Goal: Task Accomplishment & Management: Manage account settings

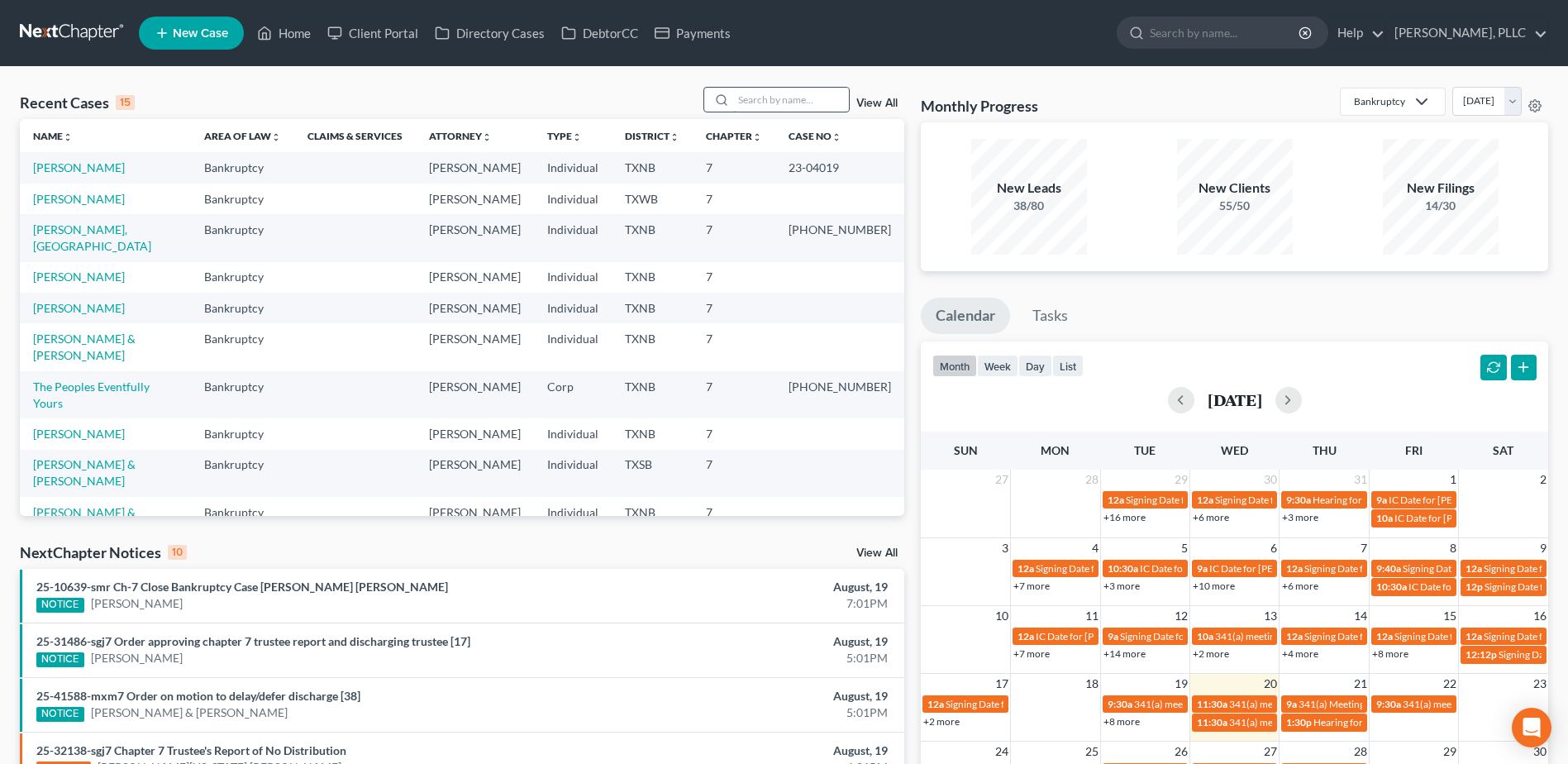
click at [817, 95] on input "search" at bounding box center [791, 99] width 115 height 24
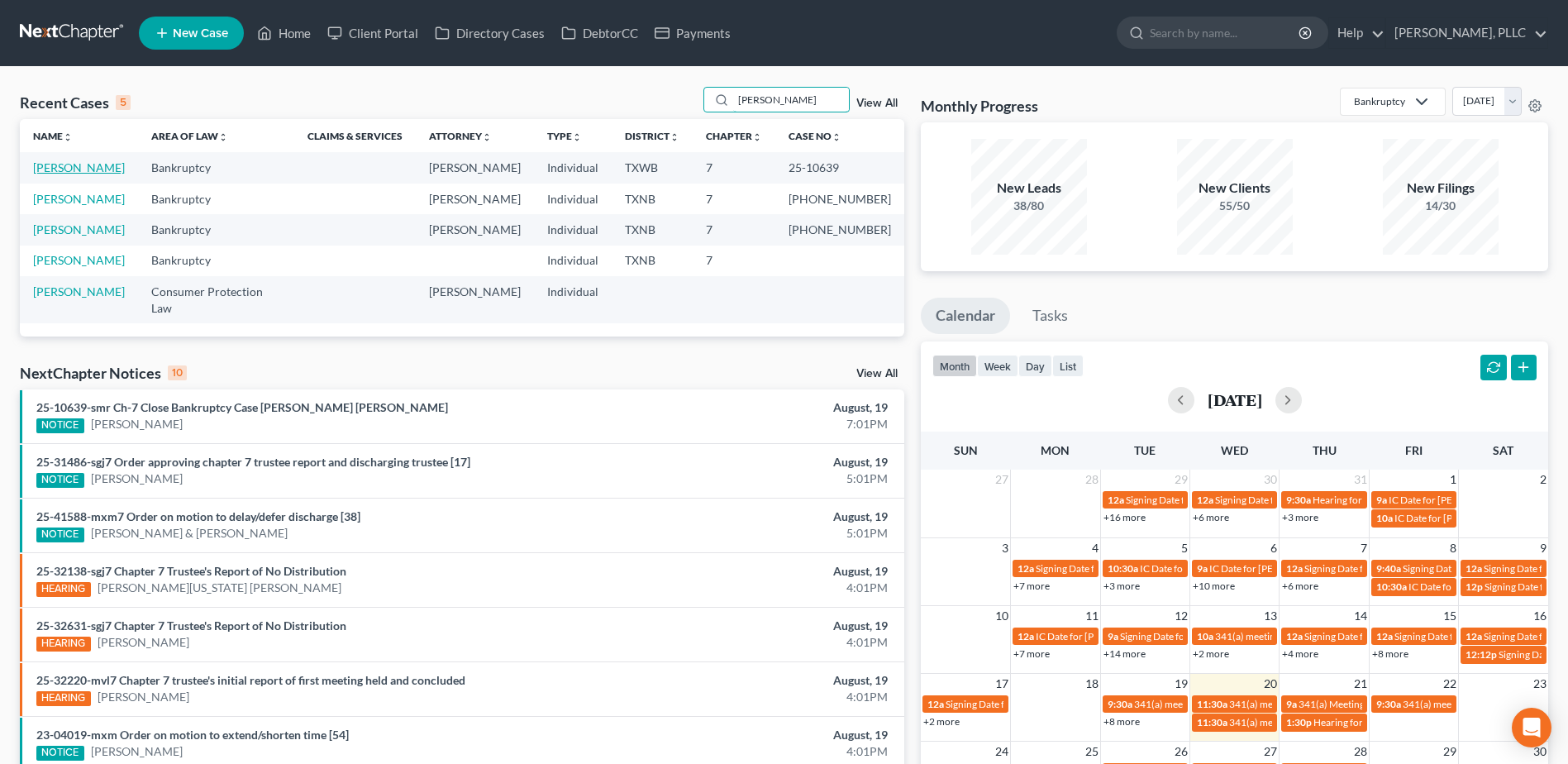
type input "bailey"
click at [79, 170] on link "Bailey, Analicia" at bounding box center [78, 167] width 92 height 15
select select "4"
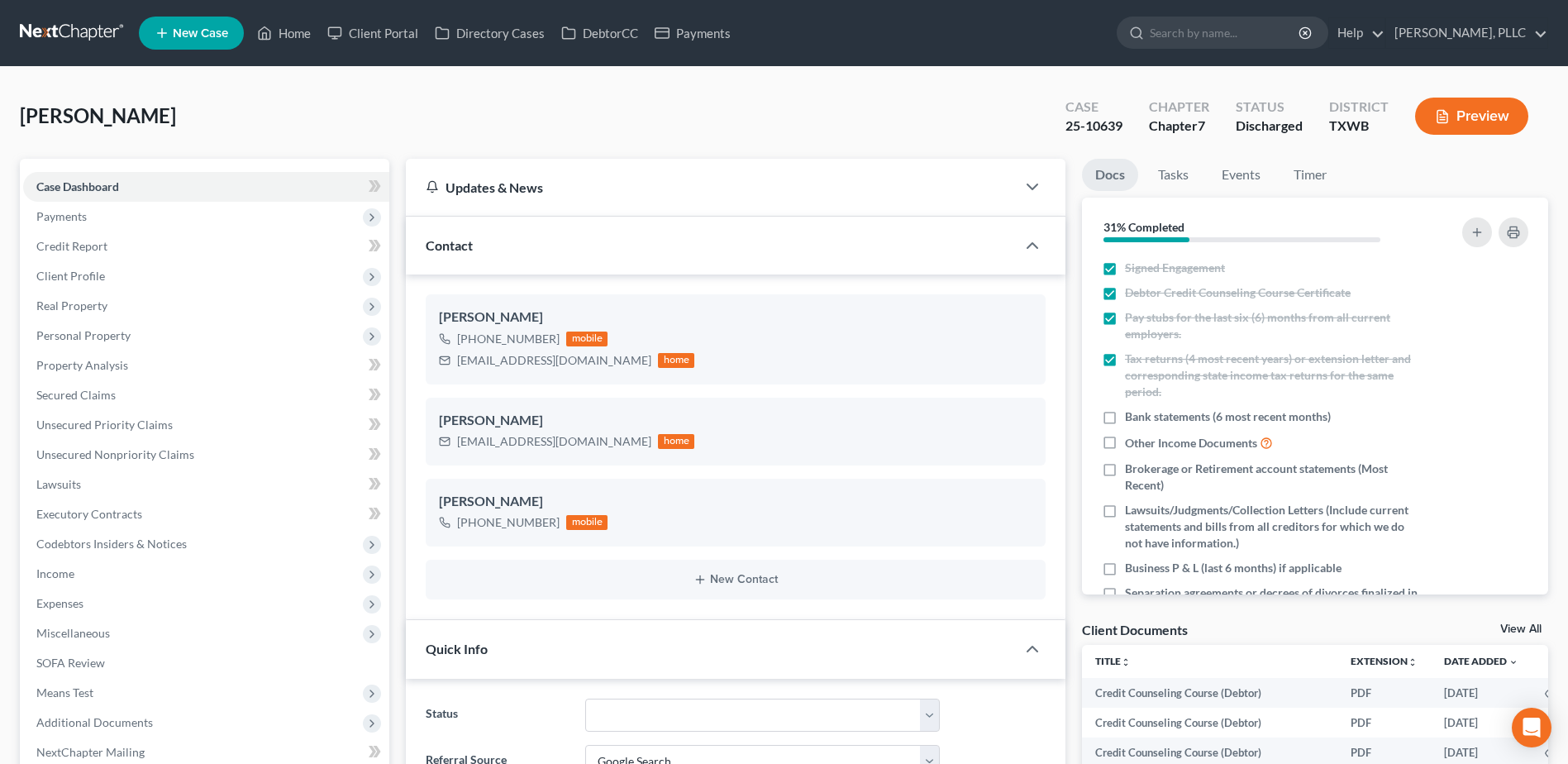
scroll to position [331, 0]
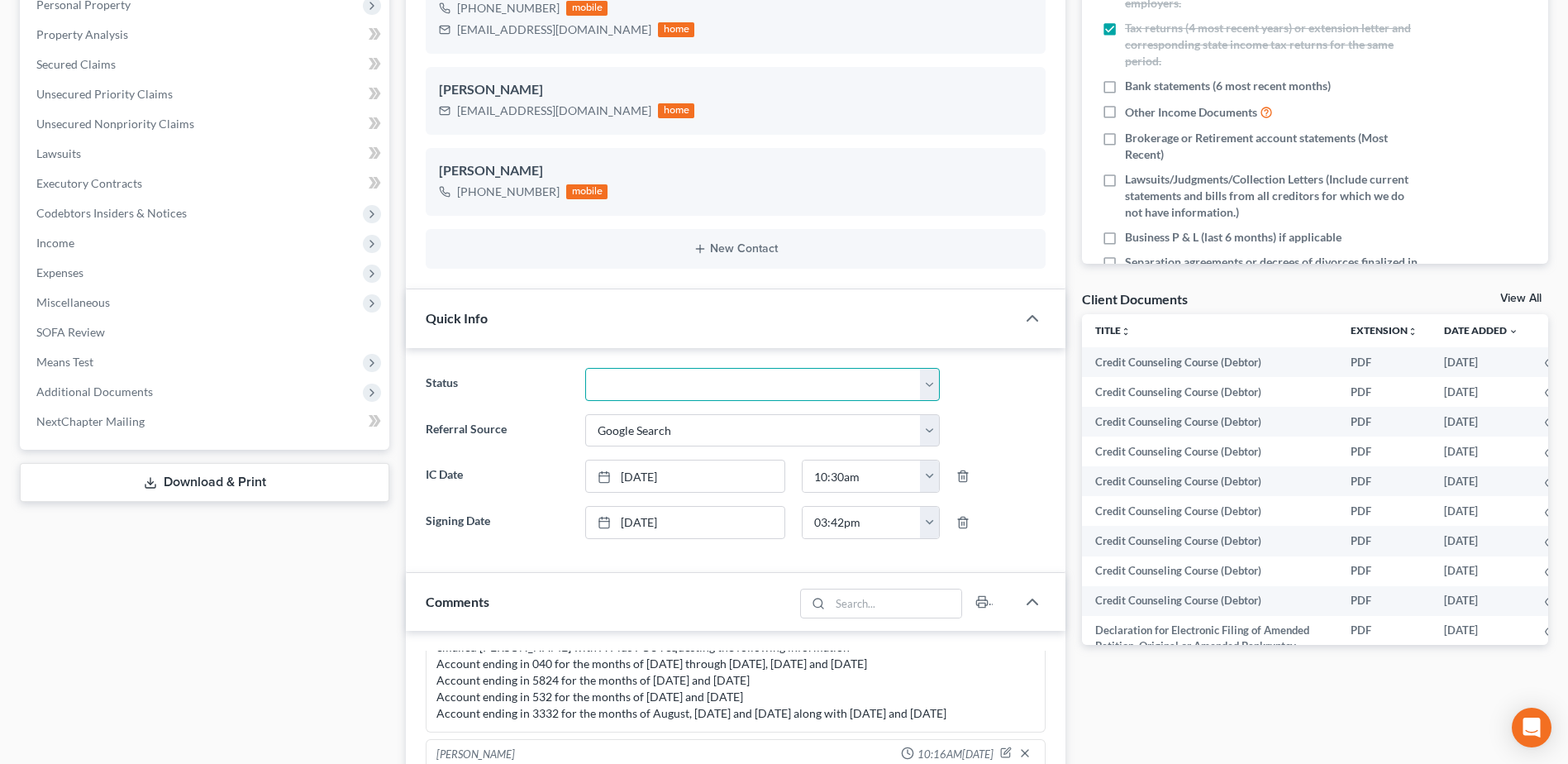
click at [935, 388] on select "Appellate Phase Case Closed Dead File Demand Letter Phase Discharged Discharge …" at bounding box center [763, 385] width 355 height 33
select select "1"
click at [585, 368] on select "Appellate Phase Case Closed Dead File Demand Letter Phase Discharged Discharge …" at bounding box center [763, 385] width 355 height 33
click at [1396, 752] on div "Docs Tasks Events Timer 31% Completed Nothing here yet! Signed Engagement Debto…" at bounding box center [1315, 559] width 483 height 1463
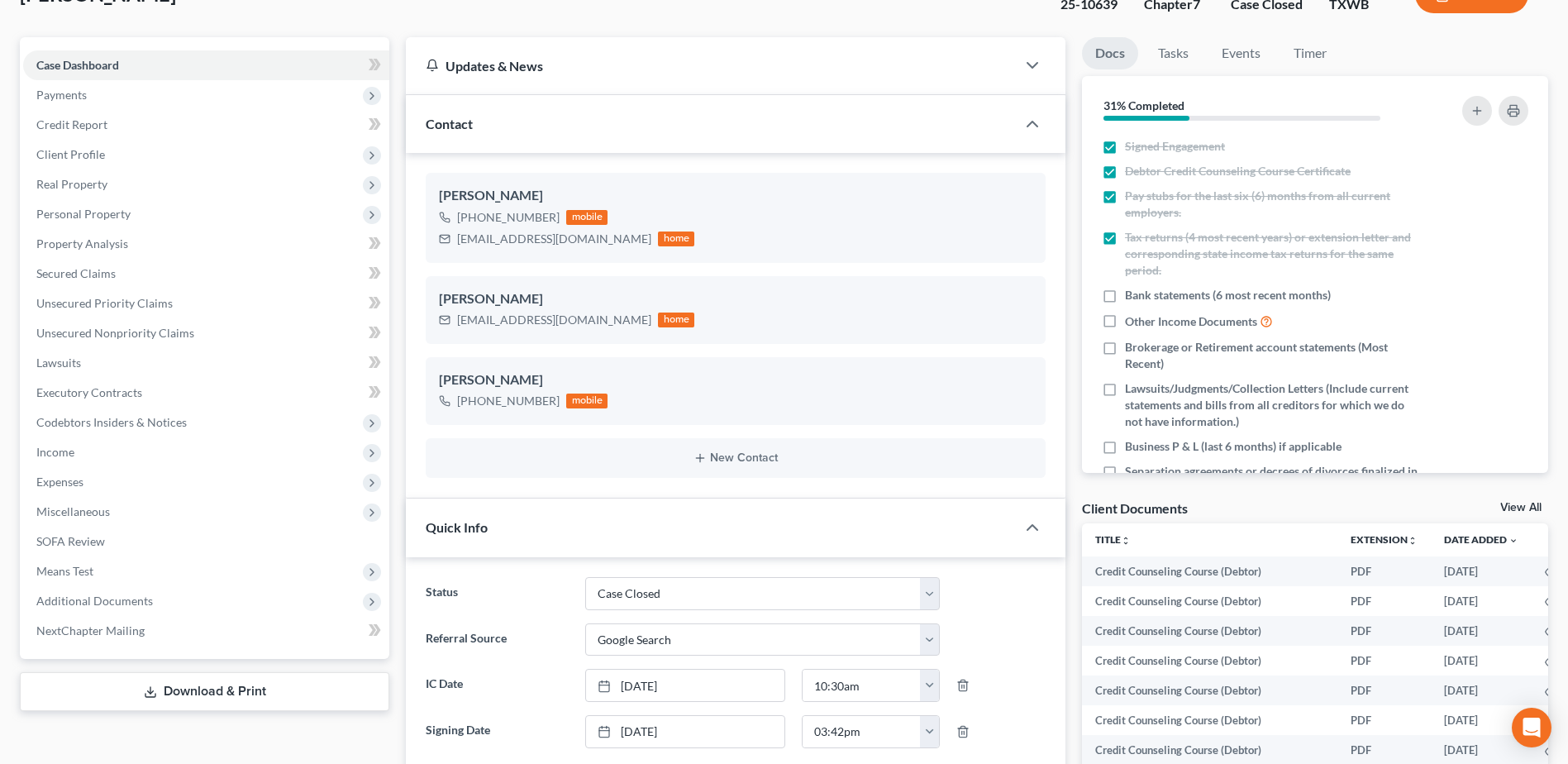
scroll to position [0, 0]
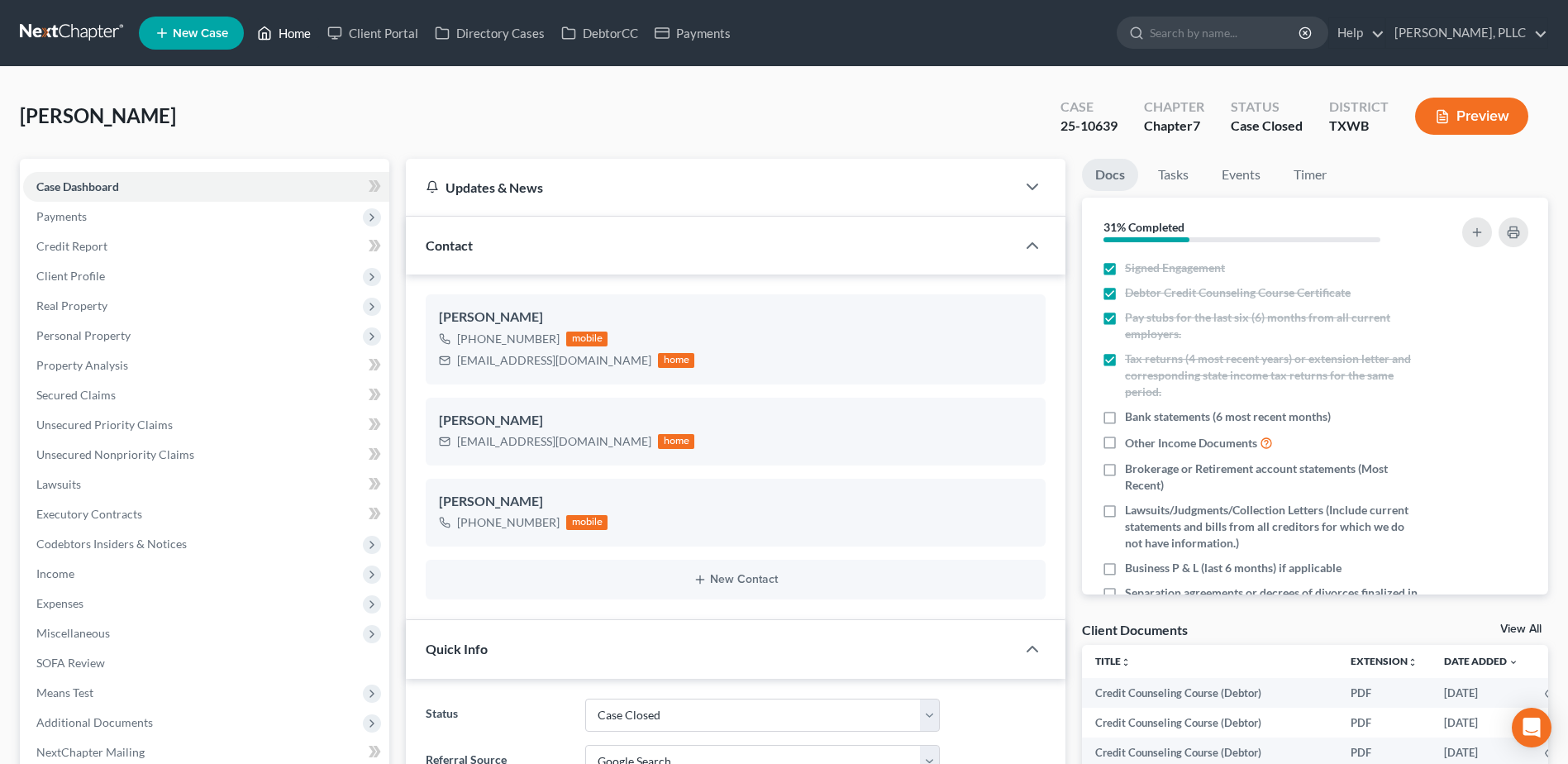
click at [312, 38] on link "Home" at bounding box center [284, 33] width 71 height 30
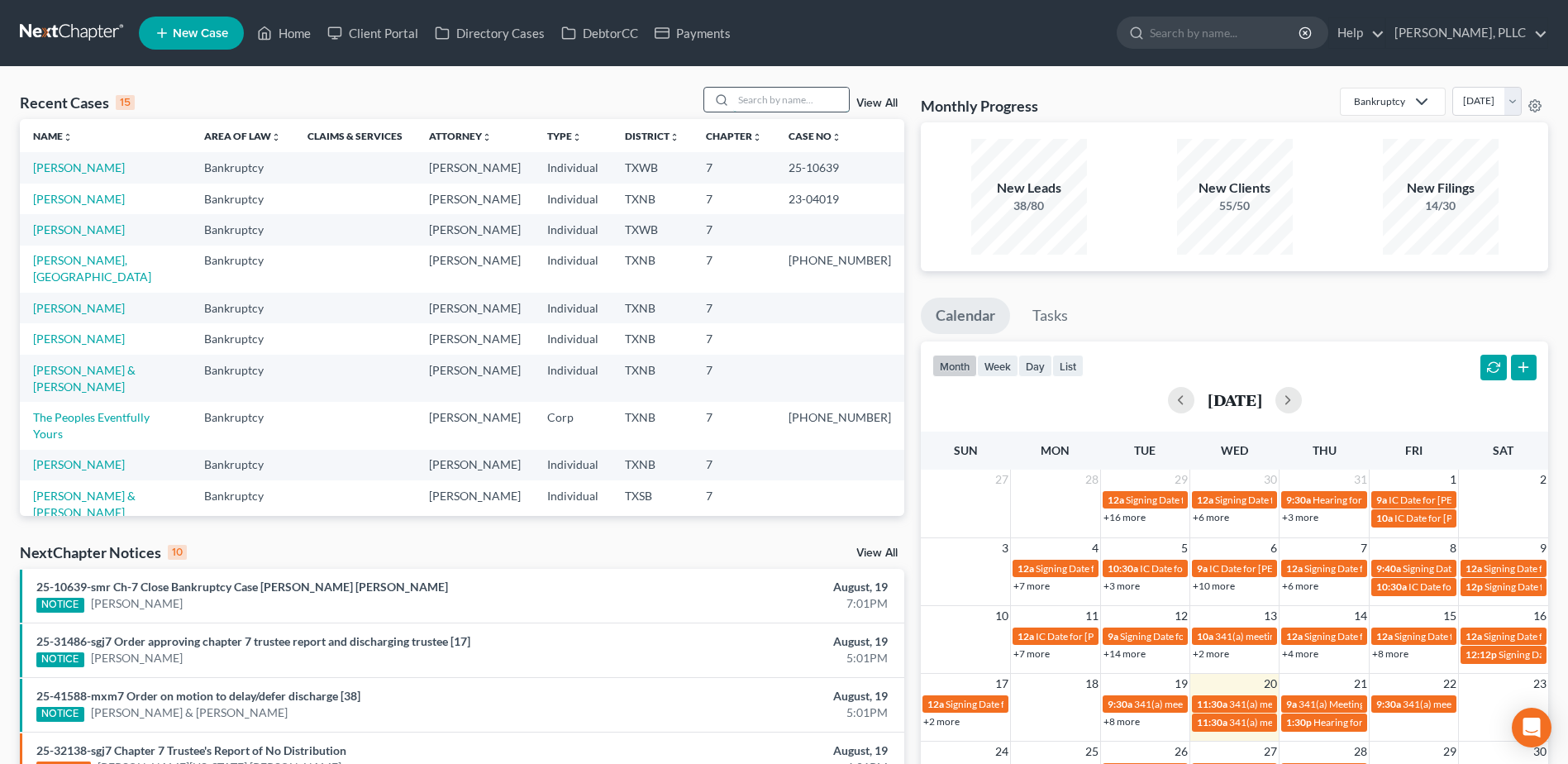
click at [791, 100] on input "search" at bounding box center [791, 99] width 115 height 24
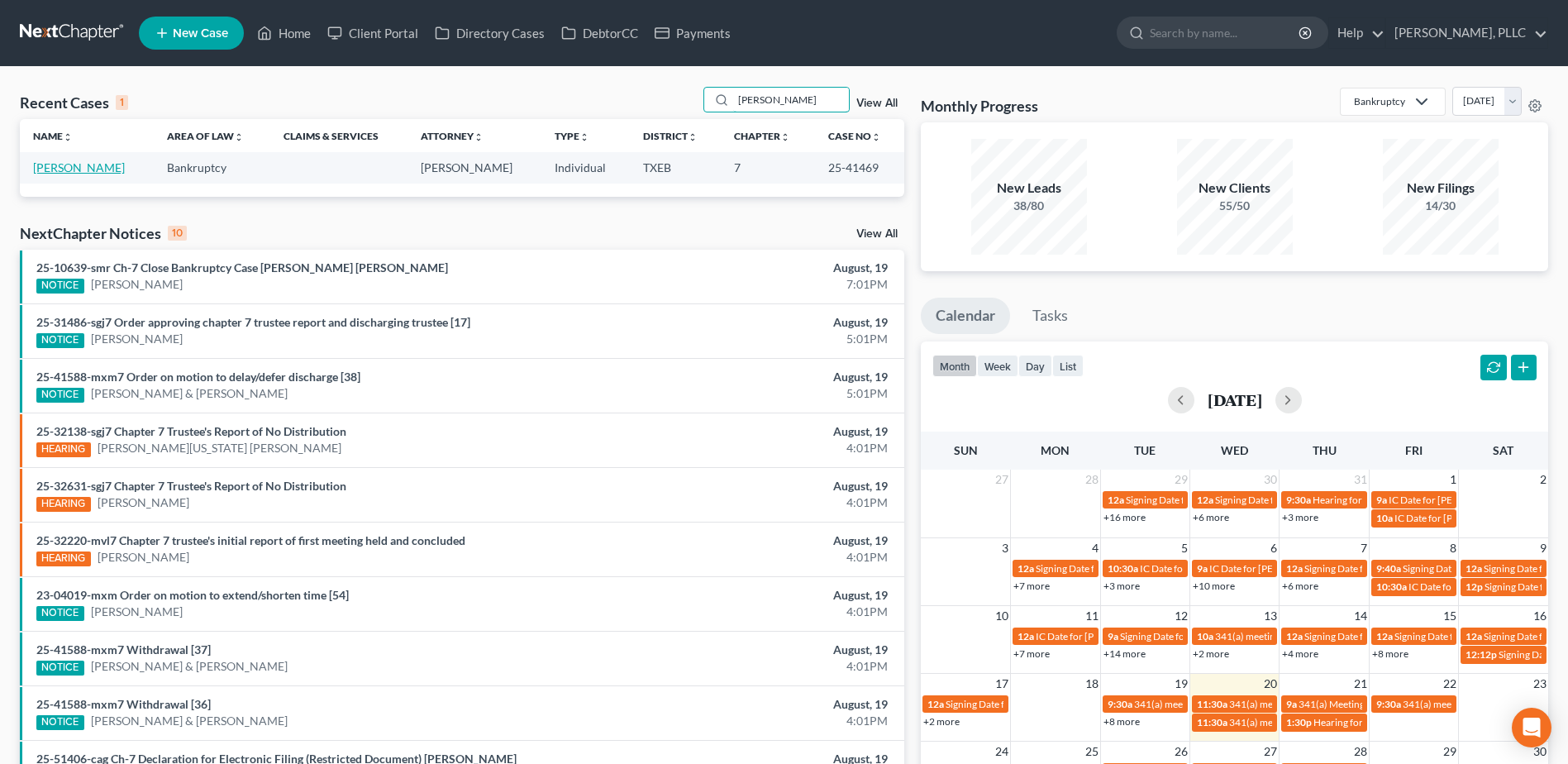
type input "gangar"
click at [71, 164] on link "[PERSON_NAME]" at bounding box center [78, 167] width 92 height 15
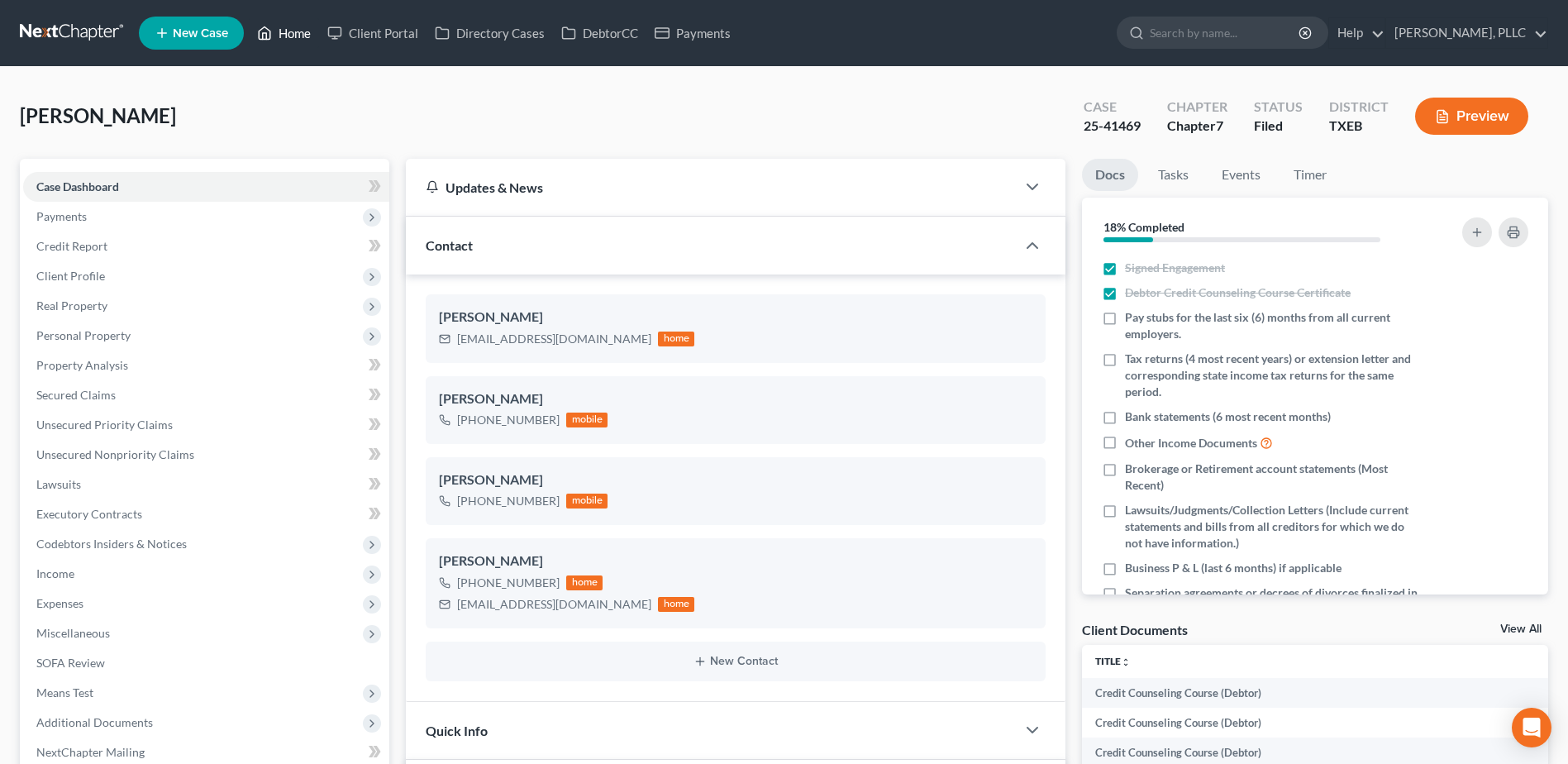
click at [300, 34] on link "Home" at bounding box center [284, 33] width 71 height 30
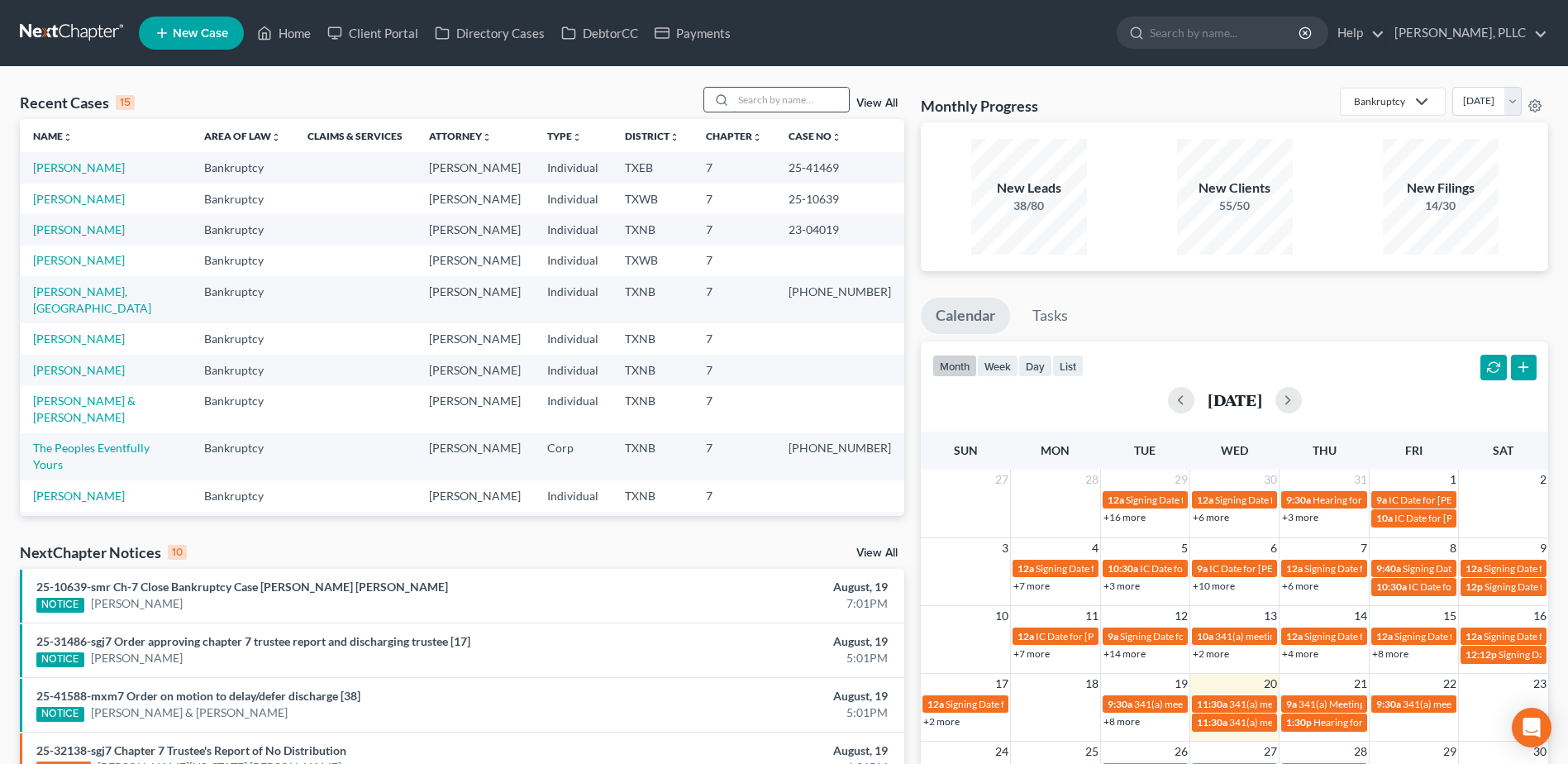
click at [759, 99] on input "search" at bounding box center [791, 99] width 115 height 24
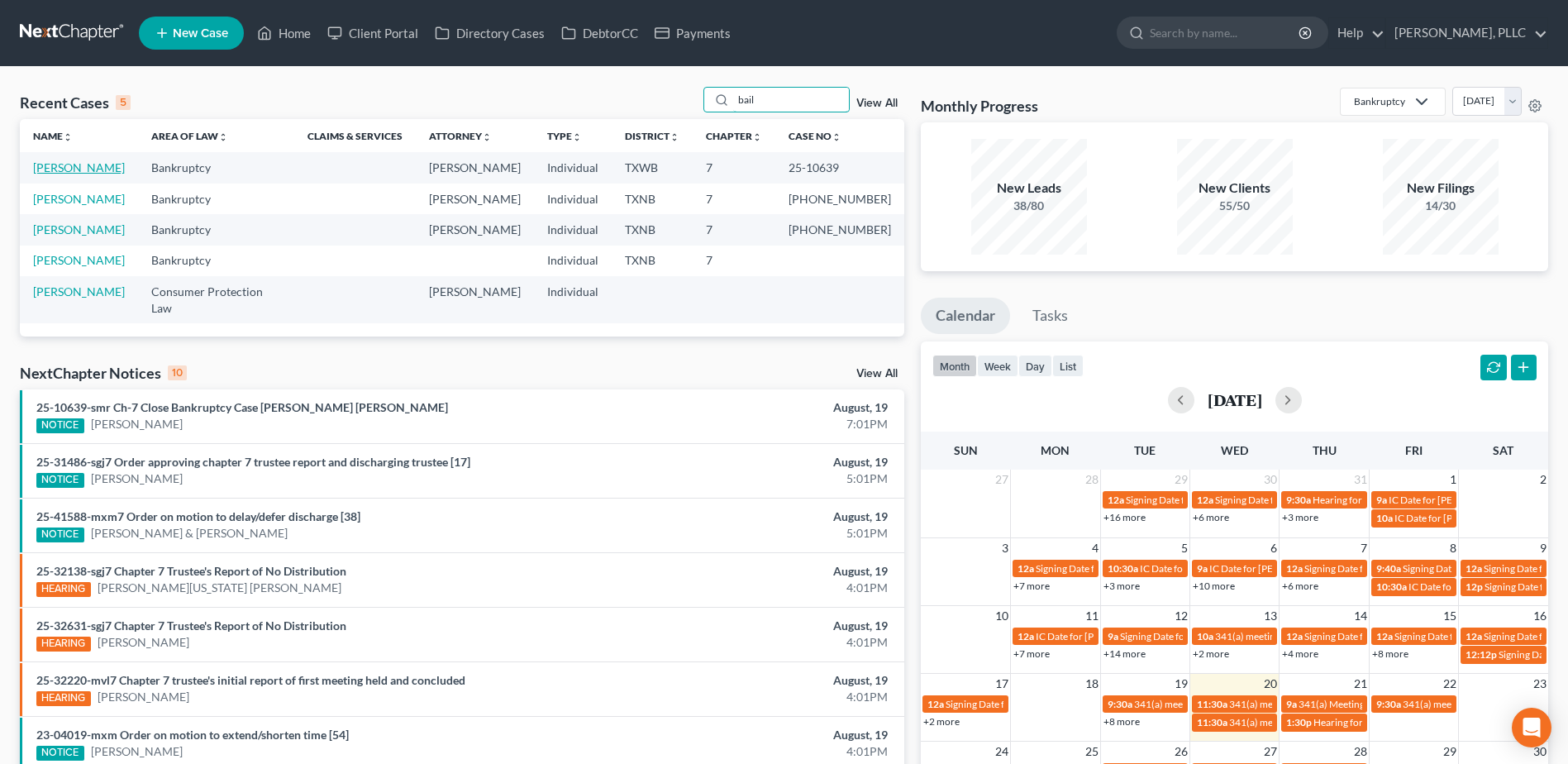
type input "bail"
click at [68, 165] on link "[PERSON_NAME]" at bounding box center [78, 167] width 92 height 15
select select "4"
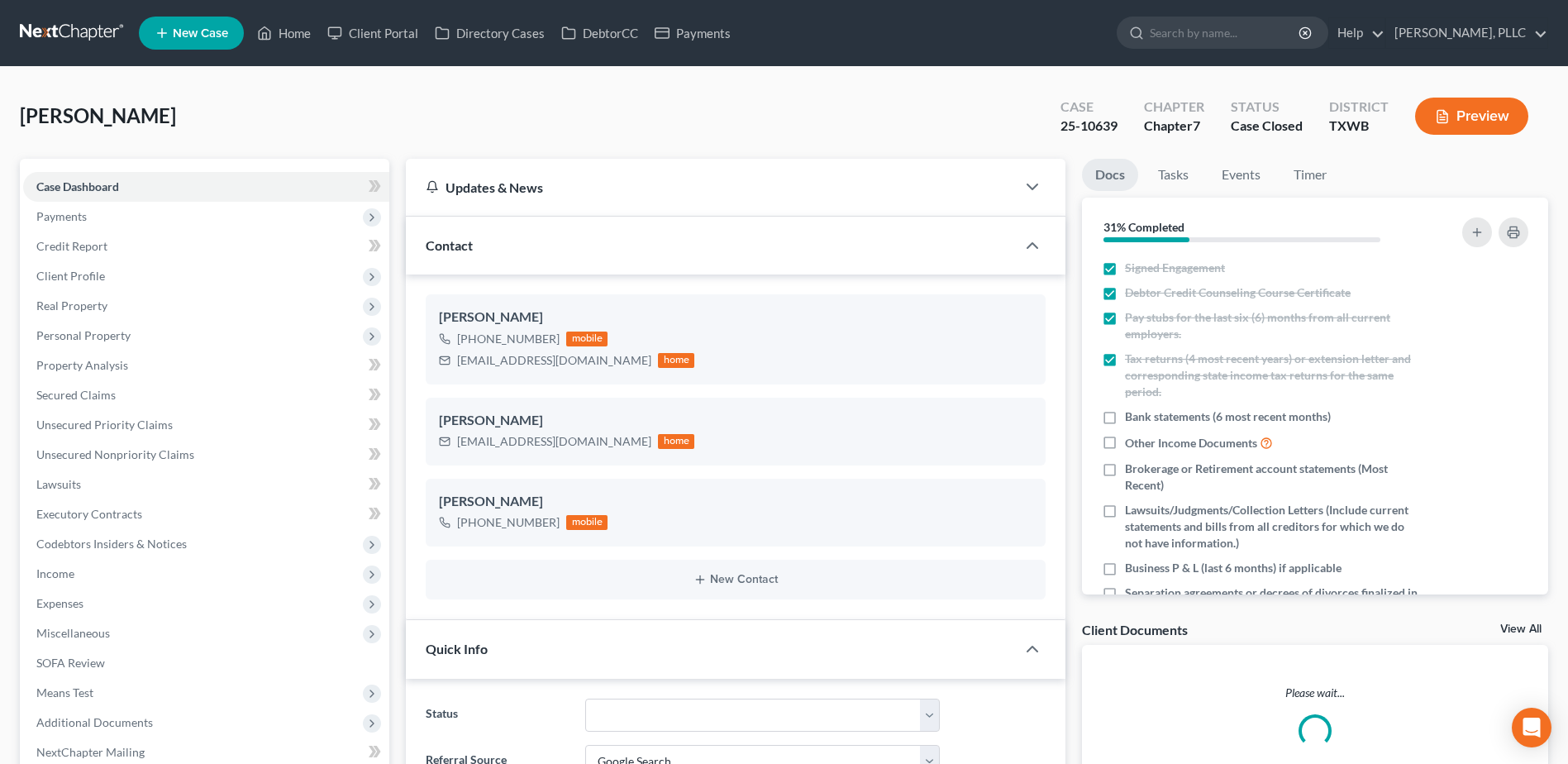
scroll to position [4109, 0]
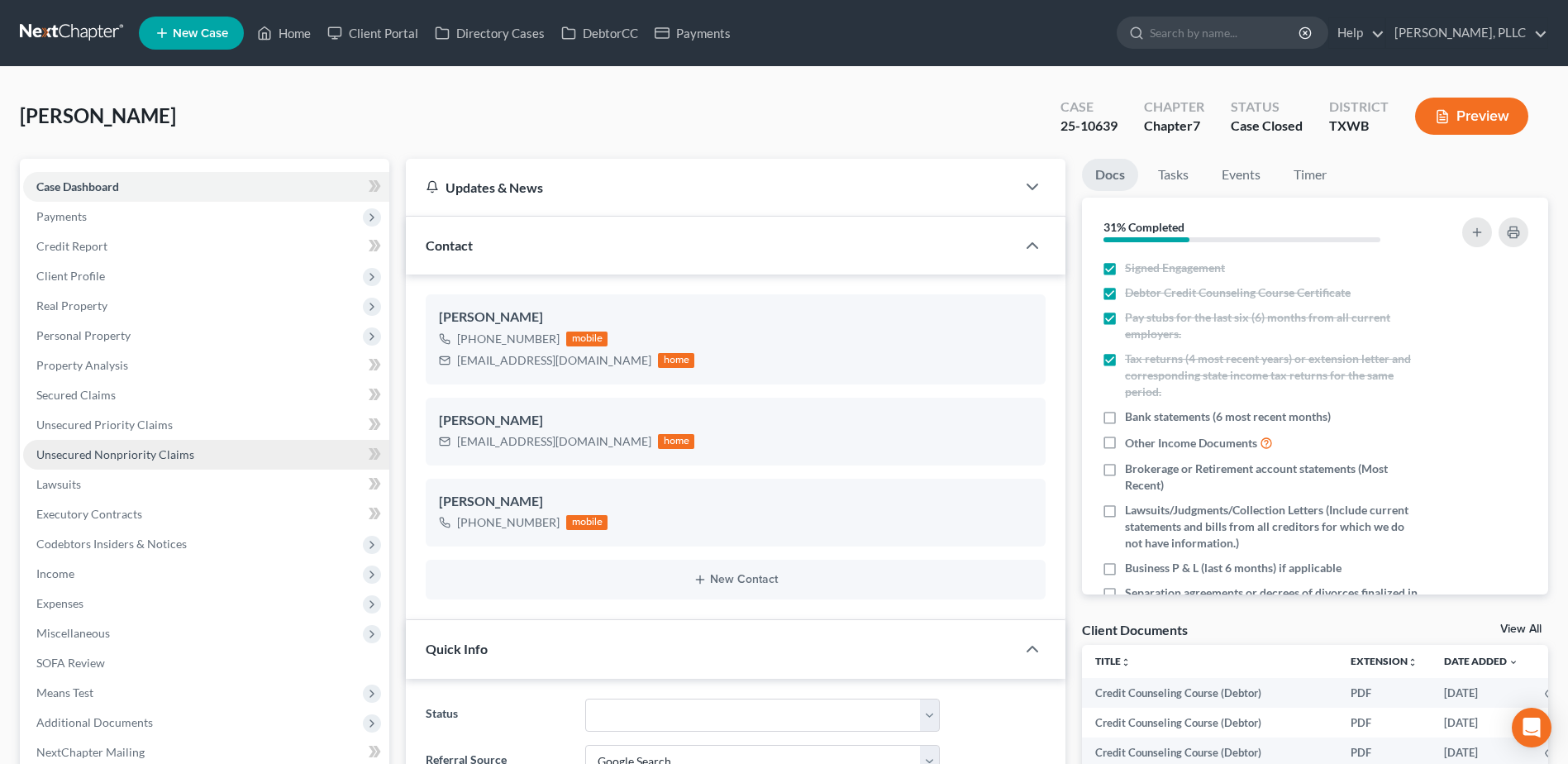
click at [150, 452] on span "Unsecured Nonpriority Claims" at bounding box center [115, 454] width 158 height 15
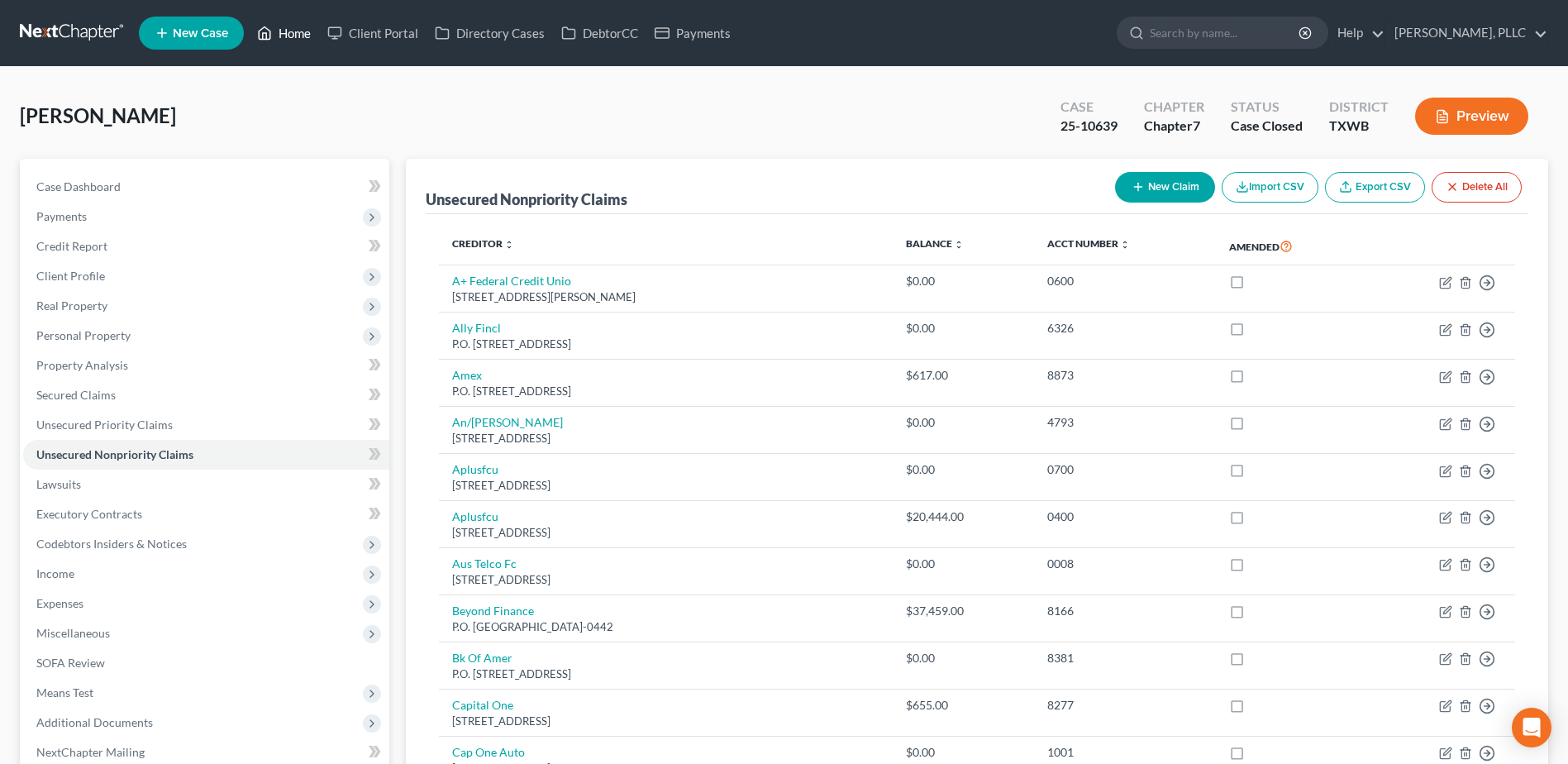
click at [289, 38] on link "Home" at bounding box center [284, 33] width 71 height 30
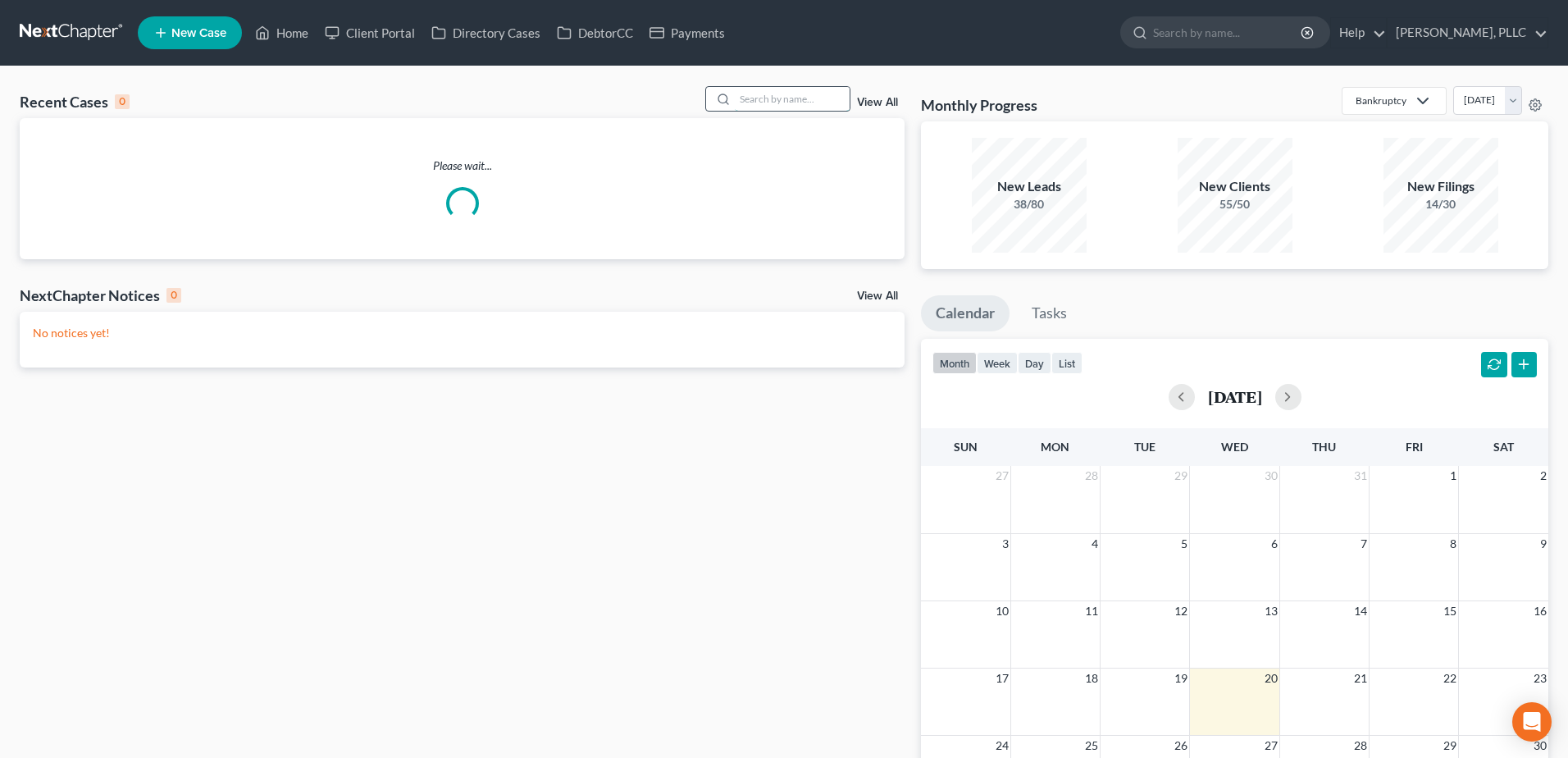
click at [764, 97] on input "search" at bounding box center [791, 98] width 114 height 24
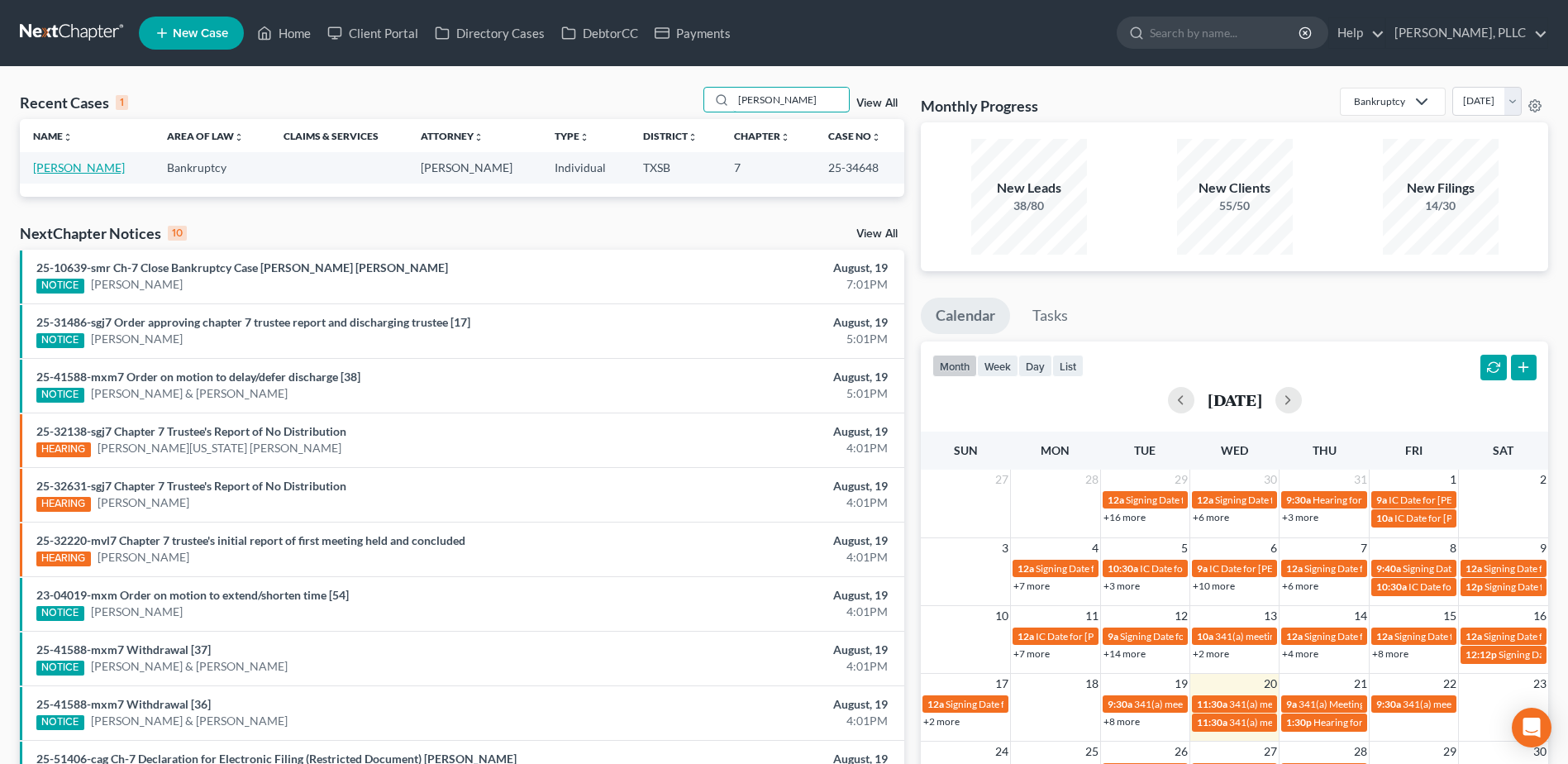
type input "cason"
click at [82, 167] on link "[PERSON_NAME]" at bounding box center [78, 167] width 92 height 15
select select "4"
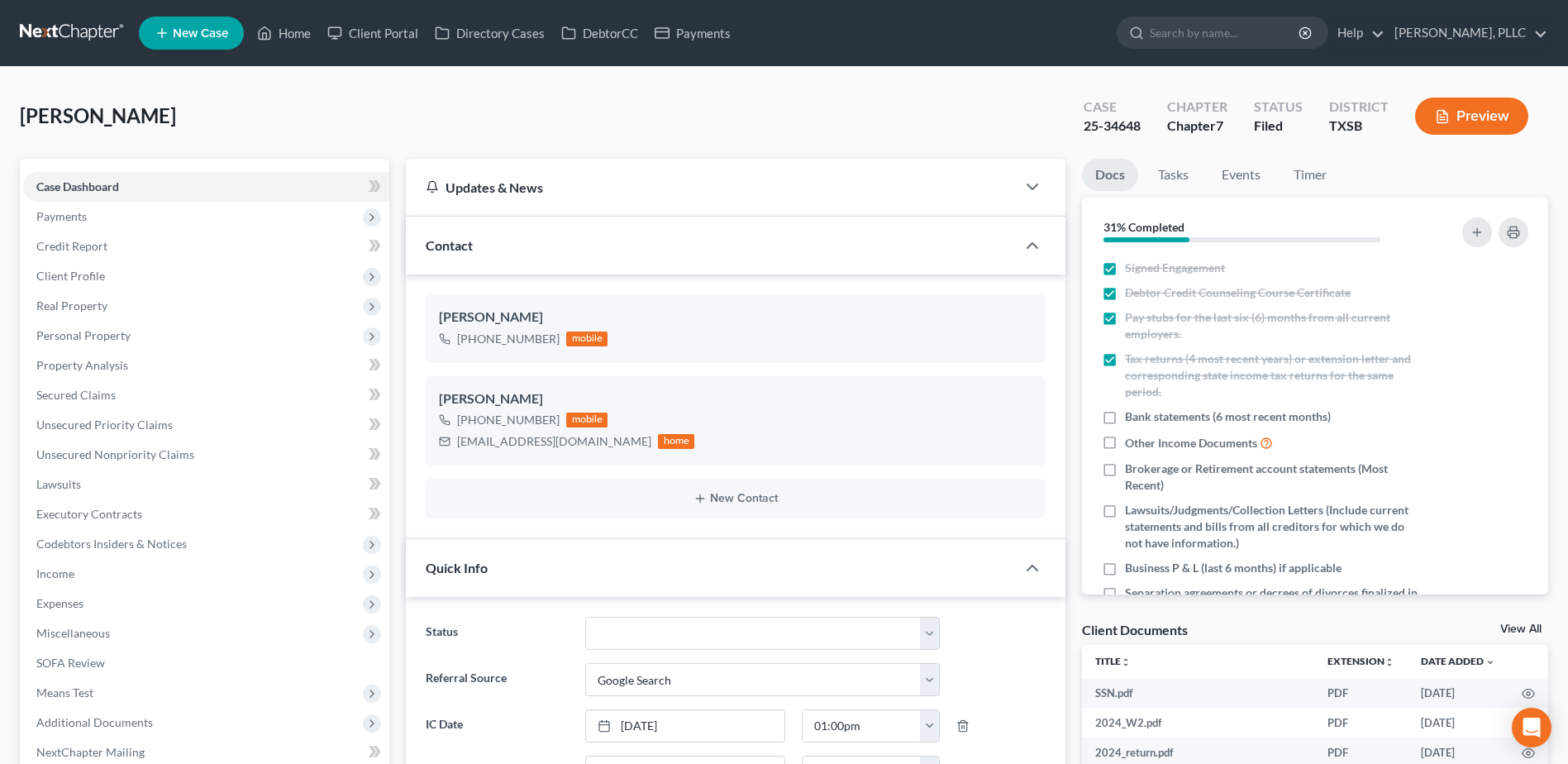
scroll to position [661, 0]
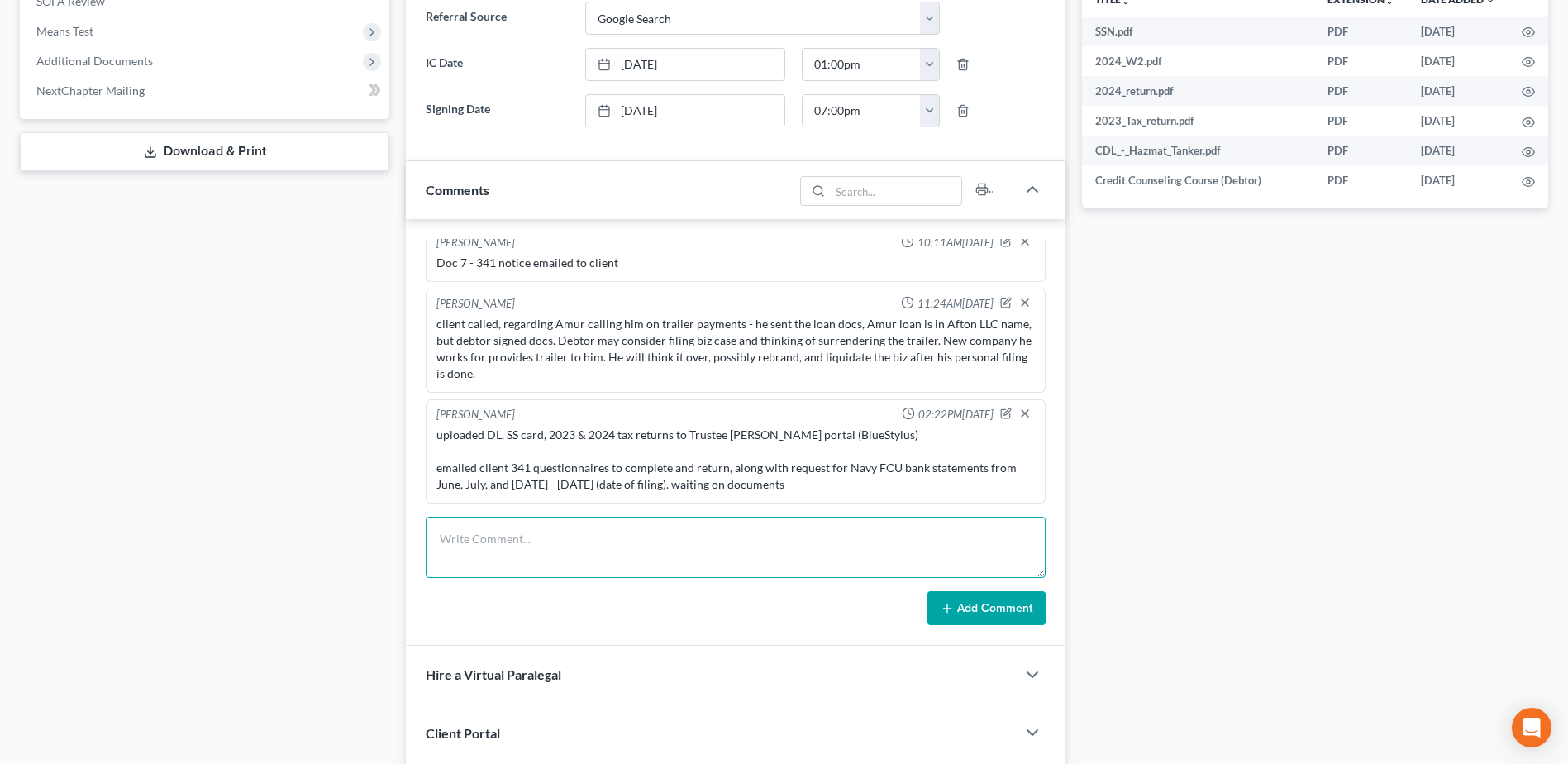
click at [662, 528] on textarea at bounding box center [736, 547] width 620 height 61
type textarea "uploaded Navy FCU bank statements to Trustee [PERSON_NAME] portal (BlueStylus)"
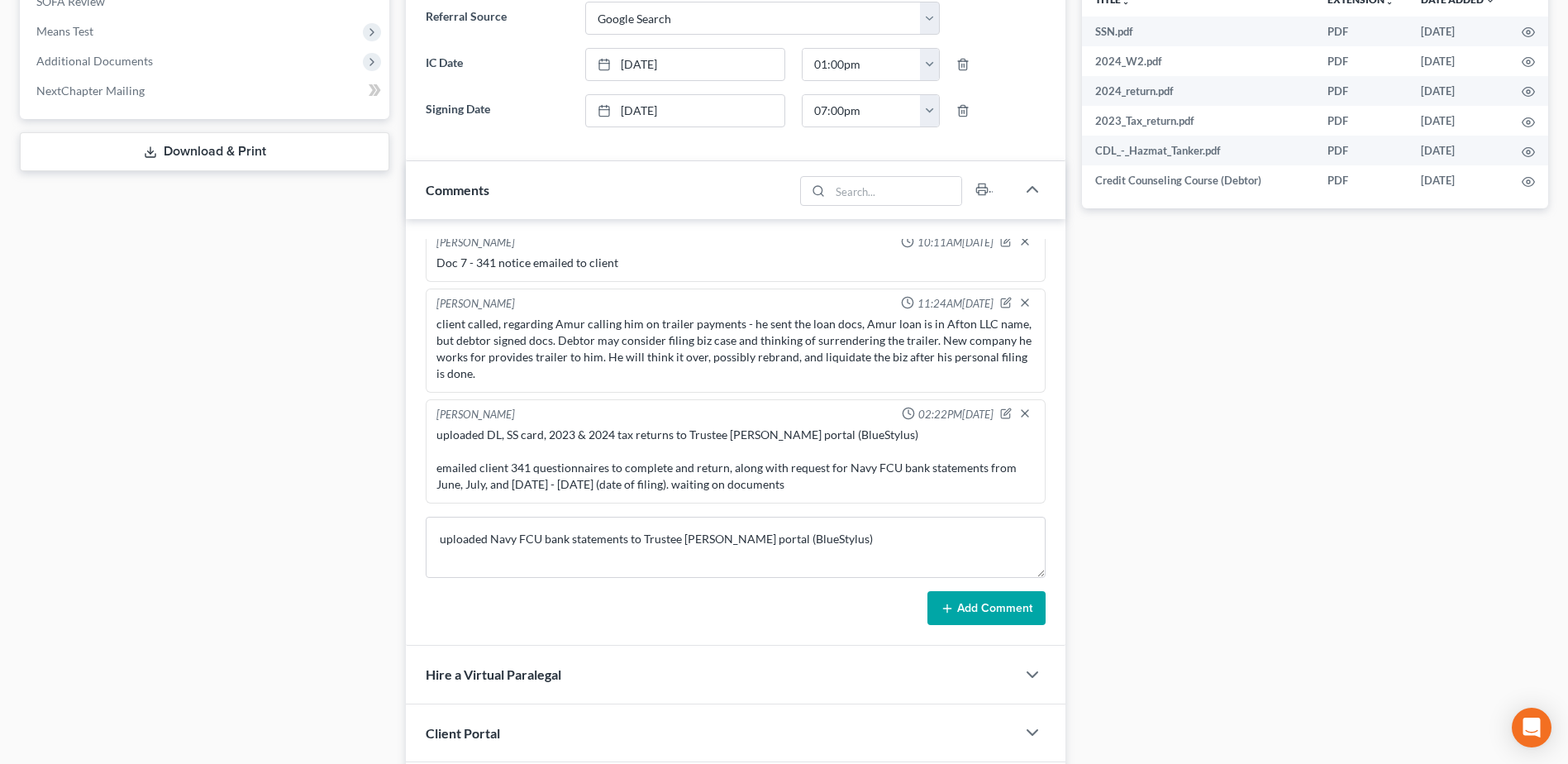
click at [989, 614] on button "Add Comment" at bounding box center [987, 609] width 118 height 35
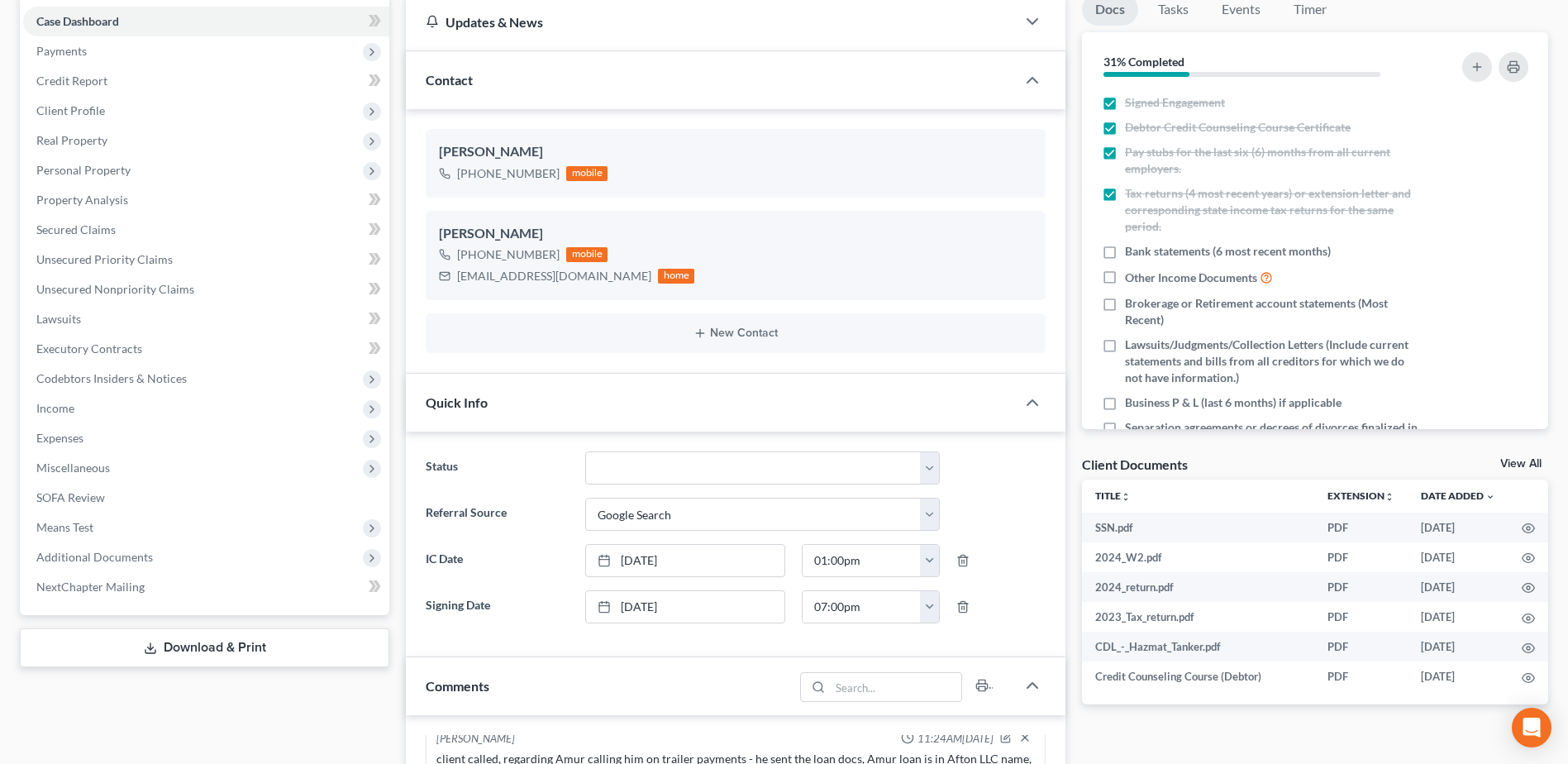
scroll to position [0, 0]
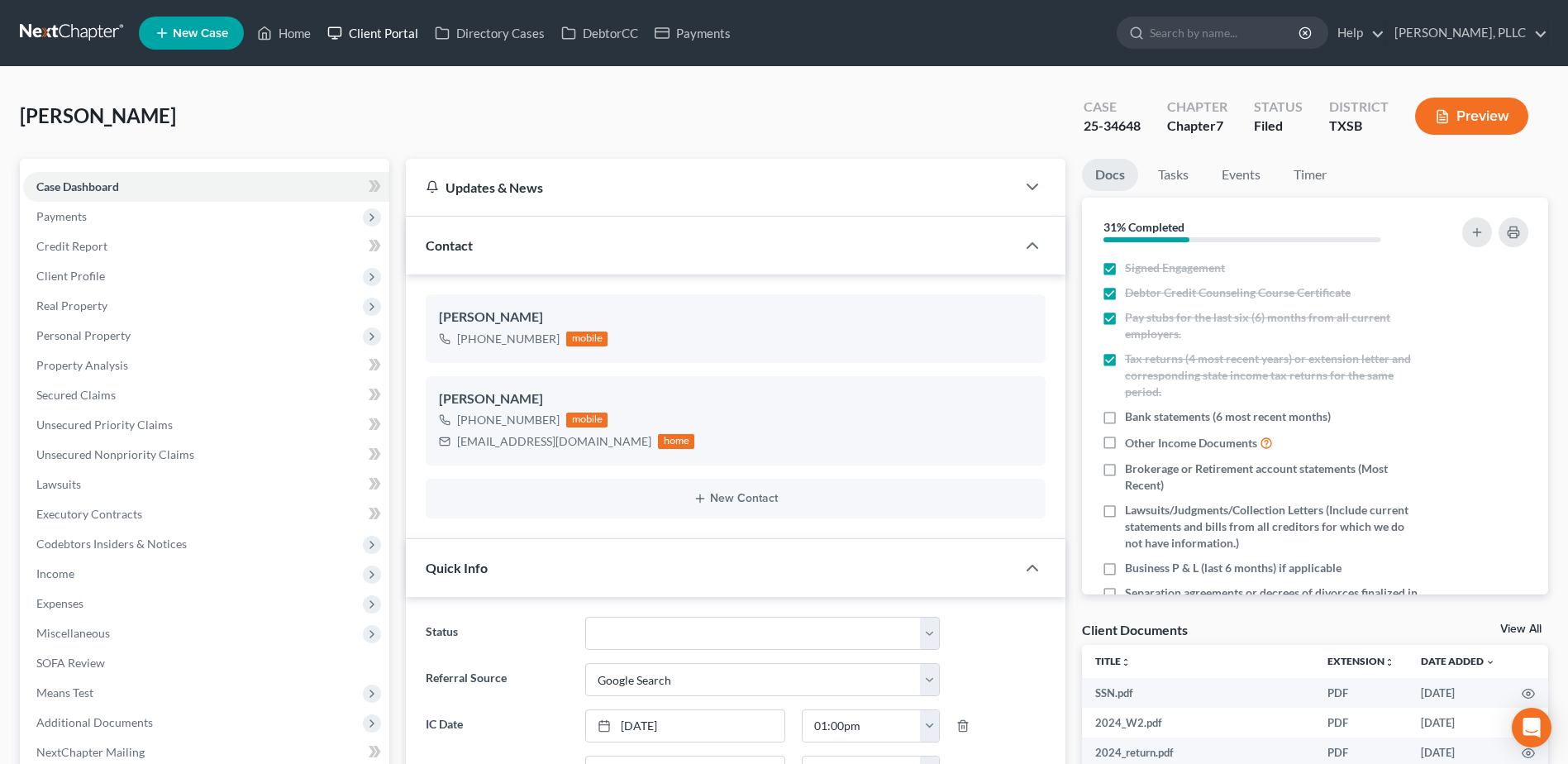
click at [374, 31] on link "Client Portal" at bounding box center [372, 33] width 108 height 30
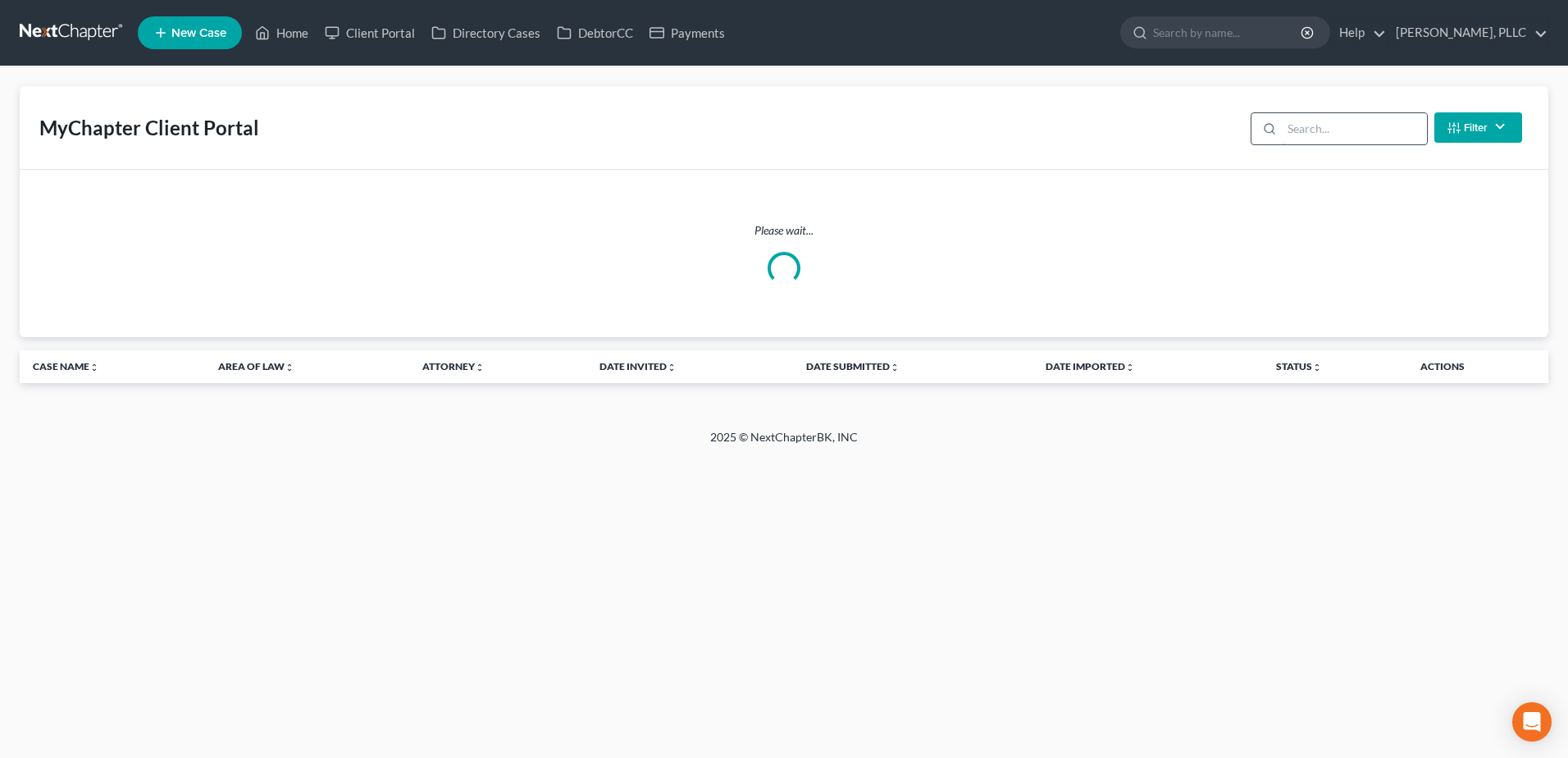
click at [1322, 135] on input "search" at bounding box center [1354, 129] width 145 height 31
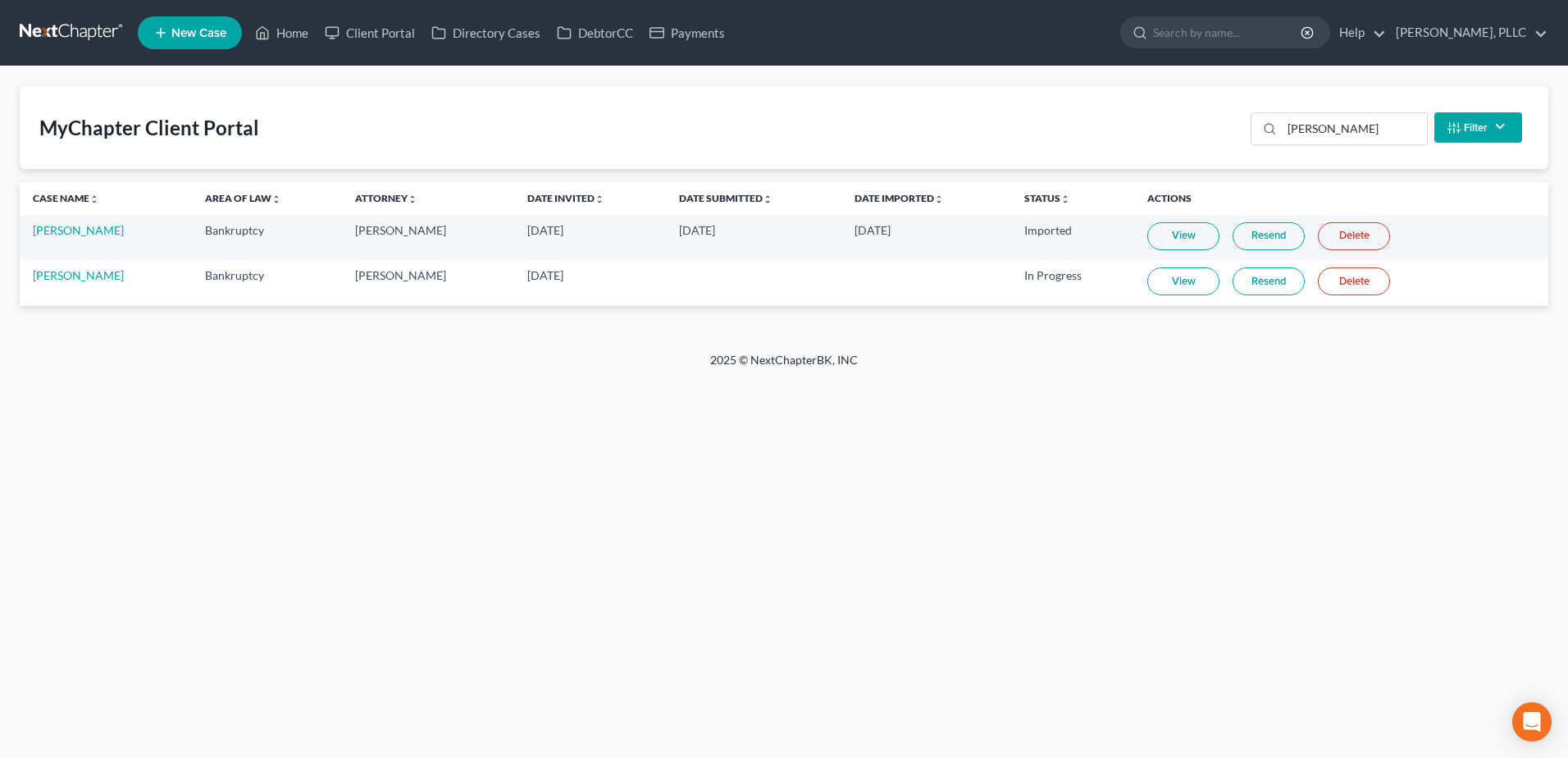
click at [1159, 281] on link "View" at bounding box center [1182, 281] width 72 height 28
click at [1356, 128] on input "beck" at bounding box center [1354, 129] width 145 height 31
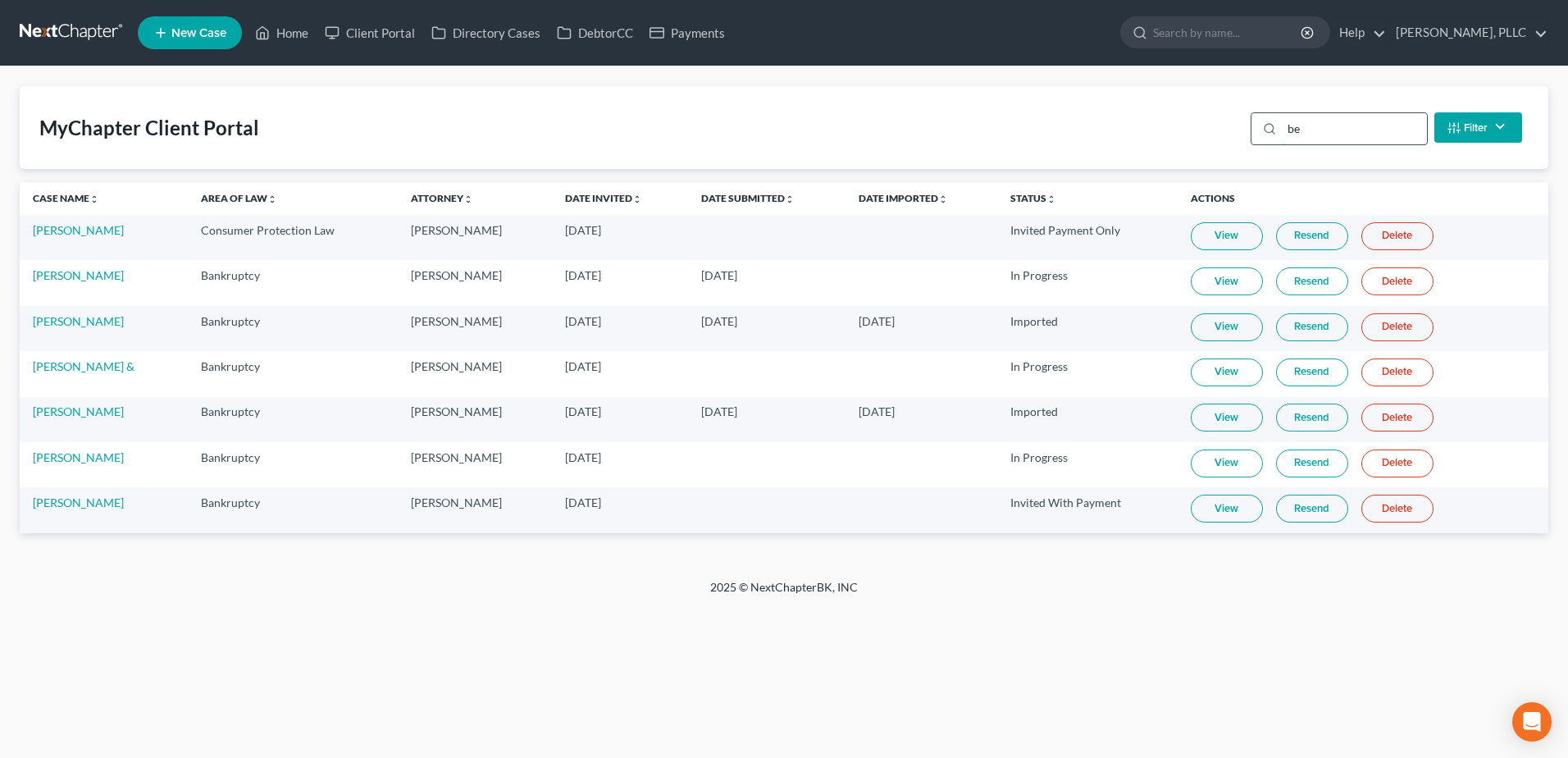
type input "b"
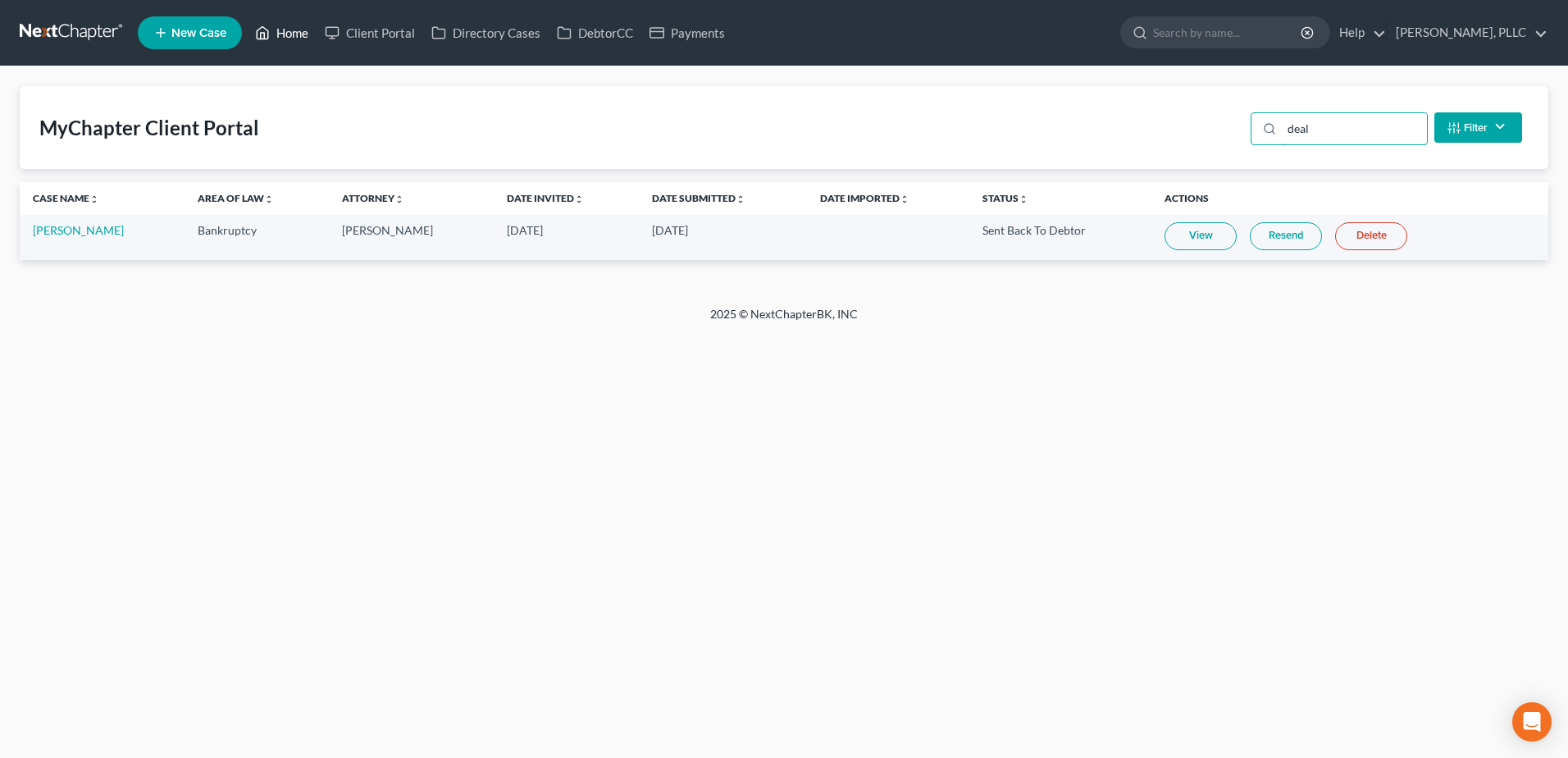
type input "deal"
click at [288, 34] on link "Home" at bounding box center [282, 33] width 70 height 30
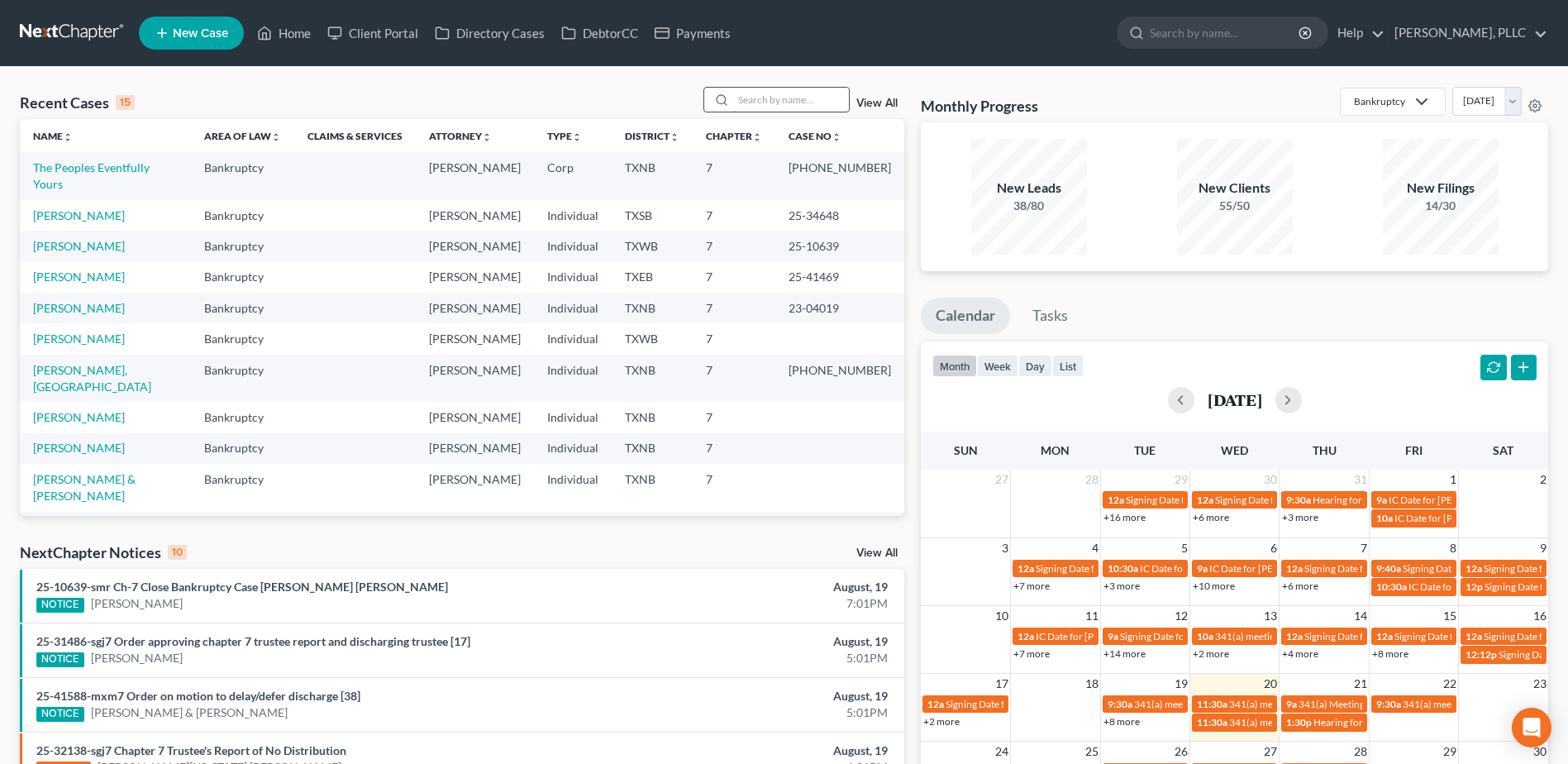
click at [772, 107] on input "search" at bounding box center [791, 99] width 115 height 24
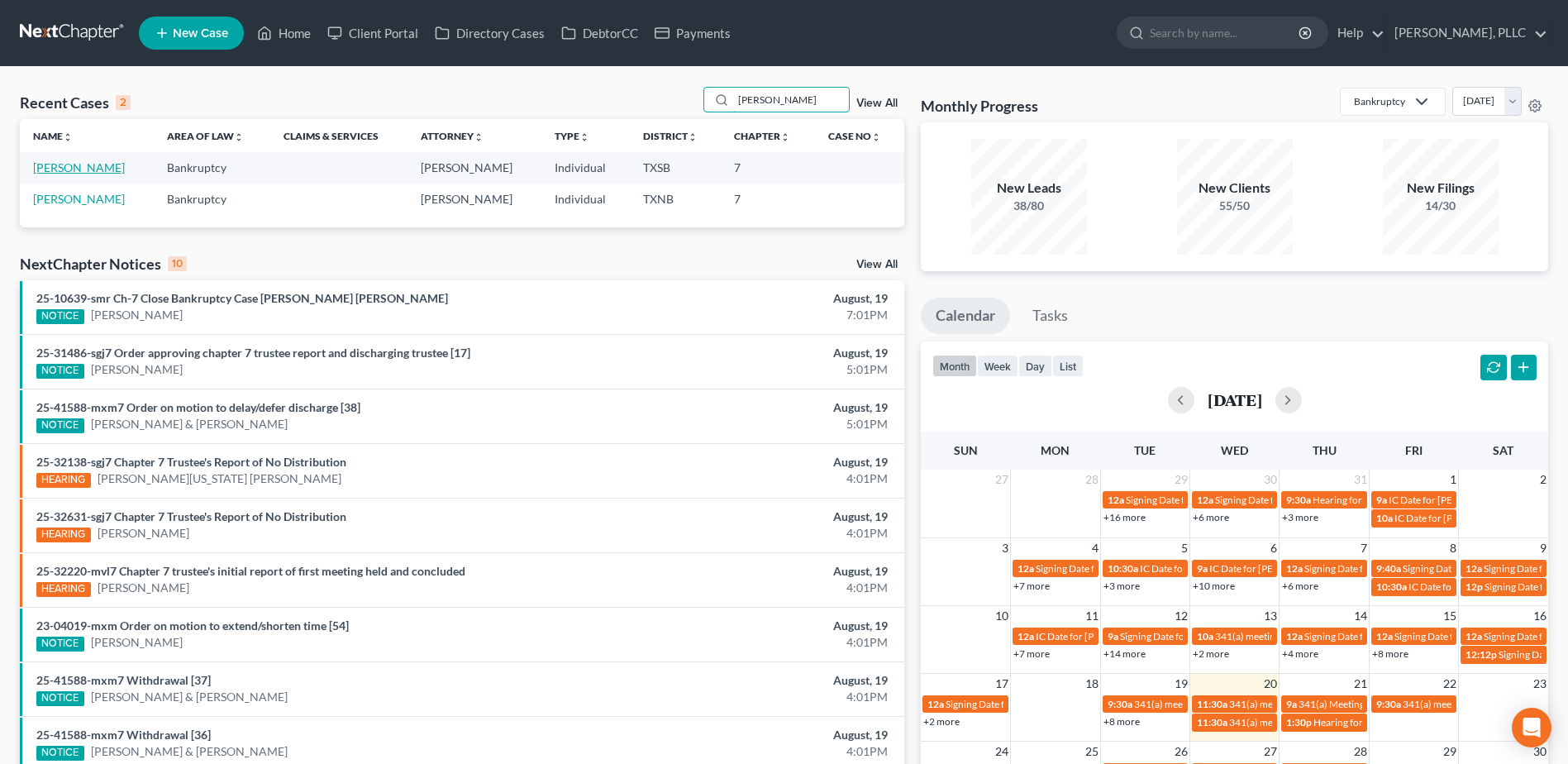
type input "diaz"
click at [57, 166] on link "[PERSON_NAME]" at bounding box center [78, 167] width 92 height 15
select select "6"
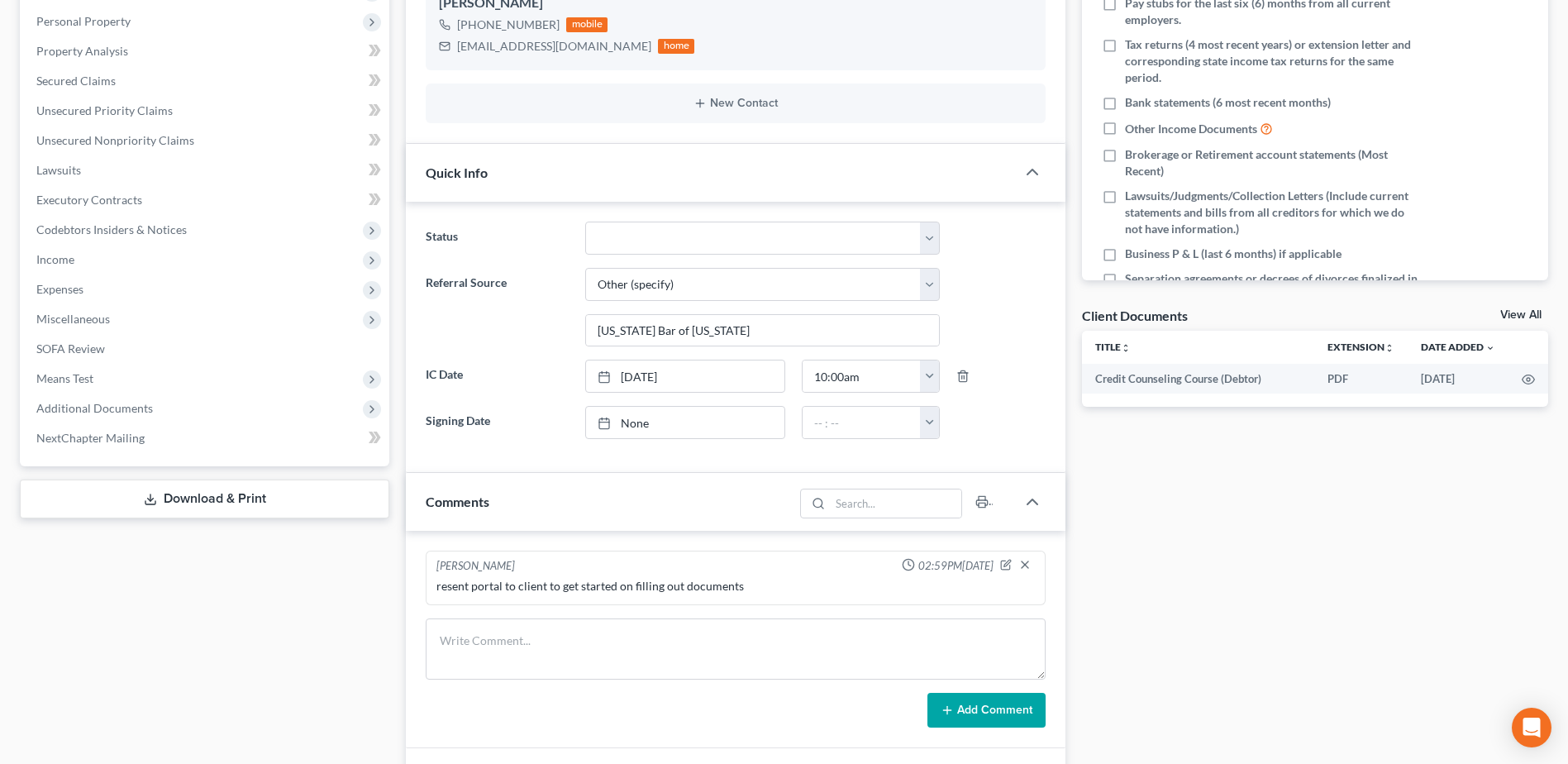
scroll to position [496, 0]
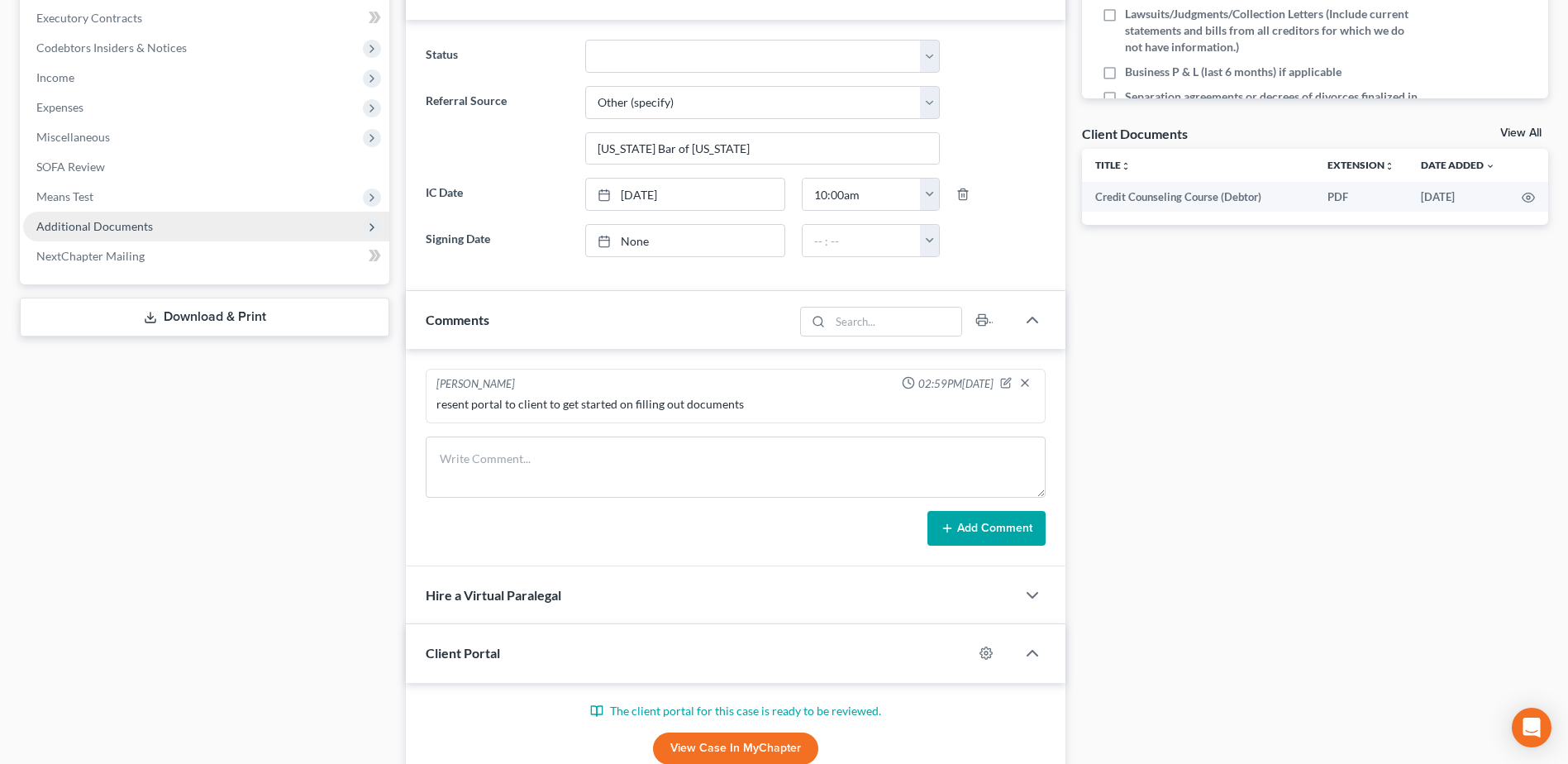
click at [63, 238] on span "Additional Documents" at bounding box center [206, 226] width 366 height 30
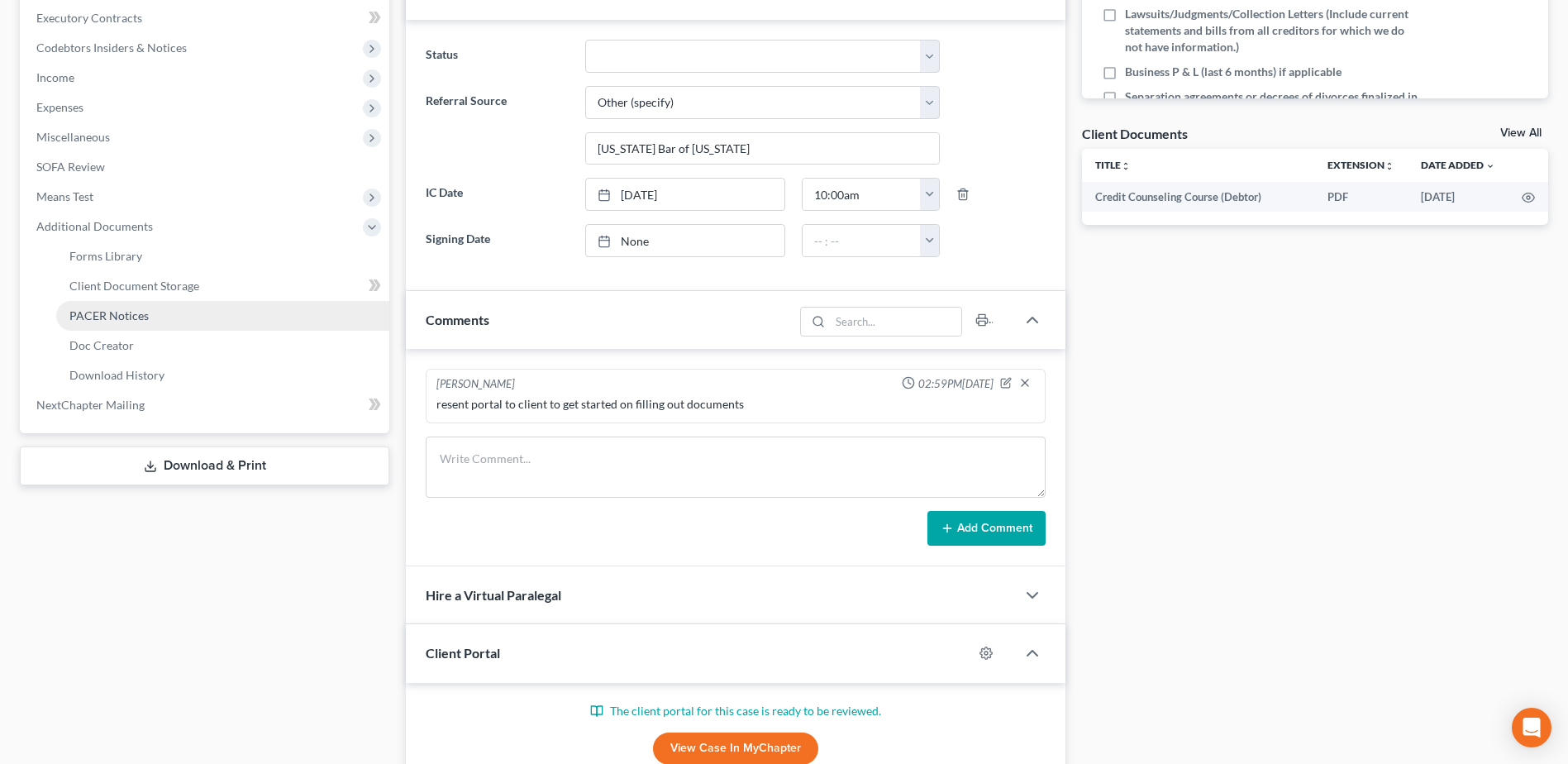
click at [130, 312] on span "PACER Notices" at bounding box center [110, 315] width 79 height 15
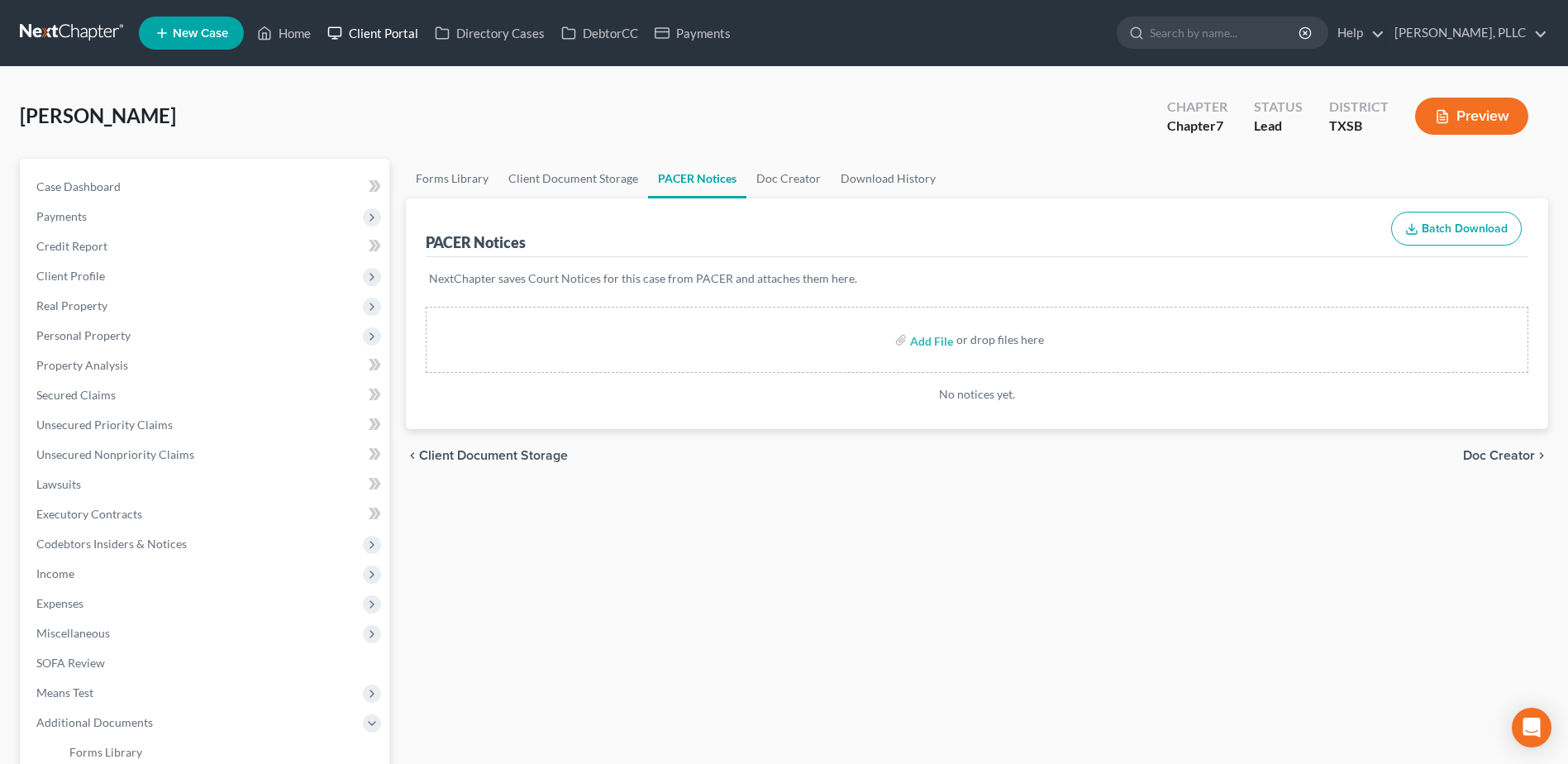
click at [365, 35] on link "Client Portal" at bounding box center [372, 33] width 108 height 30
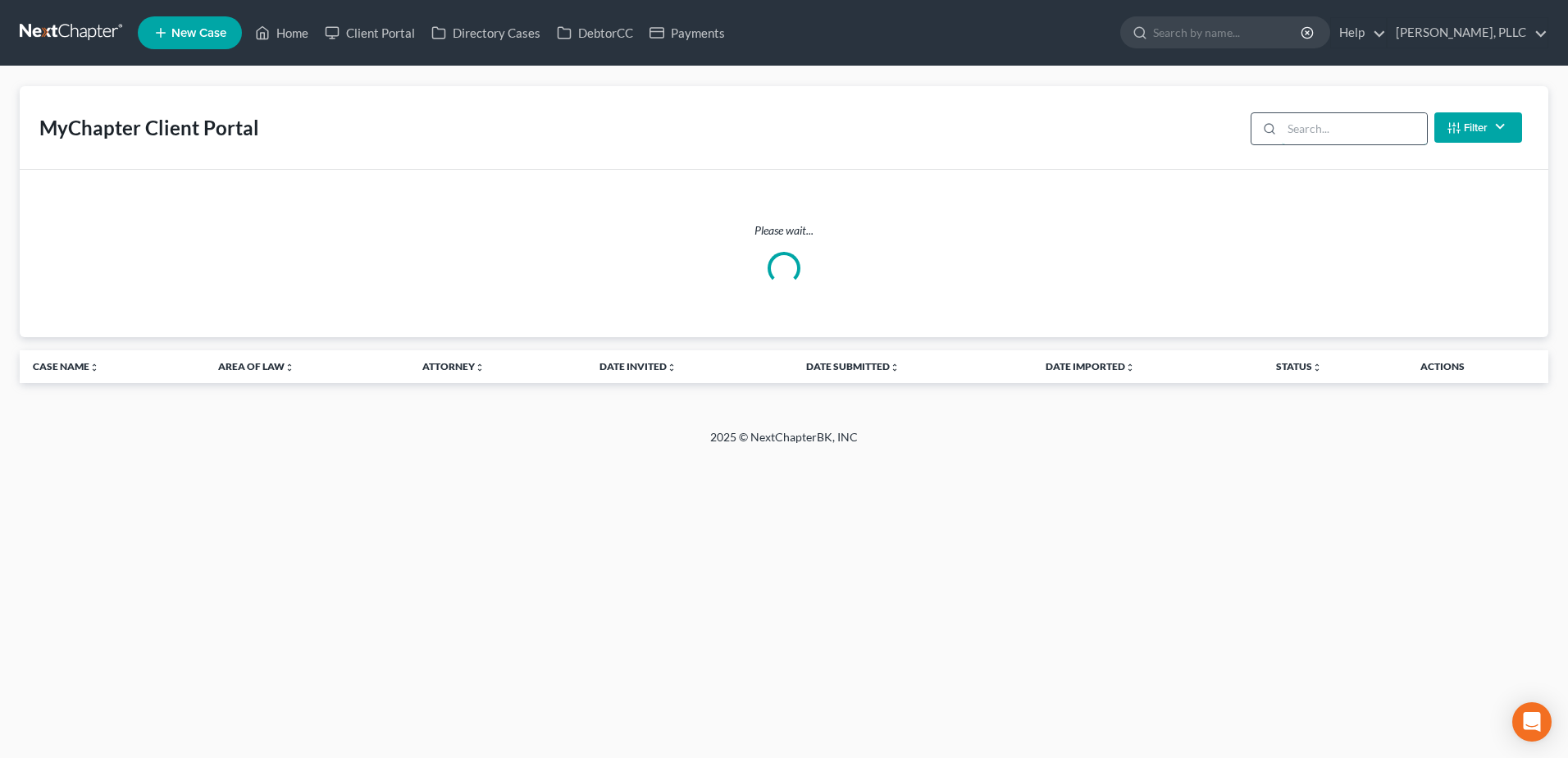
click at [1337, 136] on input "search" at bounding box center [1354, 129] width 145 height 31
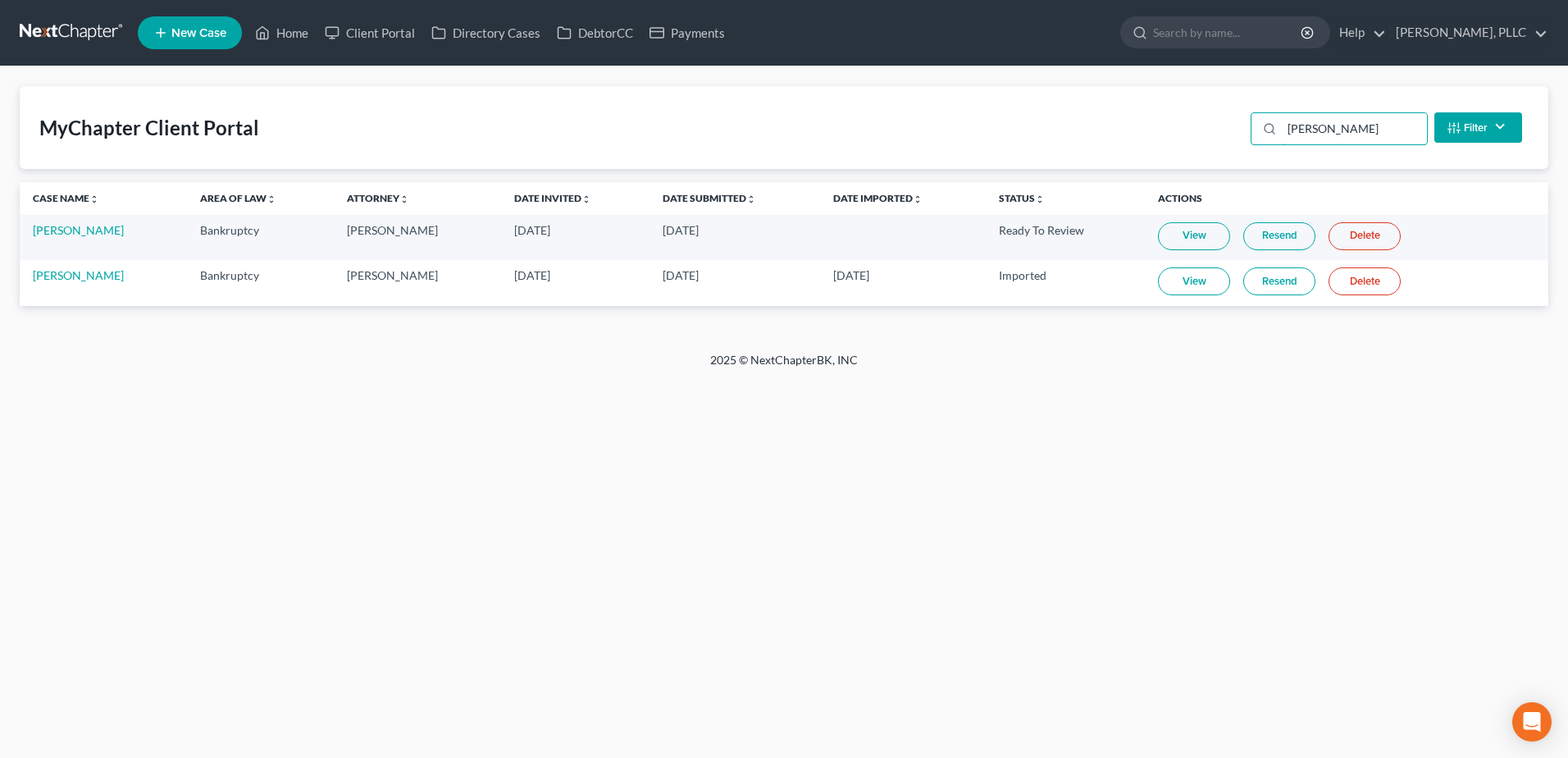
type input "diaz"
click at [1166, 248] on link "View" at bounding box center [1193, 236] width 72 height 28
click at [304, 35] on link "Home" at bounding box center [282, 33] width 70 height 30
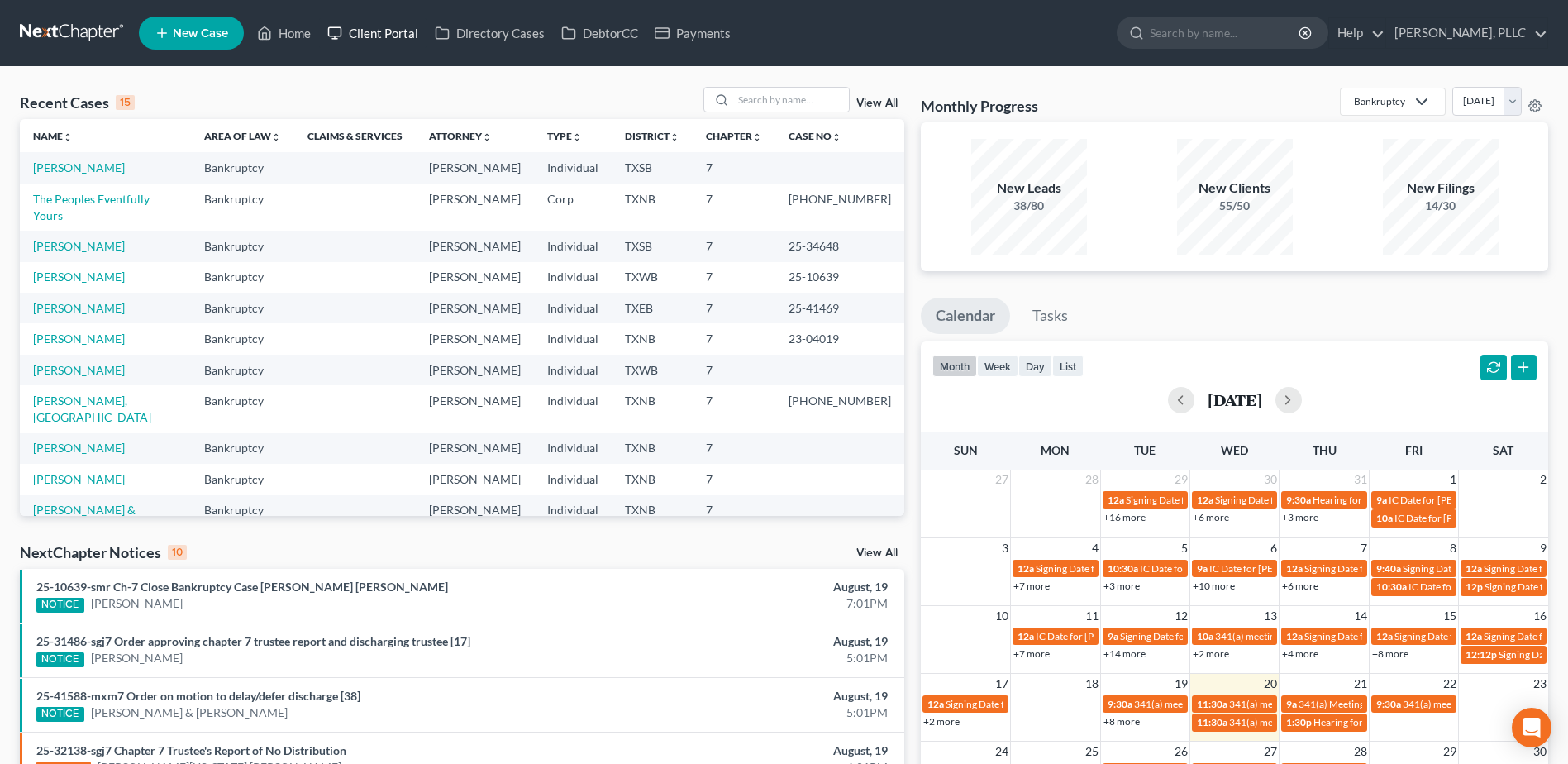
click at [351, 30] on link "Client Portal" at bounding box center [372, 33] width 108 height 30
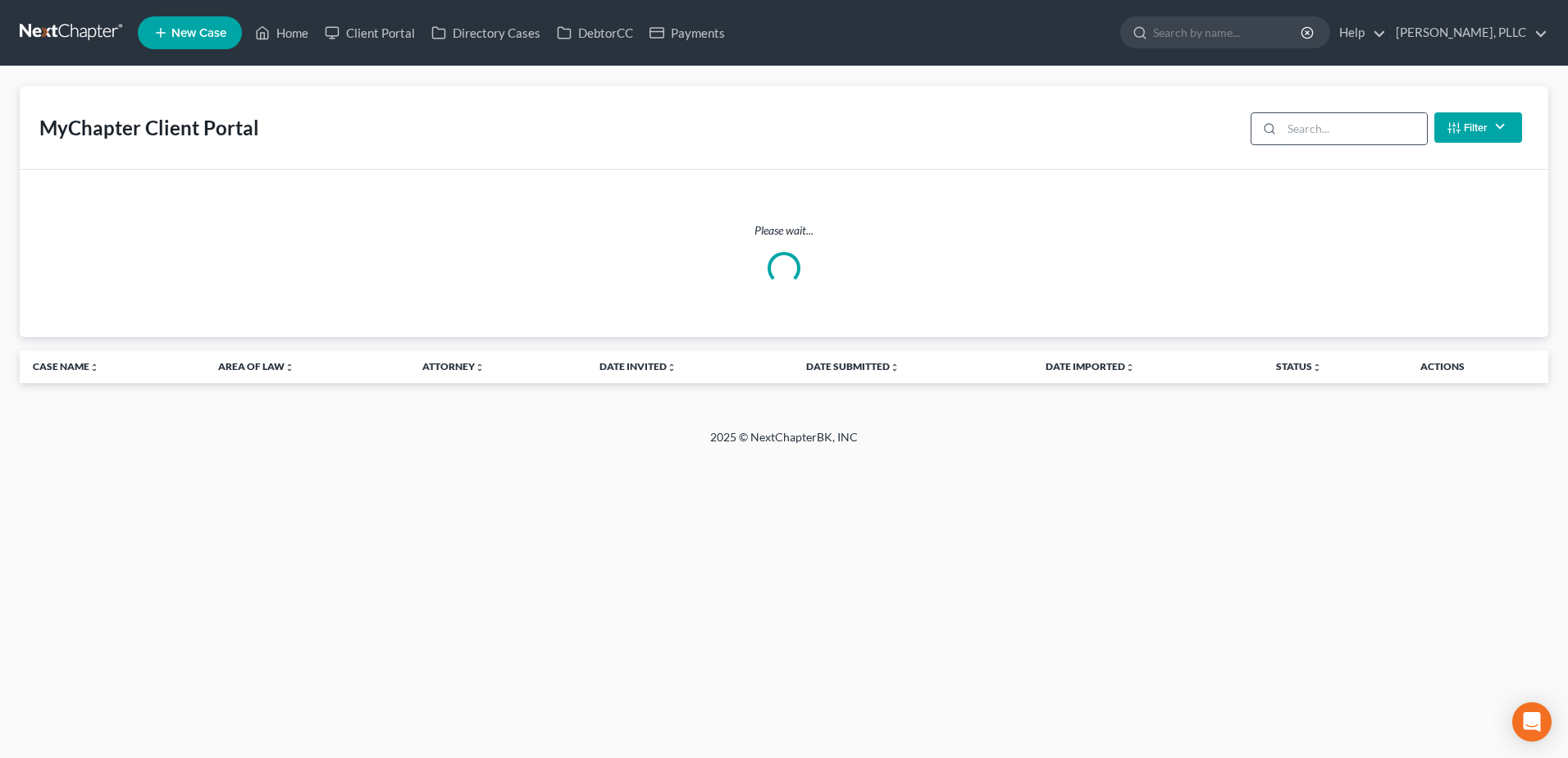
click at [1291, 137] on input "search" at bounding box center [1354, 129] width 145 height 31
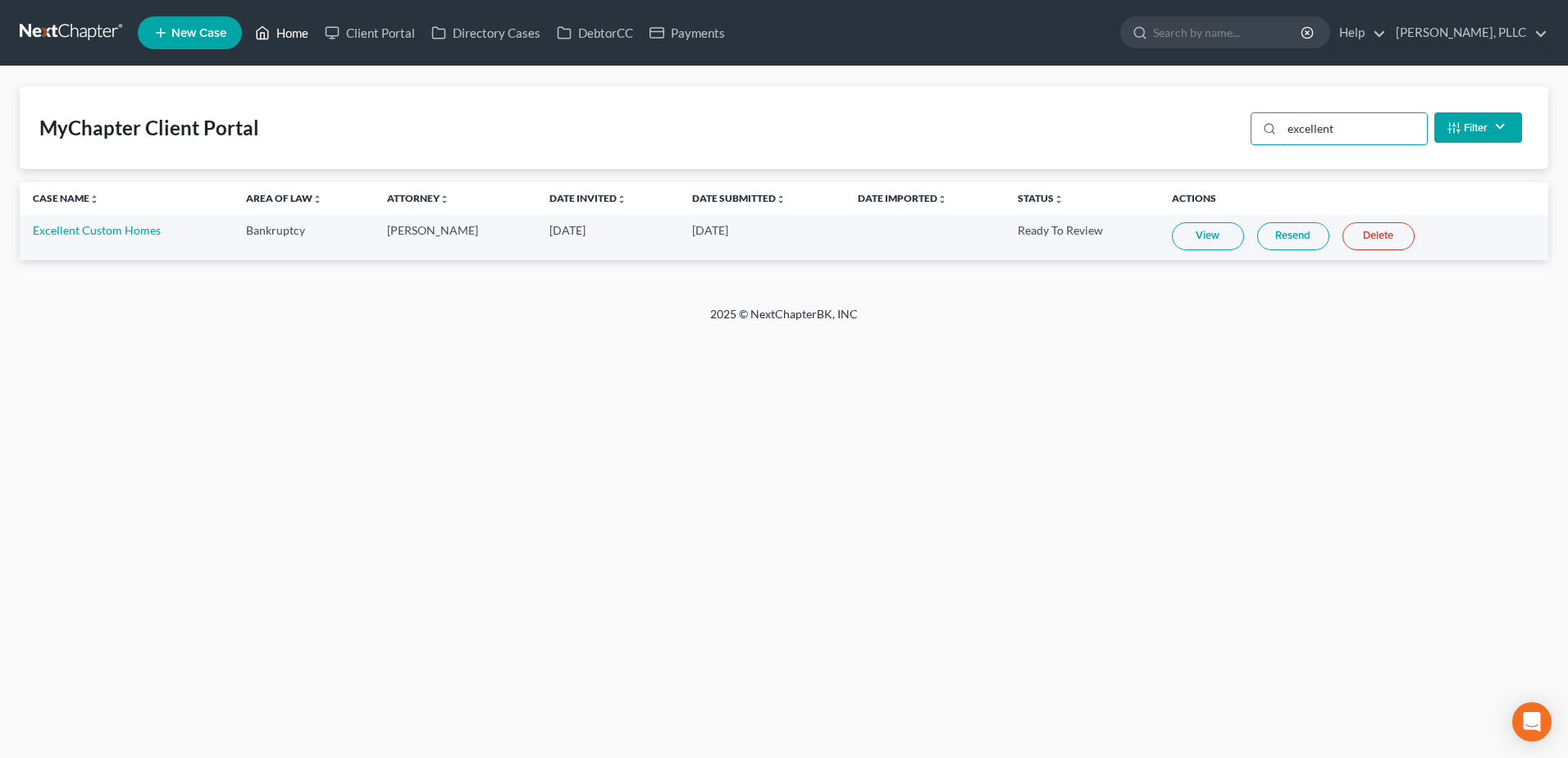
type input "excellent"
drag, startPoint x: 303, startPoint y: 31, endPoint x: 321, endPoint y: 36, distance: 18.7
click at [303, 31] on link "Home" at bounding box center [282, 33] width 70 height 30
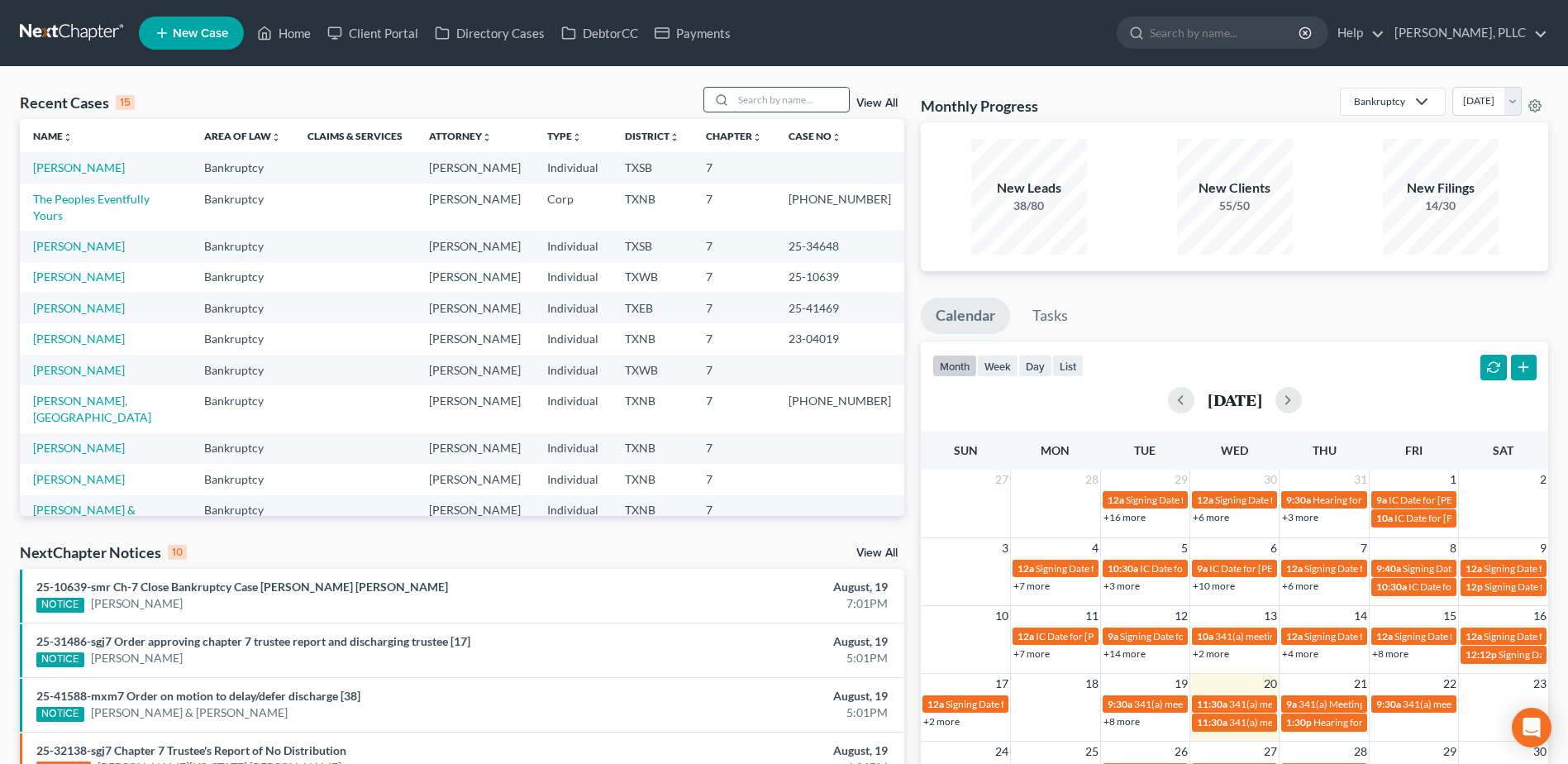
click at [823, 101] on input "search" at bounding box center [791, 99] width 115 height 24
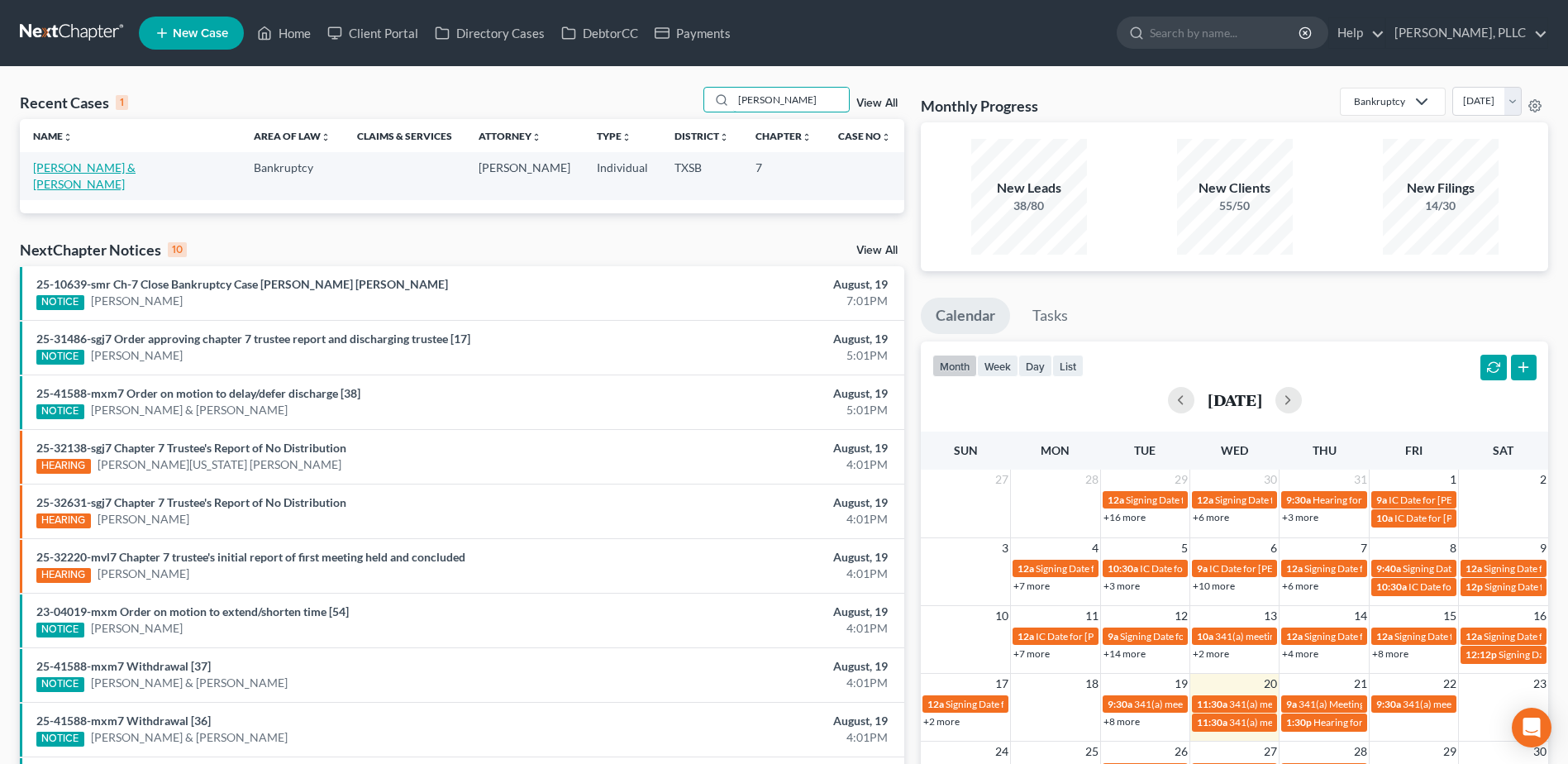
type input "[PERSON_NAME]"
click at [98, 172] on link "[PERSON_NAME] & [PERSON_NAME]" at bounding box center [84, 175] width 103 height 31
select select "4"
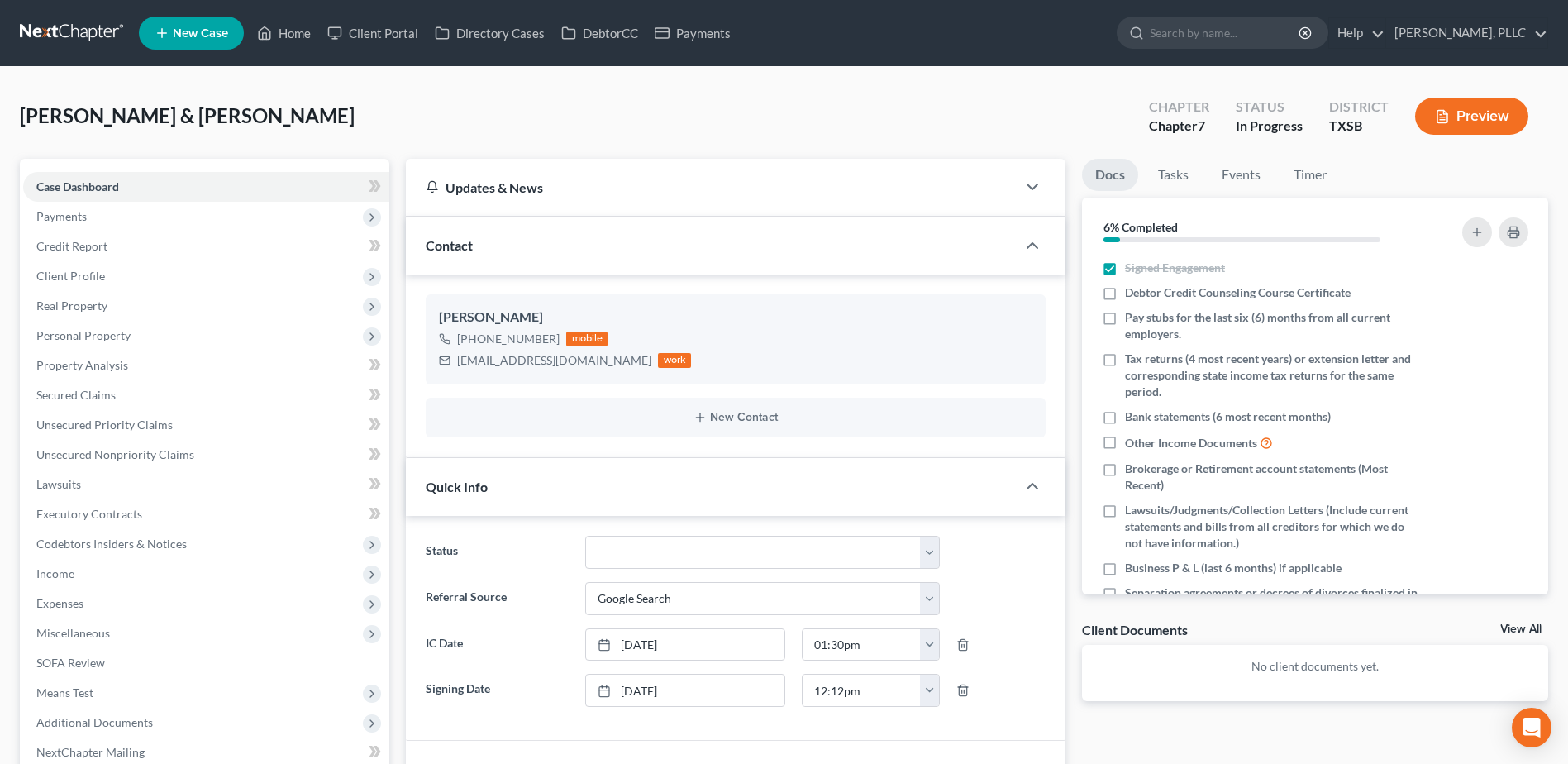
scroll to position [82, 0]
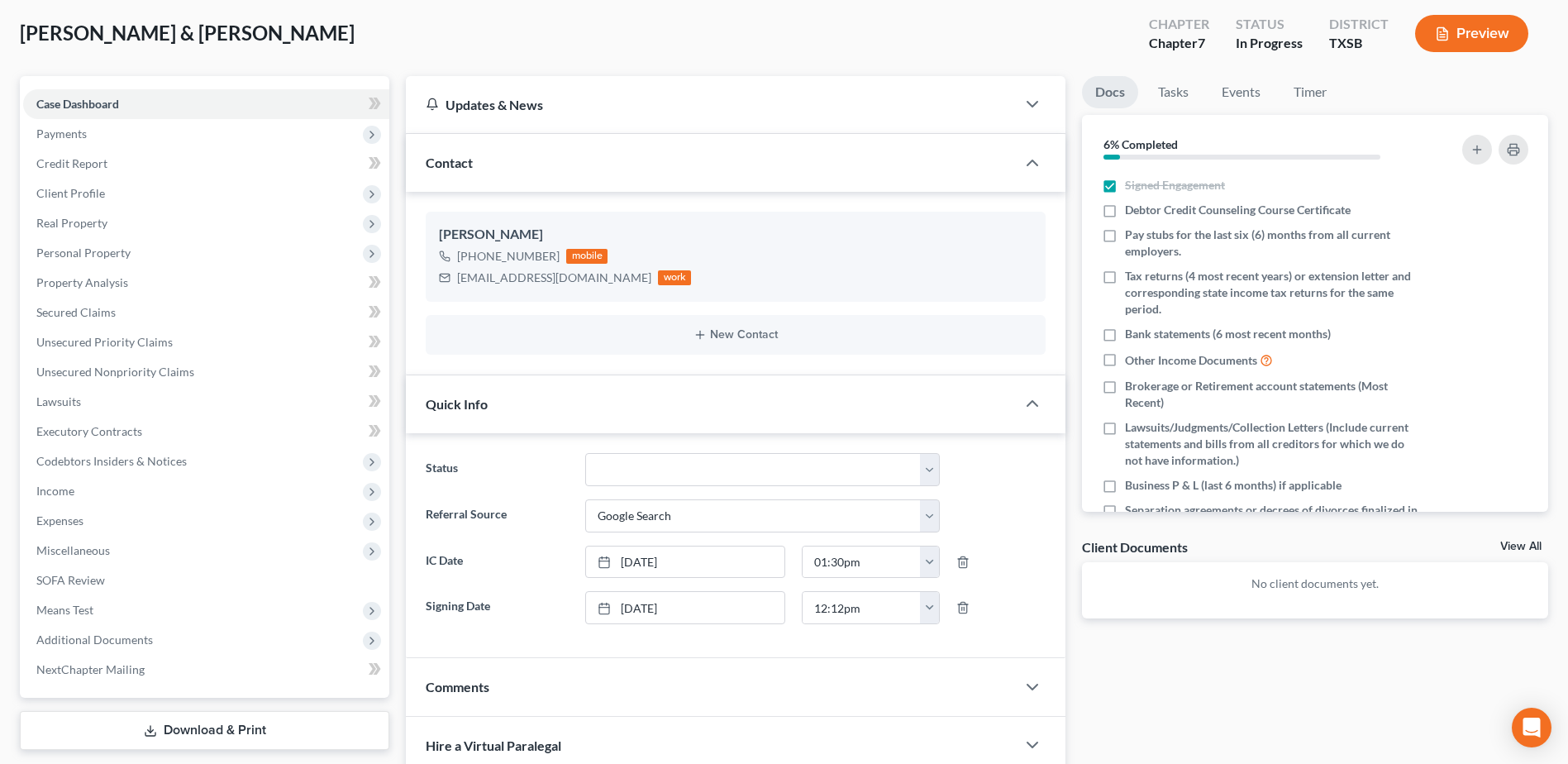
click at [1397, 722] on div "Docs Tasks Events Timer 6% Completed Nothing here yet! Signed Engagement Debtor…" at bounding box center [1315, 622] width 483 height 1095
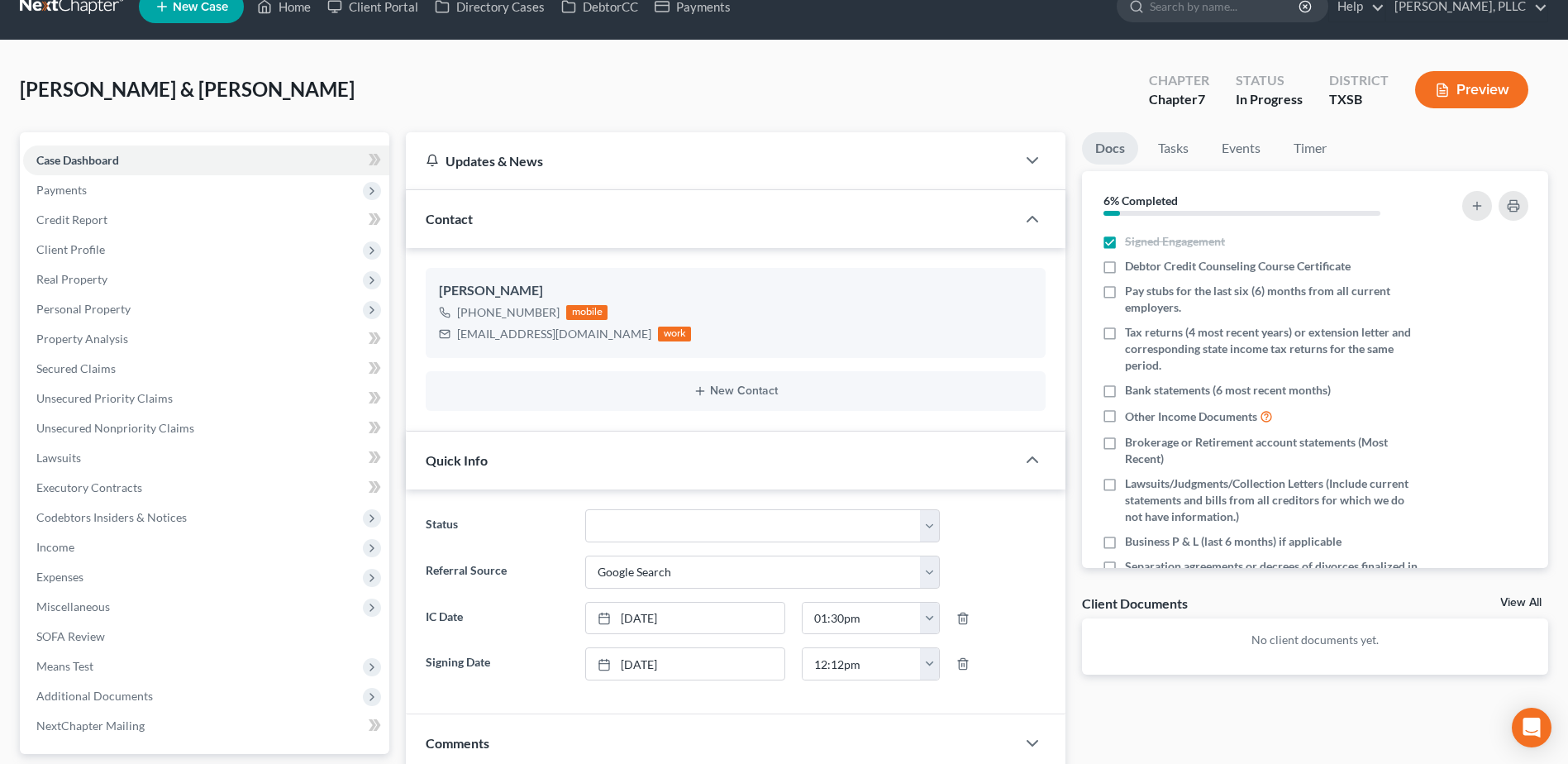
scroll to position [0, 0]
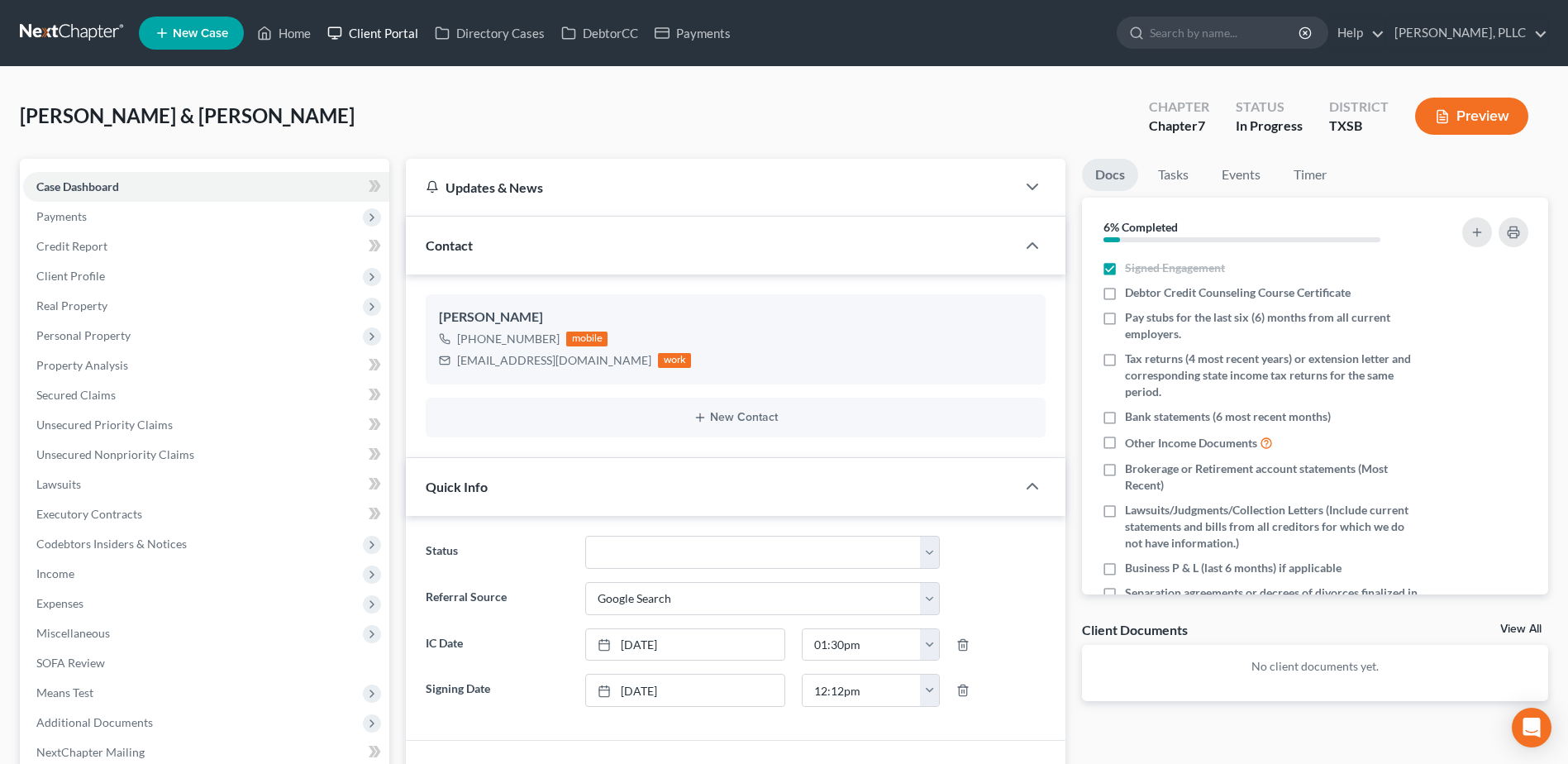
drag, startPoint x: 395, startPoint y: 35, endPoint x: 808, endPoint y: 99, distance: 417.9
click at [395, 35] on link "Client Portal" at bounding box center [372, 33] width 108 height 30
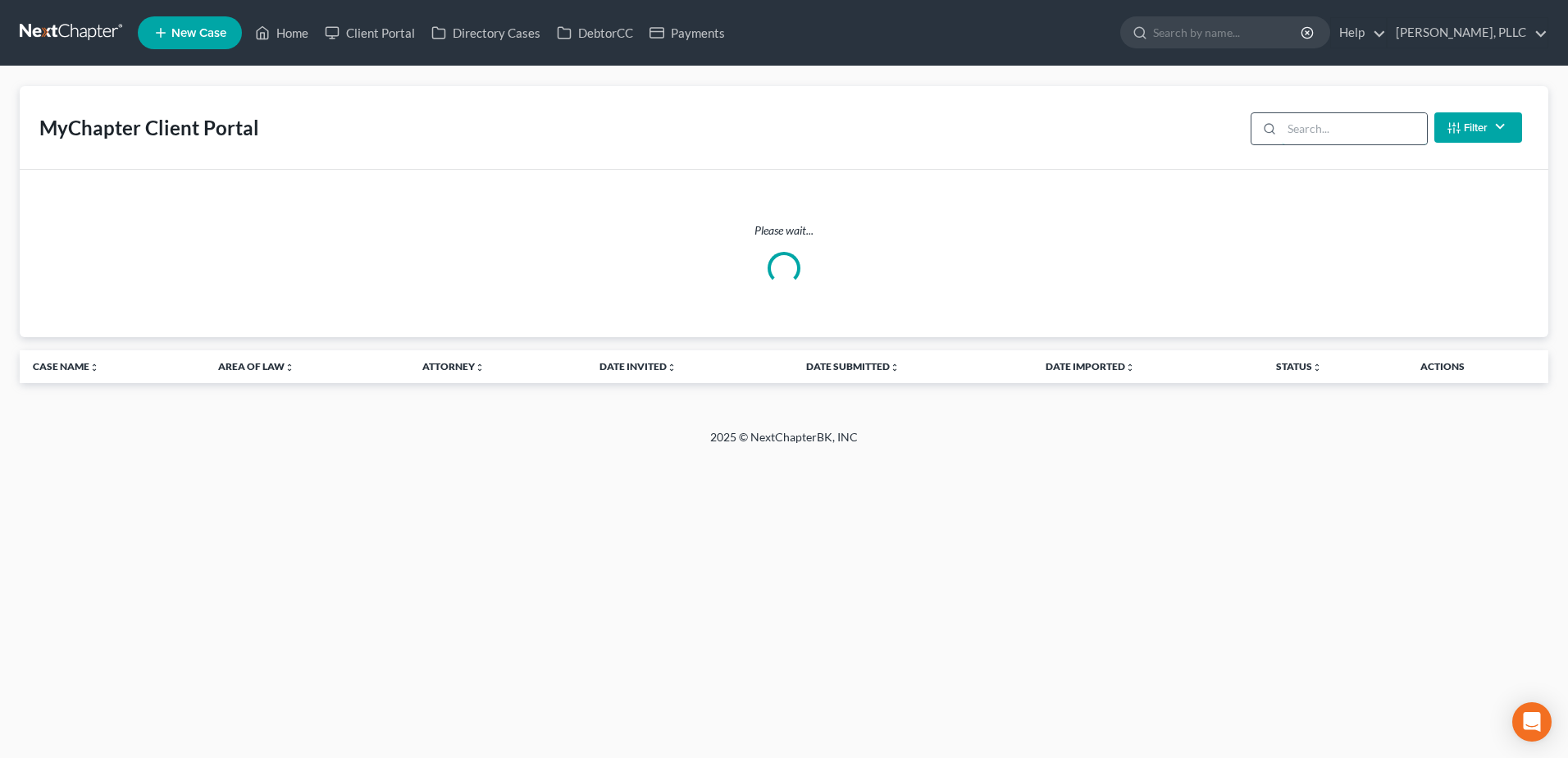
click at [1315, 131] on input "search" at bounding box center [1354, 129] width 145 height 31
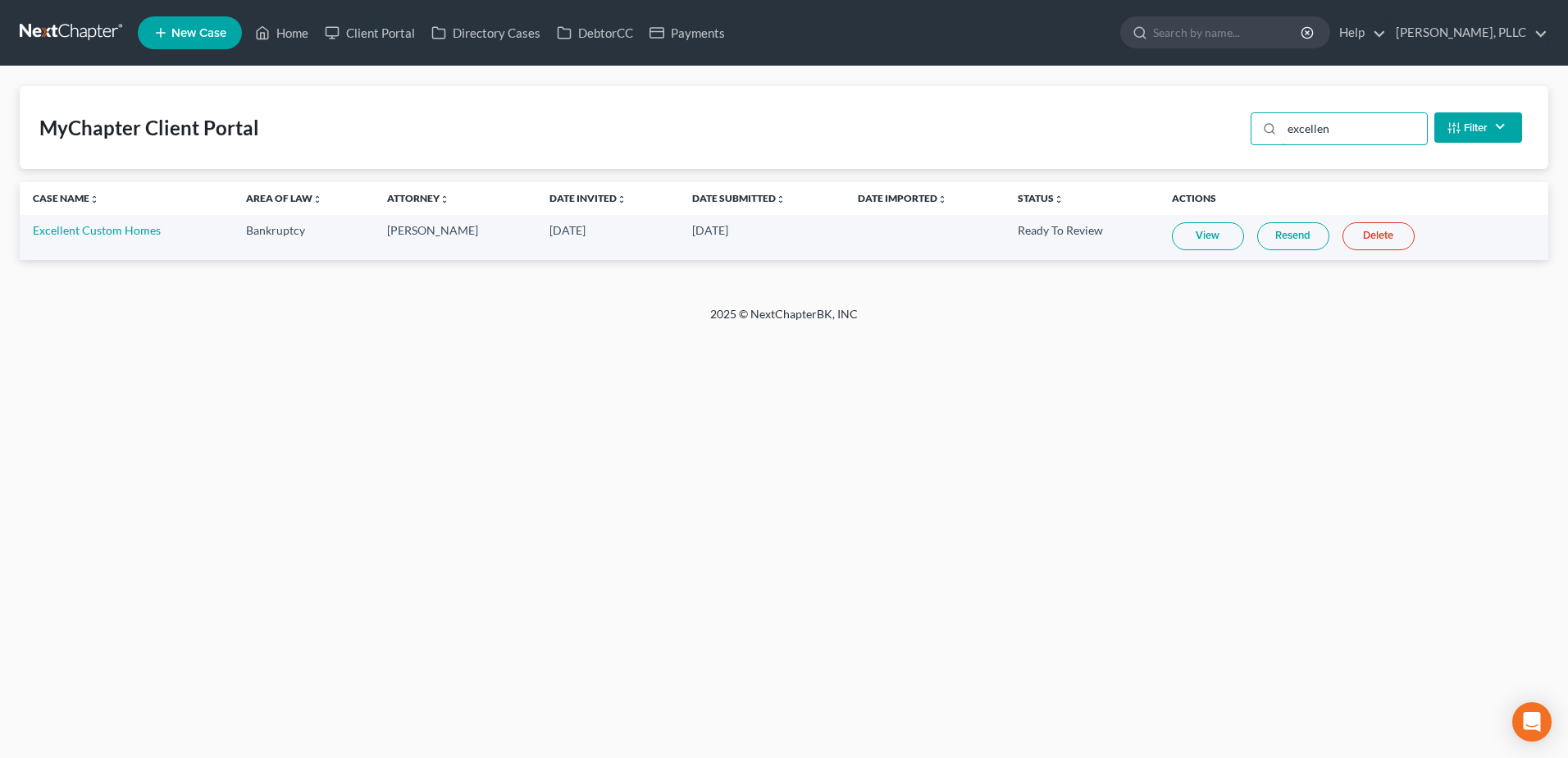
type input "excellen"
click at [1204, 226] on link "View" at bounding box center [1207, 236] width 72 height 28
click at [287, 30] on link "Home" at bounding box center [282, 33] width 70 height 30
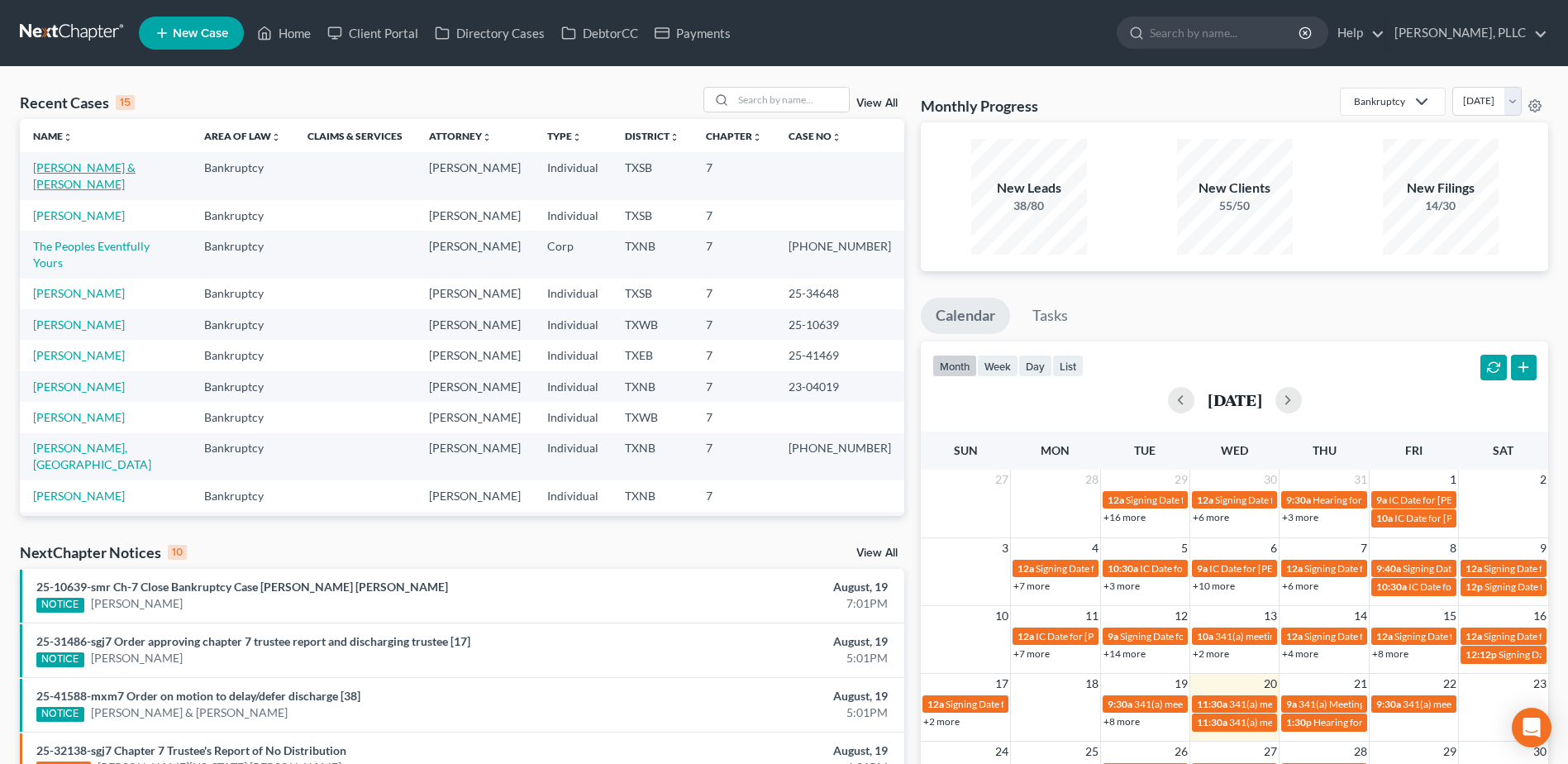
click at [69, 166] on link "[PERSON_NAME] & [PERSON_NAME]" at bounding box center [84, 175] width 103 height 31
select select "4"
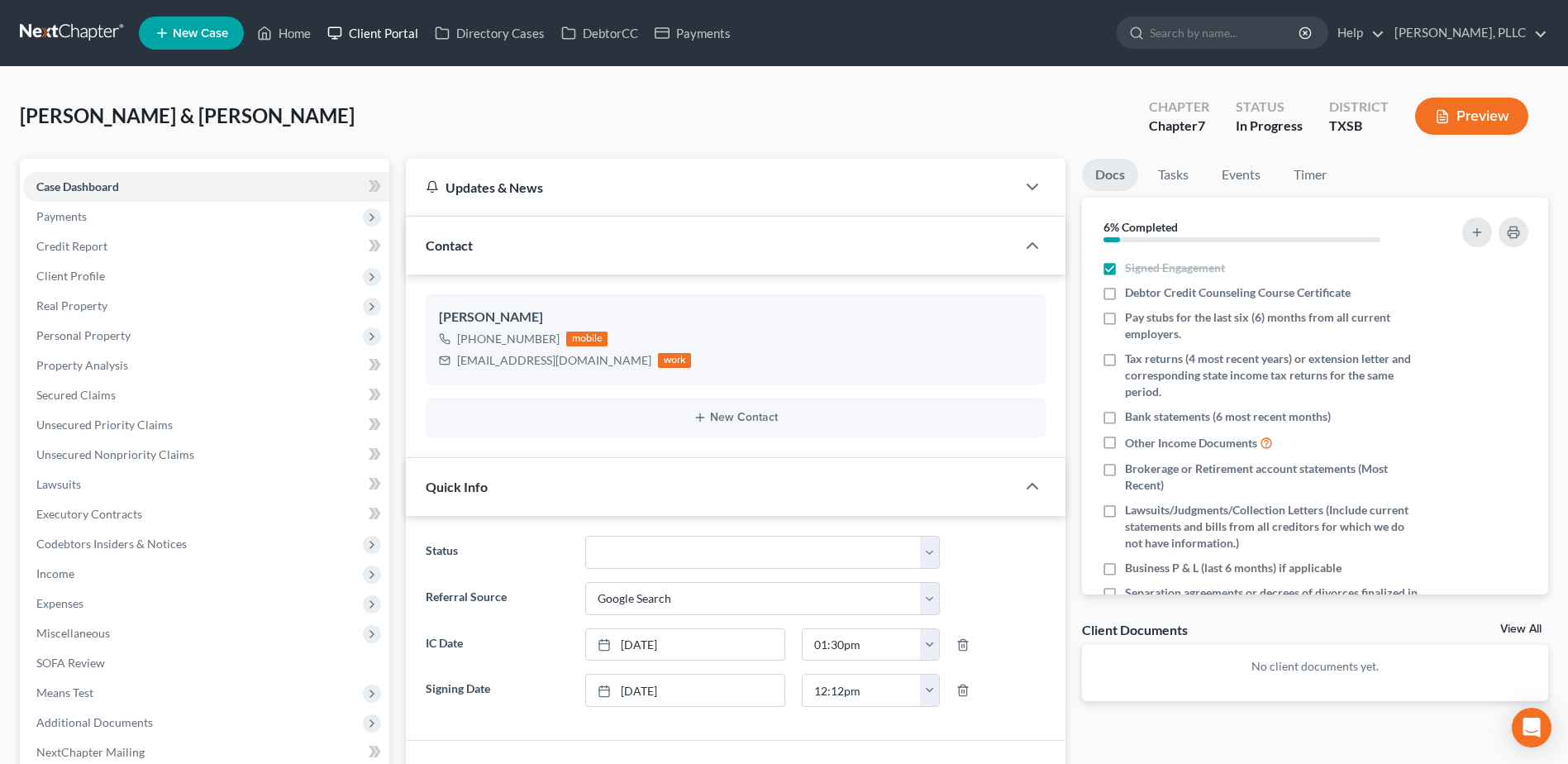
click at [391, 37] on link "Client Portal" at bounding box center [372, 33] width 108 height 30
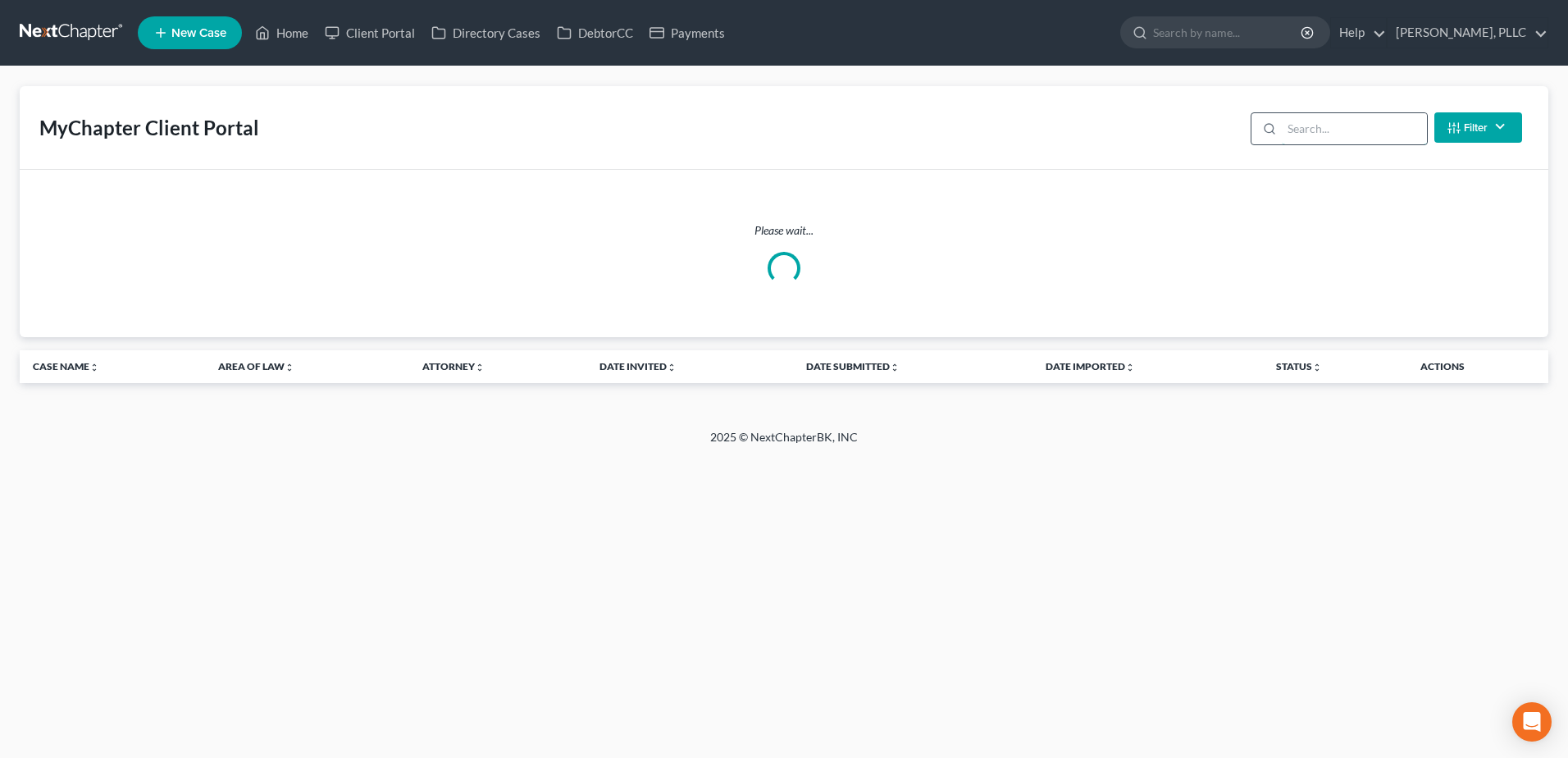
click at [1363, 128] on input "search" at bounding box center [1354, 129] width 145 height 31
type input "g"
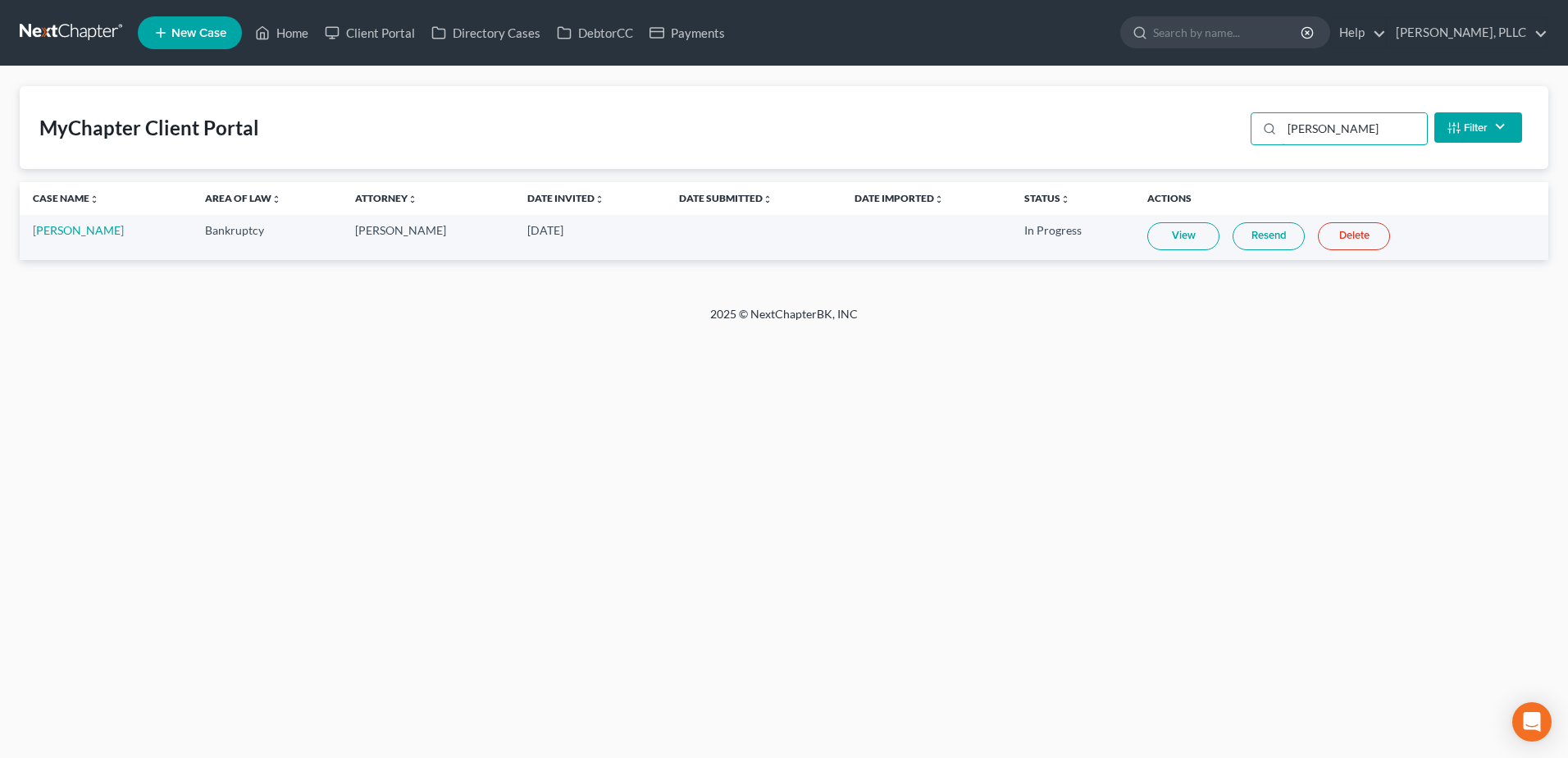
type input "[PERSON_NAME]"
click at [1168, 239] on link "View" at bounding box center [1182, 236] width 72 height 28
click at [578, 35] on link "DebtorCC" at bounding box center [595, 33] width 92 height 30
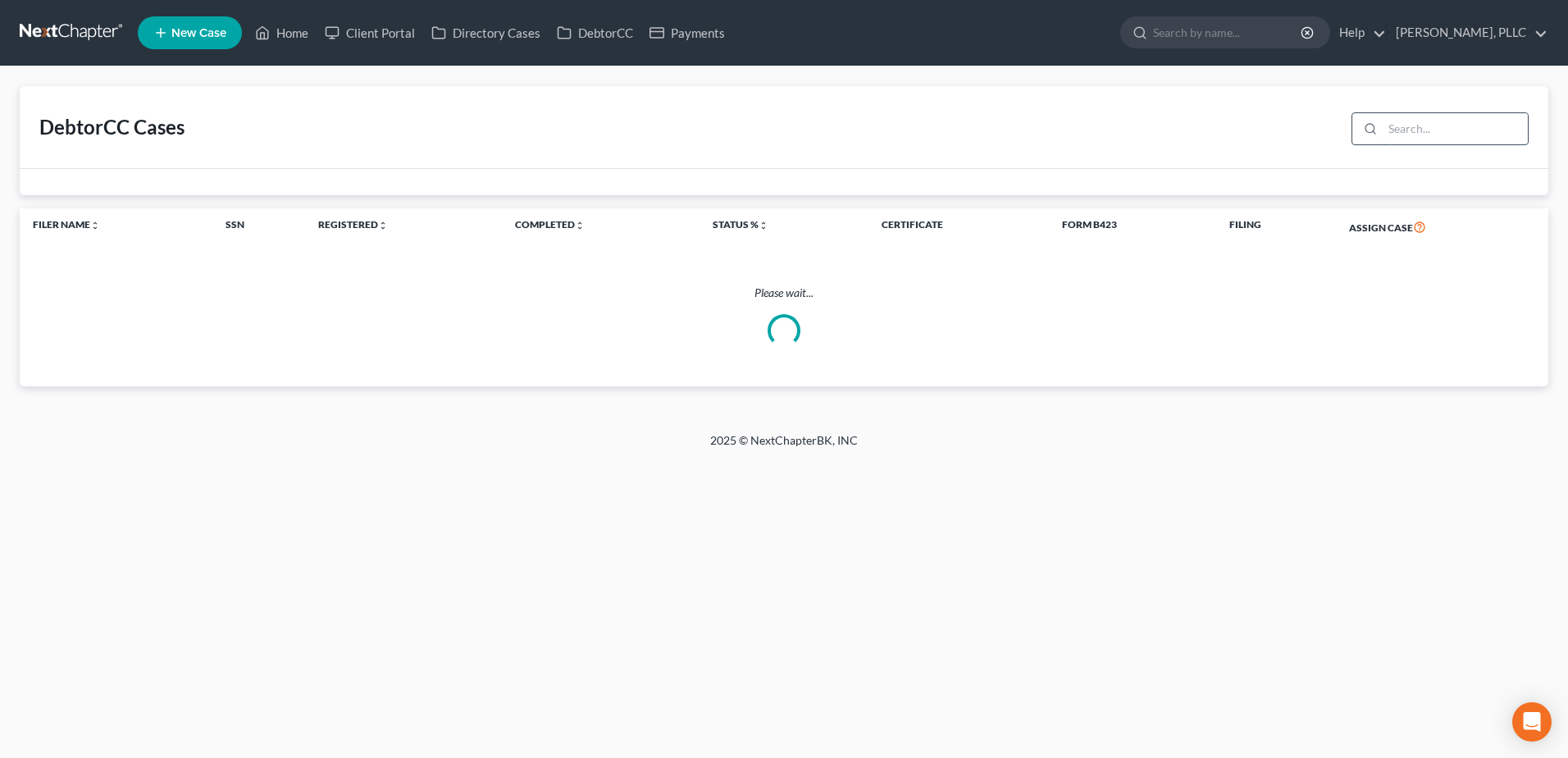
click at [1427, 120] on input "search" at bounding box center [1455, 129] width 145 height 31
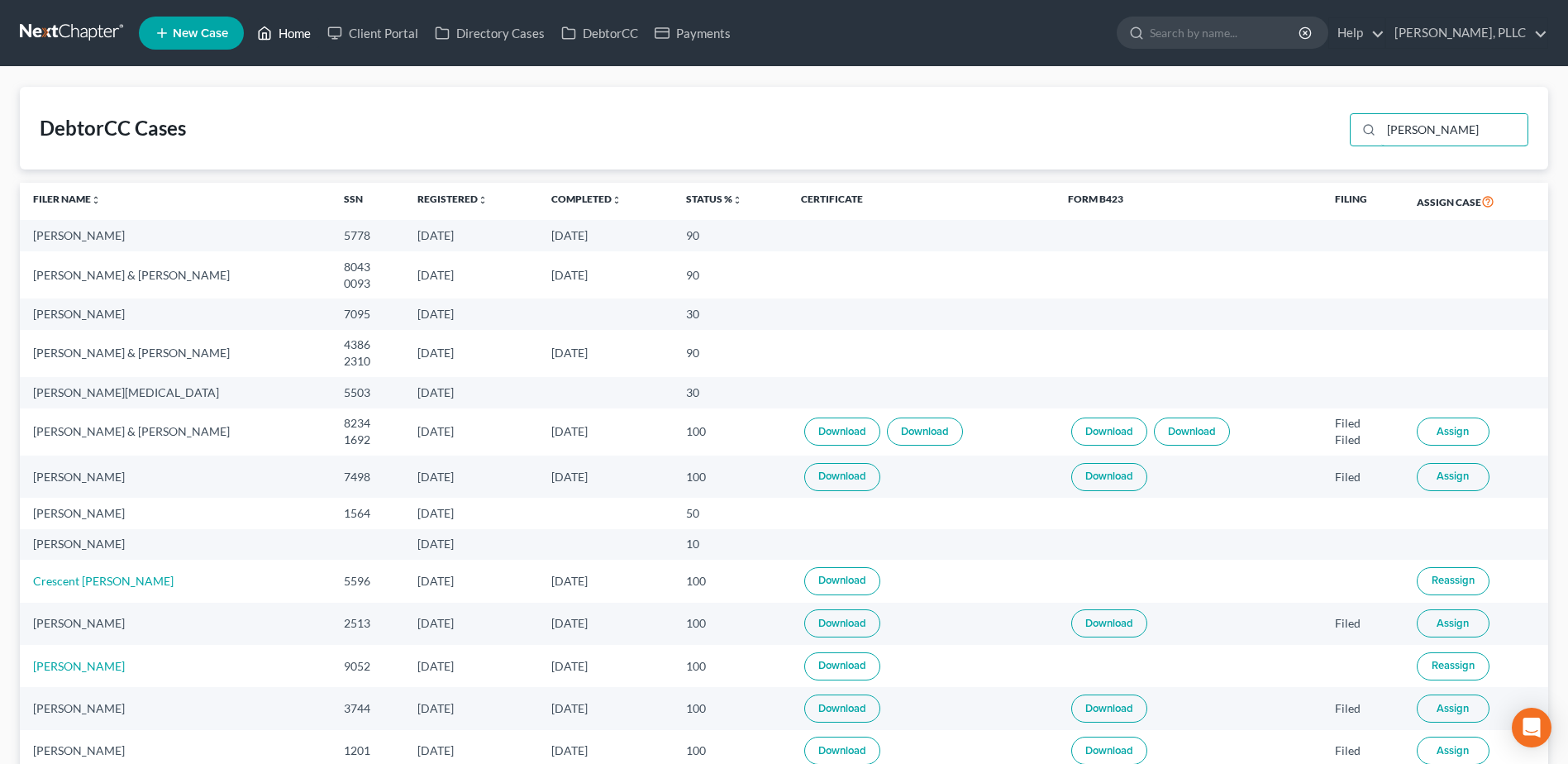
type input "[PERSON_NAME]"
click at [304, 35] on link "Home" at bounding box center [284, 33] width 71 height 30
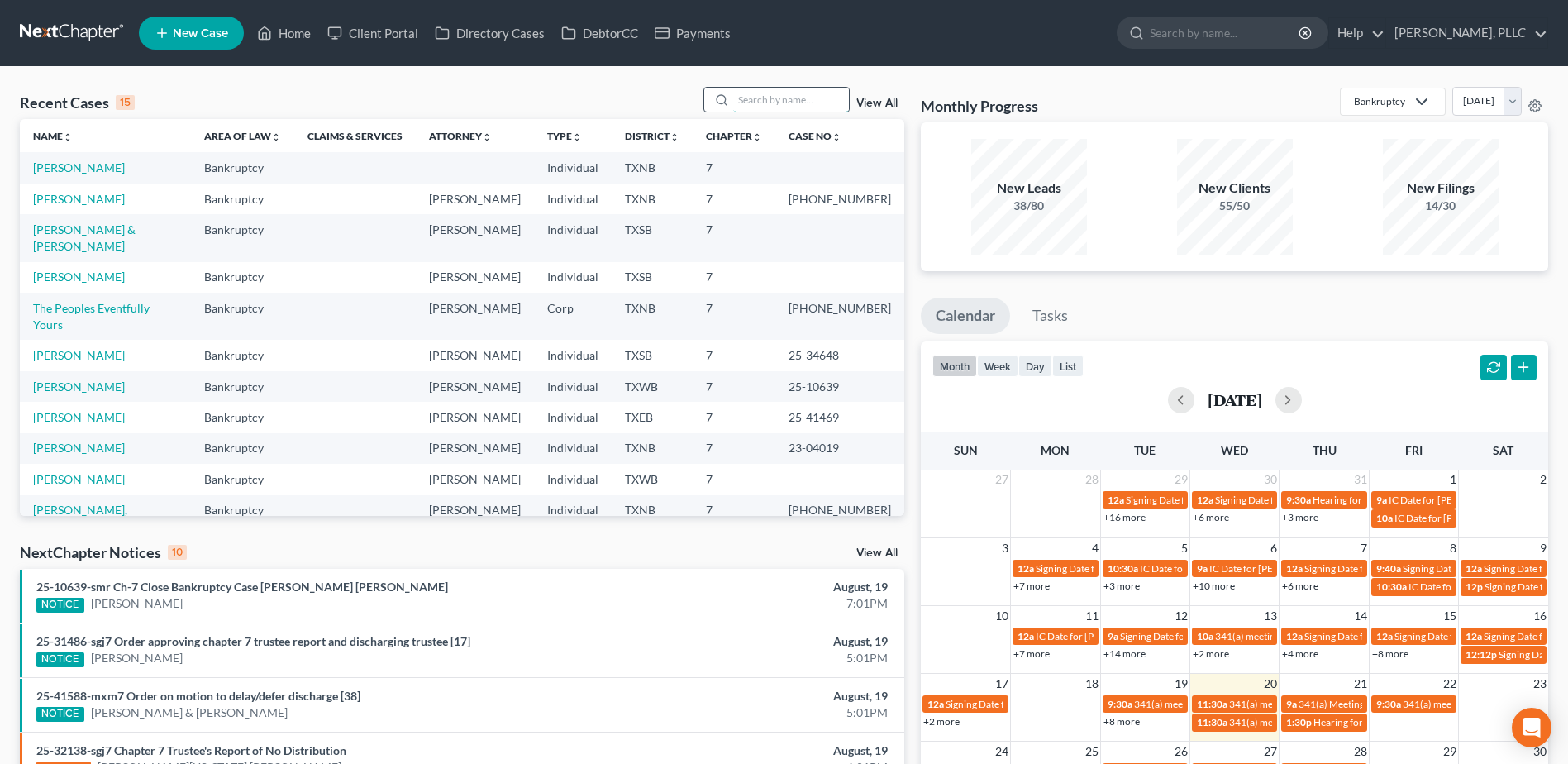
click at [807, 97] on input "search" at bounding box center [791, 99] width 115 height 24
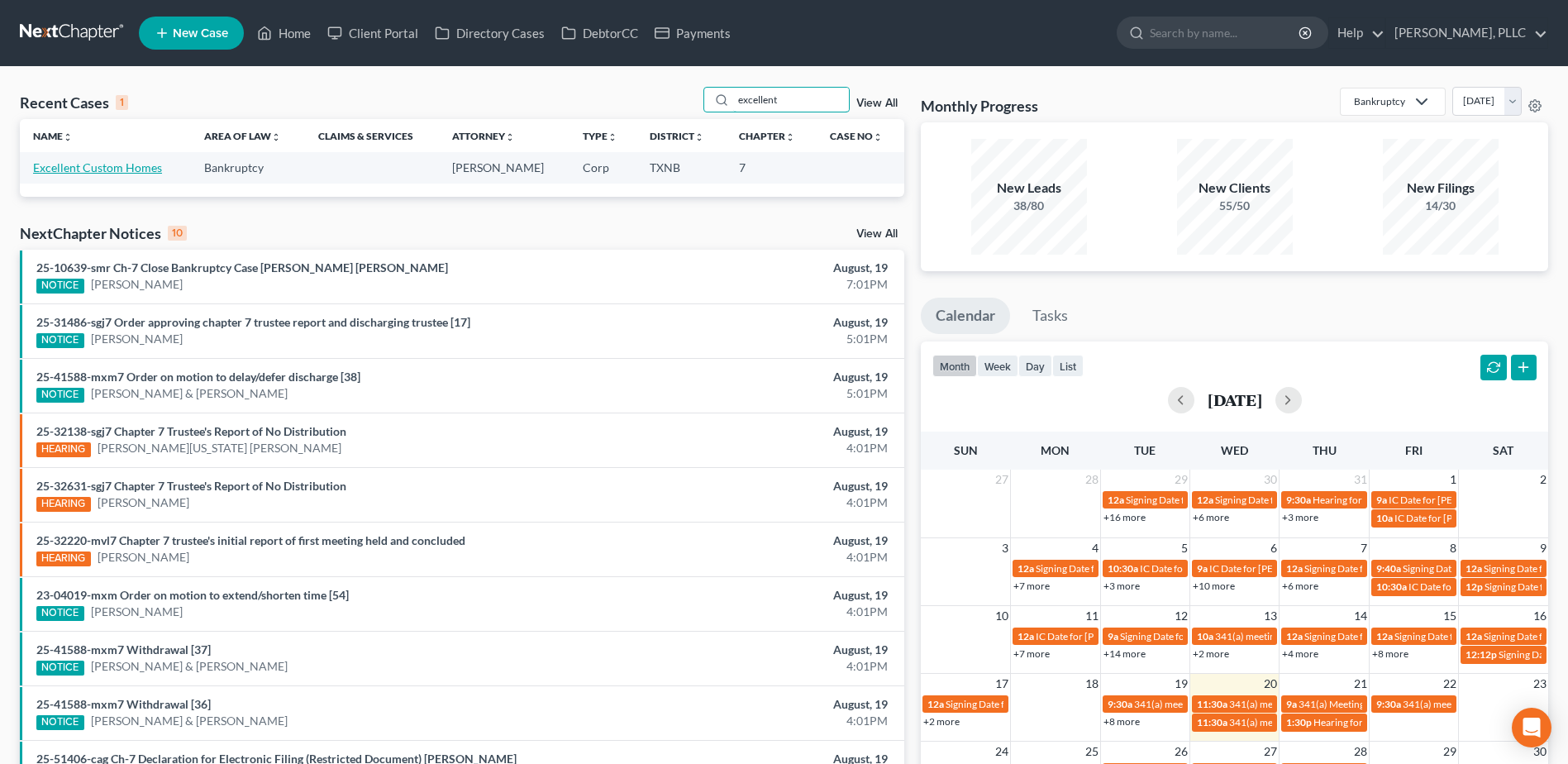
type input "excellent"
click at [93, 167] on link "Excellent Custom Homes" at bounding box center [97, 167] width 129 height 15
select select "4"
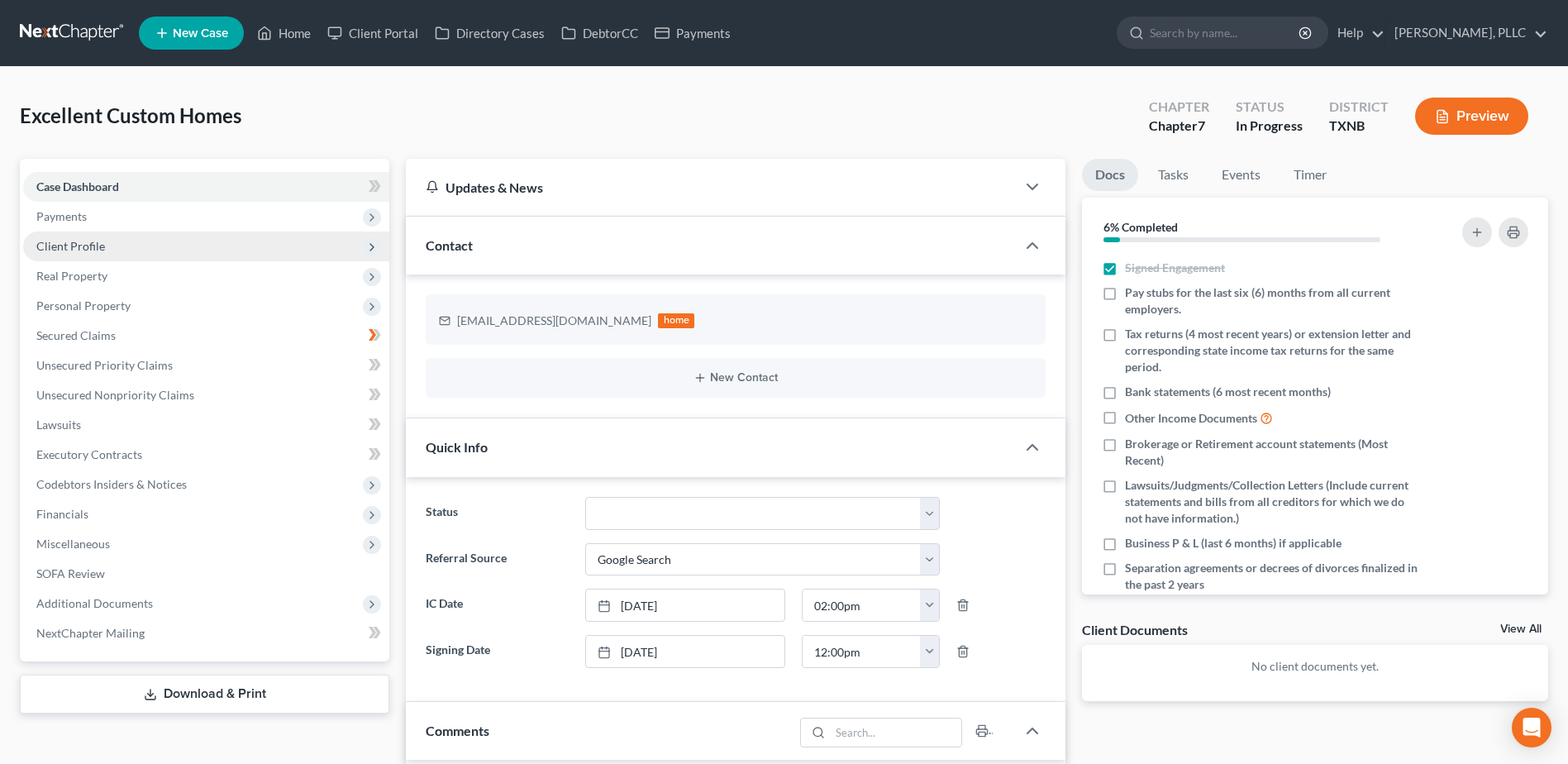
click at [94, 243] on span "Client Profile" at bounding box center [71, 246] width 69 height 15
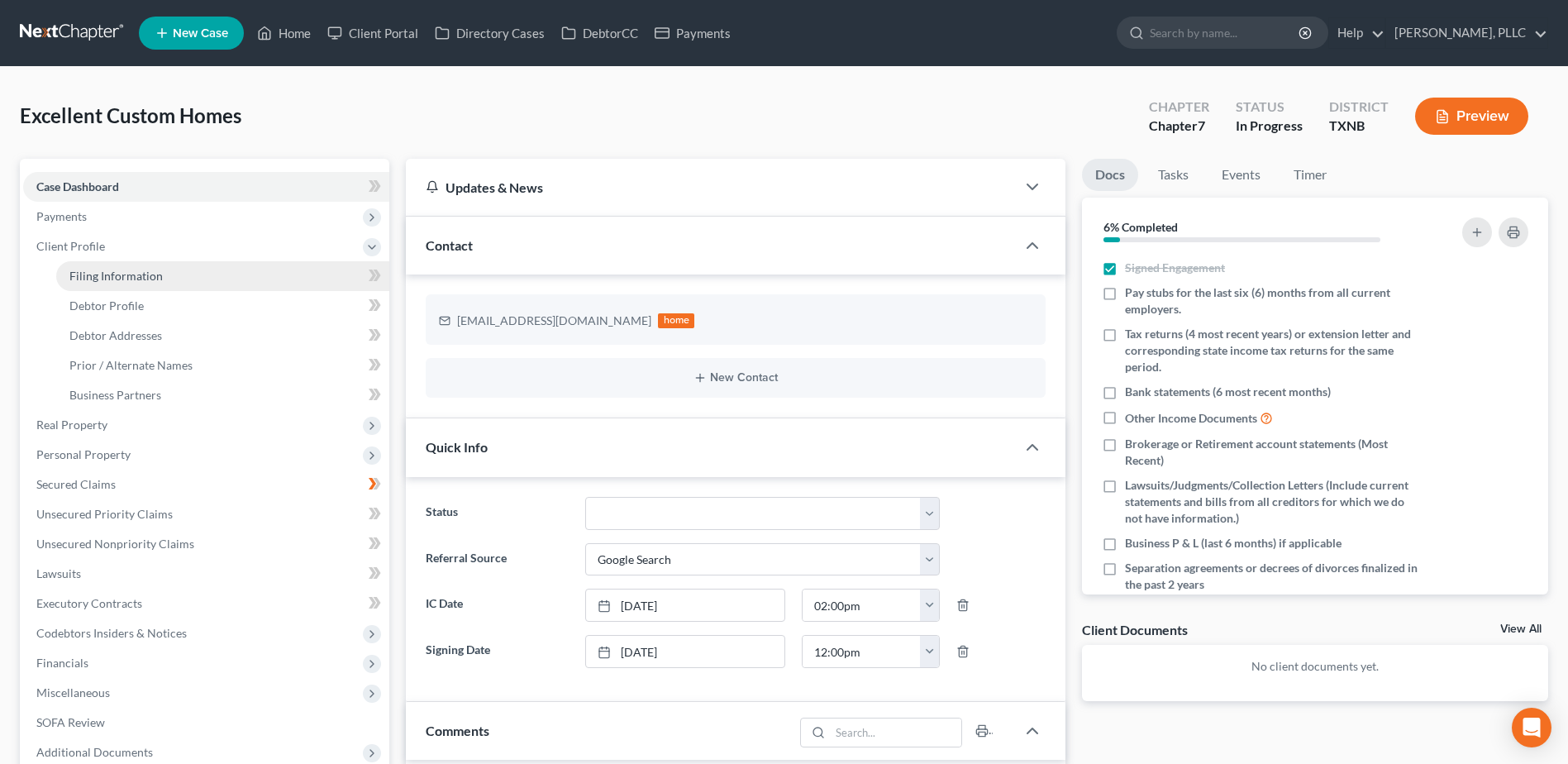
click at [145, 280] on span "Filing Information" at bounding box center [116, 275] width 93 height 15
select select "1"
select select "0"
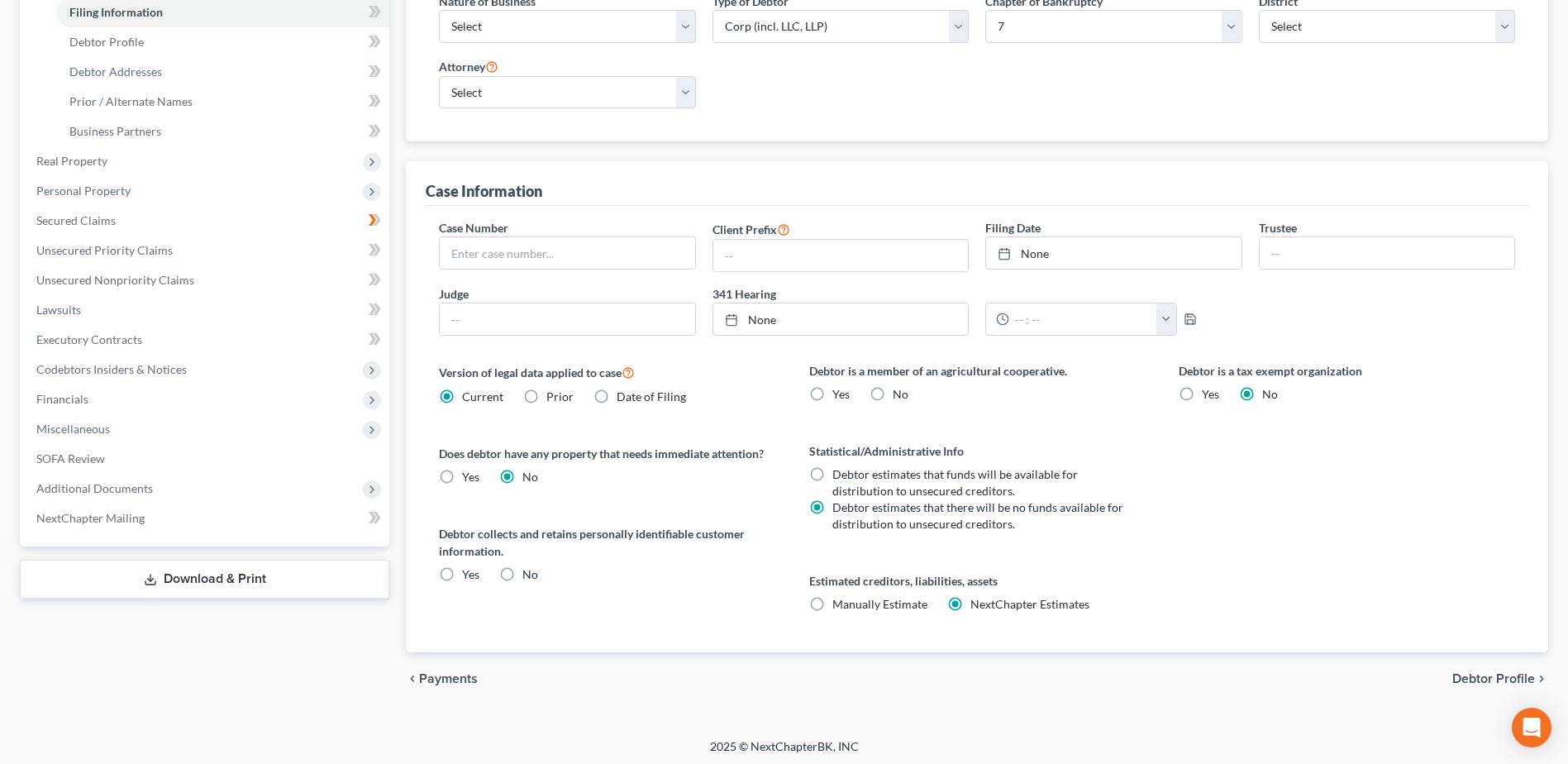
scroll to position [268, 0]
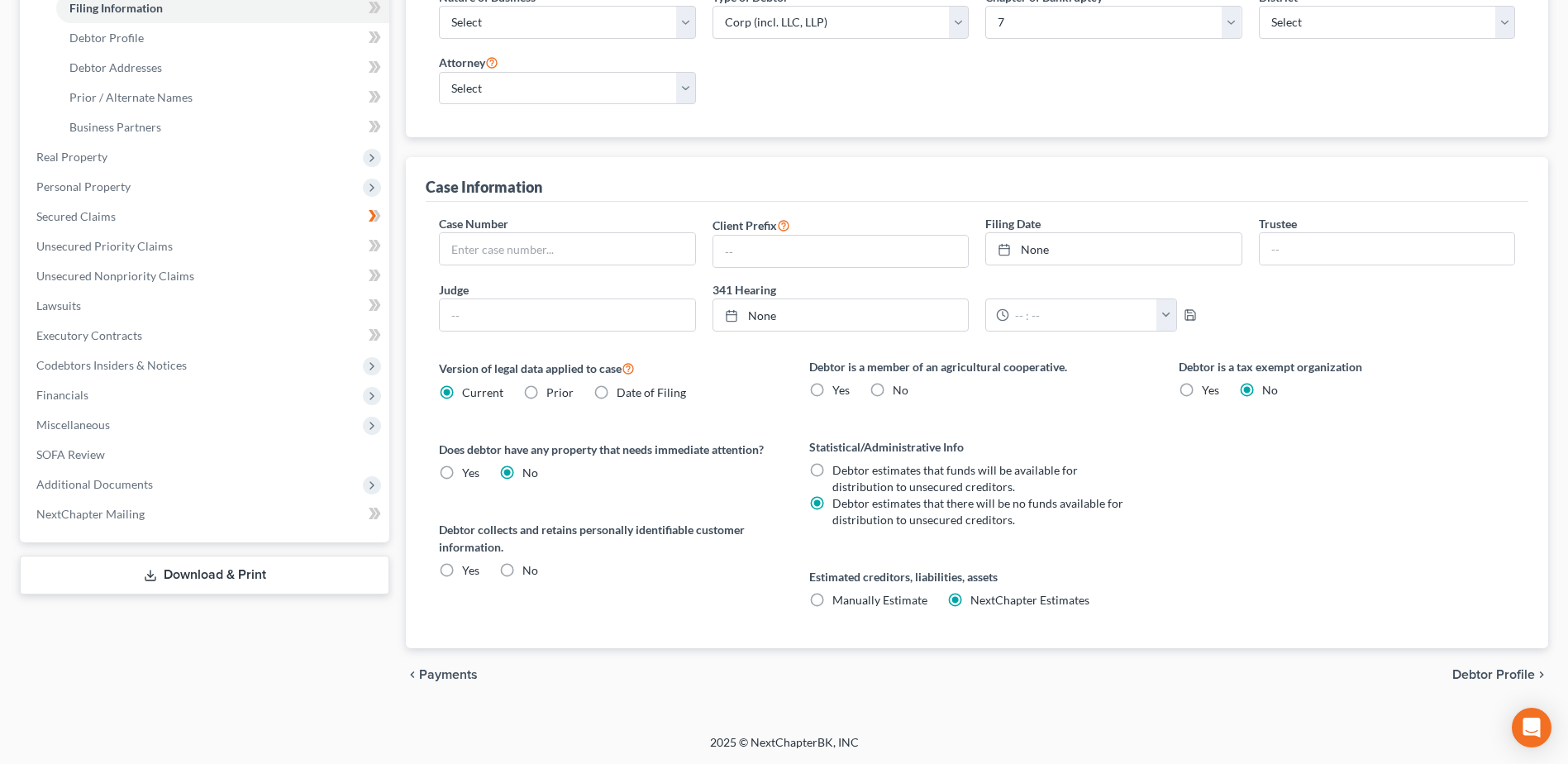
click at [1488, 676] on span "Debtor Profile" at bounding box center [1493, 675] width 82 height 14
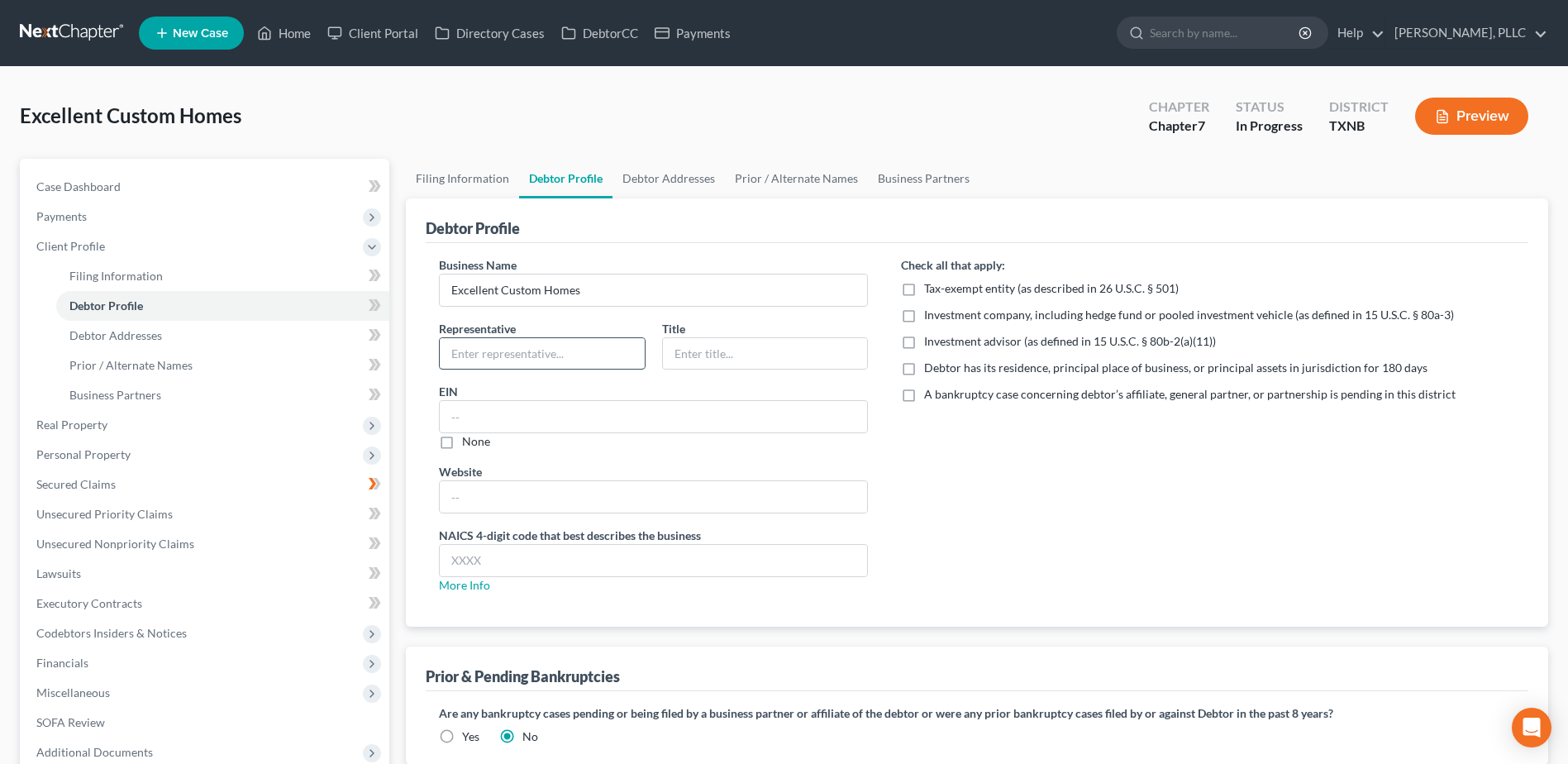
click at [570, 346] on input "text" at bounding box center [543, 354] width 205 height 31
type input "[PERSON_NAME]"
click at [689, 358] on input "text" at bounding box center [766, 354] width 205 height 31
click at [736, 358] on input "text" at bounding box center [766, 354] width 205 height 31
type input "Managing Member"
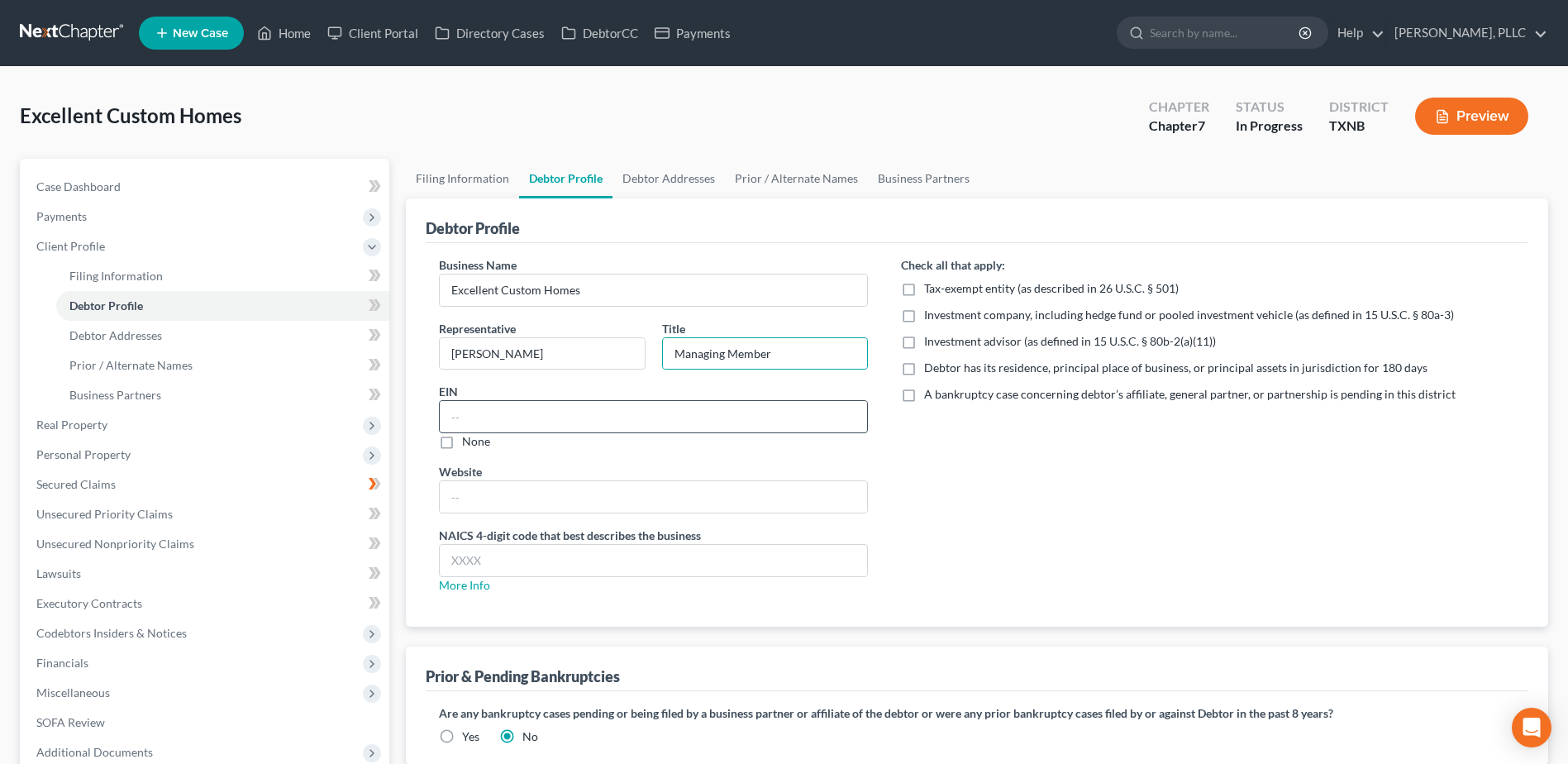
click at [639, 410] on input "text" at bounding box center [653, 417] width 427 height 31
click at [587, 406] on input "text" at bounding box center [653, 417] width 427 height 31
type input "82-3313780"
click at [925, 366] on label "Debtor has its residence, principal place of business, or principal assets in j…" at bounding box center [1176, 367] width 503 height 16
click at [930, 366] on input "Debtor has its residence, principal place of business, or principal assets in j…" at bounding box center [935, 365] width 11 height 11
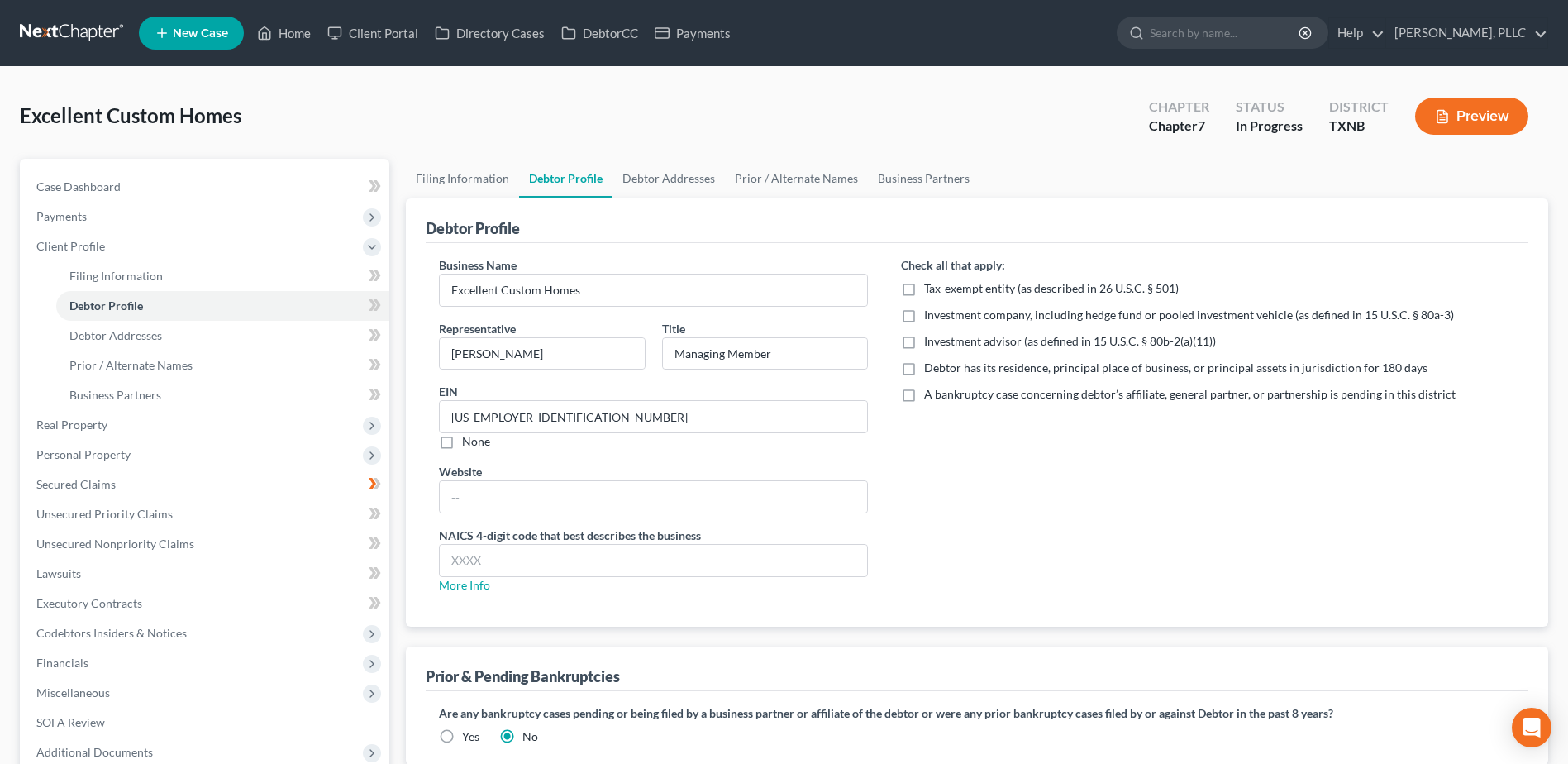
checkbox input "true"
click at [527, 503] on input "text" at bounding box center [653, 496] width 427 height 31
click at [457, 566] on input "text" at bounding box center [653, 560] width 427 height 31
type input "5312"
click at [947, 526] on div "Check all that apply: Tax-exempt entity (as described in 26 U.S.C. § 501) Inves…" at bounding box center [1208, 431] width 647 height 351
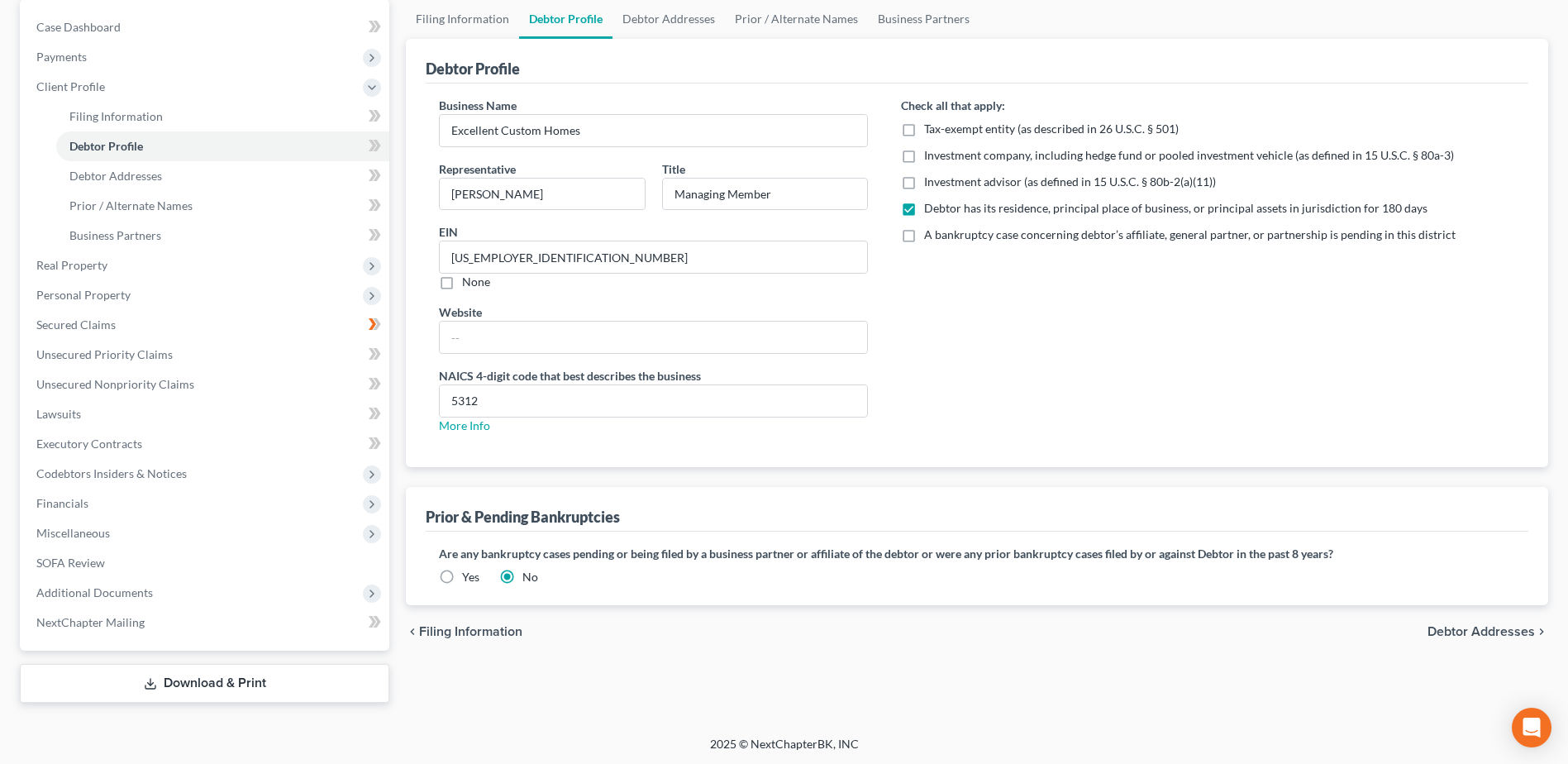
scroll to position [161, 0]
click at [1493, 632] on span "Debtor Addresses" at bounding box center [1481, 630] width 108 height 14
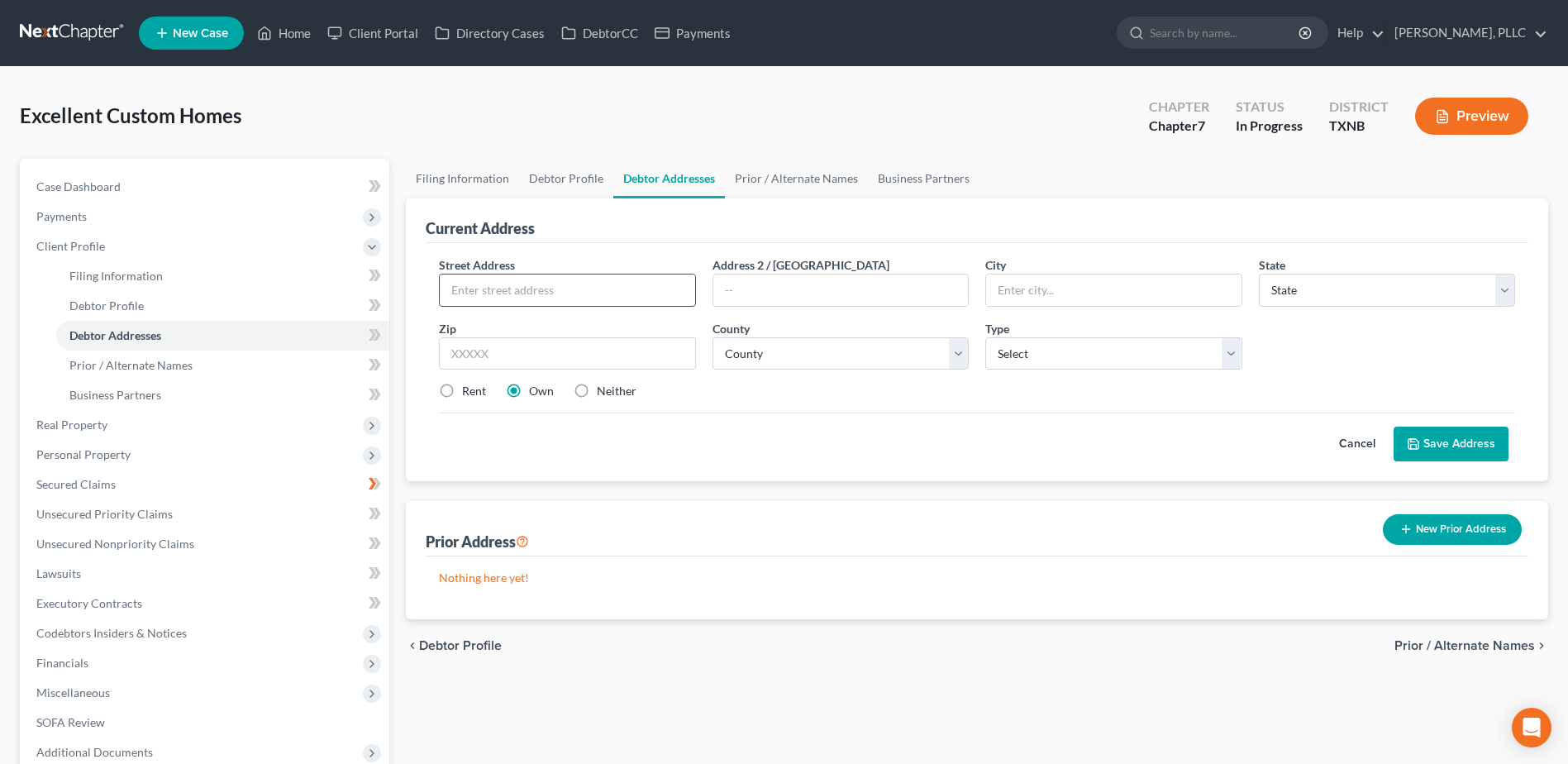
click at [589, 292] on input "text" at bounding box center [567, 290] width 255 height 31
click at [632, 283] on input "text" at bounding box center [567, 290] width 255 height 31
type input "[STREET_ADDRESS][PERSON_NAME]"
type input "[PERSON_NAME]"
select select "45"
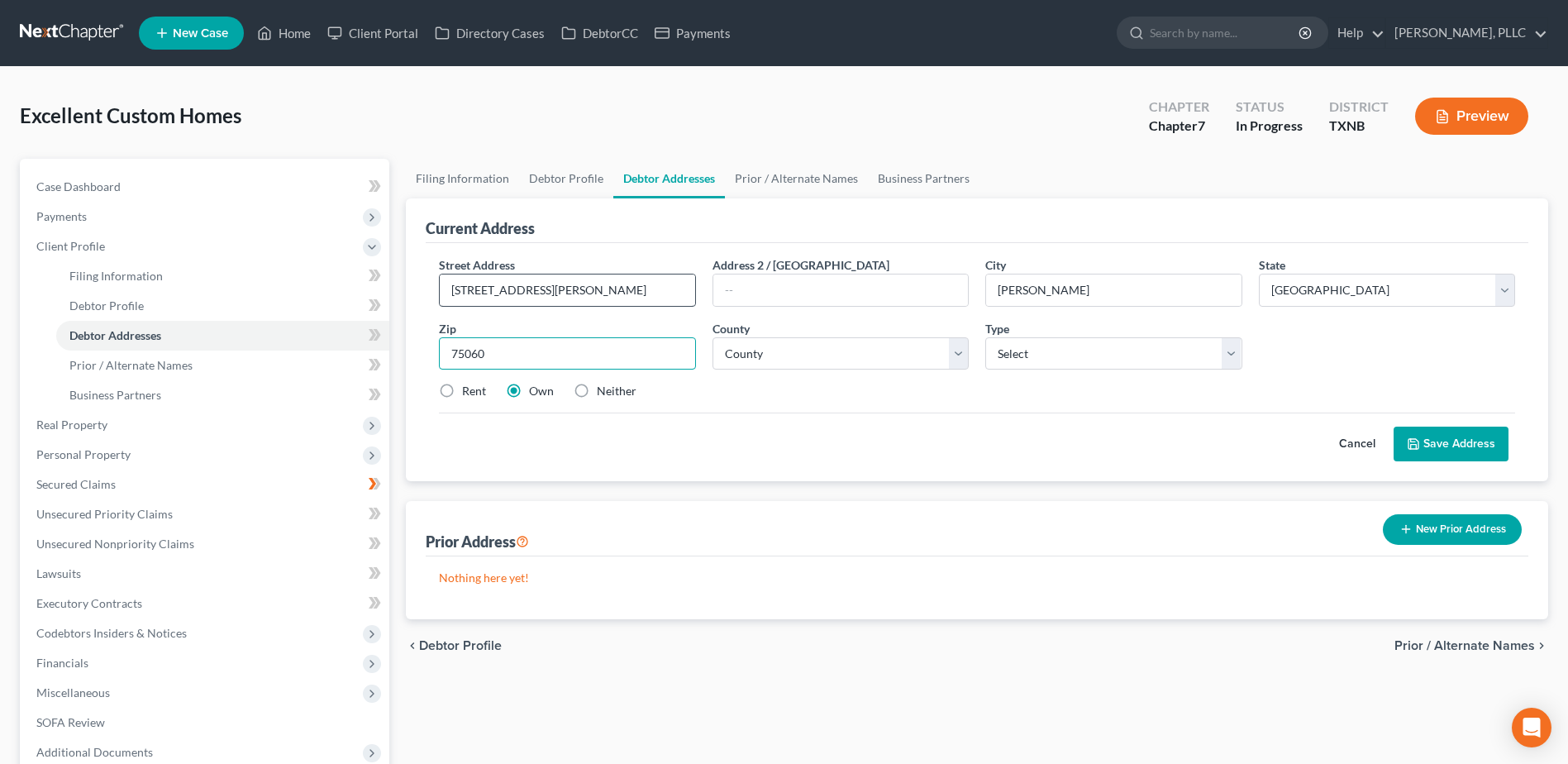
type input "75060"
select select "56"
click at [597, 395] on label "Neither" at bounding box center [616, 391] width 40 height 16
click at [604, 394] on input "Neither" at bounding box center [609, 388] width 11 height 11
radio input "true"
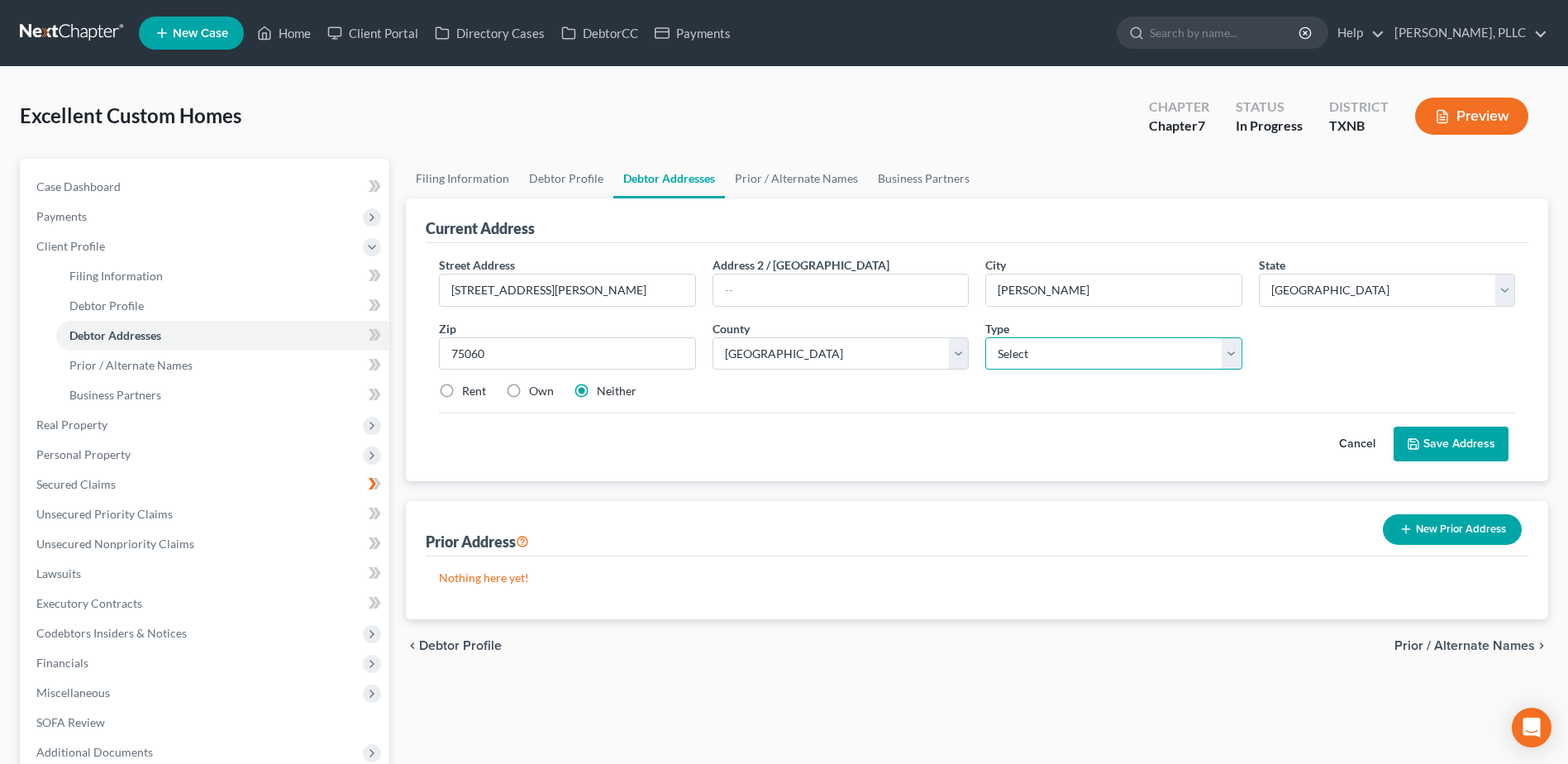
click at [1224, 362] on select "Select Business Mailing Location of Assets" at bounding box center [1113, 354] width 256 height 33
select select "1"
click at [986, 337] on select "Select Business Mailing Location of Assets" at bounding box center [1113, 354] width 256 height 33
click at [1430, 434] on button "Save Address" at bounding box center [1451, 444] width 115 height 35
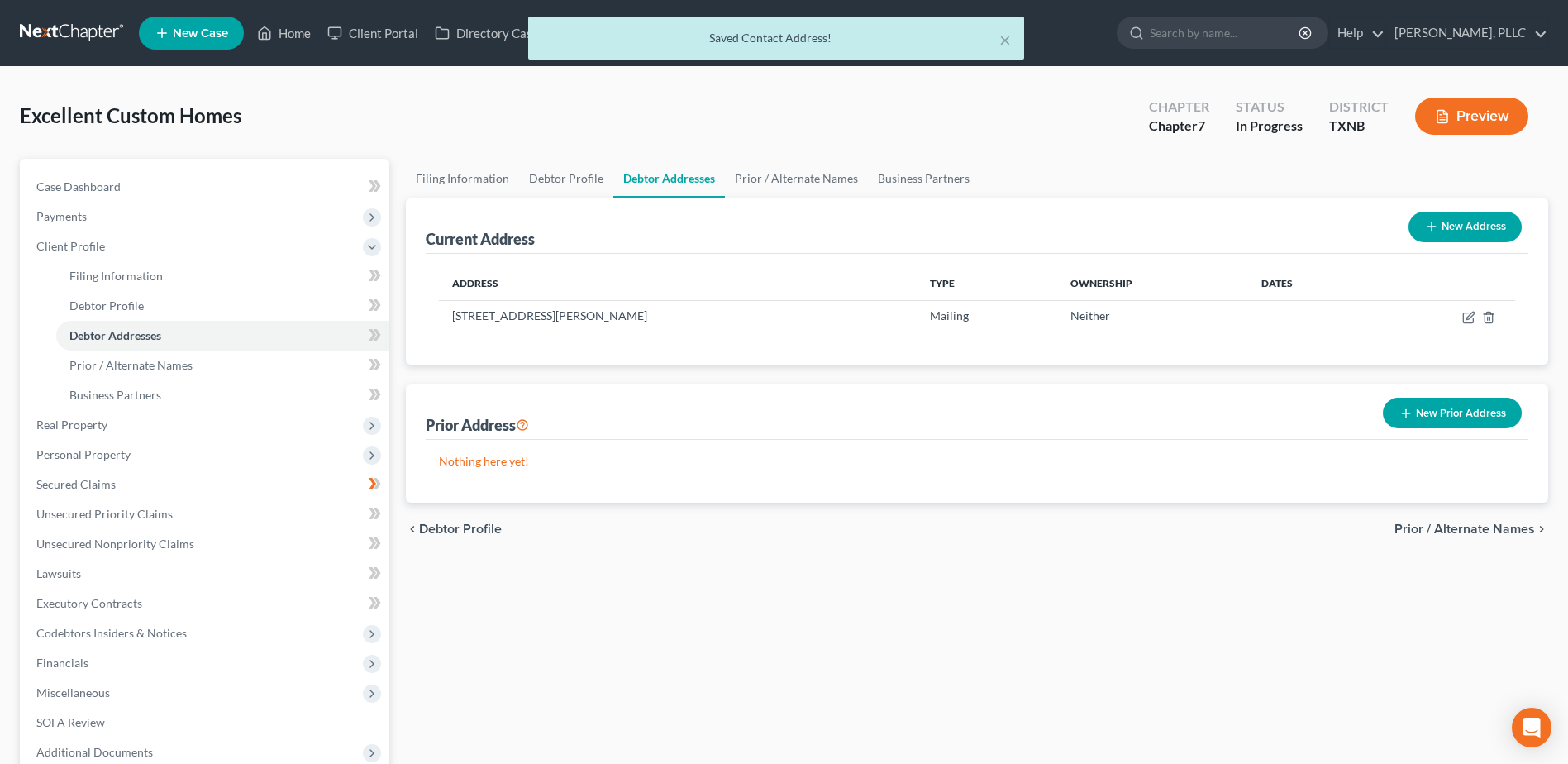
click at [1481, 525] on span "Prior / Alternate Names" at bounding box center [1464, 529] width 141 height 14
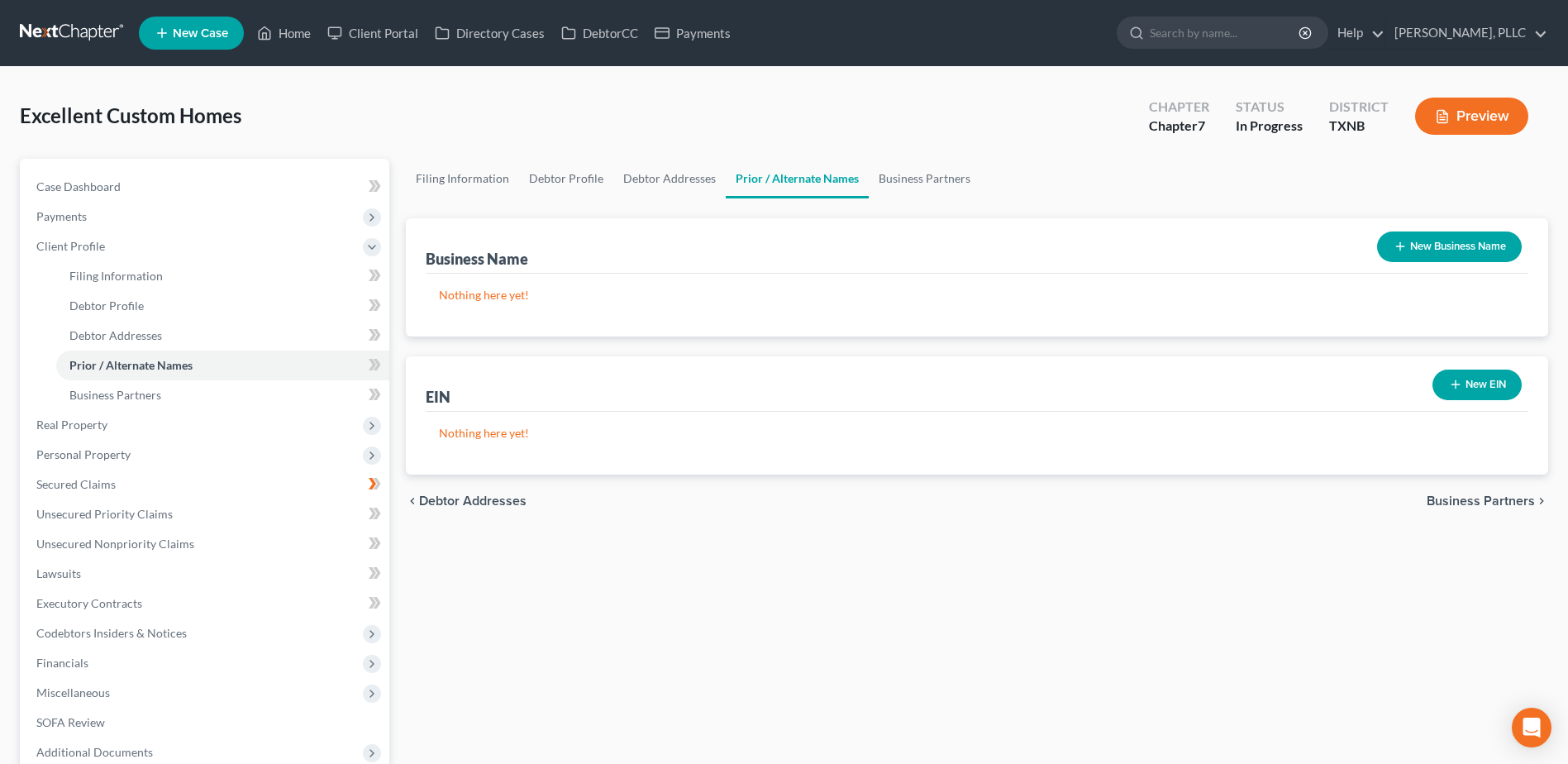
click at [1459, 497] on span "Business Partners" at bounding box center [1481, 501] width 109 height 14
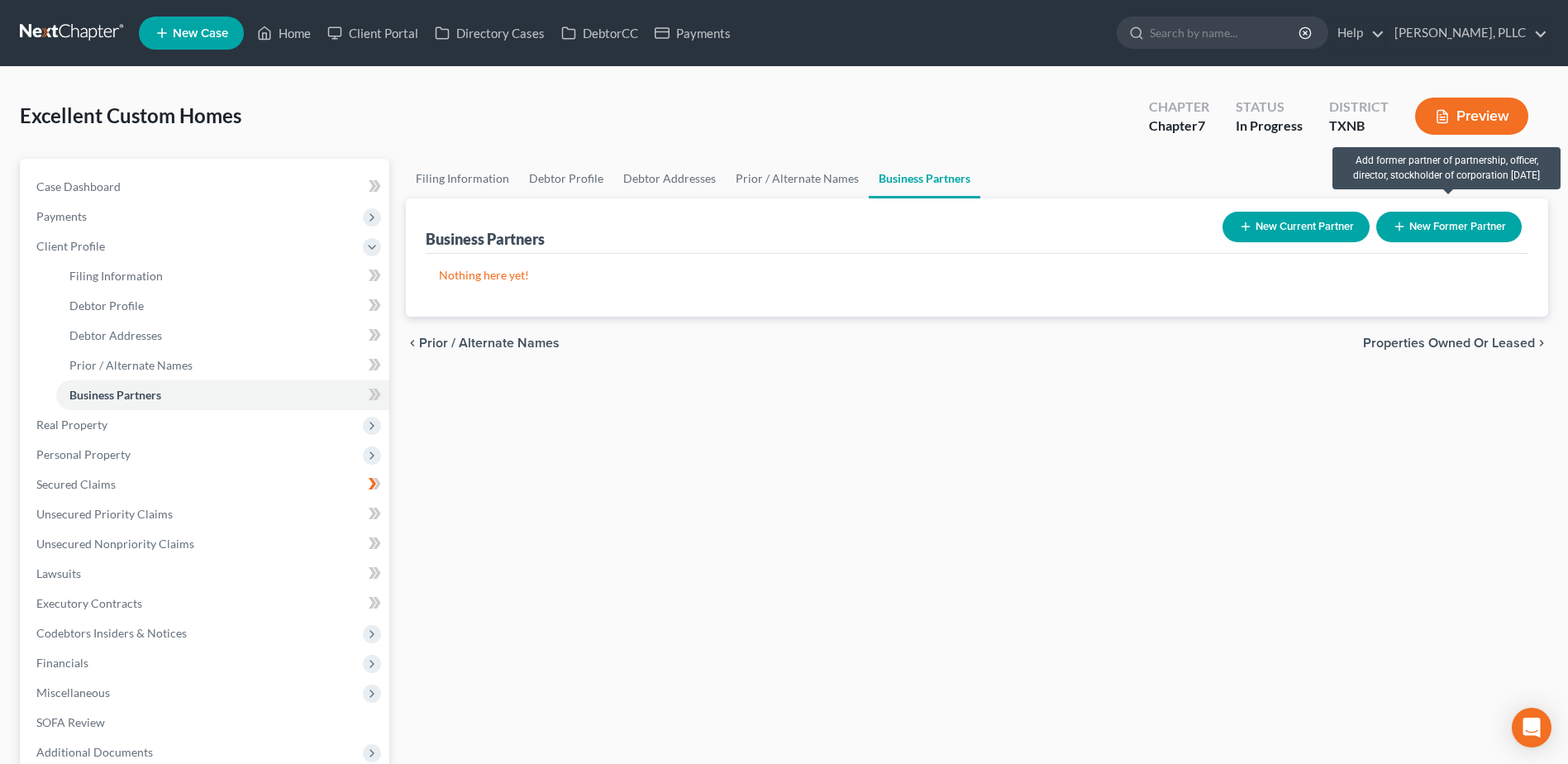
click at [1418, 231] on button "New Former Partner" at bounding box center [1449, 227] width 145 height 31
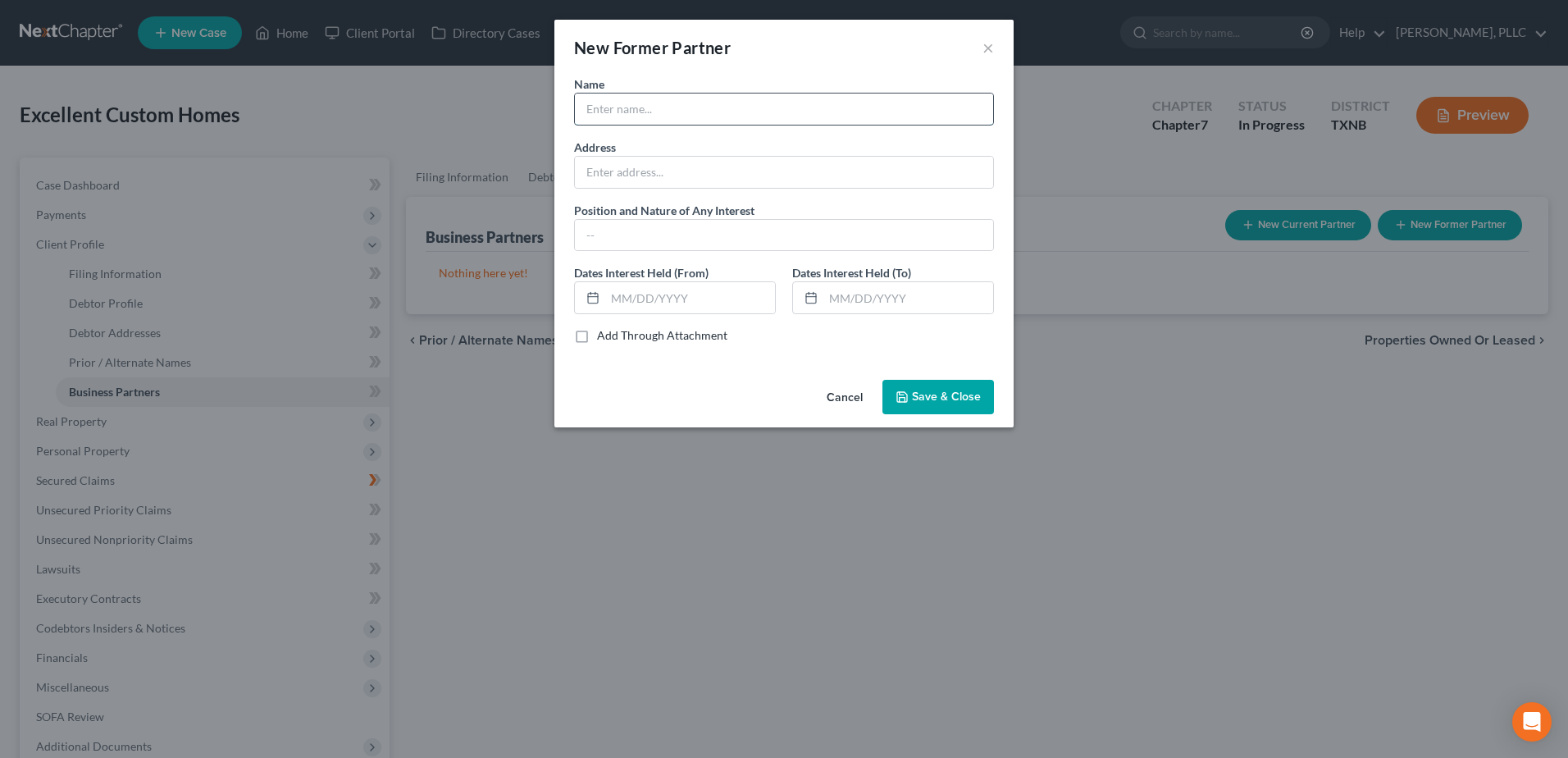
click at [650, 98] on input "text" at bounding box center [784, 109] width 418 height 31
type input "Maria Varela"
type input "-"
click at [937, 407] on button "Save & Close" at bounding box center [938, 397] width 112 height 35
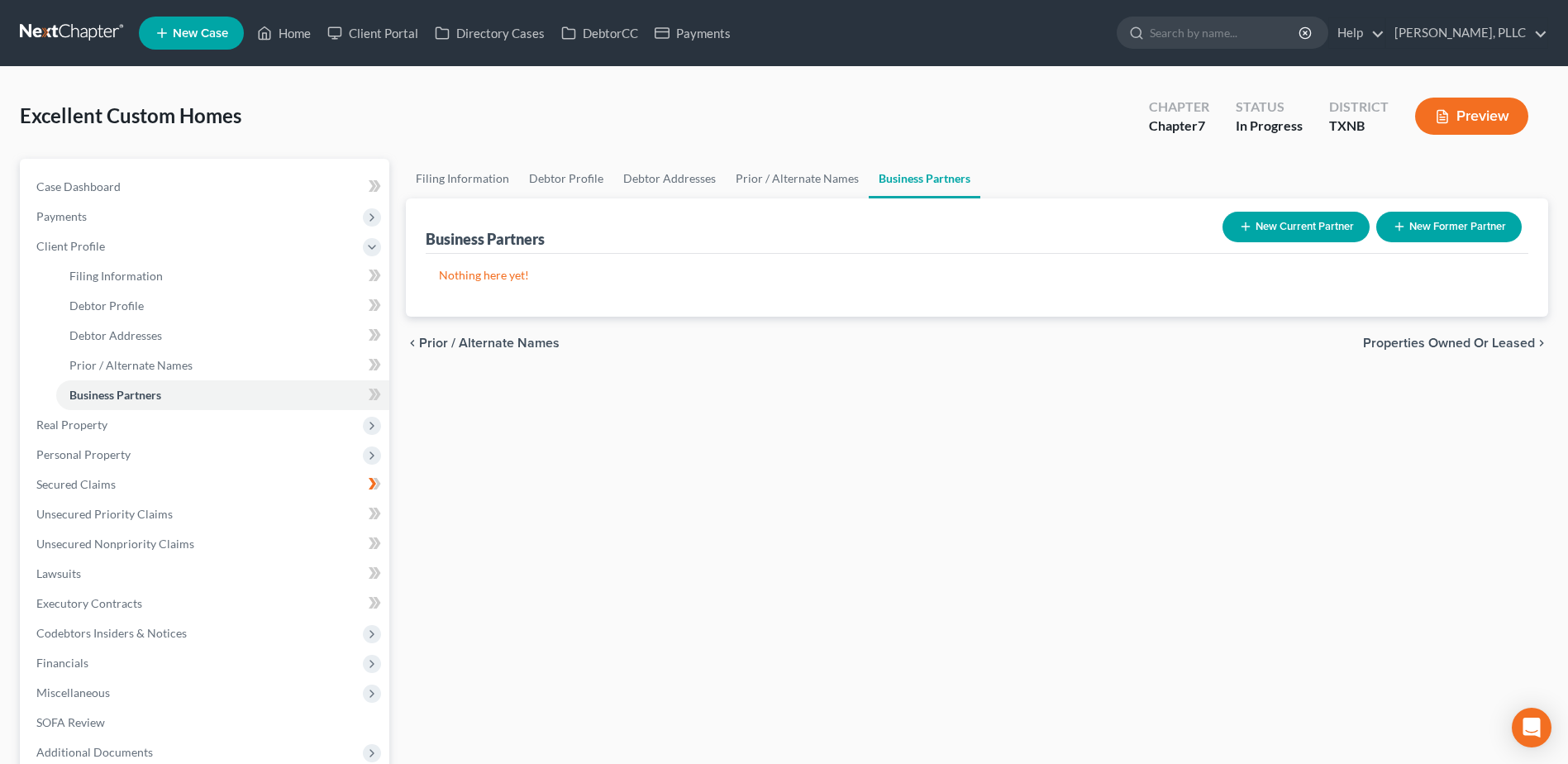
click at [1490, 317] on div "Nothing here yet! Partner" at bounding box center [977, 285] width 1103 height 63
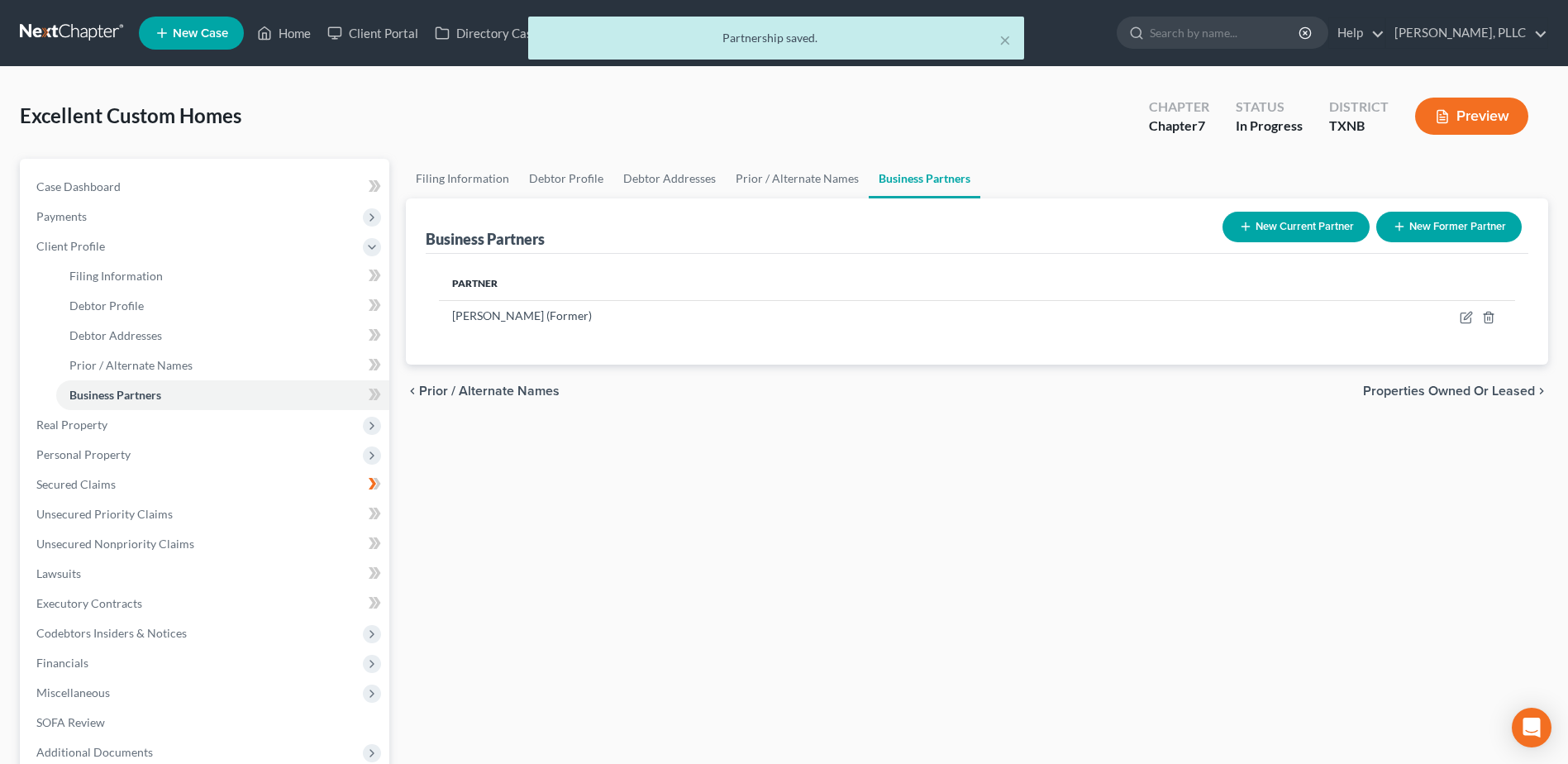
click at [1476, 391] on span "Properties Owned or Leased" at bounding box center [1449, 392] width 172 height 14
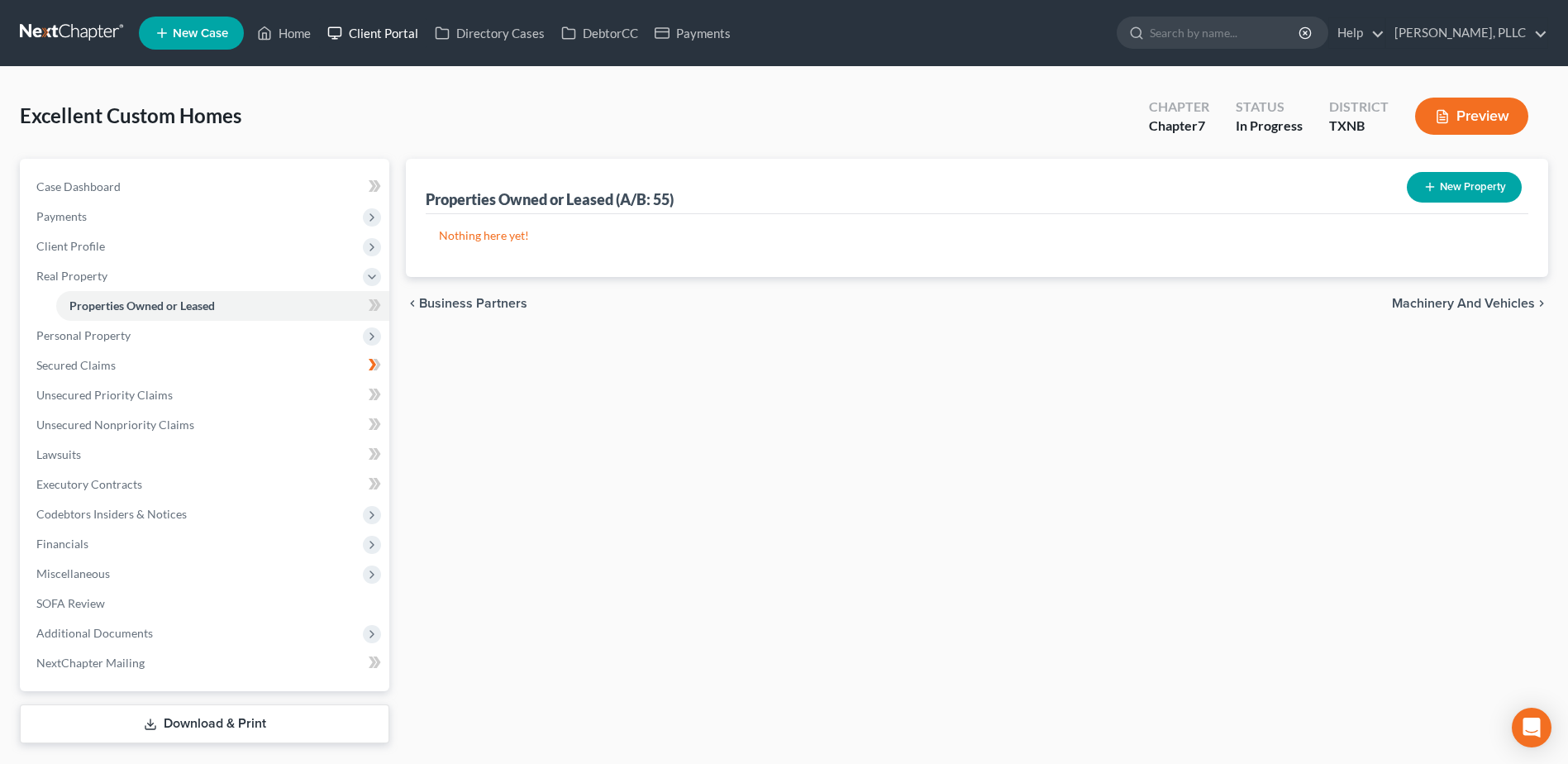
click at [371, 29] on link "Client Portal" at bounding box center [372, 33] width 108 height 30
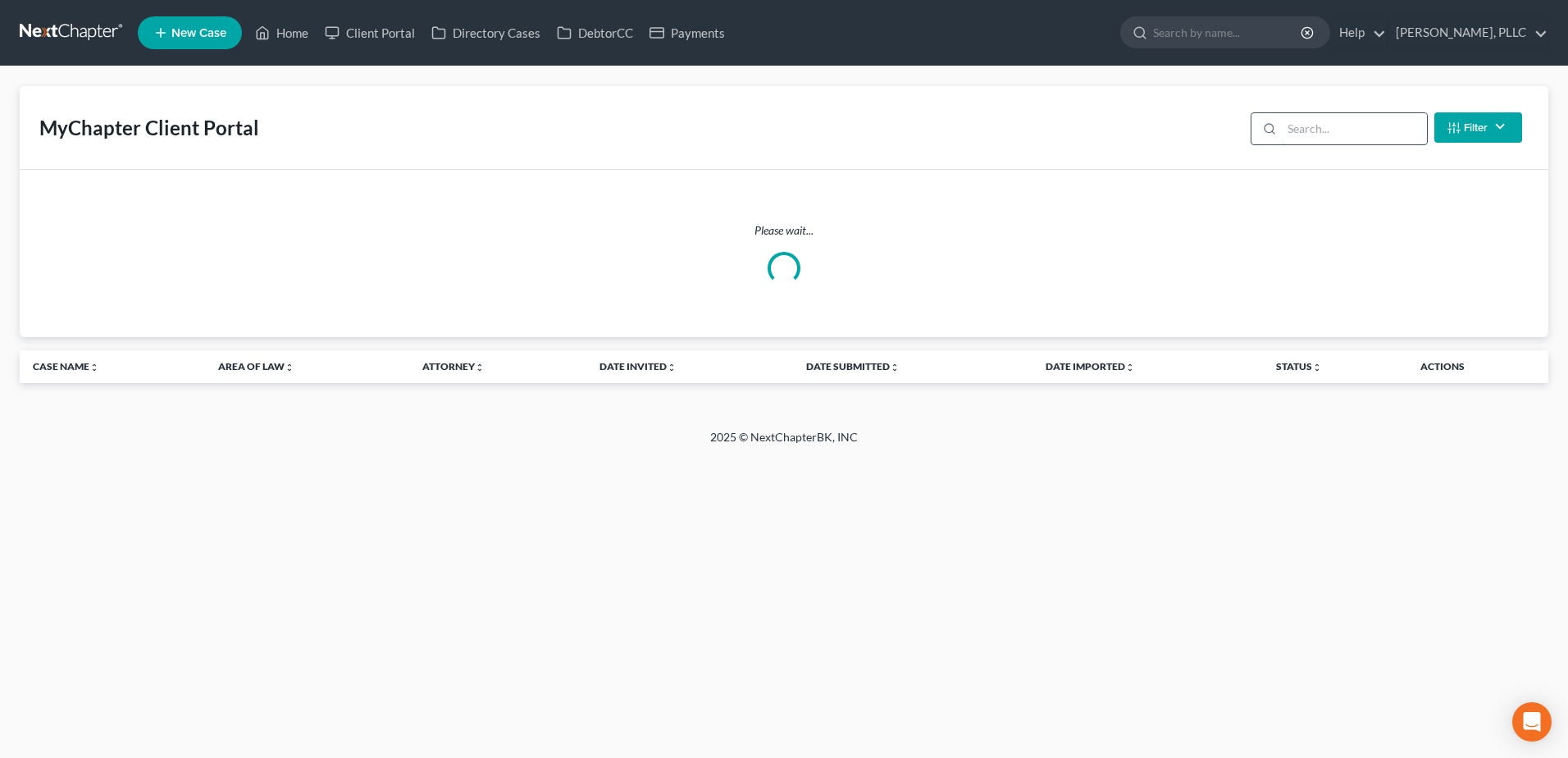
click at [1290, 131] on input "search" at bounding box center [1354, 129] width 145 height 31
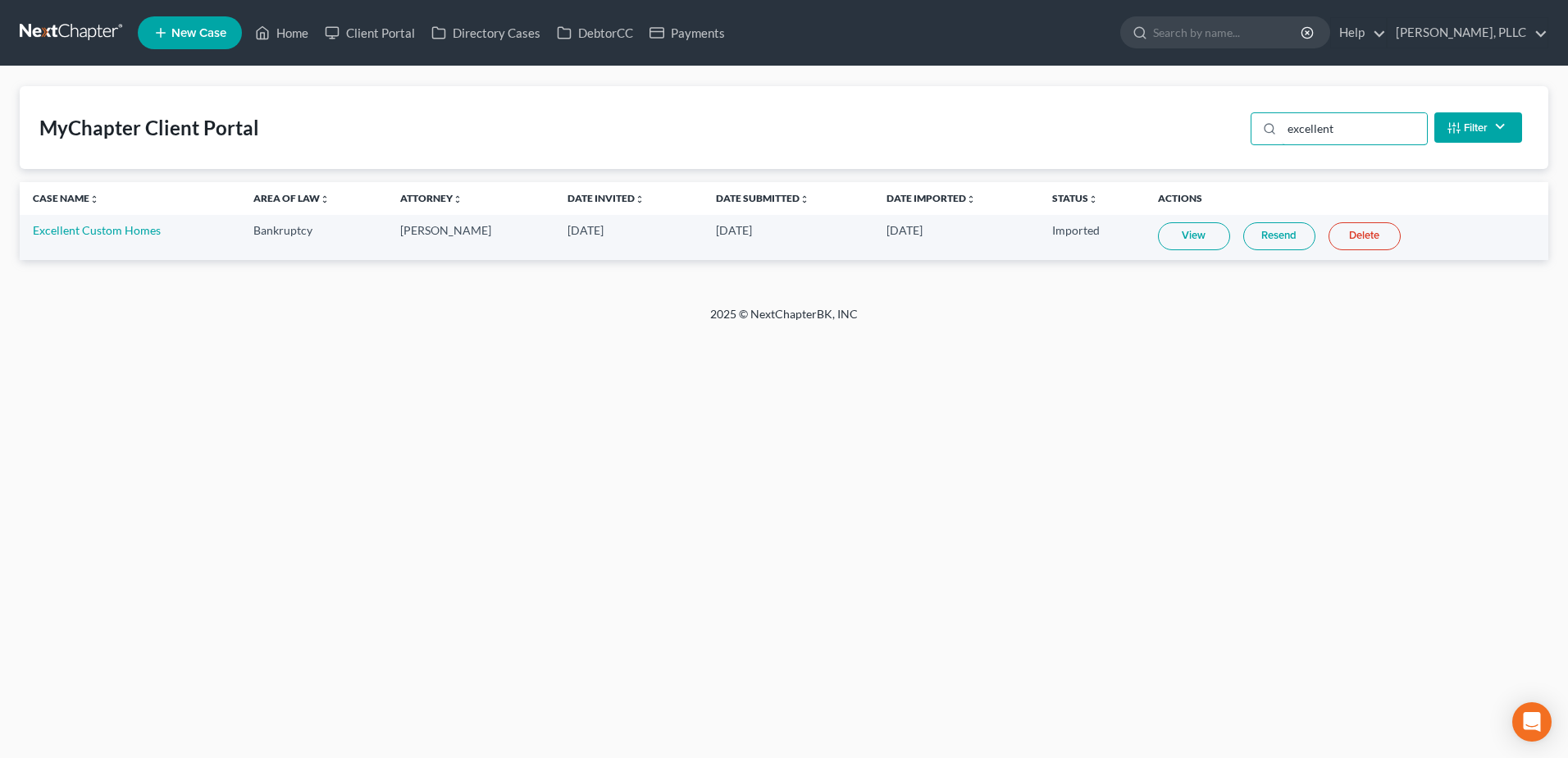
type input "excellent"
click at [1192, 242] on link "View" at bounding box center [1193, 236] width 72 height 28
click at [110, 231] on link "Excellent Custom Homes" at bounding box center [96, 230] width 128 height 14
select select "4"
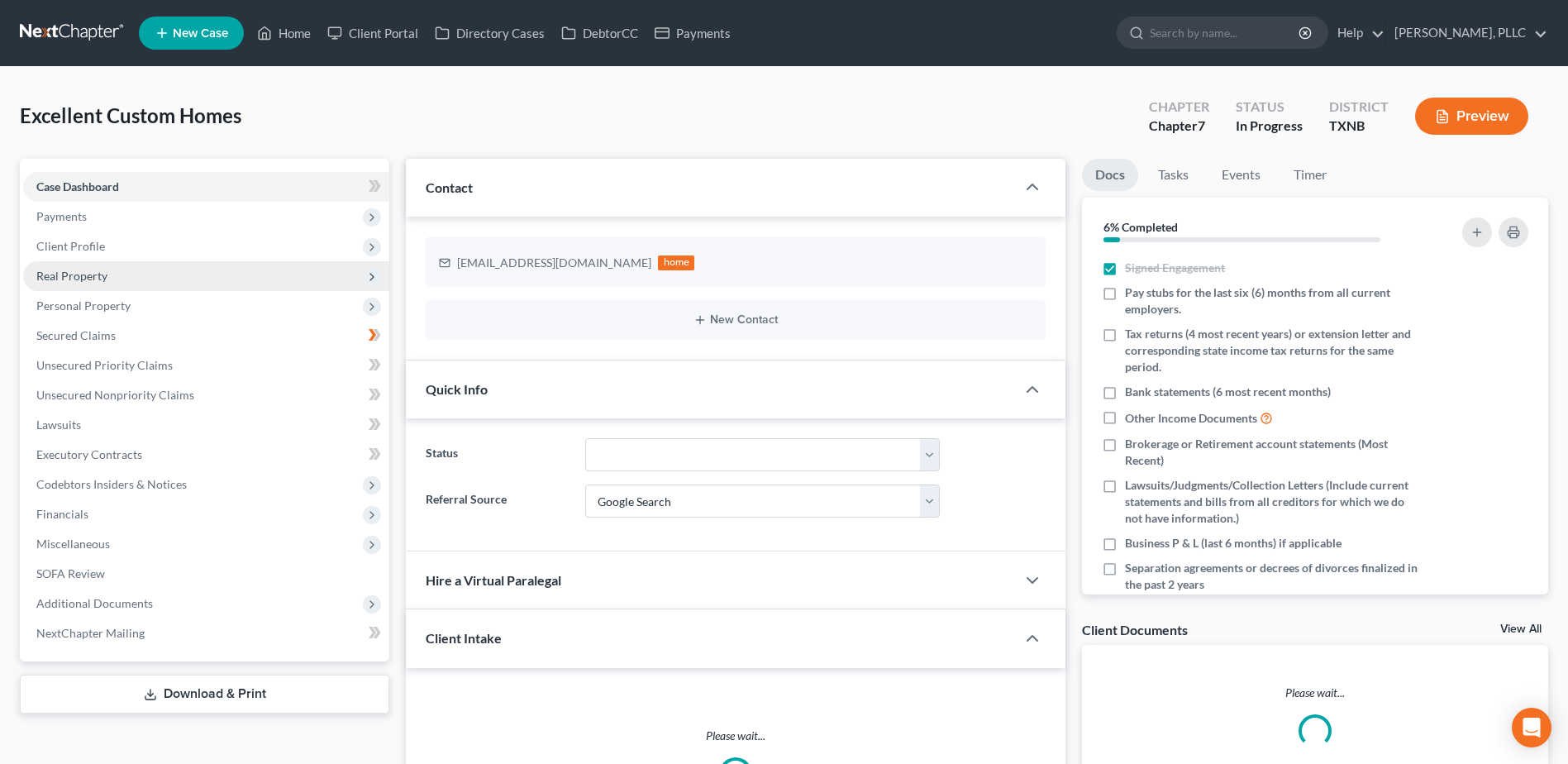
click at [89, 280] on span "Real Property" at bounding box center [72, 275] width 71 height 15
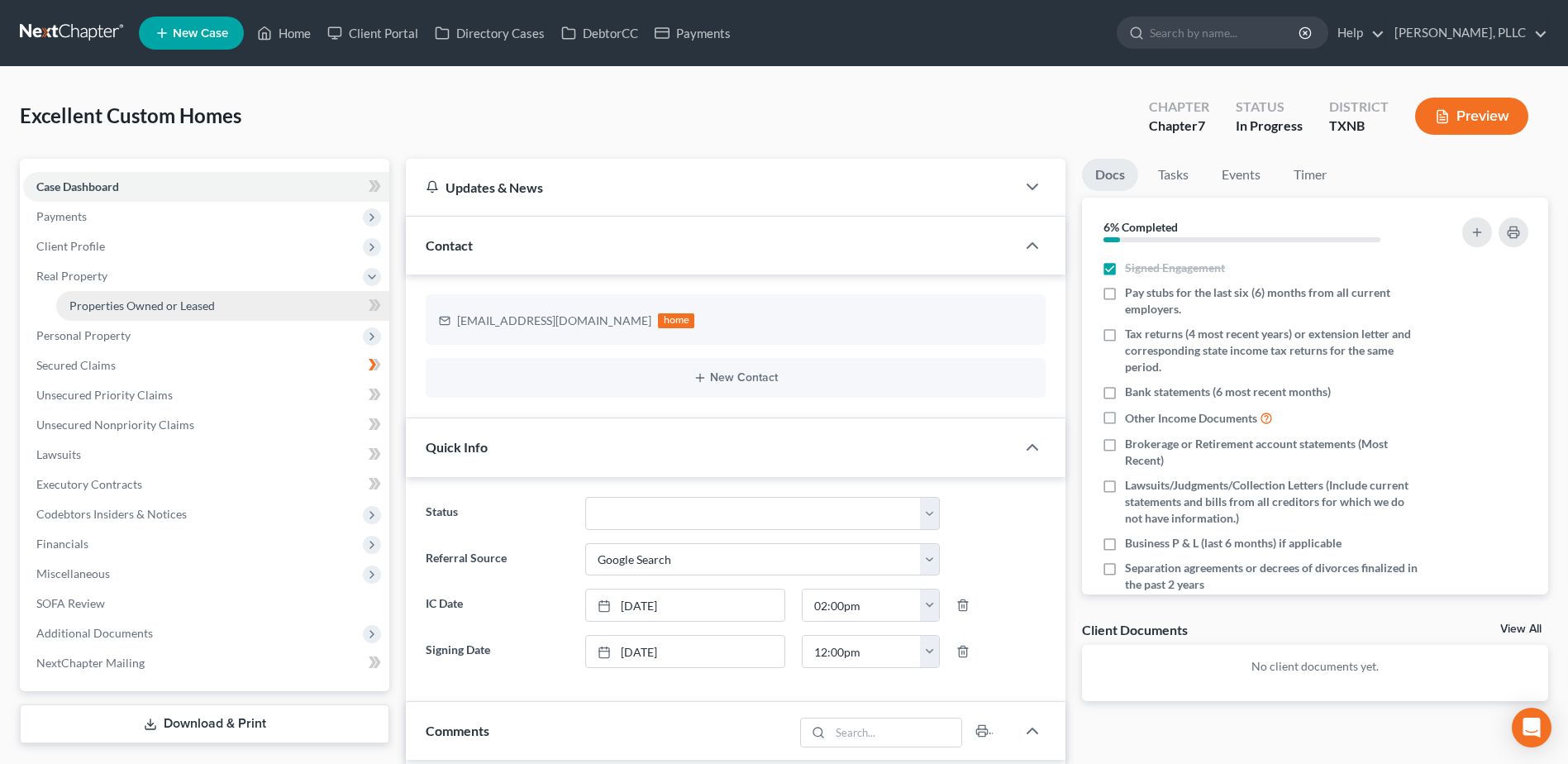
click at [119, 305] on span "Properties Owned or Leased" at bounding box center [142, 305] width 145 height 15
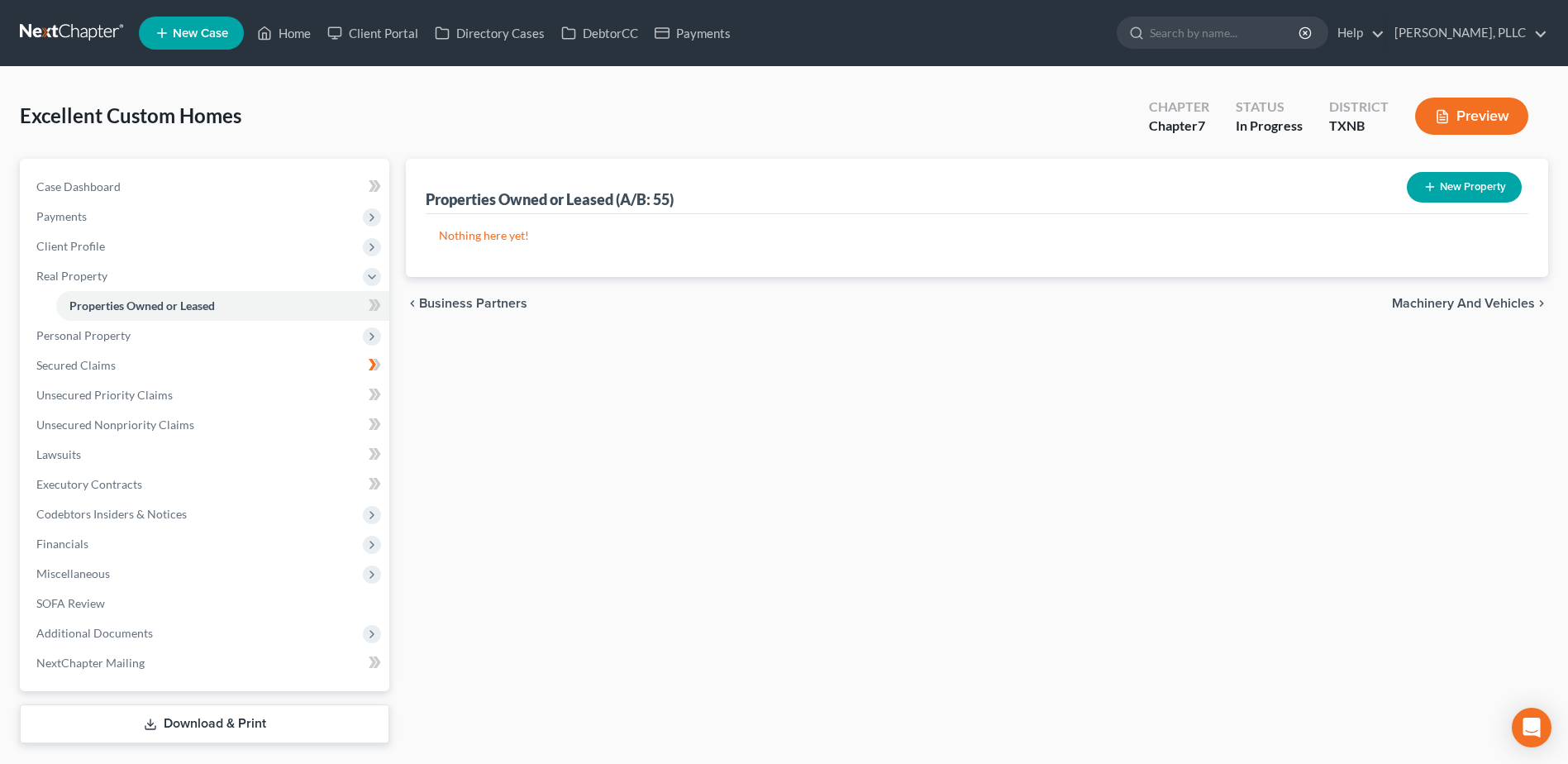
click at [1469, 187] on button "New Property" at bounding box center [1464, 187] width 115 height 31
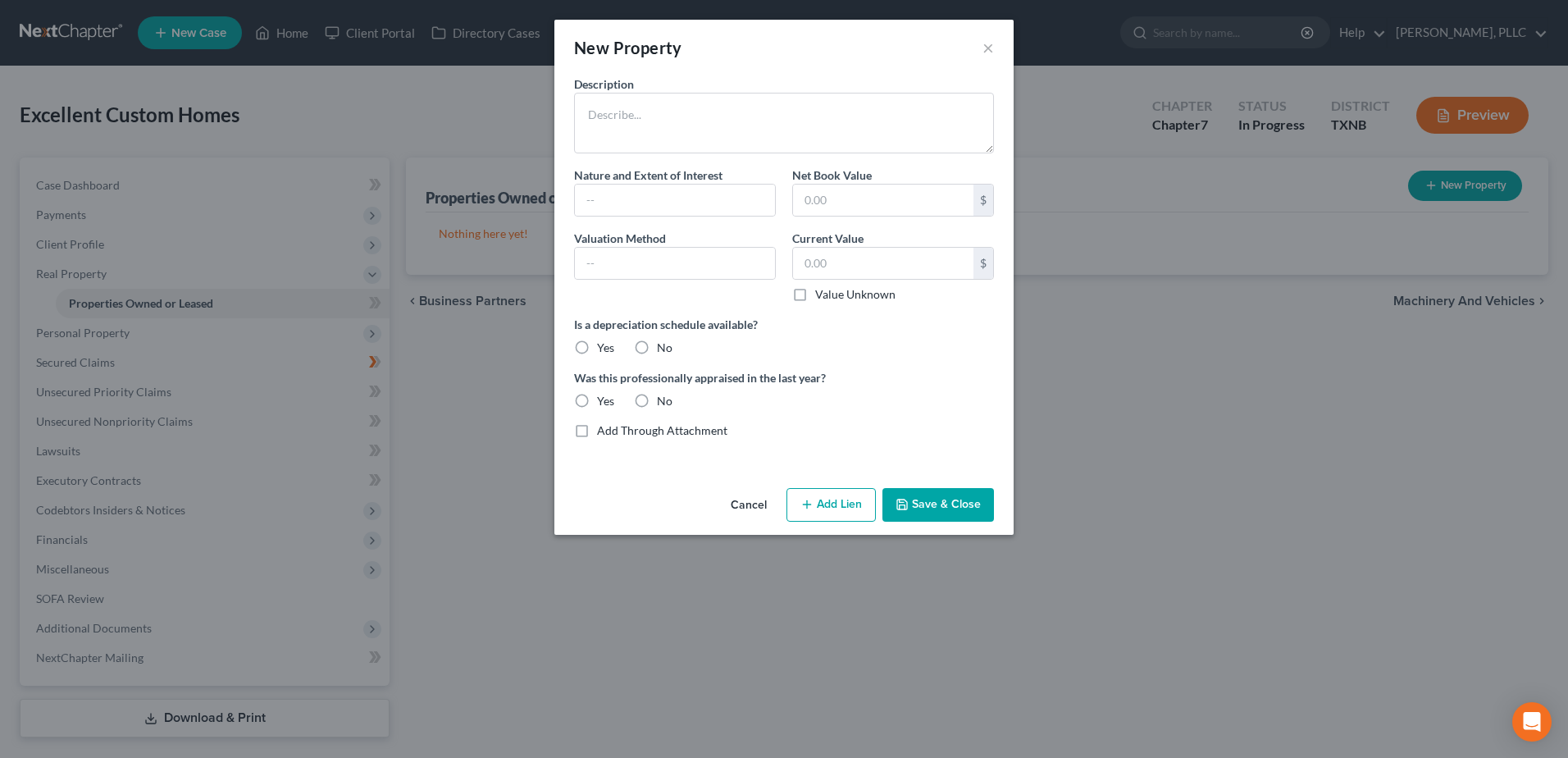
click at [745, 500] on button "Cancel" at bounding box center [748, 506] width 62 height 33
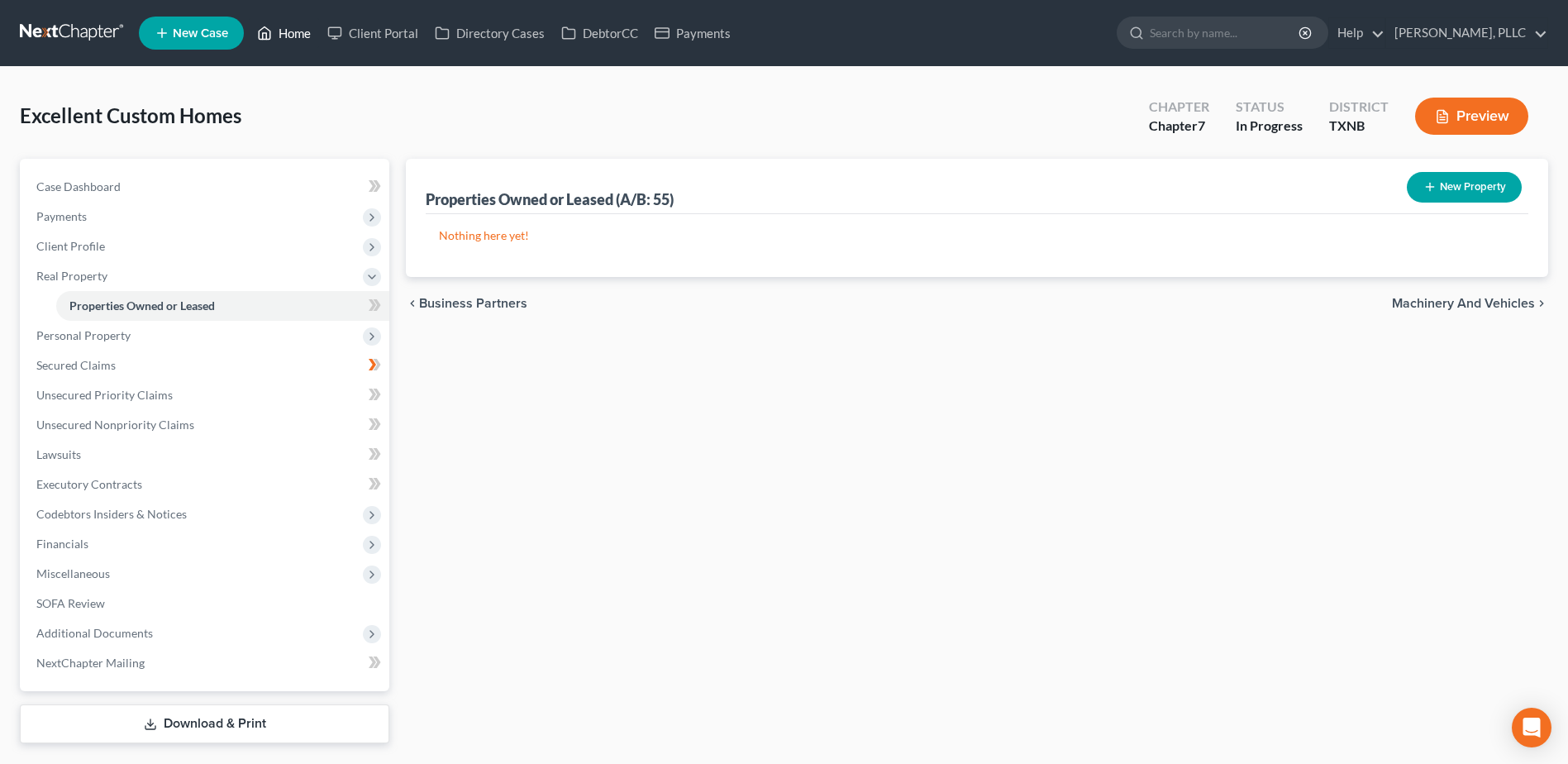
click at [296, 29] on link "Home" at bounding box center [284, 33] width 71 height 30
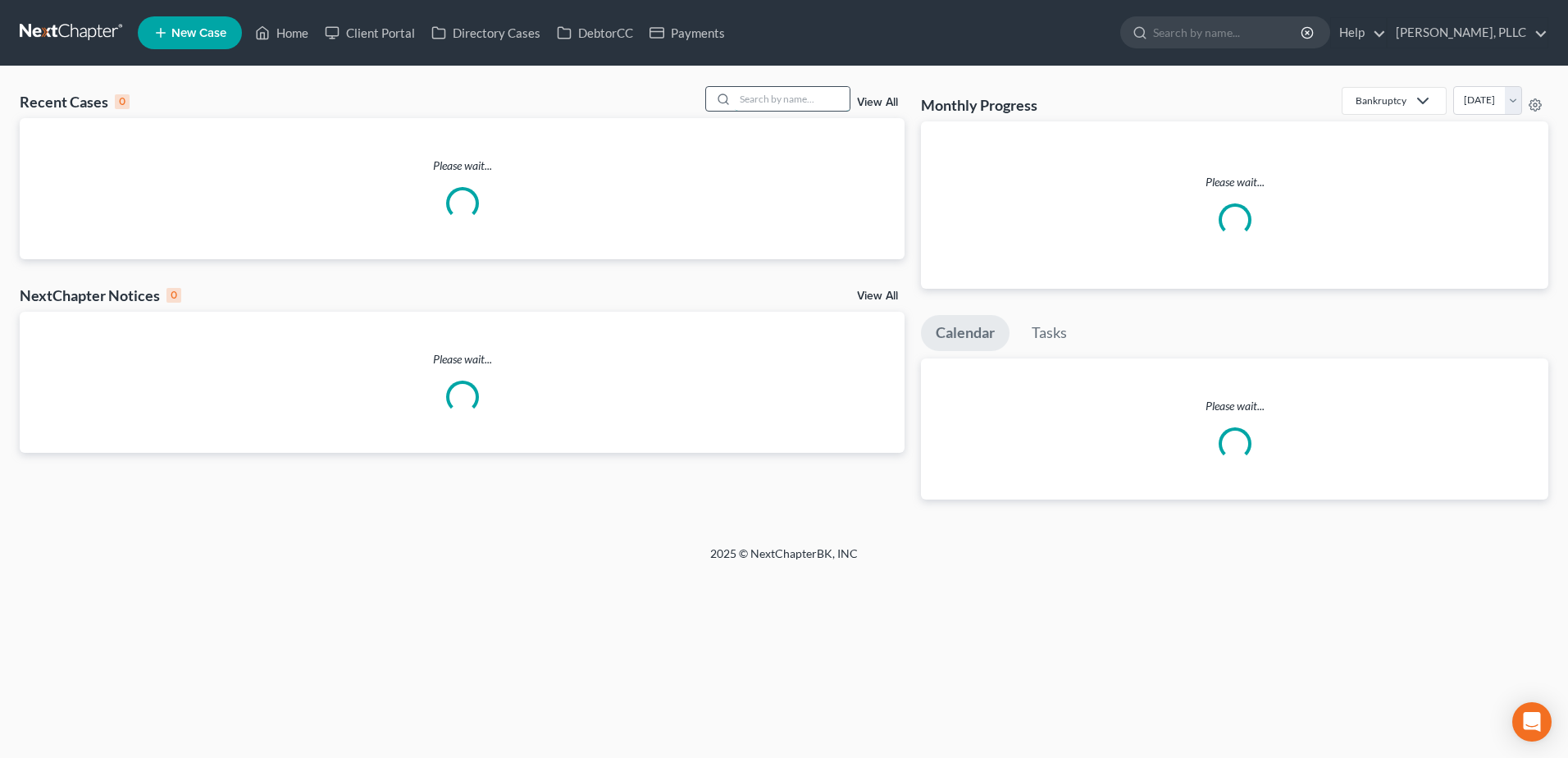
click at [759, 101] on input "search" at bounding box center [791, 98] width 114 height 24
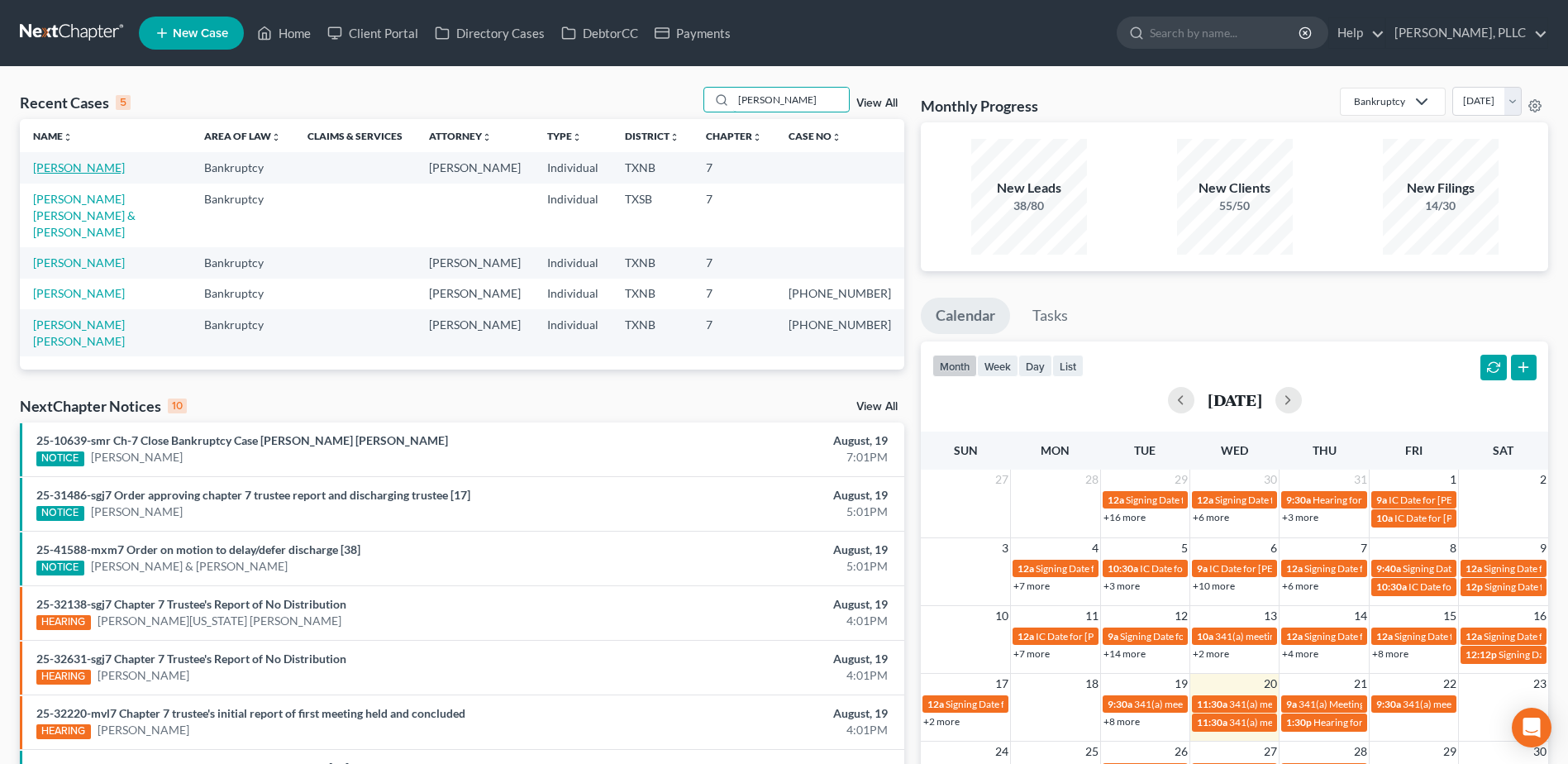
type input "garcia"
click at [54, 166] on link "[PERSON_NAME]" at bounding box center [78, 167] width 92 height 15
select select "4"
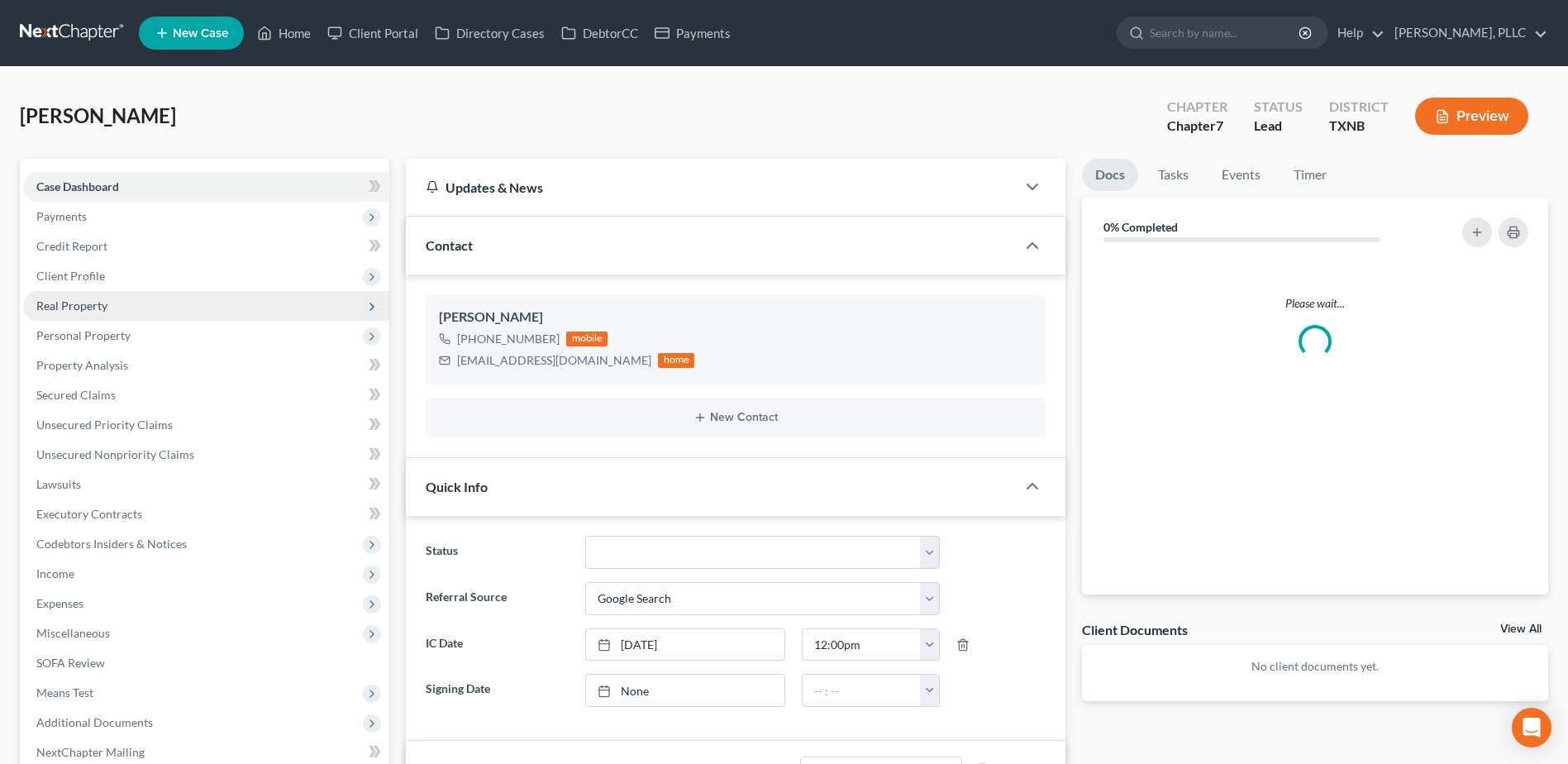
click at [81, 306] on span "Real Property" at bounding box center [72, 305] width 71 height 15
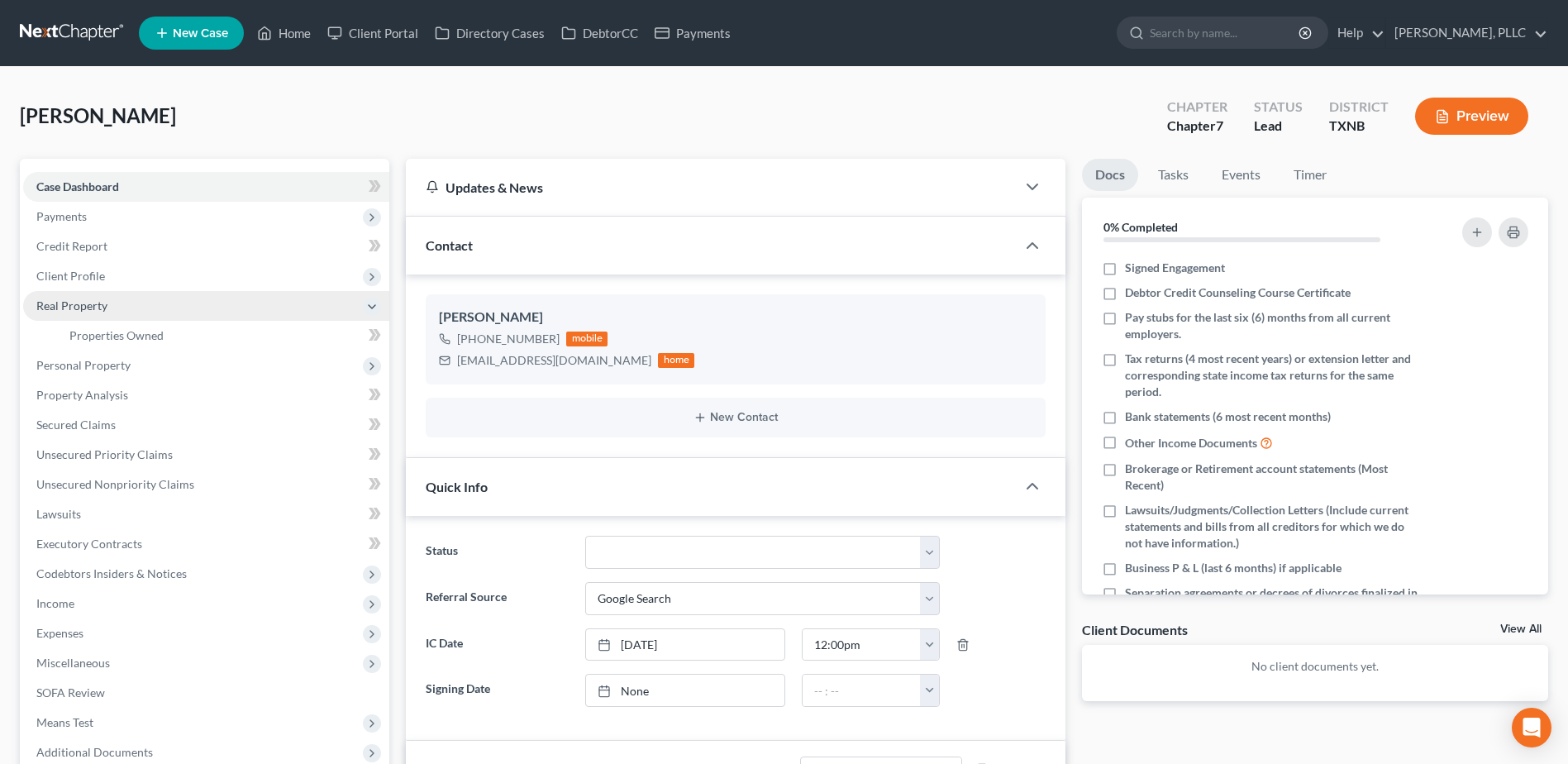
click at [81, 306] on span "Real Property" at bounding box center [72, 305] width 71 height 15
click at [108, 334] on span "Personal Property" at bounding box center [83, 335] width 94 height 15
click at [95, 308] on span "Real Property" at bounding box center [72, 305] width 71 height 15
click at [110, 335] on span "Properties Owned" at bounding box center [116, 335] width 94 height 15
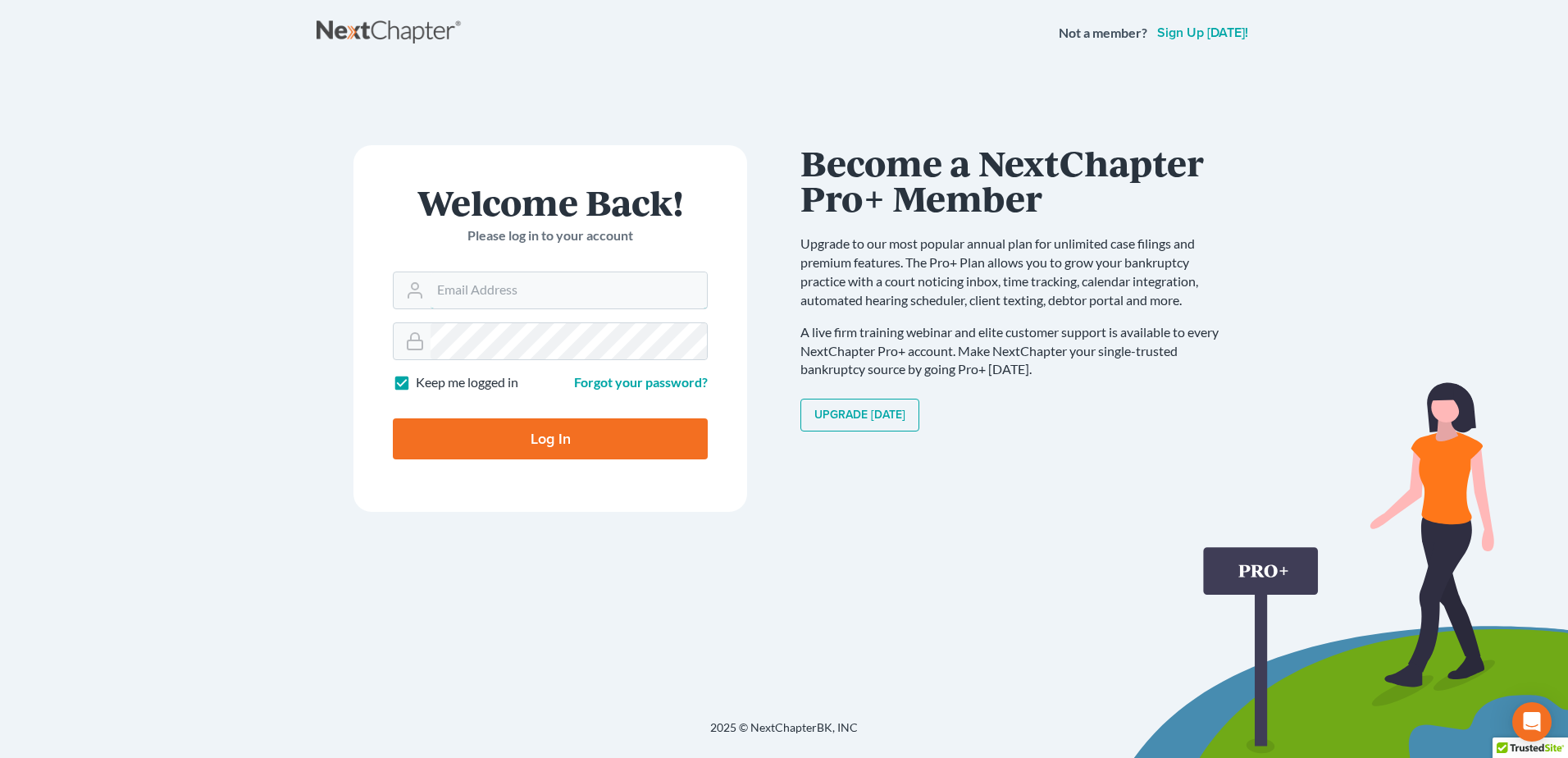
type input "[EMAIL_ADDRESS][DOMAIN_NAME]"
click at [572, 438] on input "Log In" at bounding box center [551, 439] width 315 height 41
type input "Thinking..."
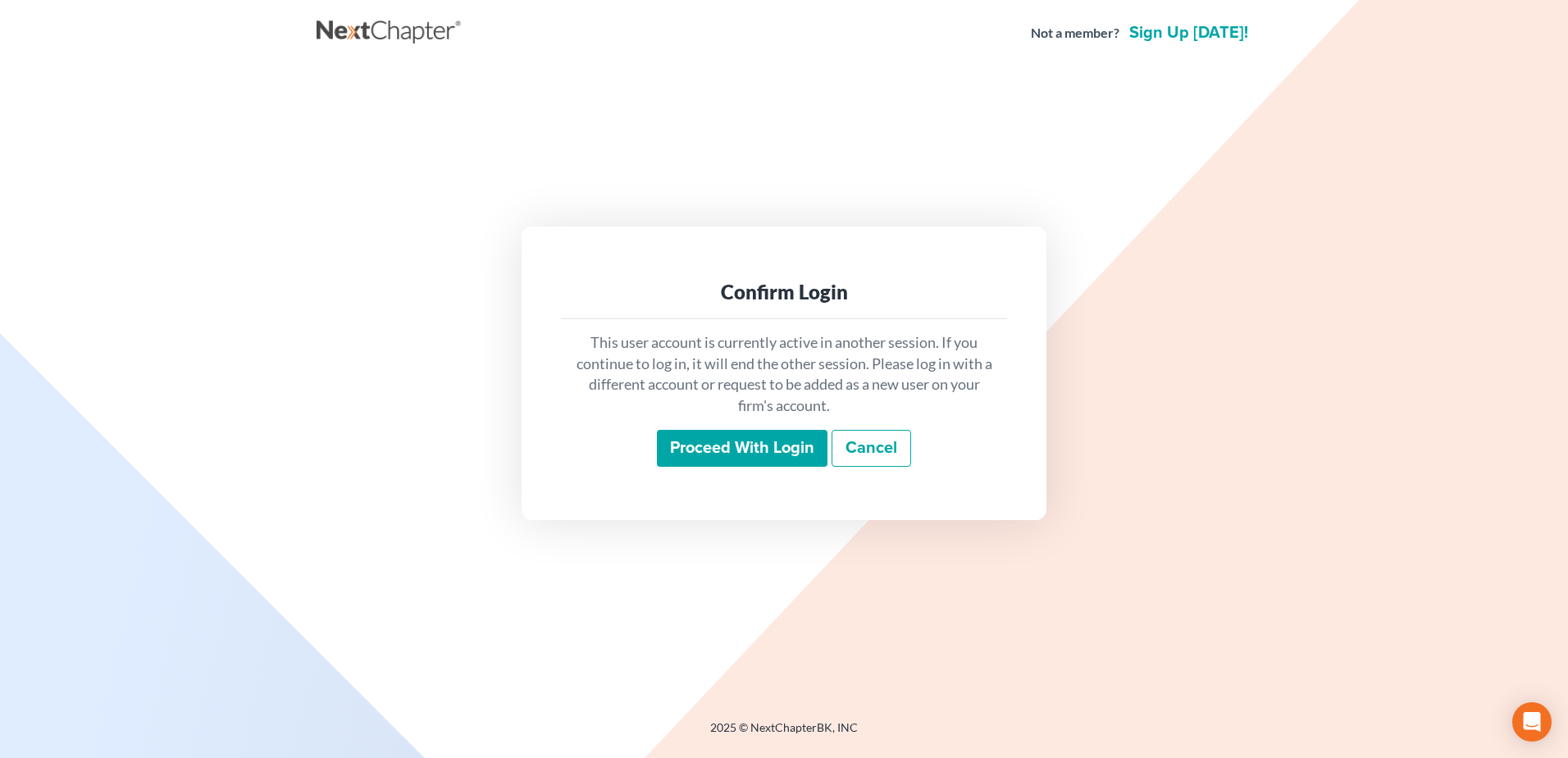
click at [793, 460] on input "Proceed with login" at bounding box center [741, 448] width 170 height 38
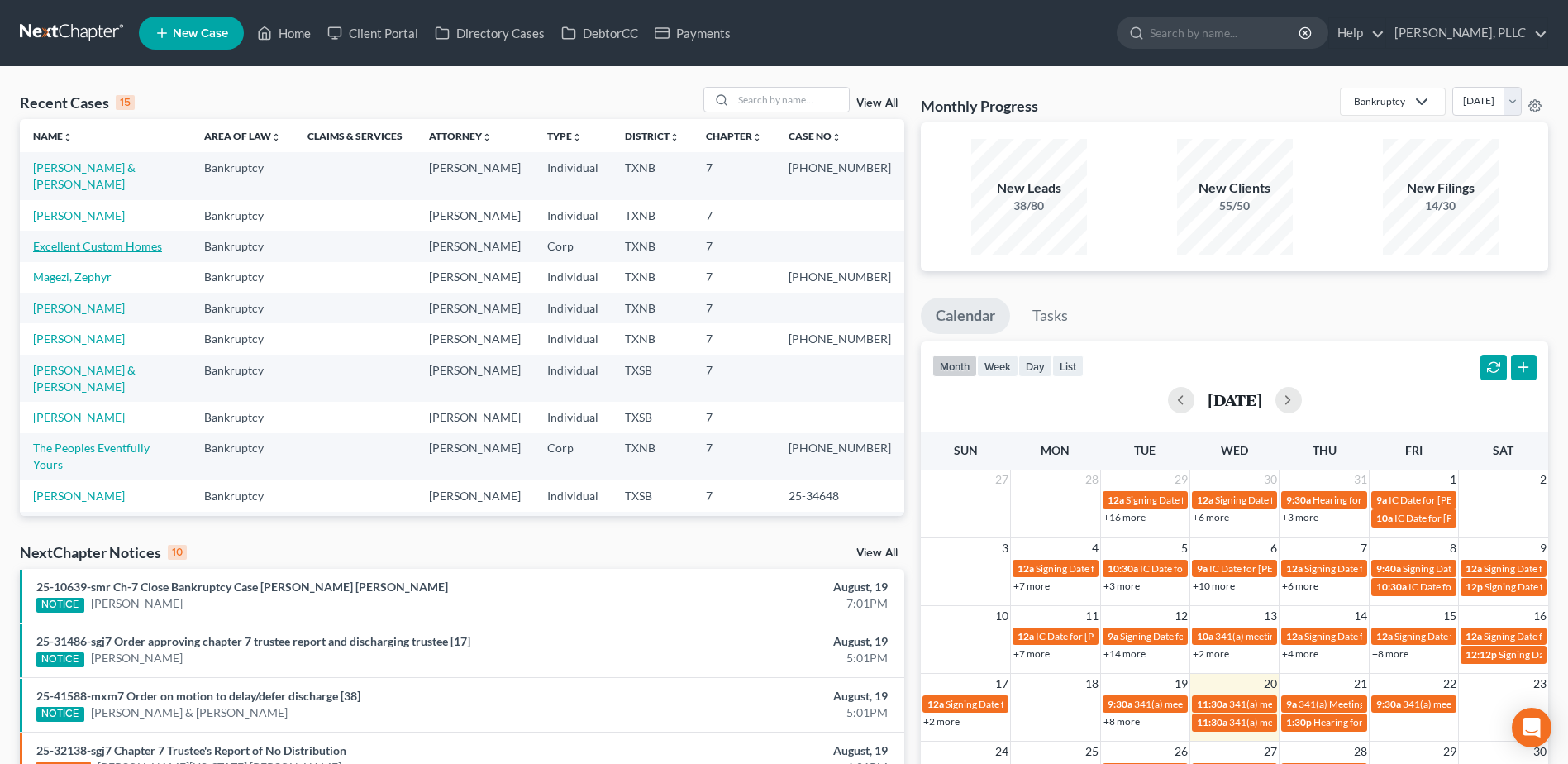
click at [88, 239] on link "Excellent Custom Homes" at bounding box center [97, 246] width 129 height 15
select select "4"
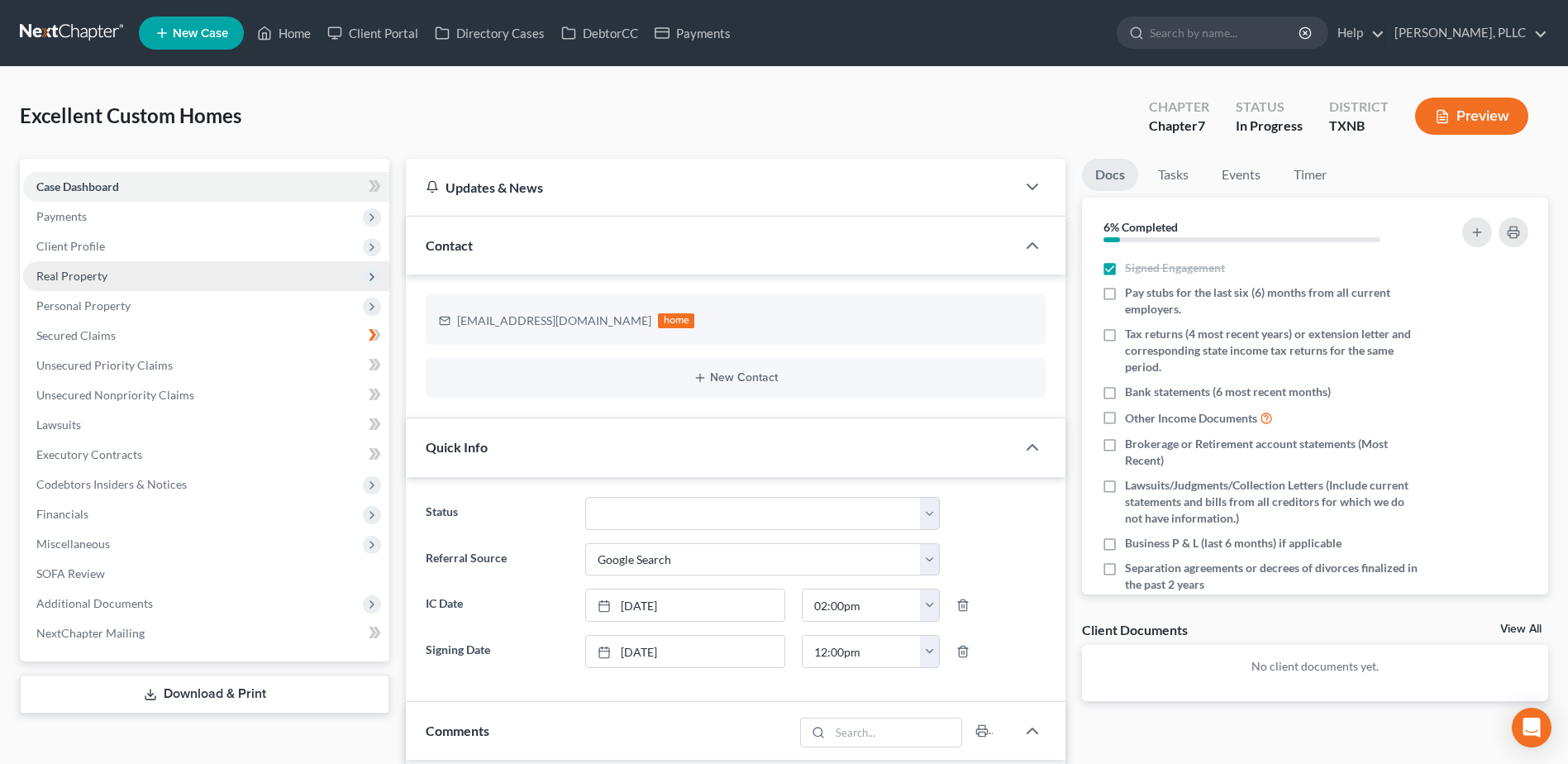
click at [90, 277] on span "Real Property" at bounding box center [72, 275] width 71 height 15
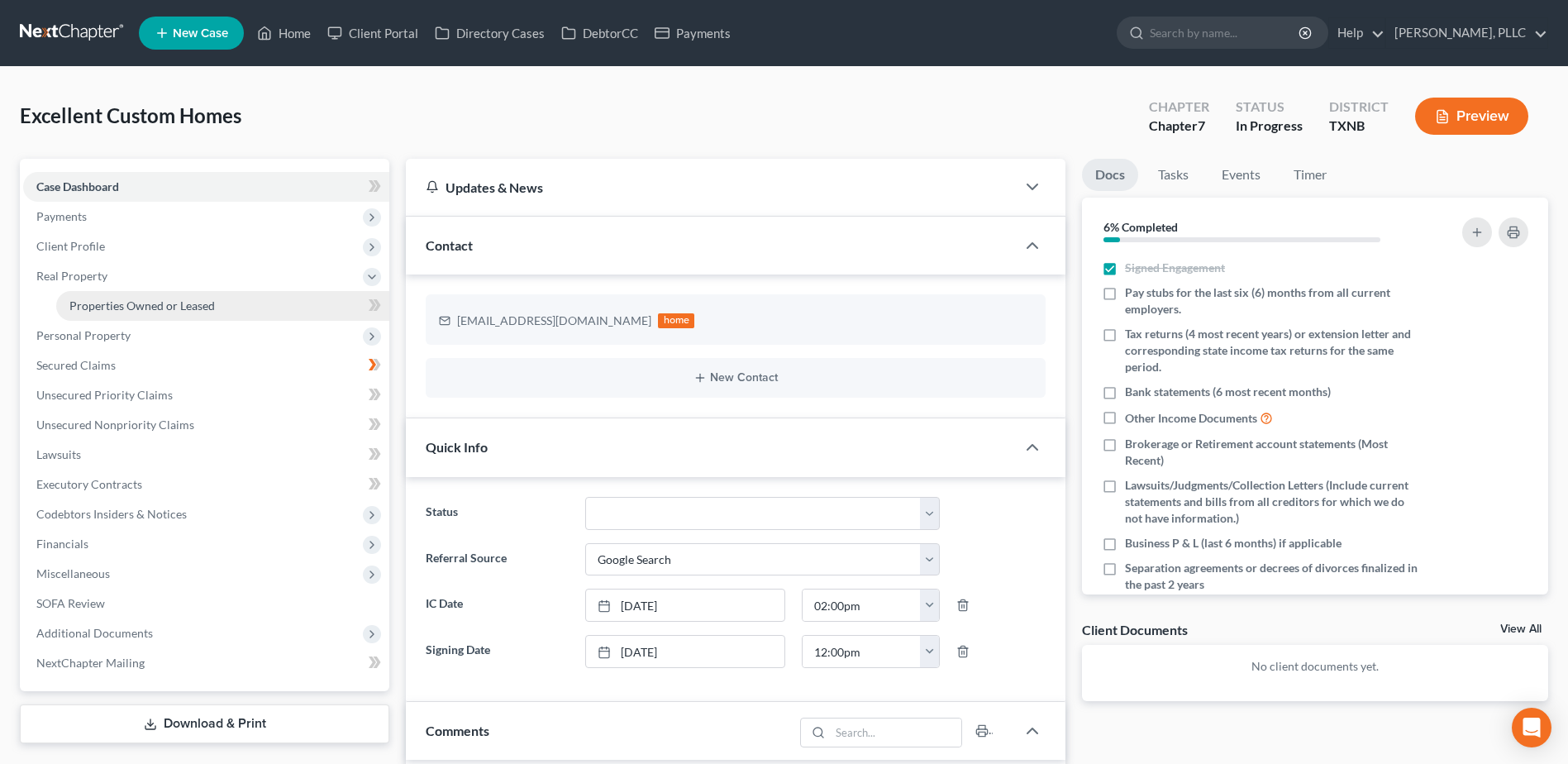
click at [101, 303] on span "Properties Owned or Leased" at bounding box center [142, 305] width 145 height 15
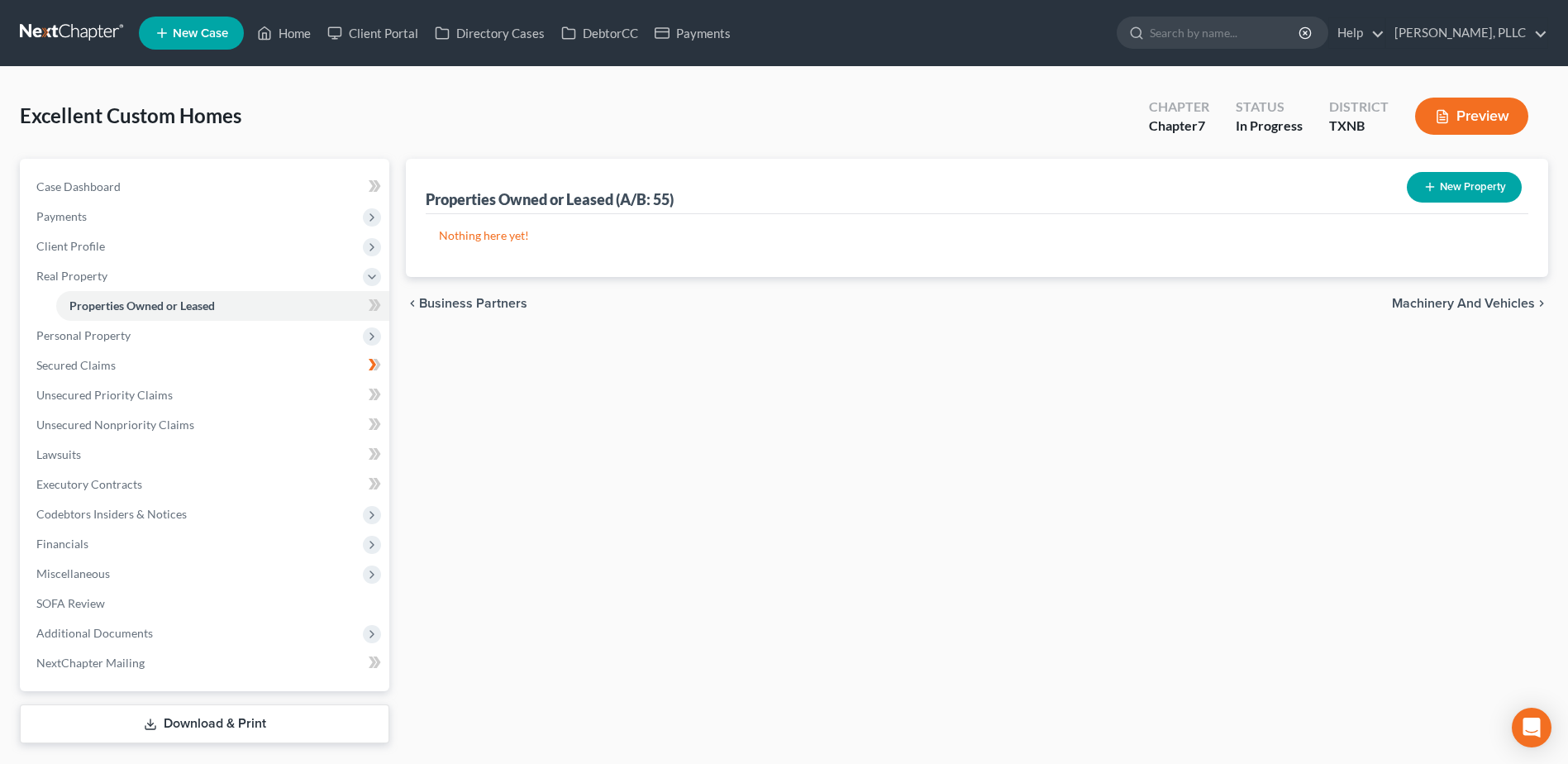
click at [1474, 123] on button "Preview" at bounding box center [1471, 116] width 113 height 37
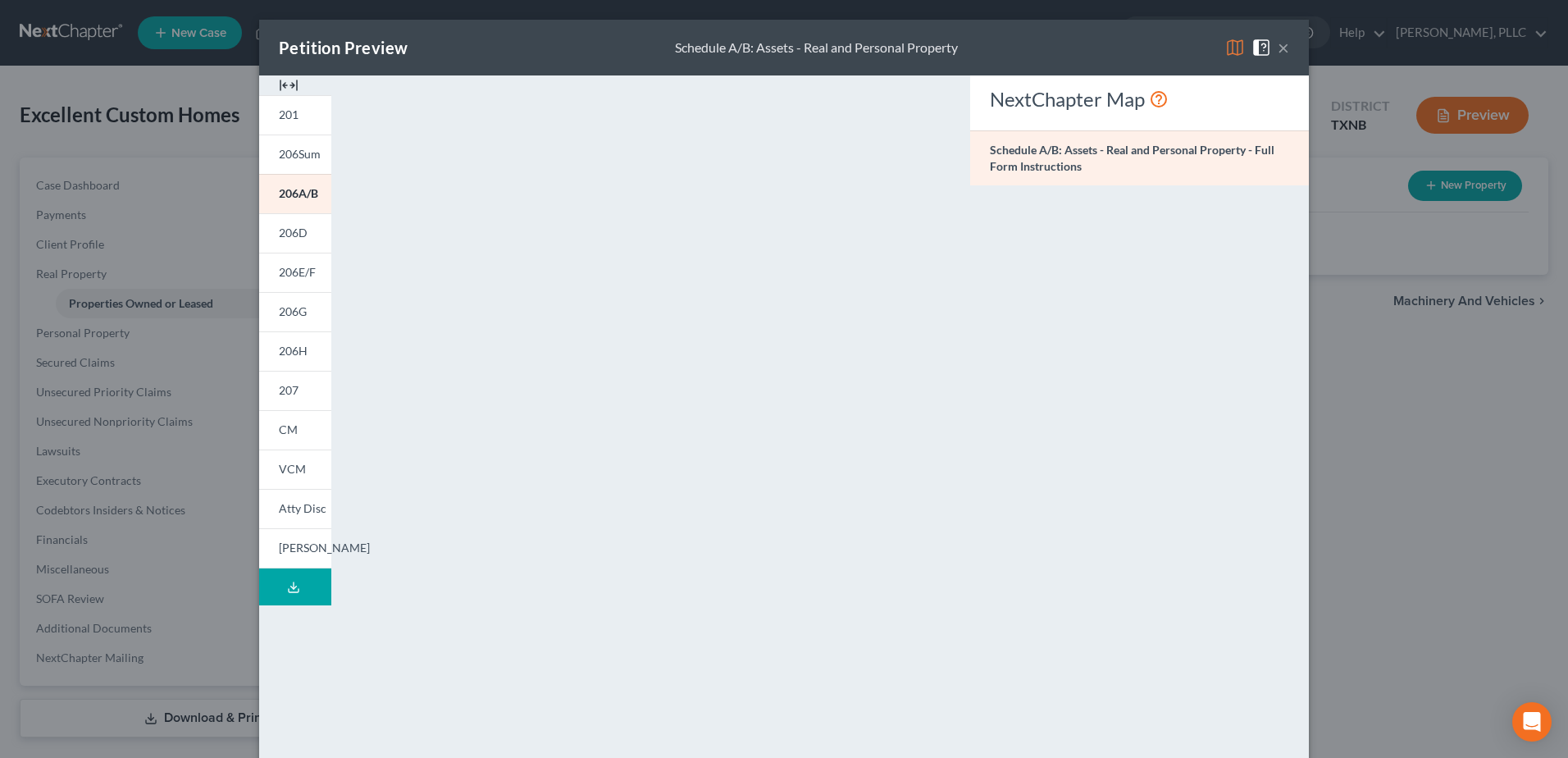
click at [1278, 45] on button "×" at bounding box center [1283, 47] width 12 height 19
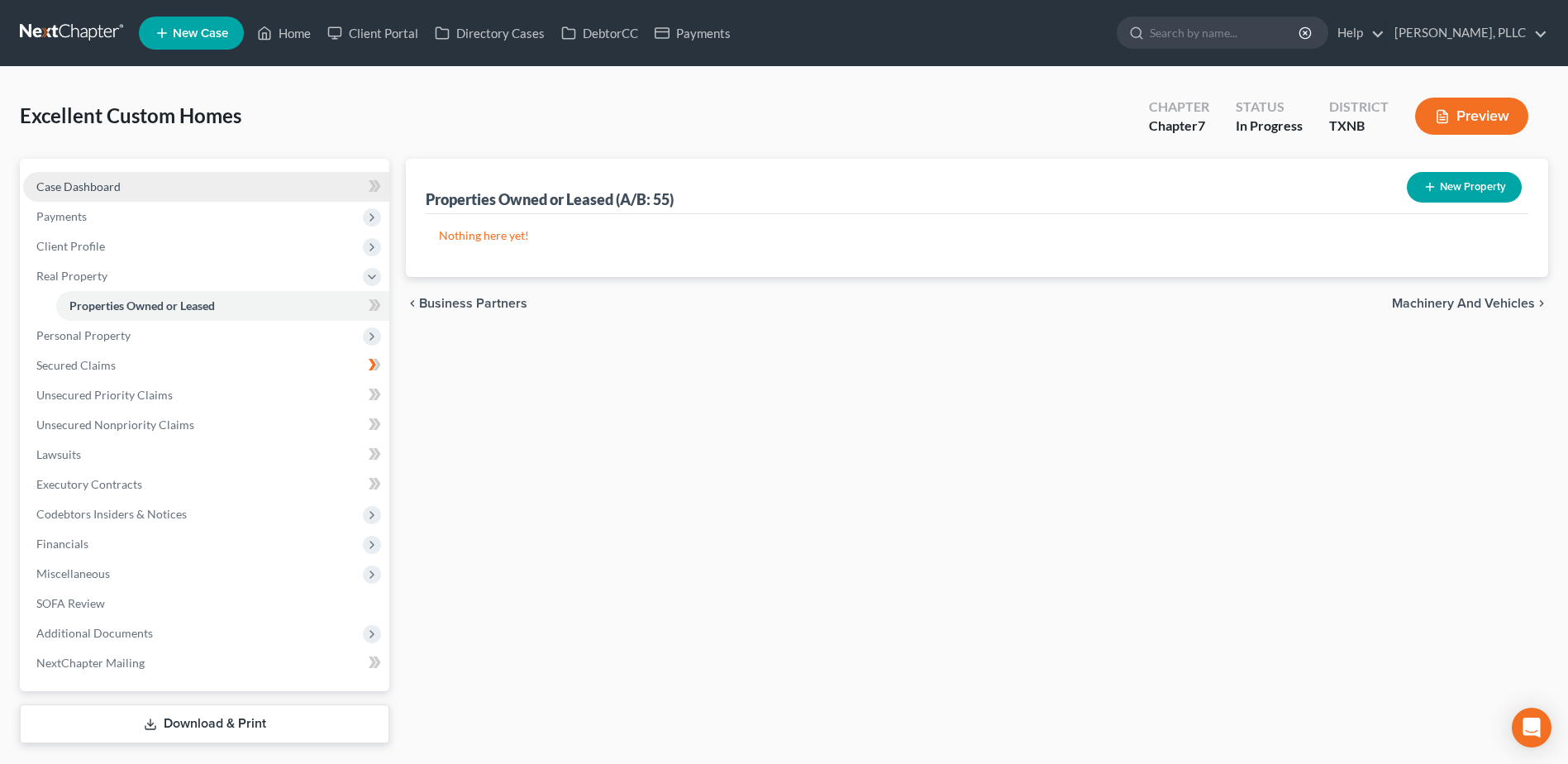
click at [82, 181] on span "Case Dashboard" at bounding box center [78, 186] width 84 height 15
select select "4"
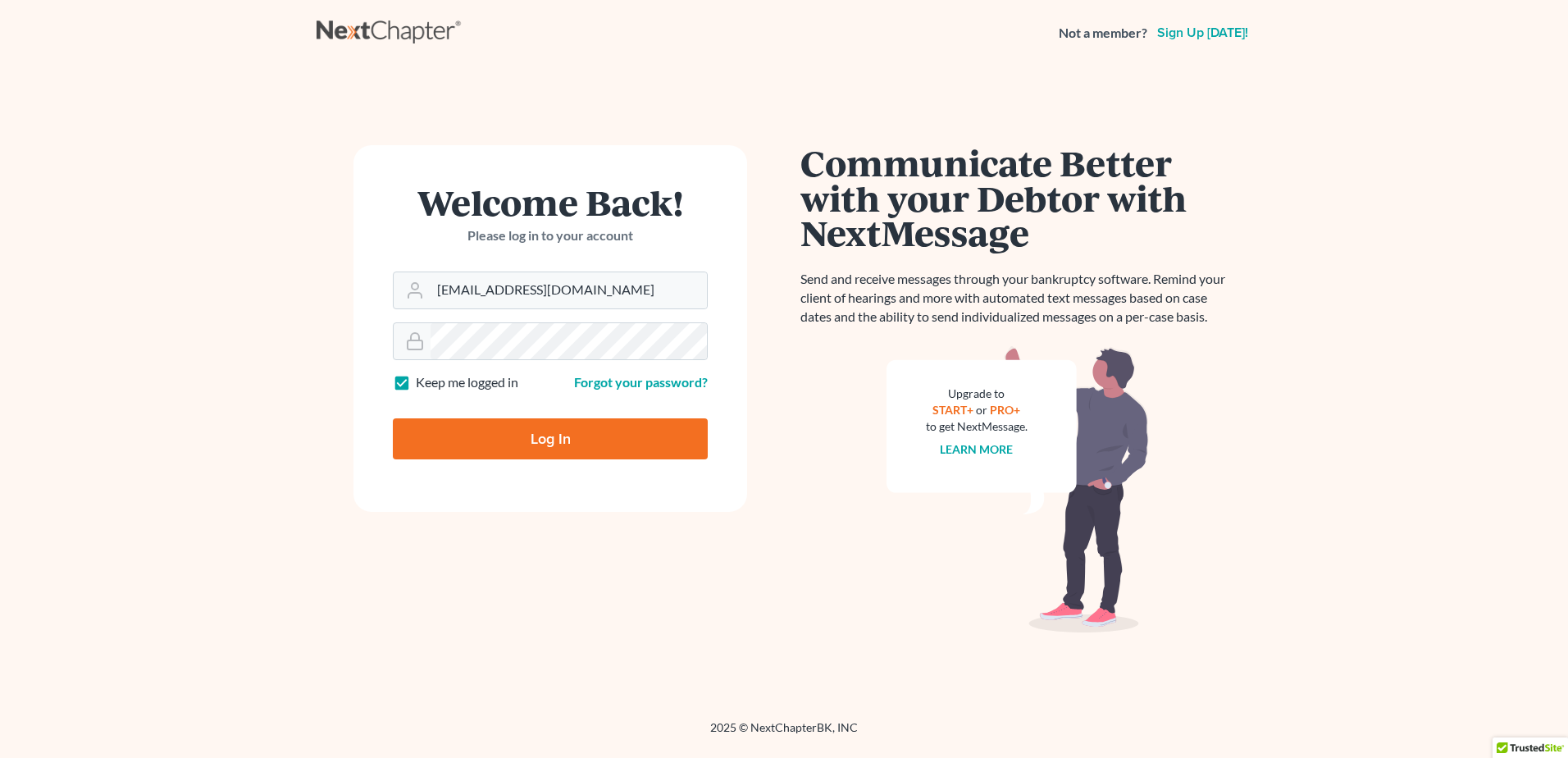
type input "Thinking..."
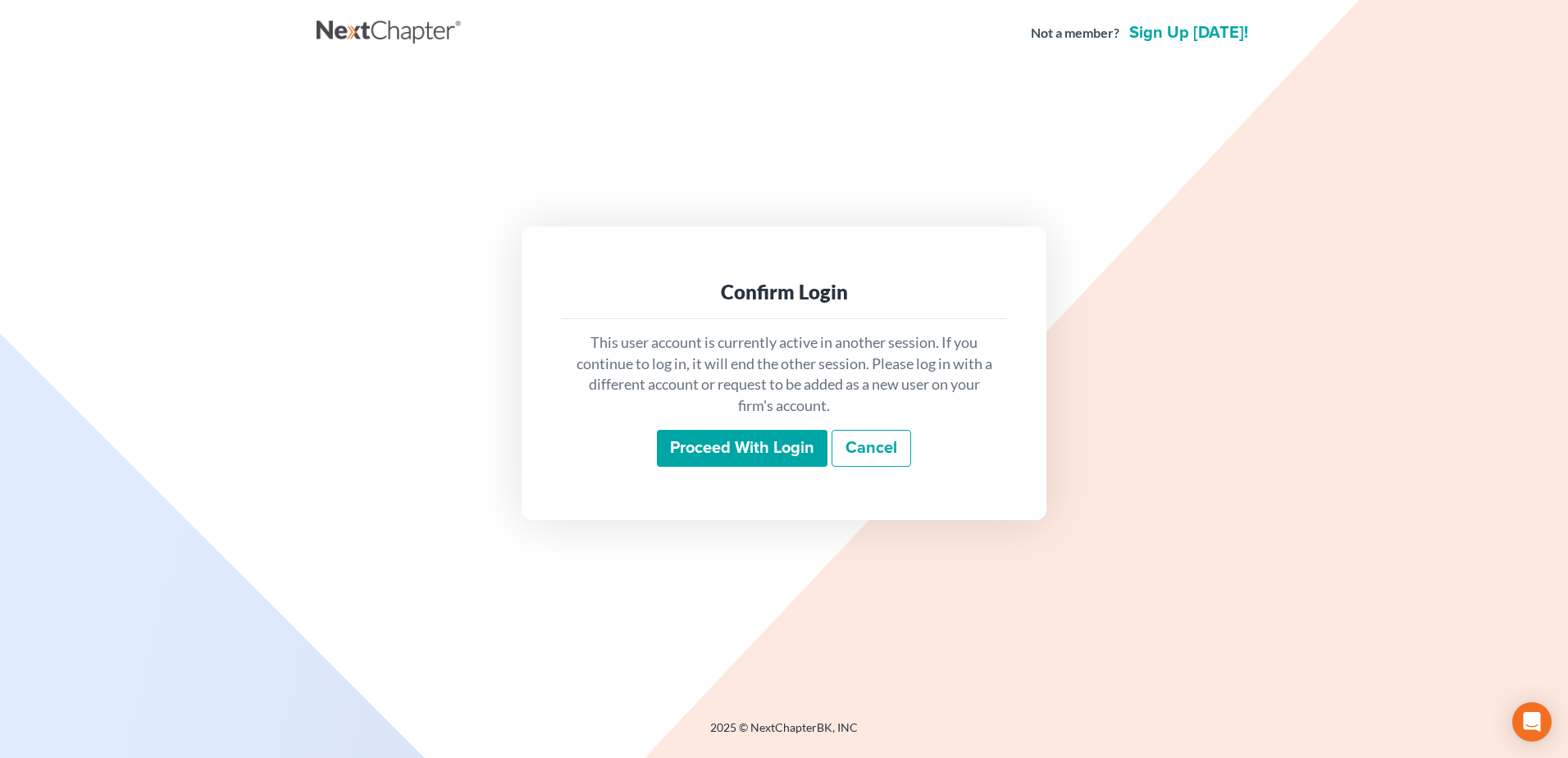
drag, startPoint x: 786, startPoint y: 452, endPoint x: 861, endPoint y: 461, distance: 75.5
click at [786, 452] on input "Proceed with login" at bounding box center [741, 448] width 170 height 38
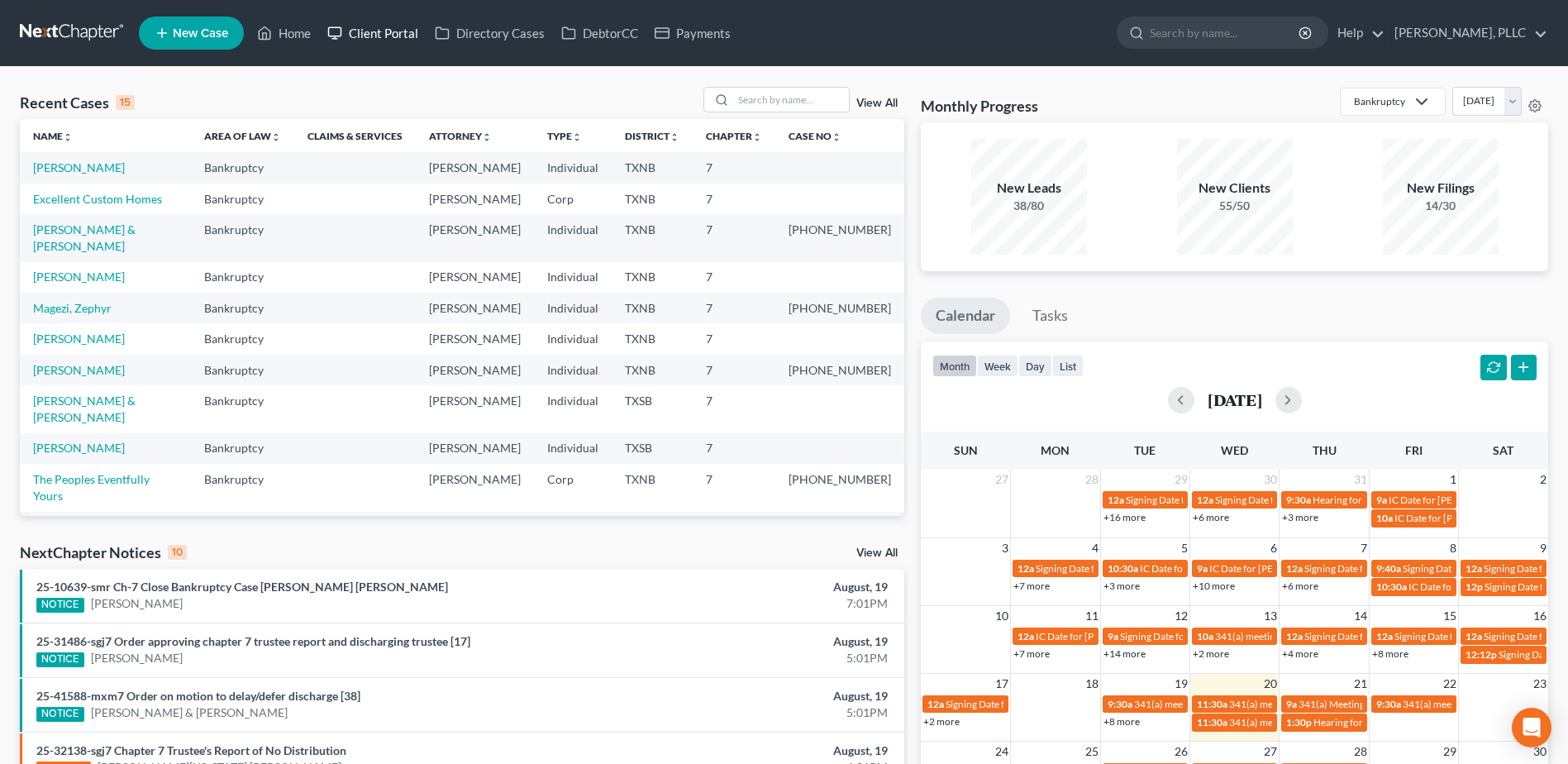
click at [369, 28] on link "Client Portal" at bounding box center [372, 33] width 108 height 30
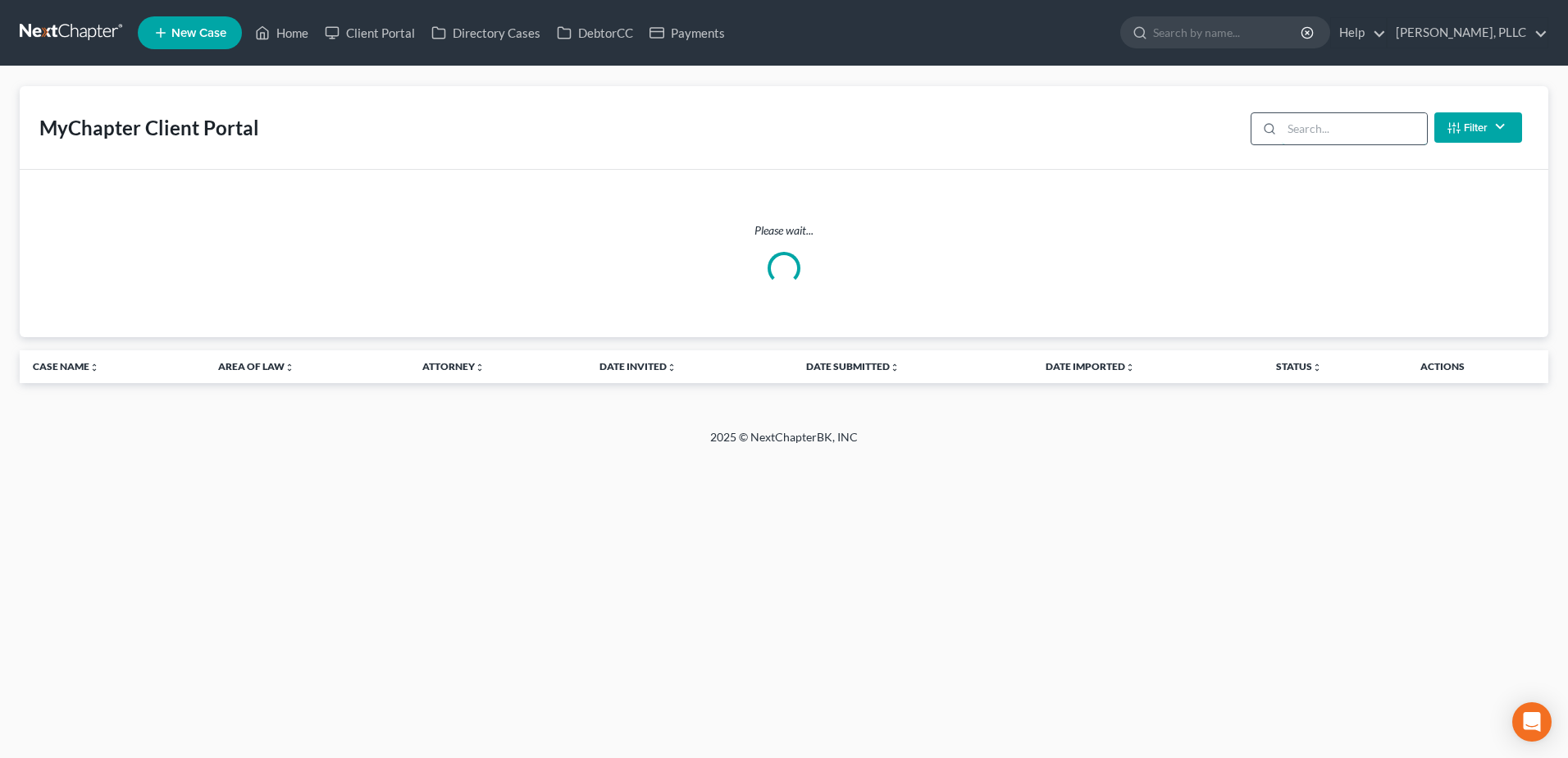
click at [1303, 131] on input "search" at bounding box center [1354, 129] width 145 height 31
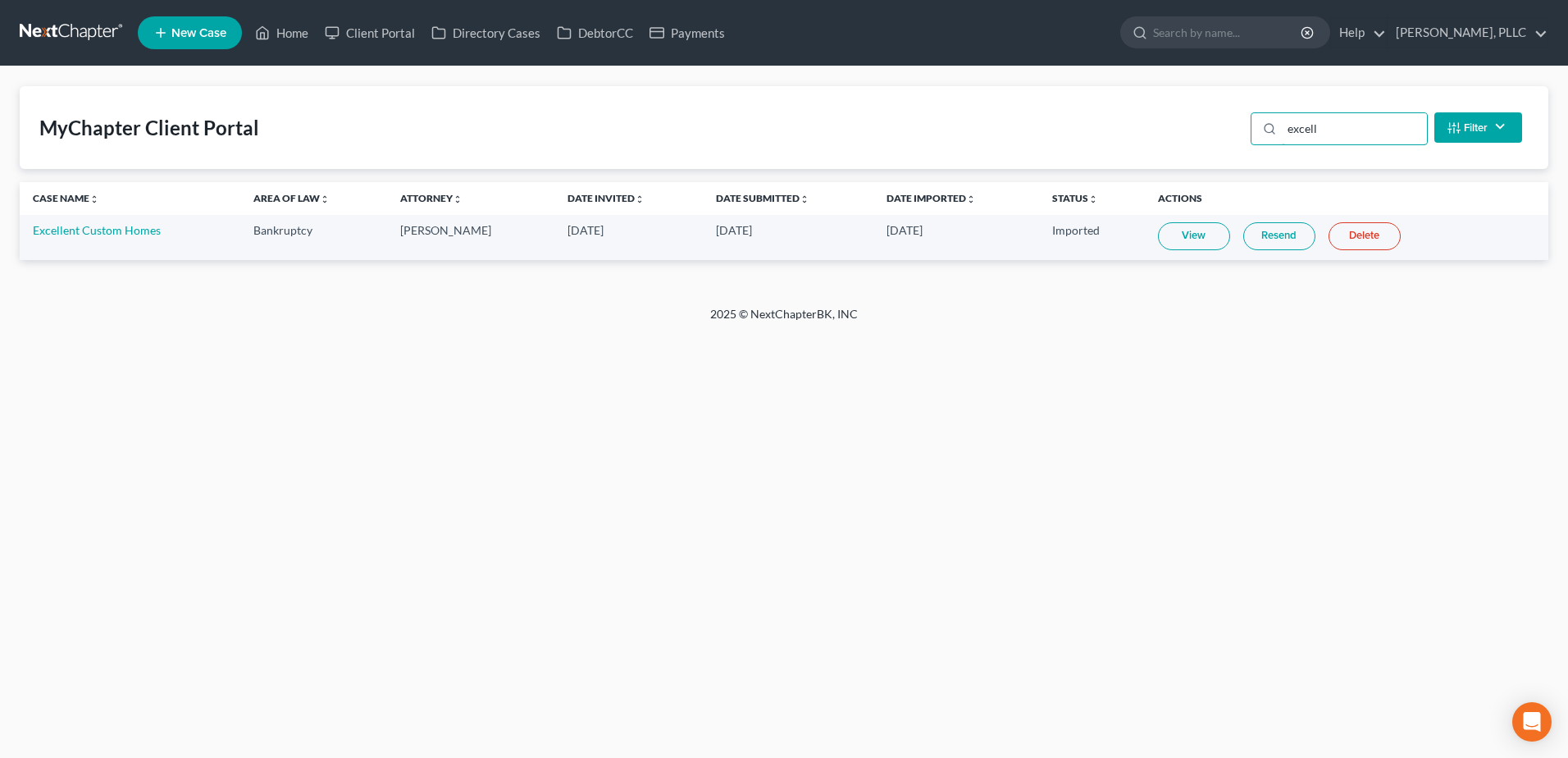
type input "excell"
click at [1181, 232] on link "View" at bounding box center [1193, 236] width 72 height 28
click at [120, 233] on link "Excellent Custom Homes" at bounding box center [96, 230] width 128 height 14
select select "4"
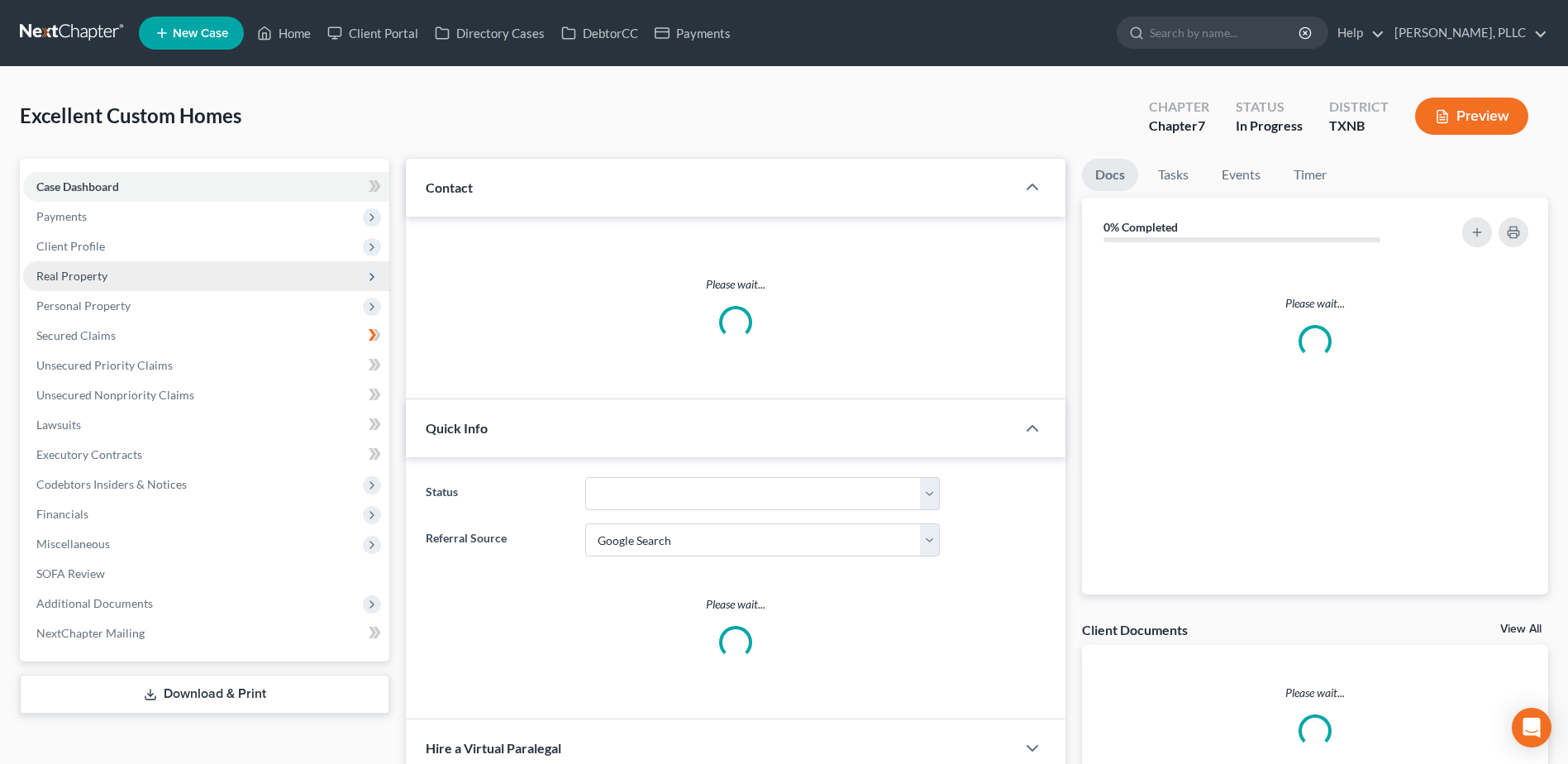
click at [84, 276] on span "Real Property" at bounding box center [72, 275] width 71 height 15
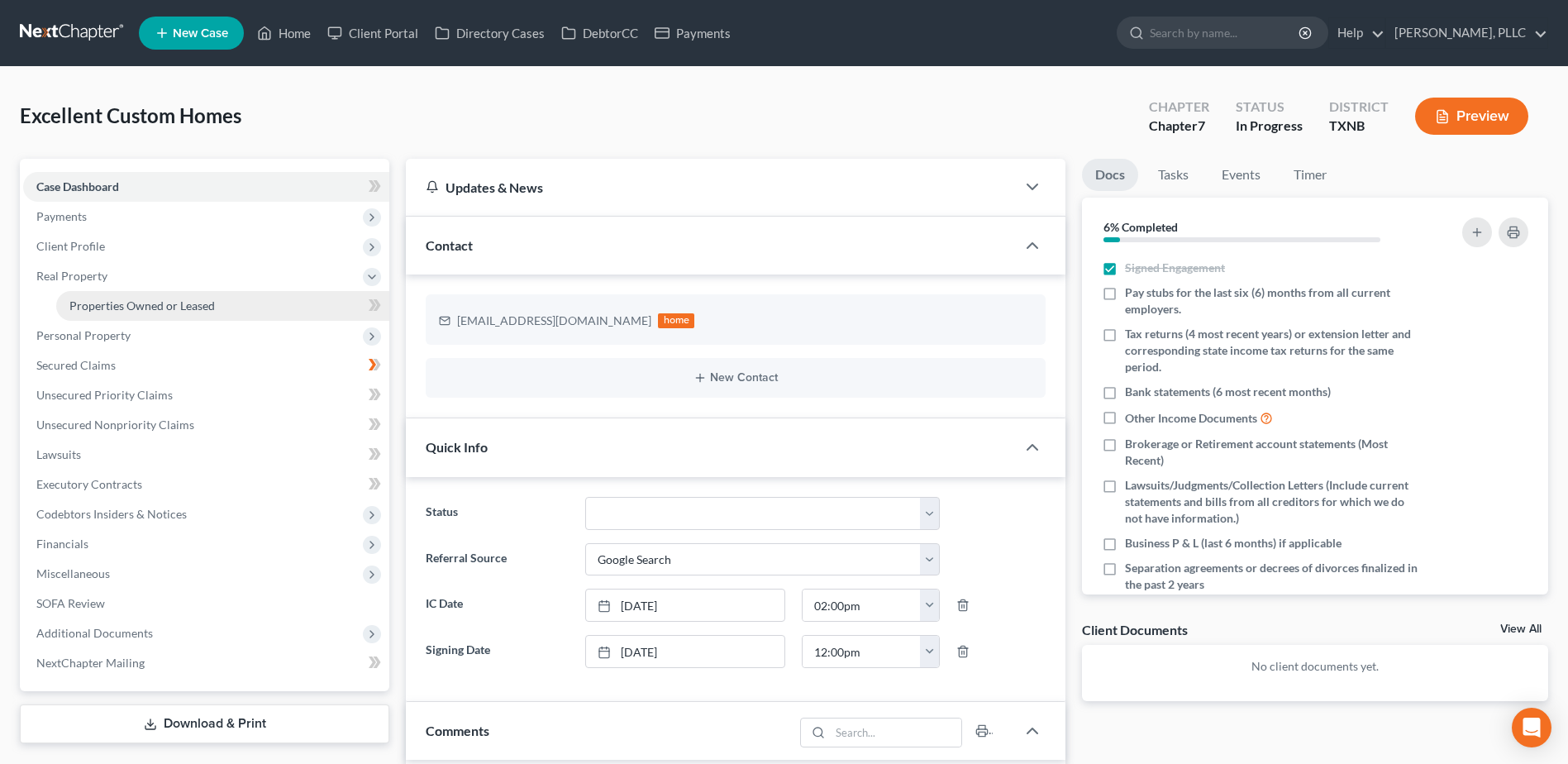
click at [95, 306] on span "Properties Owned or Leased" at bounding box center [142, 305] width 145 height 15
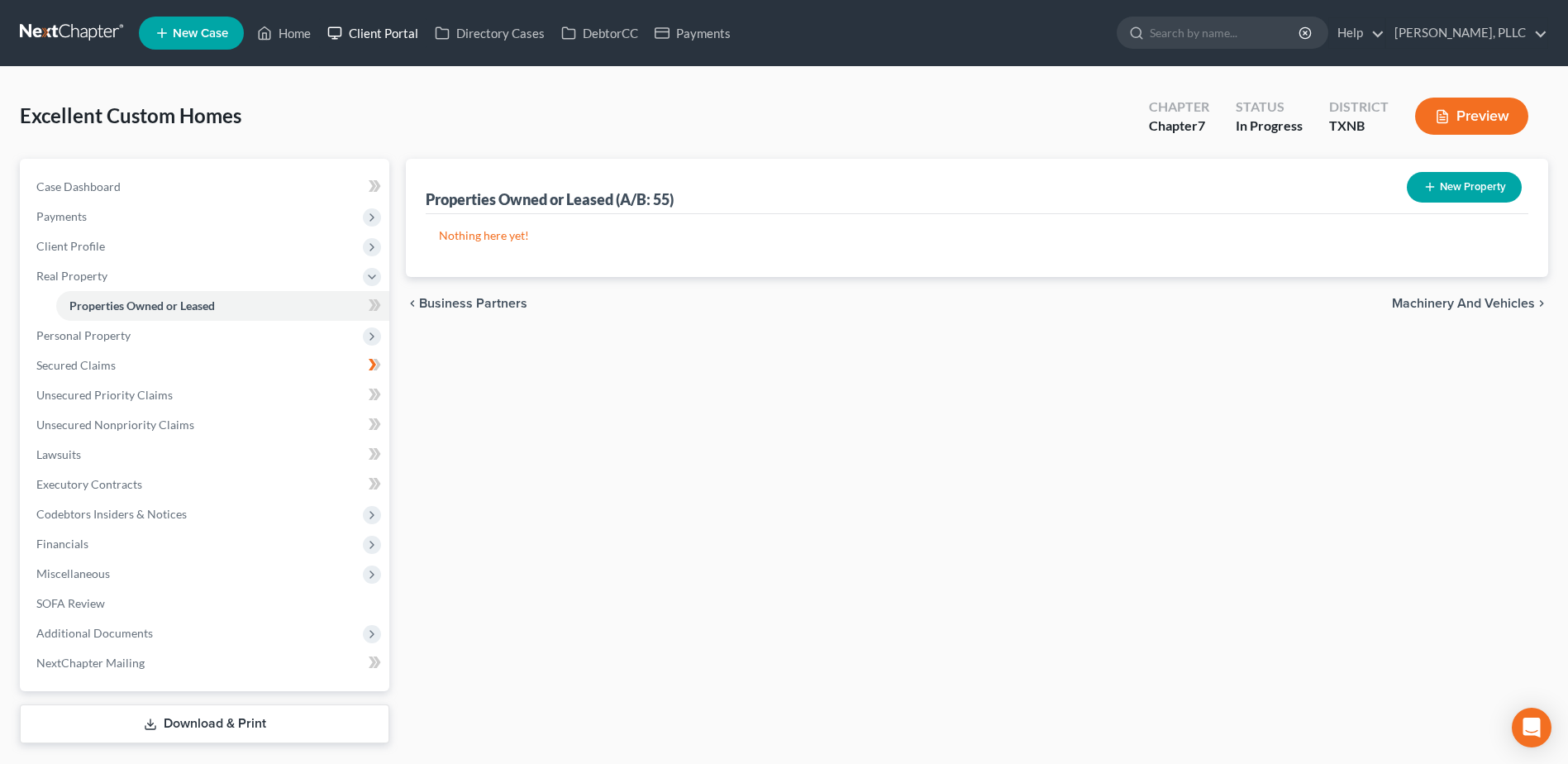
click at [386, 32] on link "Client Portal" at bounding box center [372, 33] width 108 height 30
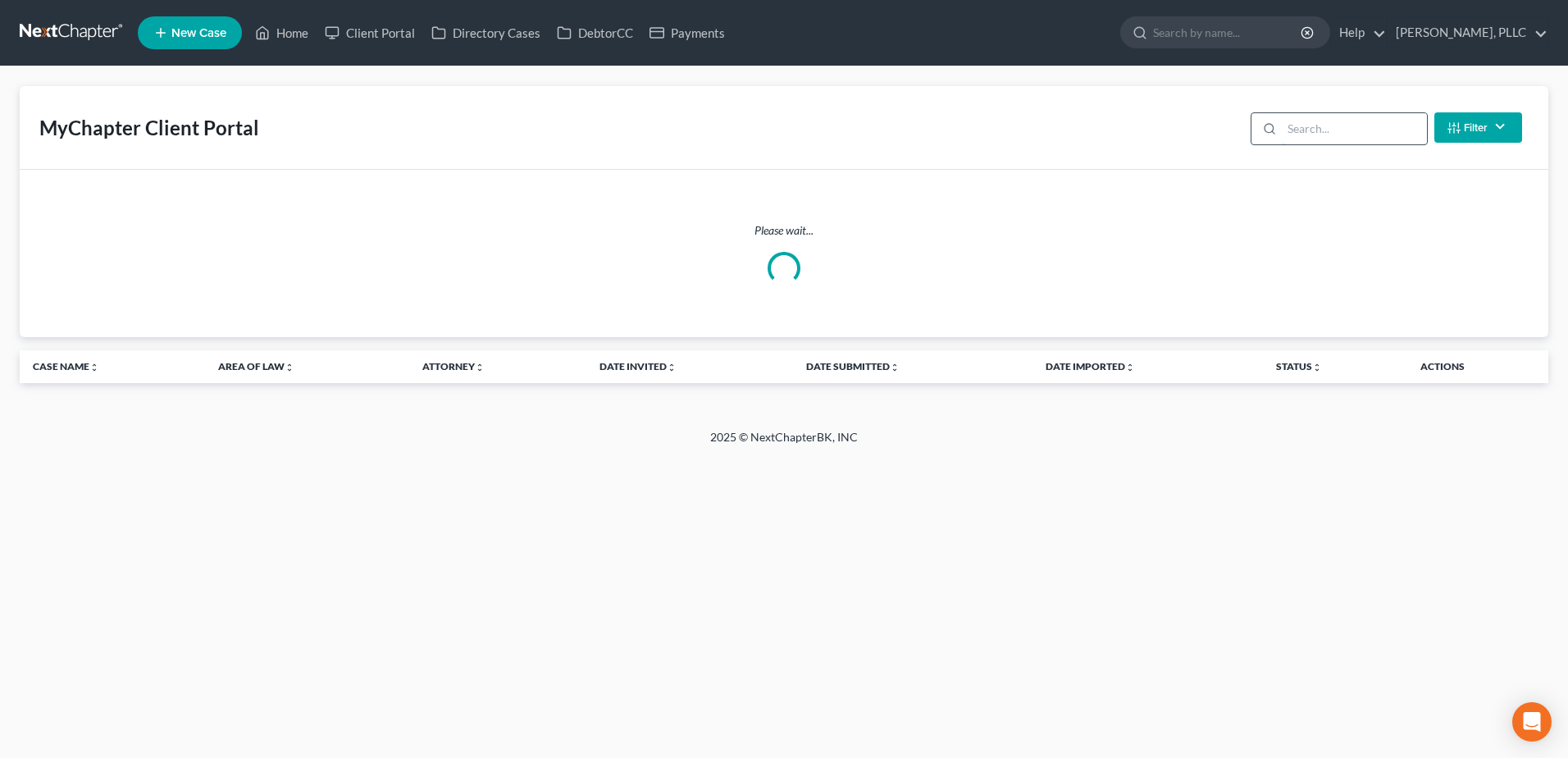
click at [1313, 131] on input "search" at bounding box center [1354, 129] width 145 height 31
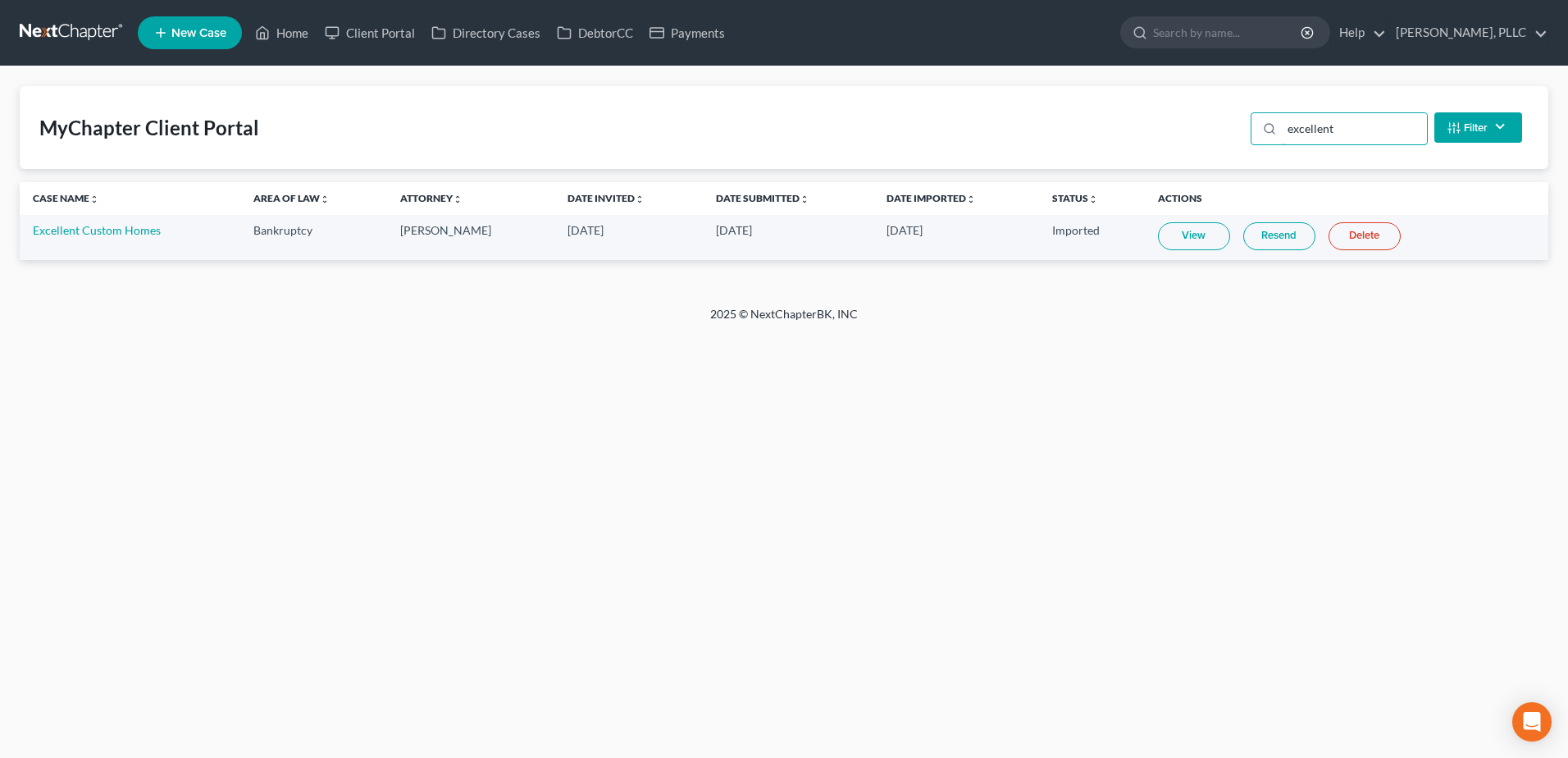
type input "excellent"
click at [1196, 240] on link "View" at bounding box center [1193, 236] width 72 height 28
click at [111, 230] on link "Excellent Custom Homes" at bounding box center [96, 230] width 128 height 14
select select "4"
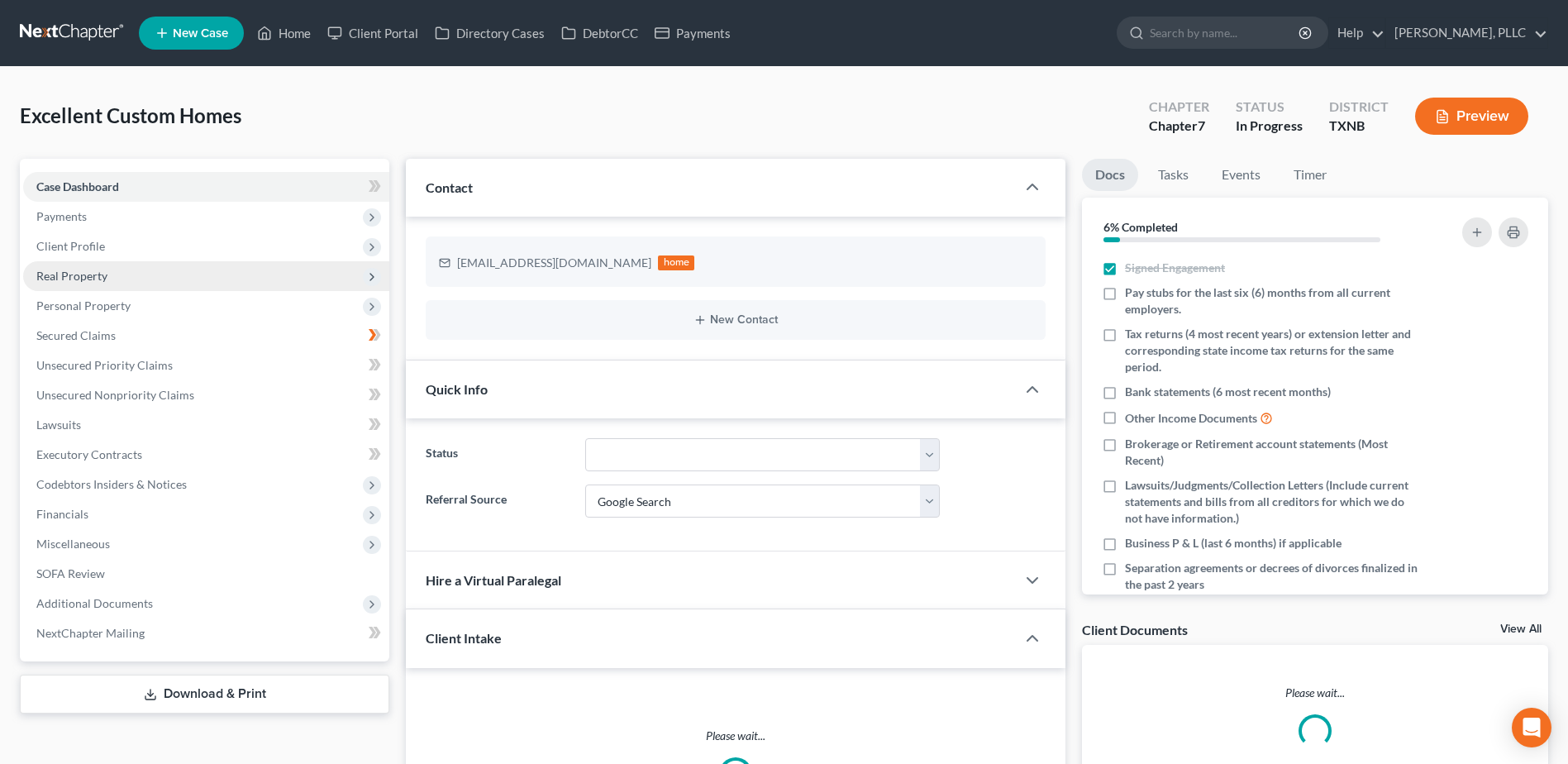
click at [85, 275] on span "Real Property" at bounding box center [72, 275] width 71 height 15
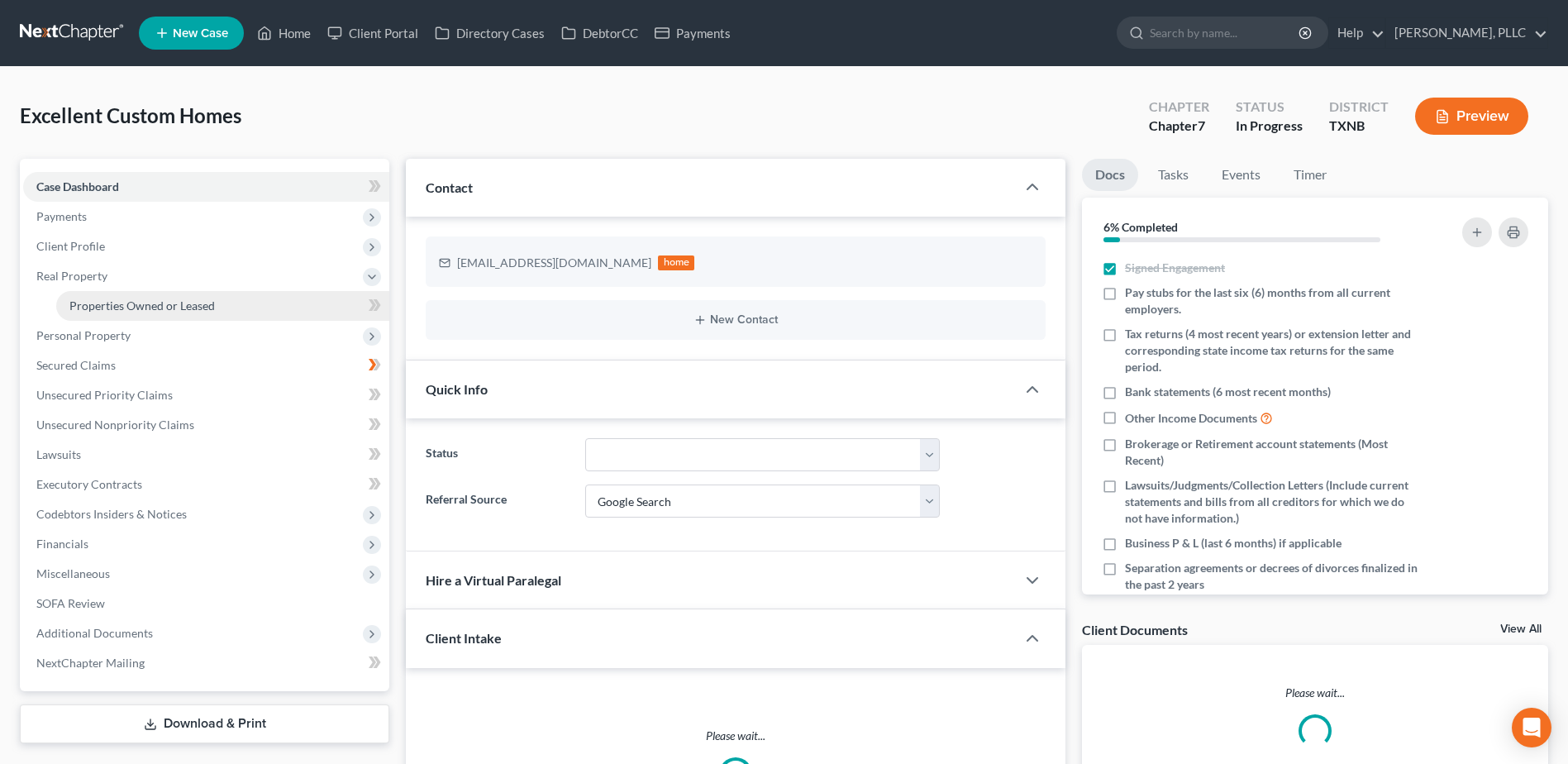
click at [109, 303] on span "Properties Owned or Leased" at bounding box center [142, 305] width 145 height 15
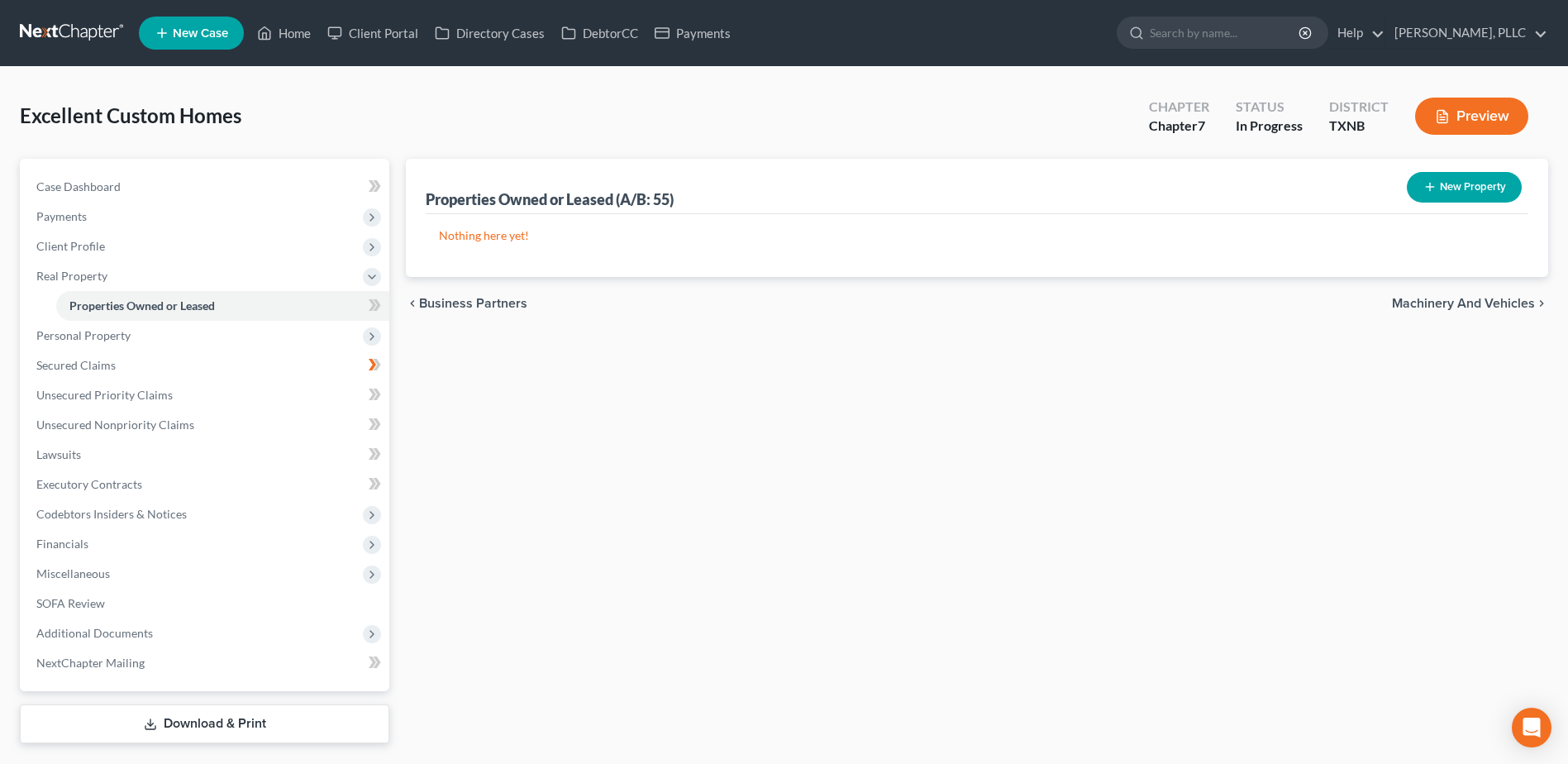
click at [1495, 191] on button "New Property" at bounding box center [1464, 187] width 115 height 31
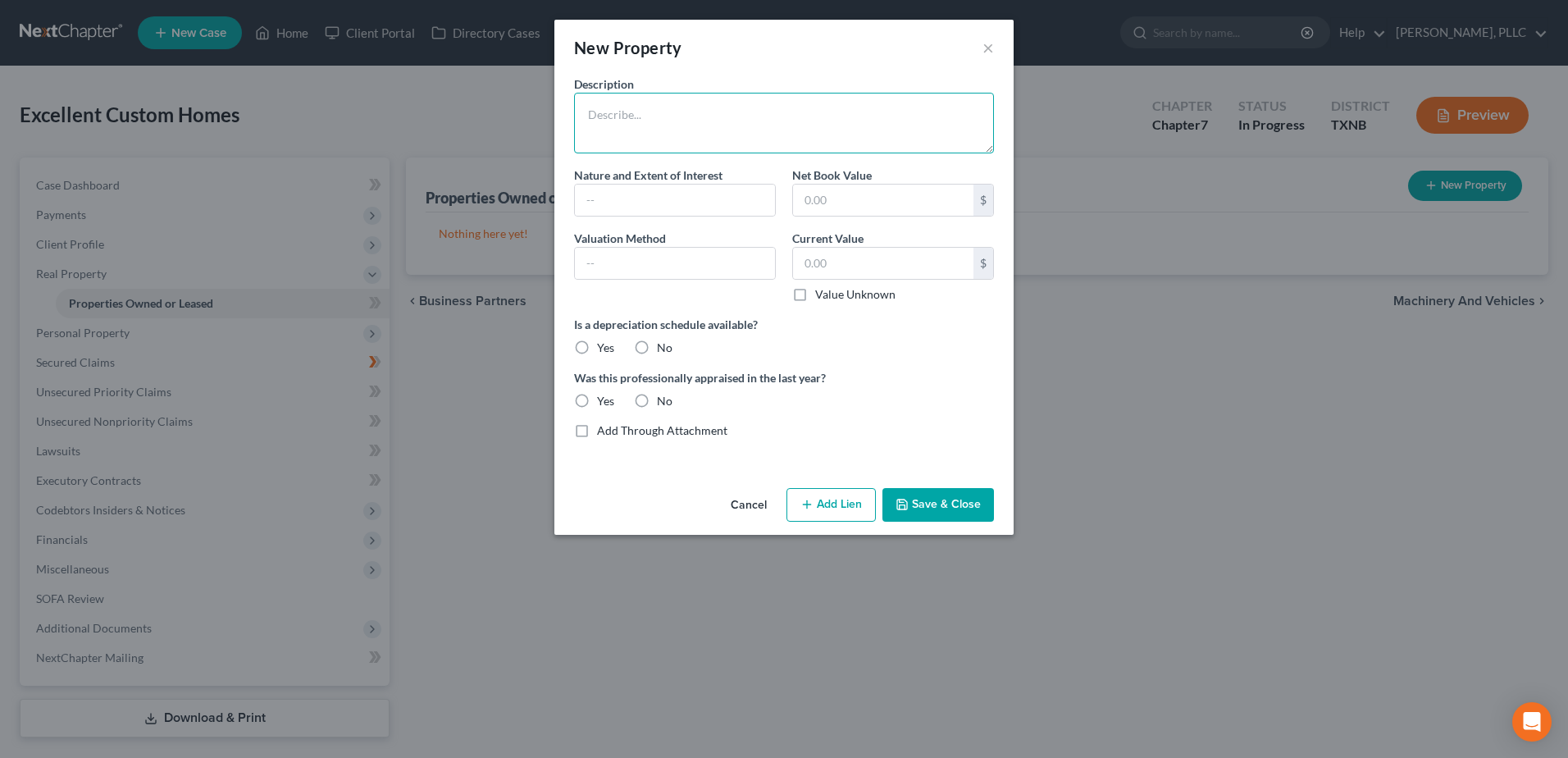
click at [656, 114] on textarea at bounding box center [784, 122] width 420 height 61
type textarea "[STREET_ADDRESS]"
click at [655, 188] on input "text" at bounding box center [675, 200] width 200 height 31
type input "Rental Property"
click at [657, 345] on label "No" at bounding box center [664, 347] width 15 height 16
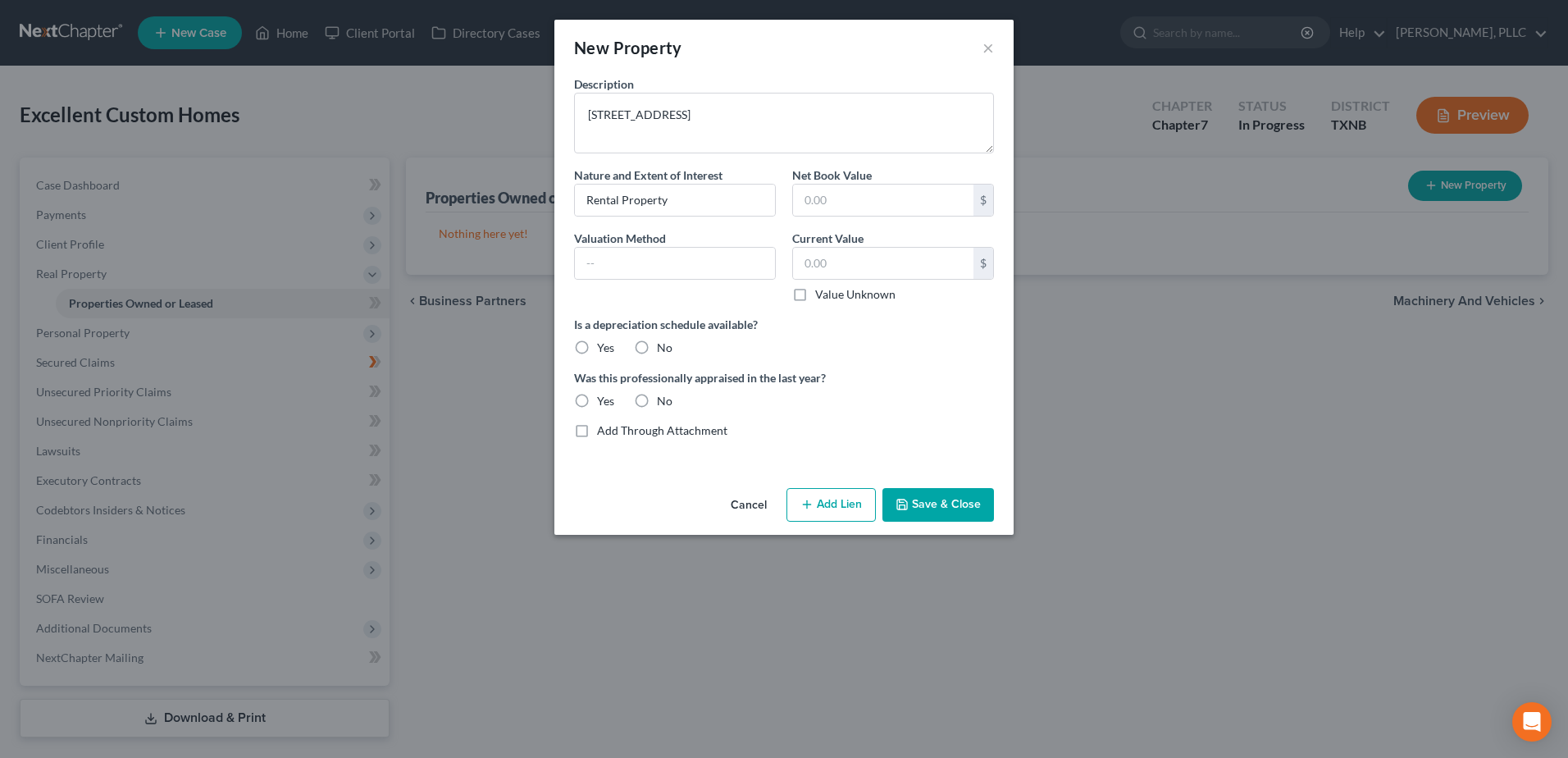
click at [663, 345] on input "No" at bounding box center [668, 344] width 11 height 11
radio input "true"
click at [657, 397] on label "No" at bounding box center [664, 401] width 15 height 16
click at [663, 397] on input "No" at bounding box center [668, 398] width 11 height 11
radio input "true"
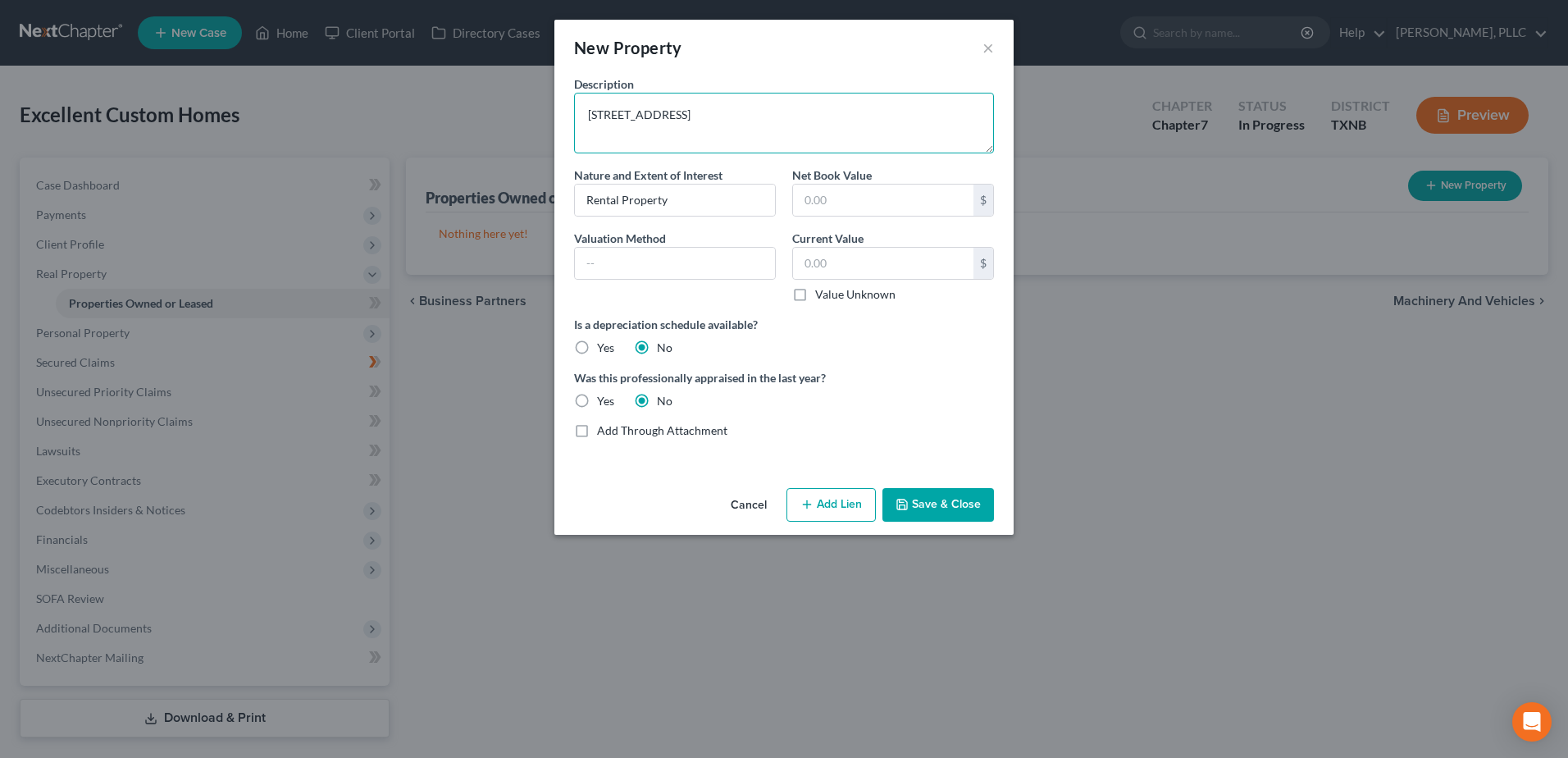
click at [694, 114] on textarea "[STREET_ADDRESS]" at bounding box center [784, 122] width 420 height 61
drag, startPoint x: 676, startPoint y: 131, endPoint x: 583, endPoint y: 109, distance: 95.6
click at [583, 109] on textarea "[STREET_ADDRESS]" at bounding box center [784, 122] width 420 height 61
click at [857, 265] on input "text" at bounding box center [884, 264] width 181 height 31
type input "120,000.00"
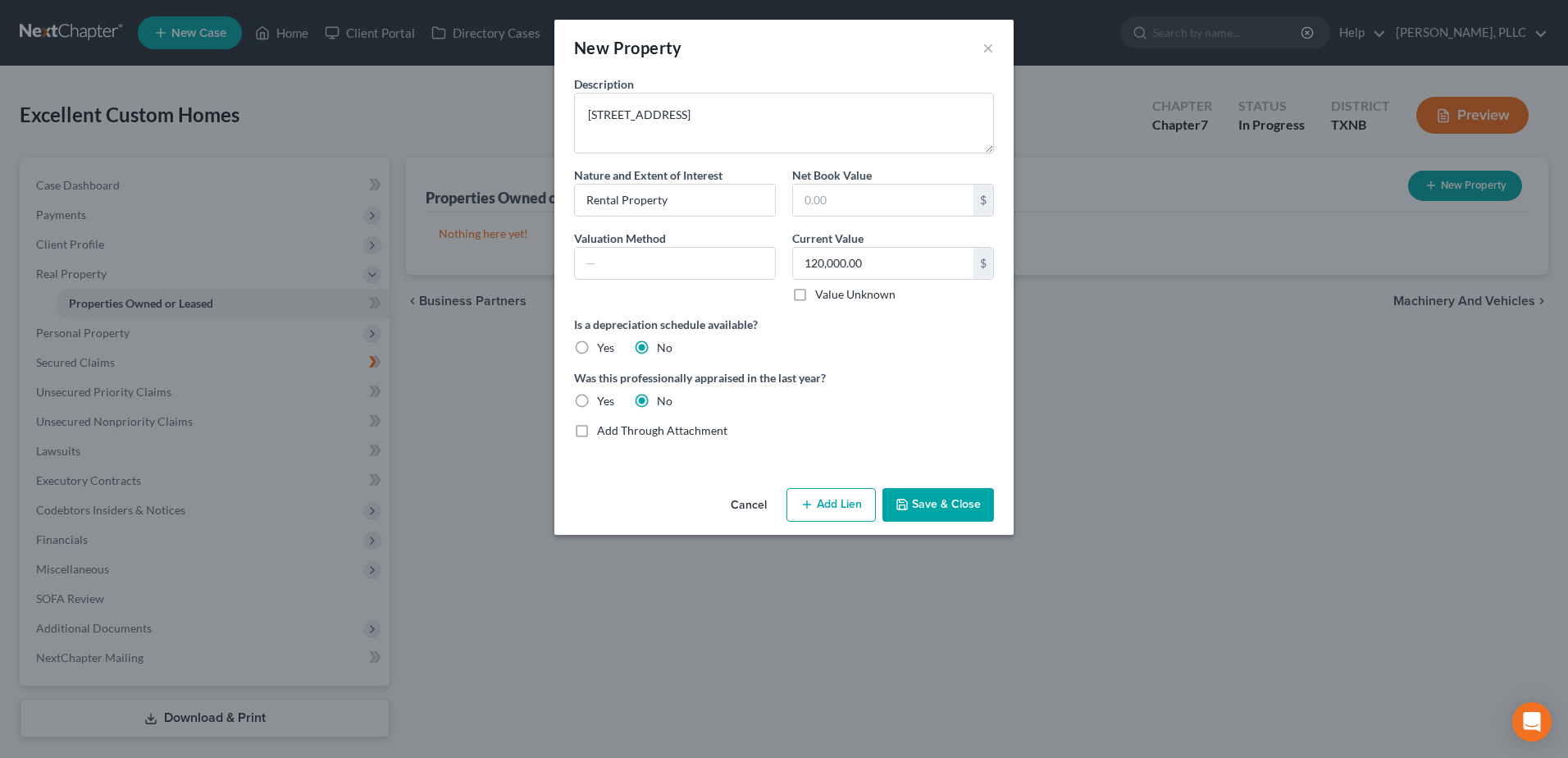
click at [945, 503] on button "Save & Close" at bounding box center [938, 506] width 112 height 35
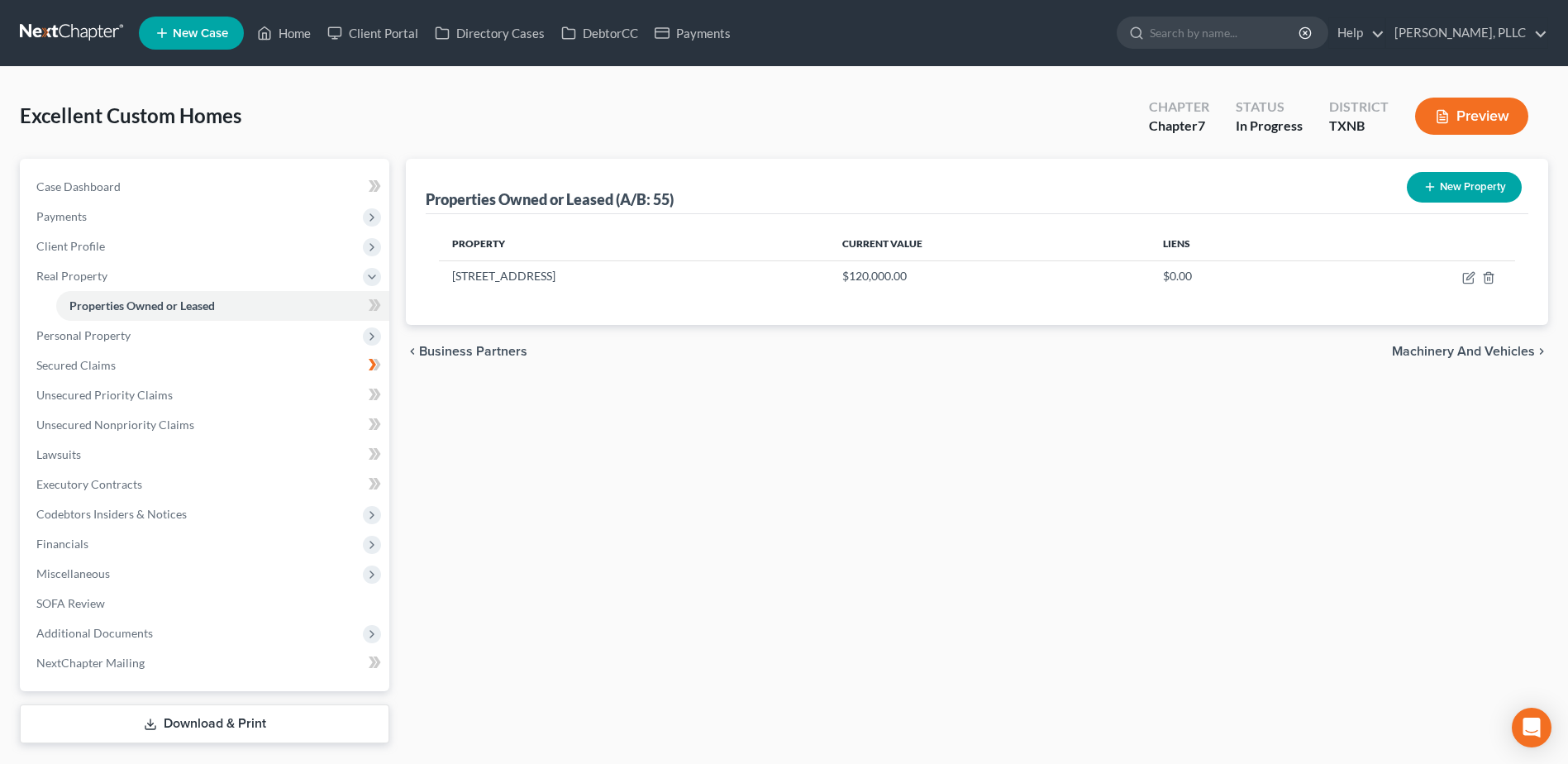
click at [1480, 188] on button "New Property" at bounding box center [1464, 187] width 115 height 31
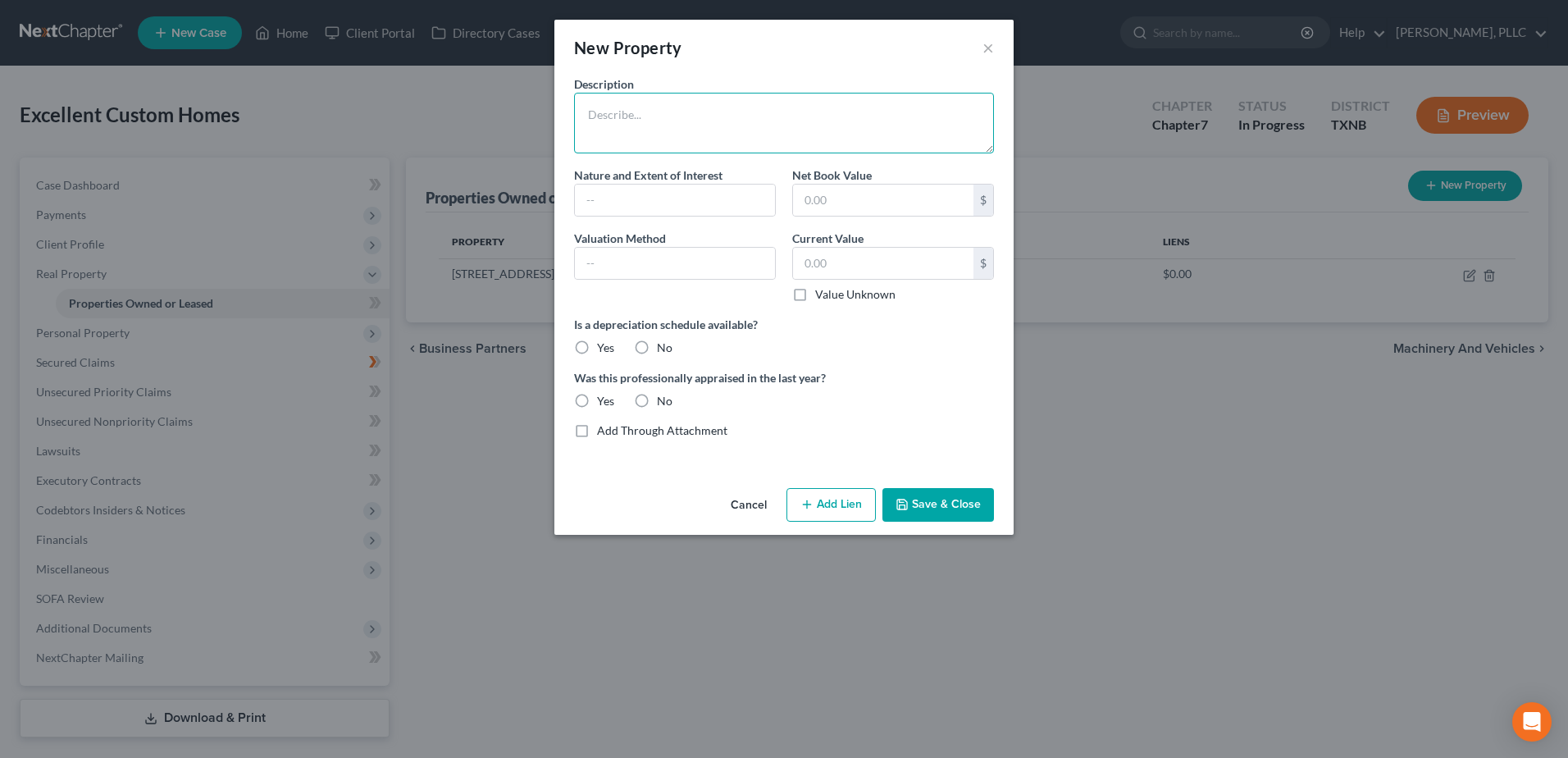
click at [651, 126] on textarea at bounding box center [784, 122] width 420 height 61
type textarea "[STREET_ADDRESS]"
click at [734, 196] on input "text" at bounding box center [675, 200] width 200 height 31
type input "Rental Property"
type input "43,500.00"
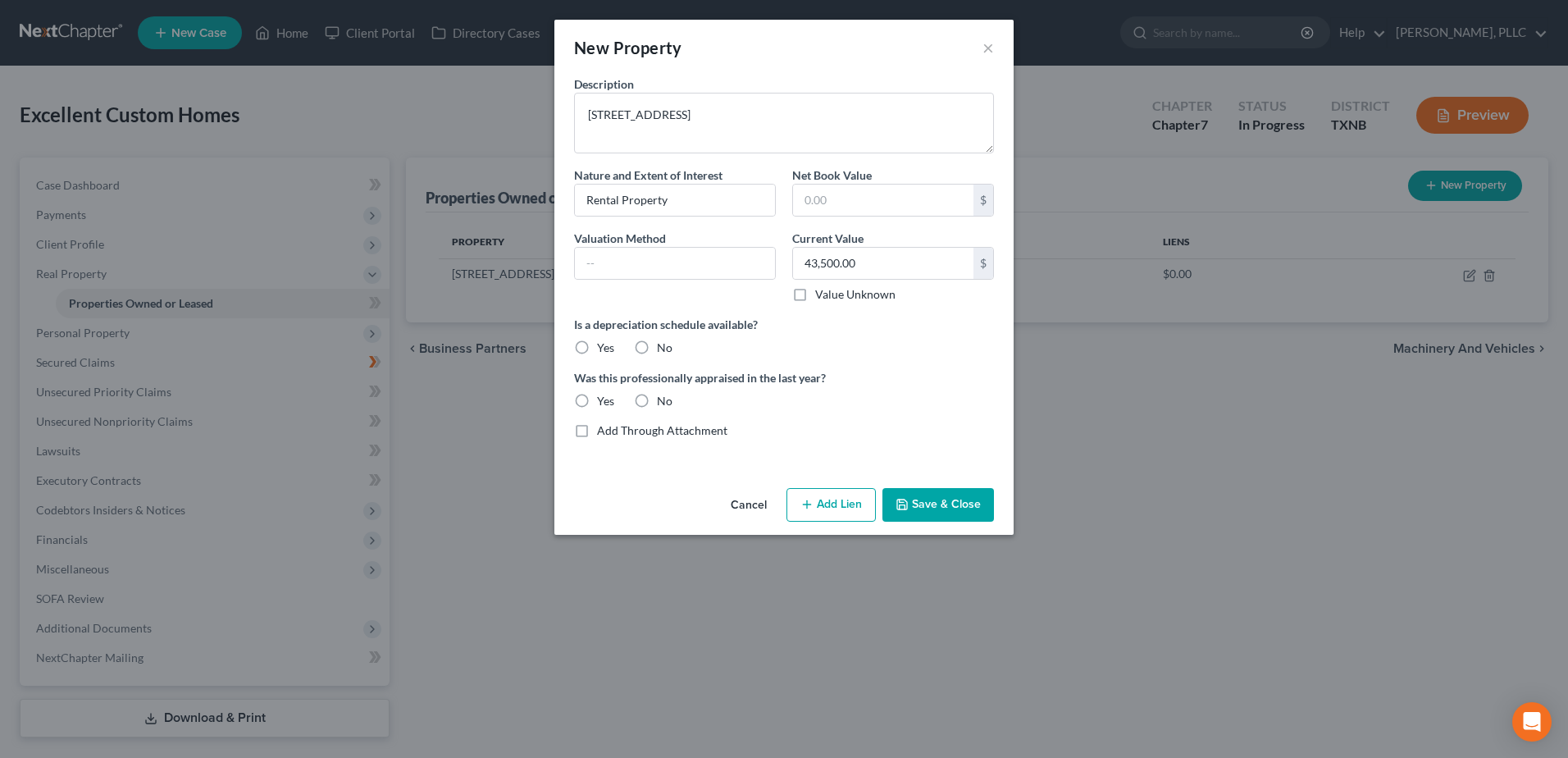
click at [657, 347] on label "No" at bounding box center [664, 347] width 15 height 16
click at [663, 347] on input "No" at bounding box center [668, 344] width 11 height 11
radio input "true"
click at [657, 400] on label "No" at bounding box center [664, 401] width 15 height 16
click at [663, 400] on input "No" at bounding box center [668, 398] width 11 height 11
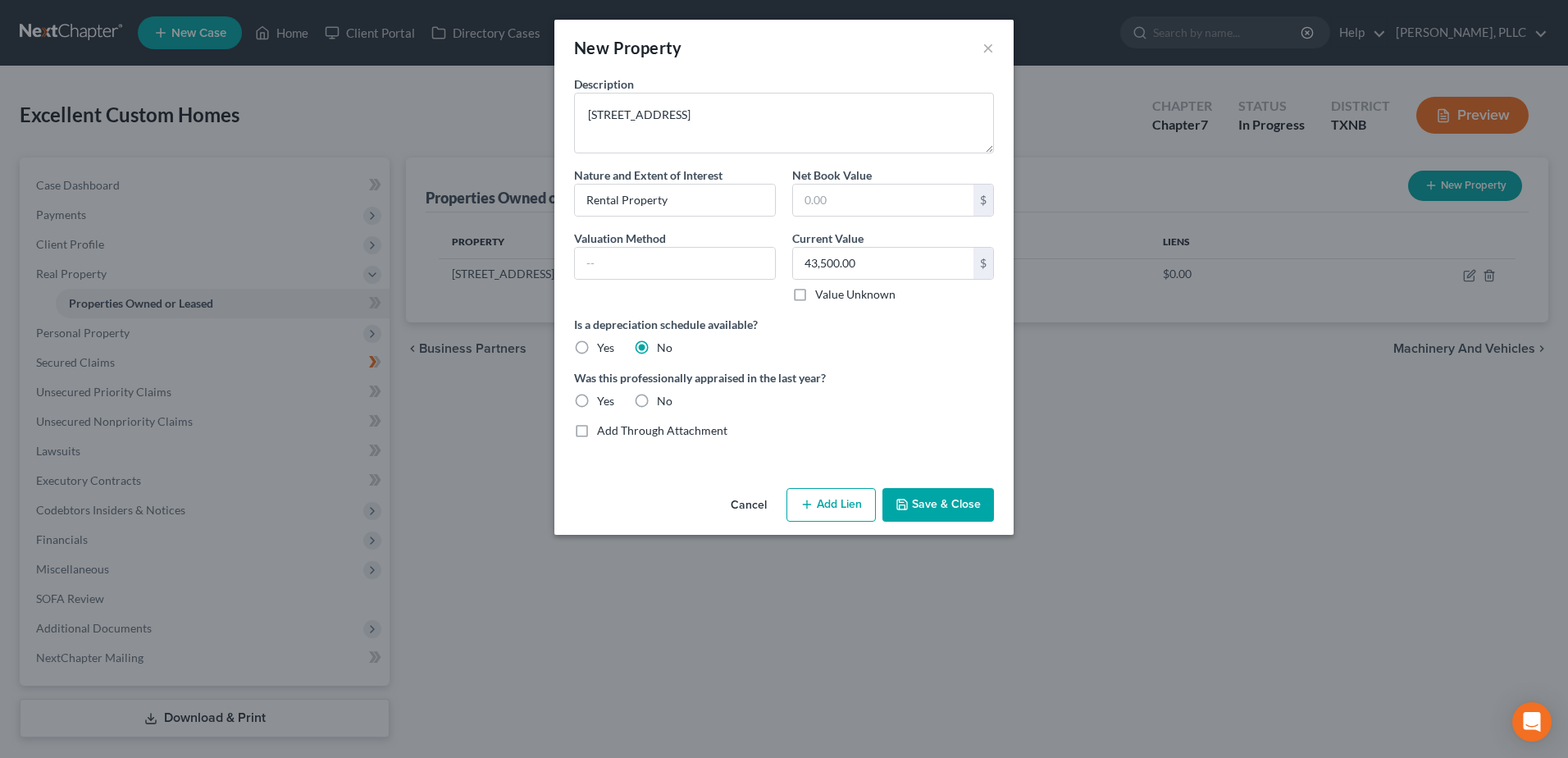
radio input "true"
click at [952, 509] on button "Save & Close" at bounding box center [938, 506] width 112 height 35
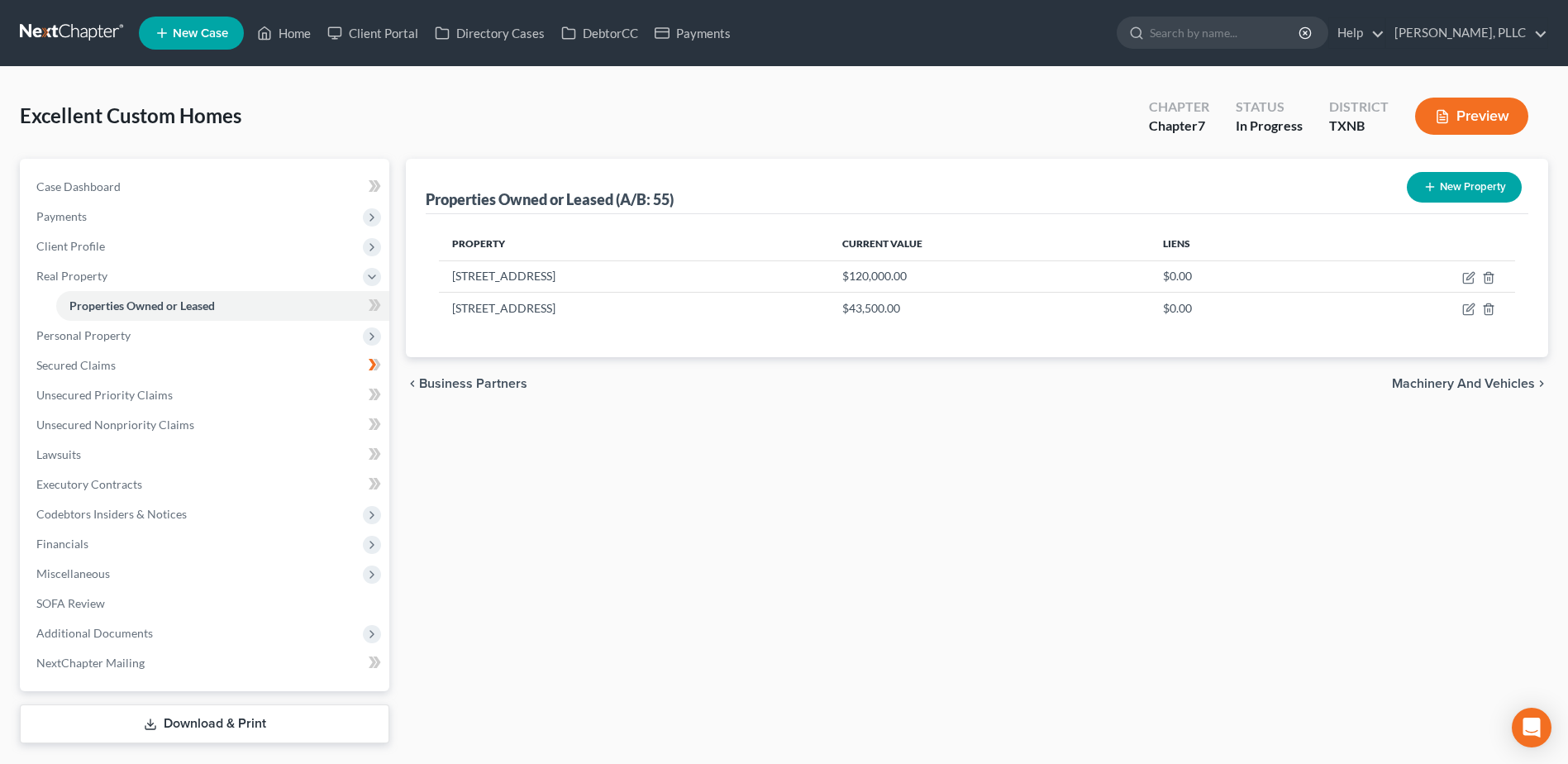
click at [1477, 189] on button "New Property" at bounding box center [1464, 187] width 115 height 31
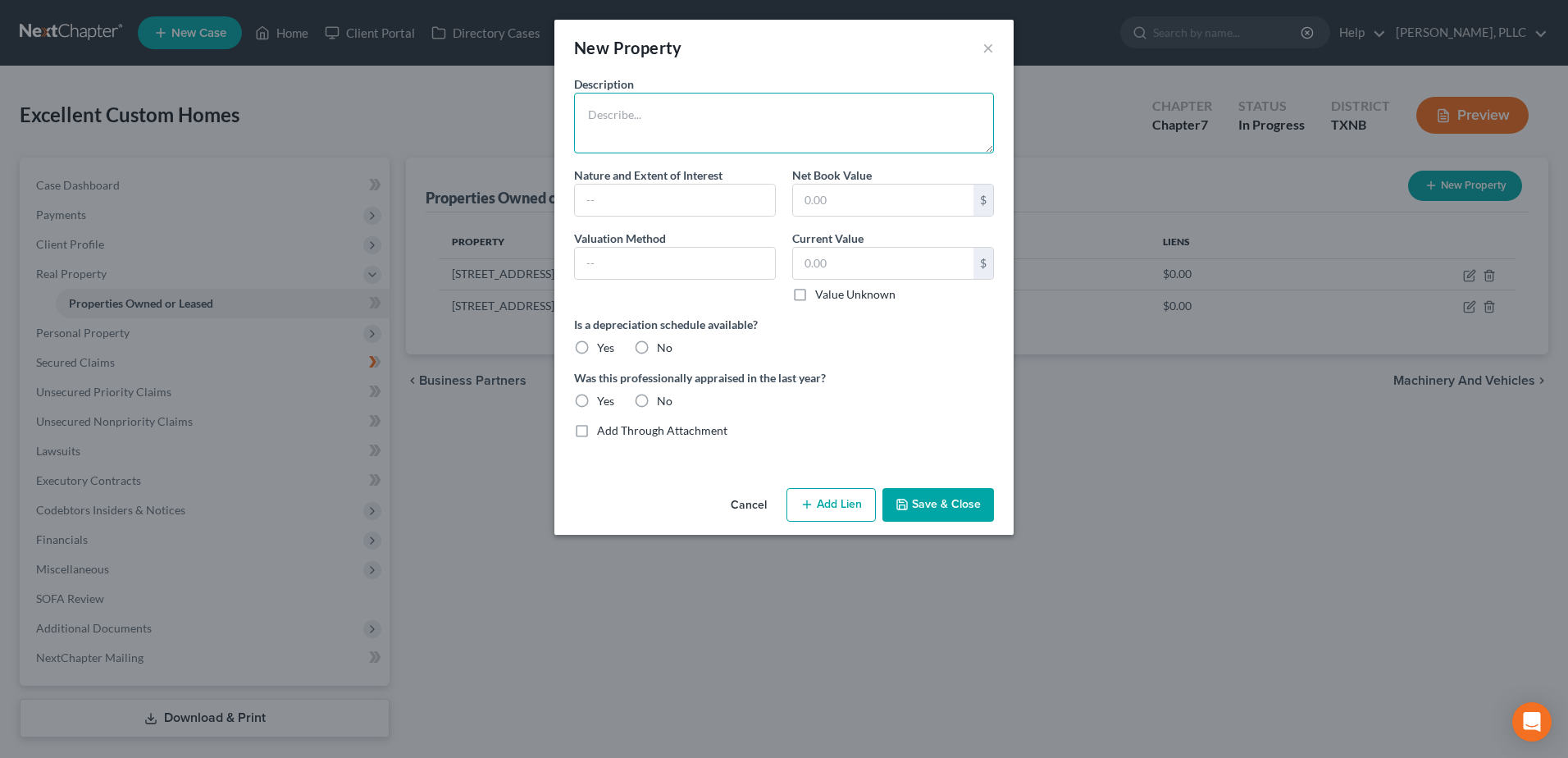
click at [643, 114] on textarea at bounding box center [784, 122] width 420 height 61
drag, startPoint x: 694, startPoint y: 112, endPoint x: 579, endPoint y: 110, distance: 115.0
click at [579, 110] on textarea "[STREET_ADDRESS]" at bounding box center [784, 122] width 420 height 61
click at [706, 134] on textarea "[STREET_ADDRESS]" at bounding box center [784, 122] width 420 height 61
type textarea "[STREET_ADDRESS]"
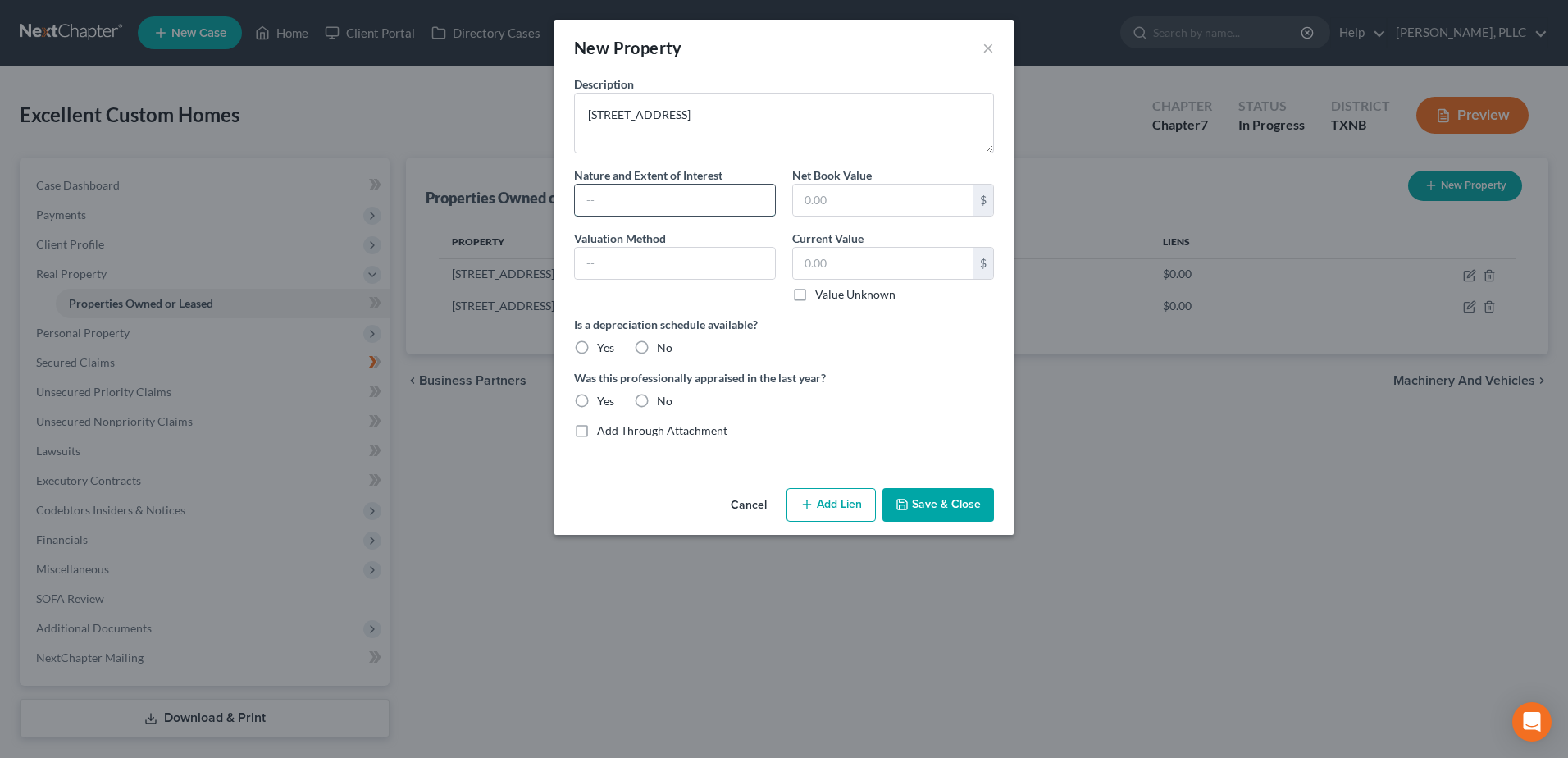
click at [729, 201] on input "text" at bounding box center [675, 200] width 200 height 31
type input "Rental Property"
type input "10,000.00"
click at [657, 343] on label "No" at bounding box center [664, 347] width 15 height 16
click at [663, 343] on input "No" at bounding box center [668, 344] width 11 height 11
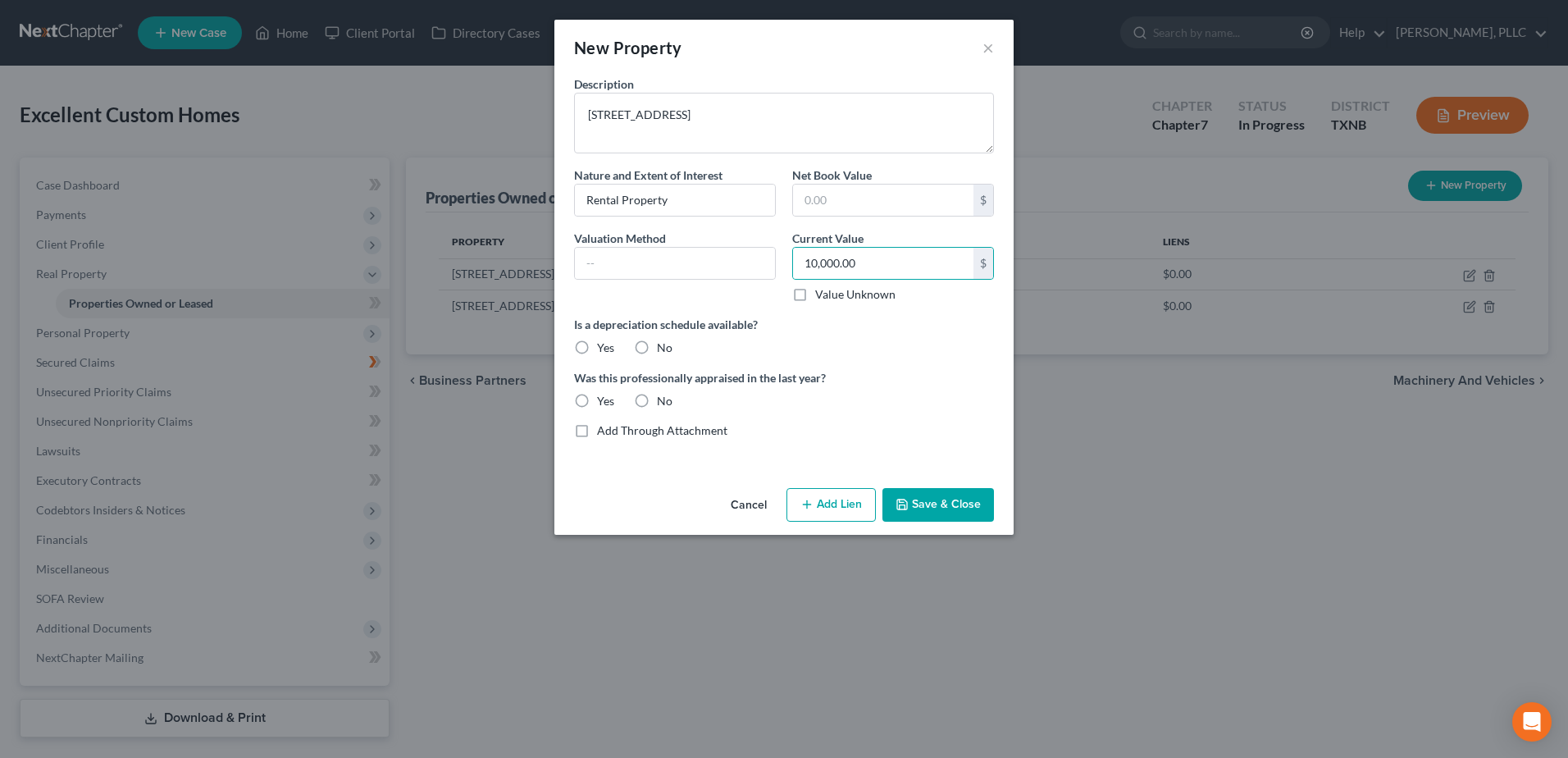
radio input "true"
click at [657, 399] on label "No" at bounding box center [664, 401] width 15 height 16
click at [663, 399] on input "No" at bounding box center [668, 398] width 11 height 11
radio input "true"
click at [942, 507] on button "Save & Close" at bounding box center [938, 506] width 112 height 35
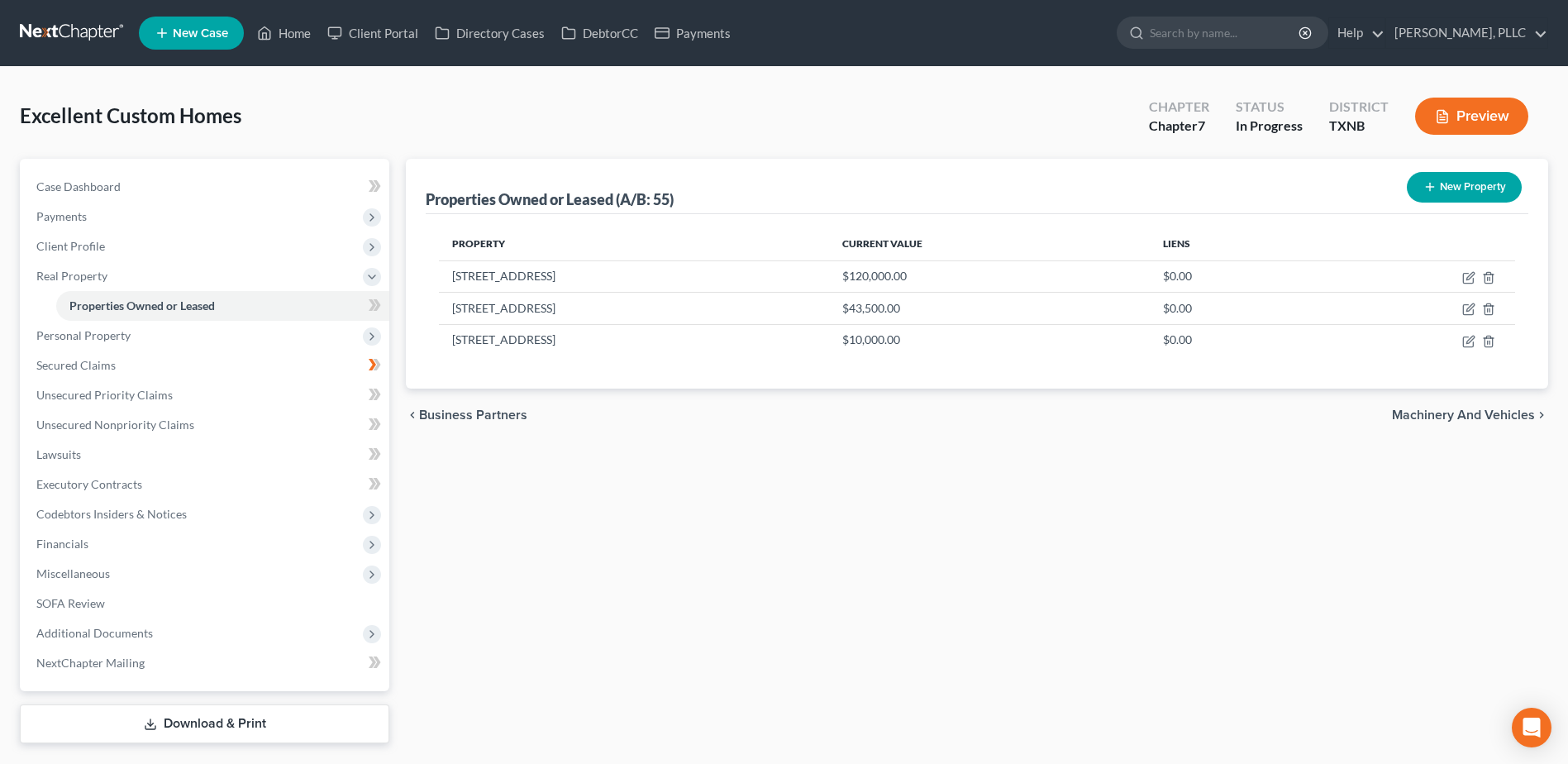
click at [1470, 417] on span "Machinery and Vehicles" at bounding box center [1463, 415] width 143 height 14
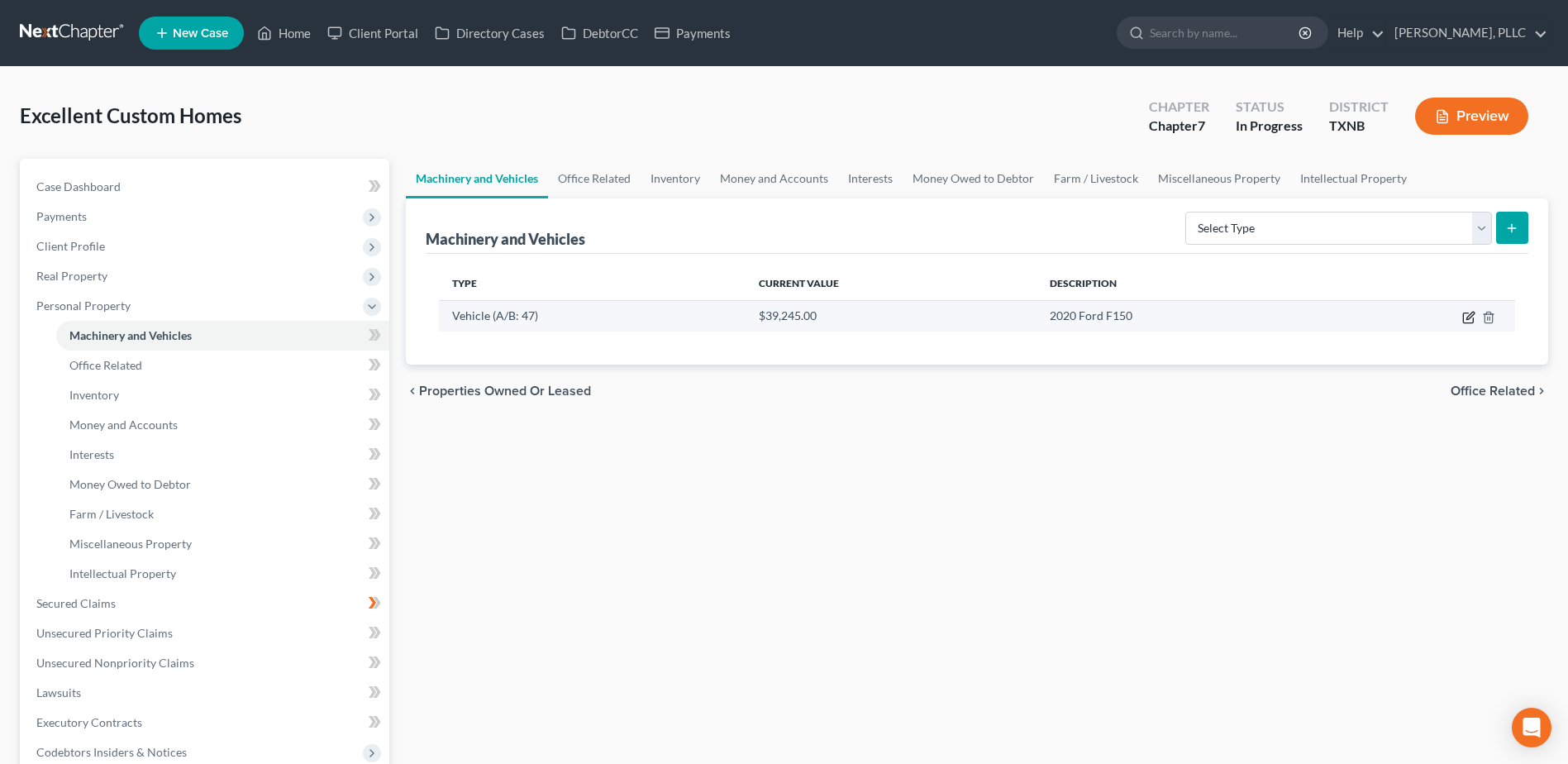
click at [1463, 317] on icon "button" at bounding box center [1468, 317] width 10 height 10
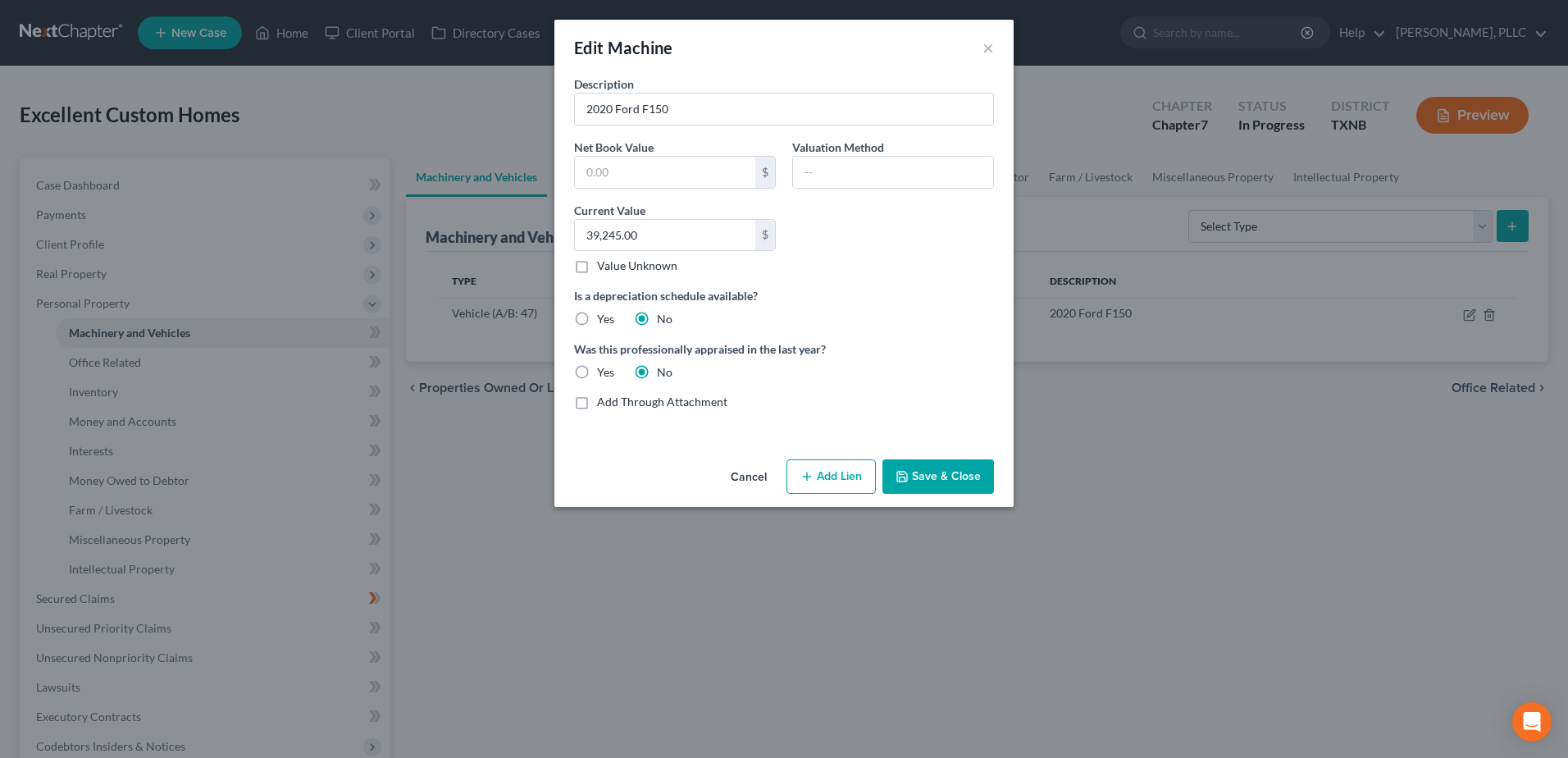
click at [749, 477] on button "Cancel" at bounding box center [748, 477] width 62 height 33
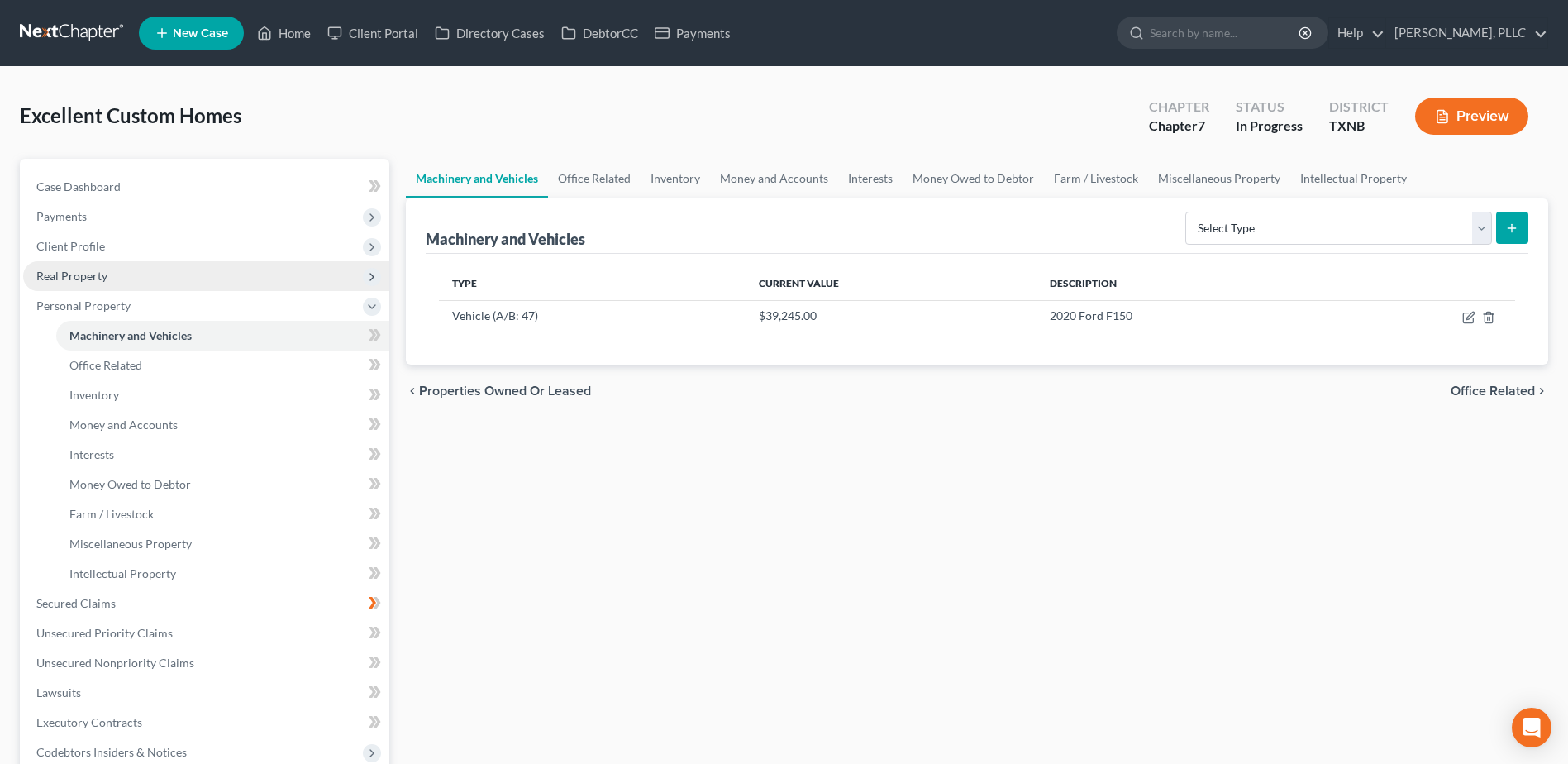
click at [97, 278] on span "Real Property" at bounding box center [72, 275] width 71 height 15
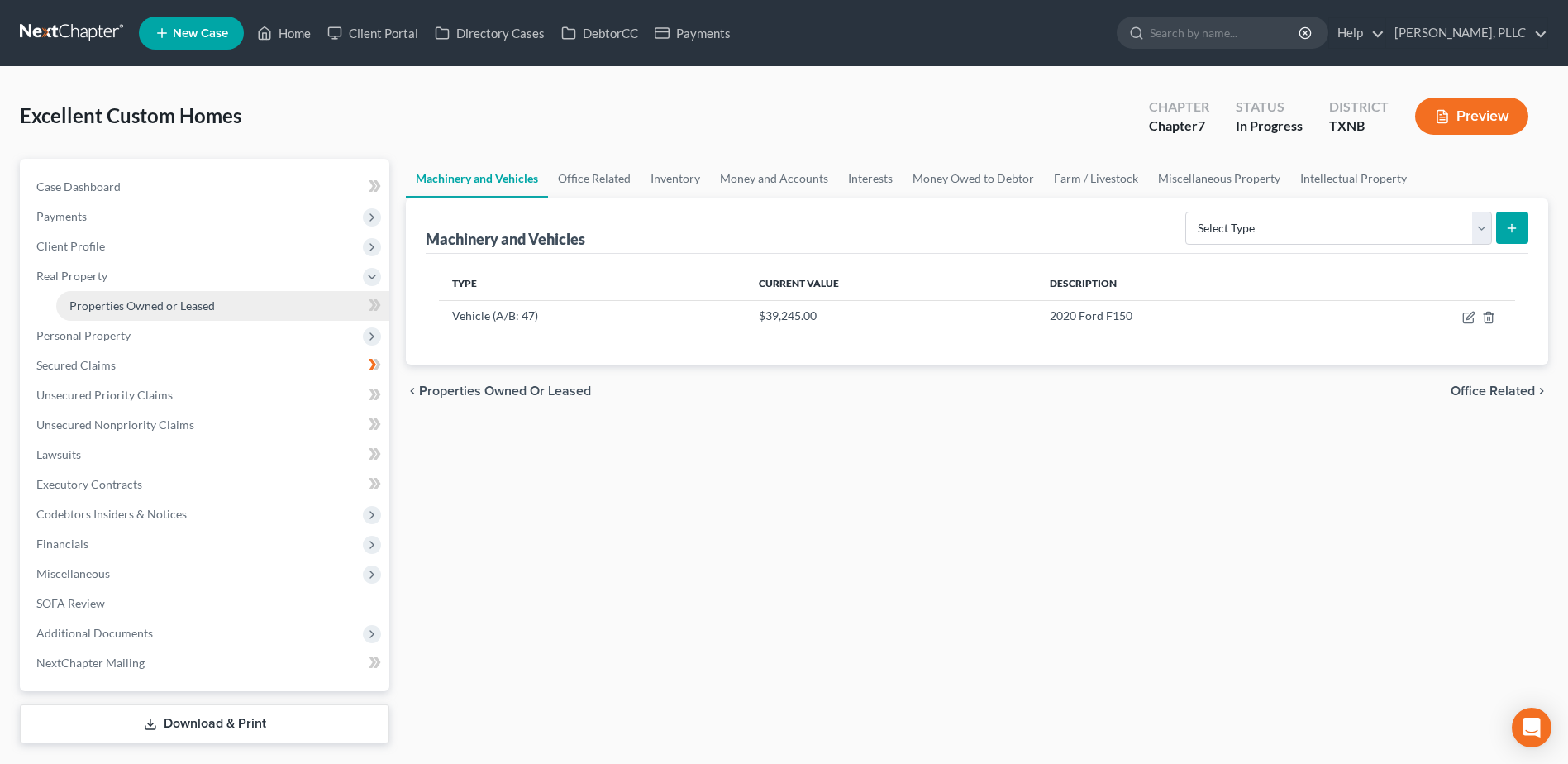
click at [110, 306] on span "Properties Owned or Leased" at bounding box center [142, 305] width 145 height 15
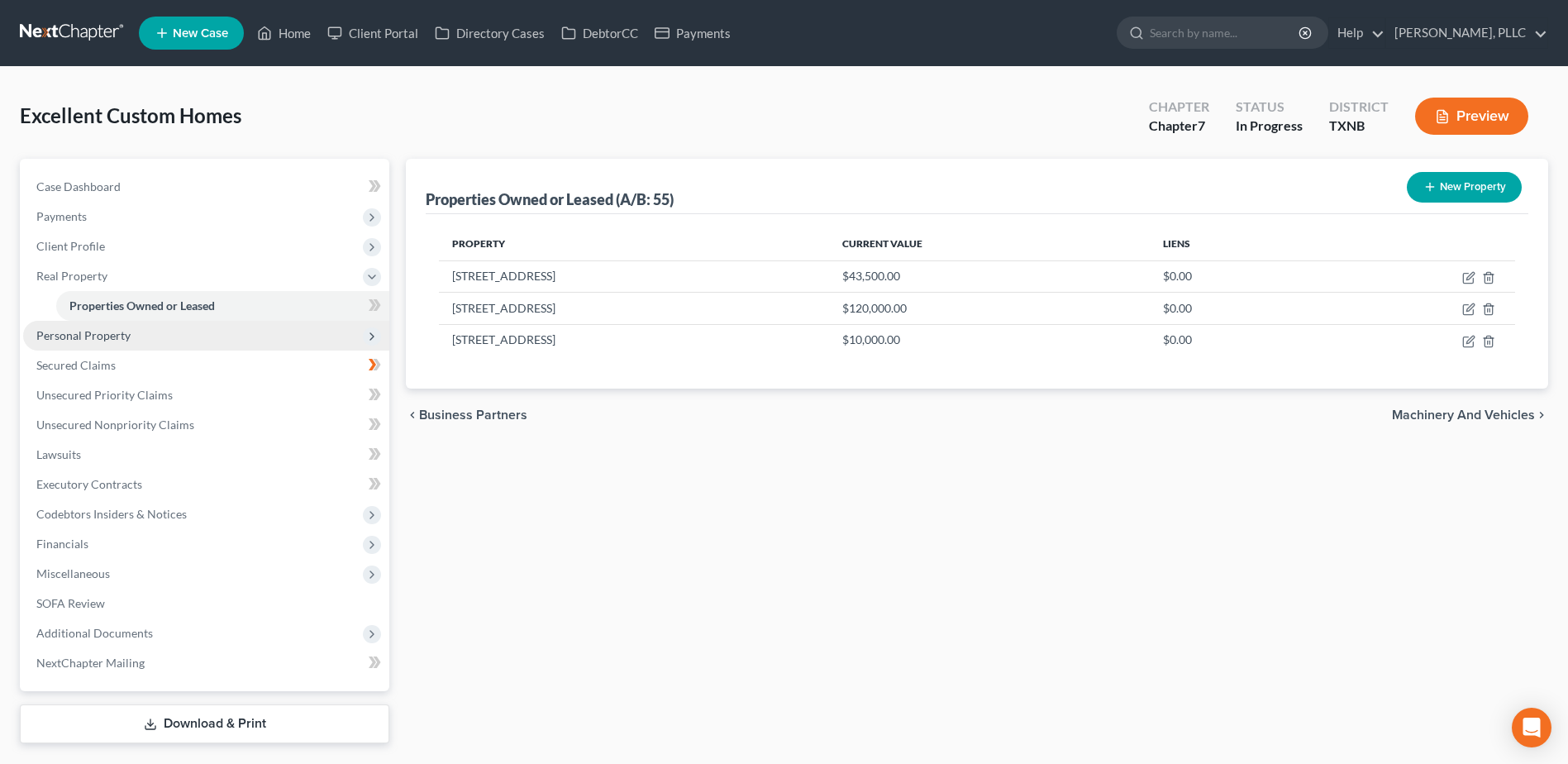
click at [103, 342] on span "Personal Property" at bounding box center [206, 335] width 366 height 30
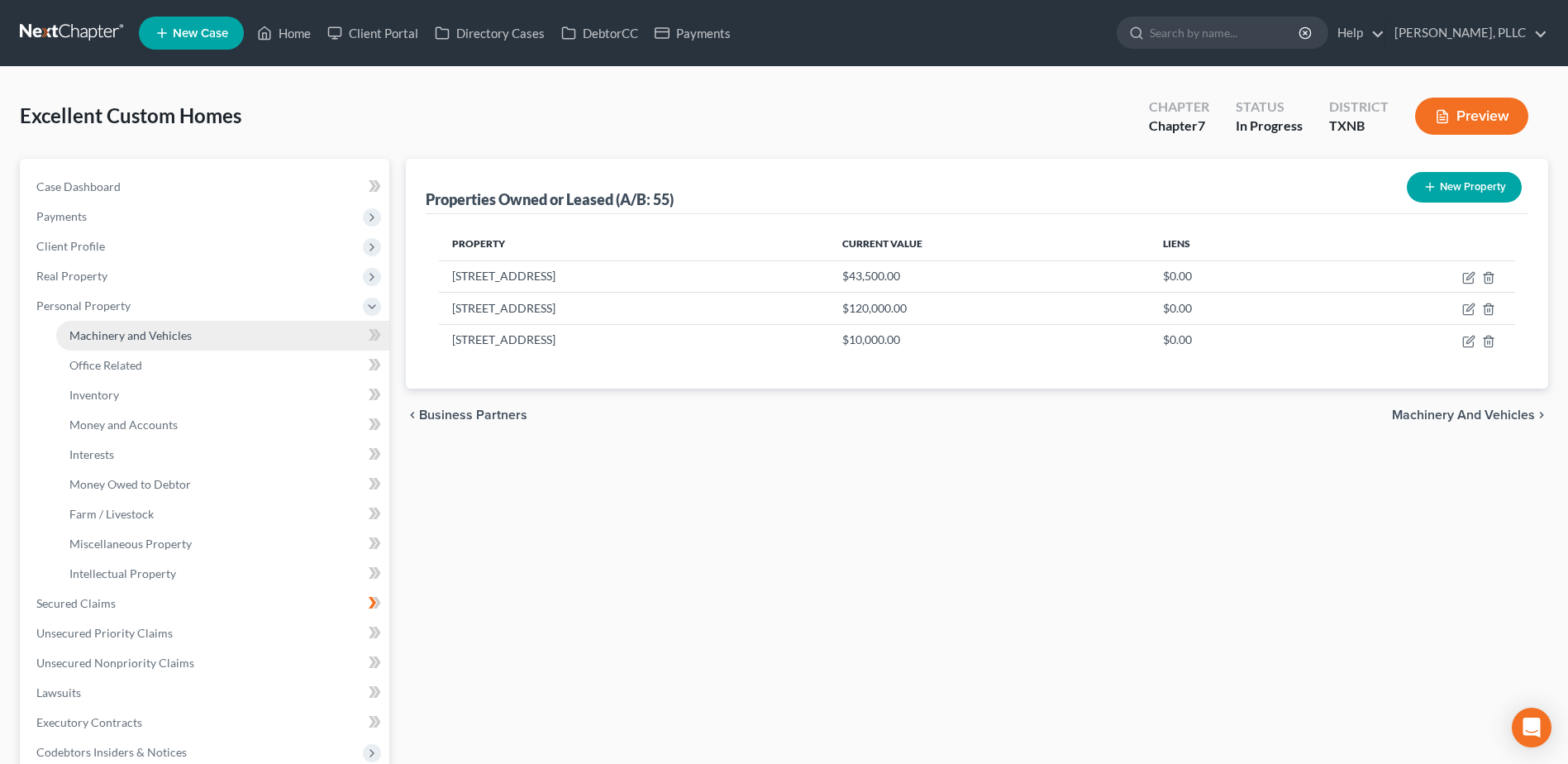
click at [110, 334] on span "Machinery and Vehicles" at bounding box center [131, 335] width 122 height 15
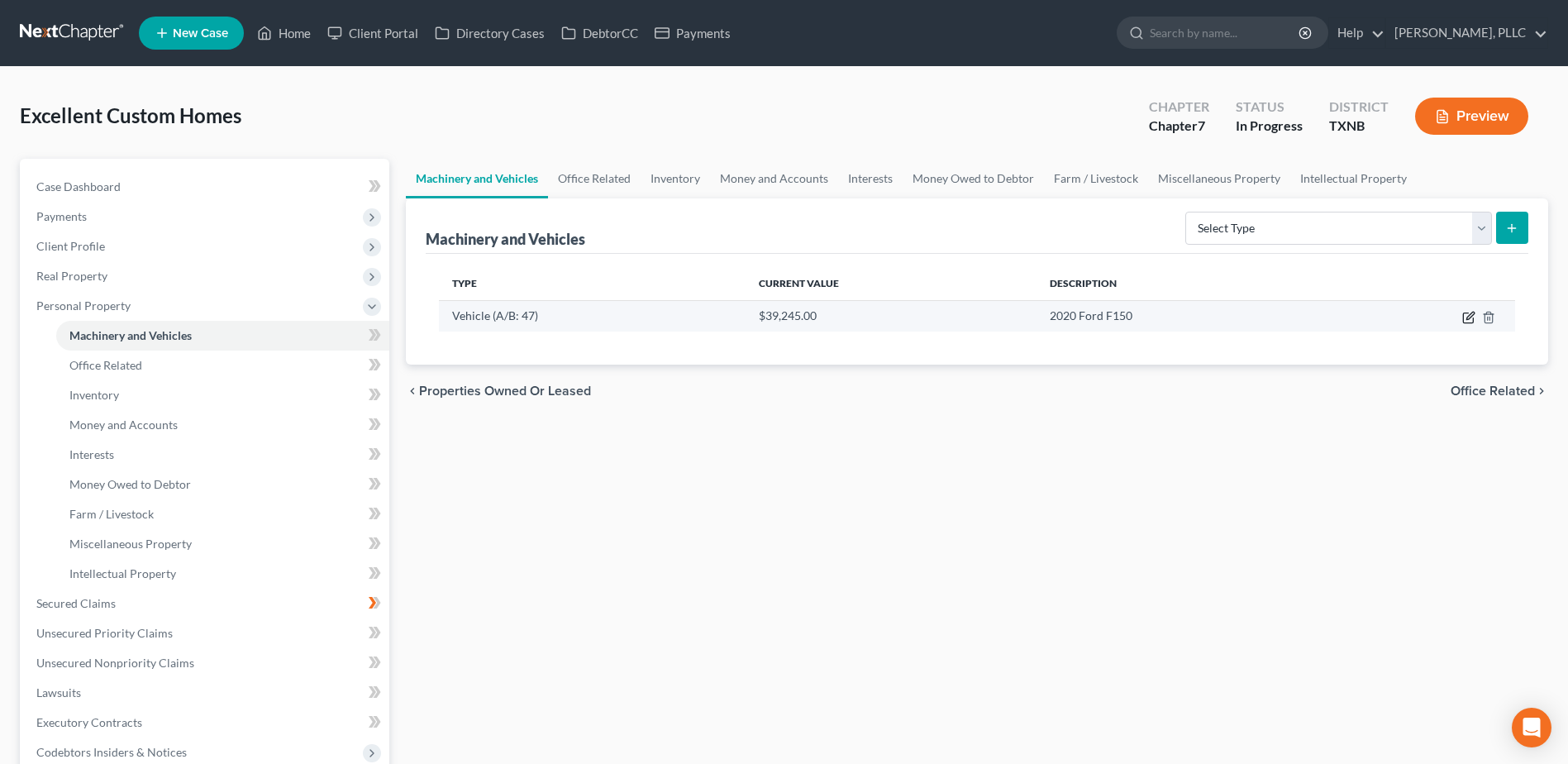
click at [1464, 317] on icon "button" at bounding box center [1469, 318] width 14 height 14
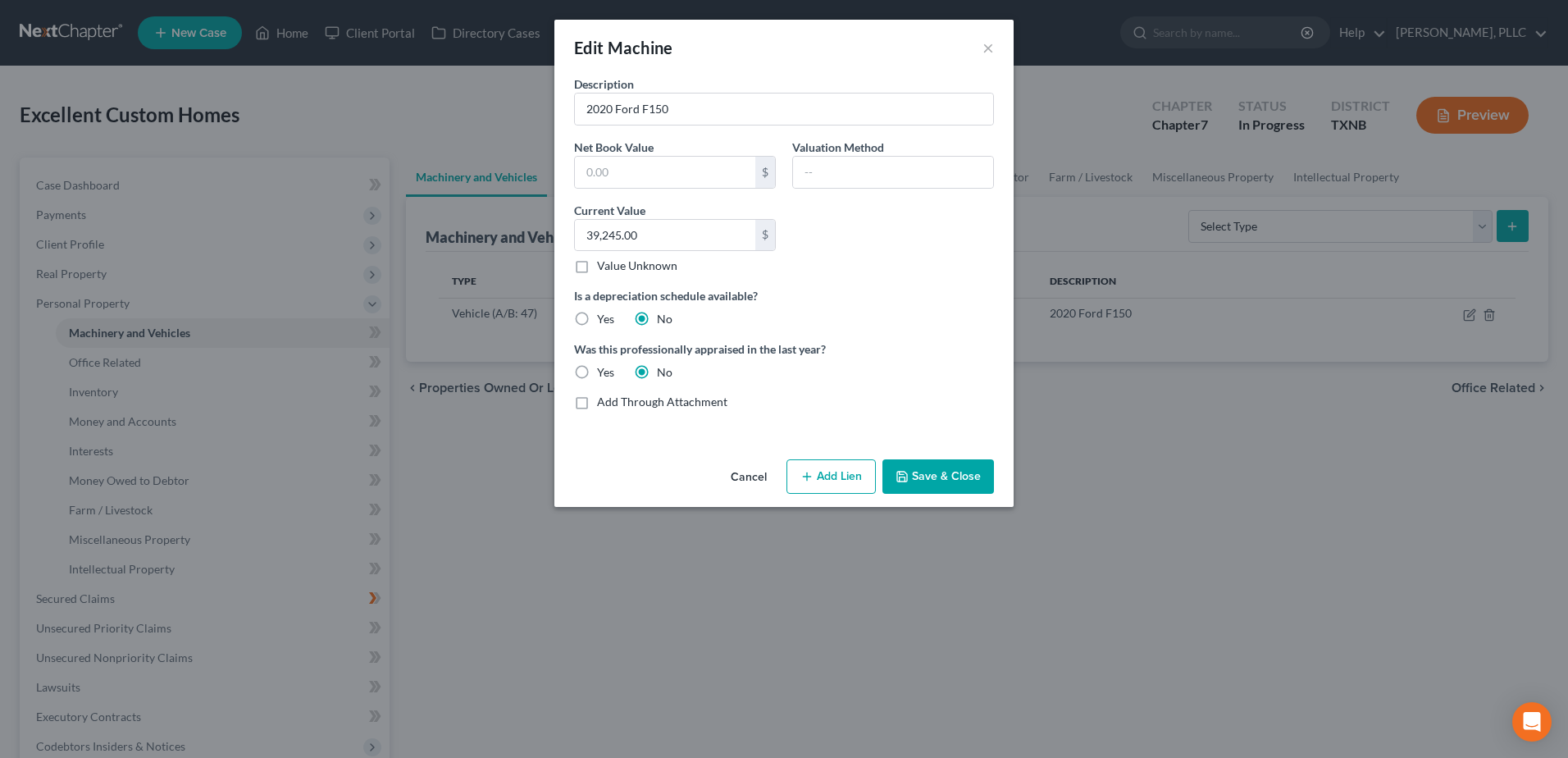
click at [949, 474] on button "Save & Close" at bounding box center [938, 477] width 112 height 35
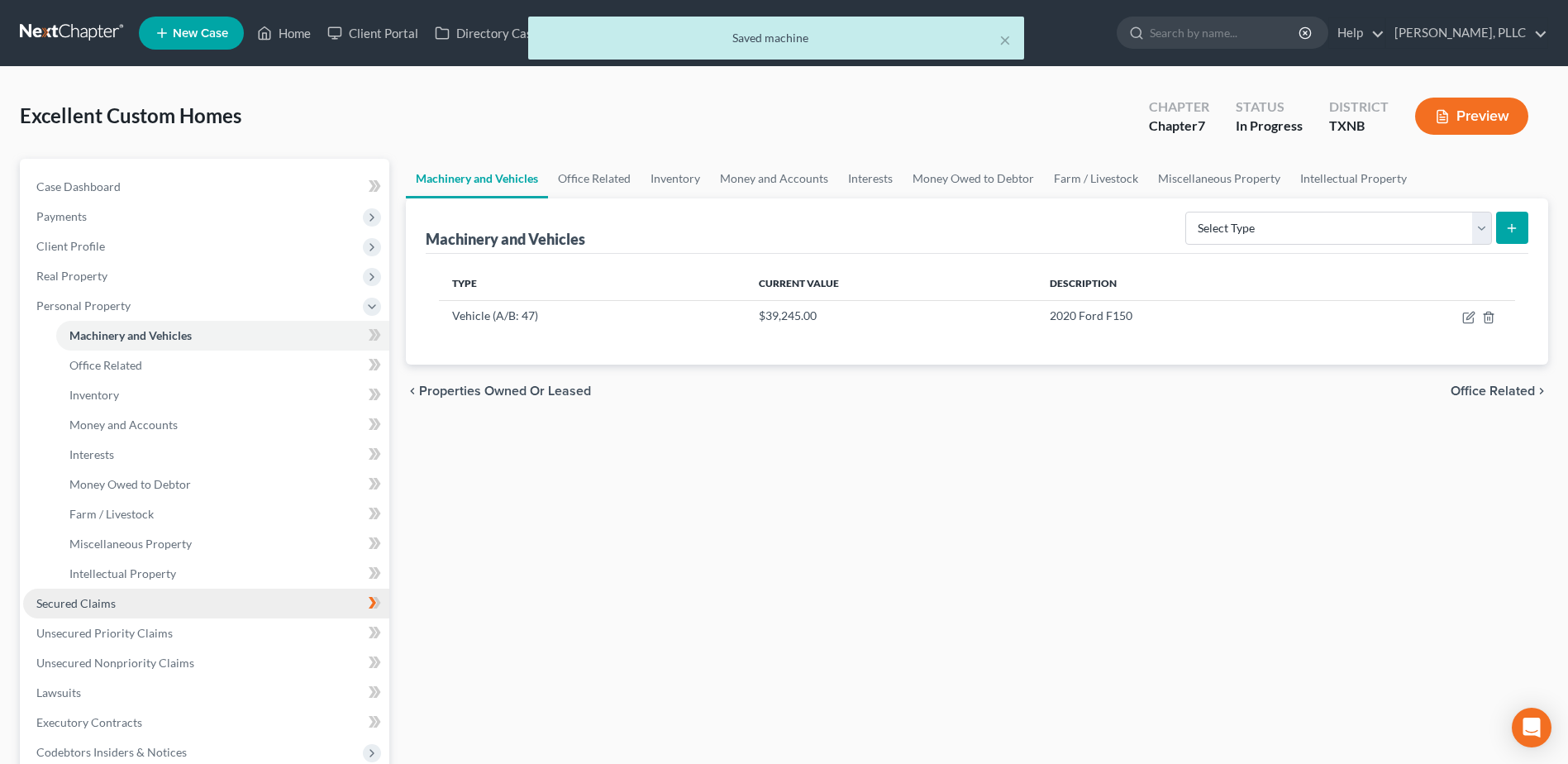
click at [110, 611] on link "Secured Claims" at bounding box center [206, 603] width 366 height 30
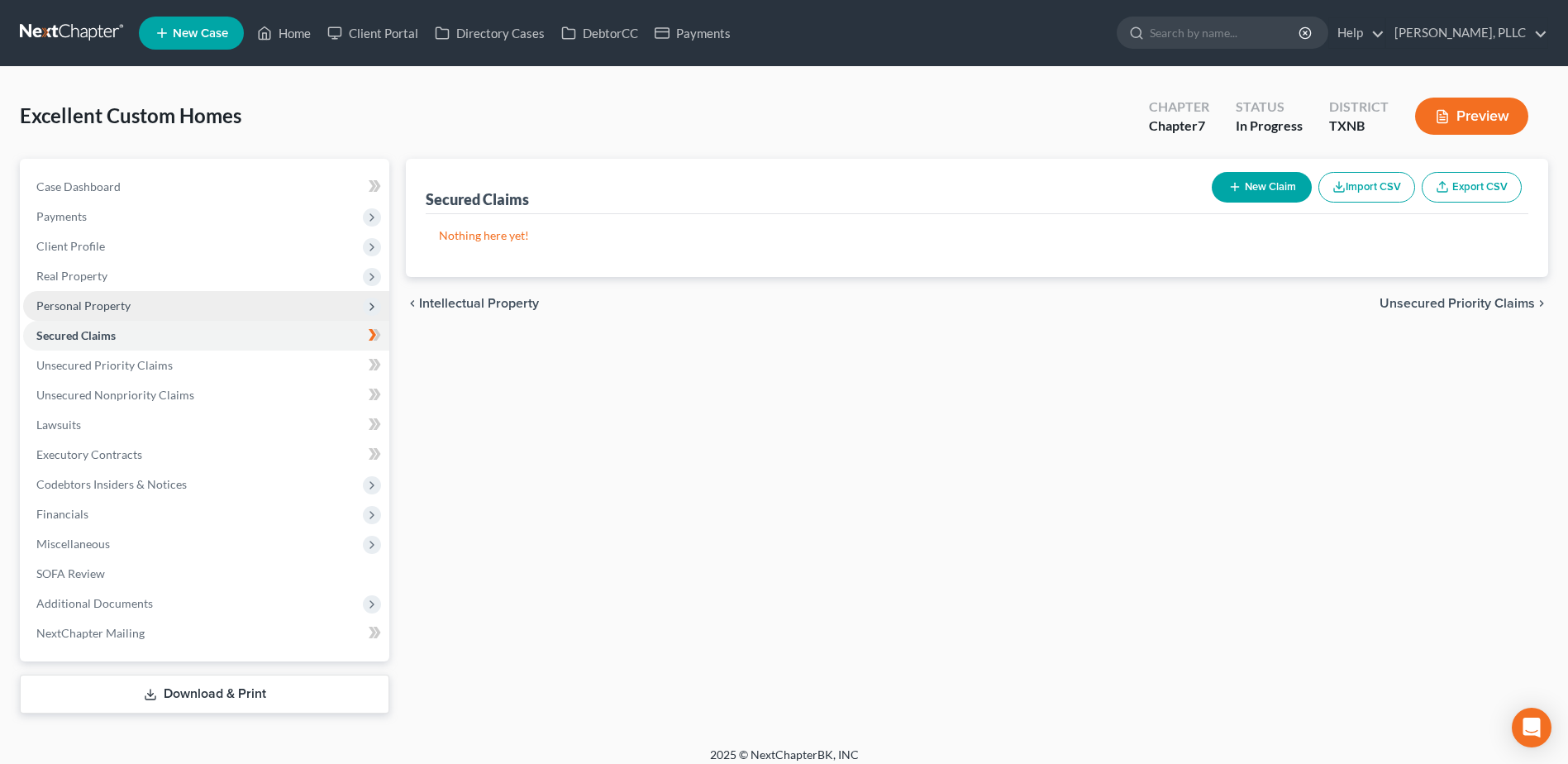
click at [71, 312] on span "Personal Property" at bounding box center [83, 305] width 94 height 15
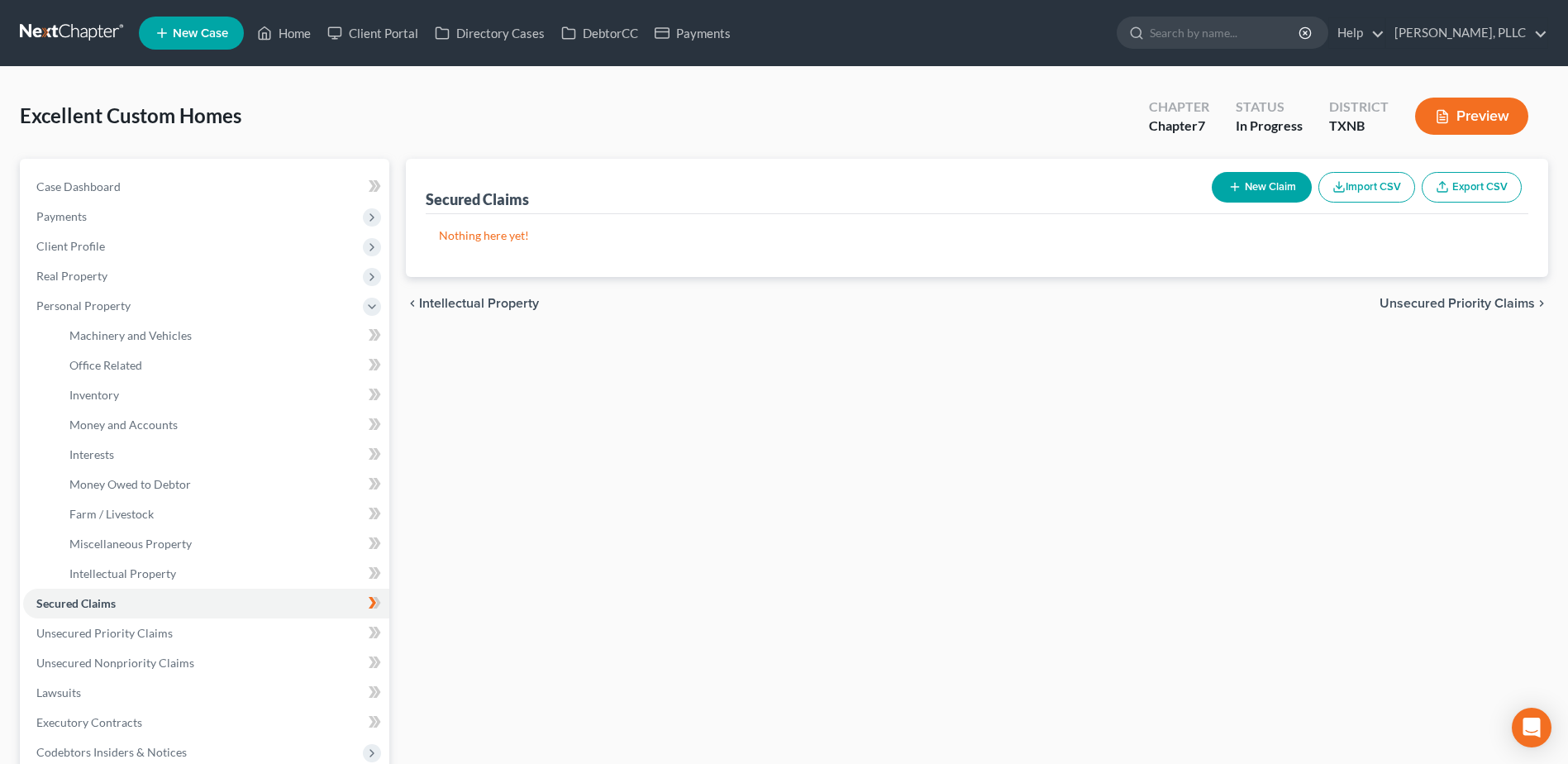
click at [1442, 295] on div "chevron_left Intellectual Property Unsecured Priority Claims chevron_right" at bounding box center [977, 303] width 1143 height 53
click at [106, 398] on span "Inventory" at bounding box center [94, 395] width 49 height 15
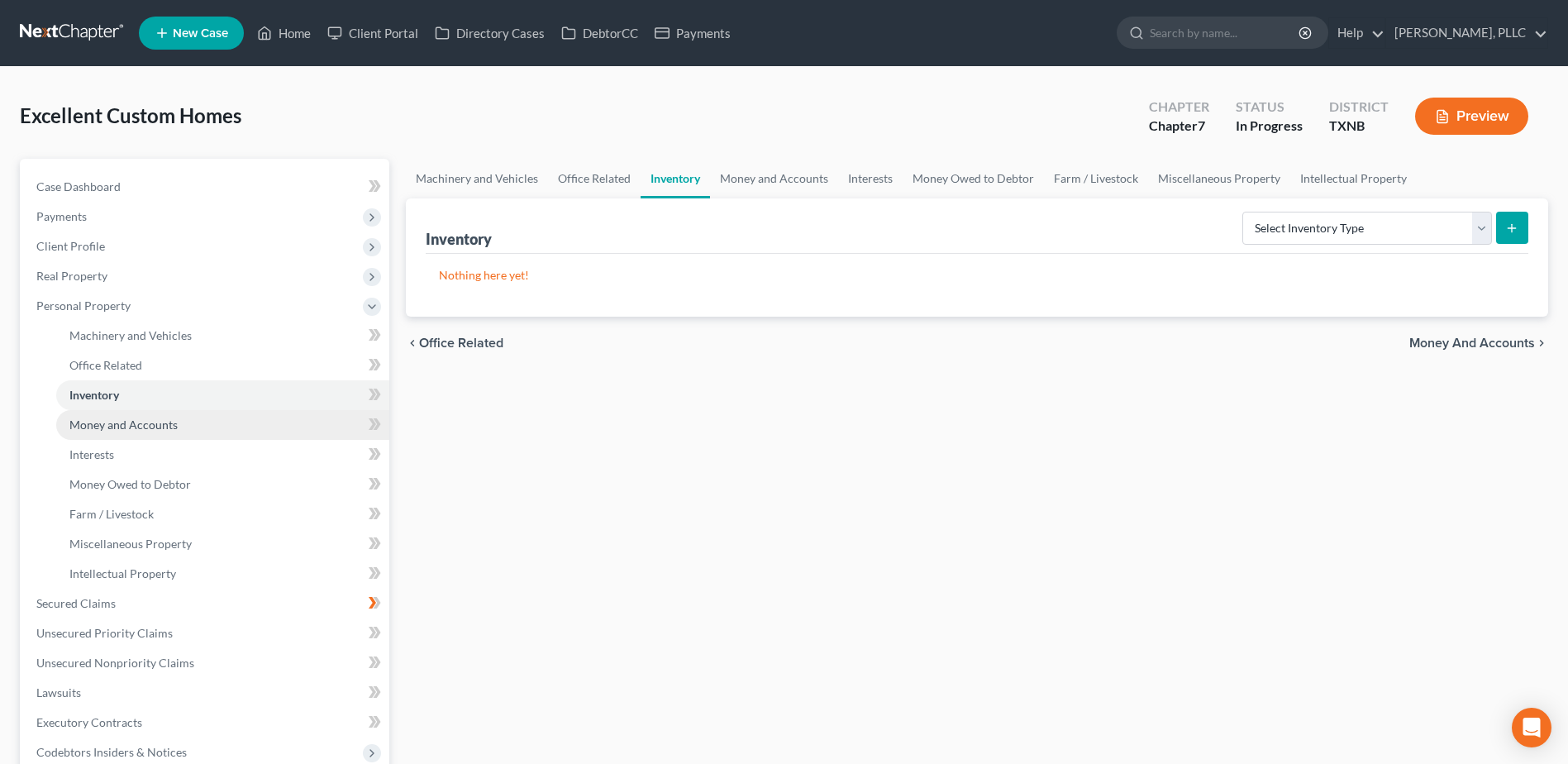
click at [125, 432] on link "Money and Accounts" at bounding box center [223, 425] width 333 height 30
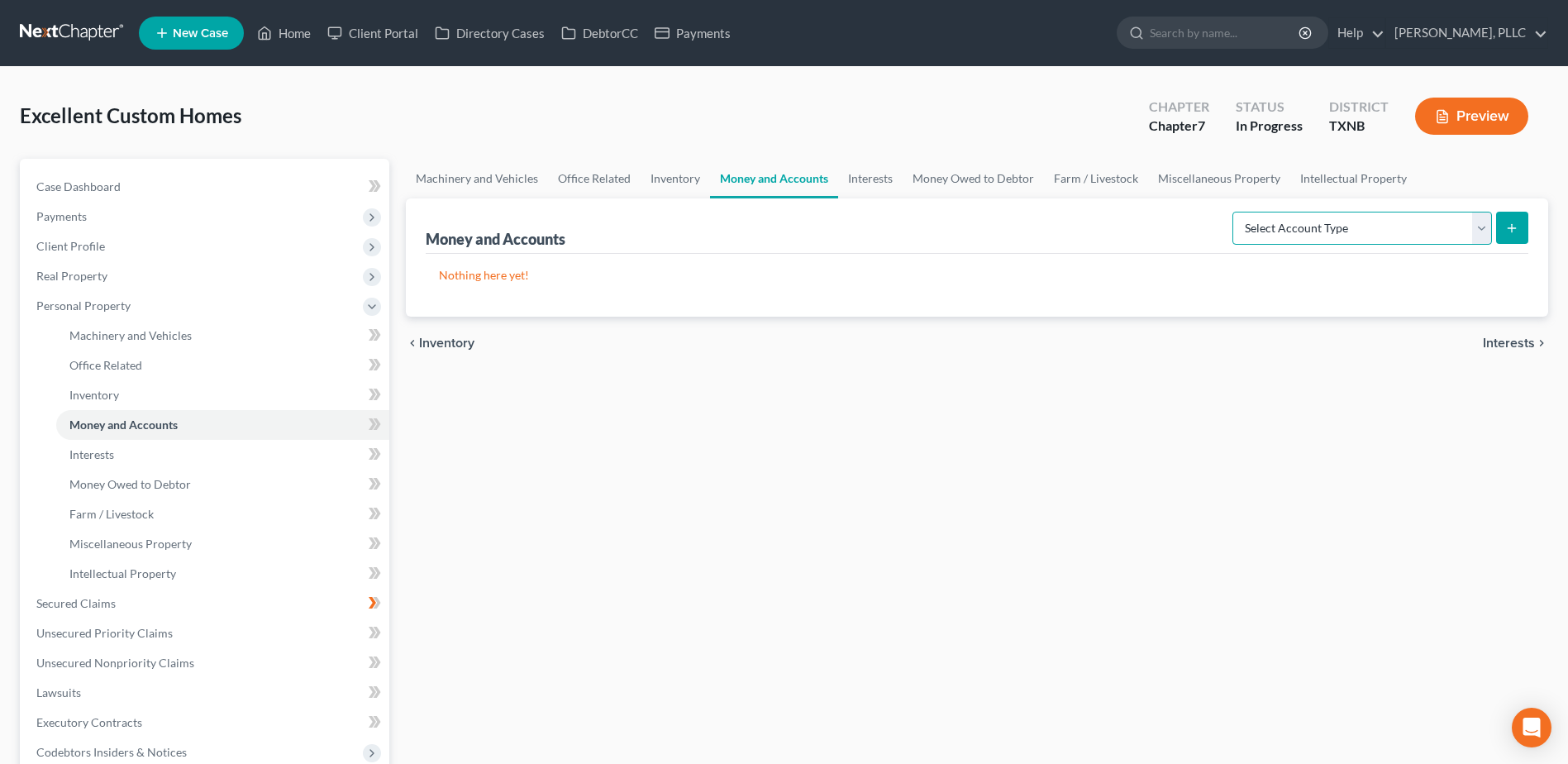
click at [1487, 228] on select "Select Account Type Brokerage (A/B: 3, SOFA: 18) Cash on Hand (A/B: 2) Certific…" at bounding box center [1363, 228] width 260 height 33
select select "checking"
click at [1235, 211] on select "Select Account Type Brokerage (A/B: 3, SOFA: 18) Cash on Hand (A/B: 2) Certific…" at bounding box center [1363, 228] width 260 height 33
click at [1521, 228] on button "submit" at bounding box center [1512, 227] width 32 height 32
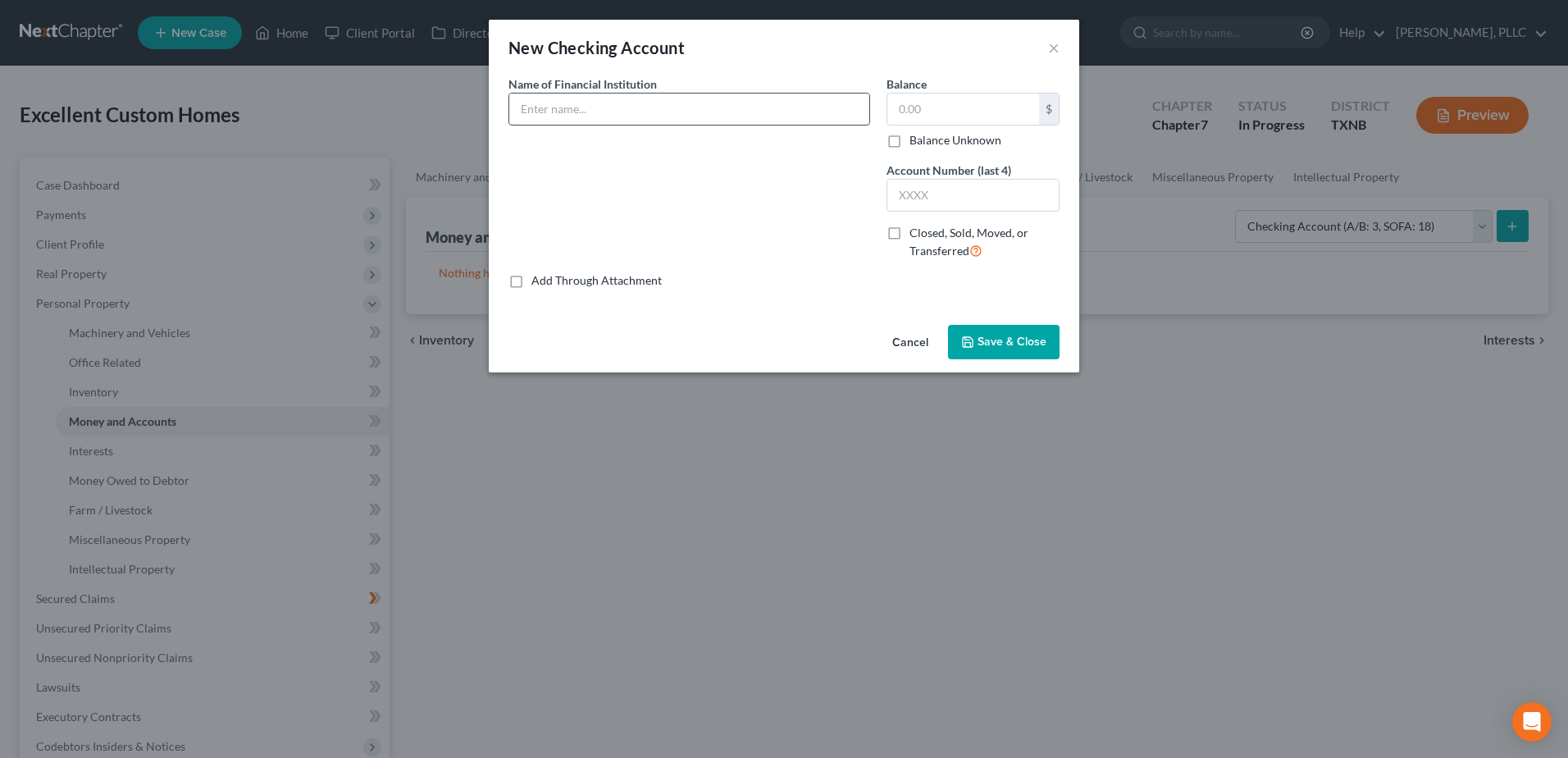
click at [614, 111] on input "text" at bounding box center [689, 109] width 360 height 31
type input "Plains Capital Bank"
type input "9.40"
click at [934, 193] on input "text" at bounding box center [973, 195] width 171 height 31
type input "8302"
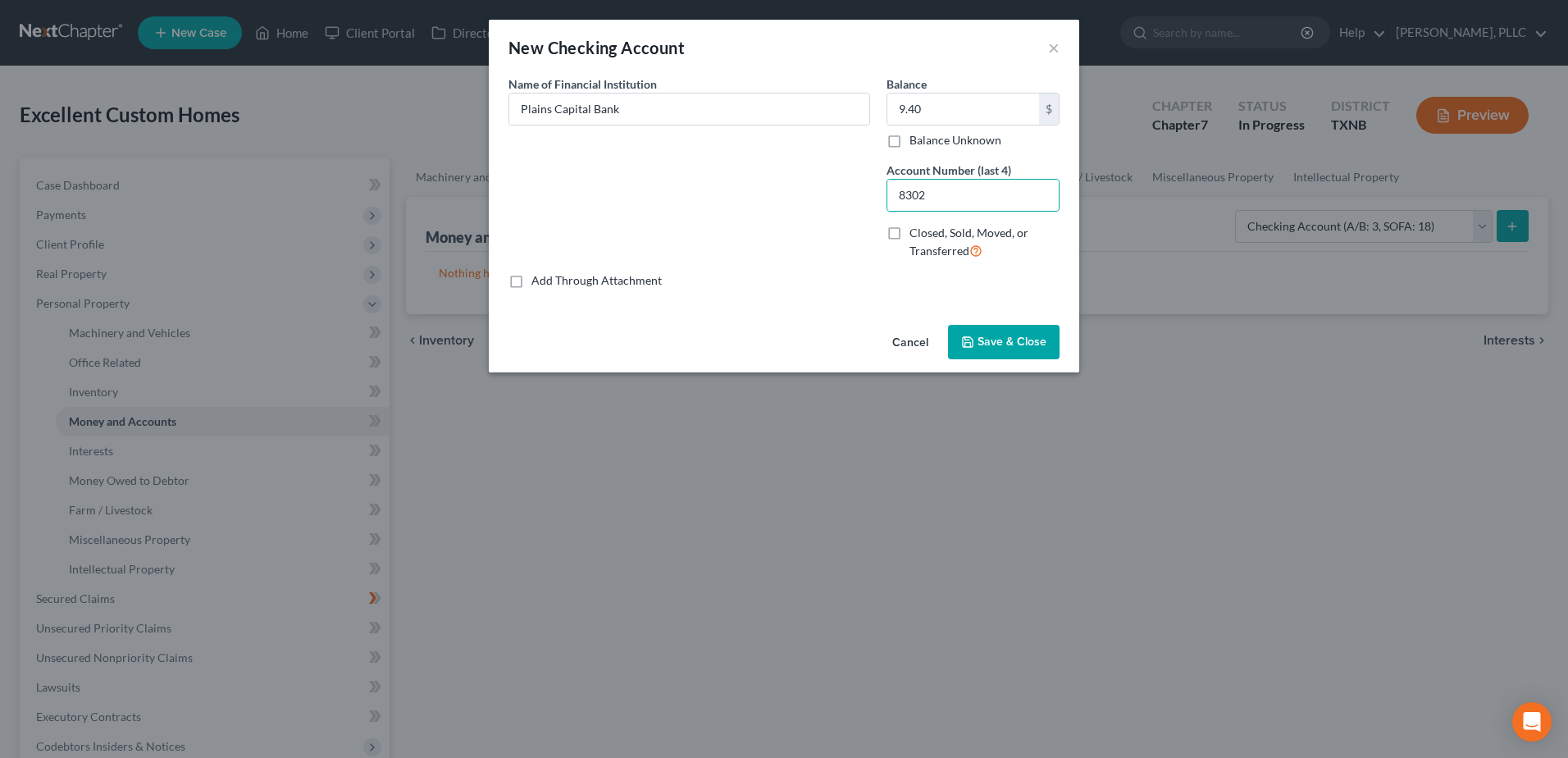
click at [999, 343] on span "Save & Close" at bounding box center [1012, 341] width 69 height 14
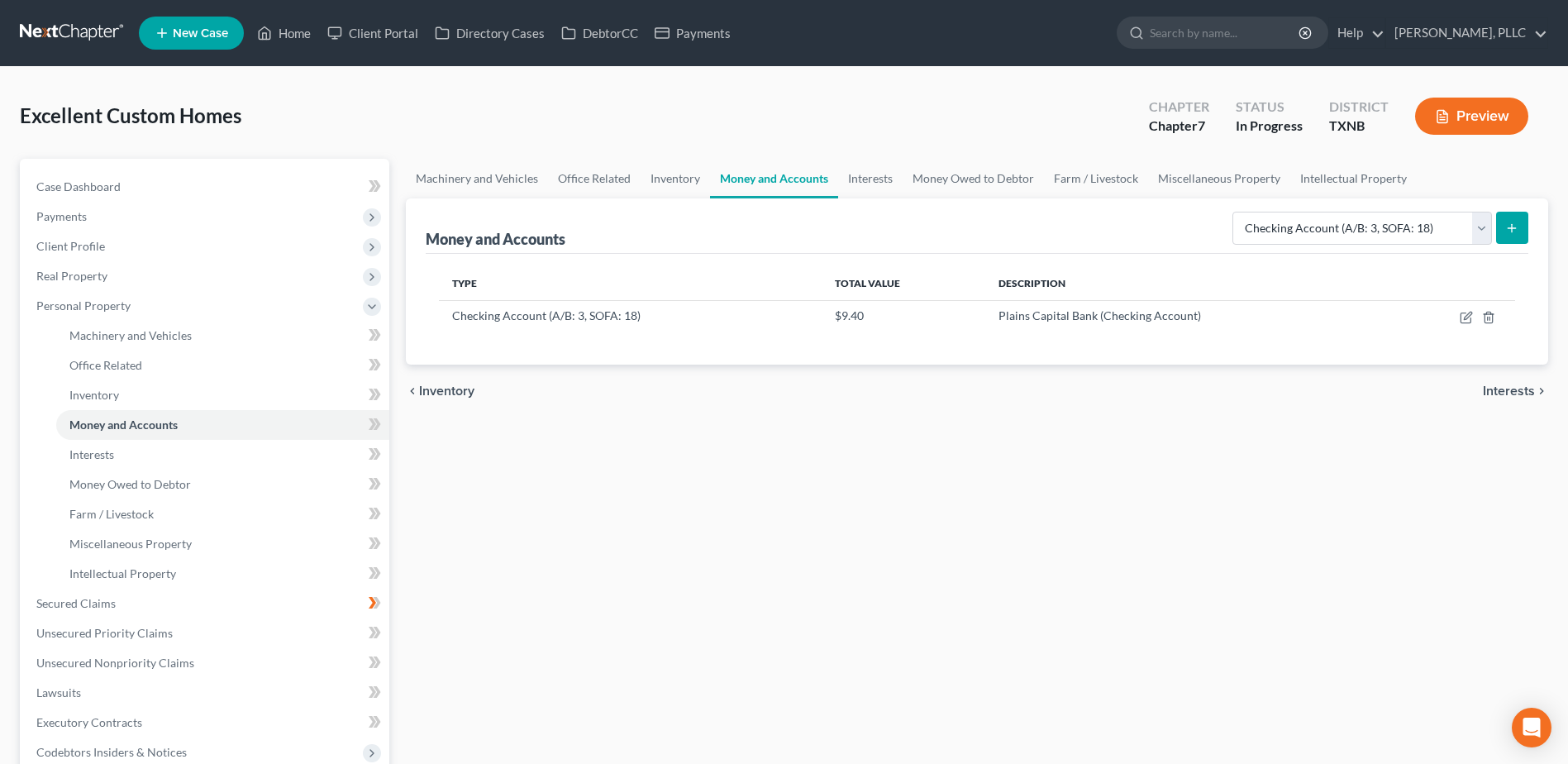
click at [1504, 396] on span "Interests" at bounding box center [1509, 392] width 52 height 14
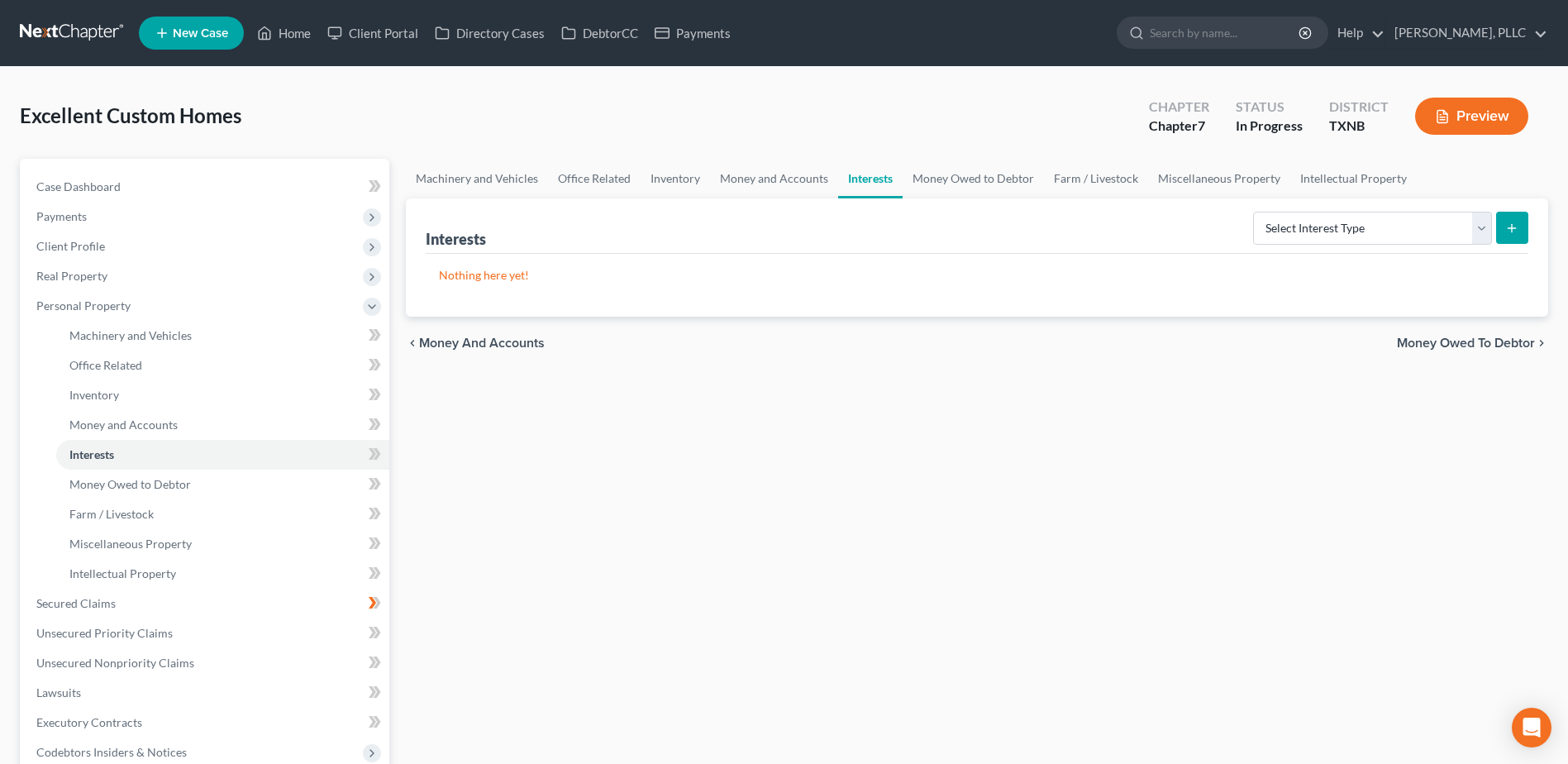
click at [1482, 340] on span "Money Owed to Debtor" at bounding box center [1466, 343] width 138 height 14
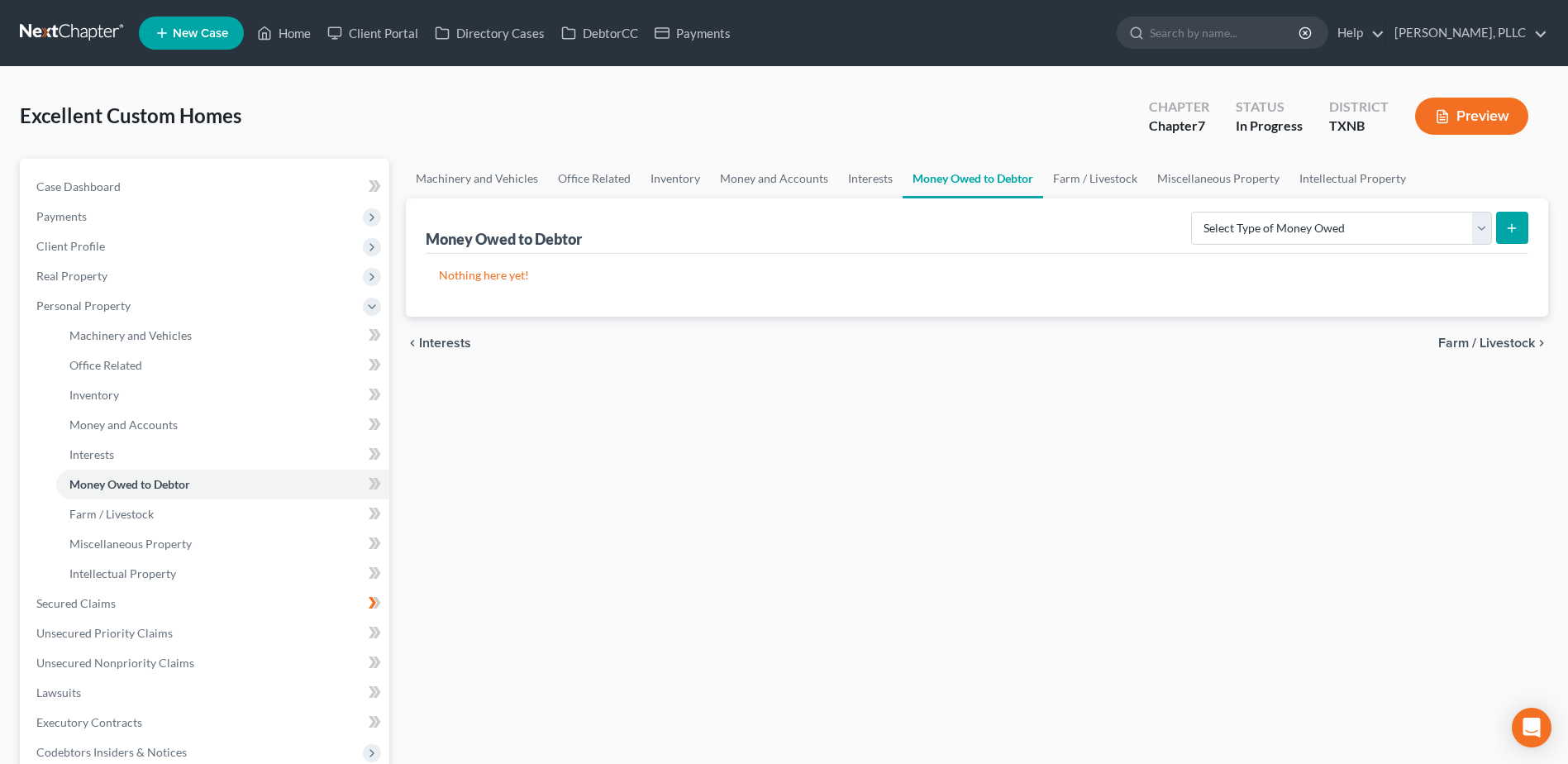
click at [1482, 340] on span "Farm / Livestock" at bounding box center [1487, 343] width 97 height 14
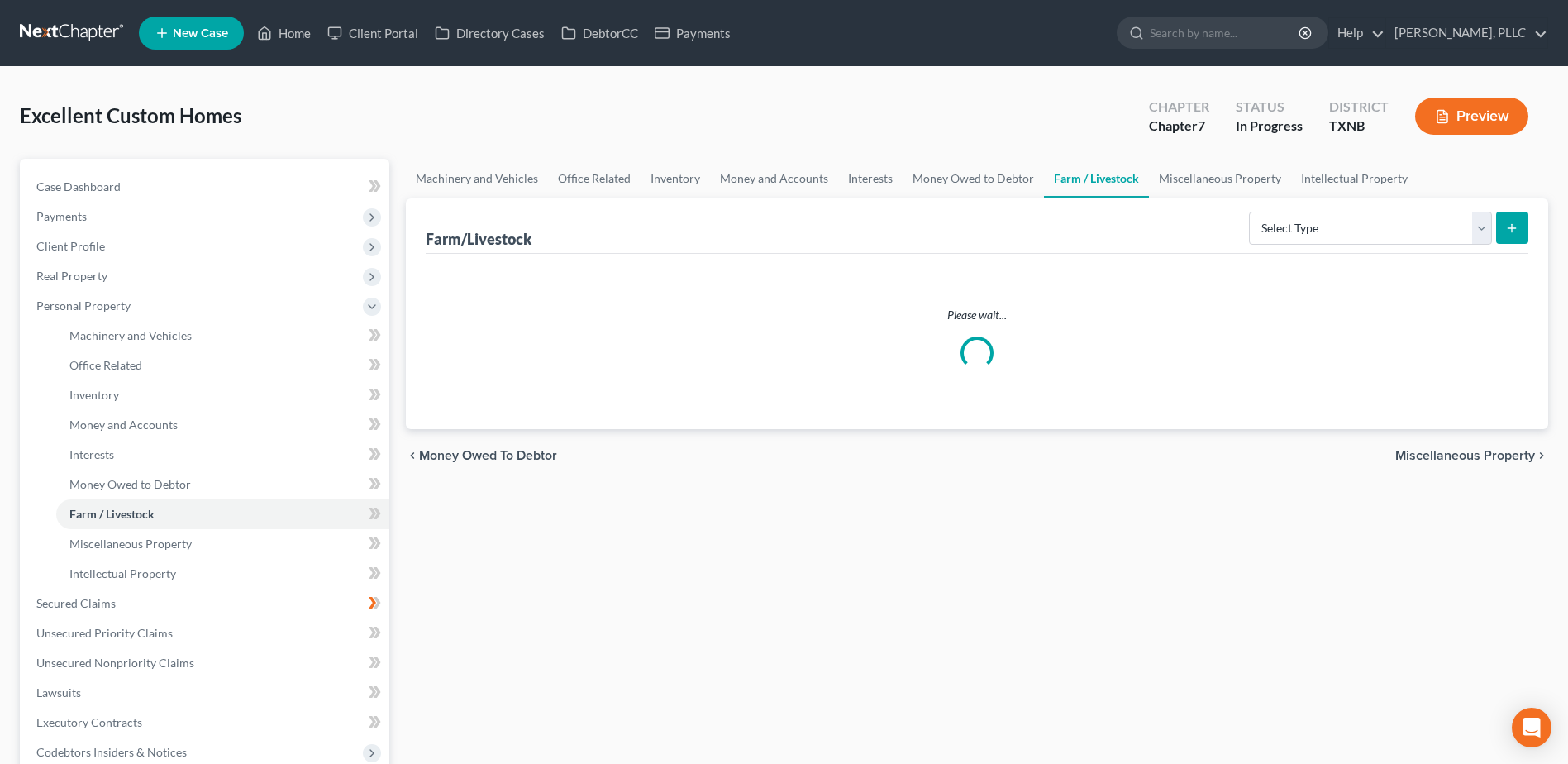
click at [1490, 453] on div "Machinery and Vehicles Office Related Inventory Money and Accounts Interests Mo…" at bounding box center [977, 570] width 1159 height 823
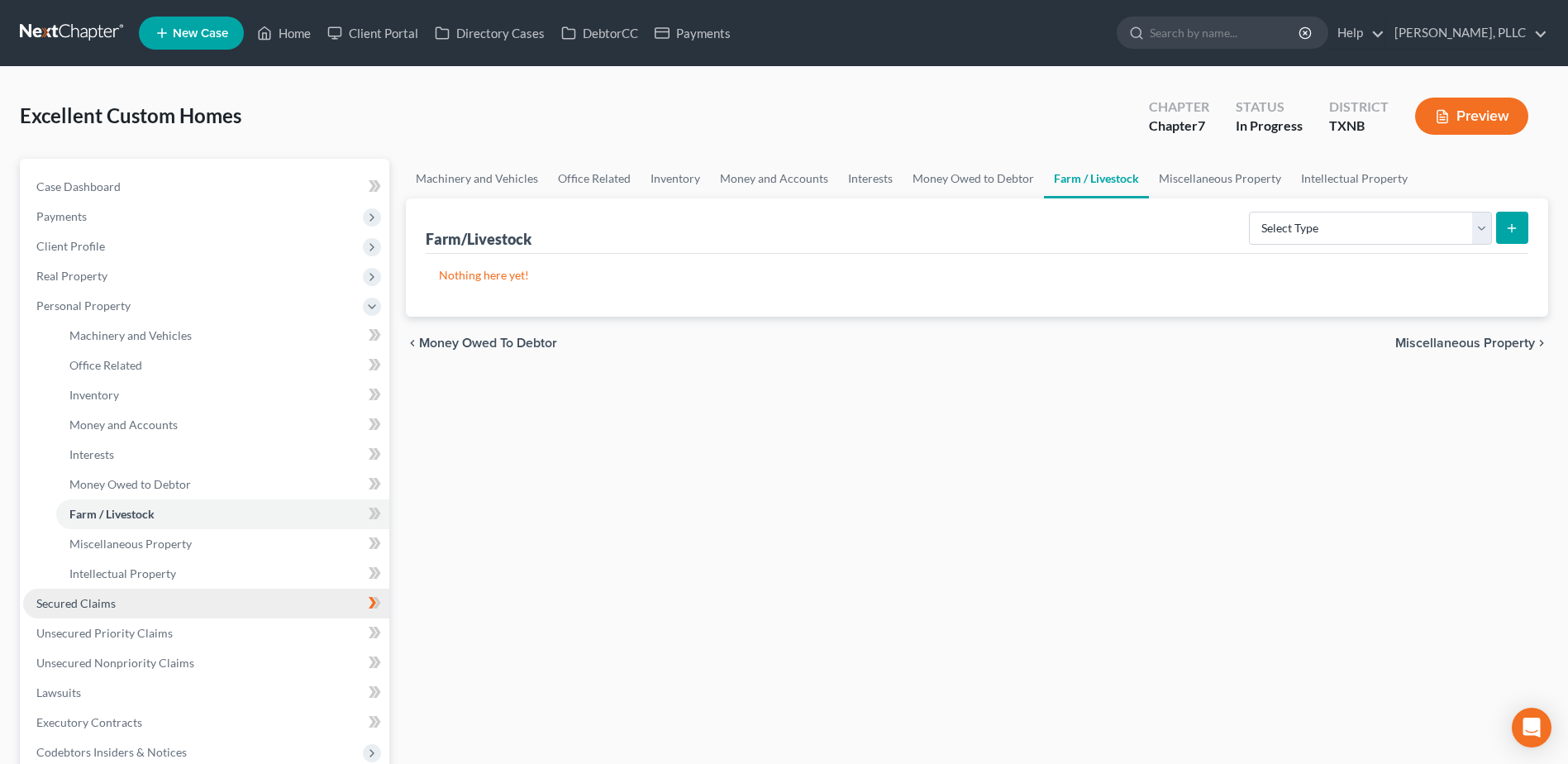
drag, startPoint x: 99, startPoint y: 599, endPoint x: 181, endPoint y: 591, distance: 82.4
click at [99, 599] on span "Secured Claims" at bounding box center [77, 603] width 79 height 15
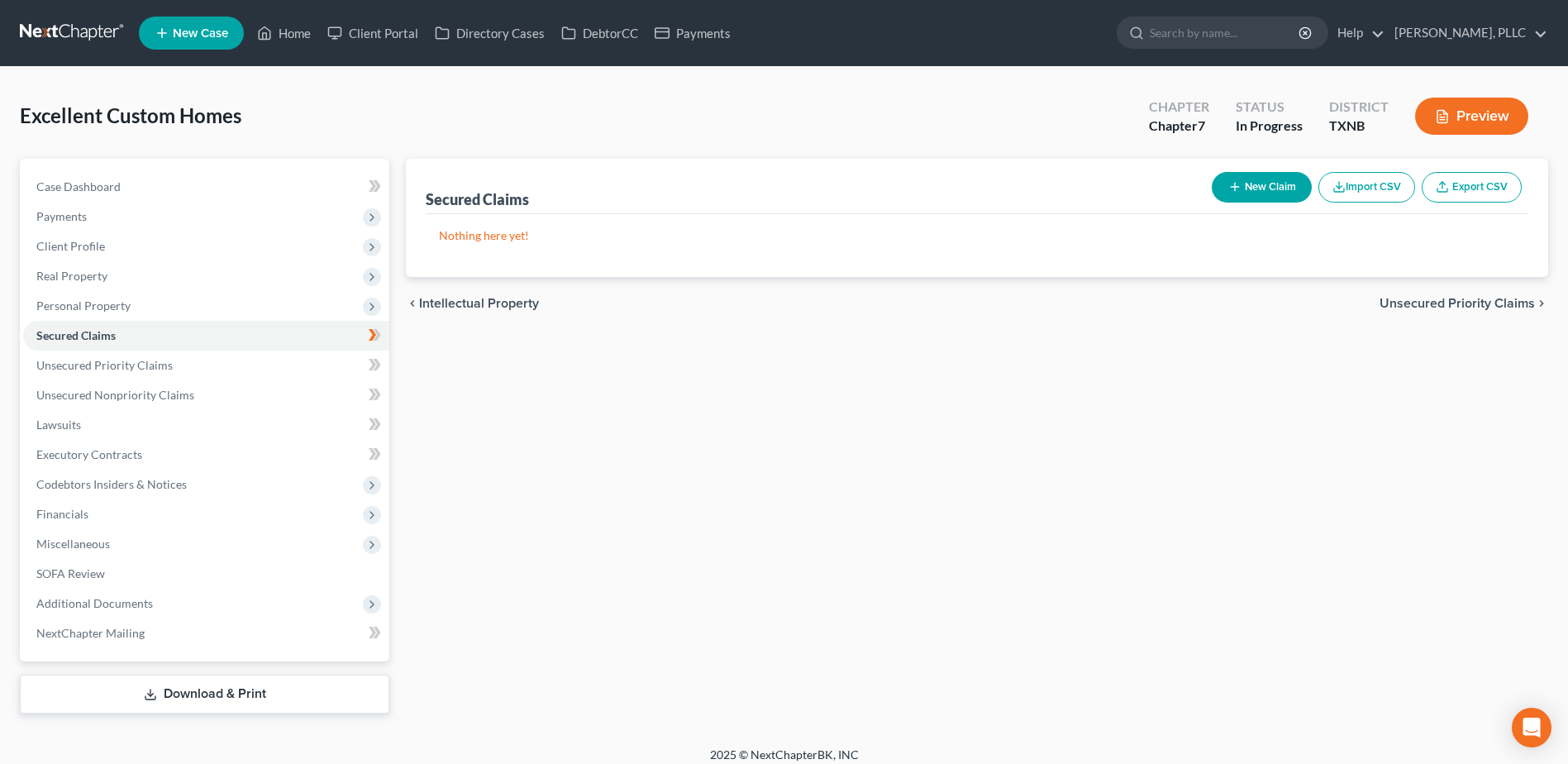
click at [1229, 194] on button "New Claim" at bounding box center [1261, 187] width 100 height 31
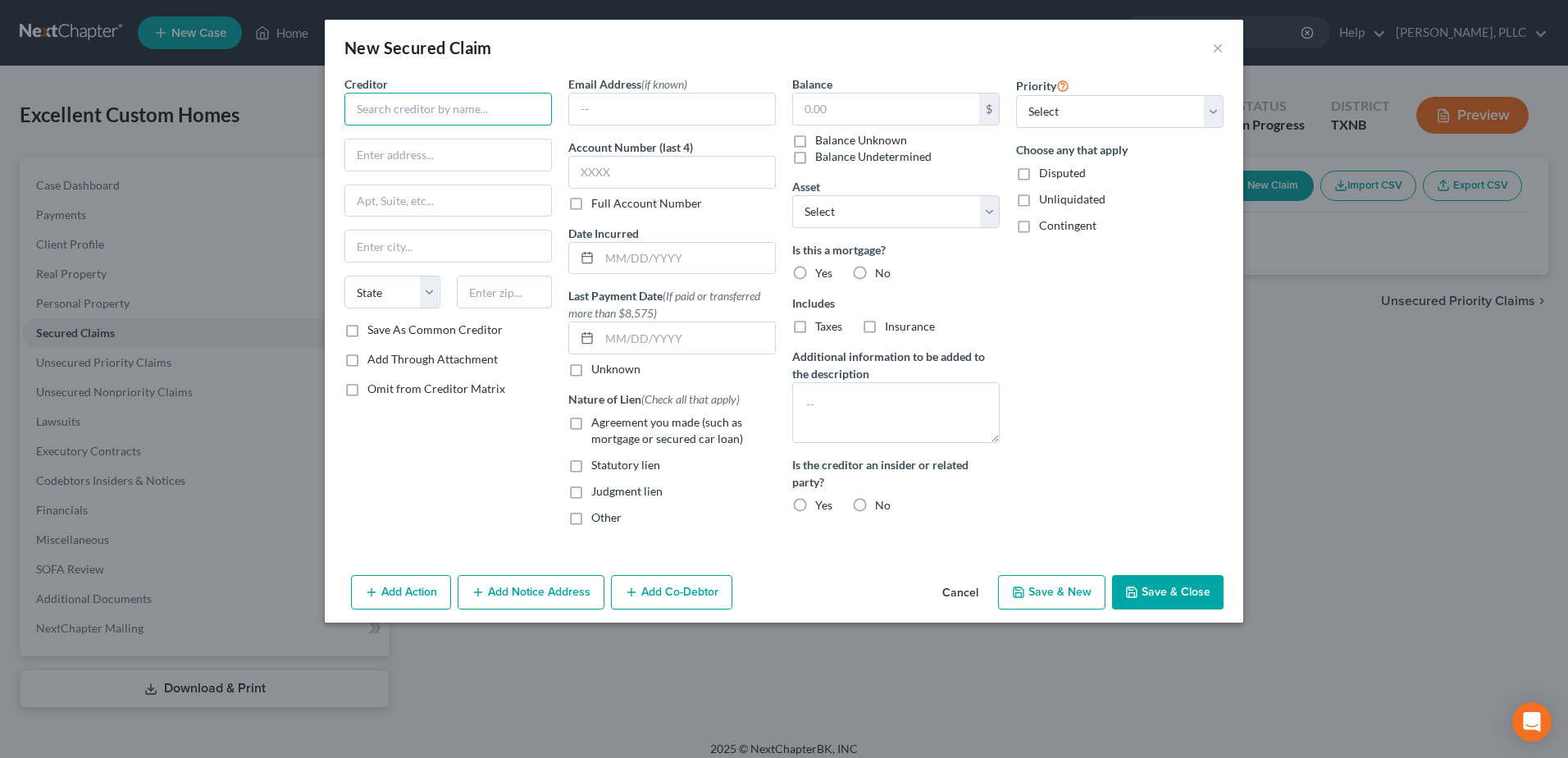
click at [399, 107] on input "text" at bounding box center [448, 109] width 208 height 33
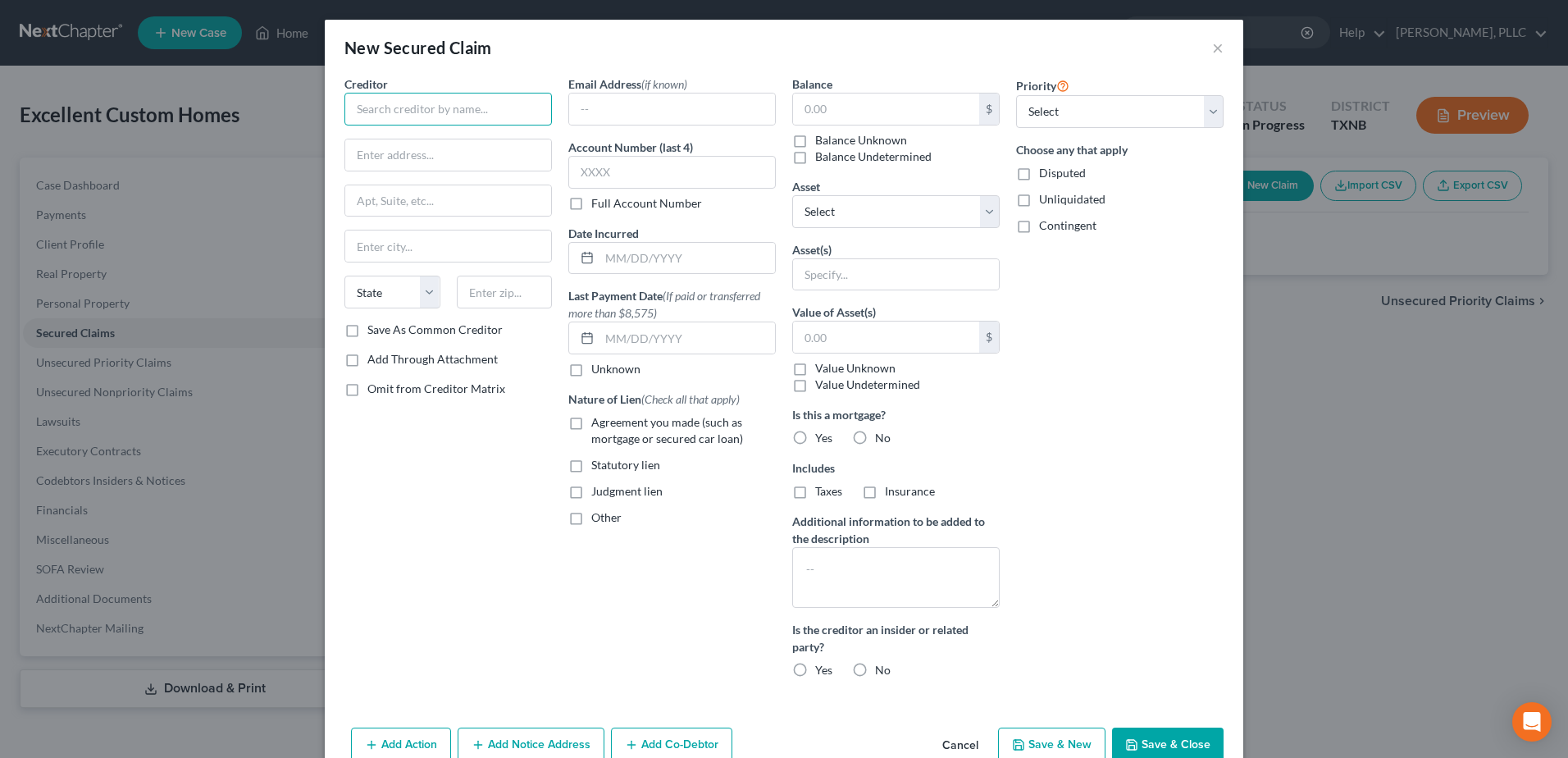
click at [473, 117] on input "text" at bounding box center [448, 109] width 208 height 33
type input "Plains Capital Bank"
type input "PO Box 93600"
type input "Lubbock"
select select "45"
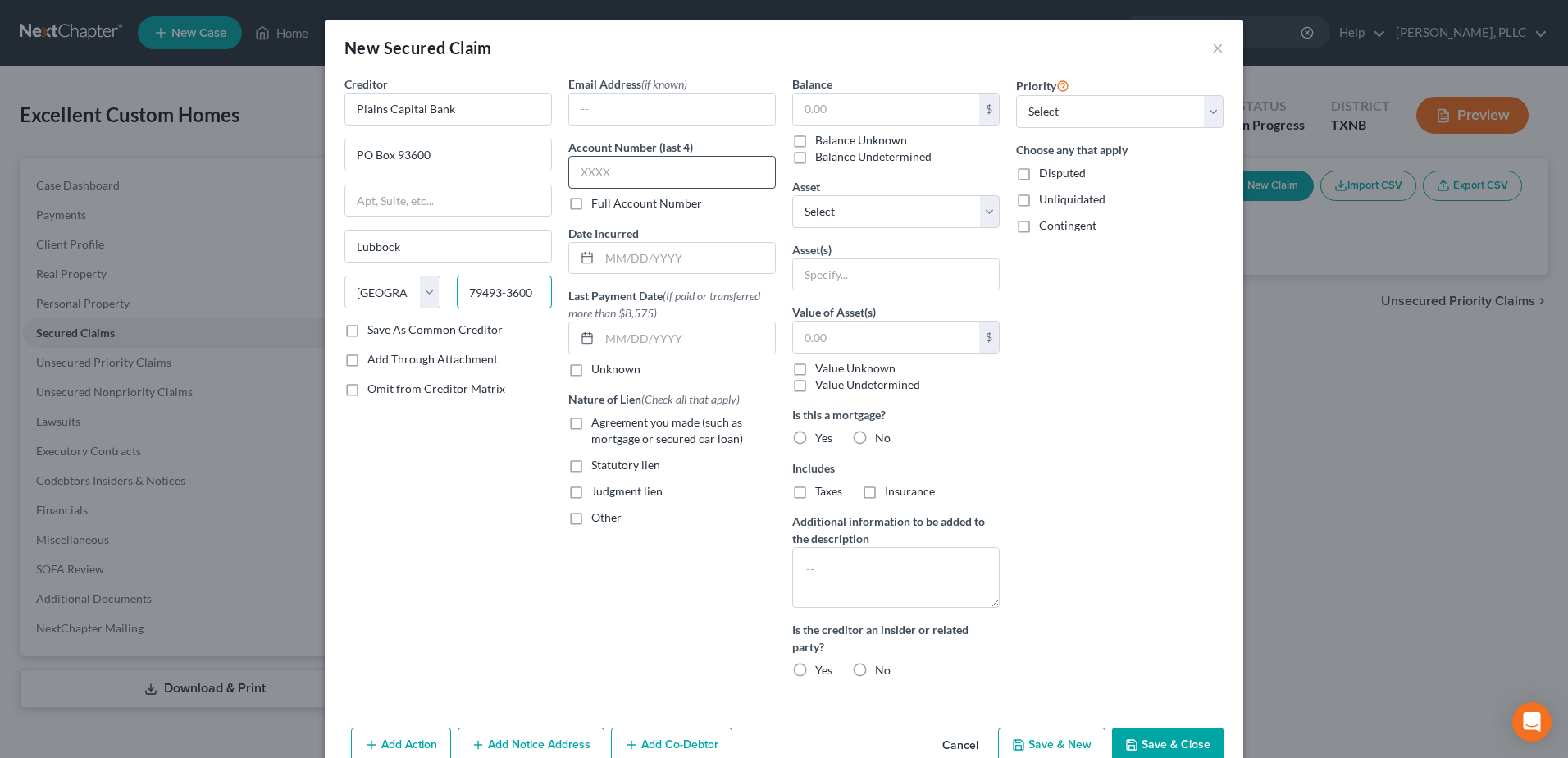
type input "79493-3600"
click at [621, 165] on input "text" at bounding box center [672, 172] width 208 height 33
type input "0141"
click at [591, 427] on label "Agreement you made (such as mortgage or secured car loan)" at bounding box center [684, 431] width 185 height 33
click at [598, 425] on input "Agreement you made (such as mortgage or secured car loan)" at bounding box center [603, 419] width 11 height 11
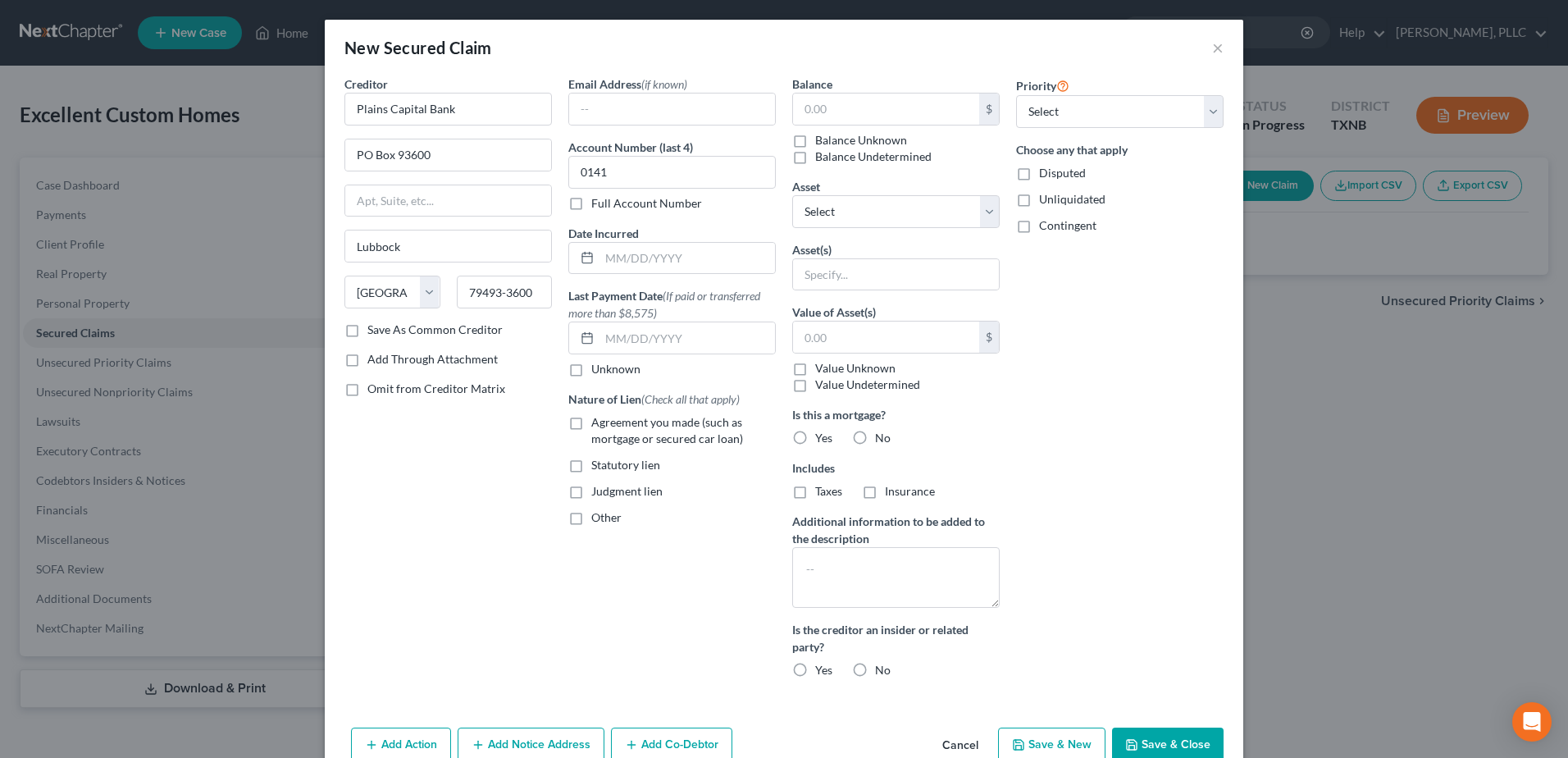
checkbox input "true"
click at [861, 103] on input "text" at bounding box center [886, 109] width 187 height 31
type input "33,124.63"
click at [987, 211] on select "Select Other Multiple Assets 2020 Ford F150 - $39245.0 [STREET_ADDRESS] - $4350…" at bounding box center [896, 212] width 208 height 33
select select "2"
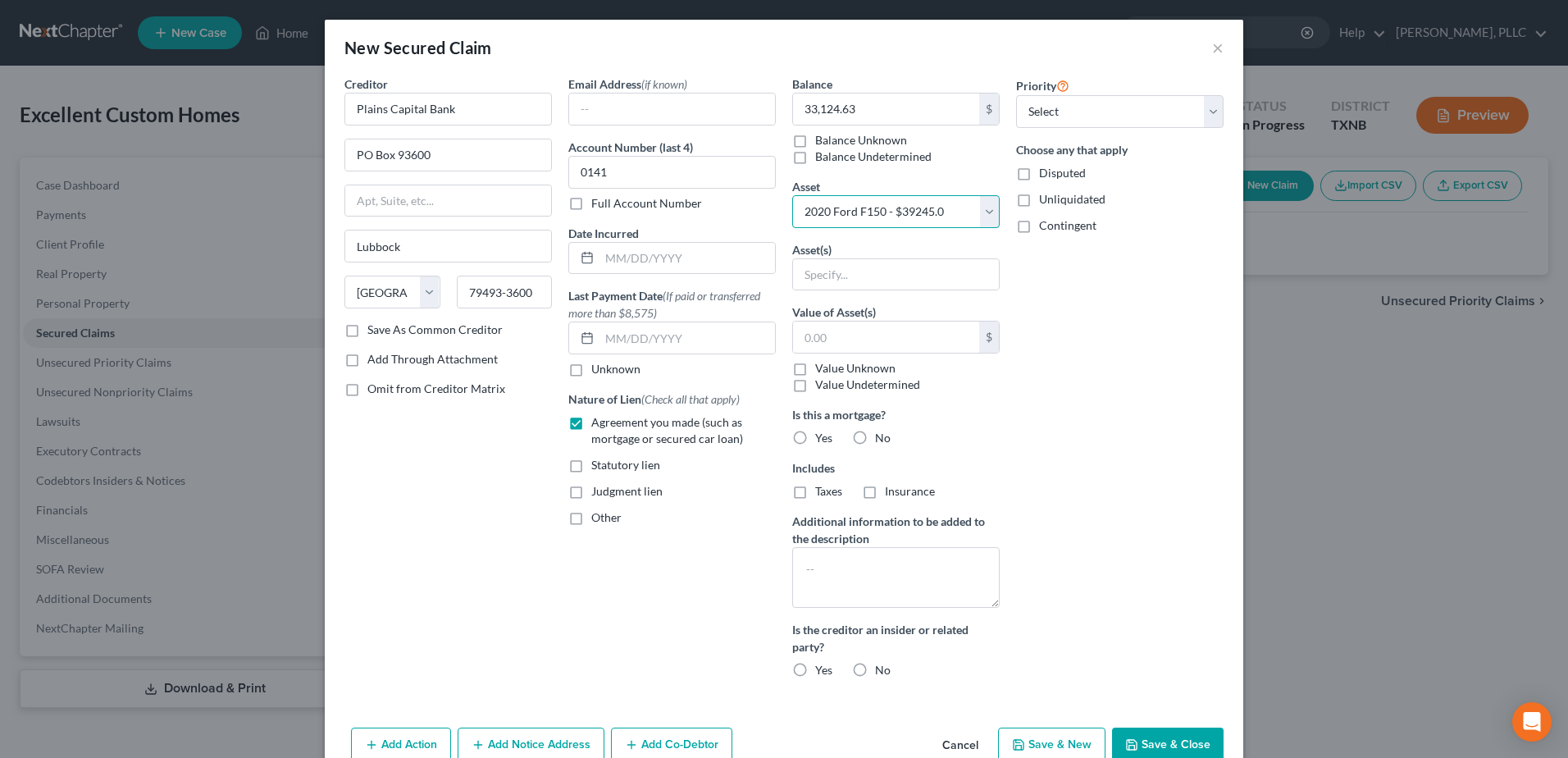
click at [792, 195] on select "Select Other Multiple Assets 2020 Ford F150 - $39245.0 [STREET_ADDRESS] - $4350…" at bounding box center [896, 212] width 208 height 33
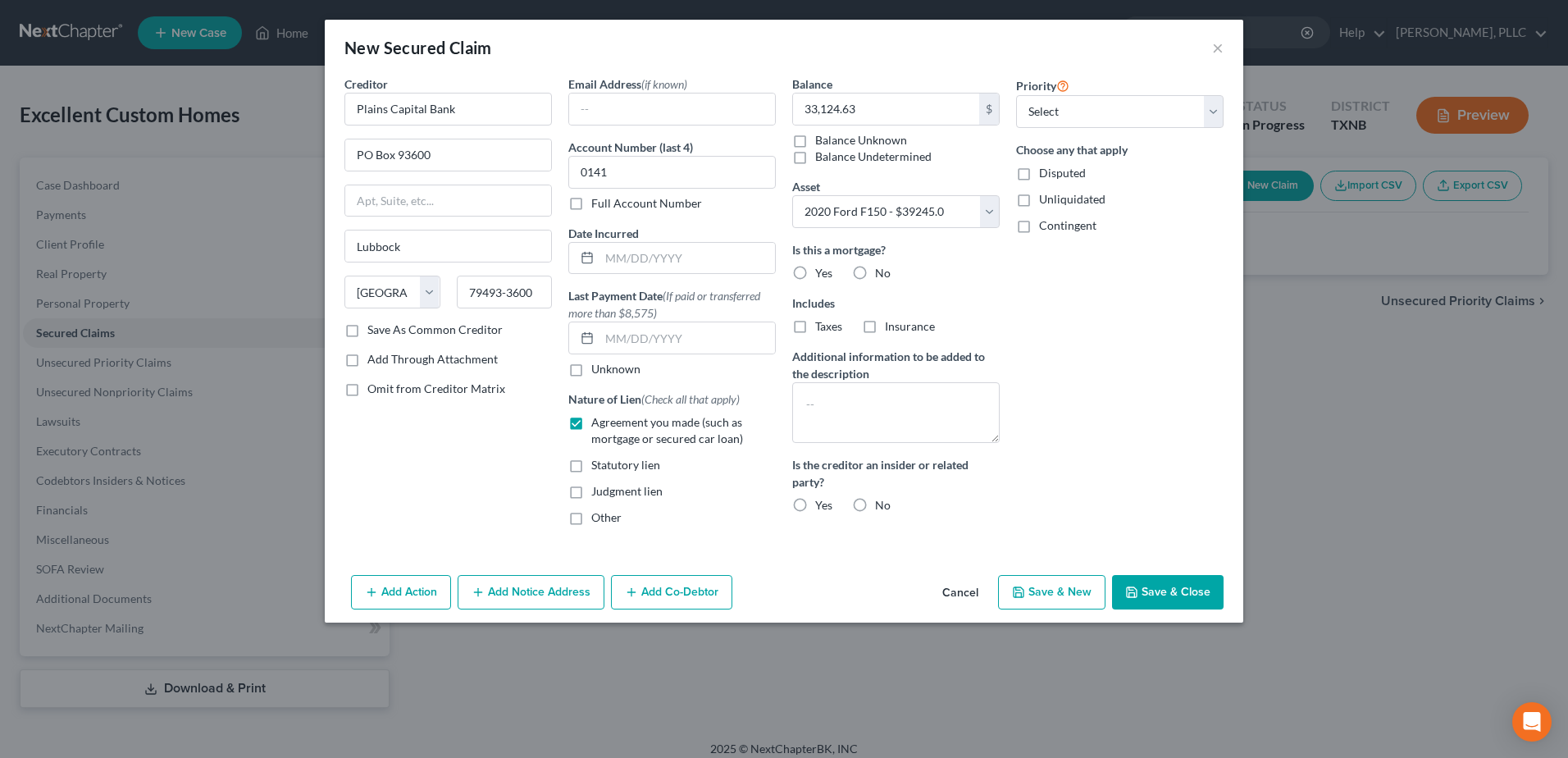
click at [875, 271] on label "No" at bounding box center [883, 273] width 15 height 16
click at [882, 271] on input "No" at bounding box center [886, 270] width 11 height 11
radio input "true"
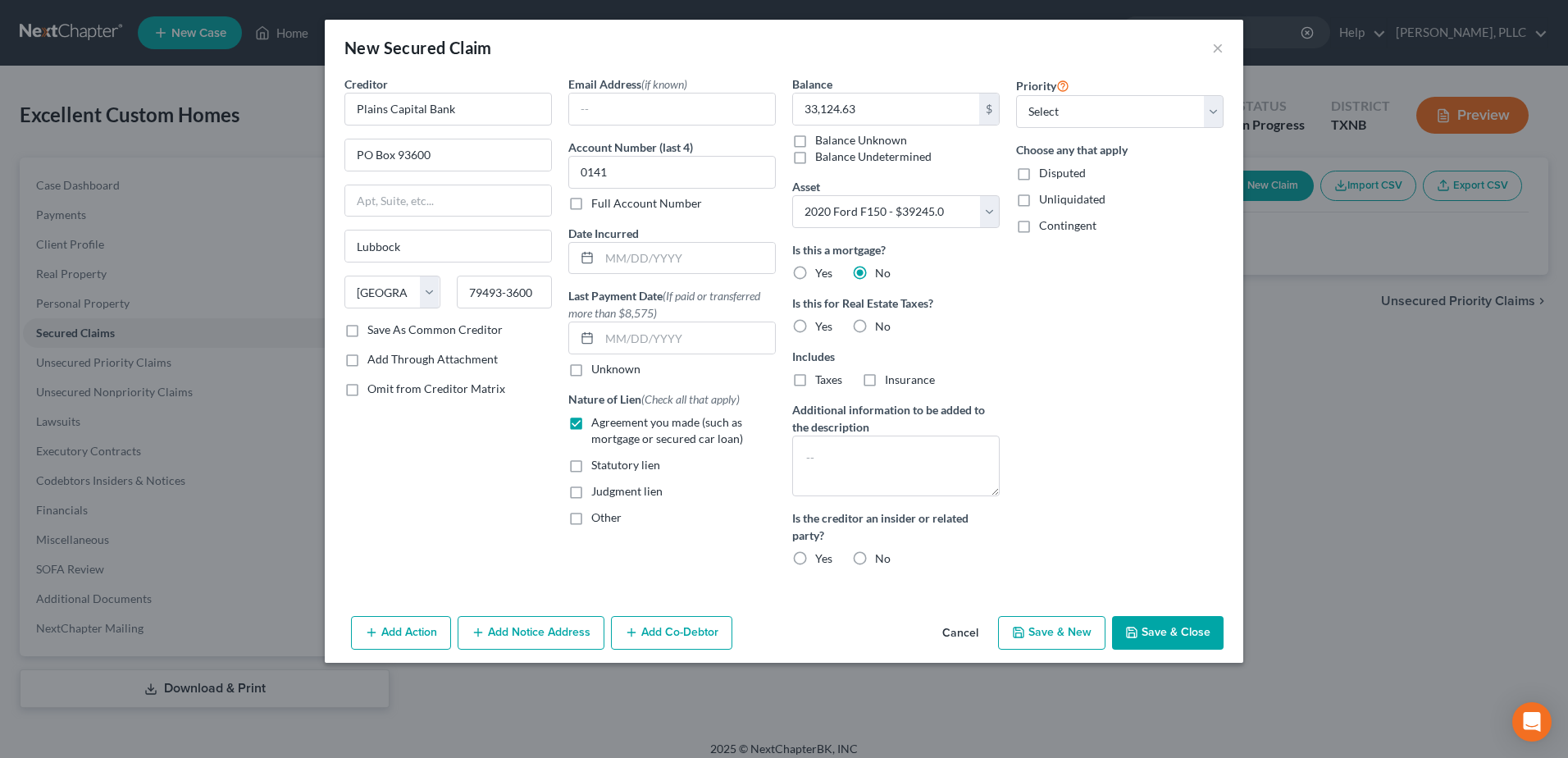
click at [875, 326] on label "No" at bounding box center [883, 326] width 15 height 16
click at [882, 326] on input "No" at bounding box center [886, 323] width 11 height 11
radio input "true"
click at [711, 640] on button "Add Co-Debtor" at bounding box center [671, 634] width 121 height 35
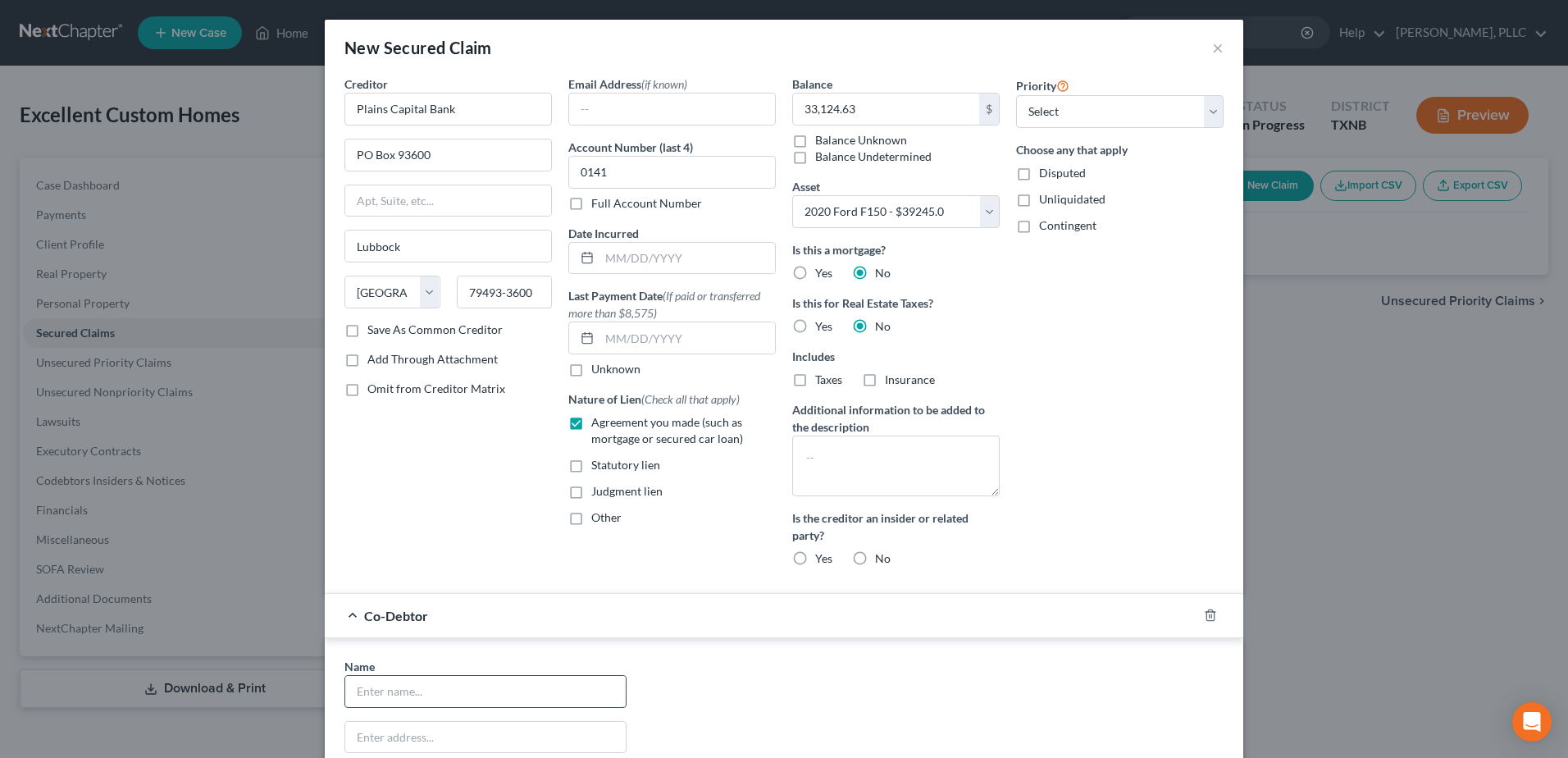
click at [553, 690] on input "text" at bounding box center [485, 692] width 281 height 31
type input "[PERSON_NAME]"
type input "[STREET_ADDRESS][PERSON_NAME]"
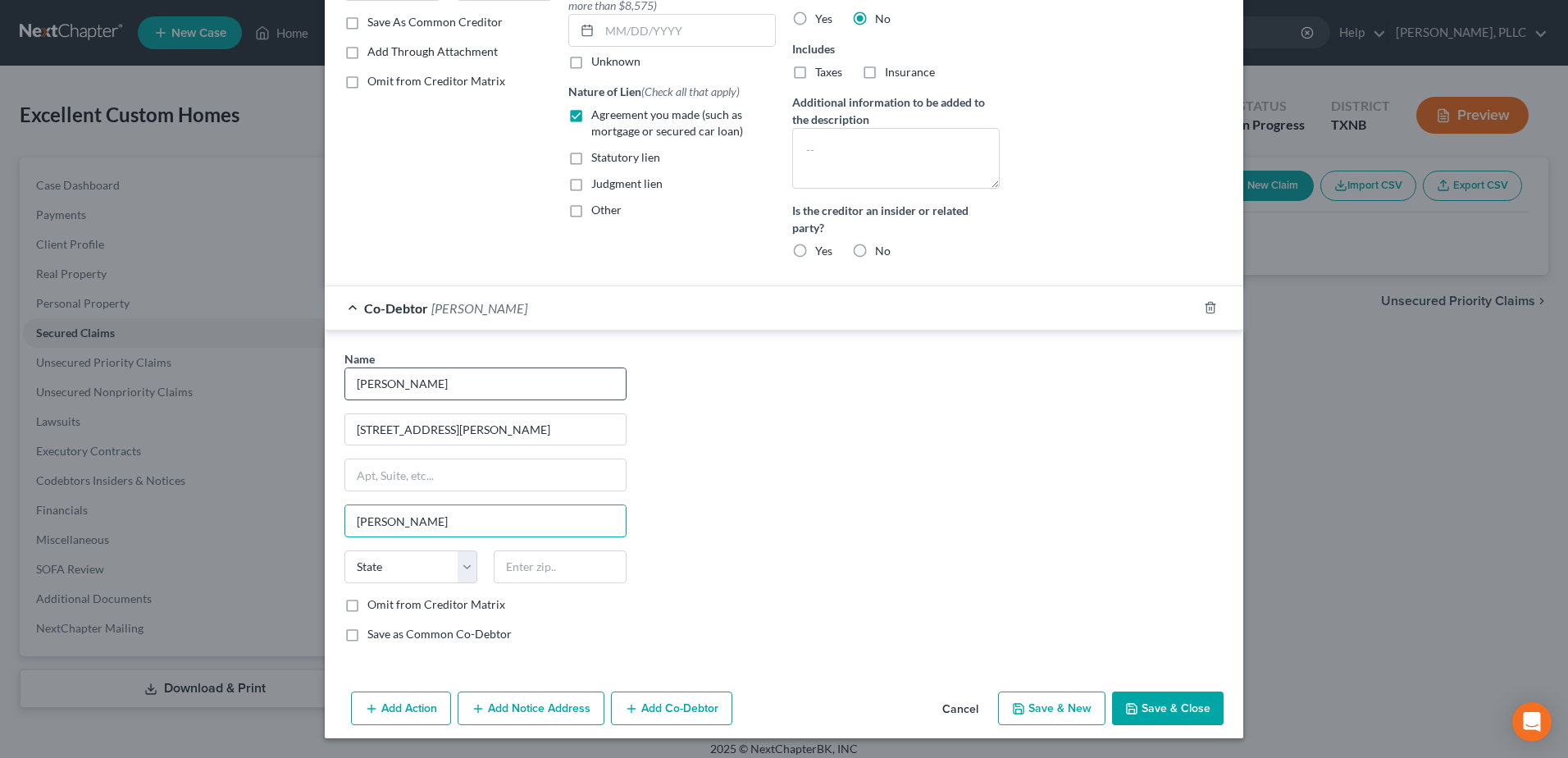
type input "[PERSON_NAME]"
select select "45"
type input "75060"
click at [1179, 710] on button "Save & Close" at bounding box center [1168, 709] width 112 height 35
select select
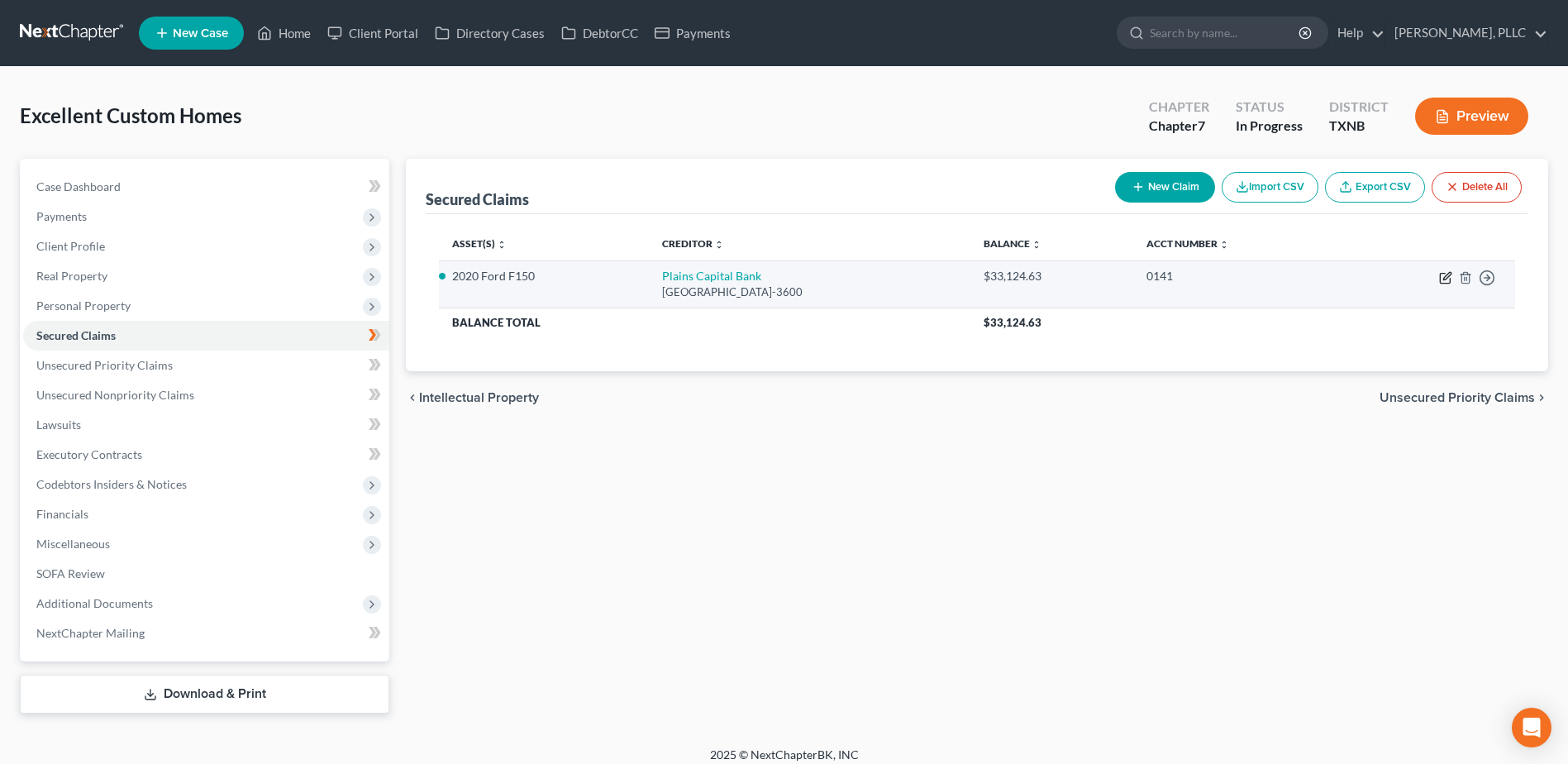
click at [1444, 279] on icon "button" at bounding box center [1447, 276] width 8 height 8
select select "45"
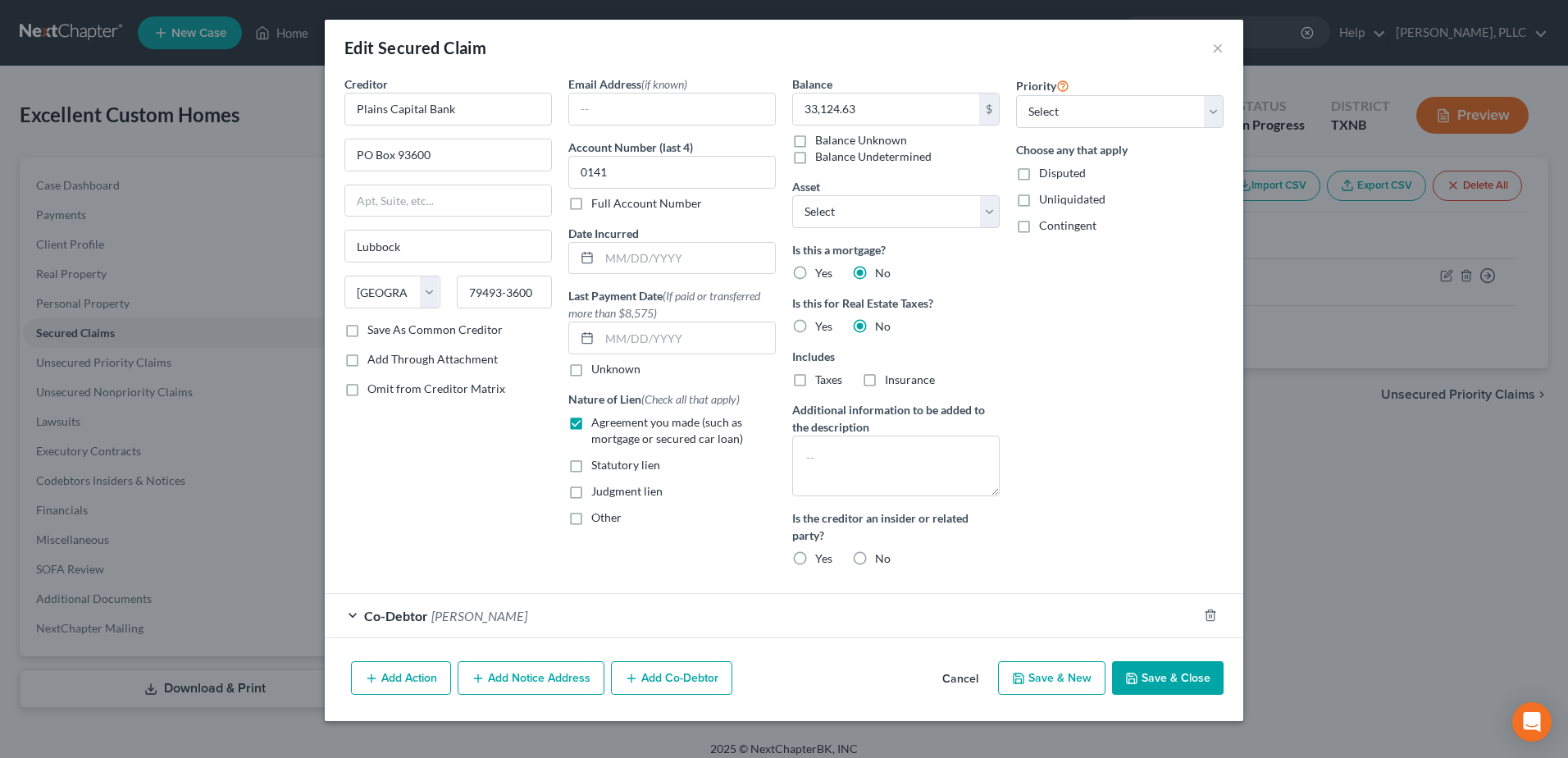
click at [973, 674] on button "Cancel" at bounding box center [959, 679] width 62 height 33
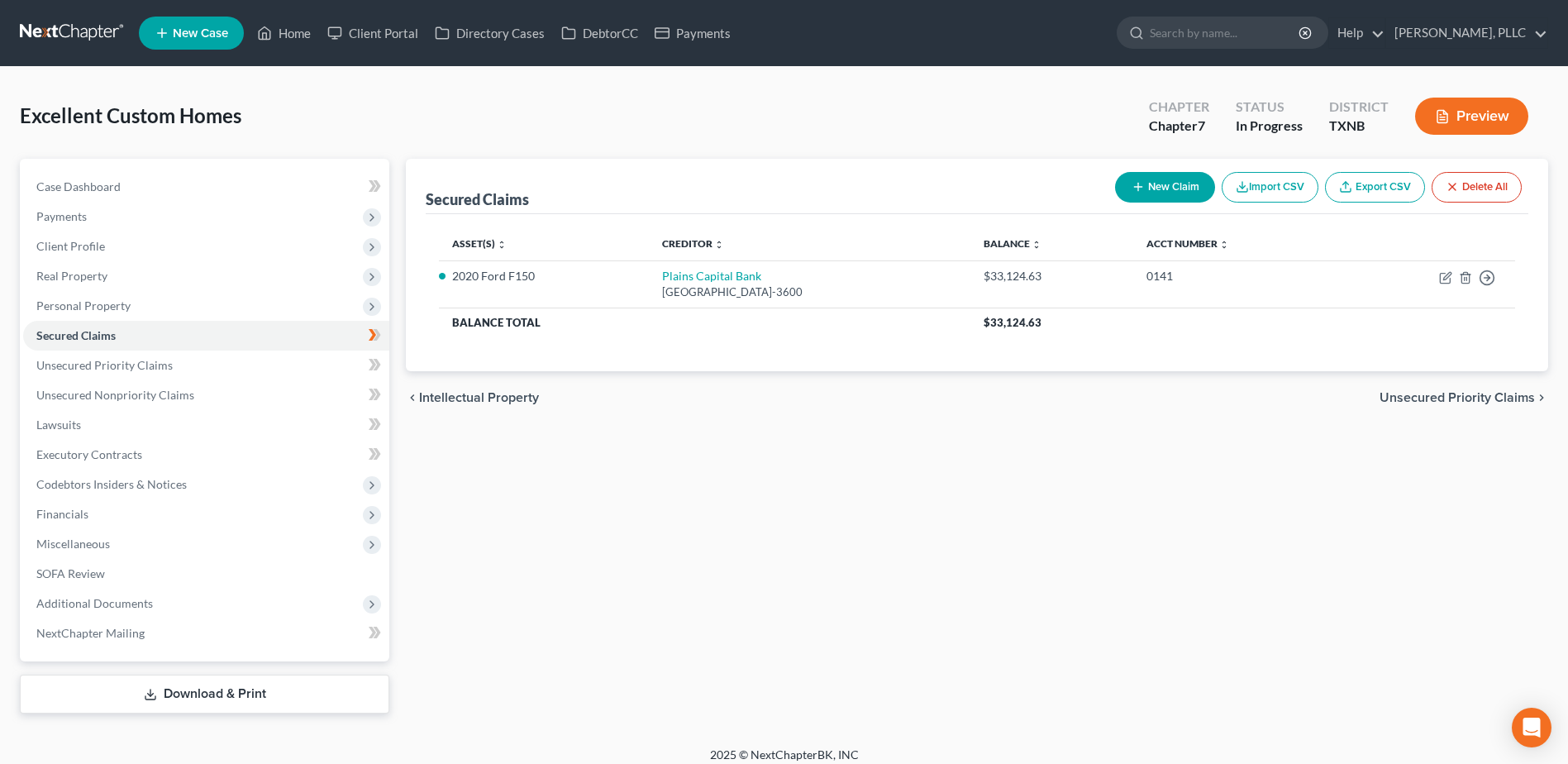
click at [1183, 197] on button "New Claim" at bounding box center [1165, 187] width 100 height 31
select select "0"
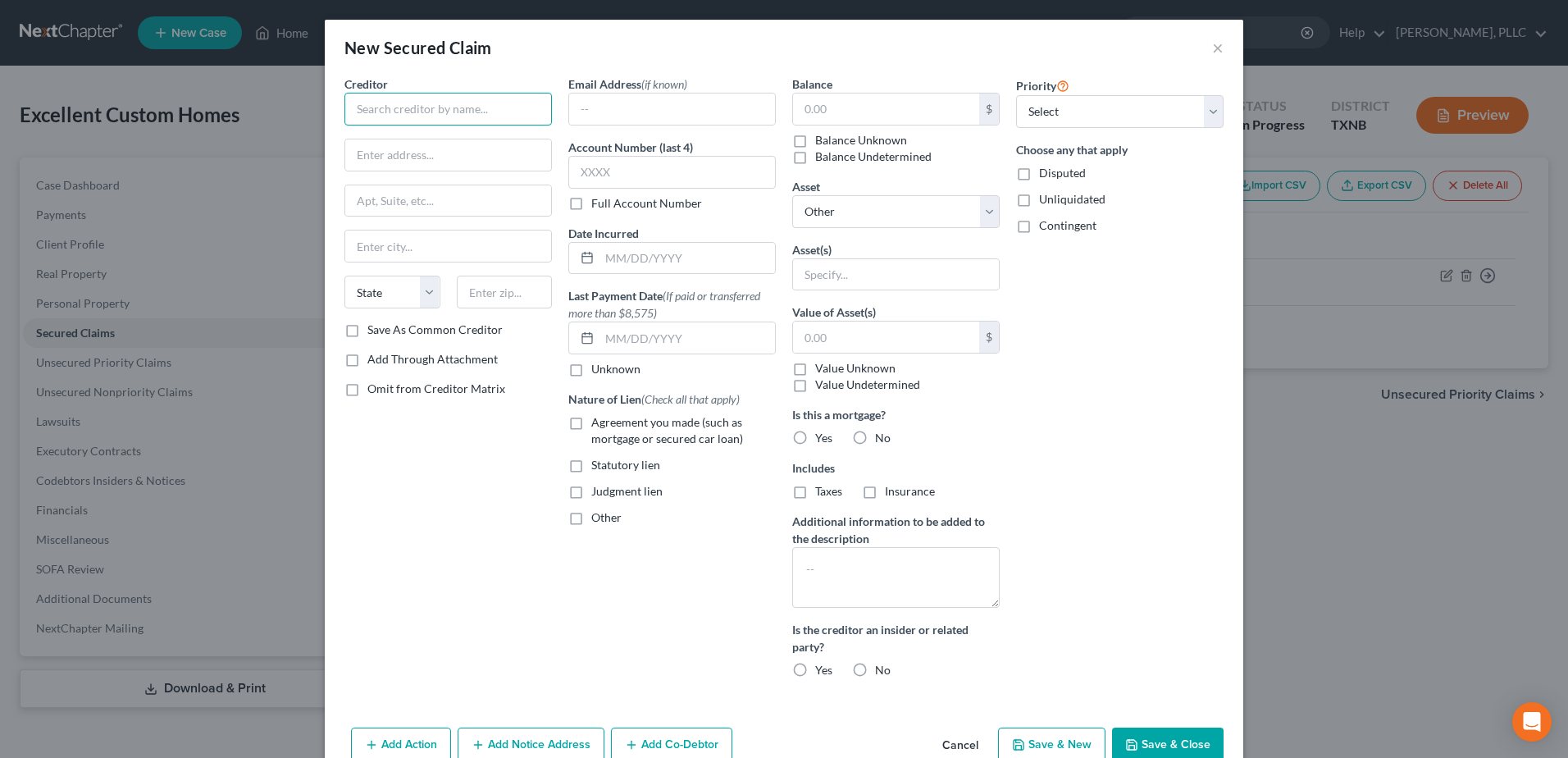
click at [467, 105] on input "text" at bounding box center [448, 109] width 208 height 33
type input "Plains Capital Bank"
type input "PO Box 93600"
type input "Lubbock"
select select "45"
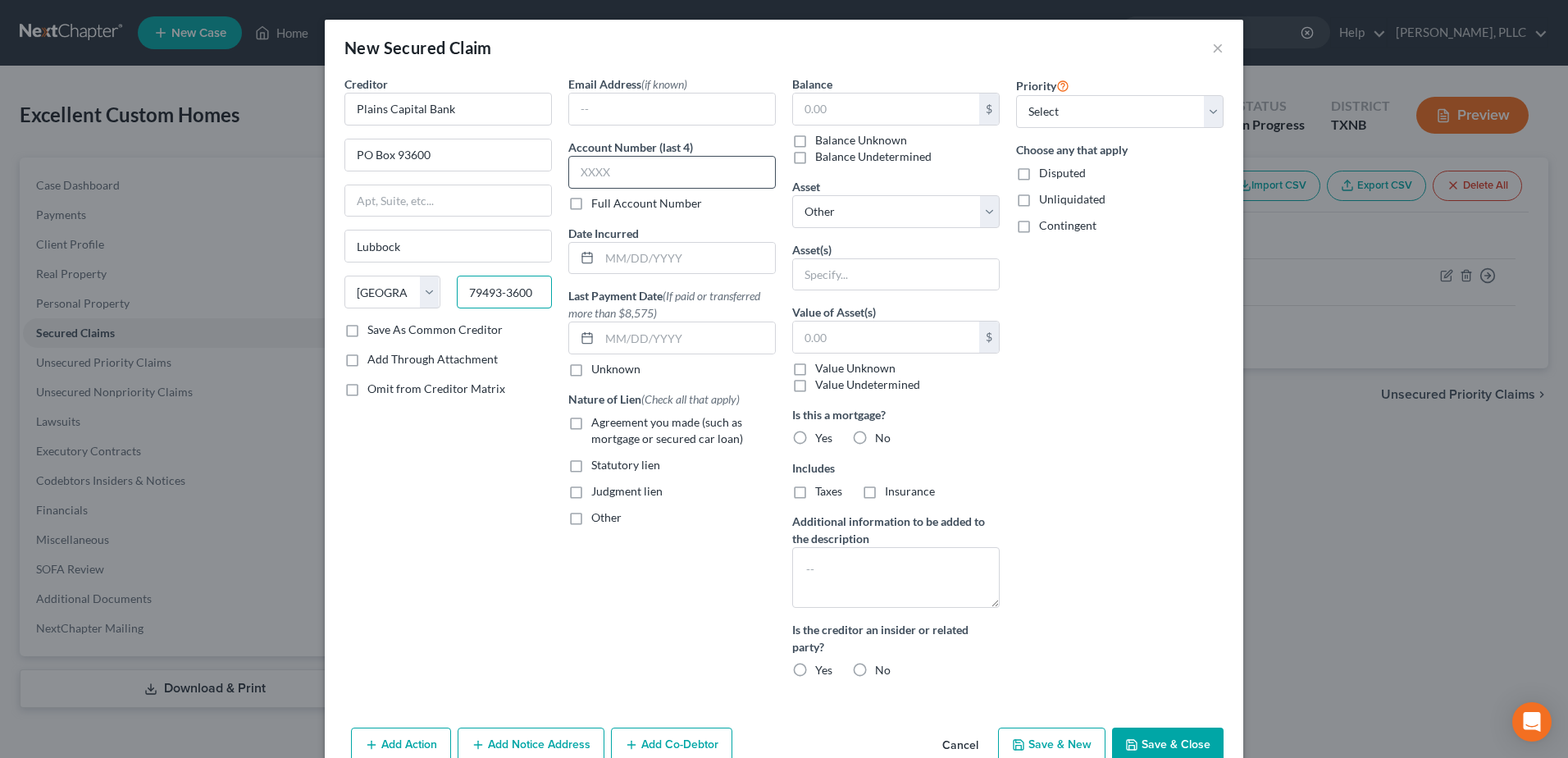
type input "79493-3600"
click at [736, 174] on input "text" at bounding box center [672, 172] width 208 height 33
type input "0139"
drag, startPoint x: 573, startPoint y: 425, endPoint x: 610, endPoint y: 401, distance: 44.1
click at [591, 424] on label "Agreement you made (such as mortgage or secured car loan)" at bounding box center [684, 431] width 185 height 33
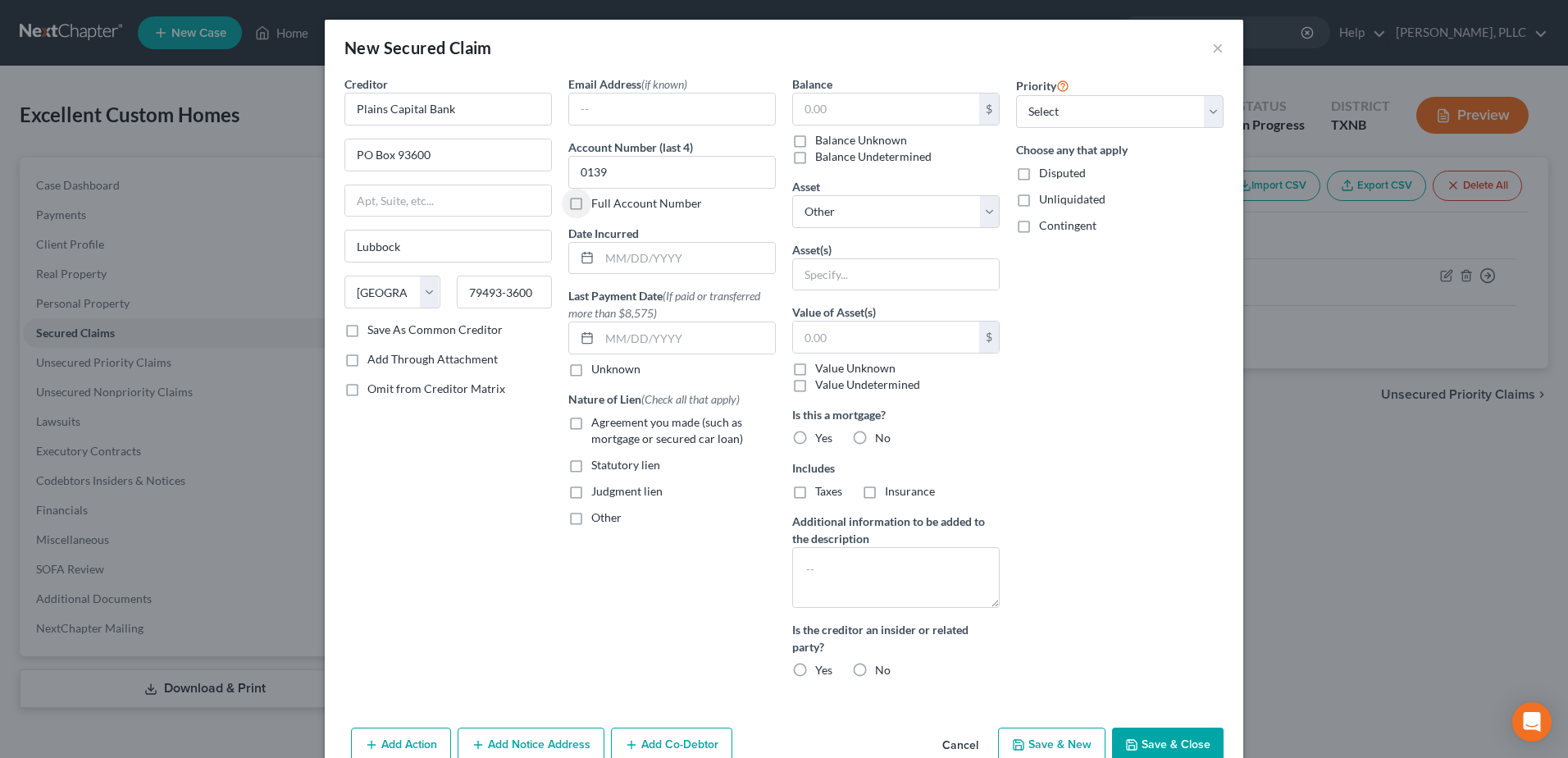
click at [598, 424] on input "Agreement you made (such as mortgage or secured car loan)" at bounding box center [603, 419] width 11 height 11
checkbox input "true"
click at [806, 120] on input "text" at bounding box center [886, 109] width 187 height 31
type input "155,163.92"
click at [983, 210] on select "Select Other Multiple Assets 2020 Ford F150 - $39245.0 [STREET_ADDRESS] - $4350…" at bounding box center [896, 212] width 208 height 33
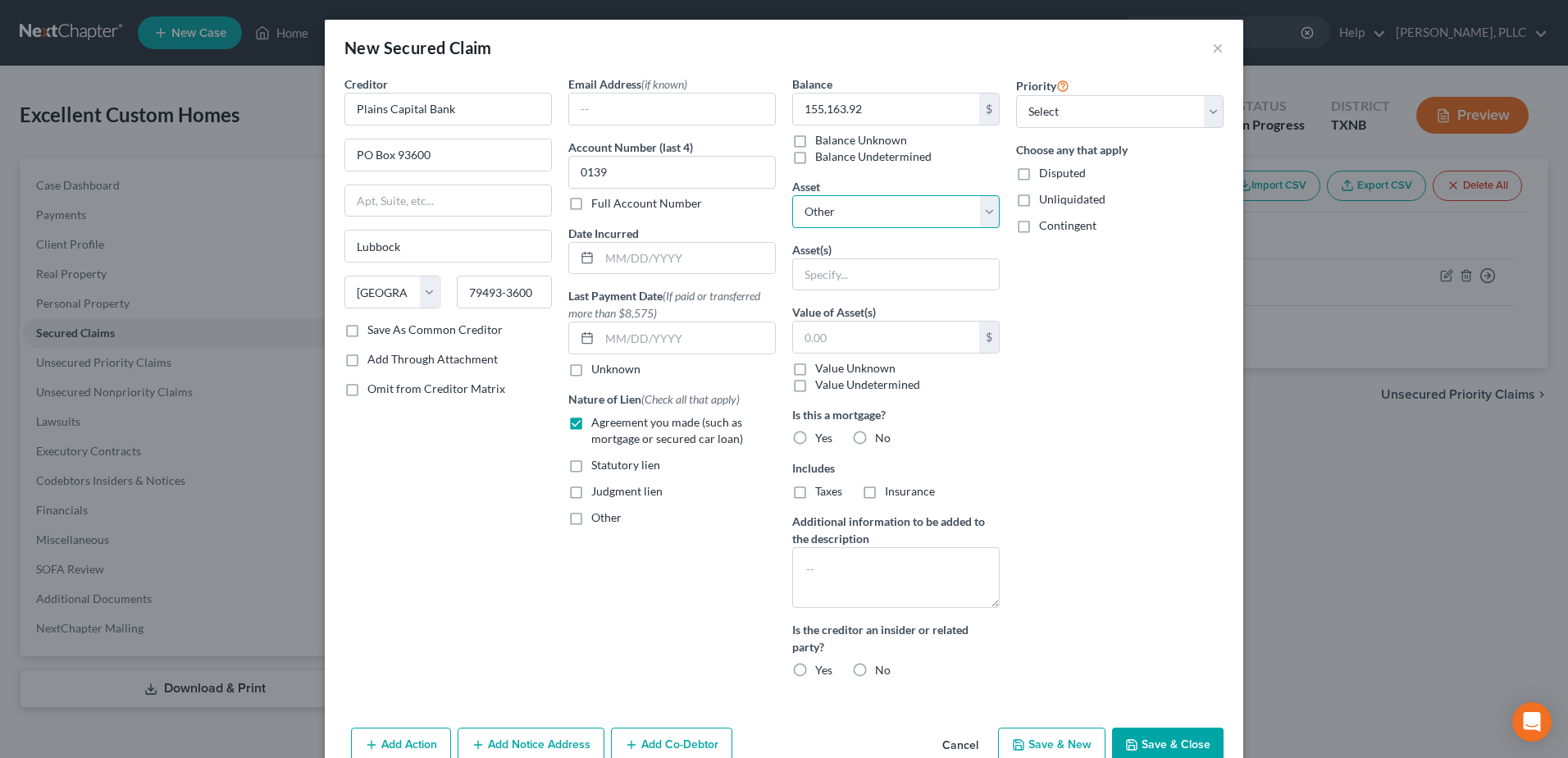
select select "3"
click at [792, 195] on select "Select Other Multiple Assets 2020 Ford F150 - $39245.0 [STREET_ADDRESS] - $4350…" at bounding box center [896, 212] width 208 height 33
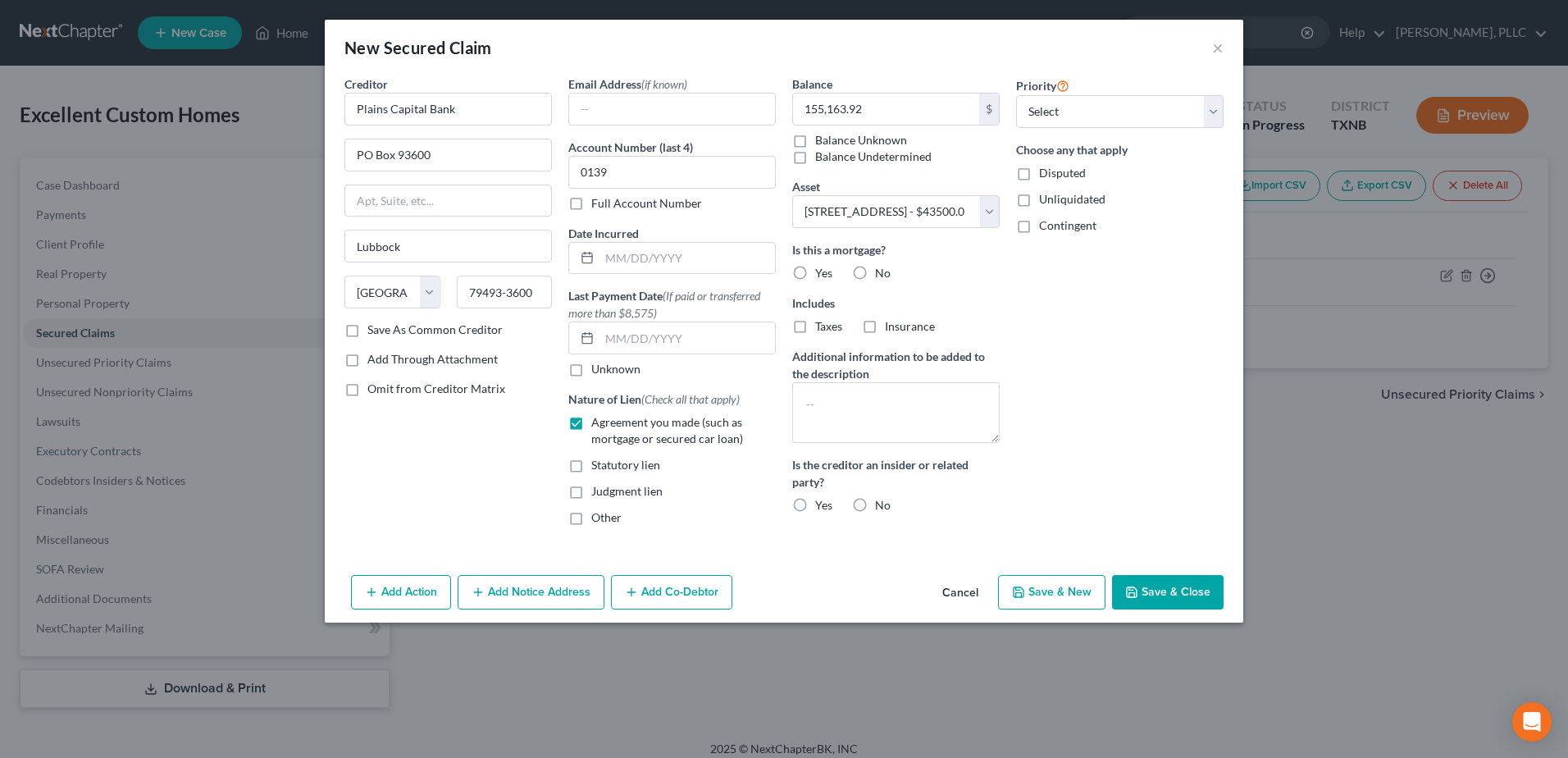
click at [815, 276] on label "Yes" at bounding box center [824, 273] width 17 height 16
click at [822, 276] on input "Yes" at bounding box center [827, 270] width 11 height 11
radio input "true"
click at [815, 325] on label "Taxes" at bounding box center [829, 326] width 27 height 16
click at [822, 325] on input "Taxes" at bounding box center [827, 323] width 11 height 11
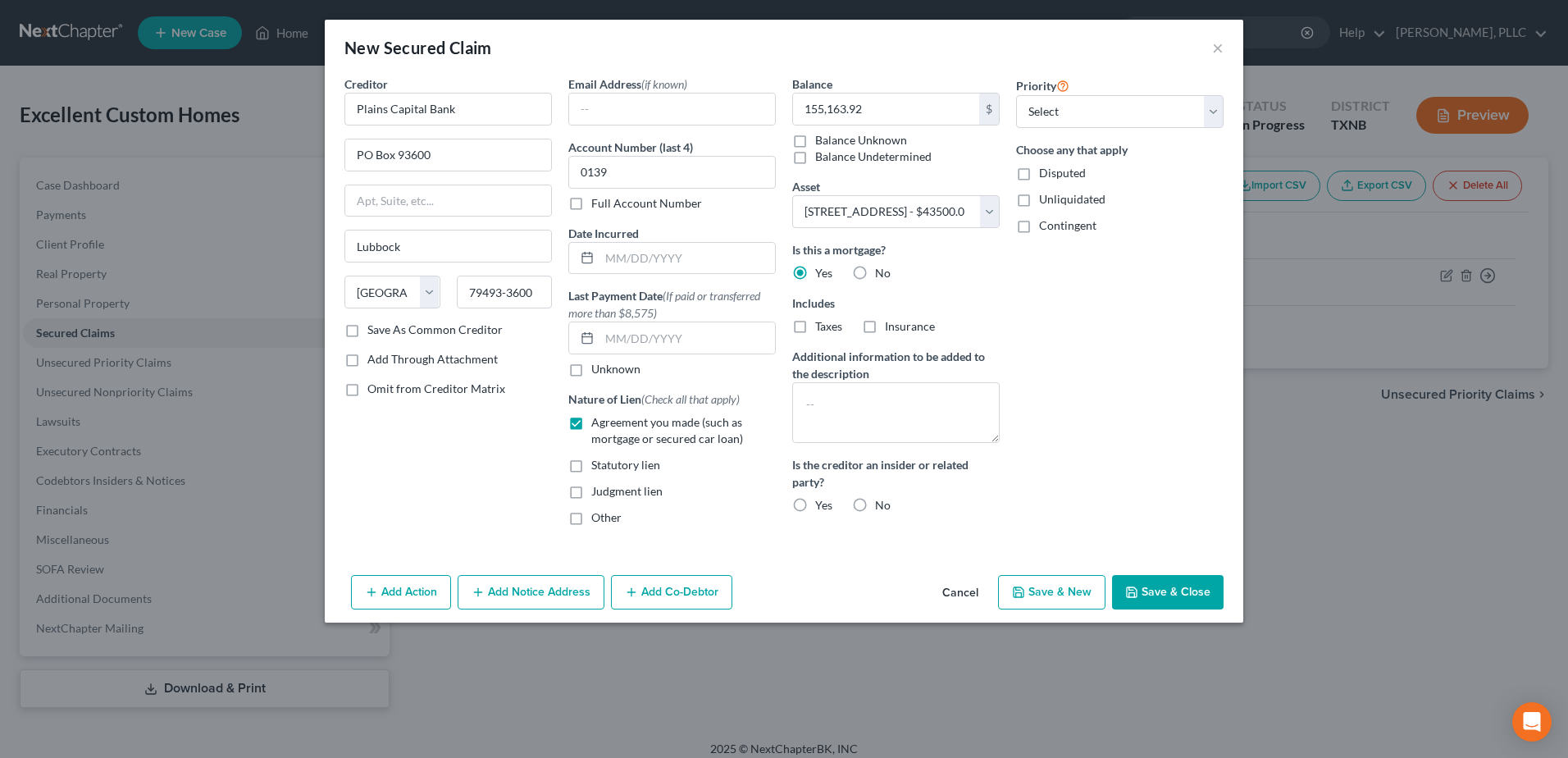
checkbox input "true"
click at [884, 328] on label "Insurance" at bounding box center [909, 326] width 50 height 16
click at [891, 328] on input "Insurance" at bounding box center [896, 323] width 11 height 11
checkbox input "true"
click at [693, 590] on button "Add Co-Debtor" at bounding box center [671, 593] width 121 height 35
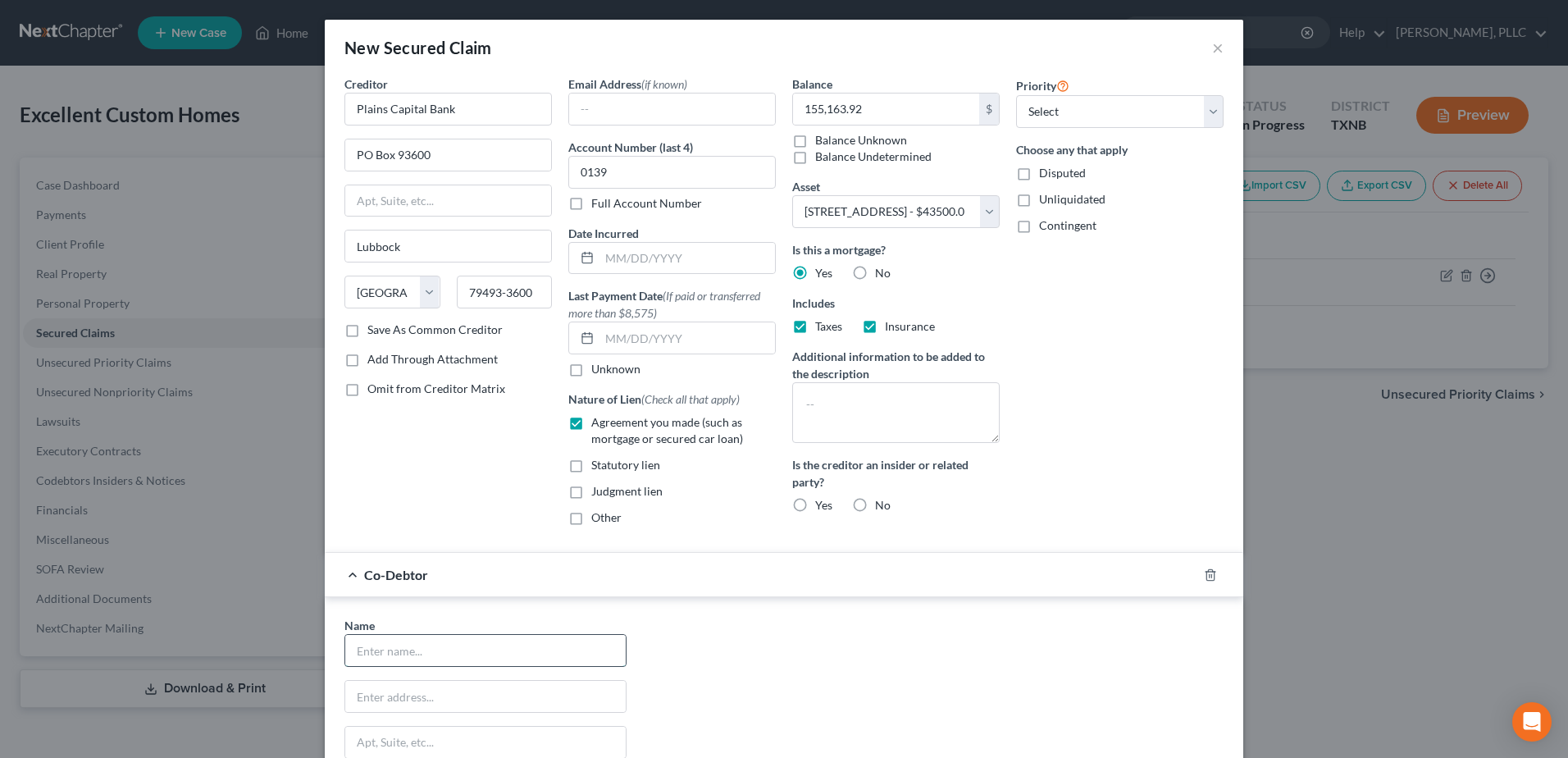
click at [551, 656] on input "text" at bounding box center [485, 650] width 281 height 31
type input "[PERSON_NAME]"
type input "[STREET_ADDRESS][PERSON_NAME]"
type input "[PERSON_NAME]"
type input "75060"
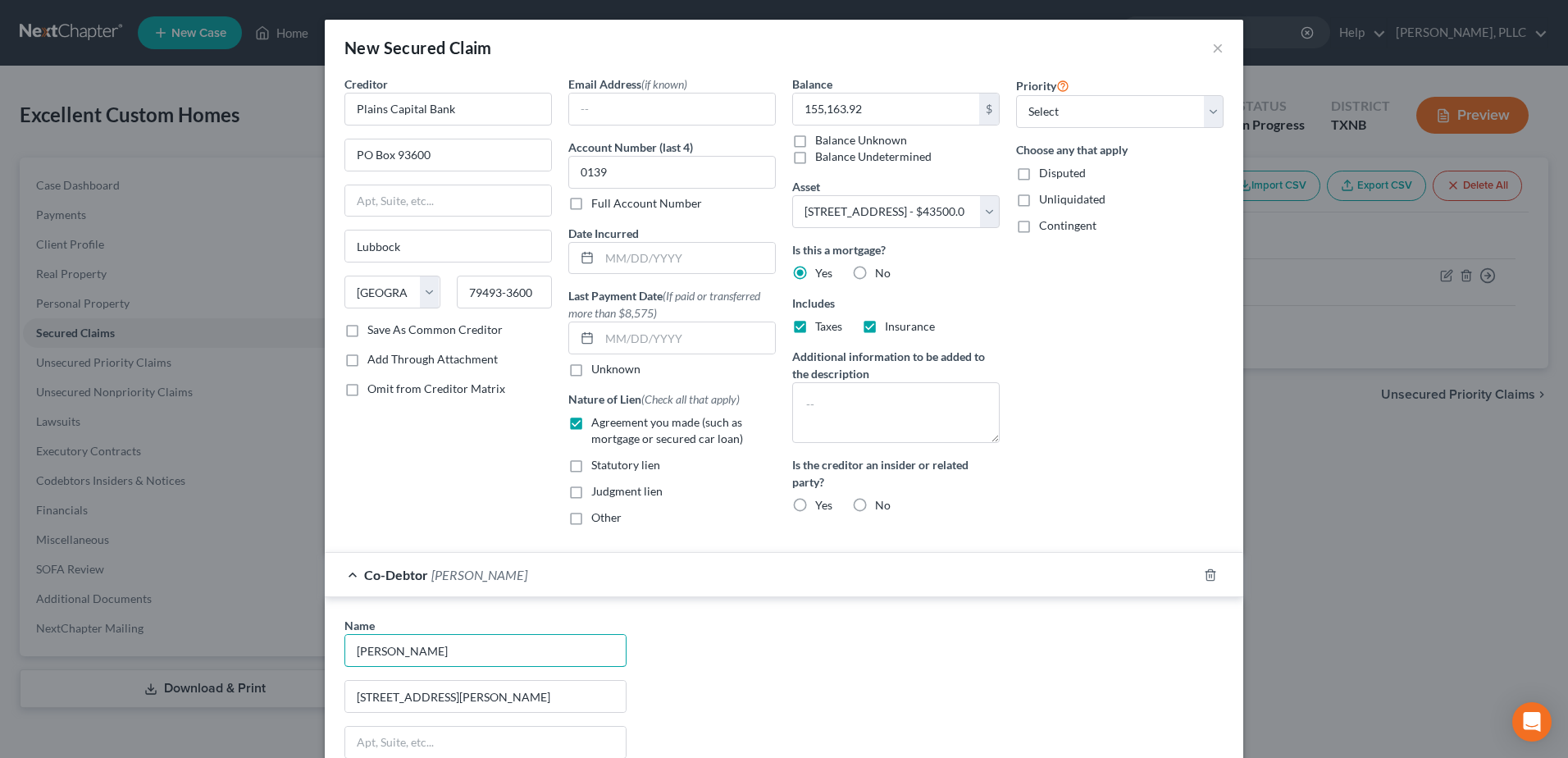
select select "45"
click at [883, 662] on div "Name * [PERSON_NAME] 1911 [PERSON_NAME][GEOGRAPHIC_DATA] [PERSON_NAME][GEOGRAPH…" at bounding box center [784, 769] width 895 height 305
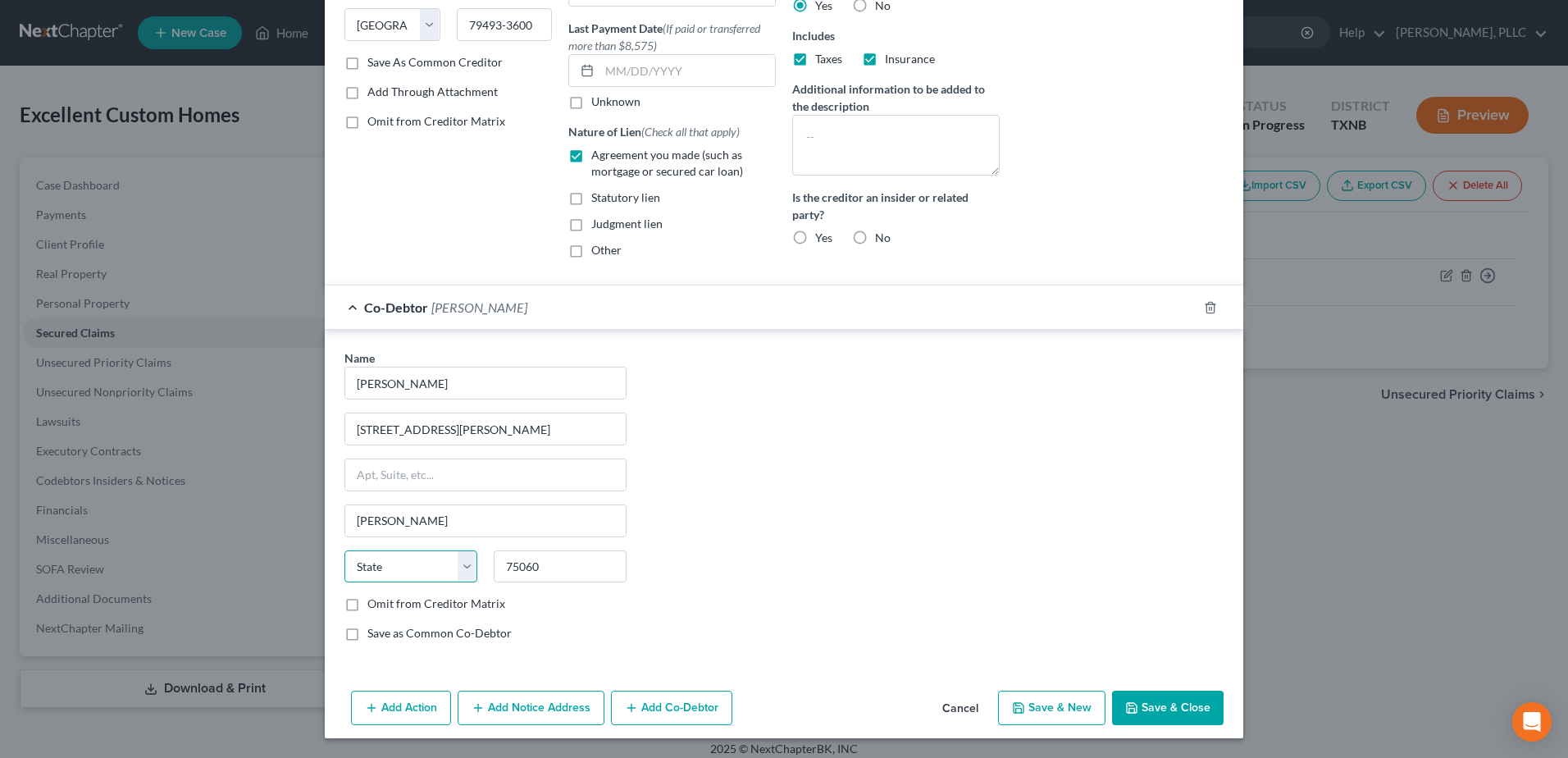
click at [372, 576] on select "State [US_STATE] AK AR AZ CA CO CT DE DC [GEOGRAPHIC_DATA] [GEOGRAPHIC_DATA] GU…" at bounding box center [411, 567] width 133 height 33
select select "45"
click at [657, 543] on div "Name * [PERSON_NAME] 1911 [PERSON_NAME][GEOGRAPHIC_DATA] [PERSON_NAME][GEOGRAPH…" at bounding box center [784, 501] width 895 height 305
click at [1149, 703] on button "Save & Close" at bounding box center [1168, 708] width 112 height 35
select select
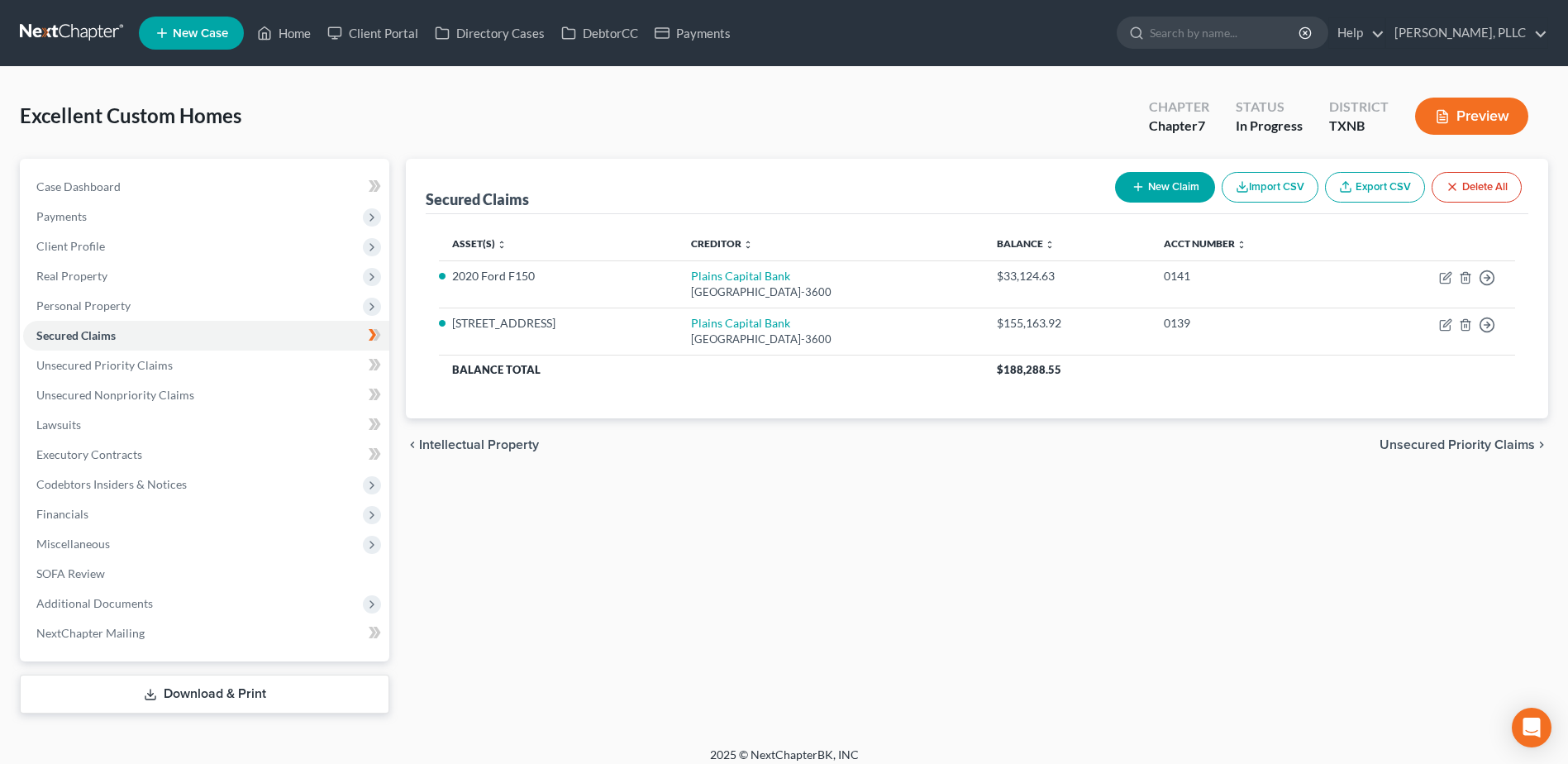
click at [1168, 182] on button "New Claim" at bounding box center [1165, 187] width 100 height 31
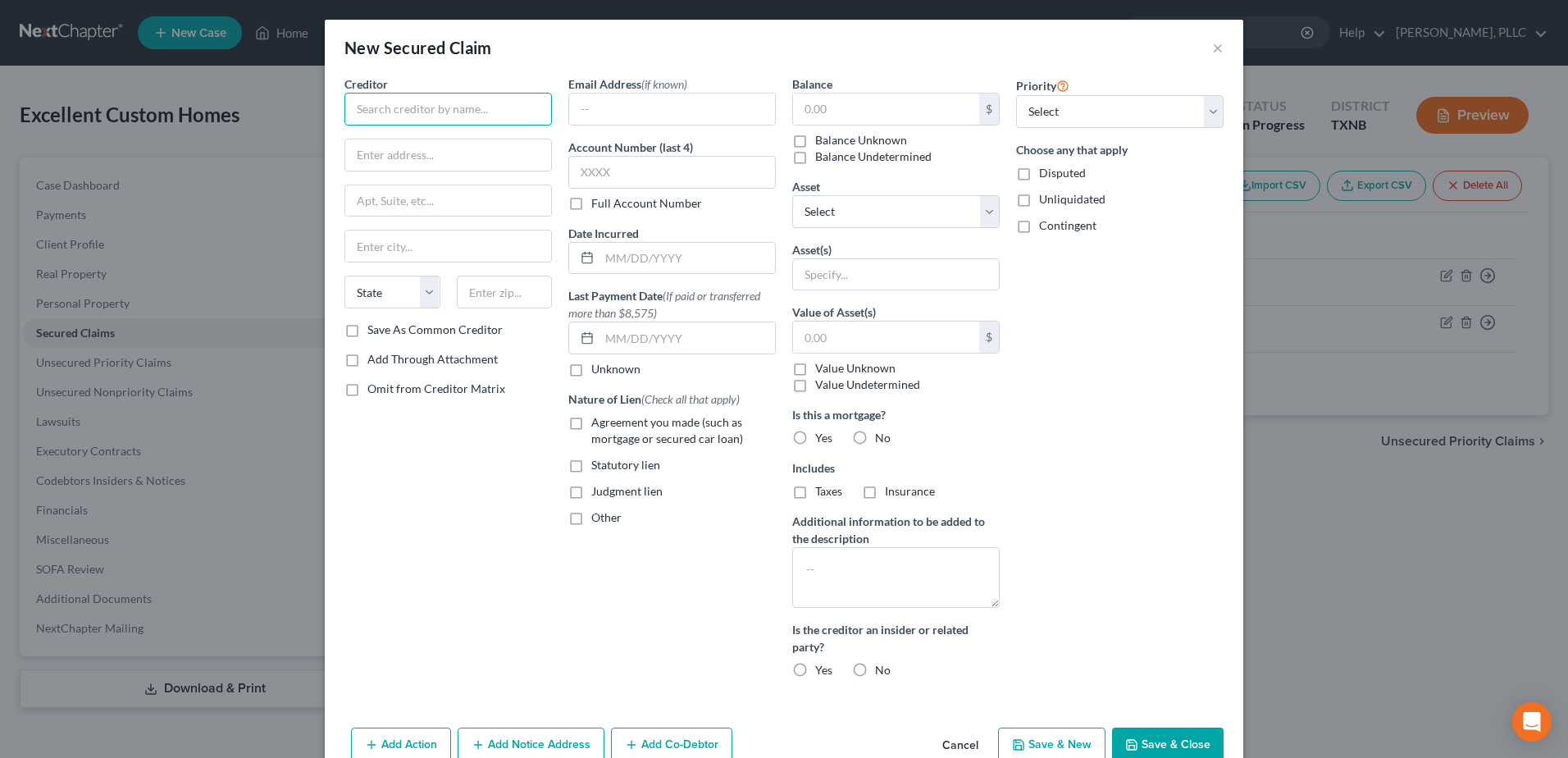
click at [421, 110] on input "text" at bounding box center [448, 109] width 208 height 33
type input "Plains Capital Bank"
type input "PO Box 93600"
type input "Lubbock"
select select "45"
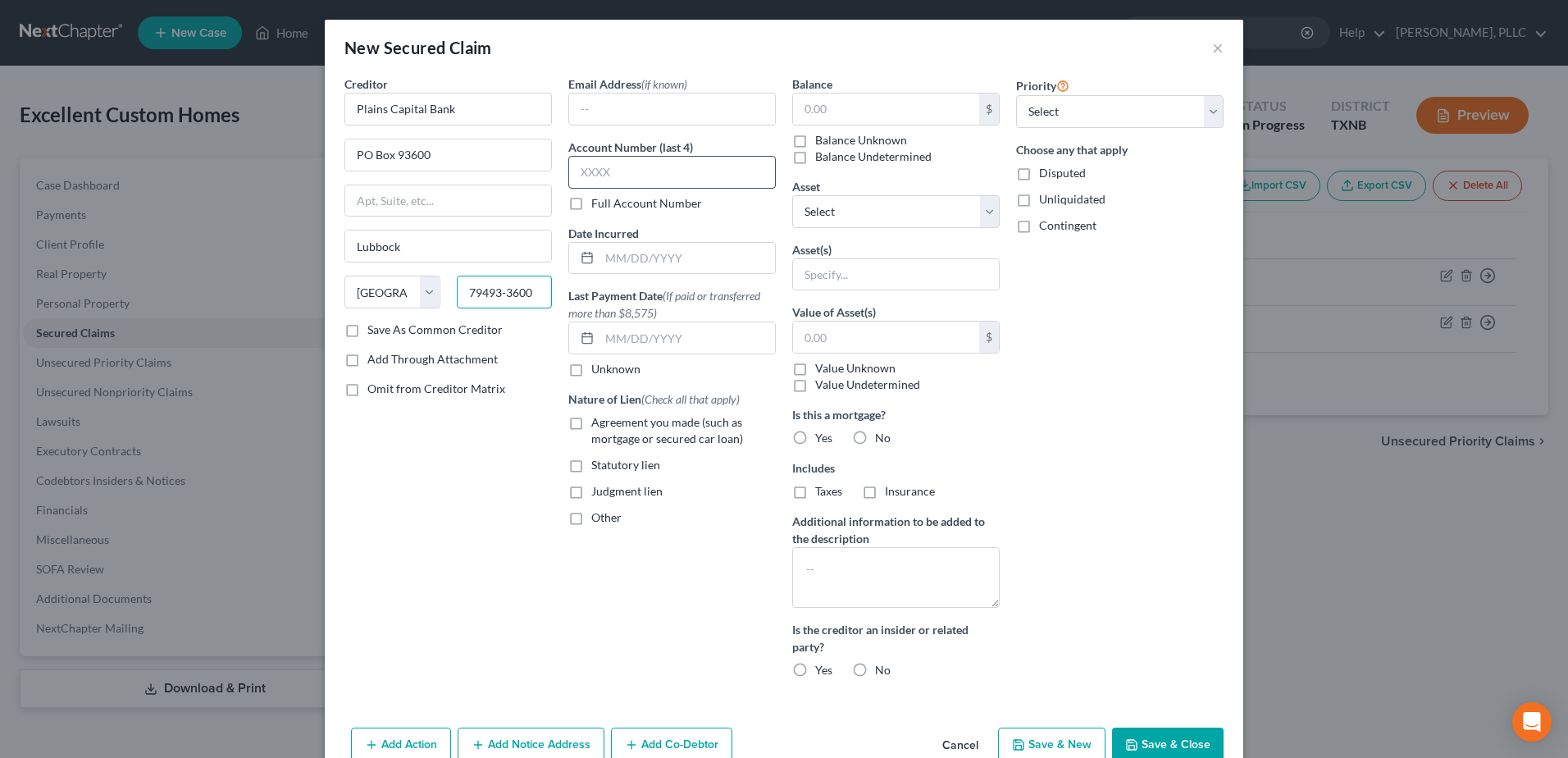
type input "79493-3600"
click at [613, 187] on input "text" at bounding box center [672, 172] width 208 height 33
type input "0140"
drag, startPoint x: 573, startPoint y: 419, endPoint x: 604, endPoint y: 409, distance: 32.6
click at [591, 418] on label "Agreement you made (such as mortgage or secured car loan)" at bounding box center [684, 431] width 185 height 33
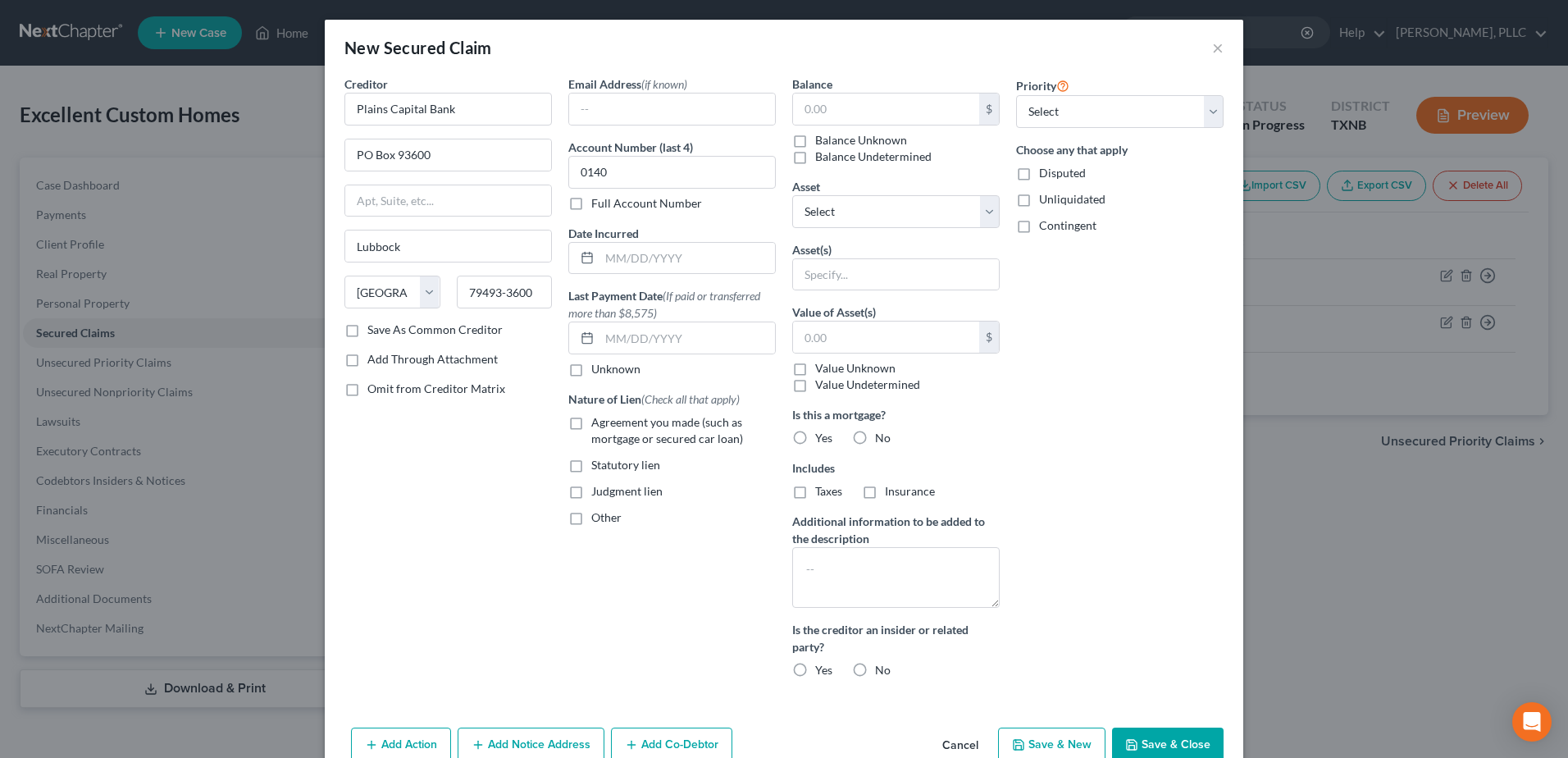
click at [598, 418] on input "Agreement you made (such as mortgage or secured car loan)" at bounding box center [603, 419] width 11 height 11
checkbox input "true"
click at [983, 213] on select "Select Other Multiple Assets 2020 Ford F150 - $39245.0 [STREET_ADDRESS] - $4350…" at bounding box center [896, 212] width 208 height 33
select select "4"
click at [792, 195] on select "Select Other Multiple Assets 2020 Ford F150 - $39245.0 [STREET_ADDRESS] - $4350…" at bounding box center [896, 212] width 208 height 33
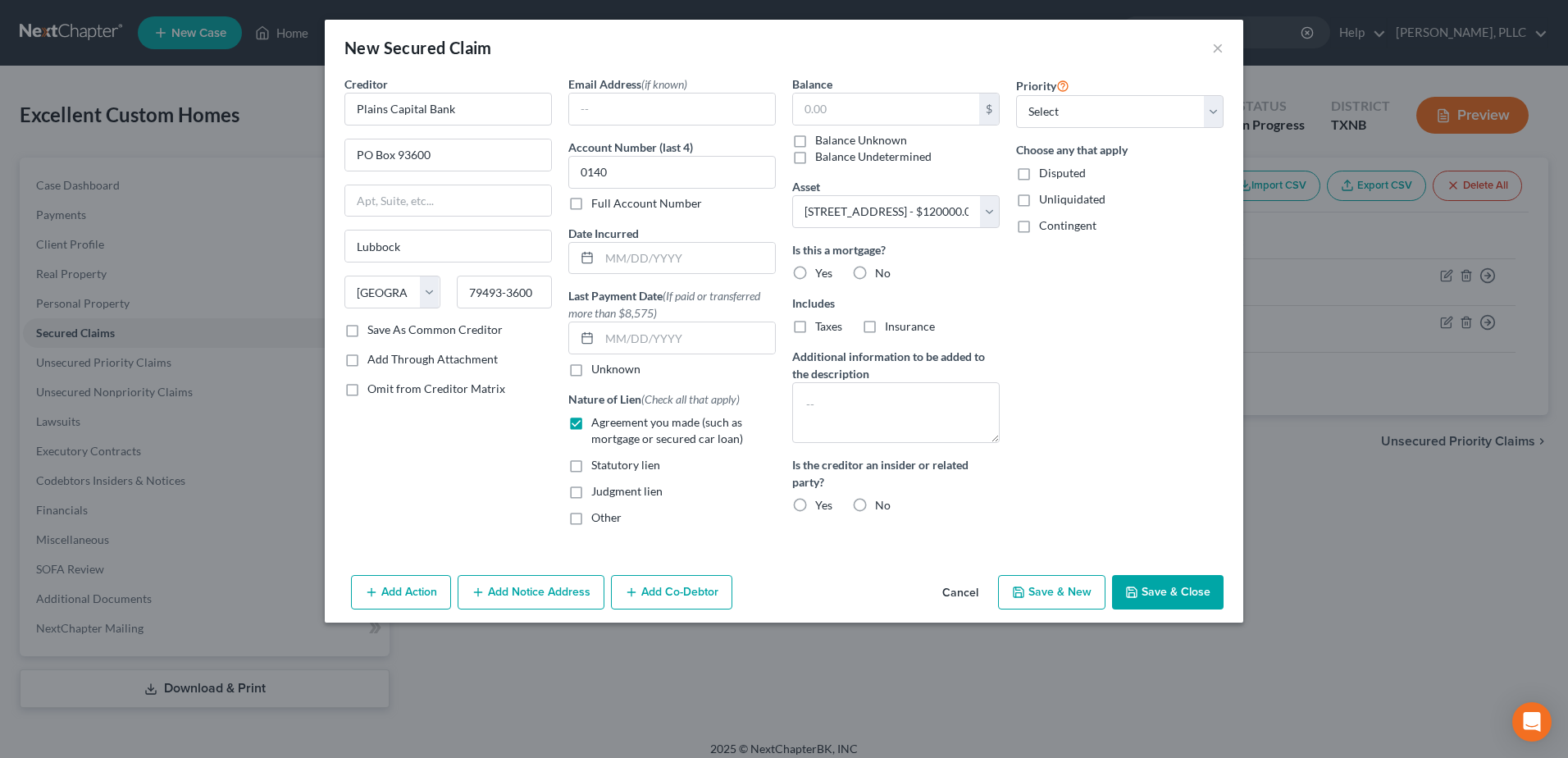
click at [815, 273] on label "Yes" at bounding box center [824, 273] width 17 height 16
click at [822, 273] on input "Yes" at bounding box center [827, 270] width 11 height 11
radio input "true"
click at [815, 326] on label "Taxes" at bounding box center [829, 326] width 27 height 16
click at [822, 326] on input "Taxes" at bounding box center [827, 323] width 11 height 11
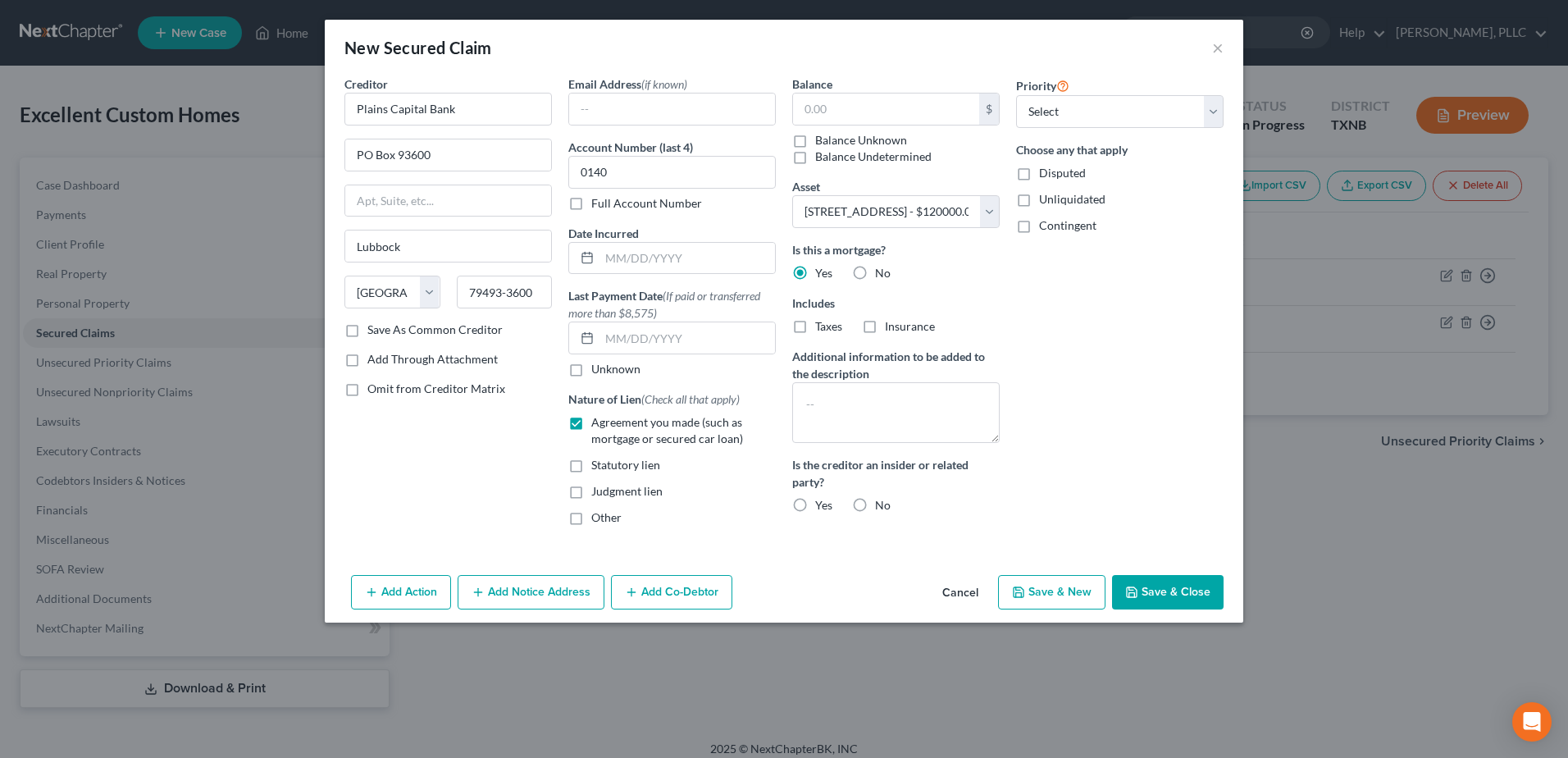
checkbox input "true"
click at [884, 326] on label "Insurance" at bounding box center [909, 326] width 50 height 16
click at [891, 326] on input "Insurance" at bounding box center [896, 323] width 11 height 11
checkbox input "true"
click at [860, 109] on input "text" at bounding box center [886, 109] width 187 height 31
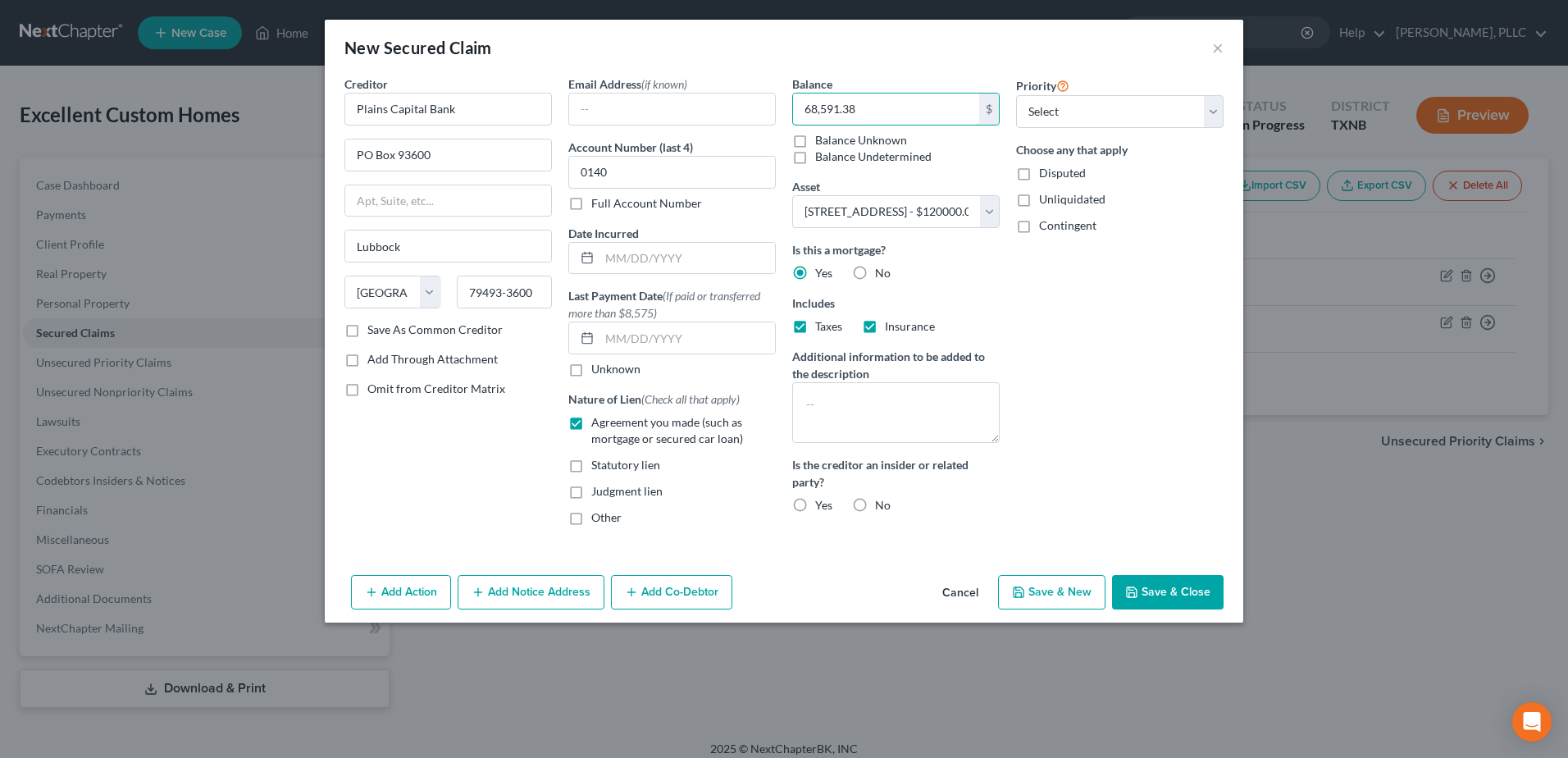
type input "68,591.38"
click at [665, 587] on button "Add Co-Debtor" at bounding box center [671, 593] width 121 height 35
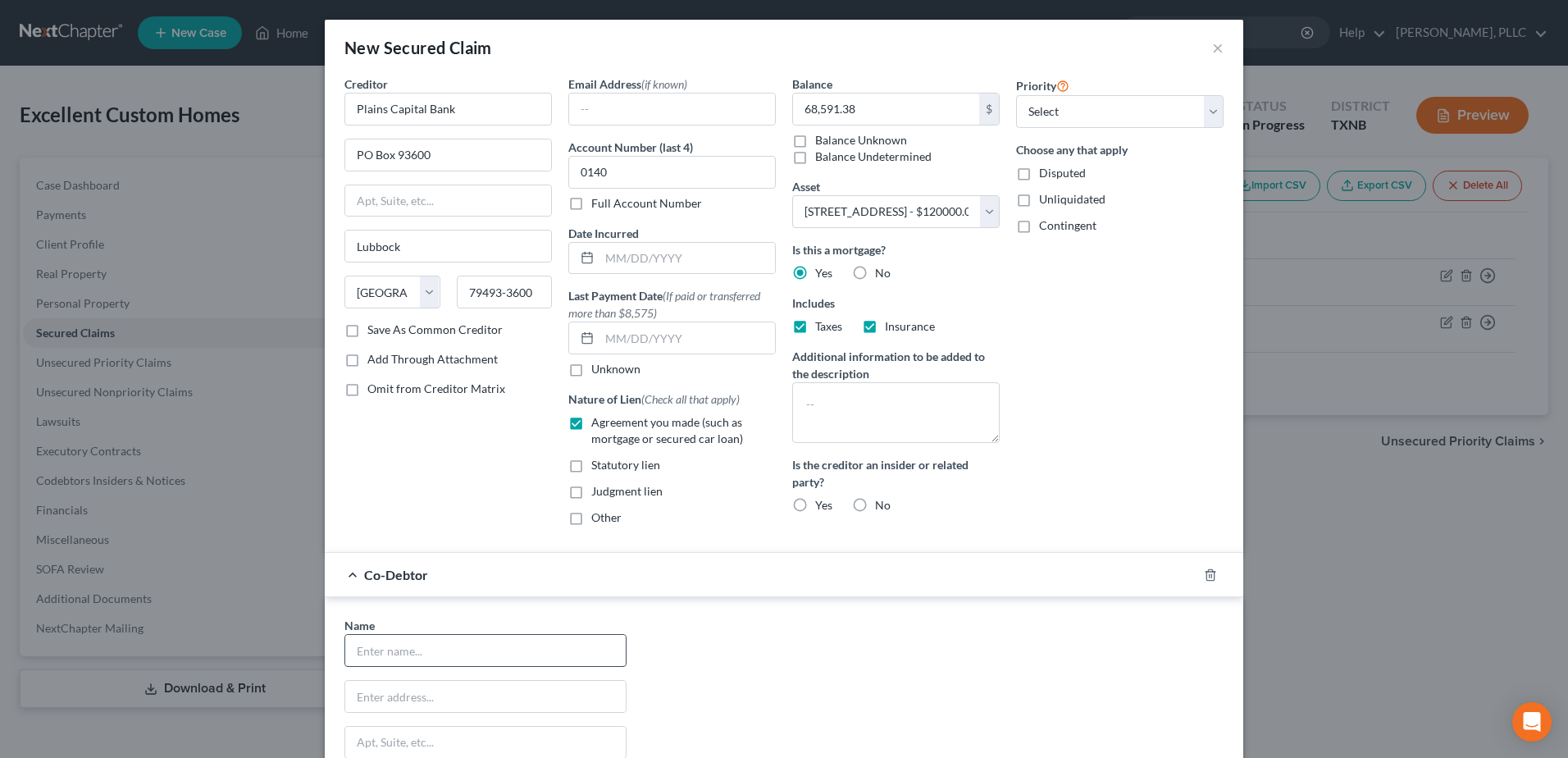
click at [447, 654] on input "text" at bounding box center [485, 650] width 281 height 31
type input "[PERSON_NAME]"
type input "[STREET_ADDRESS][PERSON_NAME]"
type input "[PERSON_NAME]"
type input "75060"
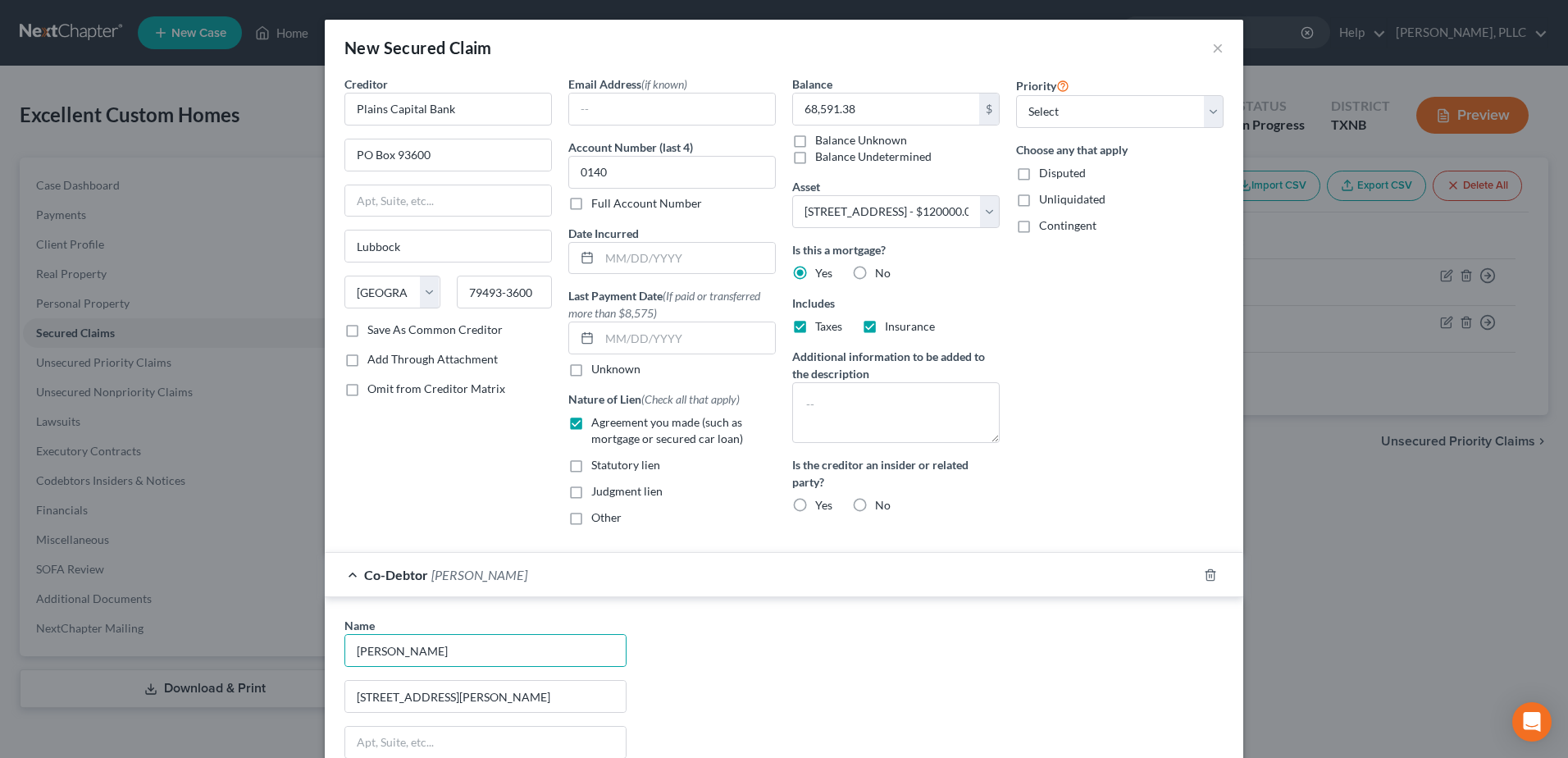
click at [974, 661] on div "Name * [PERSON_NAME] 1911 [PERSON_NAME][GEOGRAPHIC_DATA] [PERSON_NAME][GEOGRAPH…" at bounding box center [784, 769] width 895 height 305
select select "45"
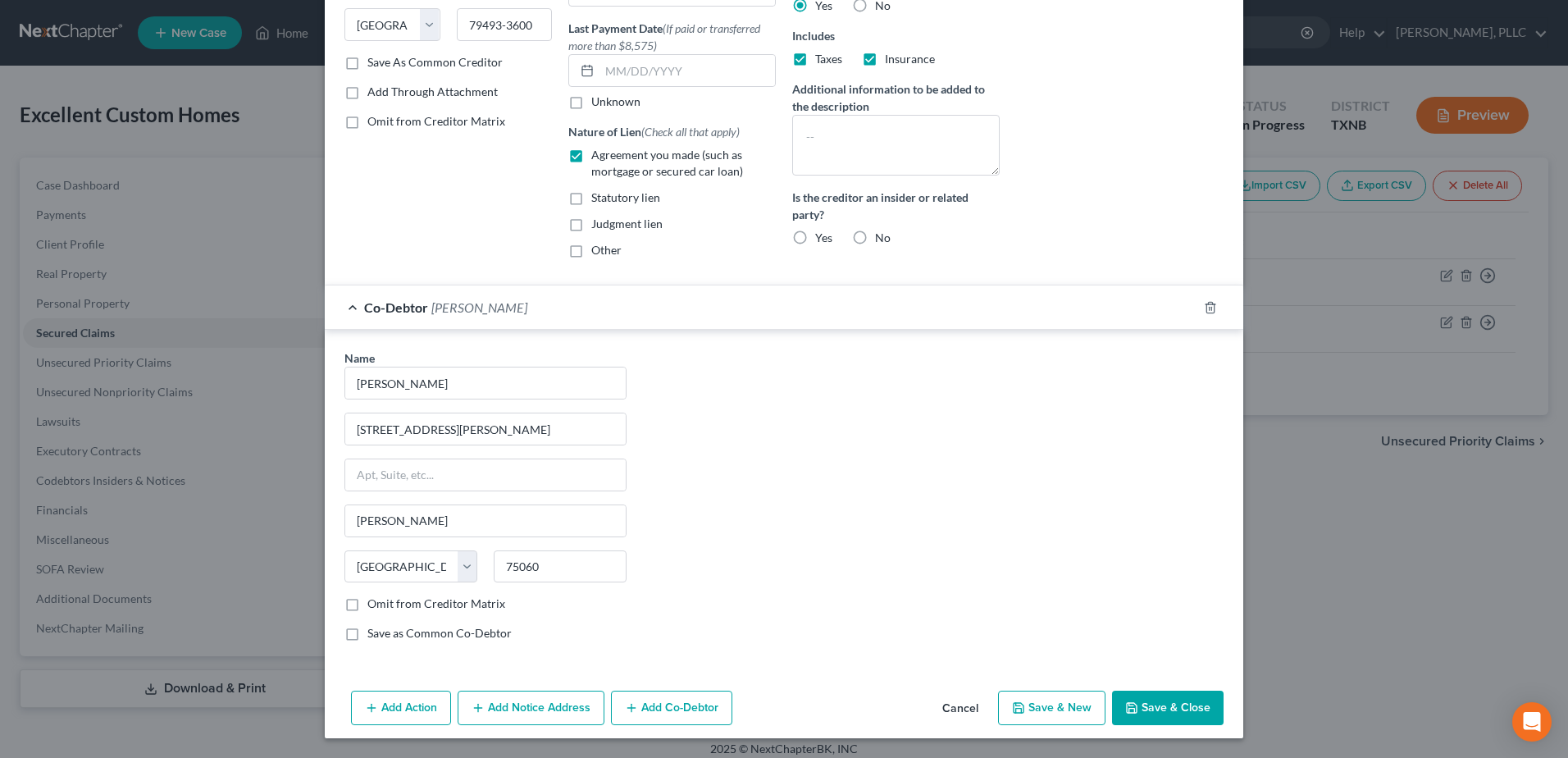
click at [1099, 584] on div "Name * [PERSON_NAME] 1911 [PERSON_NAME][GEOGRAPHIC_DATA] [PERSON_NAME][GEOGRAPH…" at bounding box center [784, 501] width 895 height 305
click at [1201, 712] on button "Save & Close" at bounding box center [1168, 708] width 112 height 35
select select
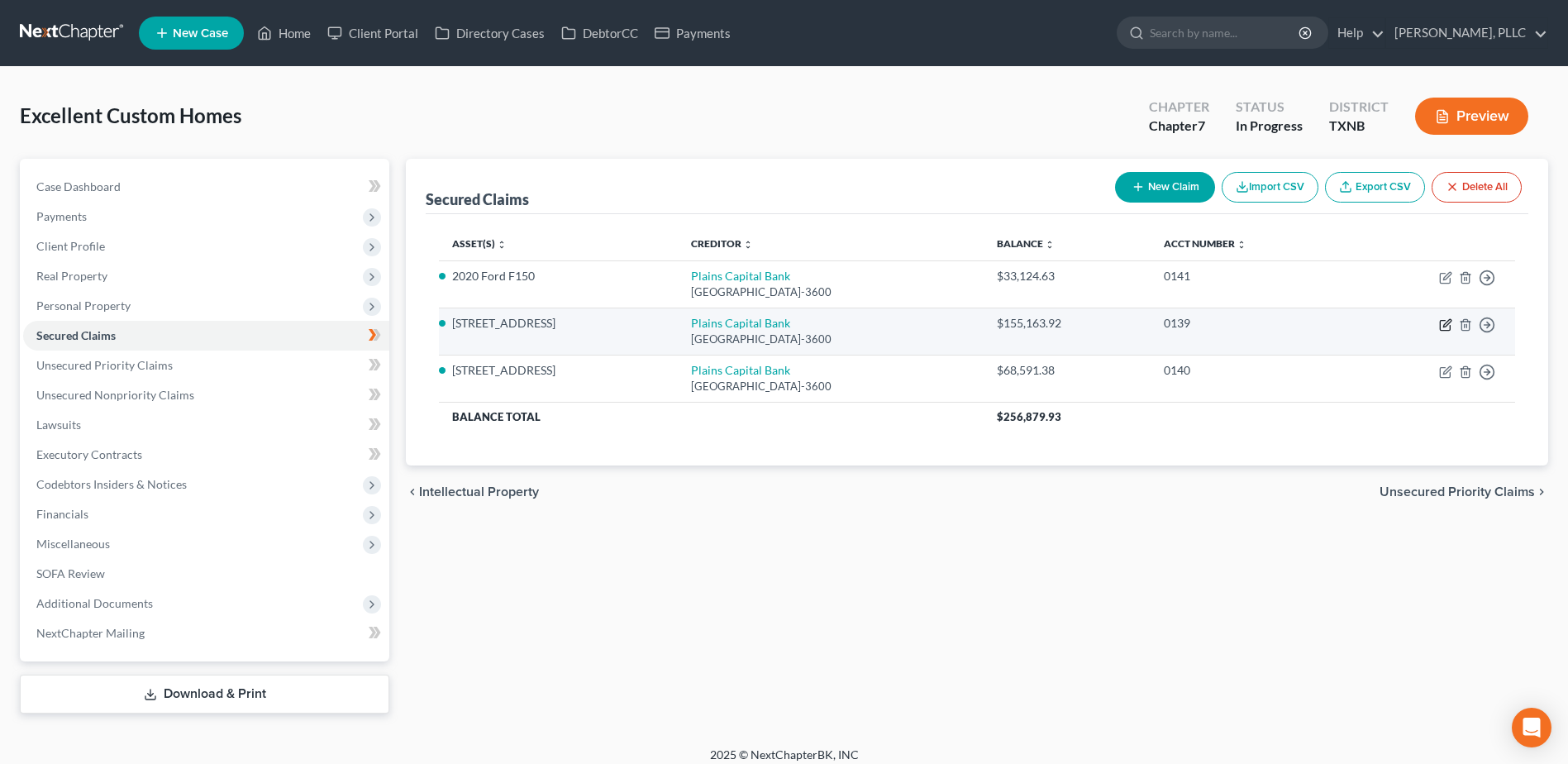
click at [1445, 323] on icon "button" at bounding box center [1446, 325] width 14 height 14
select select "45"
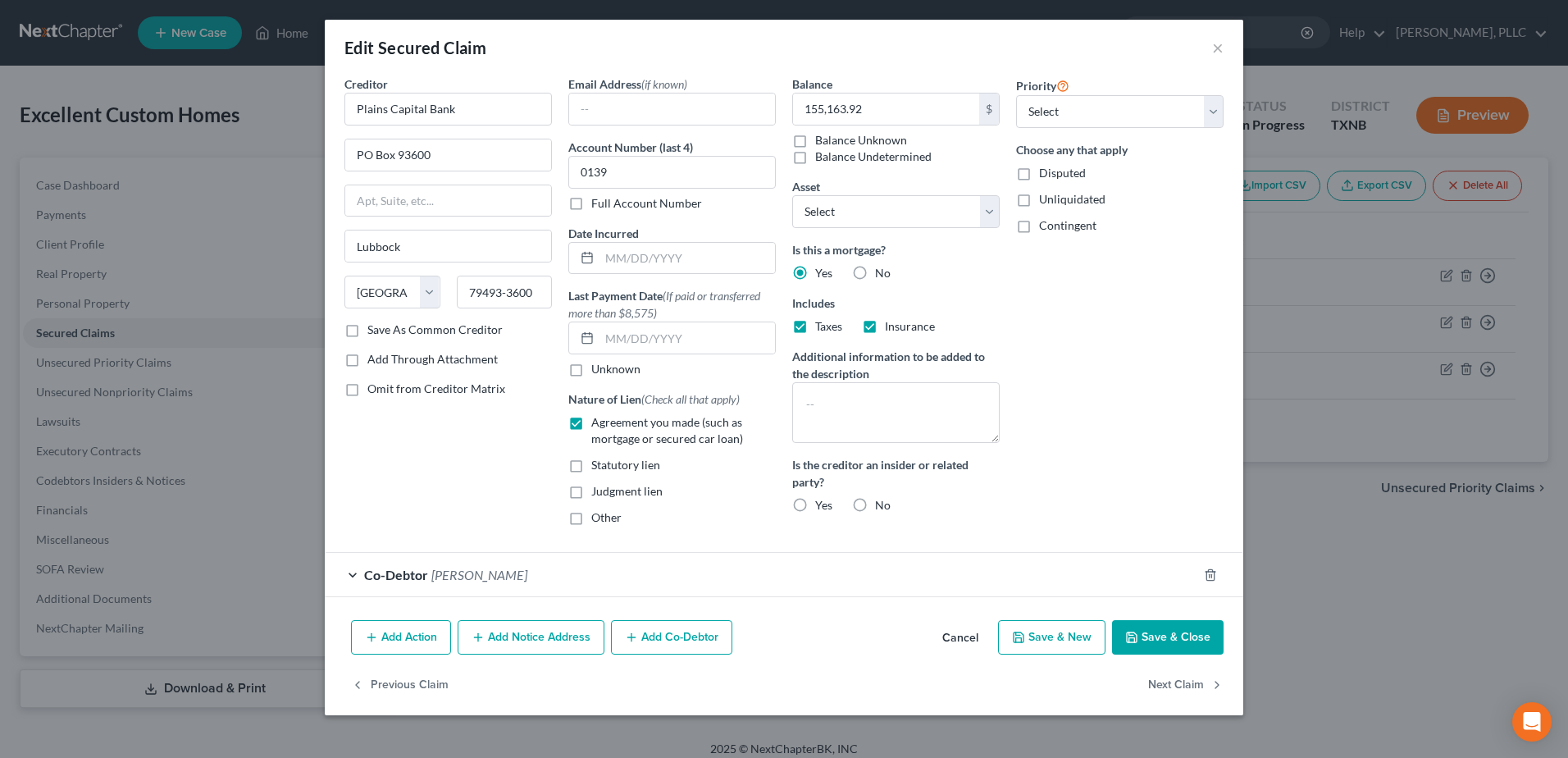
click at [815, 331] on label "Taxes" at bounding box center [829, 326] width 27 height 16
click at [822, 329] on input "Taxes" at bounding box center [827, 323] width 11 height 11
checkbox input "false"
click at [1159, 634] on button "Save & Close" at bounding box center [1168, 638] width 112 height 35
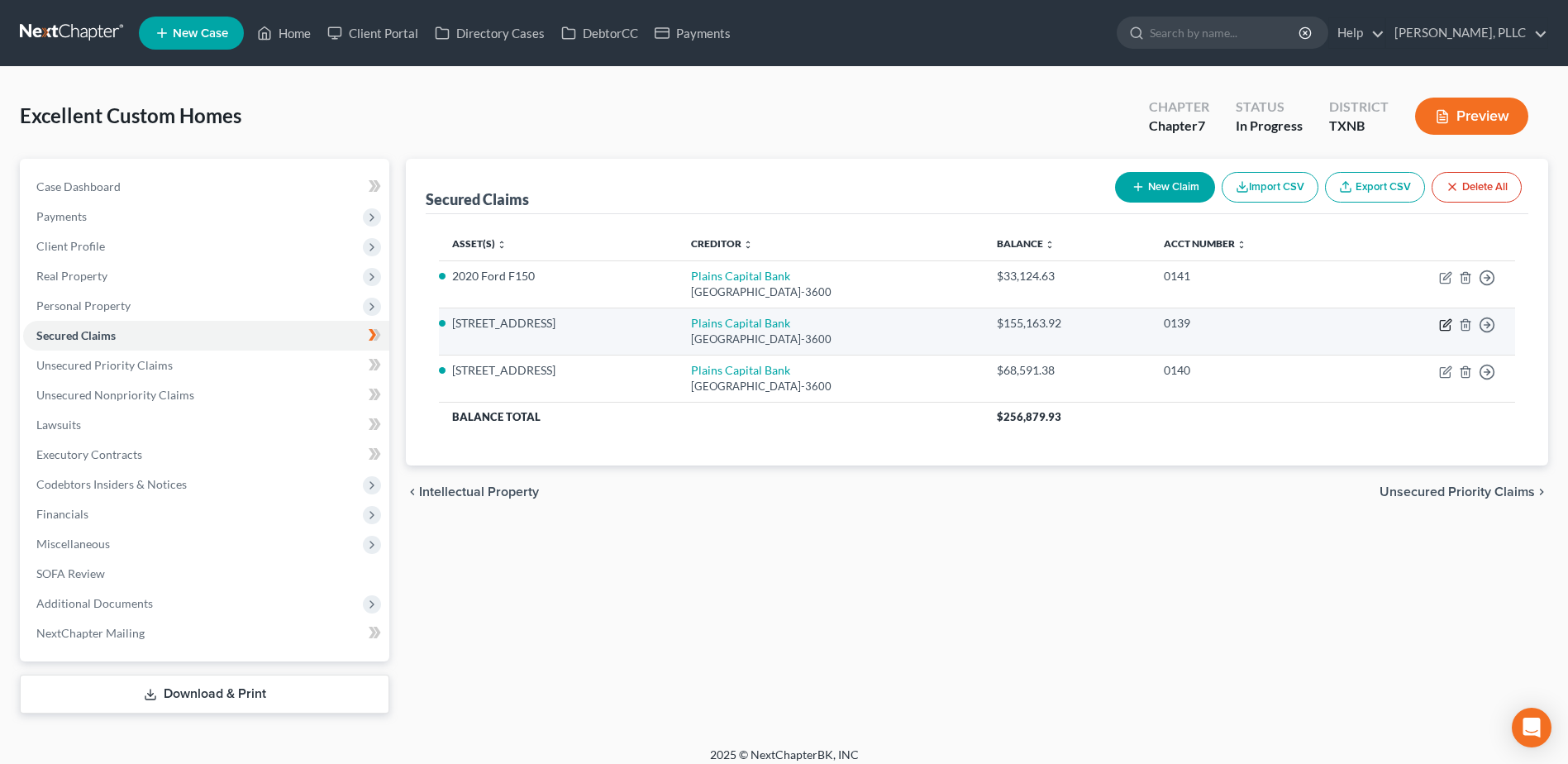
click at [1445, 326] on icon "button" at bounding box center [1446, 325] width 14 height 14
select select "45"
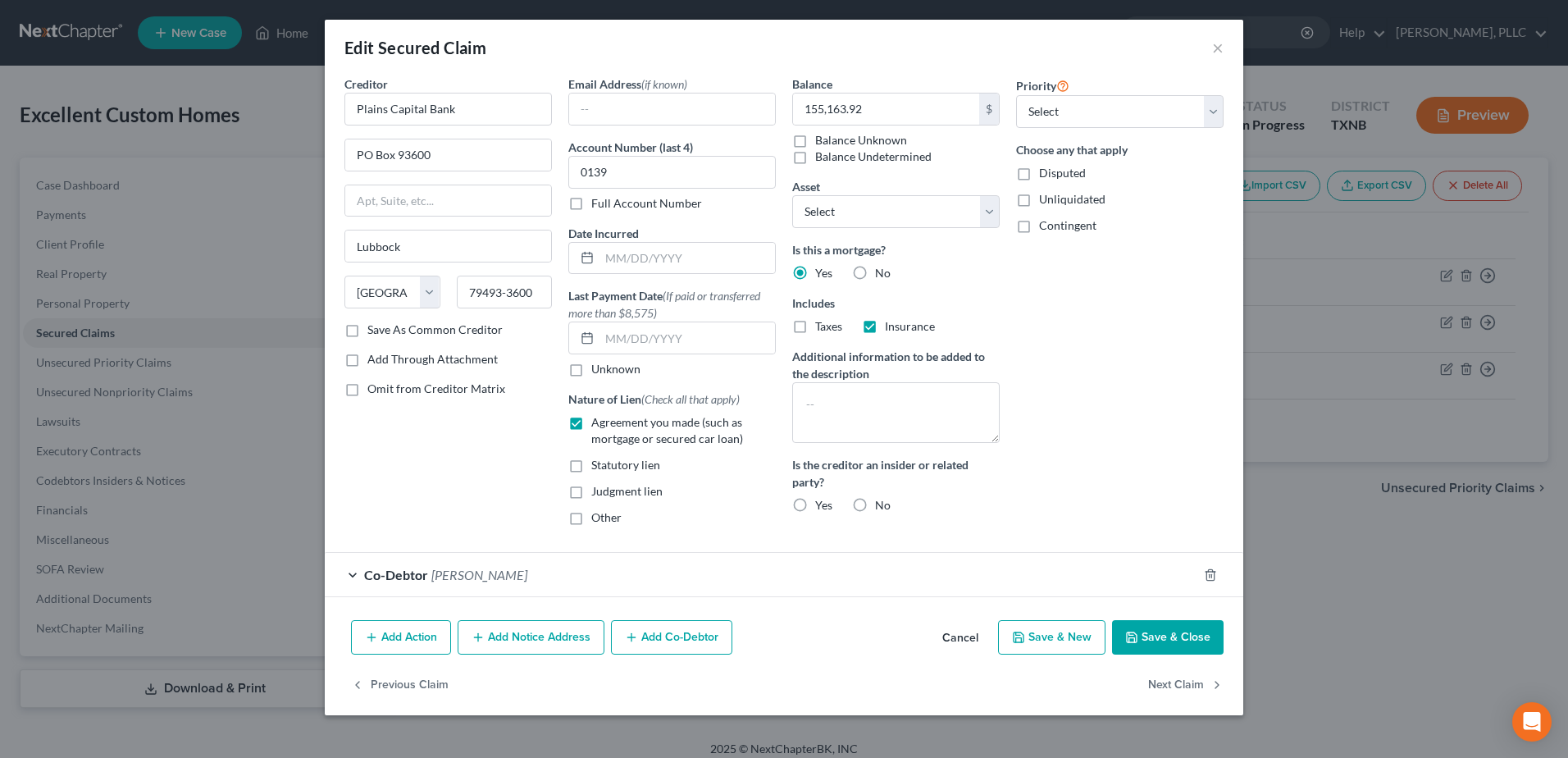
click at [1144, 641] on button "Save & Close" at bounding box center [1168, 638] width 112 height 35
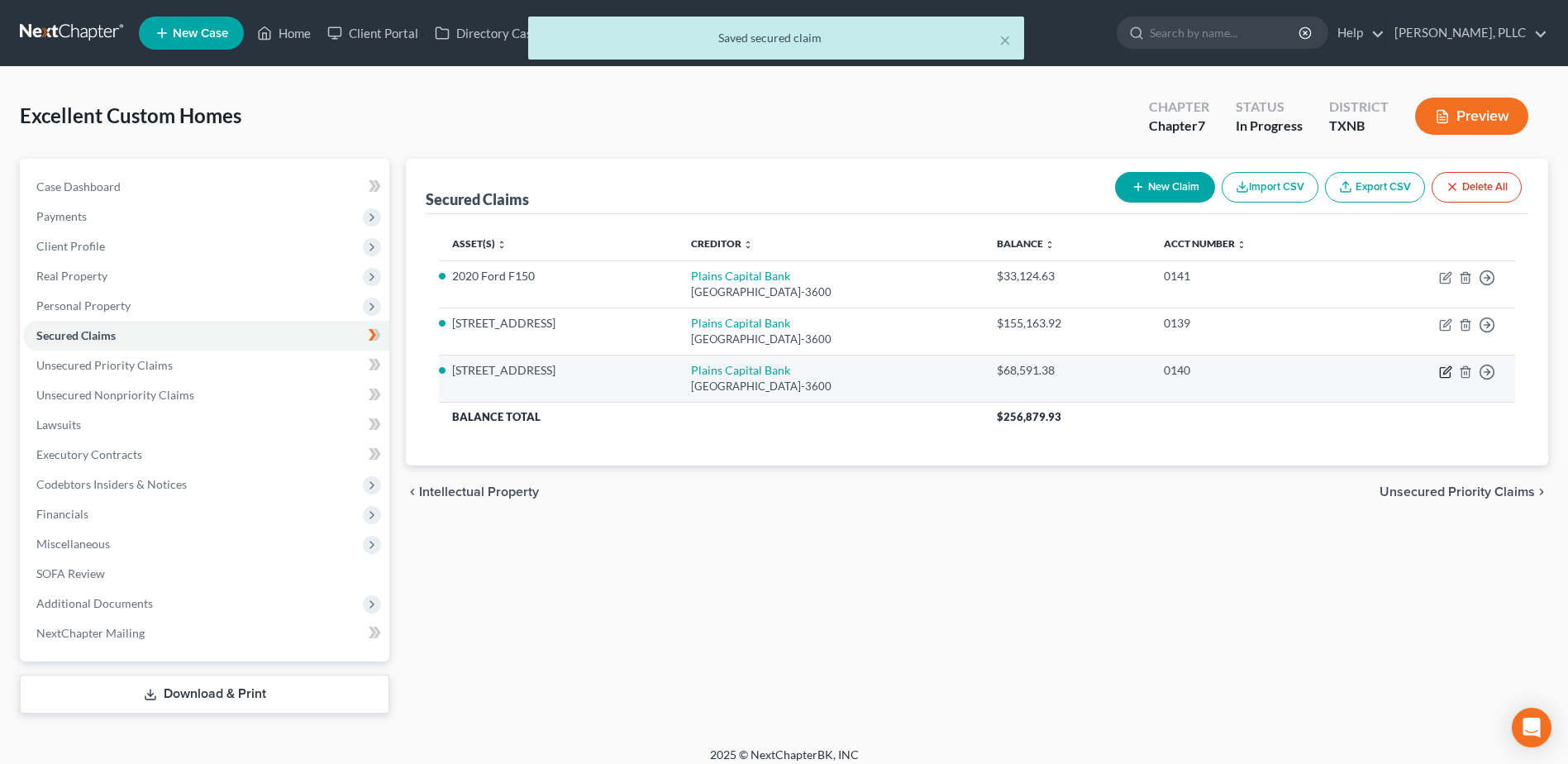
click at [1445, 372] on icon "button" at bounding box center [1446, 372] width 14 height 14
select select "45"
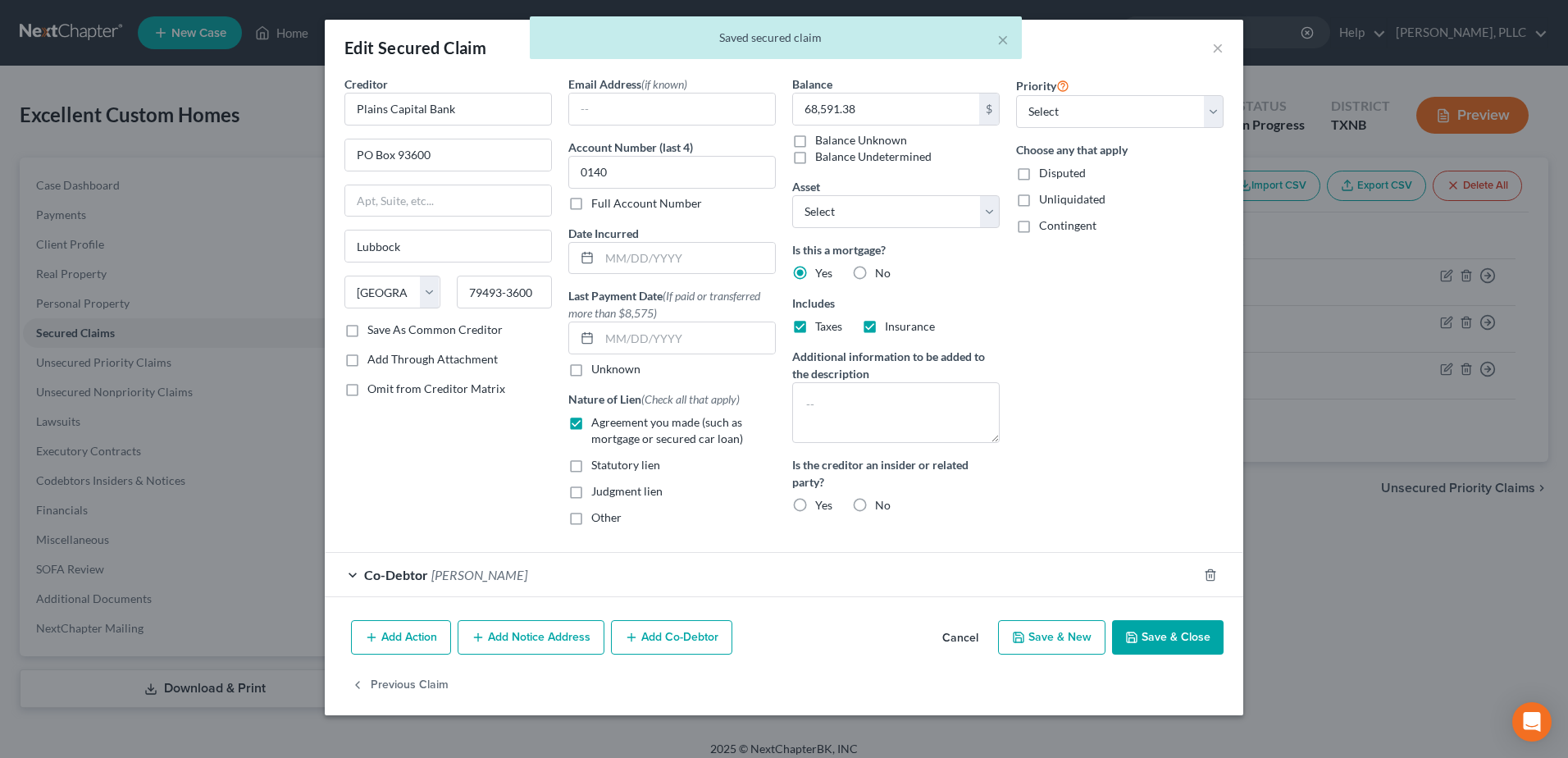
drag, startPoint x: 795, startPoint y: 326, endPoint x: 1155, endPoint y: 643, distance: 479.7
click at [815, 326] on label "Taxes" at bounding box center [829, 326] width 27 height 16
click at [822, 326] on input "Taxes" at bounding box center [827, 323] width 11 height 11
checkbox input "false"
click at [1155, 643] on button "Save & Close" at bounding box center [1168, 638] width 112 height 35
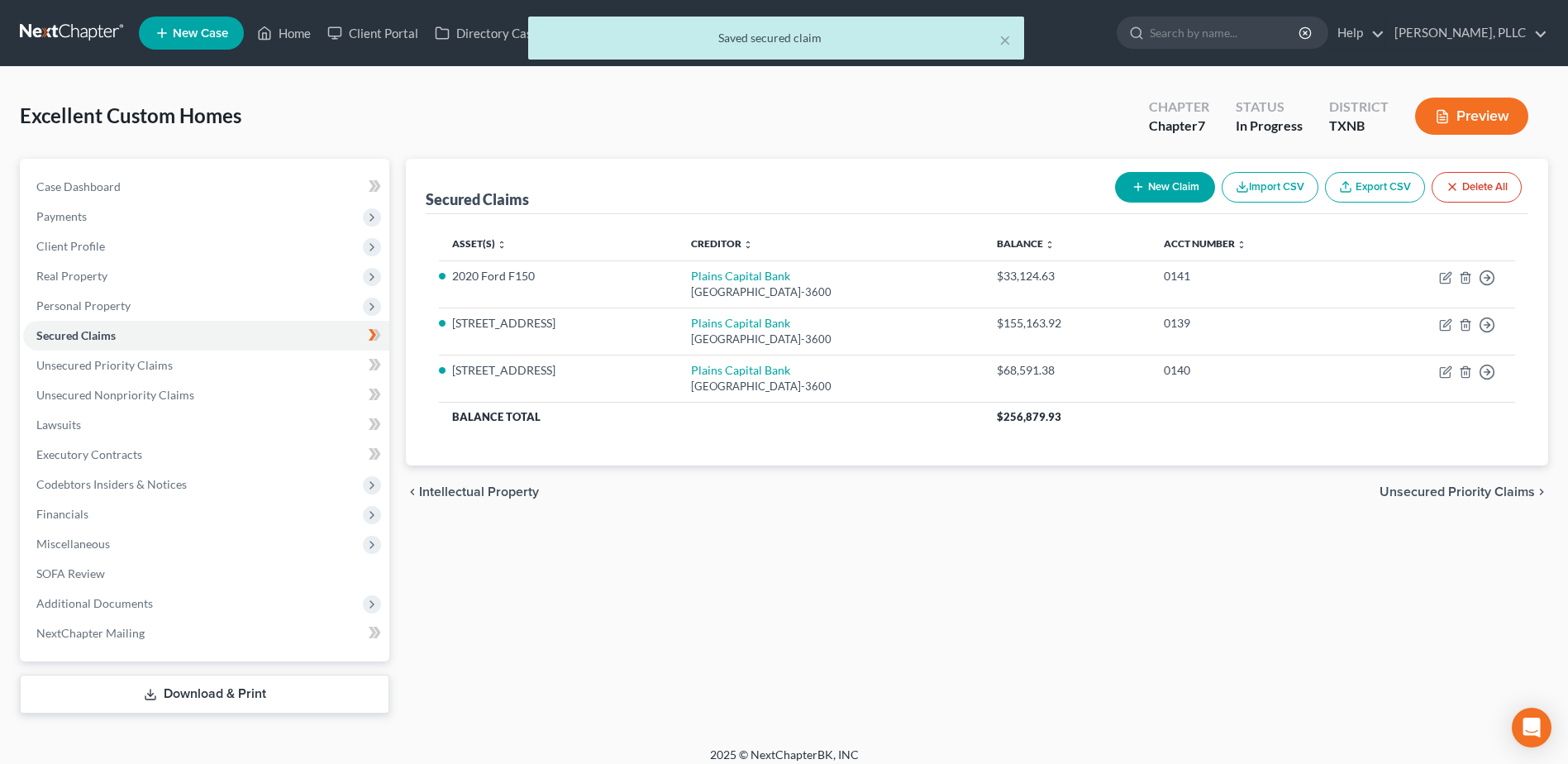
click at [1161, 193] on button "New Claim" at bounding box center [1165, 187] width 100 height 31
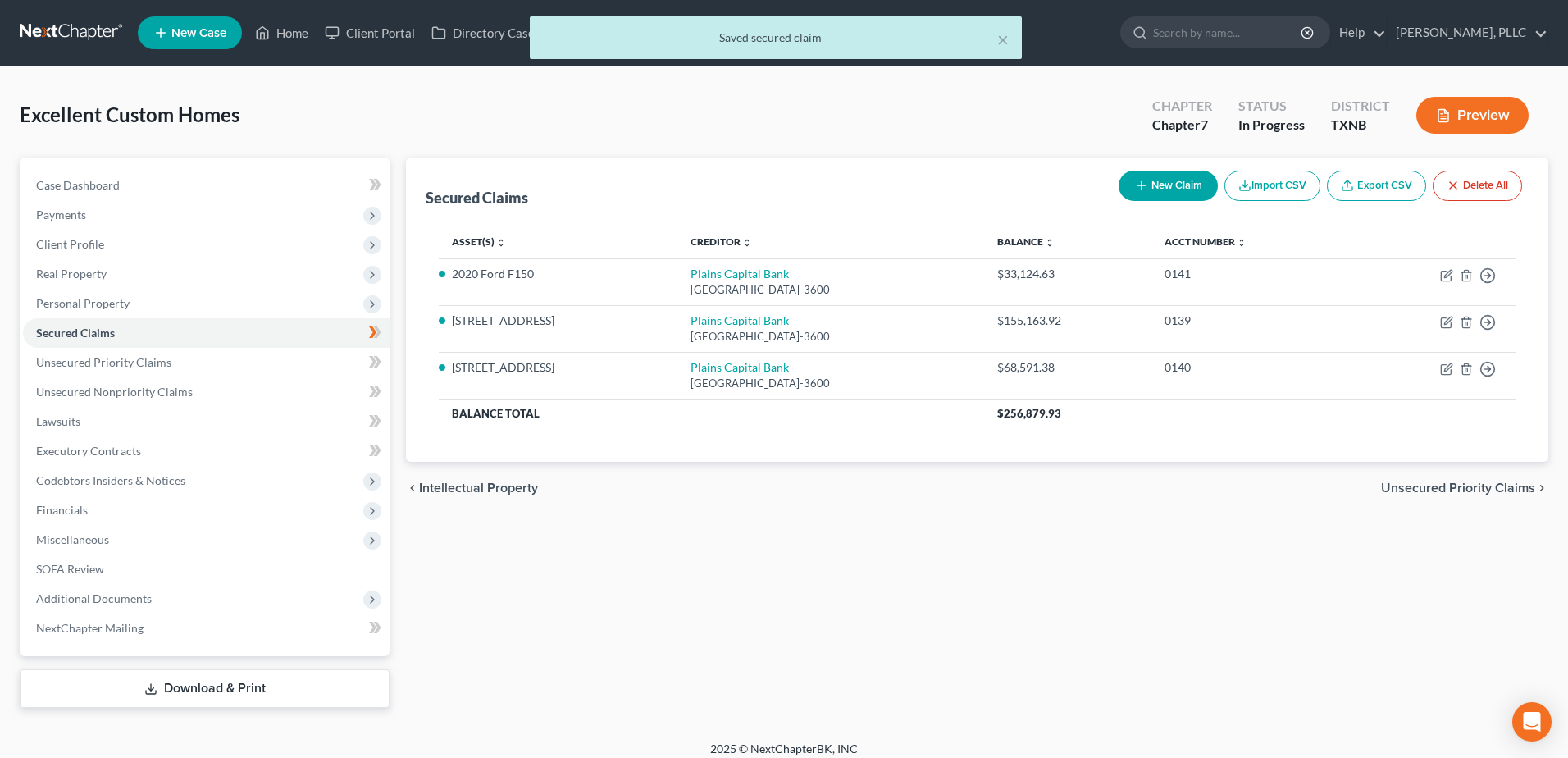
select select "0"
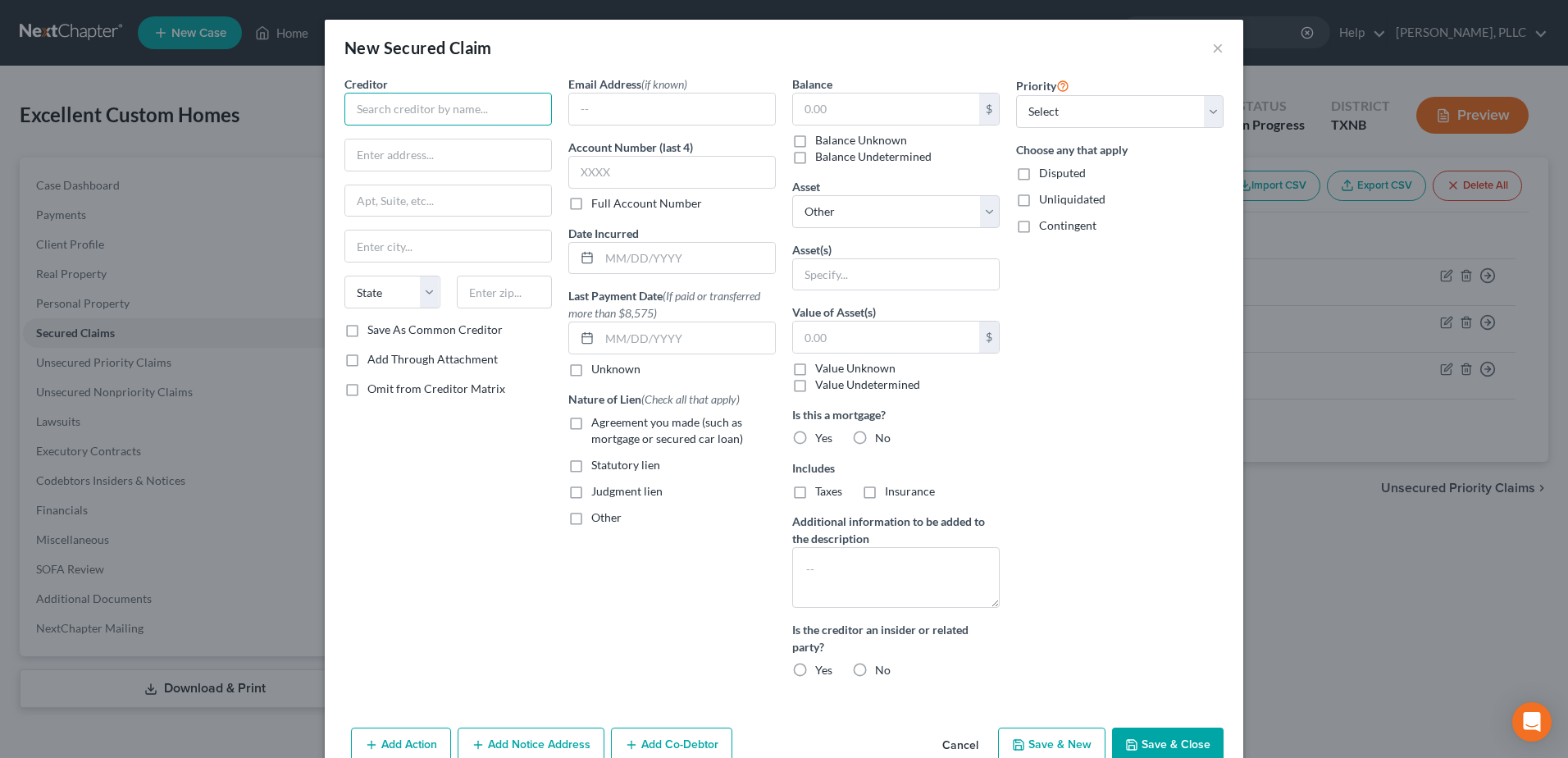
click at [434, 107] on input "text" at bounding box center [448, 109] width 208 height 33
click at [434, 107] on input "[PERSON_NAME]" at bounding box center [448, 109] width 208 height 33
type input "[PERSON_NAME] Tax Assessor"
type input "PO Box 139066"
type input "[GEOGRAPHIC_DATA]"
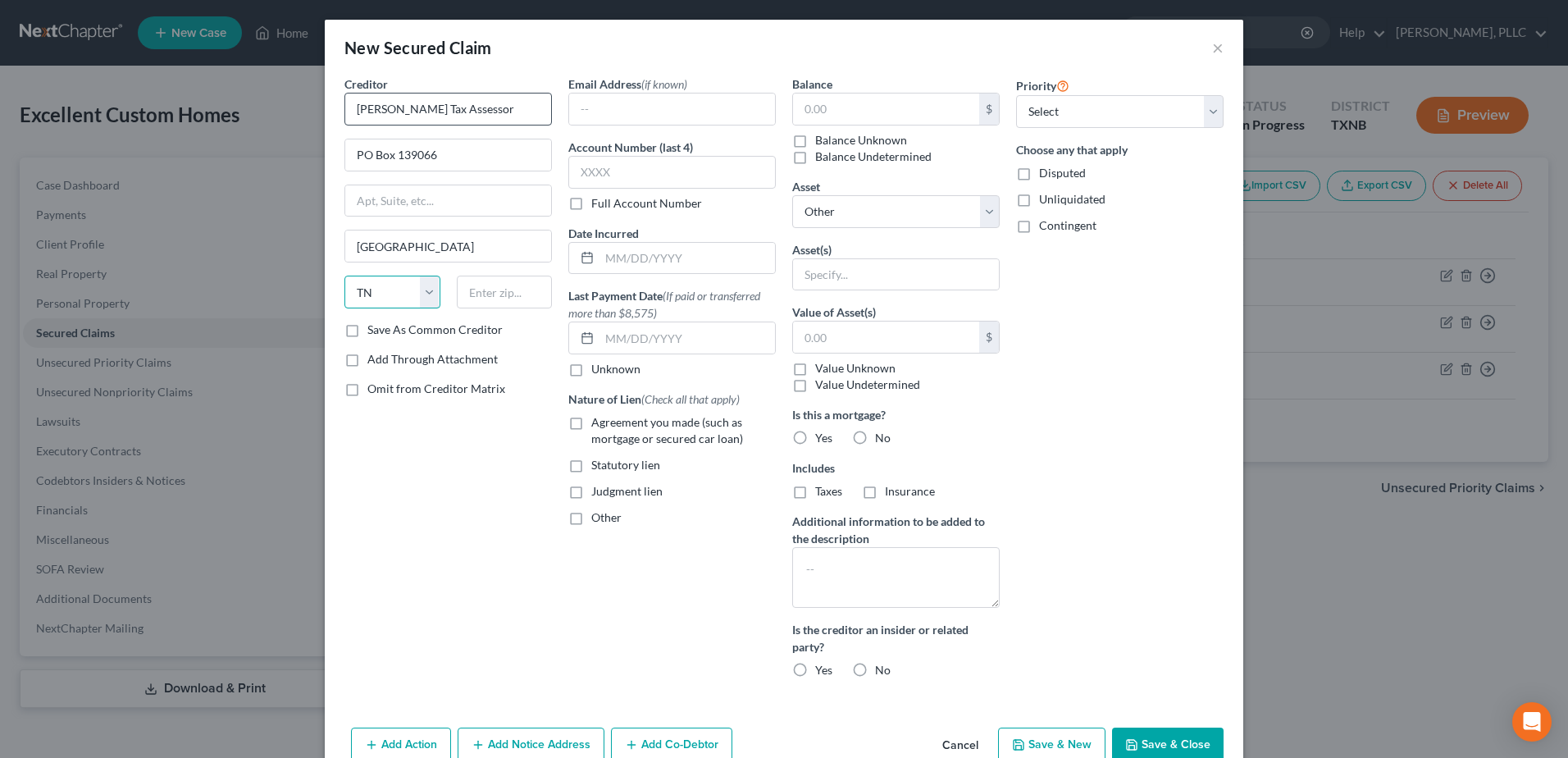
select select "45"
type input "75313-9066"
click at [635, 175] on input "text" at bounding box center [672, 172] width 208 height 33
click at [591, 423] on label "Agreement you made (such as mortgage or secured car loan)" at bounding box center [684, 431] width 185 height 33
click at [598, 423] on input "Agreement you made (such as mortgage or secured car loan)" at bounding box center [603, 419] width 11 height 11
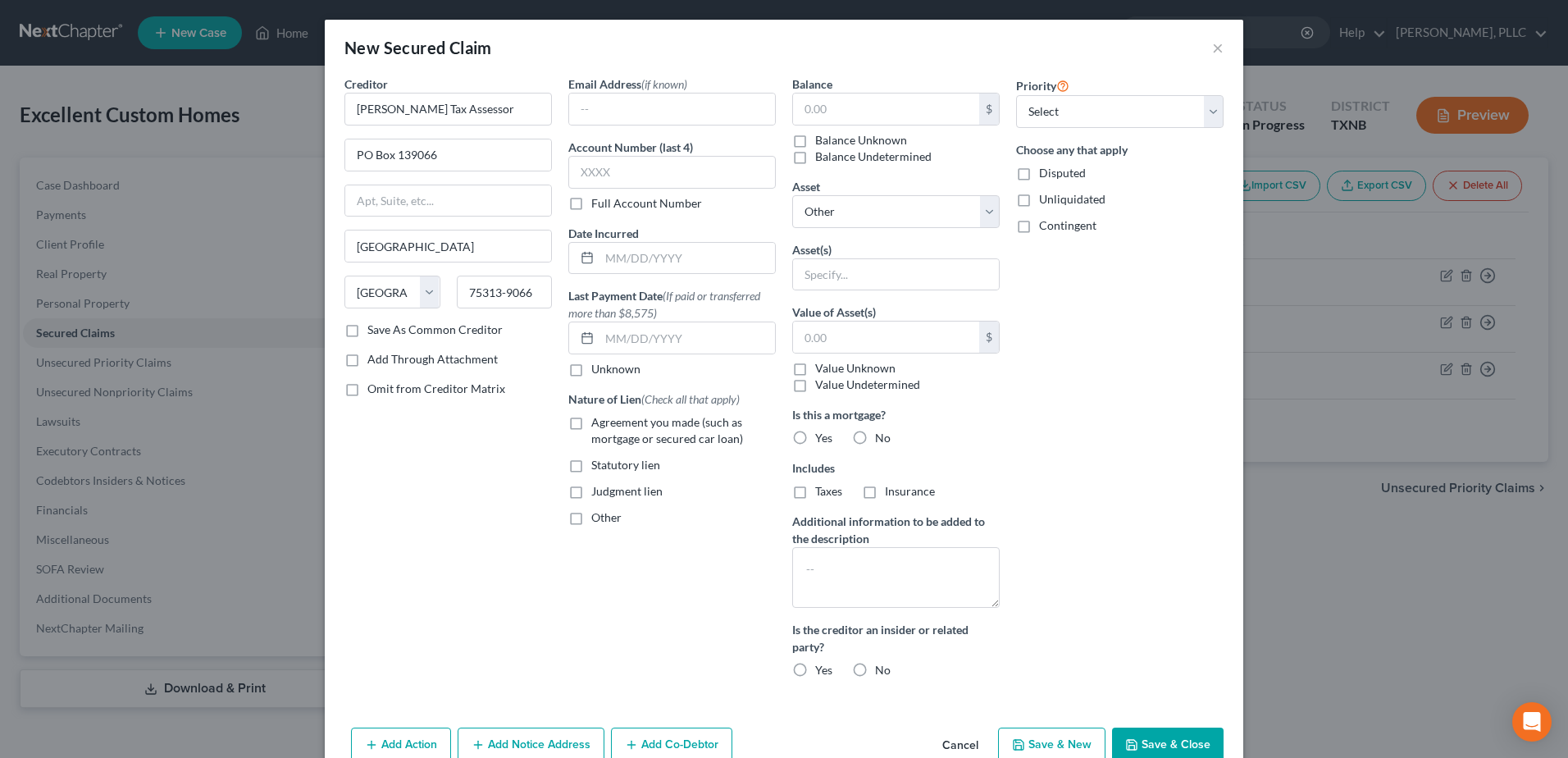
checkbox input "true"
click at [839, 114] on input "text" at bounding box center [886, 109] width 187 height 31
type input "6,391.65"
click at [991, 208] on select "Select Other Multiple Assets 2020 Ford F150 - $39245.0 [STREET_ADDRESS] - $4350…" at bounding box center [896, 212] width 208 height 33
select select "3"
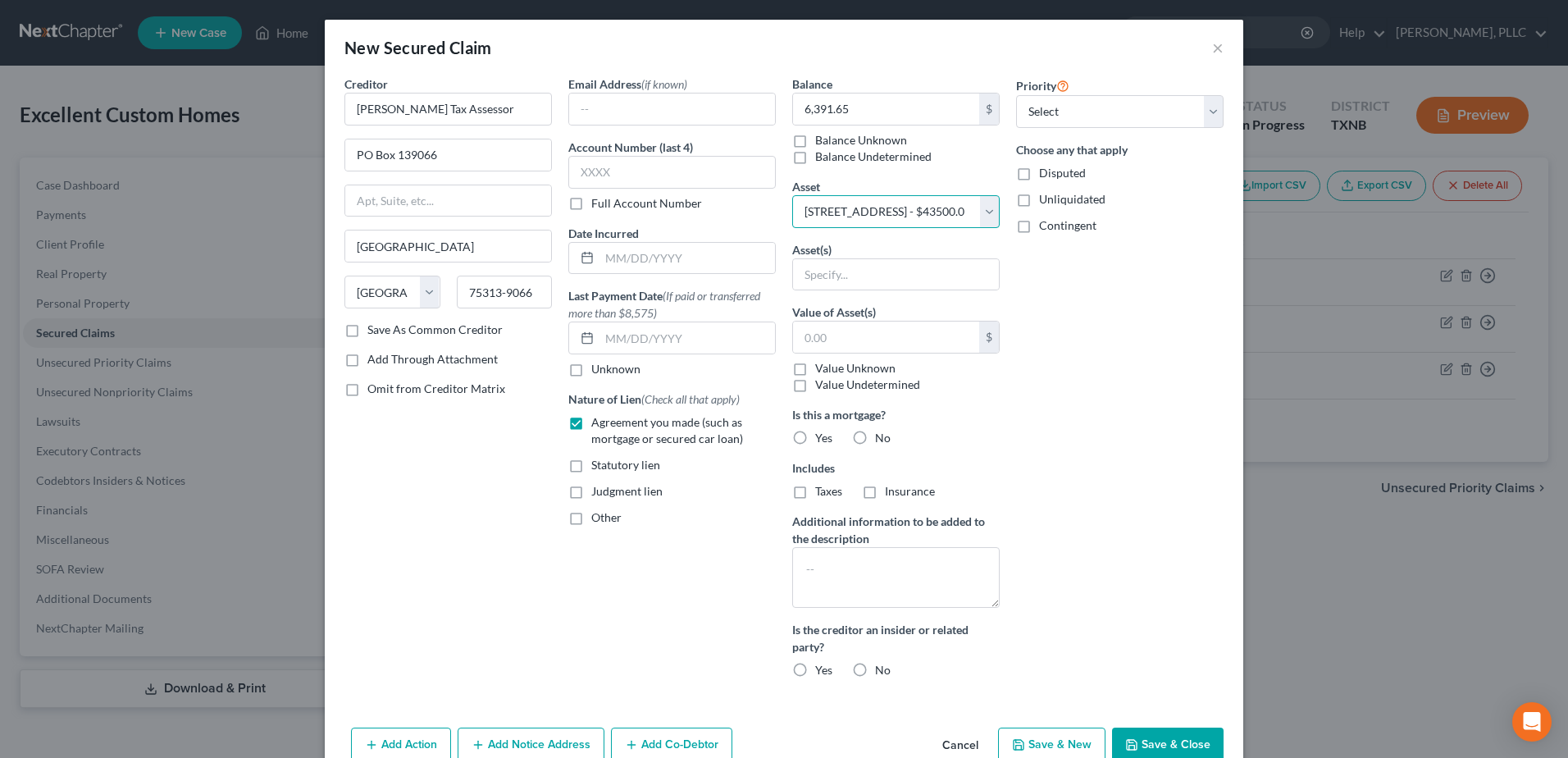
click at [792, 195] on select "Select Other Multiple Assets 2020 Ford F150 - $39245.0 [STREET_ADDRESS] - $4350…" at bounding box center [896, 212] width 208 height 33
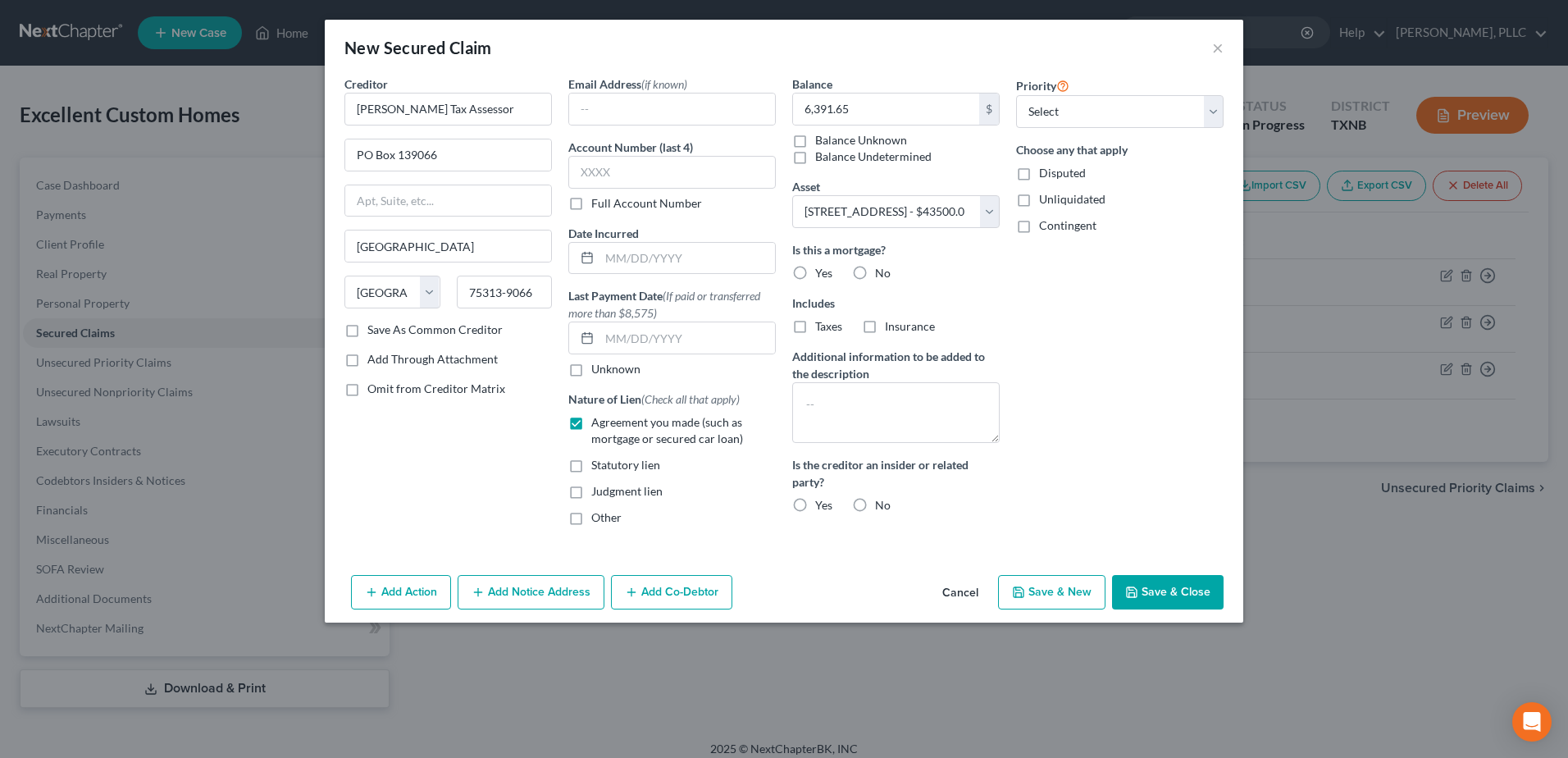
click at [815, 273] on label "Yes" at bounding box center [824, 273] width 17 height 16
click at [822, 273] on input "Yes" at bounding box center [827, 270] width 11 height 11
radio input "true"
click at [678, 596] on button "Add Co-Debtor" at bounding box center [671, 593] width 121 height 35
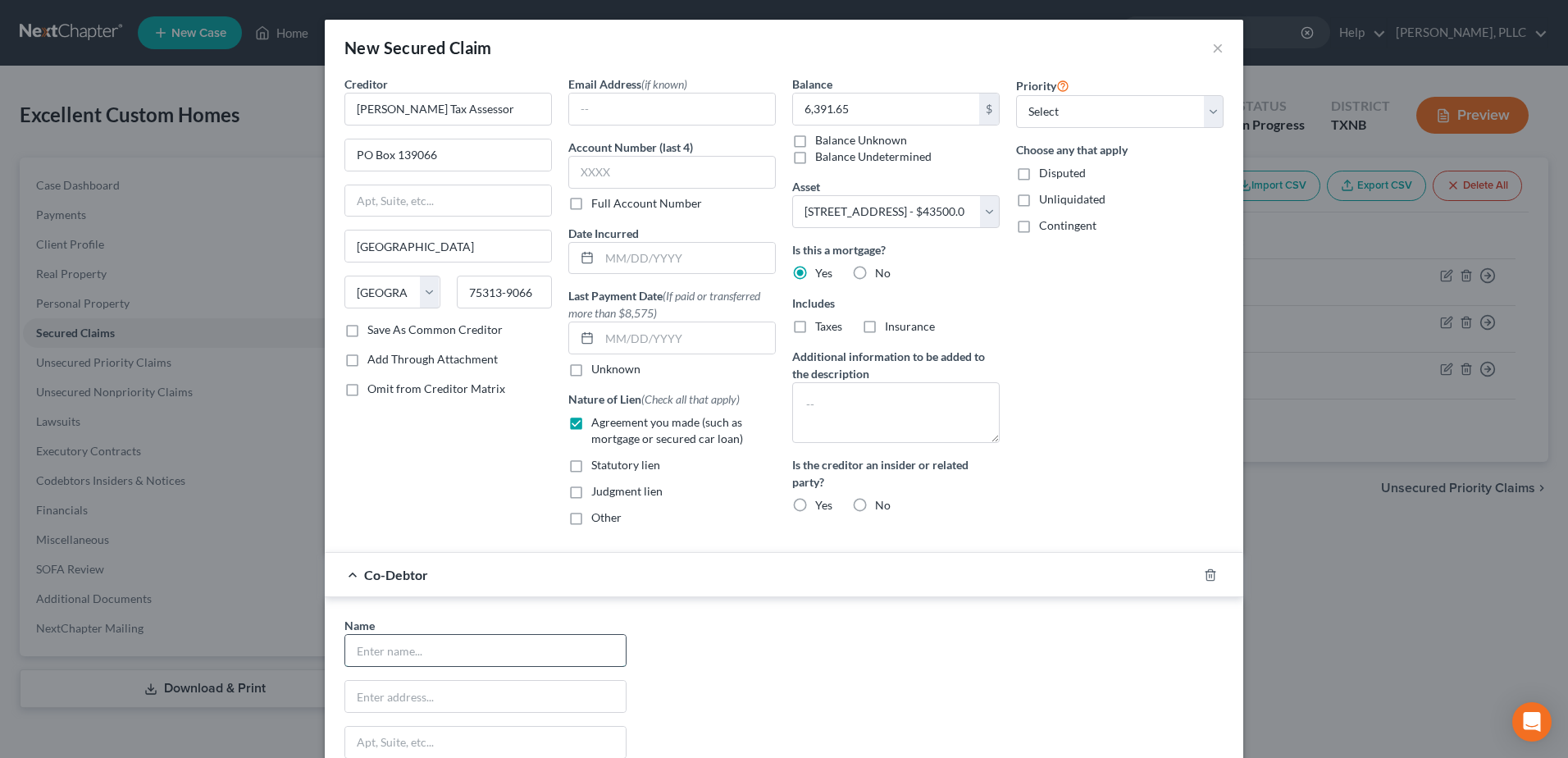
click at [411, 640] on input "text" at bounding box center [485, 650] width 281 height 31
type input "[PERSON_NAME]"
type input "0139"
type input "[STREET_ADDRESS][PERSON_NAME]"
type input "[PERSON_NAME]"
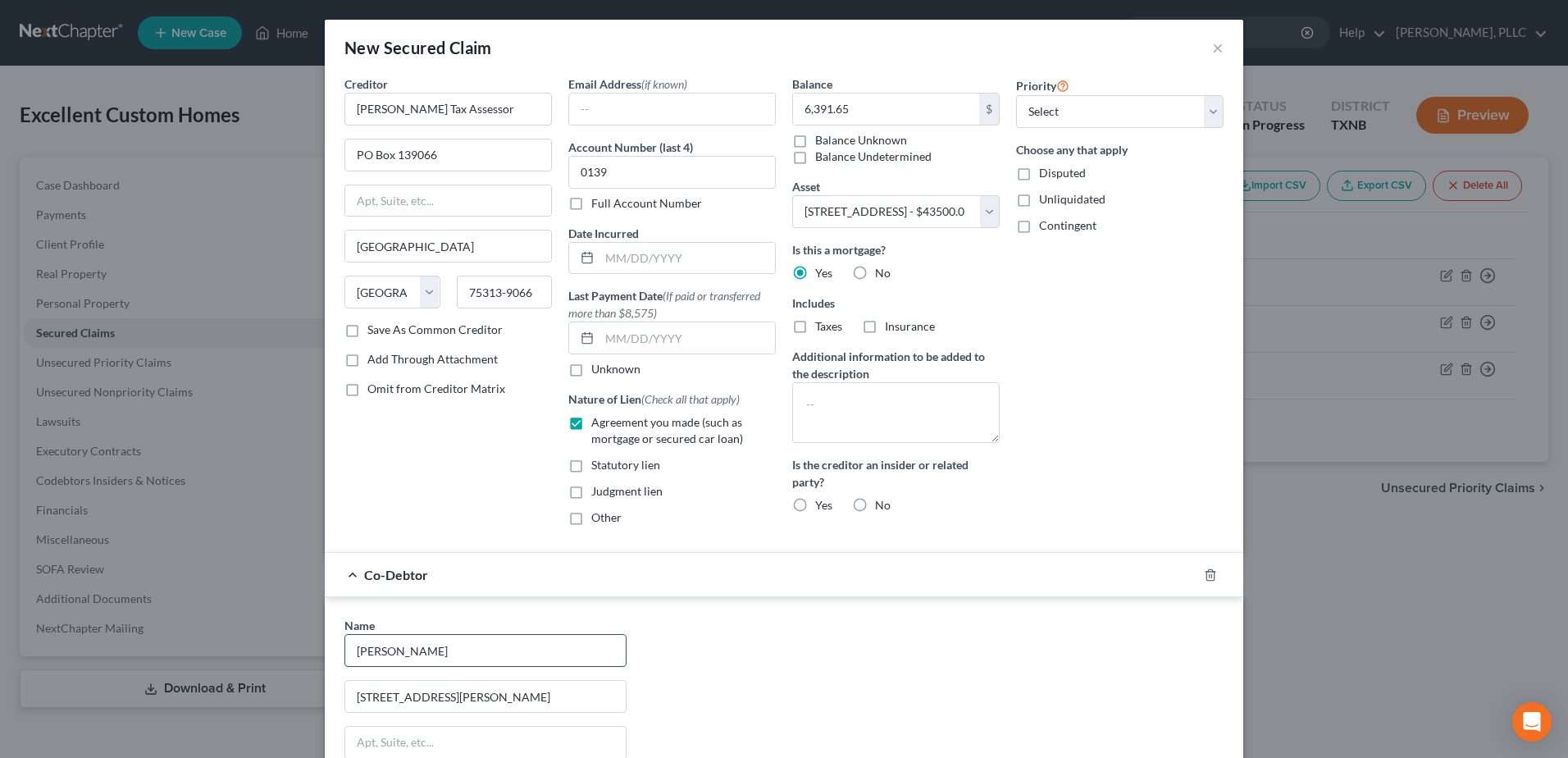
type input "75060"
click at [883, 625] on div "Name * [PERSON_NAME] 1911 [PERSON_NAME][GEOGRAPHIC_DATA] [PERSON_NAME][GEOGRAPH…" at bounding box center [784, 769] width 895 height 305
select select "45"
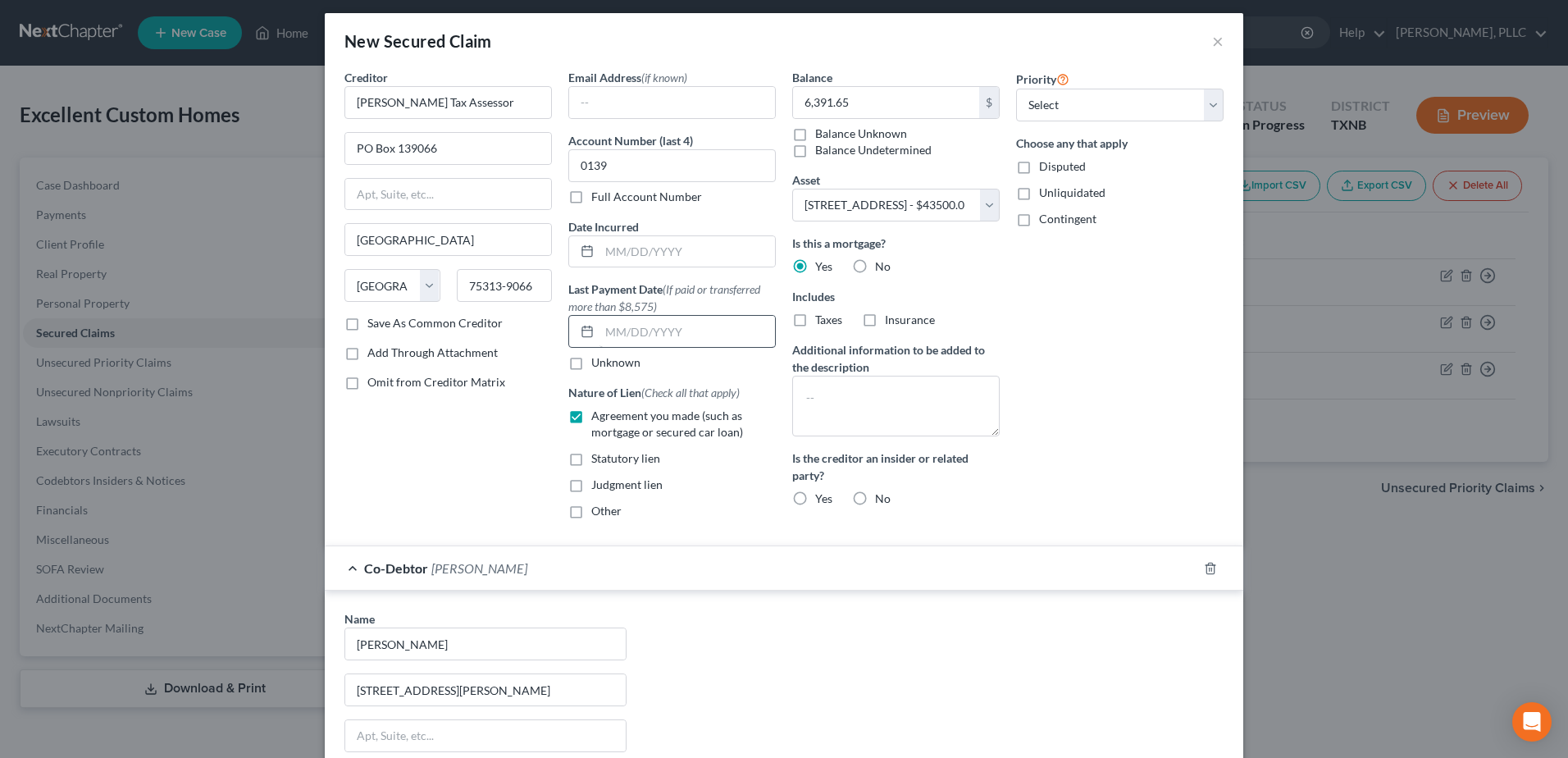
scroll to position [0, 0]
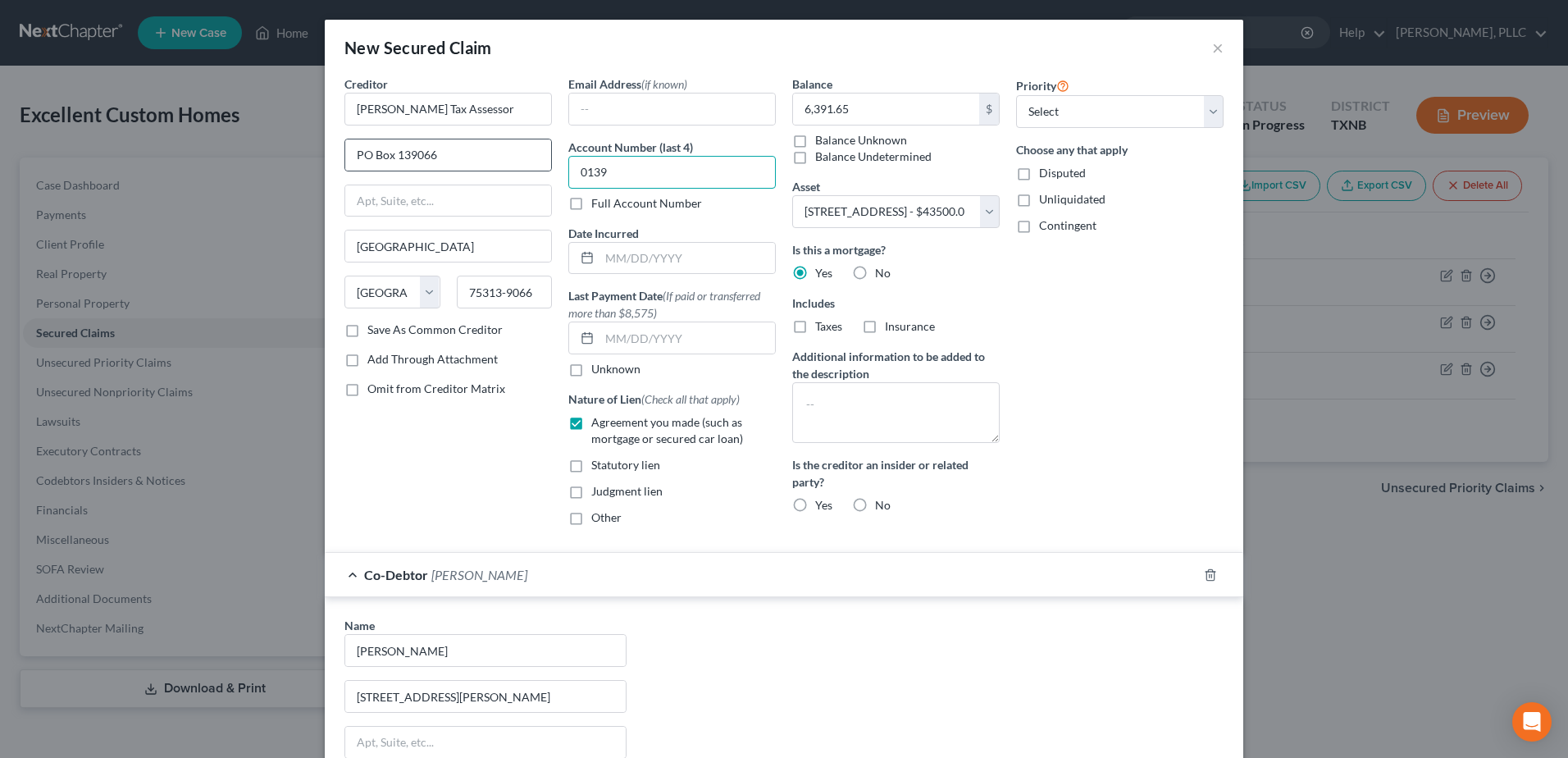
drag, startPoint x: 649, startPoint y: 171, endPoint x: 538, endPoint y: 170, distance: 111.0
click at [538, 170] on div "Creditor * [PERSON_NAME] Tax Assessor PO Box 139066 [GEOGRAPHIC_DATA] [US_STATE…" at bounding box center [784, 307] width 895 height 464
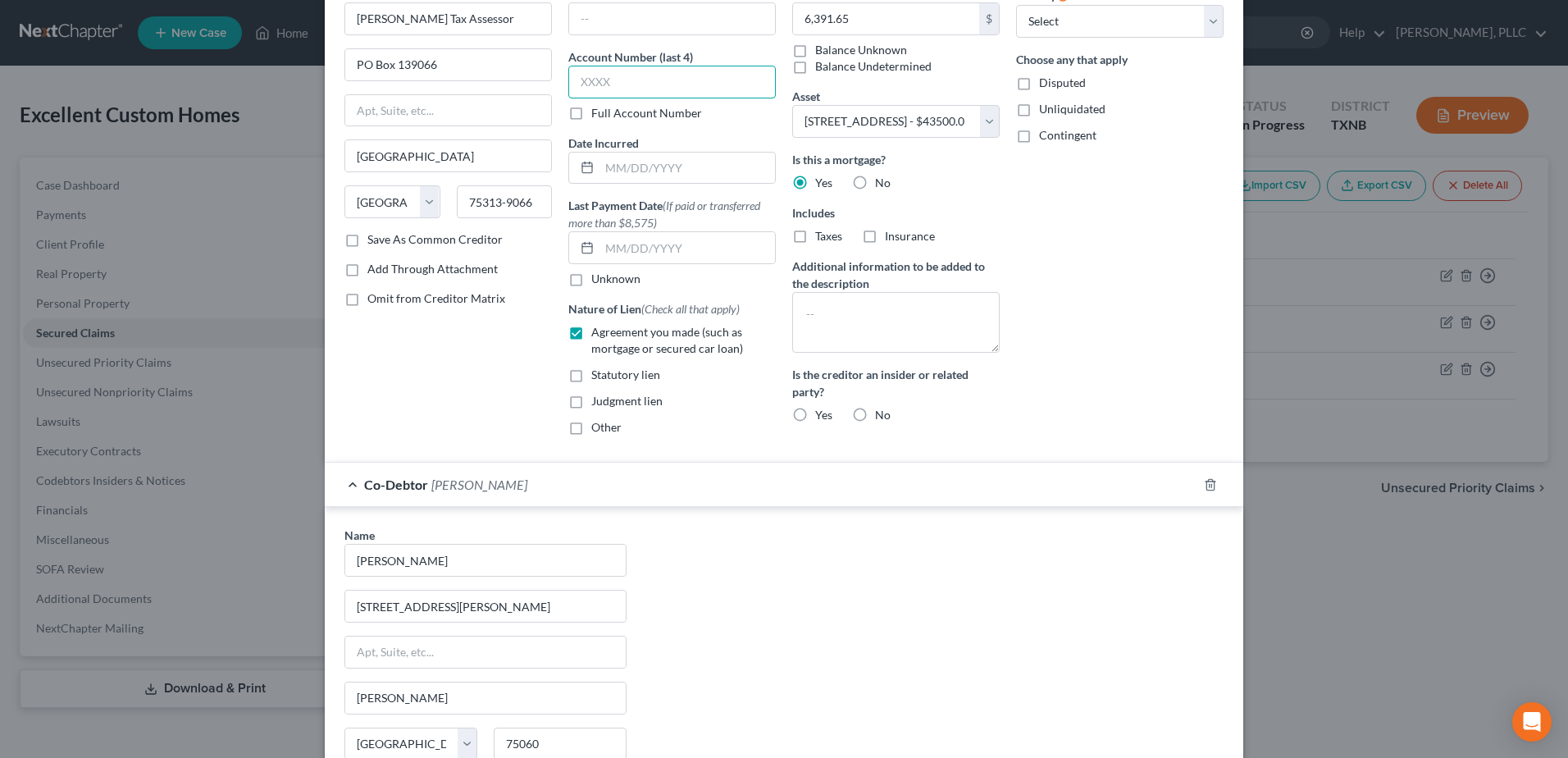
scroll to position [267, 0]
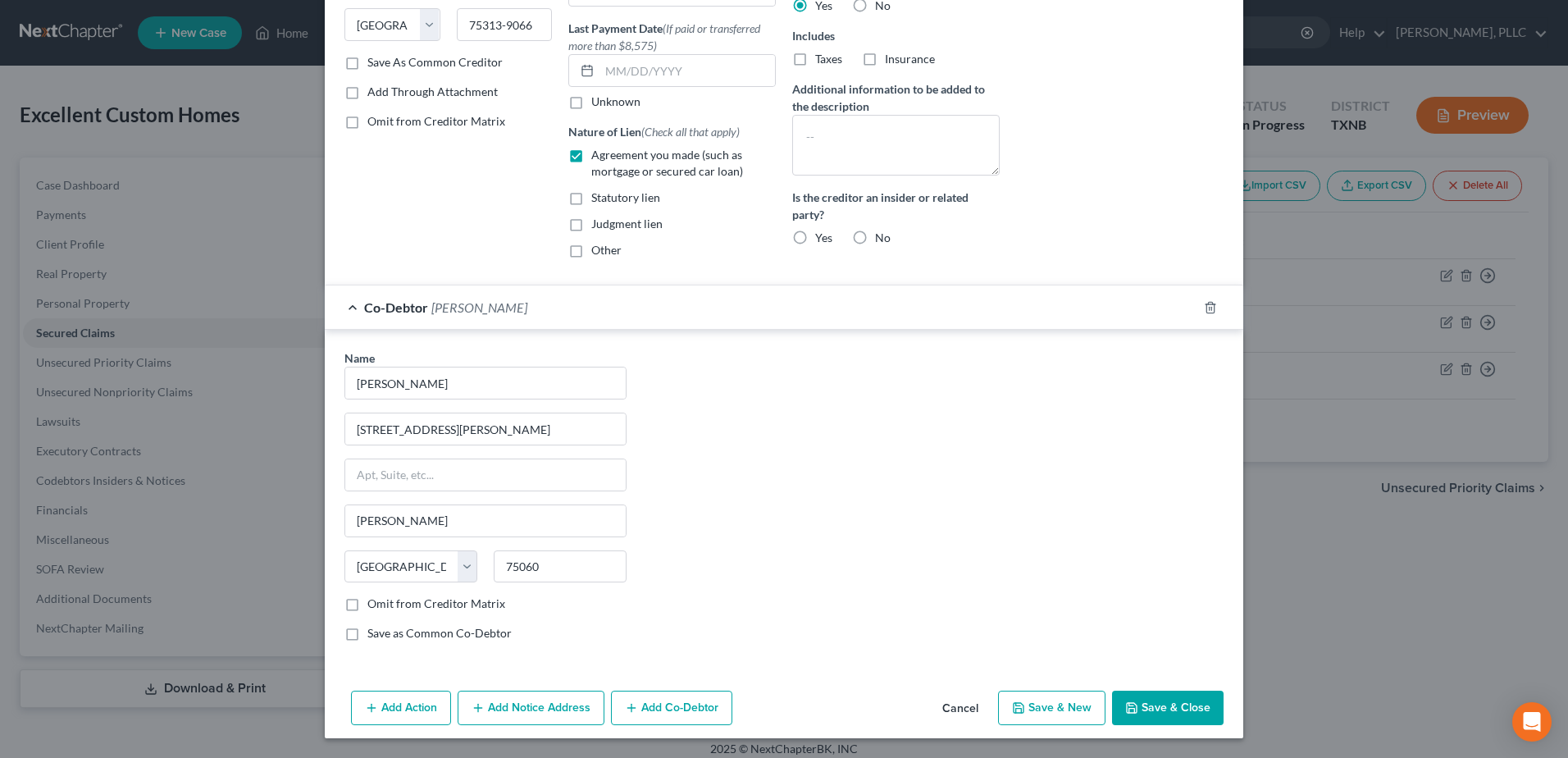
click at [1175, 701] on button "Save & Close" at bounding box center [1168, 708] width 112 height 35
select select
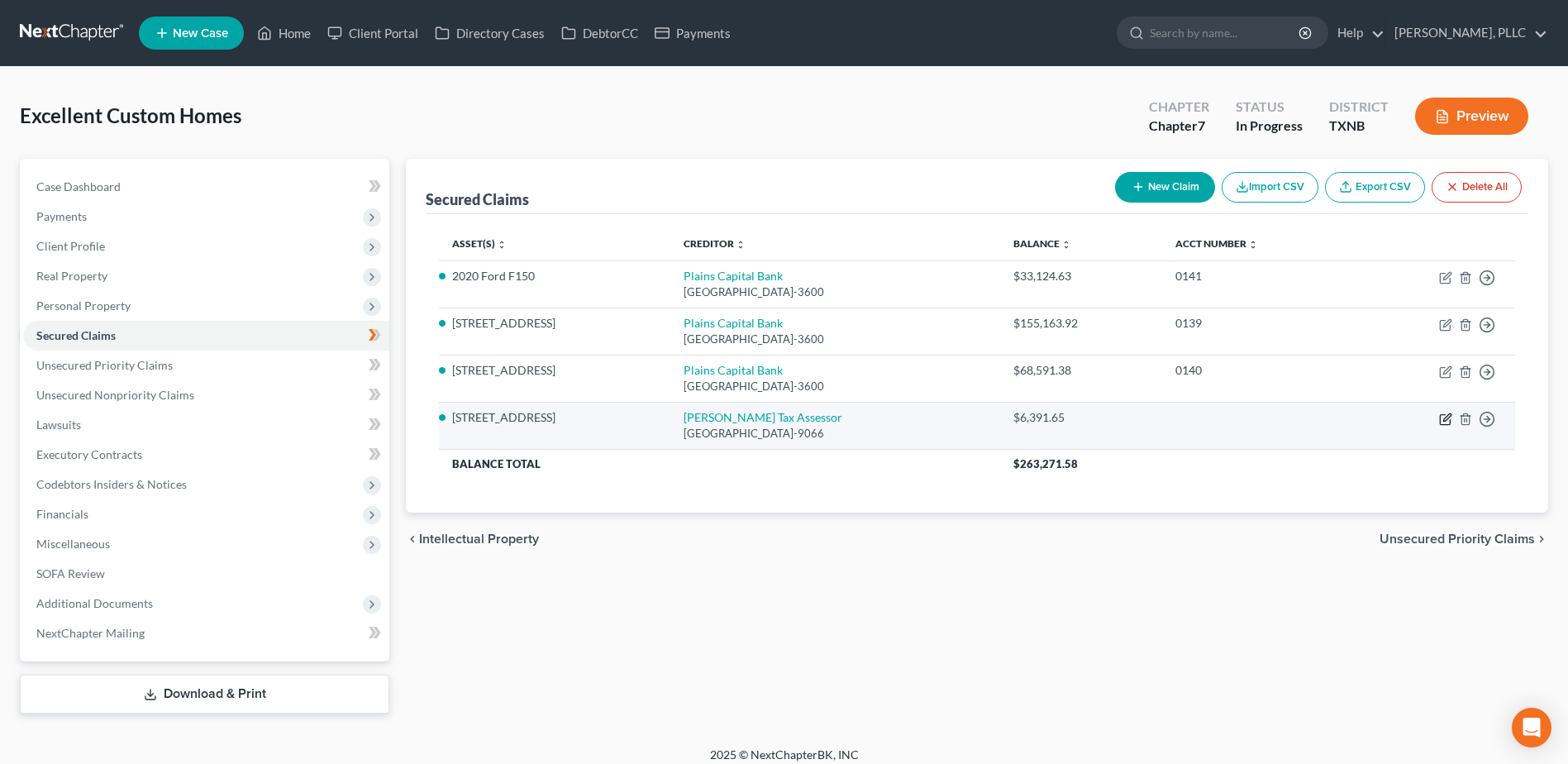
click at [1445, 423] on icon "button" at bounding box center [1446, 420] width 14 height 14
select select "45"
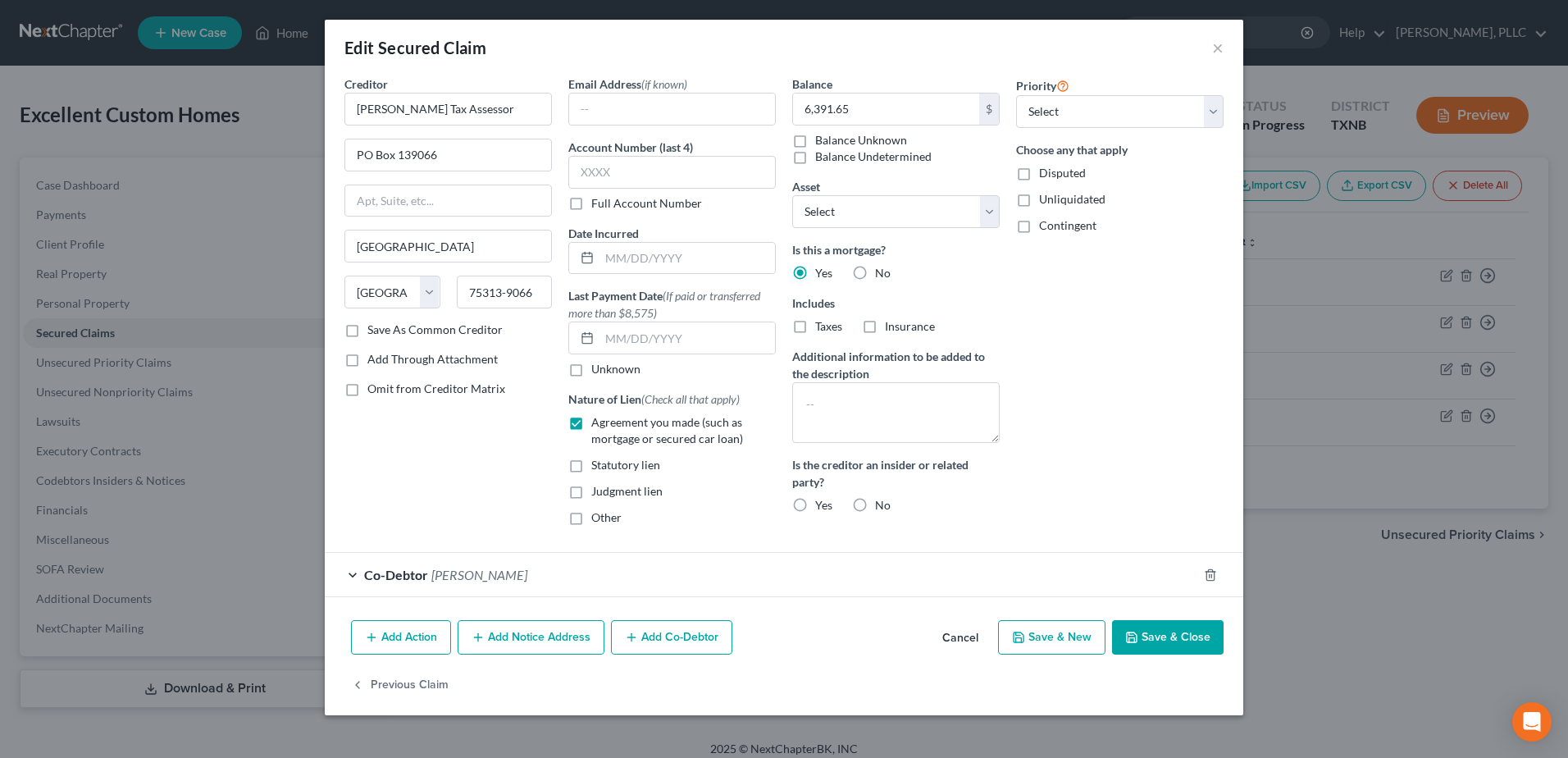
click at [526, 633] on button "Add Notice Address" at bounding box center [531, 638] width 147 height 35
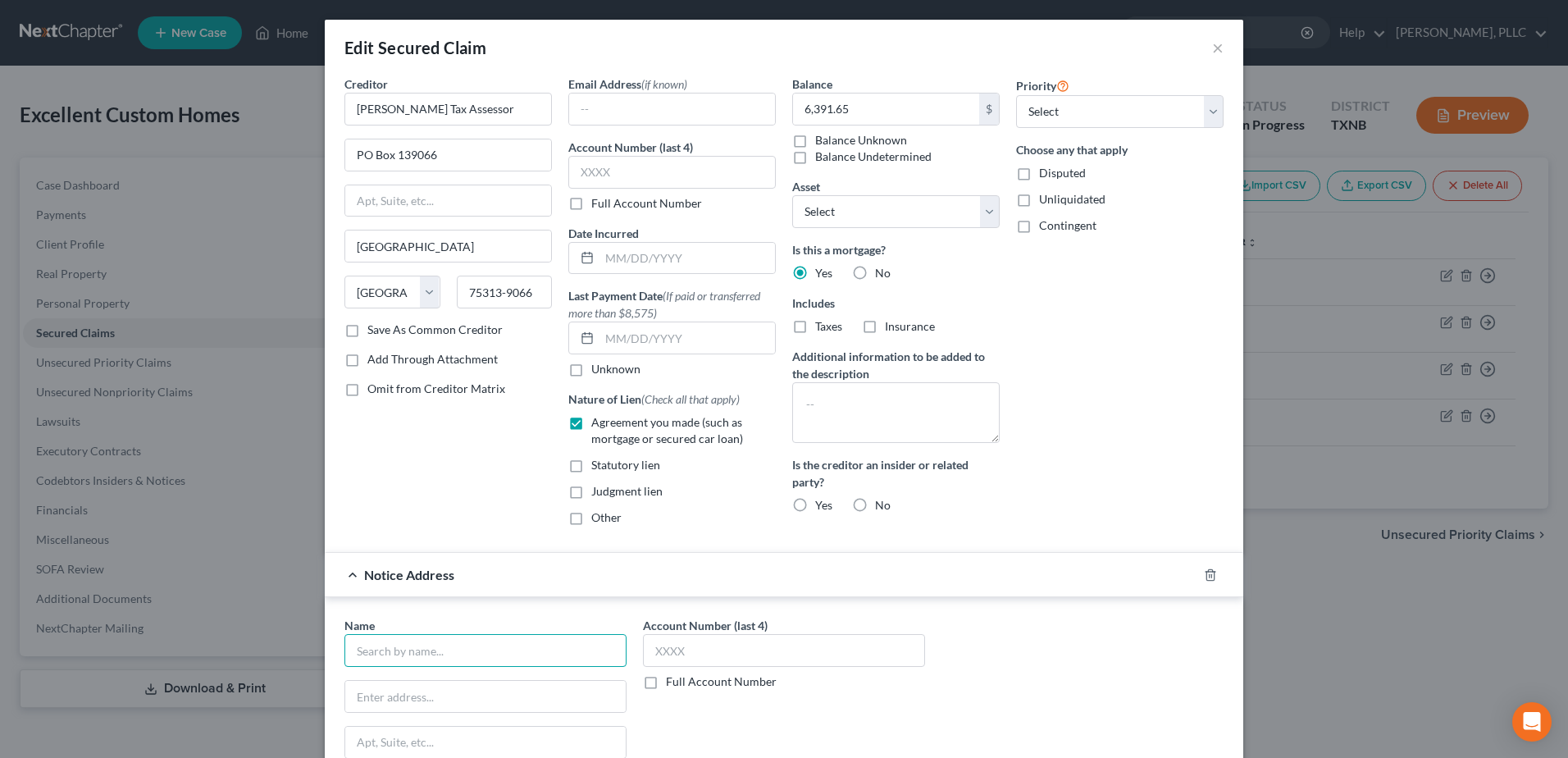
click at [505, 648] on input "text" at bounding box center [485, 650] width 282 height 33
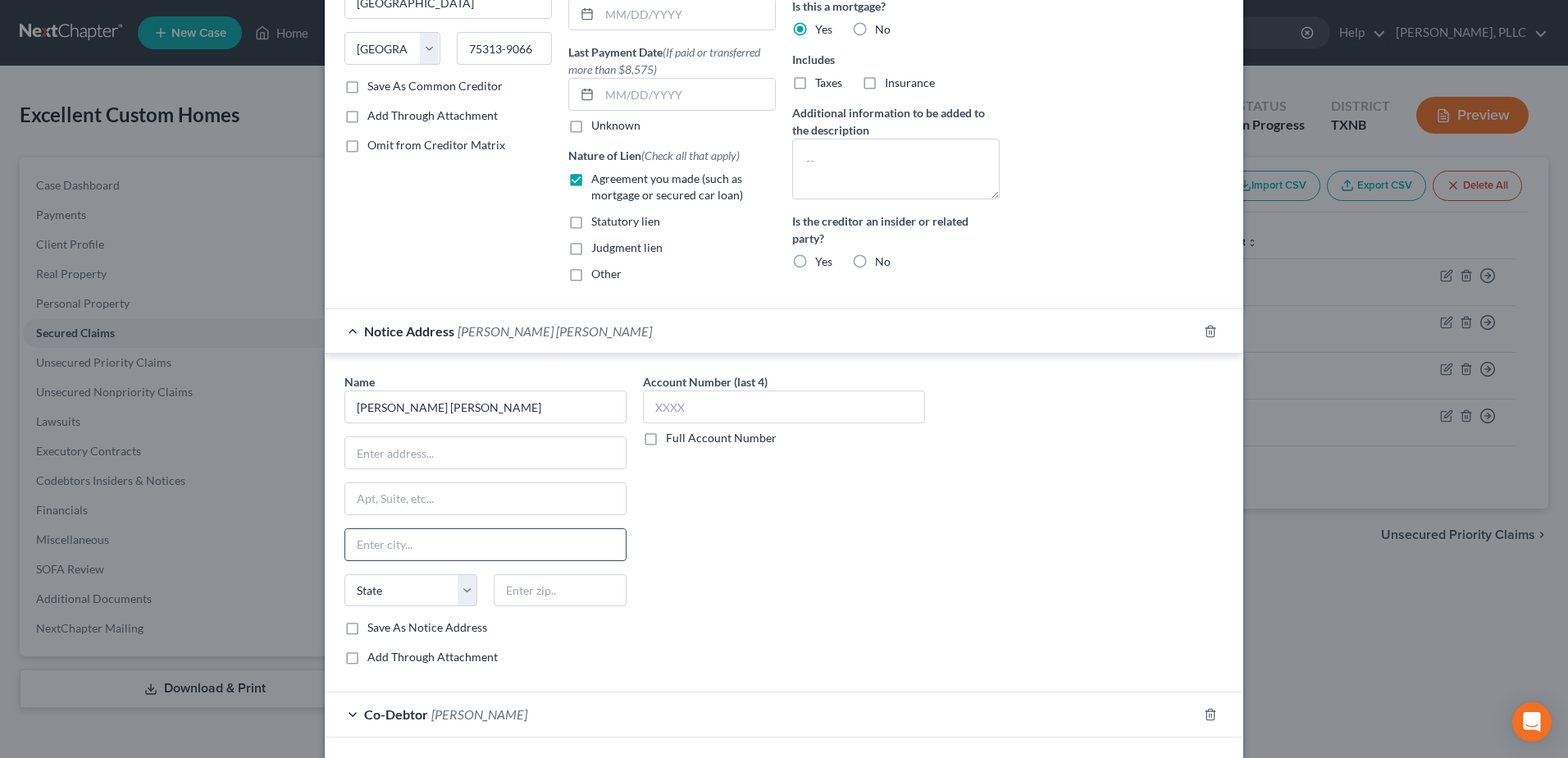
scroll to position [246, 0]
click at [490, 414] on input "[PERSON_NAME] [PERSON_NAME]" at bounding box center [485, 404] width 282 height 33
type input "[PERSON_NAME] [PERSON_NAME] et al"
type input "[STREET_ADDRESS]"
type input "Ste 800"
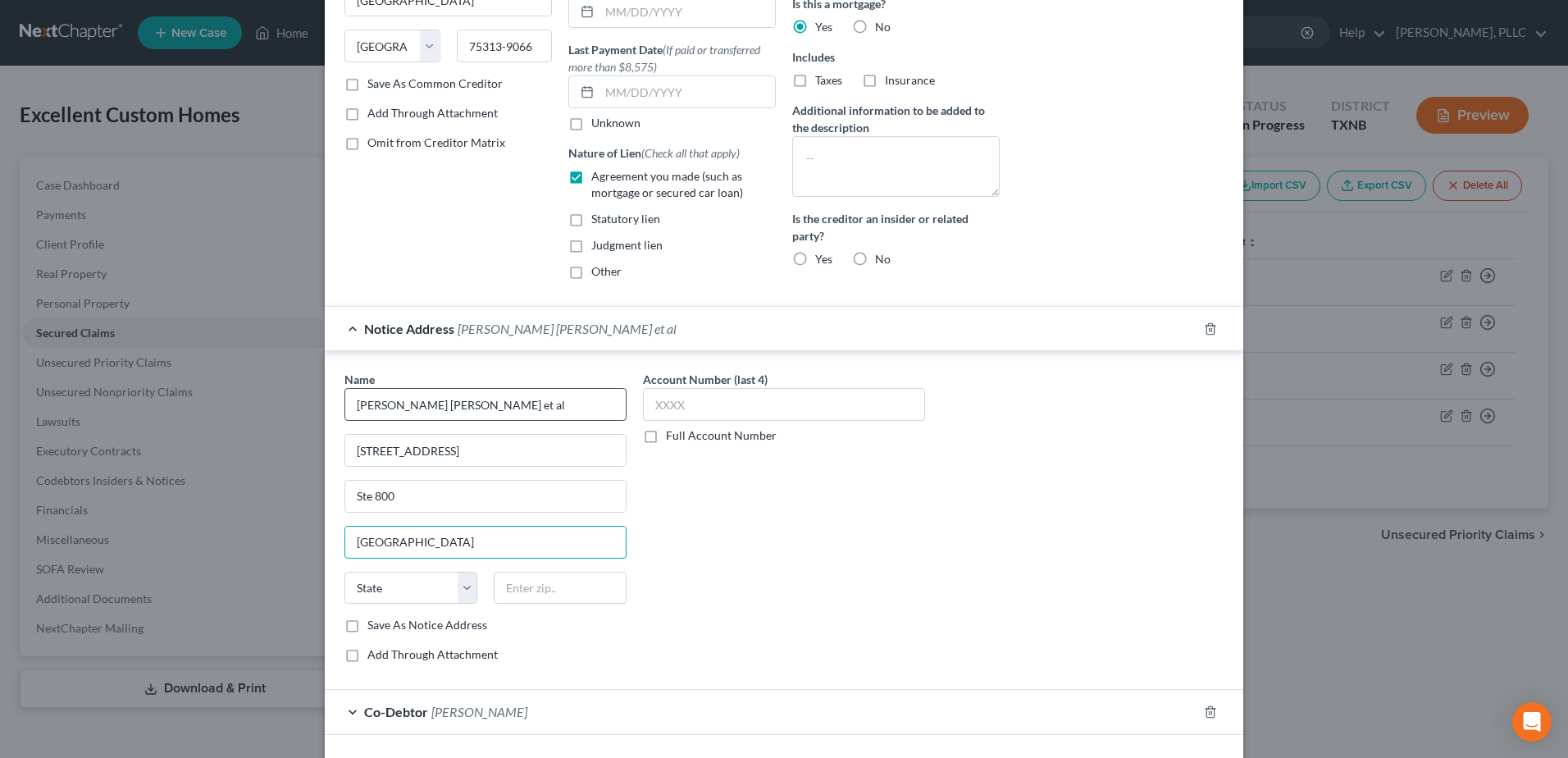
type input "[GEOGRAPHIC_DATA]"
select select "45"
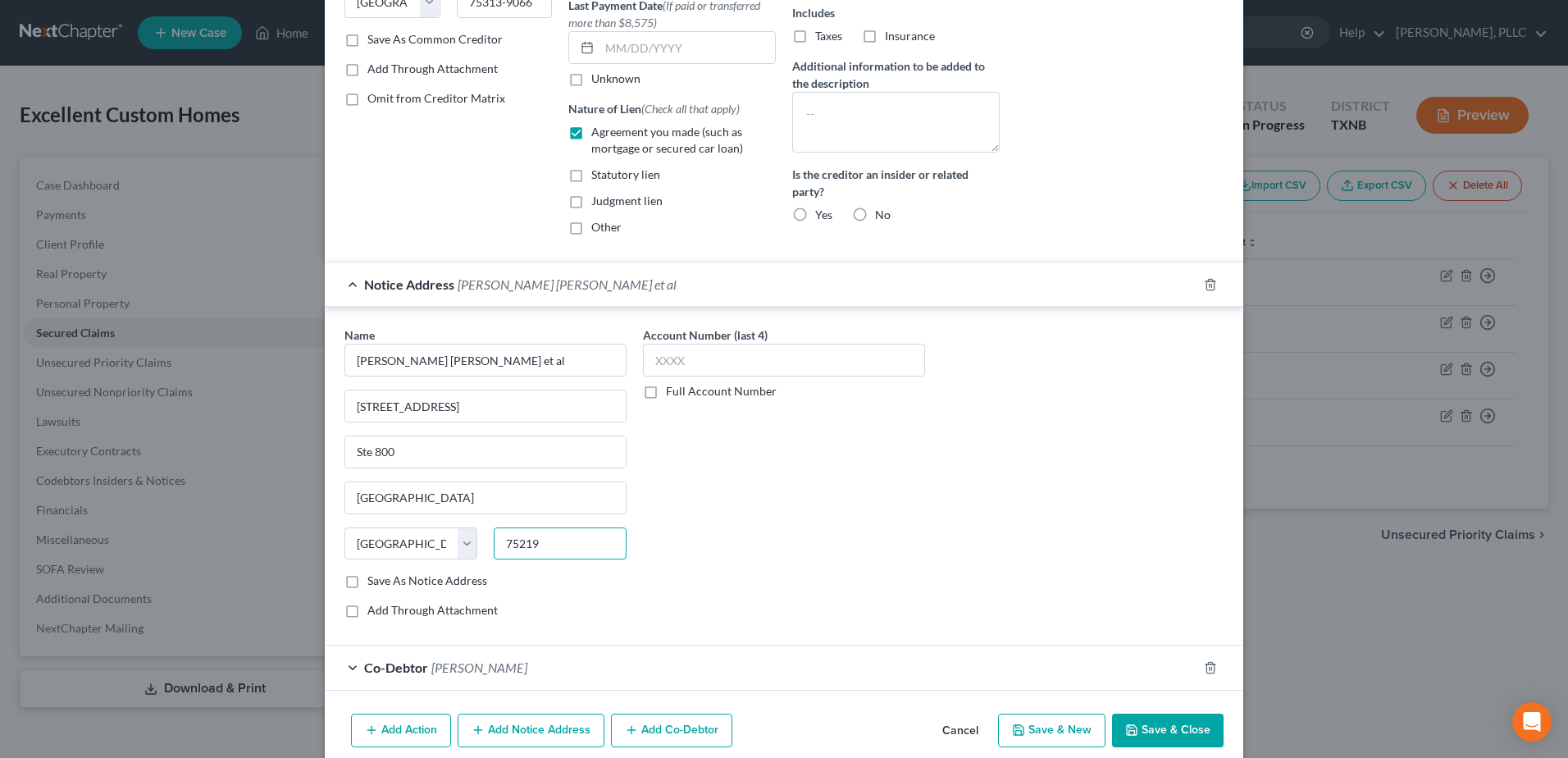
scroll to position [360, 0]
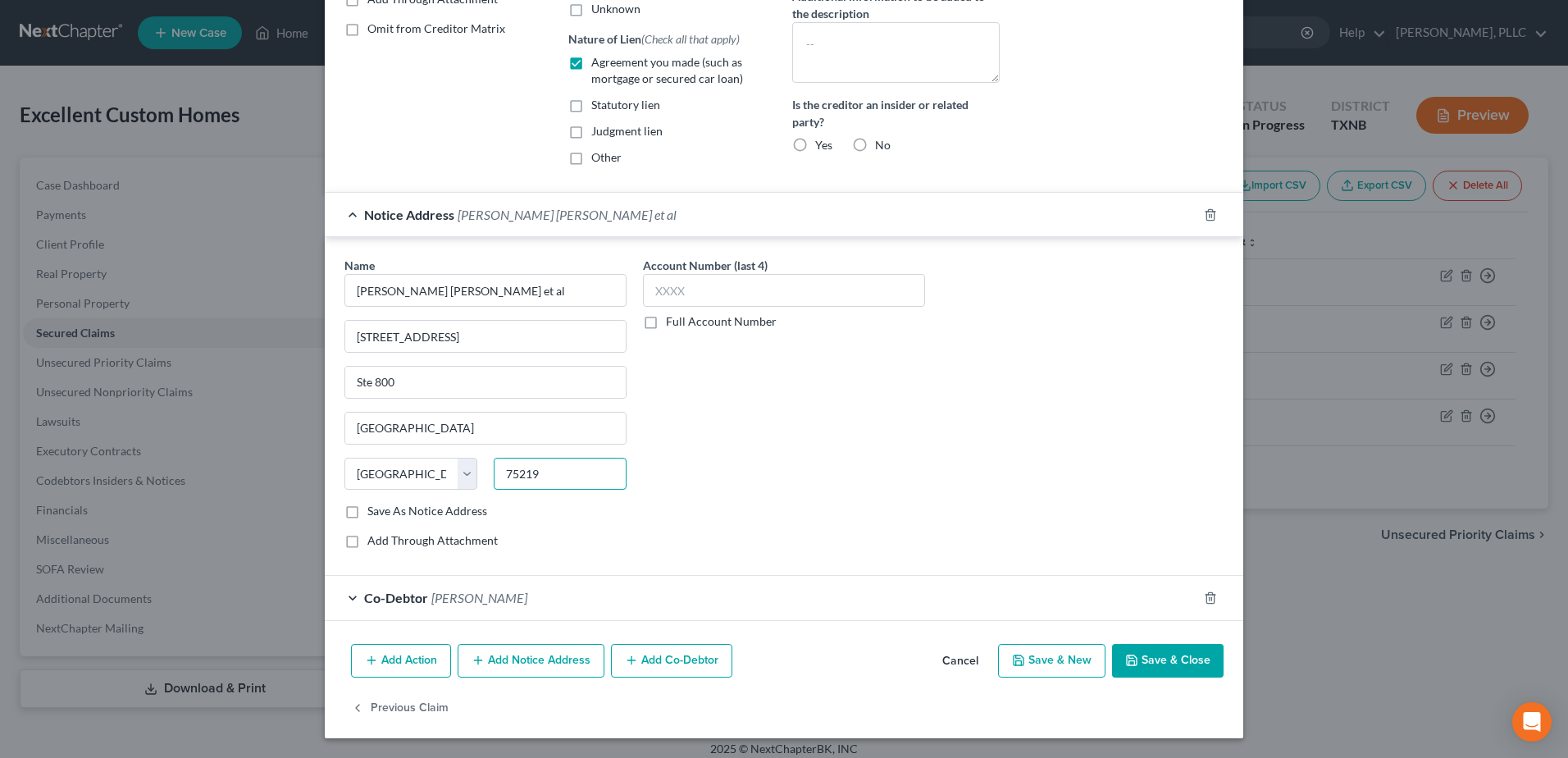
type input "75219"
click at [1200, 656] on button "Save & Close" at bounding box center [1168, 662] width 112 height 35
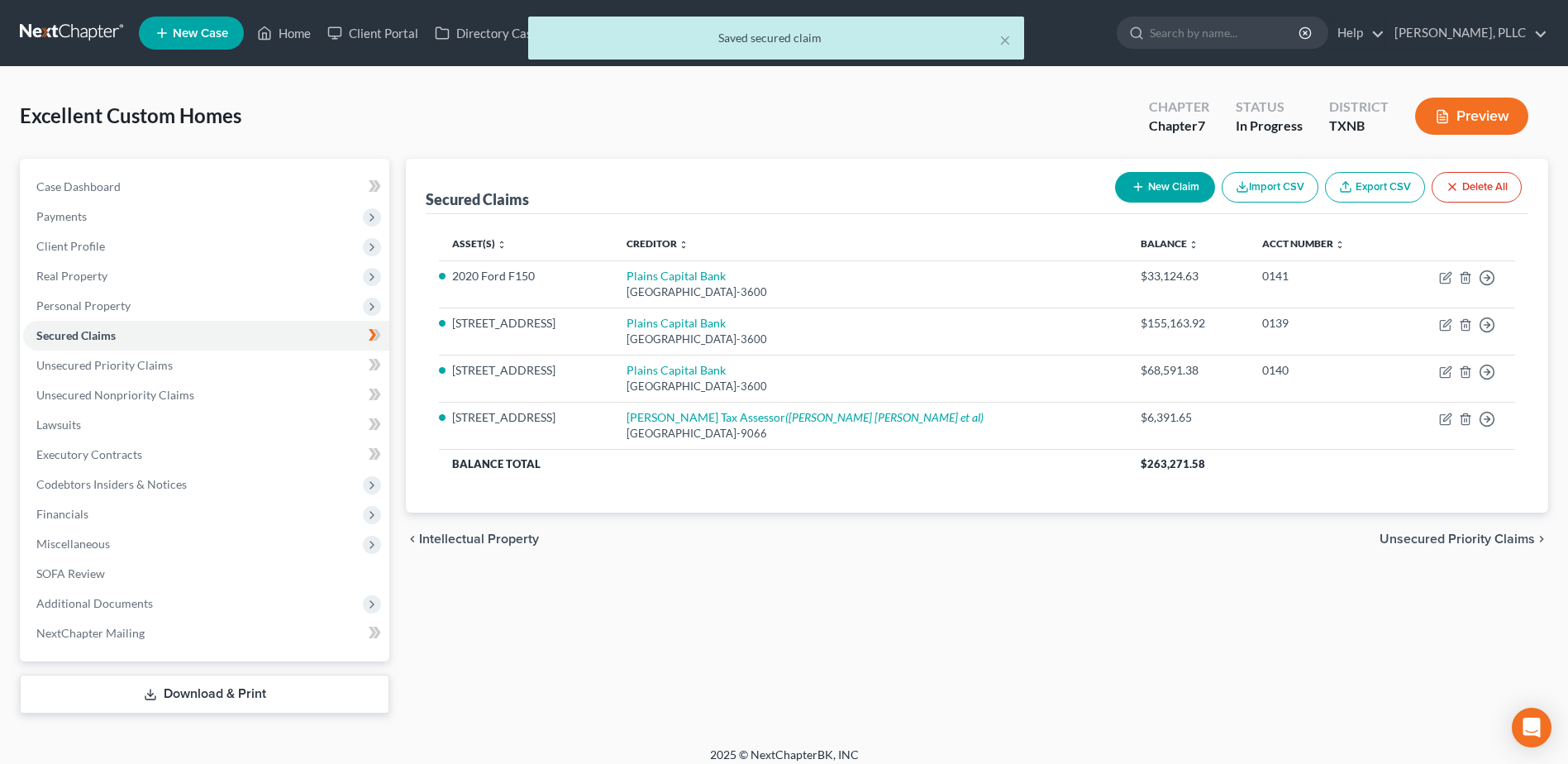
click at [1155, 173] on button "New Claim" at bounding box center [1165, 187] width 100 height 31
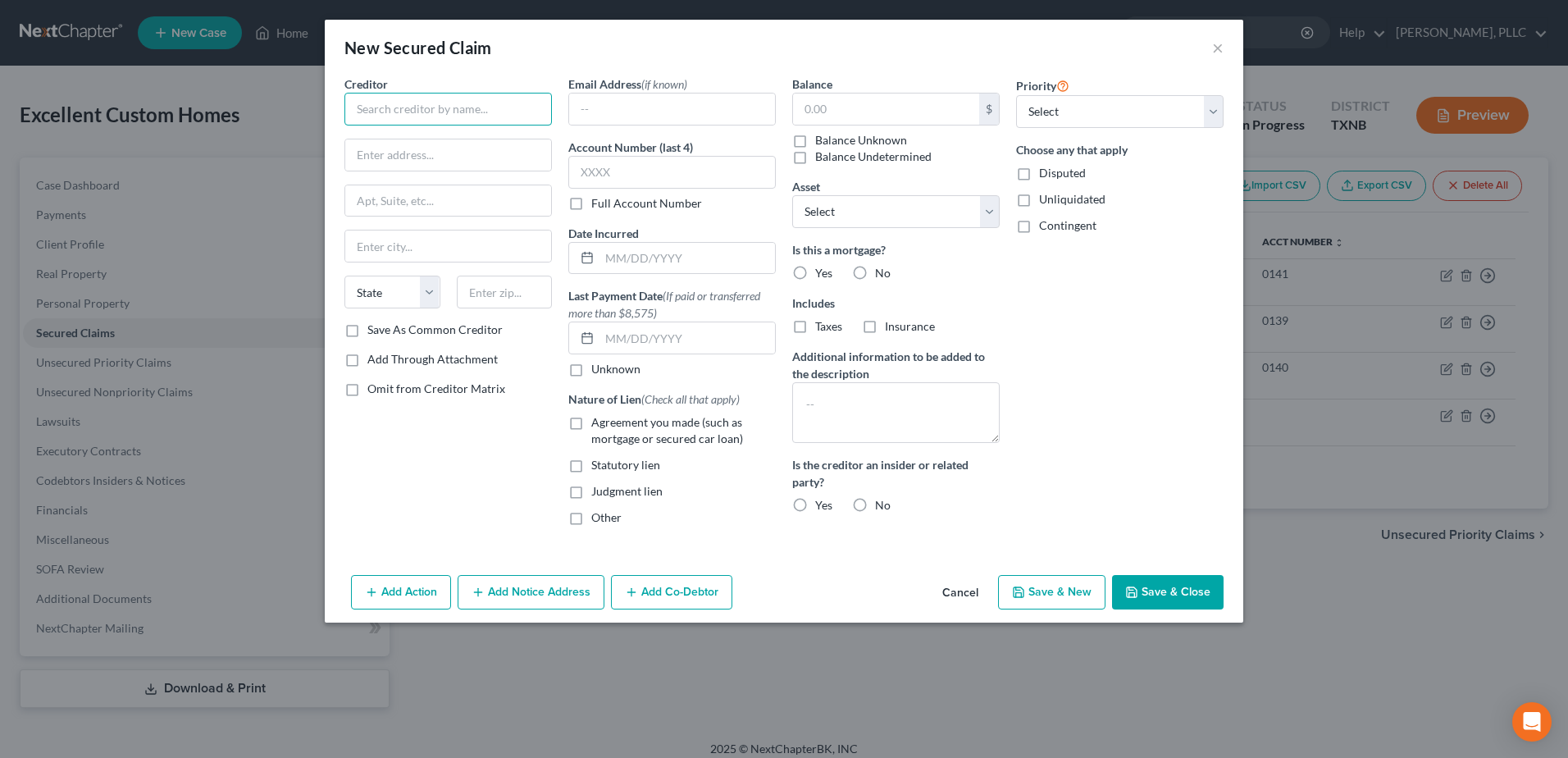
click at [455, 110] on input "text" at bounding box center [448, 109] width 208 height 33
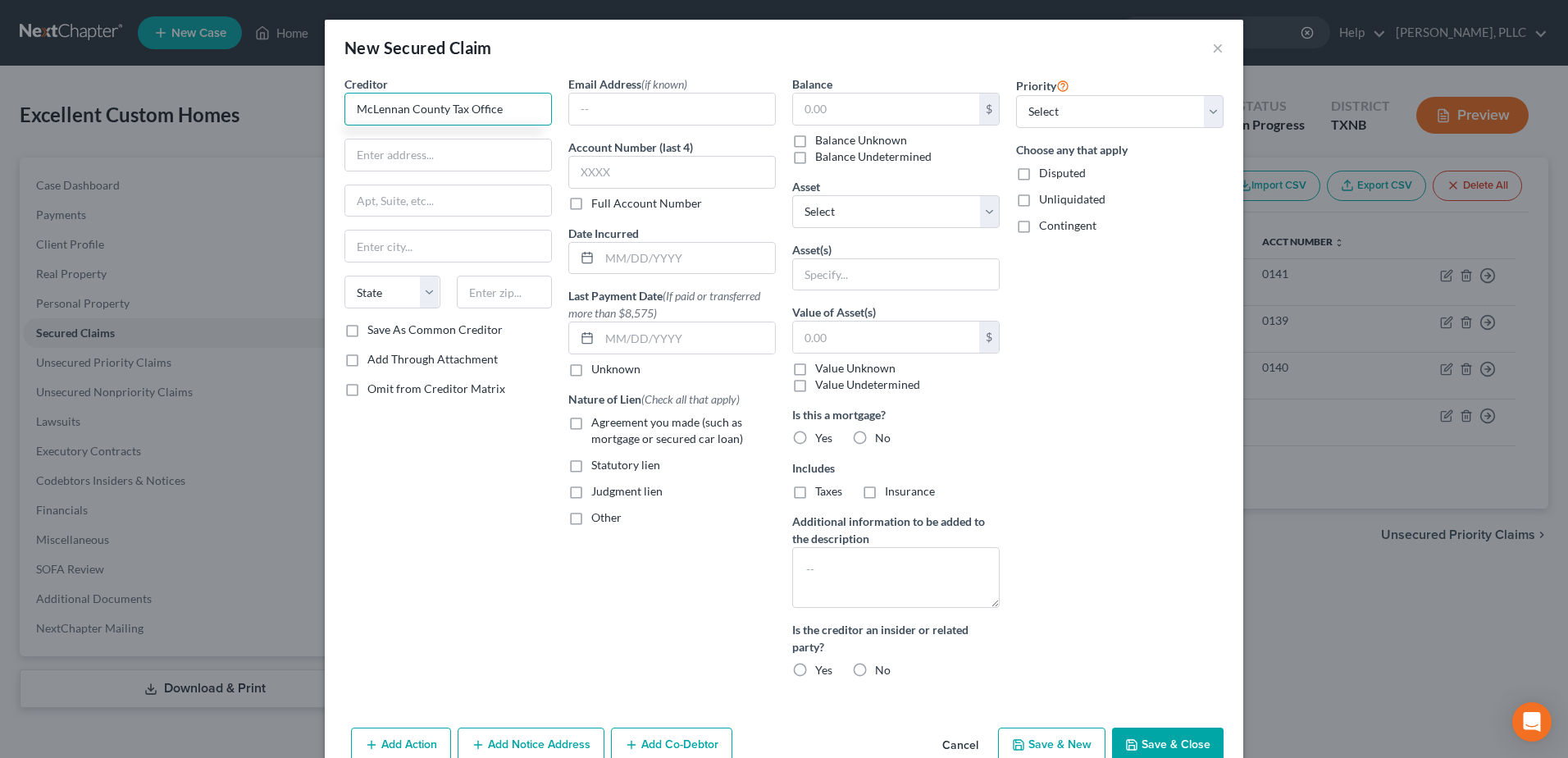
type input "McLennan County Tax Office"
type input "PO Box 406"
type input "Waco"
select select "45"
type input "76703-0406"
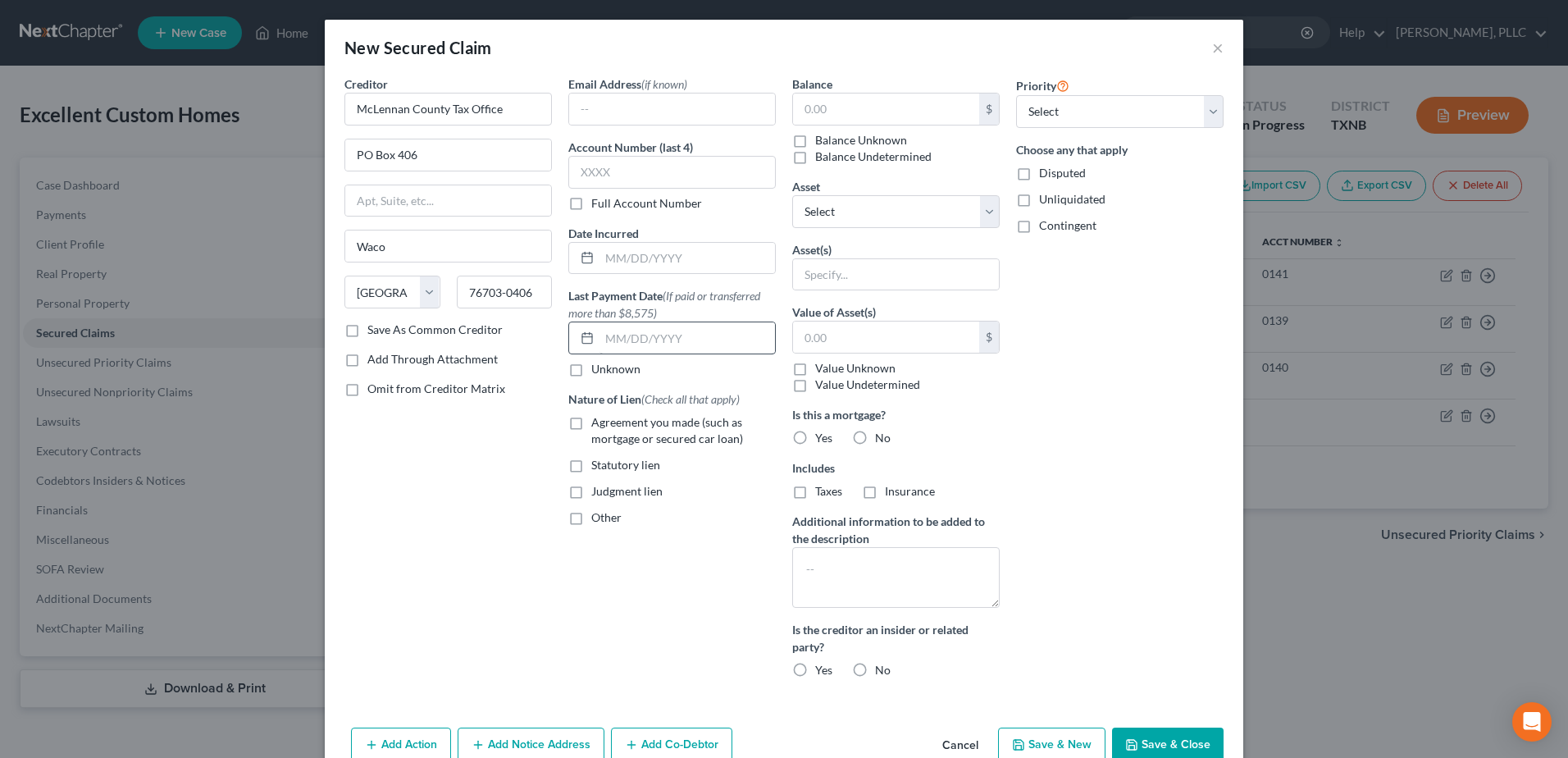
drag, startPoint x: 573, startPoint y: 421, endPoint x: 699, endPoint y: 345, distance: 147.1
click at [591, 420] on label "Agreement you made (such as mortgage or secured car loan)" at bounding box center [684, 431] width 185 height 33
click at [598, 420] on input "Agreement you made (such as mortgage or secured car loan)" at bounding box center [603, 419] width 11 height 11
checkbox input "true"
click at [867, 119] on input "text" at bounding box center [886, 109] width 187 height 31
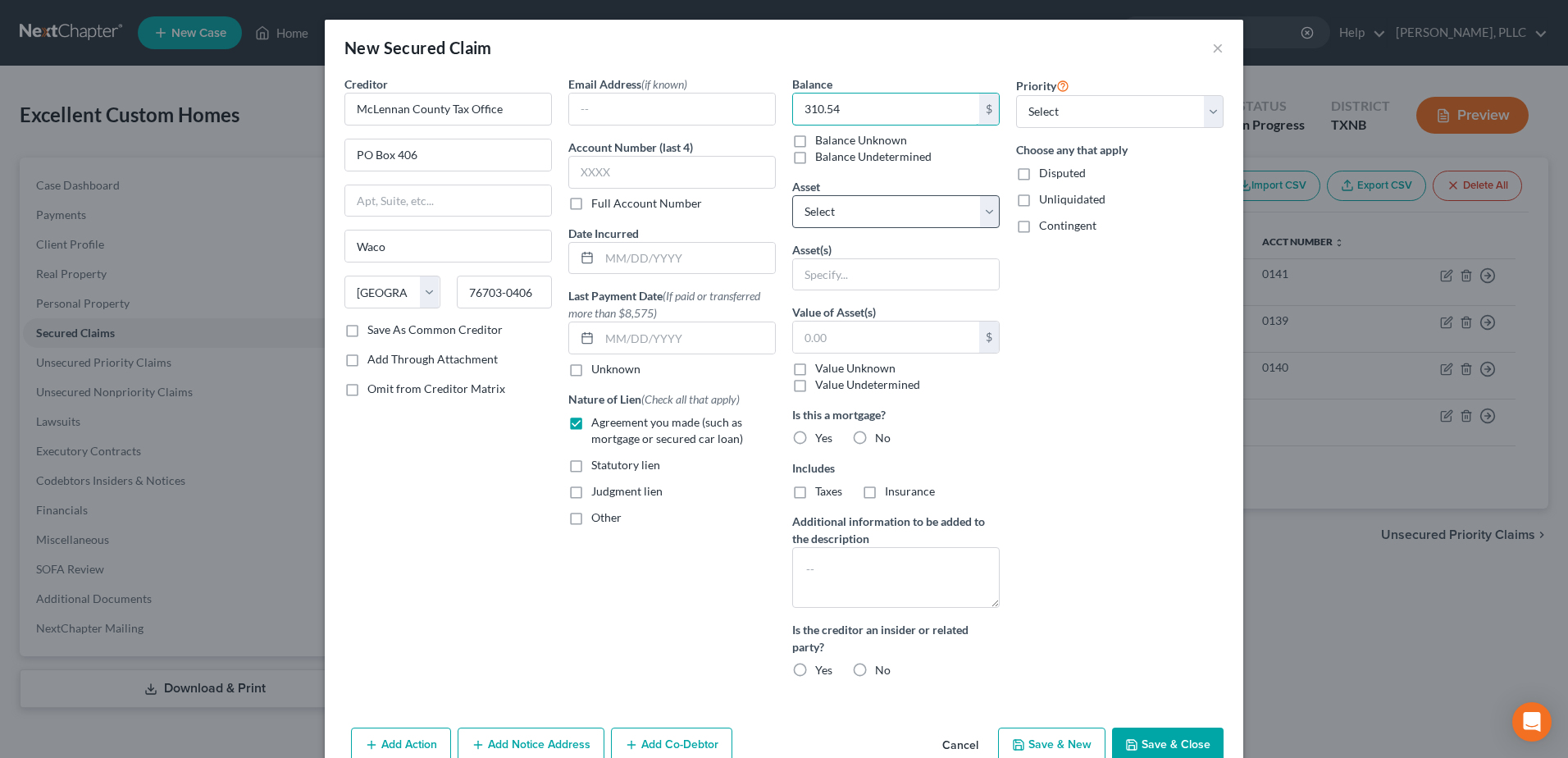
type input "310.54"
click at [984, 218] on select "Select Other Multiple Assets 2020 Ford F150 - $39245.0 [STREET_ADDRESS] - $4350…" at bounding box center [896, 212] width 208 height 33
select select "4"
click at [792, 195] on select "Select Other Multiple Assets 2020 Ford F150 - $39245.0 [STREET_ADDRESS] - $4350…" at bounding box center [896, 212] width 208 height 33
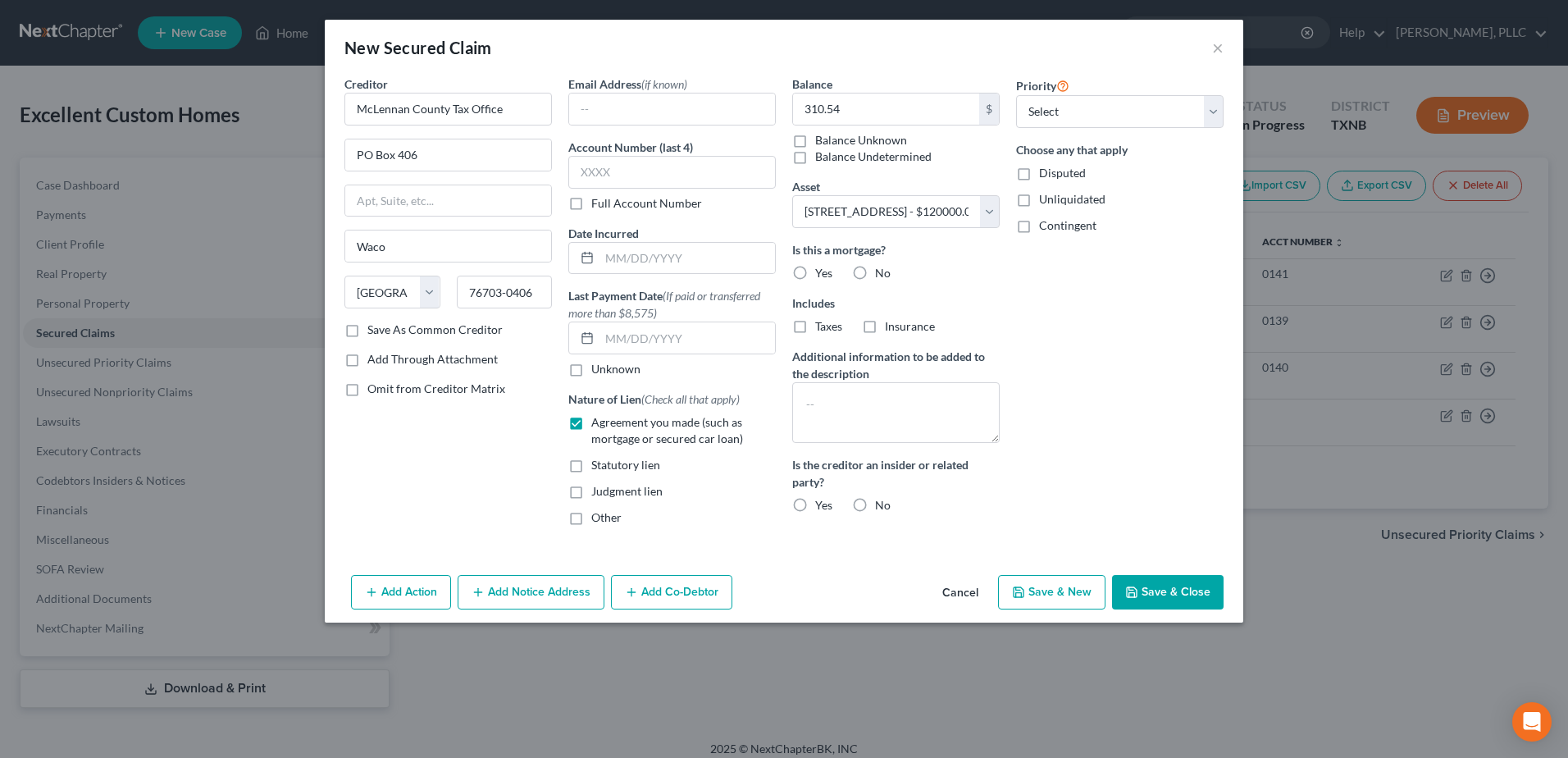
click at [815, 272] on label "Yes" at bounding box center [824, 273] width 17 height 16
click at [822, 272] on input "Yes" at bounding box center [827, 270] width 11 height 11
radio input "true"
click at [684, 594] on button "Add Co-Debtor" at bounding box center [671, 593] width 121 height 35
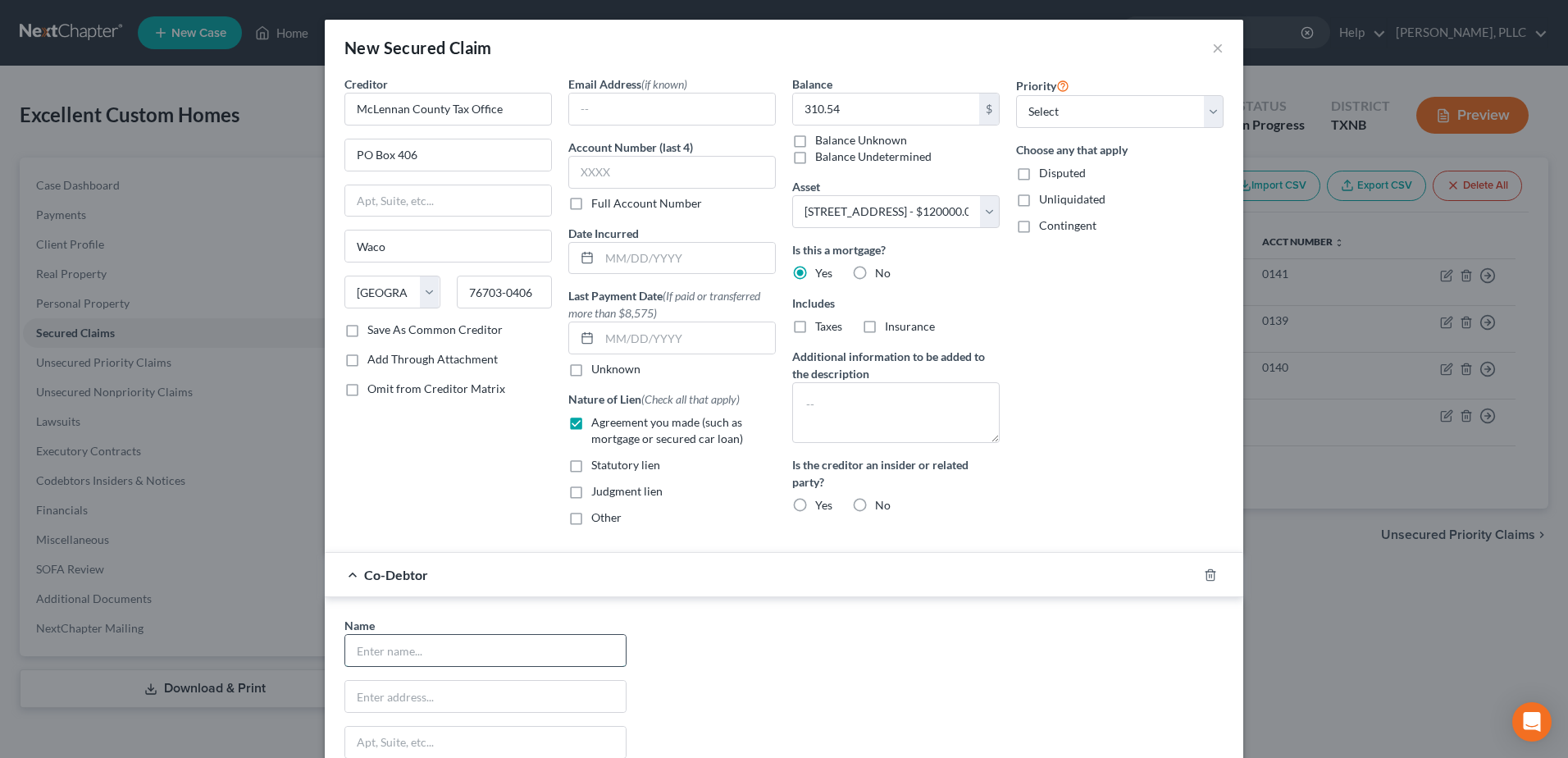
click at [494, 655] on input "text" at bounding box center [485, 650] width 281 height 31
type input "[PERSON_NAME]"
type input "[STREET_ADDRESS][PERSON_NAME]"
type input "[PERSON_NAME]"
type input "75060"
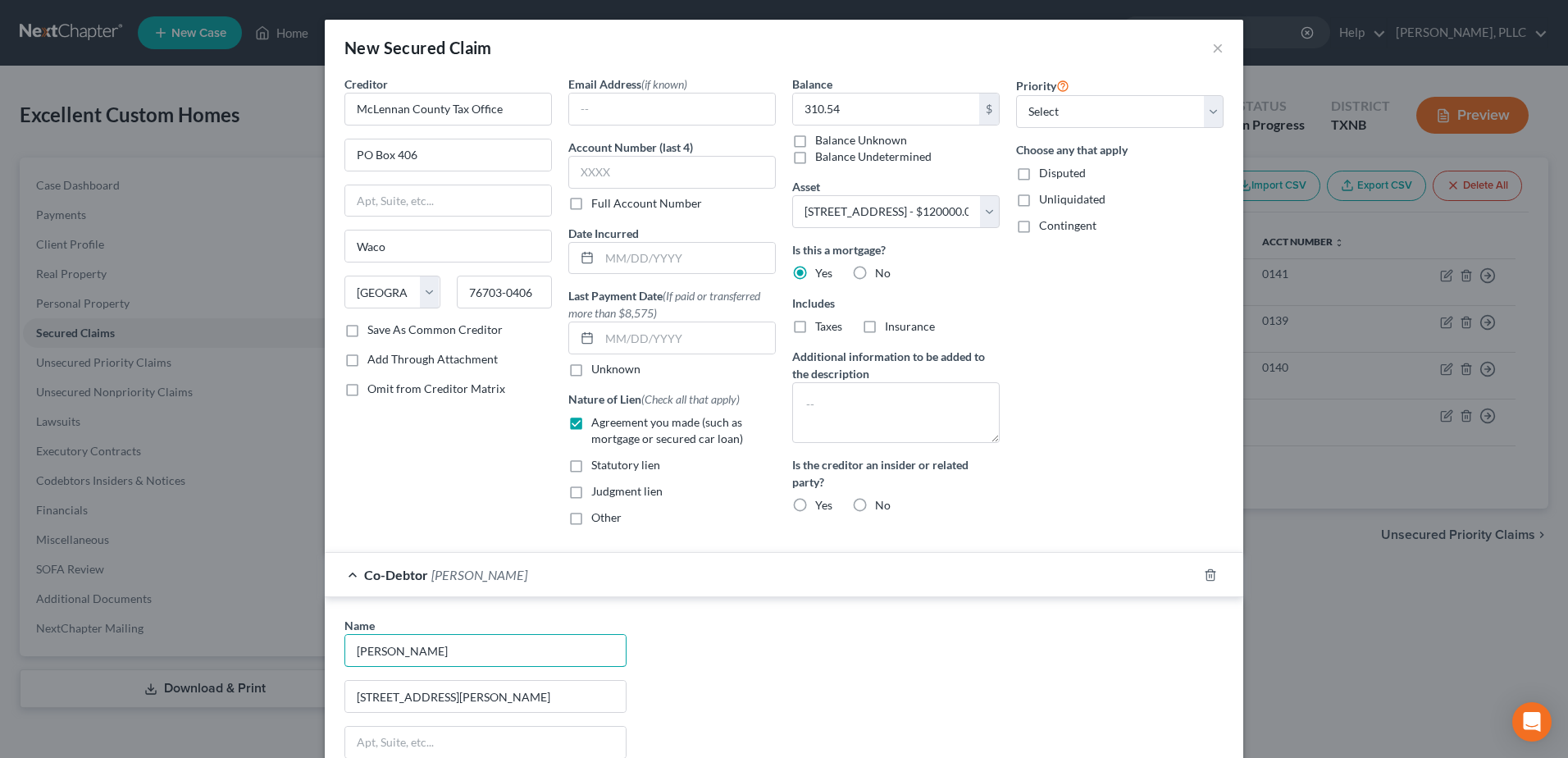
select select "45"
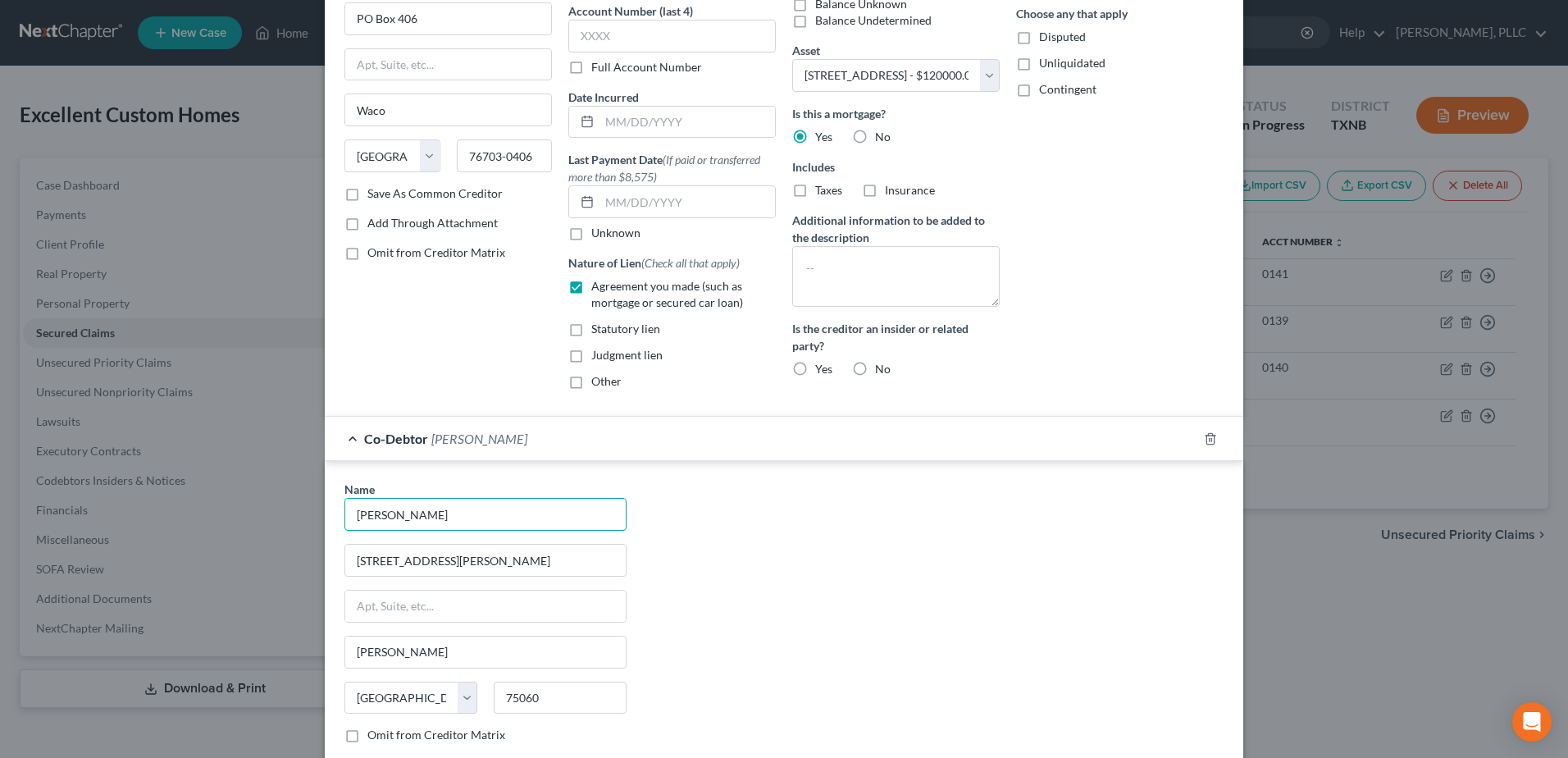
scroll to position [267, 0]
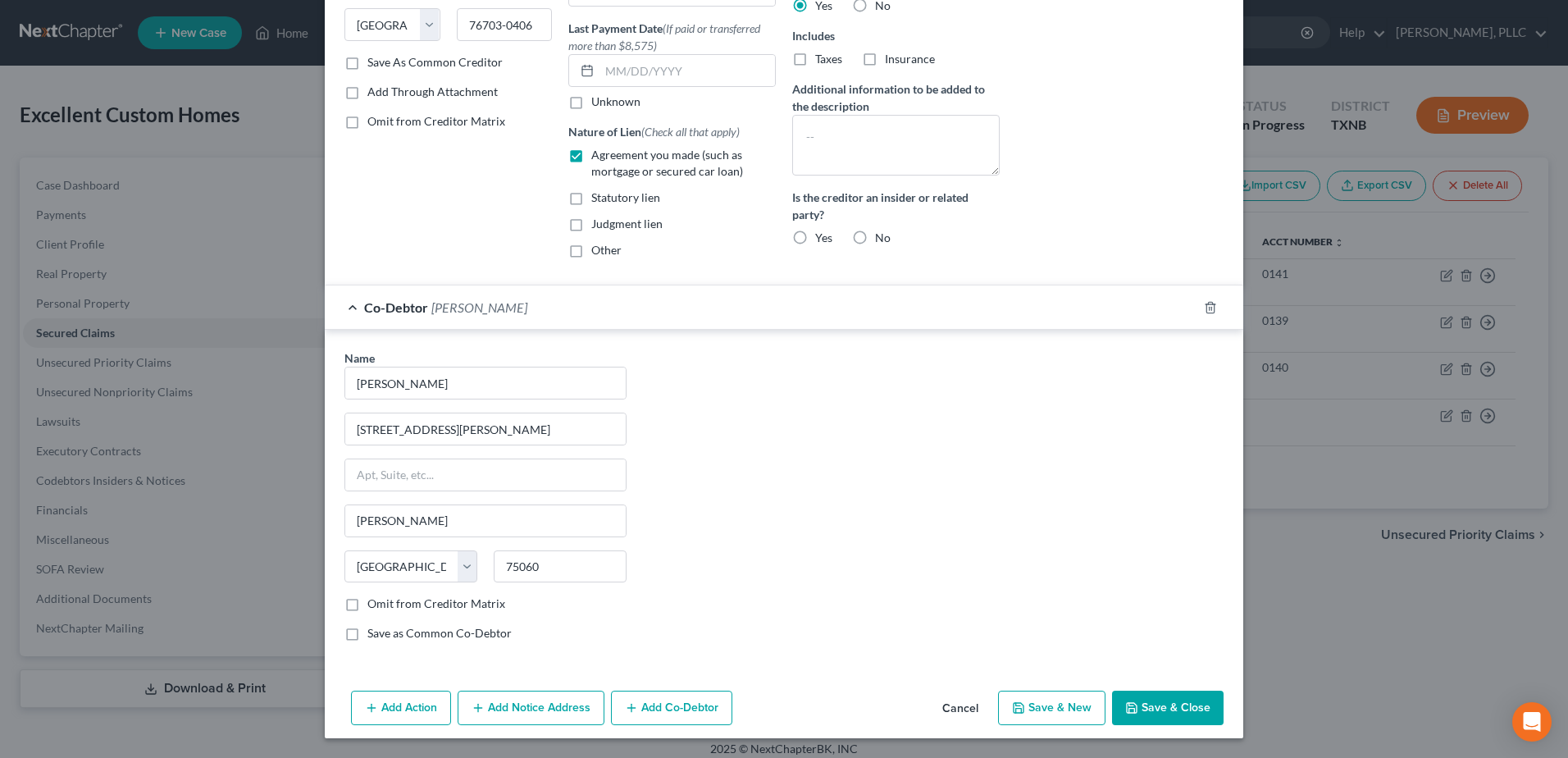
click at [1075, 603] on div "Name * [PERSON_NAME] 1911 [PERSON_NAME][GEOGRAPHIC_DATA] [PERSON_NAME][GEOGRAPH…" at bounding box center [784, 501] width 895 height 305
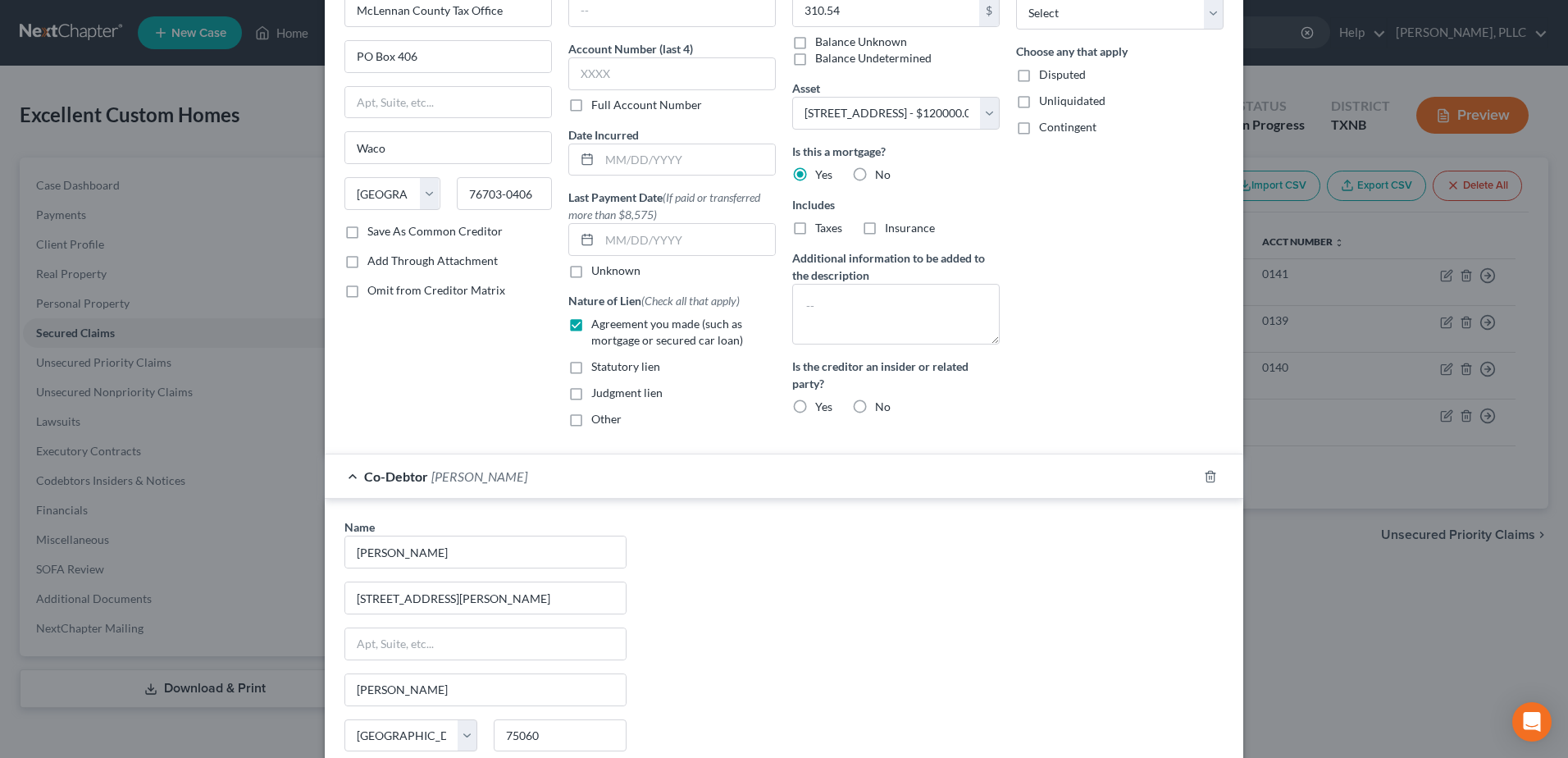
scroll to position [246, 0]
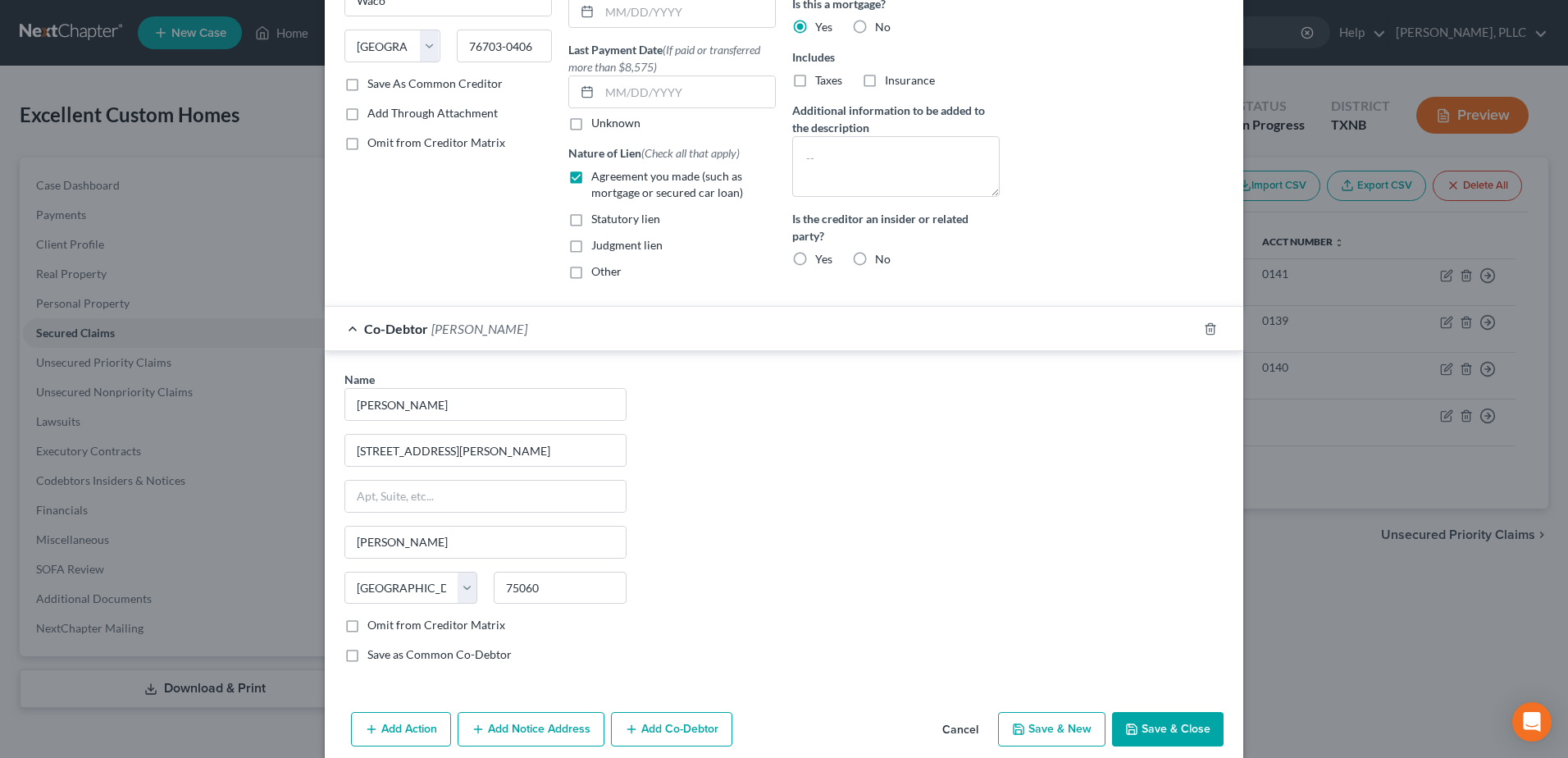
click at [497, 730] on button "Add Notice Address" at bounding box center [531, 729] width 147 height 35
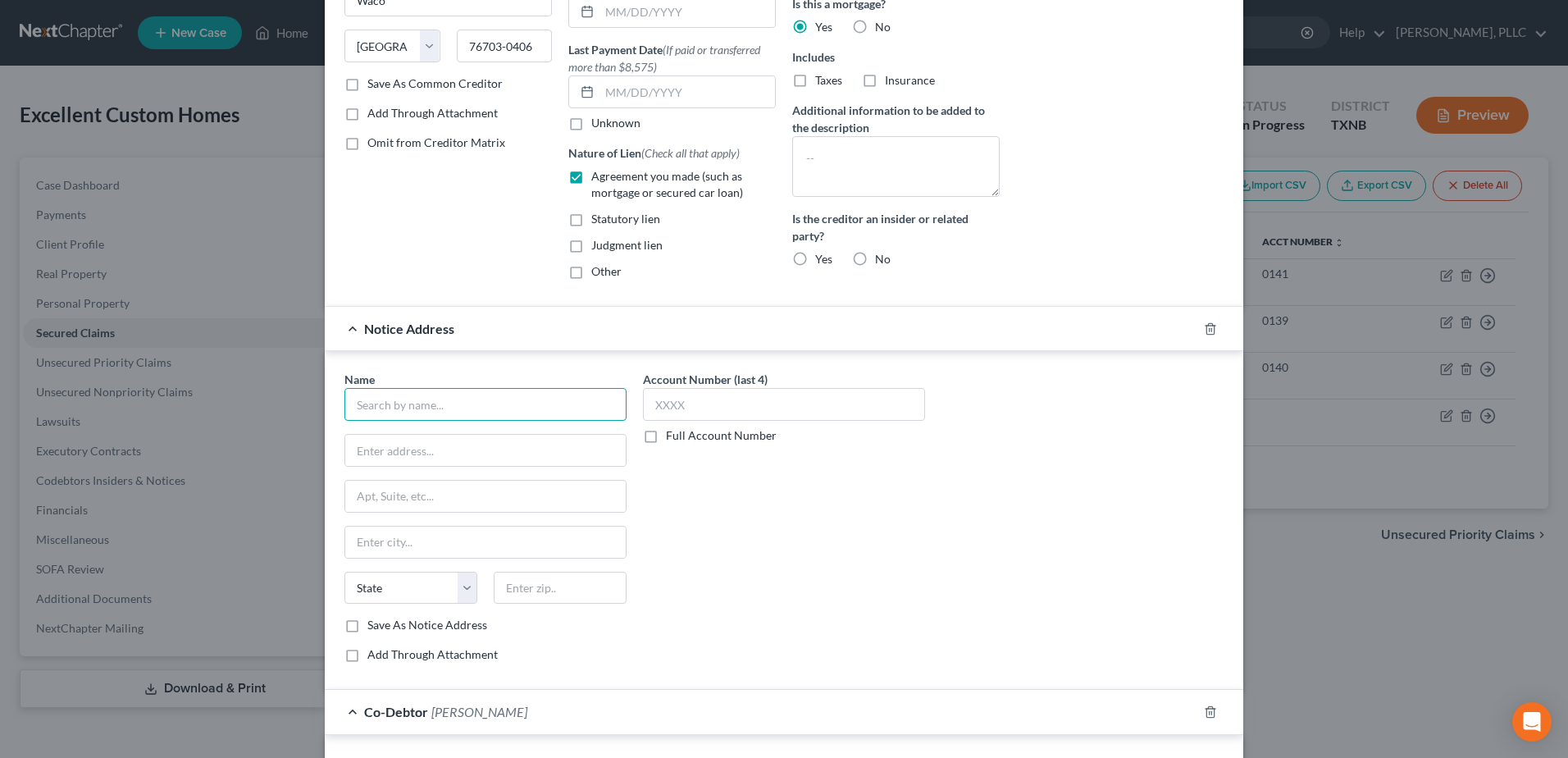
click at [499, 410] on input "text" at bounding box center [485, 404] width 282 height 33
click at [1207, 323] on icon "button" at bounding box center [1210, 329] width 13 height 13
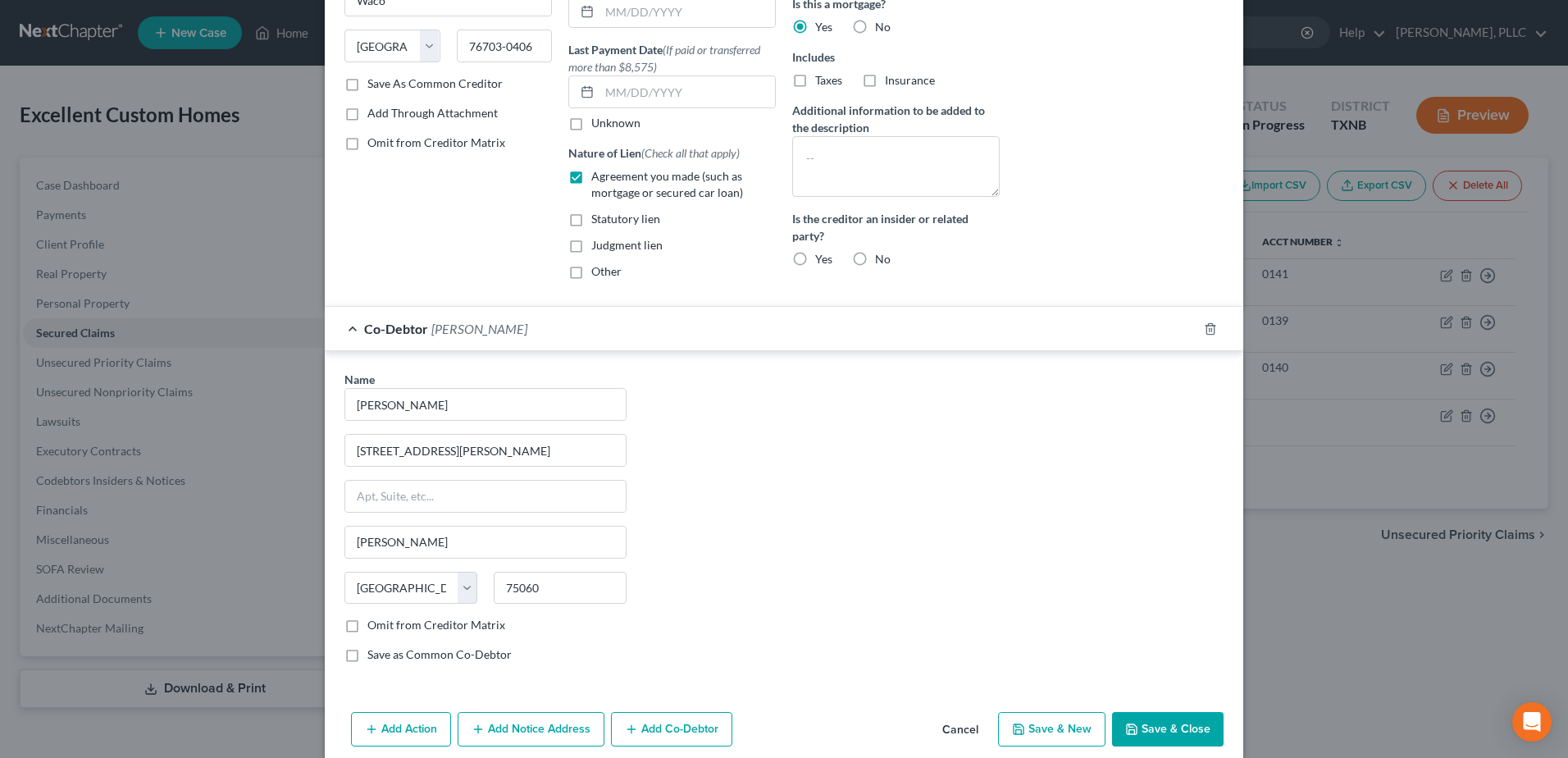
click at [1174, 737] on button "Save & Close" at bounding box center [1168, 729] width 112 height 35
select select
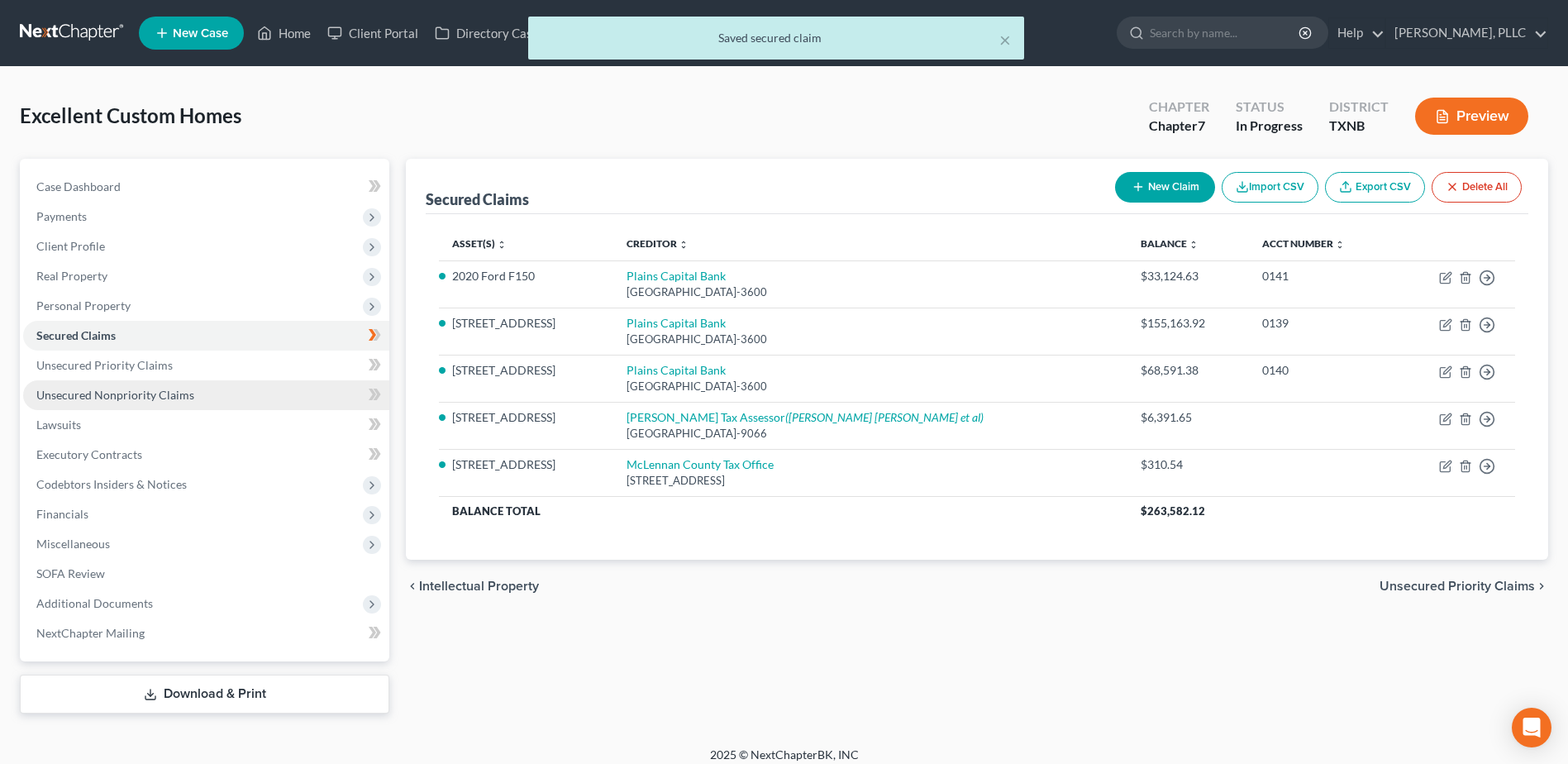
click at [149, 391] on span "Unsecured Nonpriority Claims" at bounding box center [115, 395] width 158 height 15
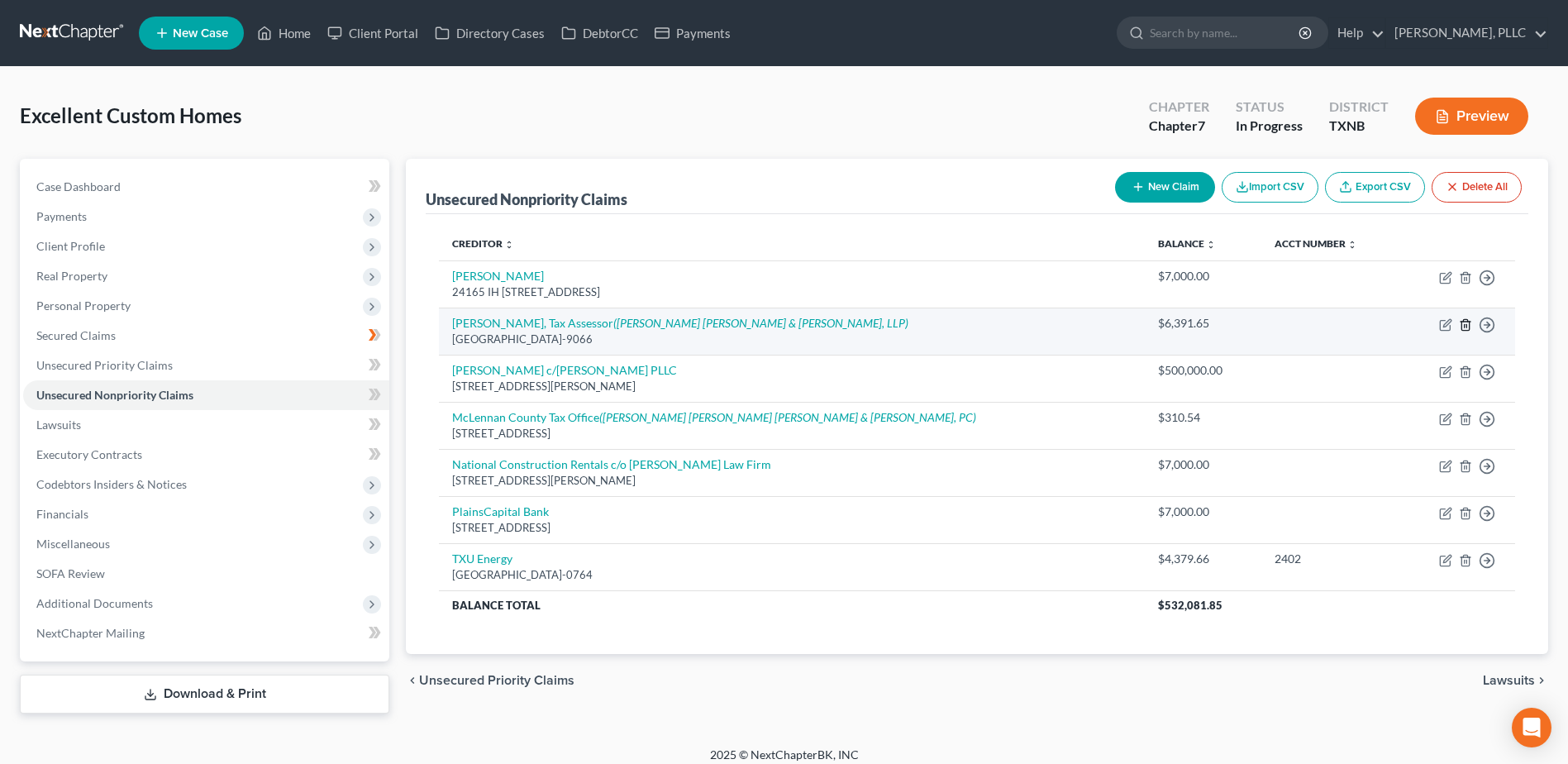
click at [1469, 328] on icon "button" at bounding box center [1465, 324] width 8 height 11
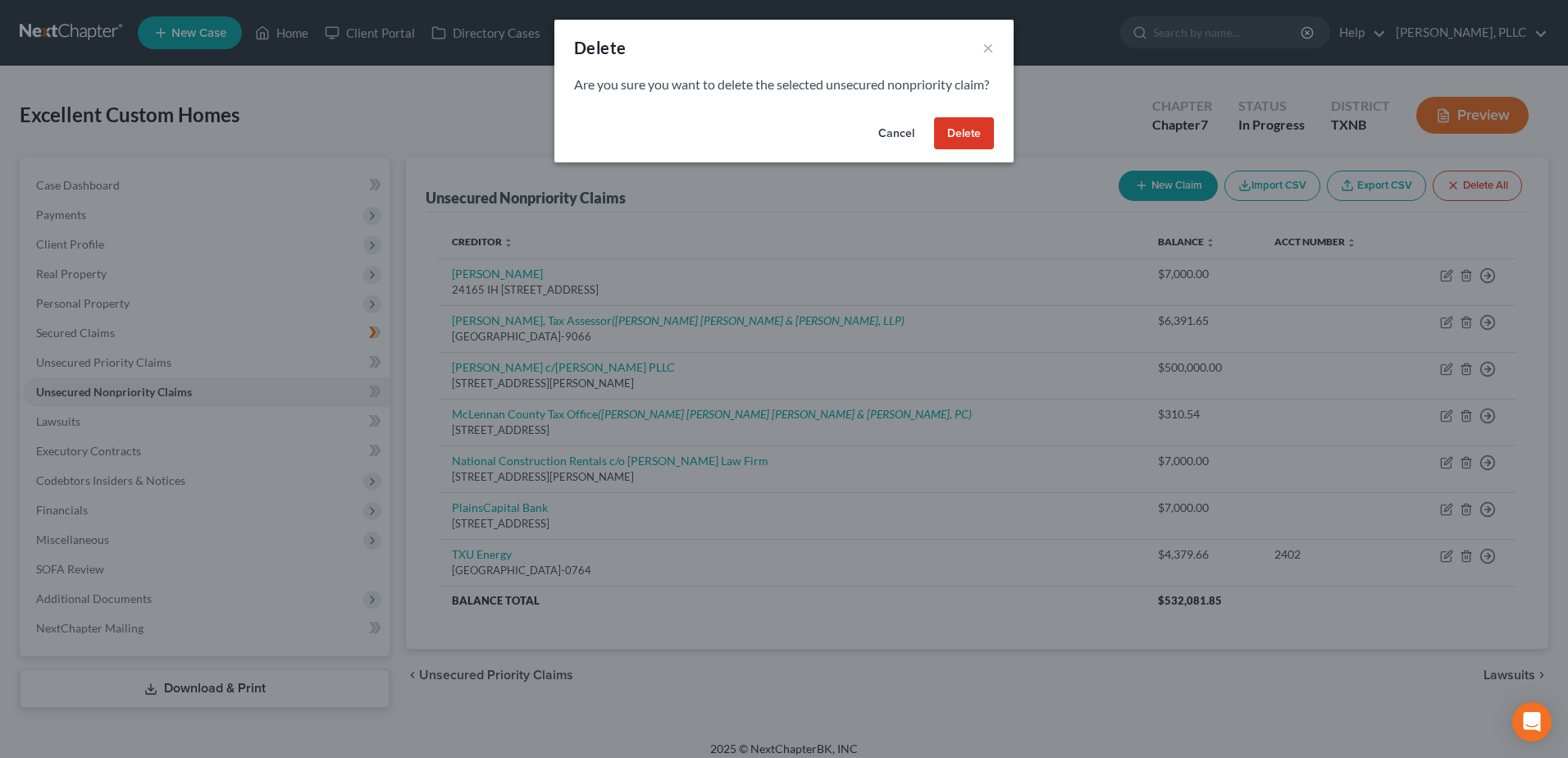
click at [955, 150] on button "Delete" at bounding box center [964, 134] width 60 height 33
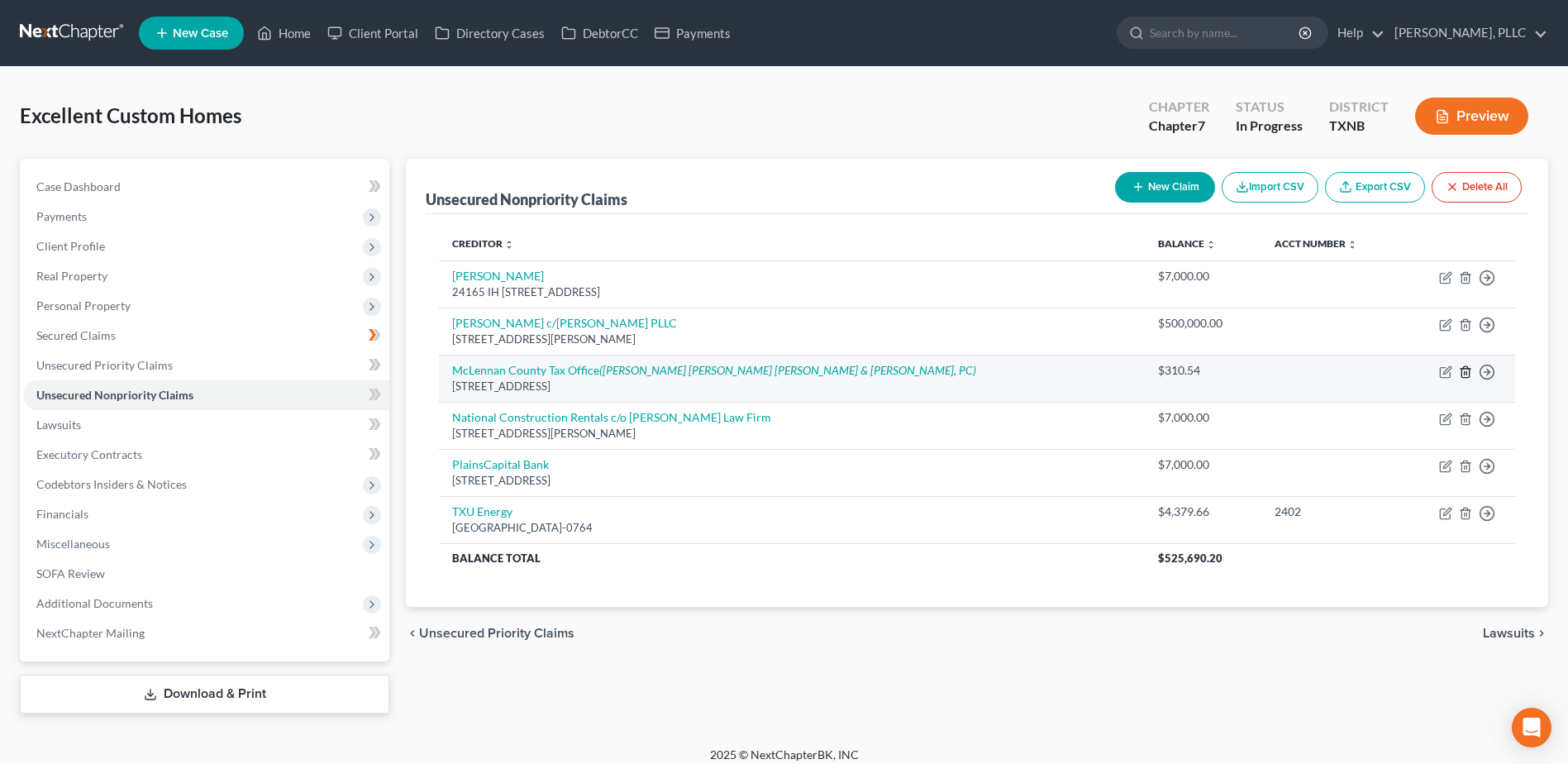
click at [1469, 373] on icon "button" at bounding box center [1465, 371] width 8 height 11
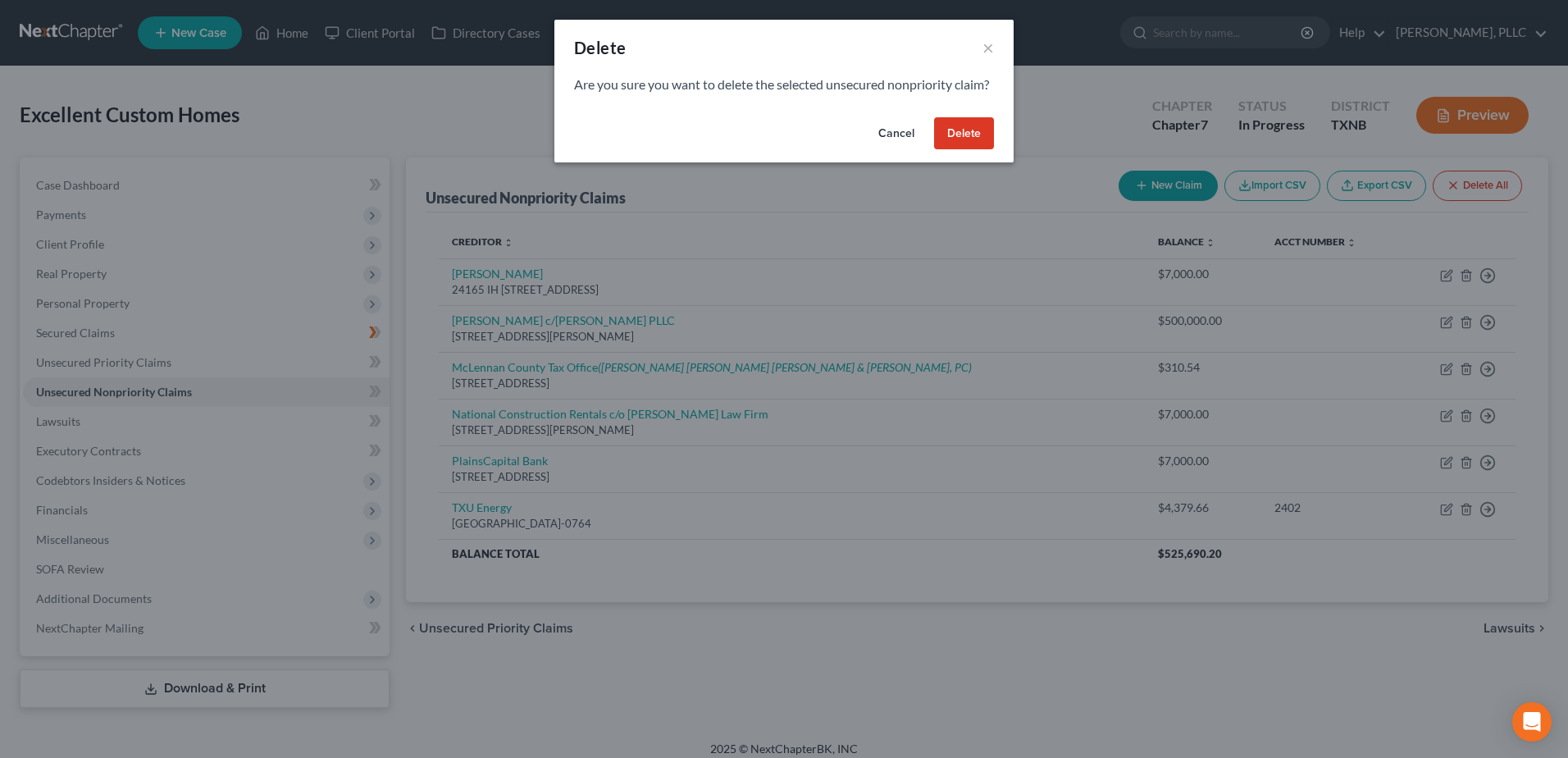
click at [975, 150] on button "Delete" at bounding box center [964, 134] width 60 height 33
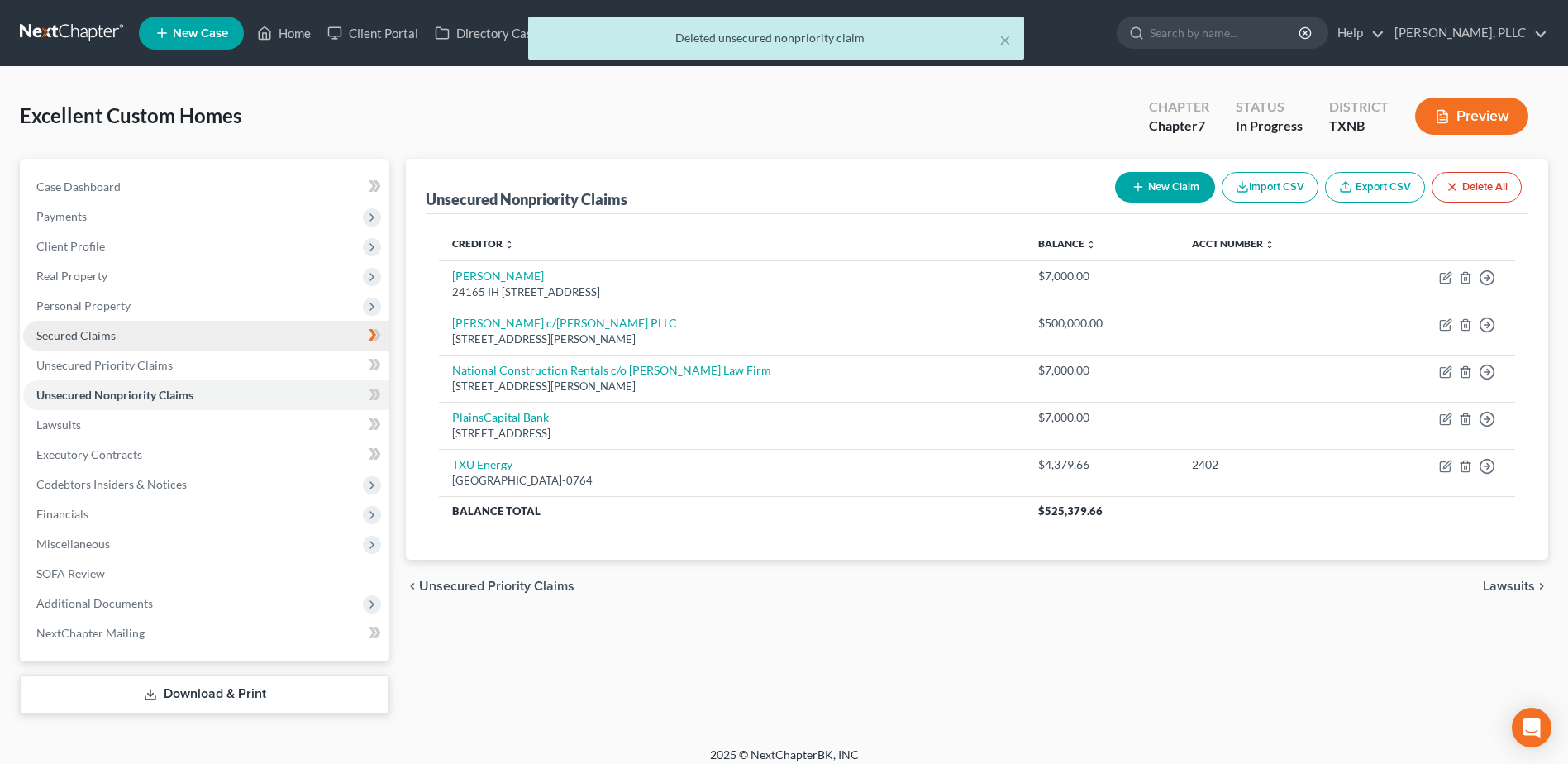
click at [84, 340] on span "Secured Claims" at bounding box center [77, 335] width 79 height 15
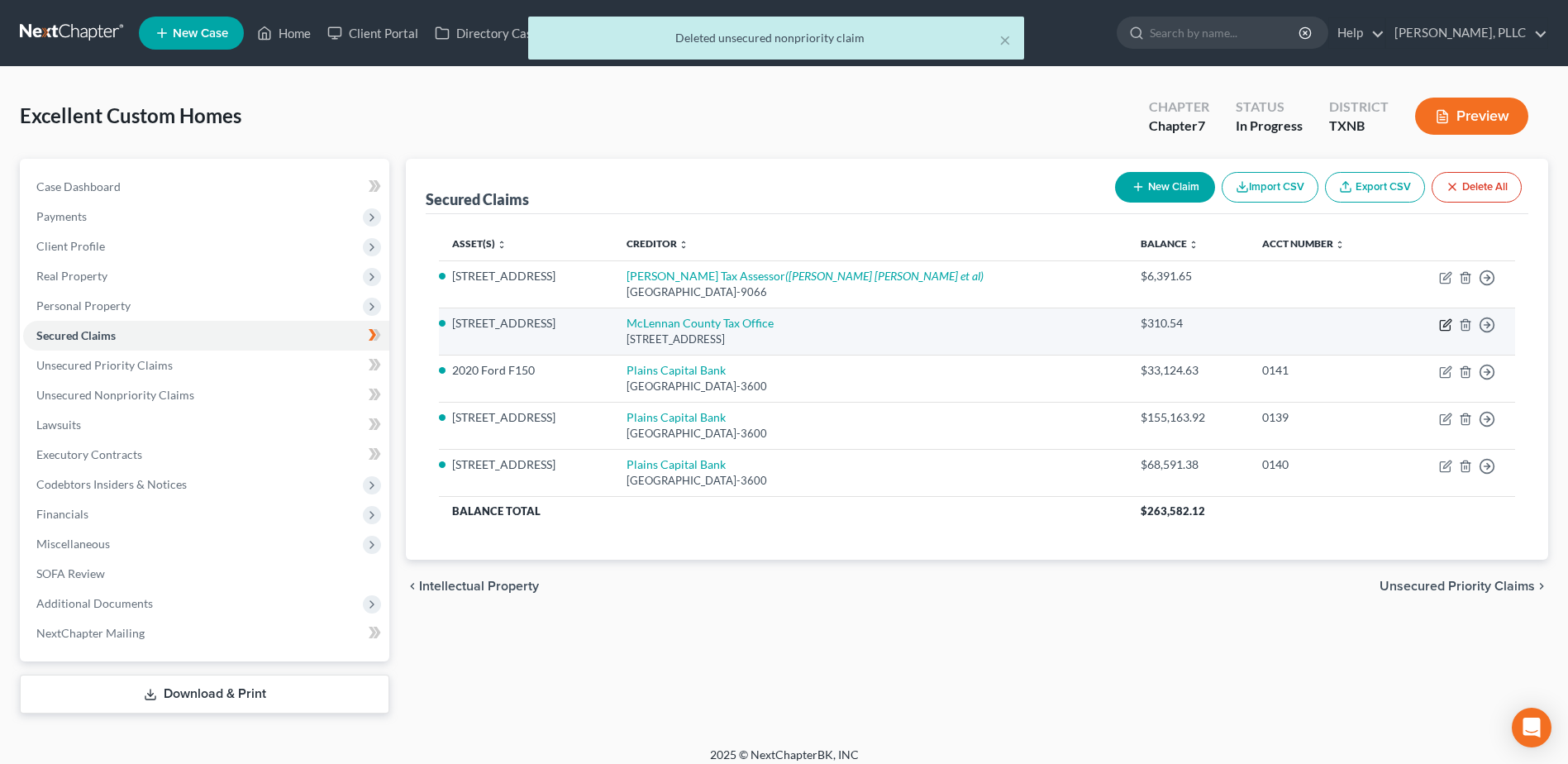
click at [1449, 326] on icon "button" at bounding box center [1446, 325] width 14 height 14
select select "45"
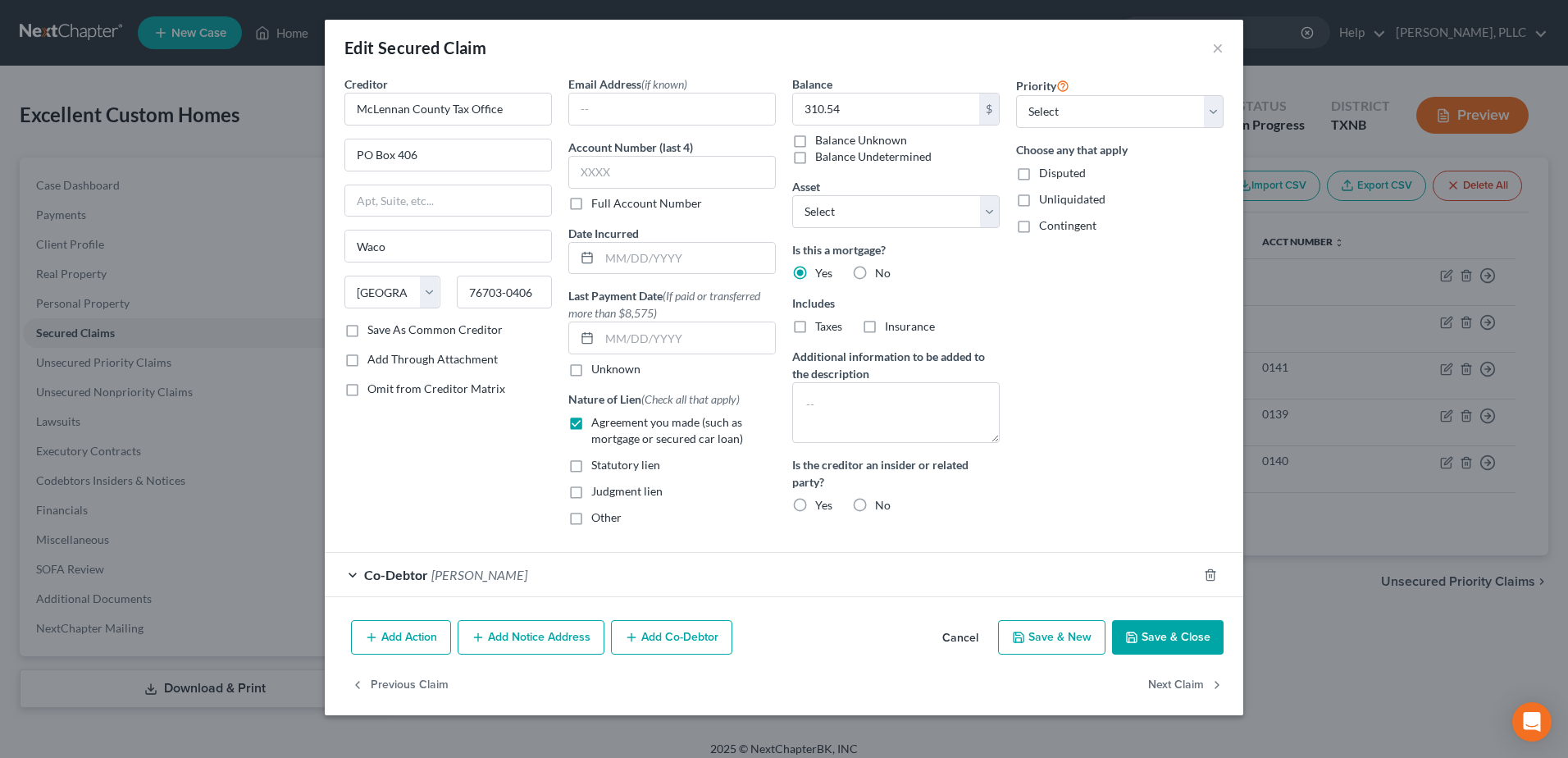
click at [554, 644] on button "Add Notice Address" at bounding box center [531, 638] width 147 height 35
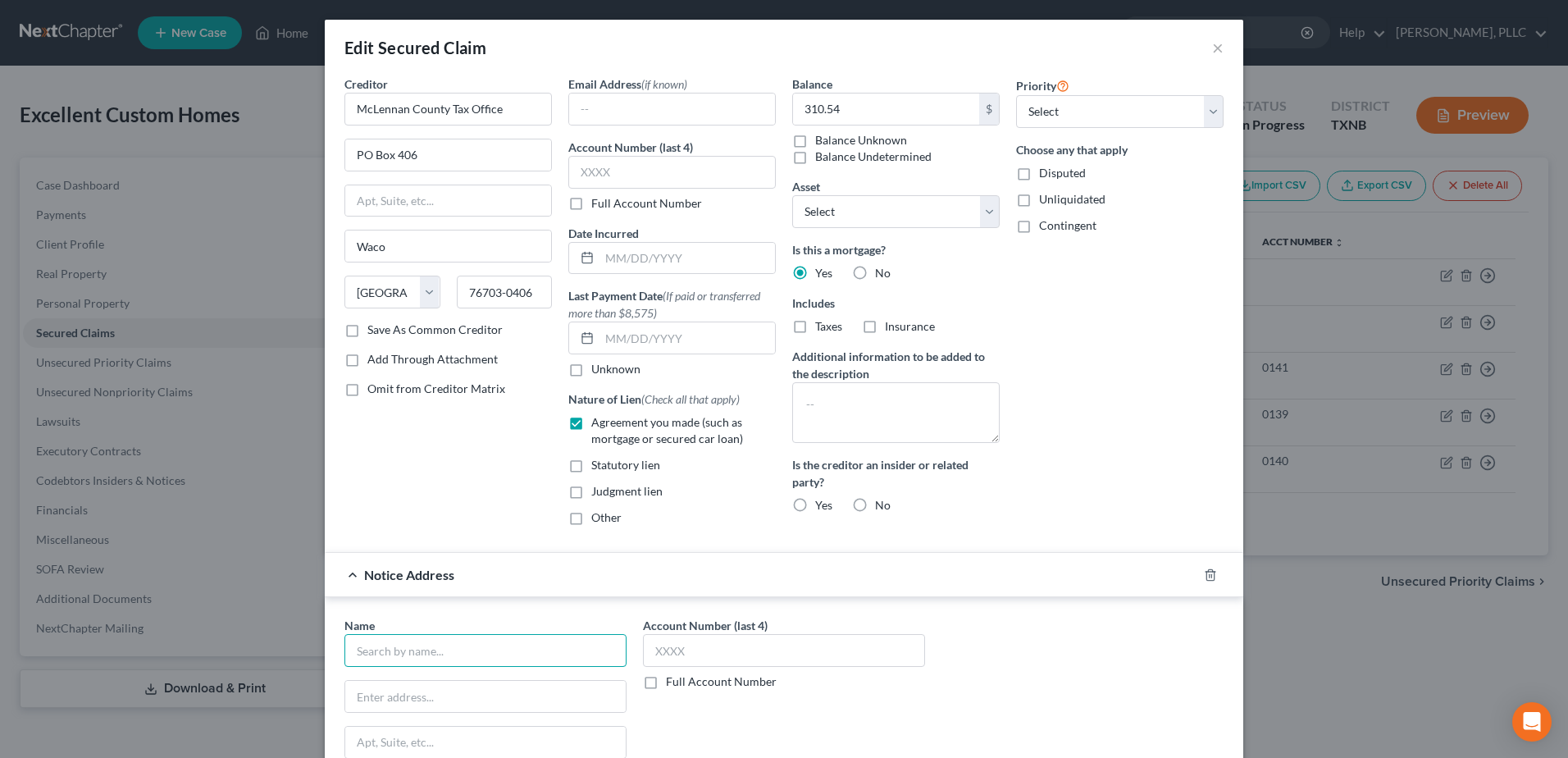
click at [498, 661] on input "text" at bounding box center [485, 650] width 282 height 33
type input "[PERSON_NAME] [PERSON_NAME] [PERSON_NAME] & [PERSON_NAME], PC"
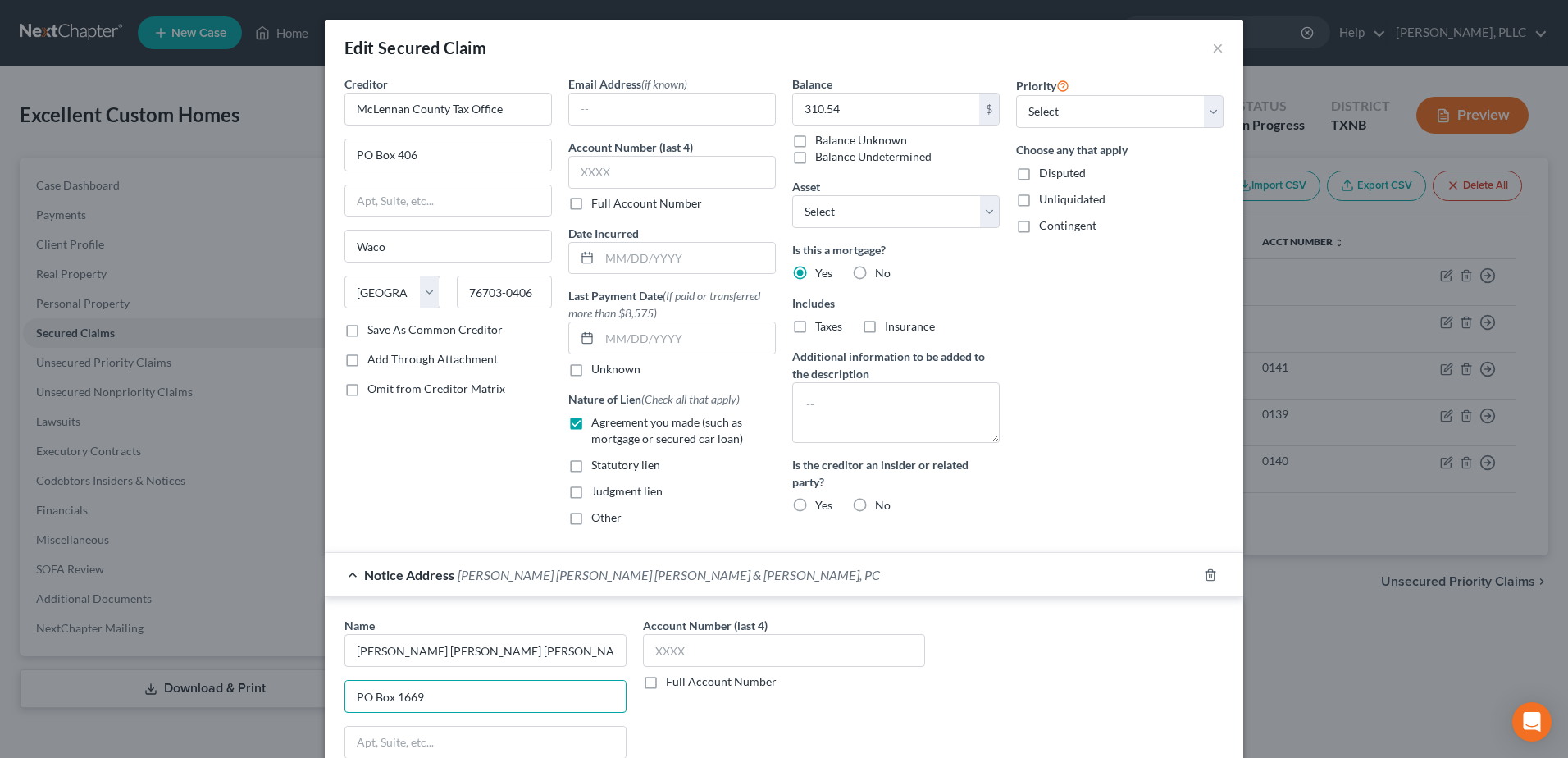
type input "PO Box 1669"
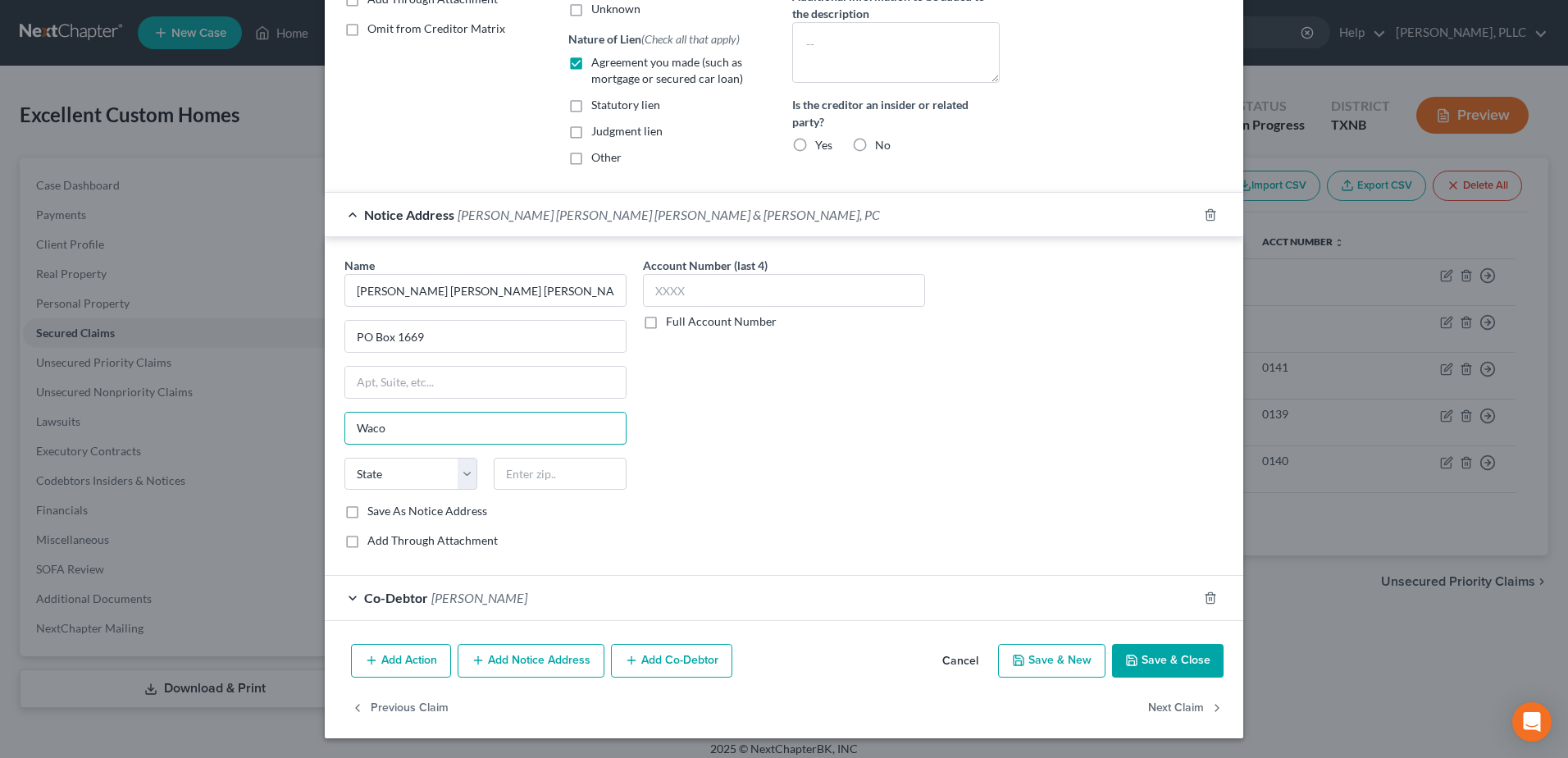
type input "Waco"
select select "45"
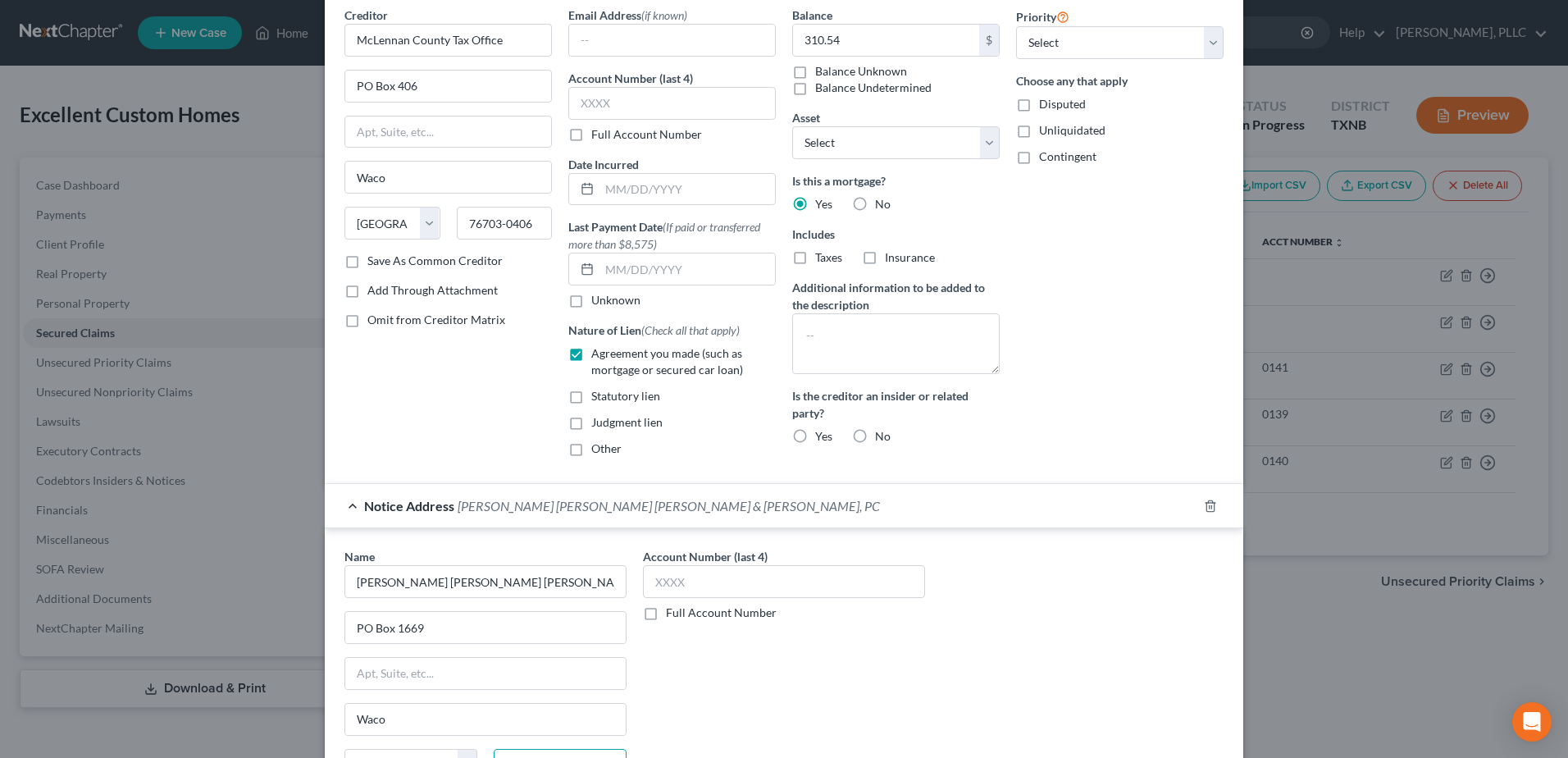
scroll to position [0, 0]
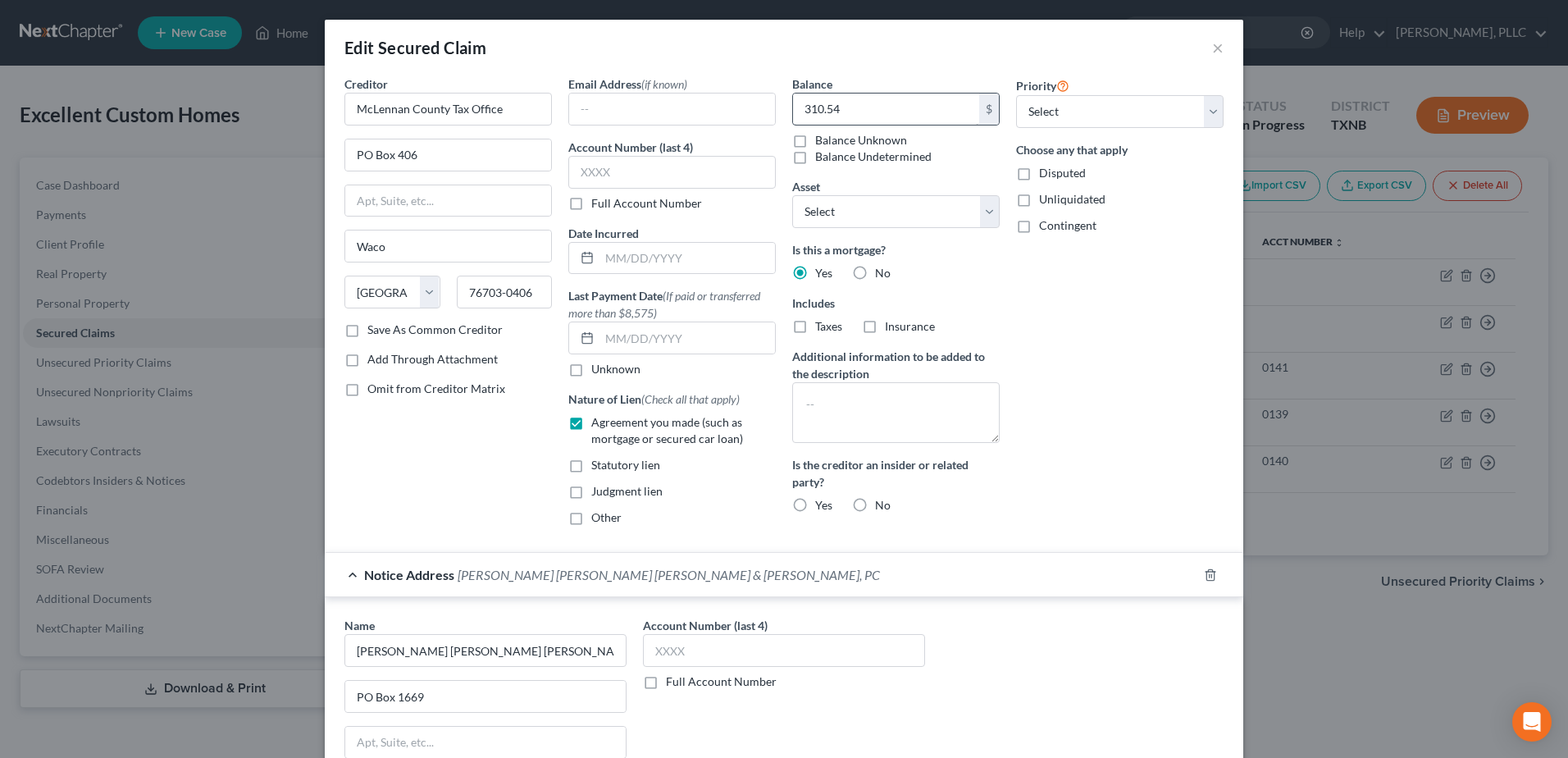
type input "76703-1669"
click at [869, 107] on input "310.54" at bounding box center [886, 109] width 187 height 31
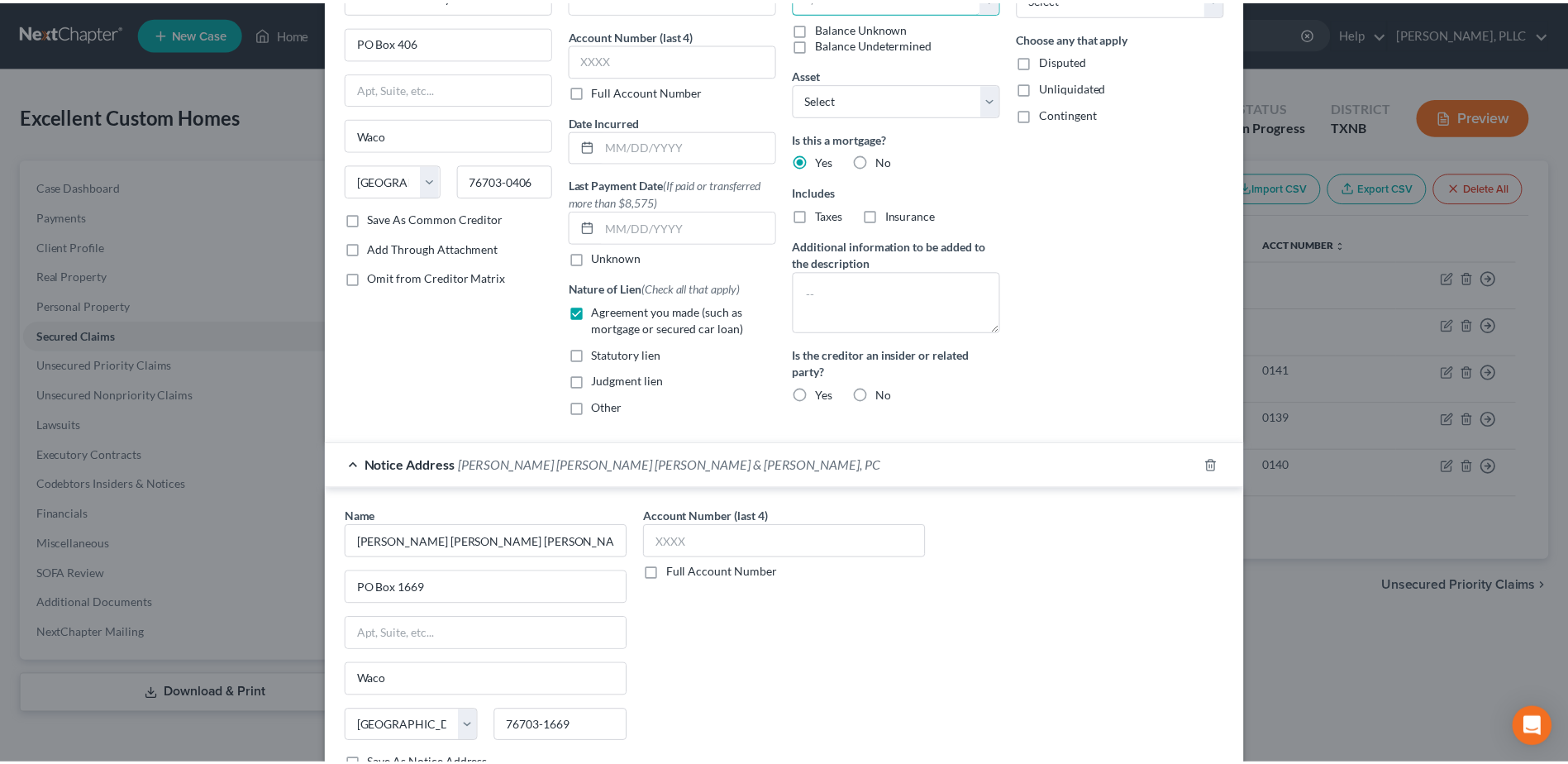
scroll to position [363, 0]
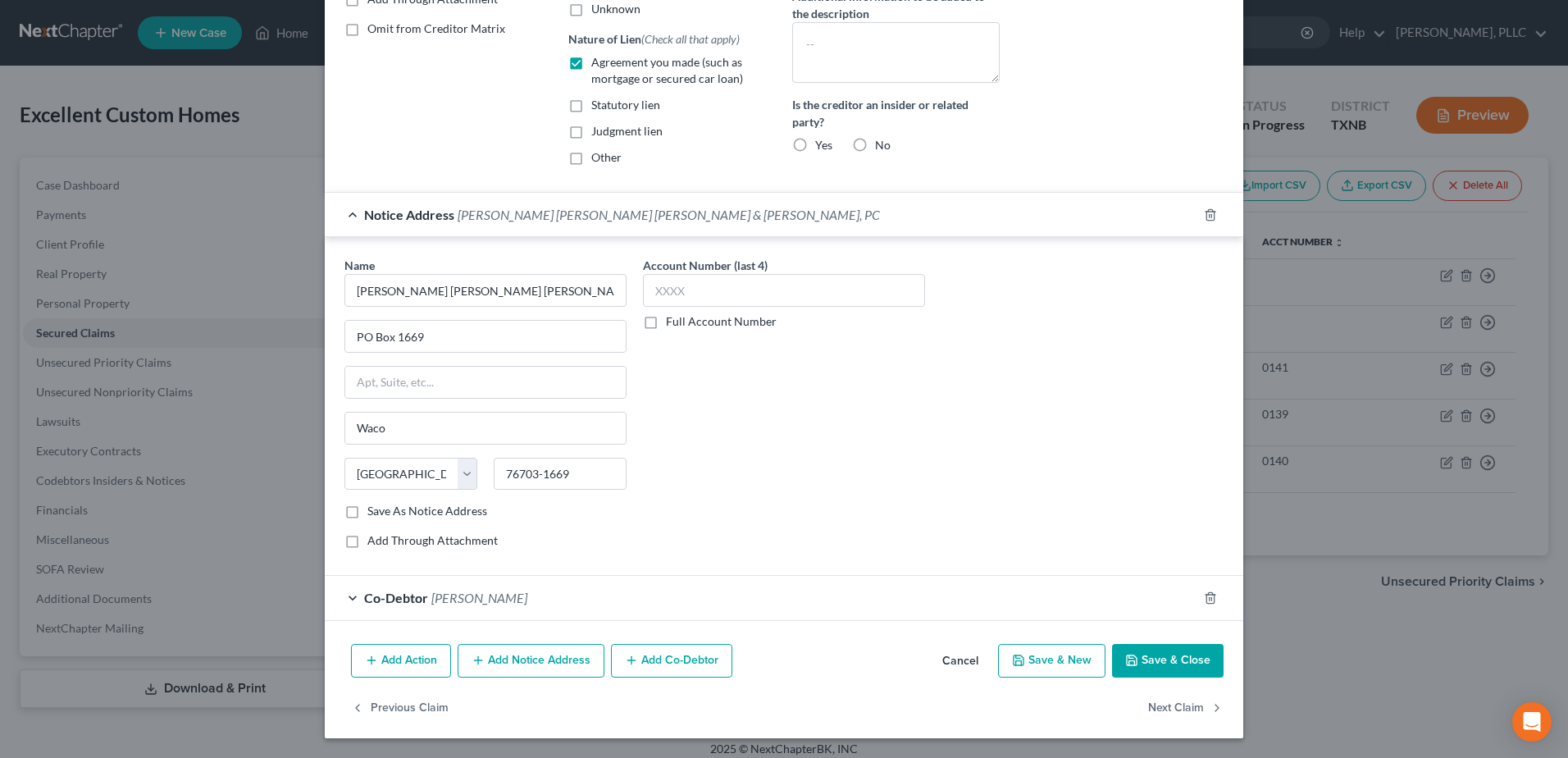
type input "1,365.86"
click at [1181, 668] on button "Save & Close" at bounding box center [1168, 662] width 112 height 35
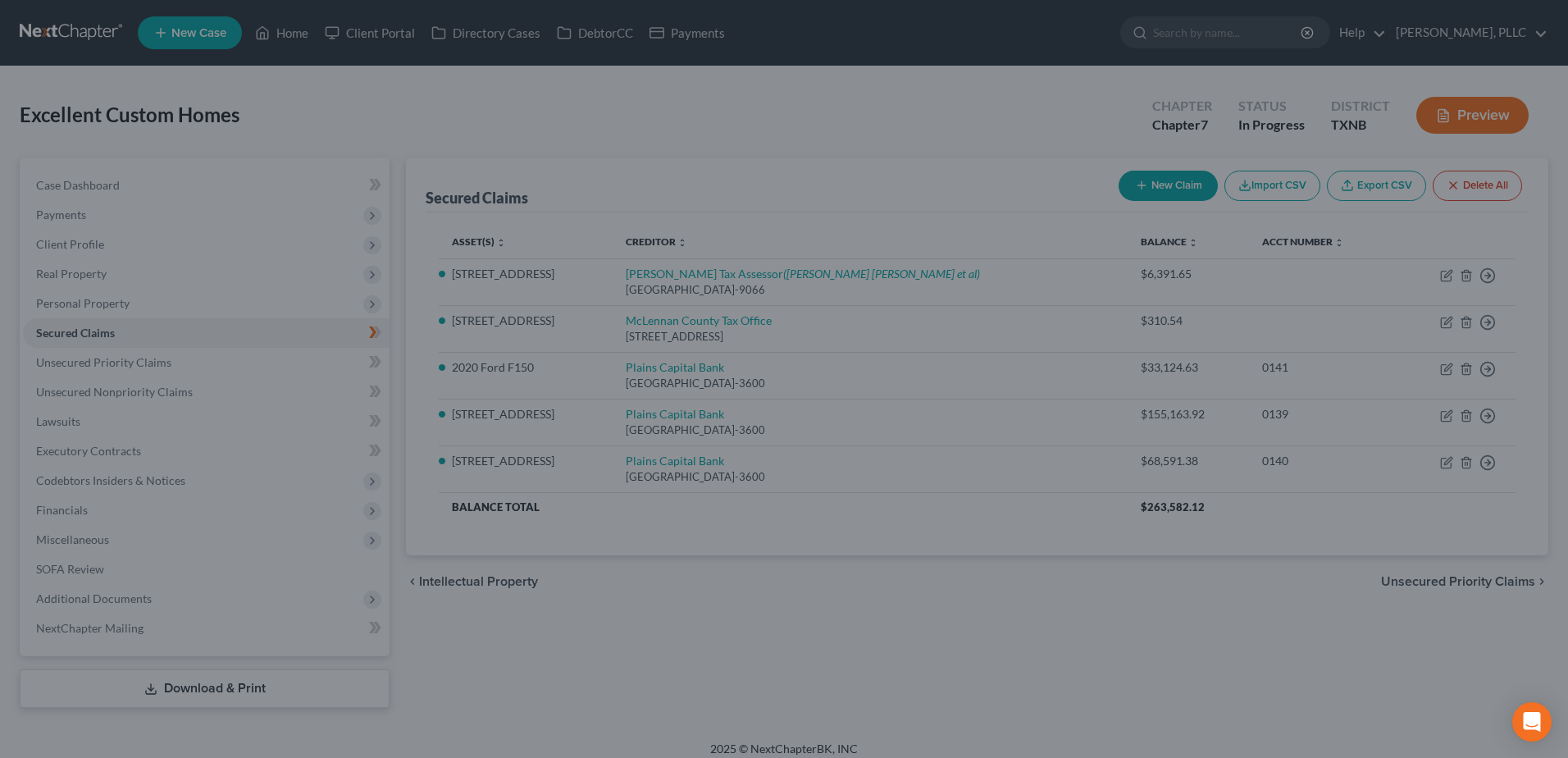
select select "4"
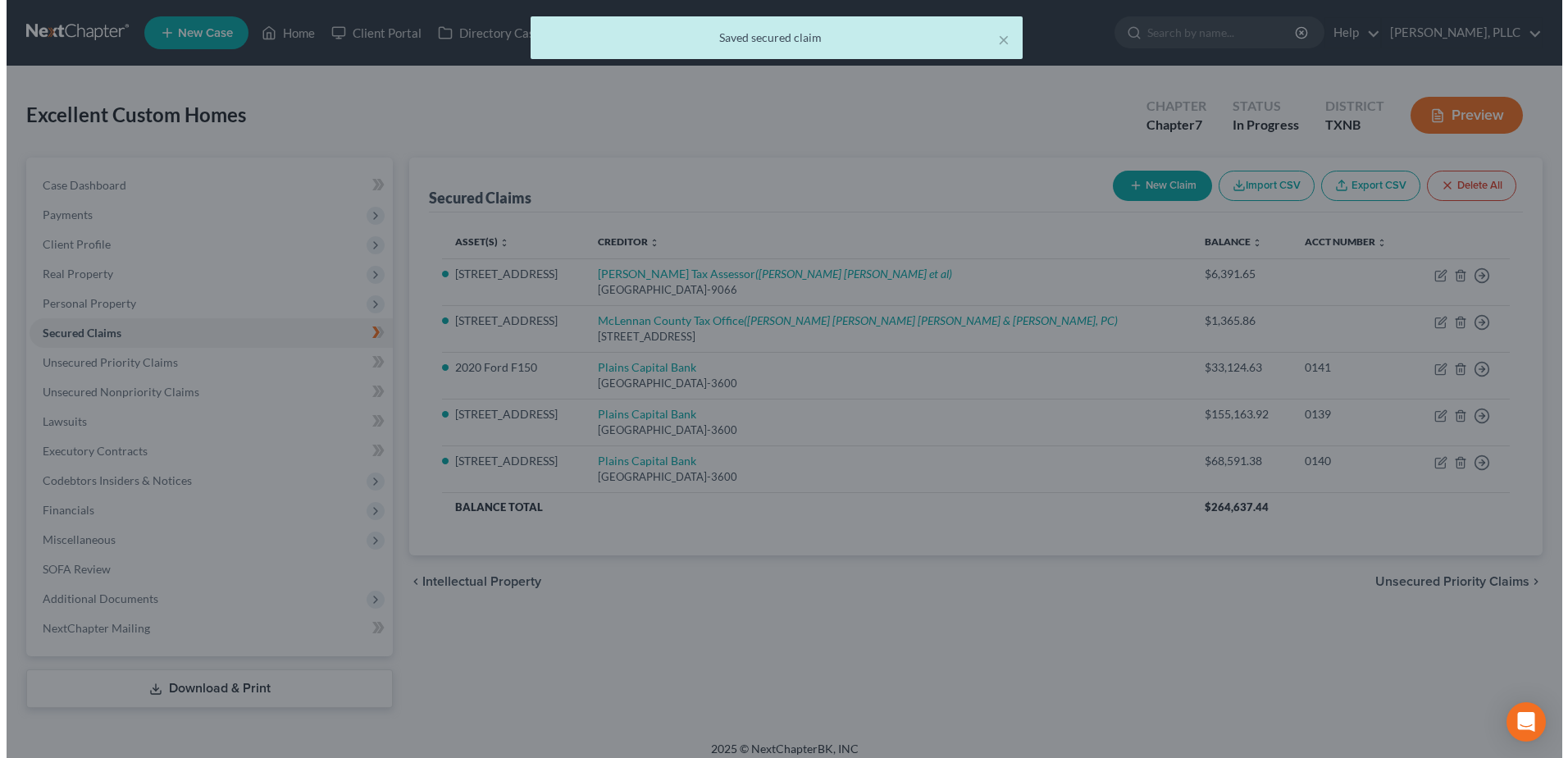
scroll to position [0, 0]
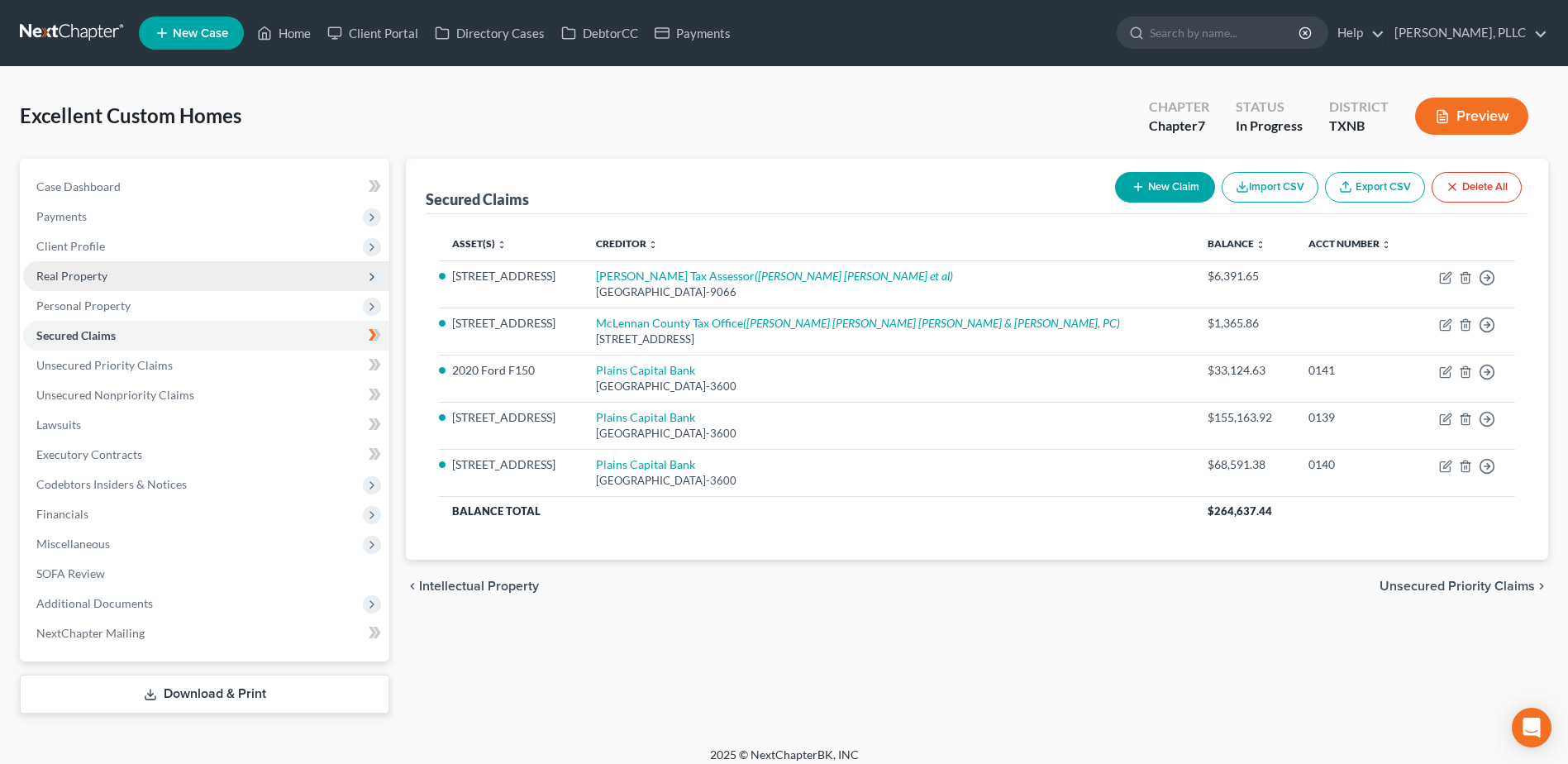
drag, startPoint x: 80, startPoint y: 273, endPoint x: 94, endPoint y: 274, distance: 14.0
click at [80, 273] on span "Real Property" at bounding box center [72, 275] width 71 height 15
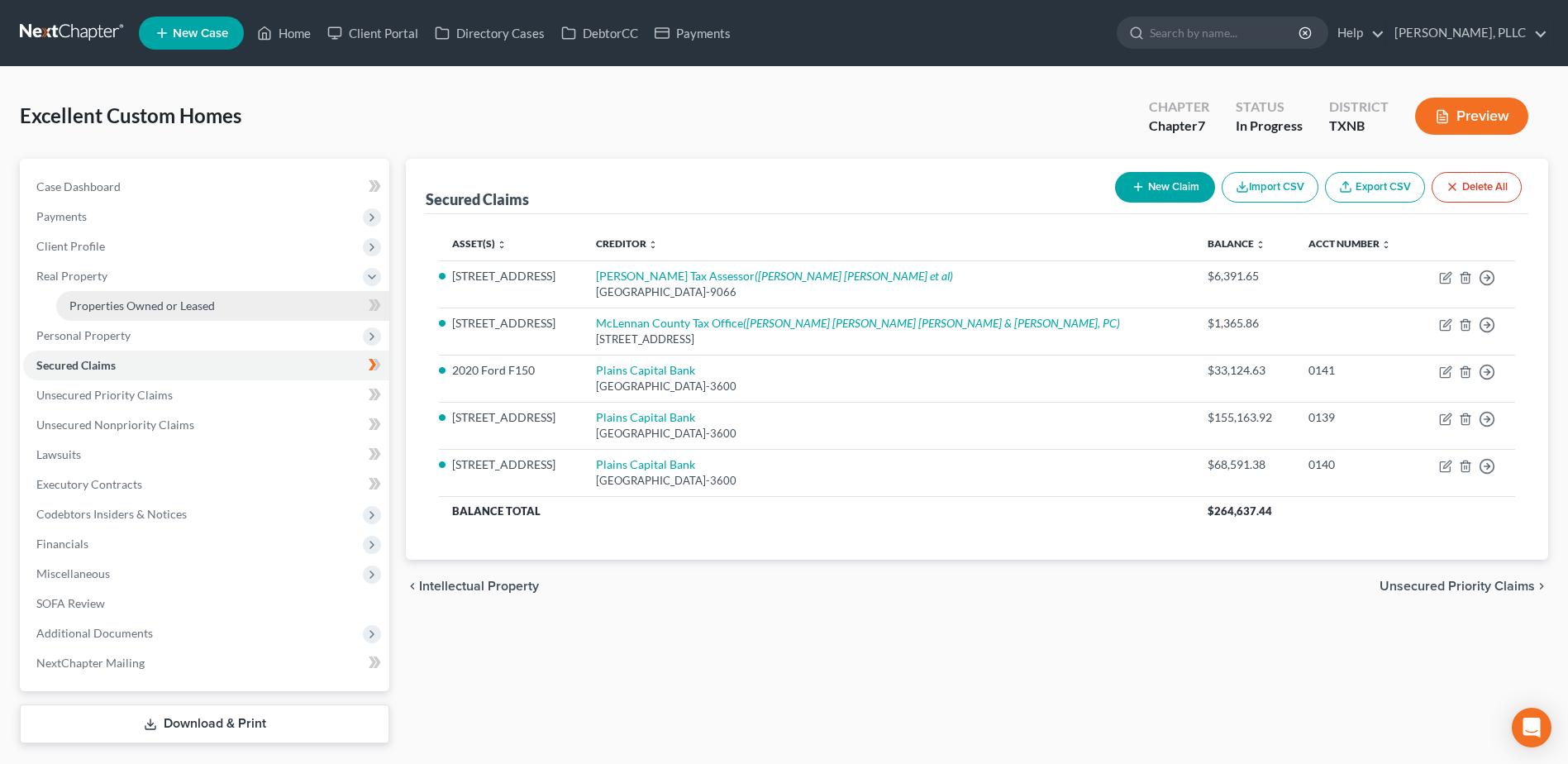
click at [142, 302] on span "Properties Owned or Leased" at bounding box center [142, 305] width 145 height 15
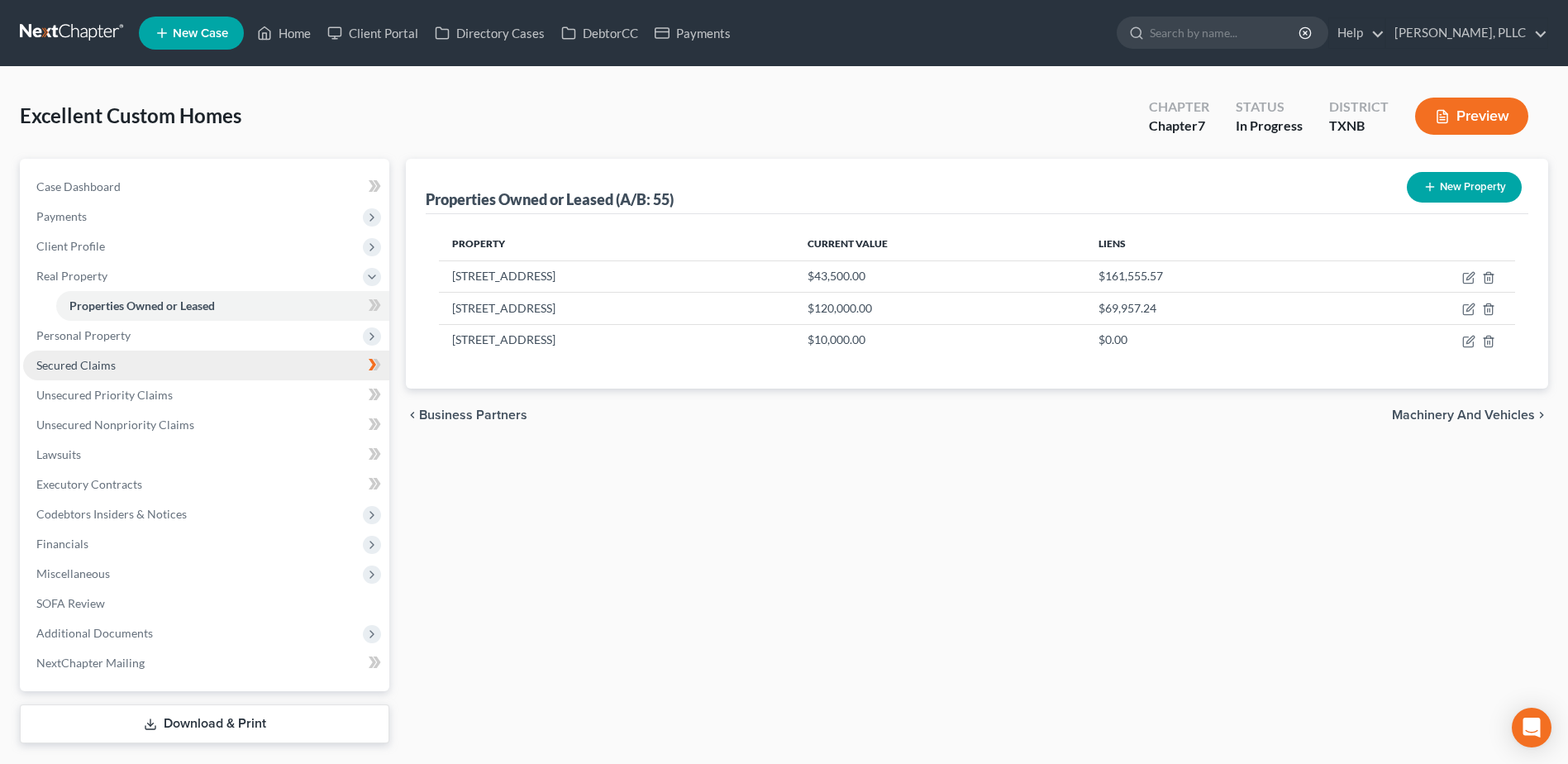
click at [95, 368] on span "Secured Claims" at bounding box center [77, 365] width 79 height 15
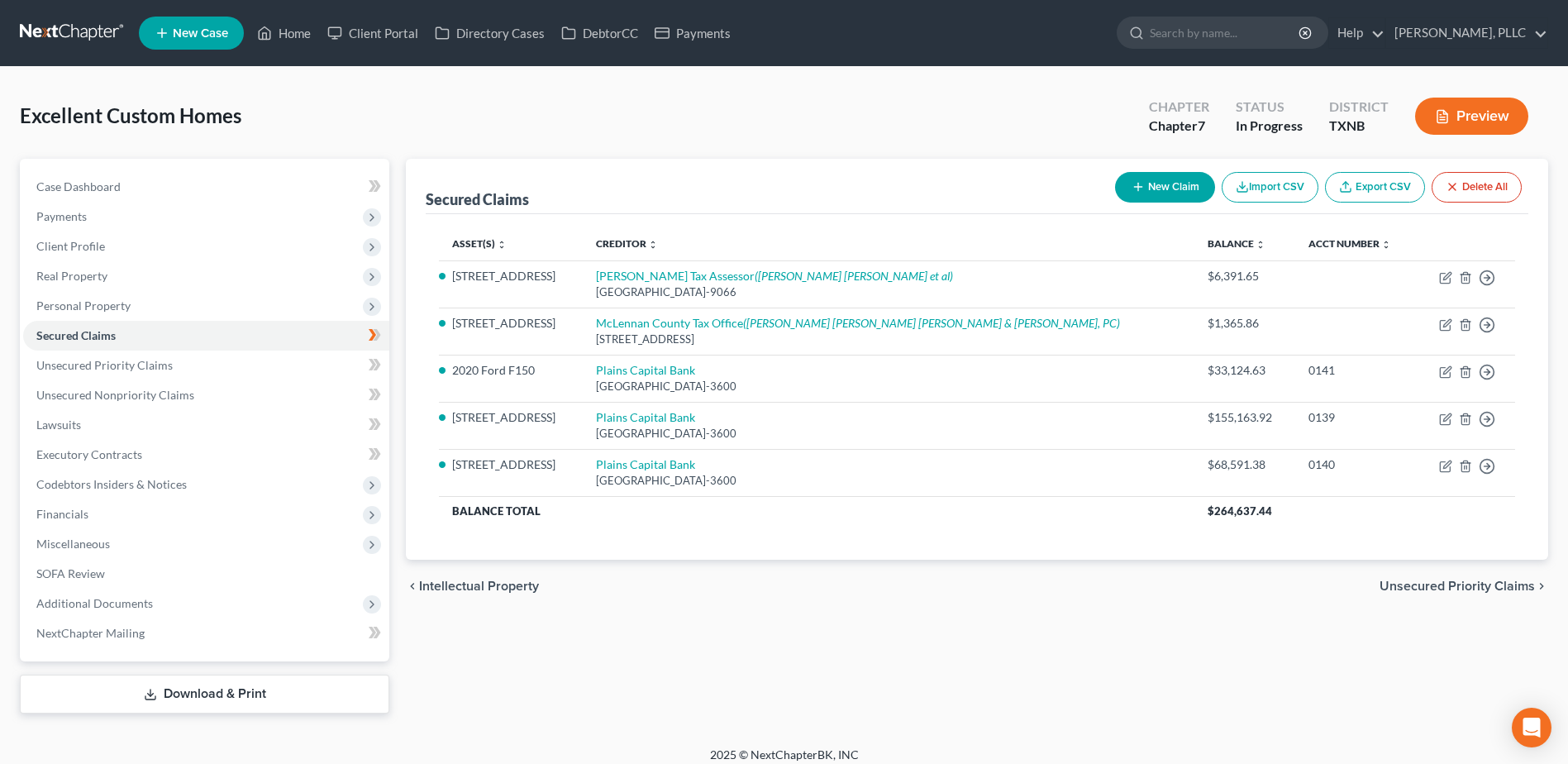
click at [1176, 199] on button "New Claim" at bounding box center [1165, 187] width 100 height 31
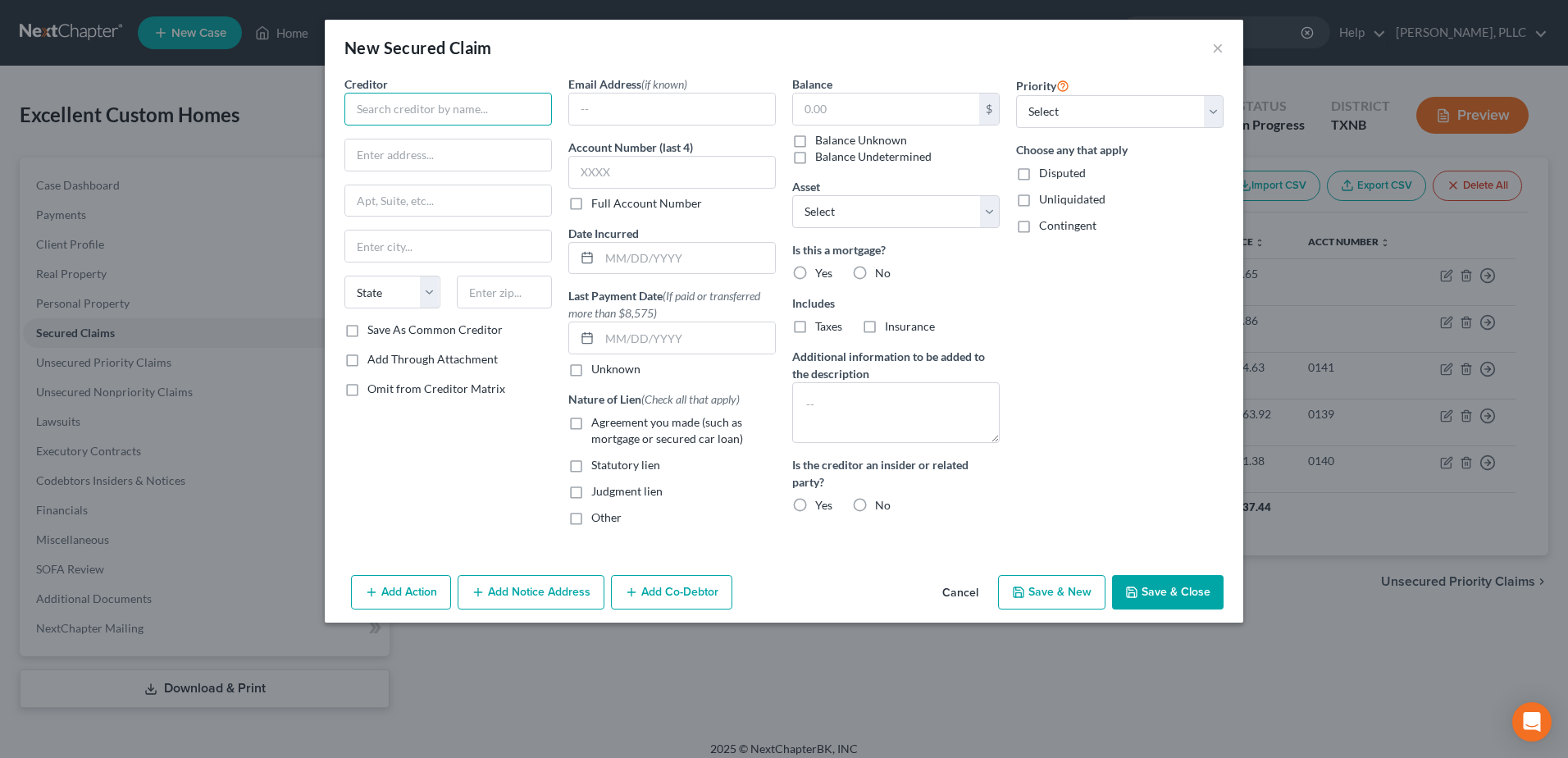
click at [493, 101] on input "text" at bounding box center [448, 109] width 208 height 33
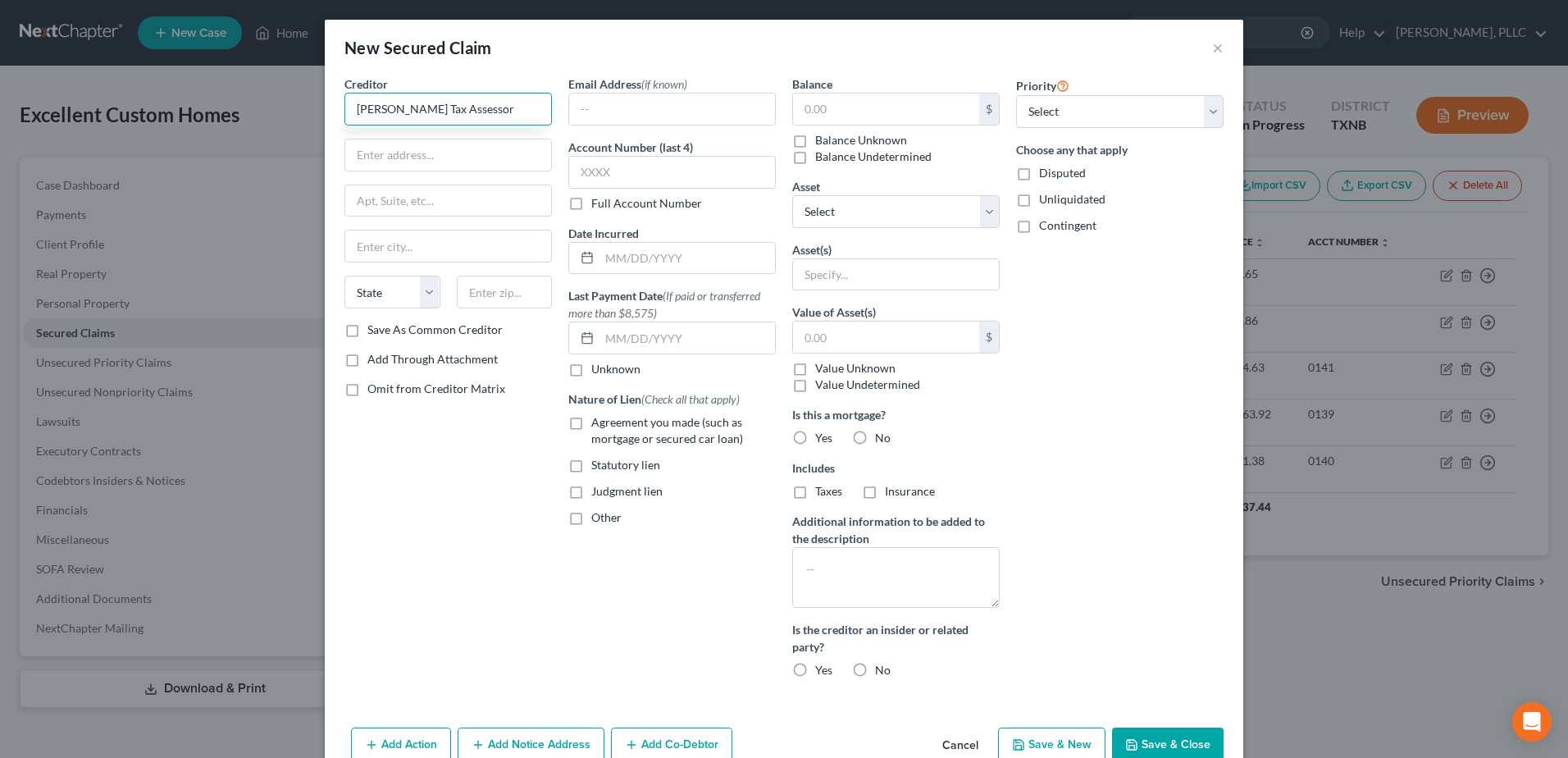
type input "[PERSON_NAME] Tax Assessor"
type input "[STREET_ADDRESS]"
type input "#"
type input "Ste 103"
type input "[GEOGRAPHIC_DATA]"
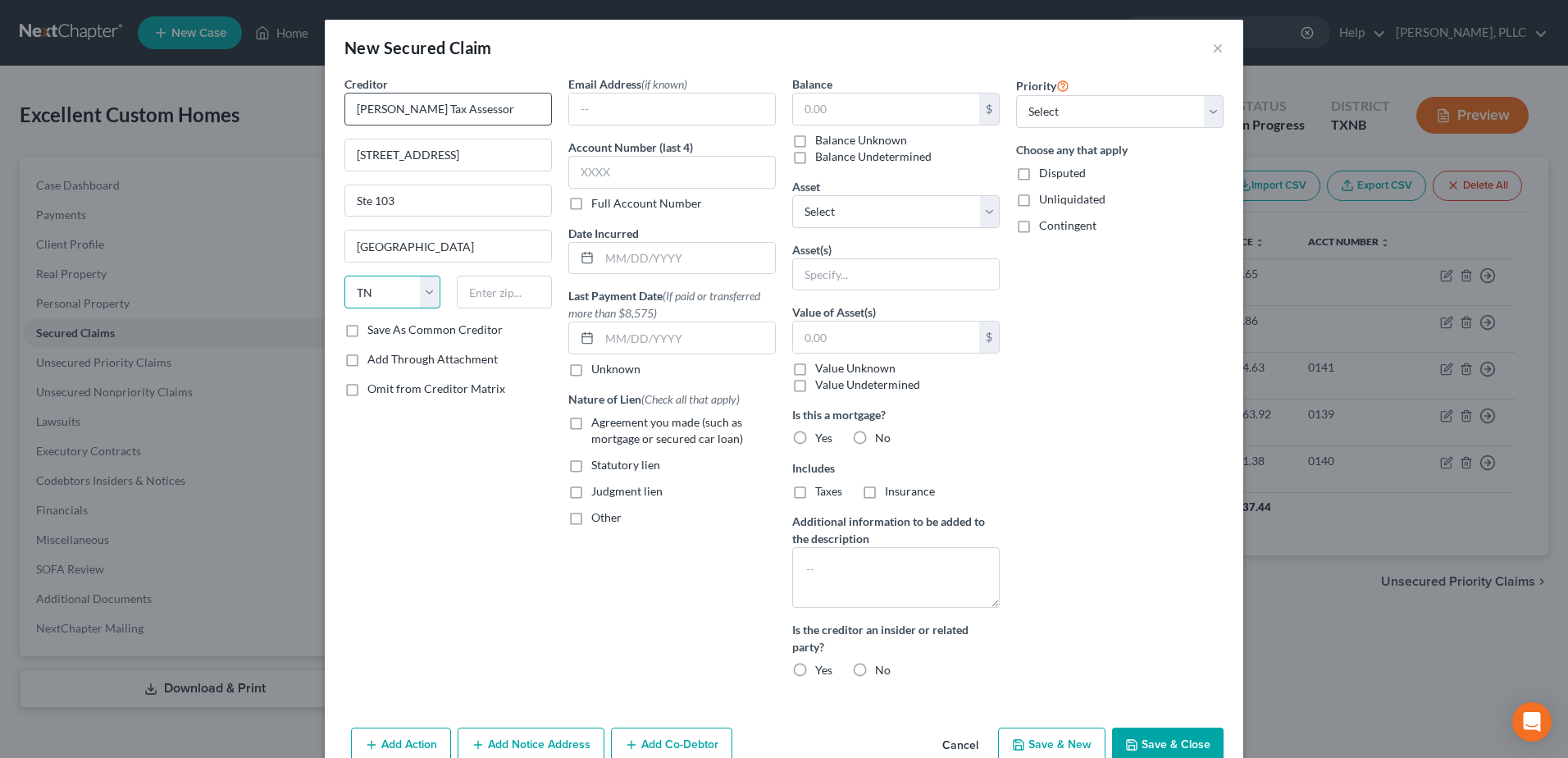
select select "45"
type input "75751"
click at [648, 180] on input "text" at bounding box center [672, 172] width 208 height 33
type input "0600"
click at [591, 424] on label "Agreement you made (such as mortgage or secured car loan)" at bounding box center [684, 431] width 185 height 33
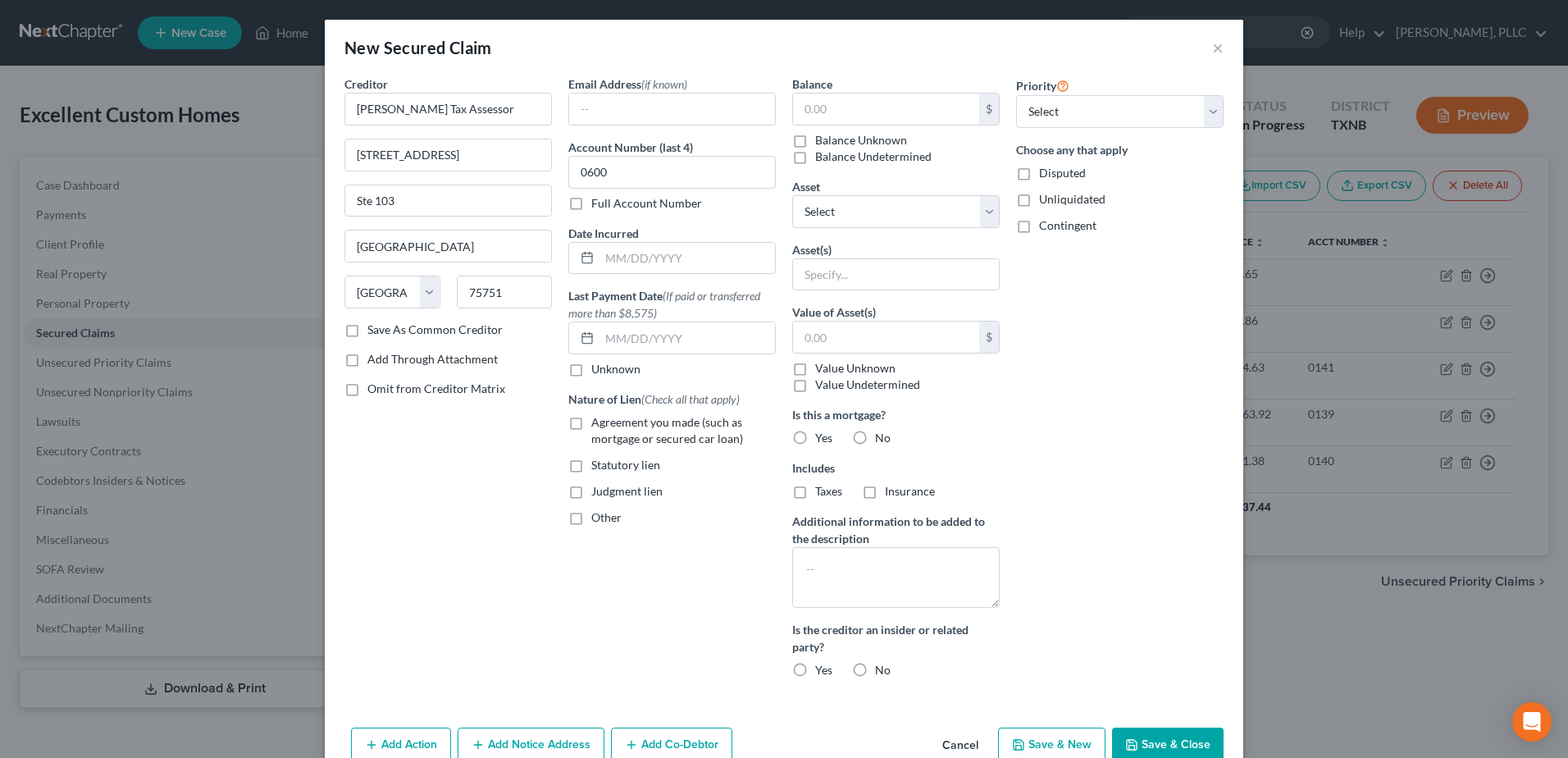
click at [598, 424] on input "Agreement you made (such as mortgage or secured car loan)" at bounding box center [603, 419] width 11 height 11
checkbox input "true"
click at [858, 101] on input "text" at bounding box center [886, 109] width 187 height 31
type input "148.40"
click at [906, 222] on select "Select Other Multiple Assets 2020 Ford F150 - $39245.0 [STREET_ADDRESS] - $4350…" at bounding box center [896, 212] width 208 height 33
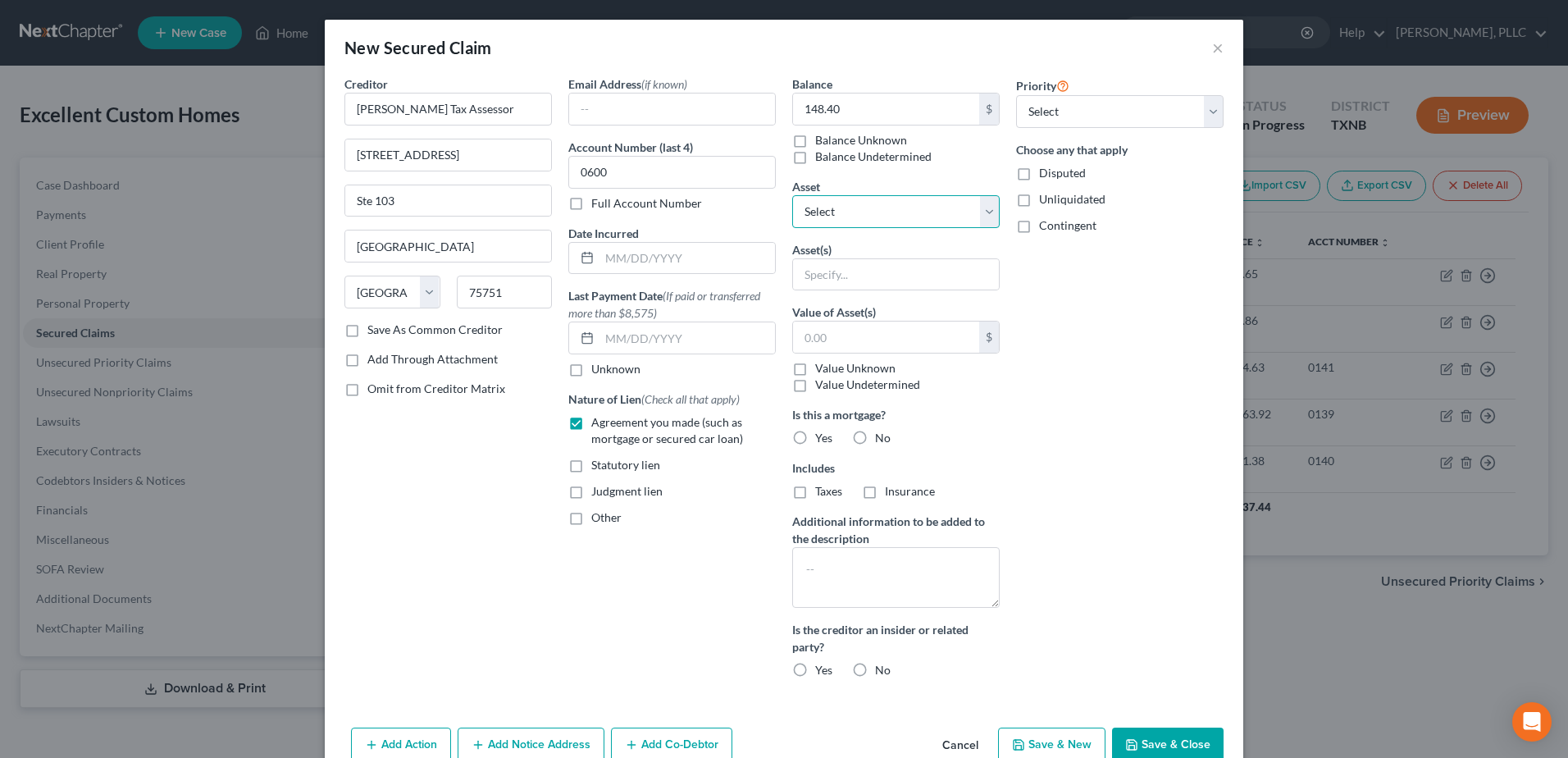
select select "5"
click at [792, 195] on select "Select Other Multiple Assets 2020 Ford F150 - $39245.0 [STREET_ADDRESS] - $4350…" at bounding box center [896, 212] width 208 height 33
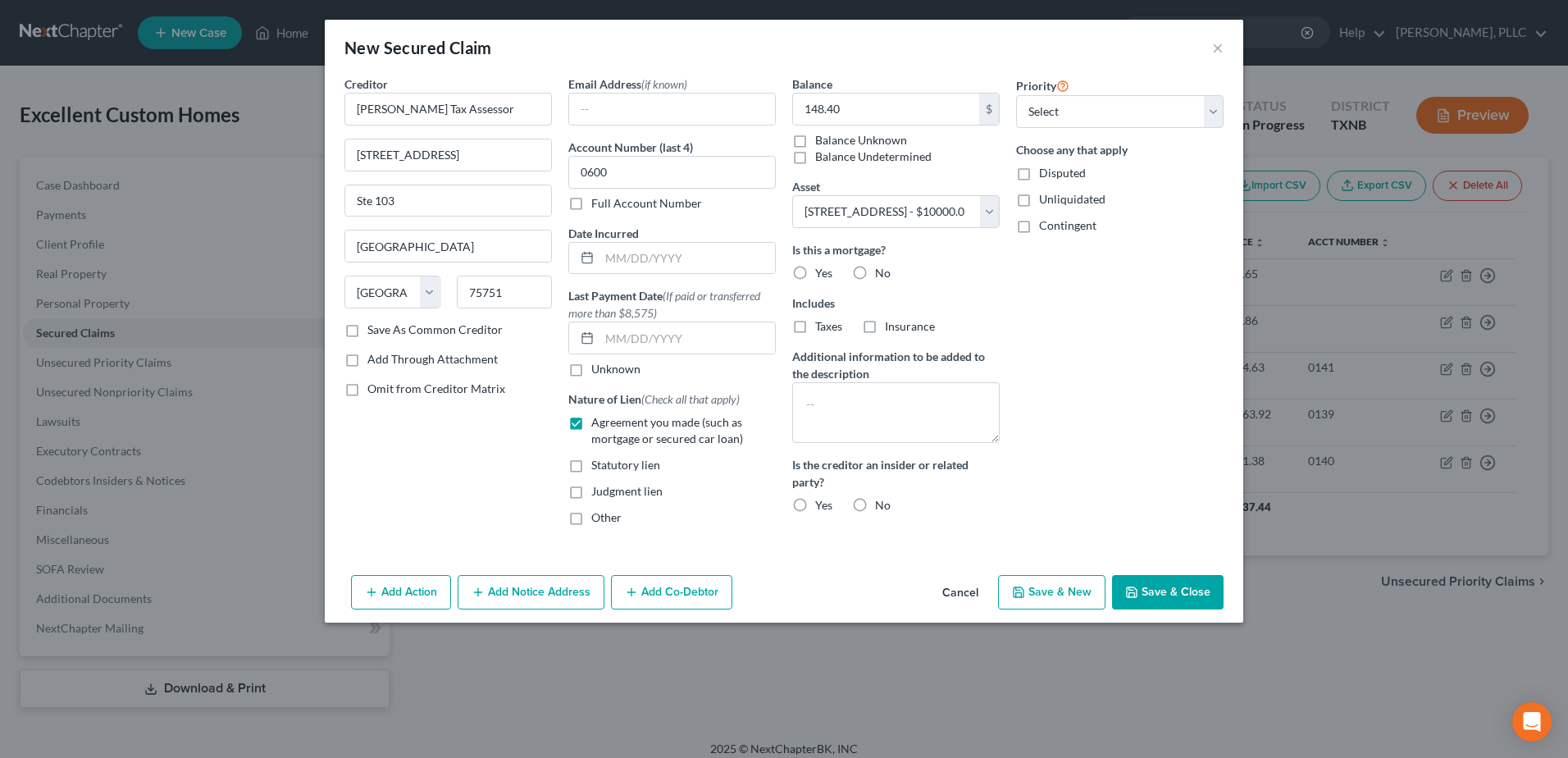
click at [875, 273] on label "No" at bounding box center [883, 273] width 15 height 16
click at [882, 273] on input "No" at bounding box center [886, 270] width 11 height 11
radio input "true"
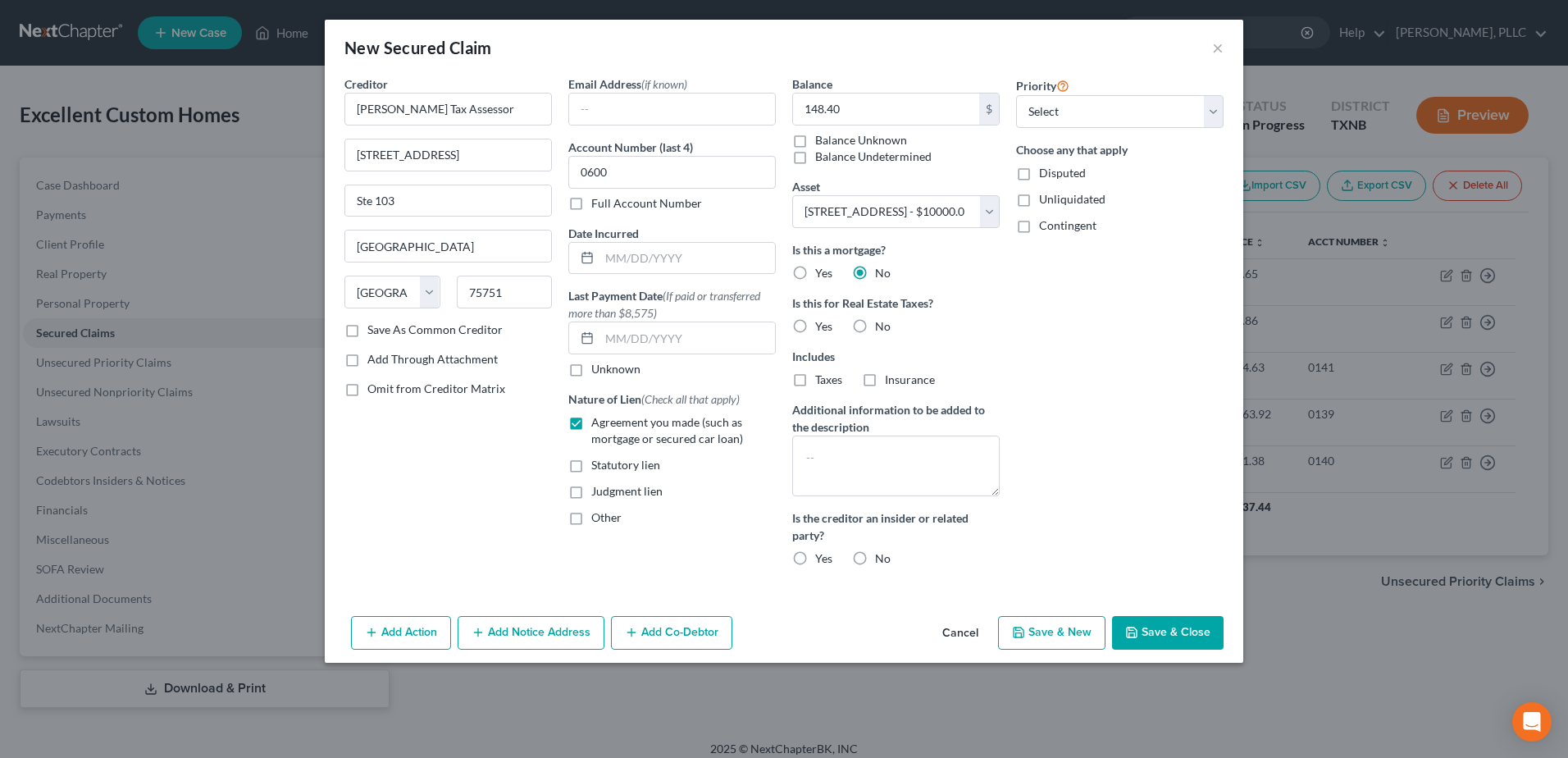
click at [815, 329] on label "Yes" at bounding box center [824, 326] width 17 height 16
click at [822, 329] on input "Yes" at bounding box center [827, 323] width 11 height 11
radio input "true"
click at [712, 625] on button "Add Co-Debtor" at bounding box center [671, 634] width 121 height 35
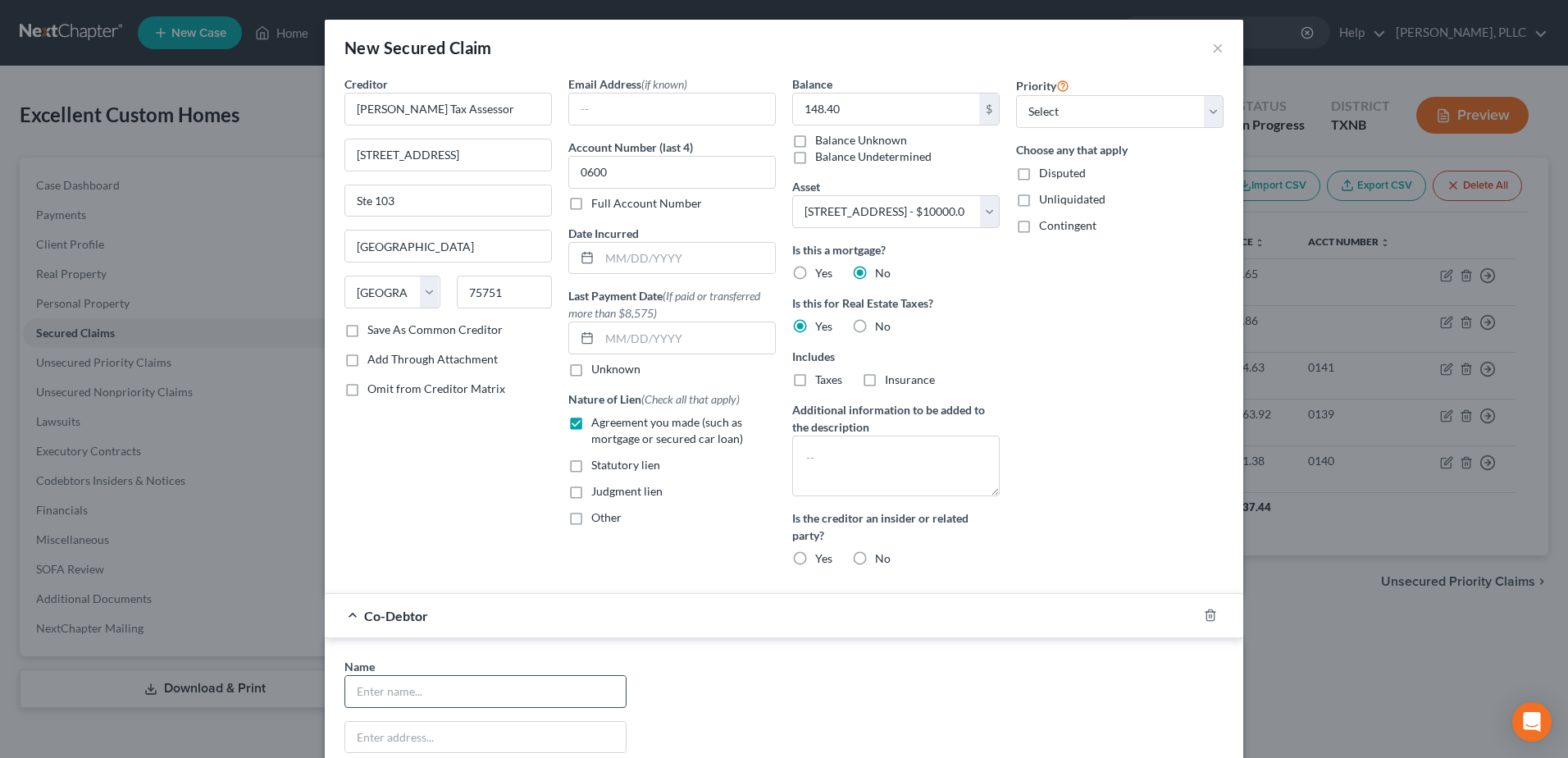
click at [563, 690] on input "text" at bounding box center [485, 692] width 281 height 31
type input "[PERSON_NAME]"
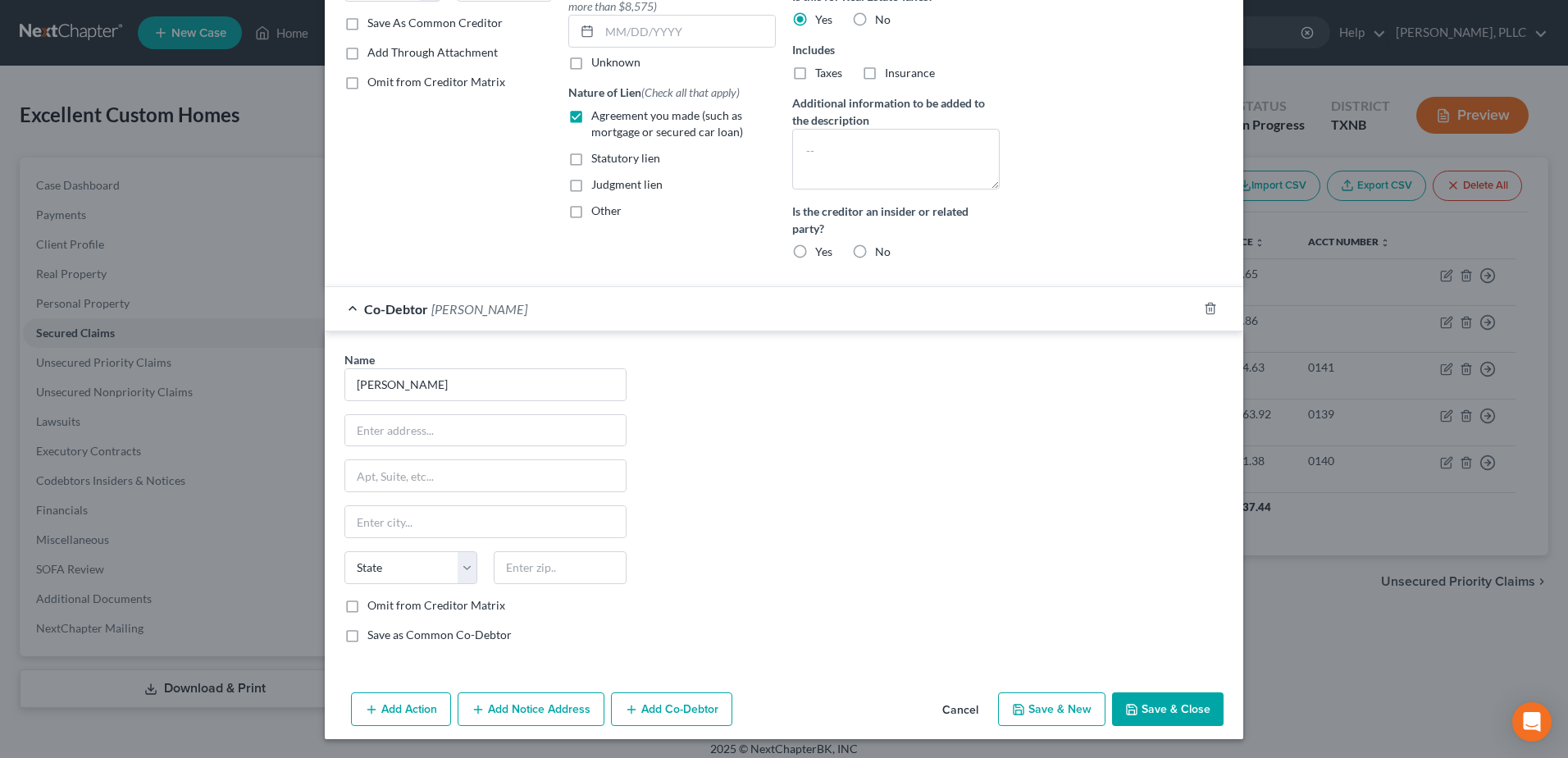
scroll to position [308, 0]
click at [431, 438] on input "text" at bounding box center [485, 430] width 281 height 31
type input "[STREET_ADDRESS][PERSON_NAME]"
type input "[PERSON_NAME]"
type input "75060"
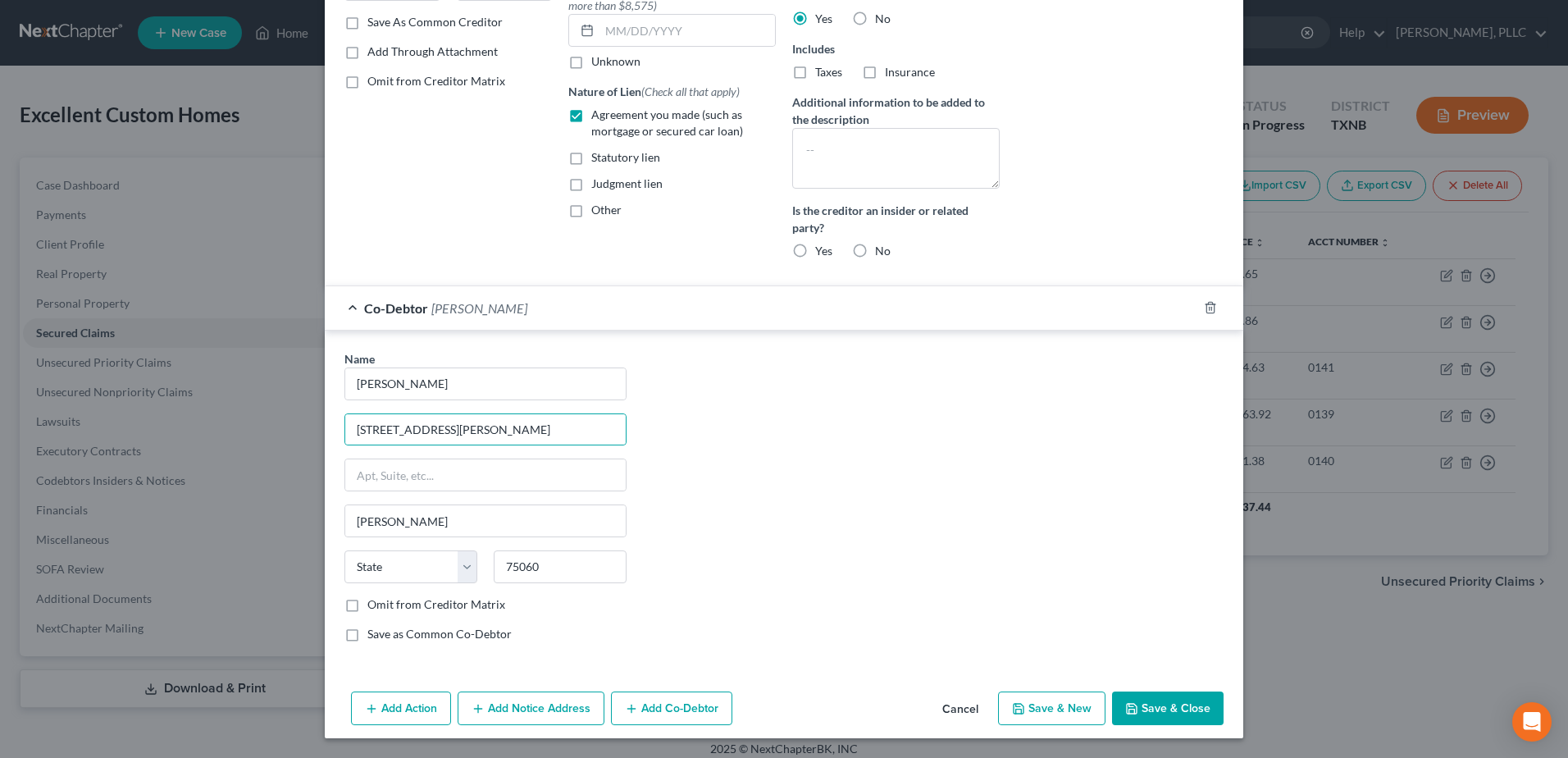
click at [846, 493] on div "Name * [PERSON_NAME] 1911 [PERSON_NAME][GEOGRAPHIC_DATA] [PERSON_NAME][GEOGRAPH…" at bounding box center [784, 502] width 895 height 305
select select "45"
click at [908, 567] on div "Name * [PERSON_NAME] 1911 [PERSON_NAME][GEOGRAPHIC_DATA] [PERSON_NAME][GEOGRAPH…" at bounding box center [784, 502] width 895 height 305
click at [1158, 716] on button "Save & Close" at bounding box center [1168, 709] width 112 height 35
select select
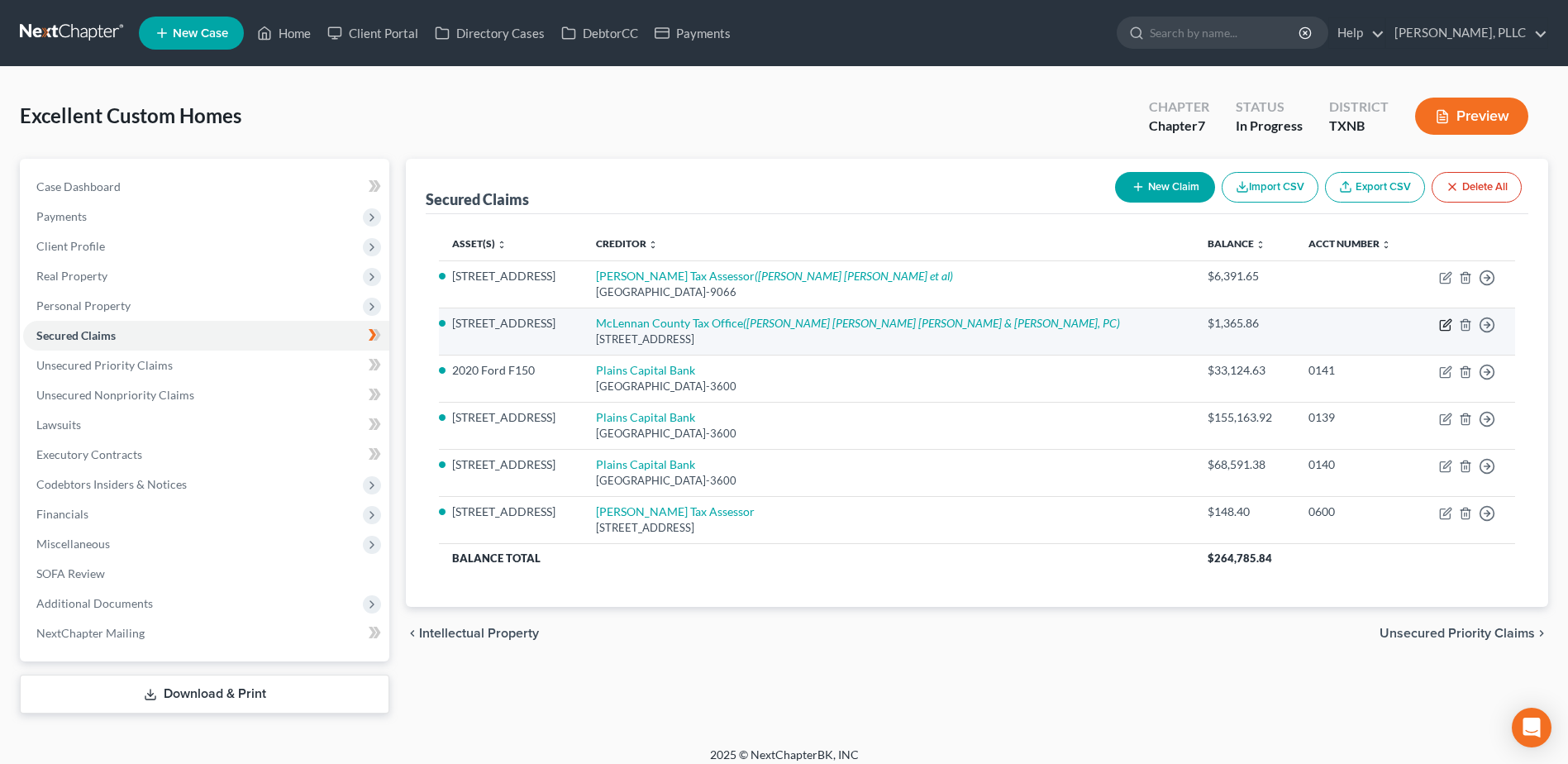
click at [1449, 324] on icon "button" at bounding box center [1447, 323] width 8 height 8
select select "45"
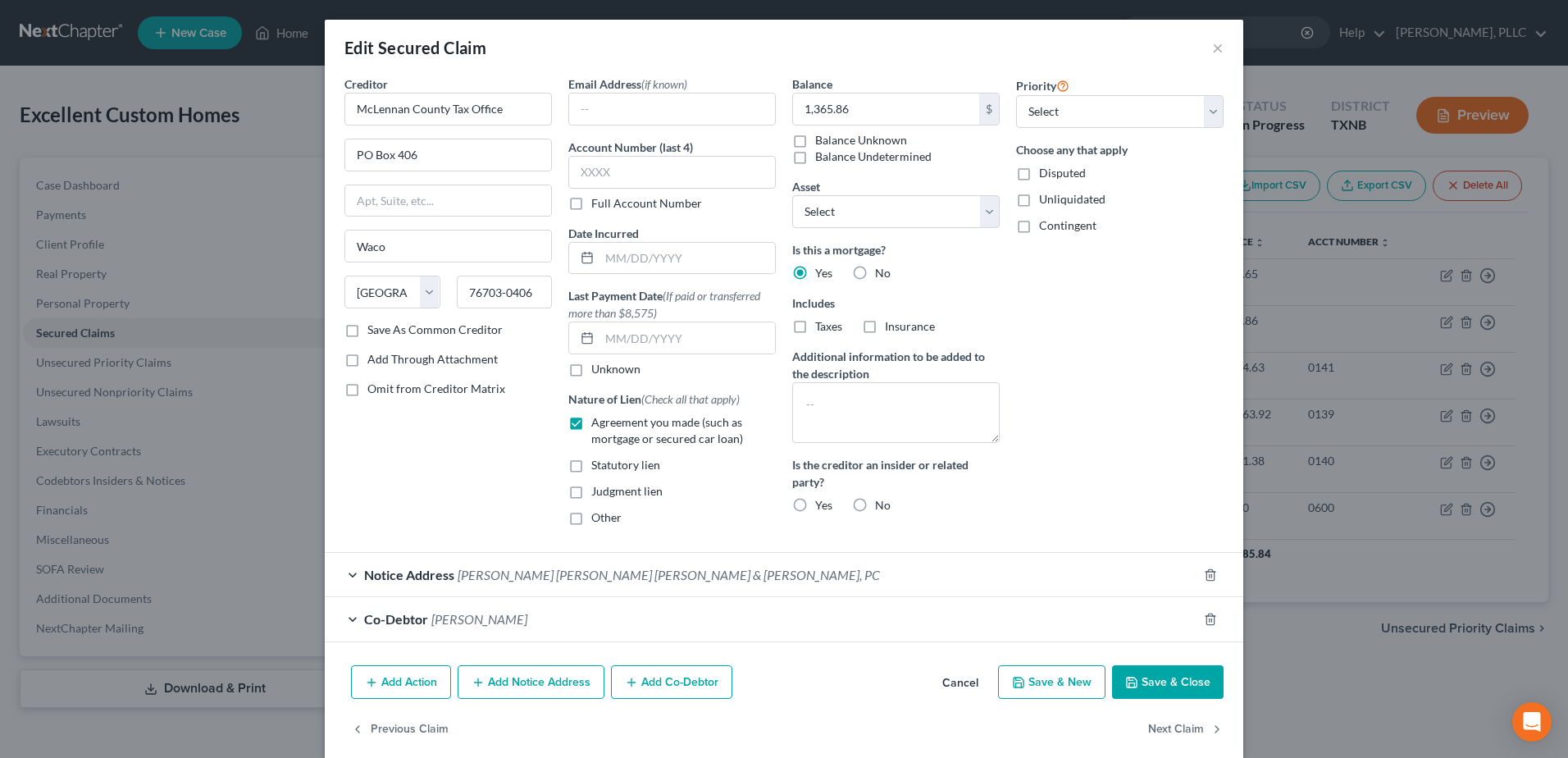
click at [875, 270] on label "No" at bounding box center [883, 273] width 15 height 16
click at [882, 270] on input "No" at bounding box center [886, 270] width 11 height 11
radio input "true"
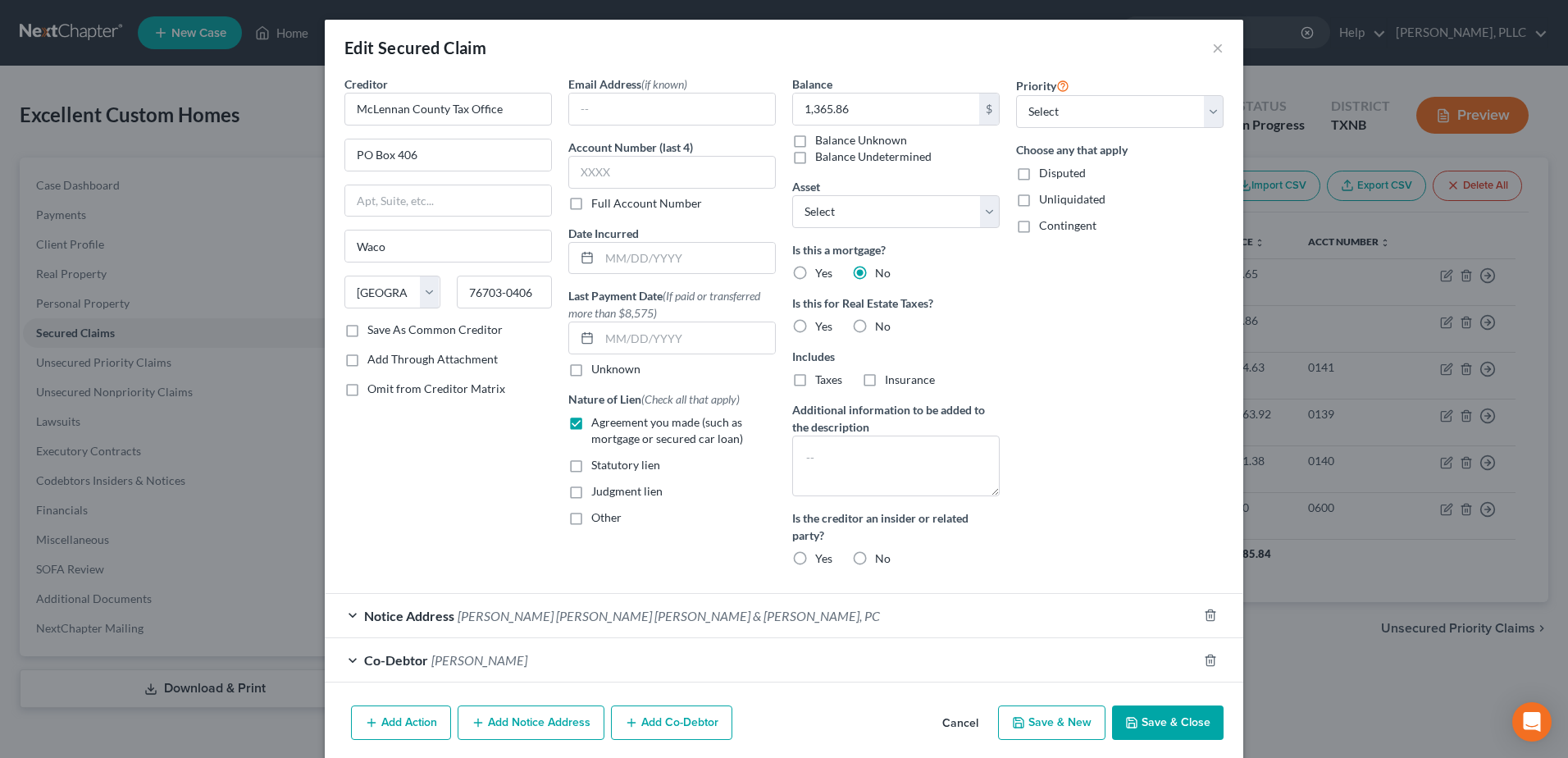
click at [815, 328] on label "Yes" at bounding box center [824, 326] width 17 height 16
click at [822, 328] on input "Yes" at bounding box center [827, 323] width 11 height 11
radio input "true"
click at [1187, 727] on button "Save & Close" at bounding box center [1168, 723] width 112 height 35
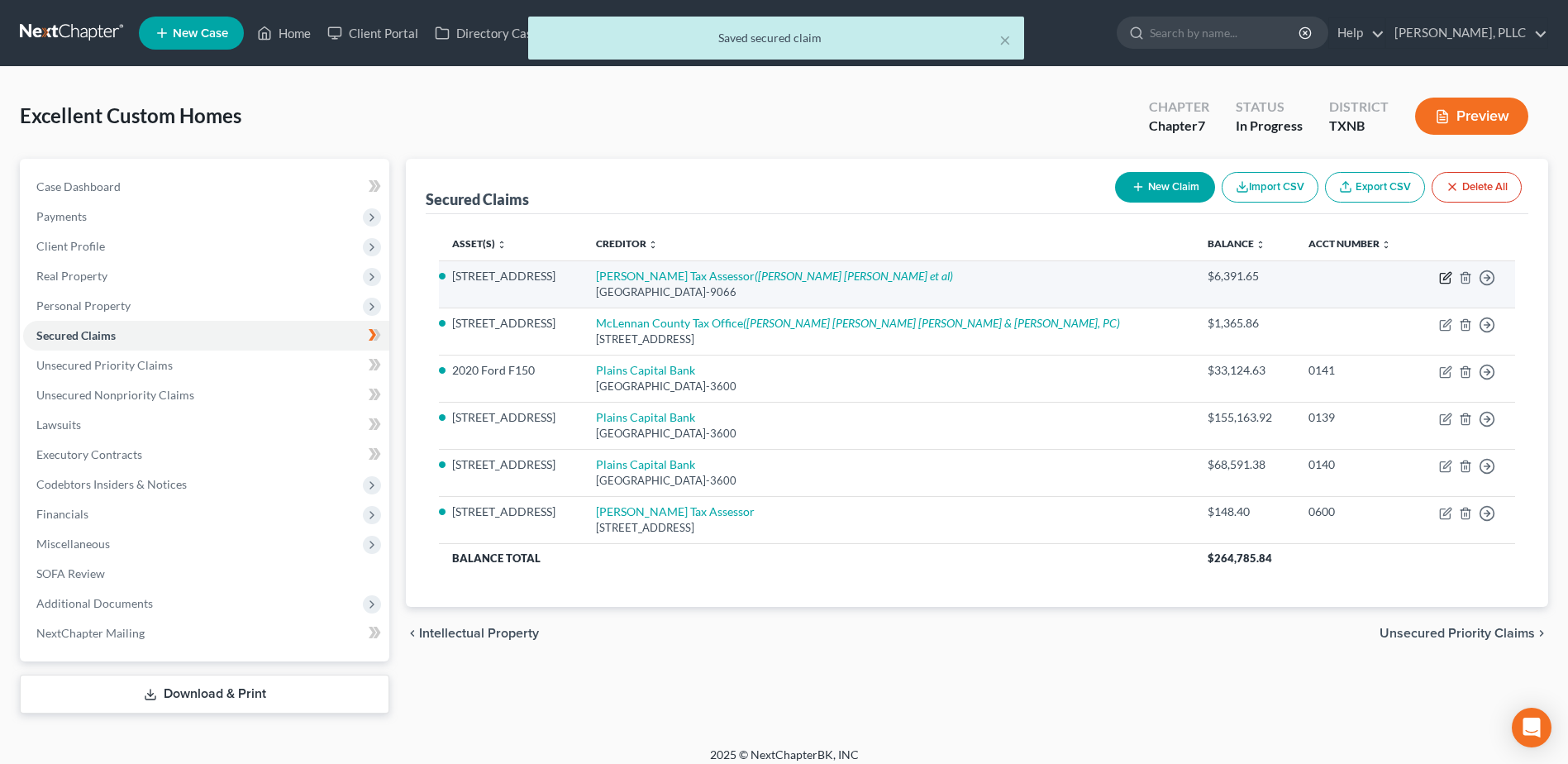
click at [1443, 275] on icon "button" at bounding box center [1446, 278] width 14 height 14
select select "45"
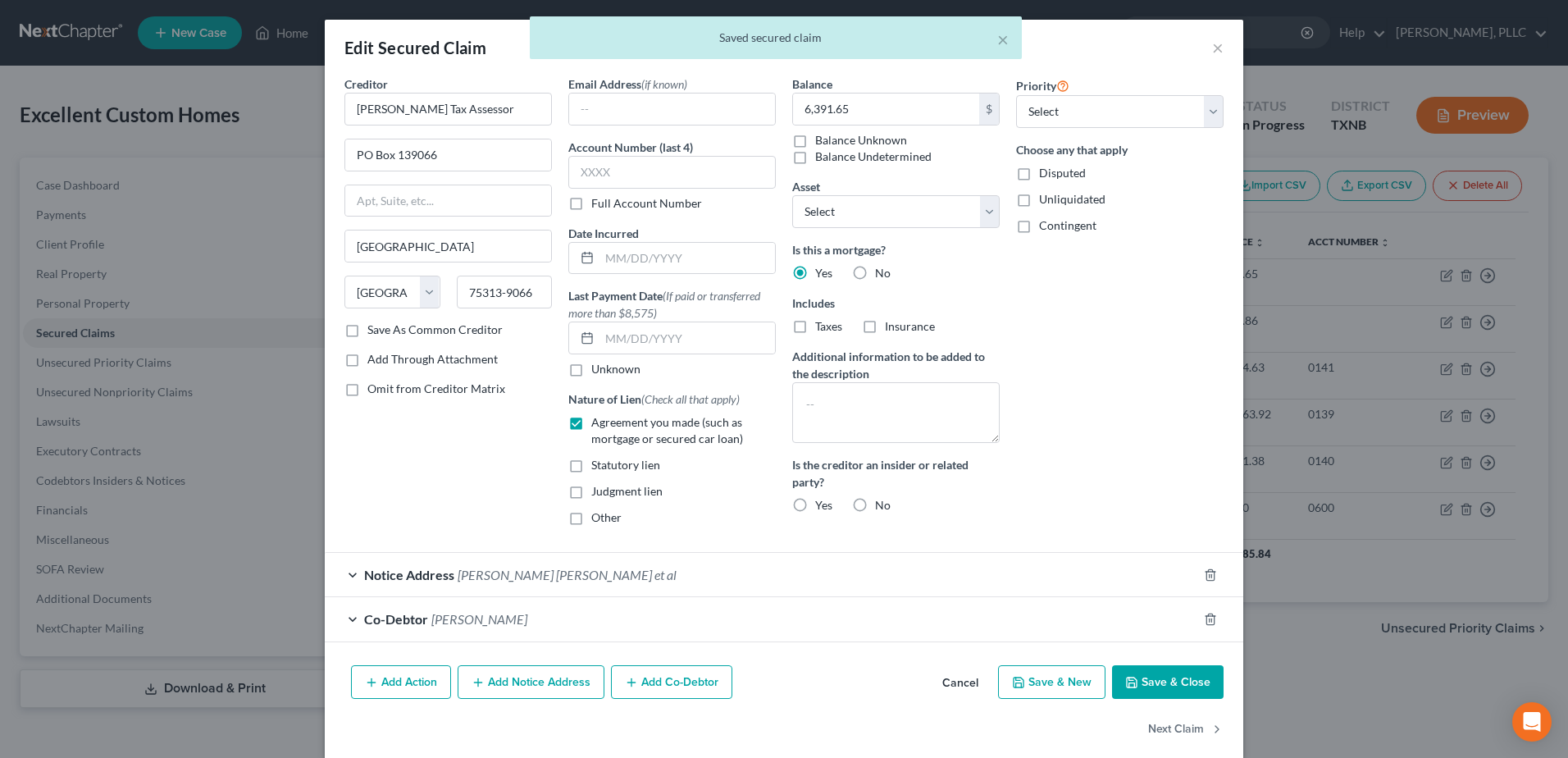
click at [875, 271] on label "No" at bounding box center [883, 273] width 15 height 16
click at [882, 271] on input "No" at bounding box center [886, 270] width 11 height 11
radio input "true"
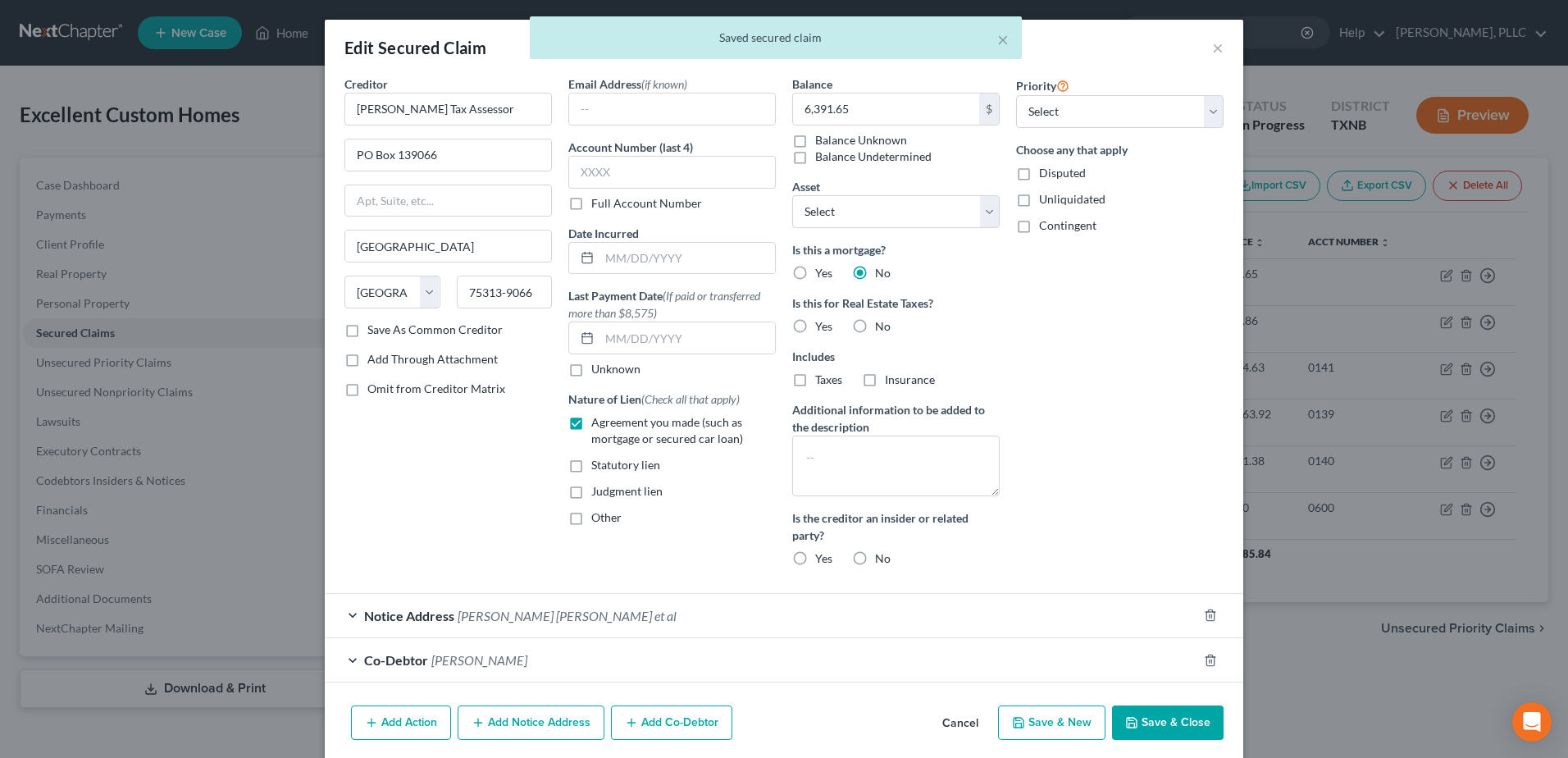
click at [815, 327] on label "Yes" at bounding box center [824, 326] width 17 height 16
click at [822, 327] on input "Yes" at bounding box center [827, 323] width 11 height 11
radio input "true"
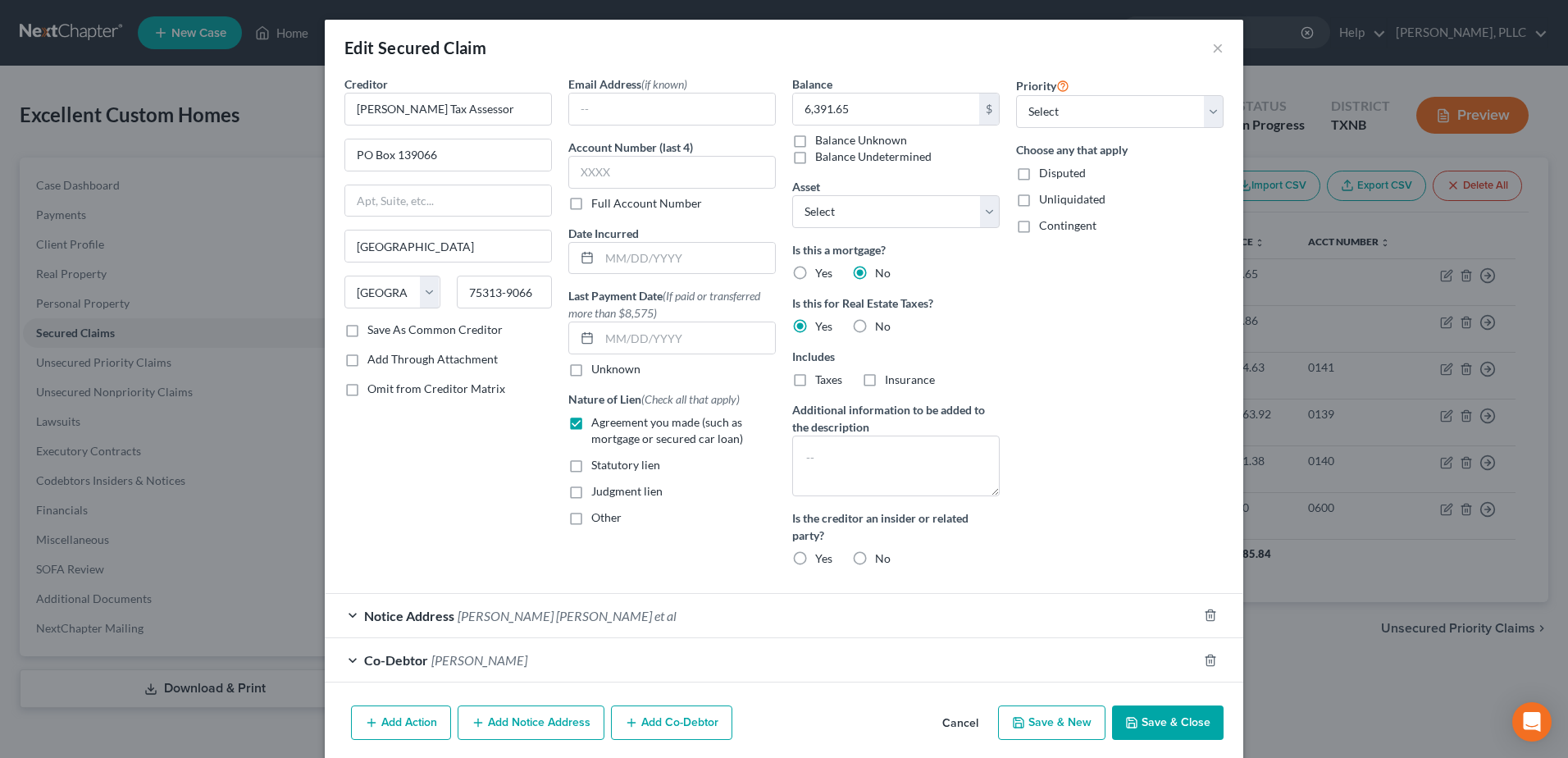
click at [1160, 720] on button "Save & Close" at bounding box center [1168, 723] width 112 height 35
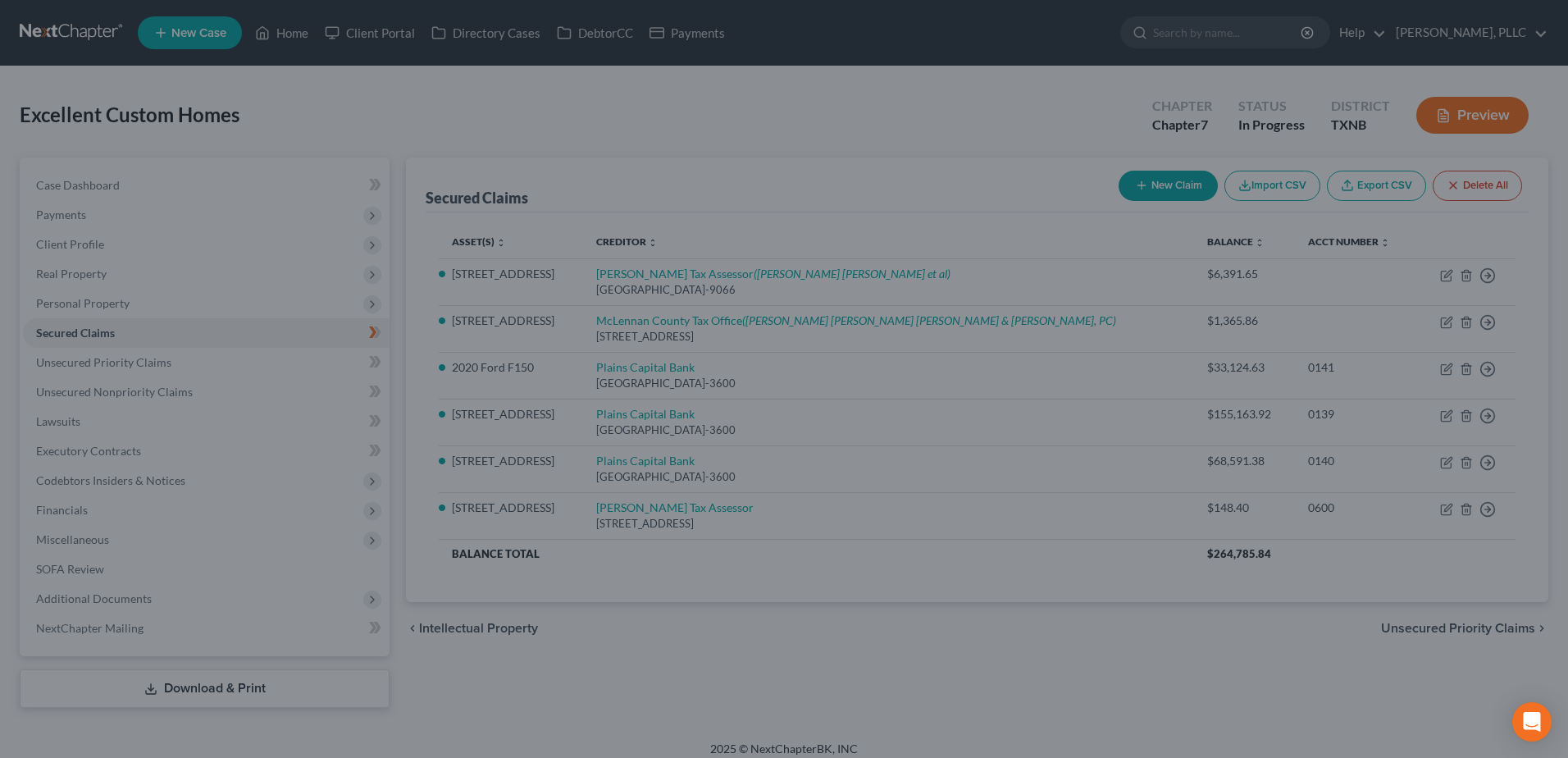
select select "3"
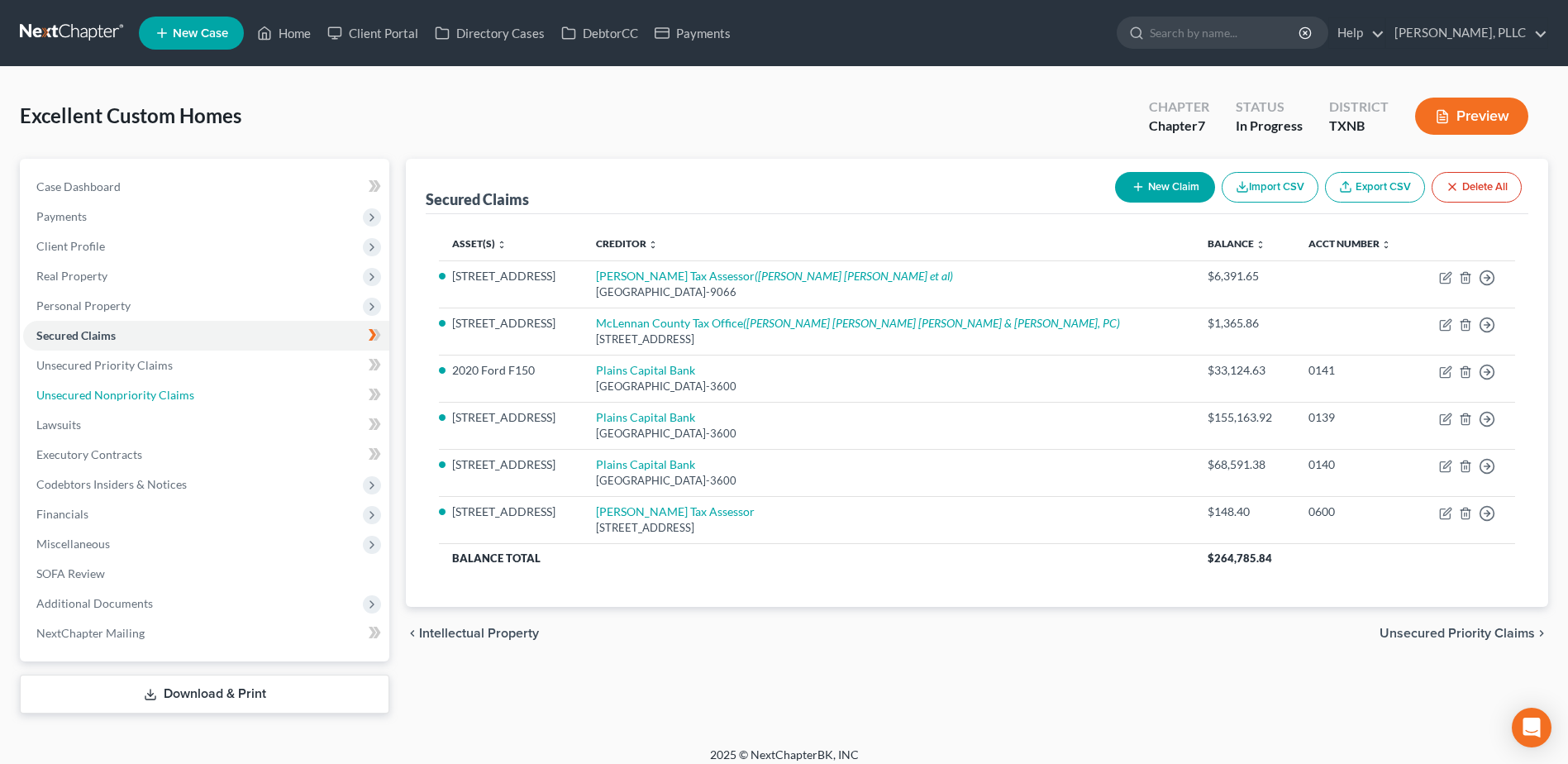
click at [175, 397] on span "Unsecured Nonpriority Claims" at bounding box center [115, 395] width 158 height 15
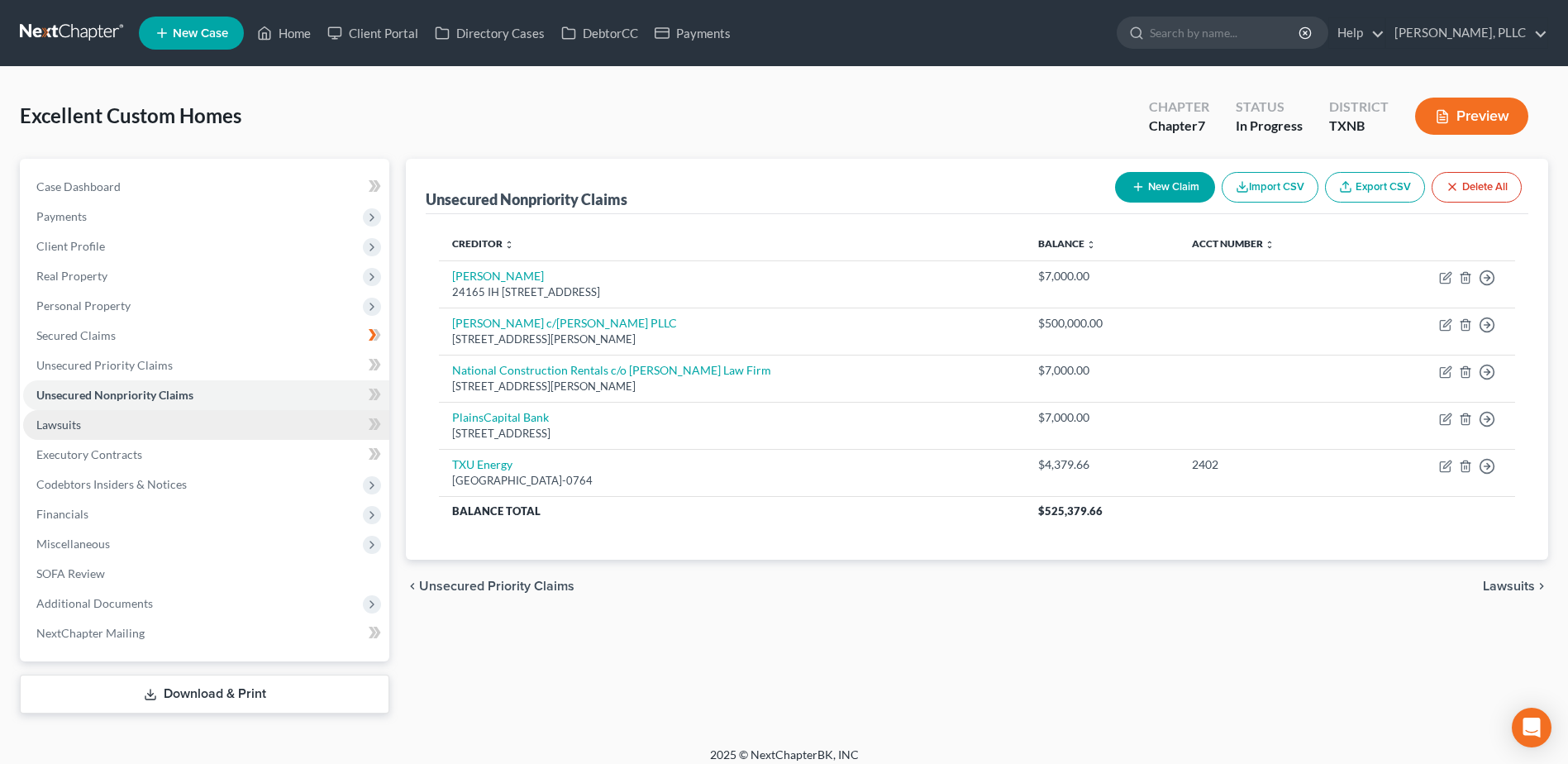
click at [90, 419] on link "Lawsuits" at bounding box center [206, 425] width 366 height 30
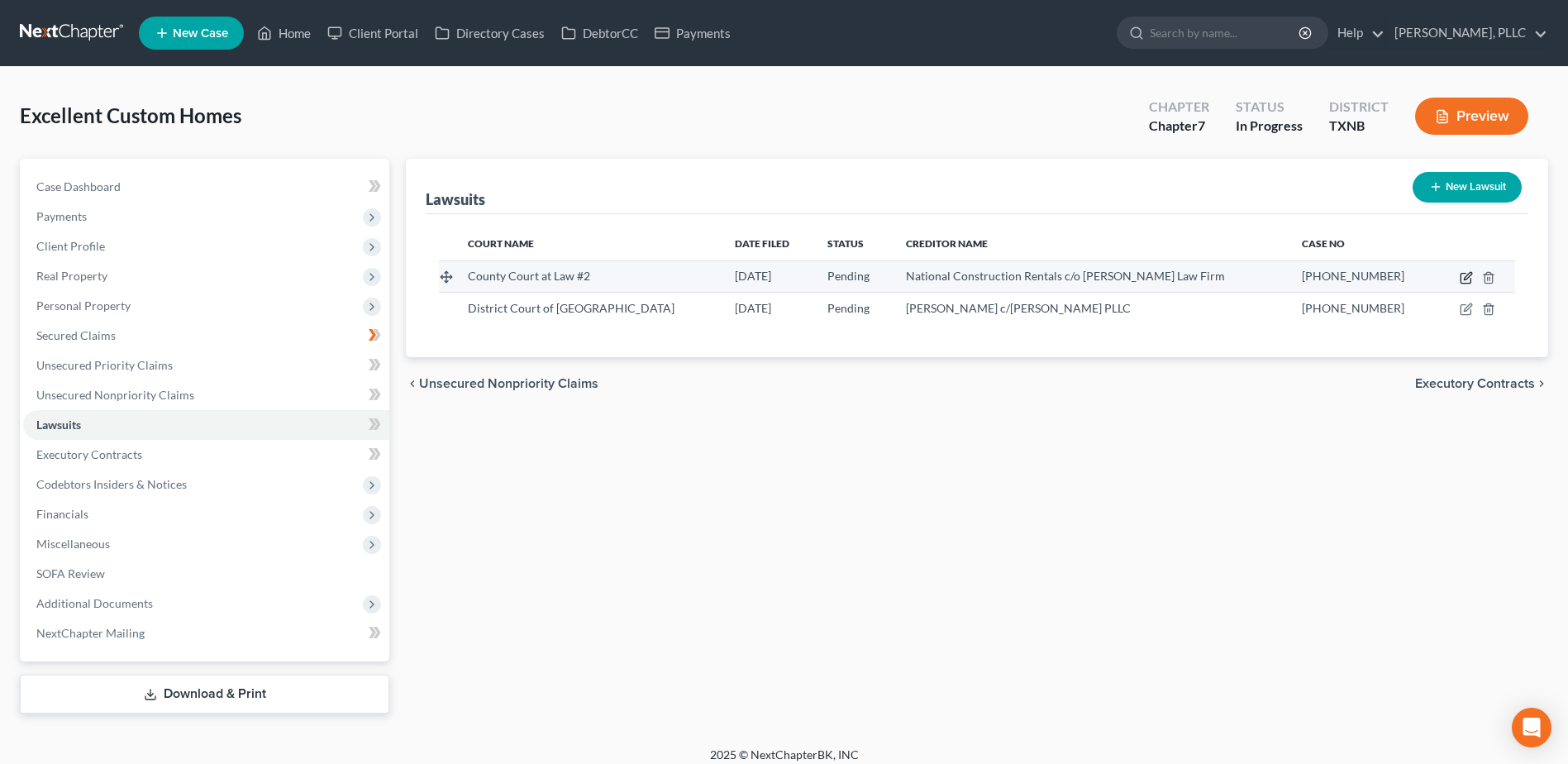
click at [1466, 278] on icon "button" at bounding box center [1466, 278] width 14 height 14
select select "45"
select select "0"
select select "3"
select select "45"
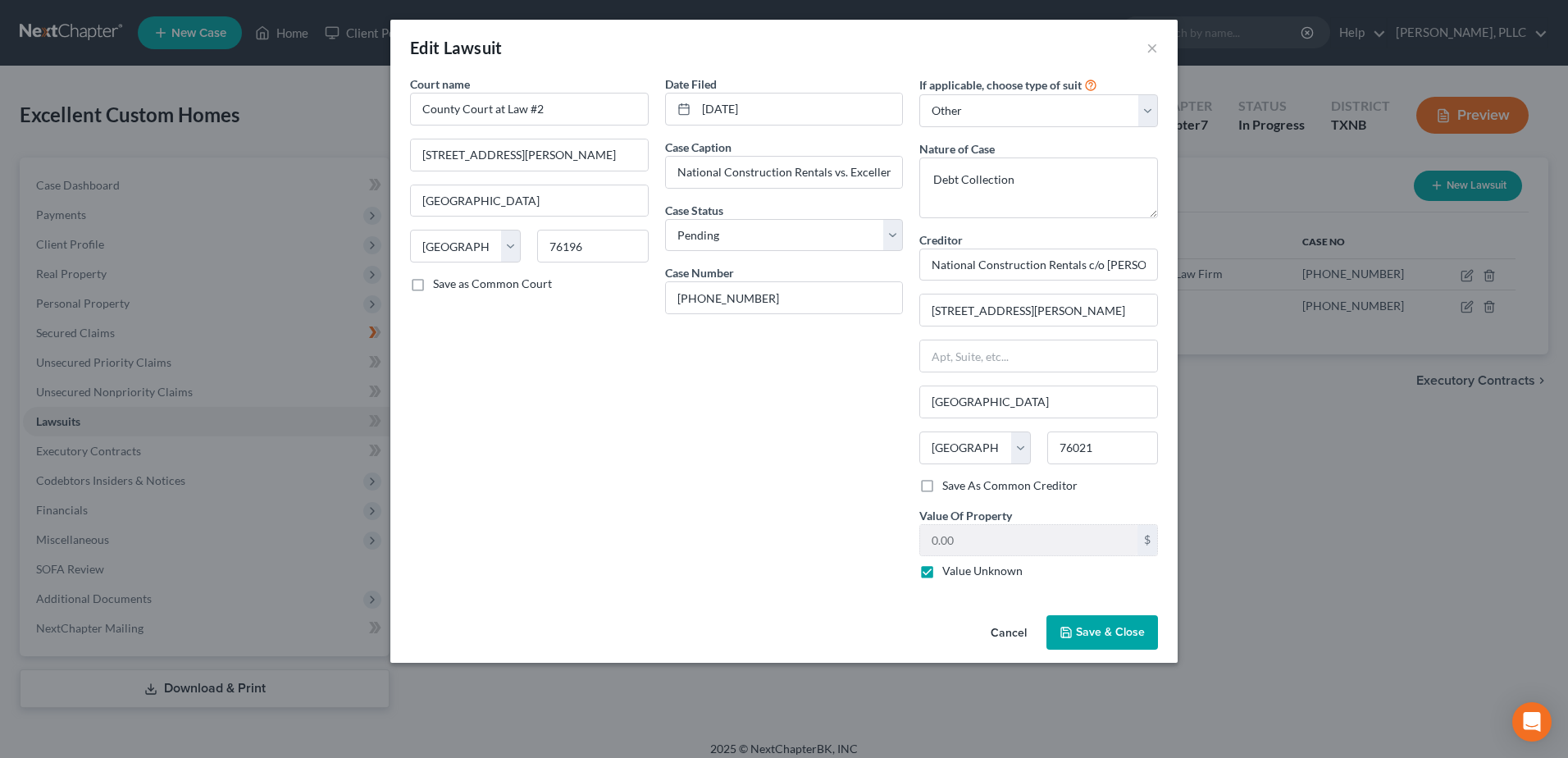
click at [1127, 629] on span "Save & Close" at bounding box center [1110, 632] width 69 height 14
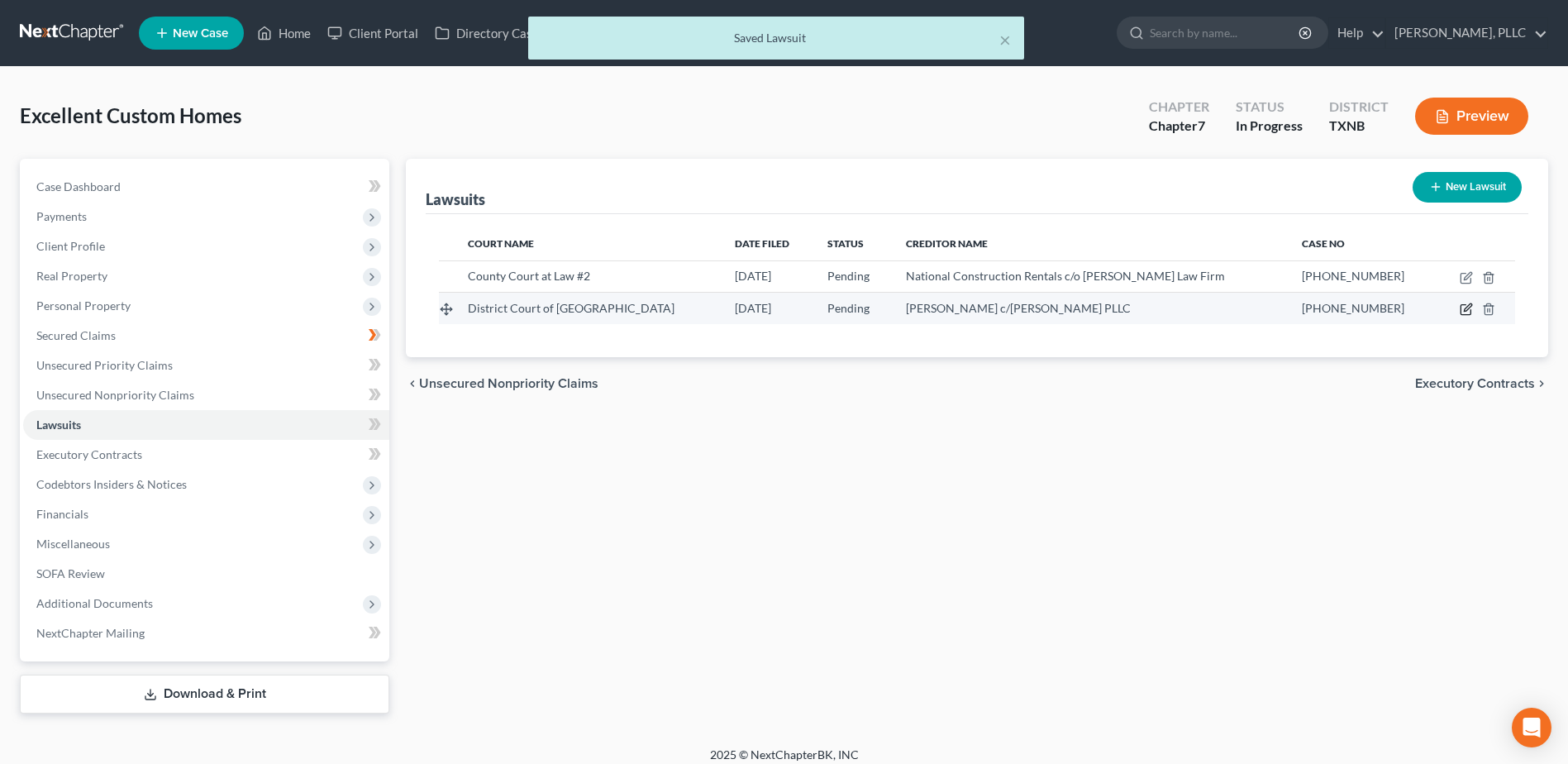
click at [1465, 310] on icon "button" at bounding box center [1466, 309] width 14 height 14
select select "45"
select select "0"
select select "3"
select select "45"
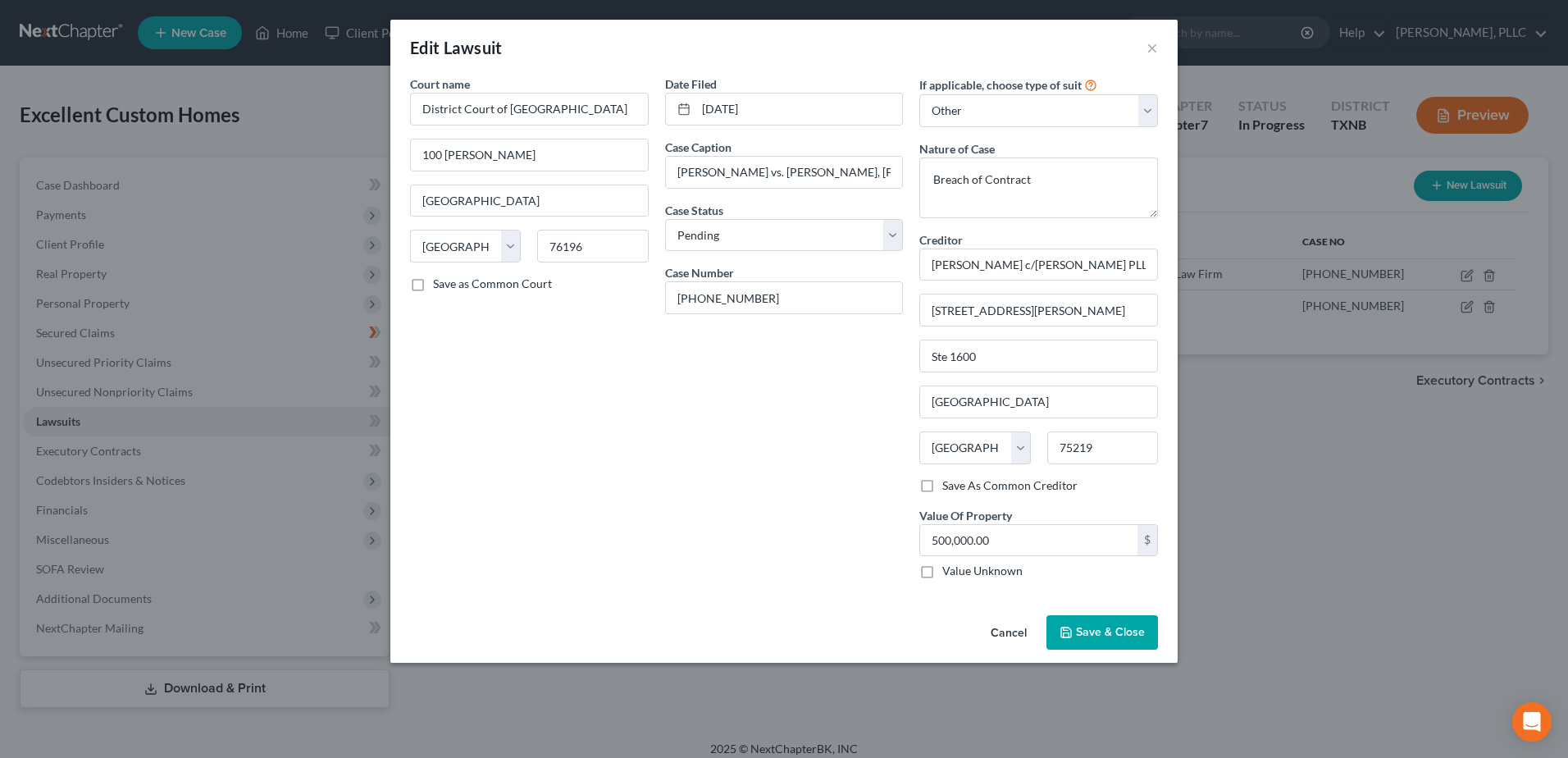
click at [1011, 633] on button "Cancel" at bounding box center [1008, 633] width 62 height 33
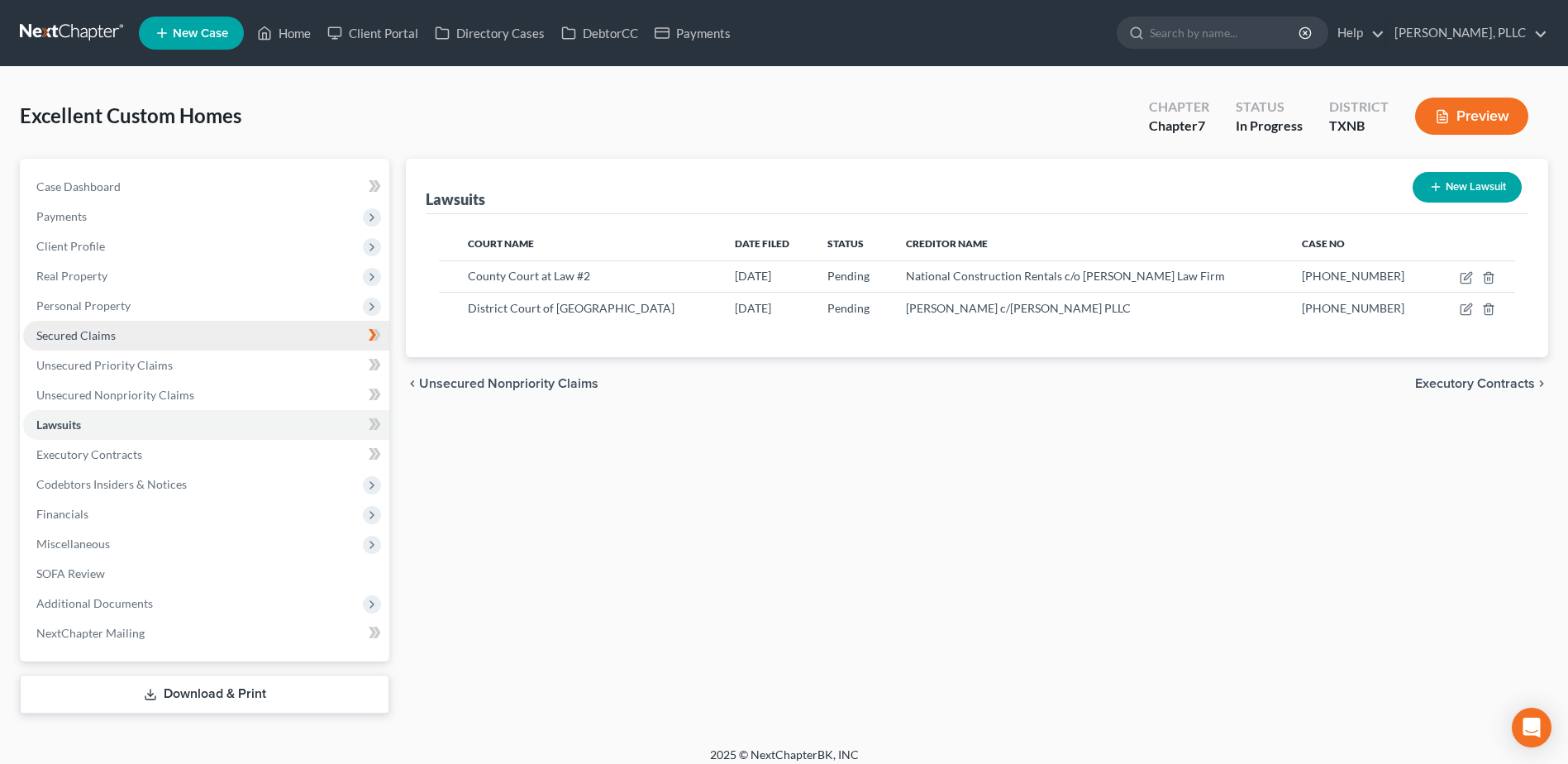
click at [80, 332] on span "Secured Claims" at bounding box center [77, 335] width 79 height 15
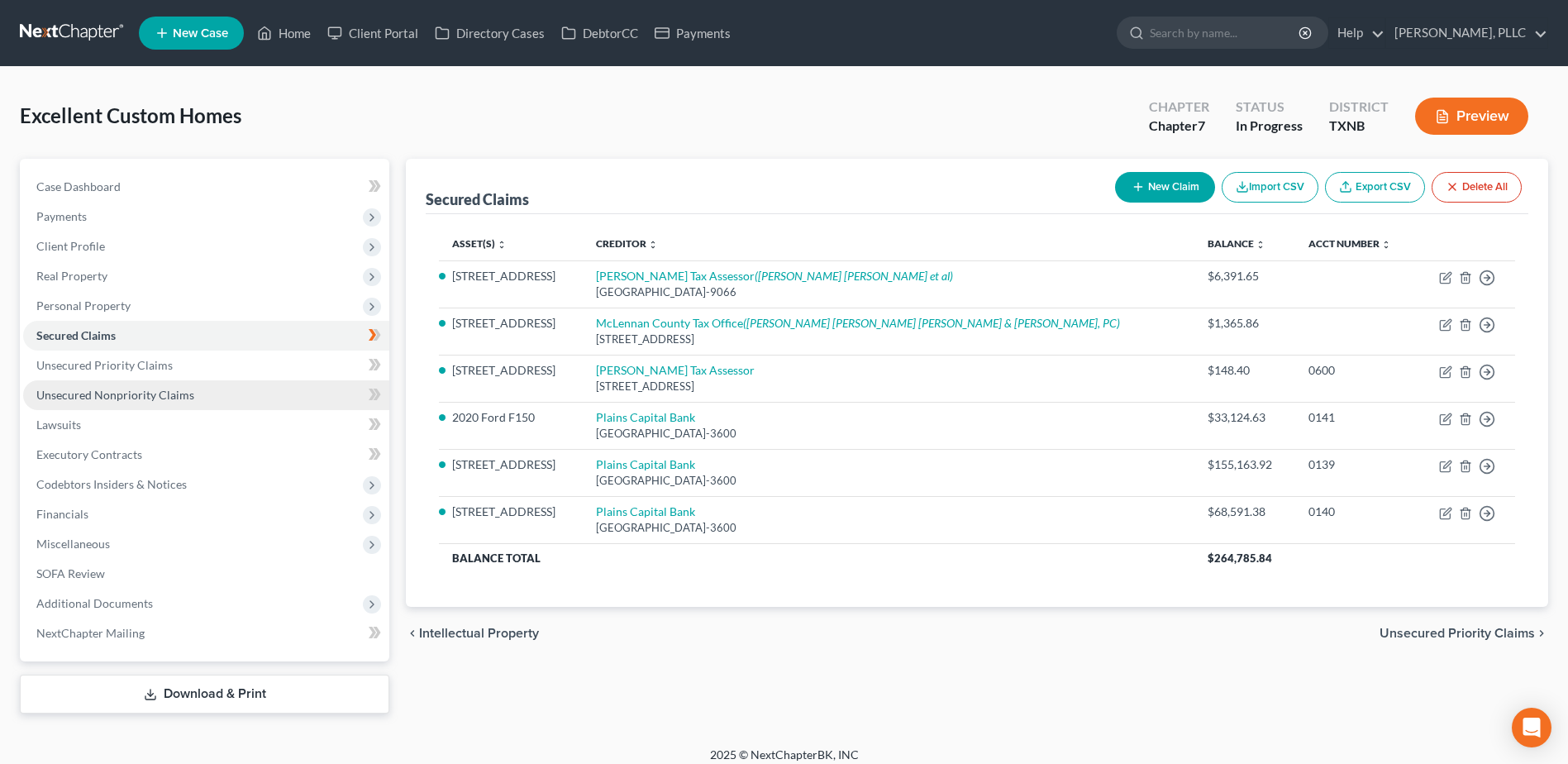
click at [126, 390] on span "Unsecured Nonpriority Claims" at bounding box center [115, 395] width 158 height 15
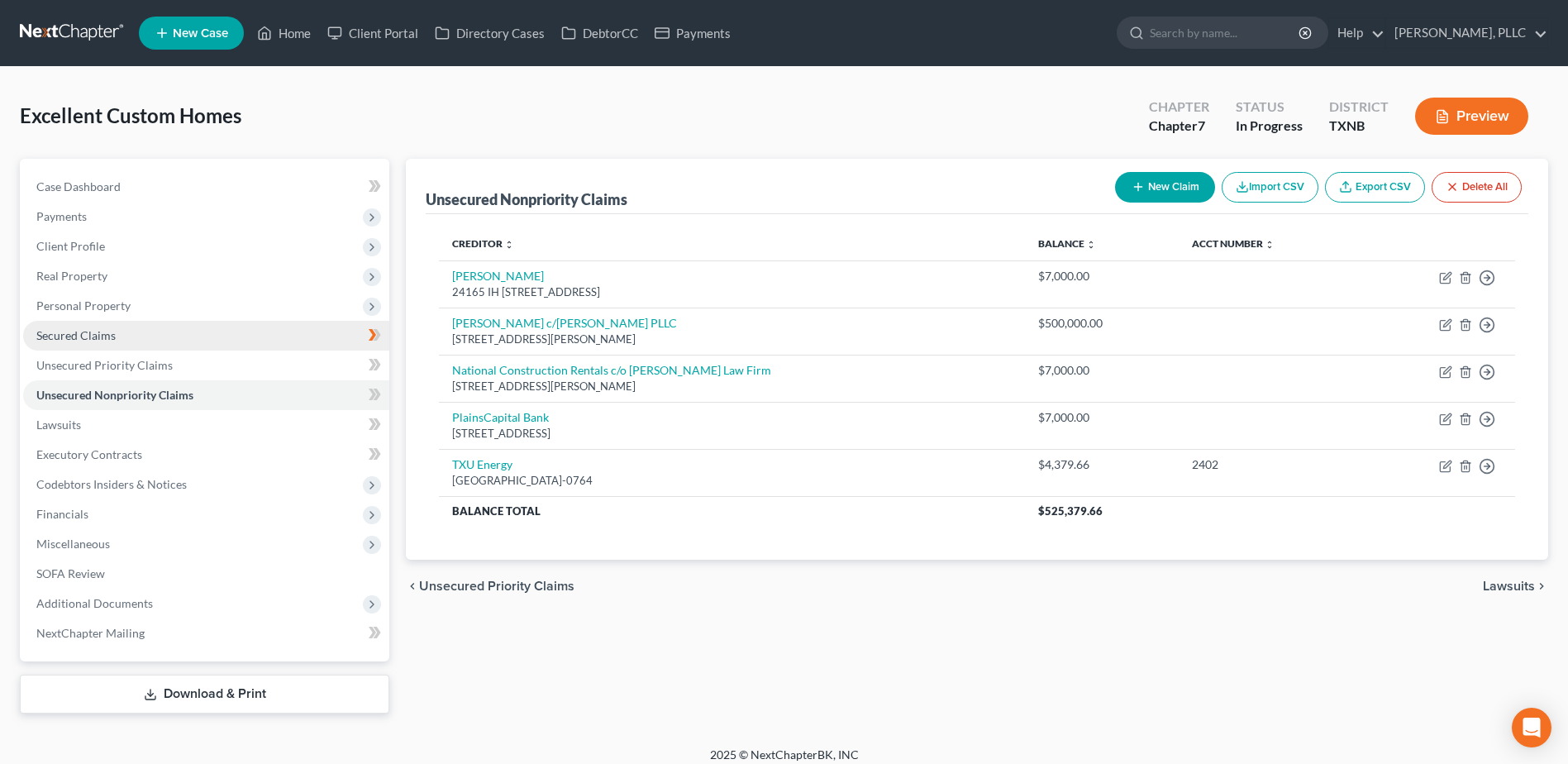
click at [105, 333] on span "Secured Claims" at bounding box center [77, 335] width 79 height 15
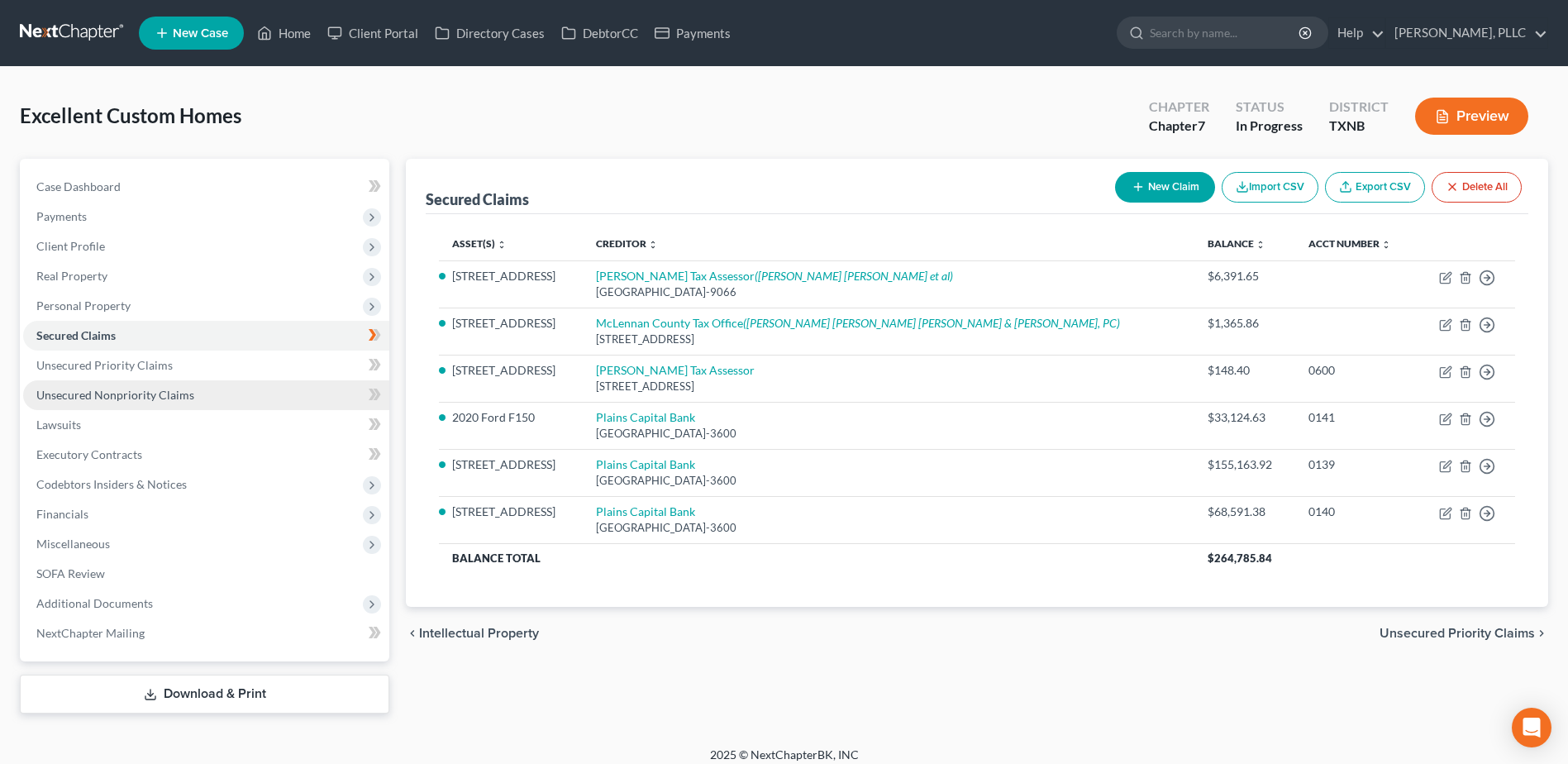
click at [110, 389] on span "Unsecured Nonpriority Claims" at bounding box center [115, 395] width 158 height 15
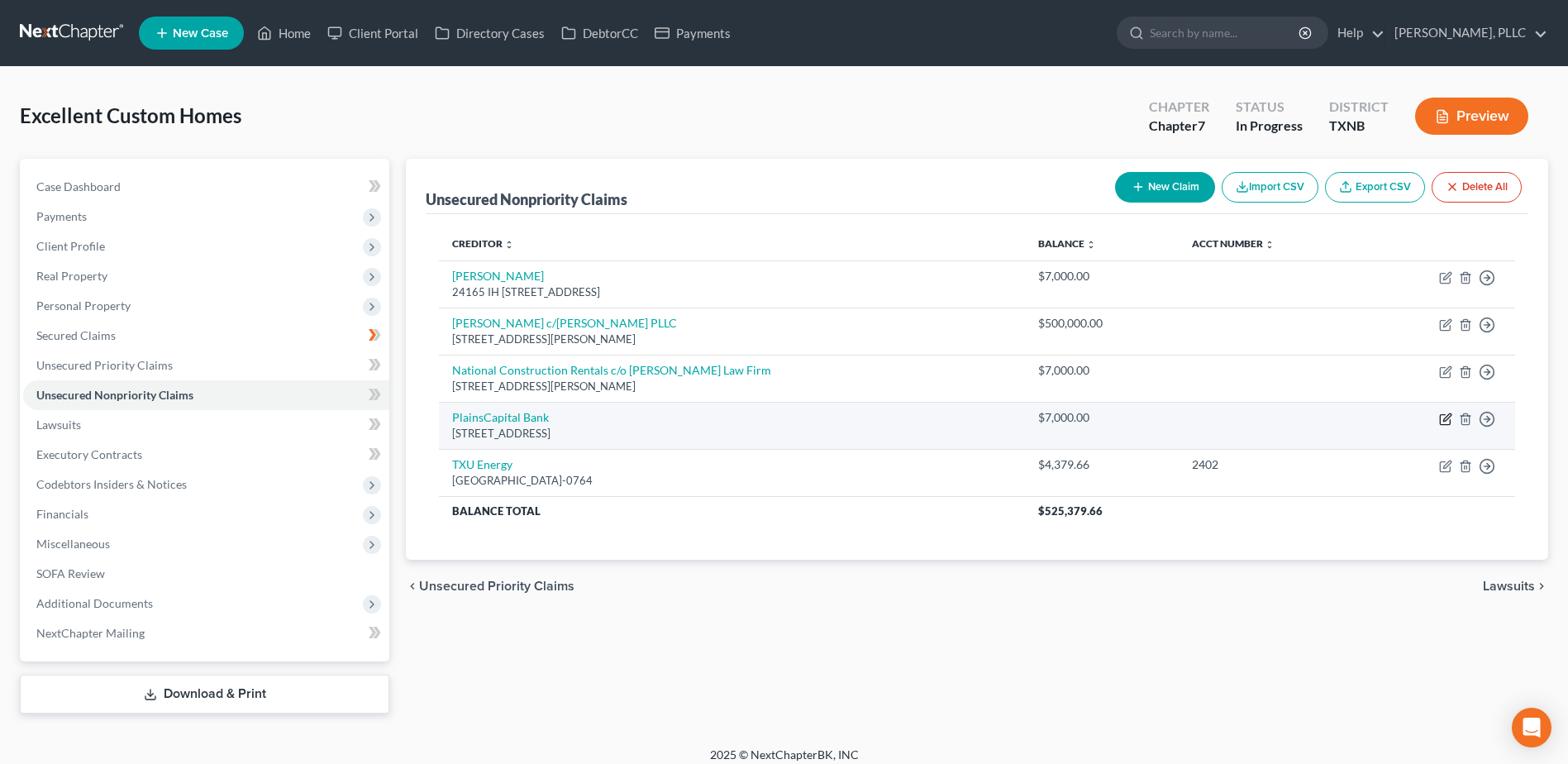
click at [1449, 417] on icon "button" at bounding box center [1447, 417] width 8 height 8
select select "45"
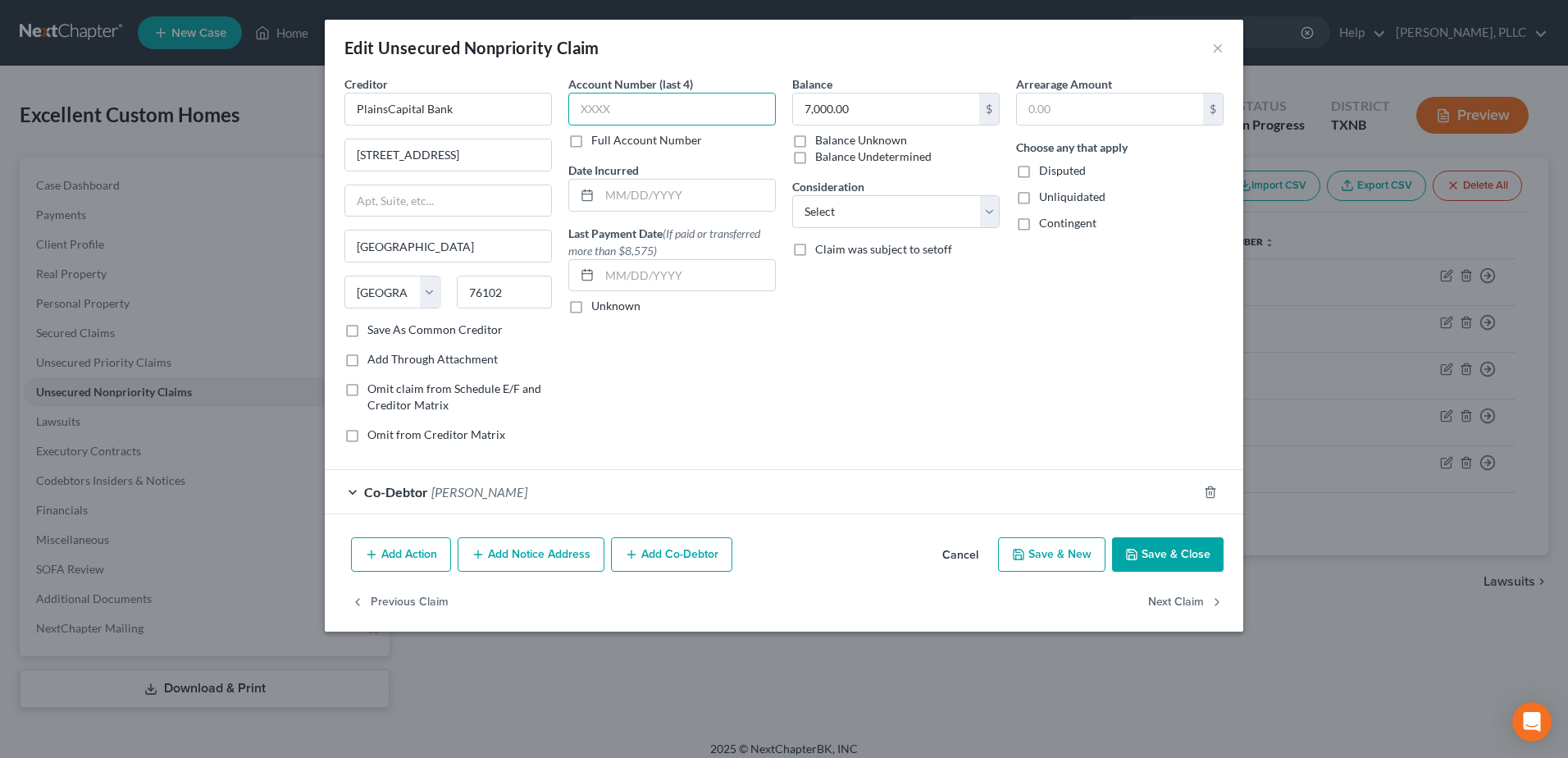
click at [689, 107] on input "text" at bounding box center [672, 109] width 208 height 33
type input "1"
type input "0126"
type input "42,213.02"
click at [1157, 555] on button "Save & Close" at bounding box center [1168, 555] width 112 height 35
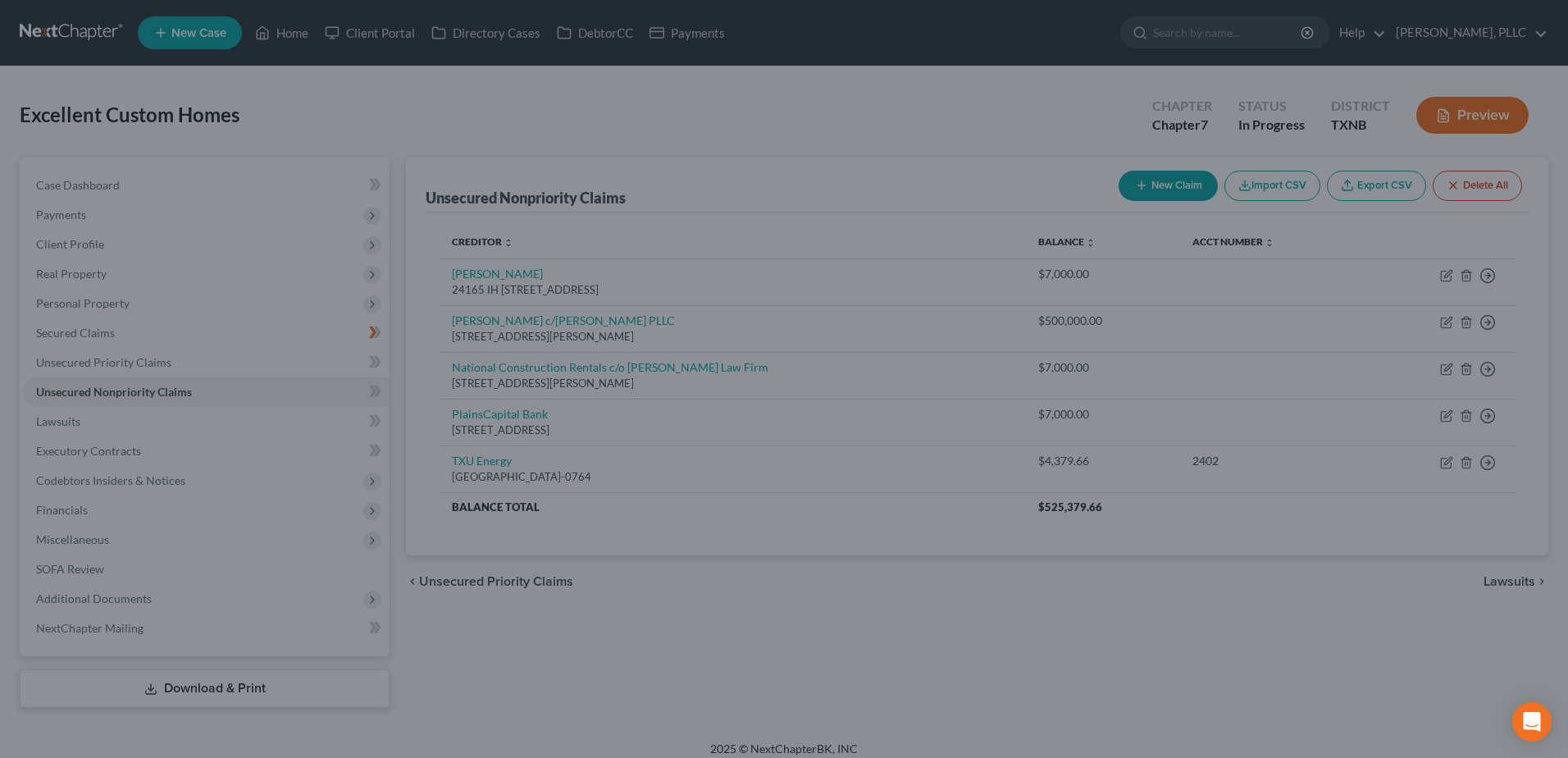
type input "0"
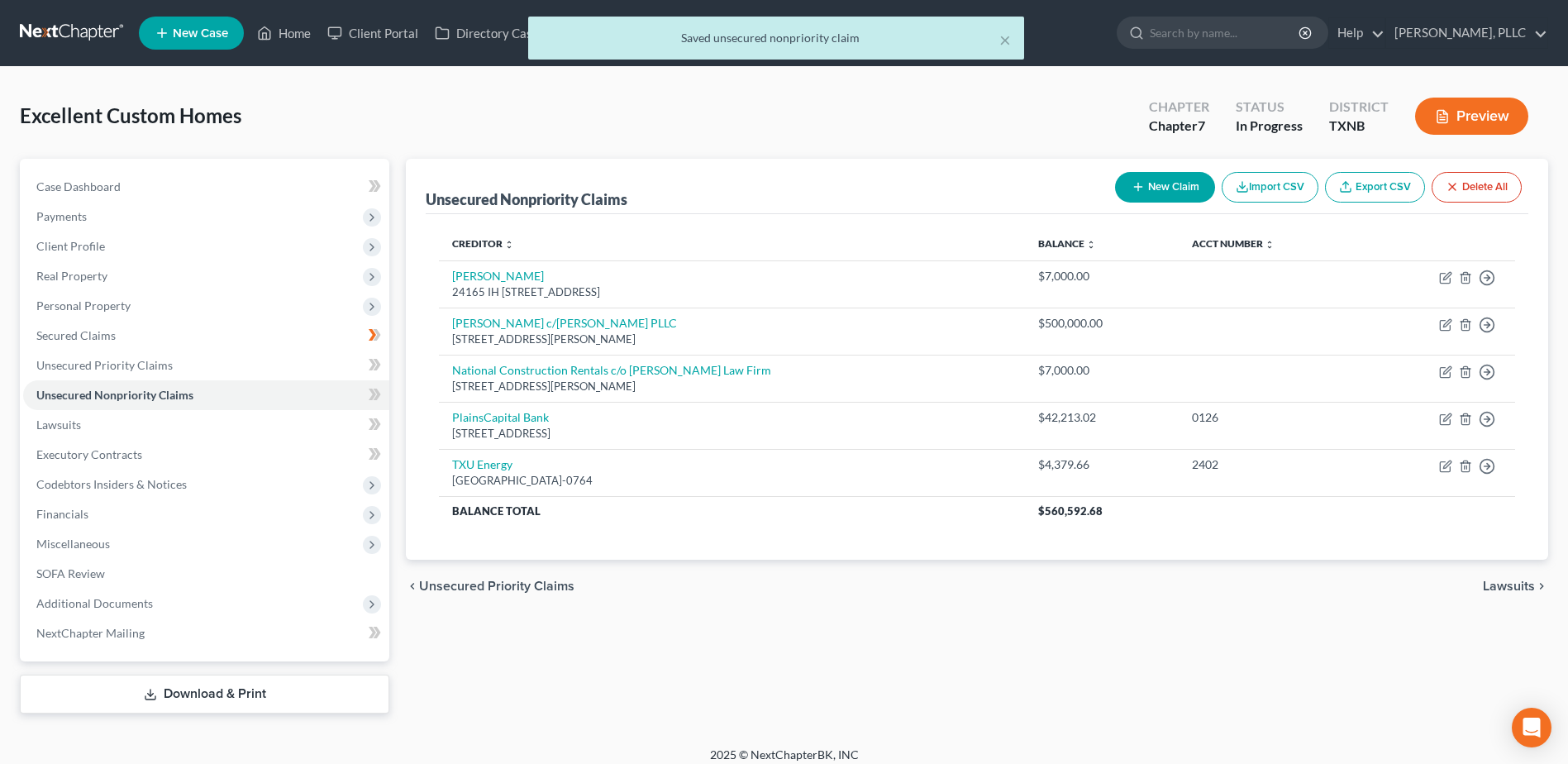
click at [1180, 188] on button "New Claim" at bounding box center [1165, 187] width 100 height 31
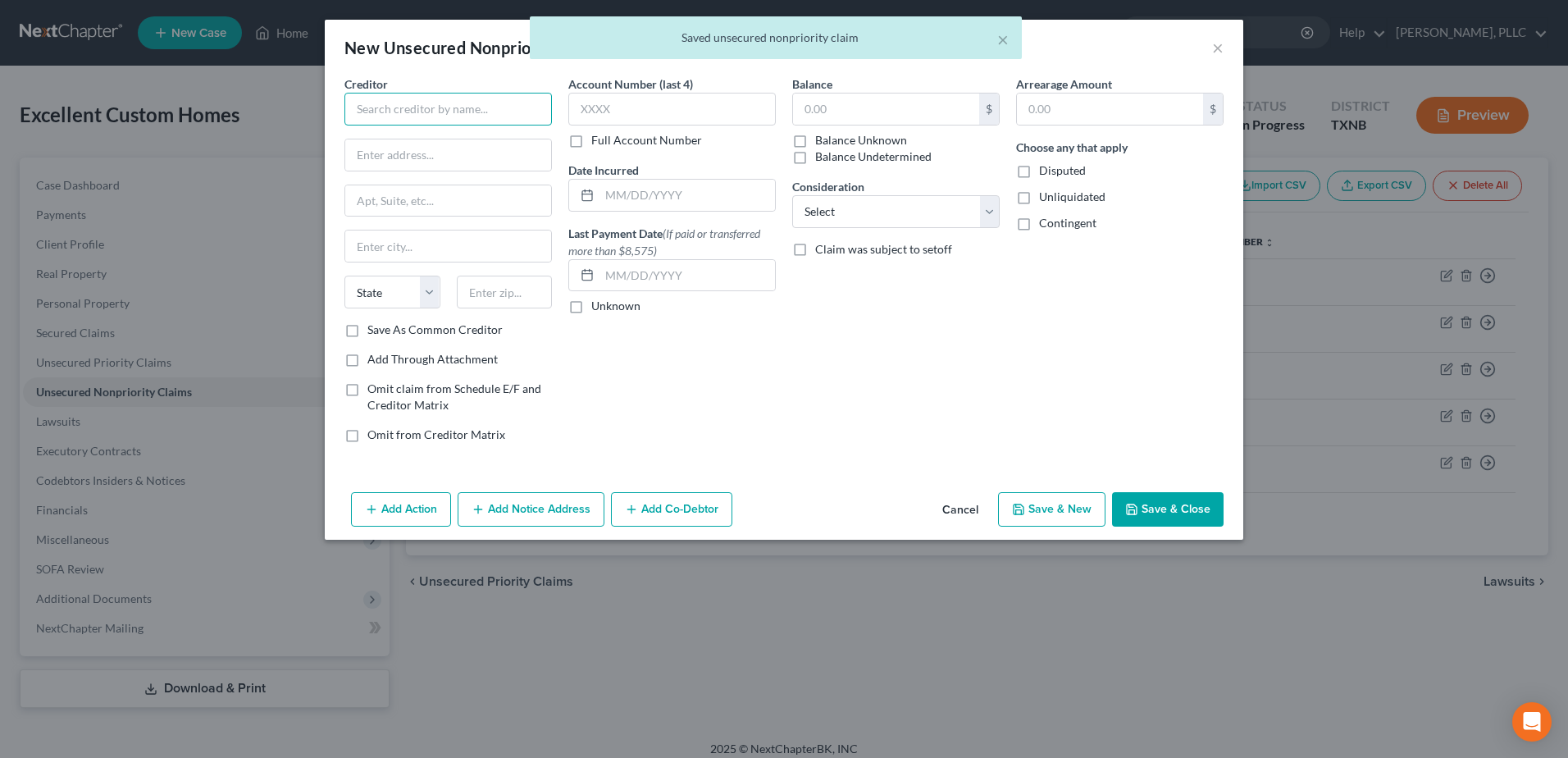
click at [457, 102] on input "text" at bounding box center [448, 109] width 208 height 33
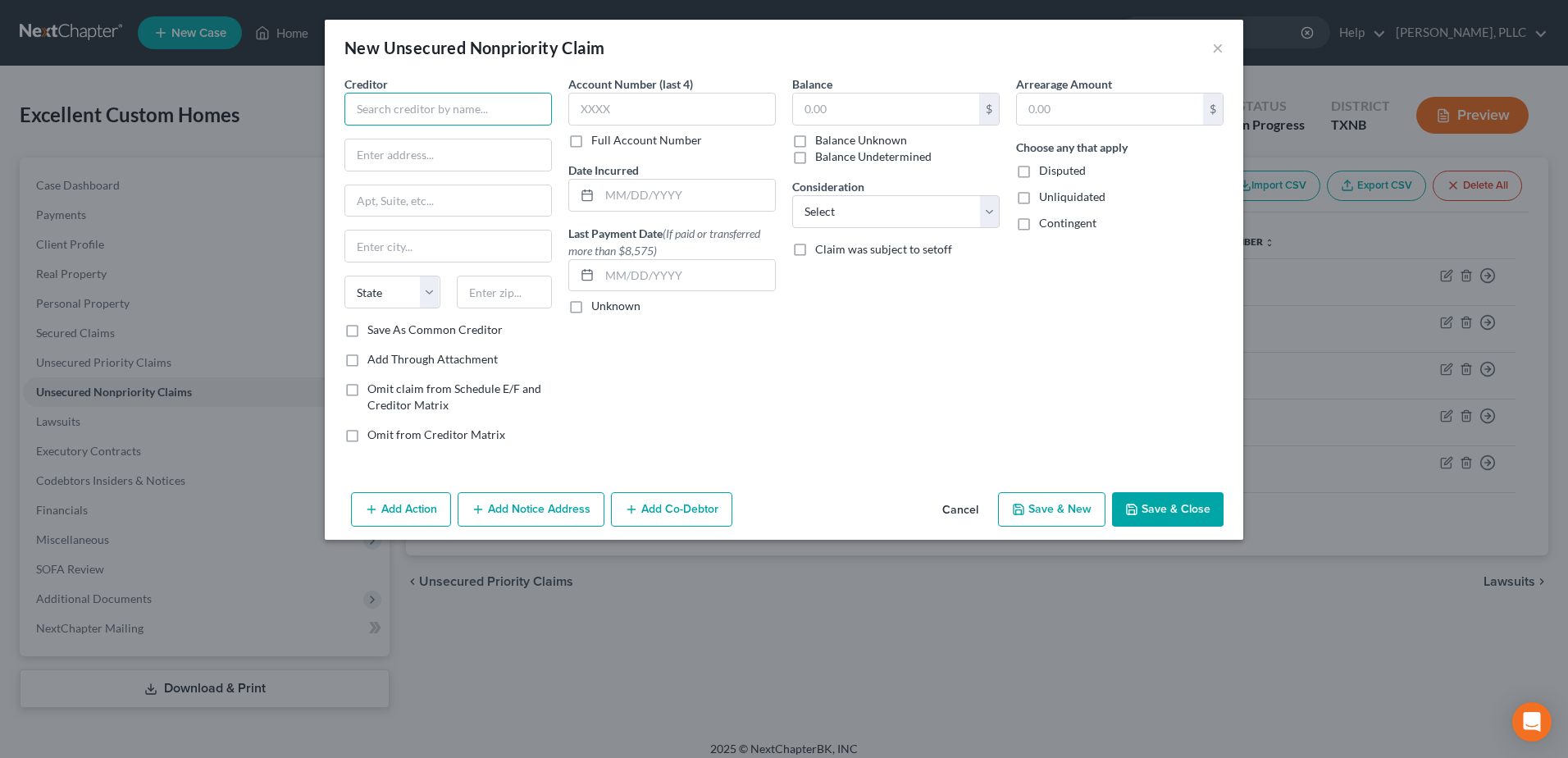
type input "l"
type input "O"
type input "Plains Capital Bank"
type input "[STREET_ADDRESS]"
type input "[GEOGRAPHIC_DATA]"
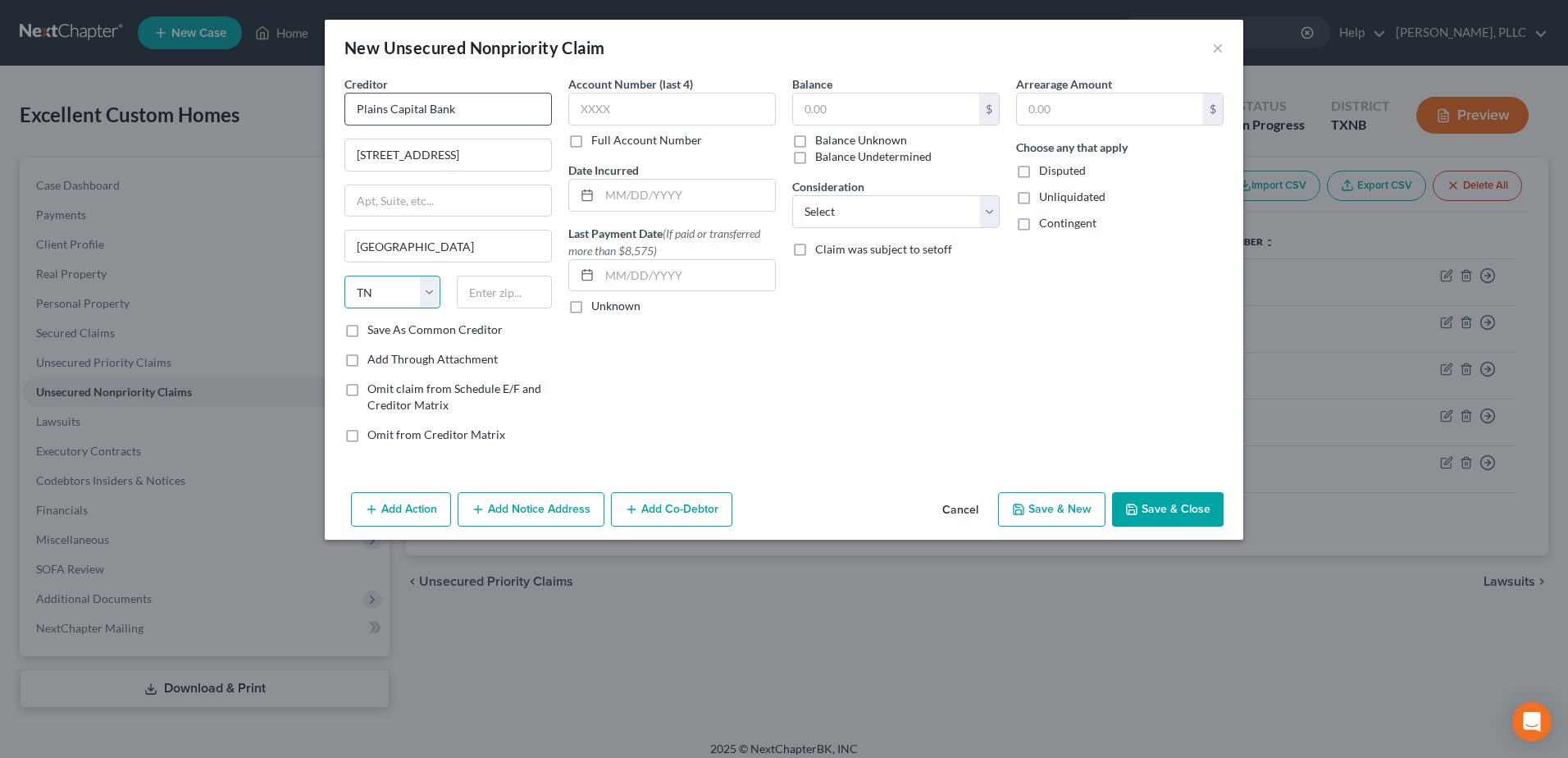
select select "45"
type input "76102"
click at [628, 103] on input "text" at bounding box center [672, 109] width 208 height 33
type input "0127"
click at [920, 109] on input "text" at bounding box center [886, 109] width 187 height 31
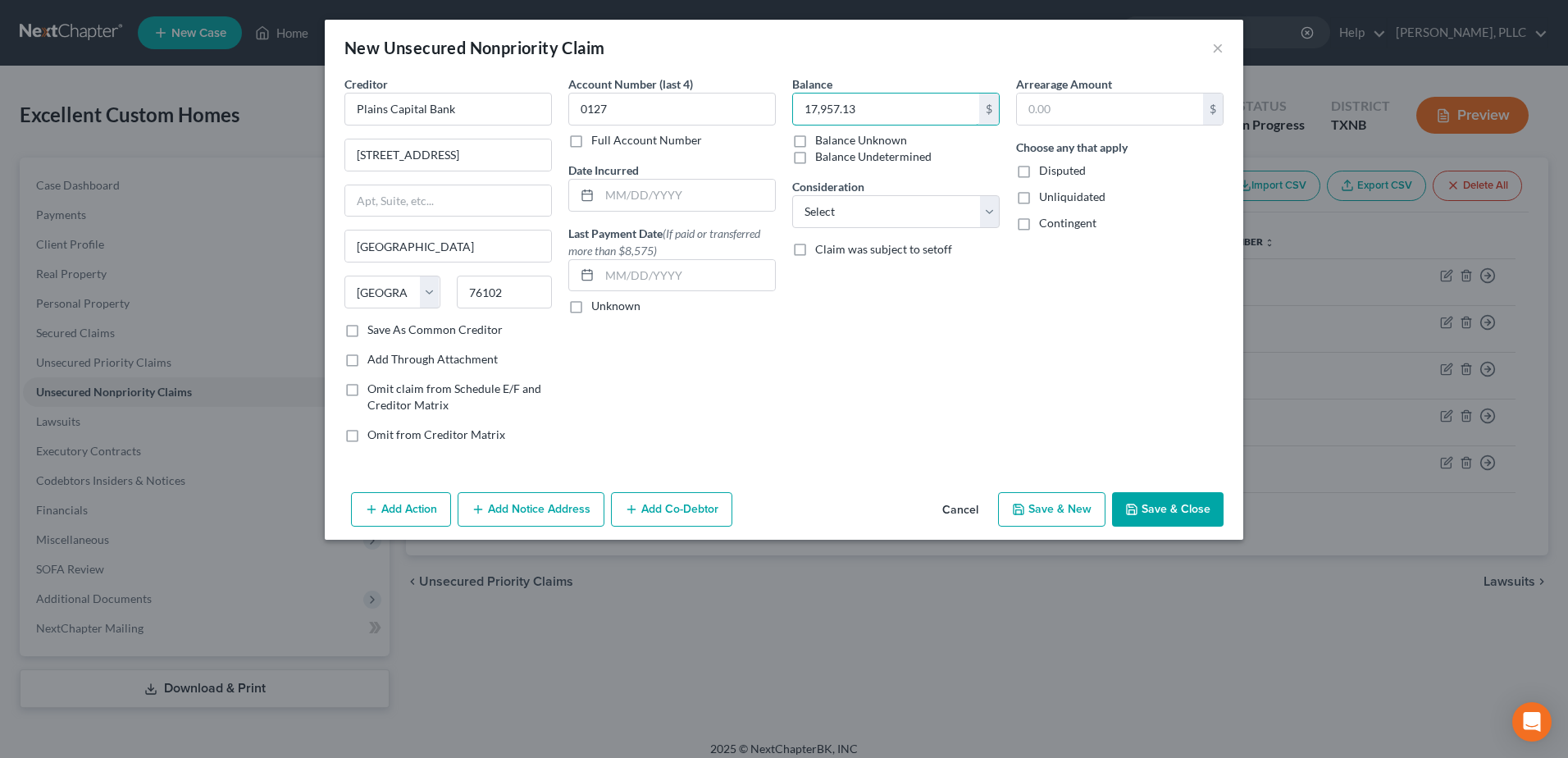
type input "17,957.13"
click at [701, 501] on button "Add Co-Debtor" at bounding box center [671, 510] width 121 height 35
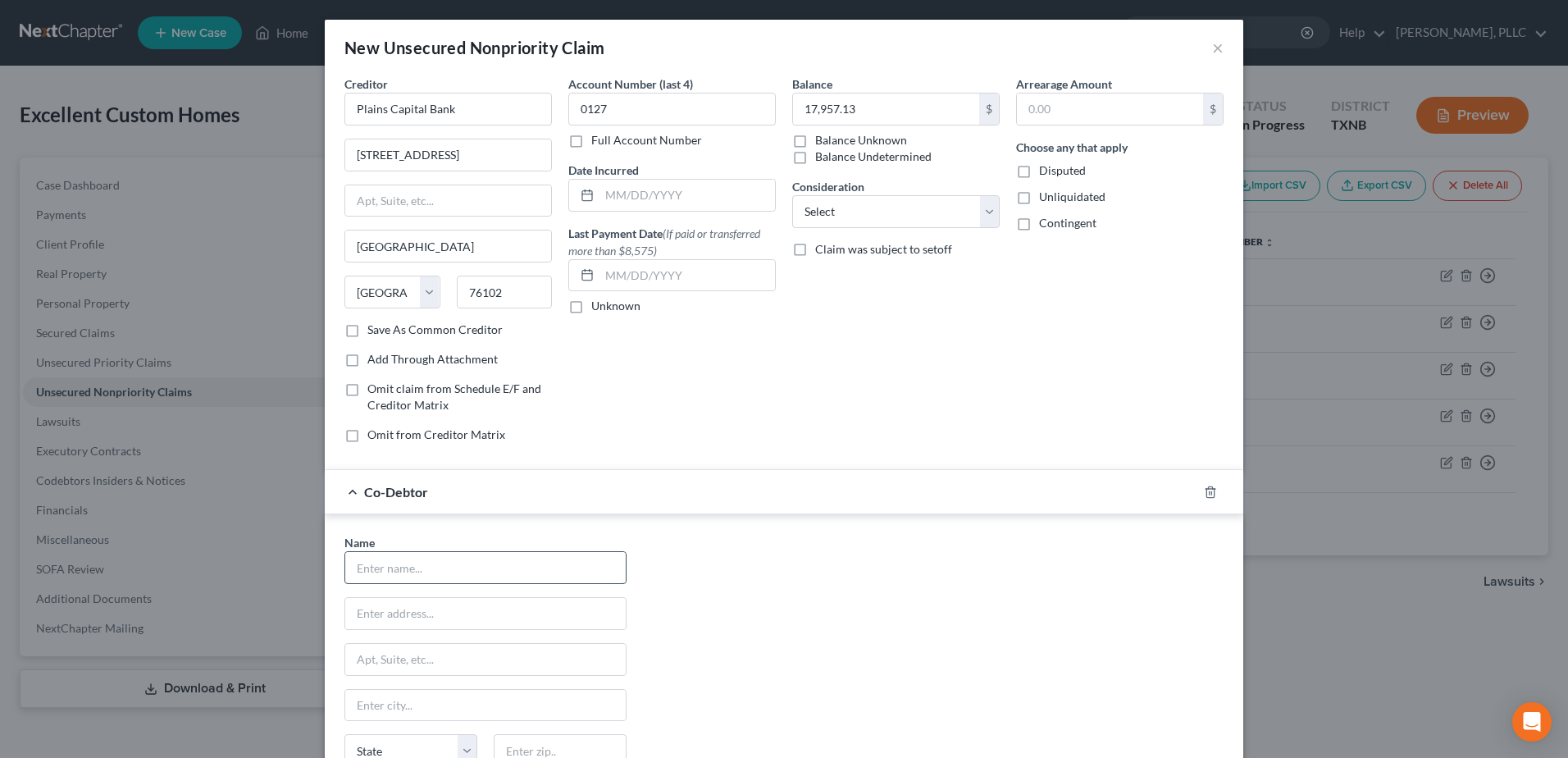
click at [466, 575] on input "text" at bounding box center [485, 568] width 281 height 31
type input "[PERSON_NAME]"
click at [360, 617] on input "text" at bounding box center [485, 614] width 281 height 31
click at [428, 606] on input "1" at bounding box center [485, 614] width 281 height 31
type input "[STREET_ADDRESS][PERSON_NAME]"
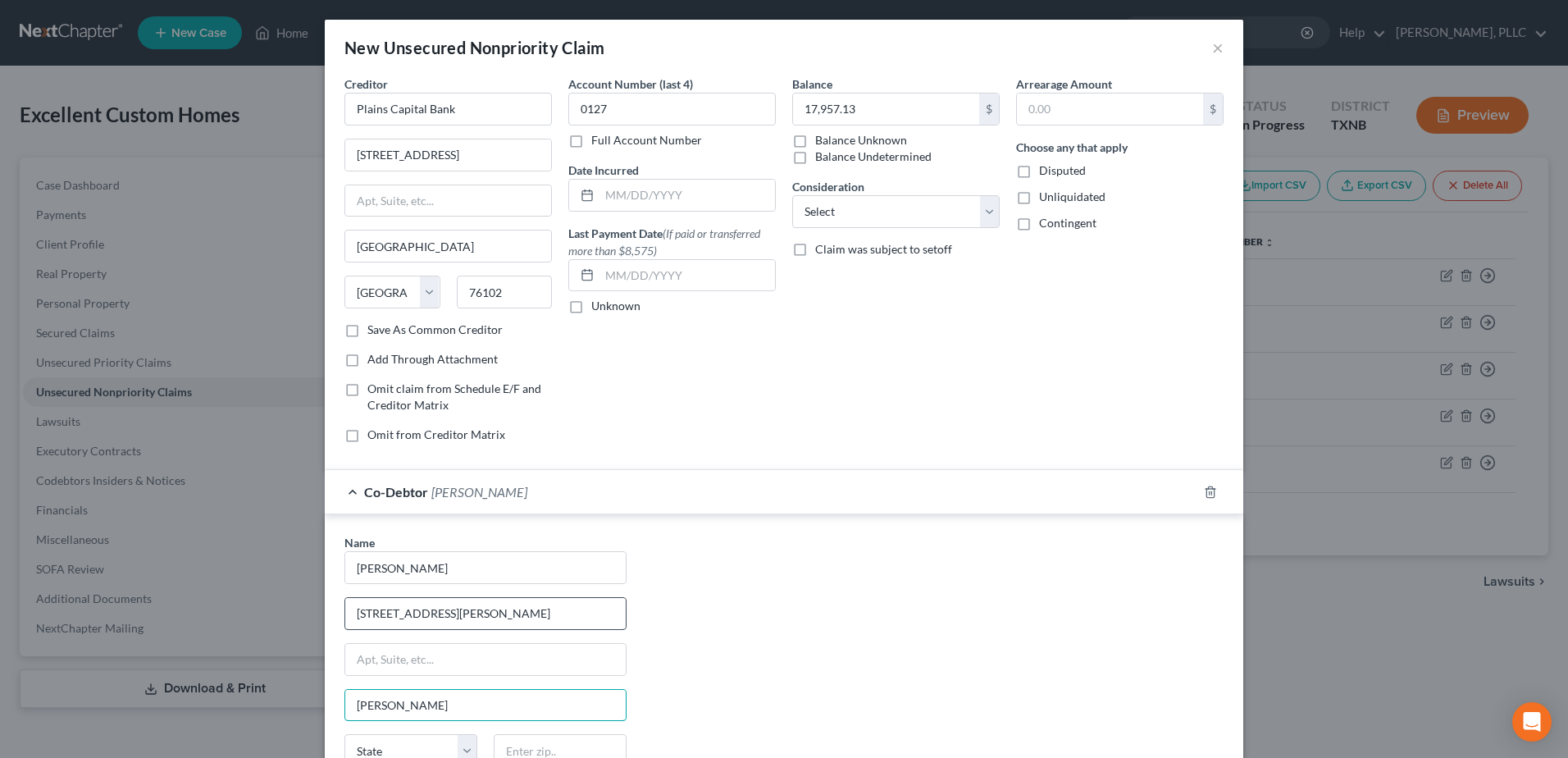
type input "[PERSON_NAME]"
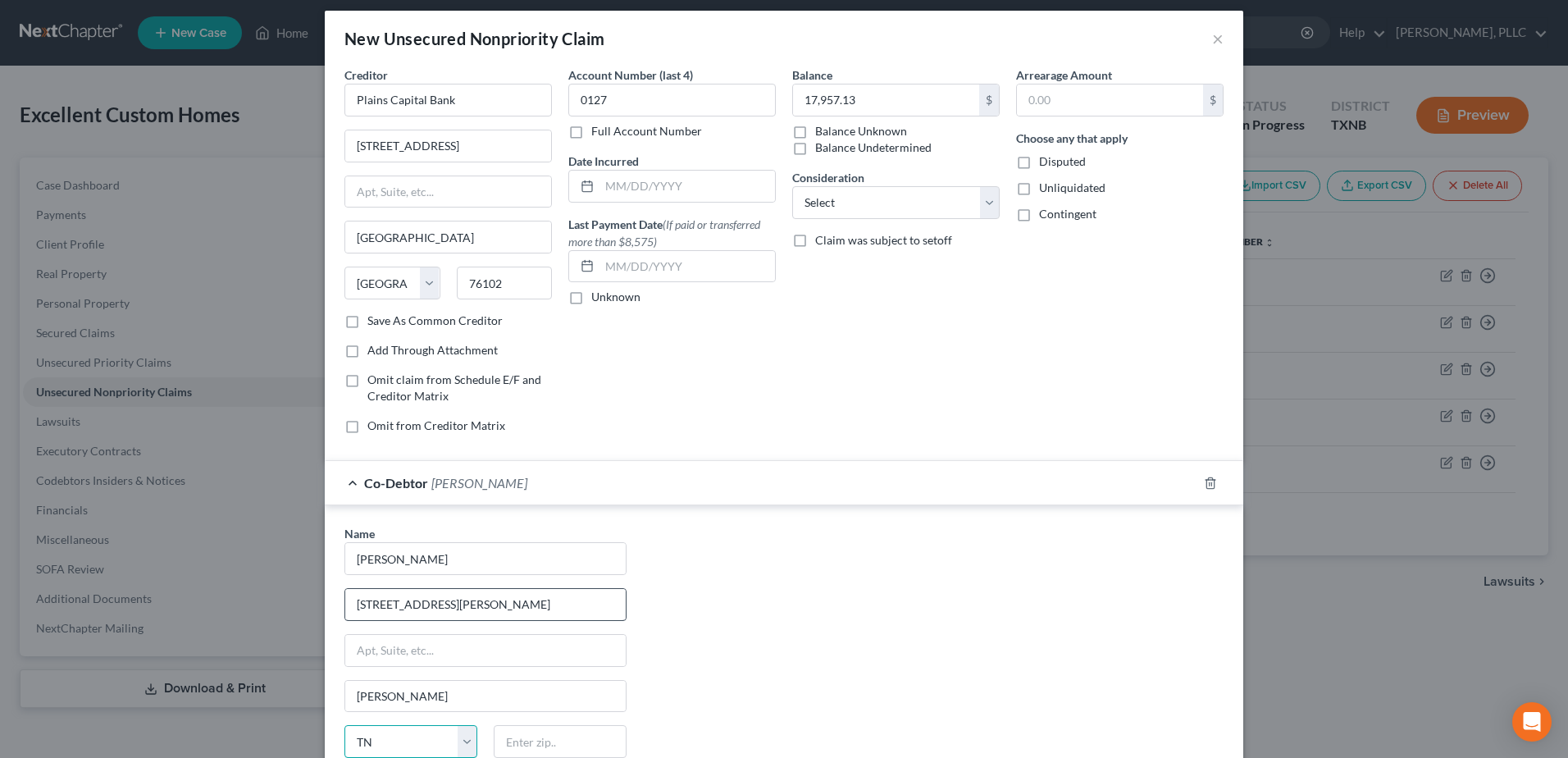
select select "45"
type input "75060"
click at [797, 644] on div "Name * [PERSON_NAME] 1911 [PERSON_NAME][GEOGRAPHIC_DATA] [PERSON_NAME][GEOGRAPH…" at bounding box center [784, 677] width 895 height 305
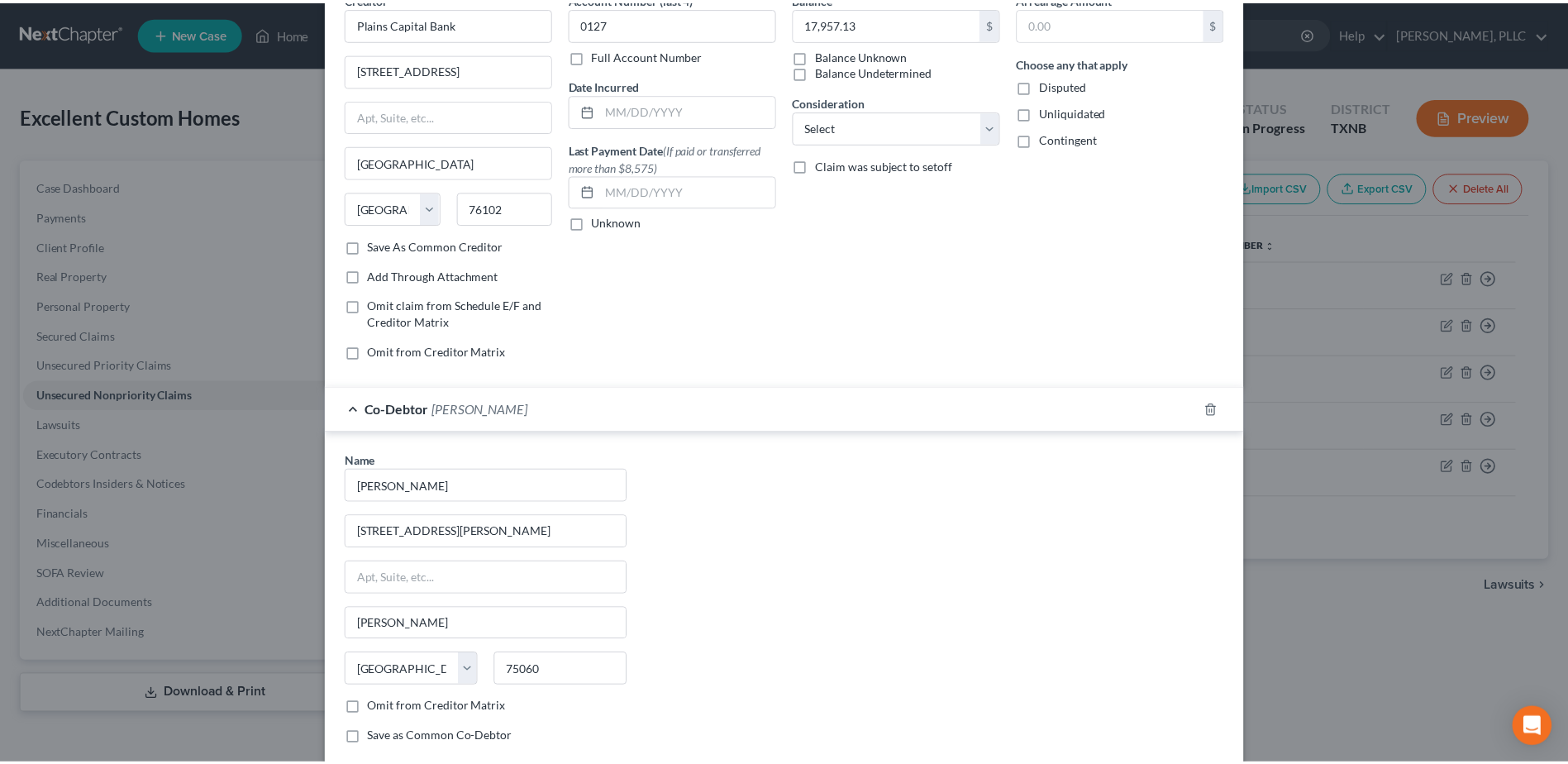
scroll to position [186, 0]
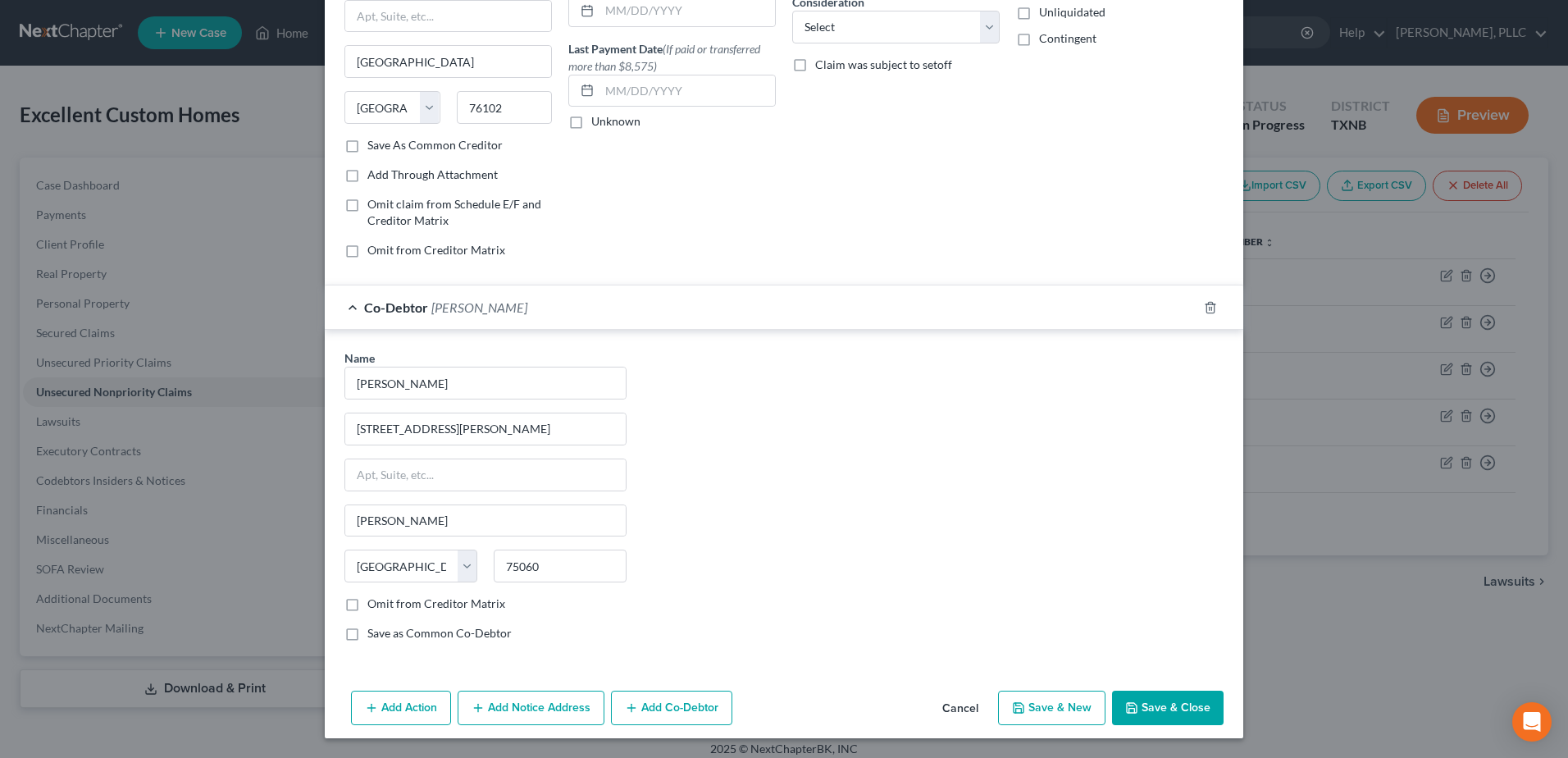
click at [1141, 706] on button "Save & Close" at bounding box center [1168, 708] width 112 height 35
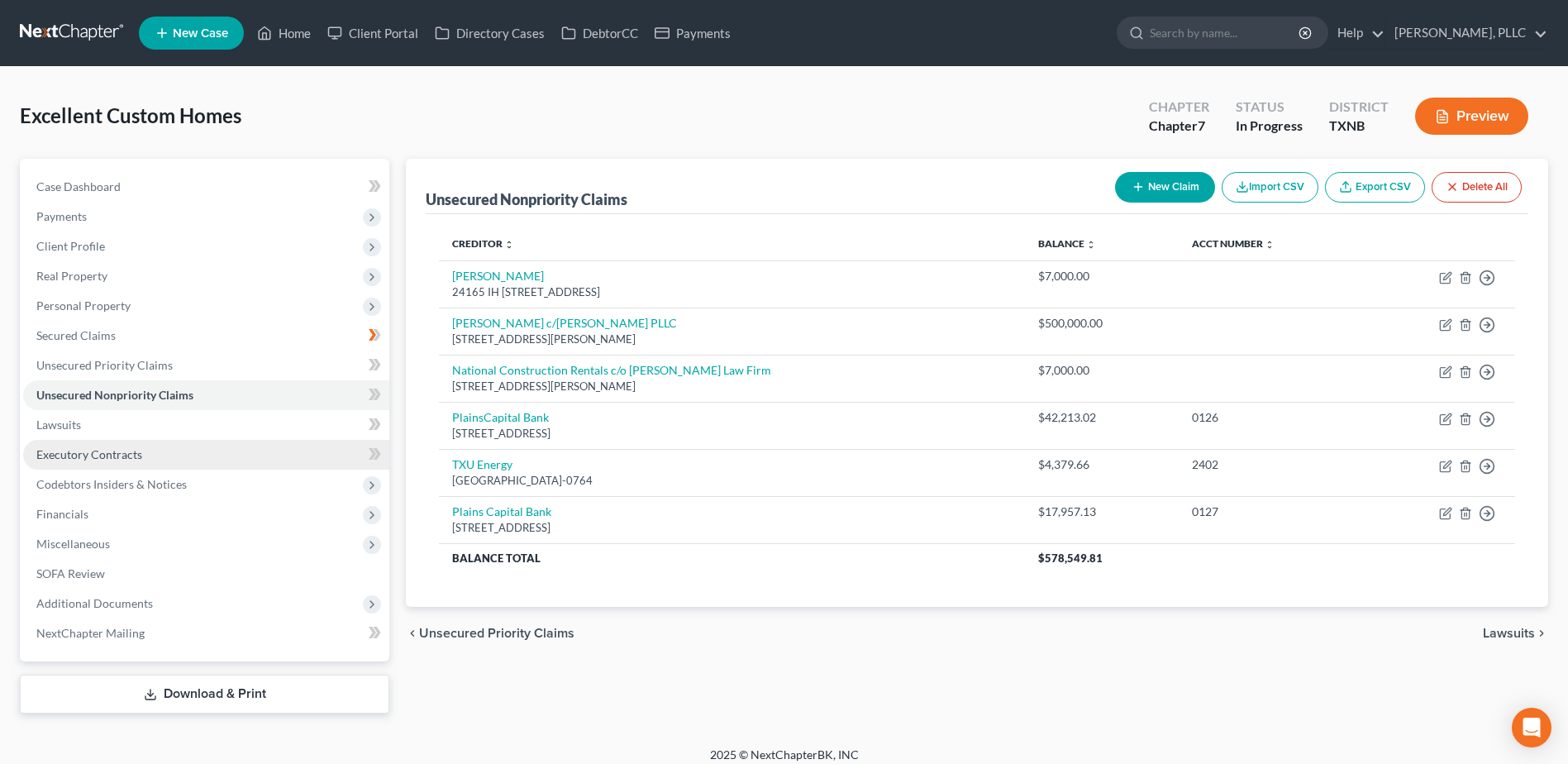
click at [77, 456] on span "Executory Contracts" at bounding box center [89, 454] width 106 height 15
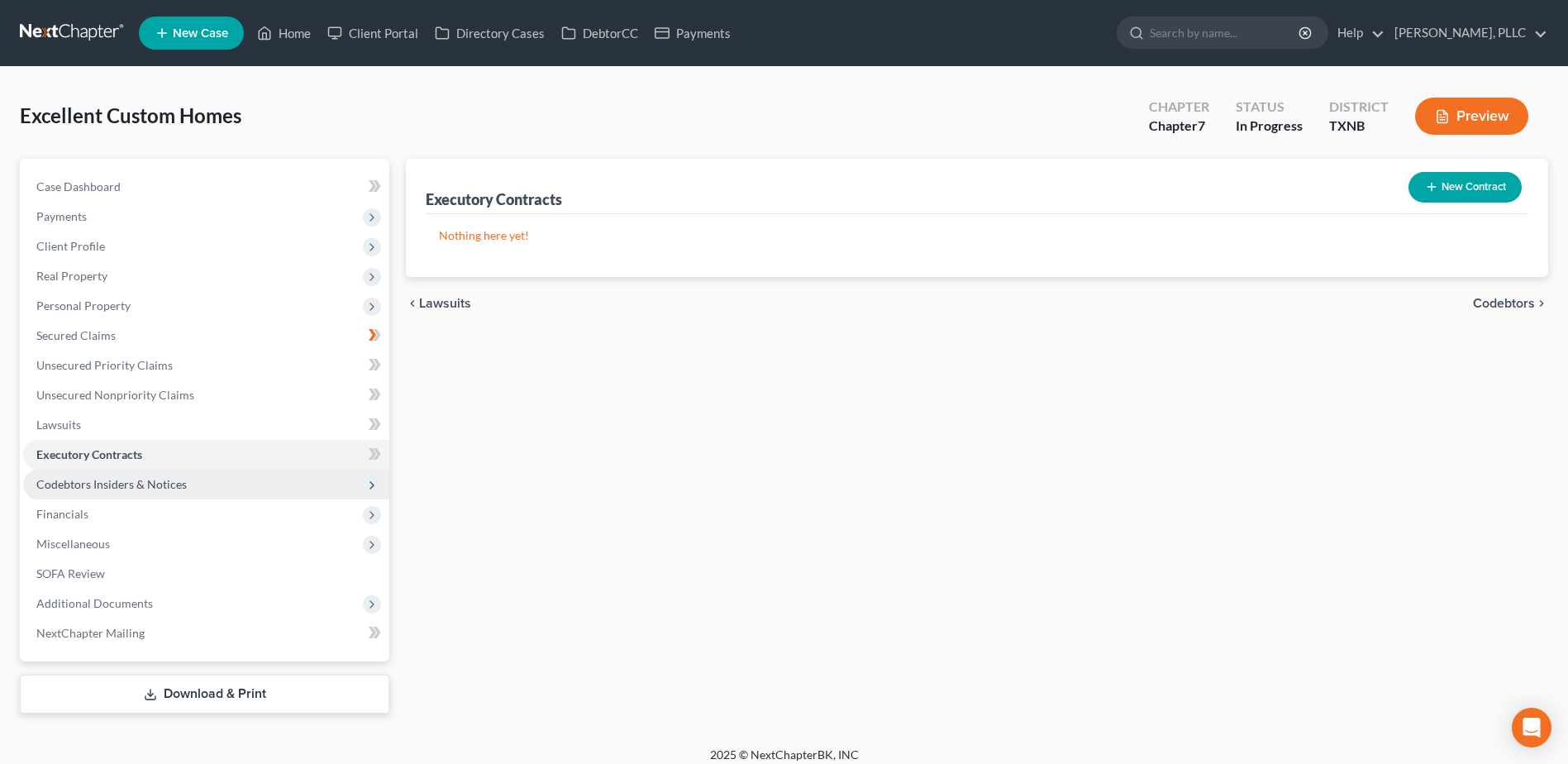
click at [115, 485] on span "Codebtors Insiders & Notices" at bounding box center [111, 484] width 150 height 15
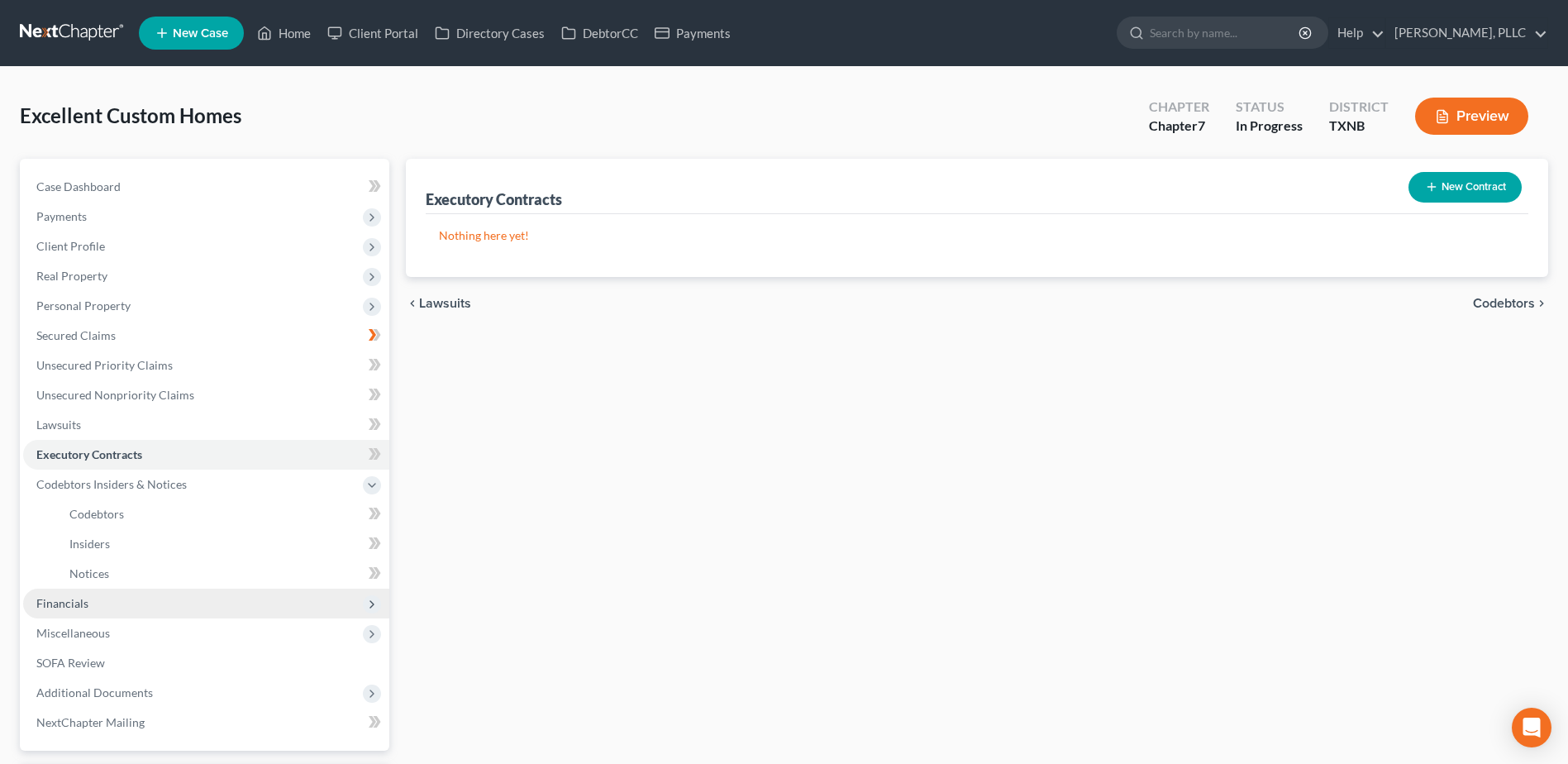
click at [93, 602] on span "Financials" at bounding box center [206, 603] width 366 height 30
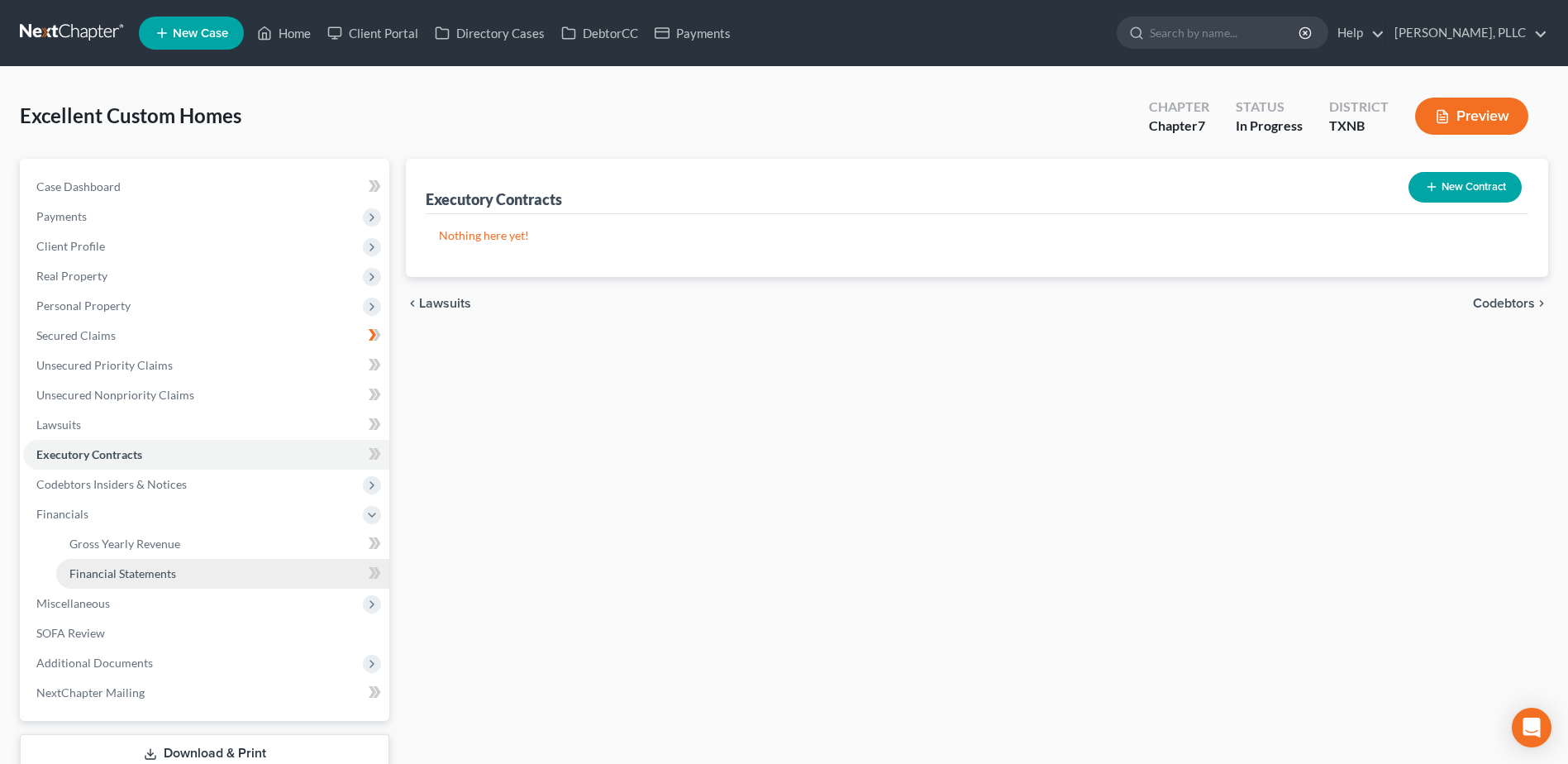
click at [132, 571] on span "Financial Statements" at bounding box center [123, 573] width 107 height 15
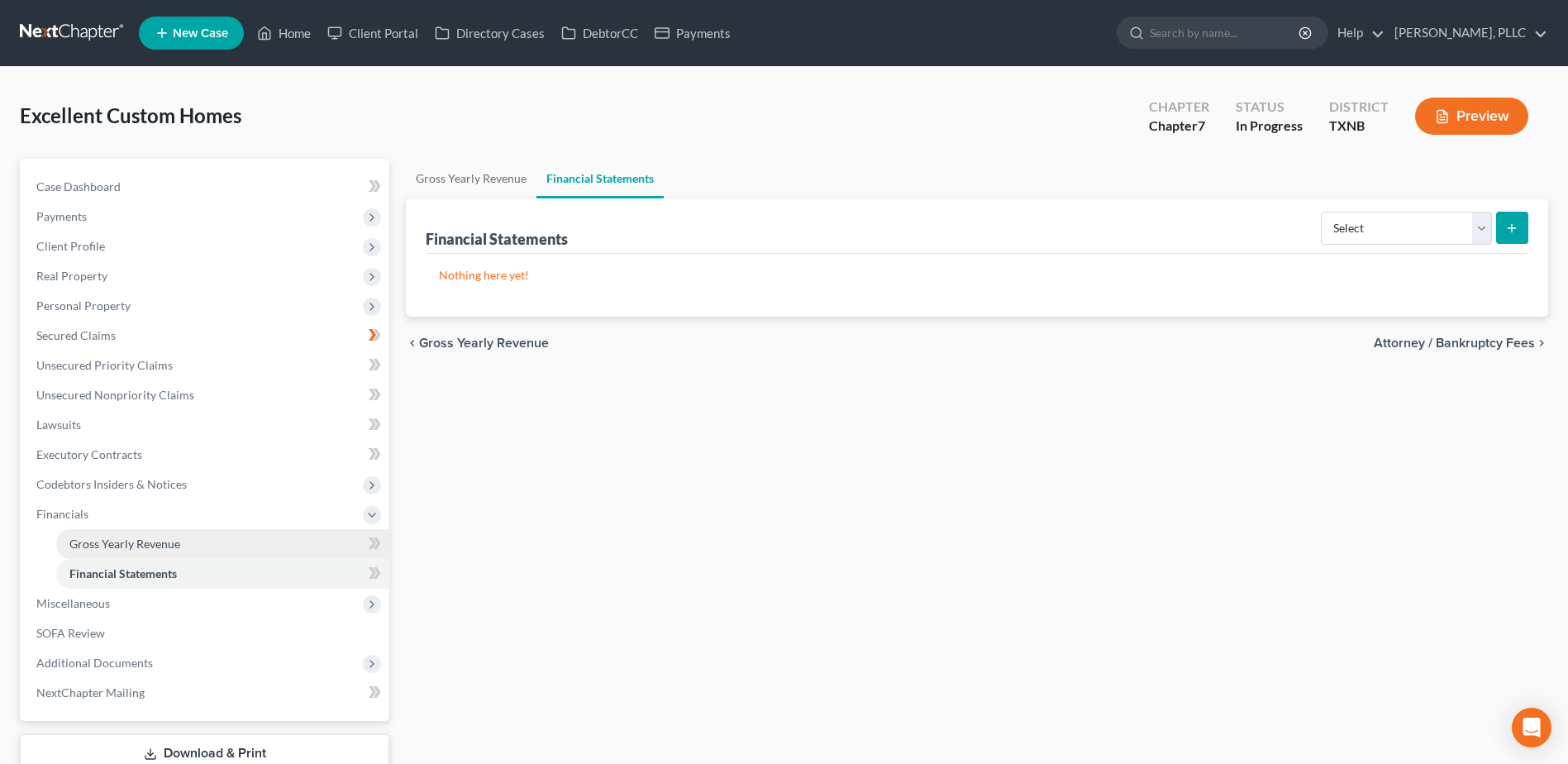
click at [166, 546] on span "Gross Yearly Revenue" at bounding box center [125, 544] width 110 height 15
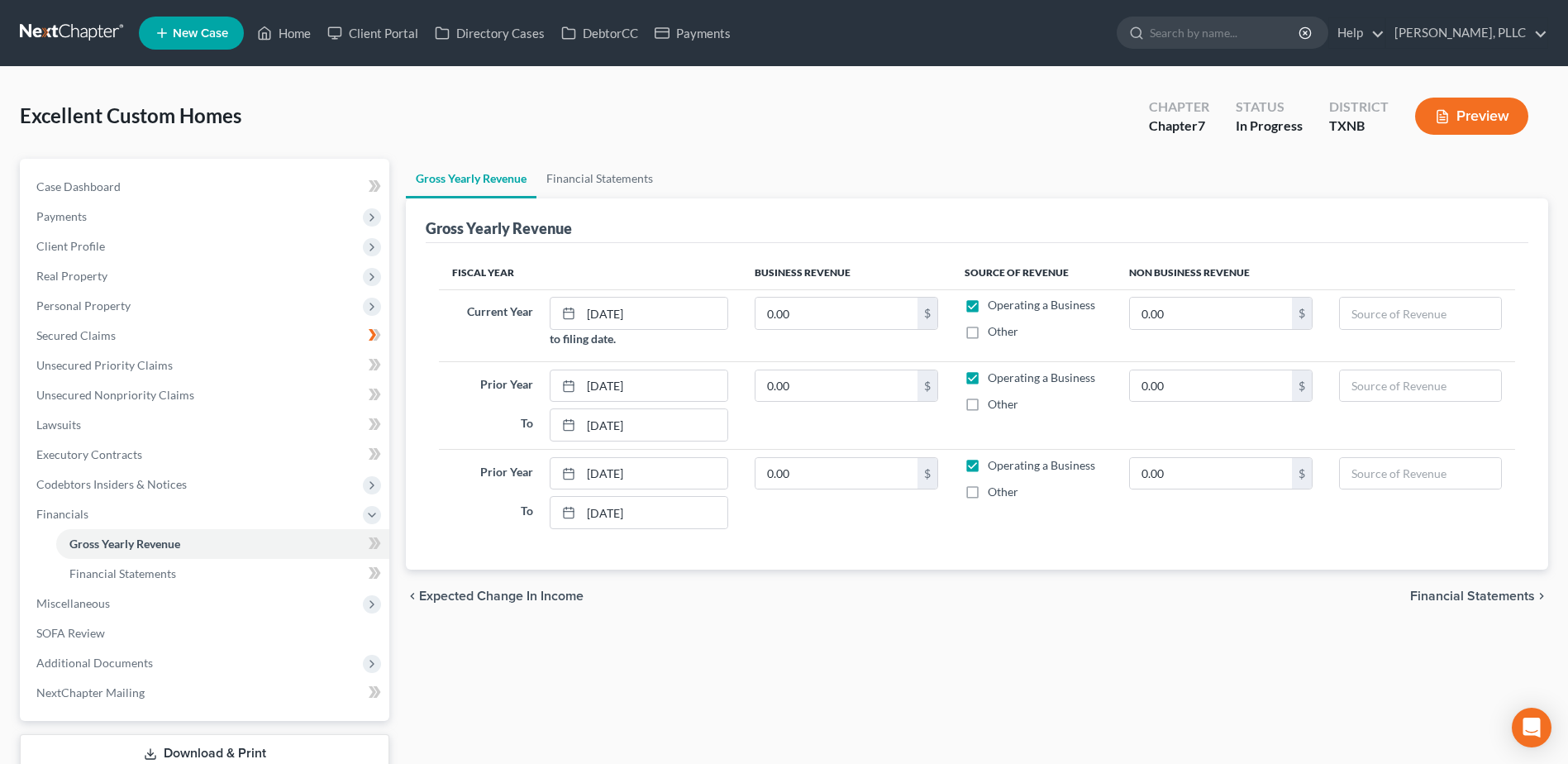
click at [840, 678] on div "Gross Yearly Revenue Financial Statements Gross Yearly Revenue Fiscal Year Busi…" at bounding box center [977, 466] width 1159 height 615
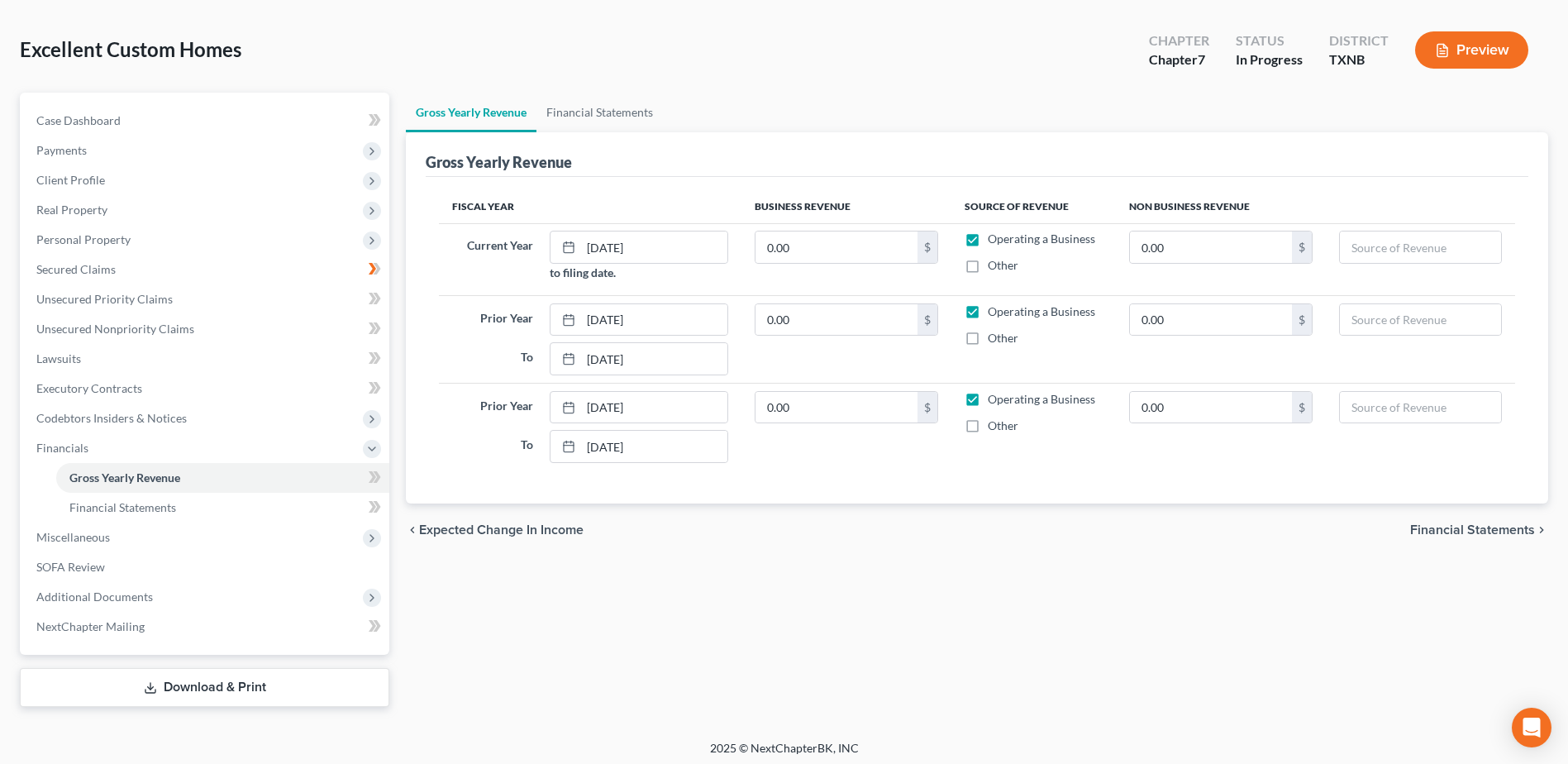
scroll to position [72, 0]
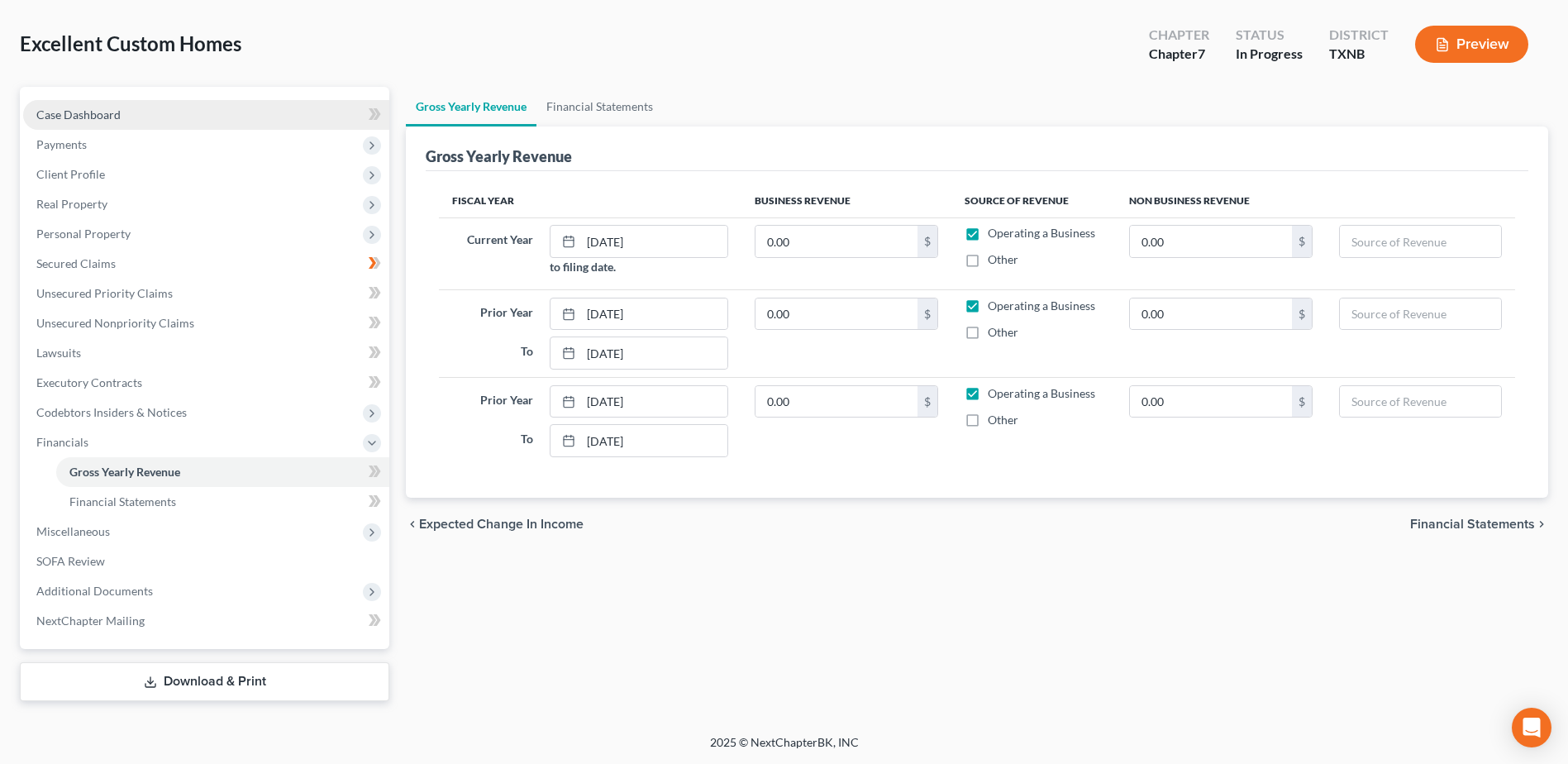
click at [97, 108] on span "Case Dashboard" at bounding box center [78, 114] width 84 height 15
select select "4"
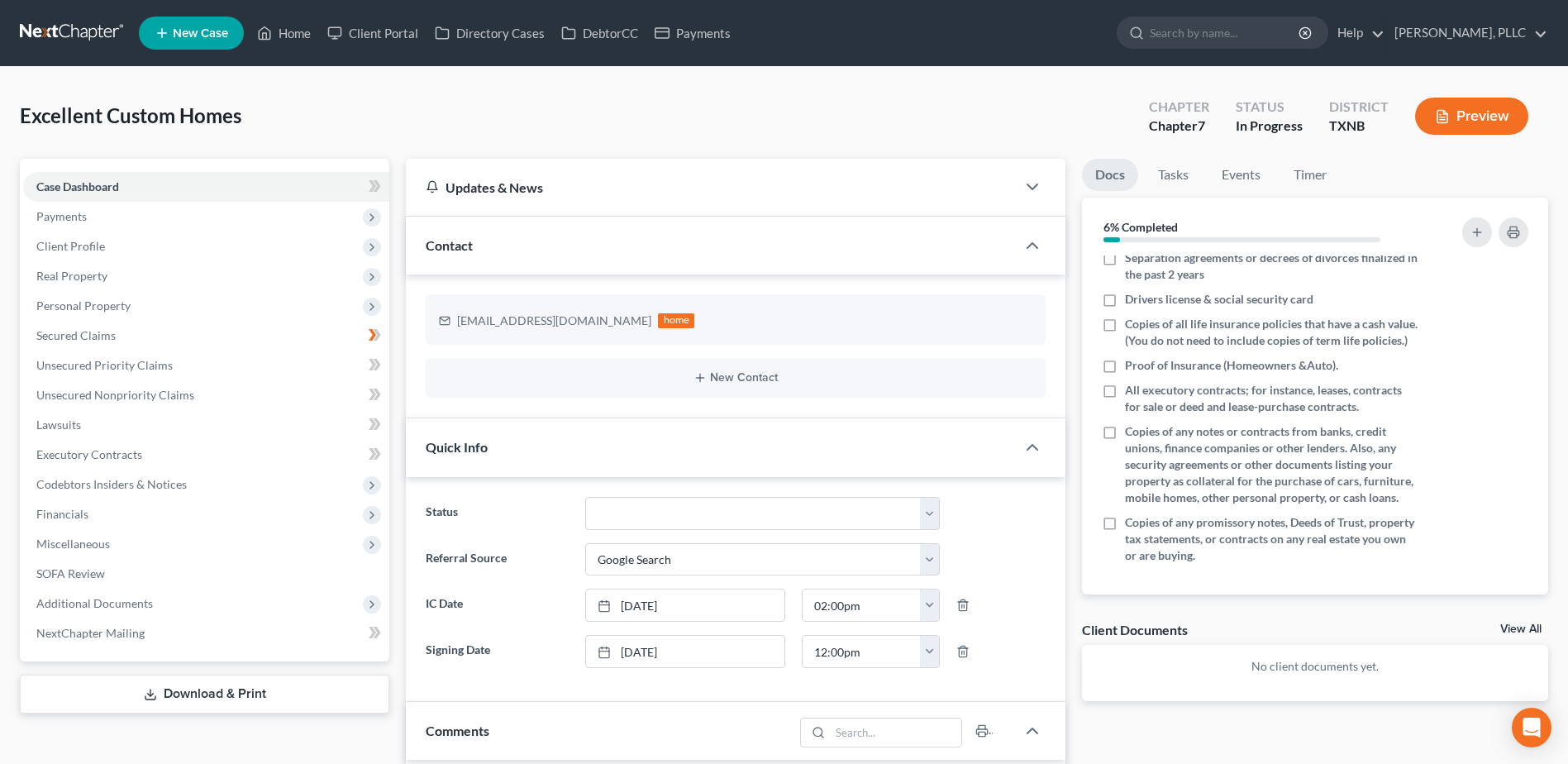
scroll to position [343, 0]
click at [75, 243] on span "Client Profile" at bounding box center [71, 246] width 69 height 15
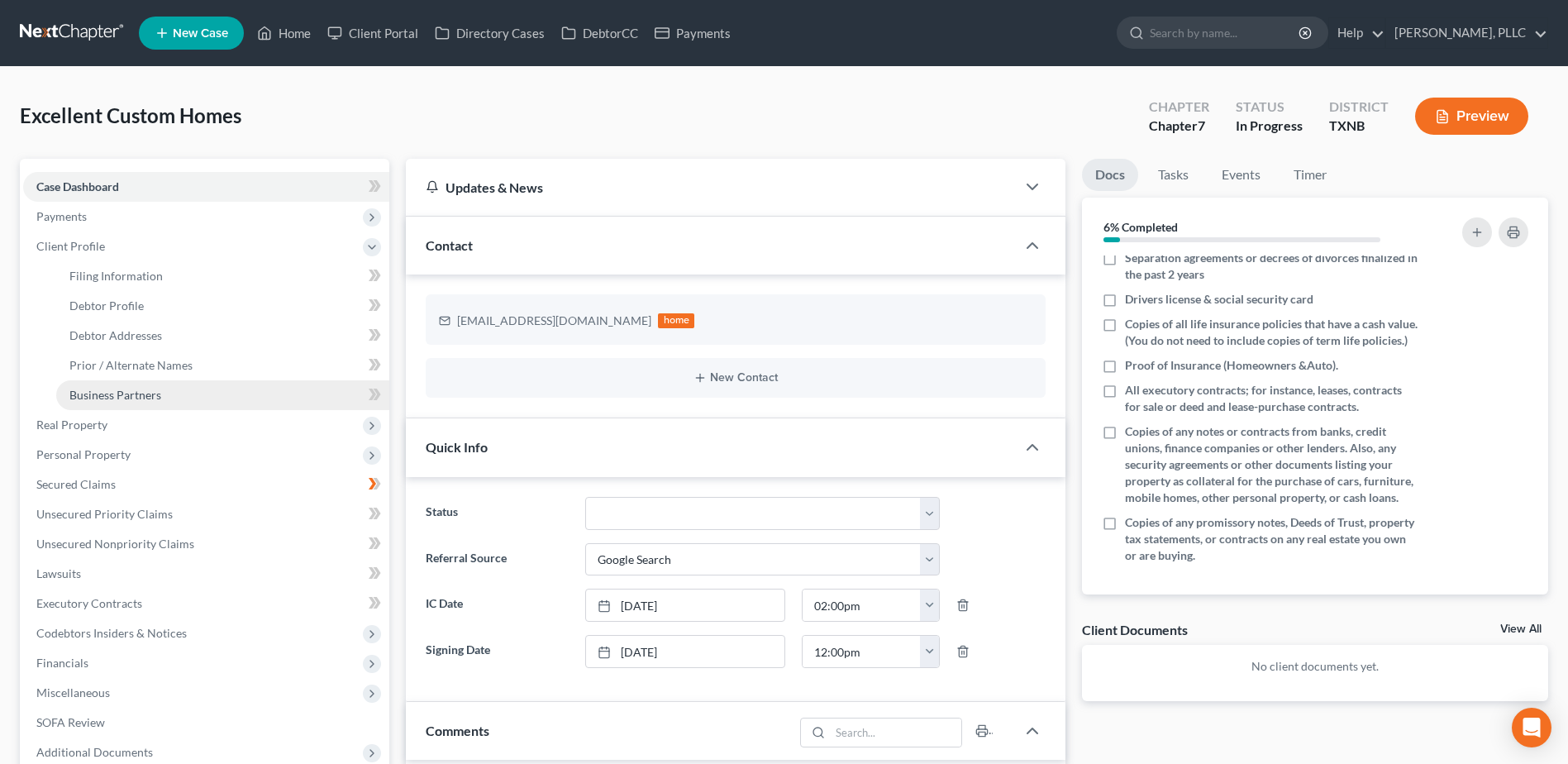
click at [143, 398] on span "Business Partners" at bounding box center [115, 395] width 92 height 15
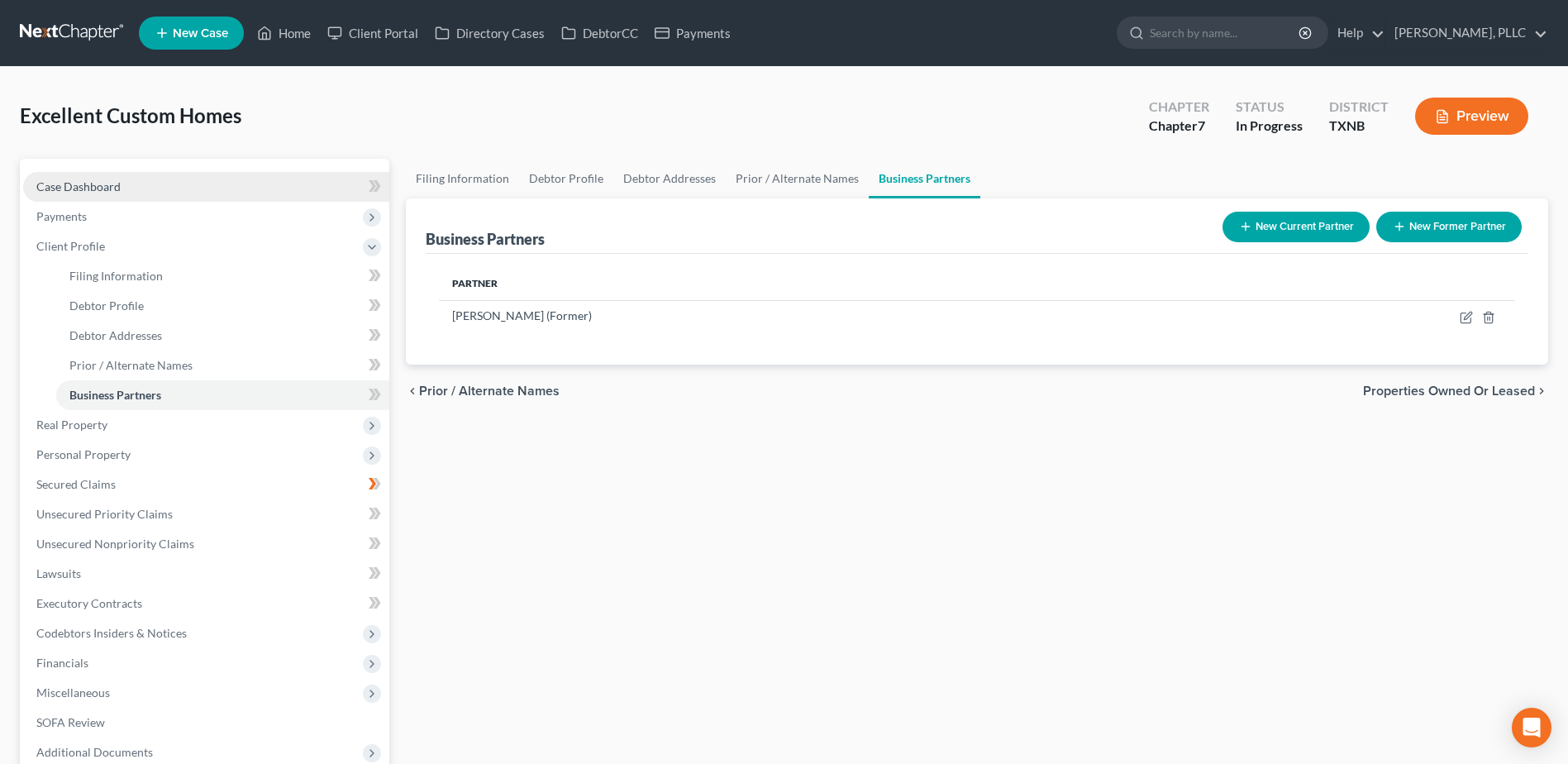
click at [76, 183] on span "Case Dashboard" at bounding box center [78, 186] width 84 height 15
select select "4"
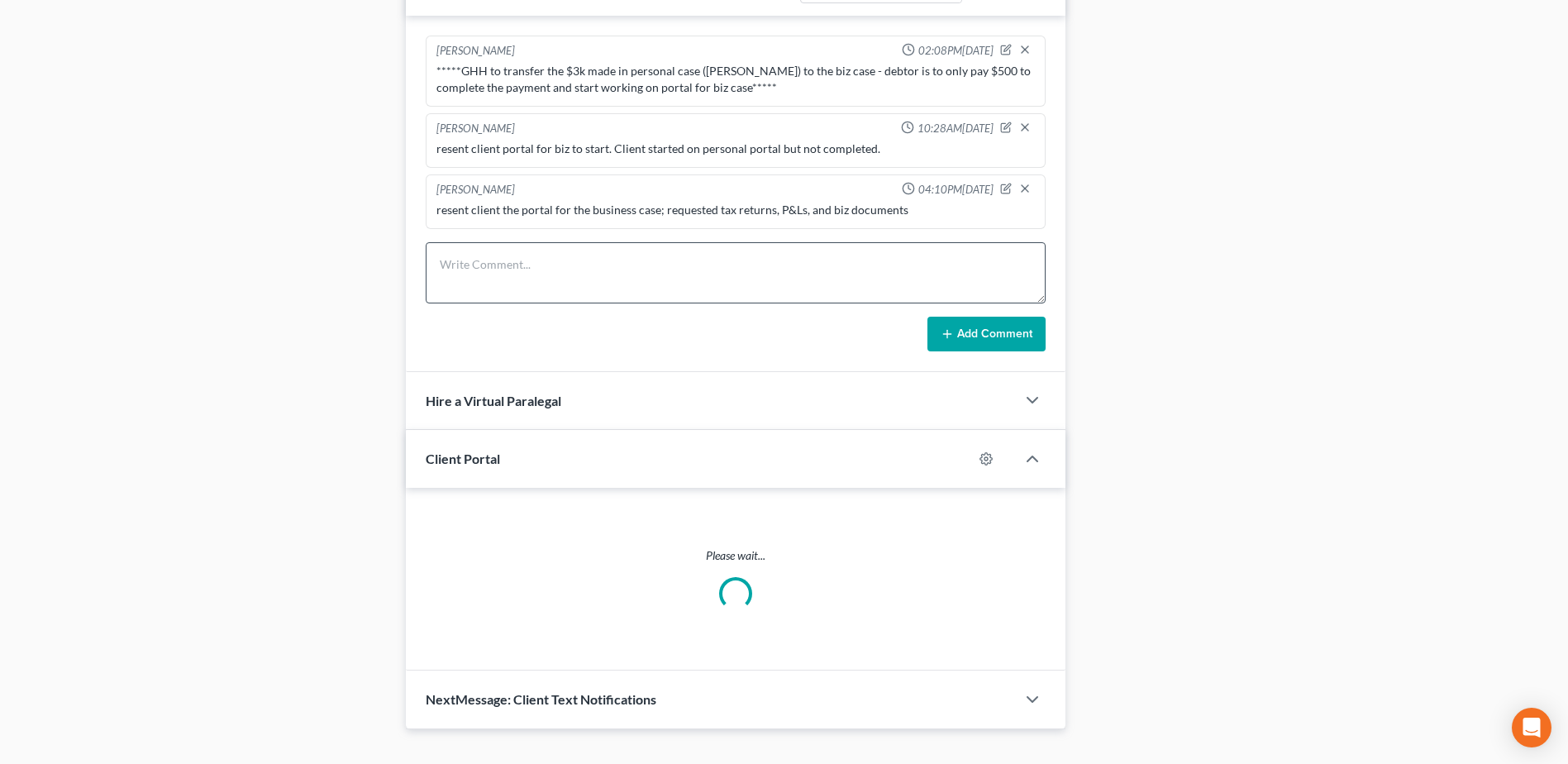
scroll to position [692, 0]
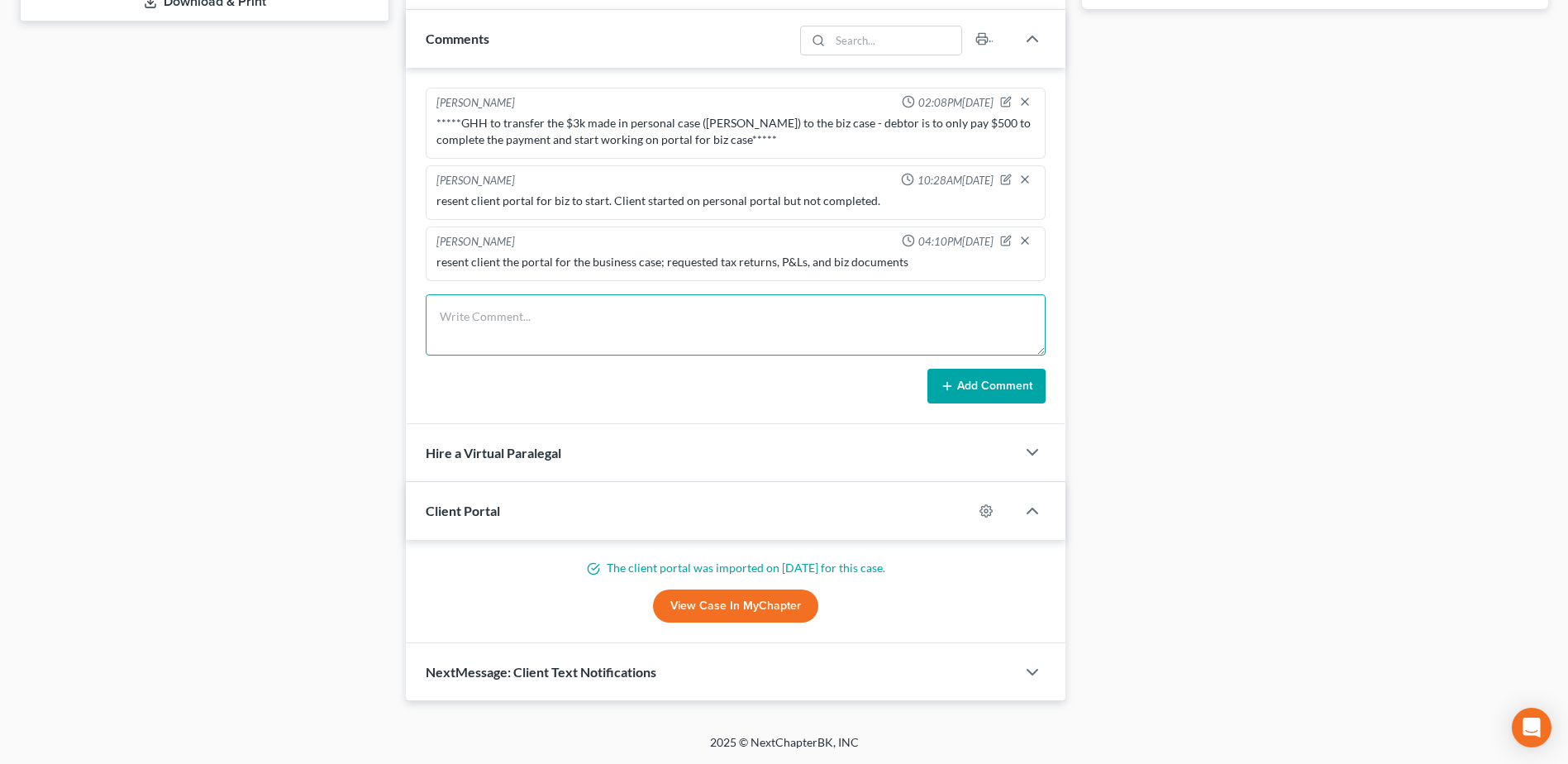
click at [499, 331] on textarea at bounding box center [736, 325] width 620 height 61
paste textarea "Please provide 2023 & 2024 tax returns Please provide Profit & Loss statements …"
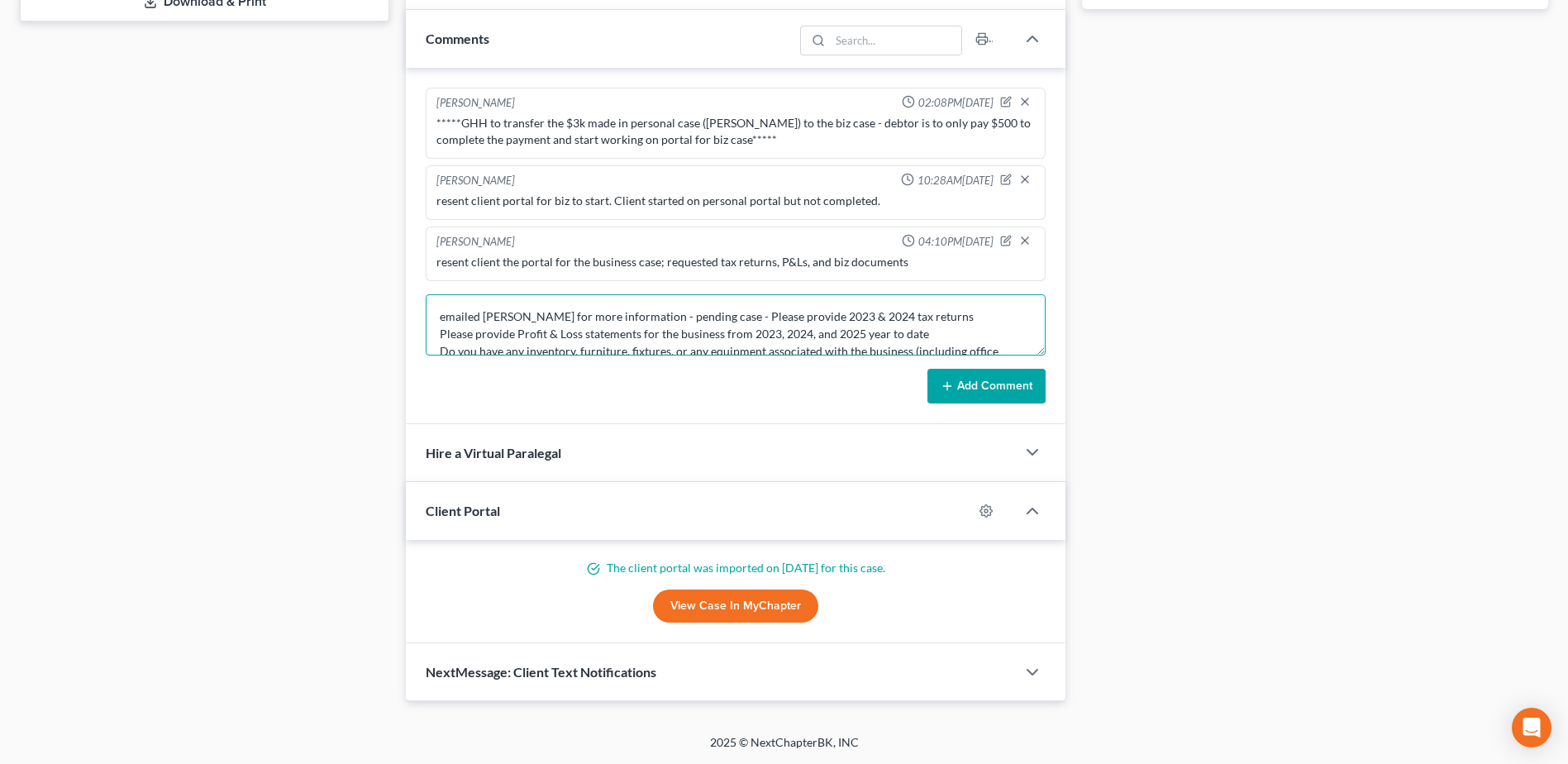
scroll to position [143, 0]
type textarea "emailed [PERSON_NAME] for more information - pending case - Please provide 2023…"
click at [1025, 376] on button "Add Comment" at bounding box center [987, 386] width 118 height 35
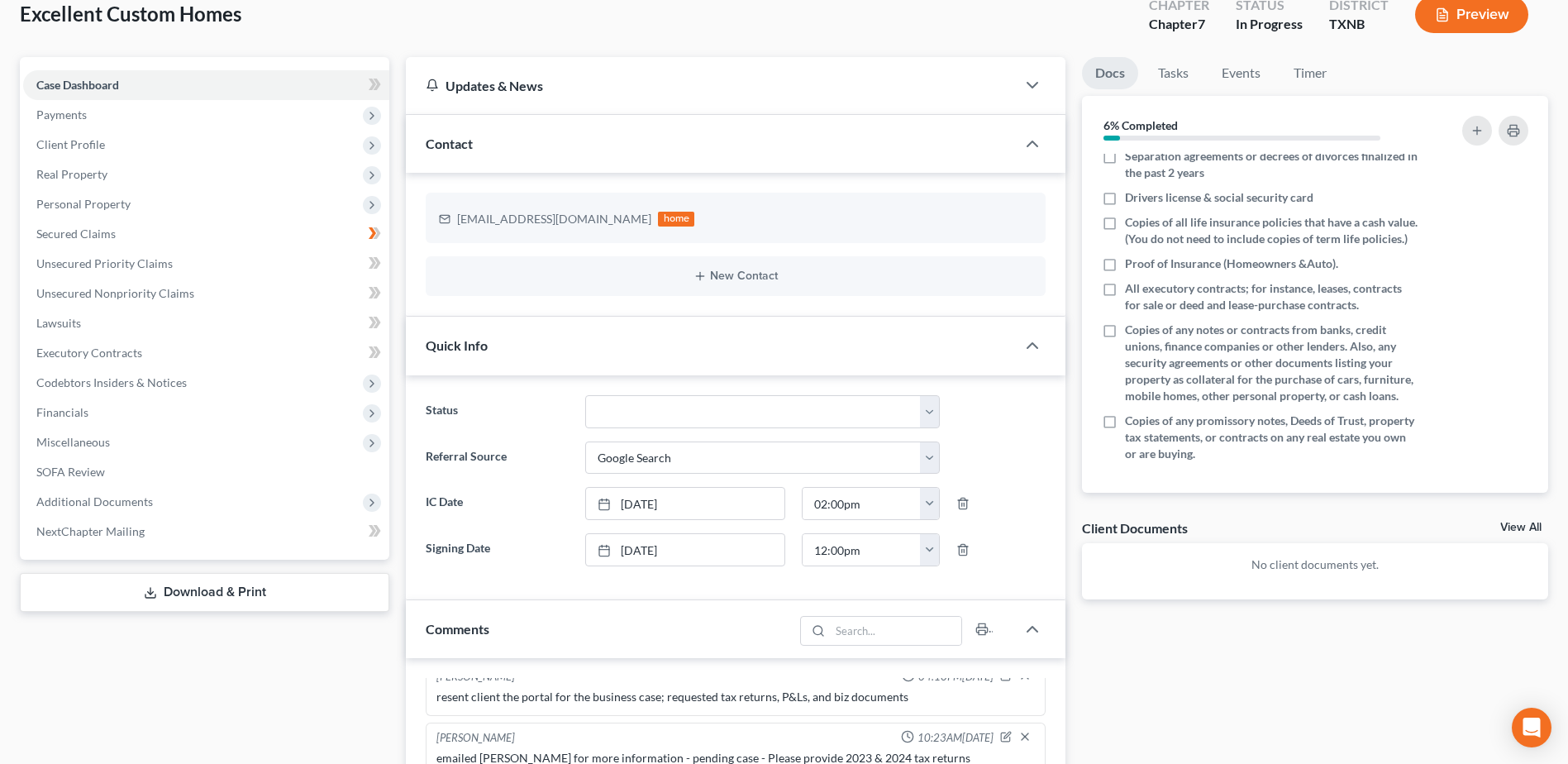
scroll to position [0, 0]
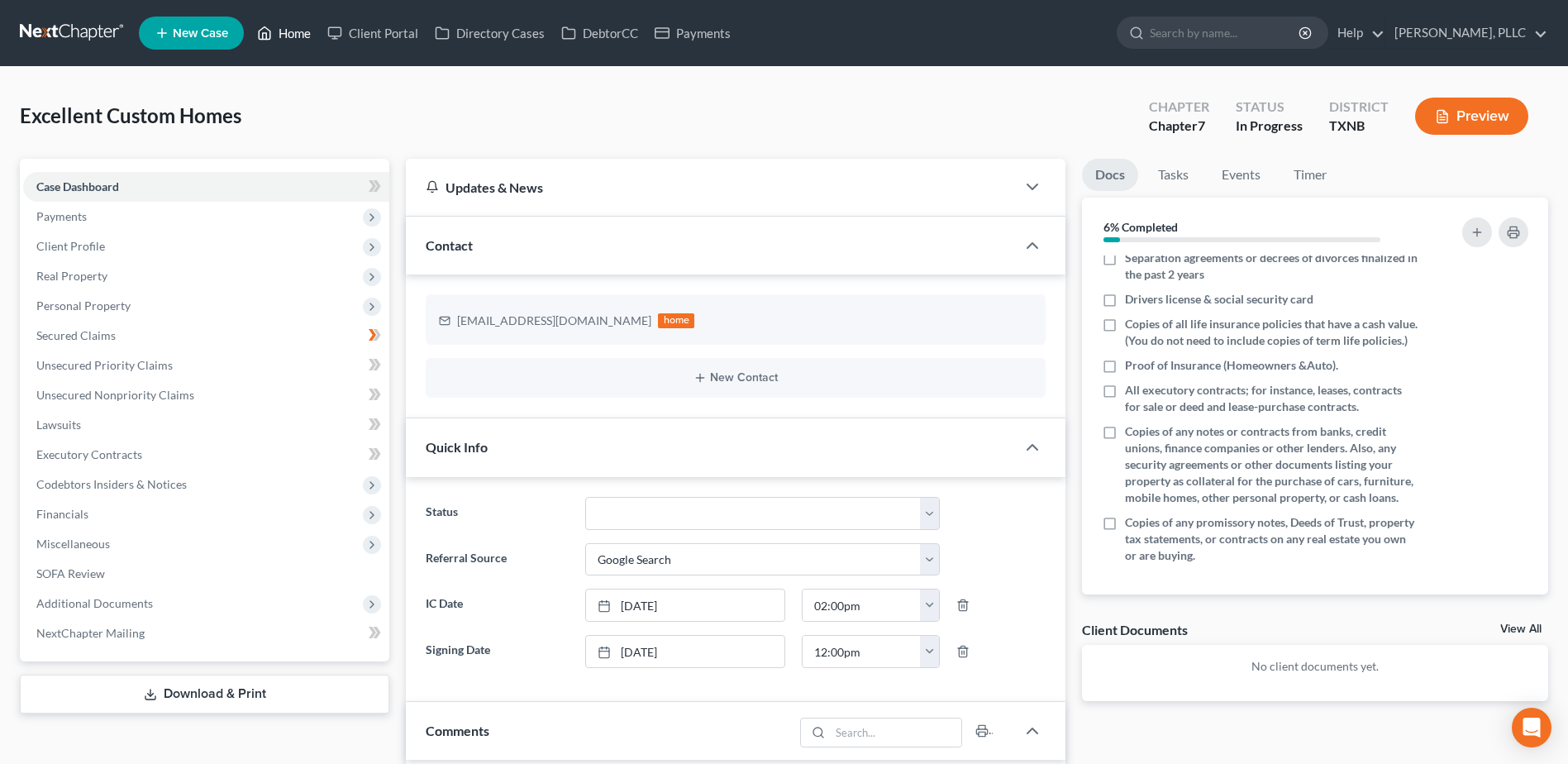
click at [291, 32] on link "Home" at bounding box center [284, 33] width 71 height 30
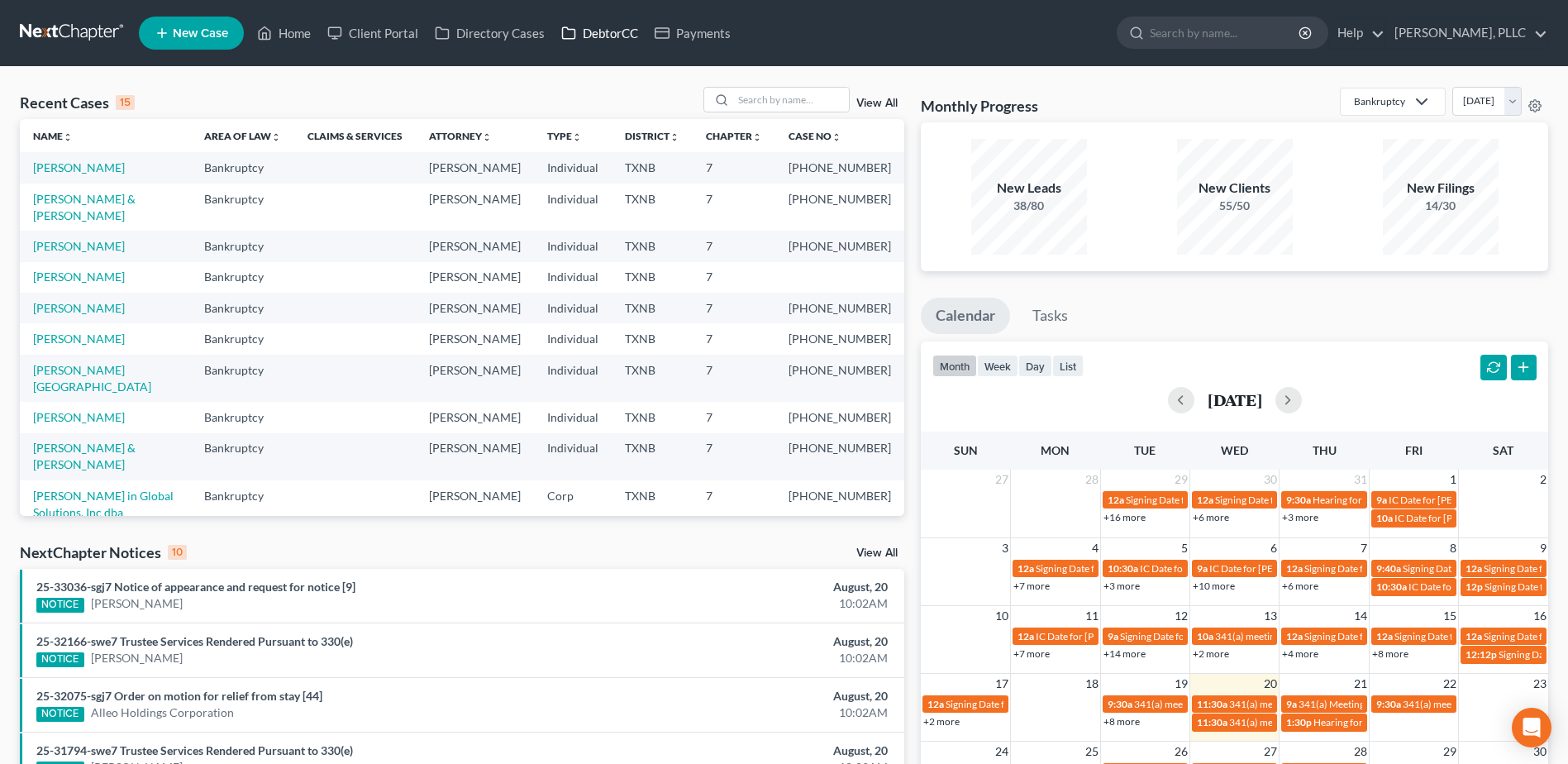
click at [594, 36] on link "DebtorCC" at bounding box center [600, 33] width 93 height 30
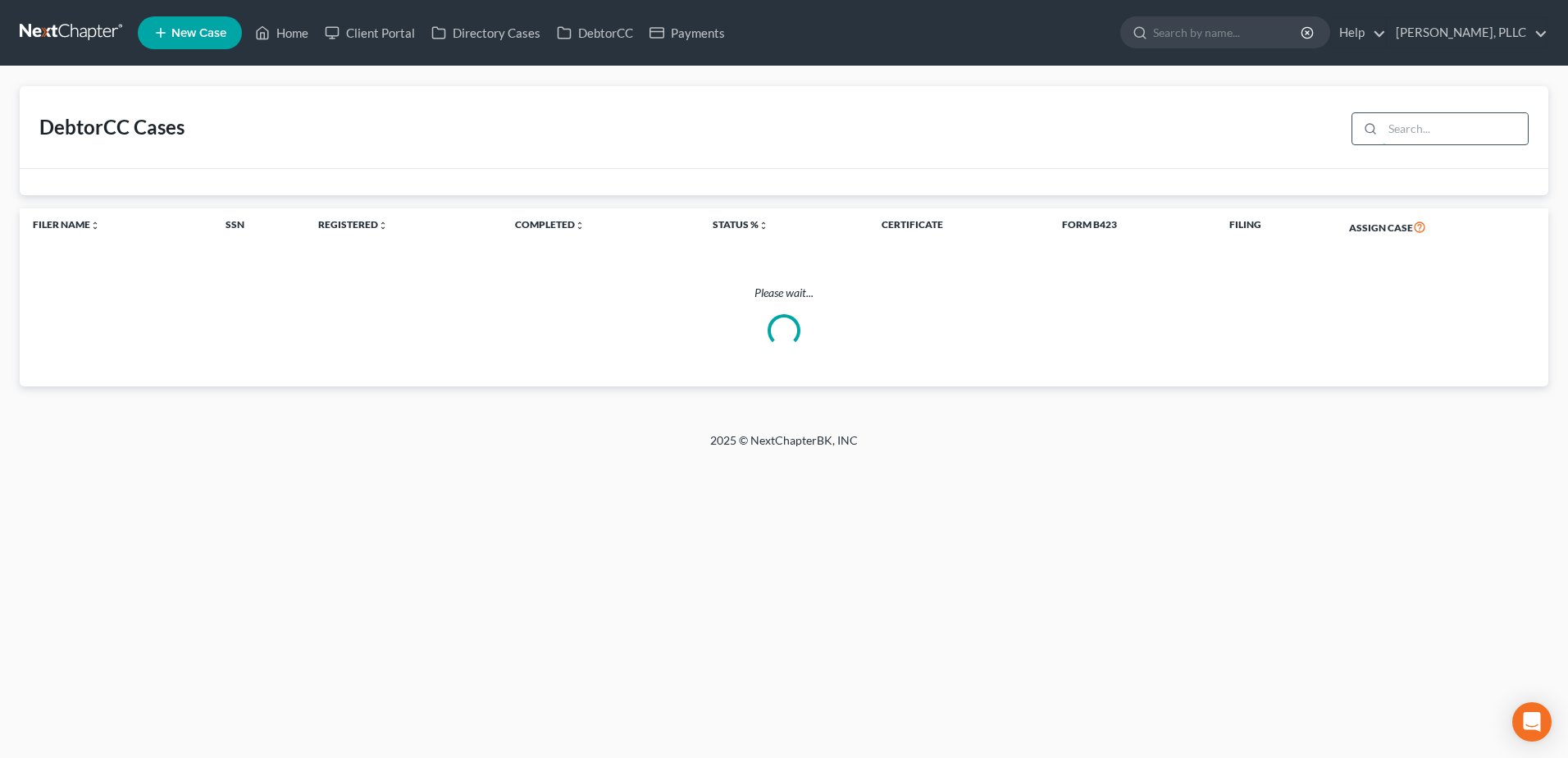
click at [1431, 124] on input "search" at bounding box center [1455, 129] width 145 height 31
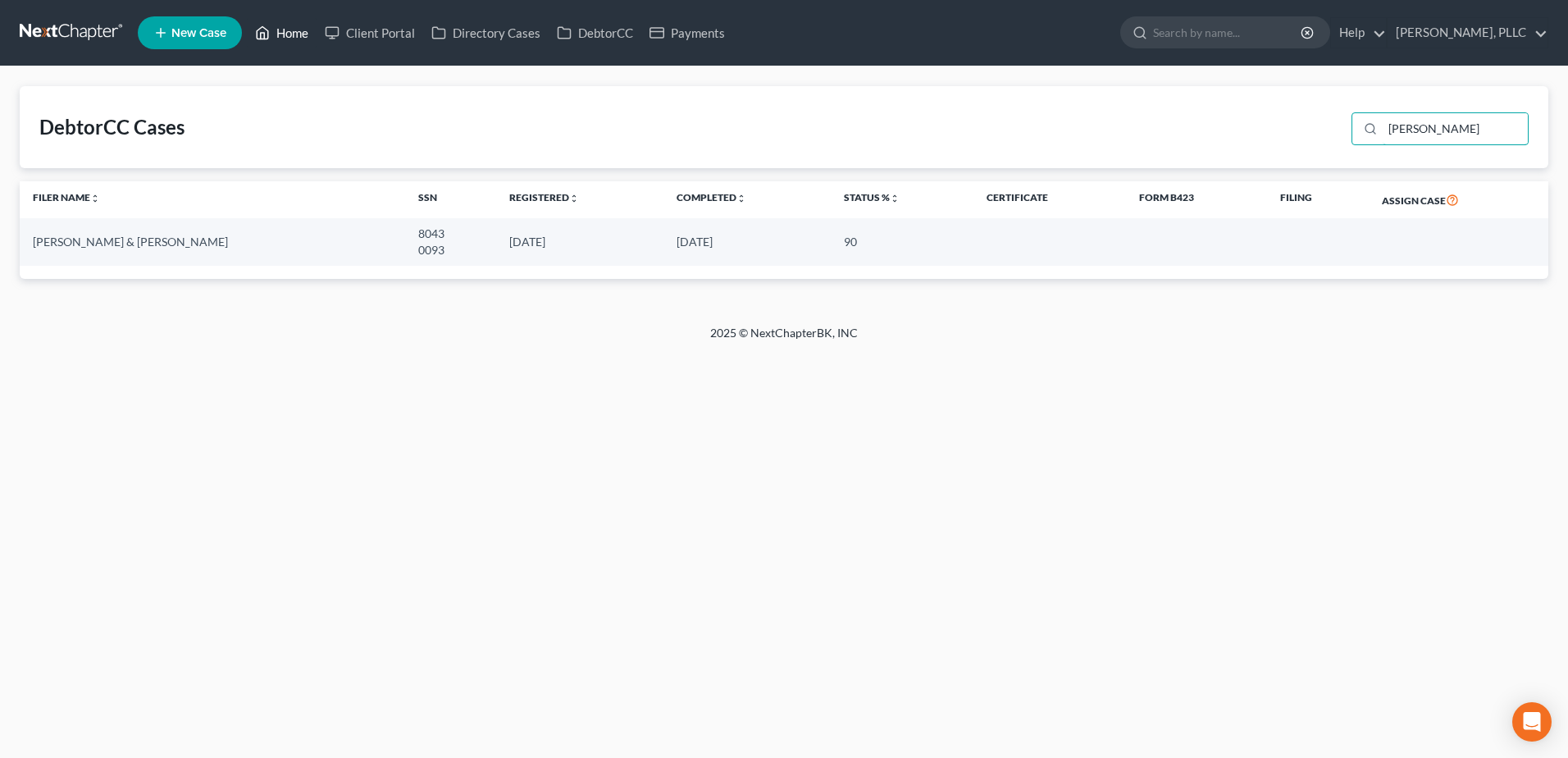
type input "[PERSON_NAME]"
click at [274, 24] on link "Home" at bounding box center [282, 33] width 70 height 30
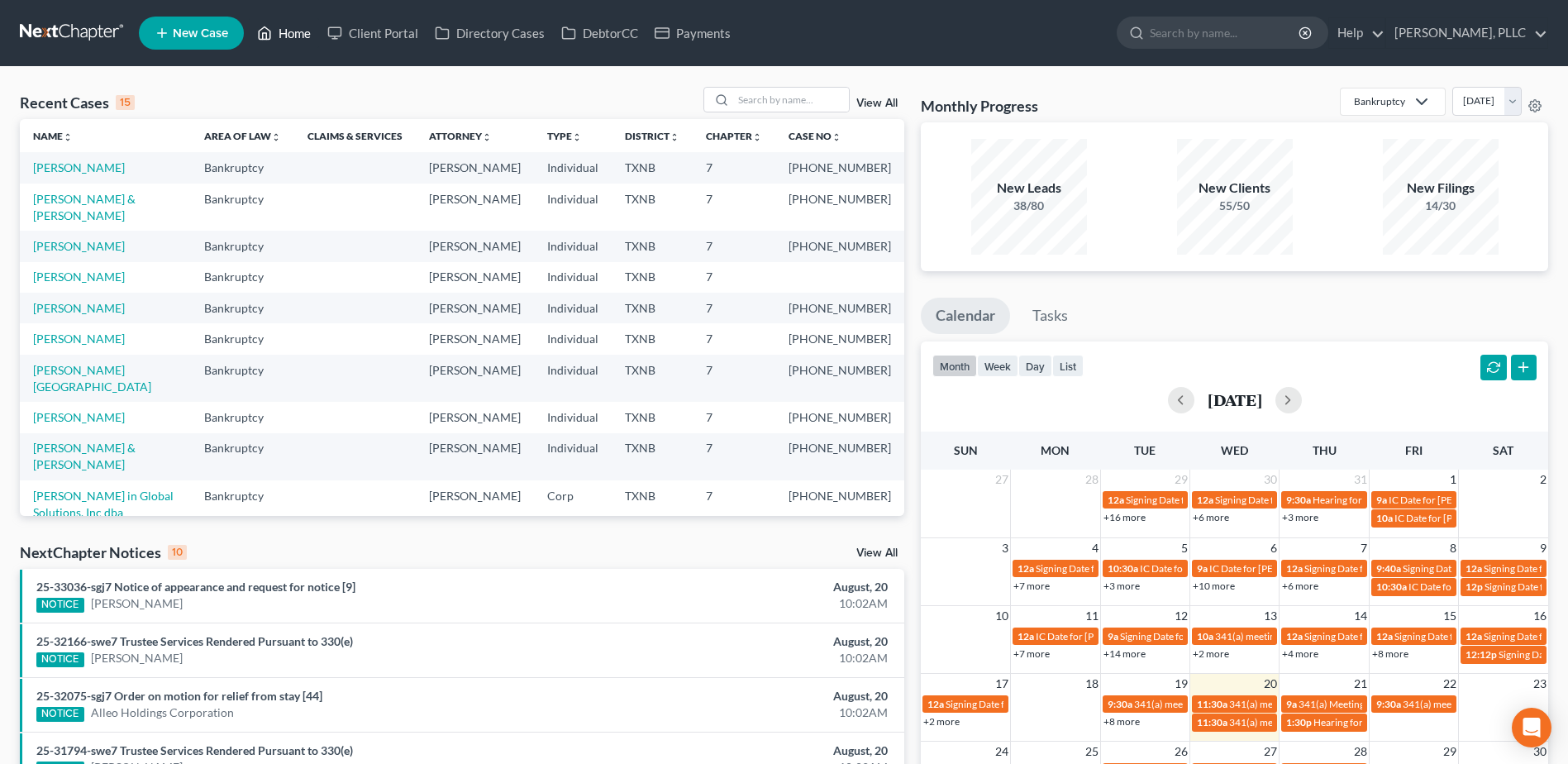
click at [249, 18] on link "Home" at bounding box center [284, 33] width 71 height 30
click at [771, 92] on input "search" at bounding box center [791, 99] width 115 height 24
type input "hatico"
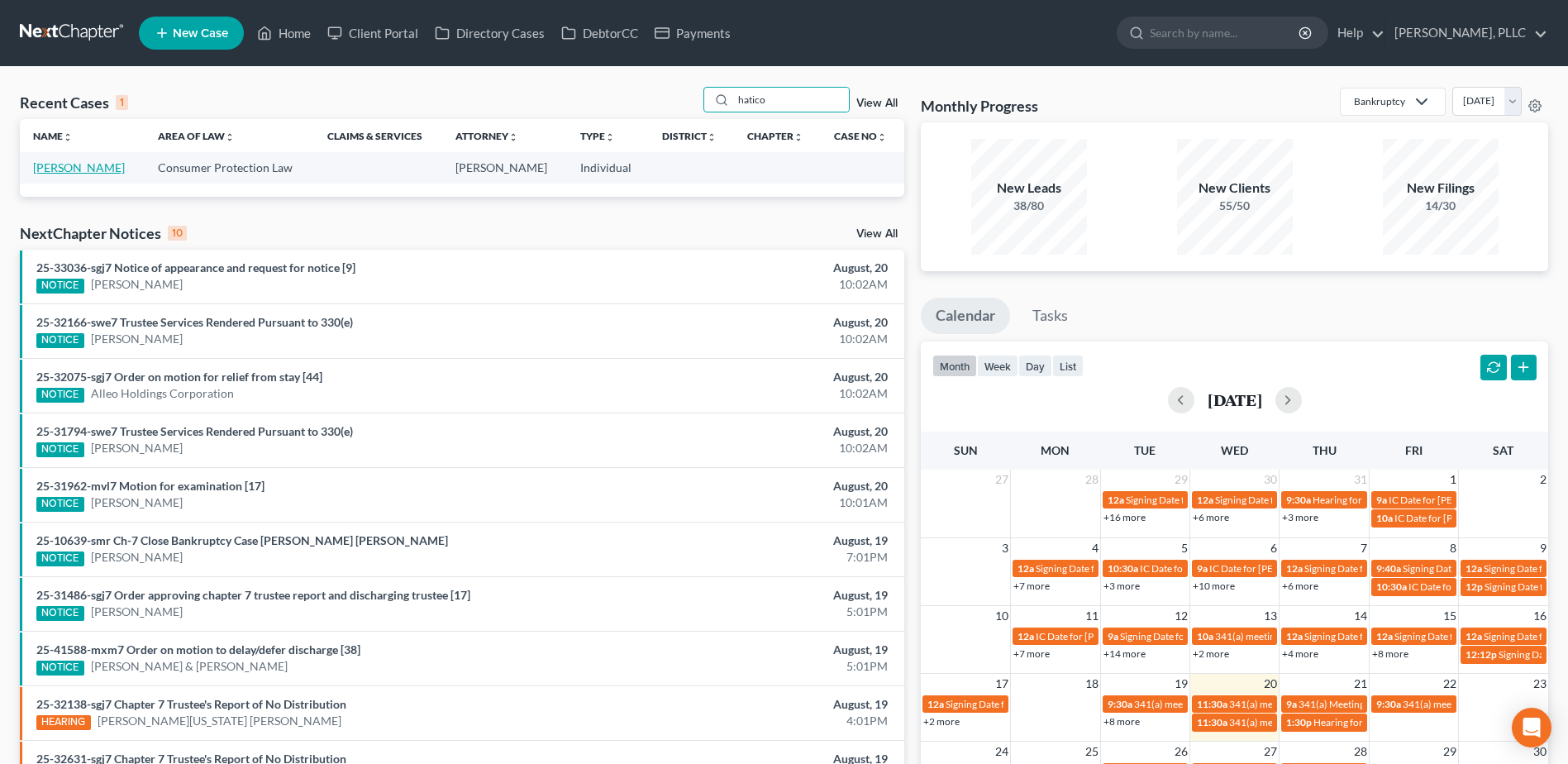
click at [47, 170] on link "[PERSON_NAME]" at bounding box center [78, 167] width 92 height 15
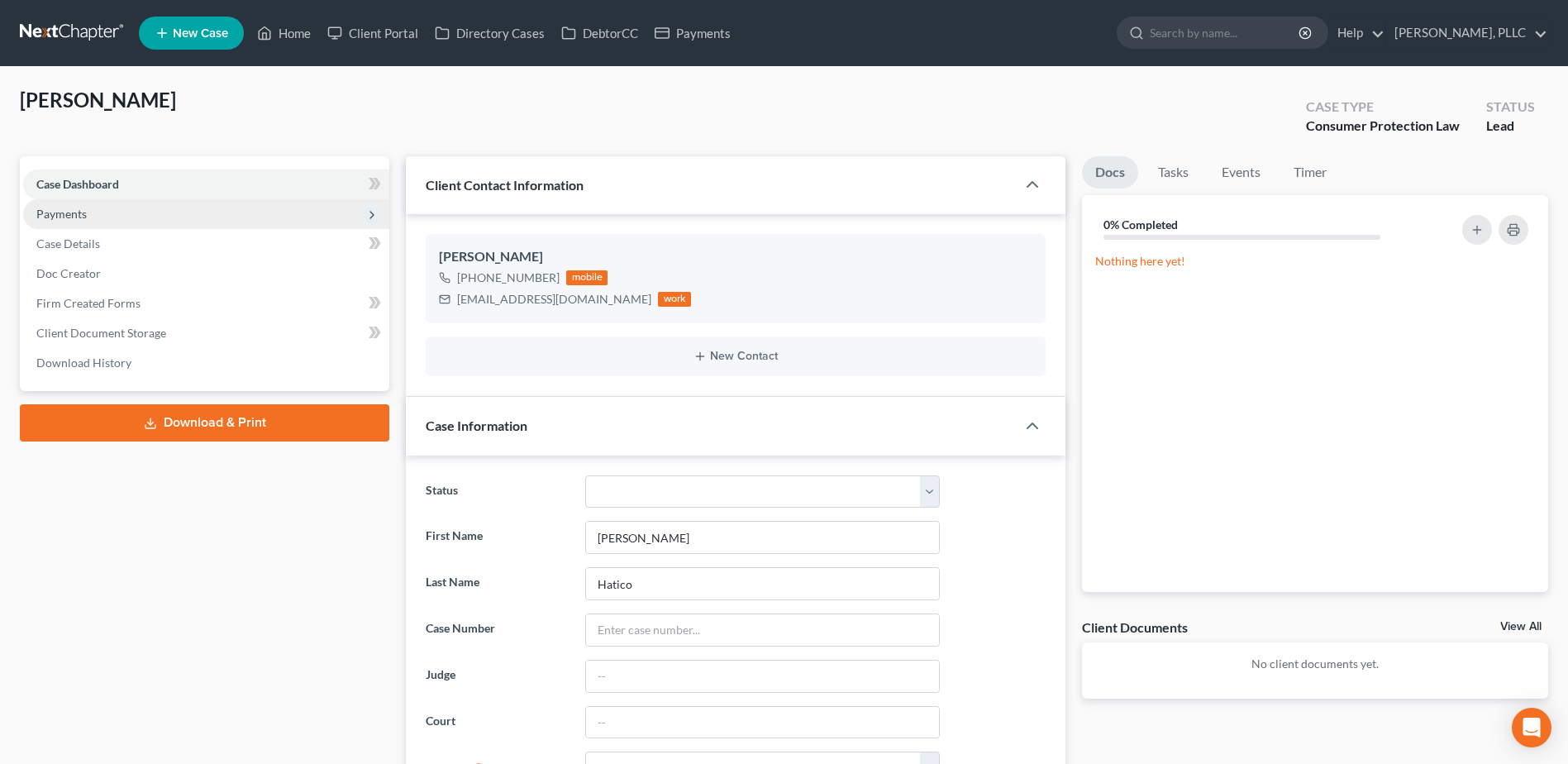
click at [52, 209] on span "Payments" at bounding box center [62, 213] width 50 height 15
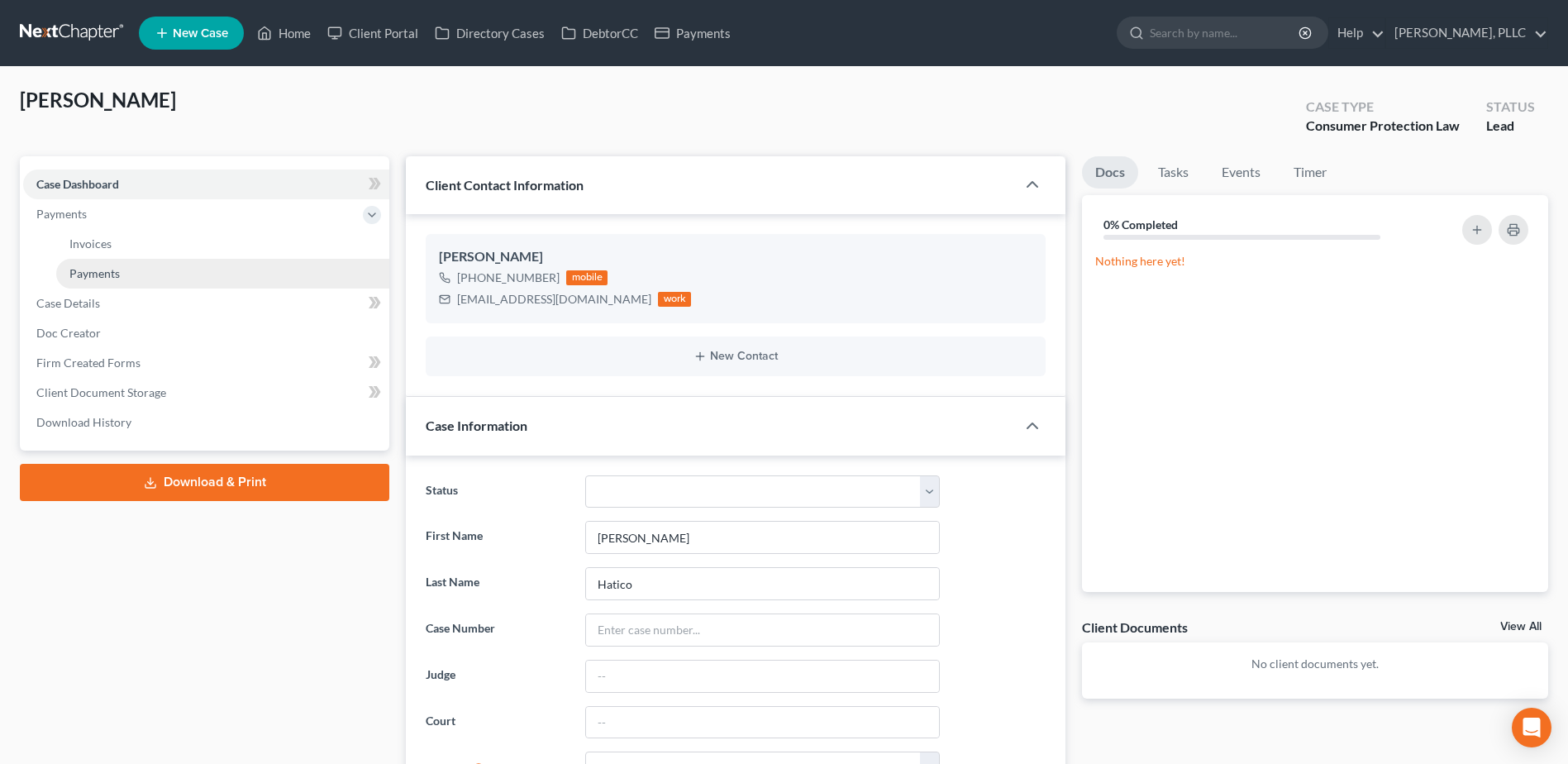
click at [106, 271] on span "Payments" at bounding box center [95, 273] width 50 height 15
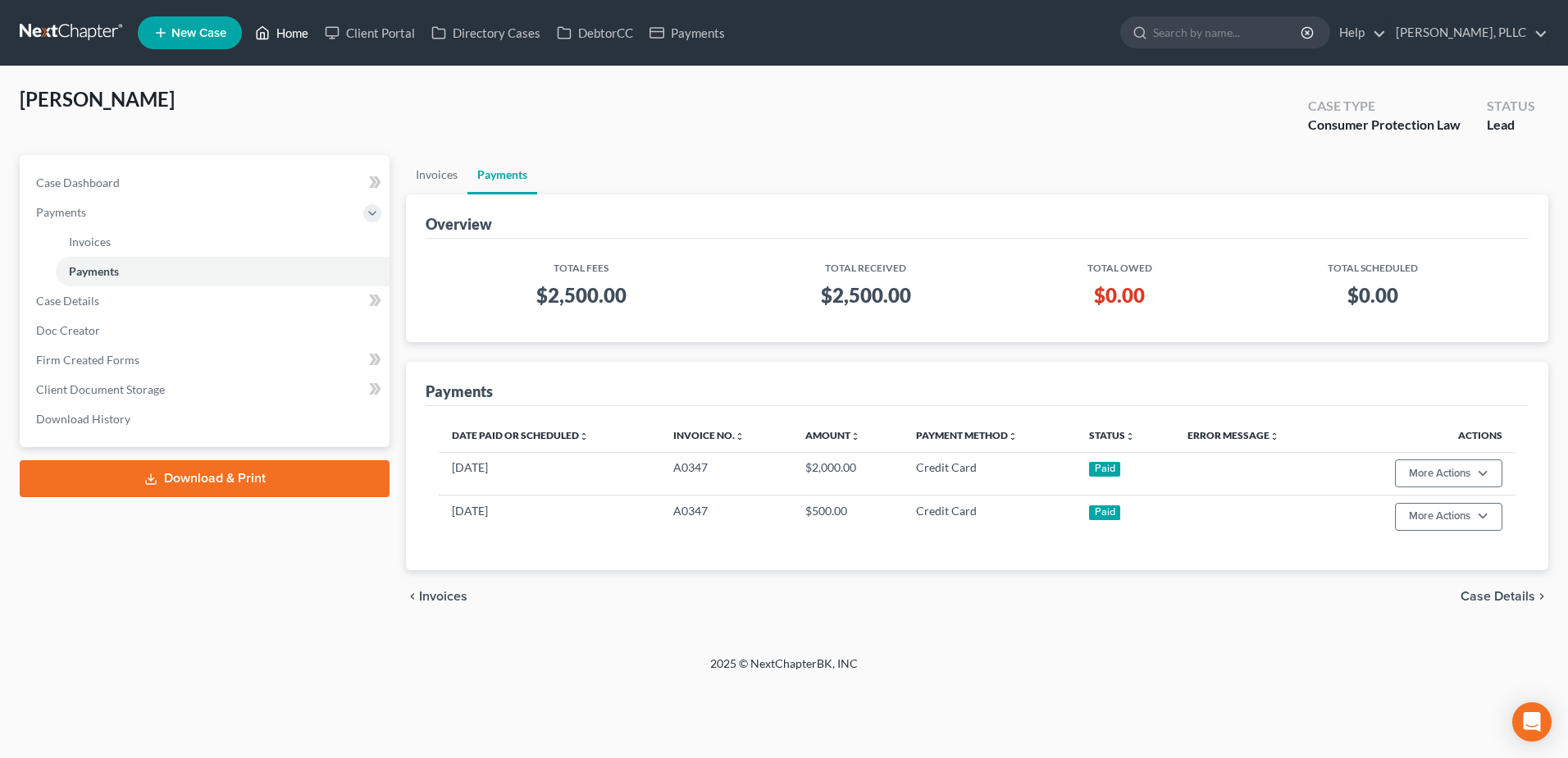
click at [292, 40] on link "Home" at bounding box center [282, 33] width 70 height 30
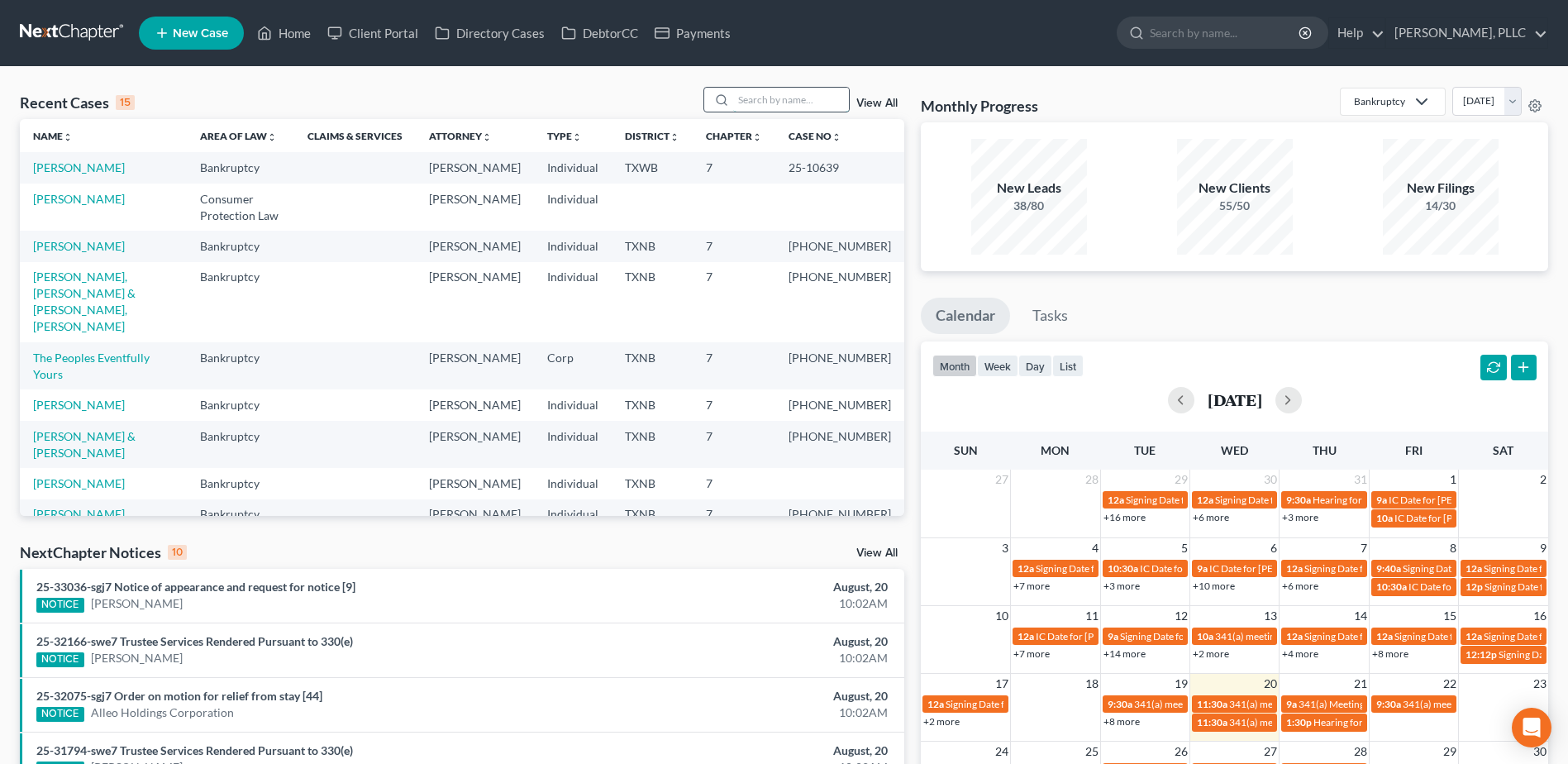
click at [800, 97] on input "search" at bounding box center [791, 99] width 115 height 24
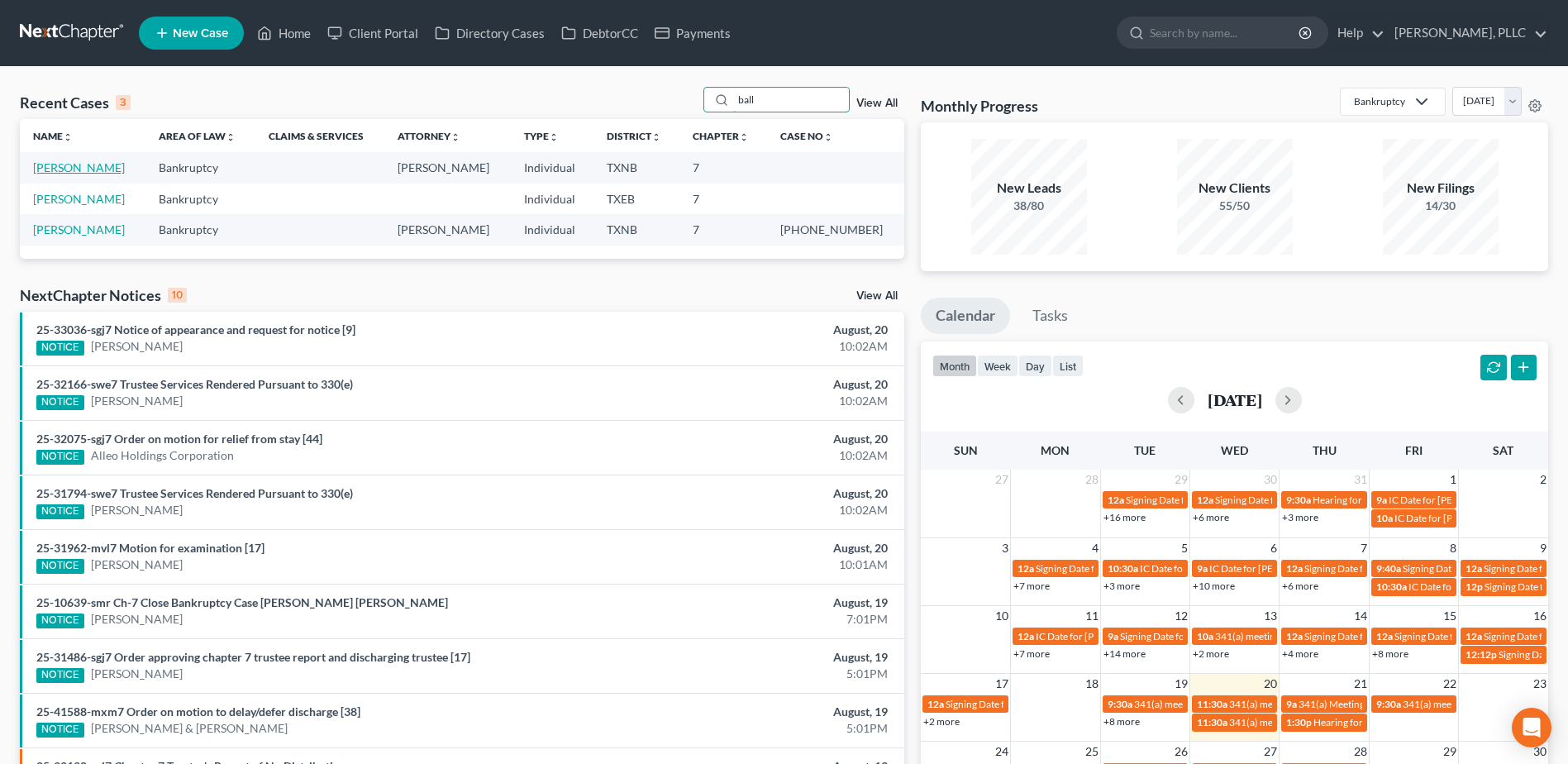
type input "ball"
click at [85, 169] on link "[PERSON_NAME]" at bounding box center [78, 167] width 92 height 15
select select "4"
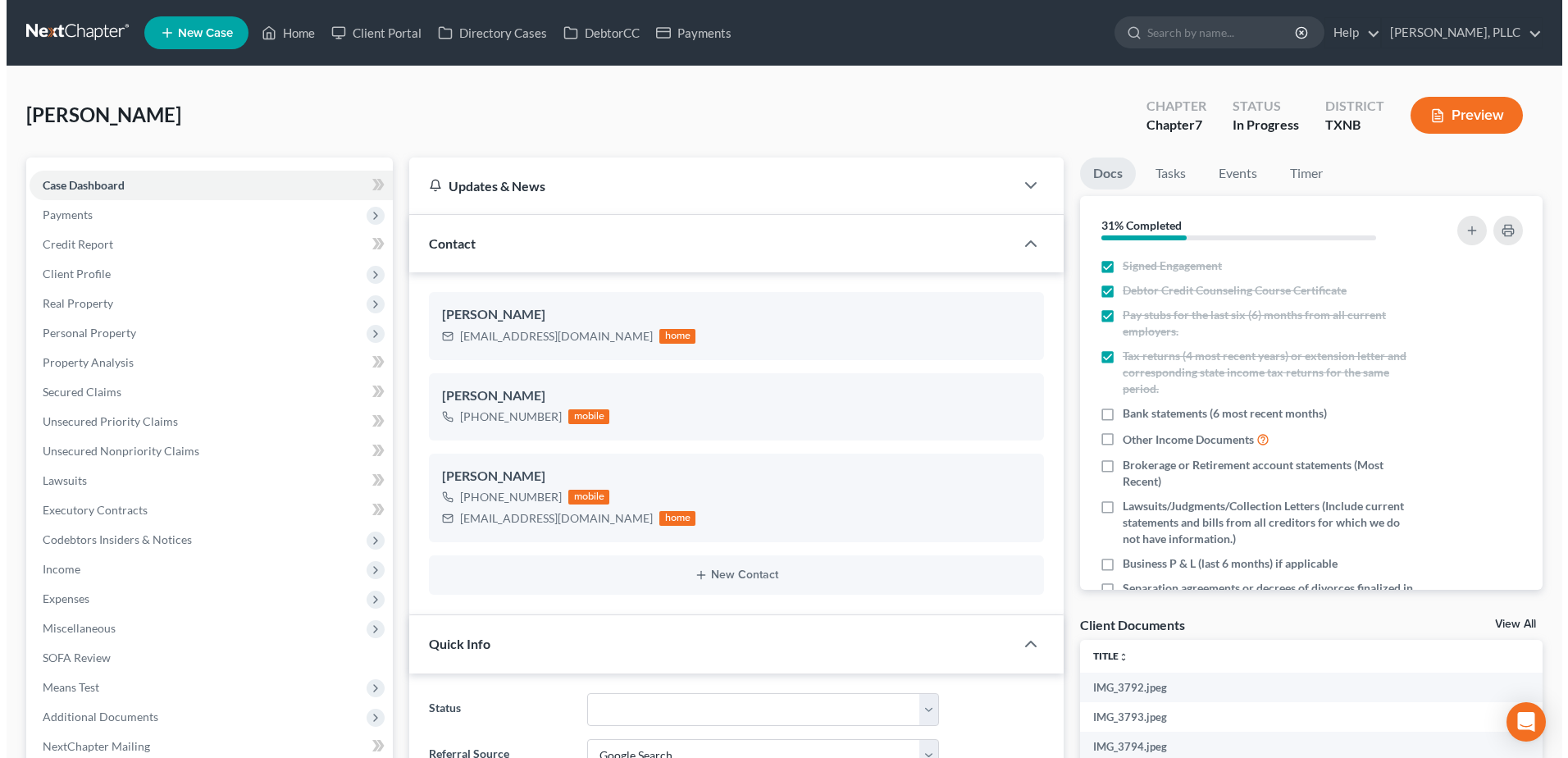
scroll to position [504, 0]
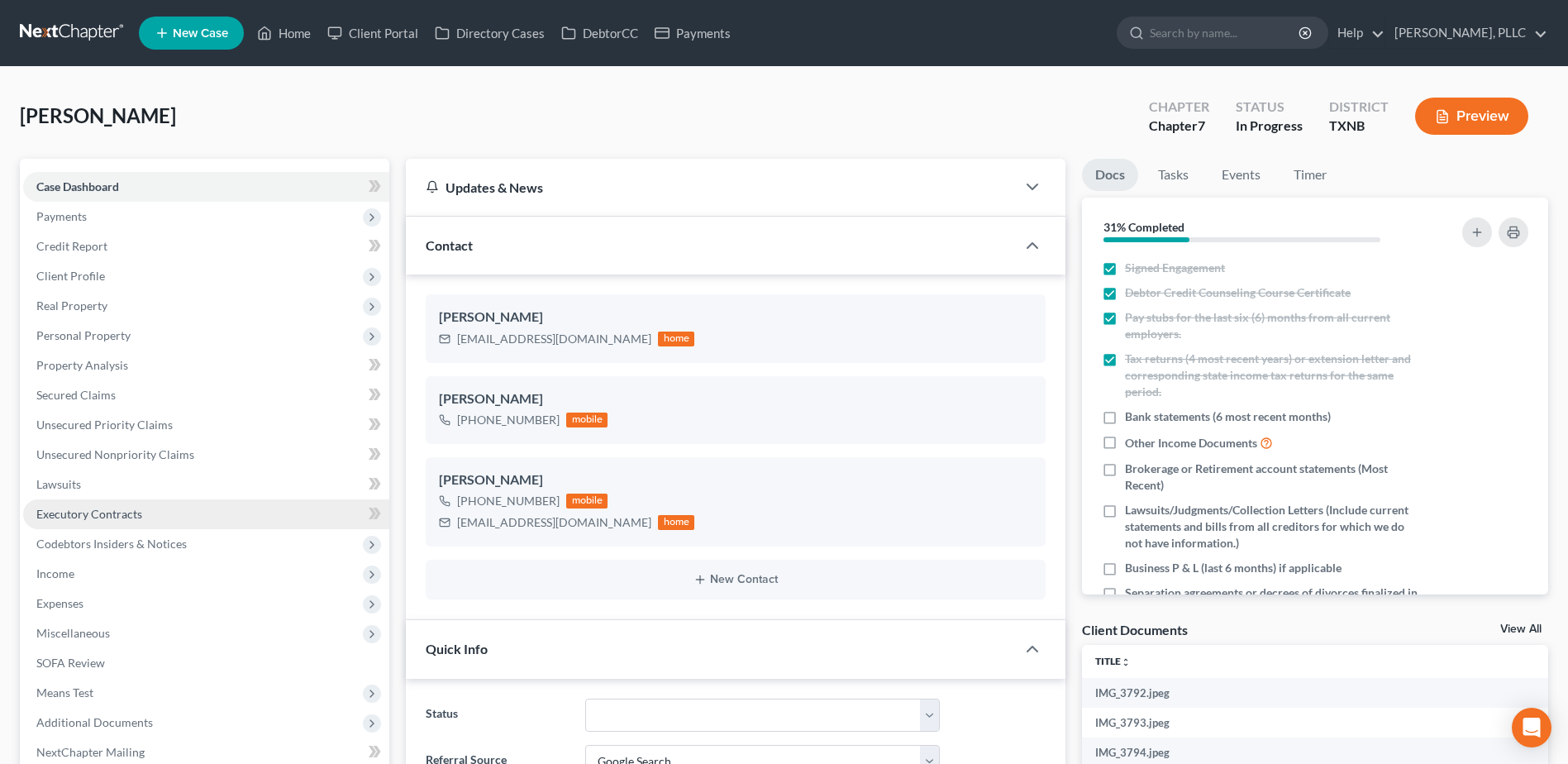
click at [80, 523] on link "Executory Contracts" at bounding box center [206, 514] width 366 height 30
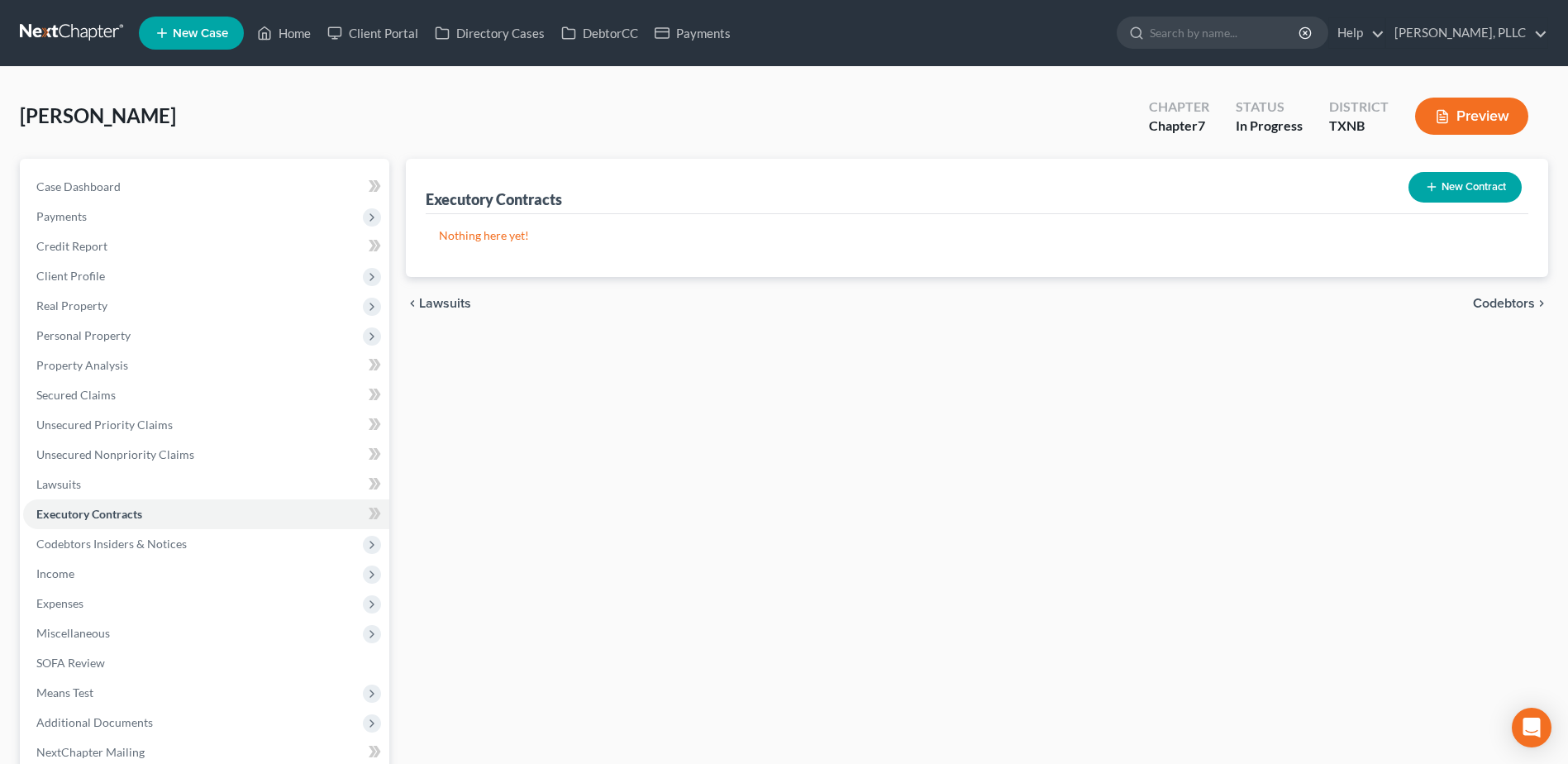
click at [1495, 198] on button "New Contract" at bounding box center [1464, 187] width 113 height 31
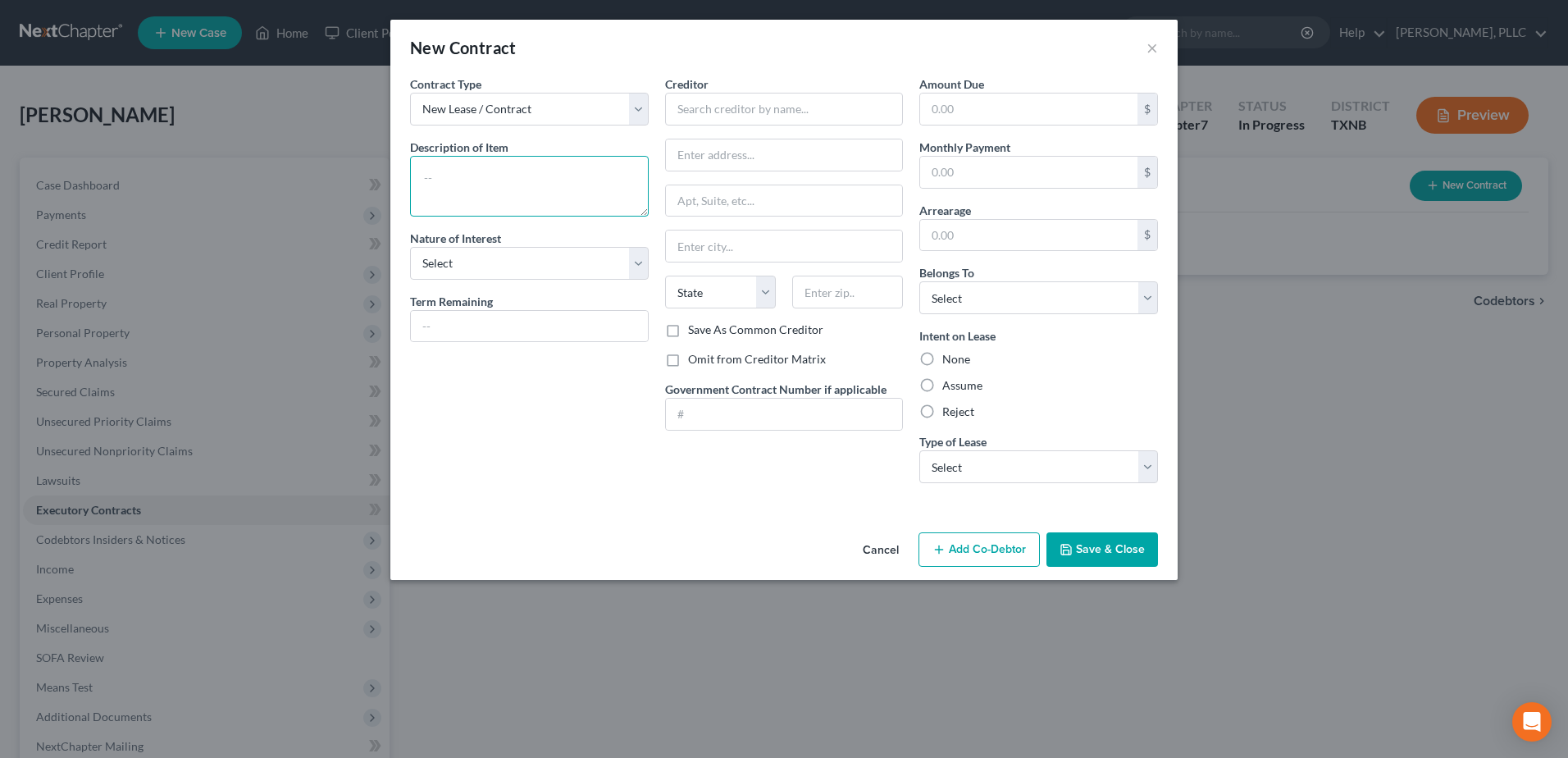
click at [561, 171] on textarea at bounding box center [529, 186] width 238 height 61
type textarea "Residential Lease"
click at [629, 272] on select "Select Purchaser Agent Lessor Lessee" at bounding box center [529, 264] width 238 height 33
select select "3"
click at [410, 247] on select "Select Purchaser Agent Lessor Lessee" at bounding box center [529, 264] width 238 height 33
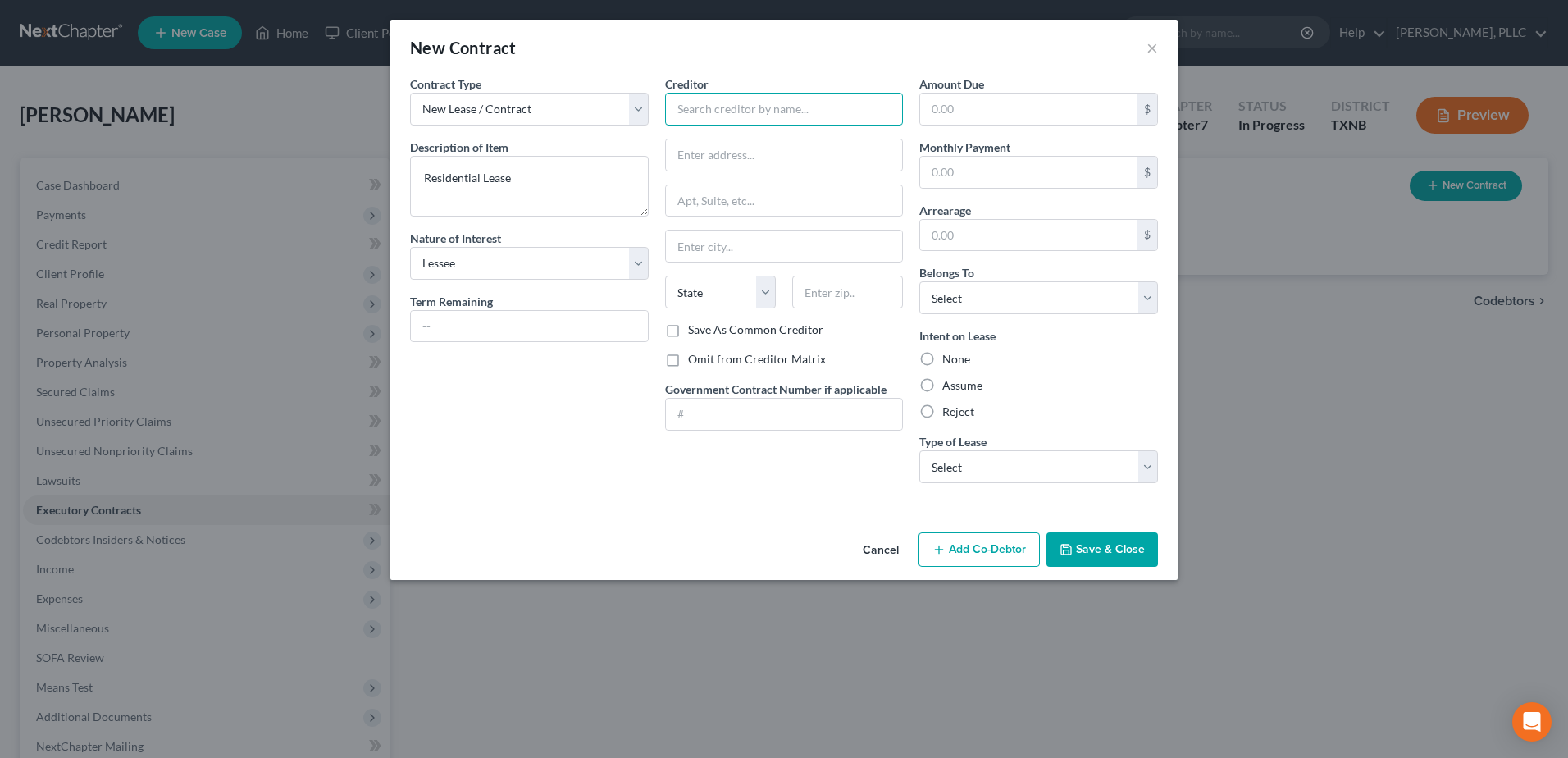
click at [728, 114] on input "text" at bounding box center [784, 109] width 238 height 33
type input "PPMG of [US_STATE]"
type input "1048 [US_STATE] Trail"
type input "Grapevine"
select select "45"
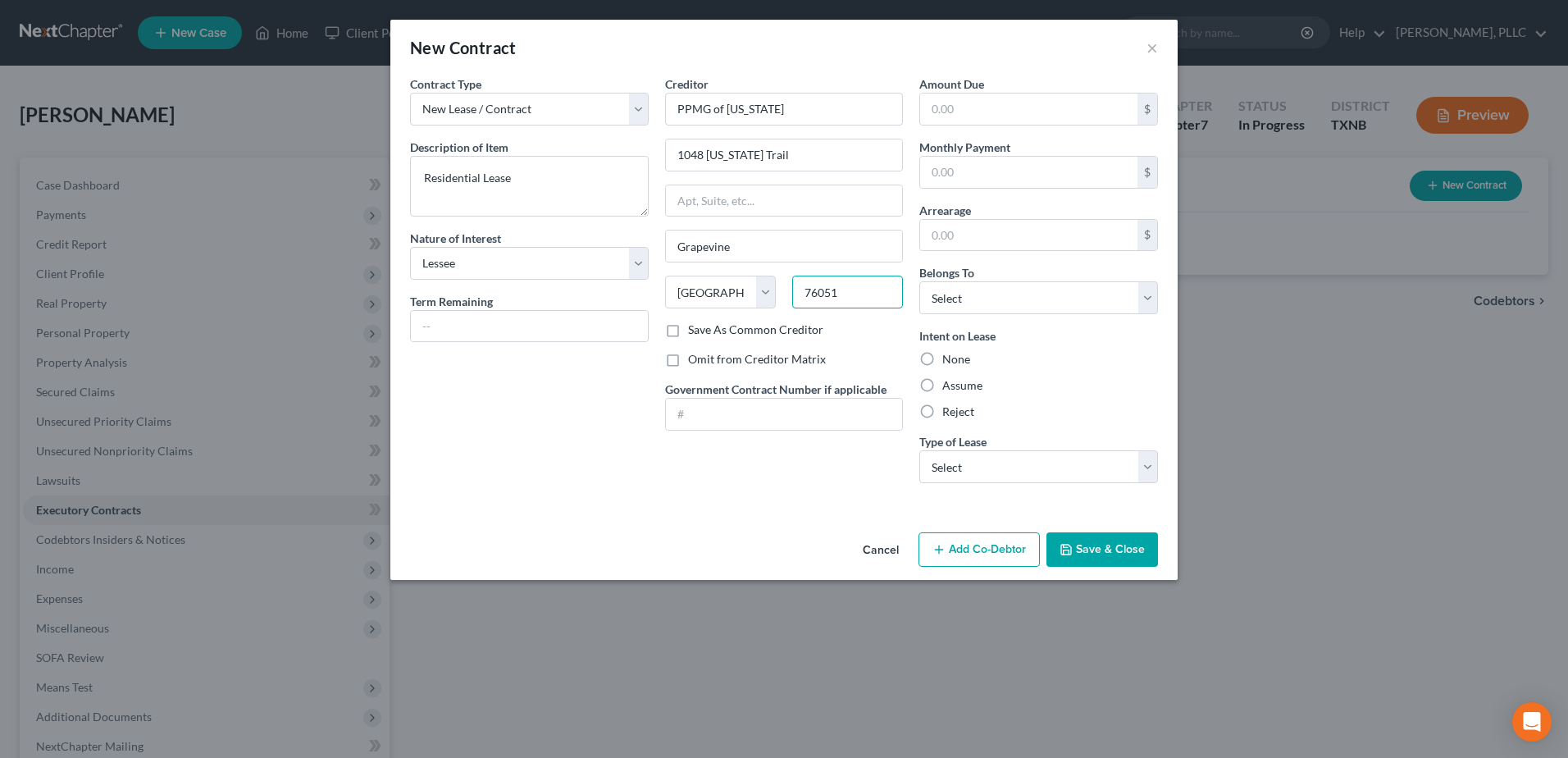
type input "76051"
click at [1174, 372] on div "Contract Type New Lease / Contract New Timeshare Description of non-residential…" at bounding box center [784, 300] width 787 height 450
click at [1146, 316] on div "Amount Due $ Monthly Payment $ Arrearage $ Belongs To * Select Debtor 1 Only De…" at bounding box center [1038, 286] width 255 height 421
click at [1146, 309] on select "Select Debtor 1 Only Debtor 2 Only Debtor 1 And Debtor 2 Only At Least One Of T…" at bounding box center [1038, 298] width 238 height 33
click at [919, 282] on select "Select Debtor 1 Only Debtor 2 Only Debtor 1 And Debtor 2 Only At Least One Of T…" at bounding box center [1038, 298] width 238 height 33
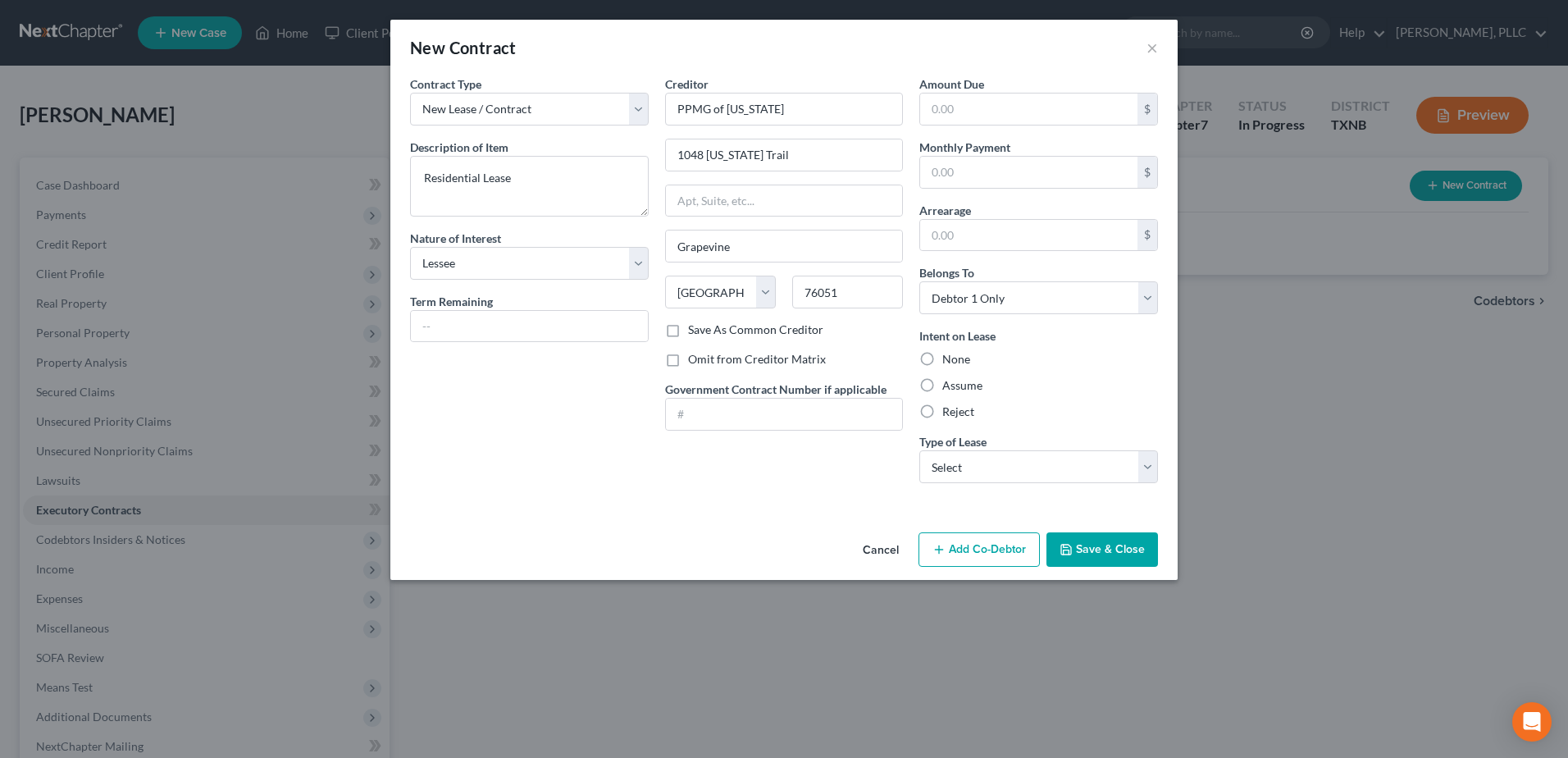
click at [942, 386] on label "Assume" at bounding box center [962, 385] width 40 height 16
click at [949, 386] on input "Assume" at bounding box center [954, 382] width 11 height 11
click at [1141, 475] on select "Select Real Estate Car Other" at bounding box center [1038, 467] width 238 height 33
click at [919, 450] on select "Select Real Estate Car Other" at bounding box center [1038, 467] width 238 height 33
click at [688, 360] on label "Omit from Creditor Matrix" at bounding box center [757, 359] width 137 height 16
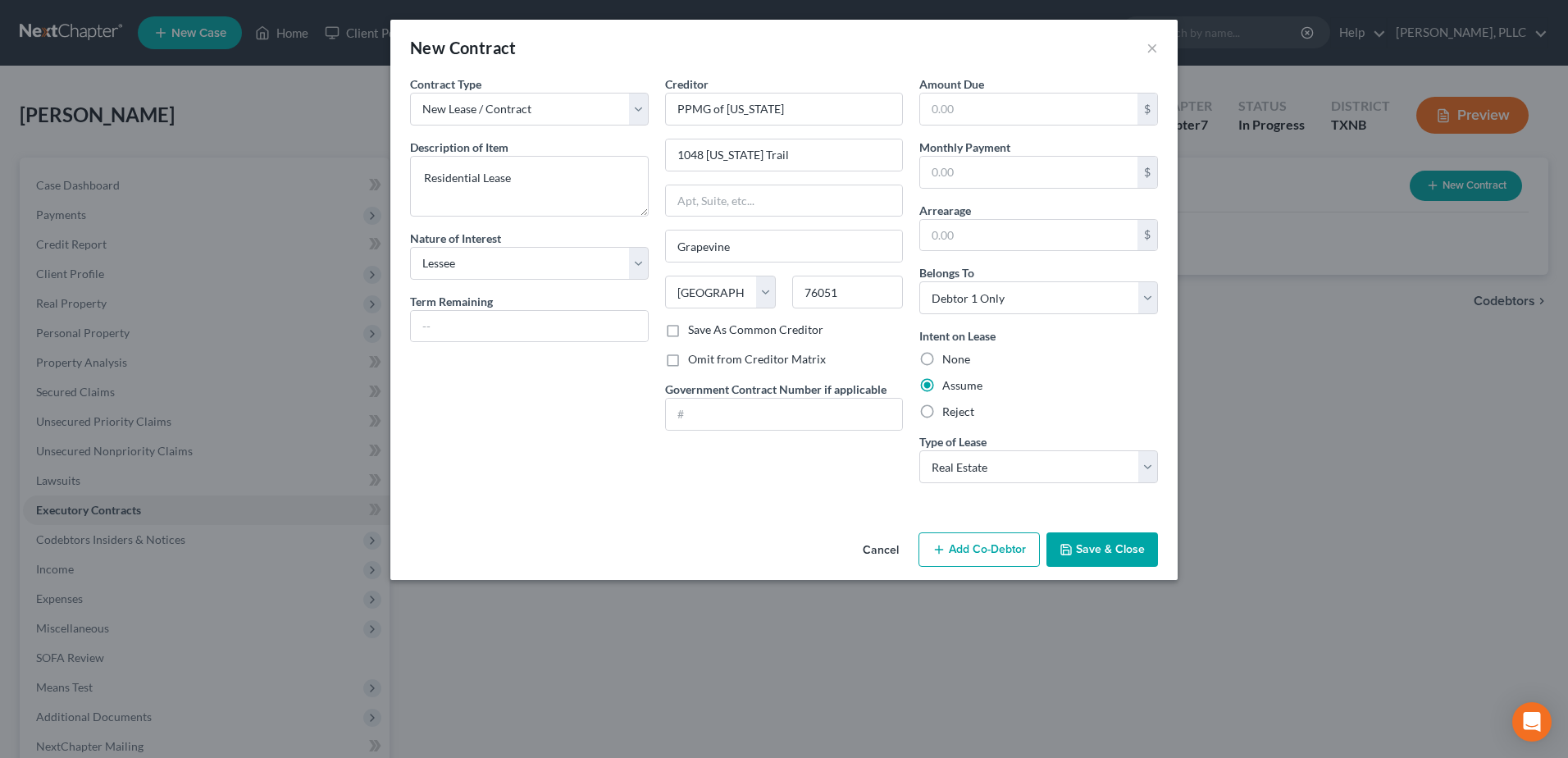
click at [694, 360] on input "Omit from Creditor Matrix" at bounding box center [699, 356] width 11 height 11
click at [1141, 350] on div "Intent on Lease None Assume Reject" at bounding box center [1038, 373] width 238 height 92
click at [1149, 550] on button "Save & Close" at bounding box center [1102, 550] width 112 height 35
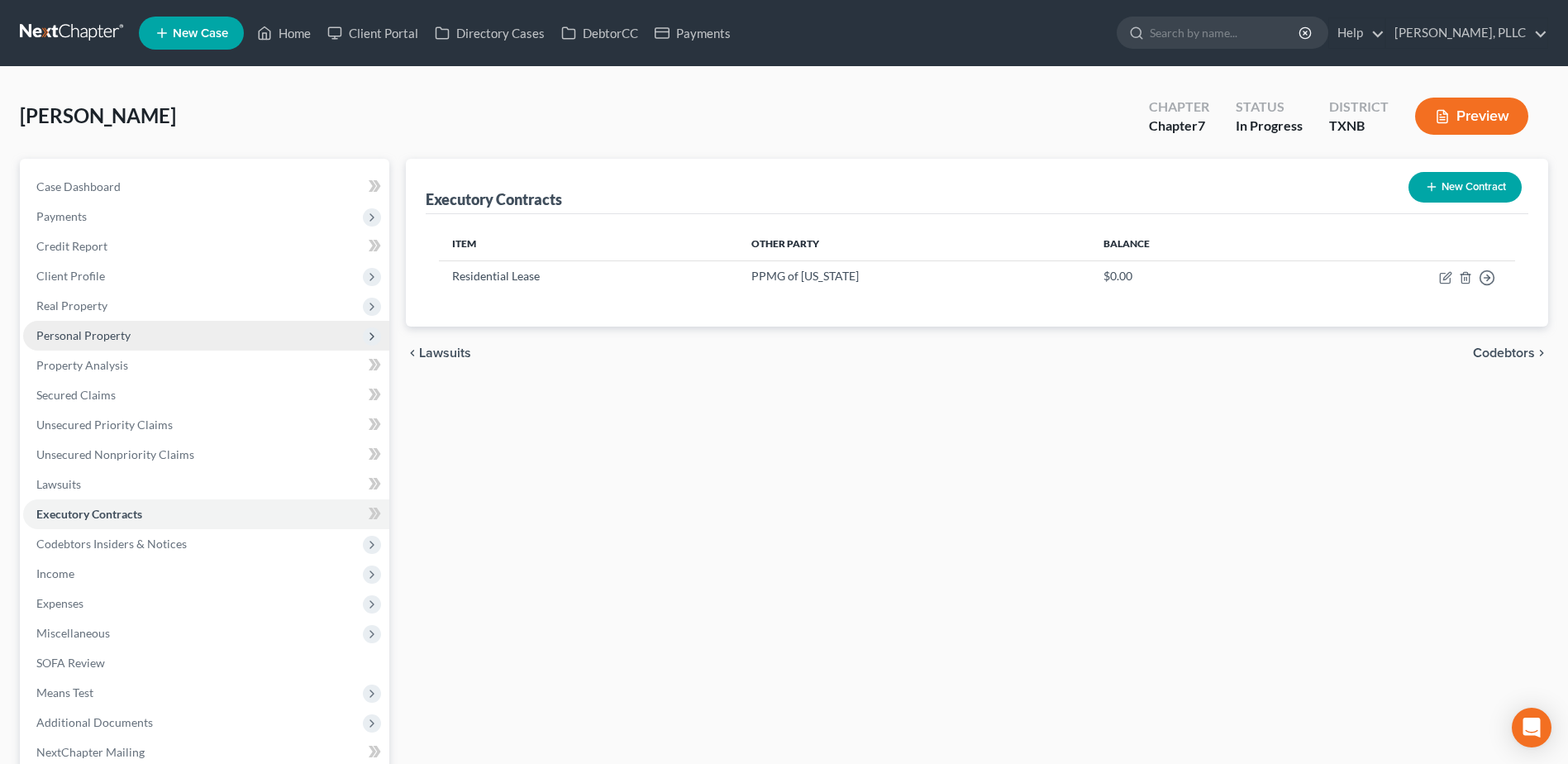
click at [95, 340] on span "Personal Property" at bounding box center [83, 335] width 94 height 15
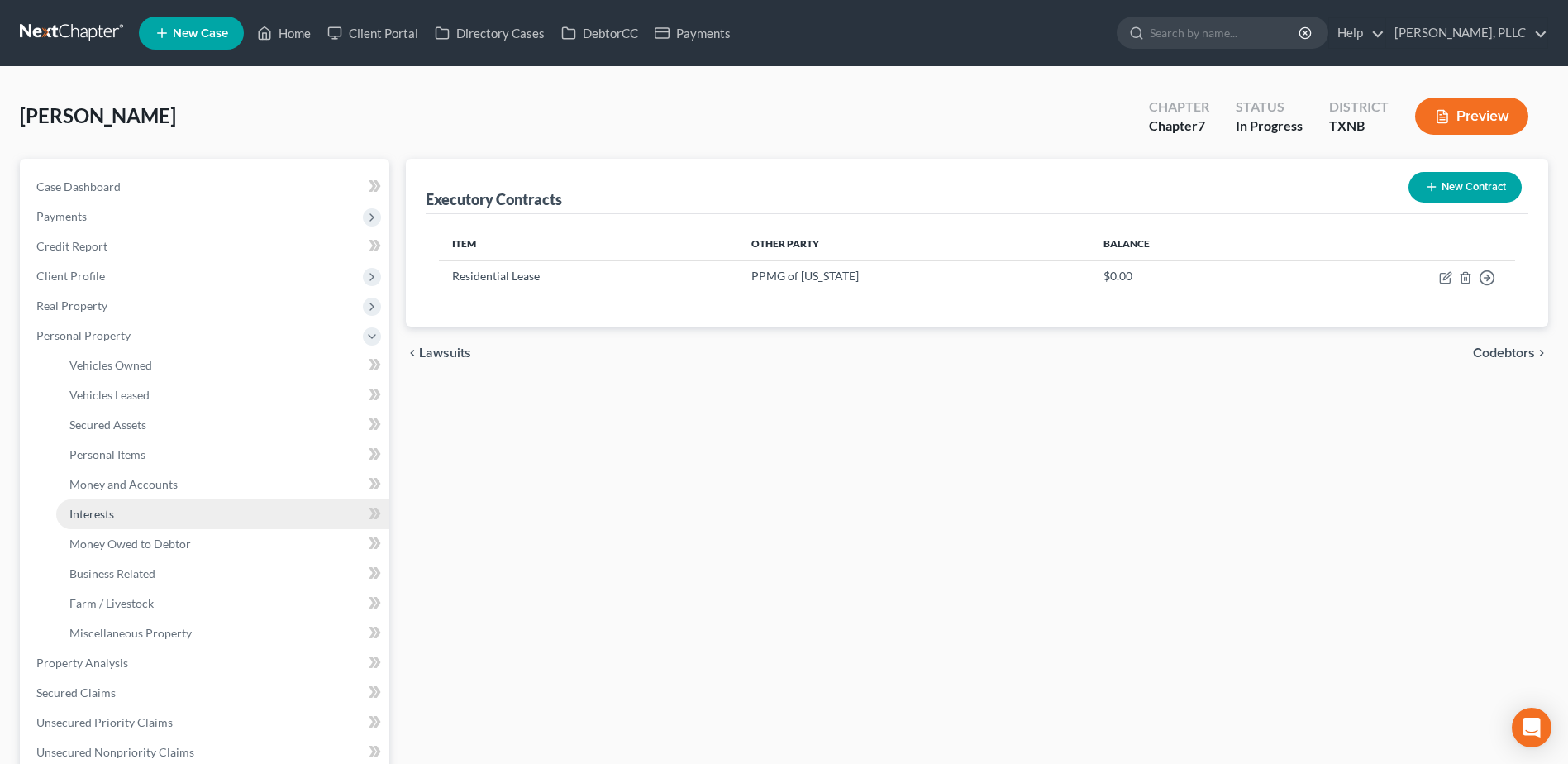
click at [113, 512] on span "Interests" at bounding box center [92, 514] width 45 height 15
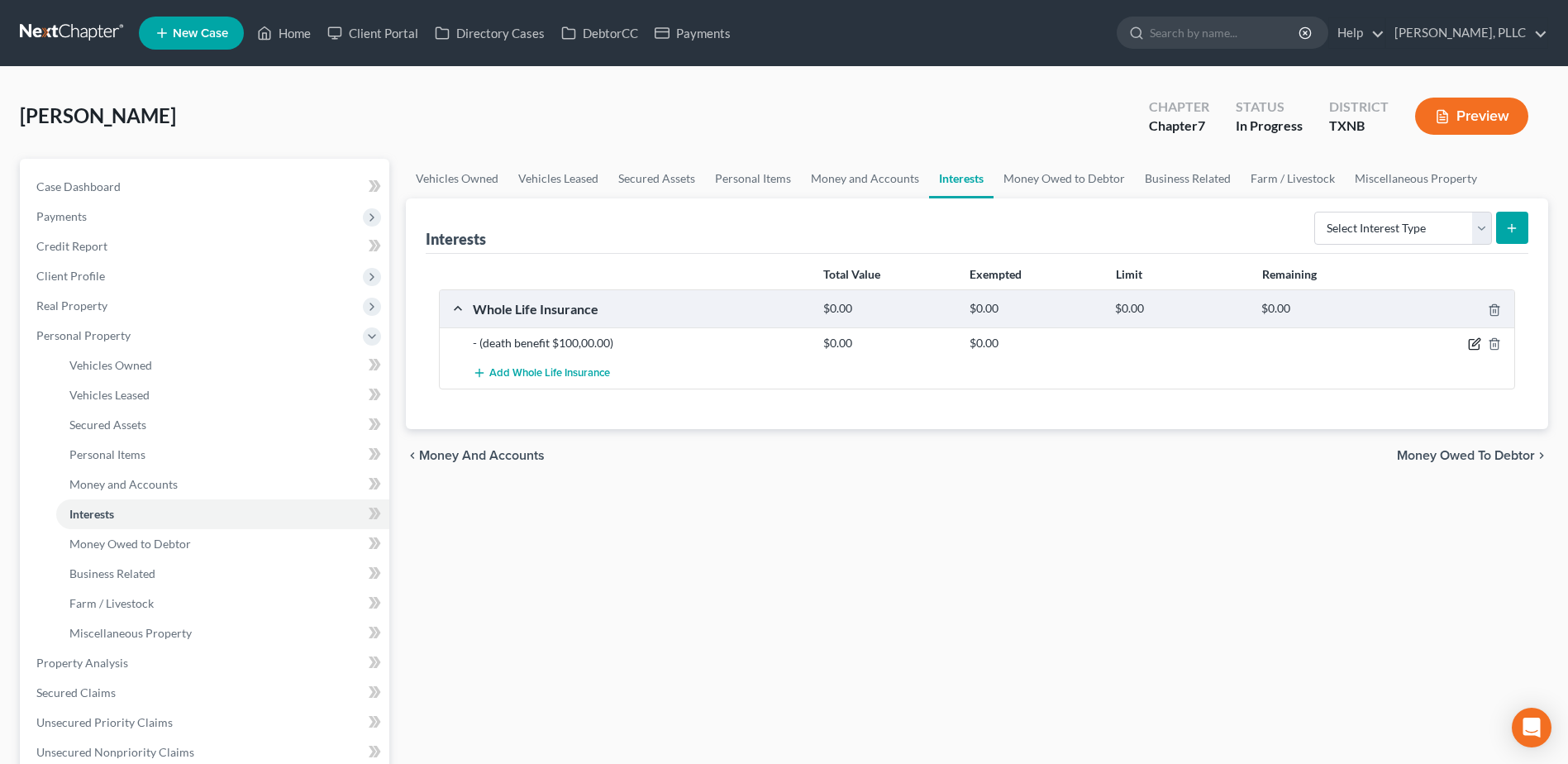
click at [1476, 346] on icon "button" at bounding box center [1475, 344] width 14 height 14
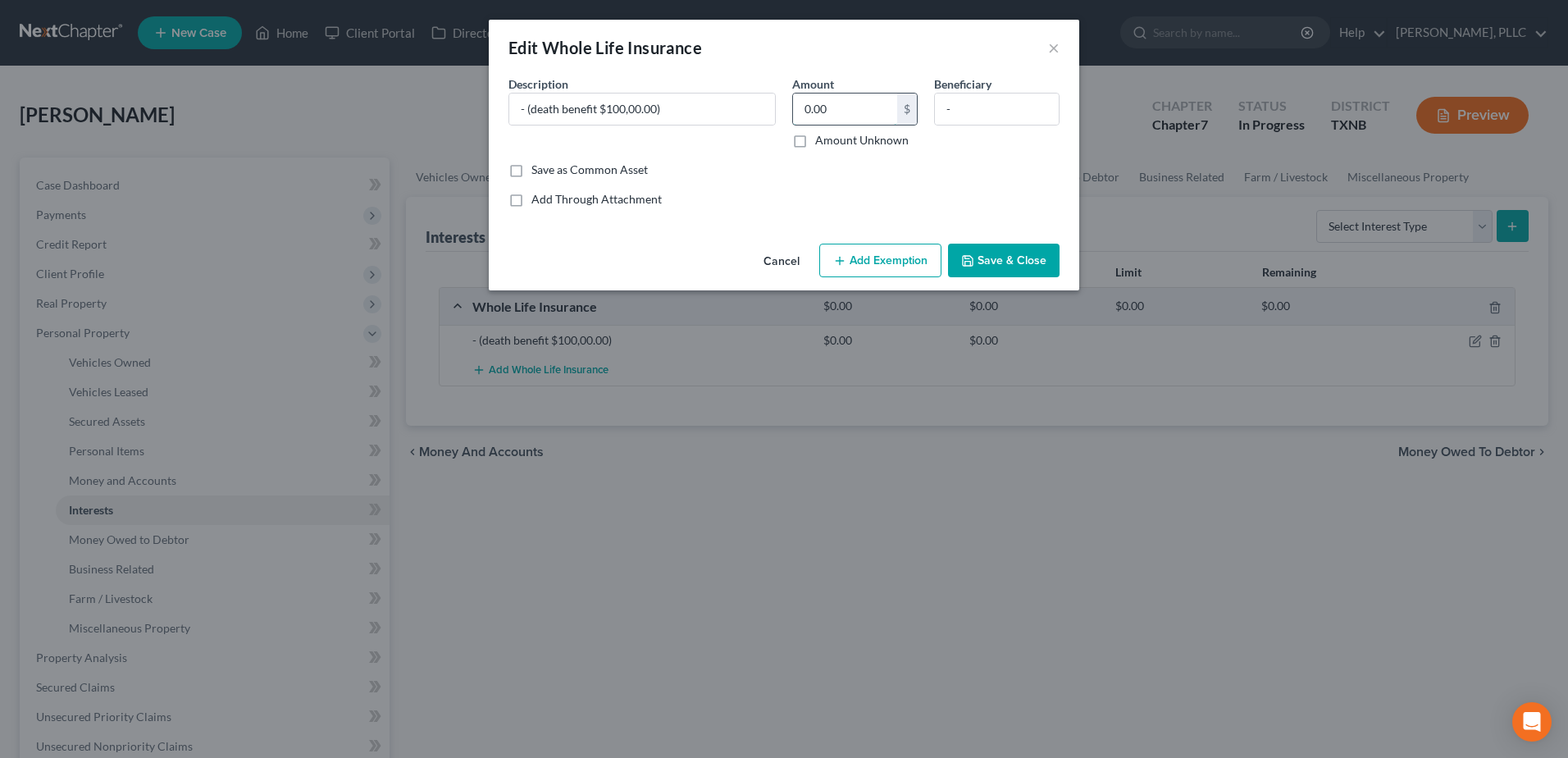
click at [858, 114] on input "0.00" at bounding box center [845, 109] width 104 height 31
click at [979, 110] on input "-" at bounding box center [996, 109] width 124 height 31
paste input "La’[PERSON_NAME] [PERSON_NAME] [PERSON_NAME] Kenedee [PERSON_NAME]"
drag, startPoint x: 525, startPoint y: 109, endPoint x: 477, endPoint y: 103, distance: 48.4
click at [485, 108] on div "Edit Whole Life Insurance × An exemption set must first be selected from the Fi…" at bounding box center [784, 379] width 1568 height 758
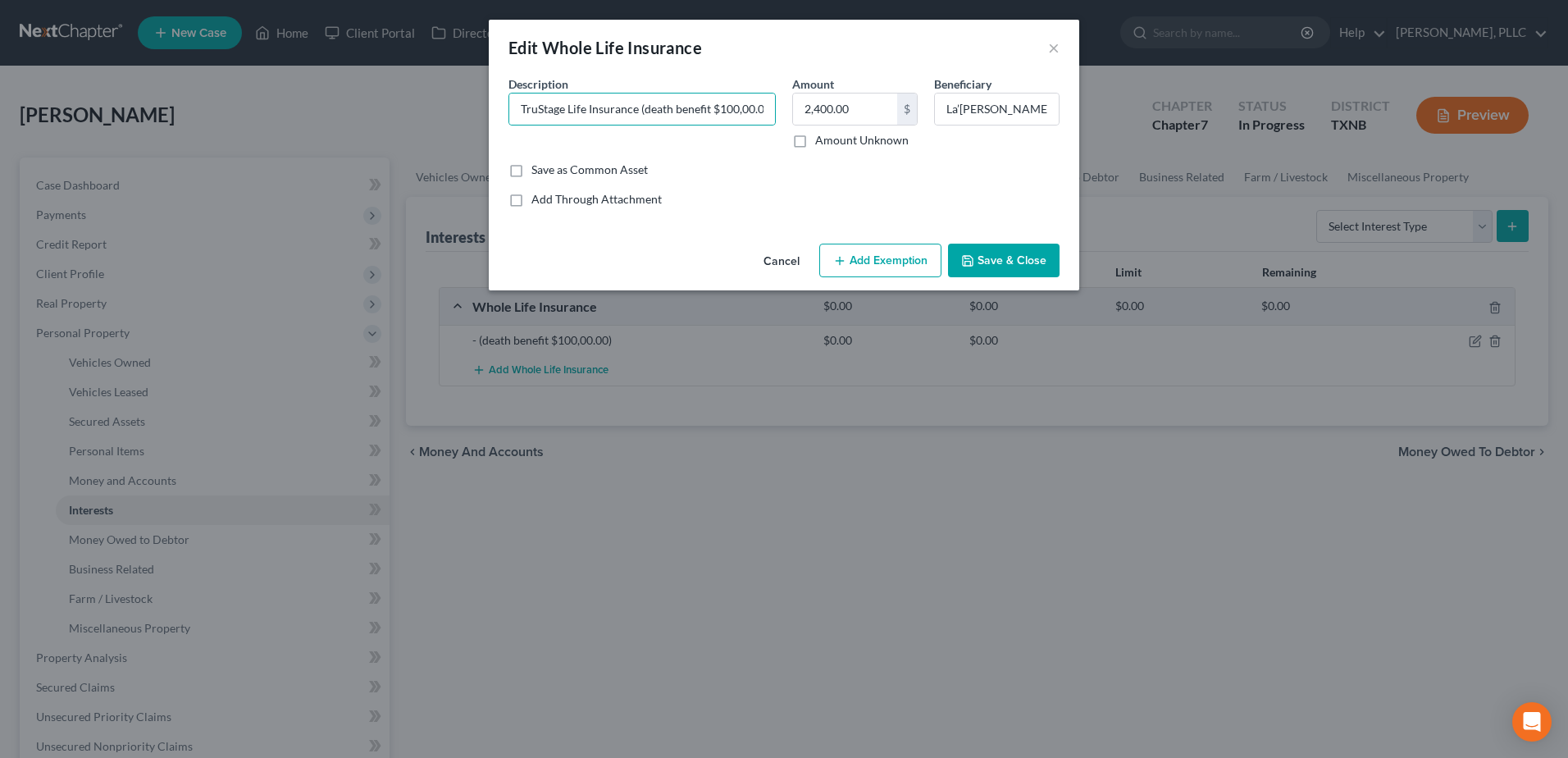
click at [1058, 265] on button "Save & Close" at bounding box center [1004, 261] width 112 height 35
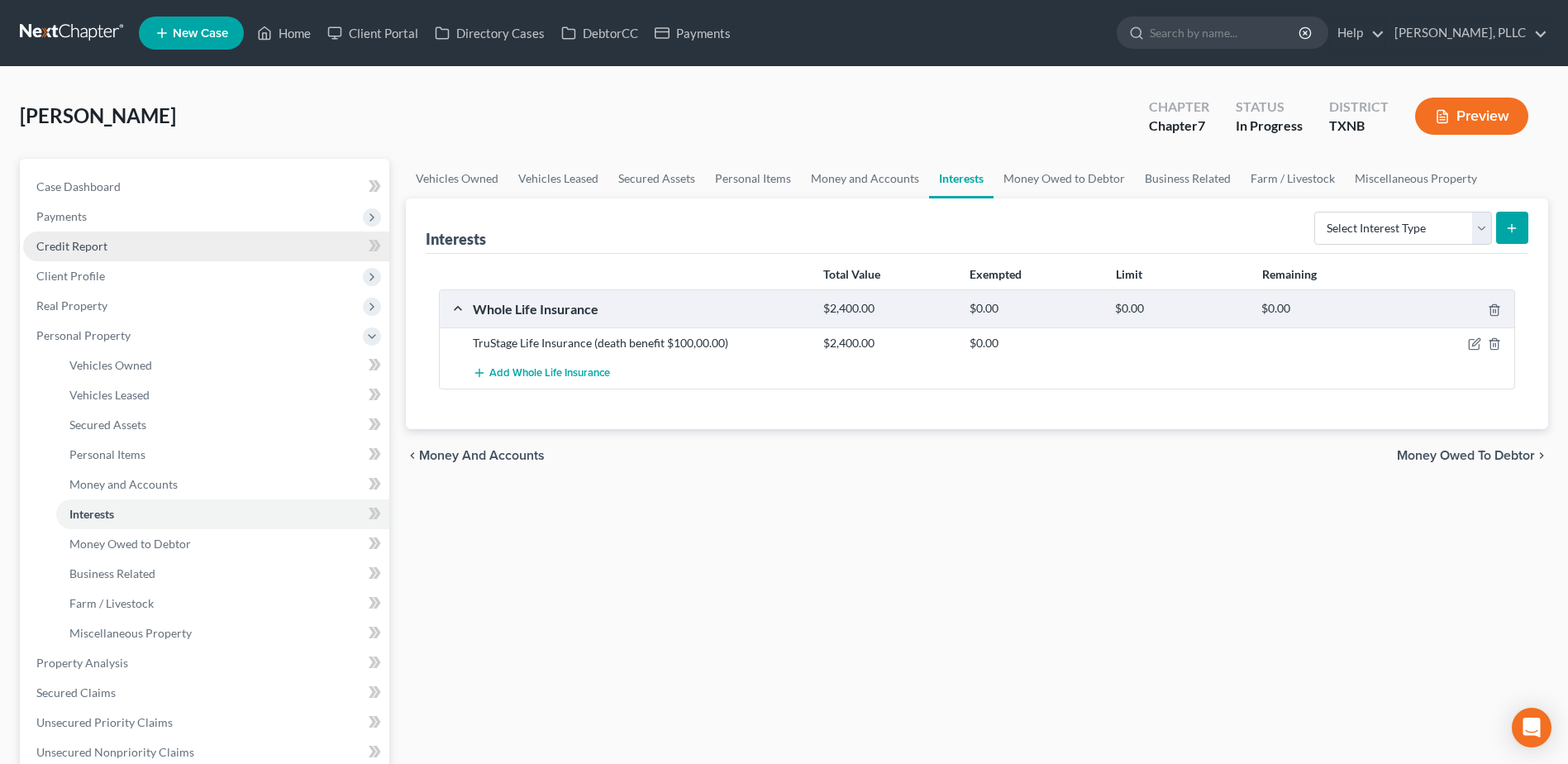
click at [78, 248] on span "Credit Report" at bounding box center [72, 246] width 71 height 15
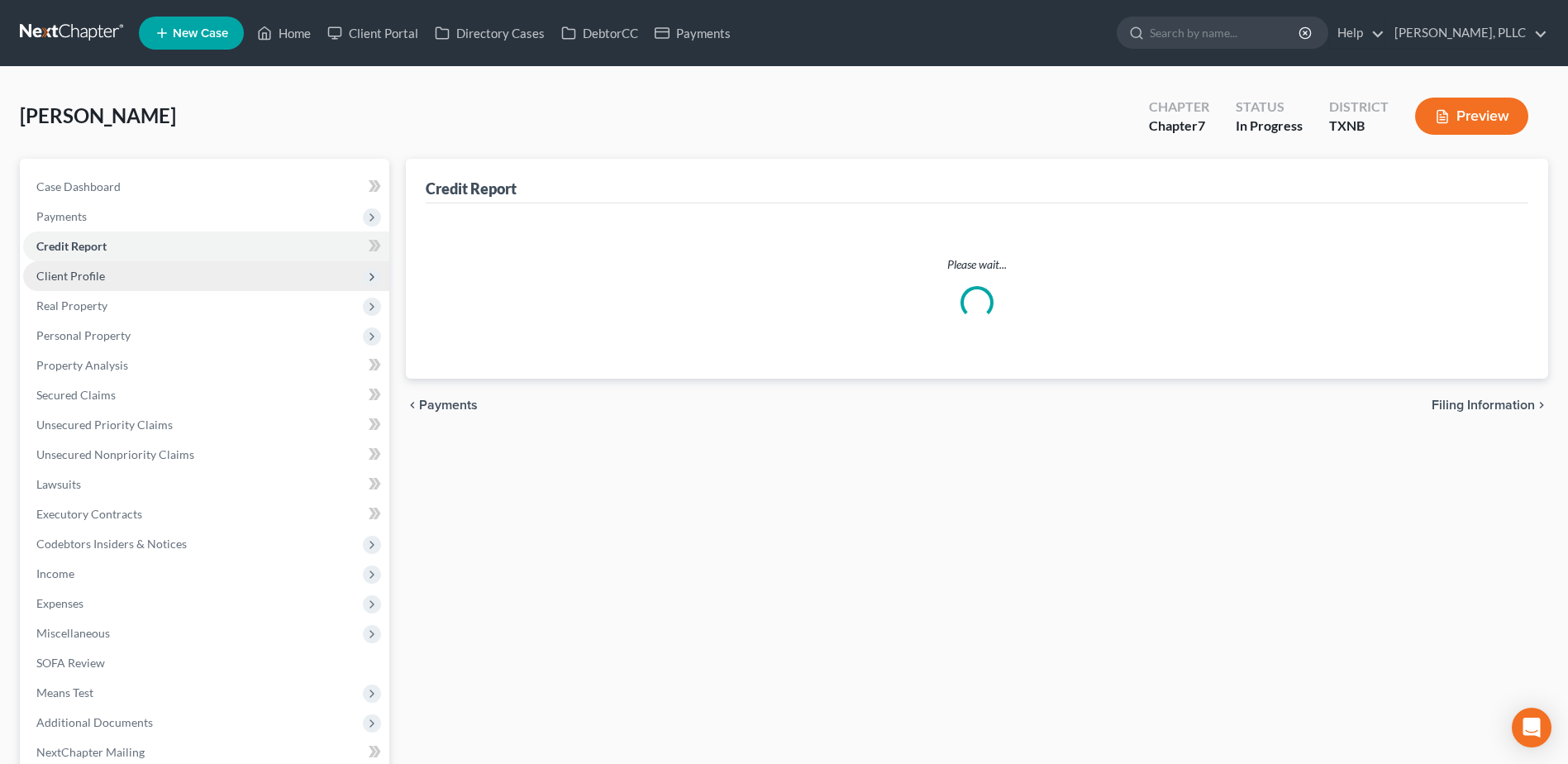
click at [82, 279] on span "Client Profile" at bounding box center [71, 275] width 69 height 15
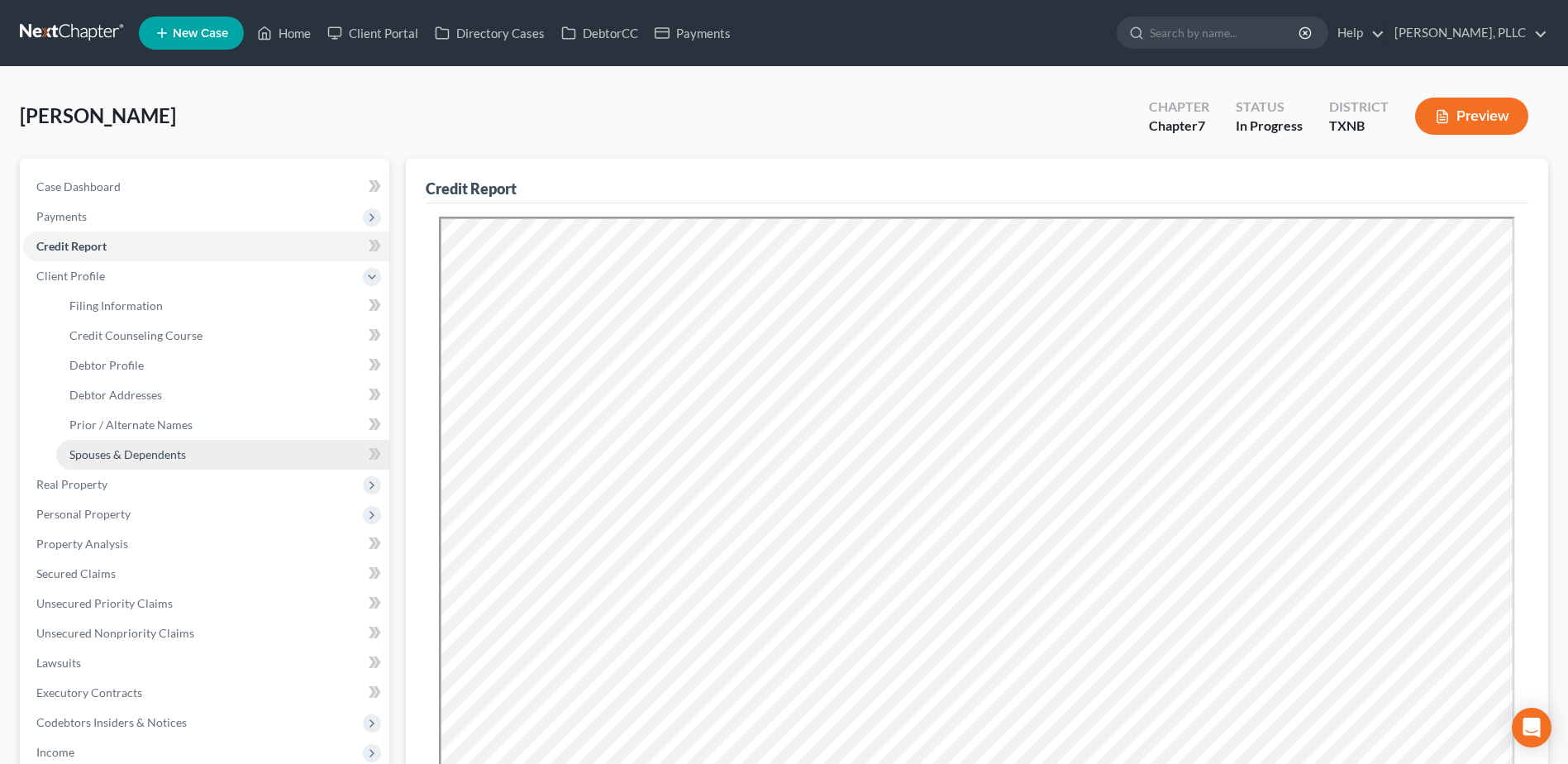
click at [135, 457] on span "Spouses & Dependents" at bounding box center [128, 454] width 116 height 15
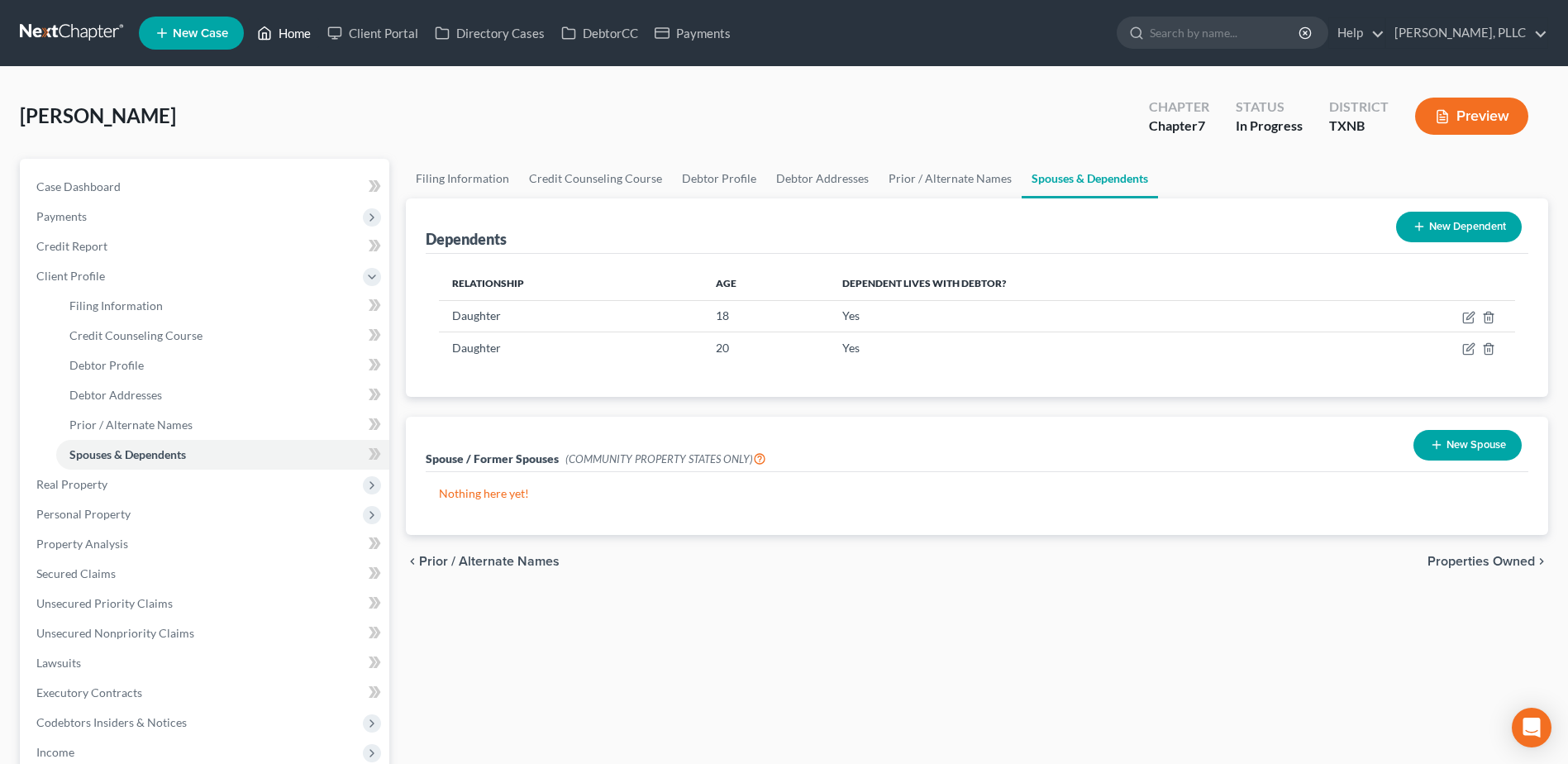
click at [302, 35] on link "Home" at bounding box center [284, 33] width 71 height 30
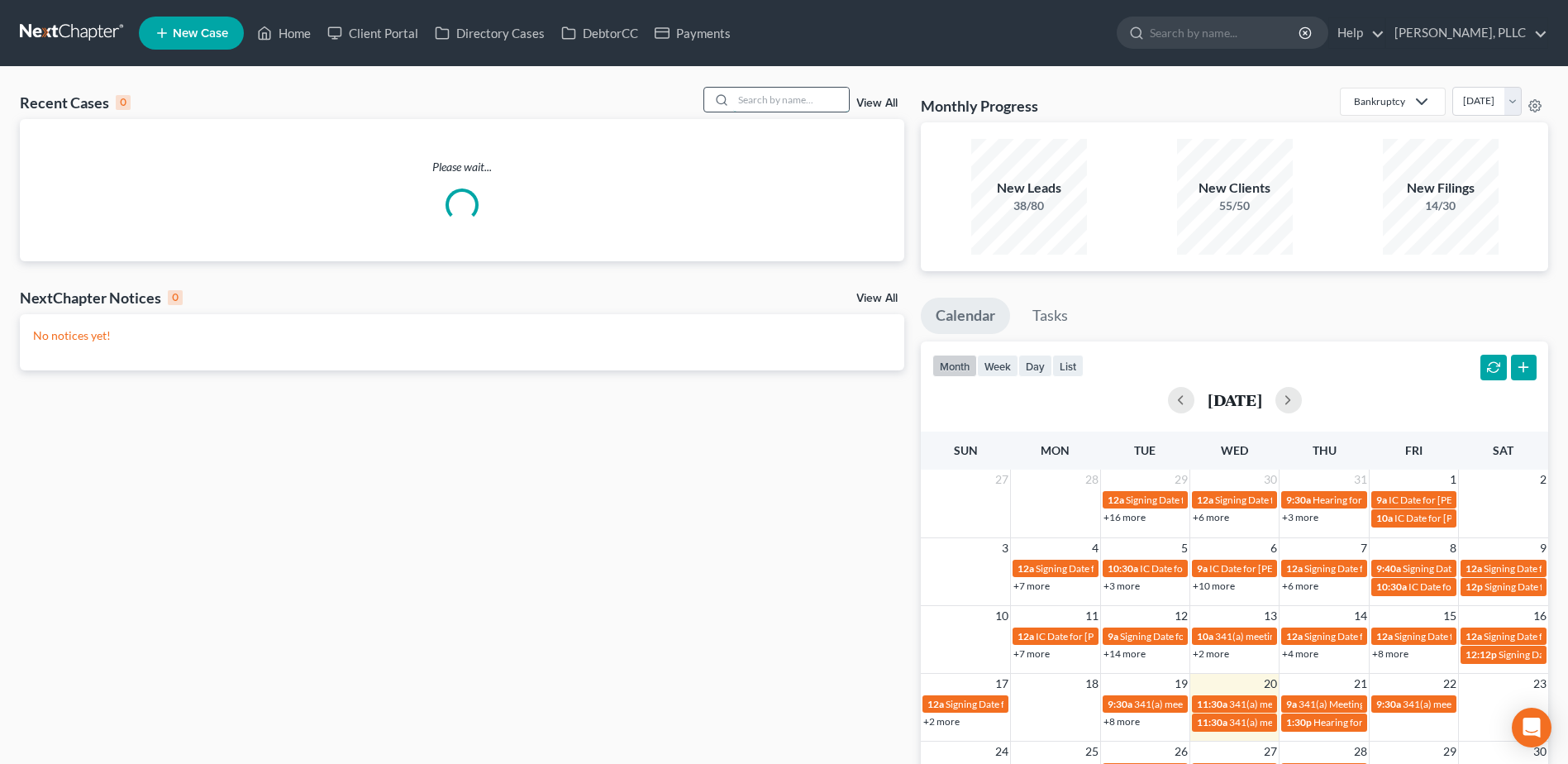
click at [814, 103] on input "search" at bounding box center [791, 99] width 115 height 24
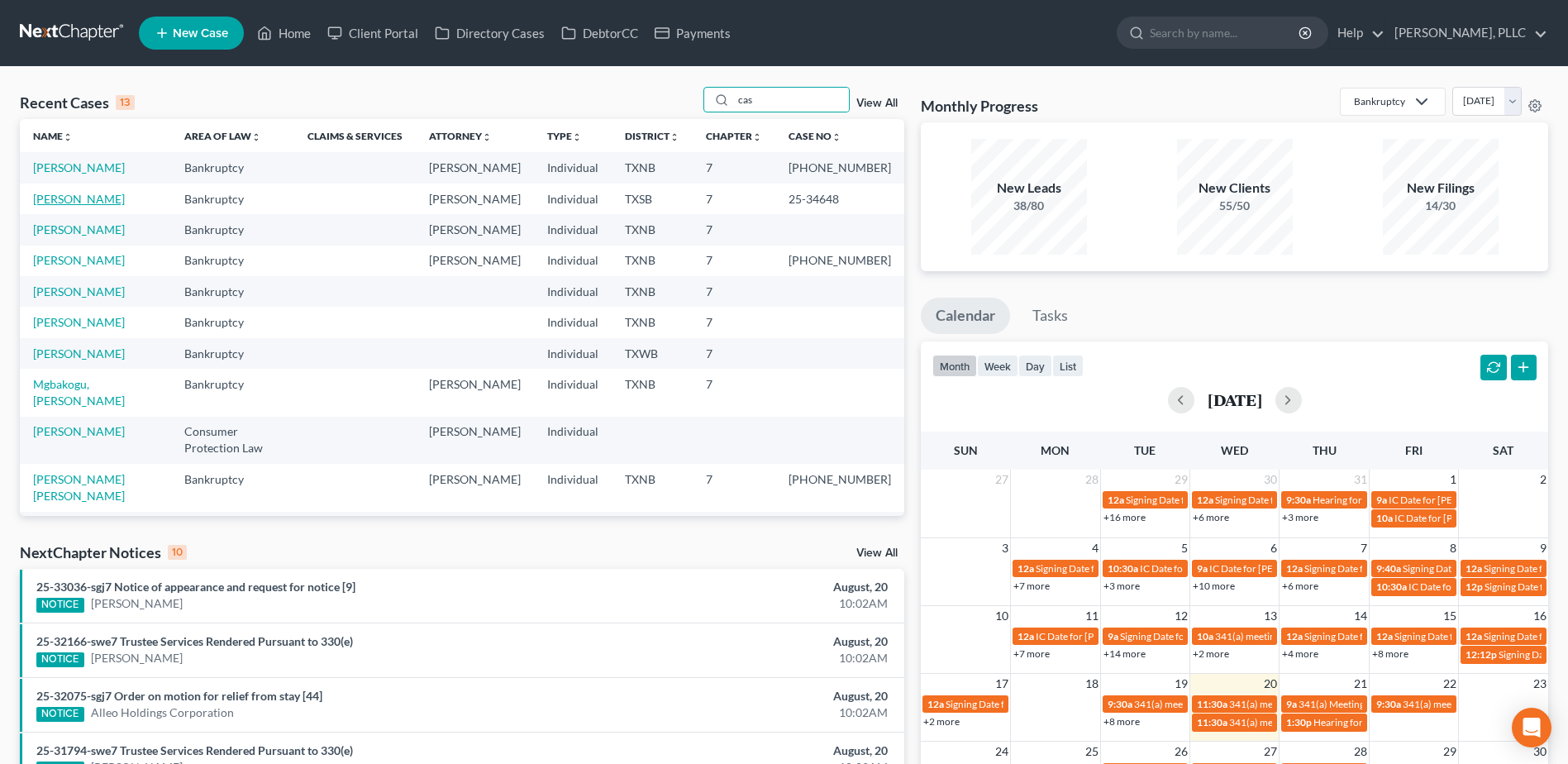
click at [78, 195] on link "[PERSON_NAME]" at bounding box center [78, 199] width 92 height 15
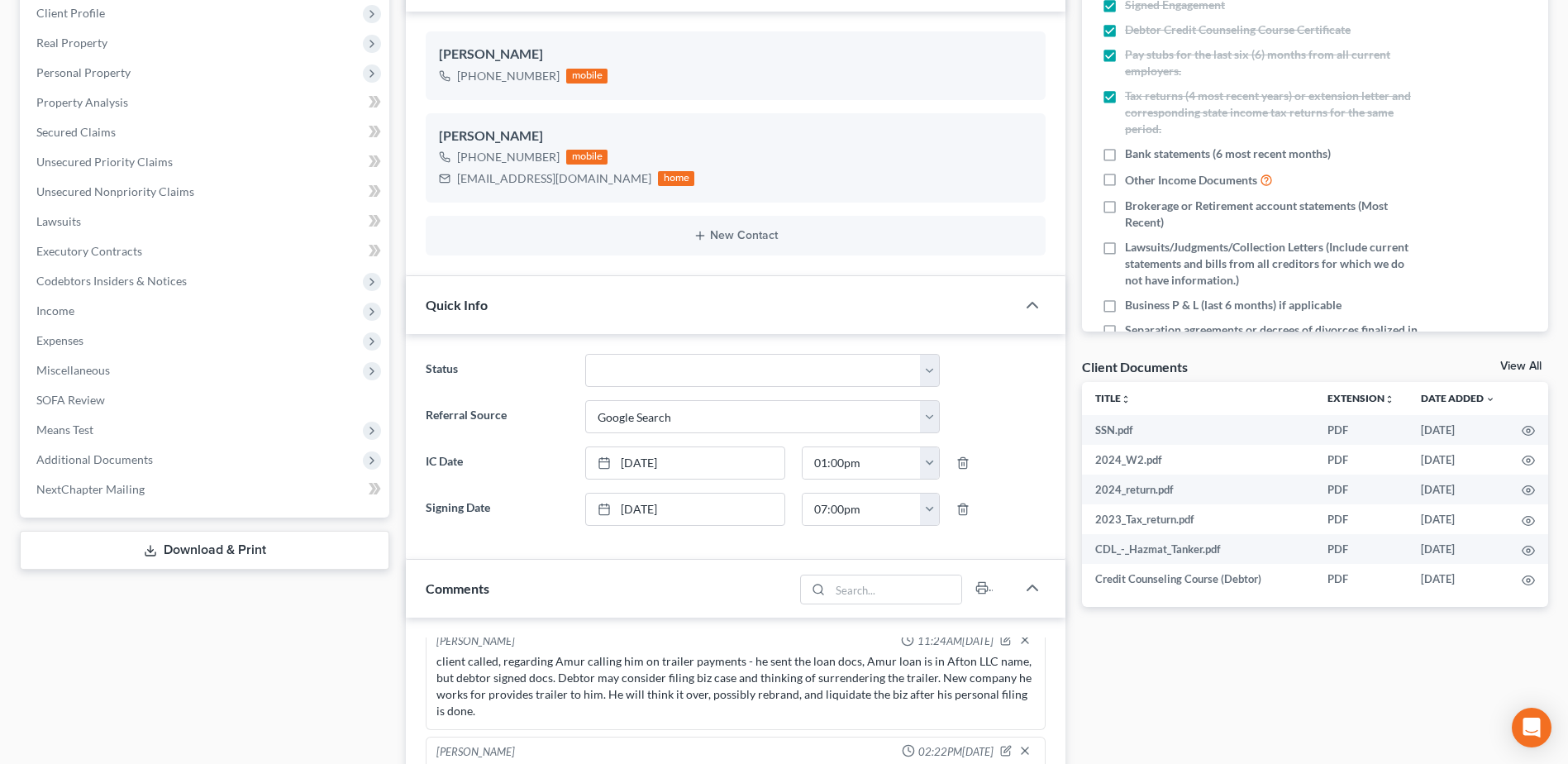
scroll to position [840, 0]
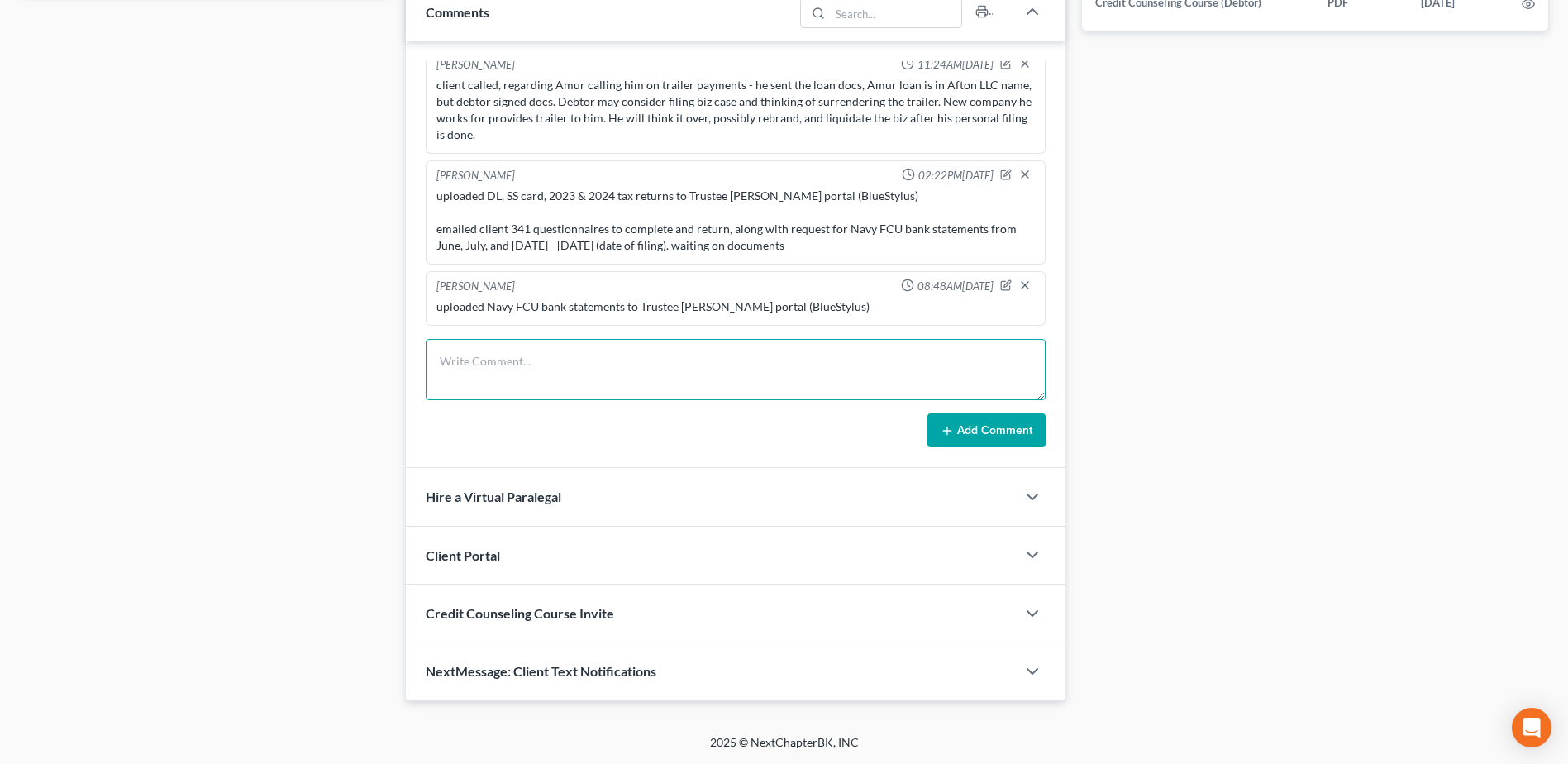
click at [583, 363] on textarea at bounding box center [736, 369] width 620 height 61
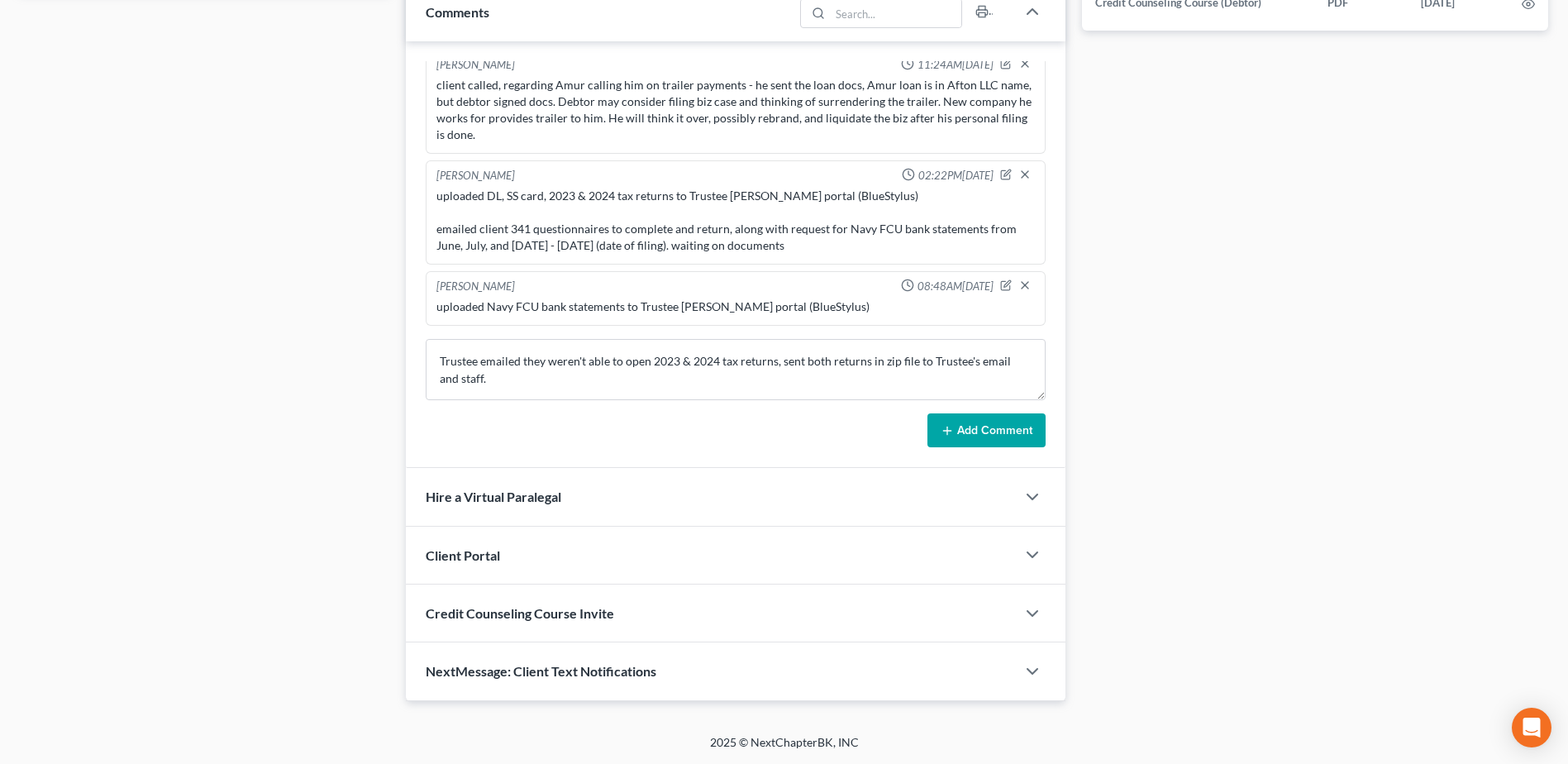
click at [980, 433] on button "Add Comment" at bounding box center [987, 430] width 118 height 35
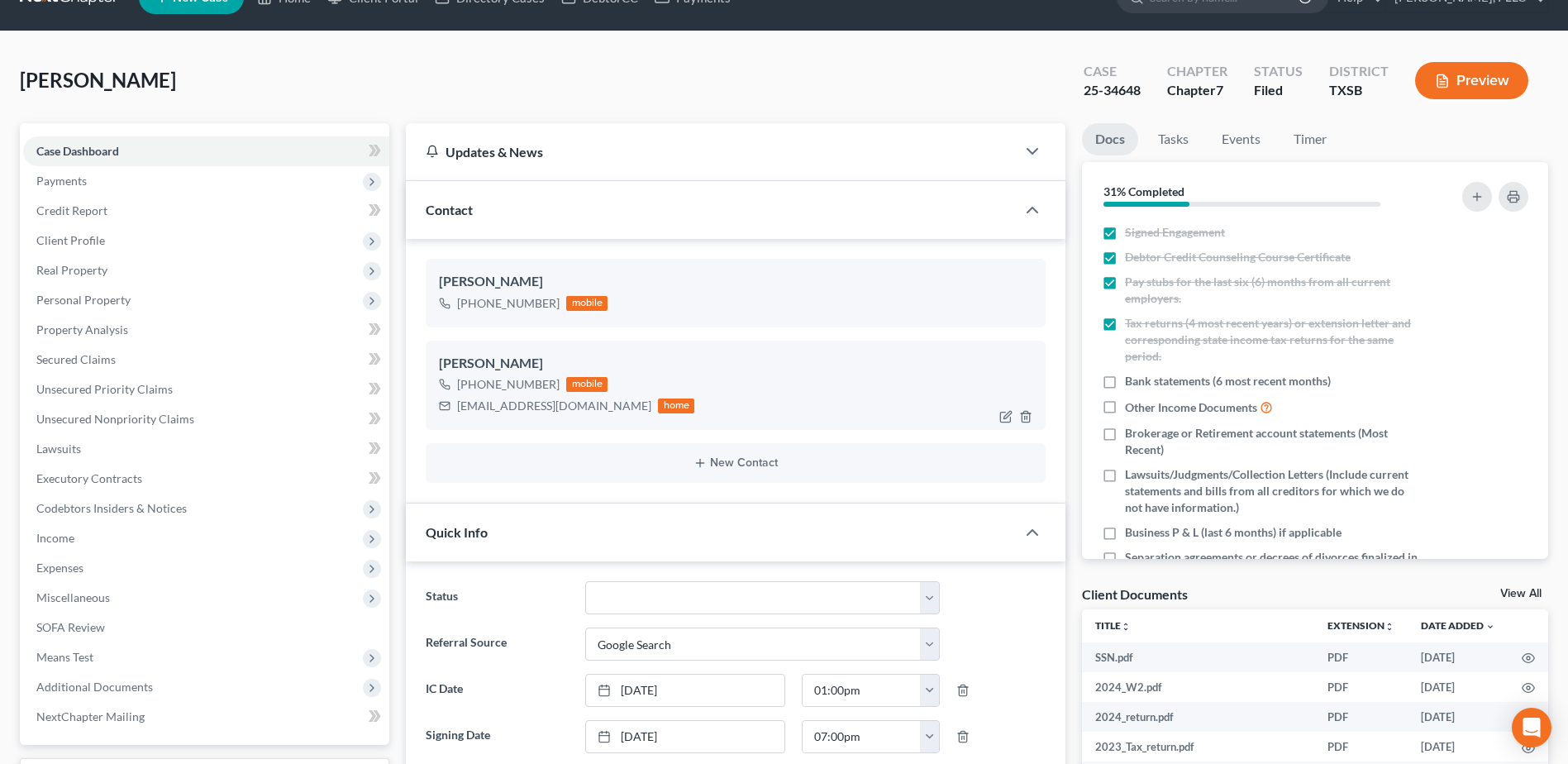
scroll to position [0, 0]
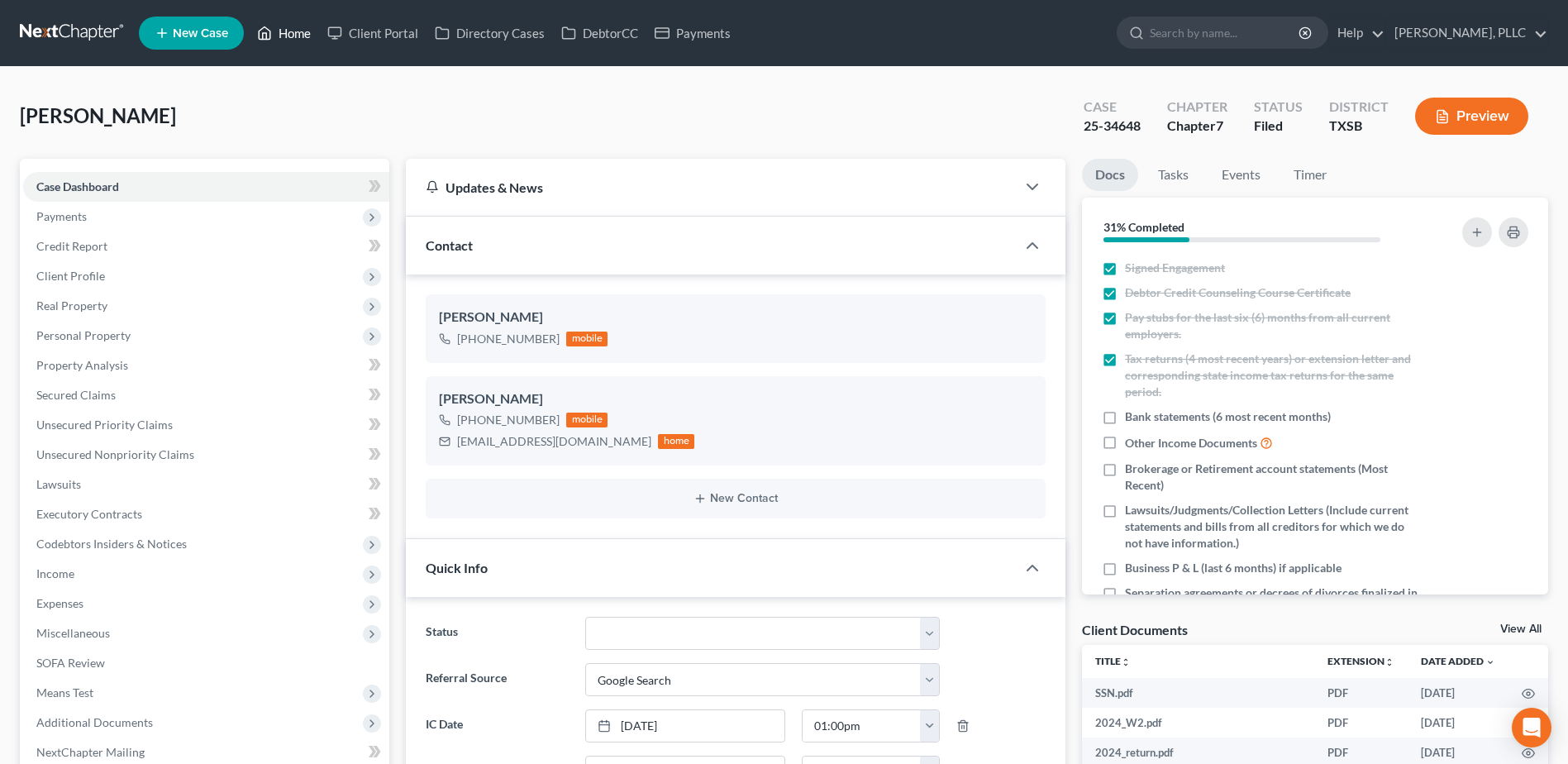
drag, startPoint x: 297, startPoint y: 31, endPoint x: 603, endPoint y: 138, distance: 324.2
click at [296, 31] on link "Home" at bounding box center [284, 33] width 71 height 30
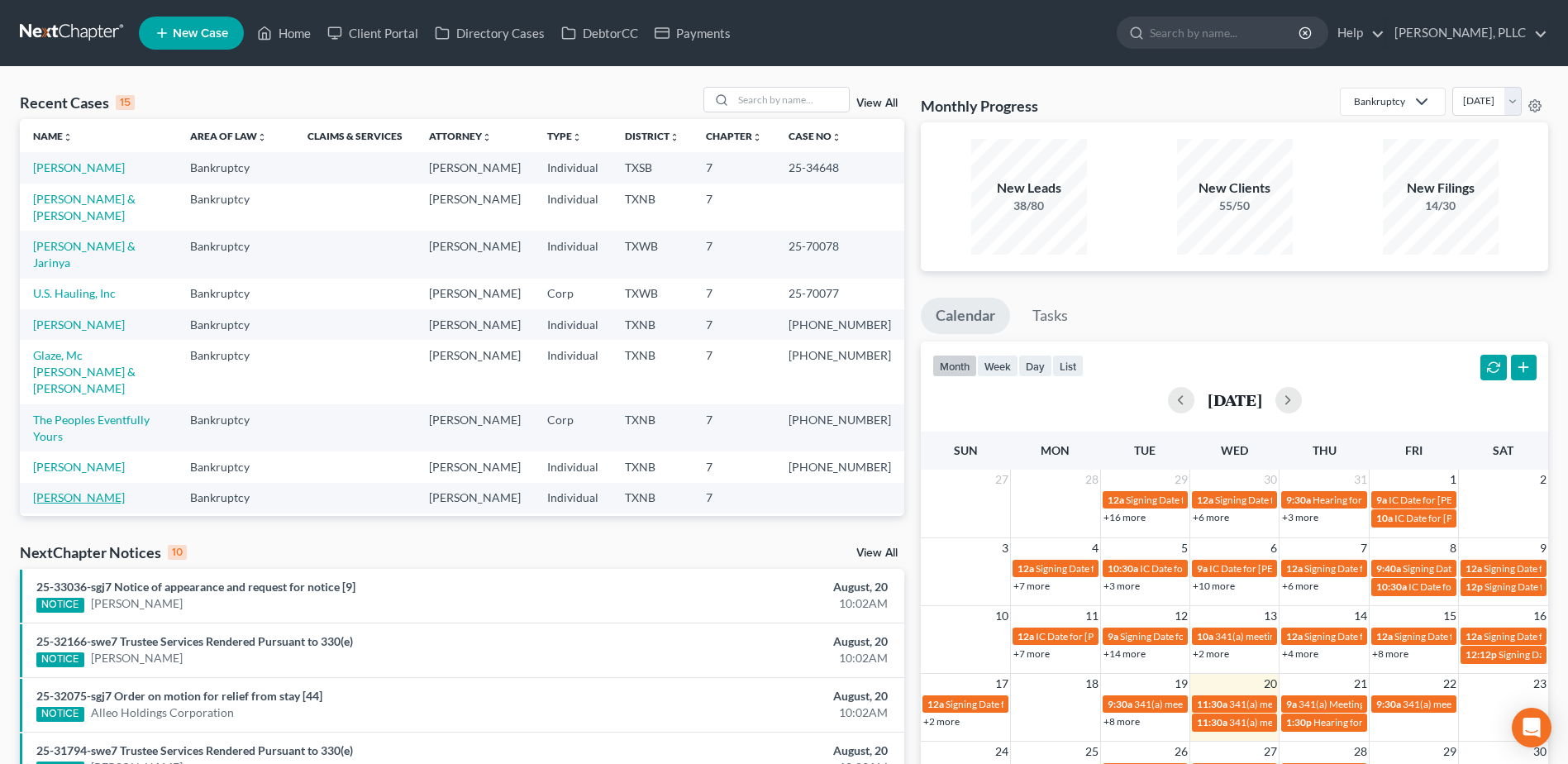
click at [57, 501] on link "[PERSON_NAME]" at bounding box center [78, 497] width 92 height 15
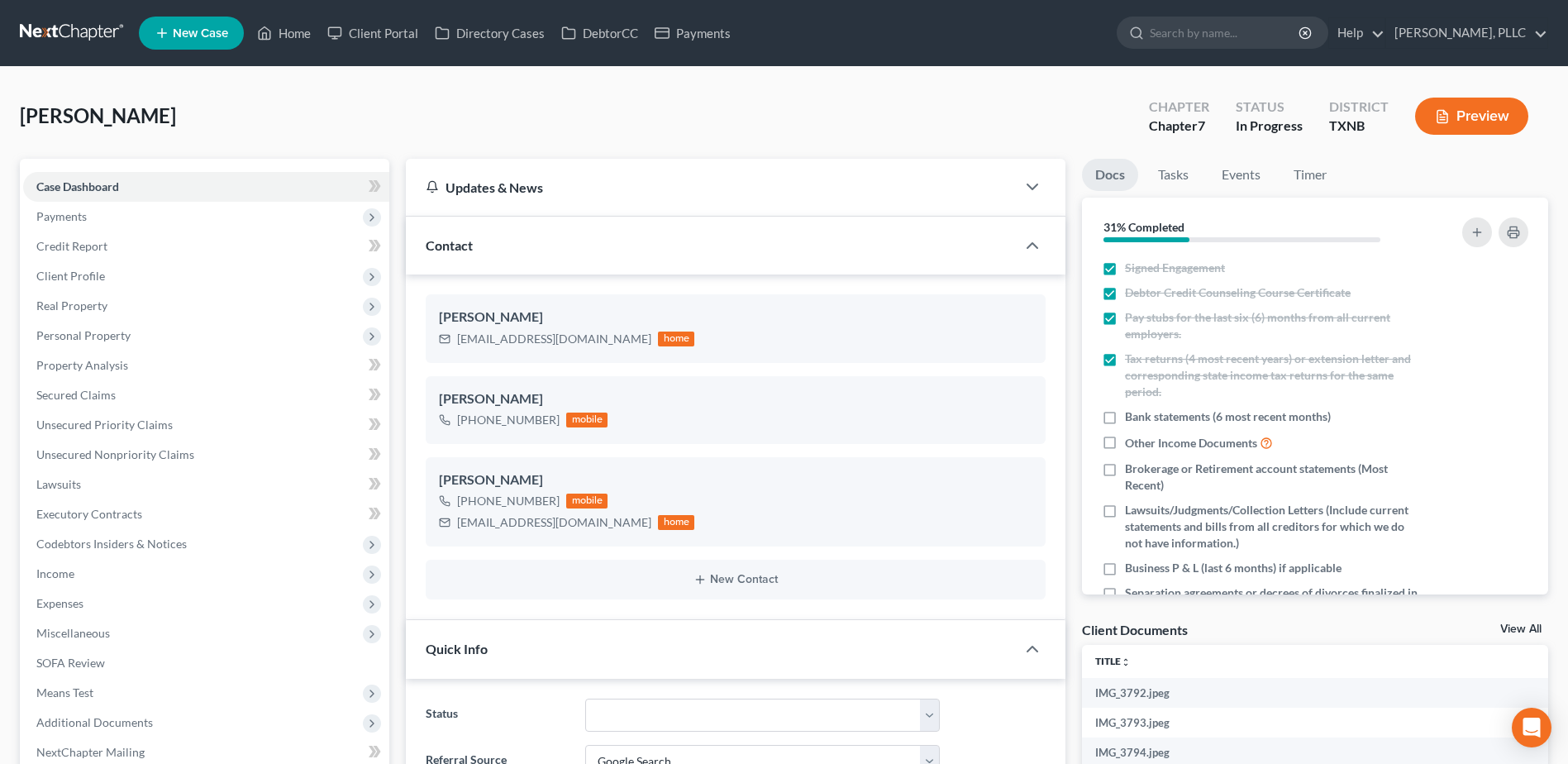
scroll to position [508, 0]
drag, startPoint x: 47, startPoint y: 481, endPoint x: 1306, endPoint y: 455, distance: 1259.3
click at [47, 481] on span "Lawsuits" at bounding box center [59, 484] width 45 height 15
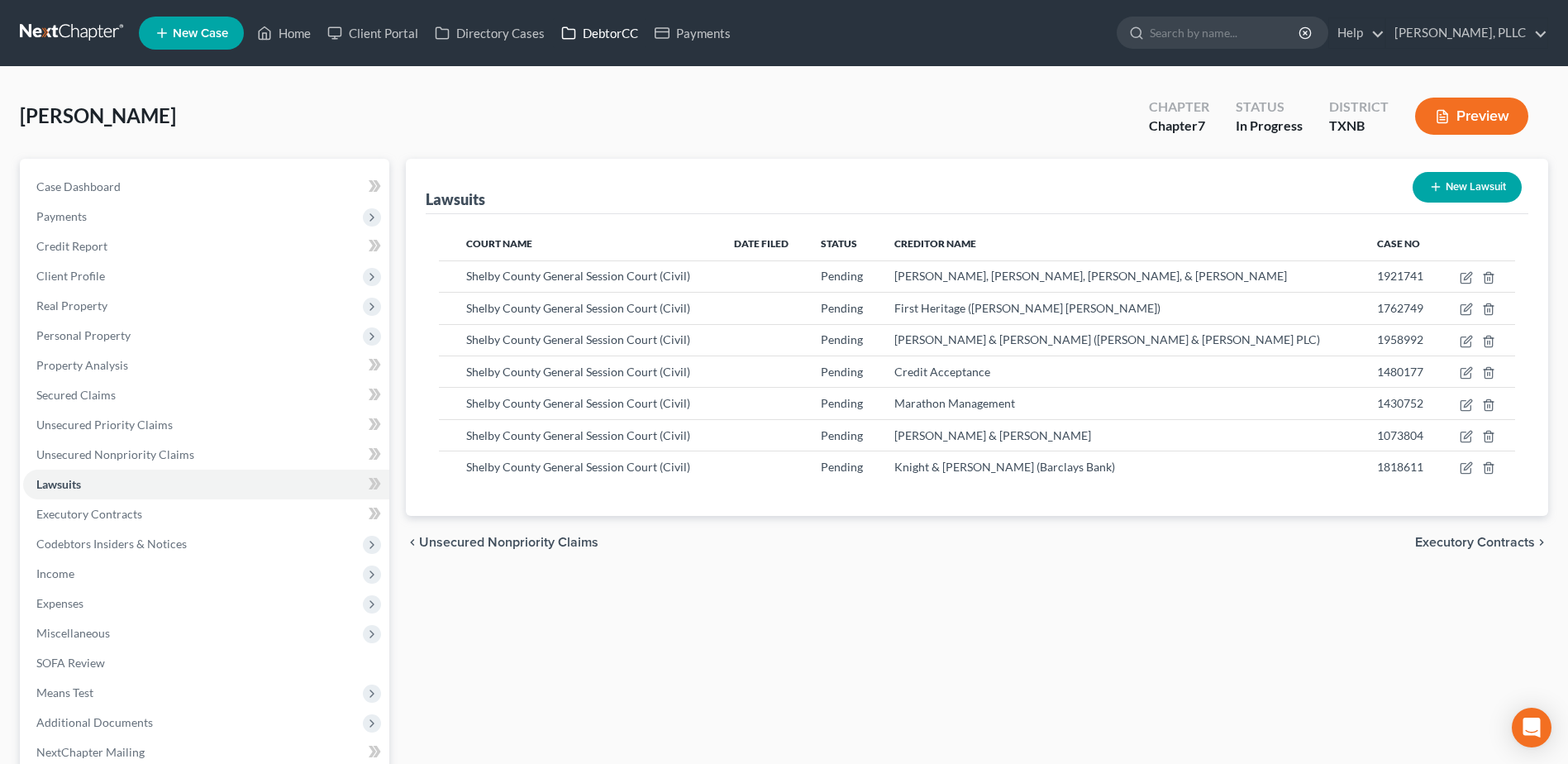
drag, startPoint x: 580, startPoint y: 36, endPoint x: 1094, endPoint y: 144, distance: 525.2
click at [580, 36] on link "DebtorCC" at bounding box center [600, 33] width 93 height 30
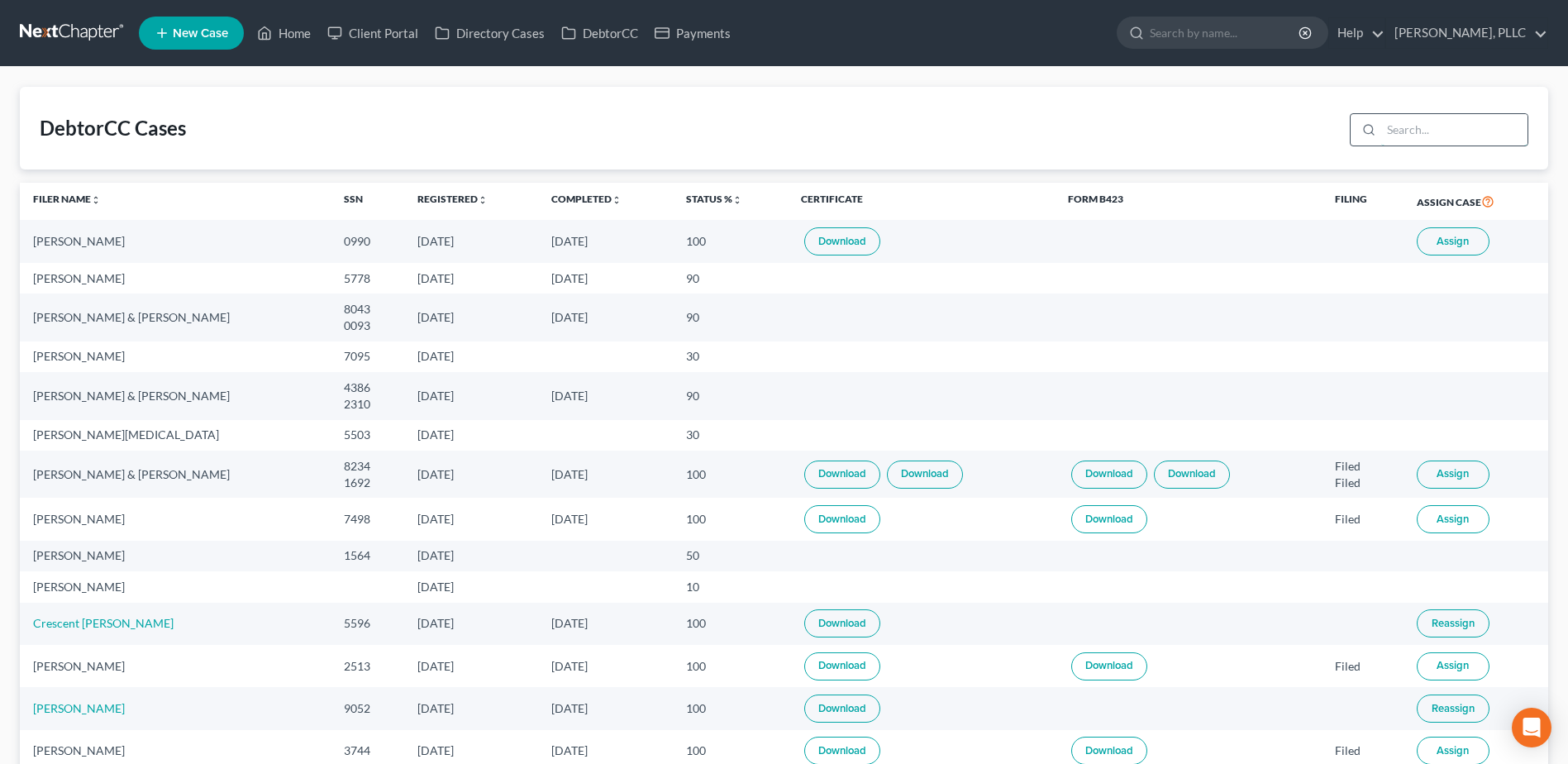
click at [1459, 127] on input "search" at bounding box center [1454, 130] width 146 height 31
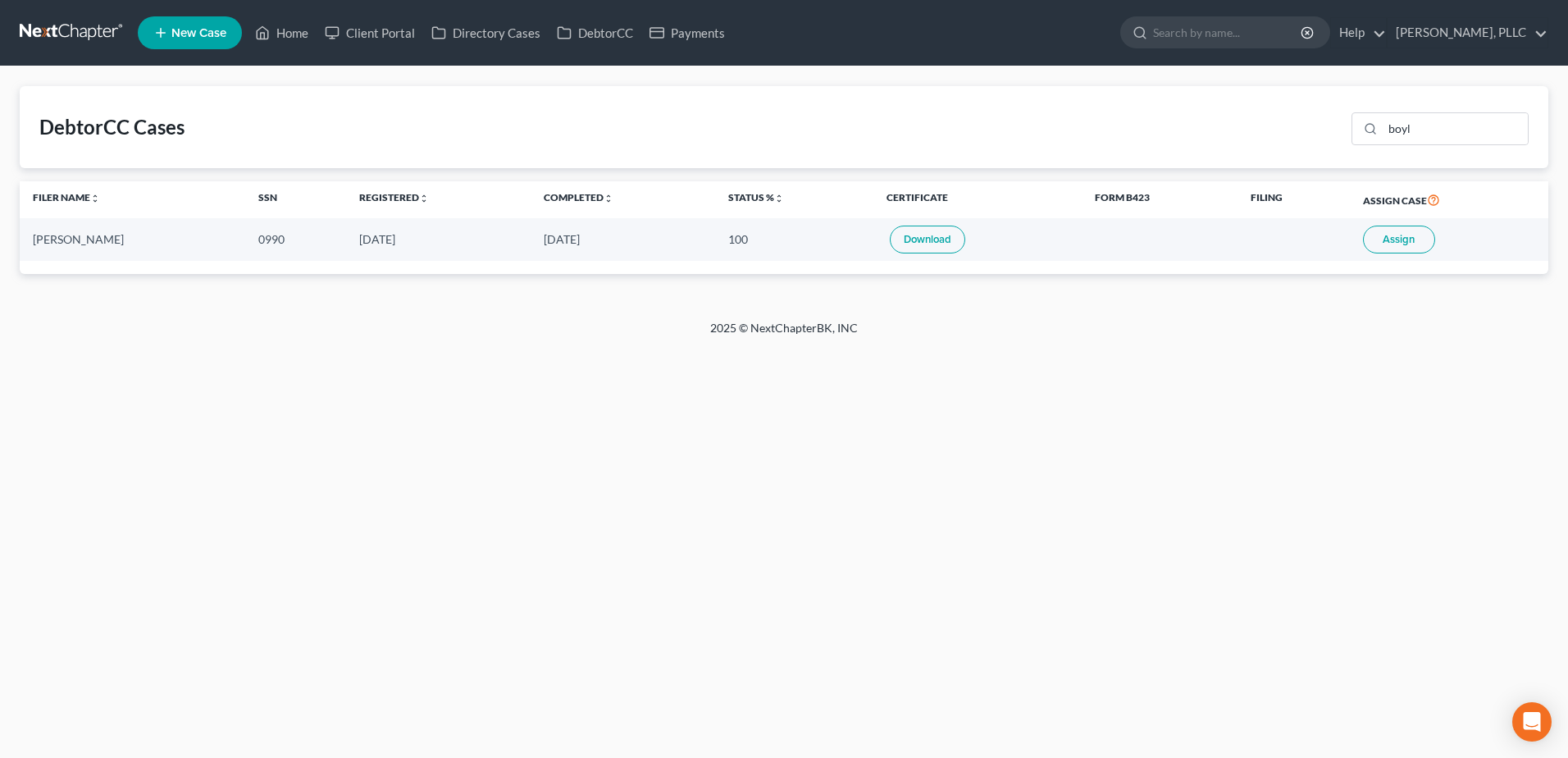
click at [1410, 234] on button "Assign" at bounding box center [1399, 240] width 72 height 28
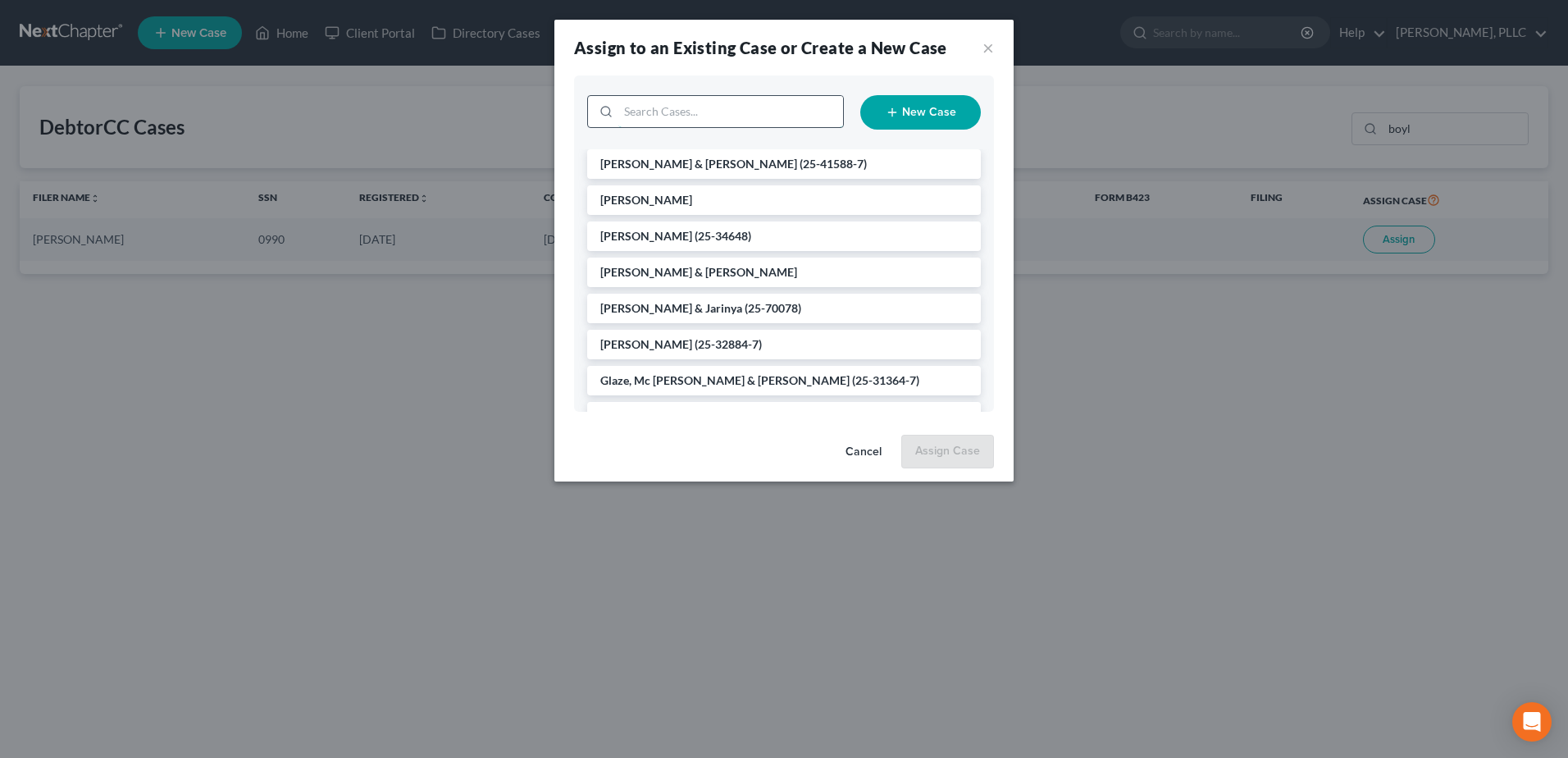
click at [718, 117] on input "search" at bounding box center [731, 112] width 225 height 31
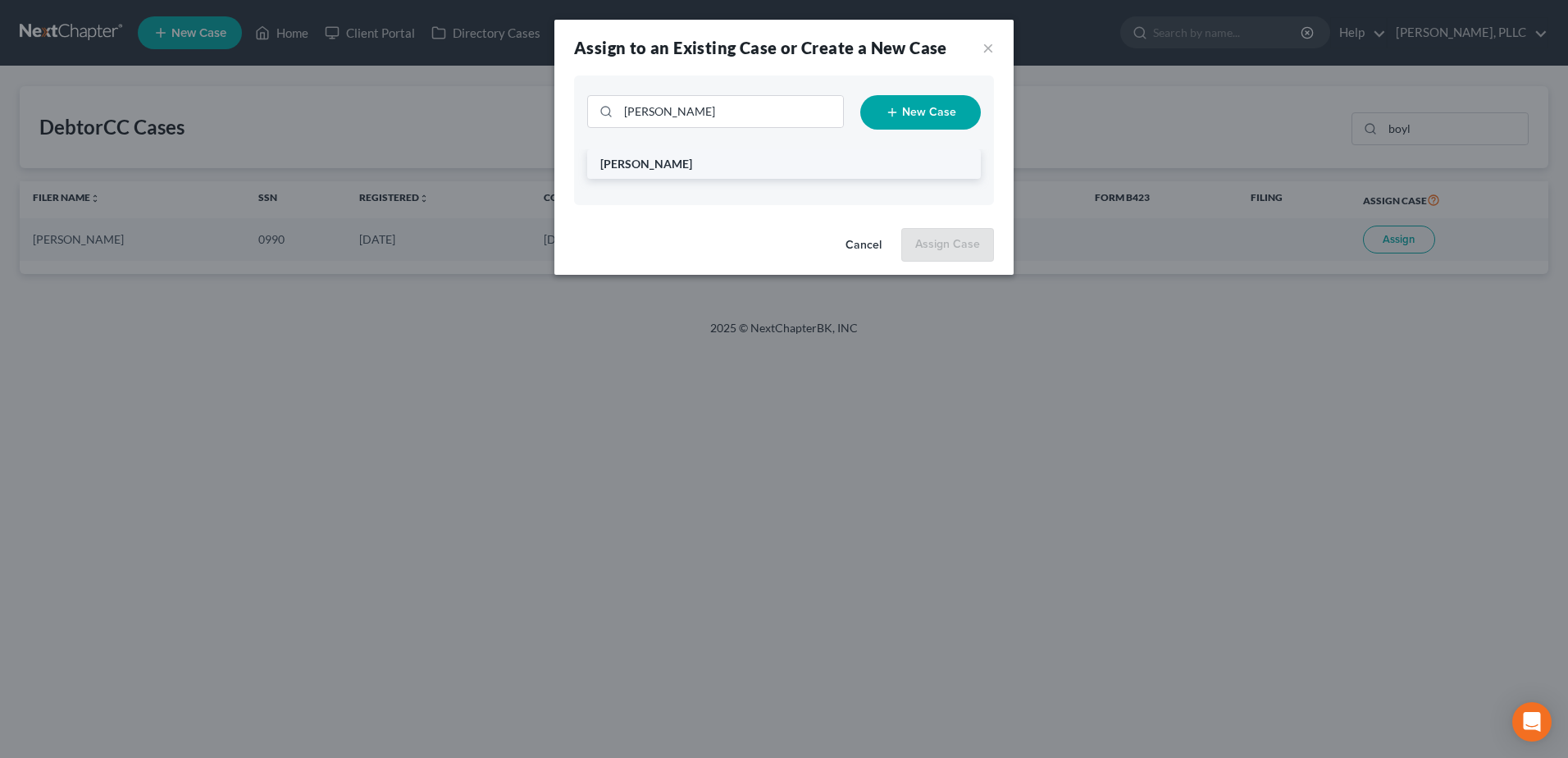
click at [711, 161] on li "[PERSON_NAME]" at bounding box center [784, 164] width 393 height 30
click at [704, 168] on li "[PERSON_NAME]" at bounding box center [784, 164] width 393 height 30
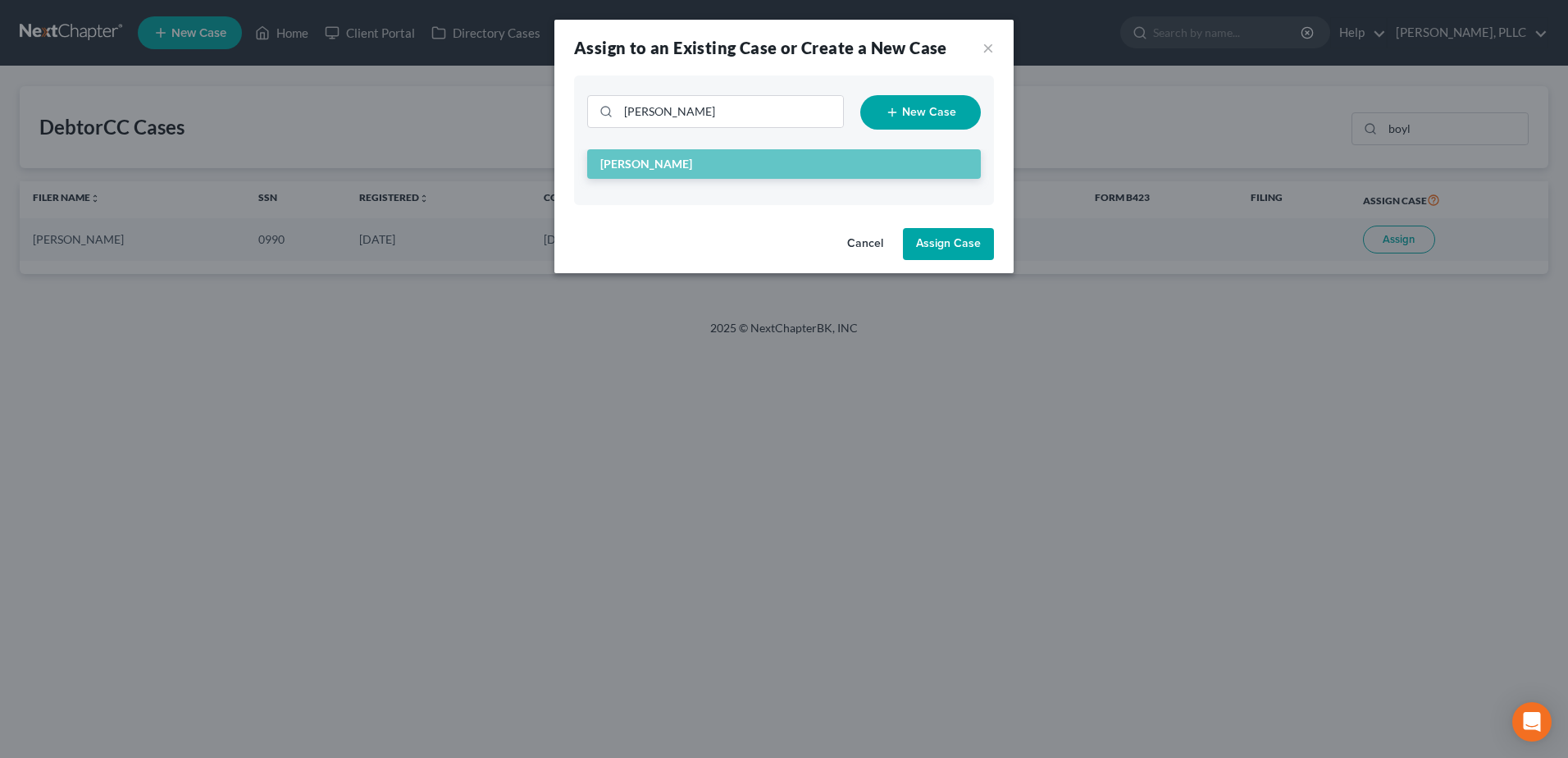
click at [968, 248] on button "Assign Case" at bounding box center [948, 244] width 91 height 33
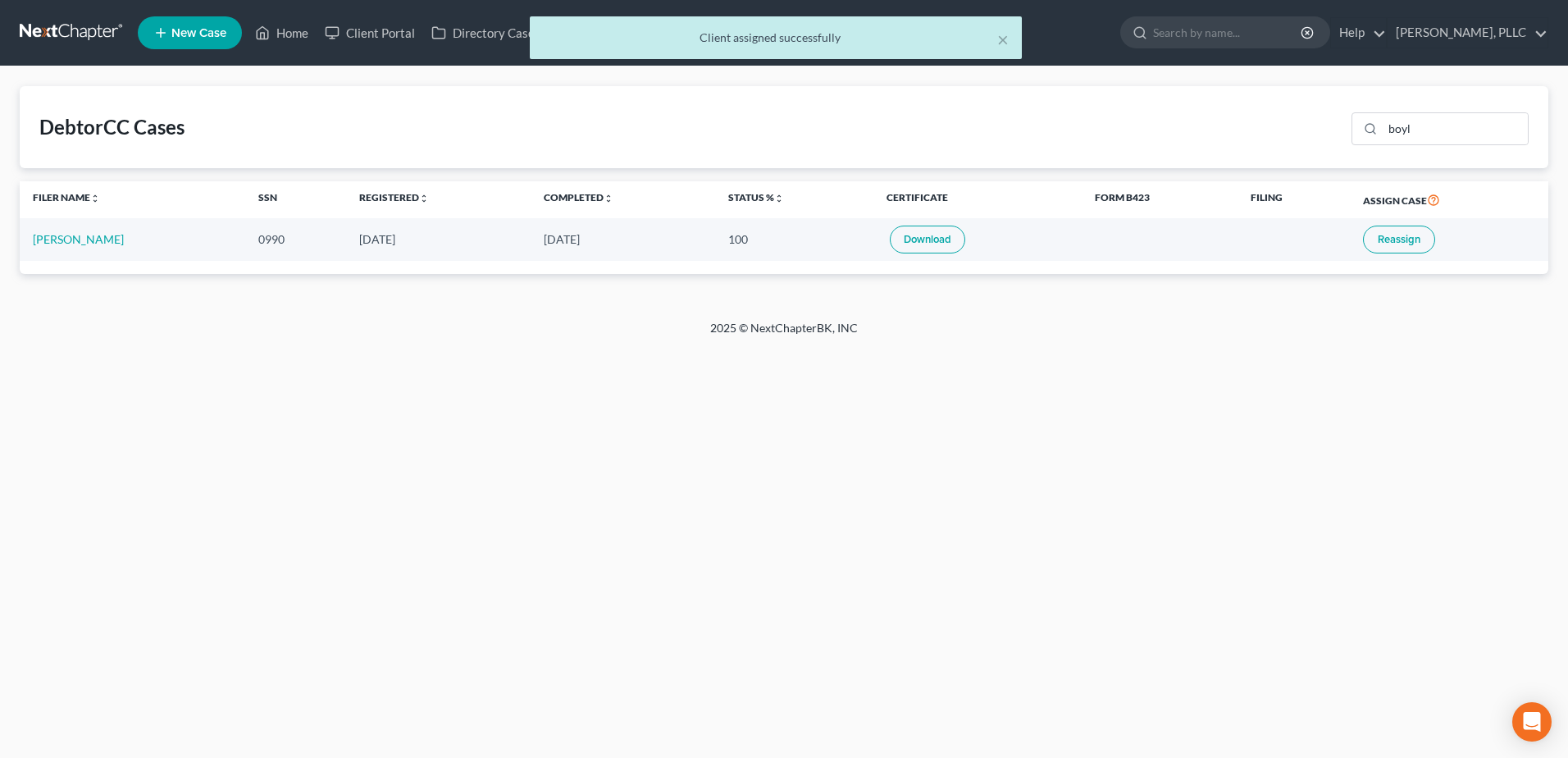
click at [931, 242] on link "Download" at bounding box center [927, 240] width 75 height 28
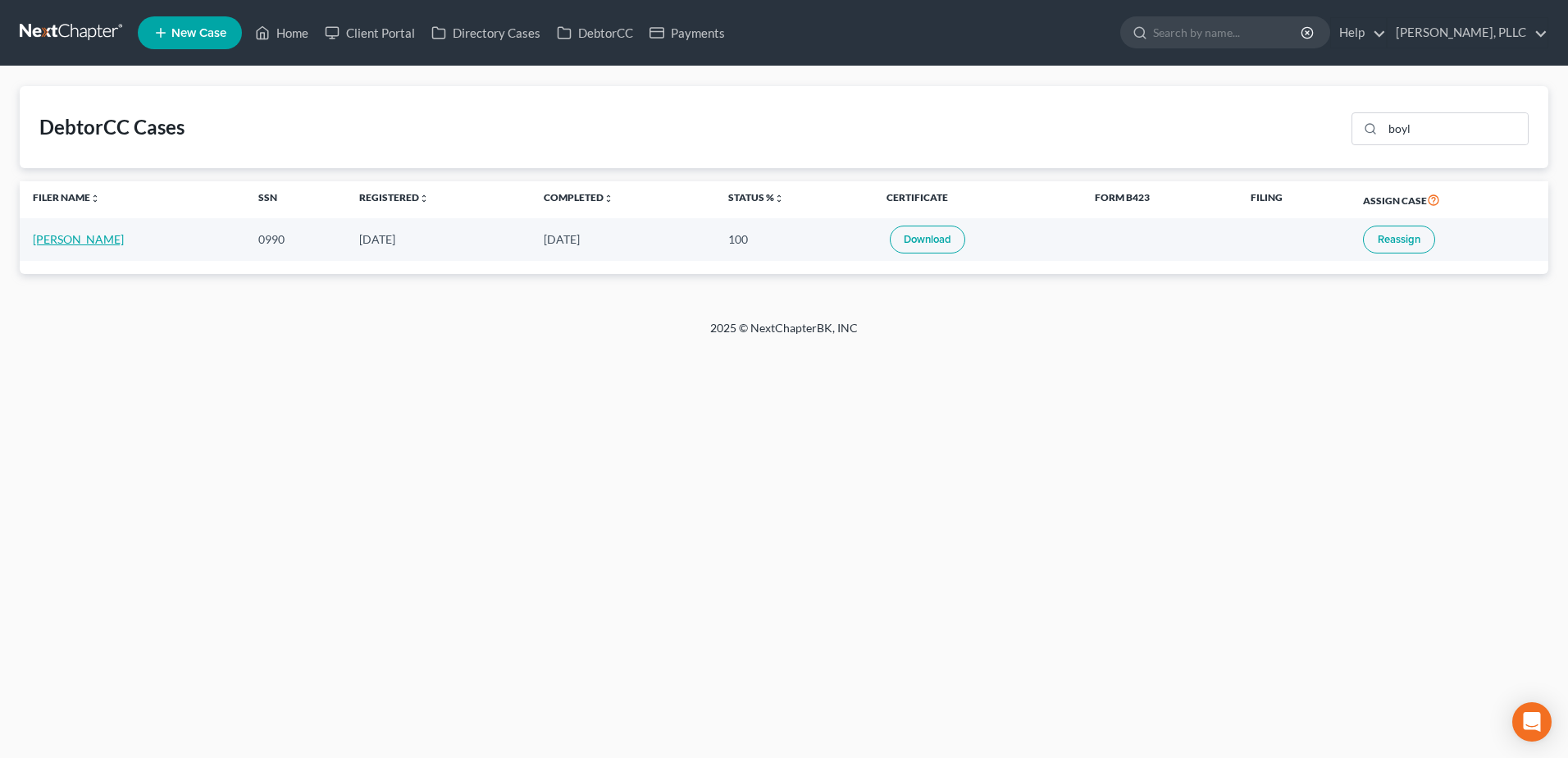
click at [95, 242] on link "[PERSON_NAME]" at bounding box center [78, 239] width 91 height 14
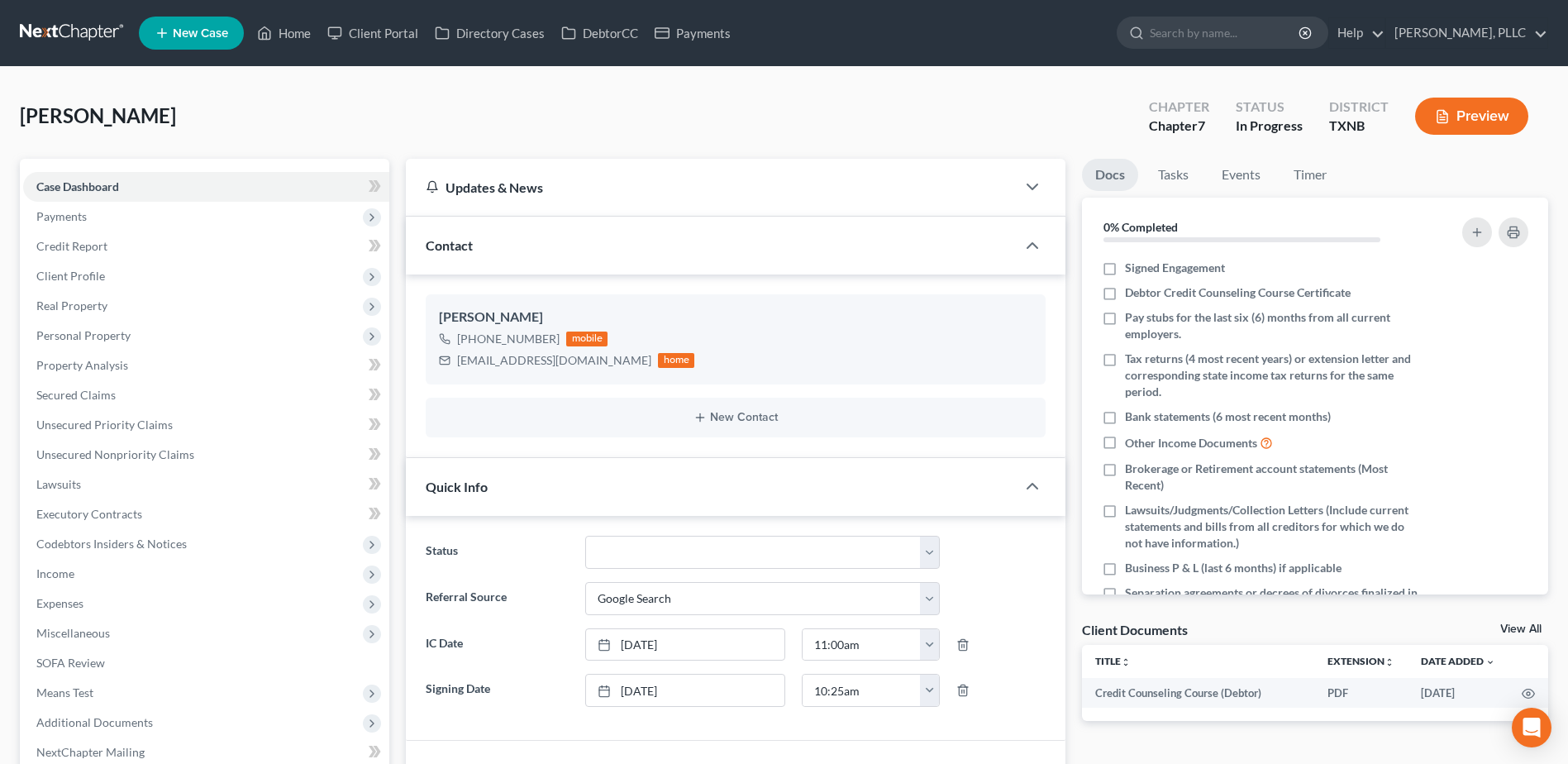
click at [1521, 633] on link "View All" at bounding box center [1521, 629] width 42 height 12
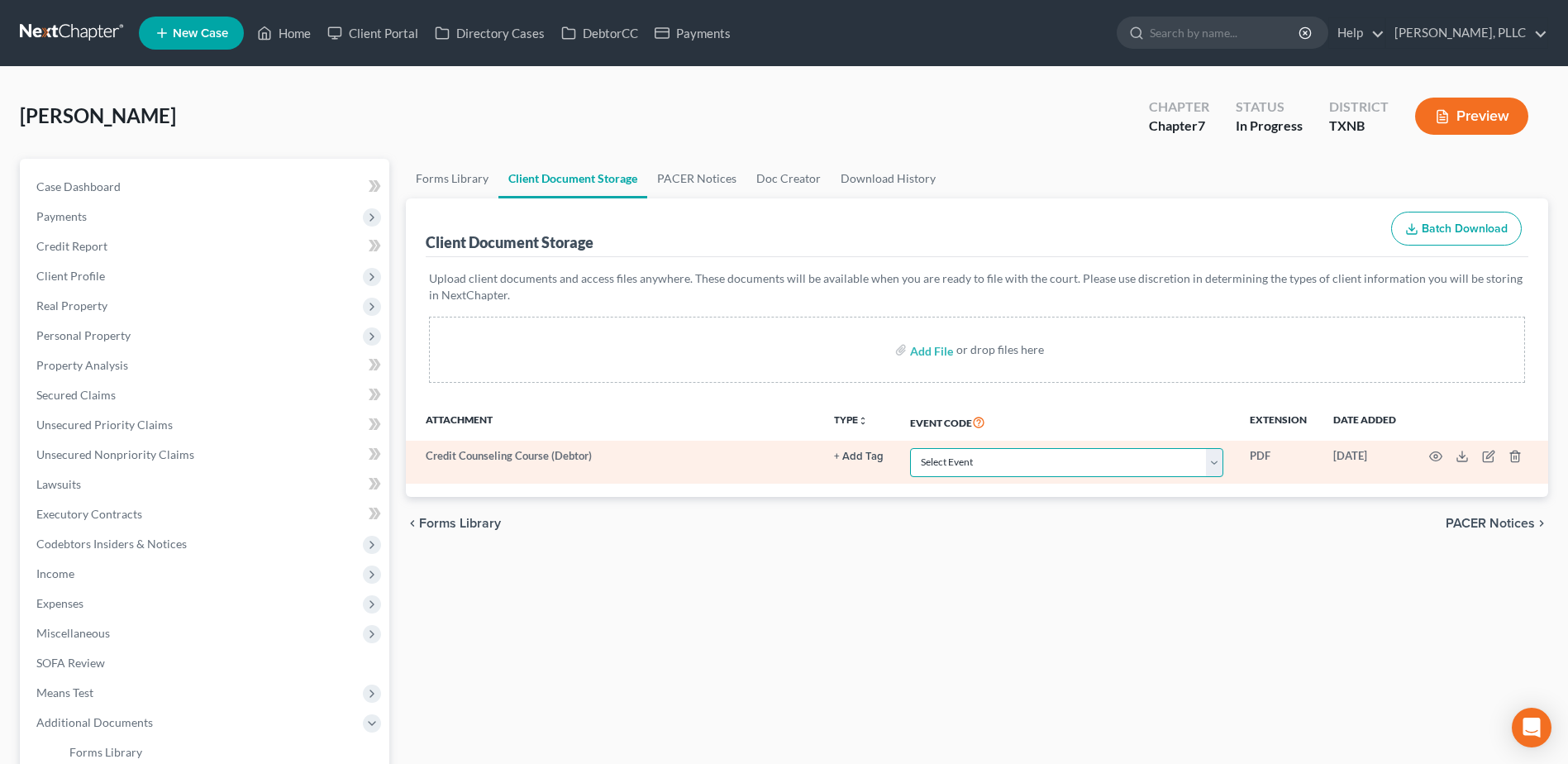
click at [1211, 459] on select "Select Event 20 Largest unsecured creditors Amended petition Attachment to Volu…" at bounding box center [1066, 462] width 313 height 29
click at [910, 448] on select "Select Event 20 Largest unsecured creditors Amended petition Attachment to Volu…" at bounding box center [1066, 462] width 313 height 29
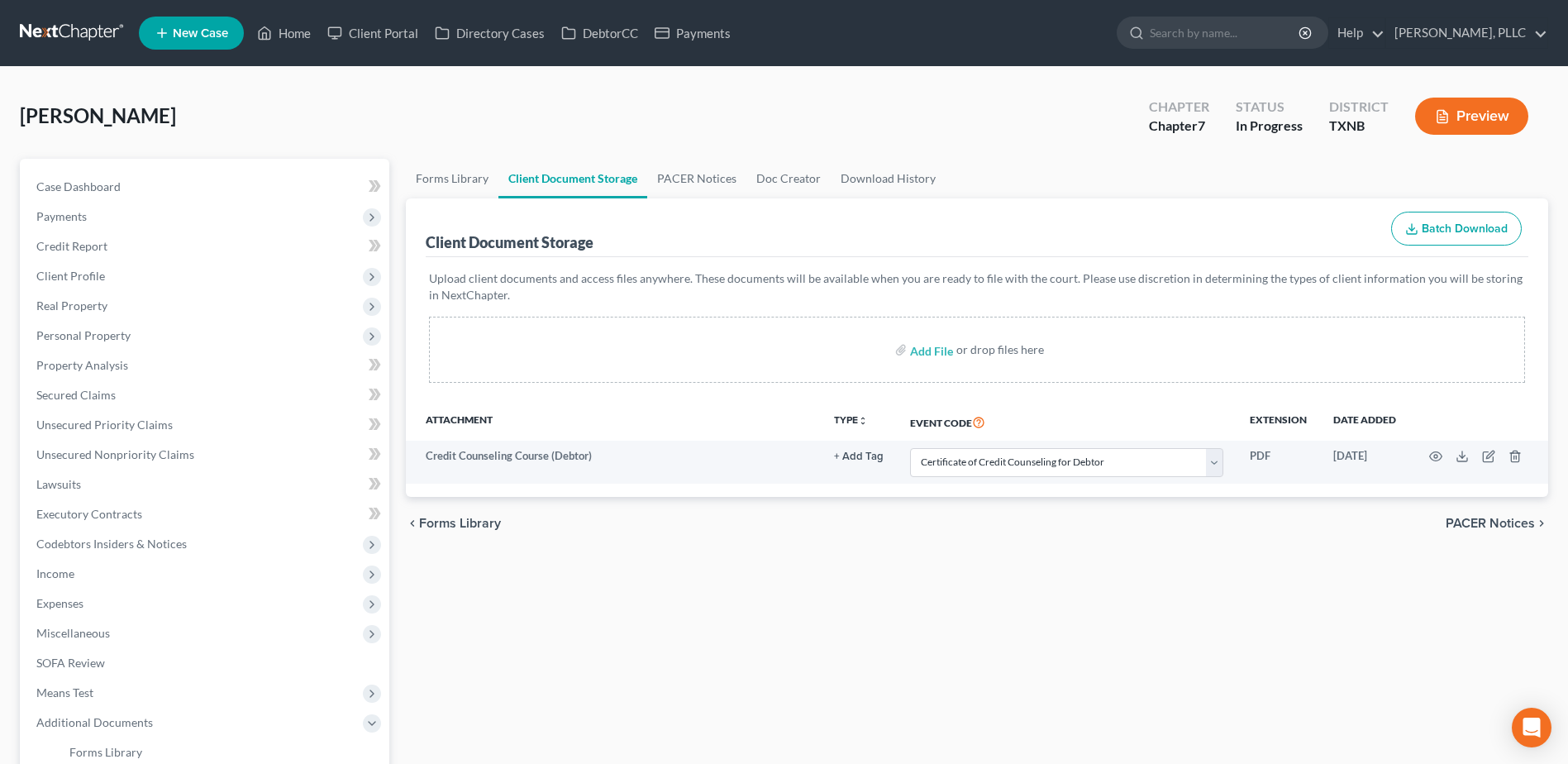
click at [1040, 548] on div "chevron_left Forms Library PACER Notices chevron_right" at bounding box center [977, 524] width 1143 height 53
click at [94, 188] on span "Case Dashboard" at bounding box center [78, 186] width 84 height 15
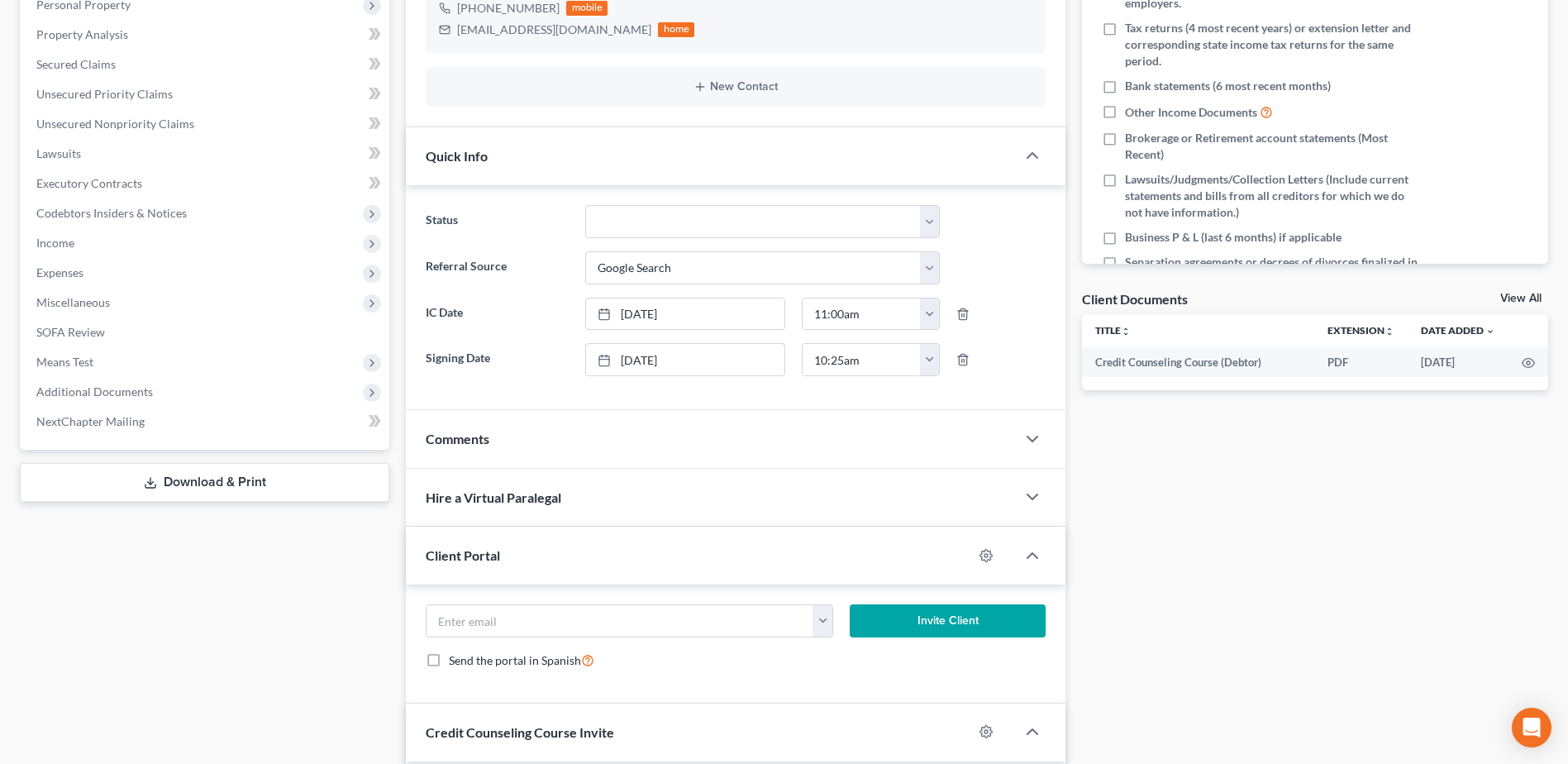
scroll to position [369, 0]
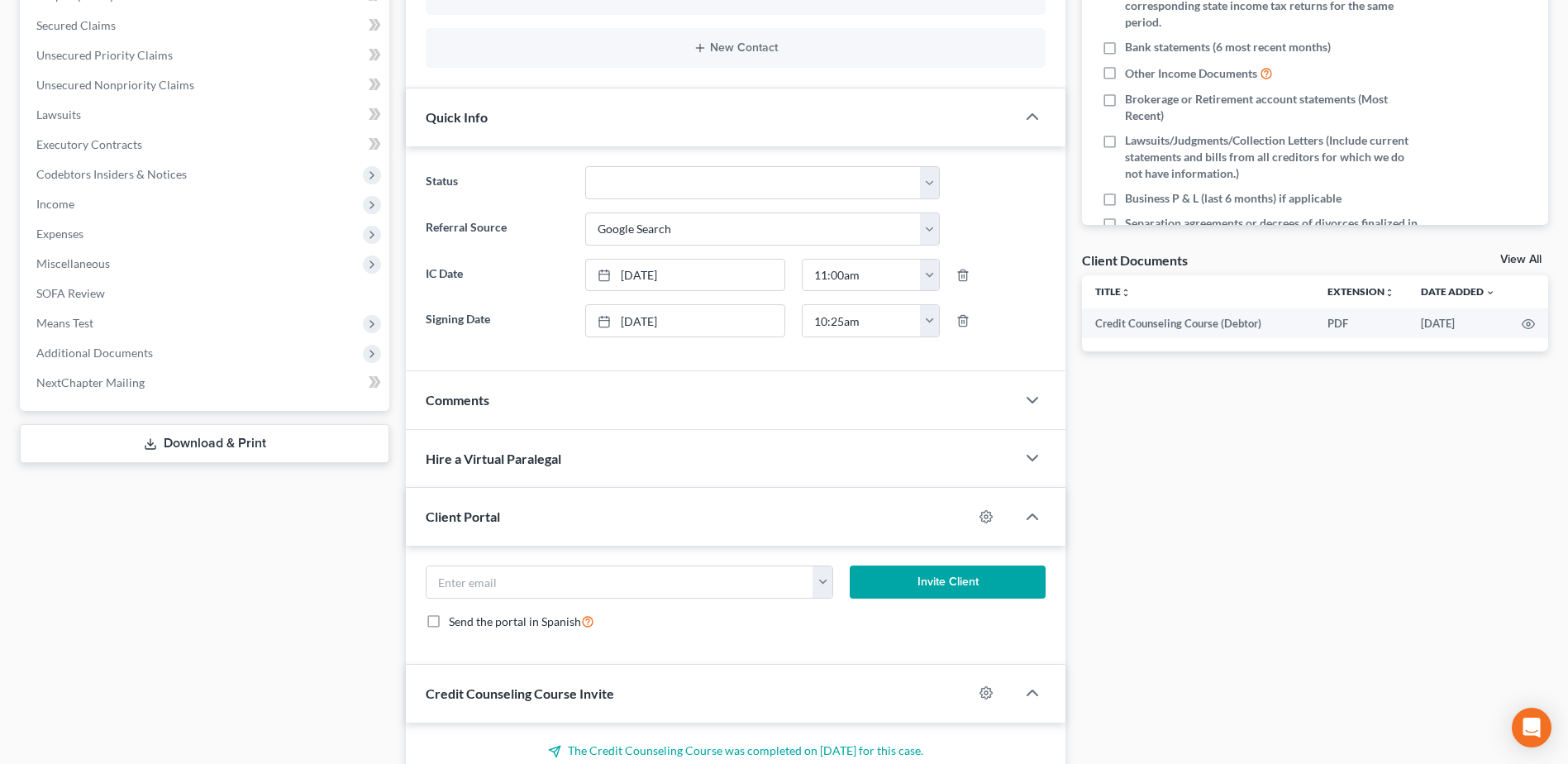
click at [1224, 478] on div "Docs Tasks Events Timer 0% Completed Nothing here yet! Signed Engagement Debtor…" at bounding box center [1315, 320] width 483 height 1063
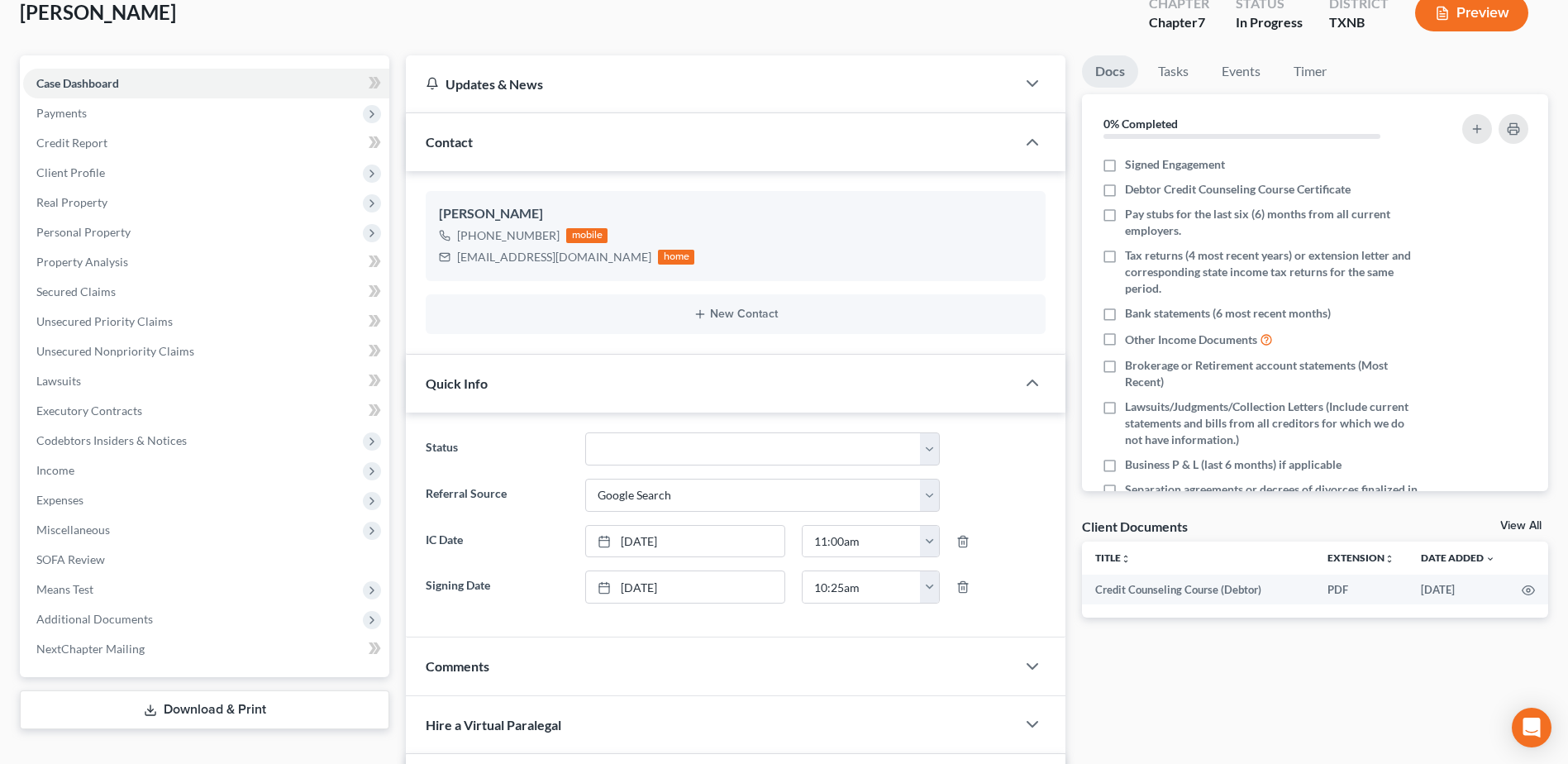
scroll to position [0, 0]
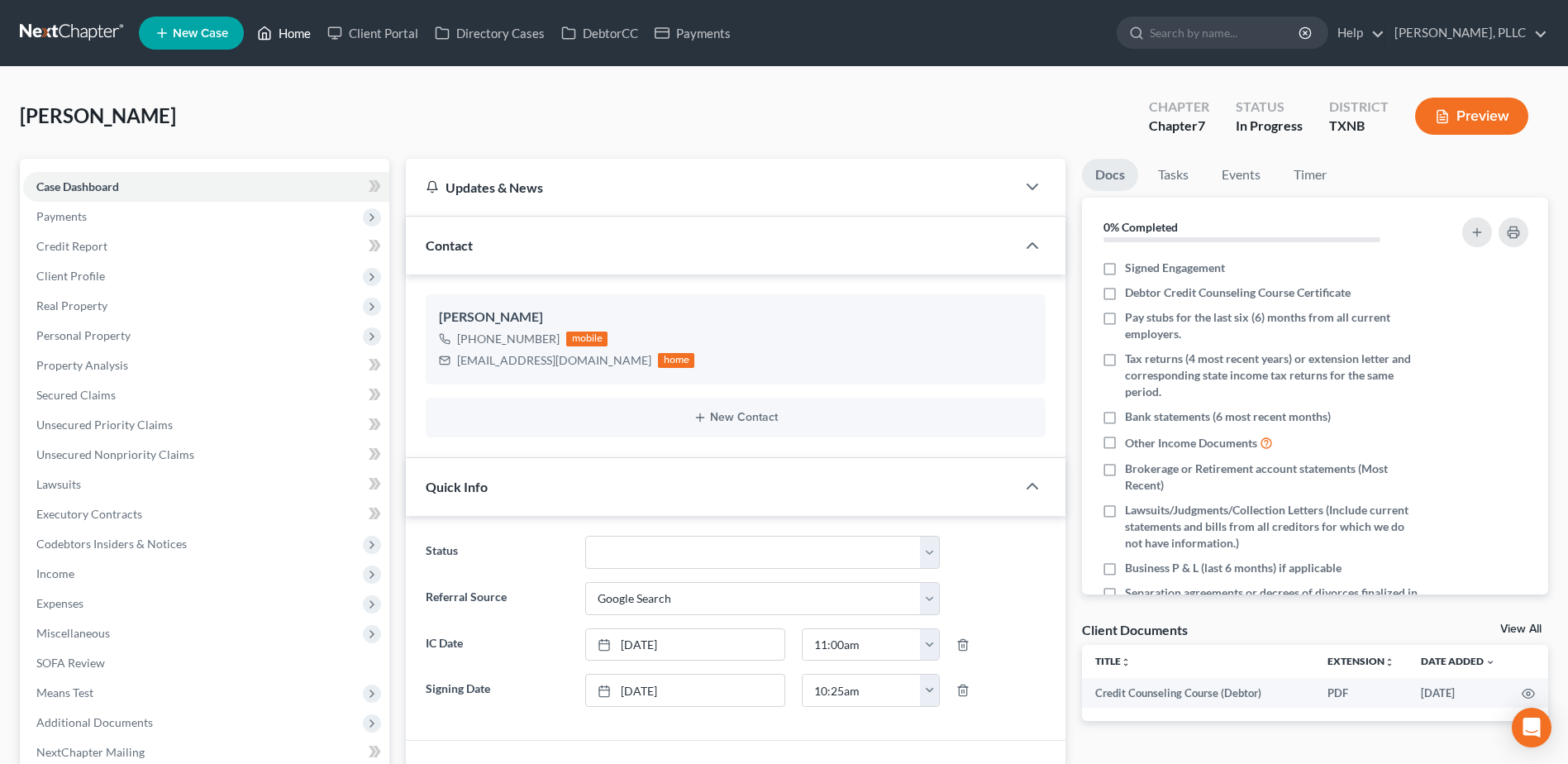
click at [297, 37] on link "Home" at bounding box center [284, 33] width 71 height 30
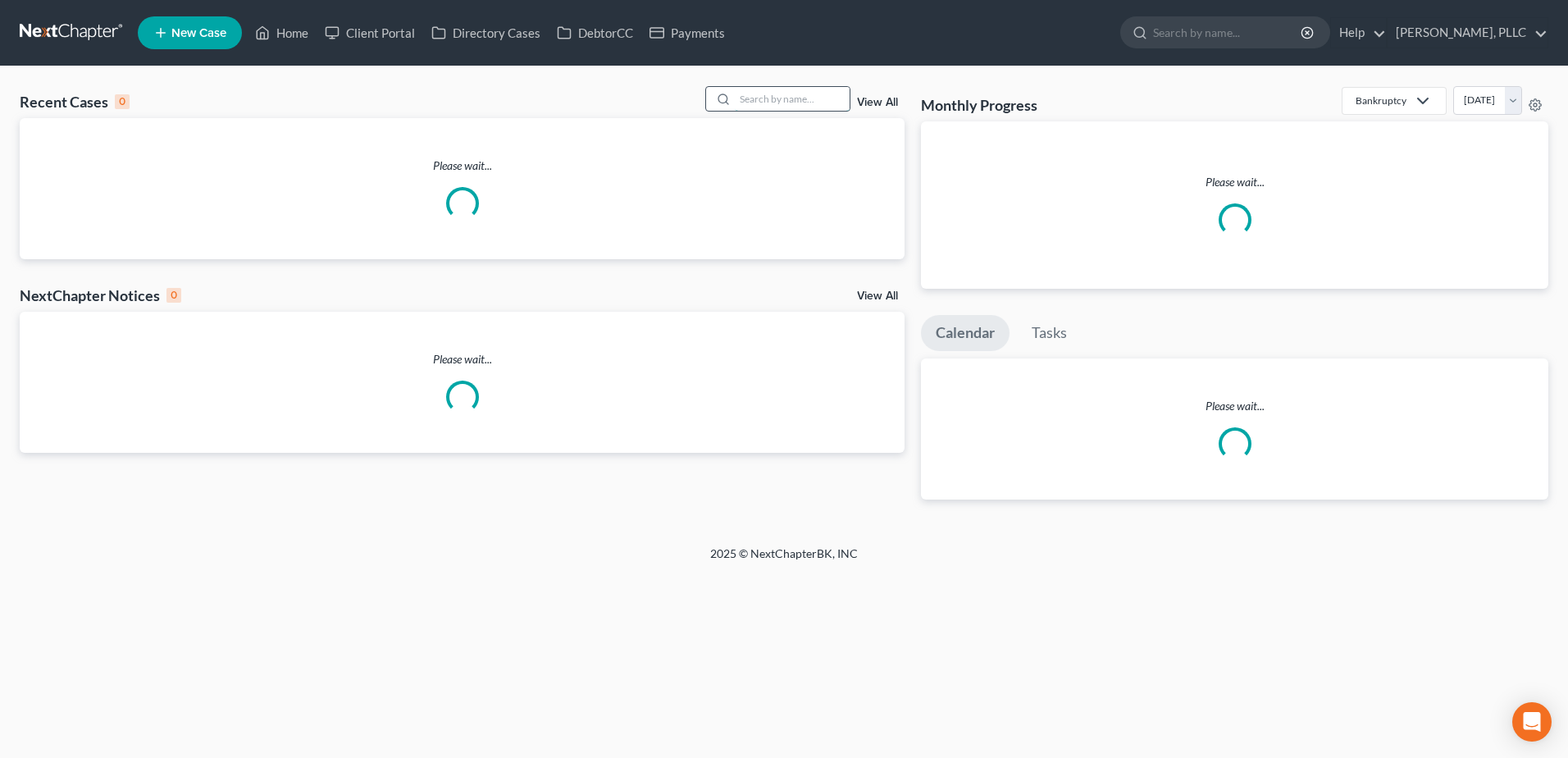
click at [818, 105] on input "search" at bounding box center [791, 98] width 114 height 24
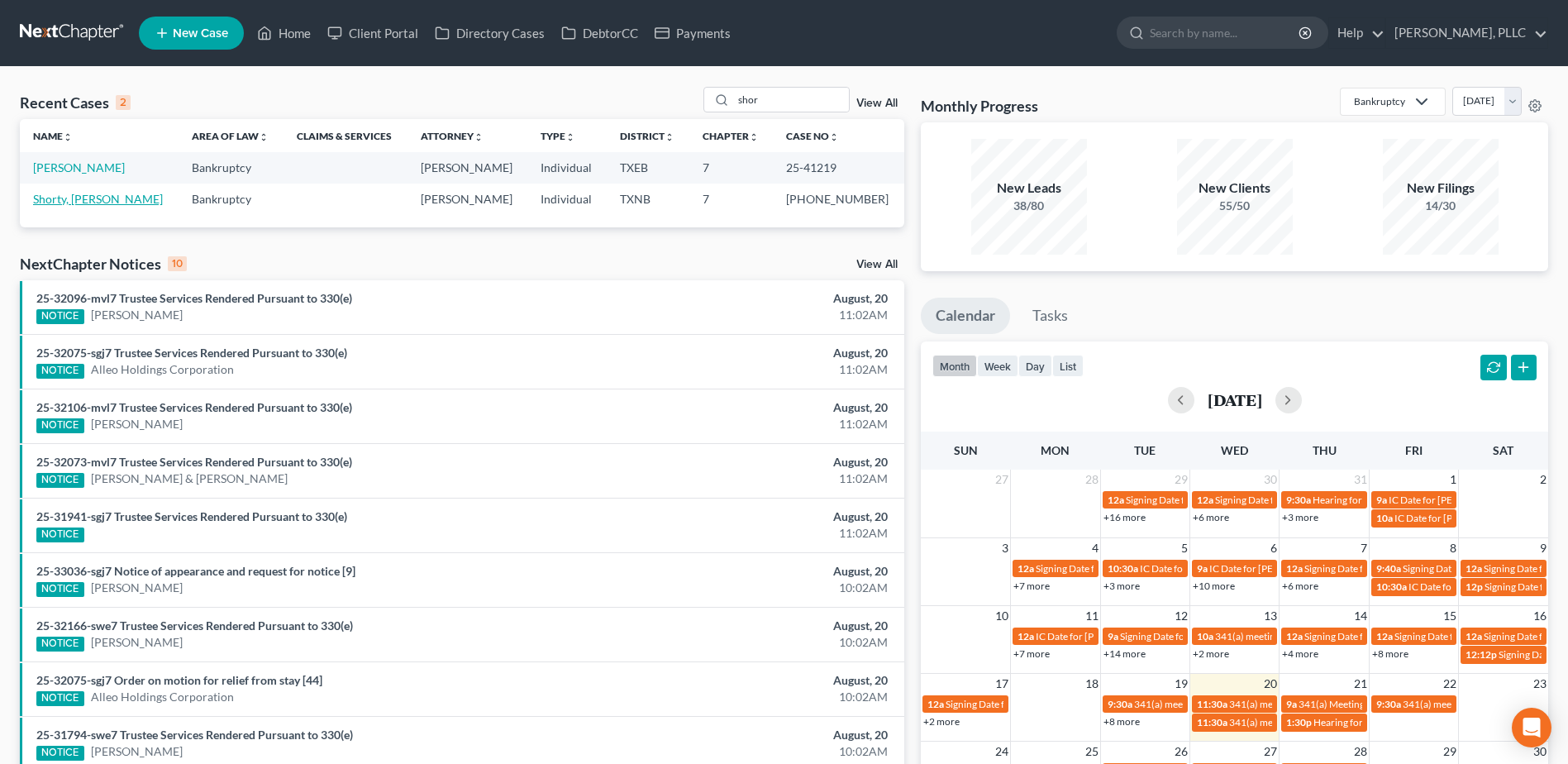
click at [79, 204] on link "Shorty, [PERSON_NAME]" at bounding box center [98, 199] width 130 height 15
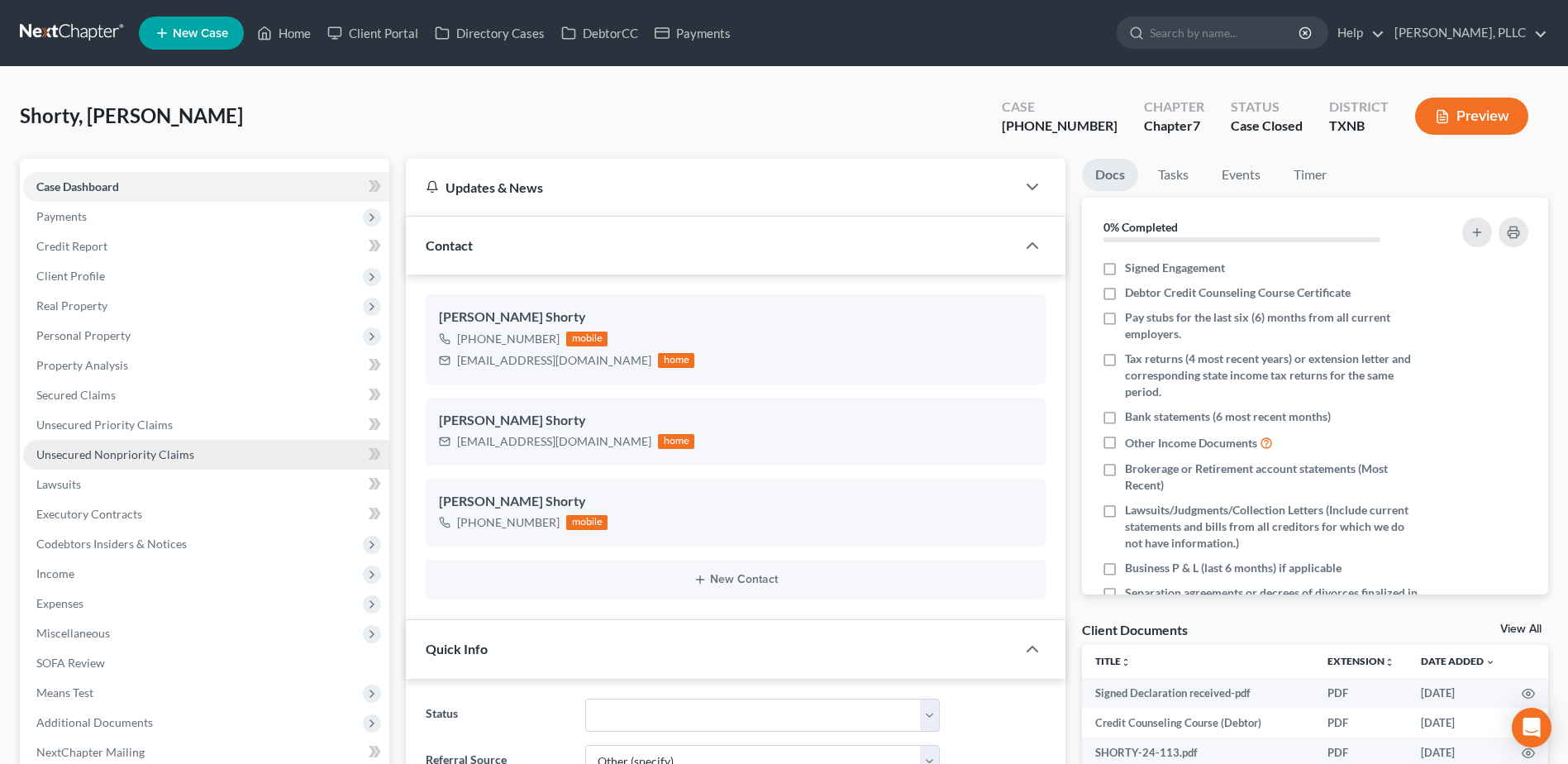
click at [104, 455] on span "Unsecured Nonpriority Claims" at bounding box center [115, 454] width 158 height 15
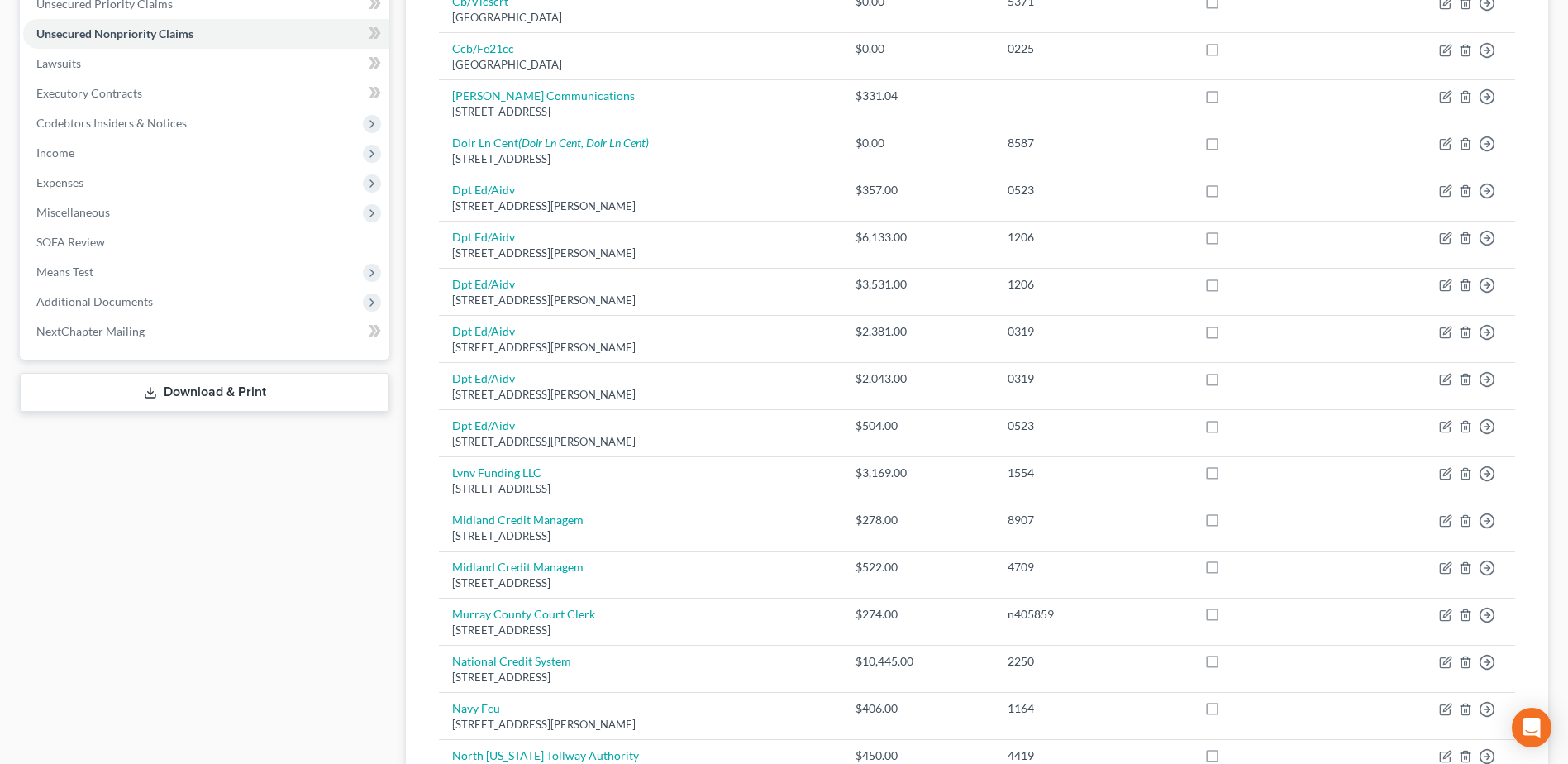
scroll to position [279, 0]
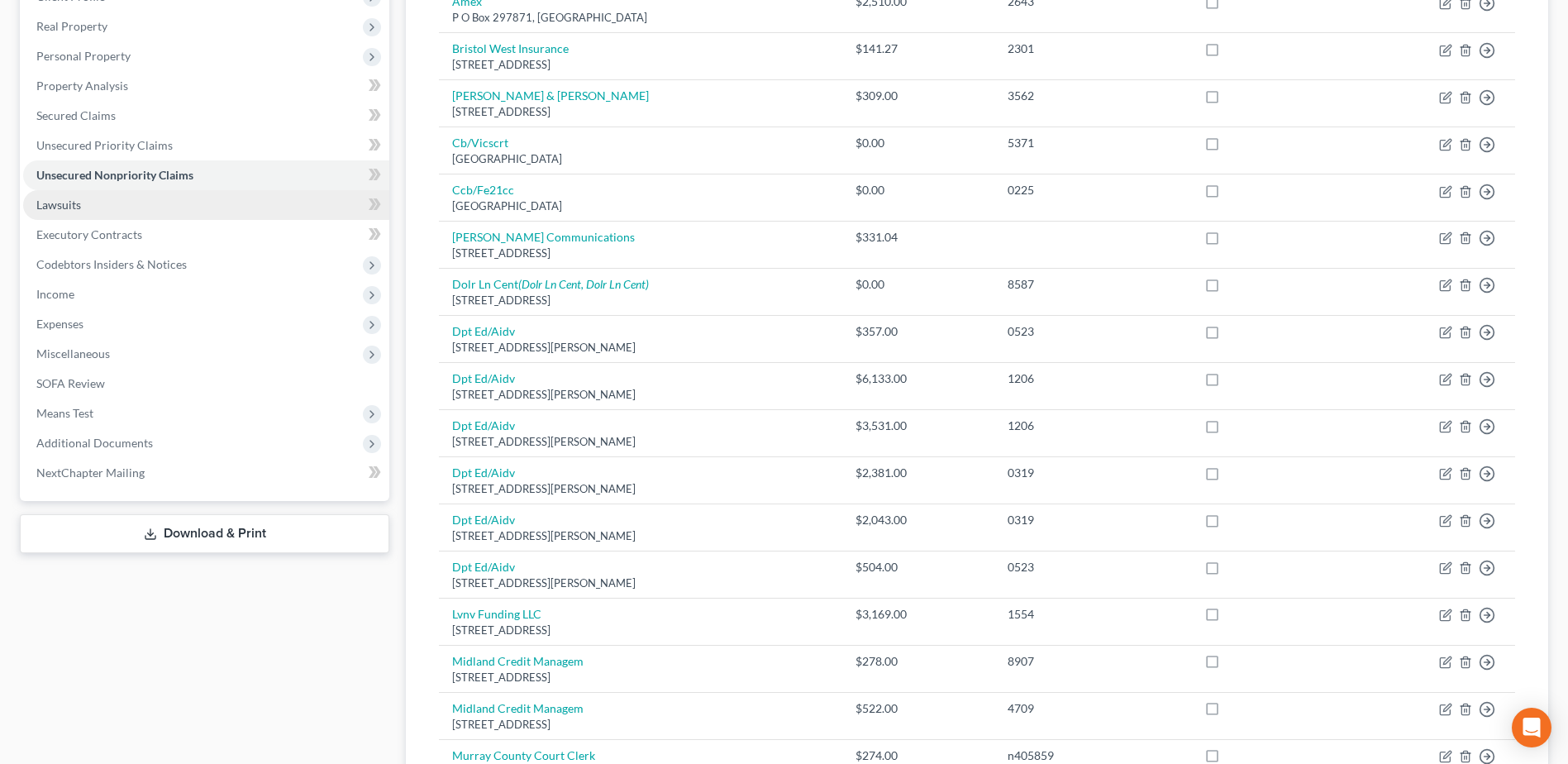
click at [68, 208] on span "Lawsuits" at bounding box center [59, 205] width 45 height 15
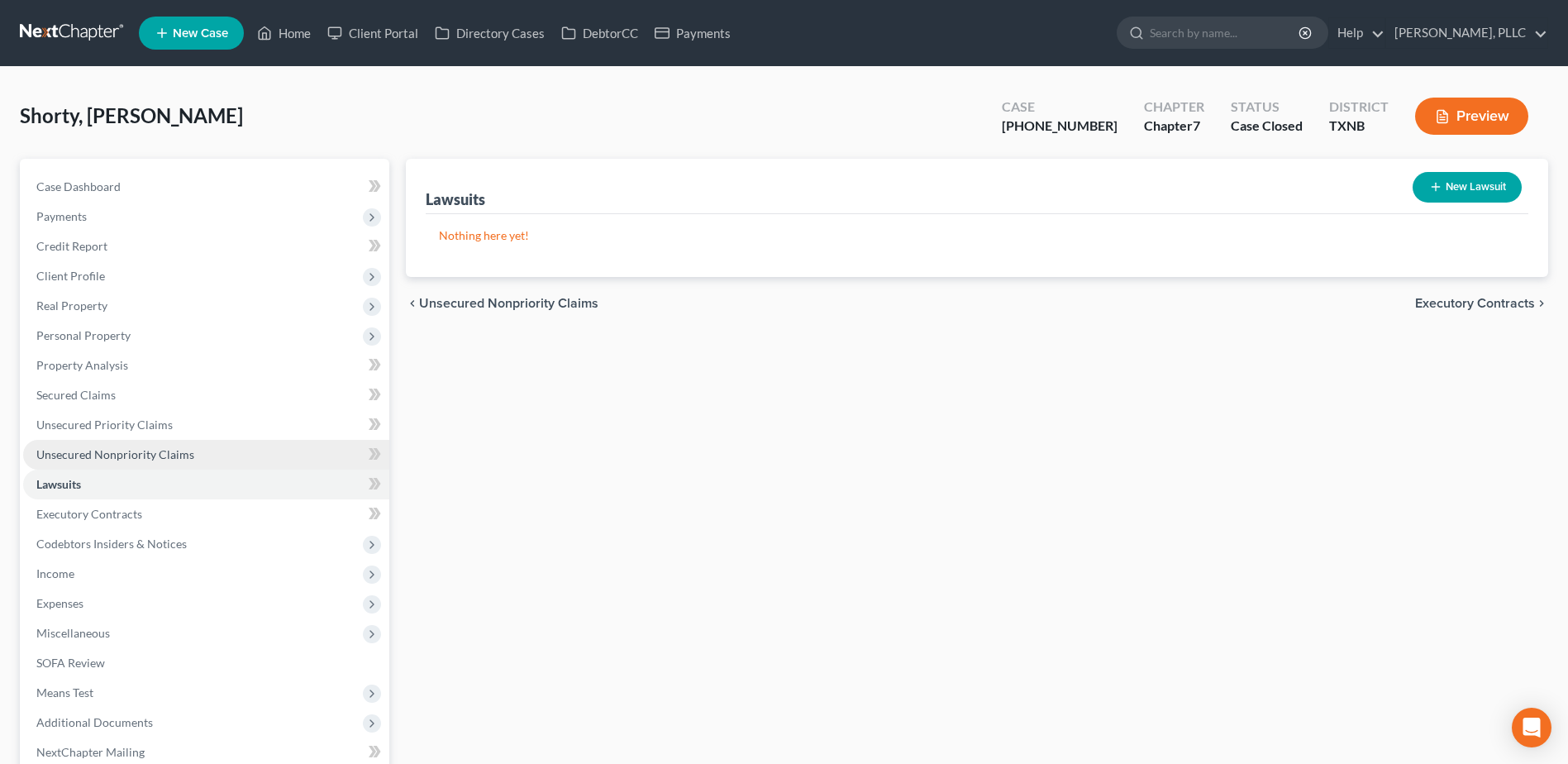
click at [129, 457] on span "Unsecured Nonpriority Claims" at bounding box center [115, 454] width 158 height 15
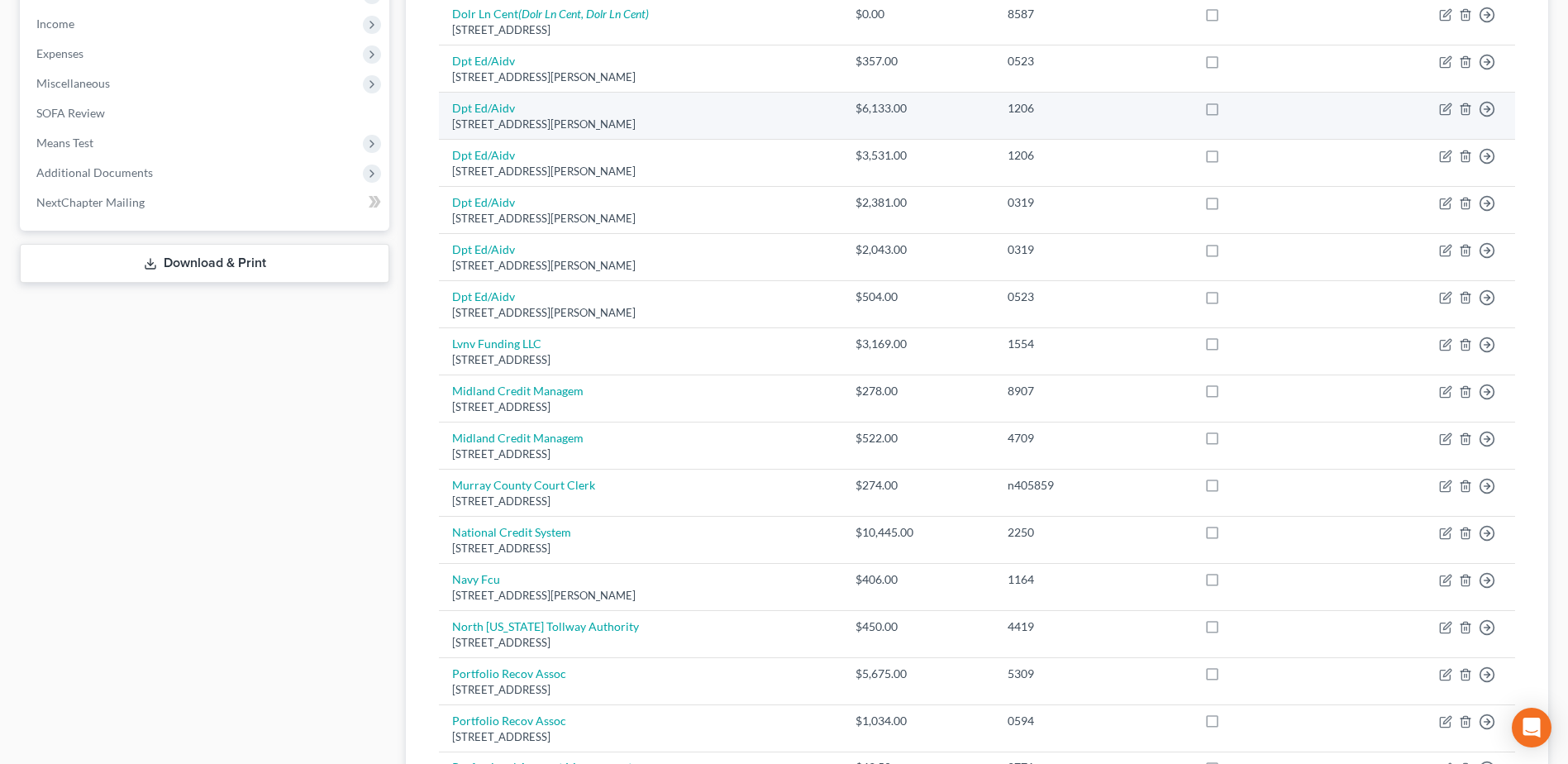
scroll to position [579, 0]
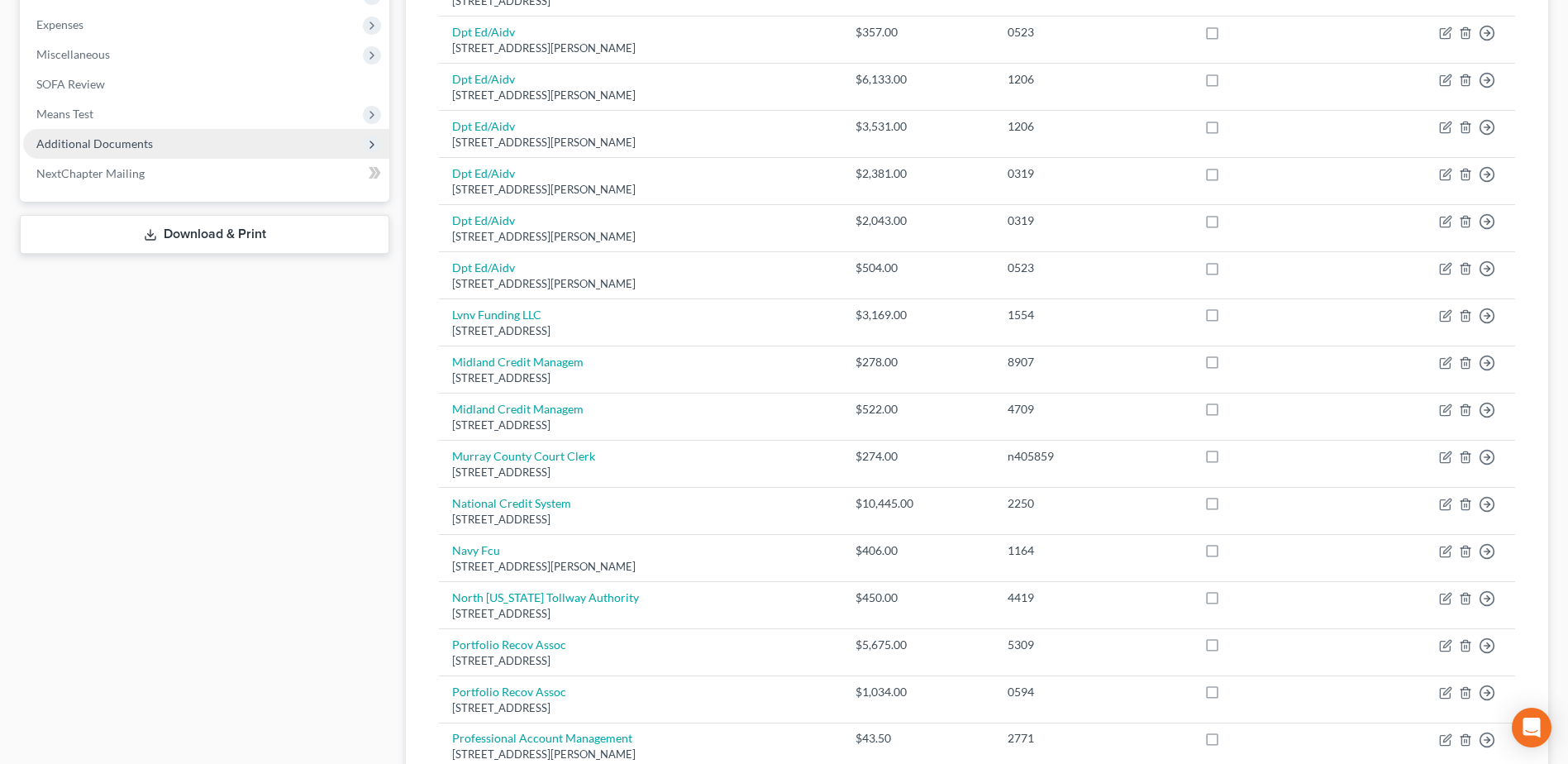
click at [109, 138] on span "Additional Documents" at bounding box center [95, 143] width 116 height 15
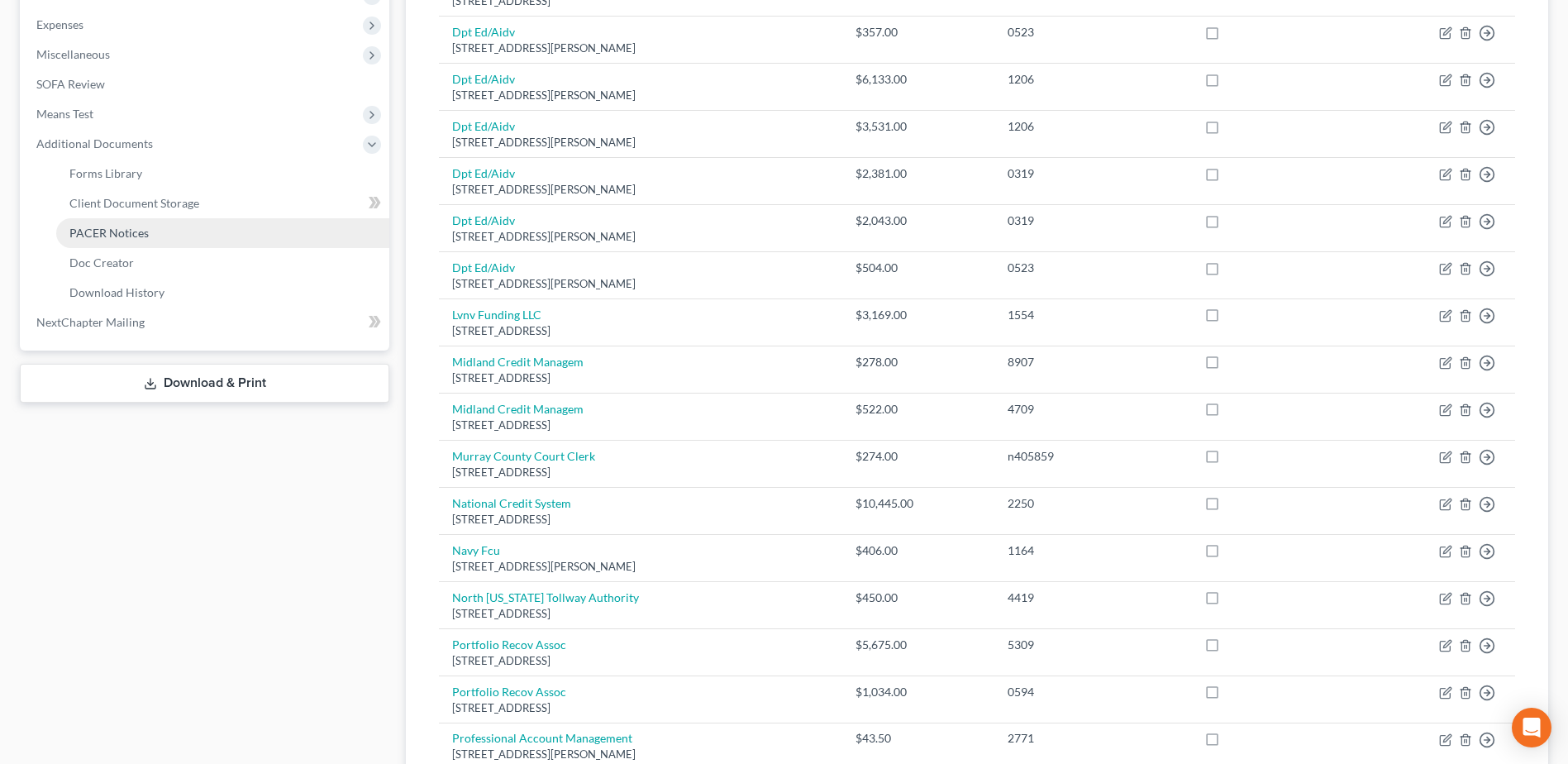
click at [146, 239] on link "PACER Notices" at bounding box center [223, 233] width 333 height 30
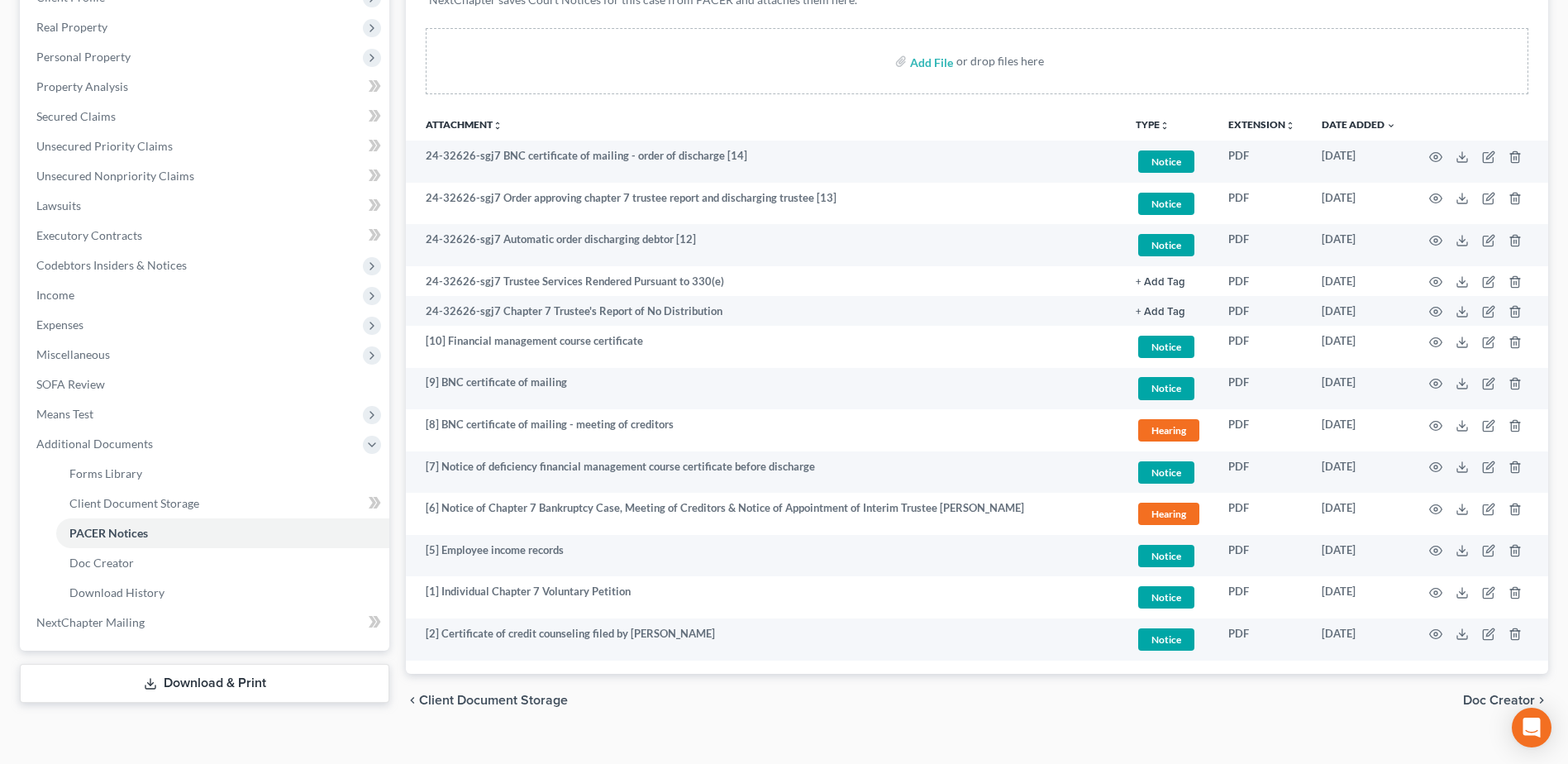
scroll to position [304, 0]
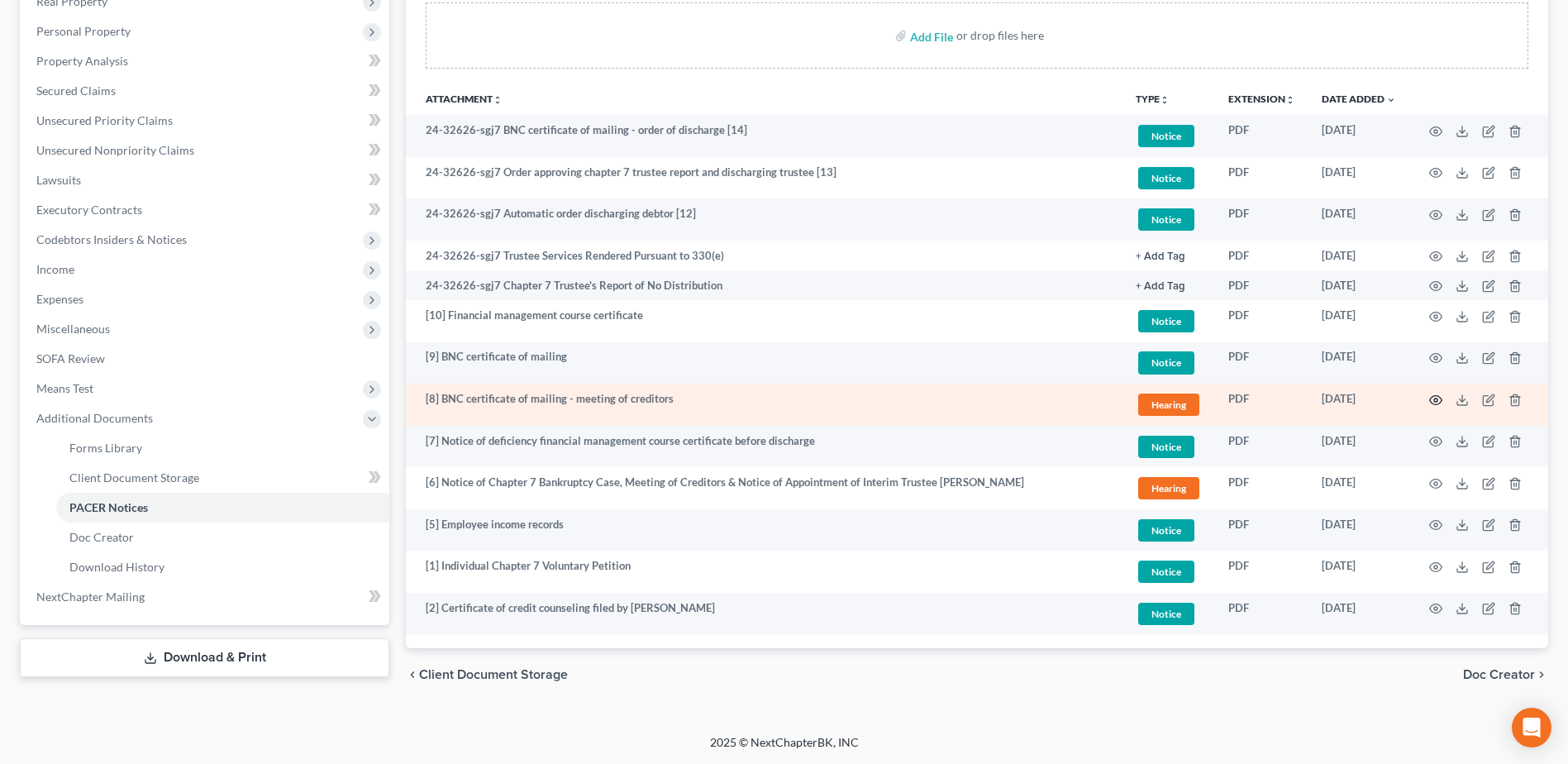
click at [1439, 398] on icon "button" at bounding box center [1436, 400] width 14 height 14
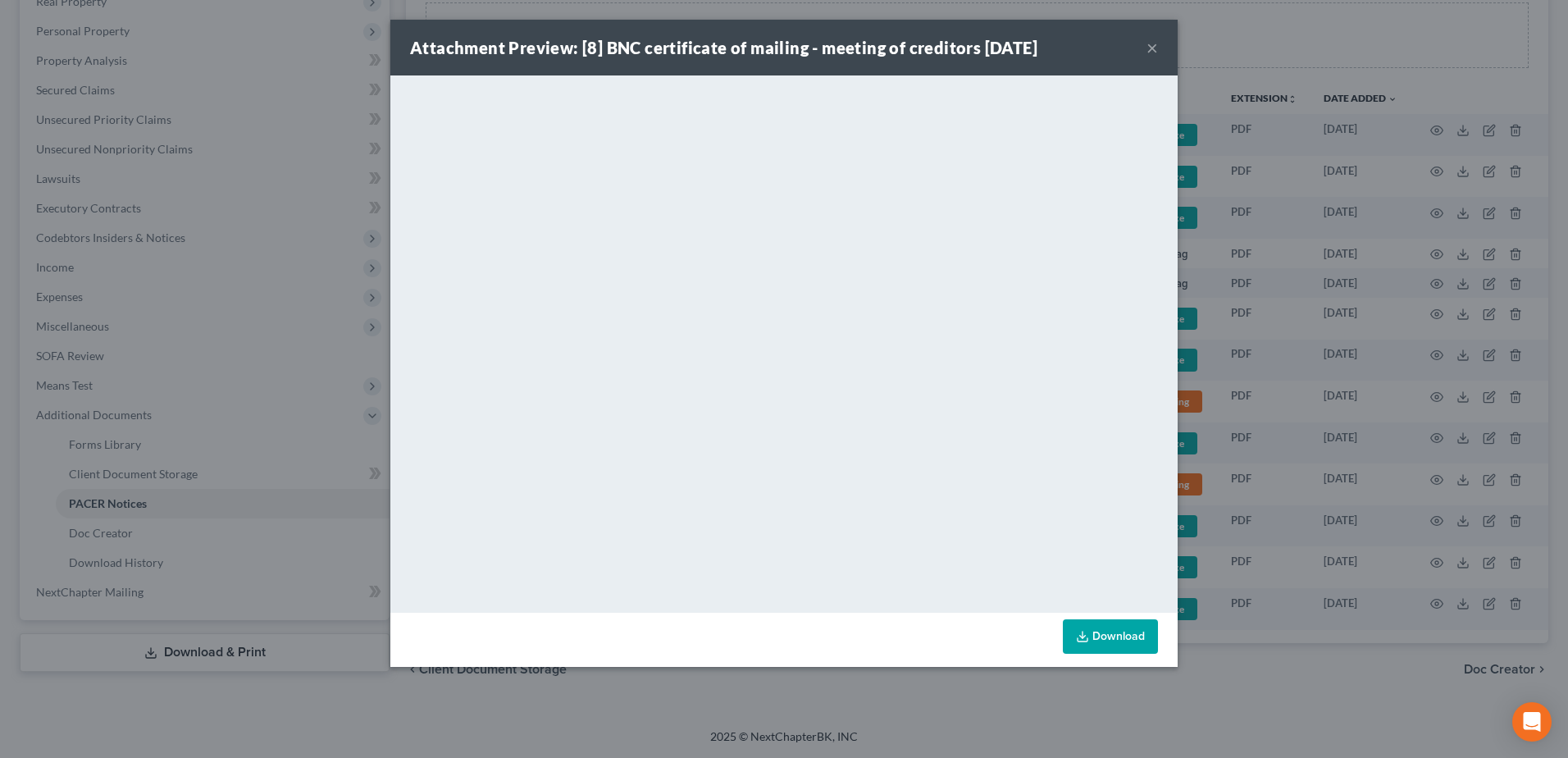
drag, startPoint x: 1156, startPoint y: 49, endPoint x: 1248, endPoint y: 93, distance: 102.0
click at [1155, 48] on button "×" at bounding box center [1152, 47] width 12 height 19
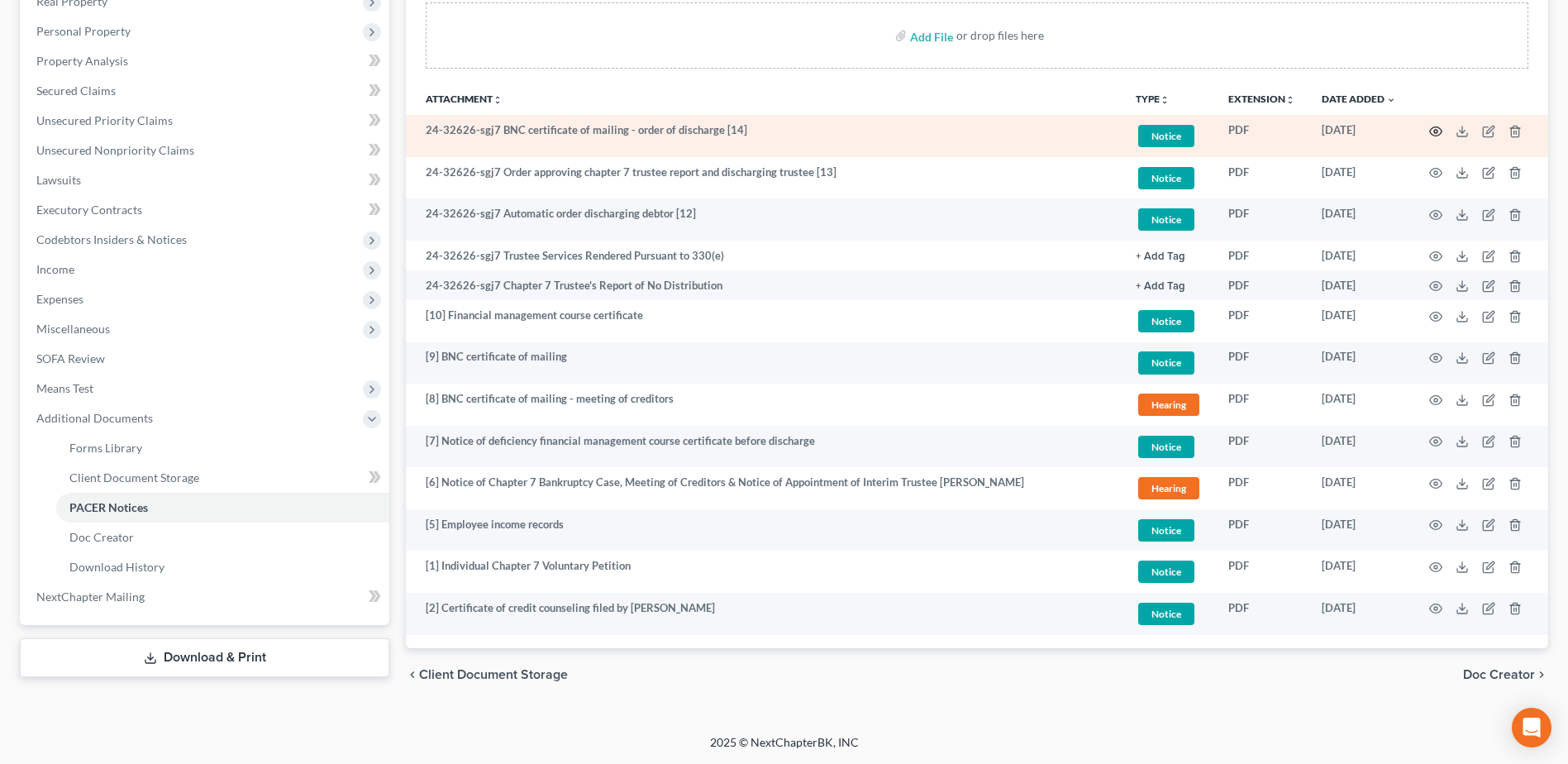
click at [1442, 134] on icon "button" at bounding box center [1436, 132] width 14 height 14
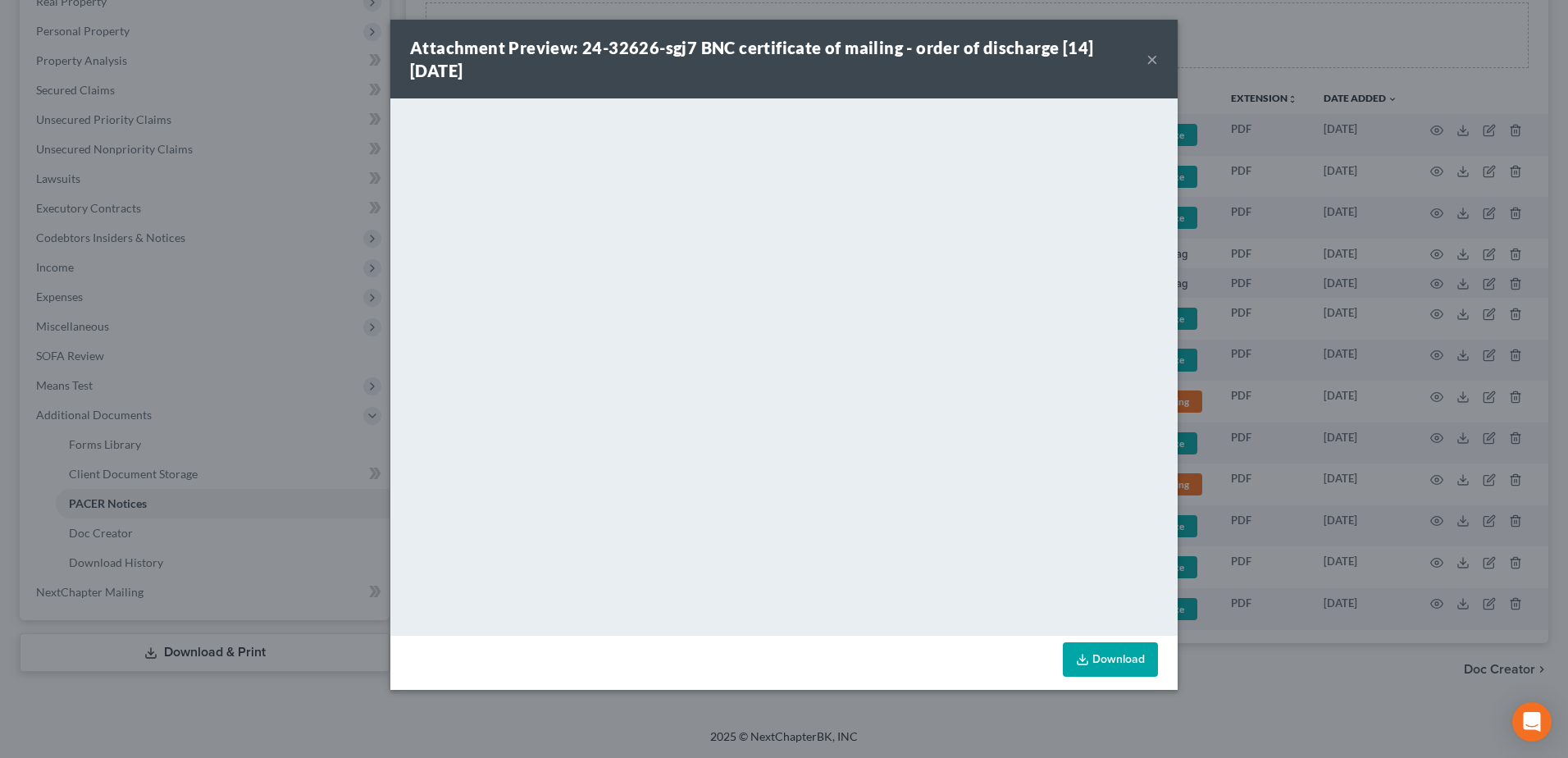
click at [1152, 59] on button "×" at bounding box center [1152, 59] width 12 height 19
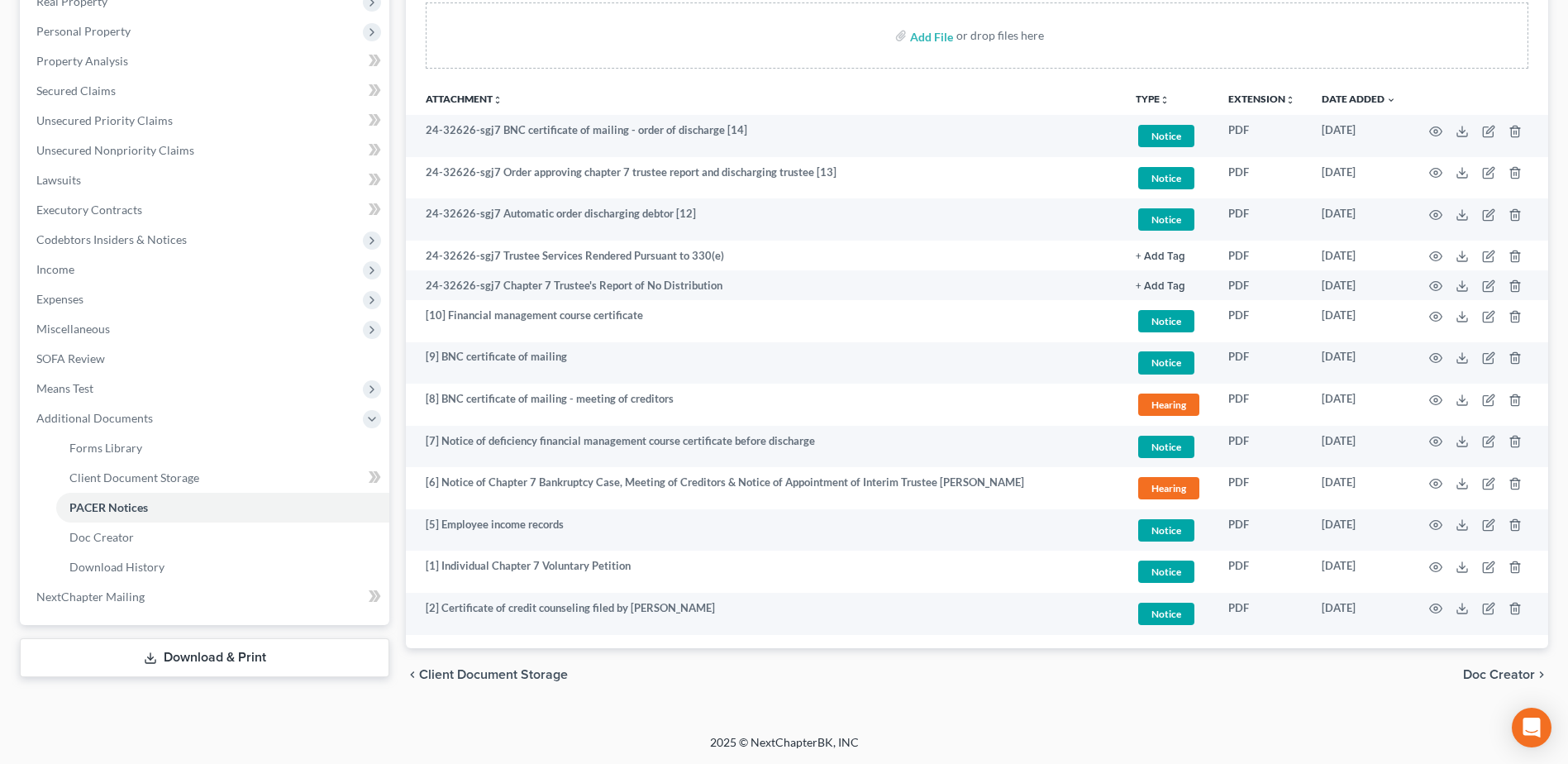
click at [643, 683] on div "chevron_left Client Document Storage Doc Creator chevron_right" at bounding box center [977, 675] width 1143 height 53
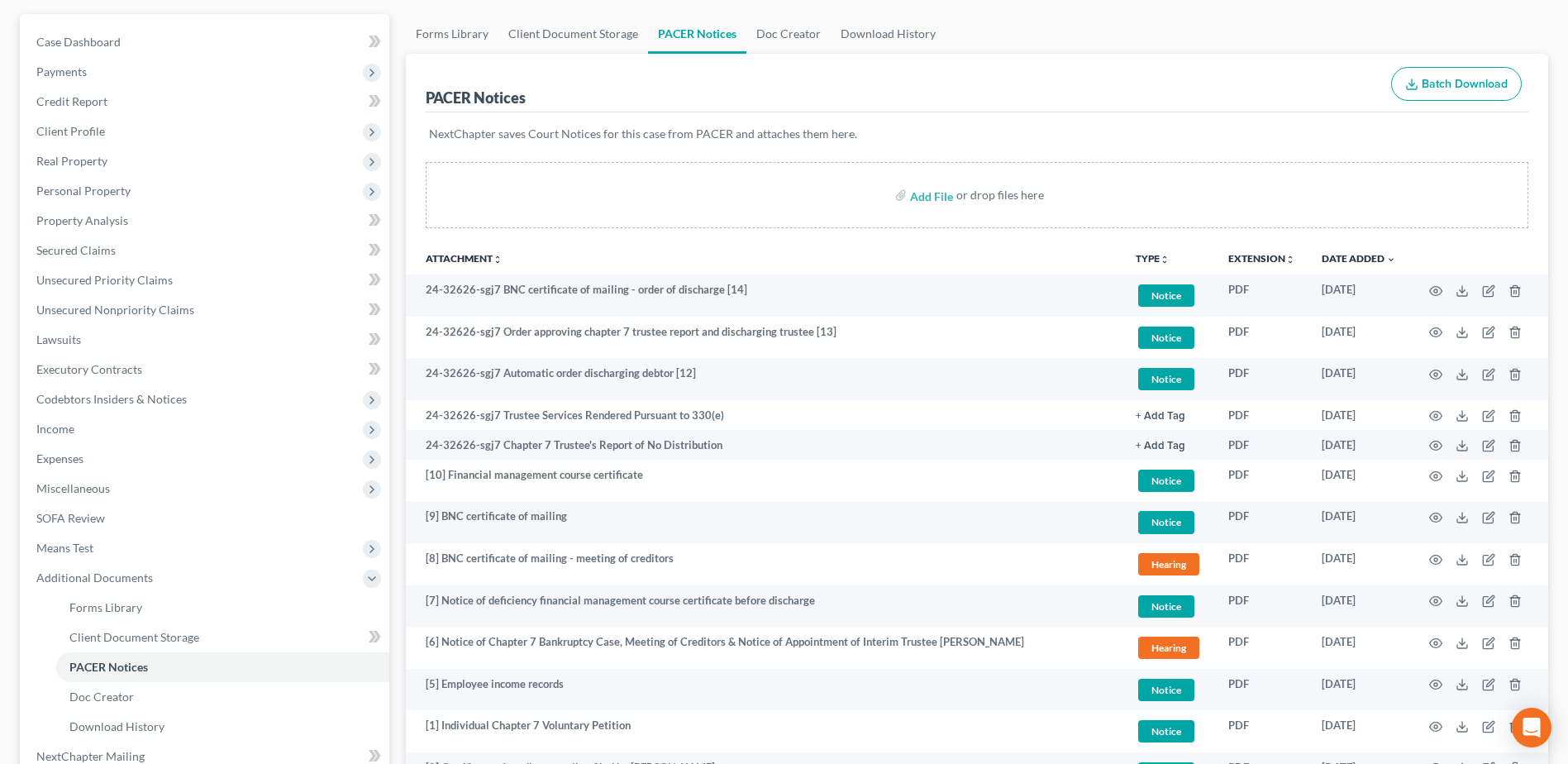
scroll to position [0, 0]
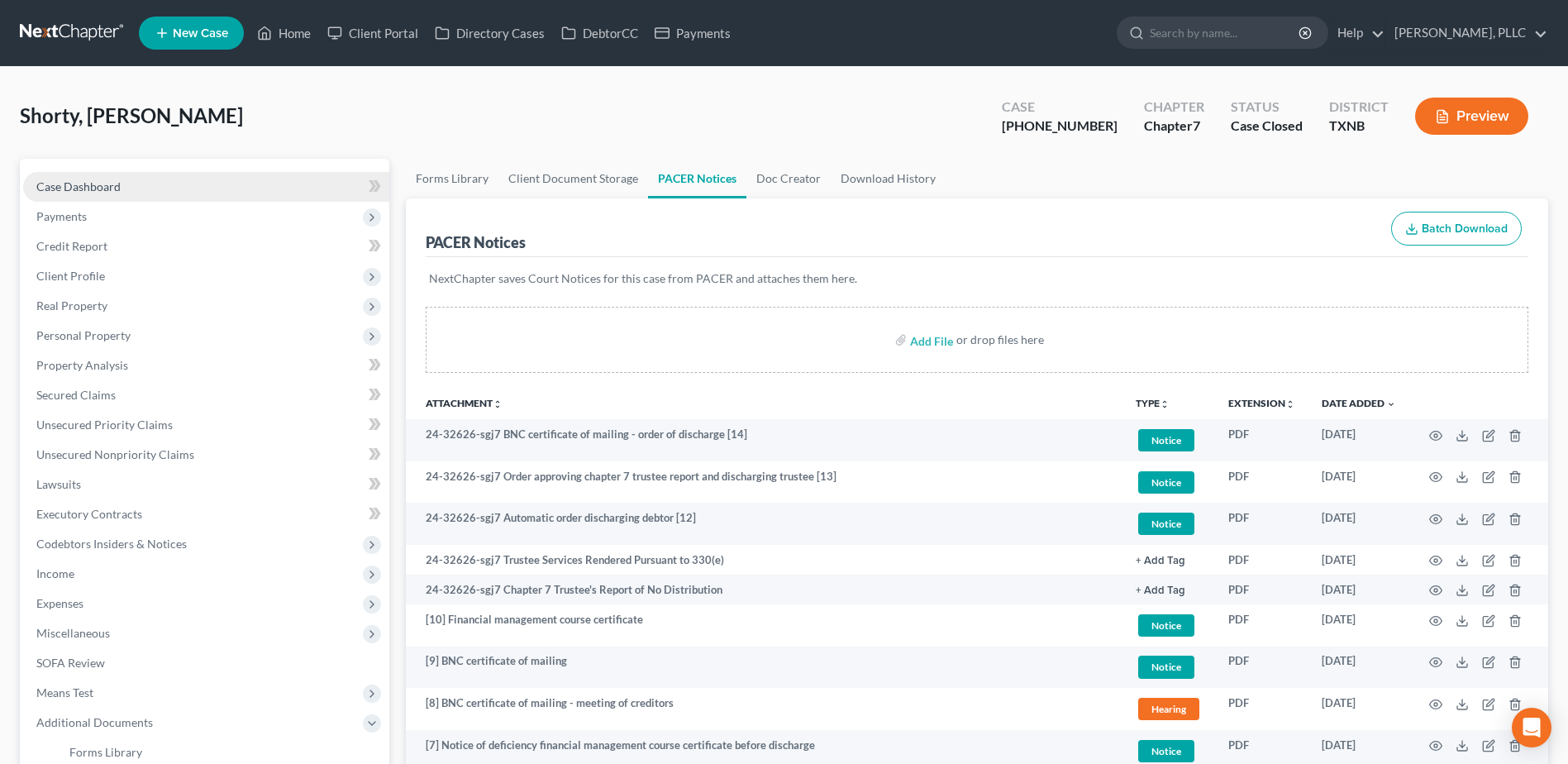
click at [95, 180] on span "Case Dashboard" at bounding box center [78, 186] width 84 height 15
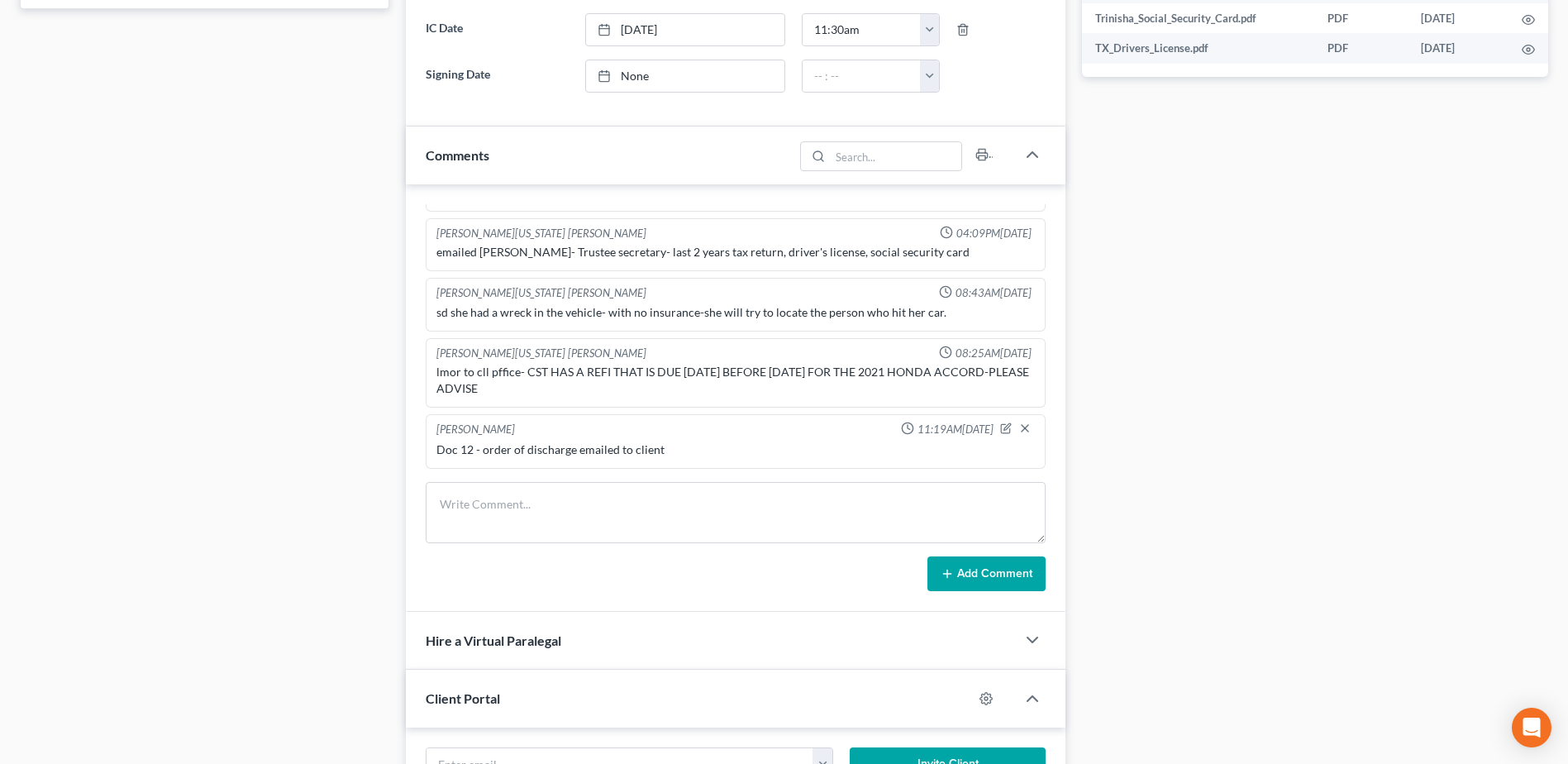
scroll to position [827, 0]
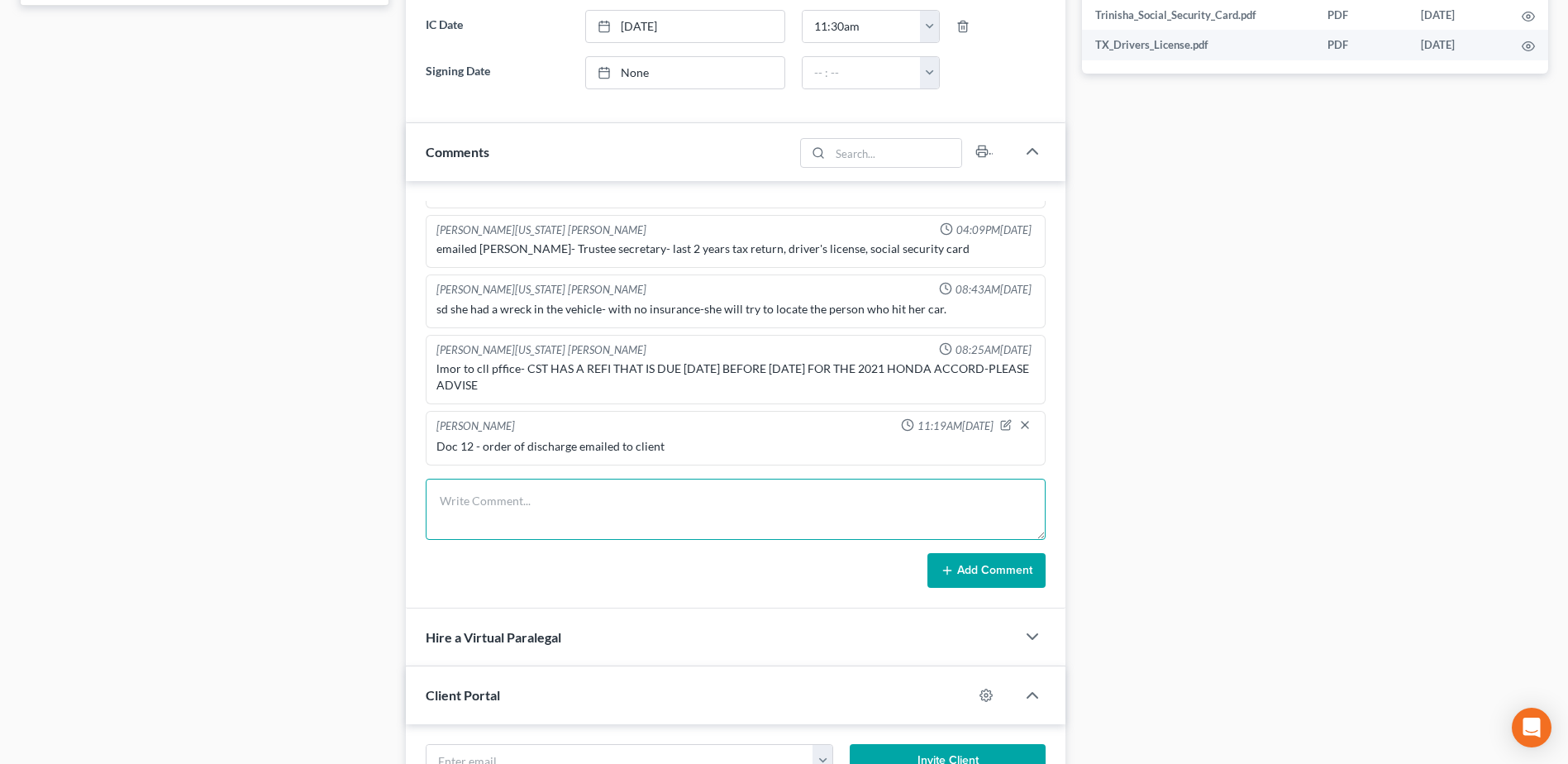
click at [544, 492] on textarea at bounding box center [736, 509] width 620 height 61
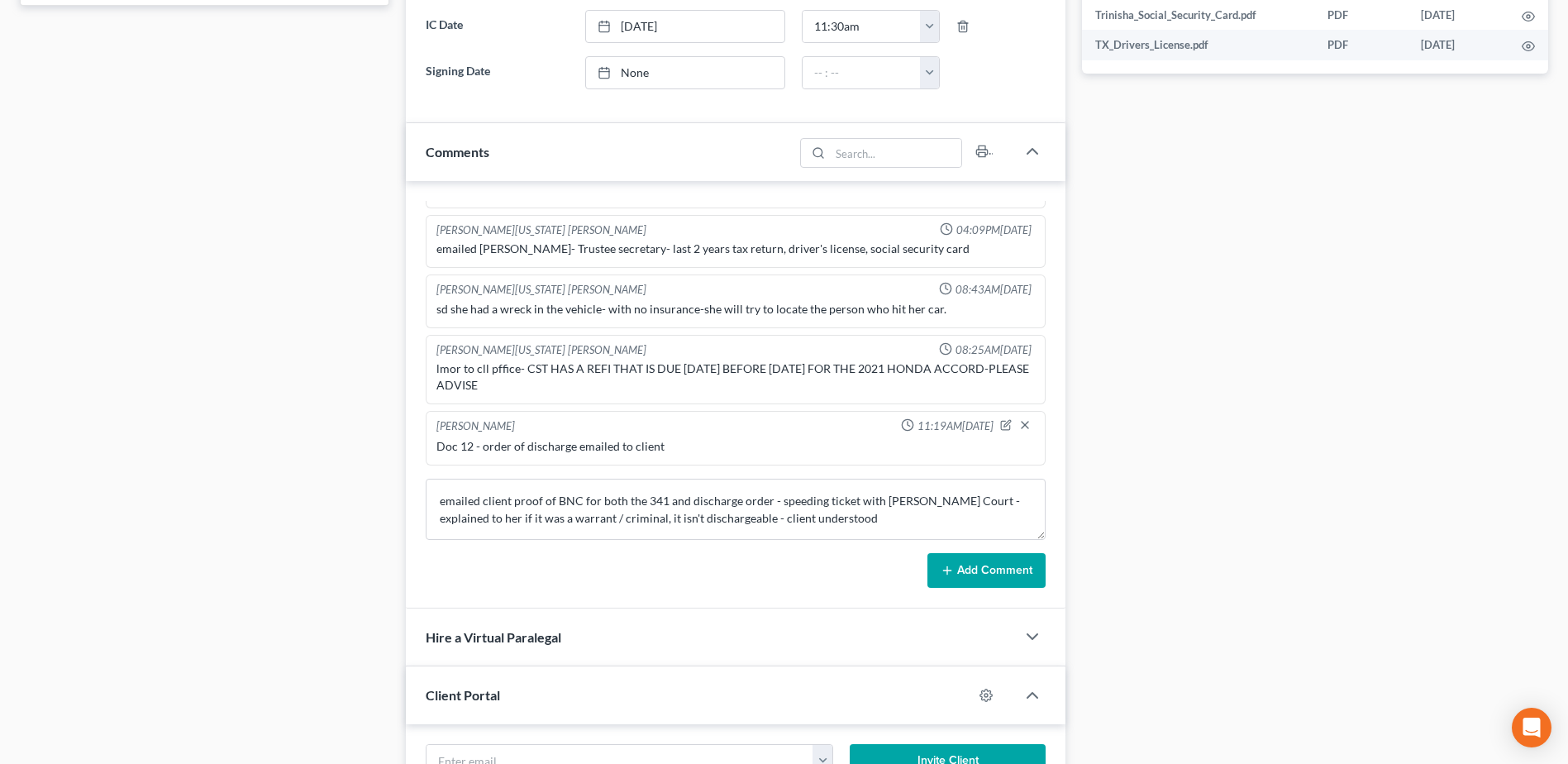
click at [969, 565] on button "Add Comment" at bounding box center [987, 571] width 118 height 35
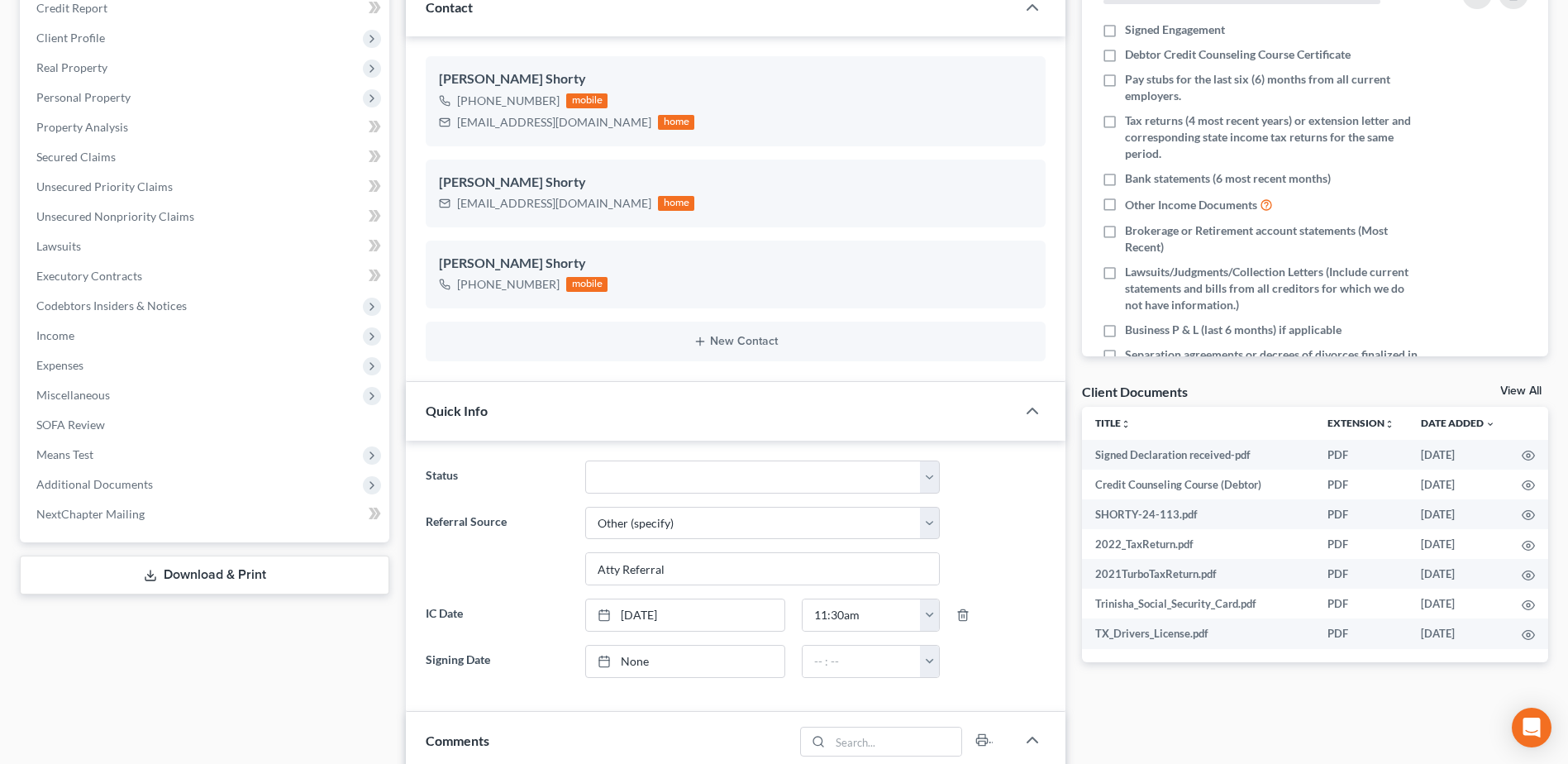
scroll to position [0, 0]
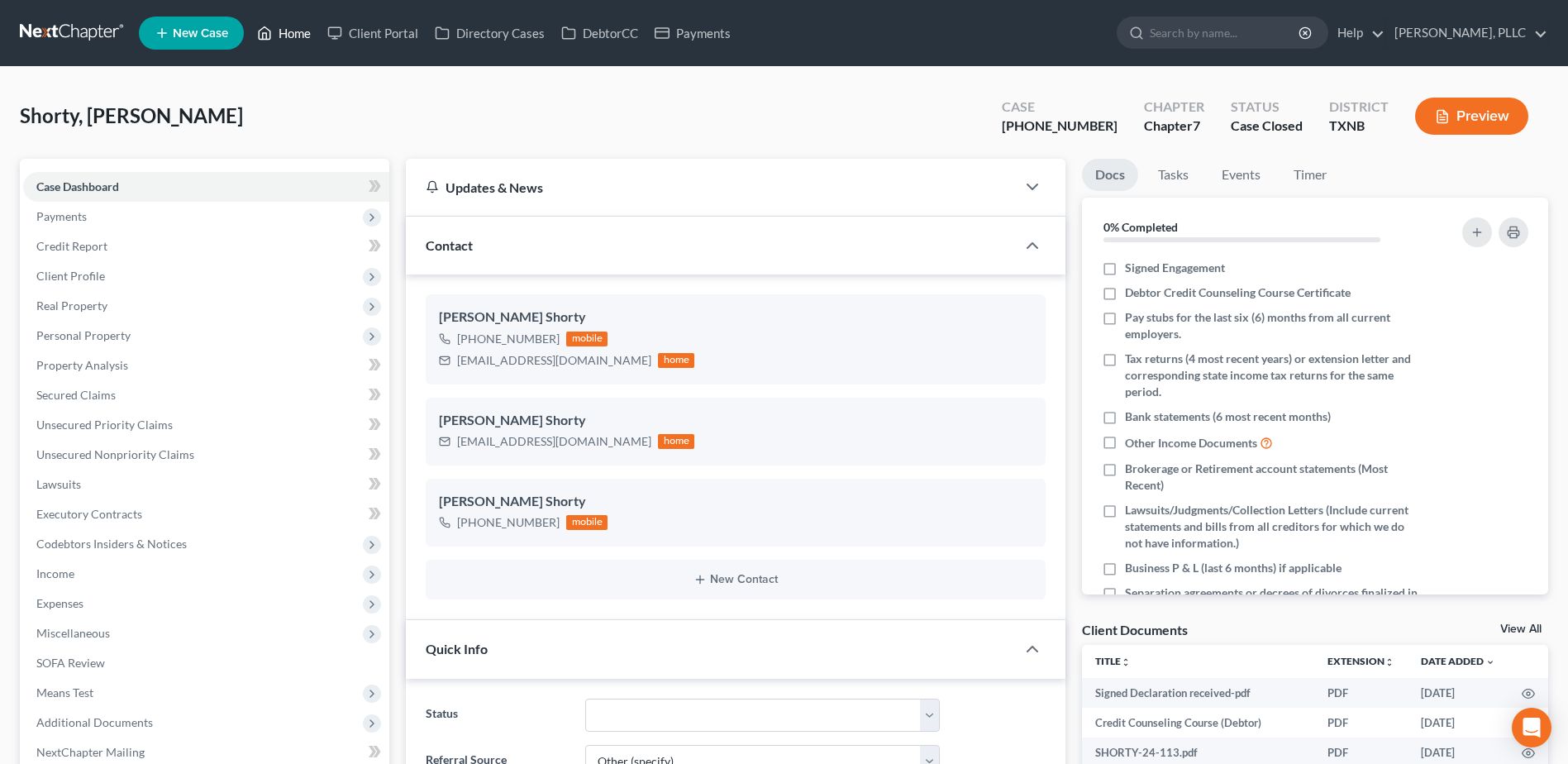
click at [298, 27] on link "Home" at bounding box center [284, 33] width 71 height 30
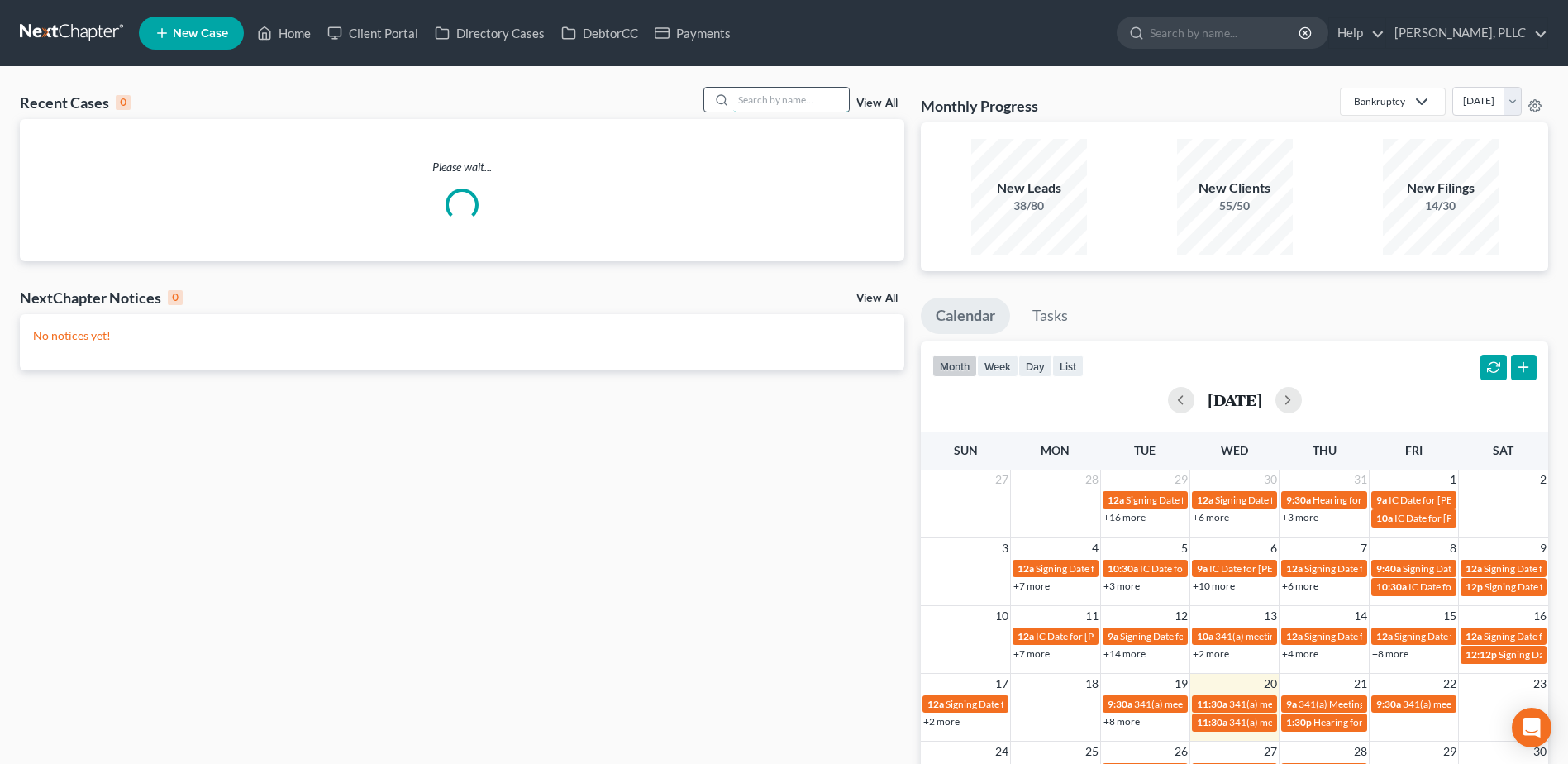
click at [784, 98] on input "search" at bounding box center [791, 99] width 115 height 24
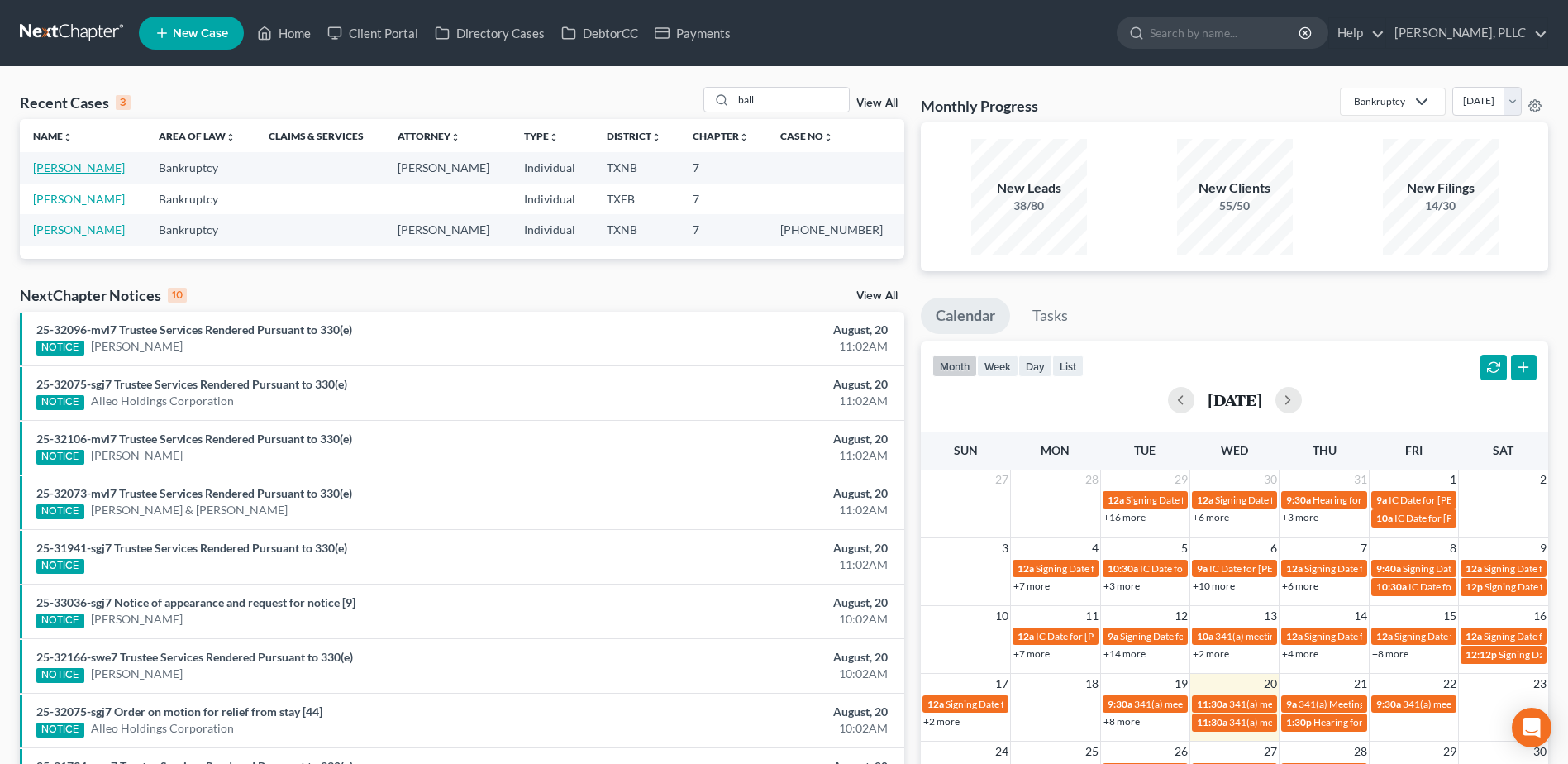
click at [73, 167] on link "[PERSON_NAME]" at bounding box center [78, 167] width 92 height 15
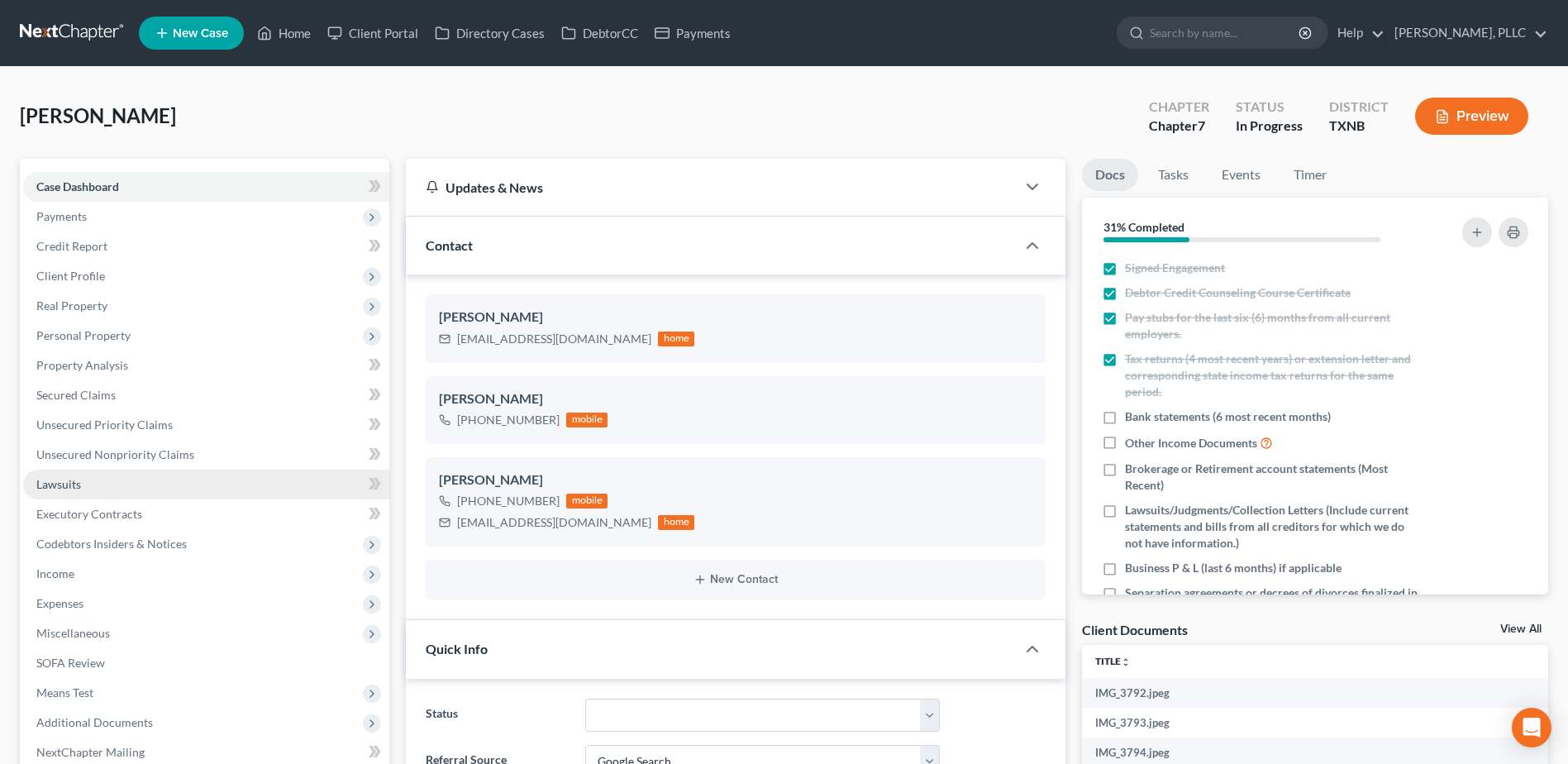
click at [80, 479] on span "Lawsuits" at bounding box center [59, 484] width 45 height 15
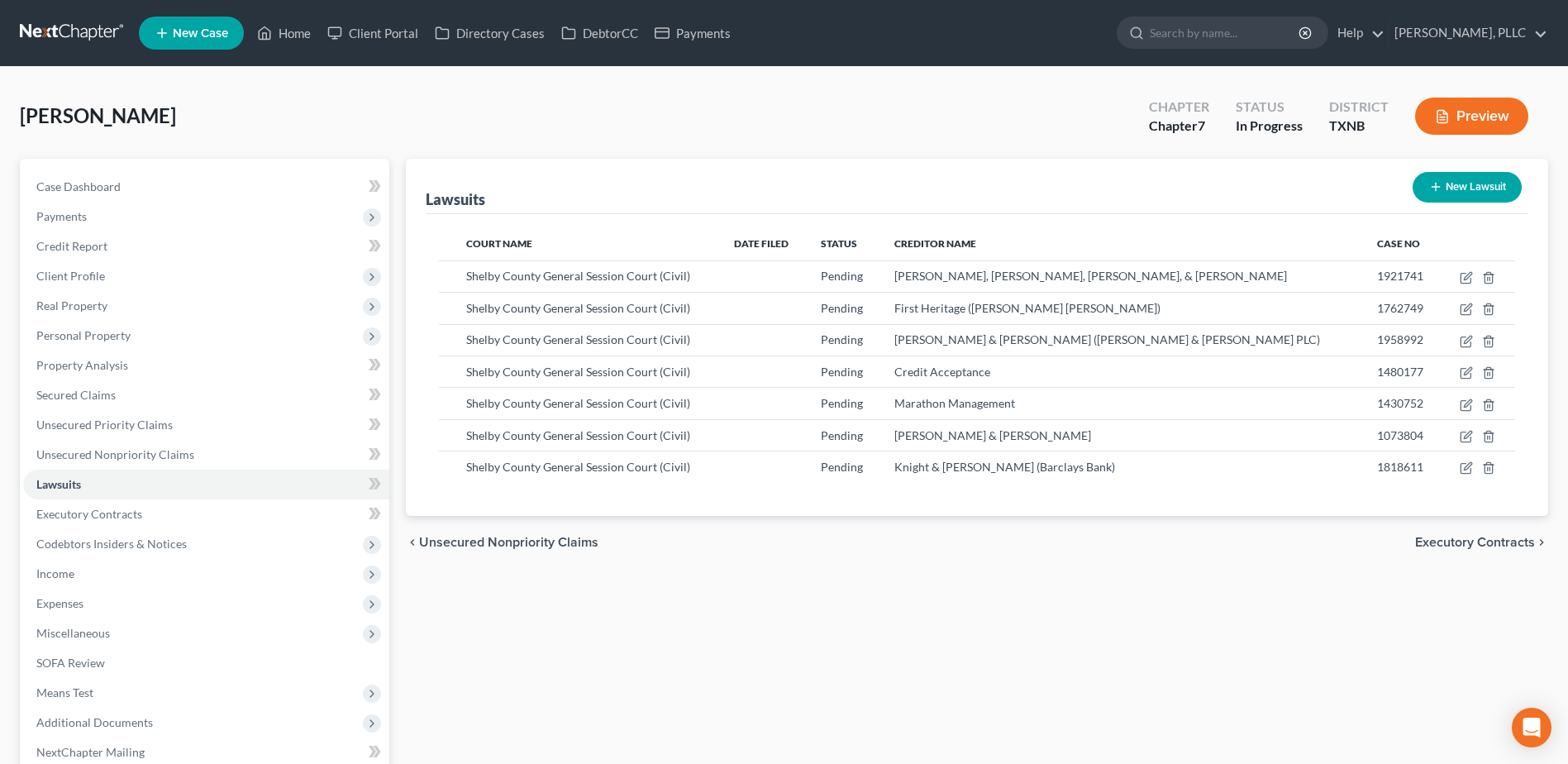
click at [1476, 187] on button "New Lawsuit" at bounding box center [1467, 187] width 110 height 31
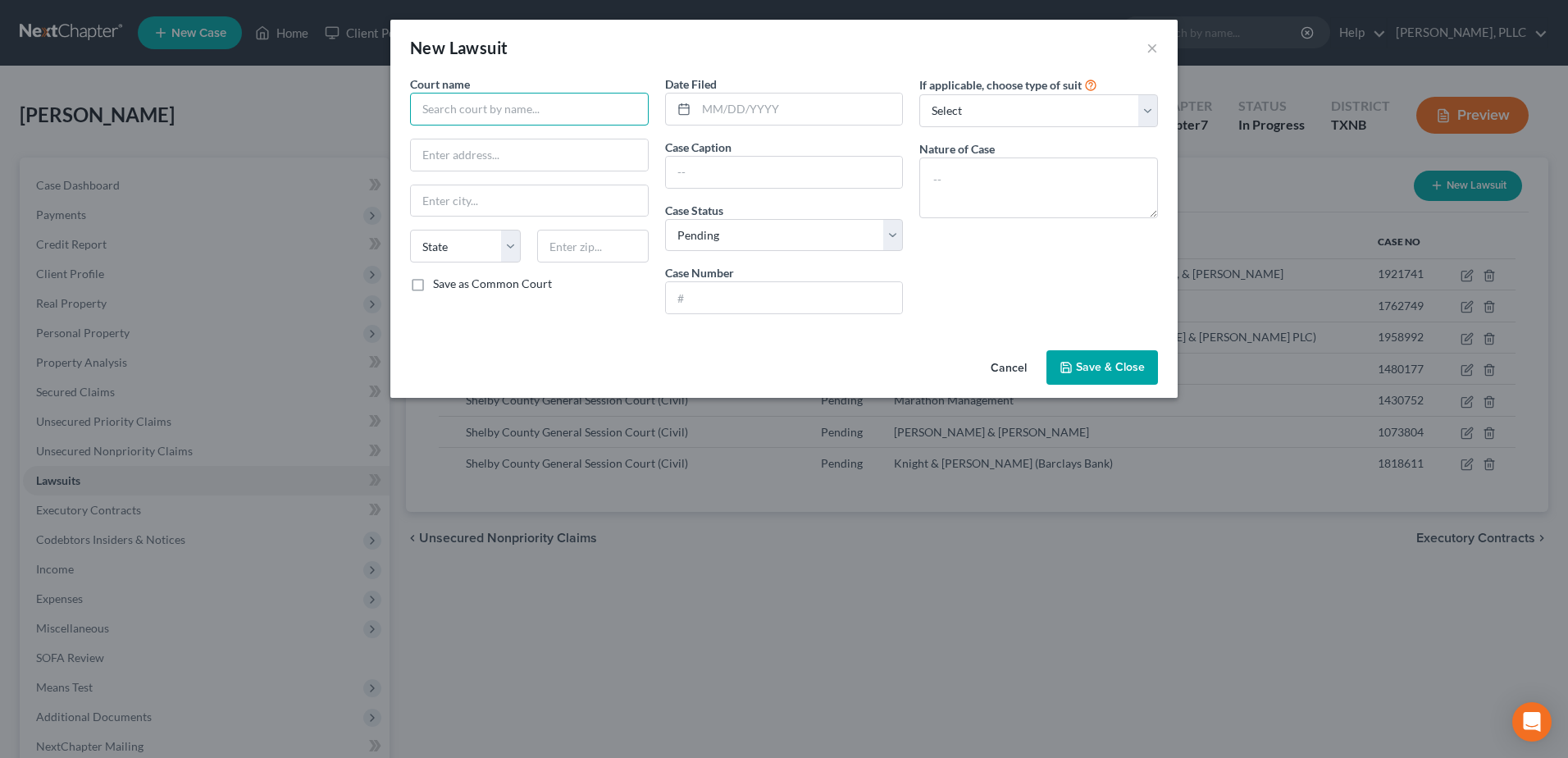
click at [488, 111] on input "text" at bounding box center [529, 109] width 238 height 33
click at [853, 299] on input "text" at bounding box center [784, 297] width 237 height 31
click at [718, 170] on input "text" at bounding box center [784, 172] width 237 height 31
click at [745, 103] on input "text" at bounding box center [799, 109] width 207 height 31
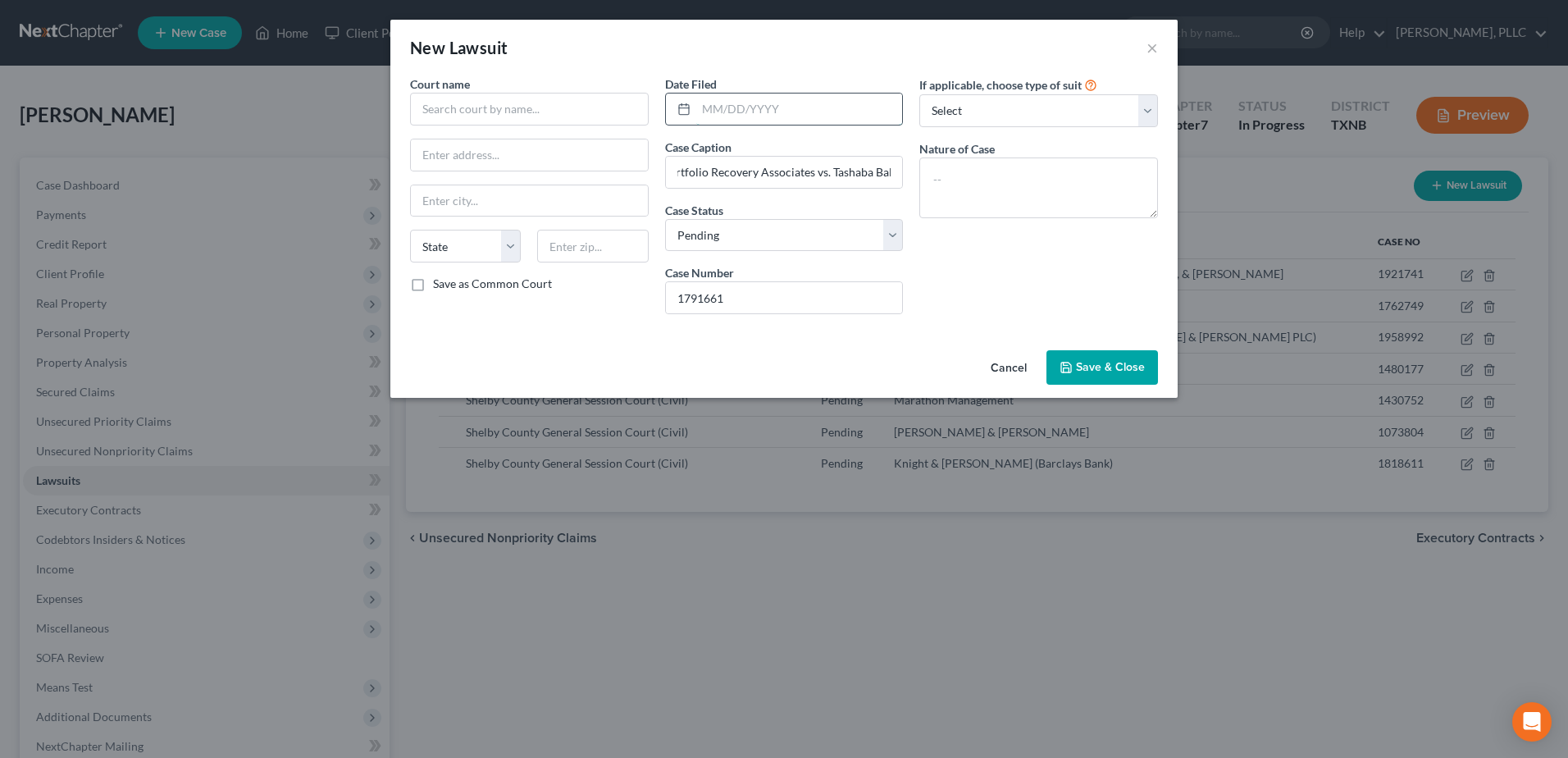
scroll to position [0, 0]
click at [1142, 114] on select "Select Repossession Garnishment Foreclosure Attached, Seized, Or Levied Other" at bounding box center [1038, 111] width 238 height 33
click at [919, 94] on select "Select Repossession Garnishment Foreclosure Attached, Seized, Or Levied Other" at bounding box center [1038, 111] width 238 height 33
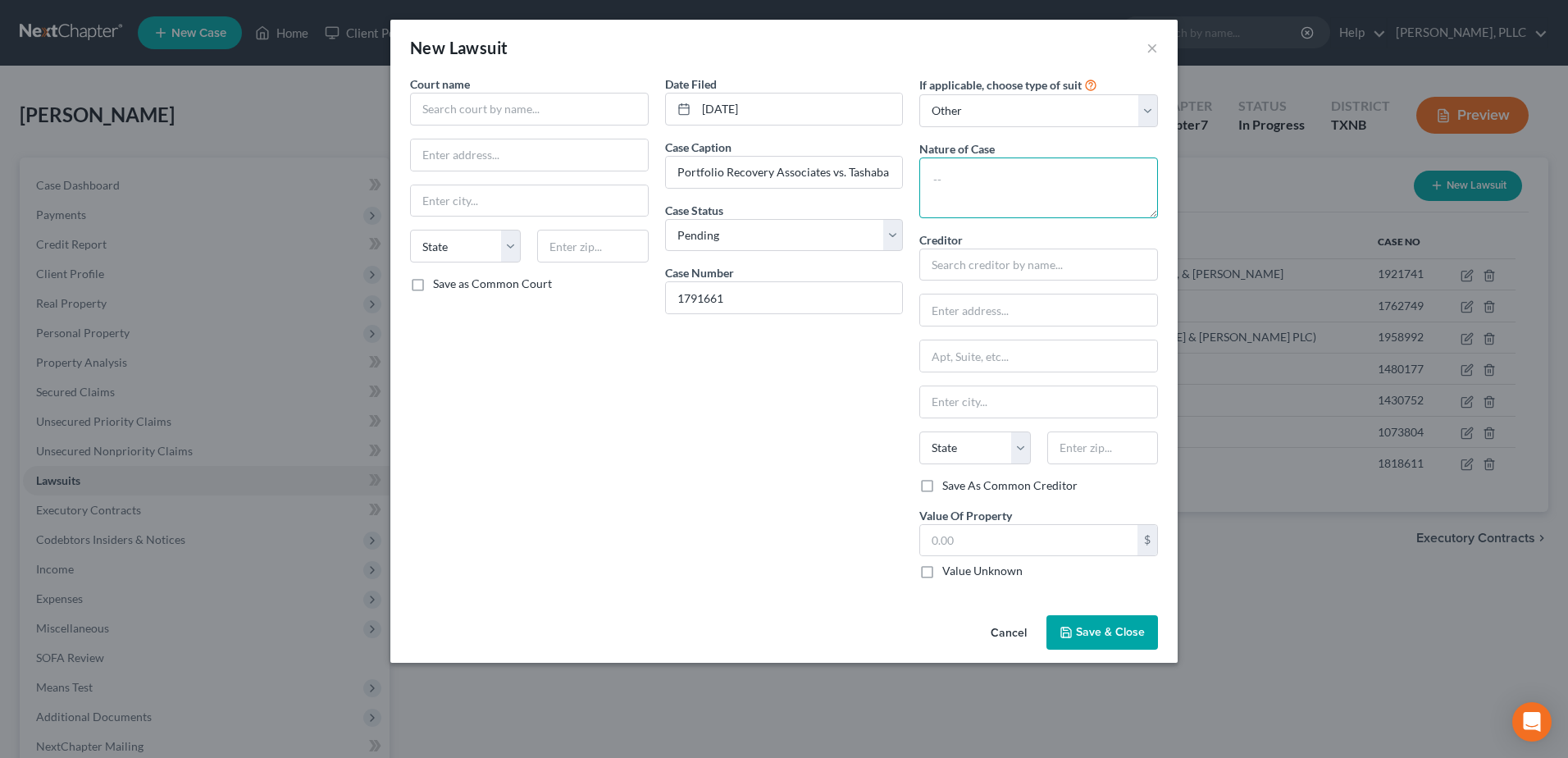
click at [1045, 189] on textarea at bounding box center [1038, 188] width 238 height 61
click at [1140, 265] on input "text" at bounding box center [1038, 265] width 238 height 33
click at [969, 265] on input "Portfolio Recovery Associates, LLC vs. [PERSON_NAME] & [PERSON_NAME] Law Firm P…" at bounding box center [1038, 265] width 238 height 33
drag, startPoint x: 975, startPoint y: 266, endPoint x: 1113, endPoint y: 263, distance: 138.0
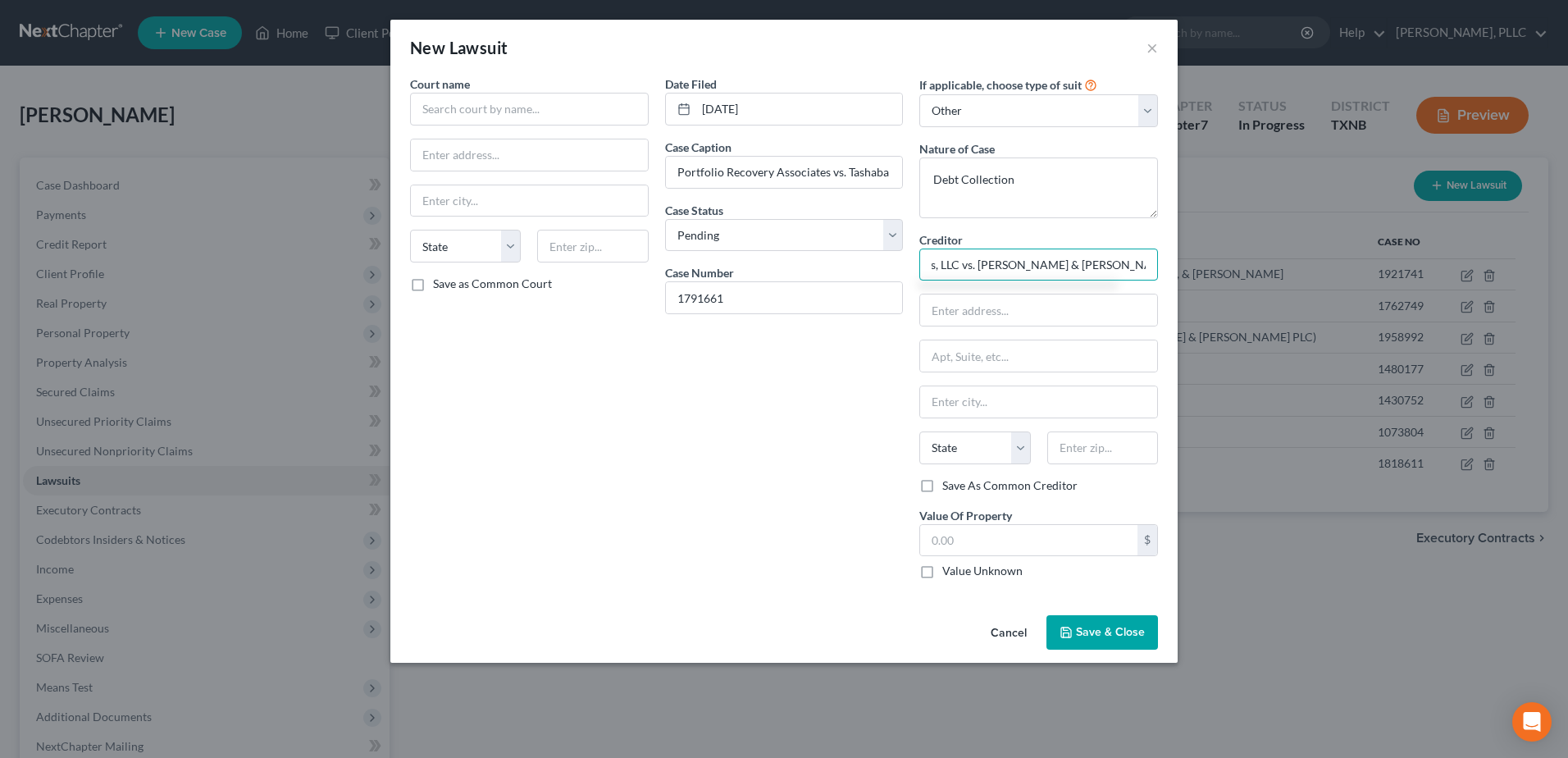
click at [1200, 263] on div "New Lawsuit × Court name * State [US_STATE] AK AR AZ CA CO CT DE DC [GEOGRAPHIC…" at bounding box center [784, 379] width 1568 height 758
click at [990, 316] on input "text" at bounding box center [1038, 310] width 237 height 31
paste input "[STREET_ADDRESS][PERSON_NAME]"
click at [942, 572] on label "Value Unknown" at bounding box center [983, 570] width 81 height 16
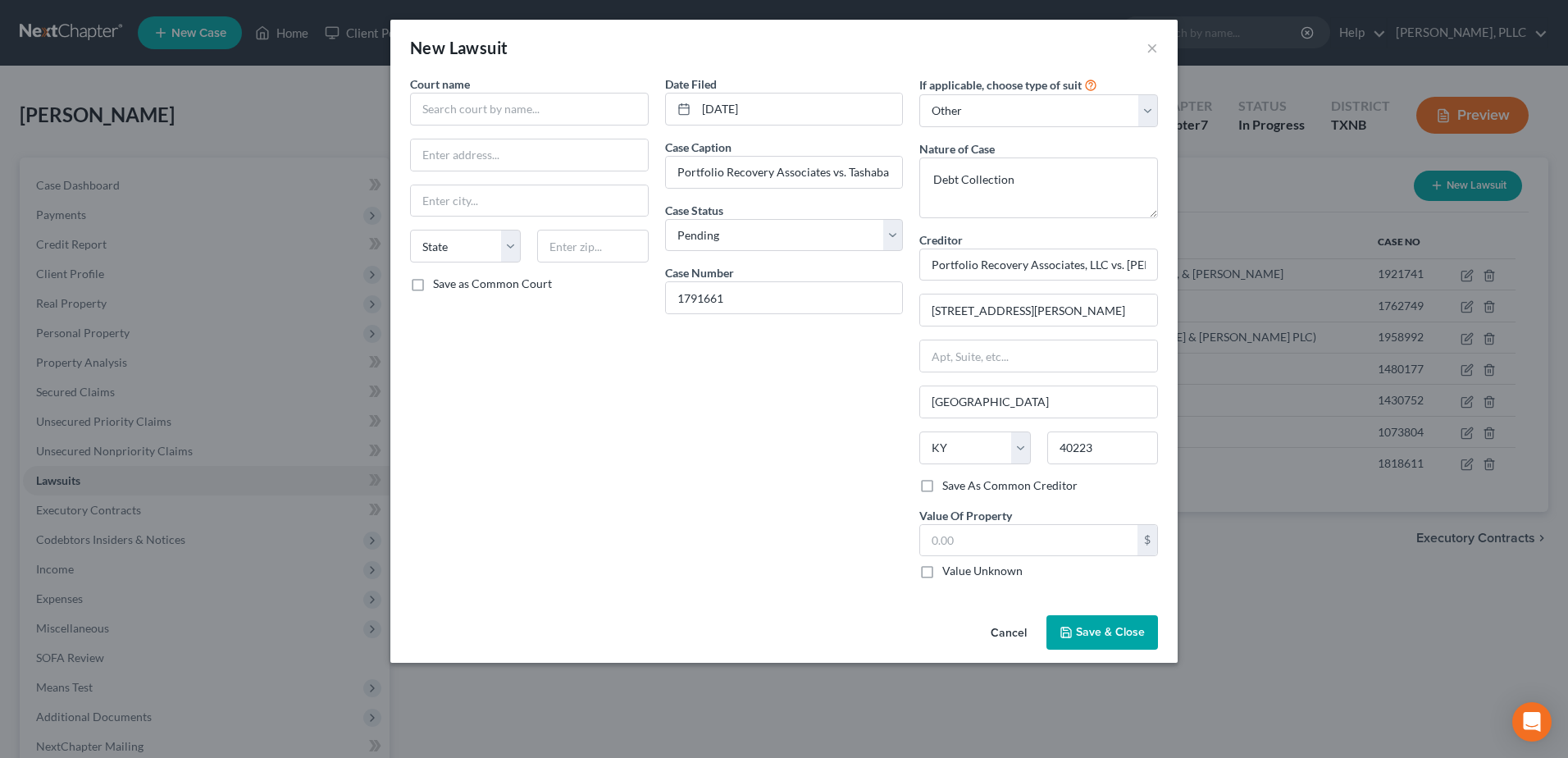
click at [949, 572] on input "Value Unknown" at bounding box center [954, 568] width 11 height 11
click at [485, 120] on input "text" at bounding box center [529, 109] width 238 height 33
click at [1115, 622] on button "Save & Close" at bounding box center [1102, 633] width 112 height 35
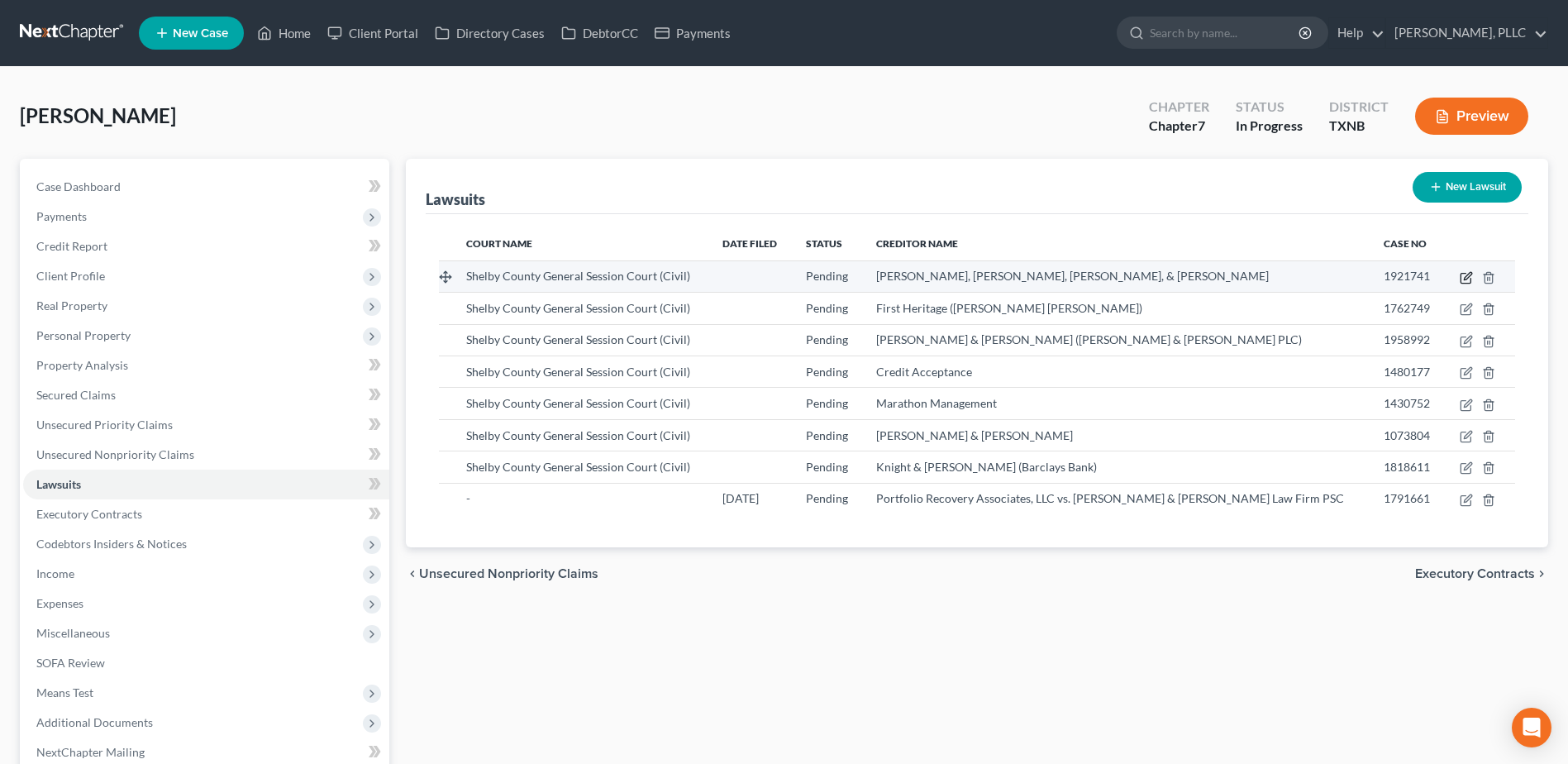
click at [1464, 278] on icon "button" at bounding box center [1468, 276] width 8 height 8
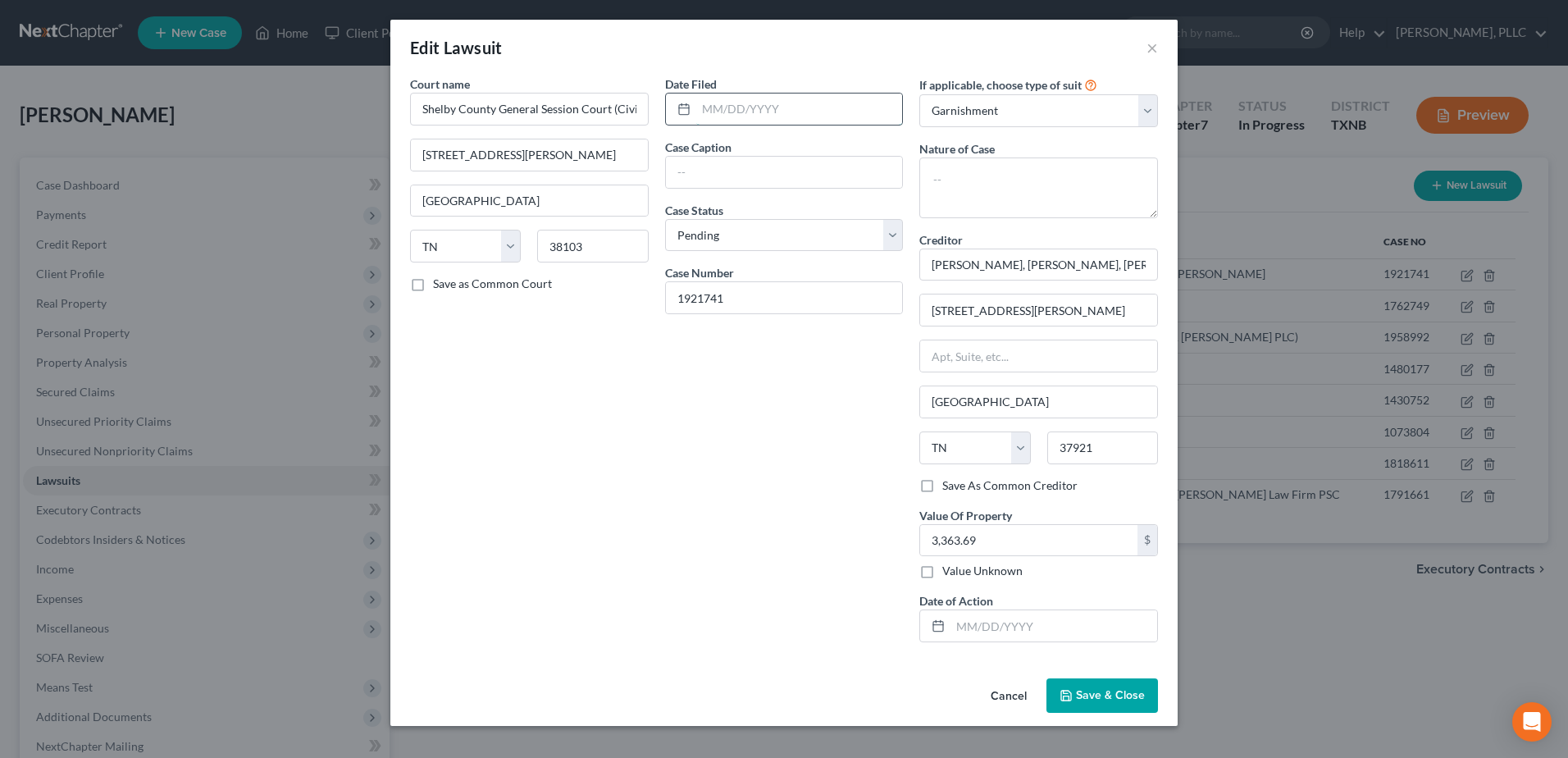
click at [753, 109] on input "text" at bounding box center [799, 109] width 207 height 31
click at [1141, 106] on select "Select Repossession Garnishment Foreclosure Attached, Seized, Or Levied Other" at bounding box center [1038, 111] width 238 height 33
click at [919, 94] on select "Select Repossession Garnishment Foreclosure Attached, Seized, Or Levied Other" at bounding box center [1038, 111] width 238 height 33
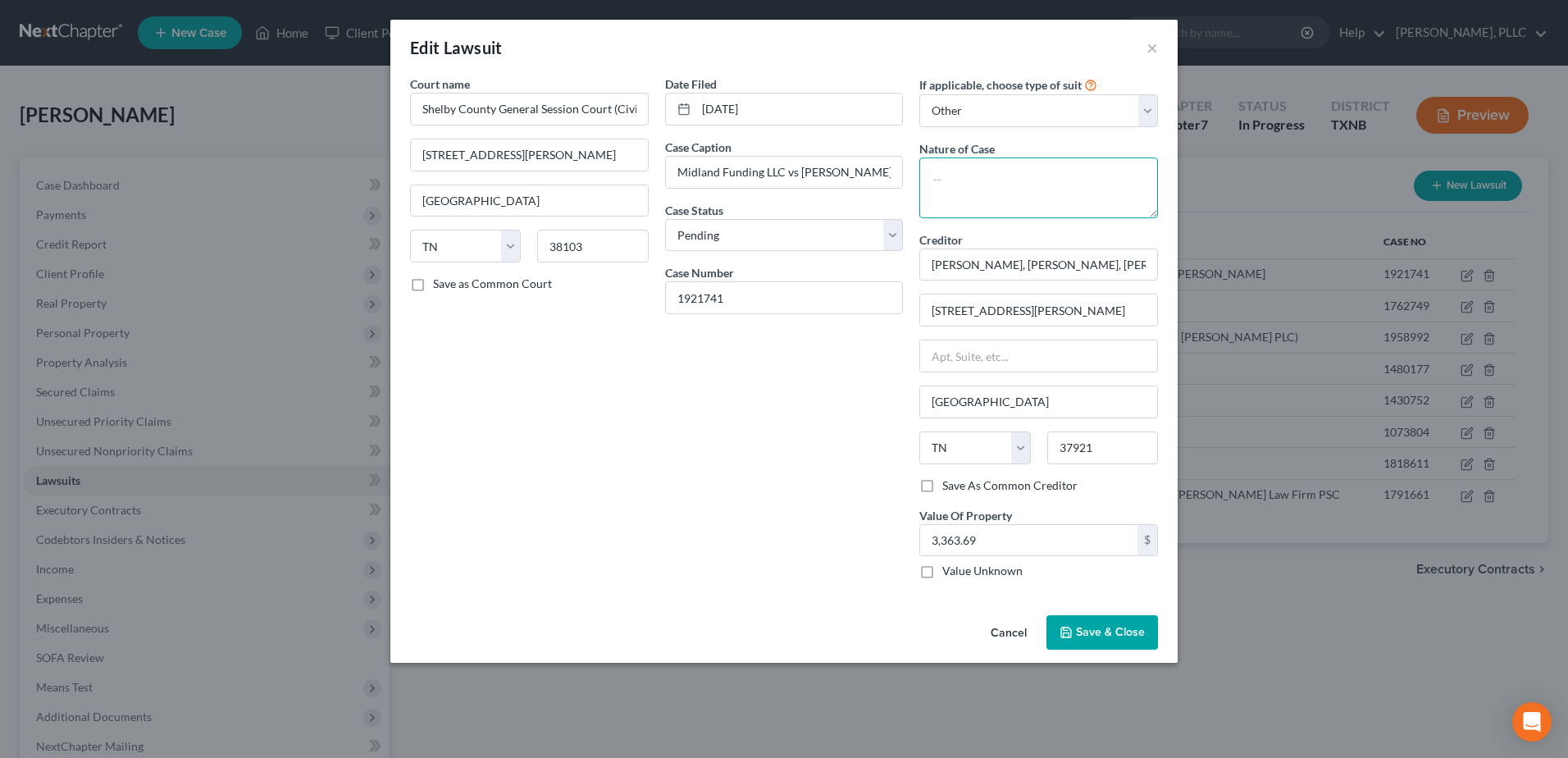
click at [1003, 196] on textarea at bounding box center [1038, 188] width 238 height 61
click at [996, 187] on textarea at bounding box center [1038, 188] width 238 height 61
click at [933, 266] on input "[PERSON_NAME], [PERSON_NAME], [PERSON_NAME], & [PERSON_NAME]" at bounding box center [1038, 265] width 238 height 33
click at [961, 359] on input "text" at bounding box center [1038, 356] width 237 height 31
click at [1029, 310] on input "[STREET_ADDRESS][PERSON_NAME]" at bounding box center [1038, 310] width 237 height 31
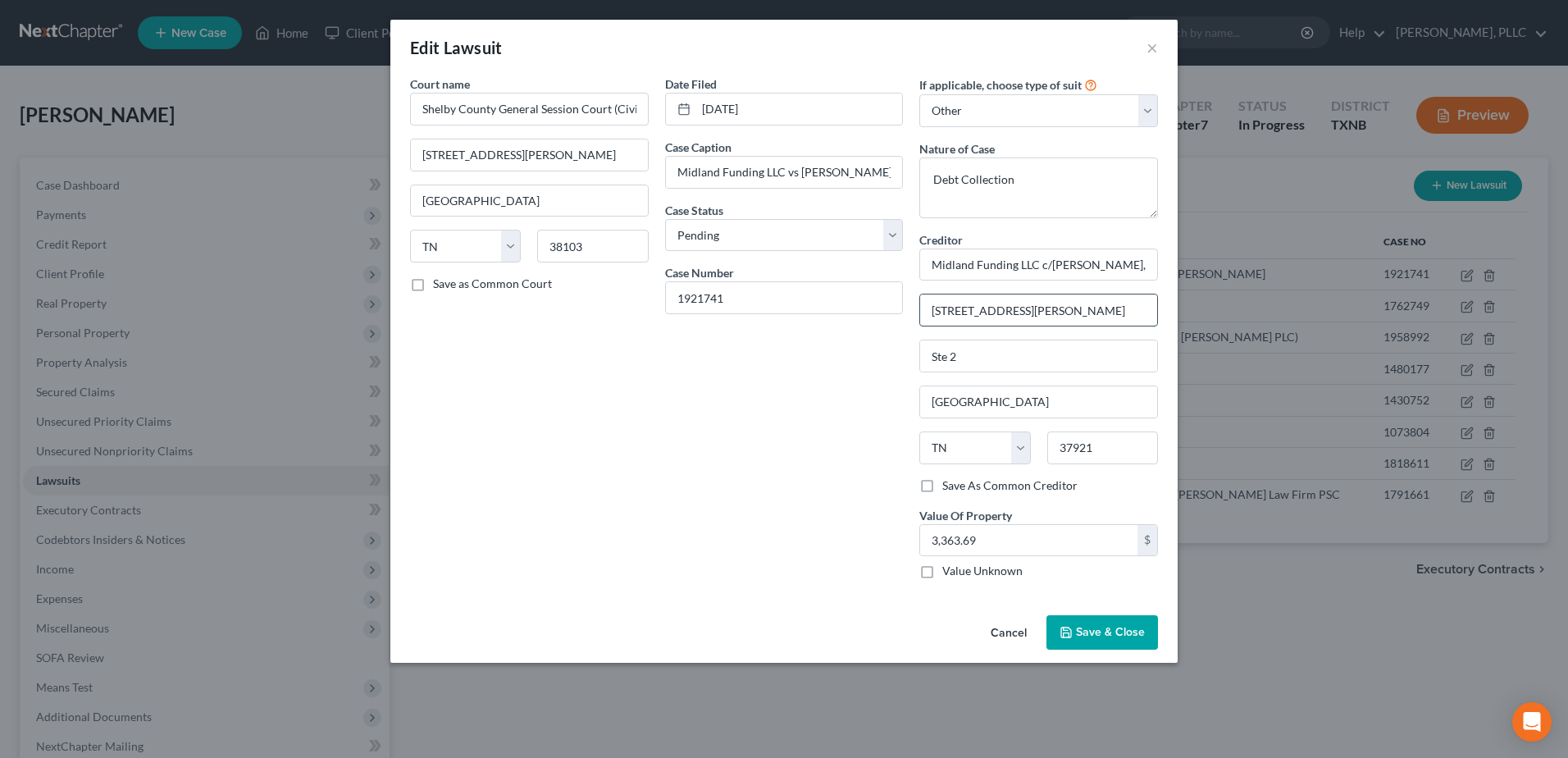
click at [1068, 317] on input "[STREET_ADDRESS][PERSON_NAME]" at bounding box center [1038, 310] width 237 height 31
drag, startPoint x: 933, startPoint y: 265, endPoint x: 1233, endPoint y: 264, distance: 300.0
click at [1233, 264] on div "Edit Lawsuit × Court name * Shelby County General Session Court (Civil) [STREET…" at bounding box center [784, 379] width 1568 height 758
click at [1135, 634] on span "Save & Close" at bounding box center [1110, 632] width 69 height 14
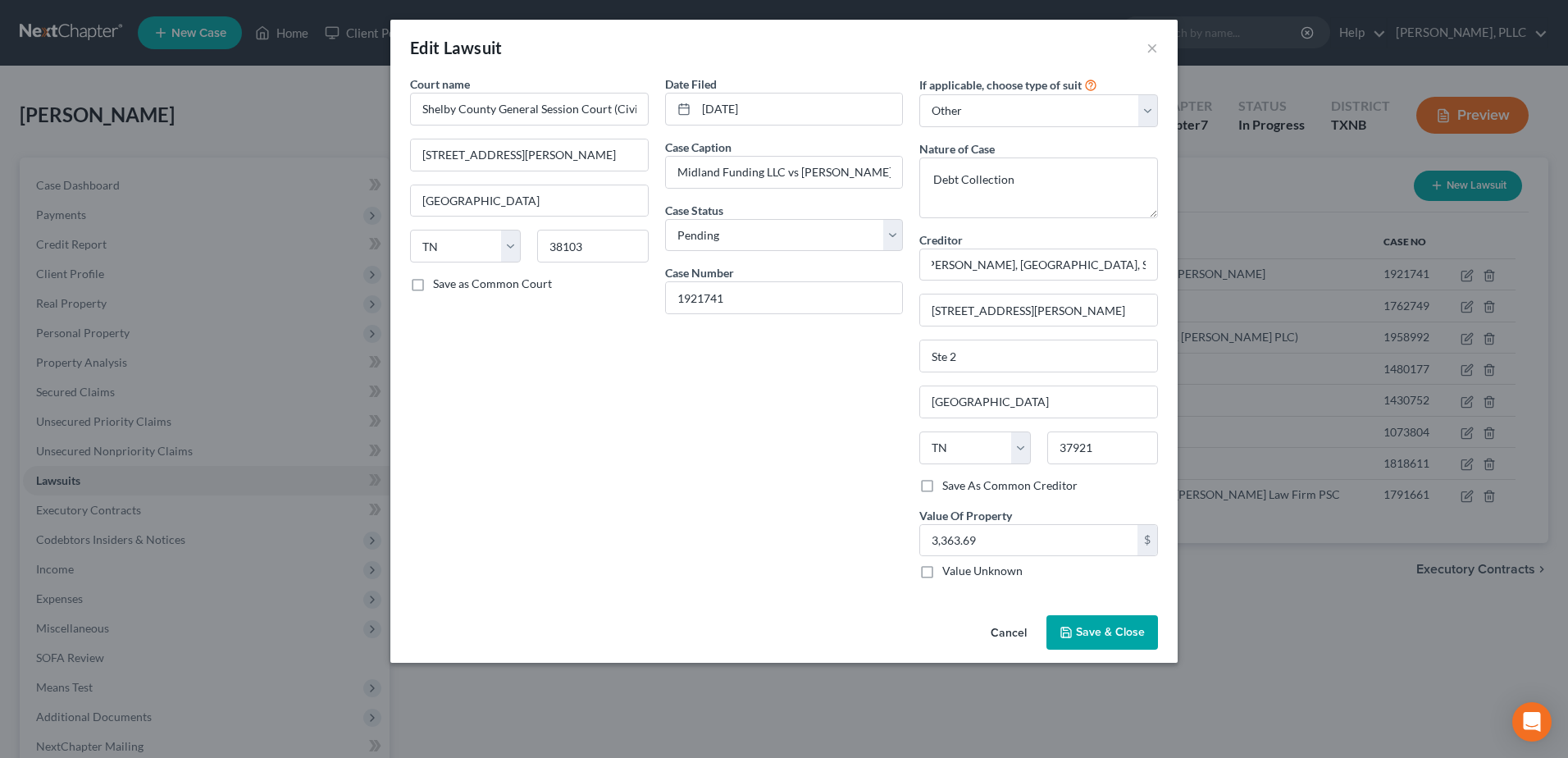
scroll to position [0, 0]
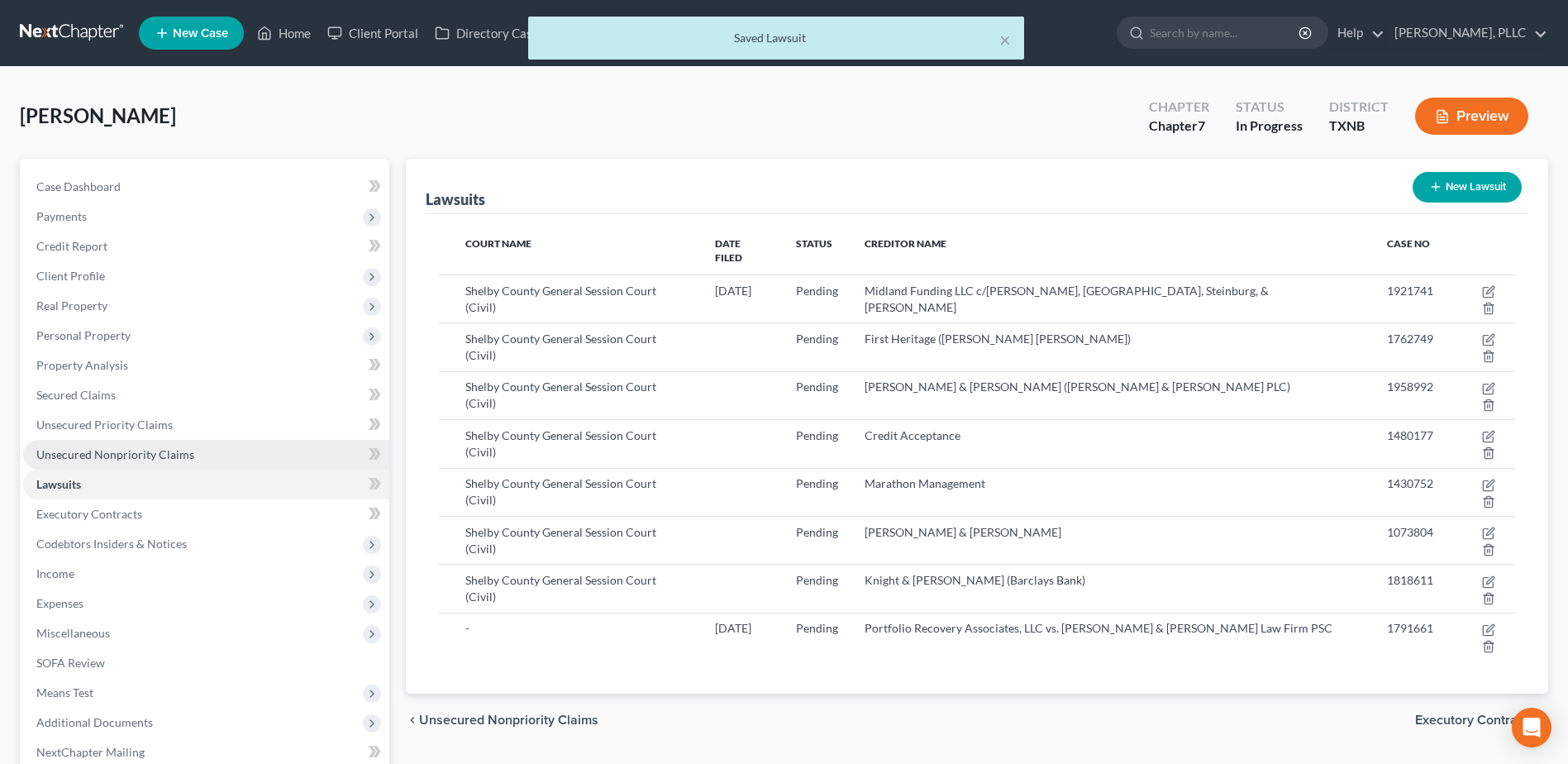
click at [118, 449] on span "Unsecured Nonpriority Claims" at bounding box center [115, 454] width 158 height 15
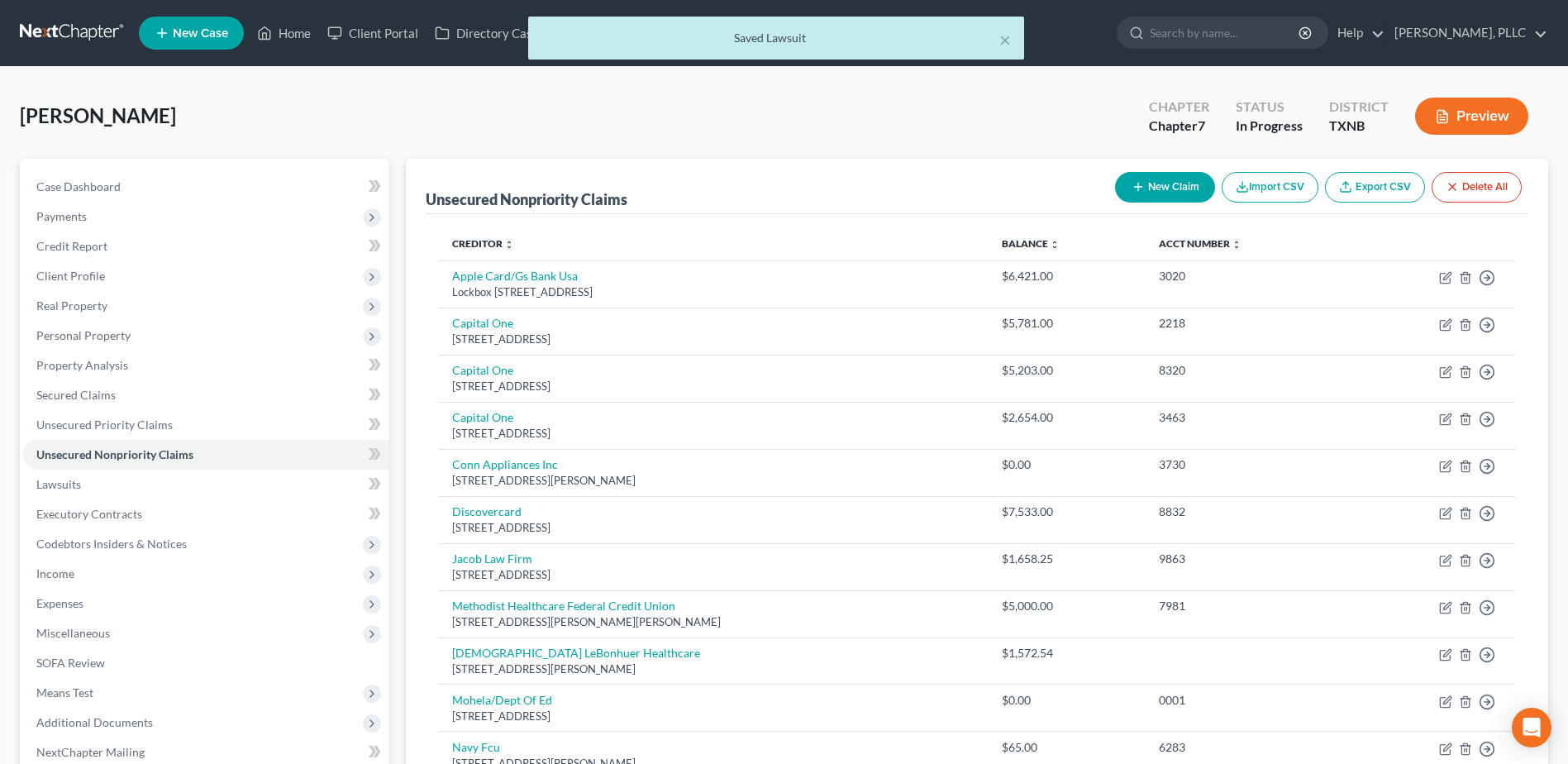
click at [1163, 180] on button "New Claim" at bounding box center [1165, 187] width 100 height 31
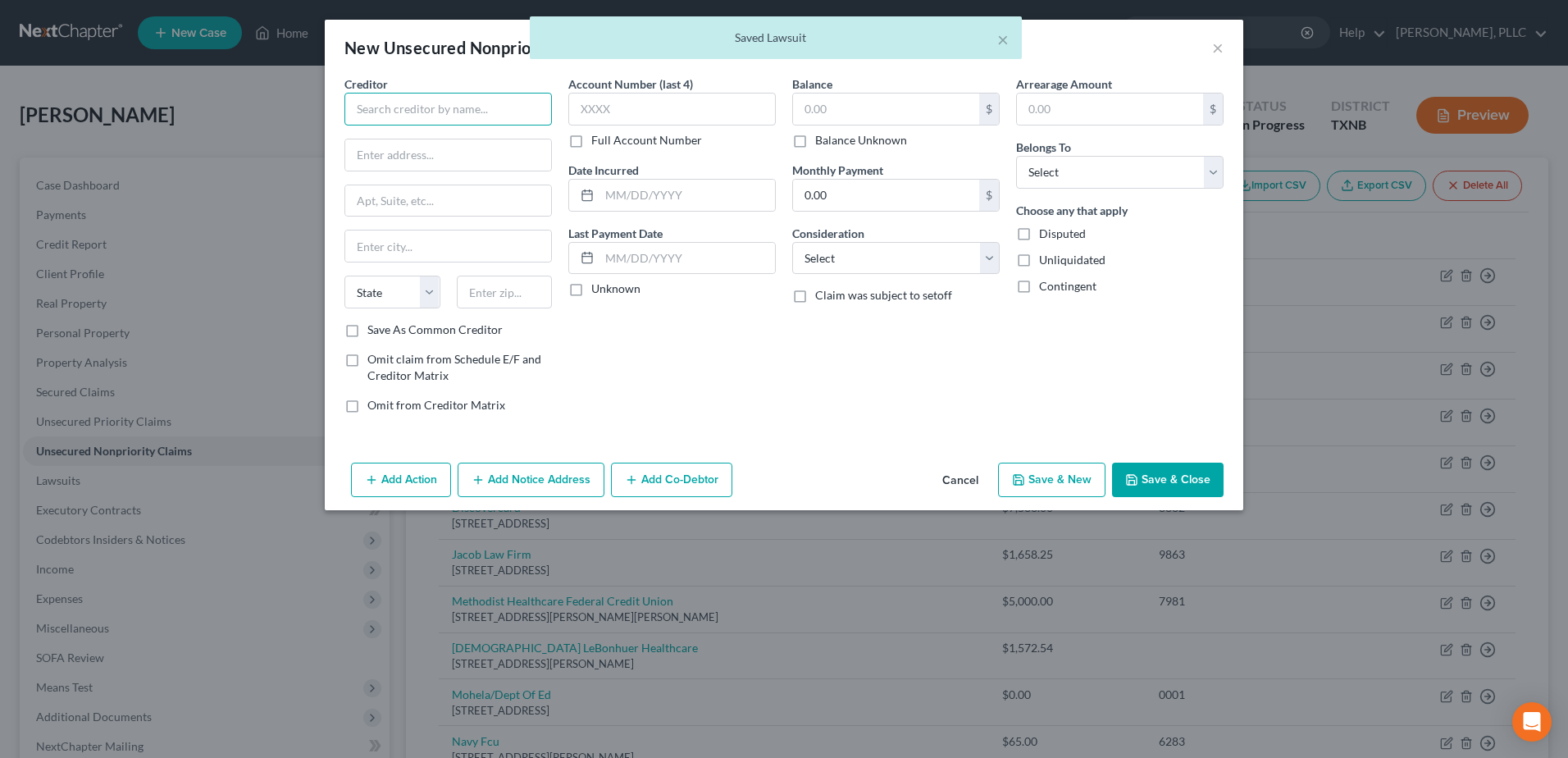
click at [478, 117] on input "text" at bounding box center [448, 109] width 208 height 33
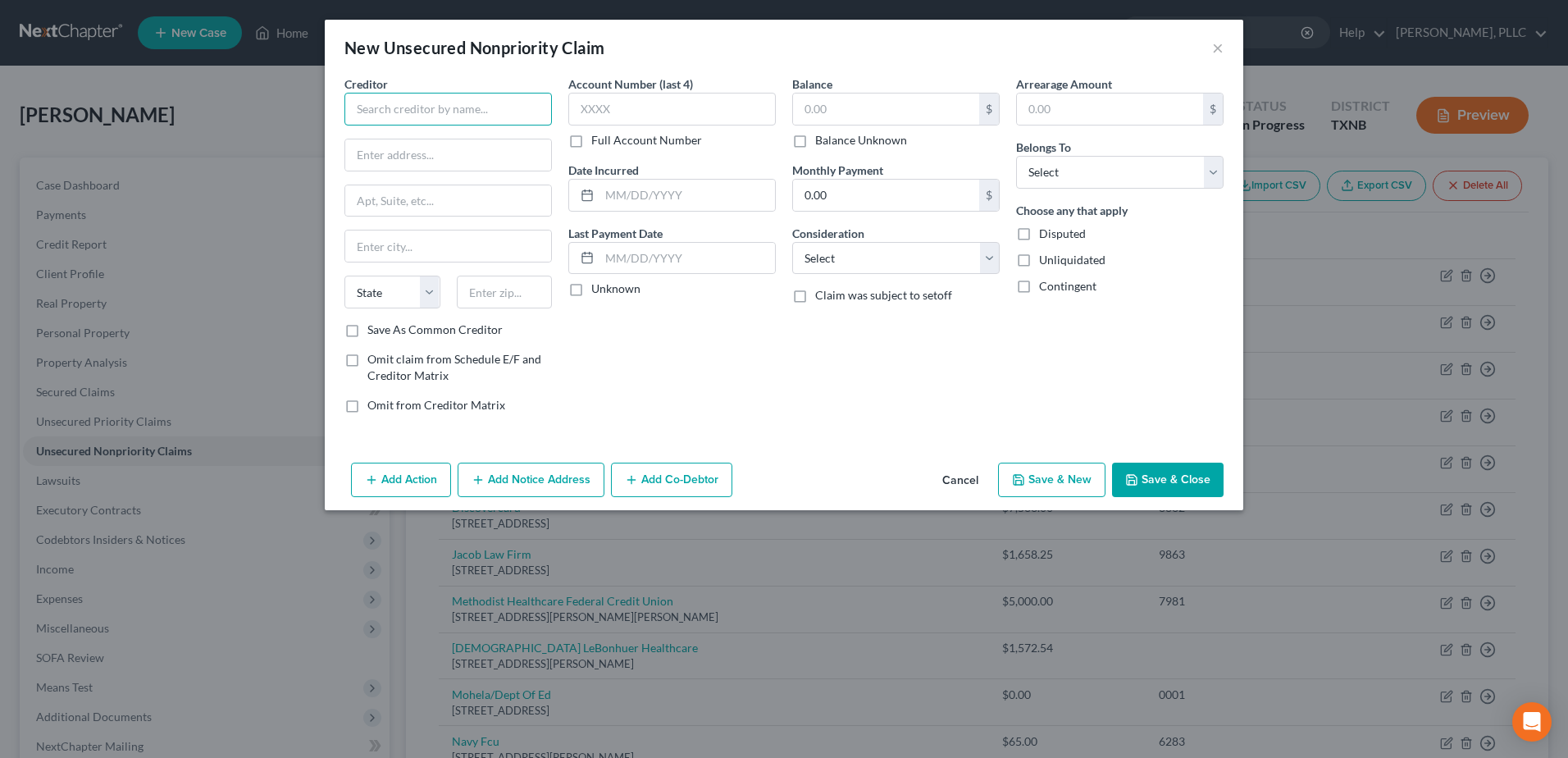
paste input "Midland Funding LLC c/[PERSON_NAME], [GEOGRAPHIC_DATA], Steinburg, & [PERSON_NA…"
drag, startPoint x: 1215, startPoint y: 182, endPoint x: 1203, endPoint y: 188, distance: 13.4
click at [1215, 182] on select "Select Debtor 1 Only Debtor 2 Only Debtor 1 And Debtor 2 Only At Least One Of T…" at bounding box center [1120, 172] width 208 height 33
click at [1016, 156] on select "Select Debtor 1 Only Debtor 2 Only Debtor 1 And Debtor 2 Only At Least One Of T…" at bounding box center [1120, 172] width 208 height 33
click at [1163, 471] on button "Save & Close" at bounding box center [1168, 480] width 112 height 35
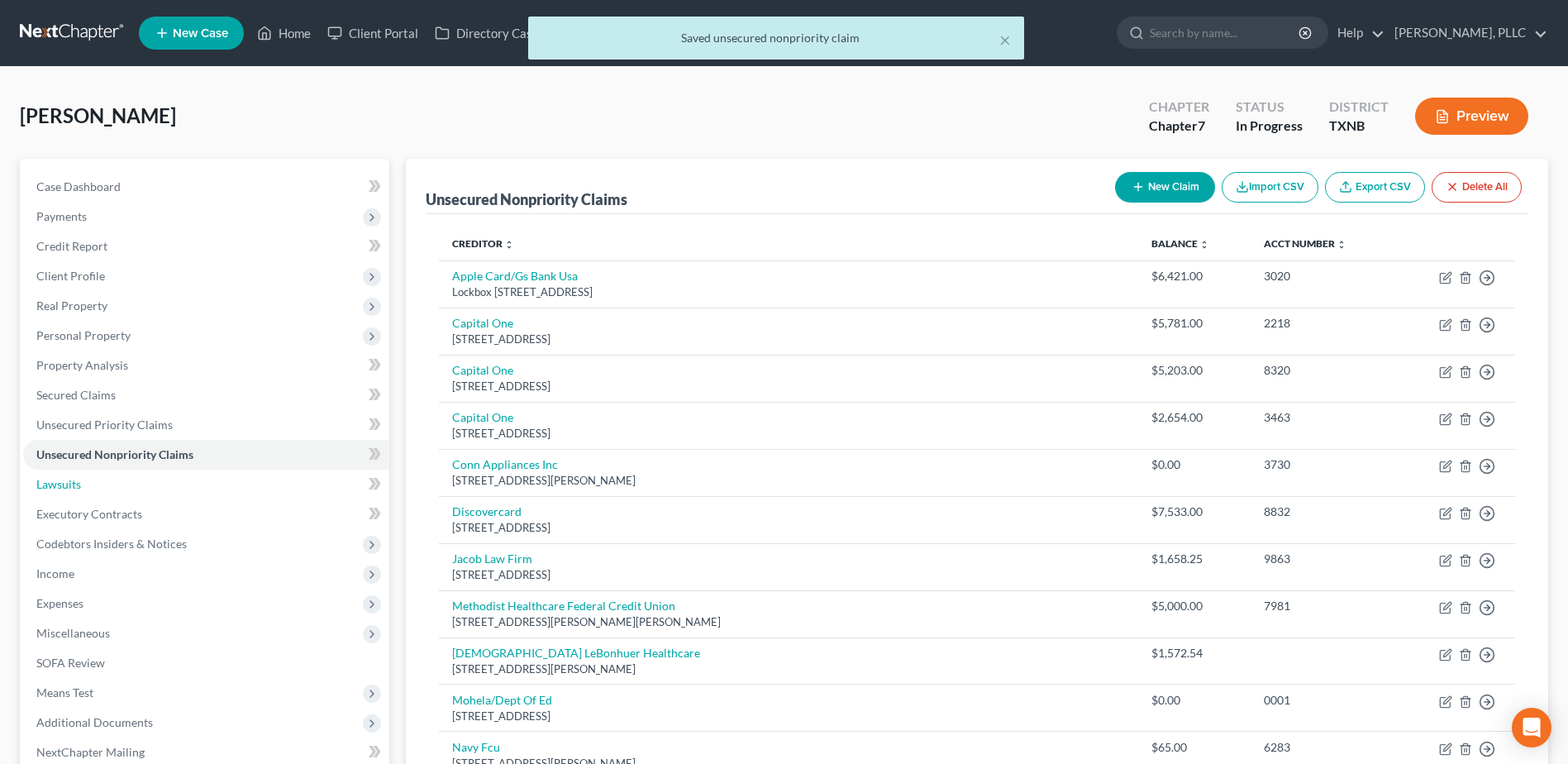
drag, startPoint x: 73, startPoint y: 485, endPoint x: 781, endPoint y: 513, distance: 708.6
click at [73, 484] on span "Lawsuits" at bounding box center [59, 484] width 45 height 15
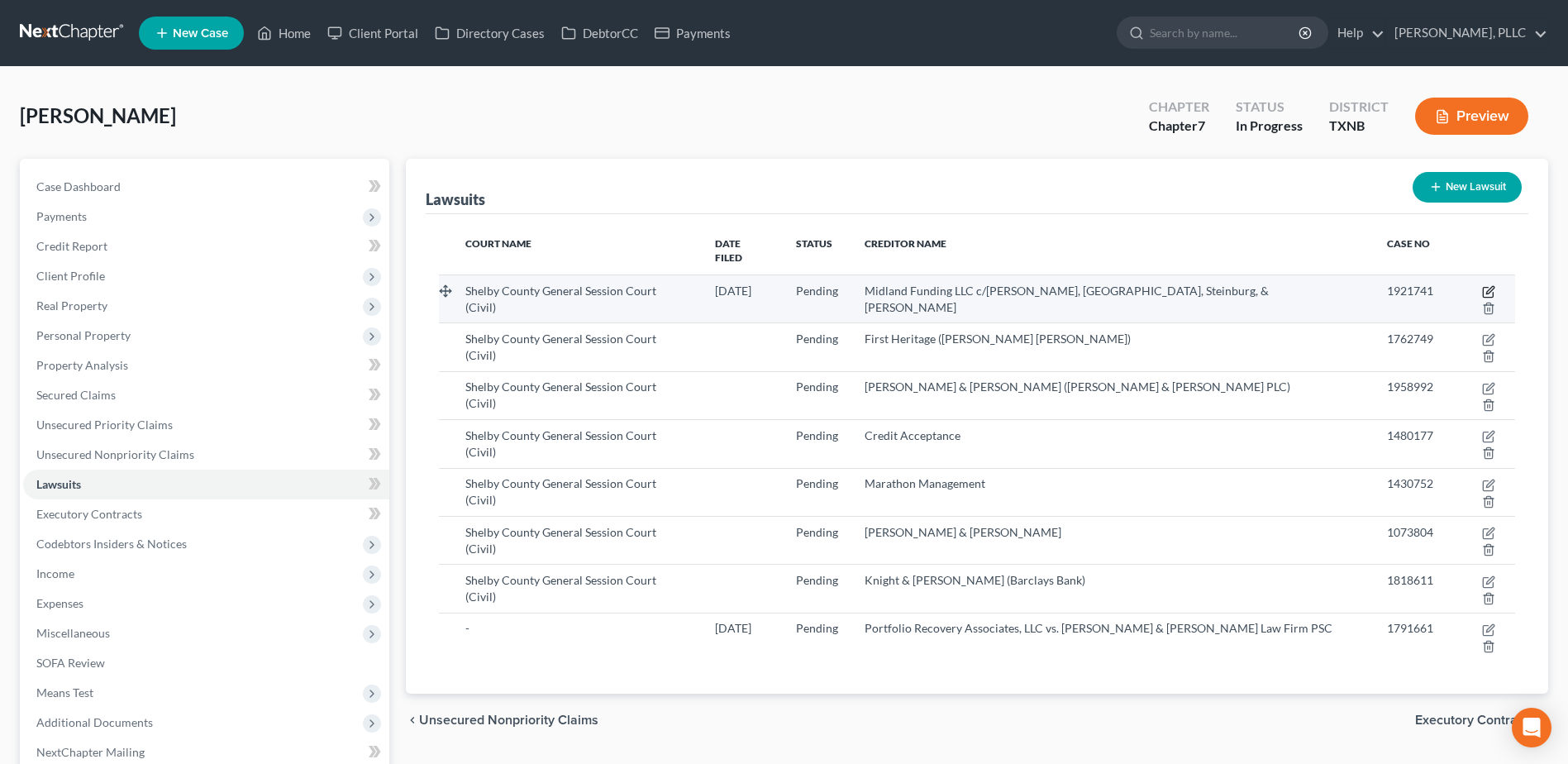
click at [1482, 285] on icon "button" at bounding box center [1489, 292] width 14 height 14
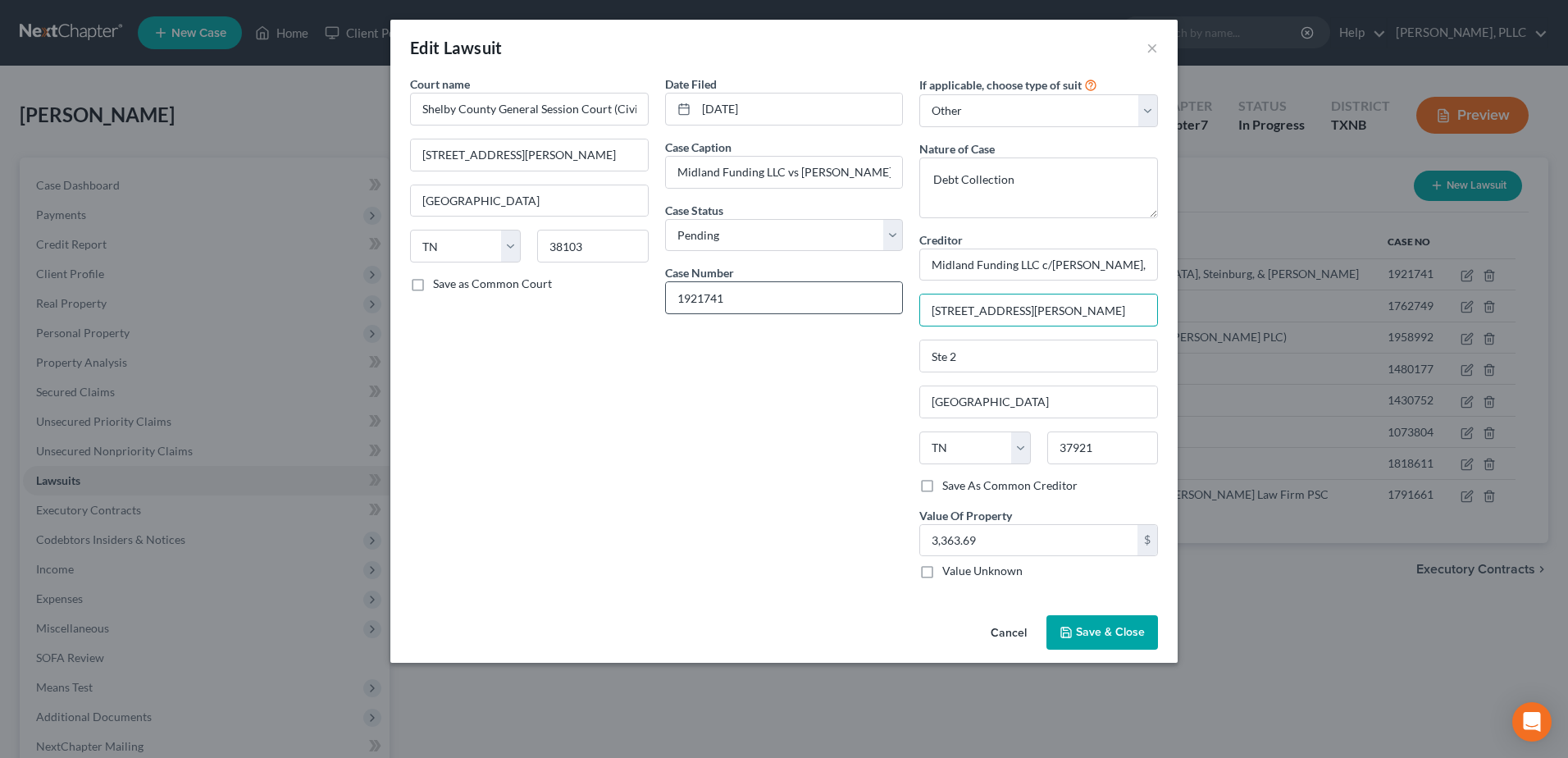
drag, startPoint x: 1044, startPoint y: 311, endPoint x: 867, endPoint y: 311, distance: 177.0
click at [867, 311] on div "Court name * Shelby County General Session Court (Civil) [STREET_ADDRESS][GEOGR…" at bounding box center [784, 333] width 764 height 517
click at [776, 486] on div "Date Filed [DATE] Case Caption Midland Funding LLC vs [PERSON_NAME] Case Status…" at bounding box center [784, 333] width 255 height 517
click at [1099, 639] on span "Save & Close" at bounding box center [1110, 632] width 69 height 14
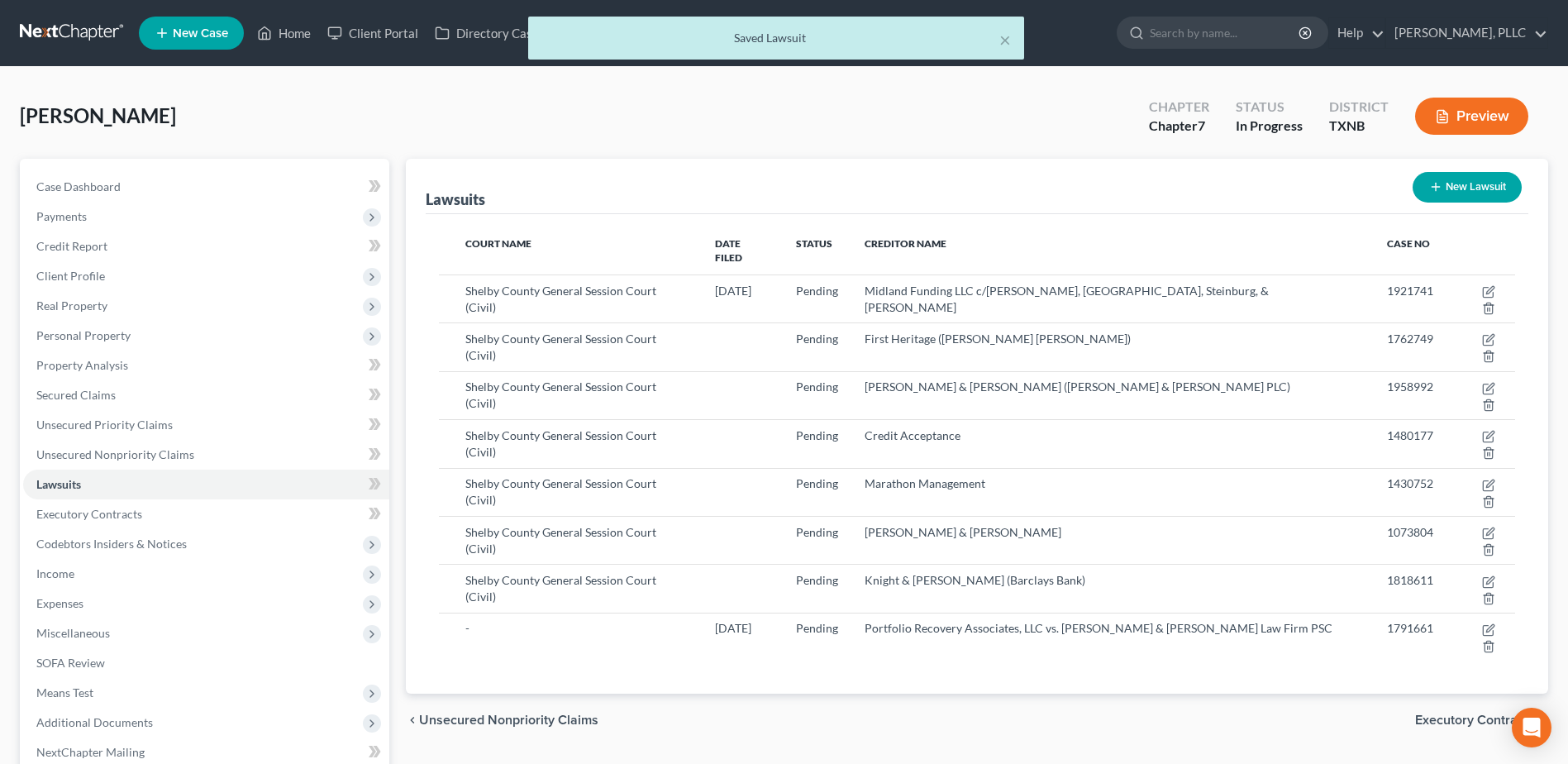
click at [120, 459] on span "Unsecured Nonpriority Claims" at bounding box center [115, 454] width 158 height 15
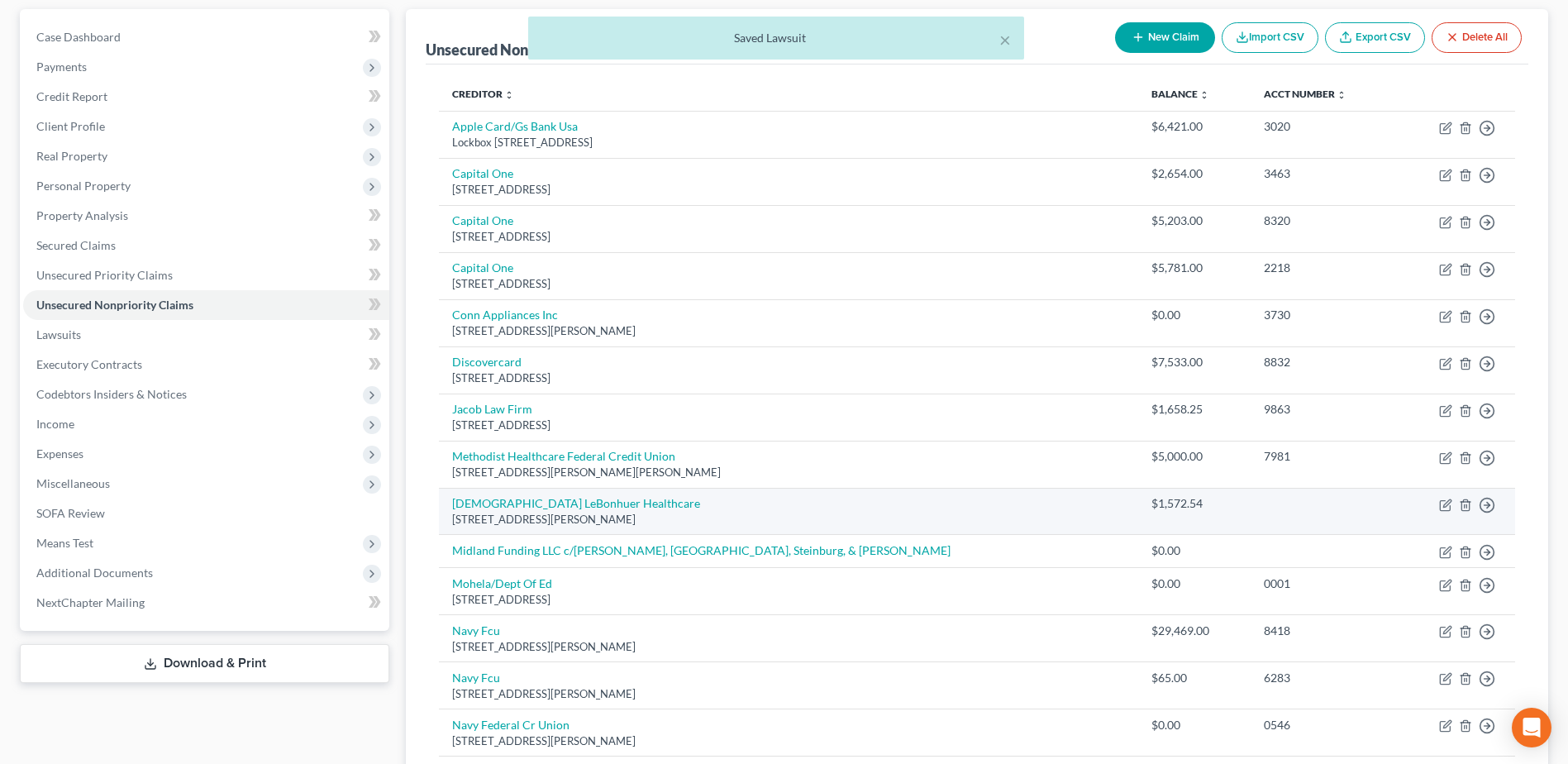
scroll to position [248, 0]
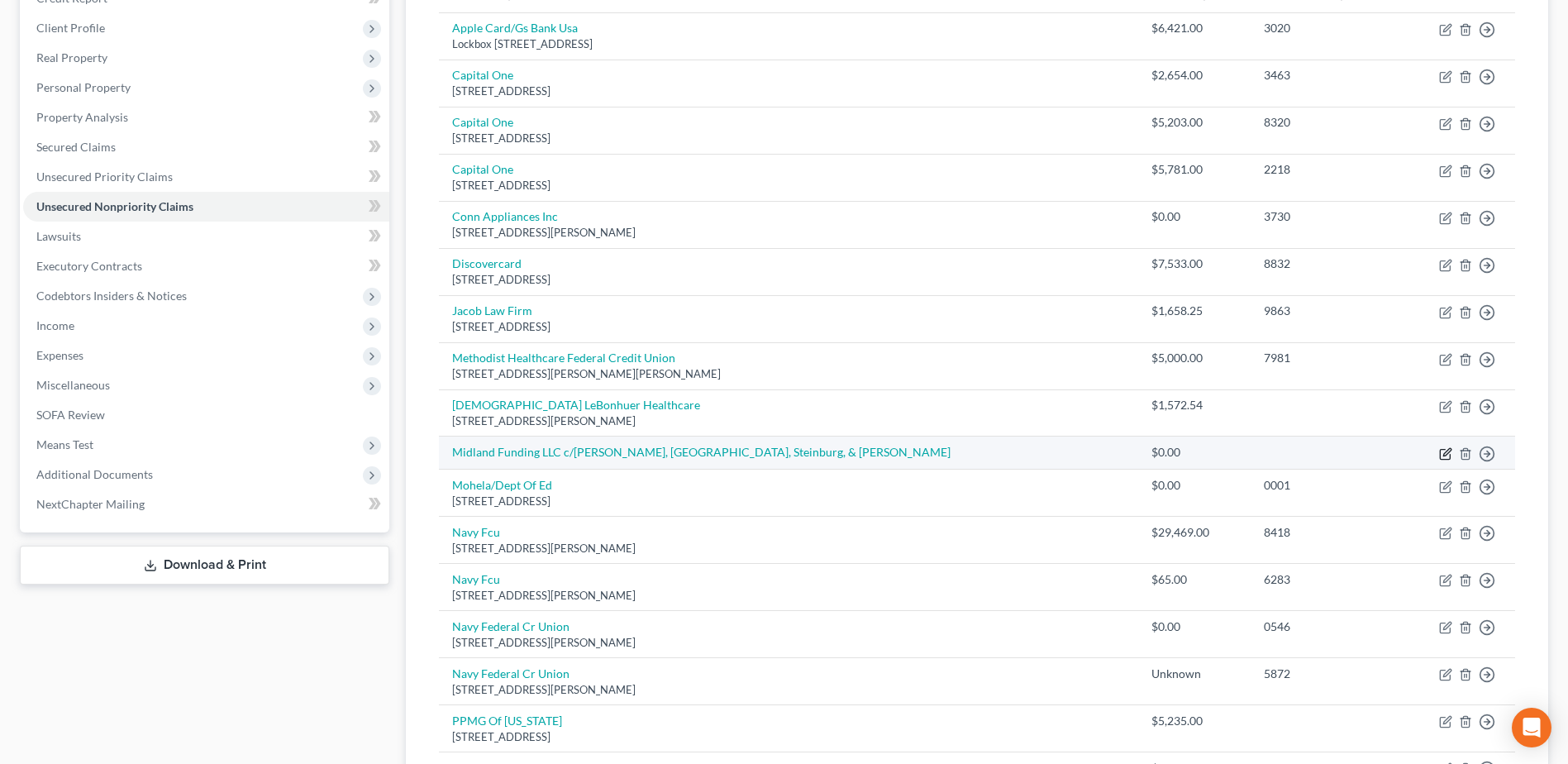
click at [1441, 453] on icon "button" at bounding box center [1445, 454] width 10 height 10
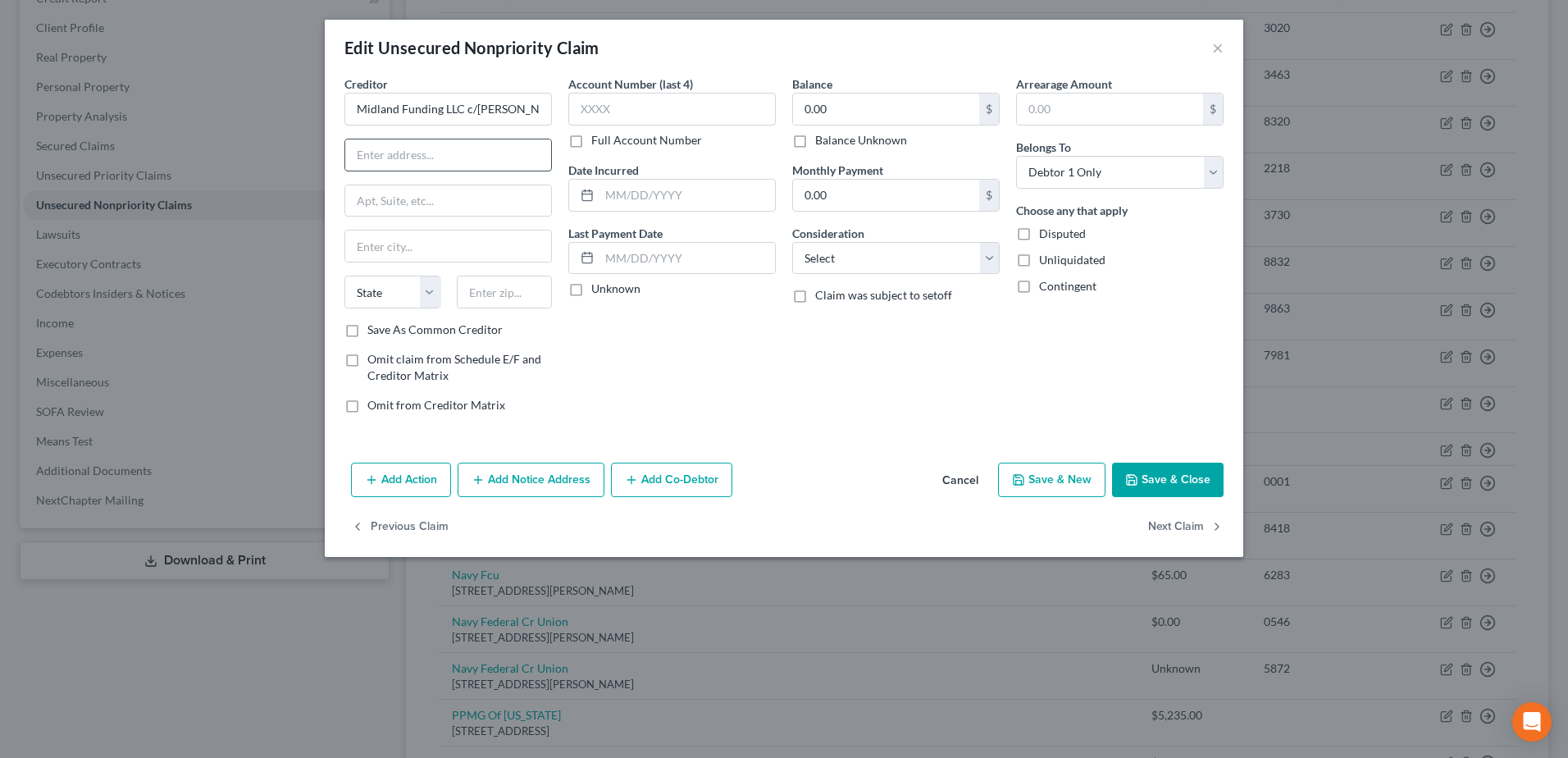
click at [487, 144] on input "text" at bounding box center [448, 155] width 206 height 31
click at [1215, 177] on select "Select Debtor 1 Only Debtor 2 Only Debtor 1 And Debtor 2 Only At Least One Of T…" at bounding box center [1120, 172] width 208 height 33
click at [1016, 156] on select "Select Debtor 1 Only Debtor 2 Only Debtor 1 And Debtor 2 Only At Least One Of T…" at bounding box center [1120, 172] width 208 height 33
click at [1160, 477] on button "Save & Close" at bounding box center [1168, 480] width 112 height 35
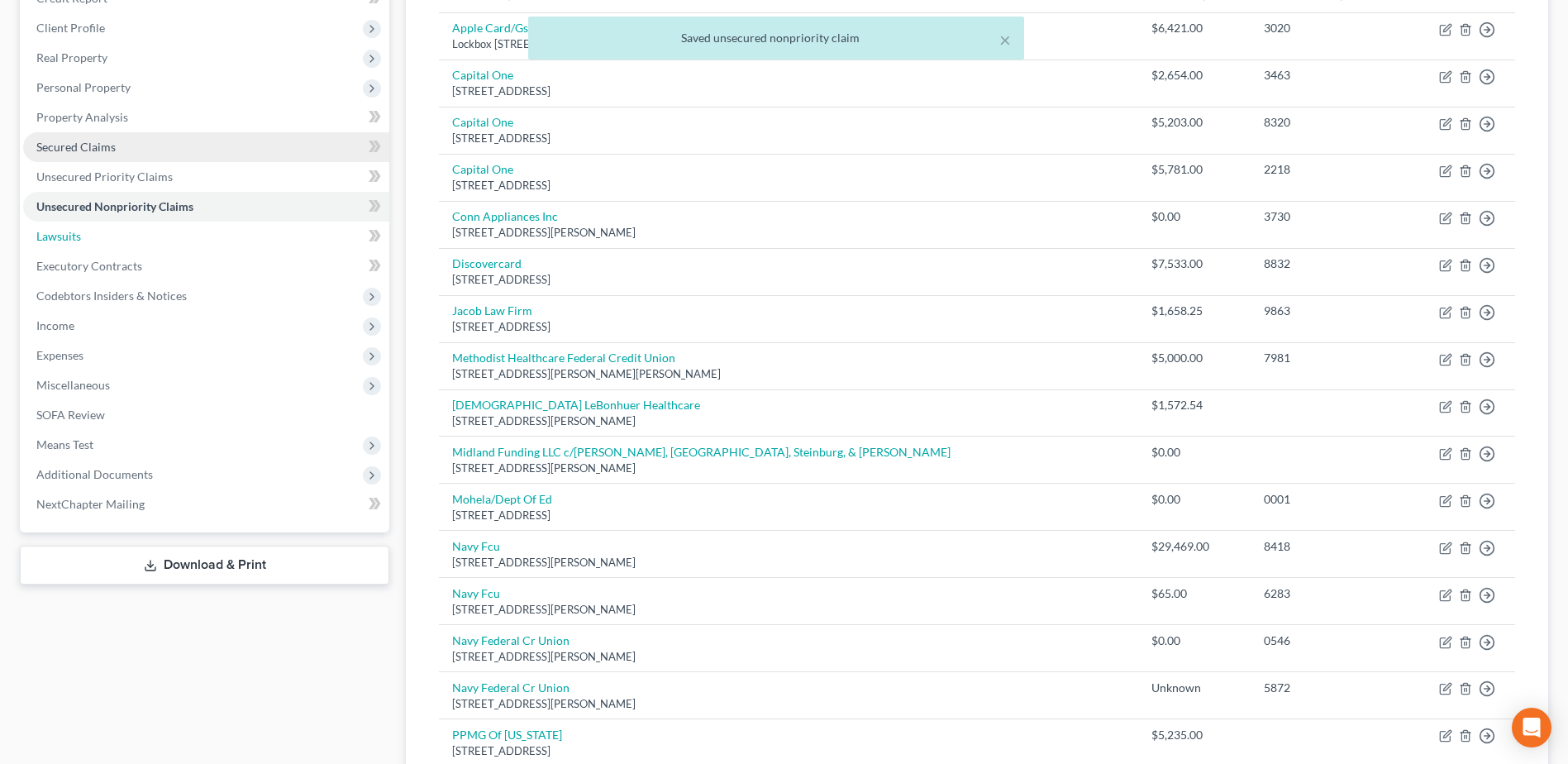
click at [68, 239] on span "Lawsuits" at bounding box center [59, 236] width 45 height 15
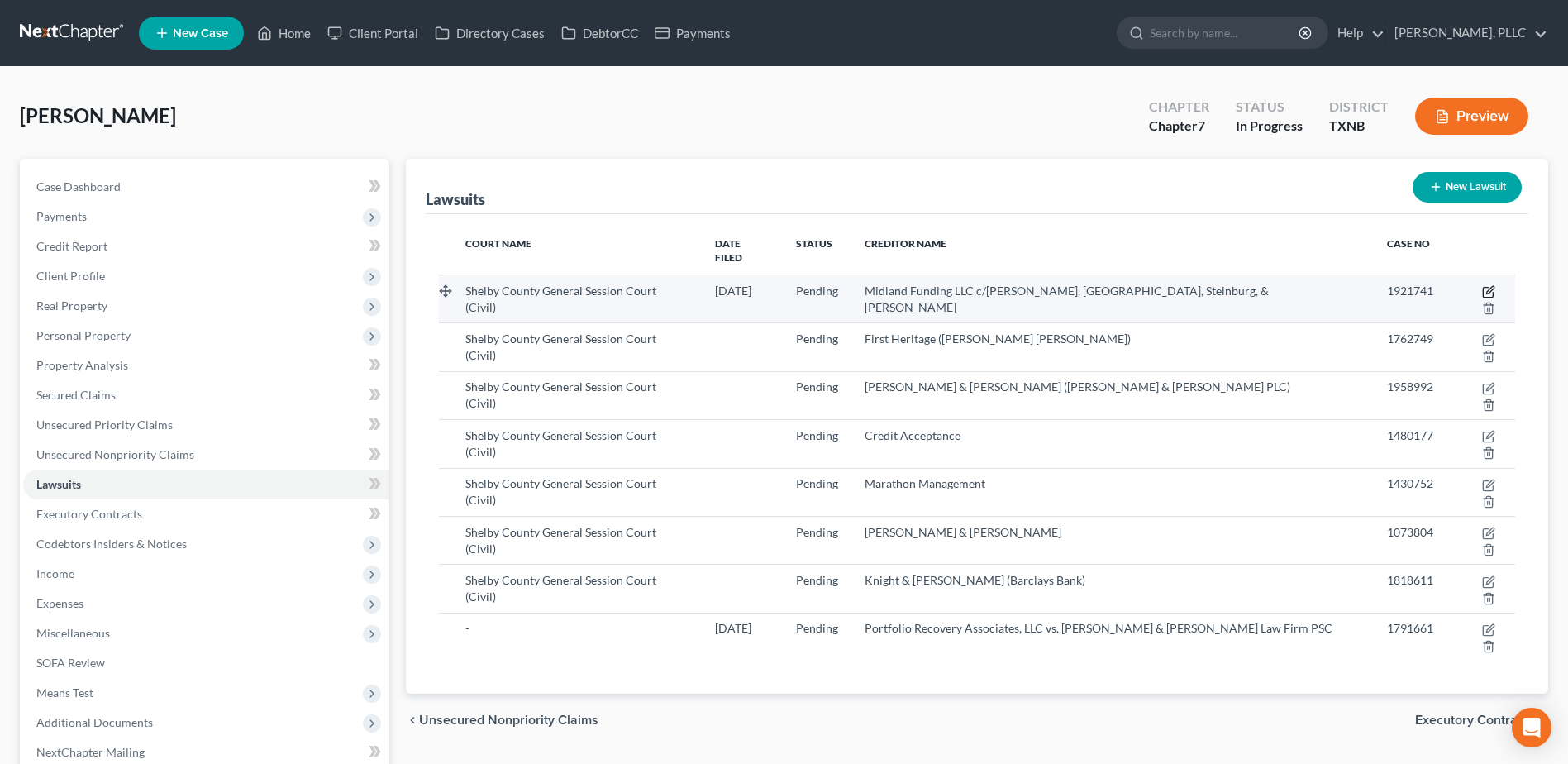
click at [1482, 285] on icon "button" at bounding box center [1489, 292] width 14 height 14
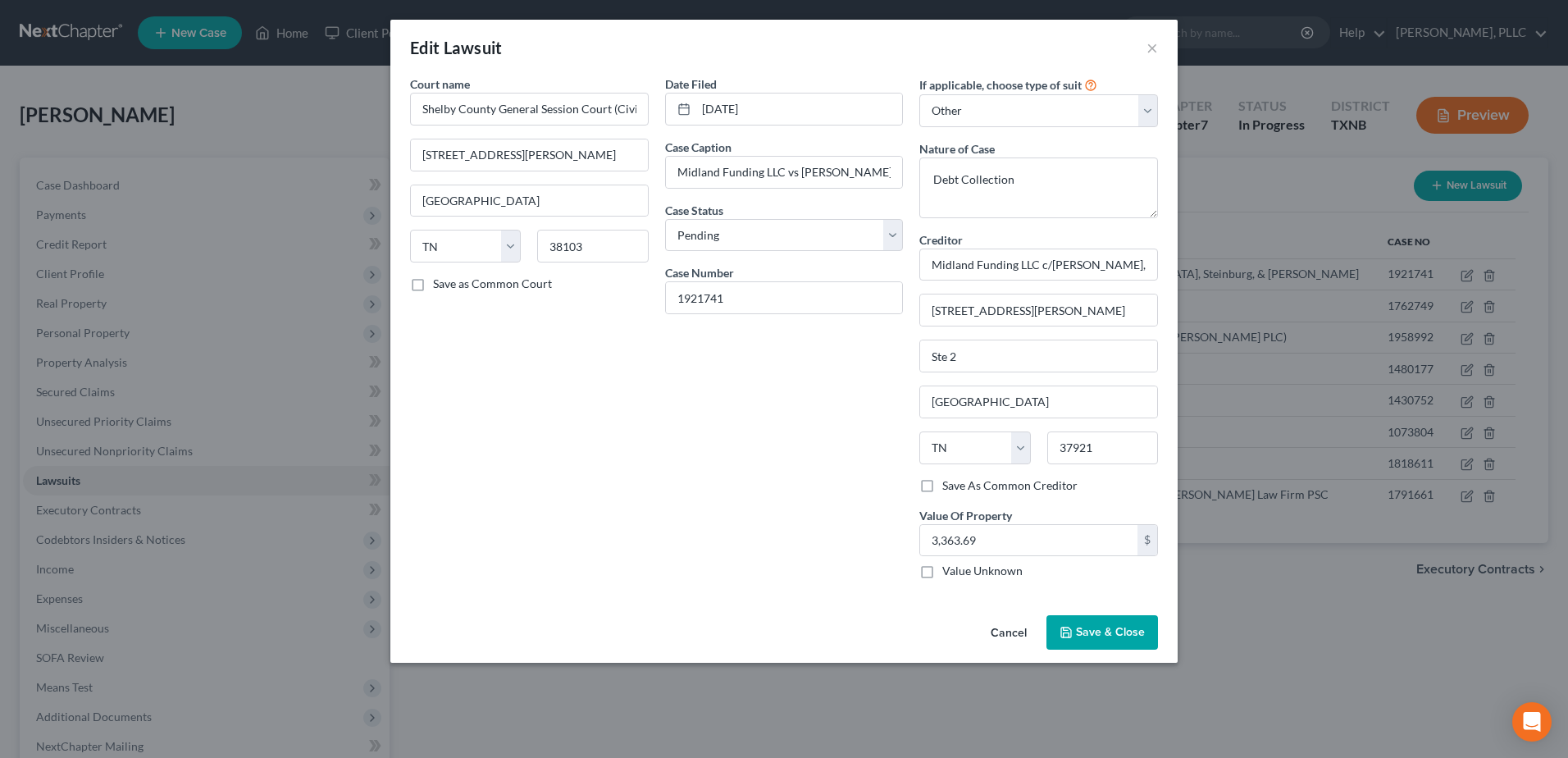
click at [1012, 634] on button "Cancel" at bounding box center [1008, 633] width 62 height 33
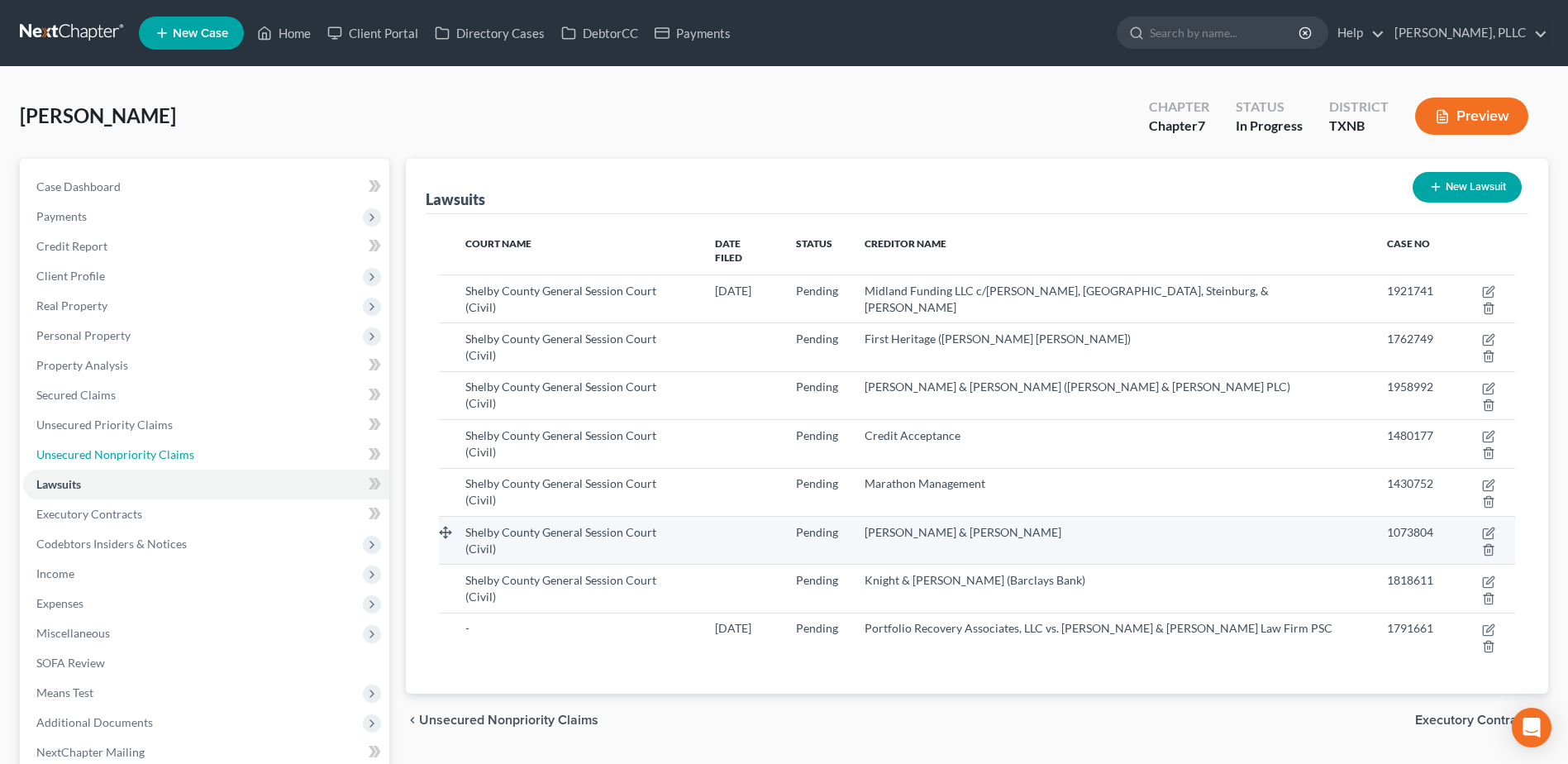
click at [99, 451] on span "Unsecured Nonpriority Claims" at bounding box center [115, 454] width 158 height 15
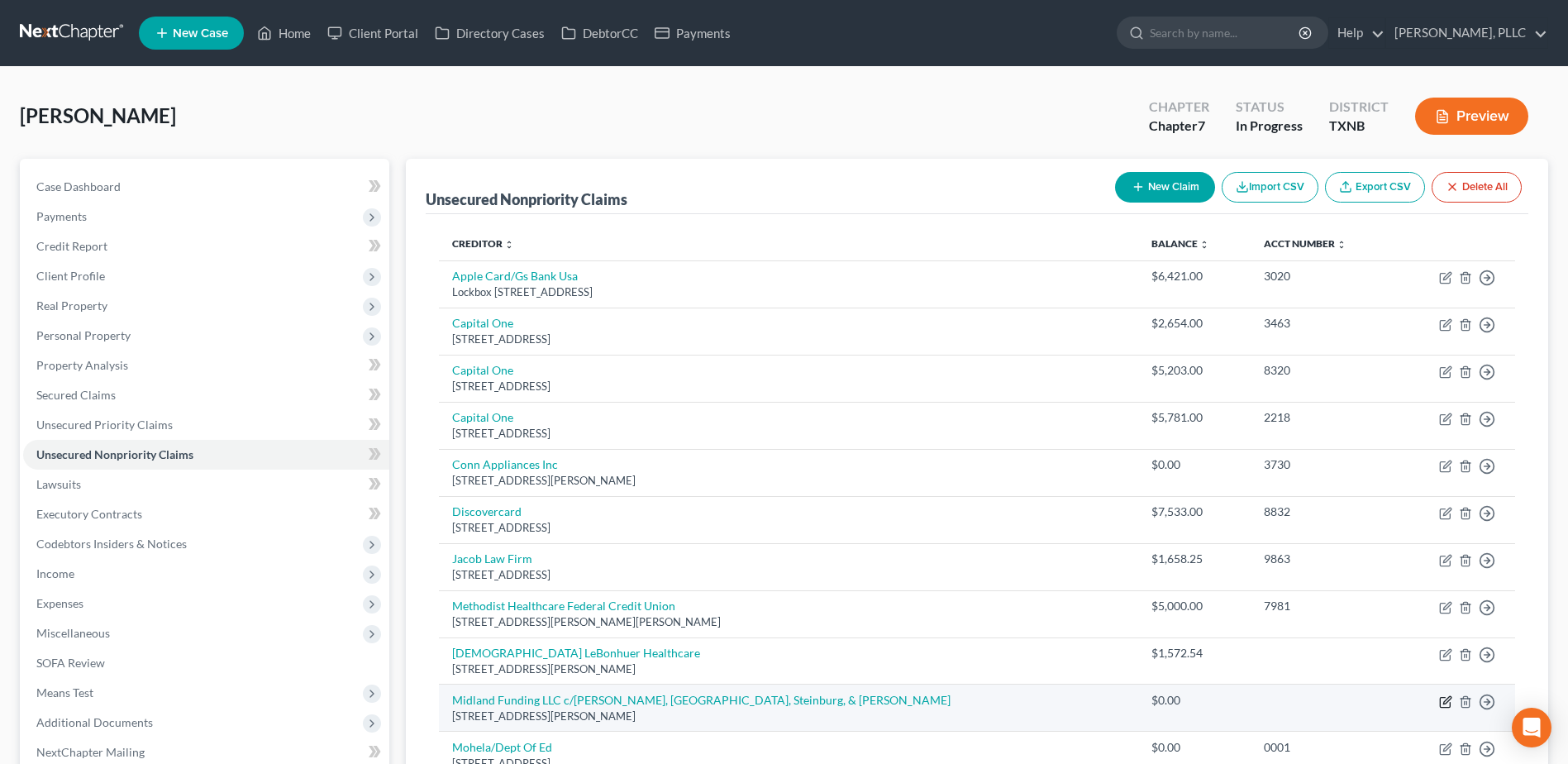
click at [1442, 702] on icon "button" at bounding box center [1446, 702] width 14 height 14
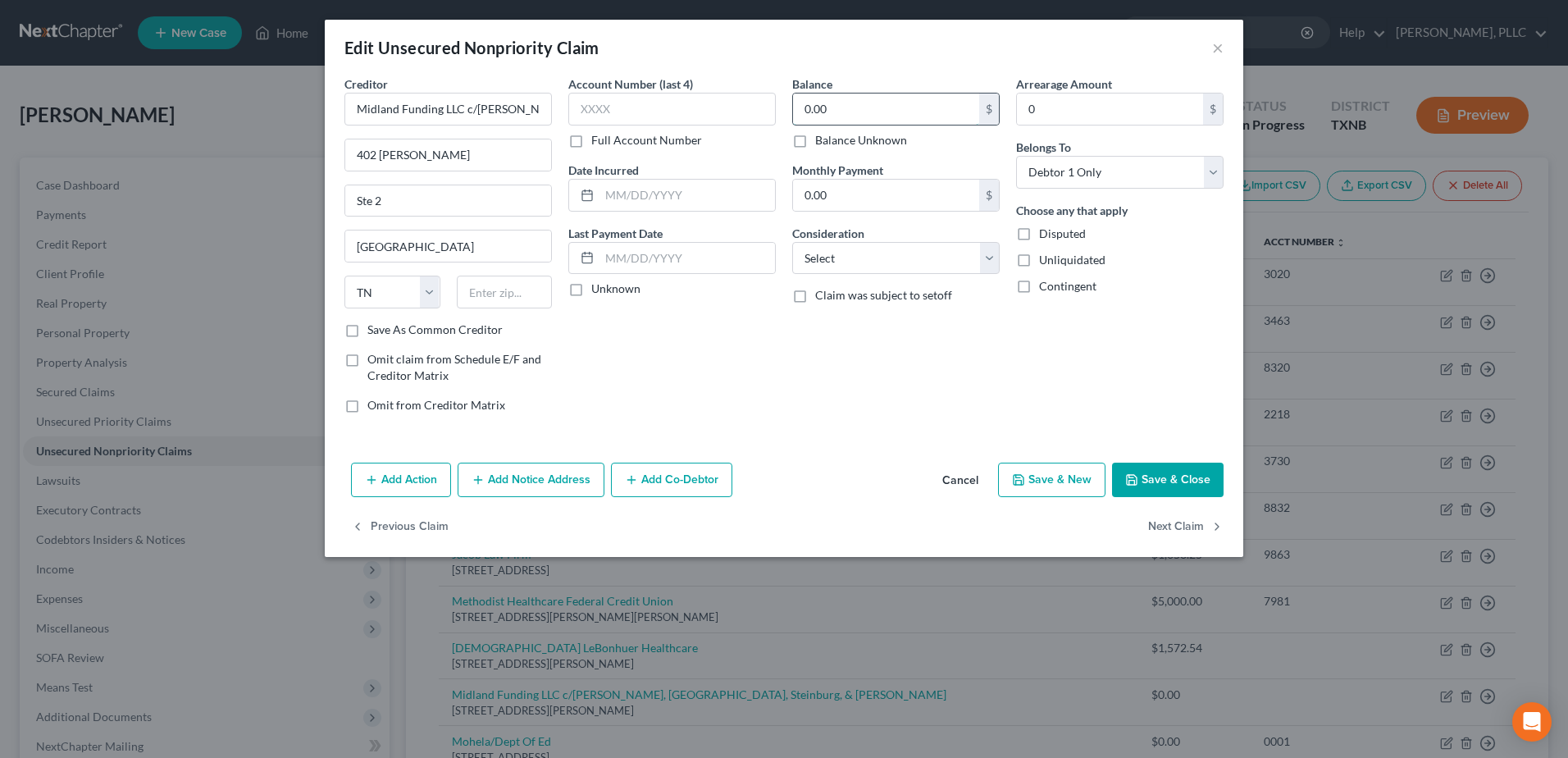
click at [925, 114] on input "0.00" at bounding box center [886, 109] width 187 height 31
paste input "3,363.69"
click at [516, 292] on input "text" at bounding box center [505, 292] width 96 height 33
click at [1143, 471] on button "Save & Close" at bounding box center [1168, 480] width 112 height 35
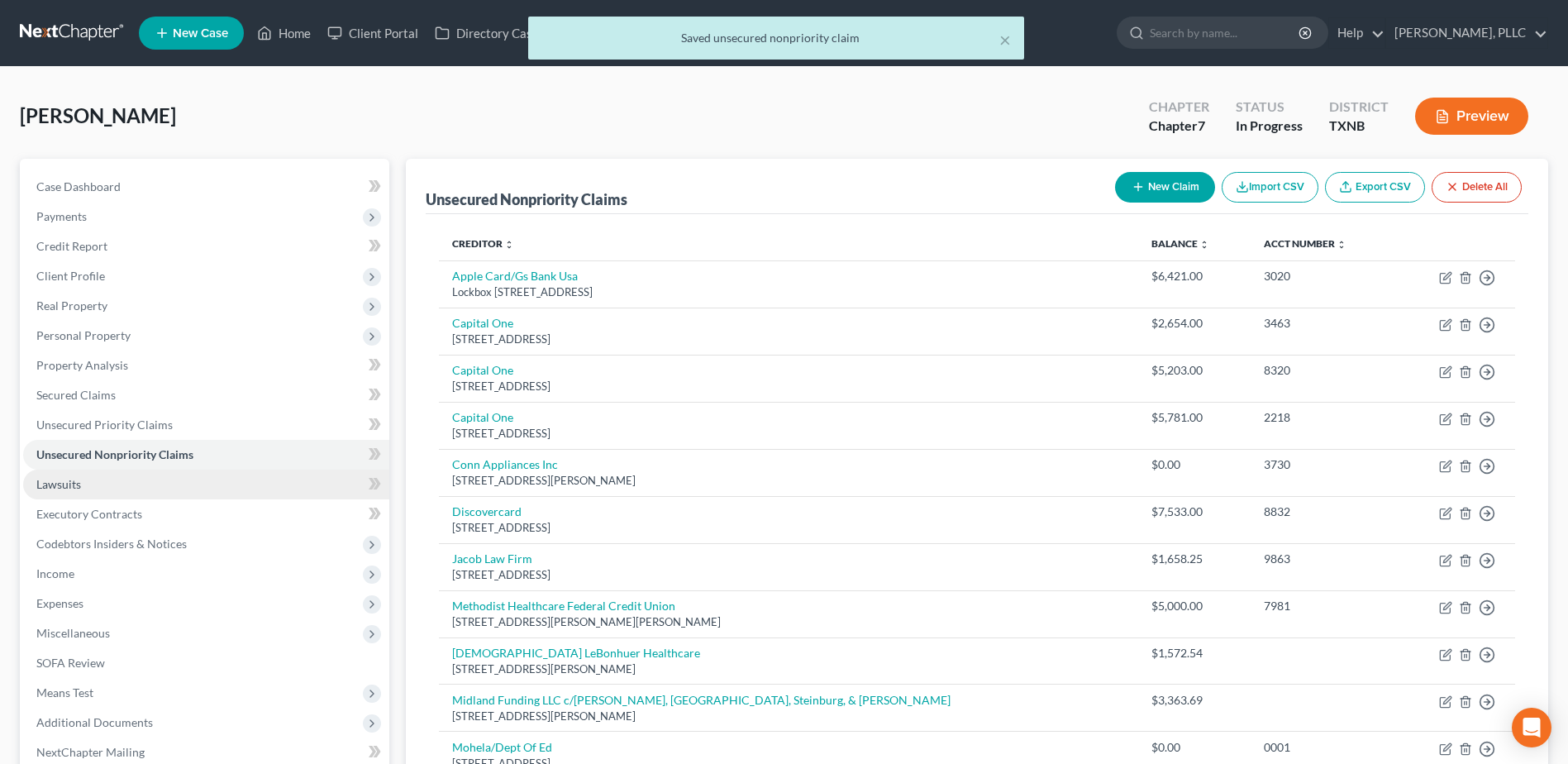
click at [79, 487] on span "Lawsuits" at bounding box center [59, 484] width 45 height 15
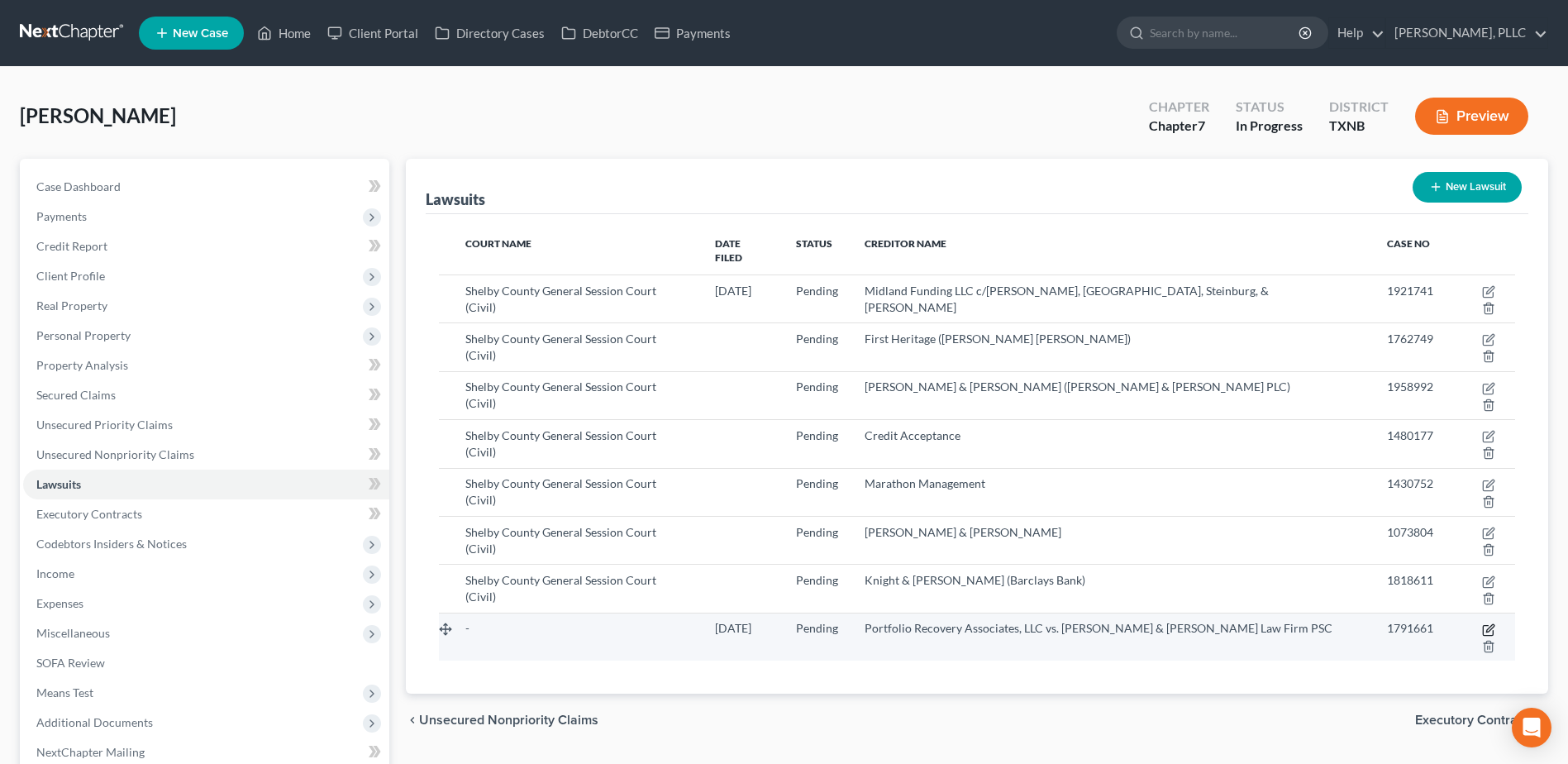
click at [1487, 624] on icon "button" at bounding box center [1490, 628] width 8 height 8
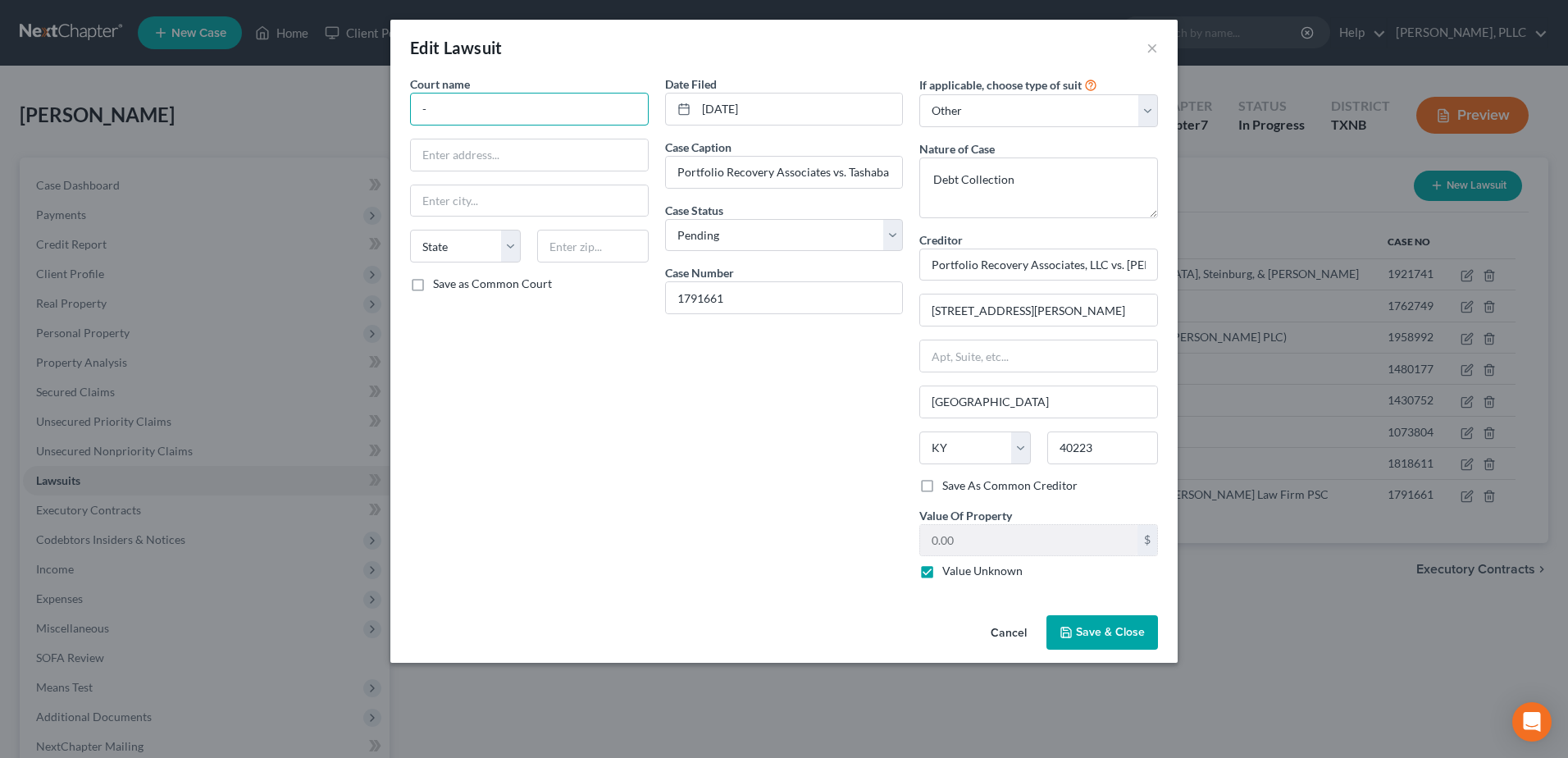
click at [491, 108] on input "-" at bounding box center [529, 109] width 238 height 33
click at [1130, 639] on span "Save & Close" at bounding box center [1110, 632] width 69 height 14
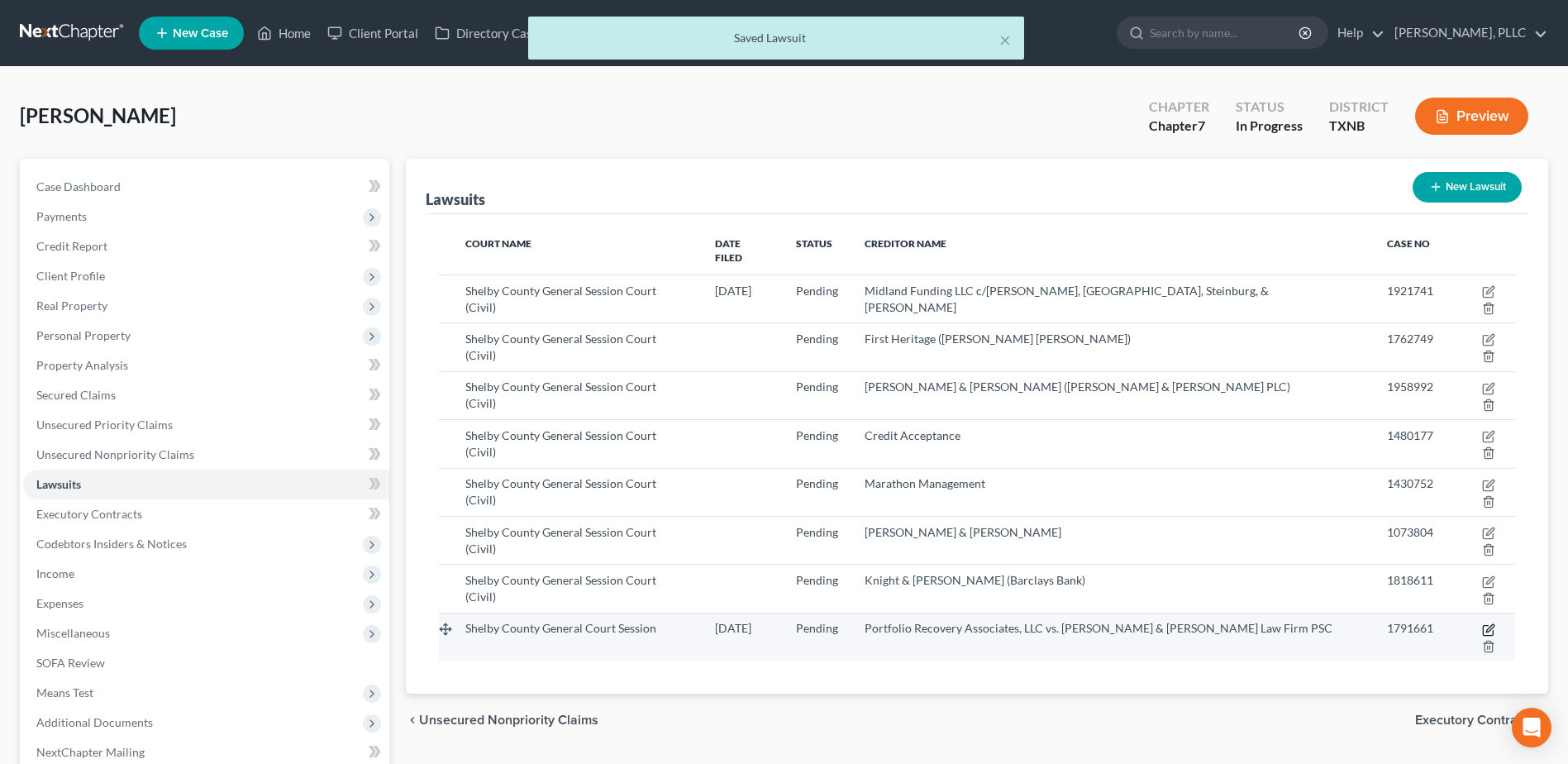
click at [1482, 623] on icon "button" at bounding box center [1489, 630] width 14 height 14
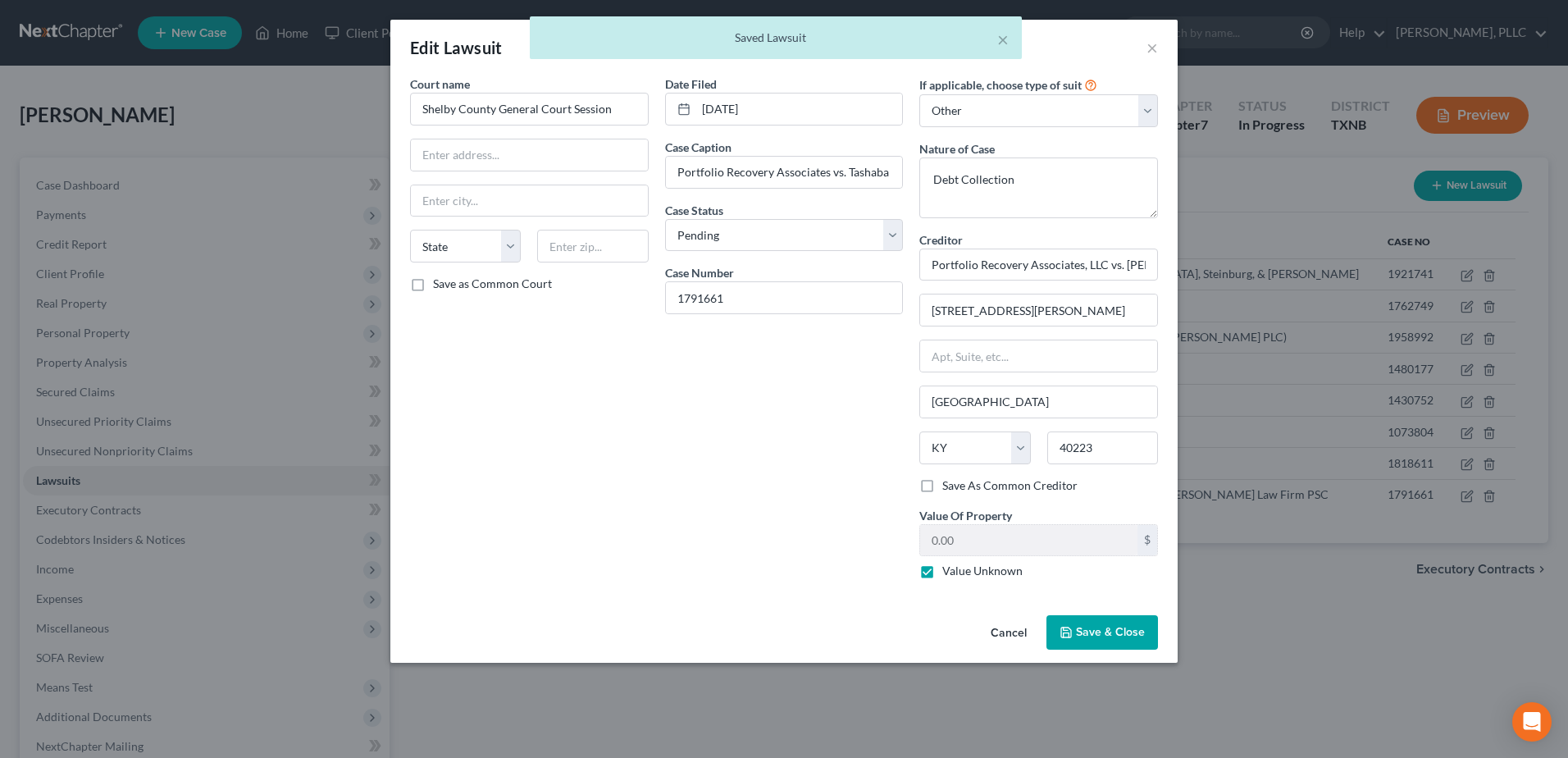
click at [1008, 622] on button "Cancel" at bounding box center [1008, 633] width 62 height 33
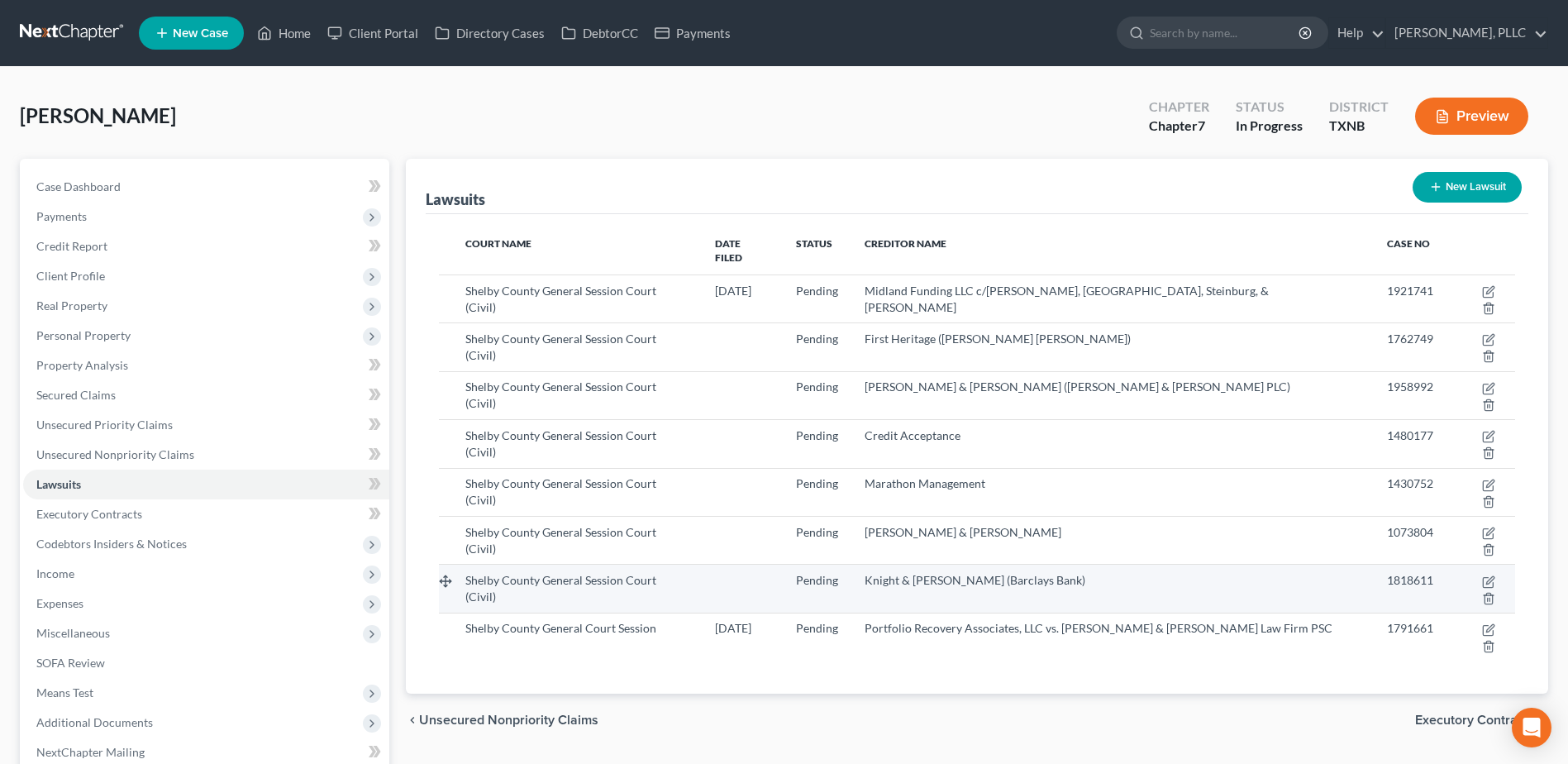
click at [1476, 565] on td at bounding box center [1481, 589] width 69 height 48
click at [1482, 576] on icon "button" at bounding box center [1489, 583] width 14 height 14
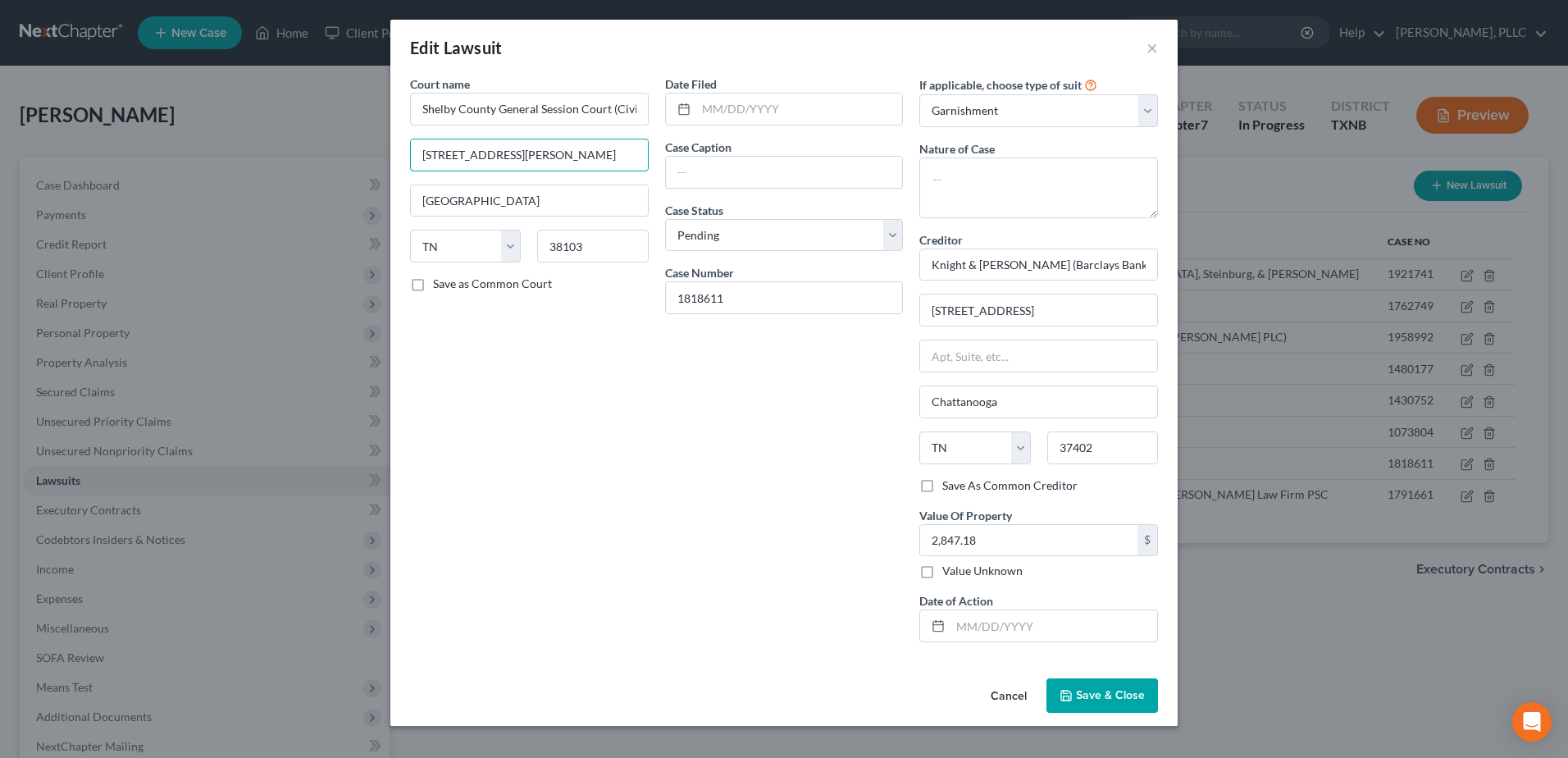
drag, startPoint x: 541, startPoint y: 154, endPoint x: 382, endPoint y: 150, distance: 159.1
click at [382, 150] on div "Edit Lawsuit × Court name * Shelby County General Session Court (Civil) [STREET…" at bounding box center [784, 379] width 1568 height 758
click at [1007, 691] on button "Cancel" at bounding box center [1008, 696] width 62 height 33
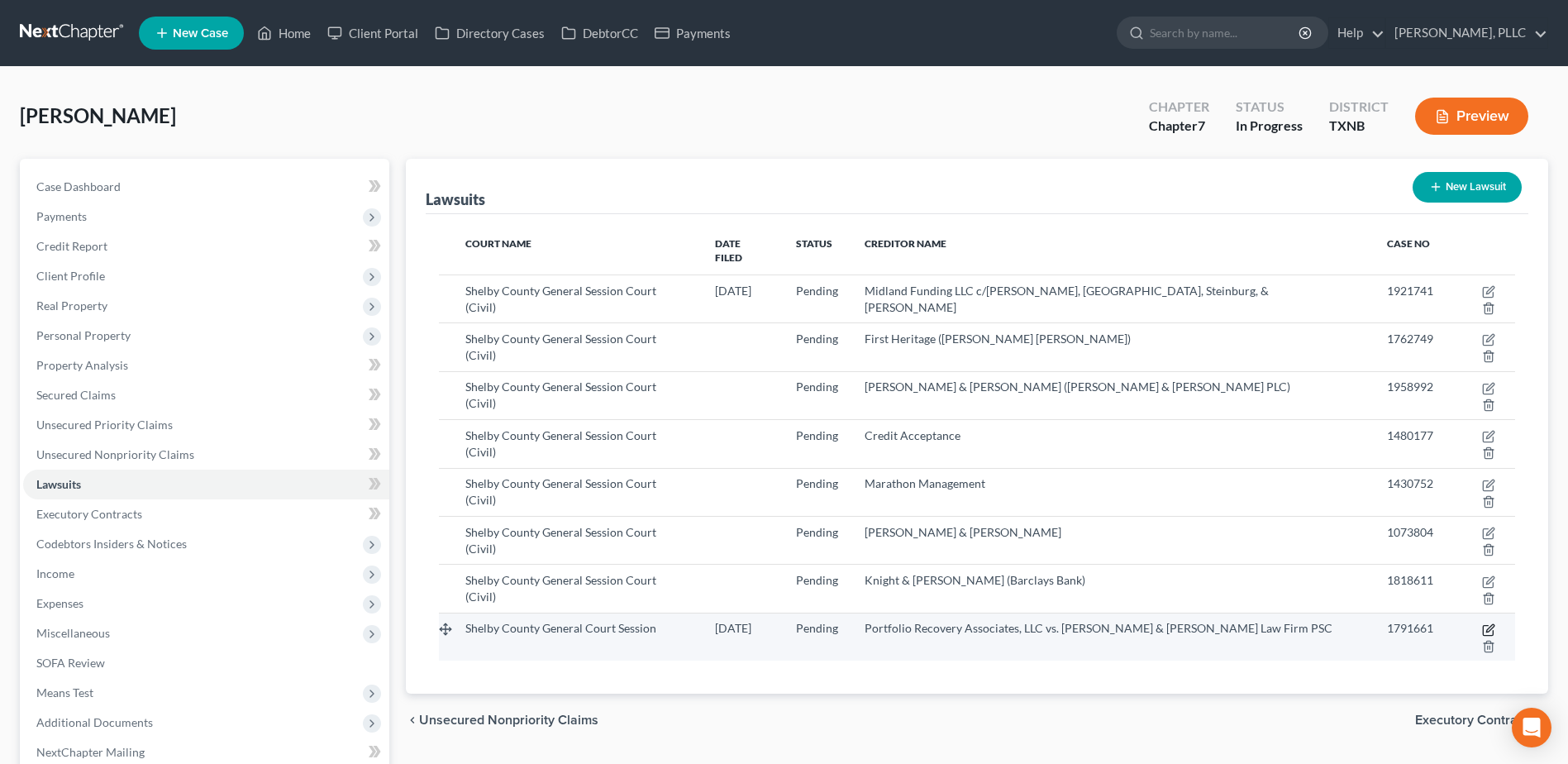
click at [1487, 624] on icon "button" at bounding box center [1490, 628] width 8 height 8
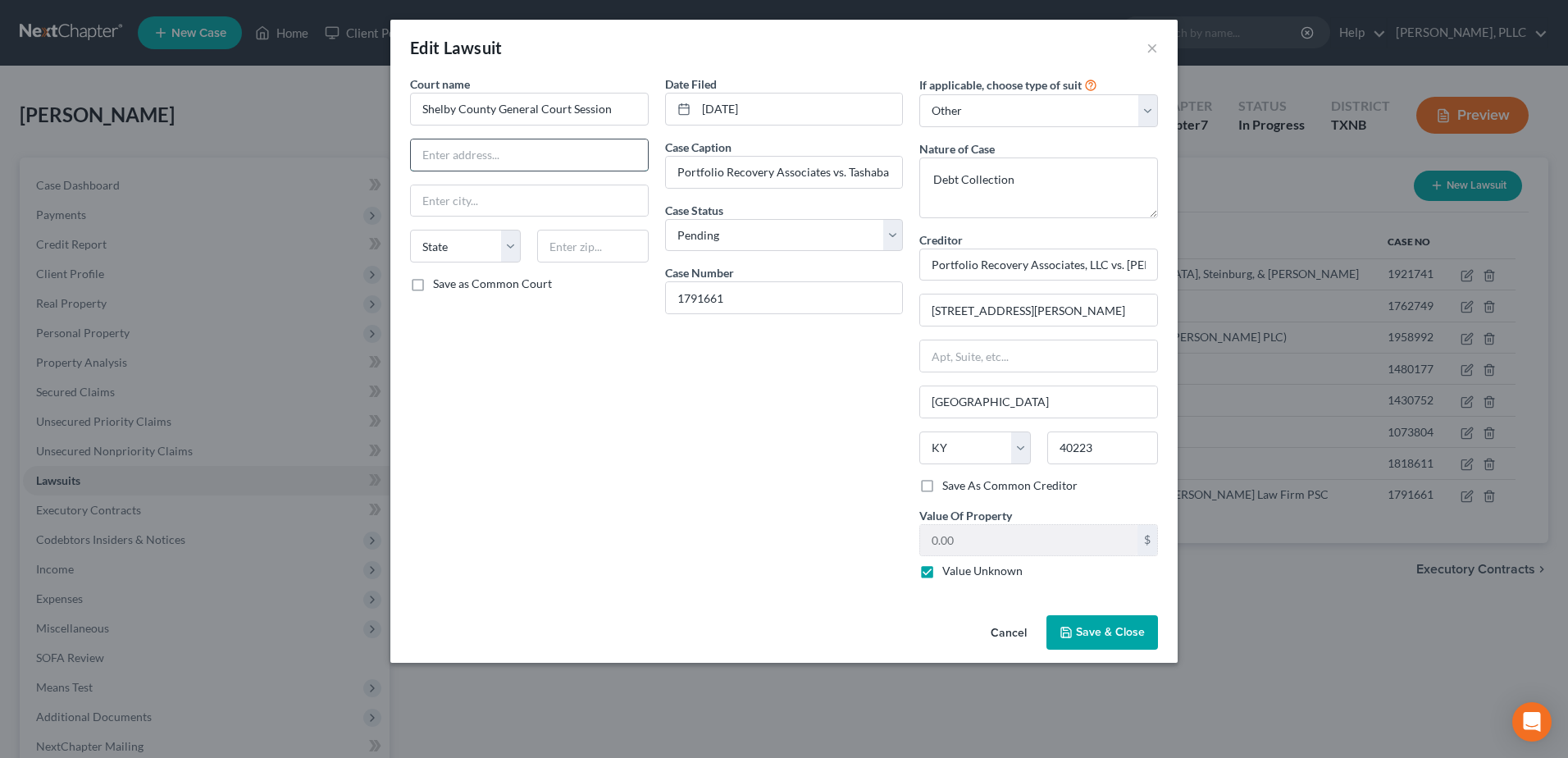
click at [509, 161] on input "text" at bounding box center [529, 155] width 237 height 31
paste input "[STREET_ADDRESS][PERSON_NAME]"
drag, startPoint x: 929, startPoint y: 266, endPoint x: 1260, endPoint y: 263, distance: 331.0
click at [1260, 263] on div "Edit Lawsuit × Court name * Shelby County General Court Session [STREET_ADDRESS…" at bounding box center [784, 379] width 1568 height 758
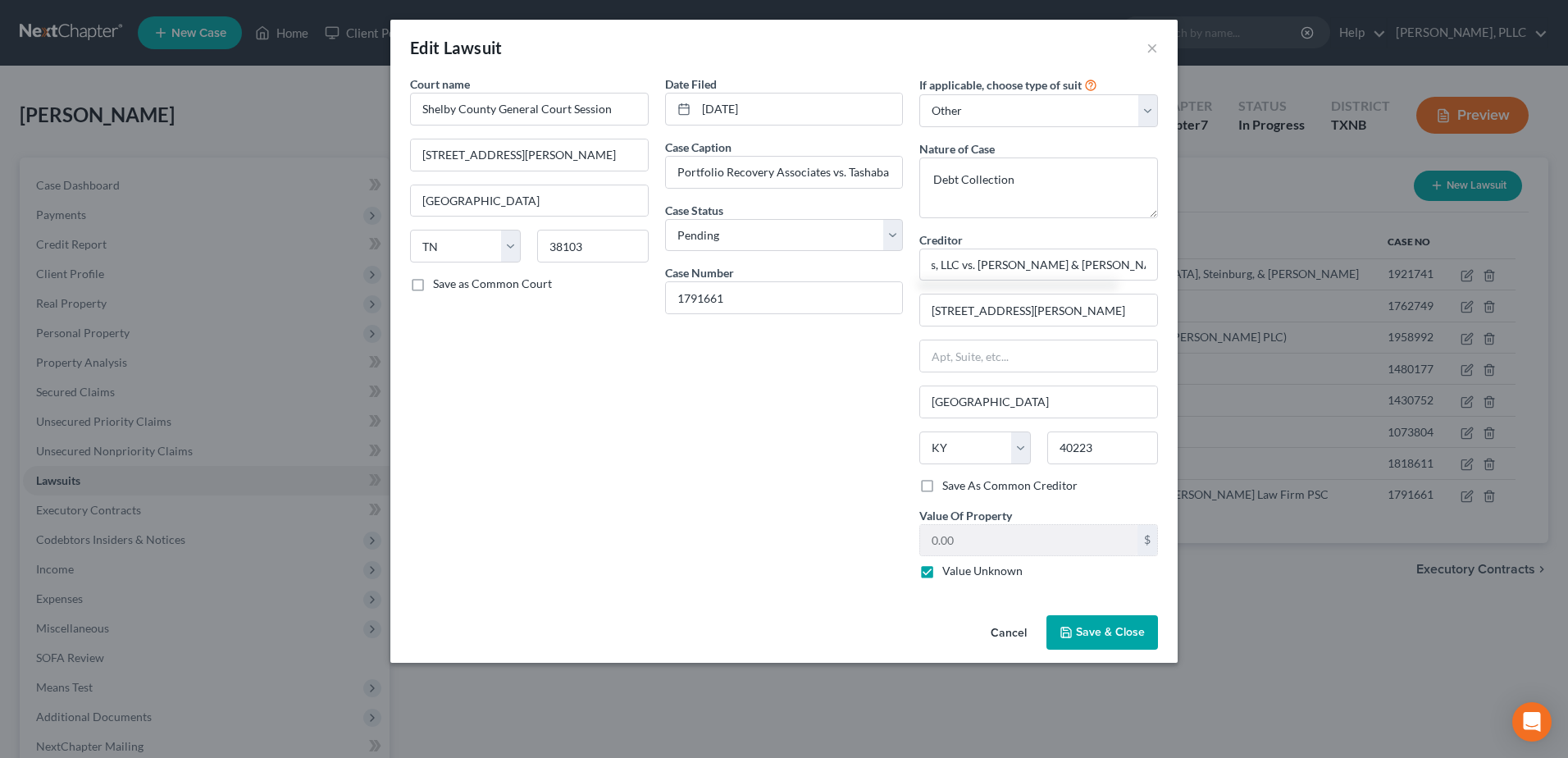
drag, startPoint x: 1127, startPoint y: 628, endPoint x: 1325, endPoint y: 655, distance: 199.8
click at [1127, 627] on span "Save & Close" at bounding box center [1110, 632] width 69 height 14
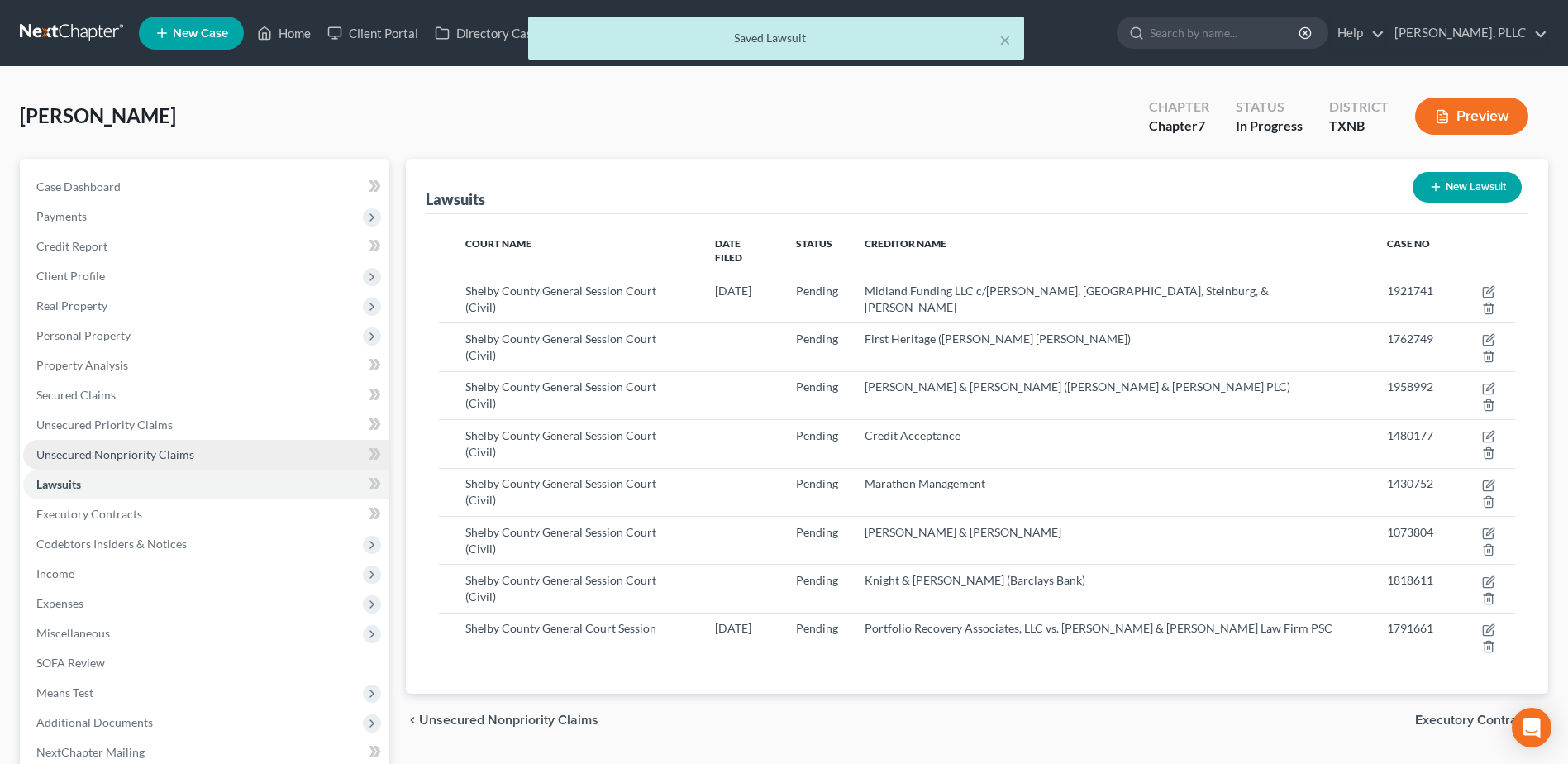
click at [143, 452] on span "Unsecured Nonpriority Claims" at bounding box center [115, 454] width 158 height 15
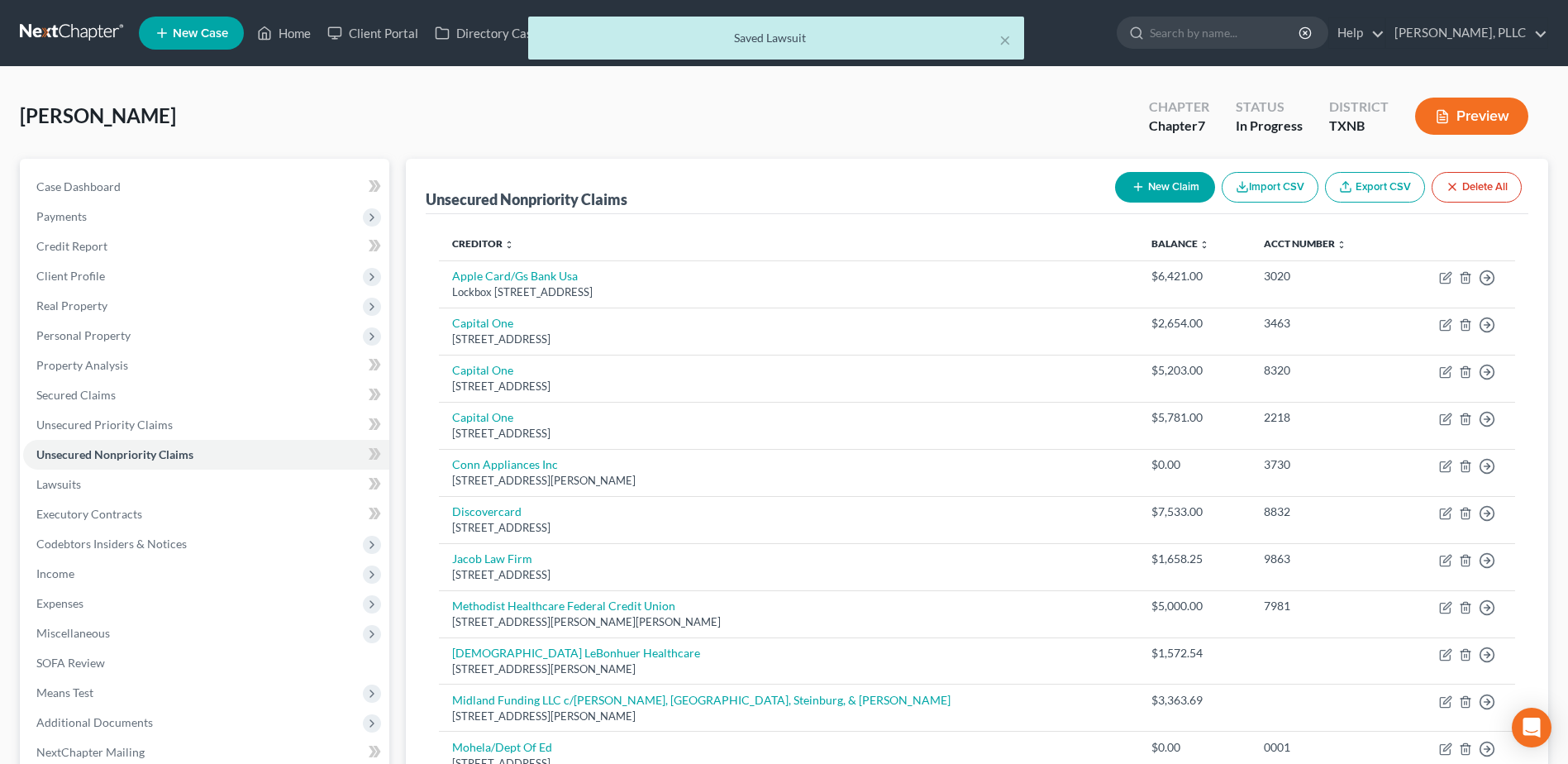
click at [1176, 189] on button "New Claim" at bounding box center [1165, 187] width 100 height 31
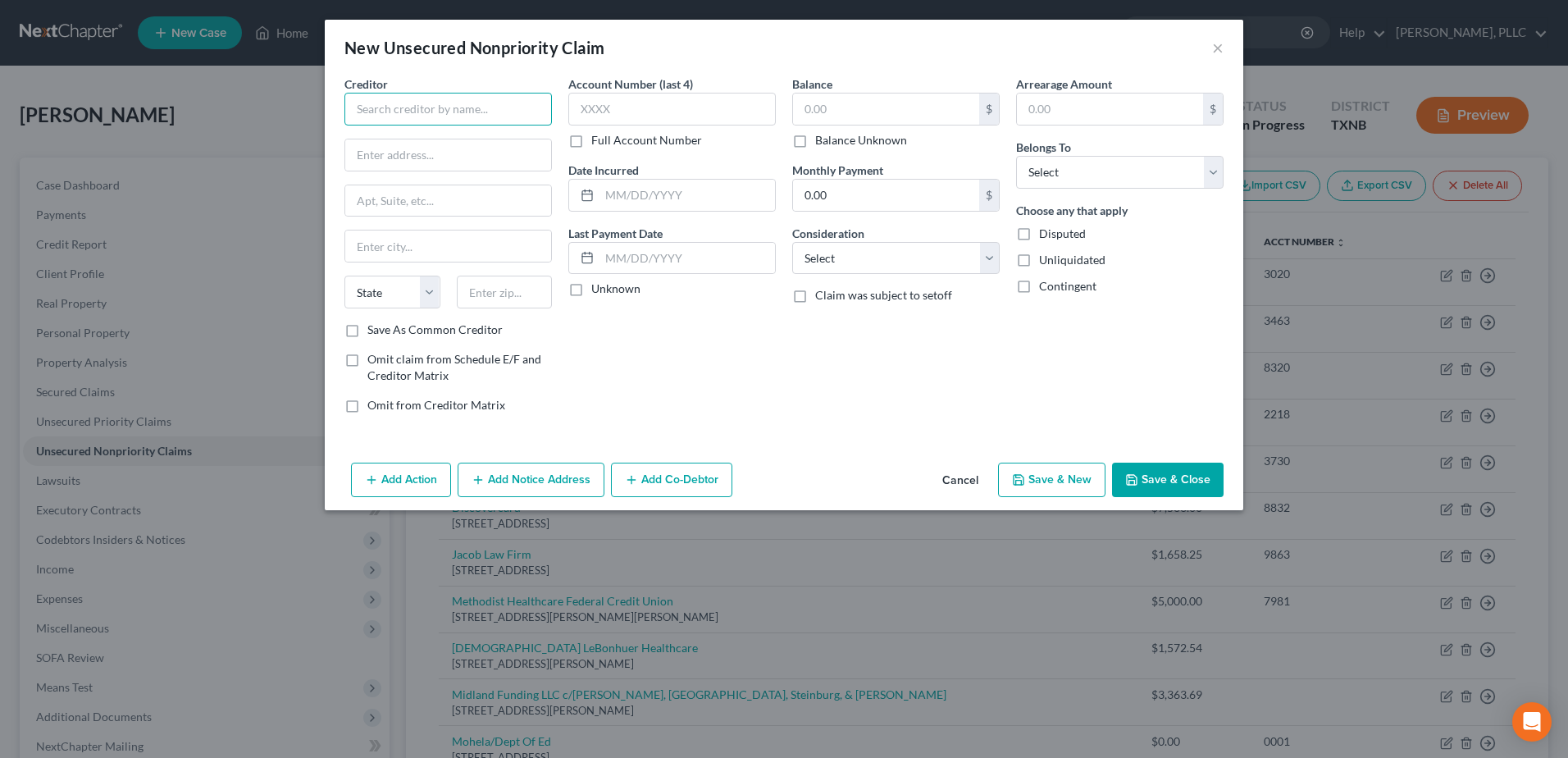
click at [442, 114] on input "text" at bounding box center [448, 109] width 208 height 33
paste input "Portfolio Recovery Associates, LLC vs. [PERSON_NAME] & [PERSON_NAME] Law Firm P…"
click at [879, 112] on input "text" at bounding box center [886, 109] width 187 height 31
drag, startPoint x: 1206, startPoint y: 176, endPoint x: 1197, endPoint y: 187, distance: 14.2
click at [1206, 176] on select "Select Debtor 1 Only Debtor 2 Only Debtor 1 And Debtor 2 Only At Least One Of T…" at bounding box center [1120, 172] width 208 height 33
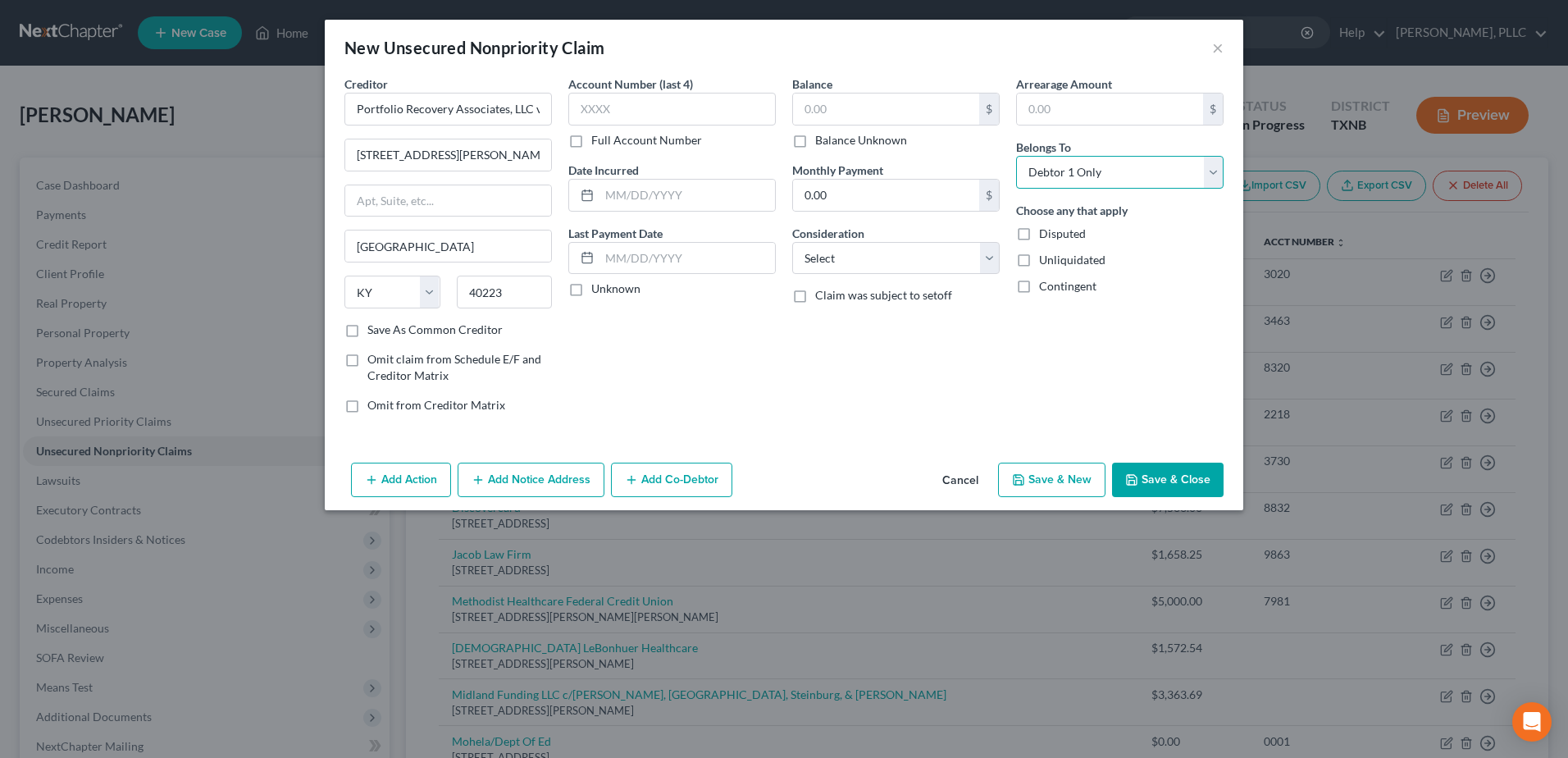
click at [1016, 156] on select "Select Debtor 1 Only Debtor 2 Only Debtor 1 And Debtor 2 Only At Least One Of T…" at bounding box center [1120, 172] width 208 height 33
click at [1174, 477] on button "Save & Close" at bounding box center [1168, 480] width 112 height 35
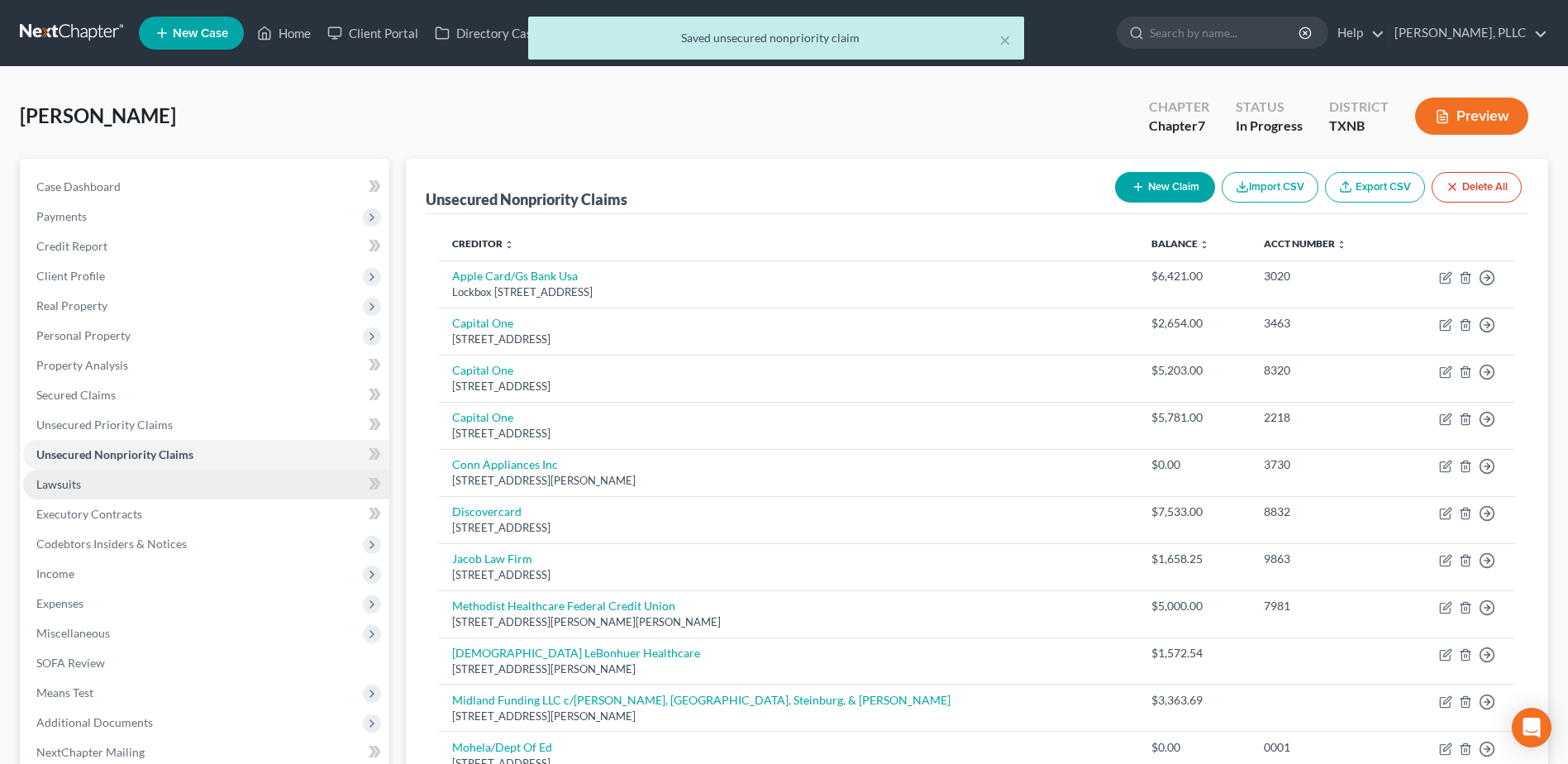
click at [84, 491] on link "Lawsuits" at bounding box center [206, 484] width 366 height 30
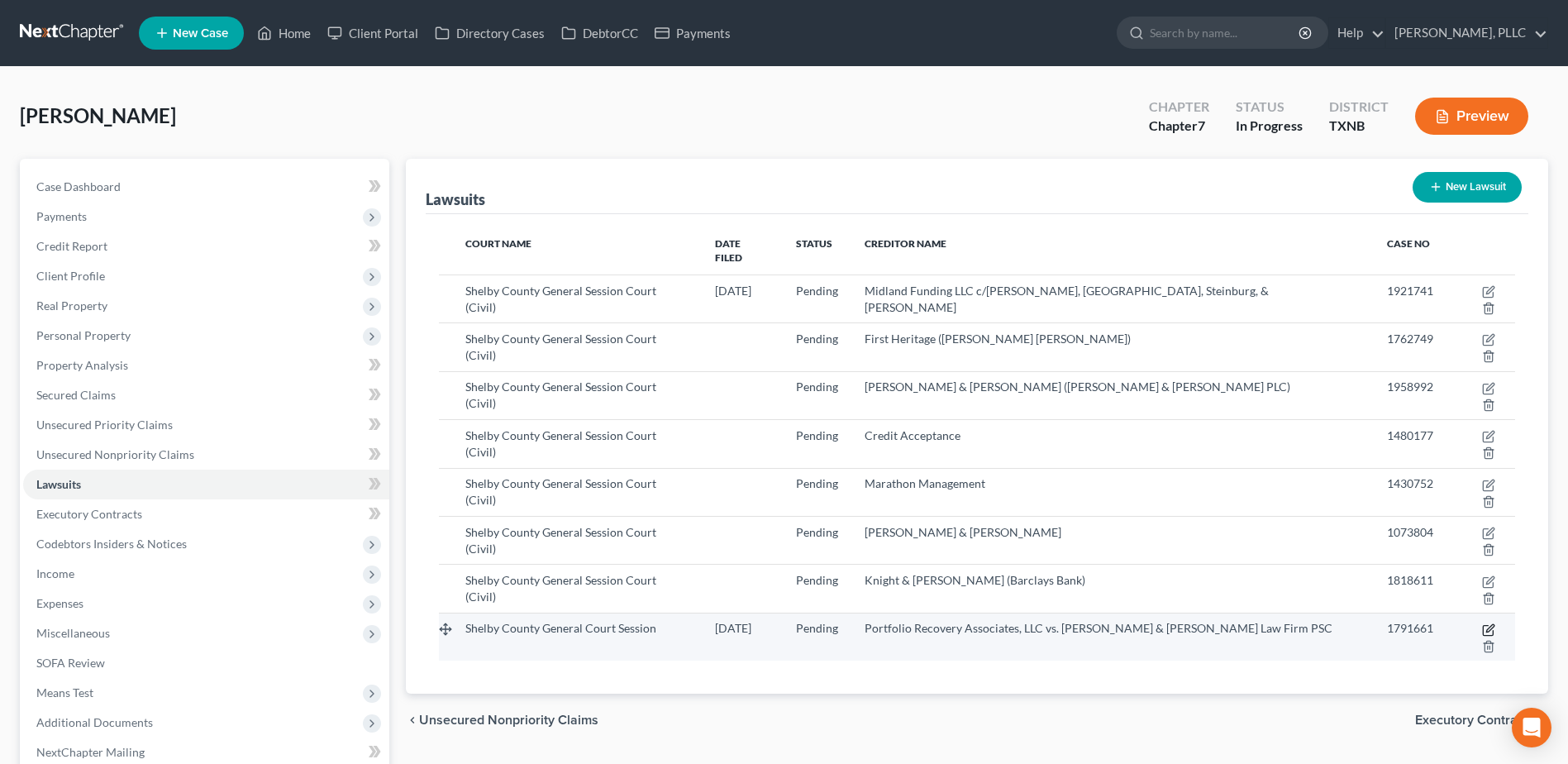
click at [1482, 623] on icon "button" at bounding box center [1489, 630] width 14 height 14
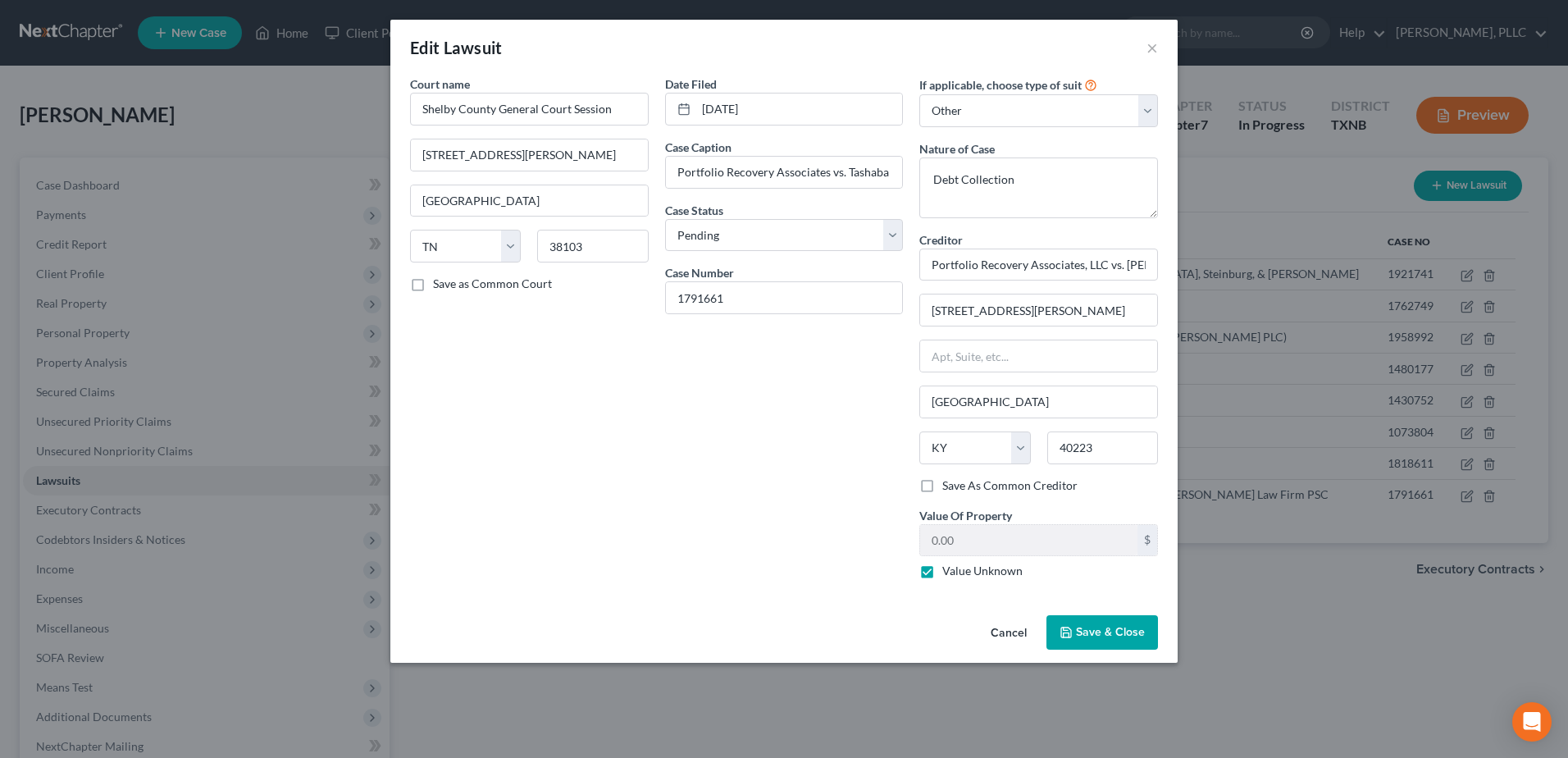
click at [1007, 628] on button "Cancel" at bounding box center [1008, 633] width 62 height 33
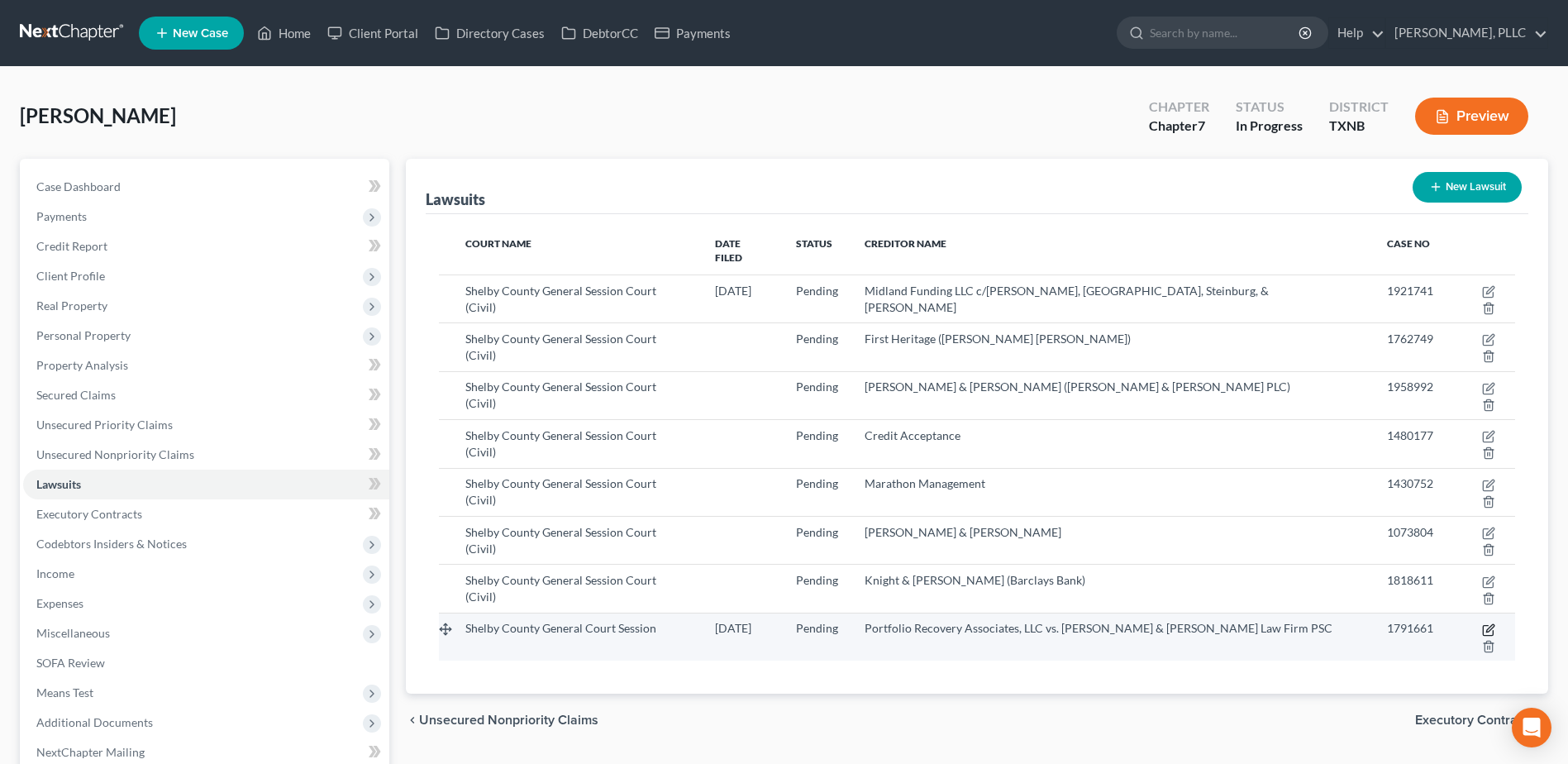
click at [1482, 623] on icon "button" at bounding box center [1489, 630] width 14 height 14
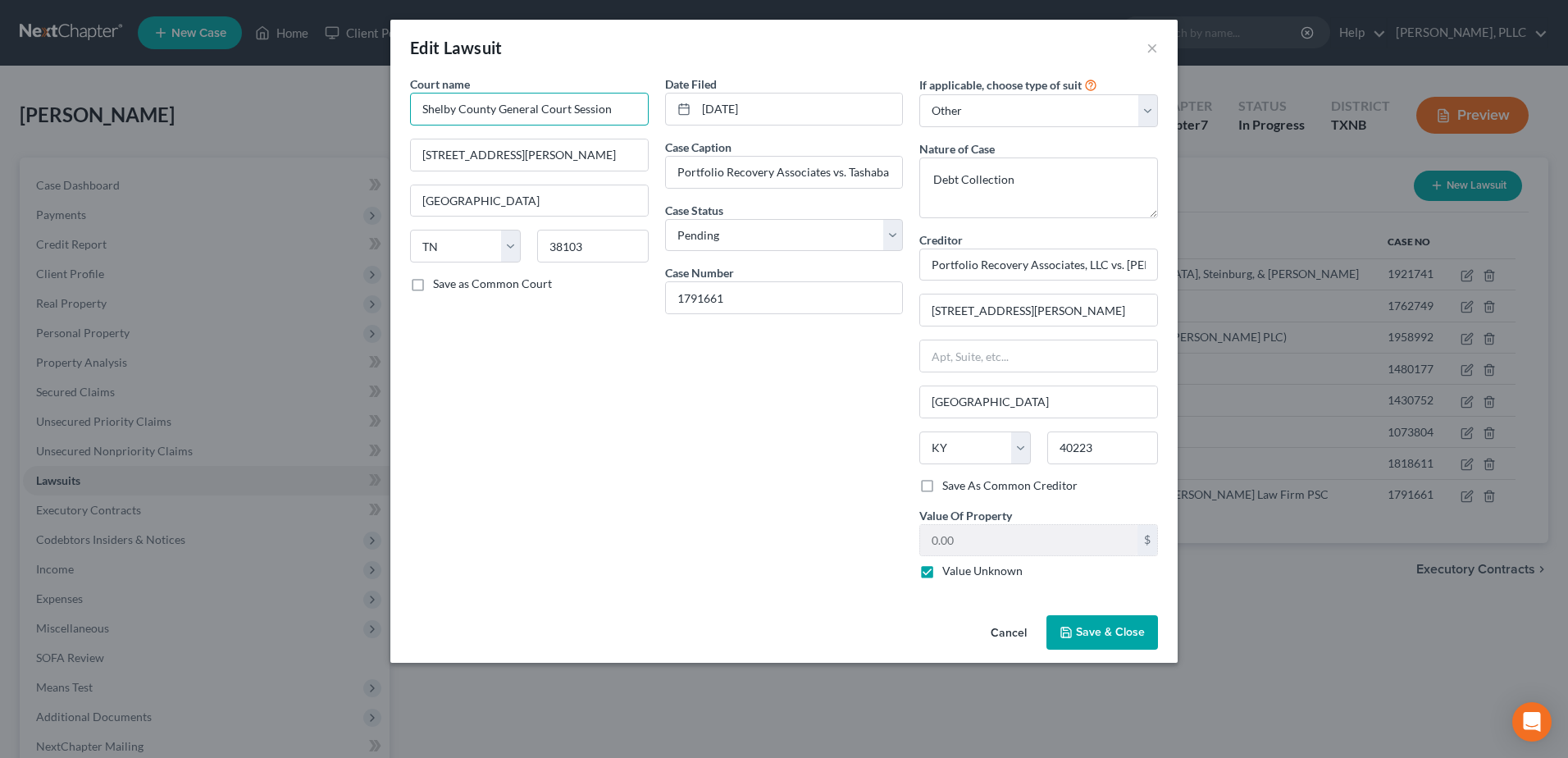
click at [615, 101] on input "Shelby County General Court Session" at bounding box center [529, 109] width 238 height 33
click at [1136, 635] on span "Save & Close" at bounding box center [1110, 632] width 69 height 14
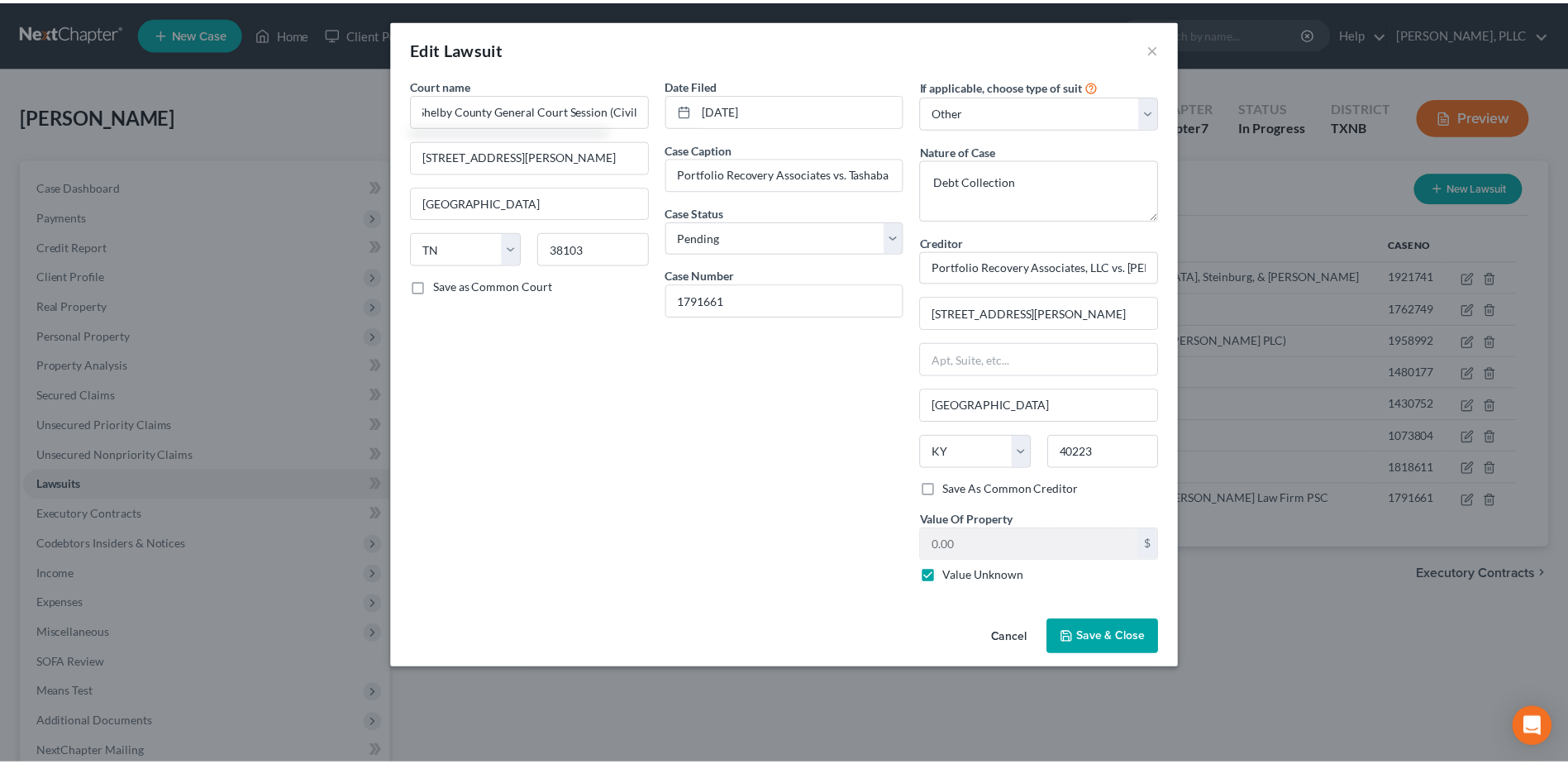
scroll to position [0, 0]
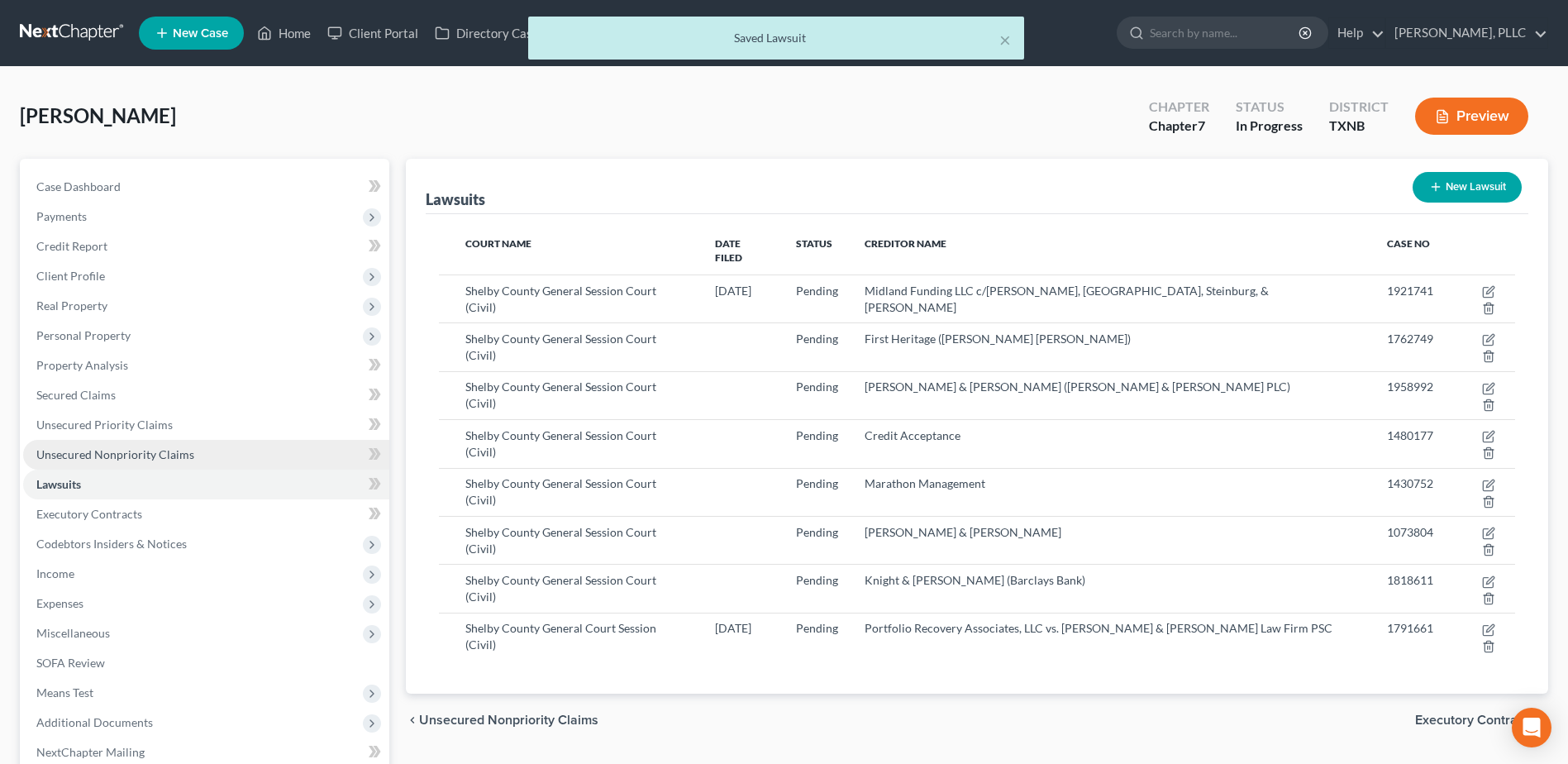
drag, startPoint x: 172, startPoint y: 454, endPoint x: 1063, endPoint y: 495, distance: 891.9
click at [172, 454] on span "Unsecured Nonpriority Claims" at bounding box center [115, 454] width 158 height 15
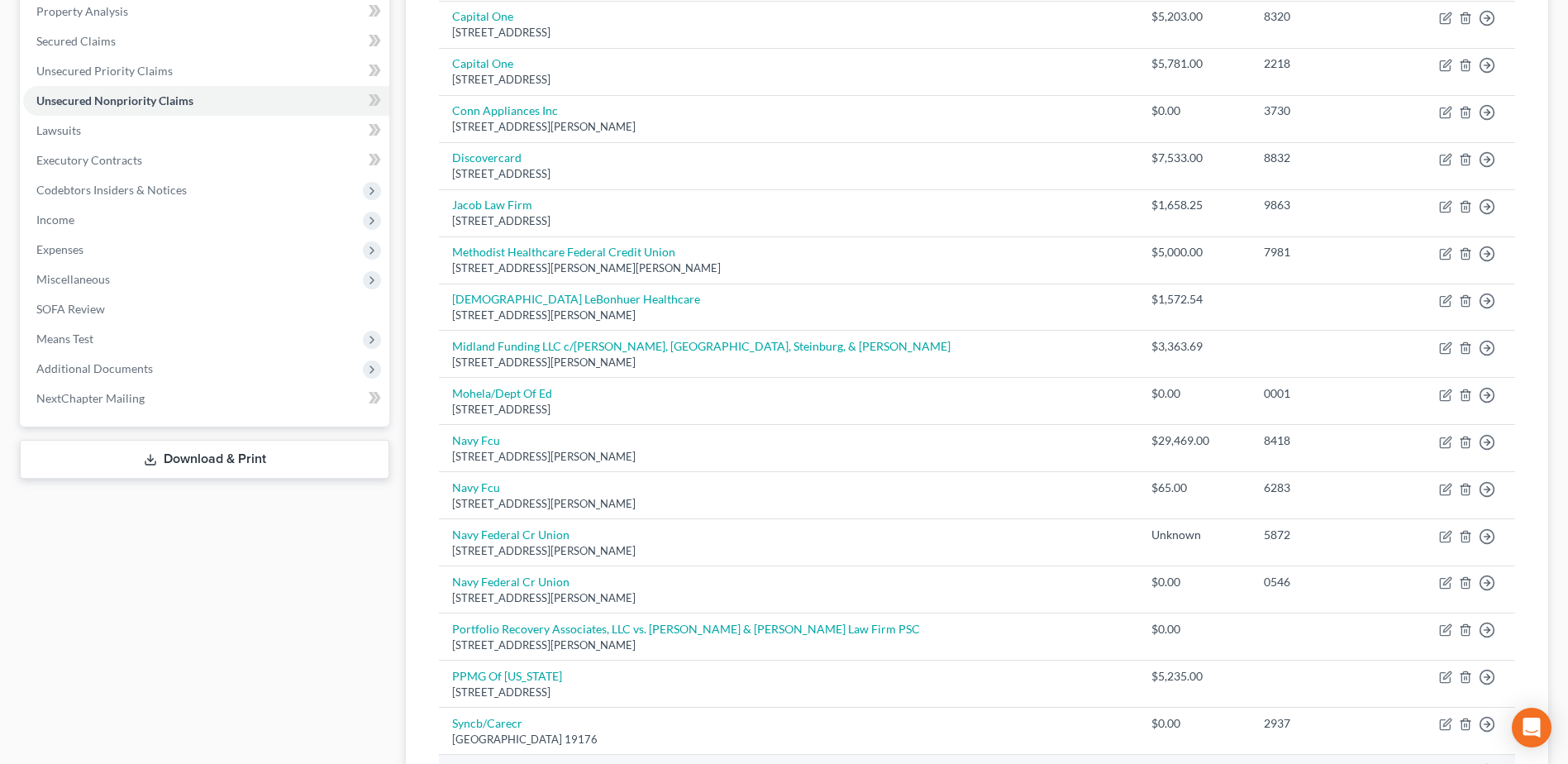
scroll to position [413, 0]
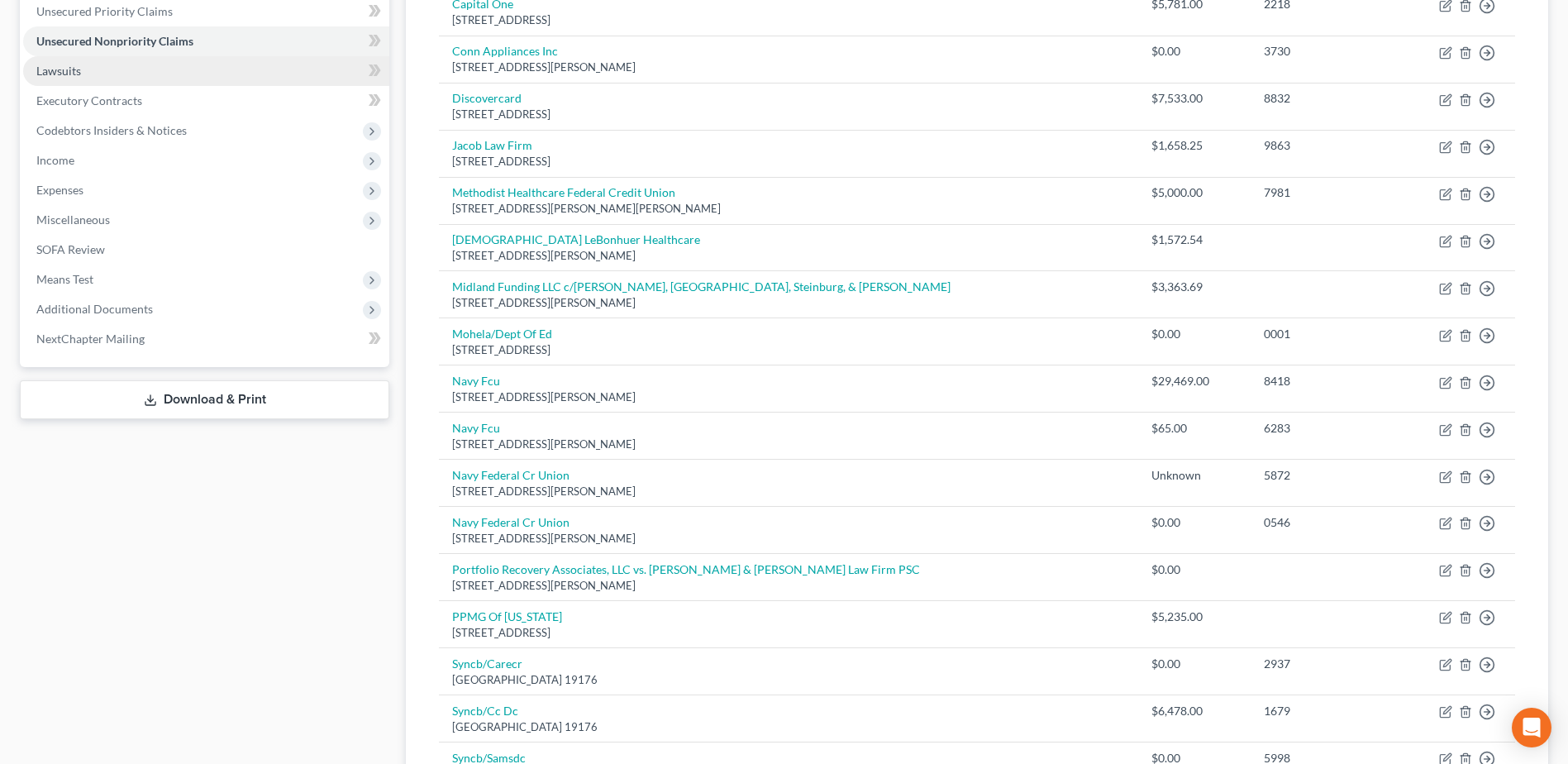
click at [78, 73] on span "Lawsuits" at bounding box center [59, 71] width 45 height 15
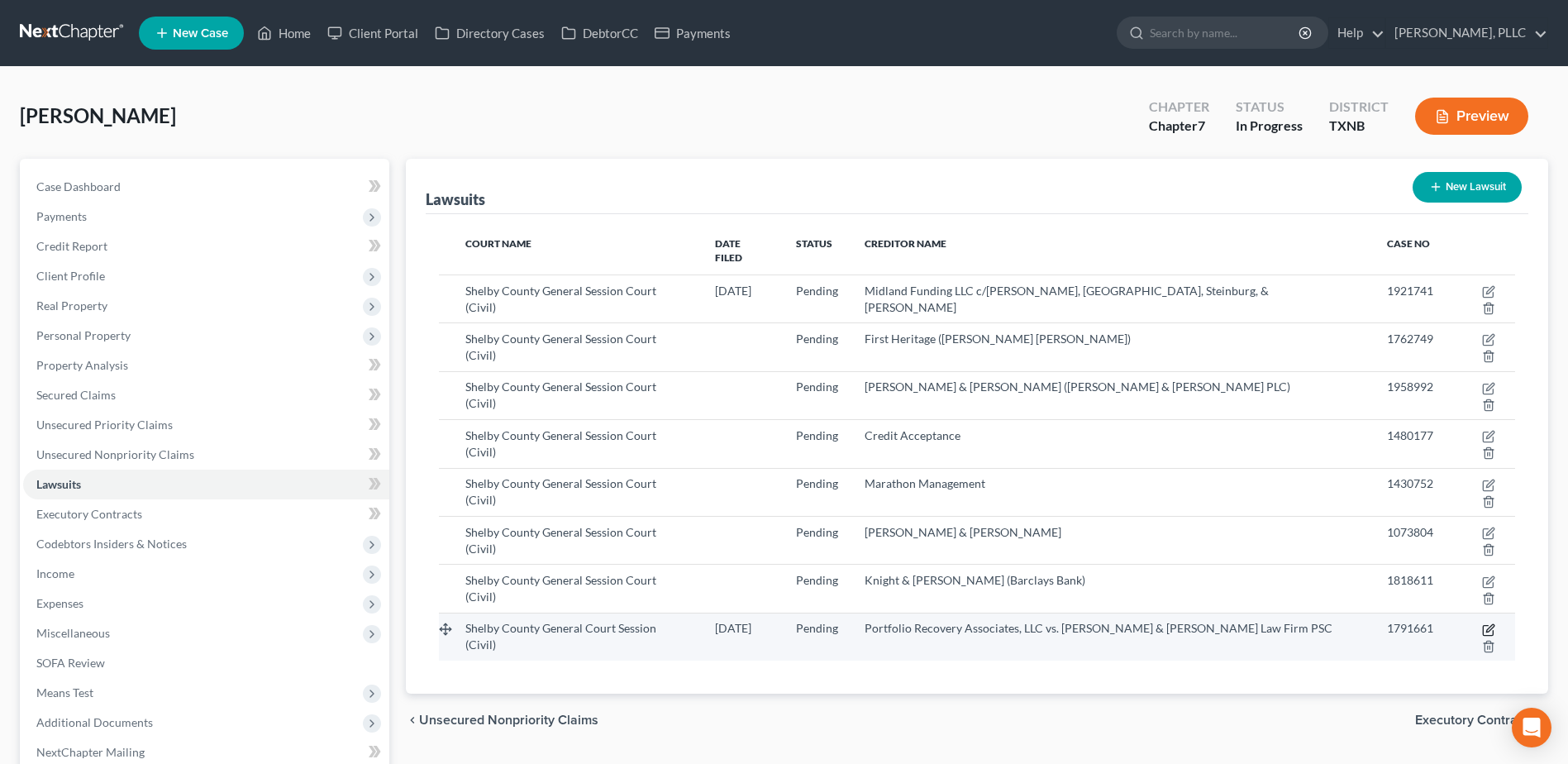
click at [1482, 623] on icon "button" at bounding box center [1489, 630] width 14 height 14
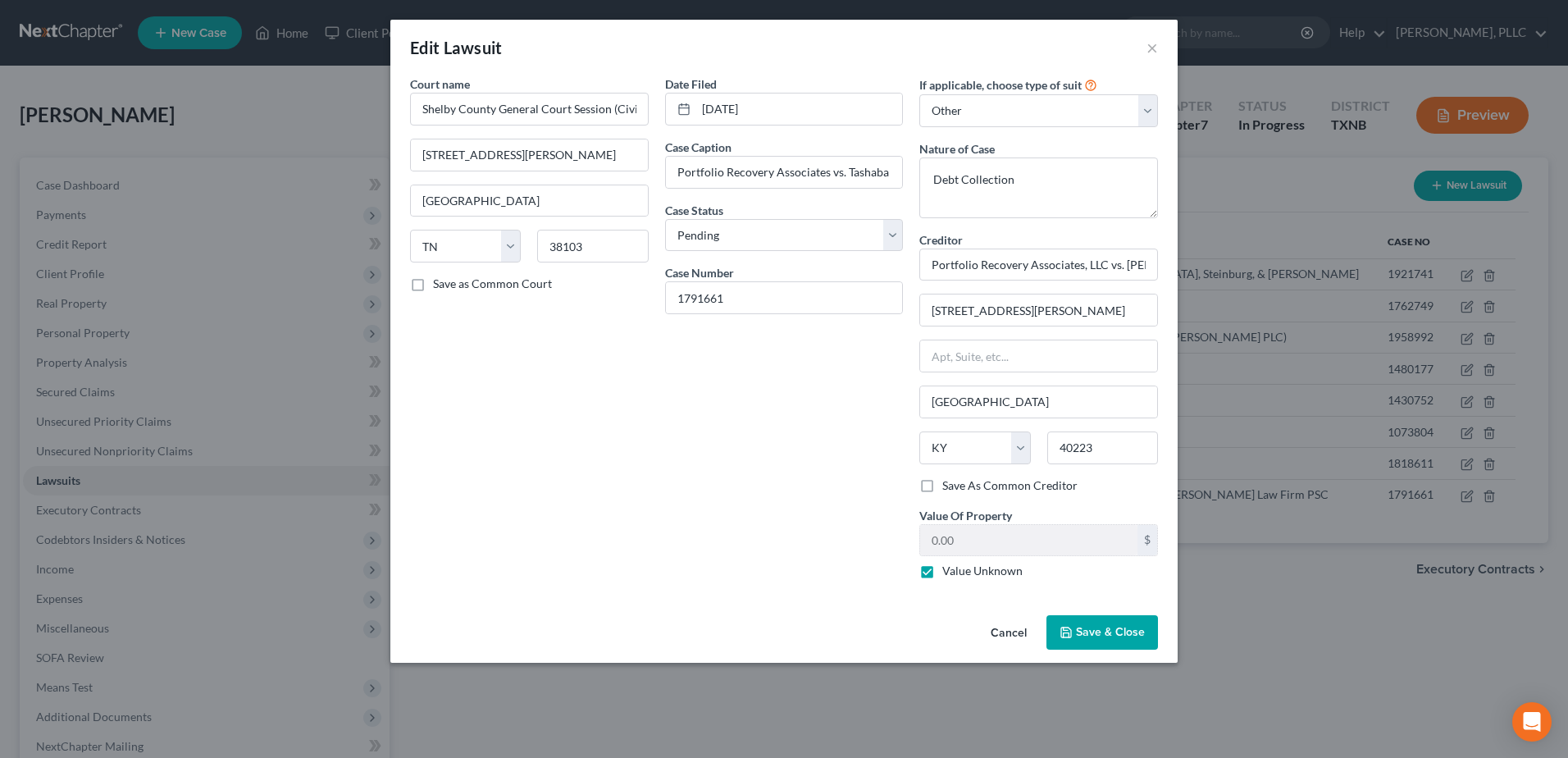
click at [1104, 636] on span "Save & Close" at bounding box center [1110, 632] width 69 height 14
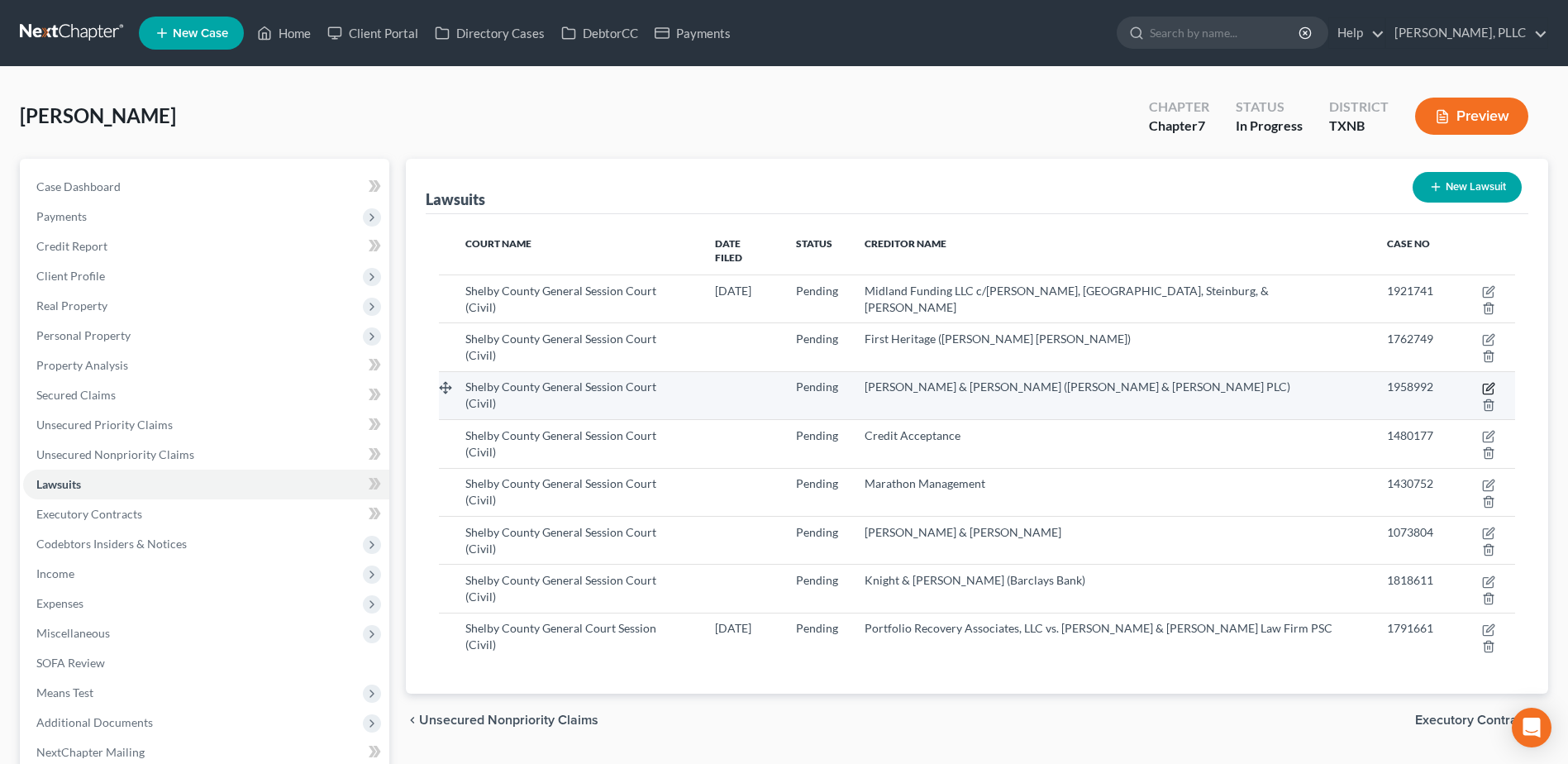
click at [1482, 382] on icon "button" at bounding box center [1489, 389] width 14 height 14
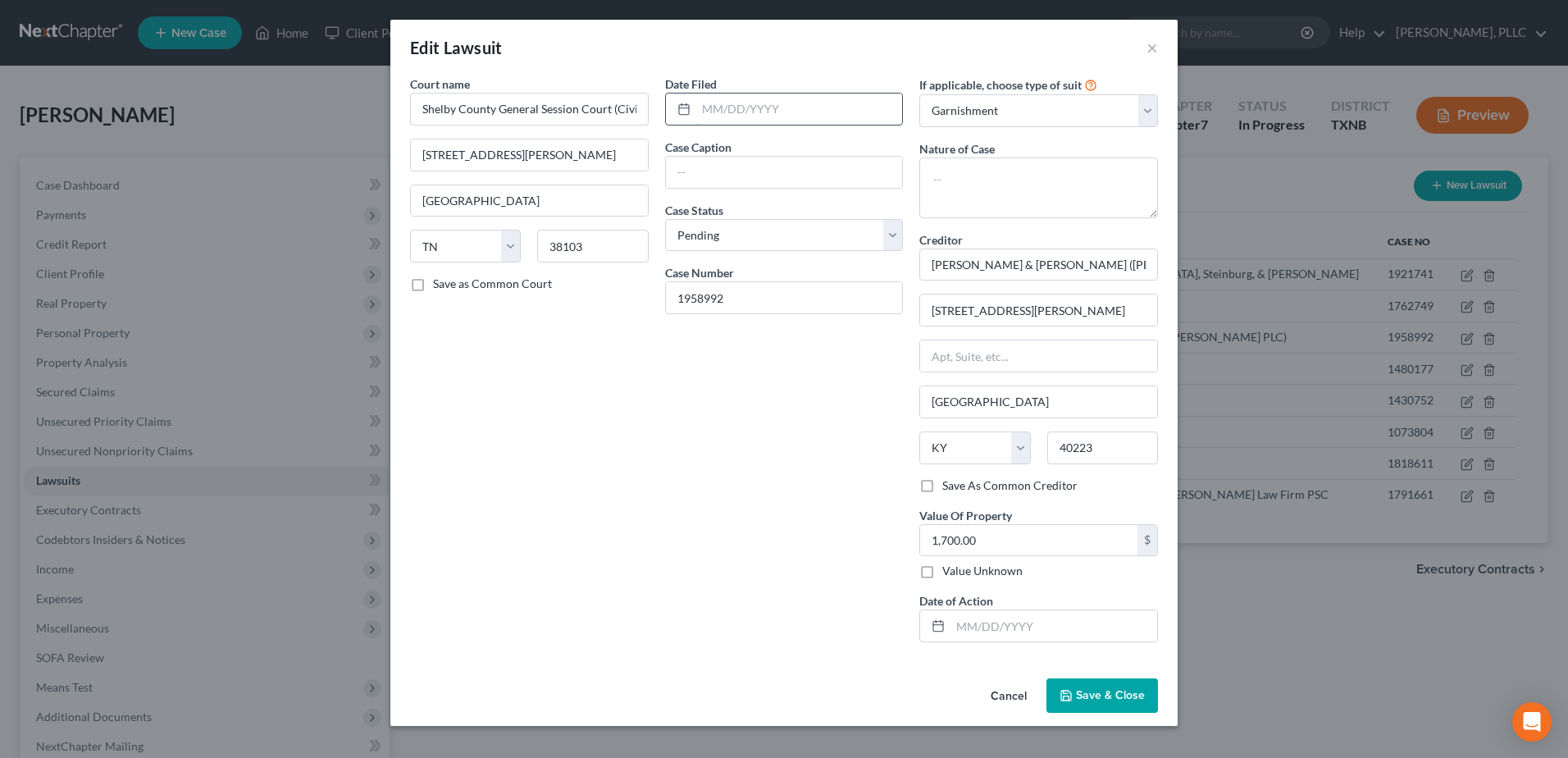
click at [754, 111] on input "text" at bounding box center [799, 109] width 207 height 31
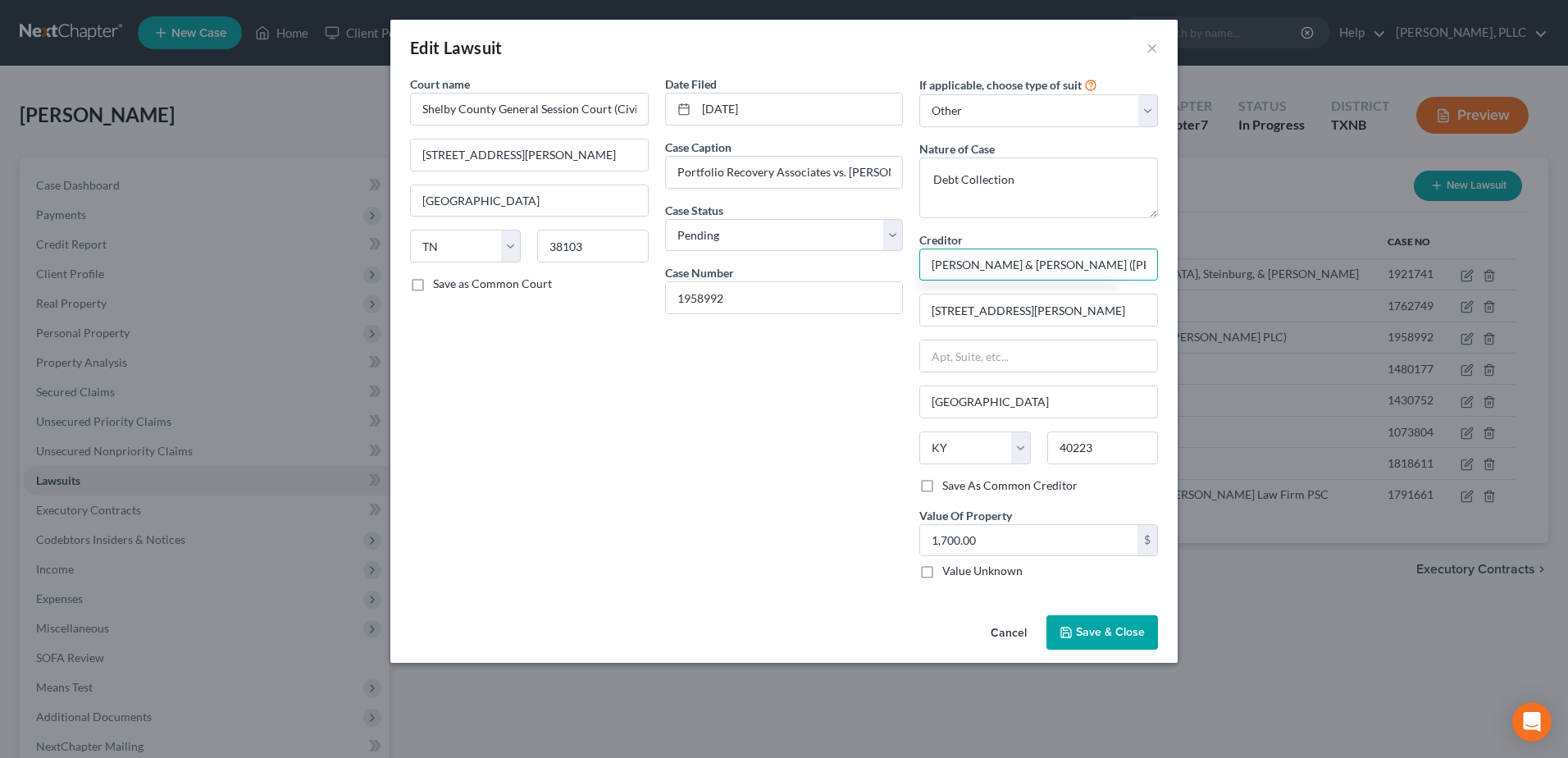
click at [933, 257] on input "[PERSON_NAME] & [PERSON_NAME] ([PERSON_NAME] & [PERSON_NAME] PLC)" at bounding box center [1038, 265] width 238 height 33
click at [1120, 635] on span "Save & Close" at bounding box center [1110, 632] width 69 height 14
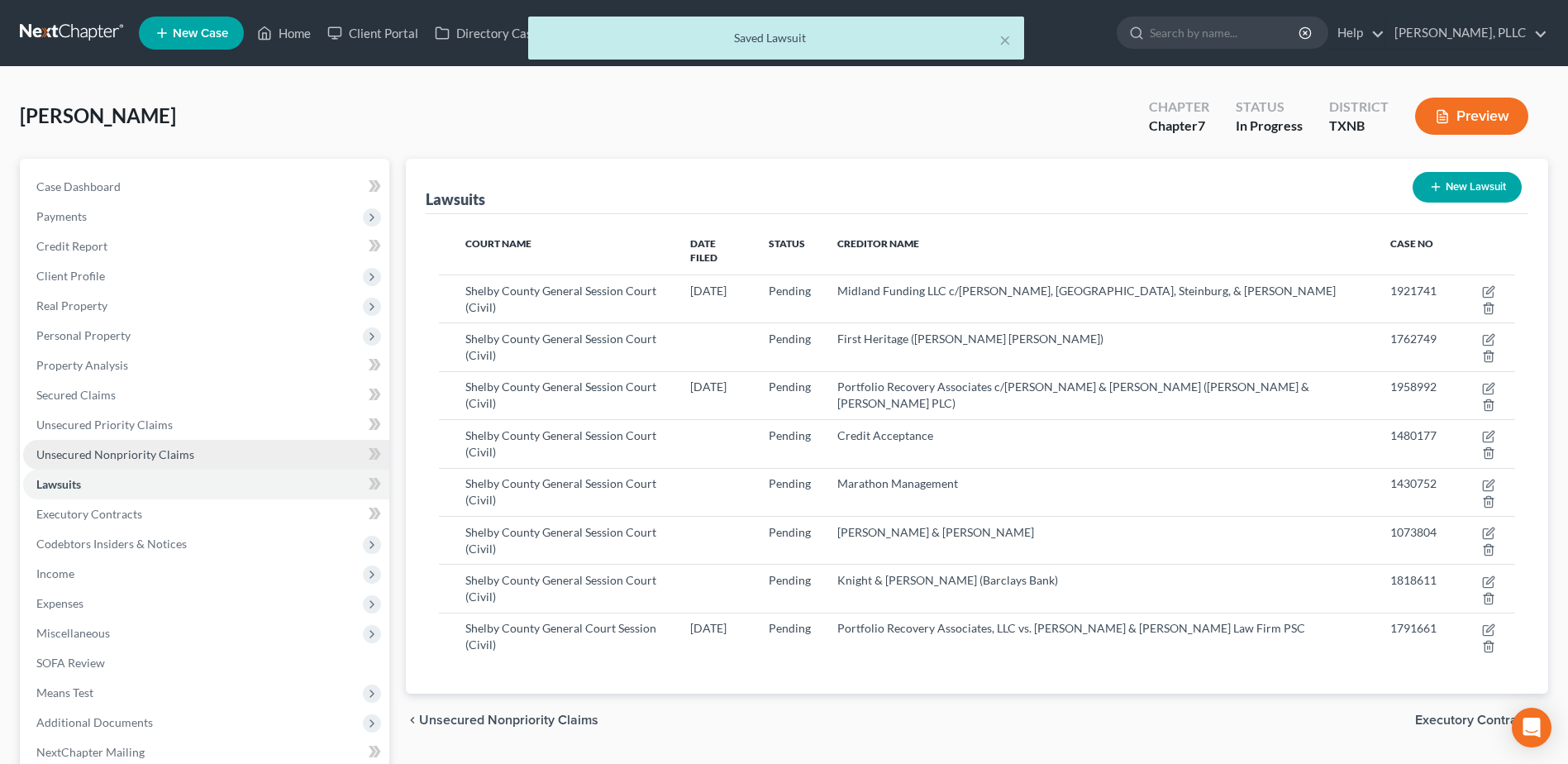
click at [104, 451] on span "Unsecured Nonpriority Claims" at bounding box center [115, 454] width 158 height 15
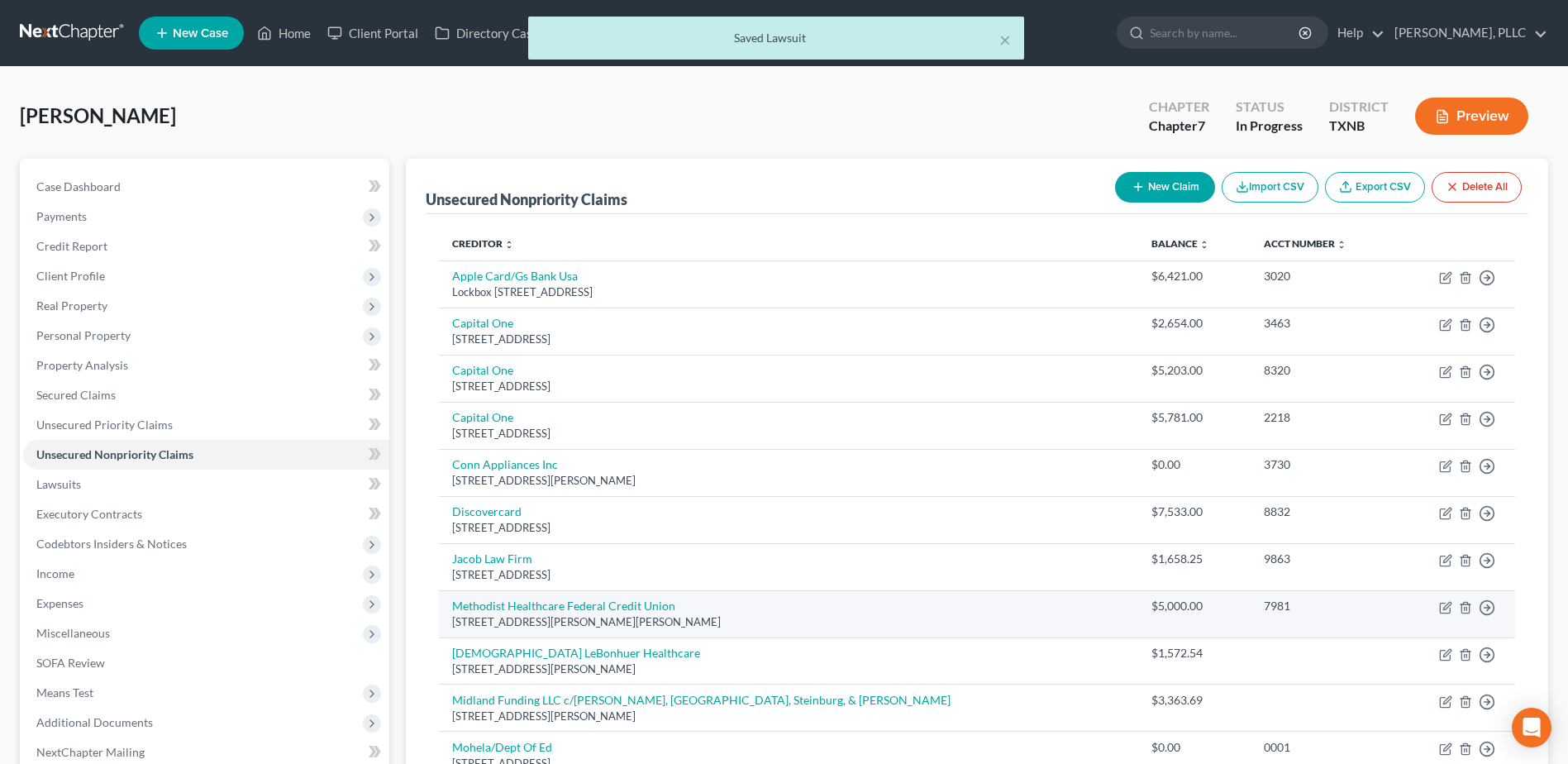
scroll to position [661, 0]
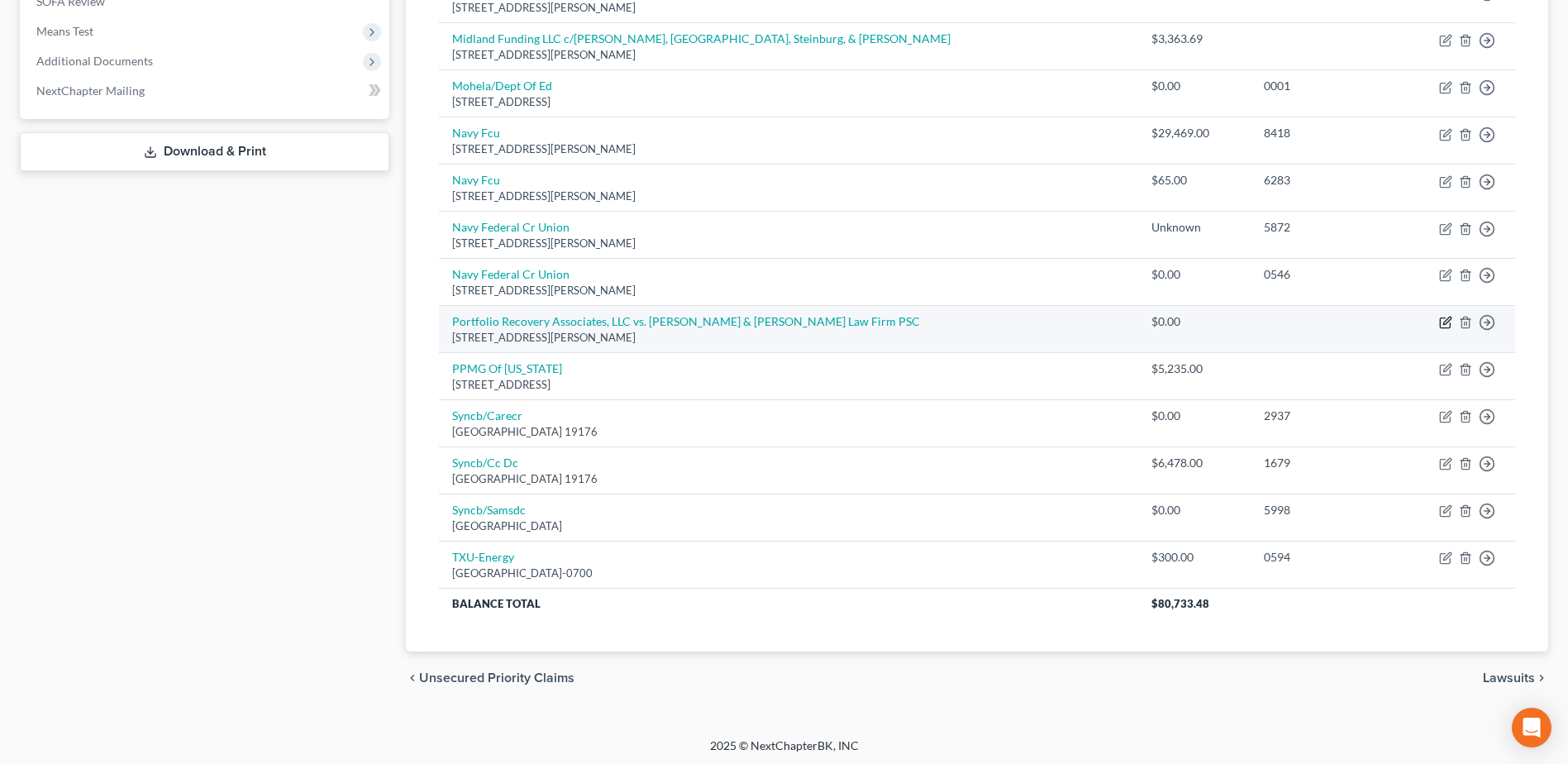
click at [1446, 324] on icon "button" at bounding box center [1446, 323] width 14 height 14
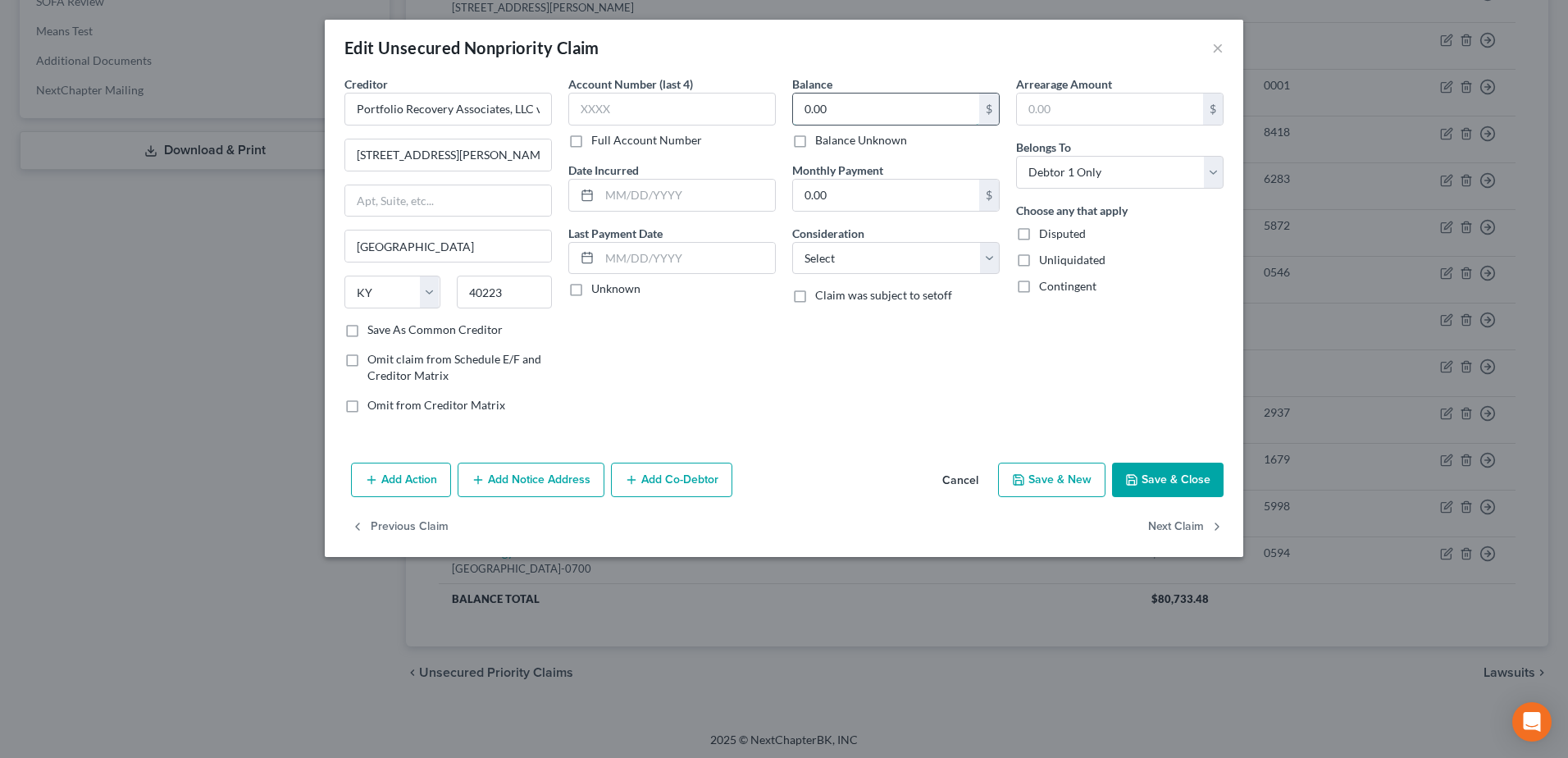
click at [899, 114] on input "0.00" at bounding box center [886, 109] width 187 height 31
click at [1191, 482] on button "Save & Close" at bounding box center [1168, 480] width 112 height 35
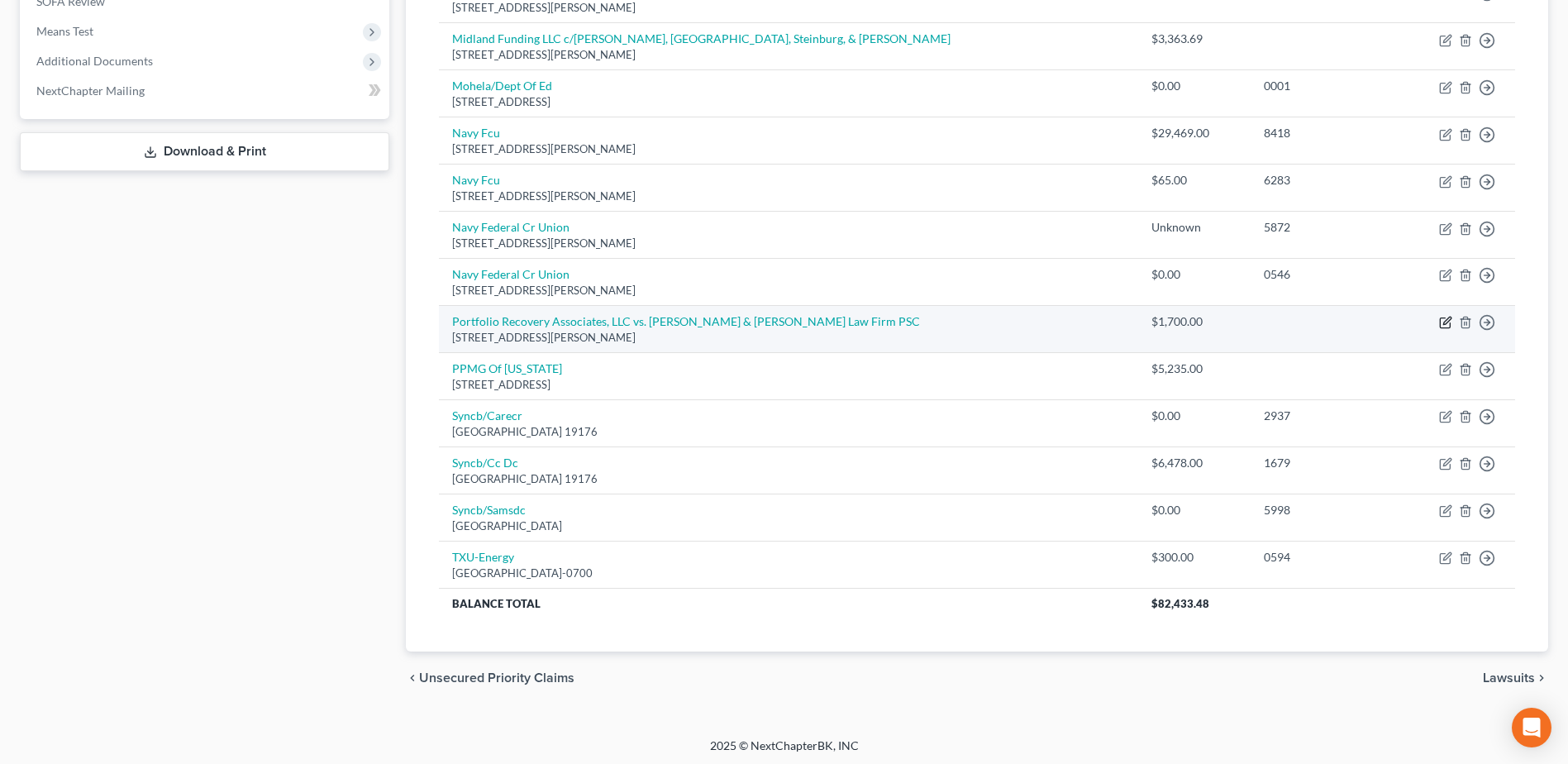
click at [1440, 320] on icon "button" at bounding box center [1445, 323] width 10 height 10
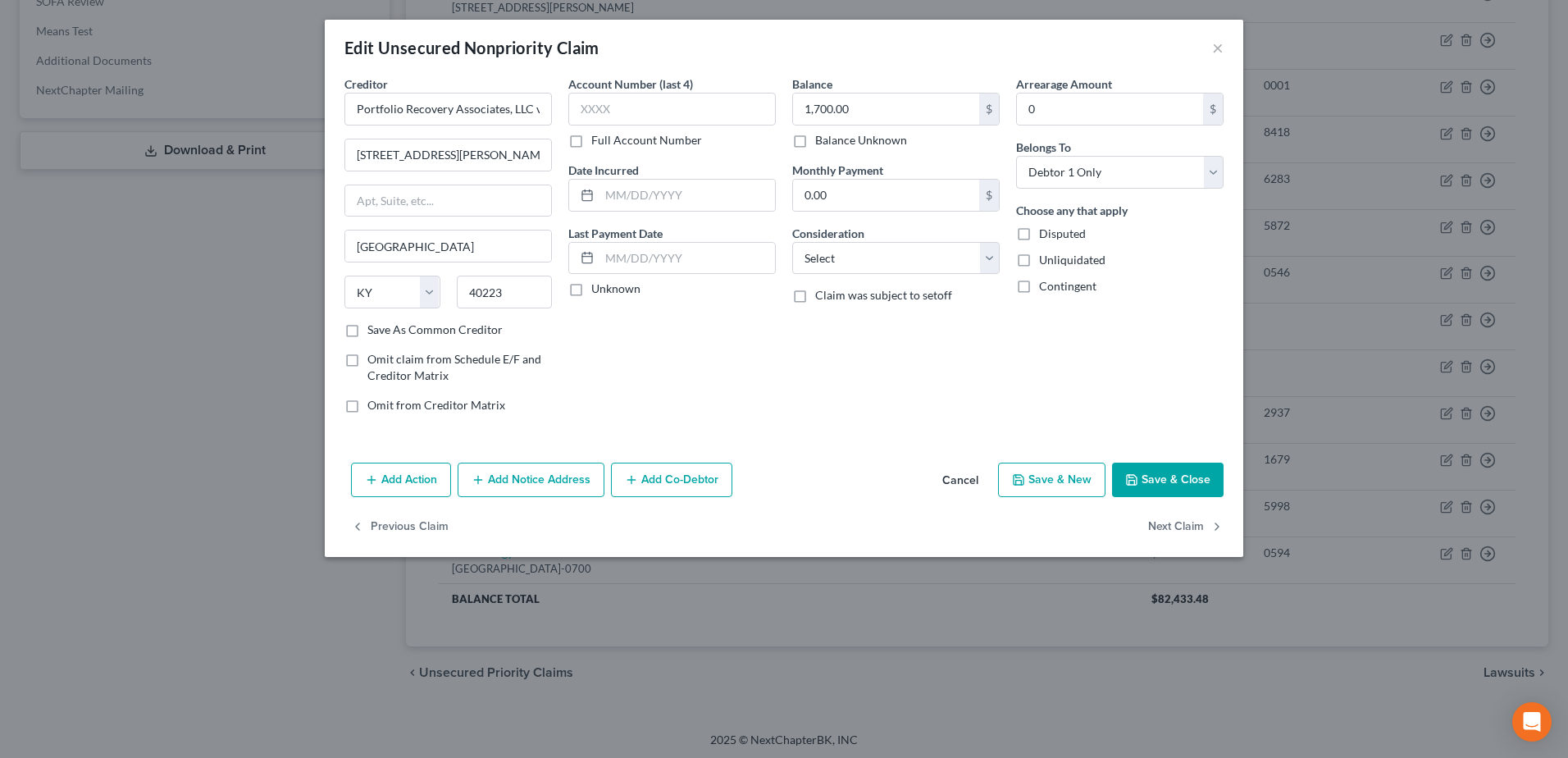
click at [974, 475] on button "Cancel" at bounding box center [959, 481] width 62 height 33
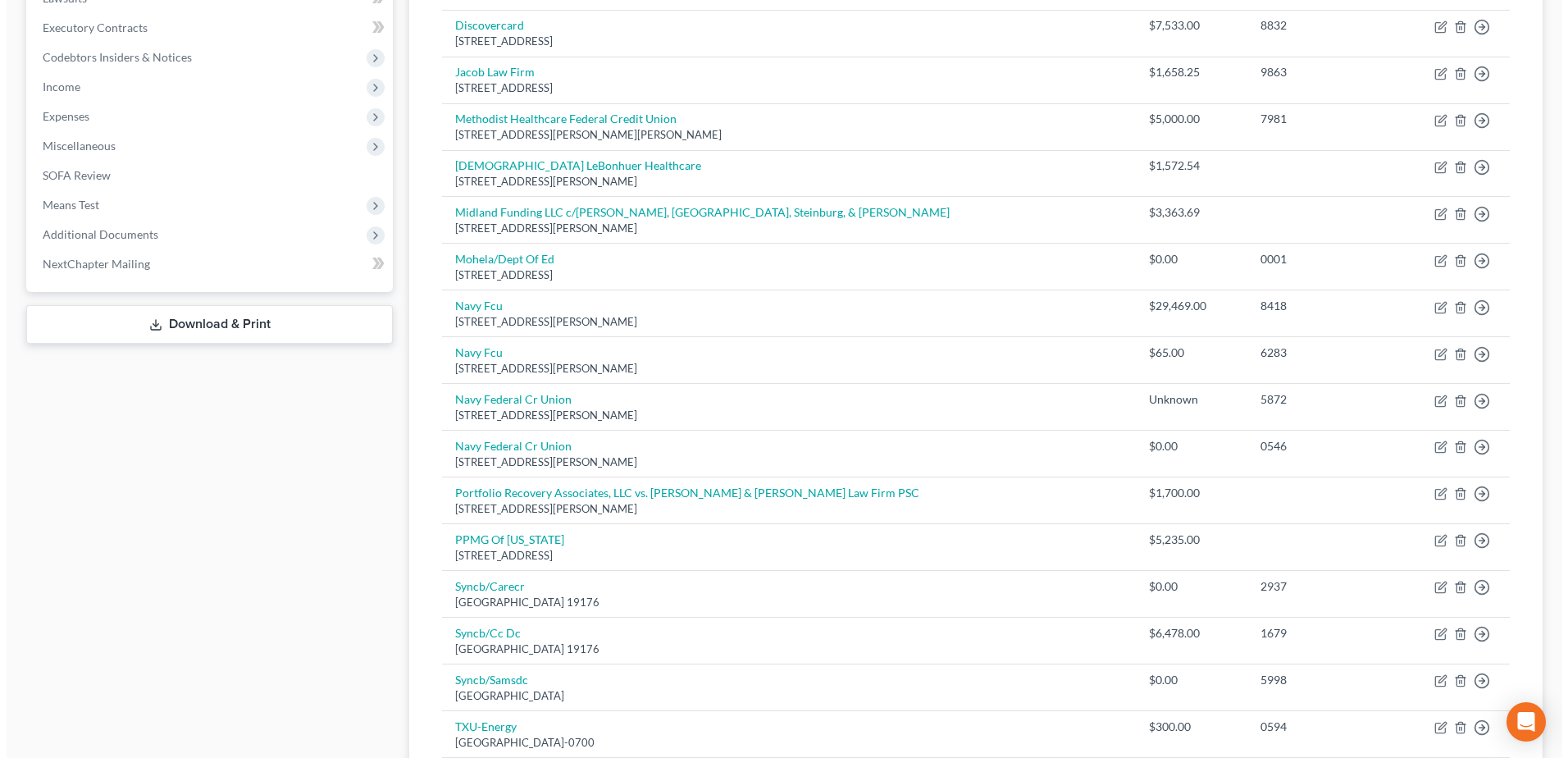
scroll to position [574, 0]
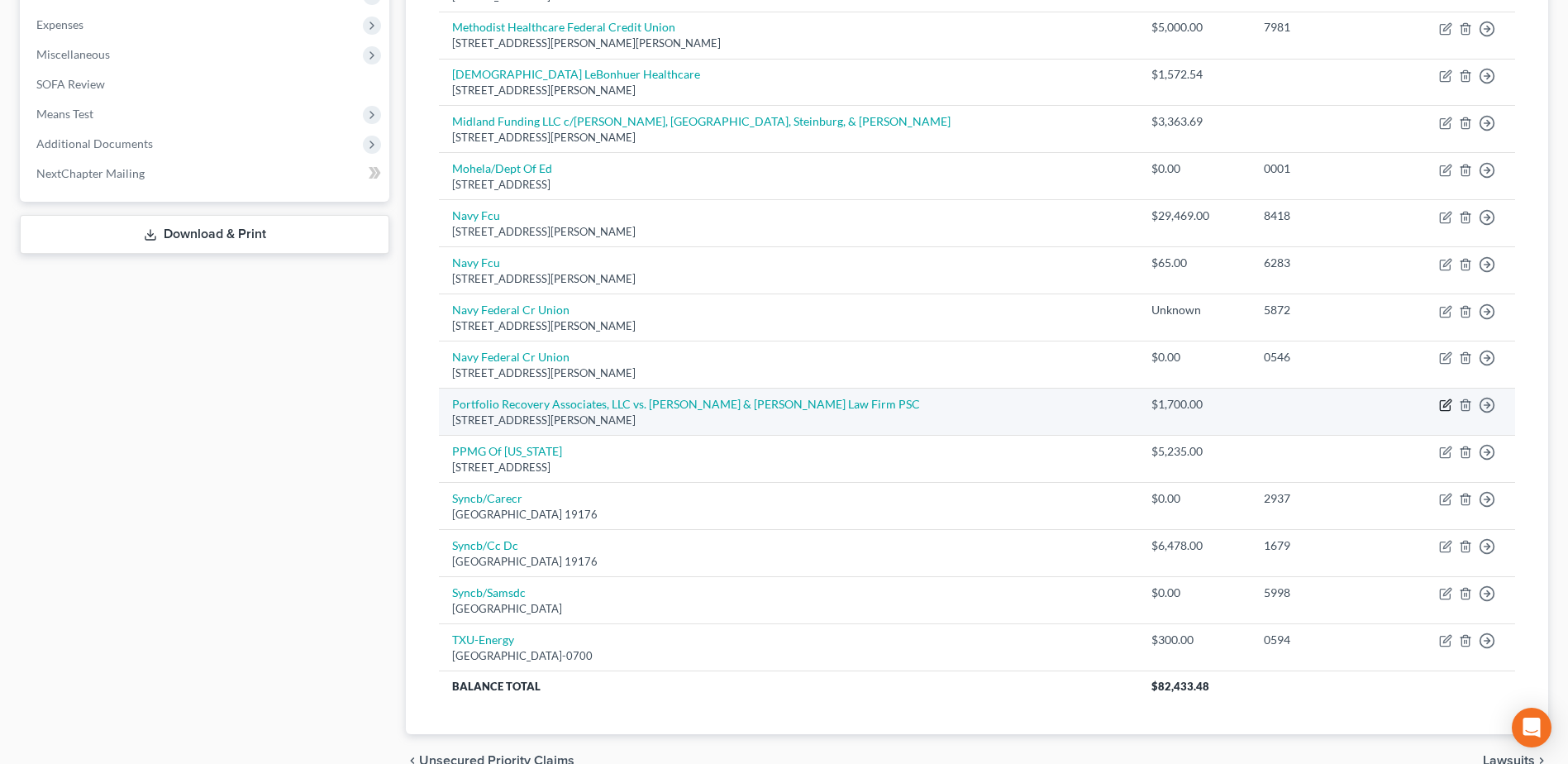
click at [1451, 402] on icon "button" at bounding box center [1447, 404] width 8 height 8
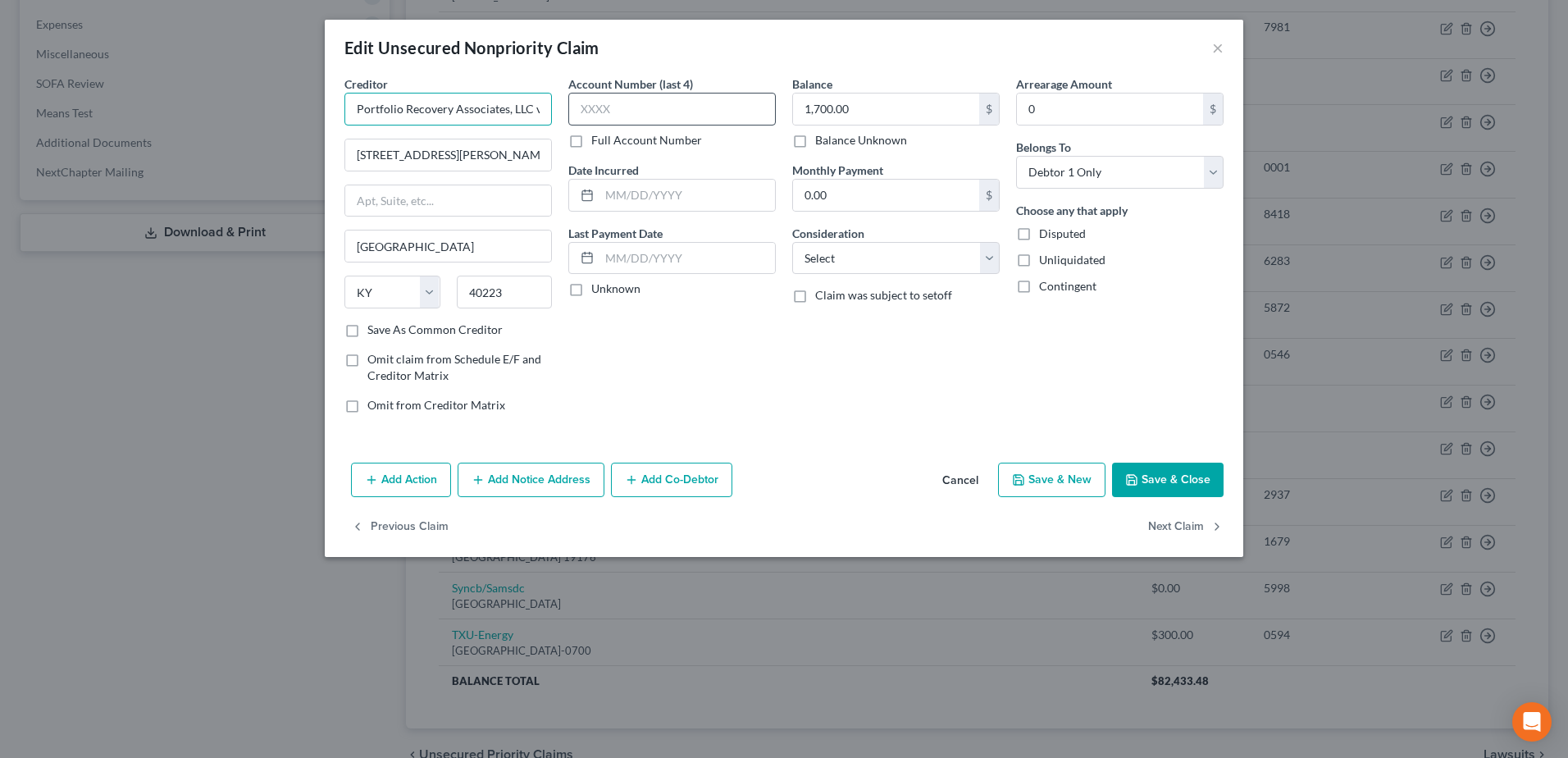
scroll to position [0, 181]
drag, startPoint x: 439, startPoint y: 105, endPoint x: 686, endPoint y: 114, distance: 247.2
click at [686, 114] on div "Creditor * Portfolio Recovery Associates, LLC vs. [PERSON_NAME] & [PERSON_NAME]…" at bounding box center [784, 250] width 895 height 351
drag, startPoint x: 567, startPoint y: 485, endPoint x: 645, endPoint y: 505, distance: 80.5
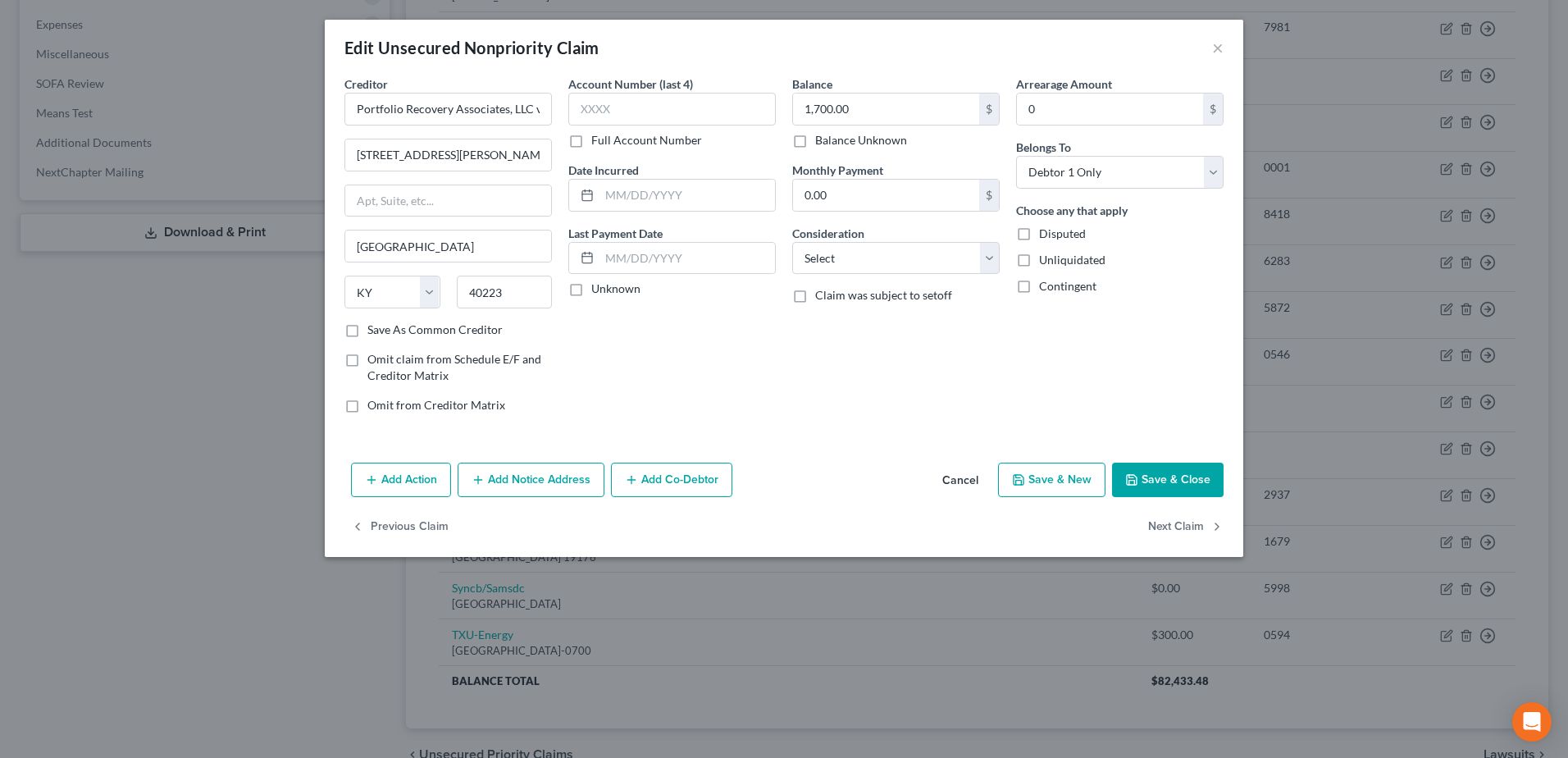
click at [567, 484] on button "Add Notice Address" at bounding box center [531, 480] width 147 height 35
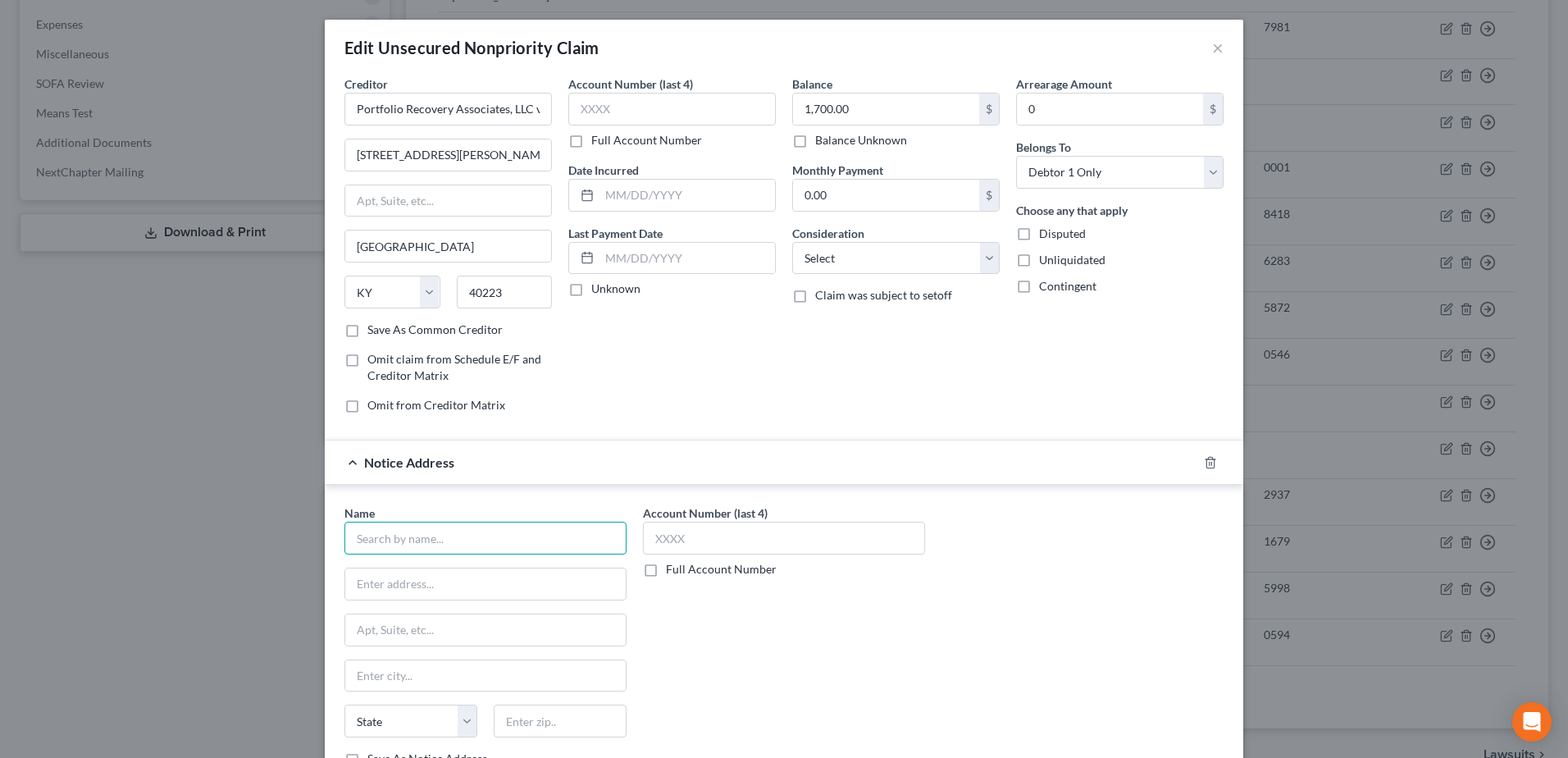
click at [541, 553] on input "text" at bounding box center [485, 539] width 282 height 33
click at [541, 542] on input "text" at bounding box center [485, 539] width 282 height 33
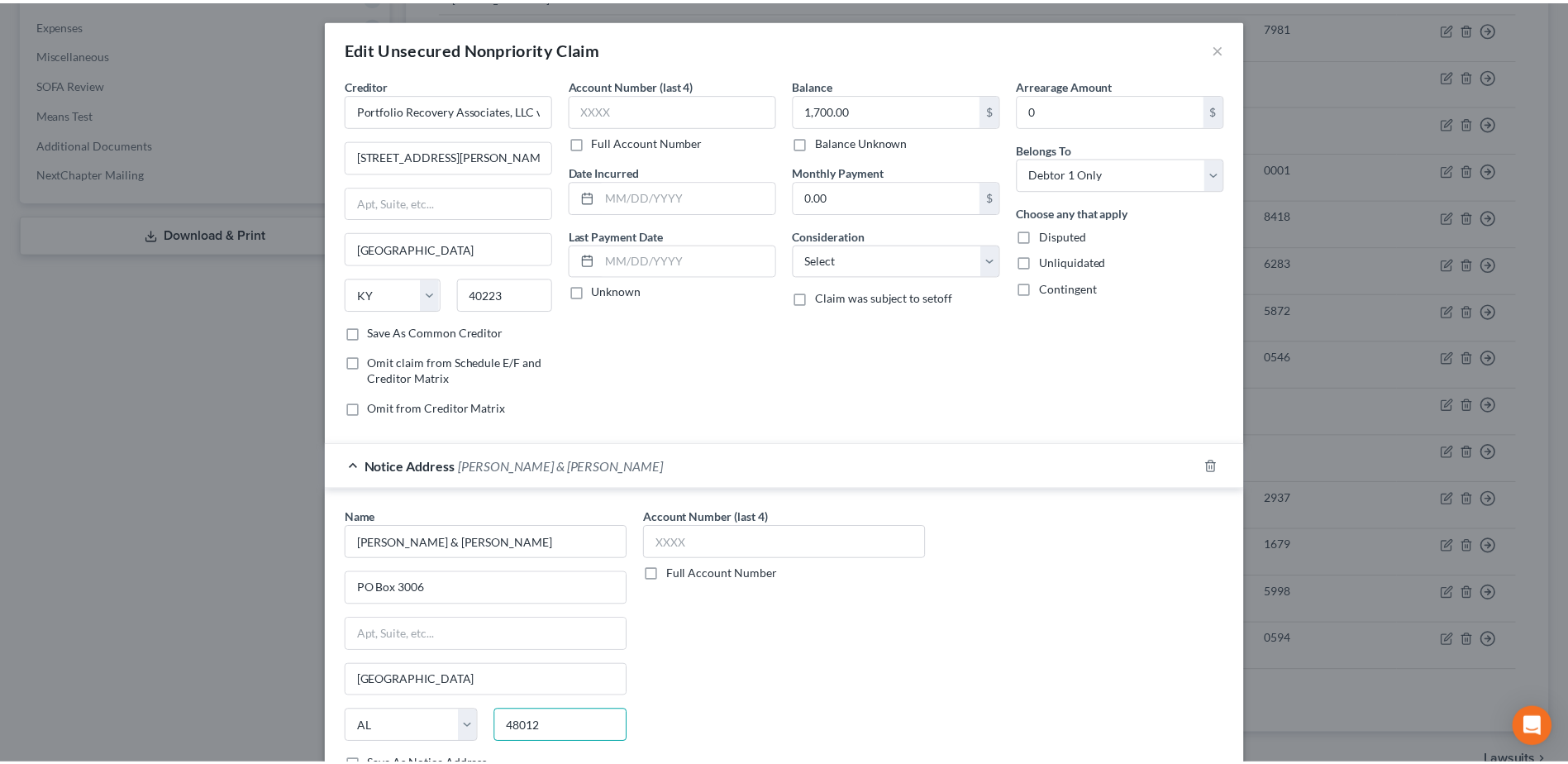
scroll to position [174, 0]
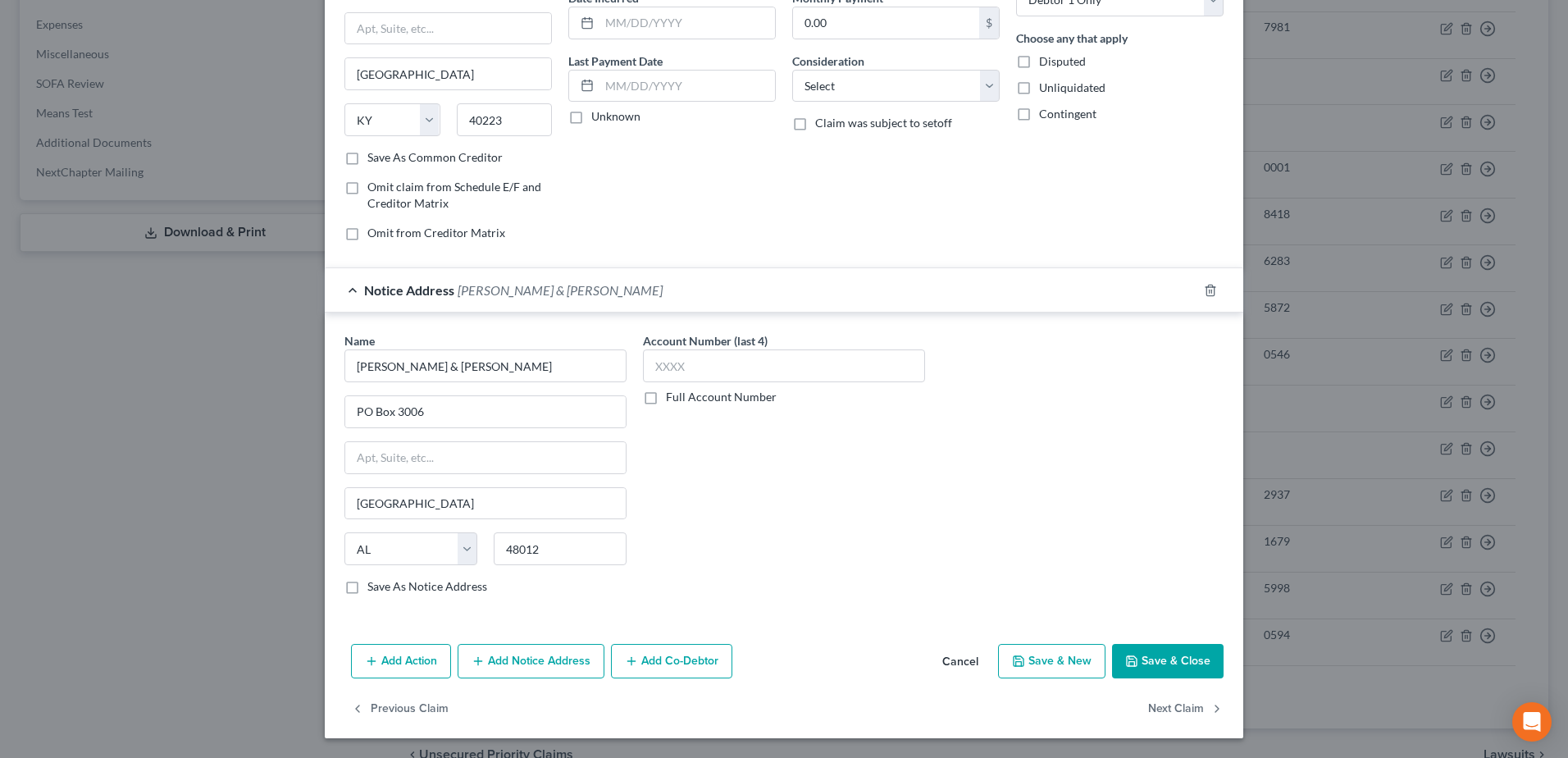
click at [1143, 656] on button "Save & Close" at bounding box center [1168, 662] width 112 height 35
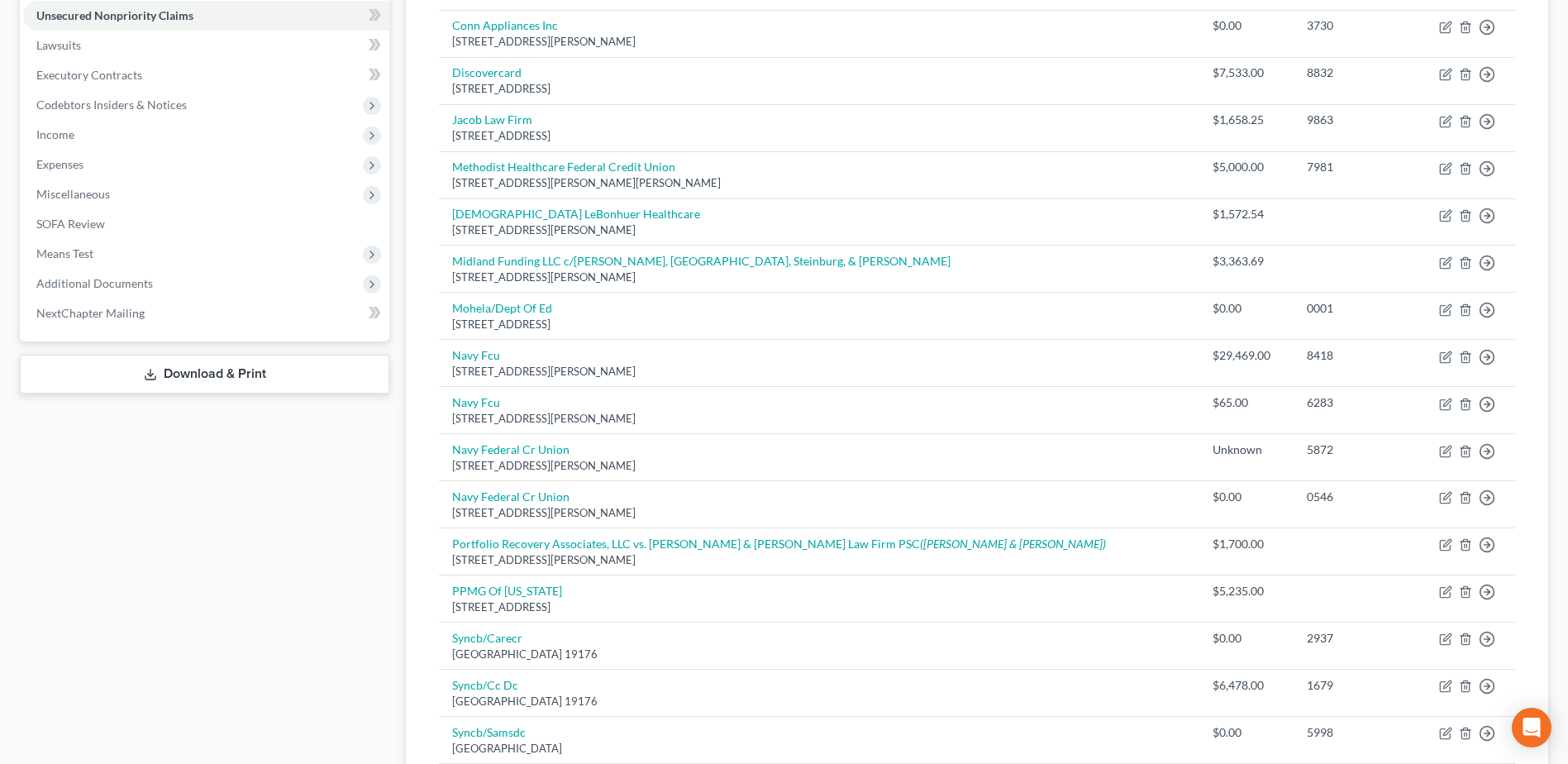
scroll to position [413, 0]
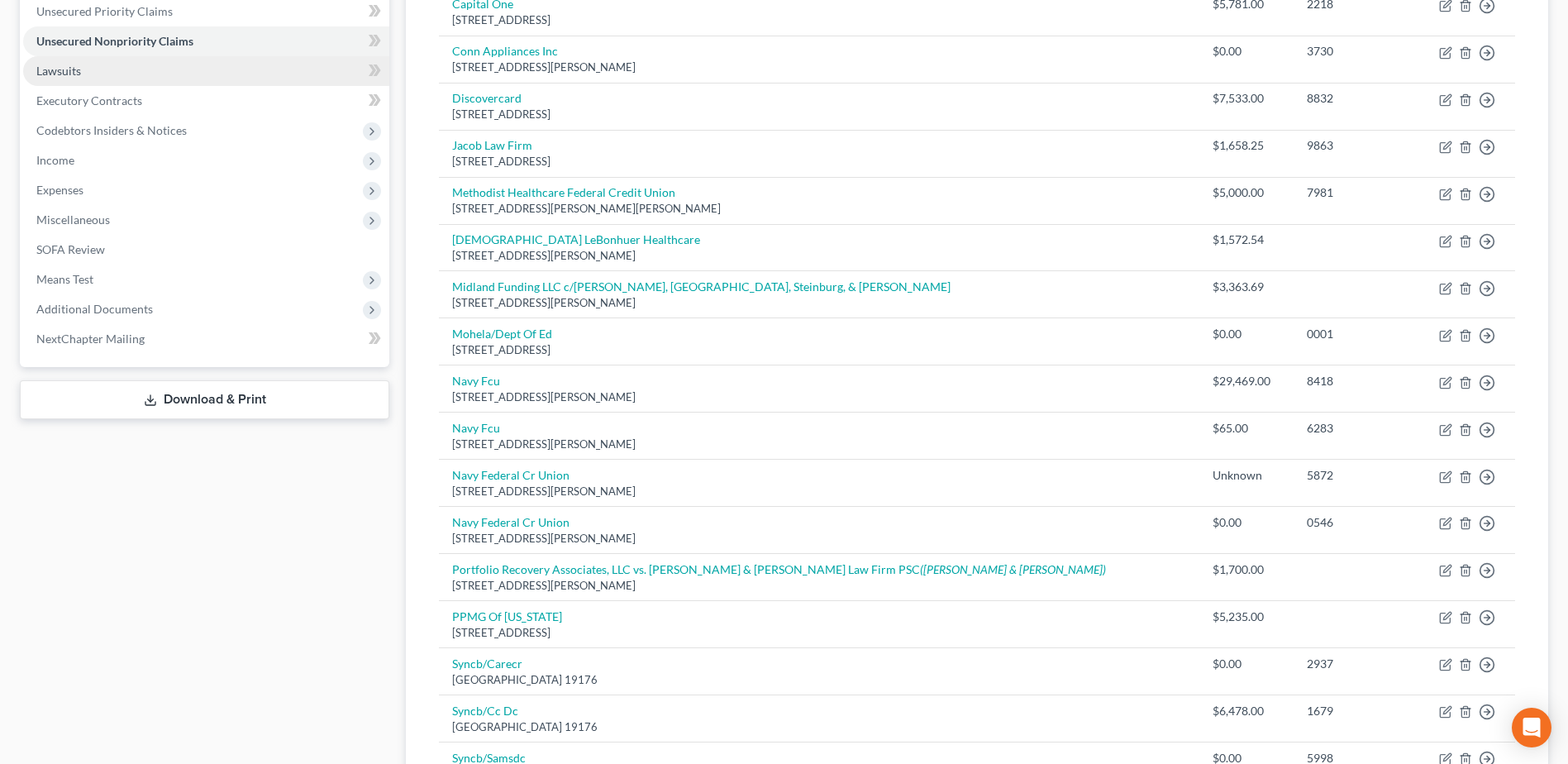
click at [90, 74] on link "Lawsuits" at bounding box center [206, 71] width 366 height 30
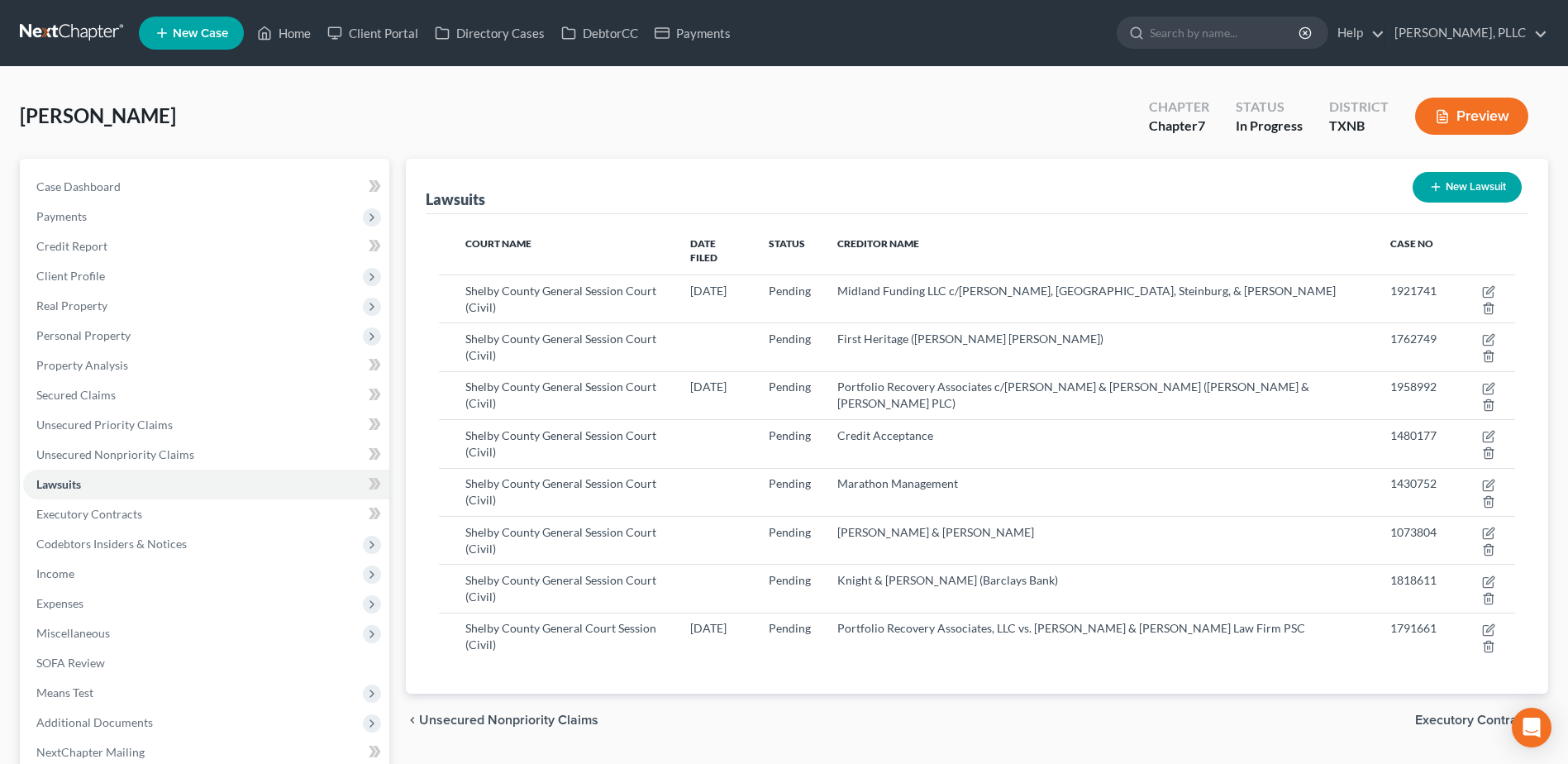
click at [1457, 188] on button "New Lawsuit" at bounding box center [1467, 187] width 110 height 31
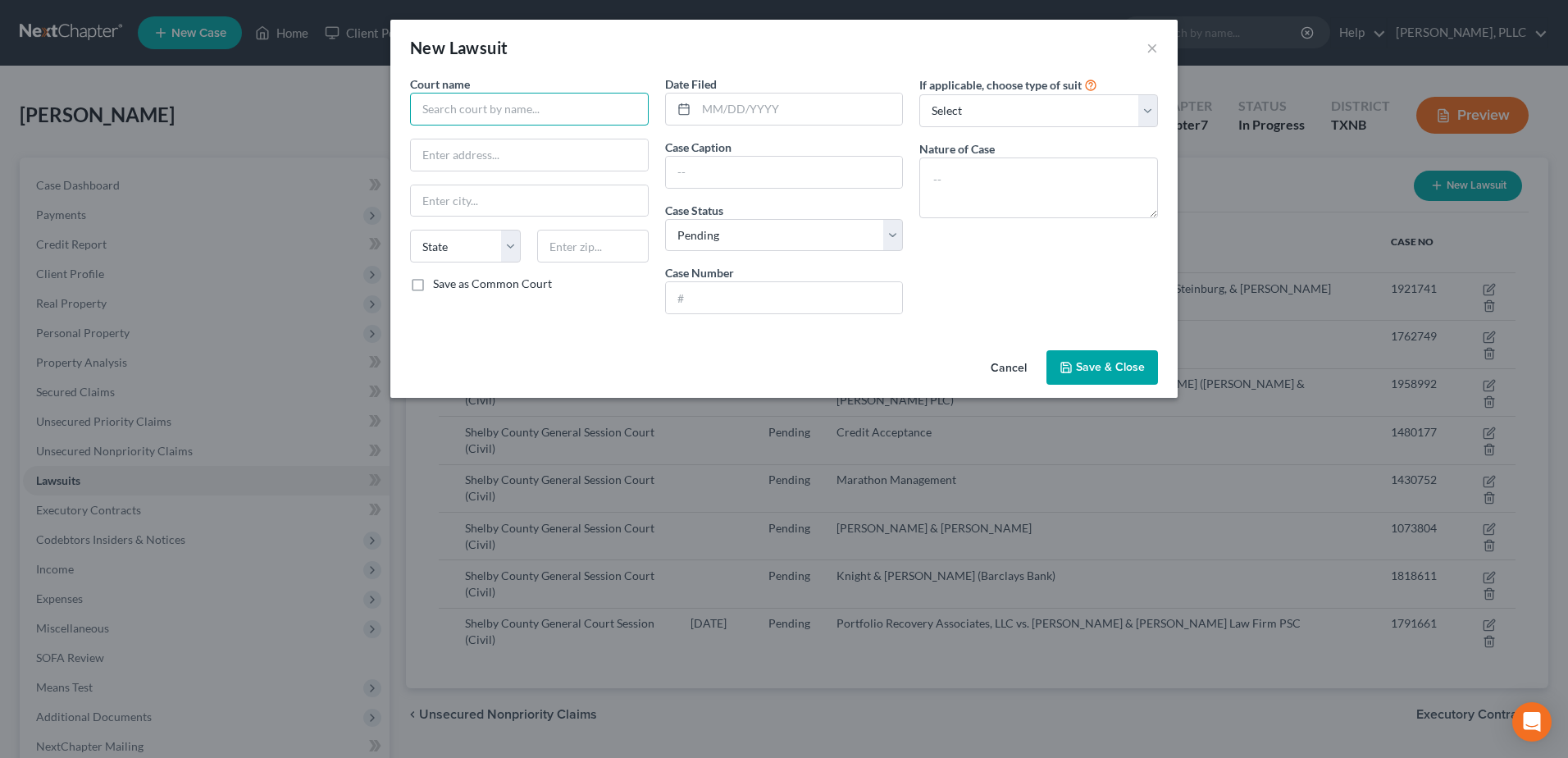
click at [538, 113] on input "text" at bounding box center [529, 109] width 238 height 33
click at [622, 182] on div "Court name * Shelby County General Session Court (Civil) State [US_STATE] AK AR…" at bounding box center [529, 201] width 255 height 252
click at [638, 195] on input "text" at bounding box center [529, 201] width 237 height 31
click at [716, 101] on input "text" at bounding box center [799, 109] width 207 height 31
click at [1149, 114] on select "Select Repossession Garnishment Foreclosure Attached, Seized, Or Levied Other" at bounding box center [1038, 111] width 238 height 33
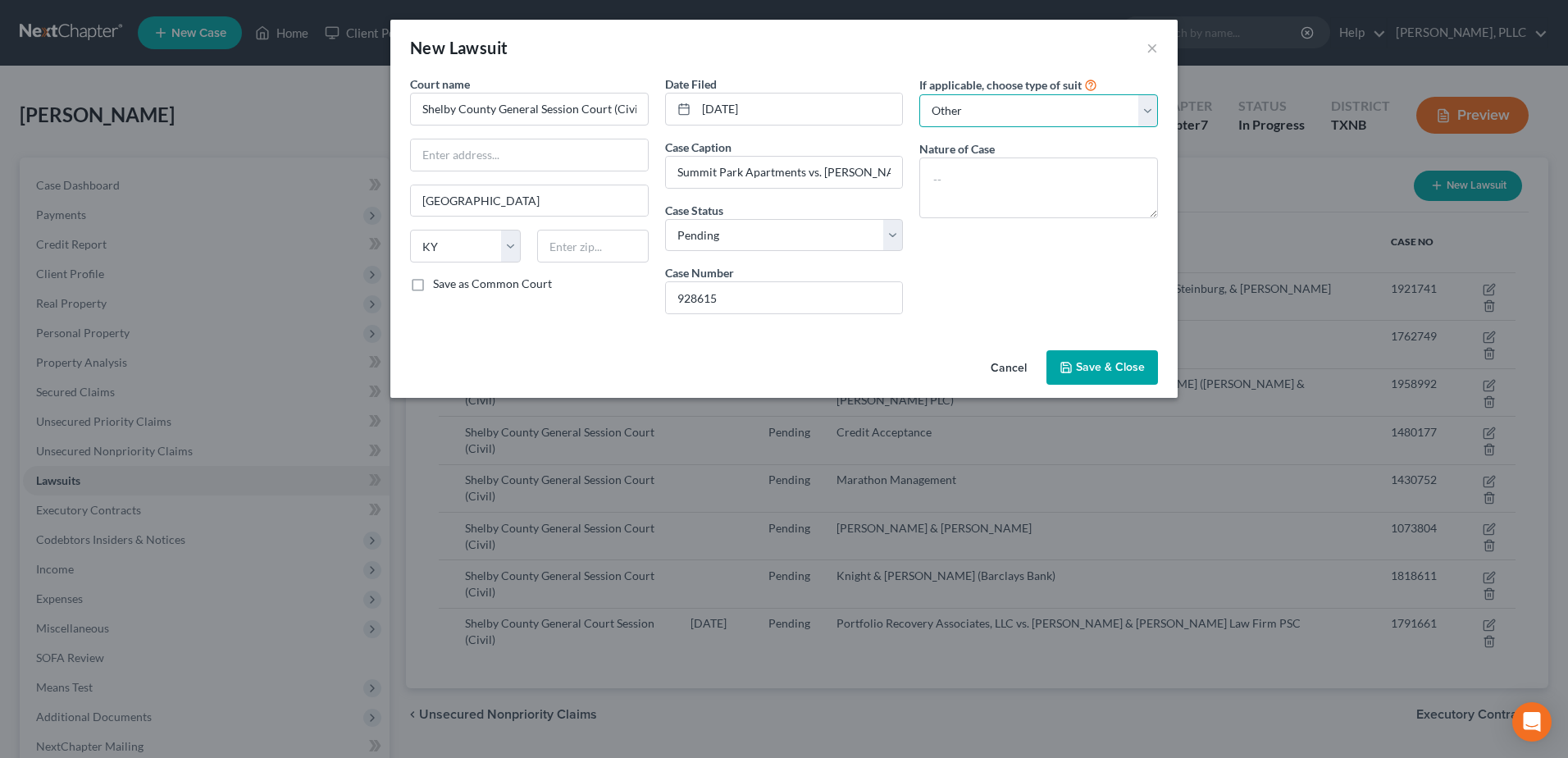
click at [919, 94] on select "Select Repossession Garnishment Foreclosure Attached, Seized, Or Levied Other" at bounding box center [1038, 111] width 238 height 33
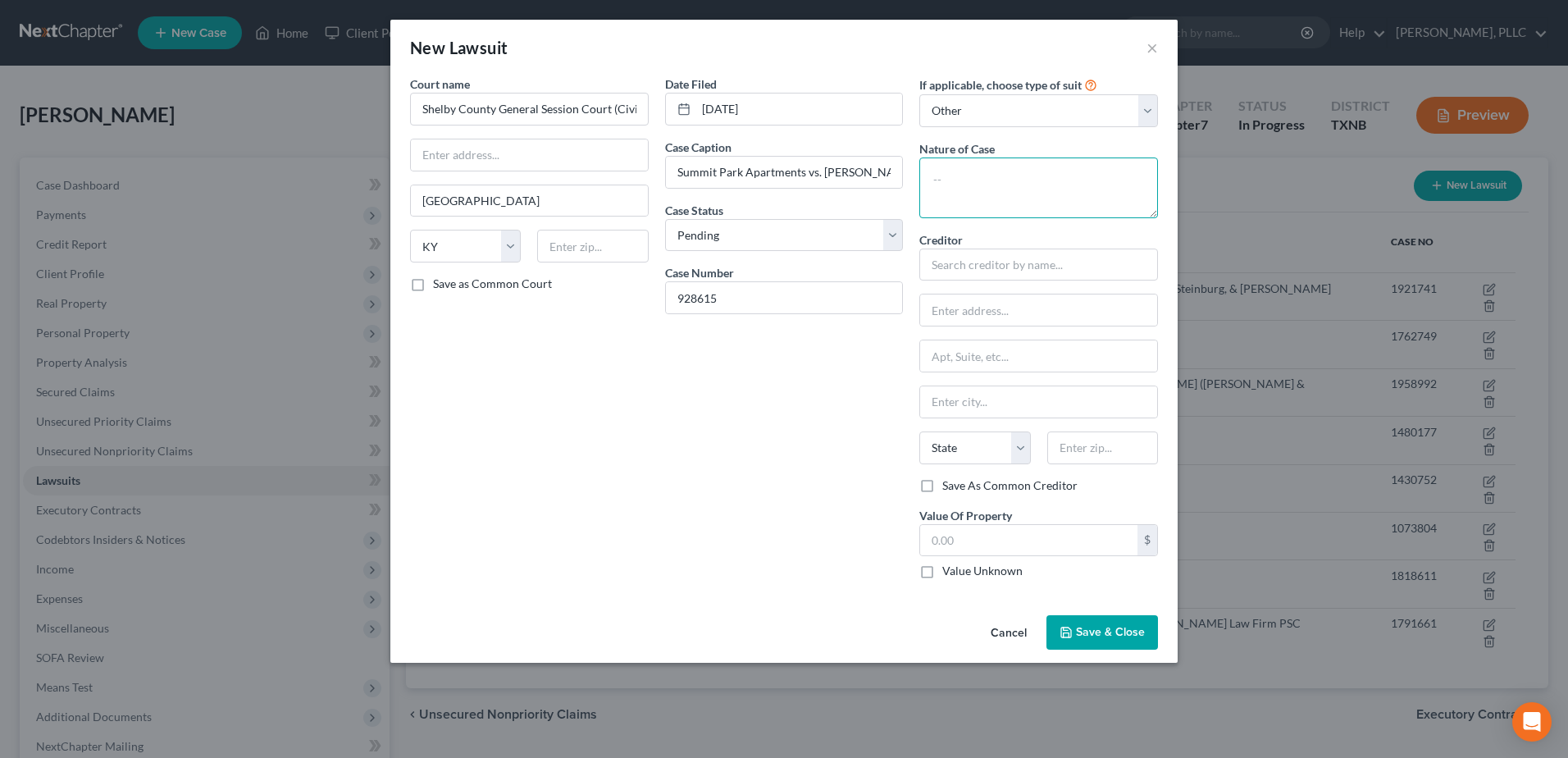
click at [1028, 191] on textarea at bounding box center [1038, 188] width 238 height 61
click at [981, 173] on textarea at bounding box center [1038, 188] width 238 height 61
click at [942, 572] on label "Value Unknown" at bounding box center [983, 570] width 81 height 16
click at [949, 572] on input "Value Unknown" at bounding box center [954, 568] width 11 height 11
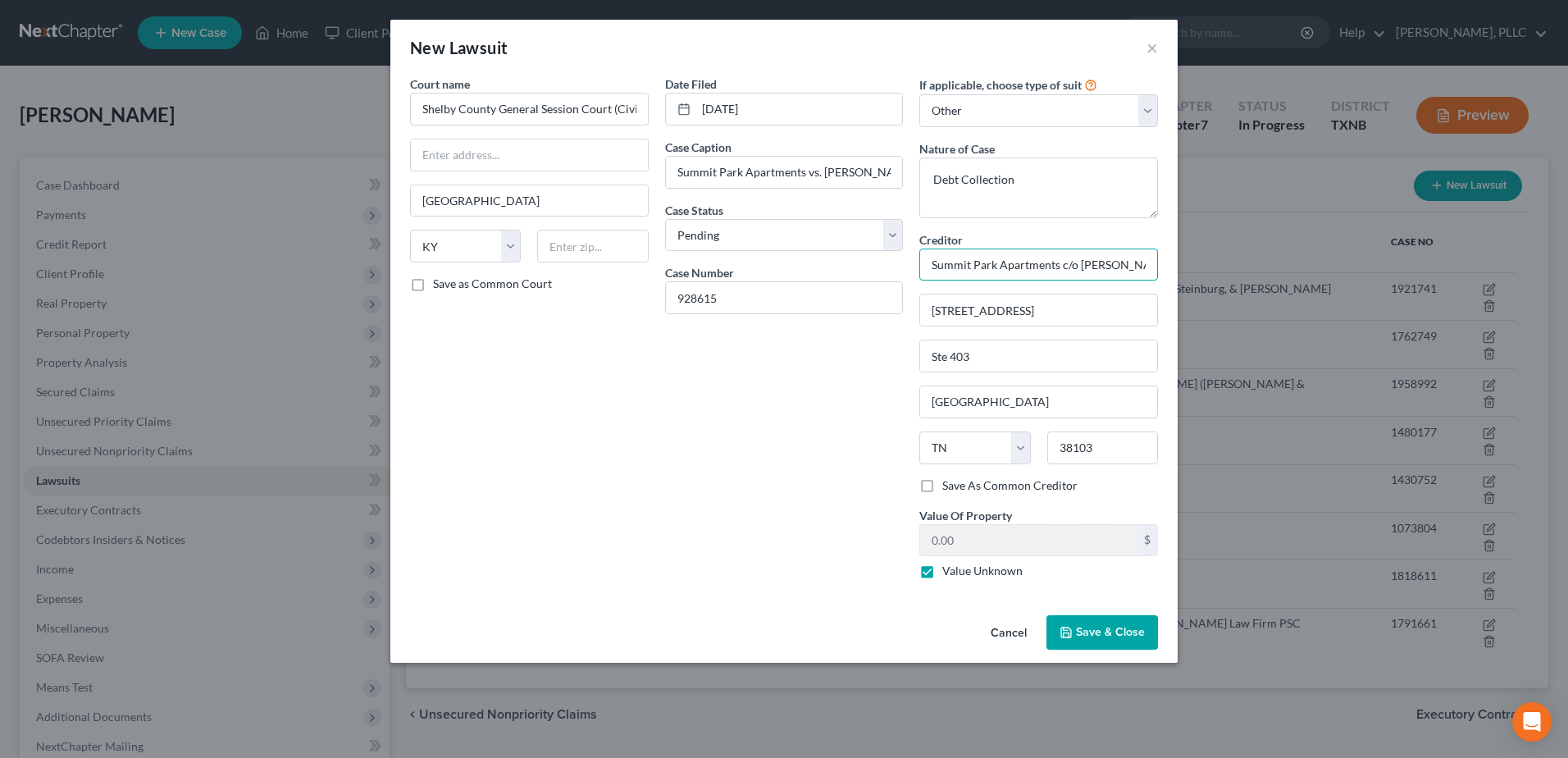
drag, startPoint x: 933, startPoint y: 261, endPoint x: 1252, endPoint y: 250, distance: 319.2
click at [1222, 248] on div "New Lawsuit × Court name * Shelby County General Session Court (Civil) [GEOGRAP…" at bounding box center [784, 379] width 1568 height 758
click at [1128, 624] on button "Save & Close" at bounding box center [1102, 633] width 112 height 35
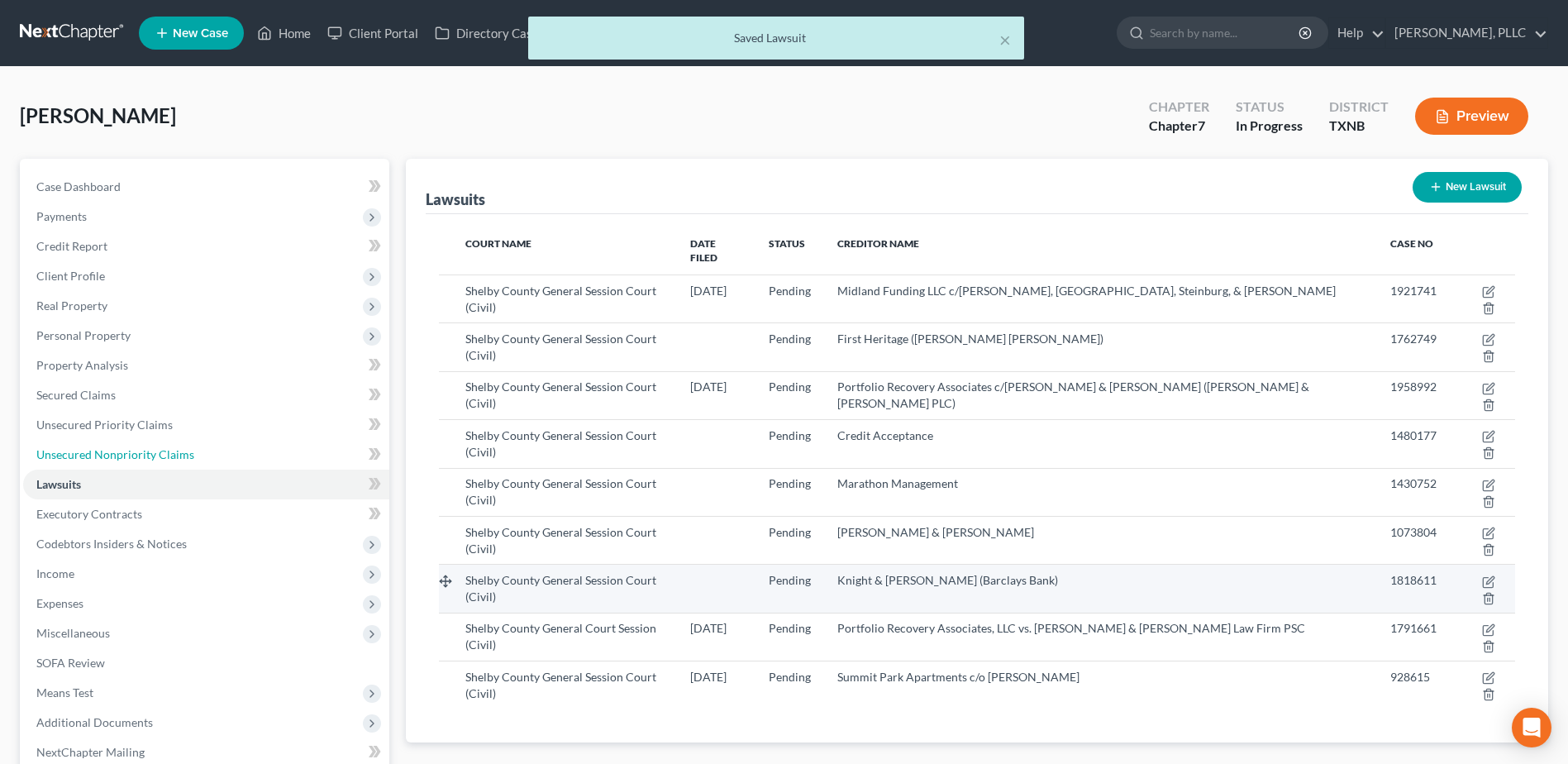
click at [178, 454] on span "Unsecured Nonpriority Claims" at bounding box center [115, 454] width 158 height 15
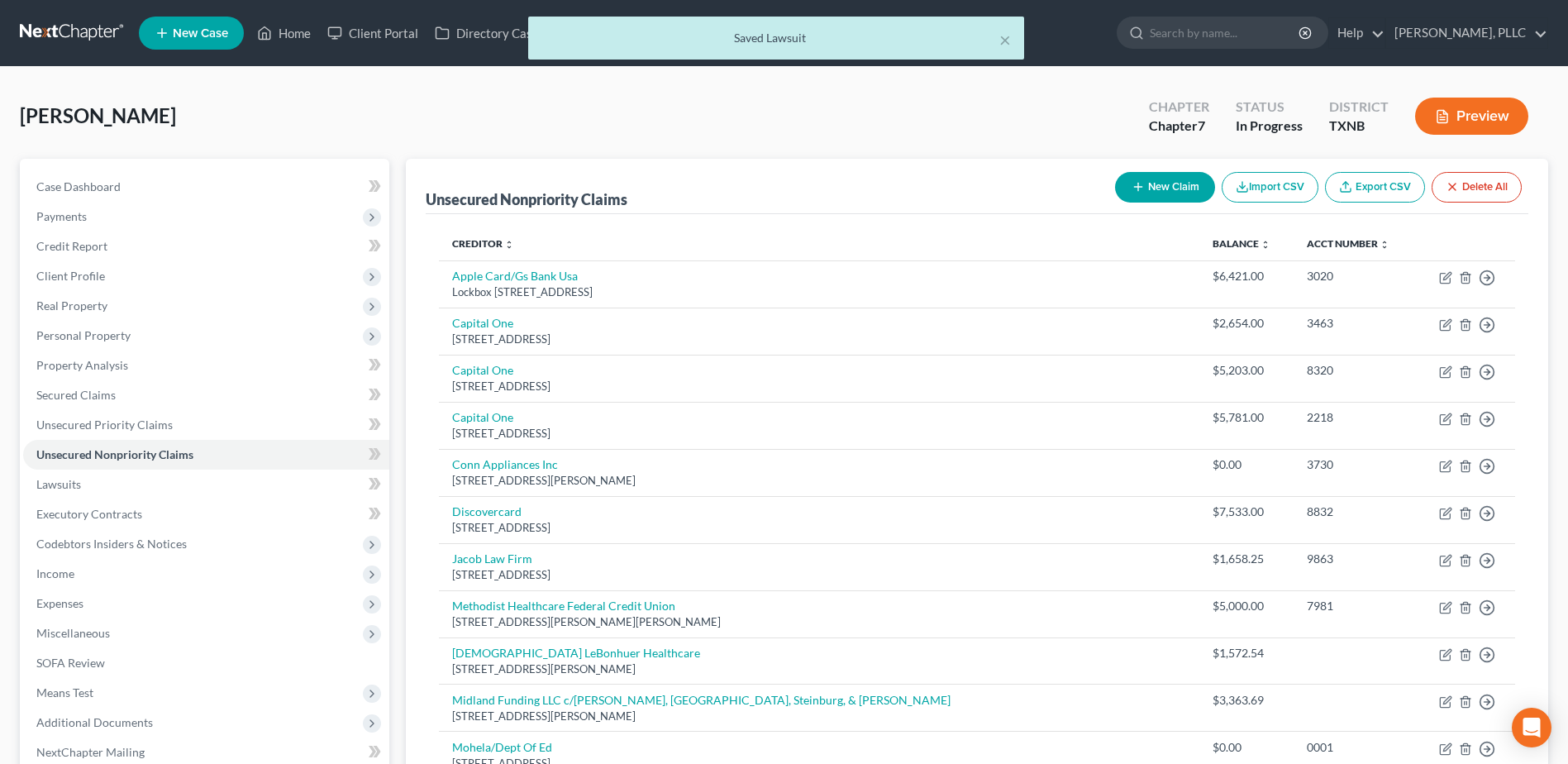
click at [1179, 184] on button "New Claim" at bounding box center [1165, 187] width 100 height 31
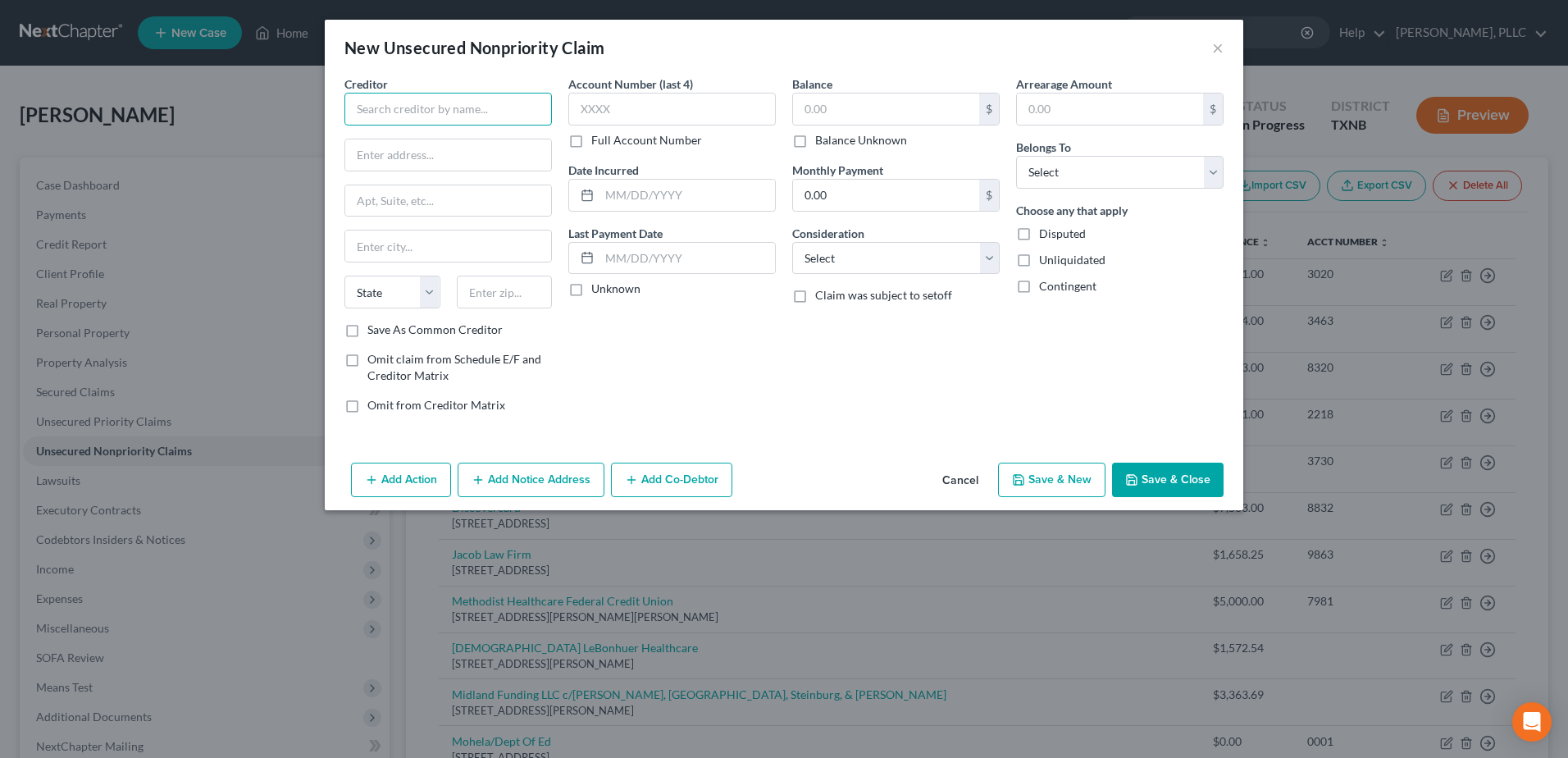
click at [421, 108] on input "text" at bounding box center [448, 109] width 208 height 33
paste input "Summit Park Apartments c/o [PERSON_NAME]"
click at [494, 143] on input "[STREET_ADDRESS]" at bounding box center [448, 155] width 206 height 31
click at [418, 245] on input "text" at bounding box center [448, 246] width 206 height 31
click at [1212, 179] on select "Select Debtor 1 Only Debtor 2 Only Debtor 1 And Debtor 2 Only At Least One Of T…" at bounding box center [1120, 172] width 208 height 33
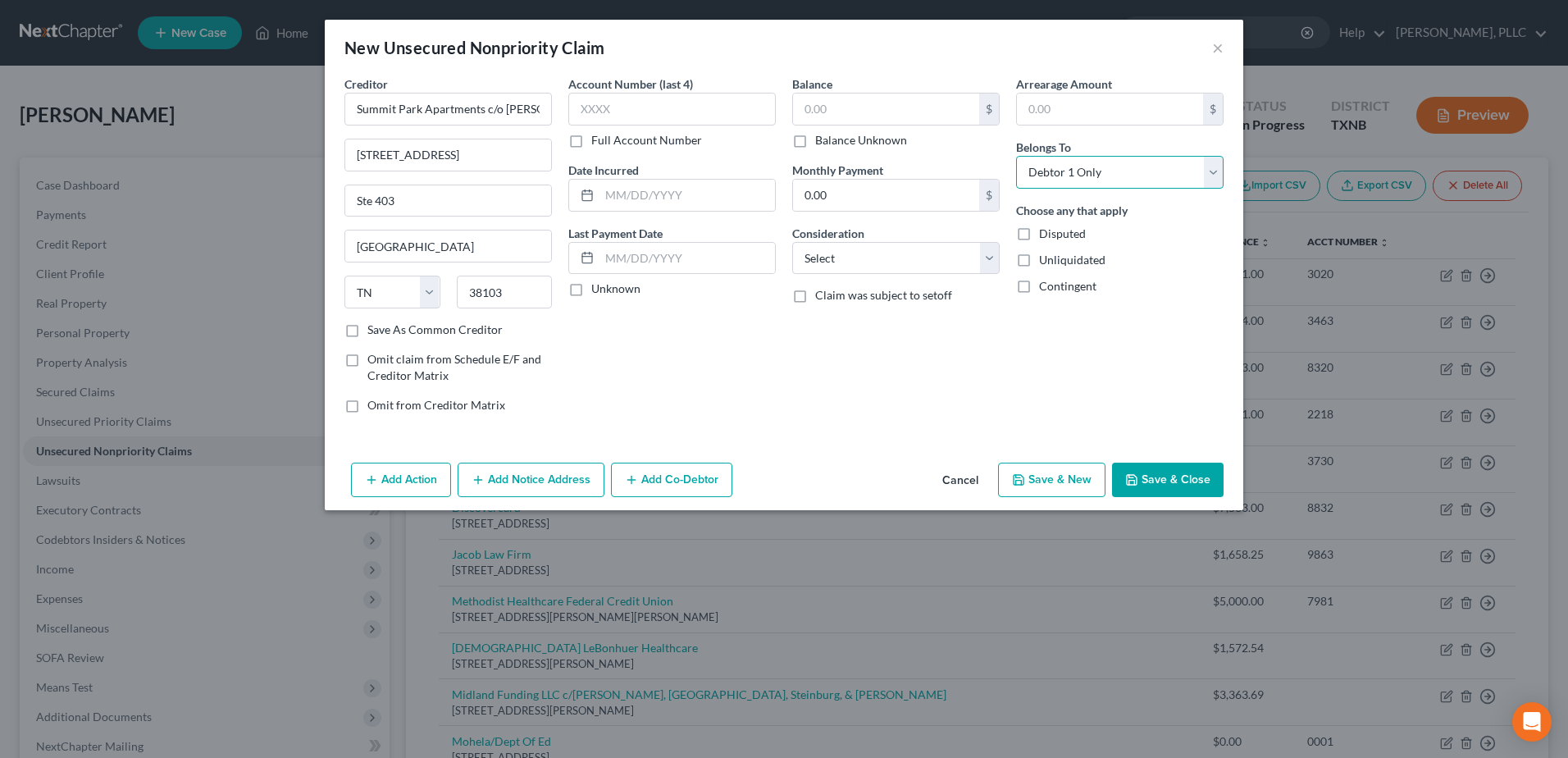
click at [1016, 156] on select "Select Debtor 1 Only Debtor 2 Only Debtor 1 And Debtor 2 Only At Least One Of T…" at bounding box center [1120, 172] width 208 height 33
drag, startPoint x: 1137, startPoint y: 477, endPoint x: 1397, endPoint y: 631, distance: 302.2
click at [1137, 476] on icon "button" at bounding box center [1132, 480] width 13 height 13
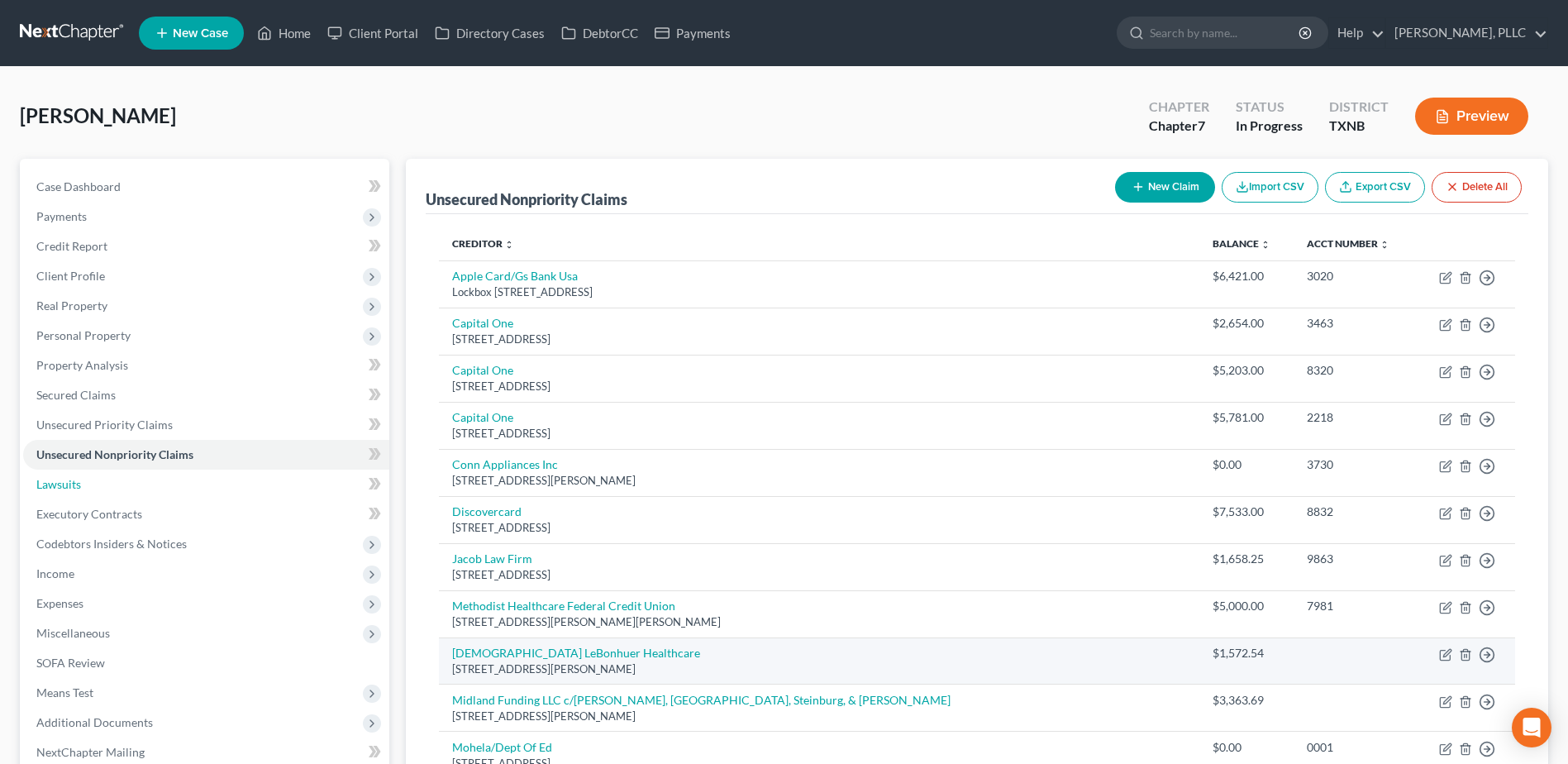
click at [63, 484] on span "Lawsuits" at bounding box center [59, 484] width 45 height 15
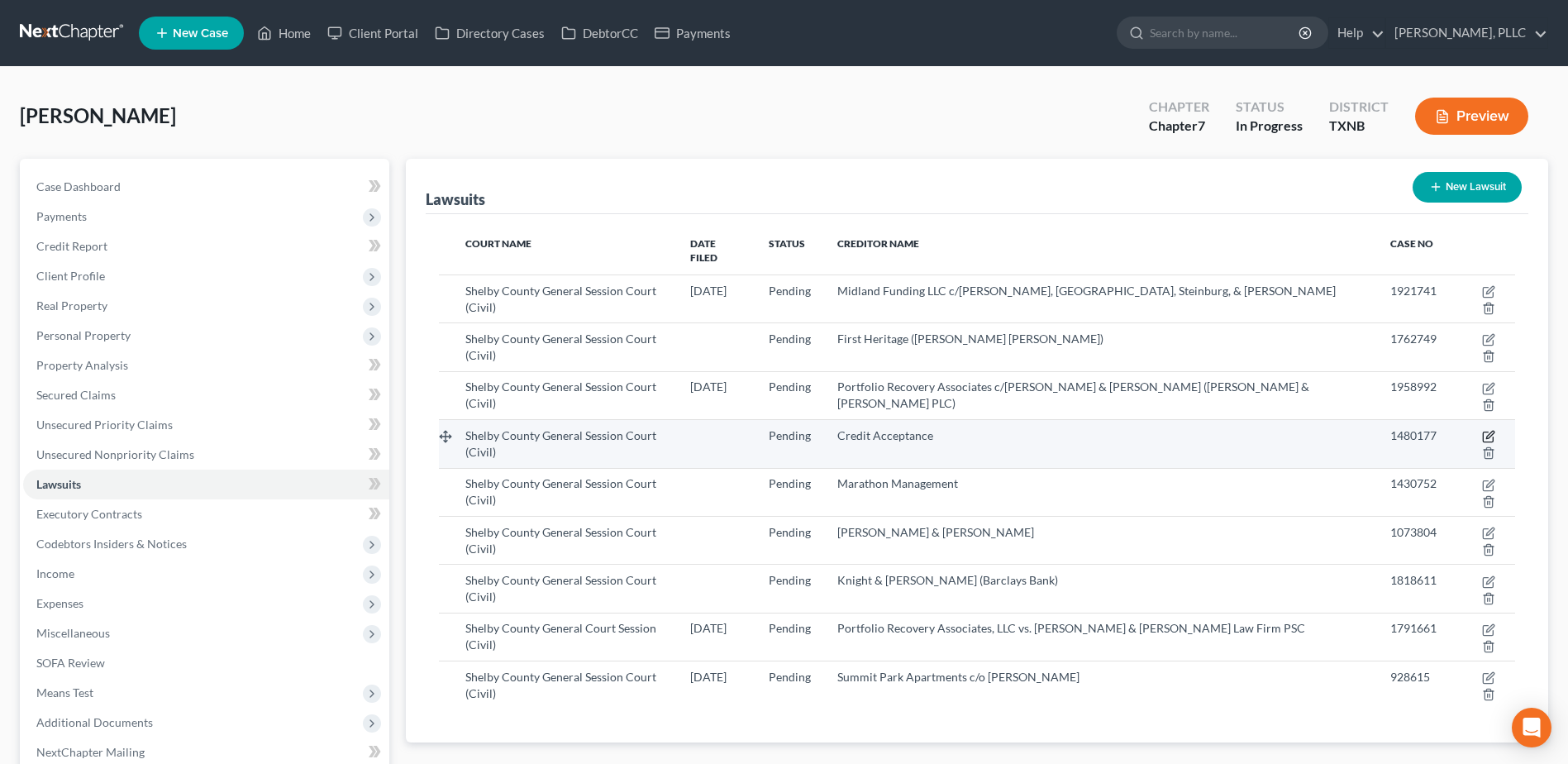
click at [1482, 430] on icon "button" at bounding box center [1489, 437] width 14 height 14
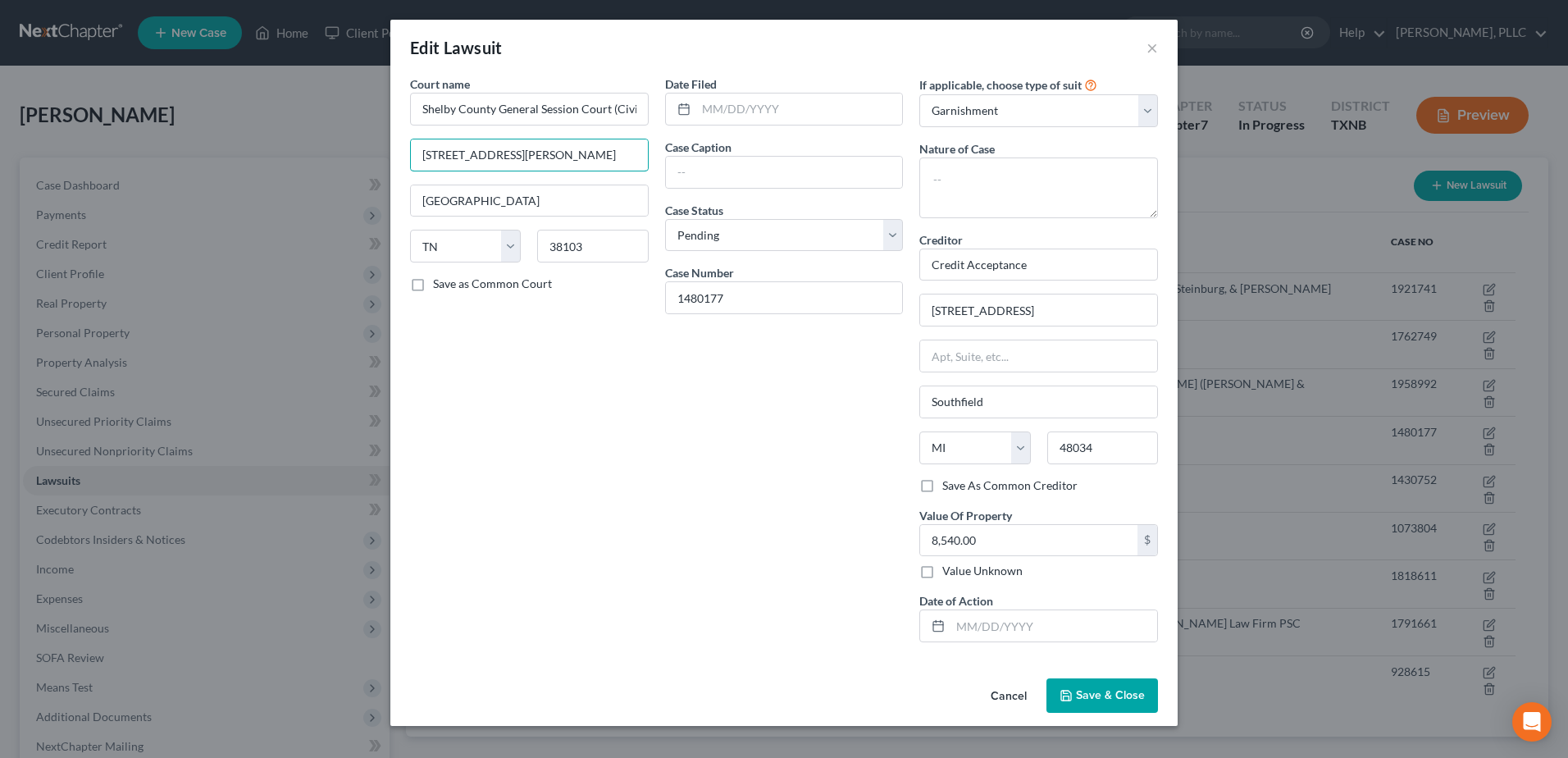
drag, startPoint x: 610, startPoint y: 156, endPoint x: 372, endPoint y: 153, distance: 238.0
click at [372, 153] on div "Edit Lawsuit × Court name * Shelby County General Session Court (Civil) [STREET…" at bounding box center [784, 379] width 1568 height 758
click at [1002, 694] on button "Cancel" at bounding box center [1008, 696] width 62 height 33
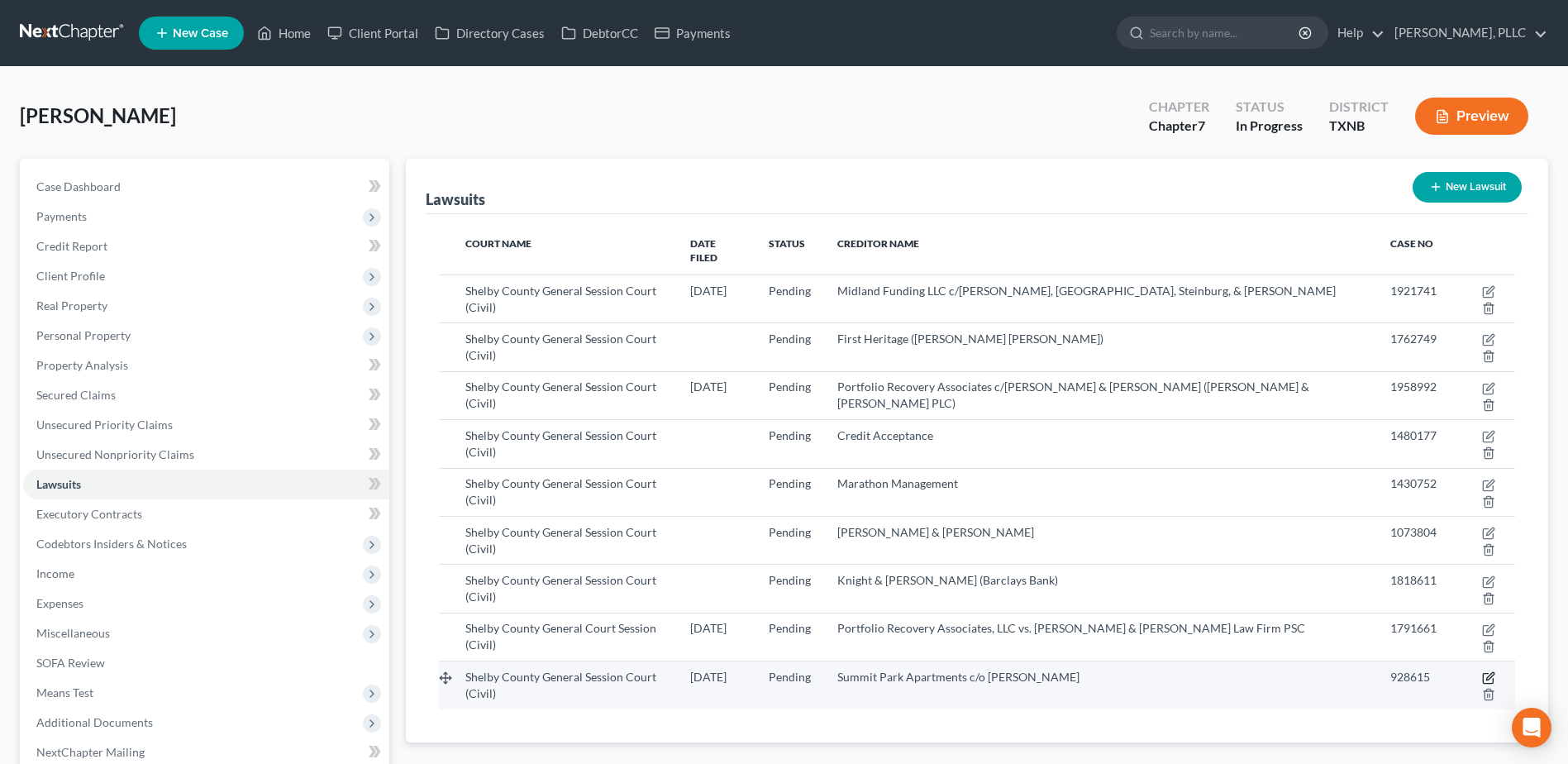
click at [1483, 674] on icon "button" at bounding box center [1488, 679] width 10 height 10
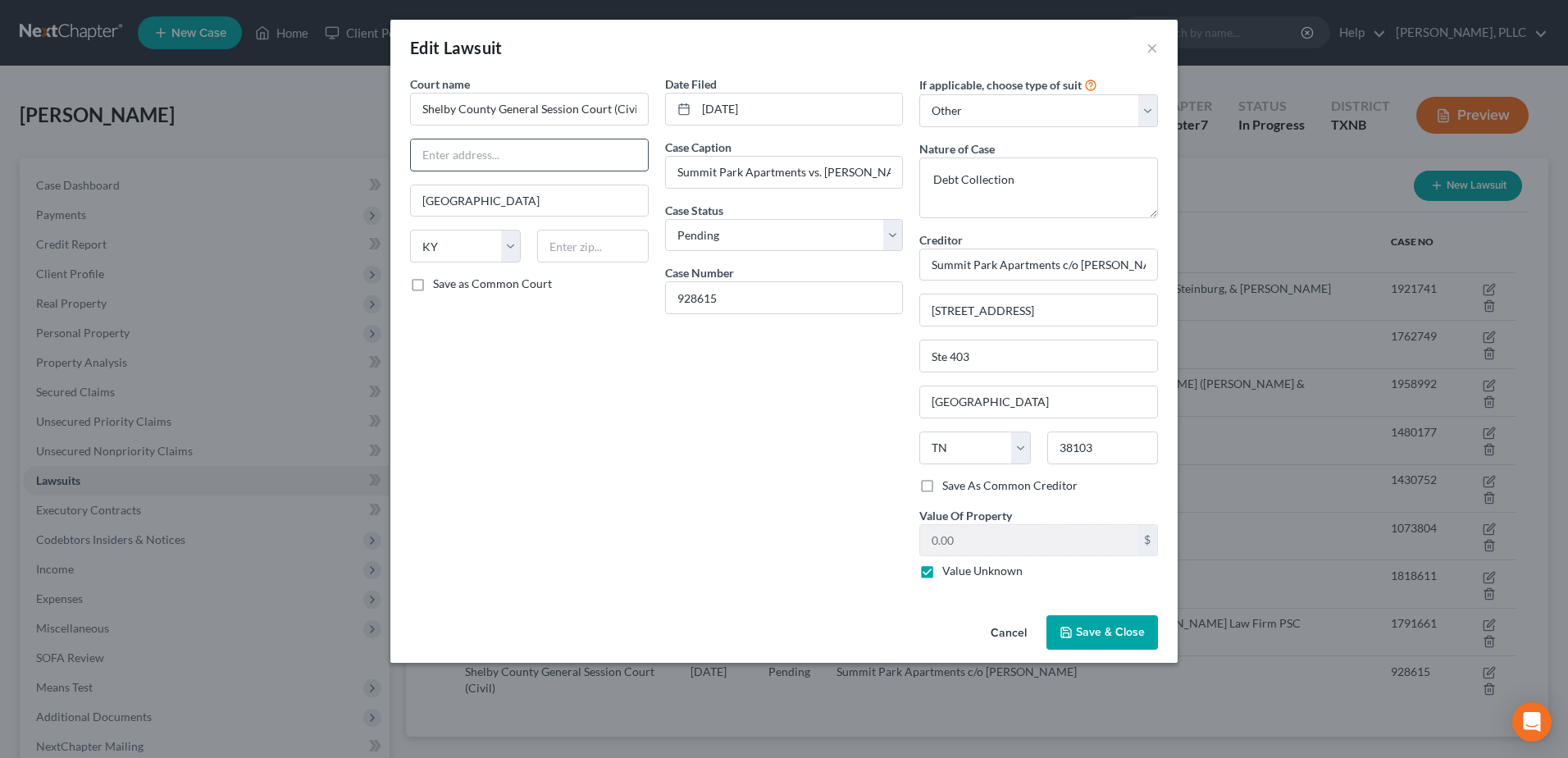
click at [483, 155] on input "text" at bounding box center [529, 155] width 237 height 31
paste input "[STREET_ADDRESS][PERSON_NAME]"
click at [595, 493] on div "Court name * Shelby County General Session Court (Civil) [STREET_ADDRESS][GEOGR…" at bounding box center [529, 333] width 255 height 517
click at [1134, 636] on span "Save & Close" at bounding box center [1110, 632] width 69 height 14
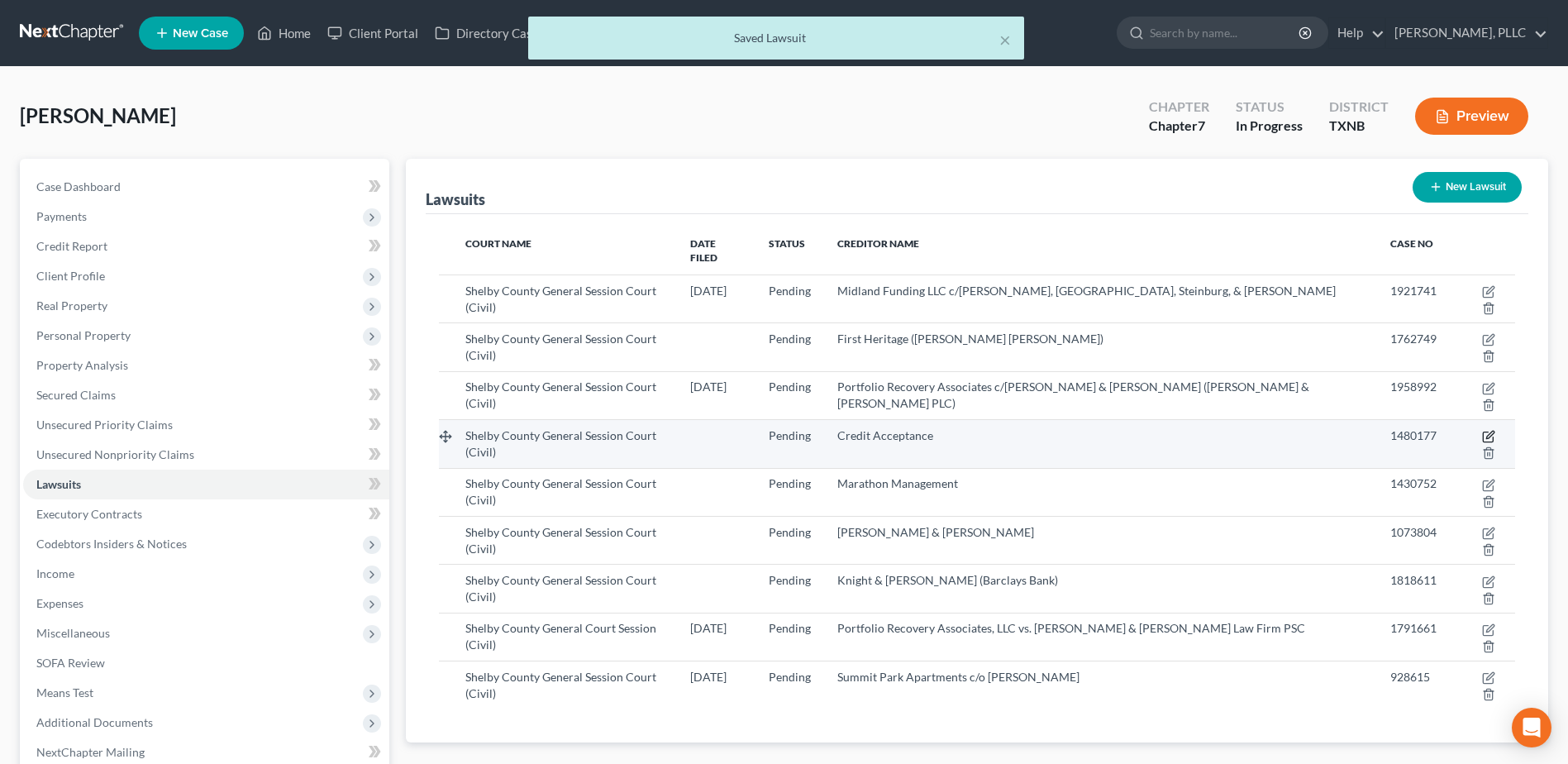
click at [1482, 430] on icon "button" at bounding box center [1489, 437] width 14 height 14
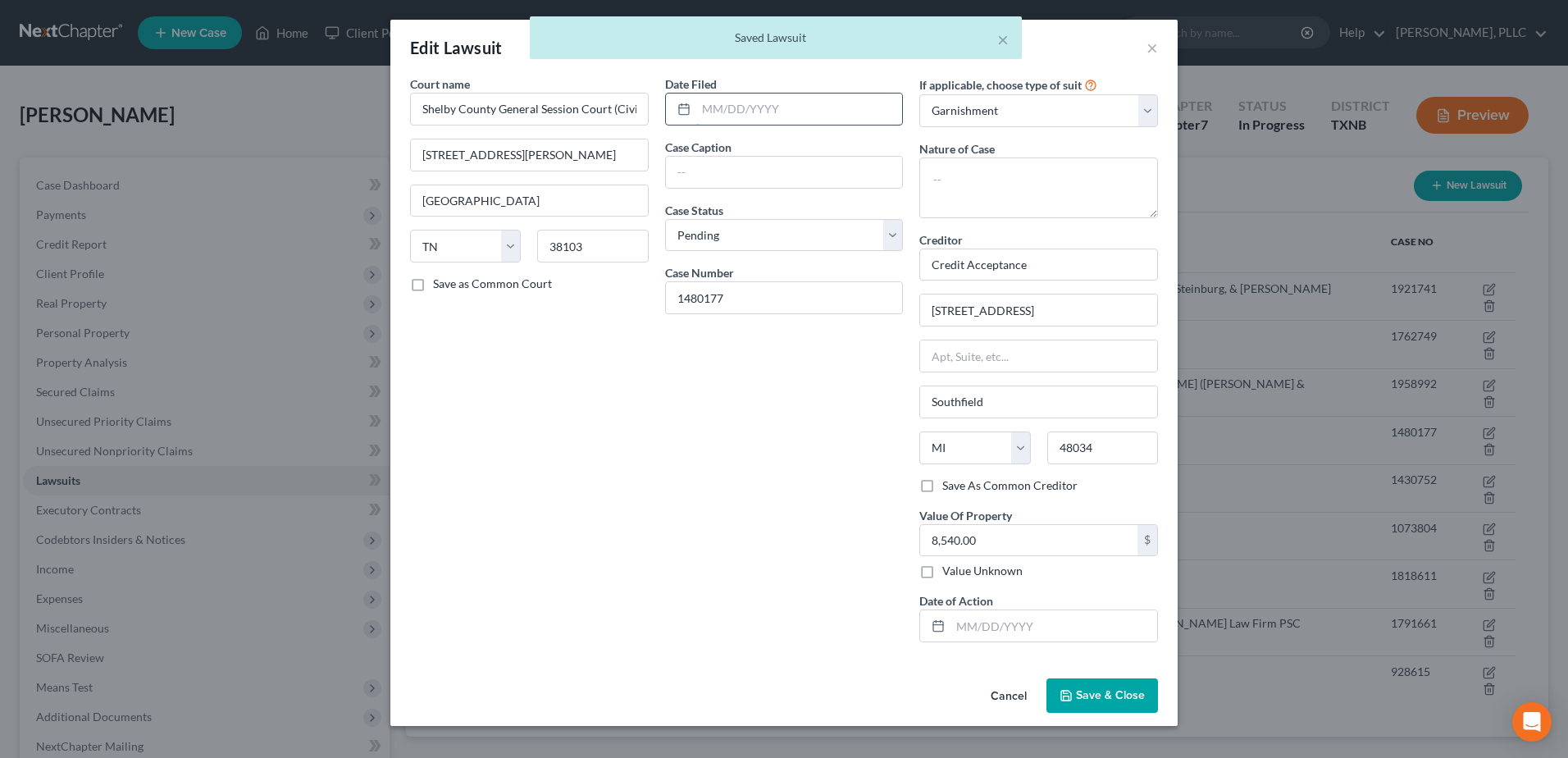
click at [716, 110] on input "text" at bounding box center [799, 109] width 207 height 31
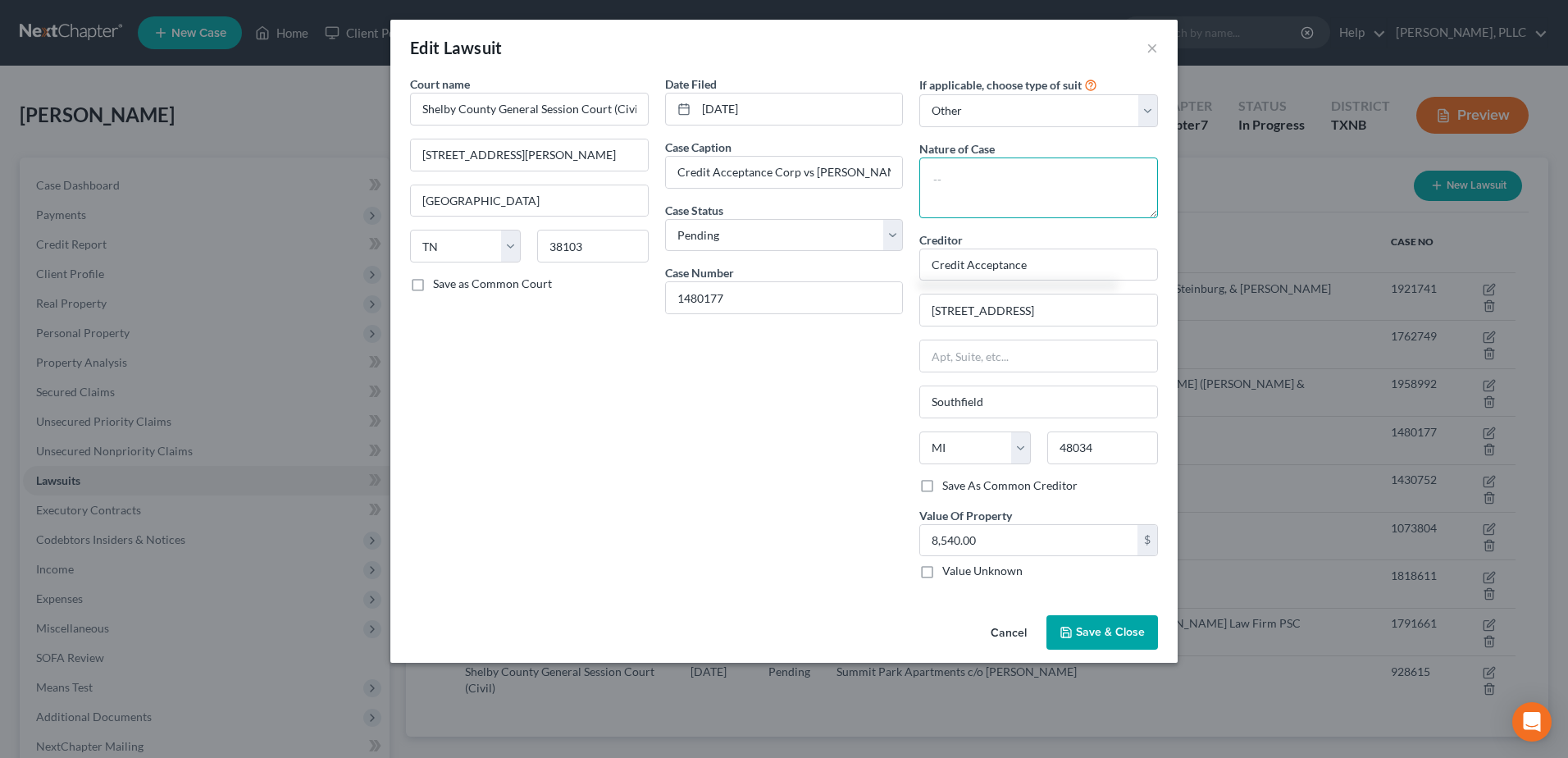
click at [999, 211] on textarea at bounding box center [1038, 188] width 238 height 61
click at [1036, 265] on input "Credit Acceptance" at bounding box center [1038, 265] width 238 height 33
click at [711, 476] on div "Date Filed [DATE] Case Caption Credit Acceptance Corp vs [PERSON_NAME] Case Sta…" at bounding box center [784, 333] width 255 height 517
drag, startPoint x: 926, startPoint y: 266, endPoint x: 1303, endPoint y: 263, distance: 377.0
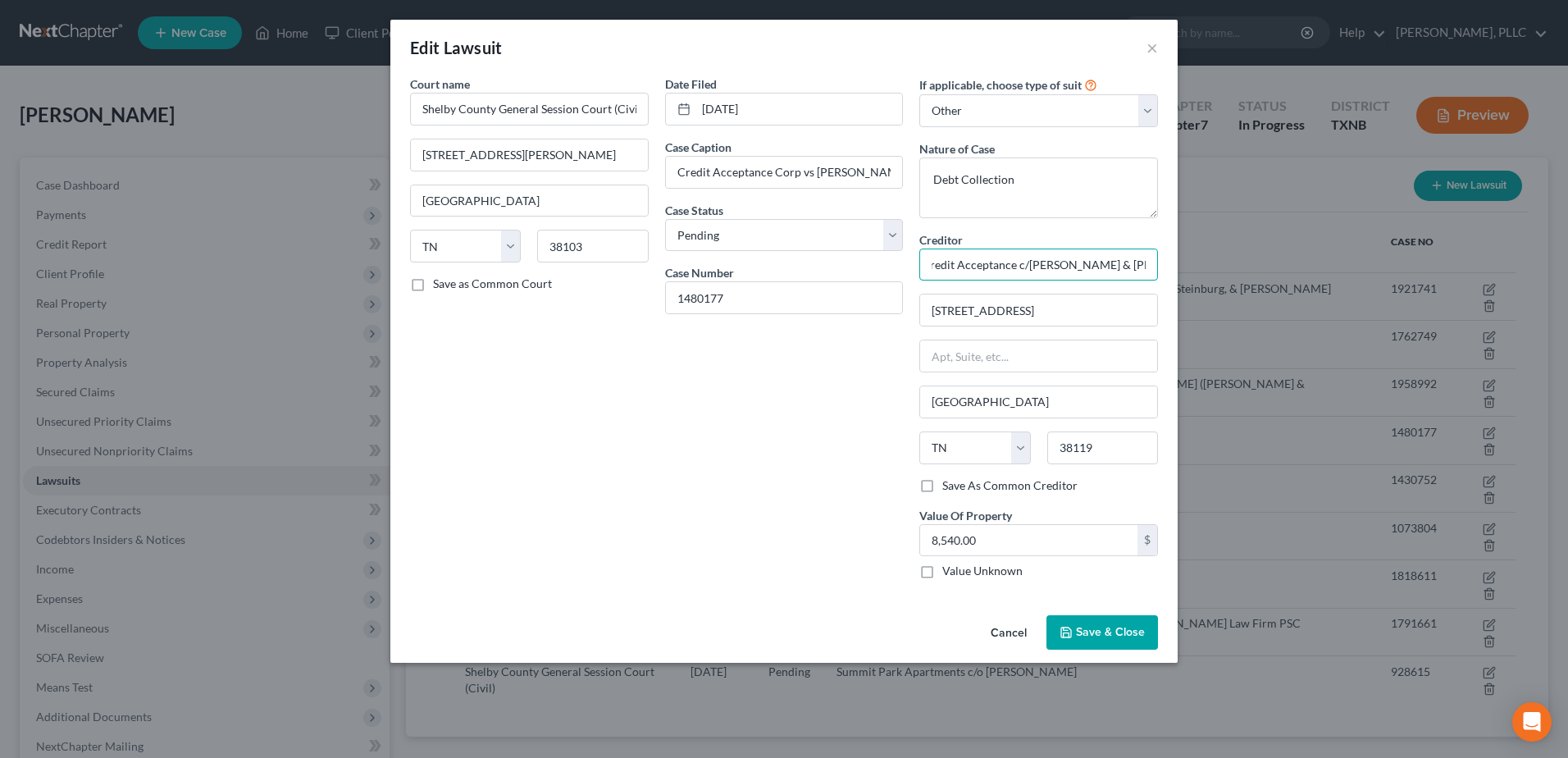
click at [1297, 265] on div "Edit Lawsuit × Court name * Shelby County General Session Court (Civil) [STREET…" at bounding box center [784, 379] width 1568 height 758
click at [1131, 630] on span "Save & Close" at bounding box center [1110, 632] width 69 height 14
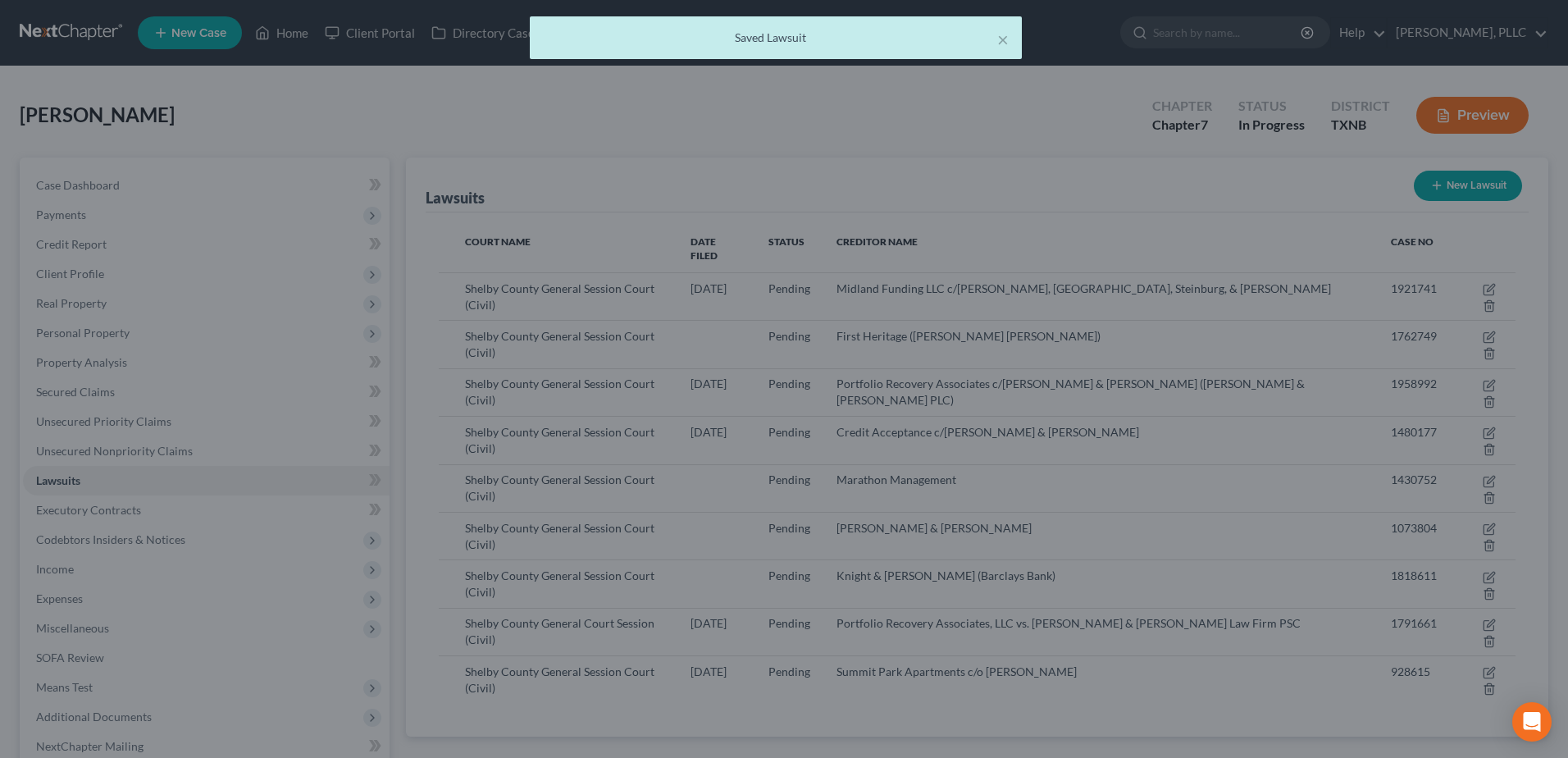
scroll to position [0, 0]
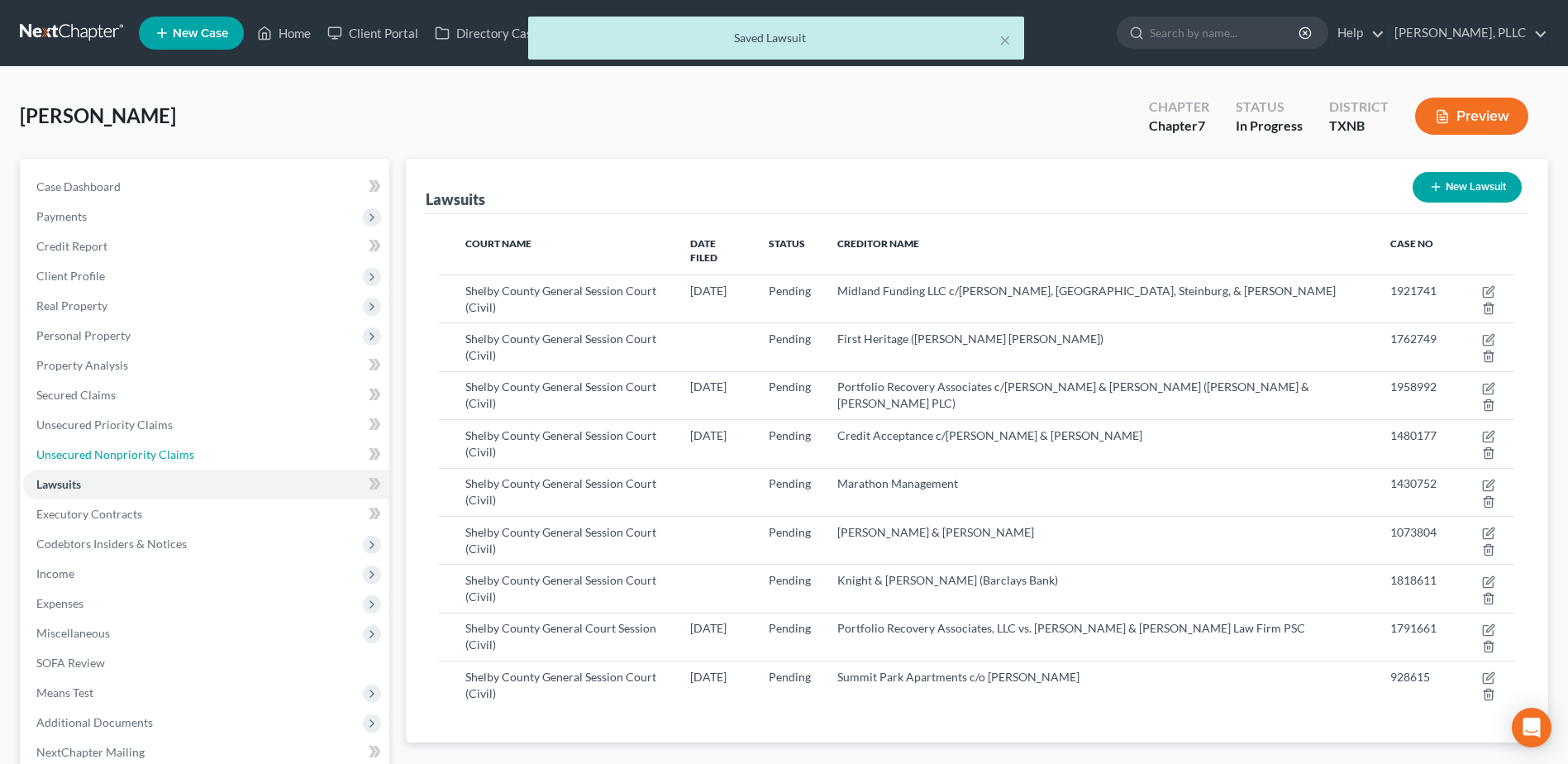
click at [152, 453] on span "Unsecured Nonpriority Claims" at bounding box center [115, 454] width 158 height 15
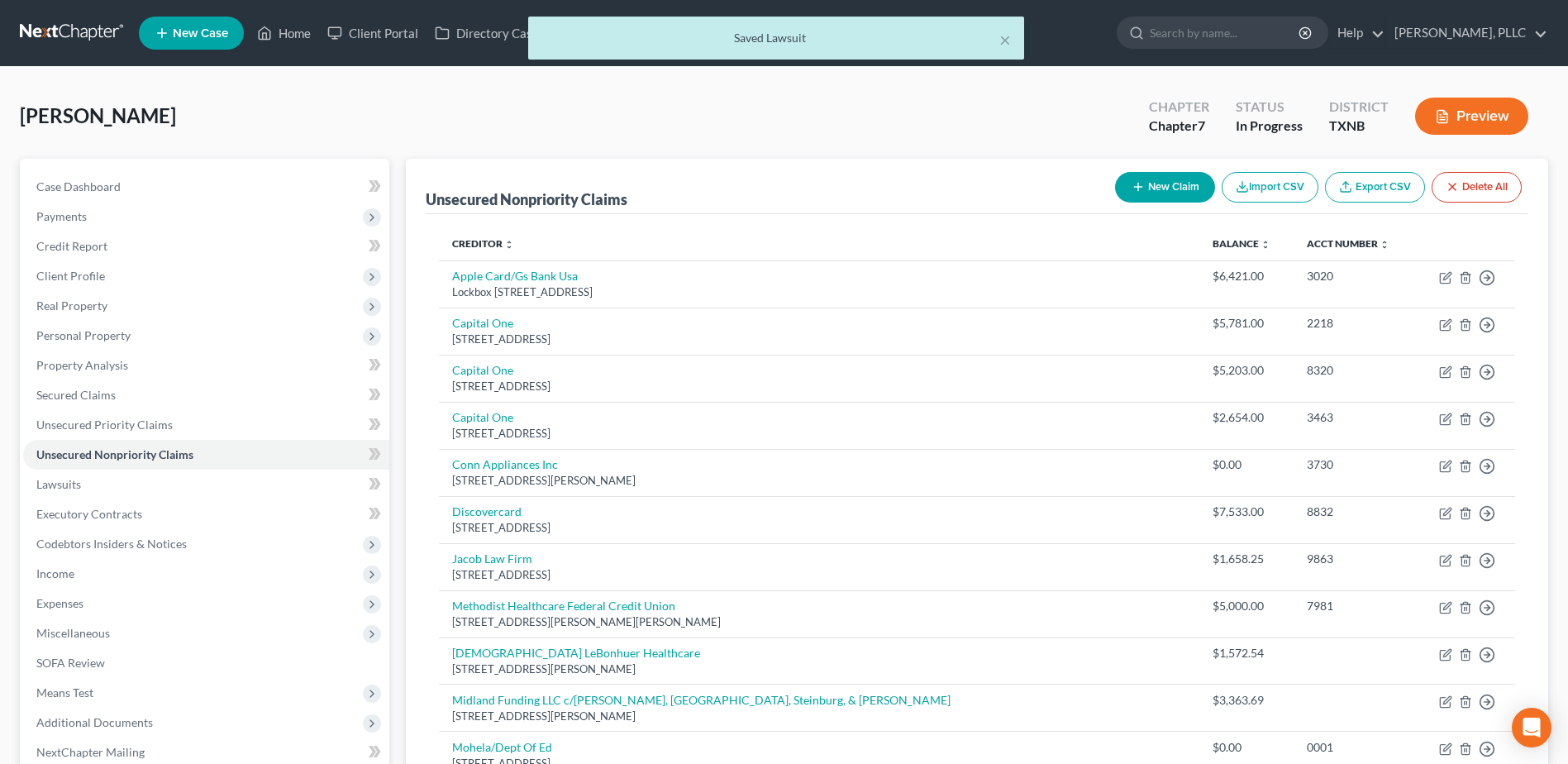
click at [1166, 188] on button "New Claim" at bounding box center [1165, 187] width 100 height 31
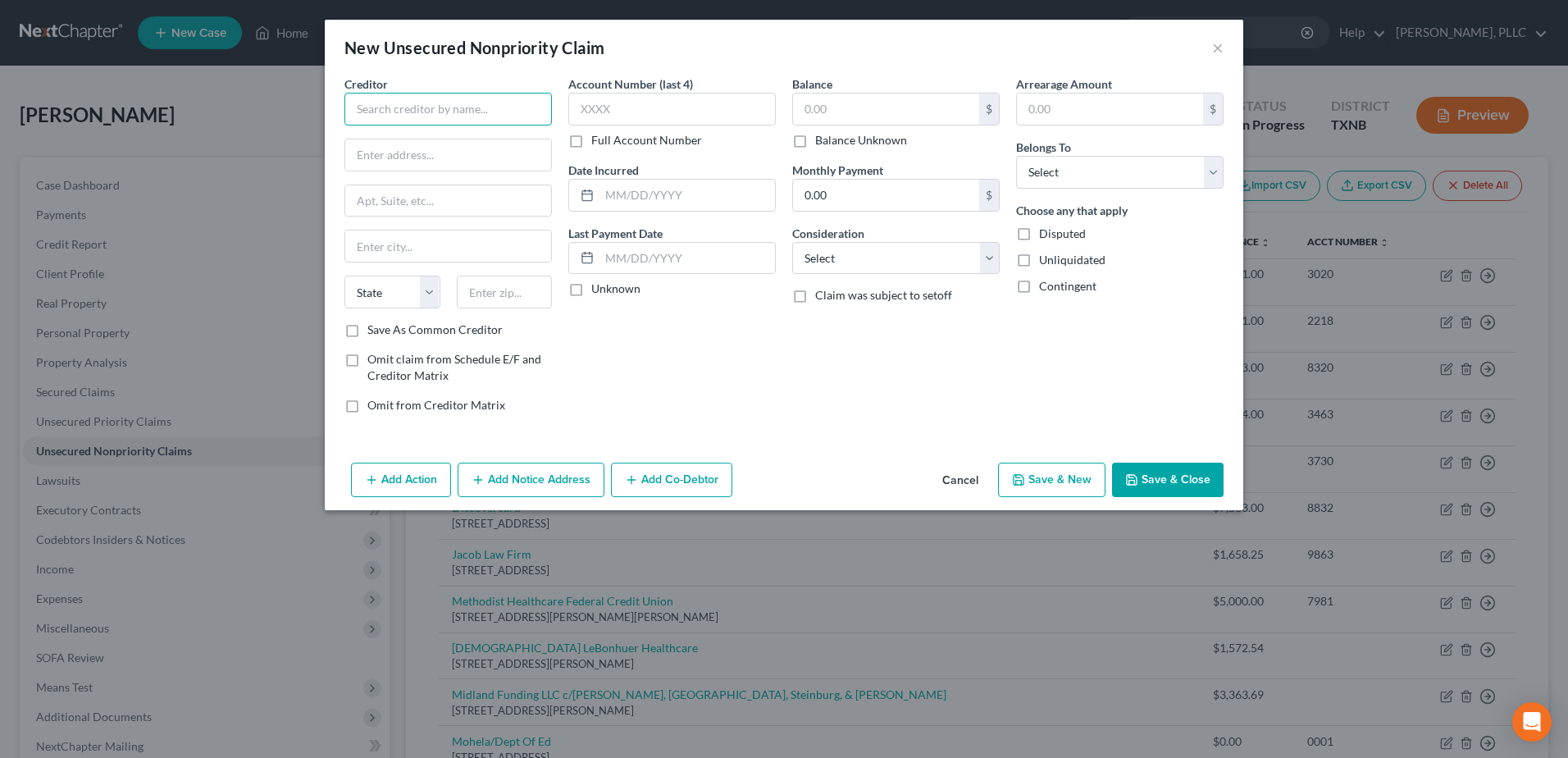
click at [543, 116] on input "text" at bounding box center [448, 109] width 208 height 33
paste input "Credit Acceptance c/[PERSON_NAME] & [PERSON_NAME]"
drag, startPoint x: 1217, startPoint y: 177, endPoint x: 1195, endPoint y: 190, distance: 25.6
click at [1217, 177] on select "Select Debtor 1 Only Debtor 2 Only Debtor 1 And Debtor 2 Only At Least One Of T…" at bounding box center [1120, 172] width 208 height 33
click at [1016, 156] on select "Select Debtor 1 Only Debtor 2 Only Debtor 1 And Debtor 2 Only At Least One Of T…" at bounding box center [1120, 172] width 208 height 33
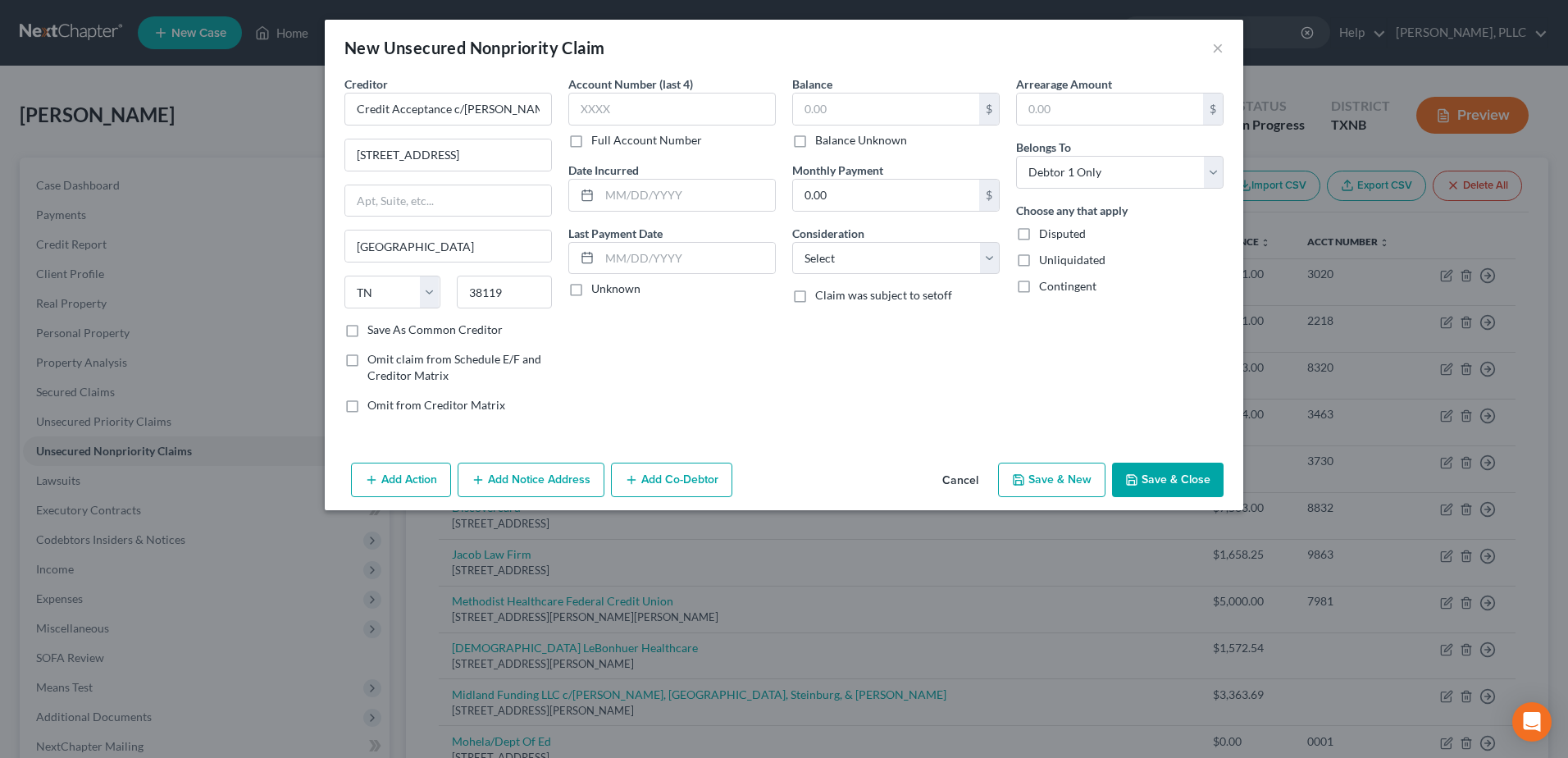
click at [1179, 485] on button "Save & Close" at bounding box center [1168, 480] width 112 height 35
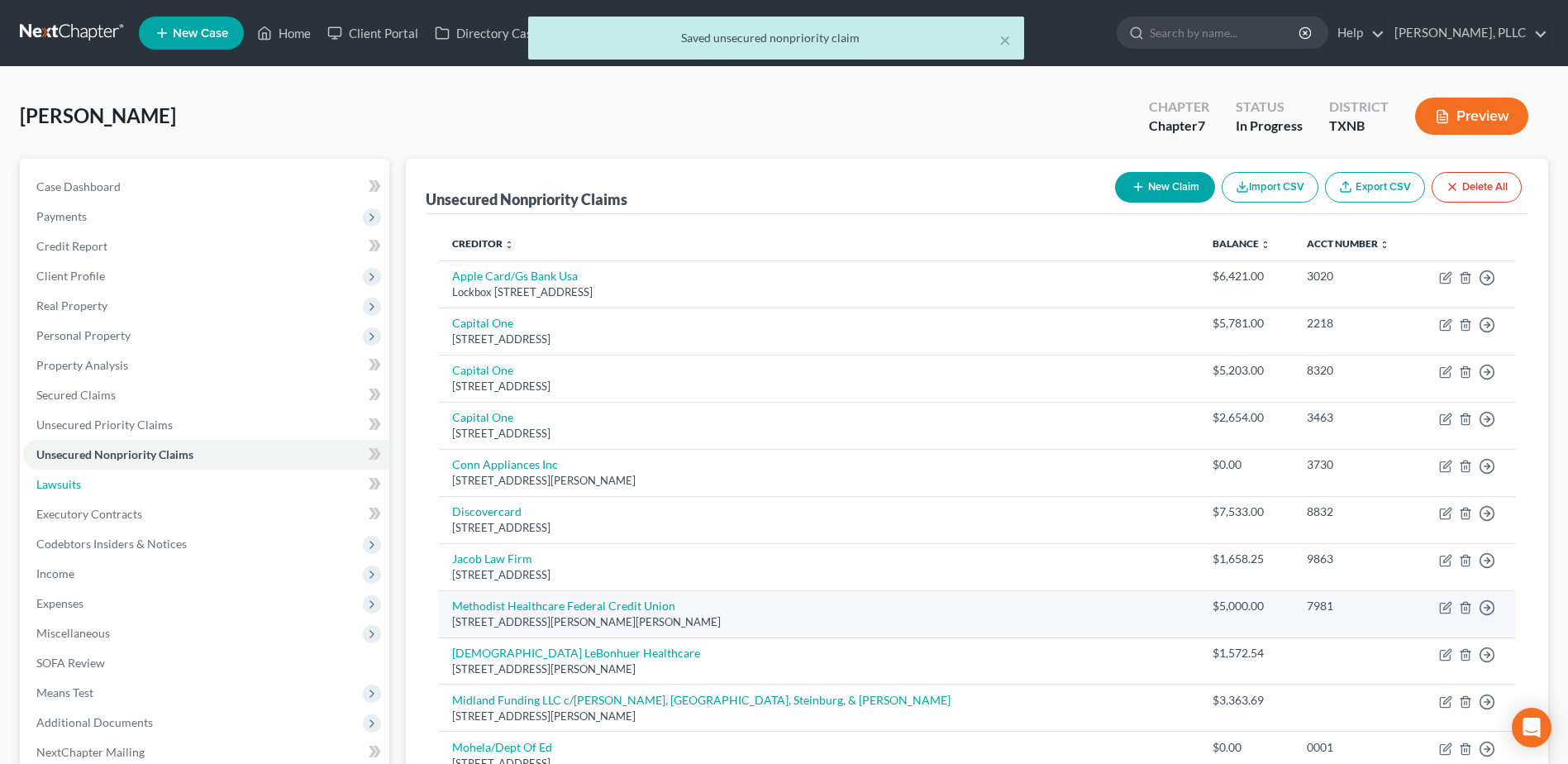
click at [83, 489] on link "Lawsuits" at bounding box center [206, 484] width 366 height 30
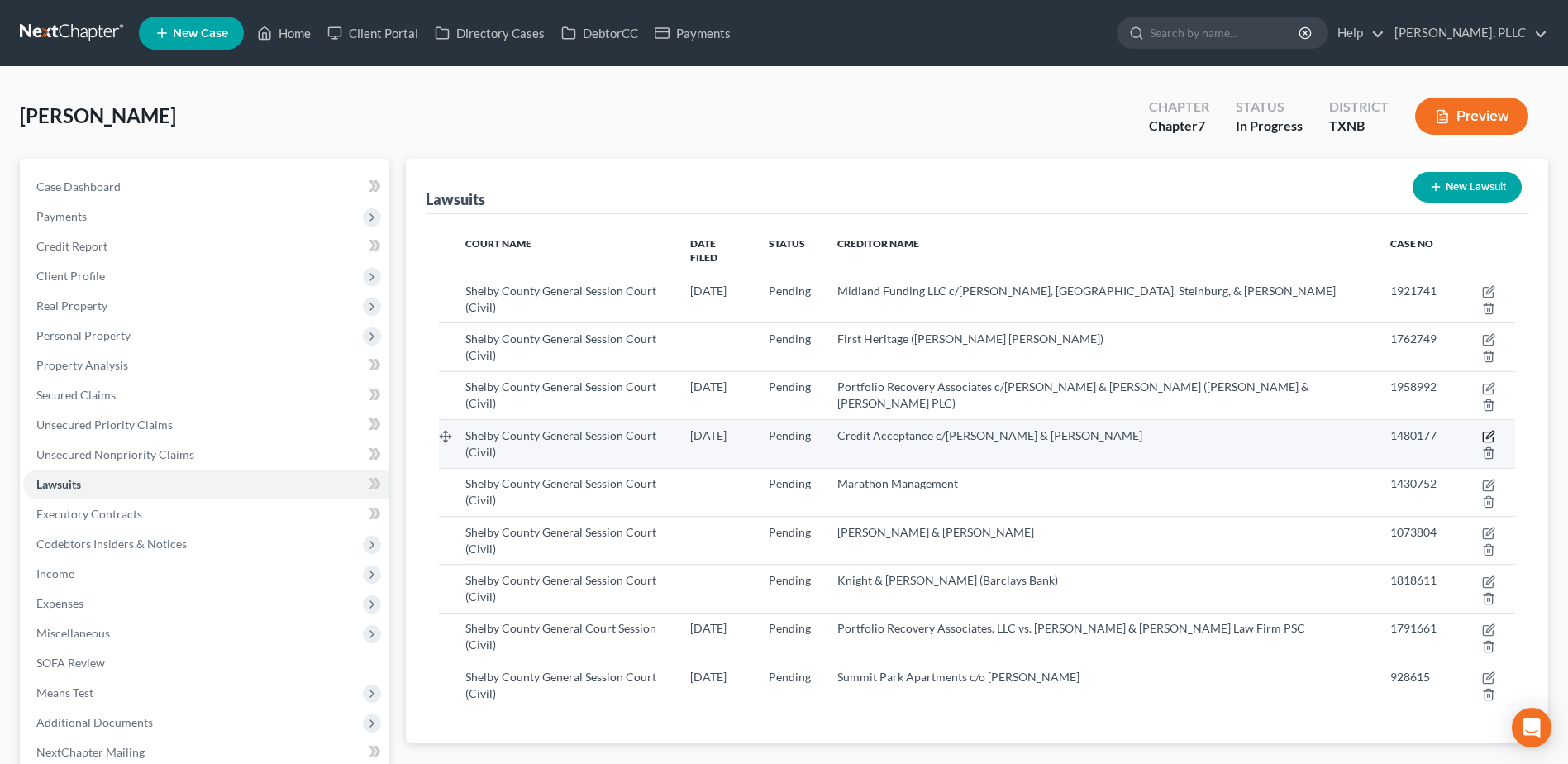
click at [1482, 430] on icon "button" at bounding box center [1489, 437] width 14 height 14
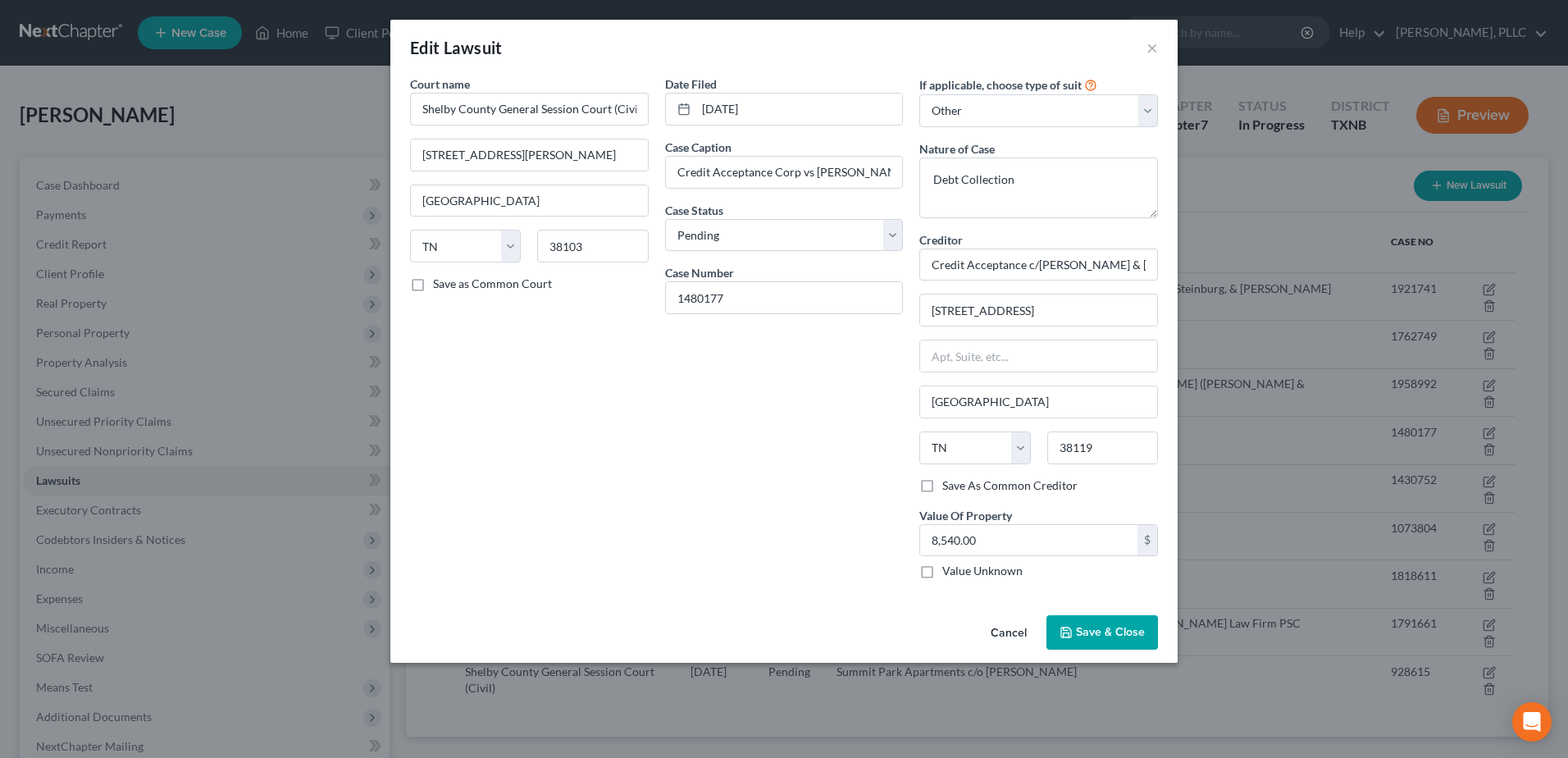
click at [1018, 634] on button "Cancel" at bounding box center [1008, 633] width 62 height 33
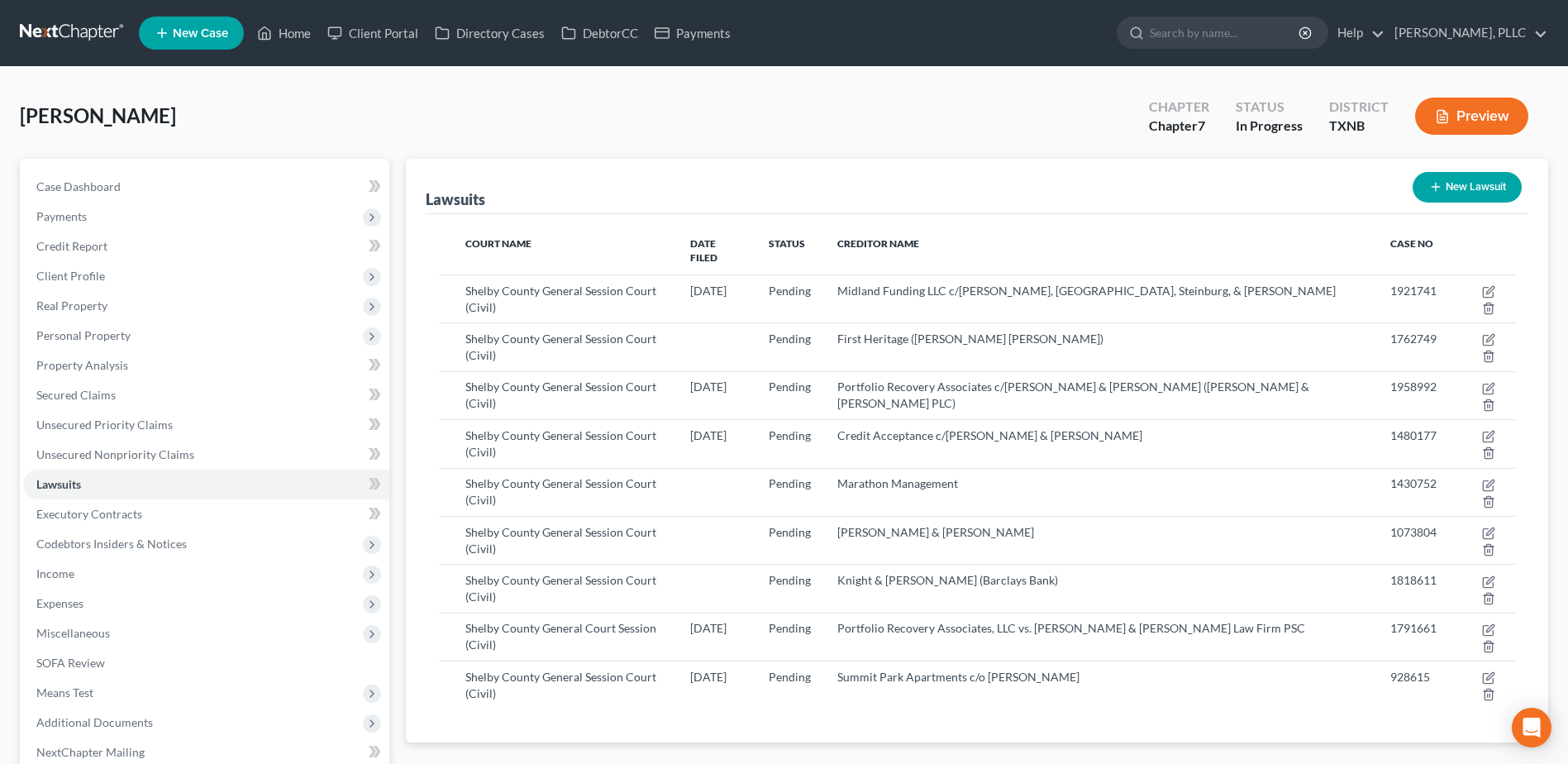
click at [119, 450] on span "Unsecured Nonpriority Claims" at bounding box center [115, 454] width 158 height 15
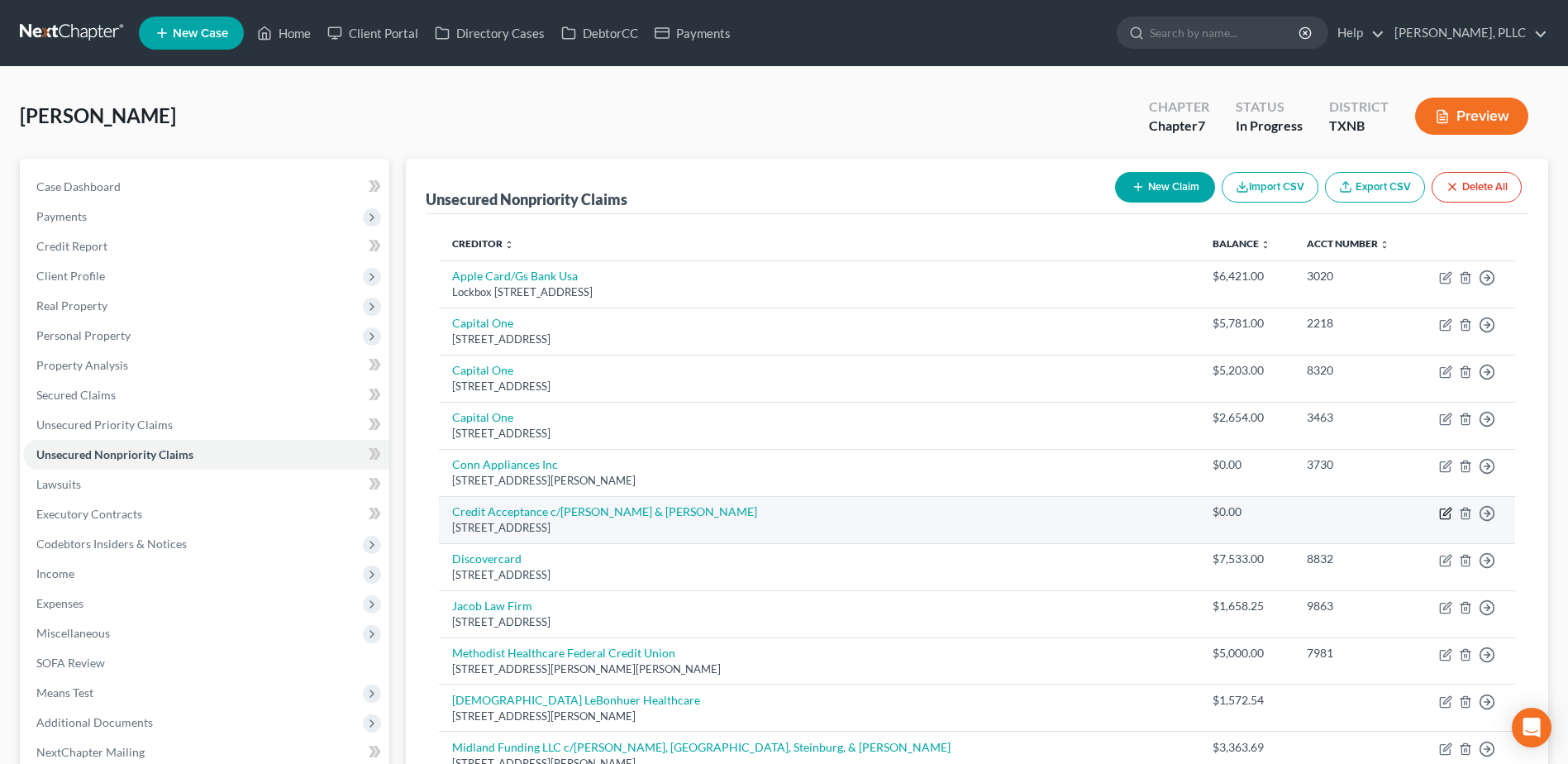
click at [1443, 511] on icon "button" at bounding box center [1446, 514] width 14 height 14
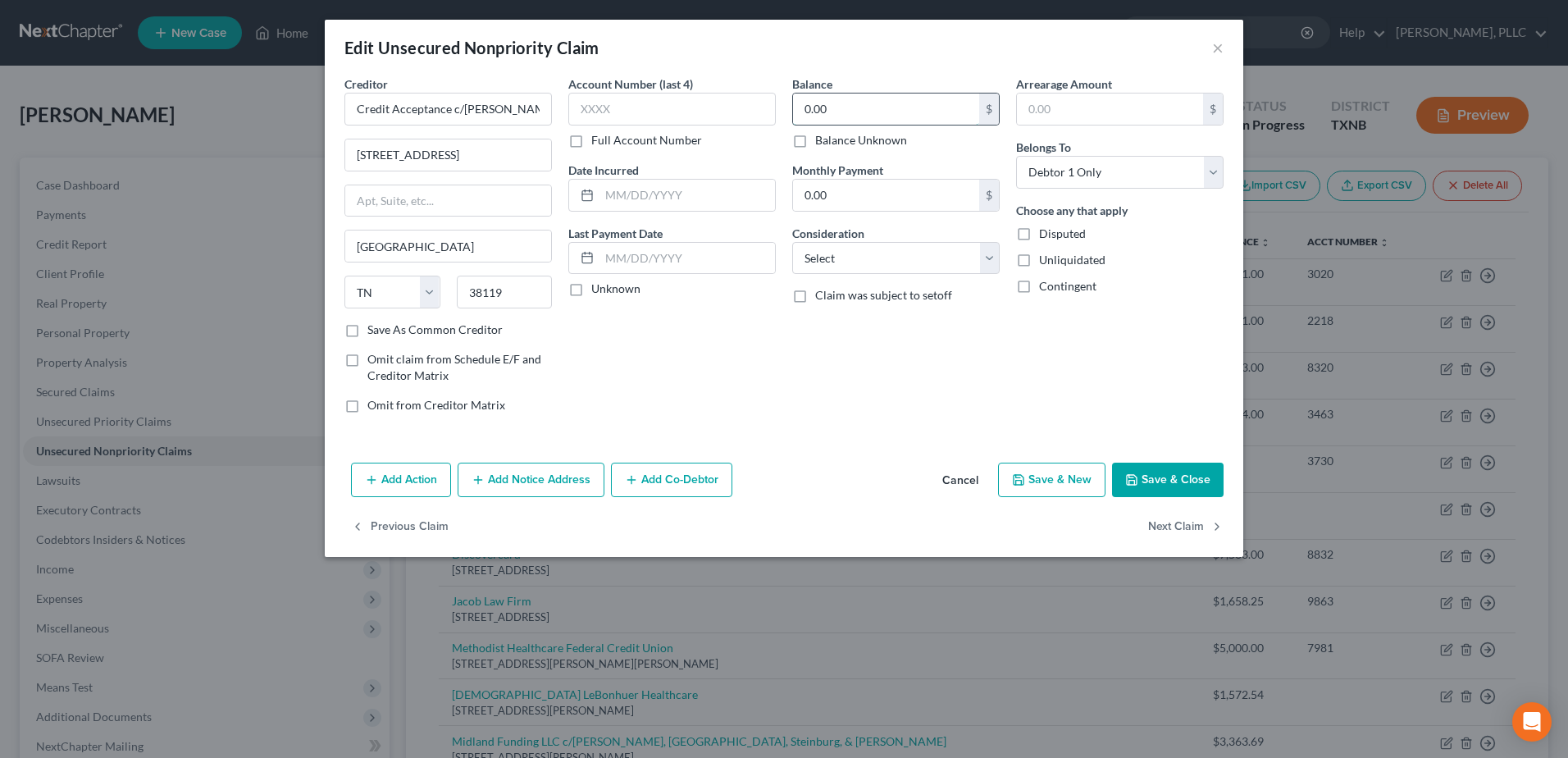
click at [858, 108] on input "0.00" at bounding box center [886, 109] width 187 height 31
click at [1182, 479] on button "Save & Close" at bounding box center [1168, 480] width 112 height 35
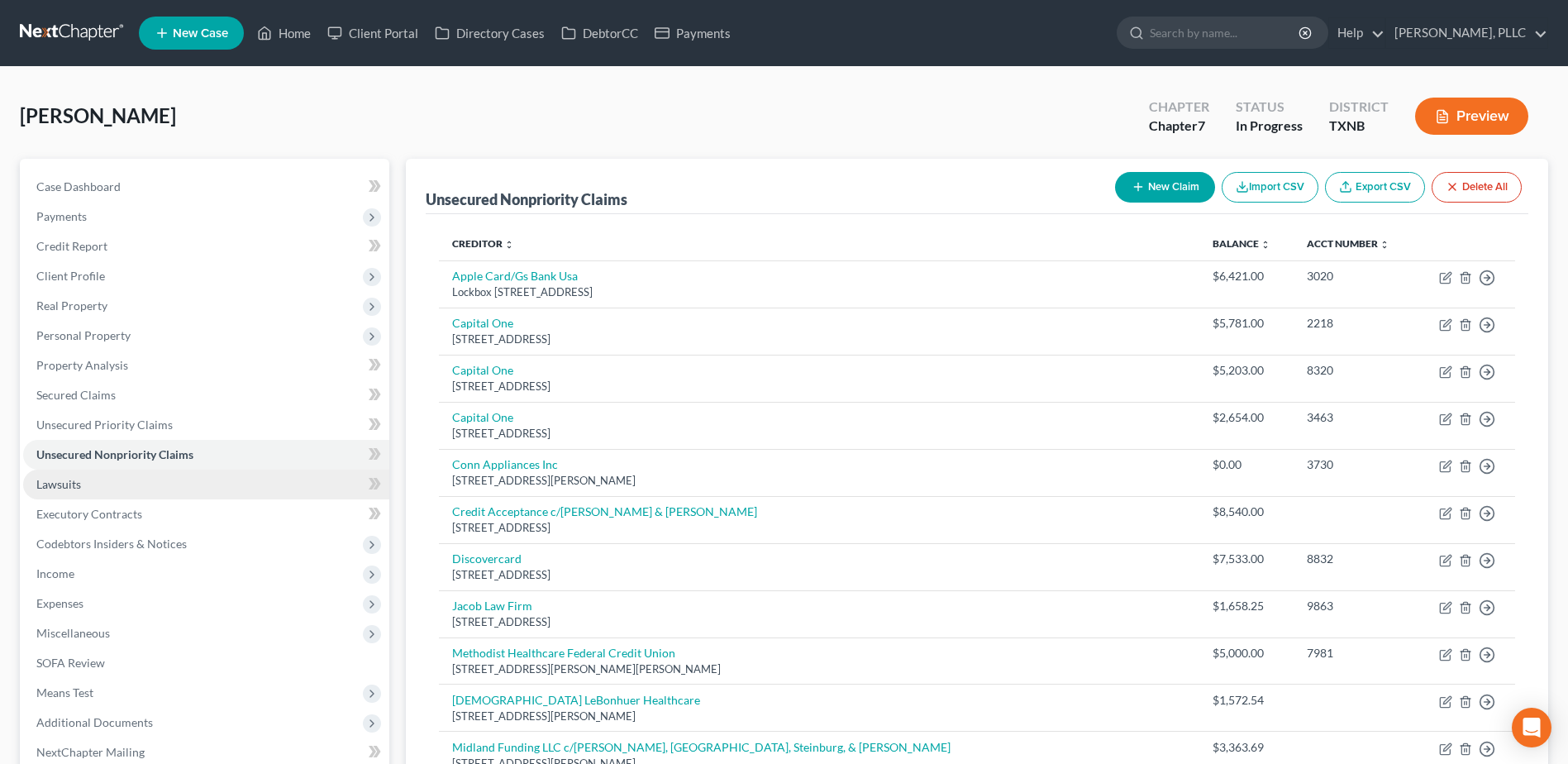
click at [76, 483] on span "Lawsuits" at bounding box center [59, 484] width 45 height 15
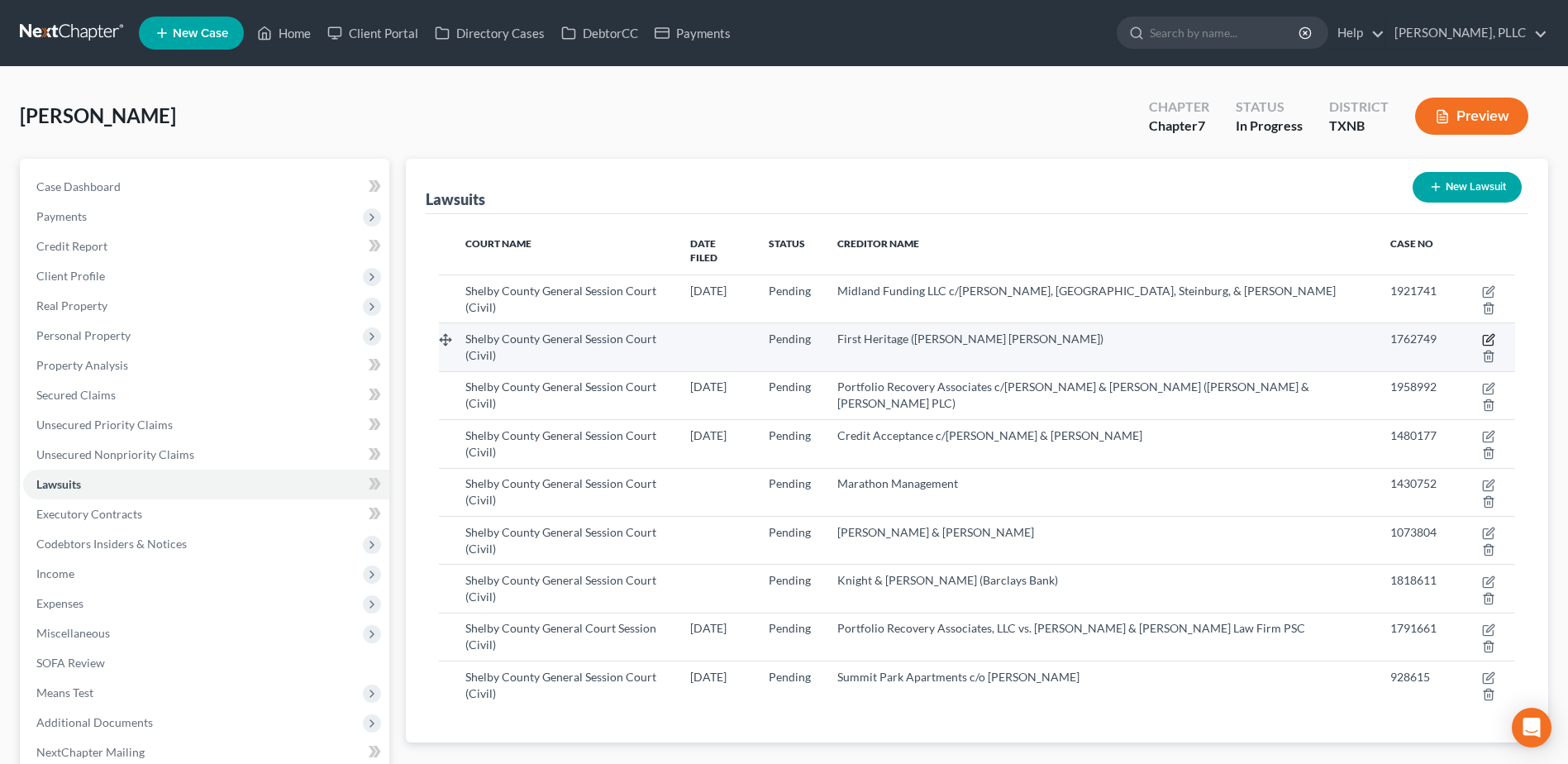
click at [1482, 334] on icon "button" at bounding box center [1489, 340] width 14 height 14
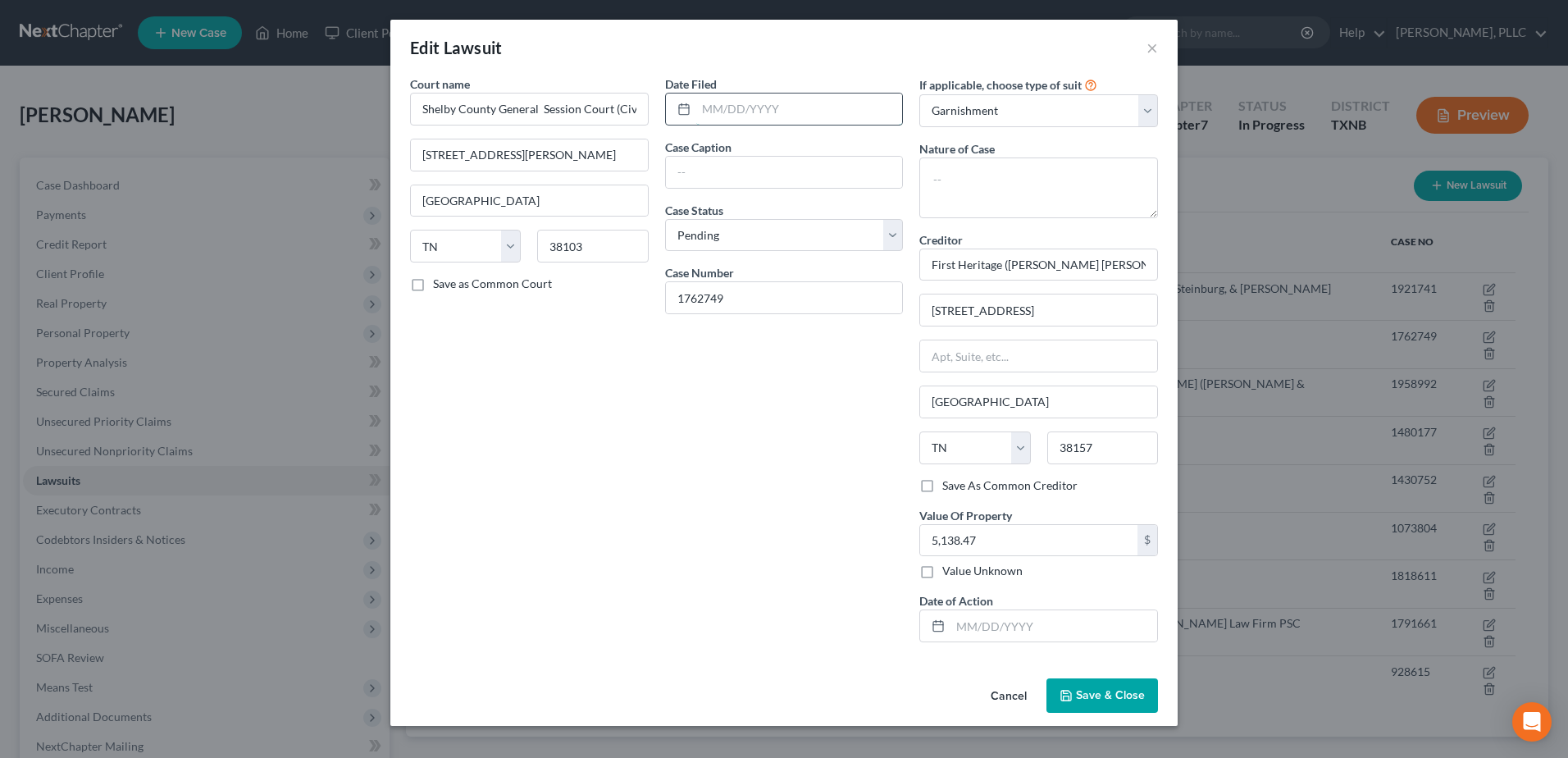
click at [746, 114] on input "text" at bounding box center [799, 109] width 207 height 31
click at [1038, 120] on select "Select Repossession Garnishment Foreclosure Attached, Seized, Or Levied Other" at bounding box center [1038, 111] width 238 height 33
click at [919, 94] on select "Select Repossession Garnishment Foreclosure Attached, Seized, Or Levied Other" at bounding box center [1038, 111] width 238 height 33
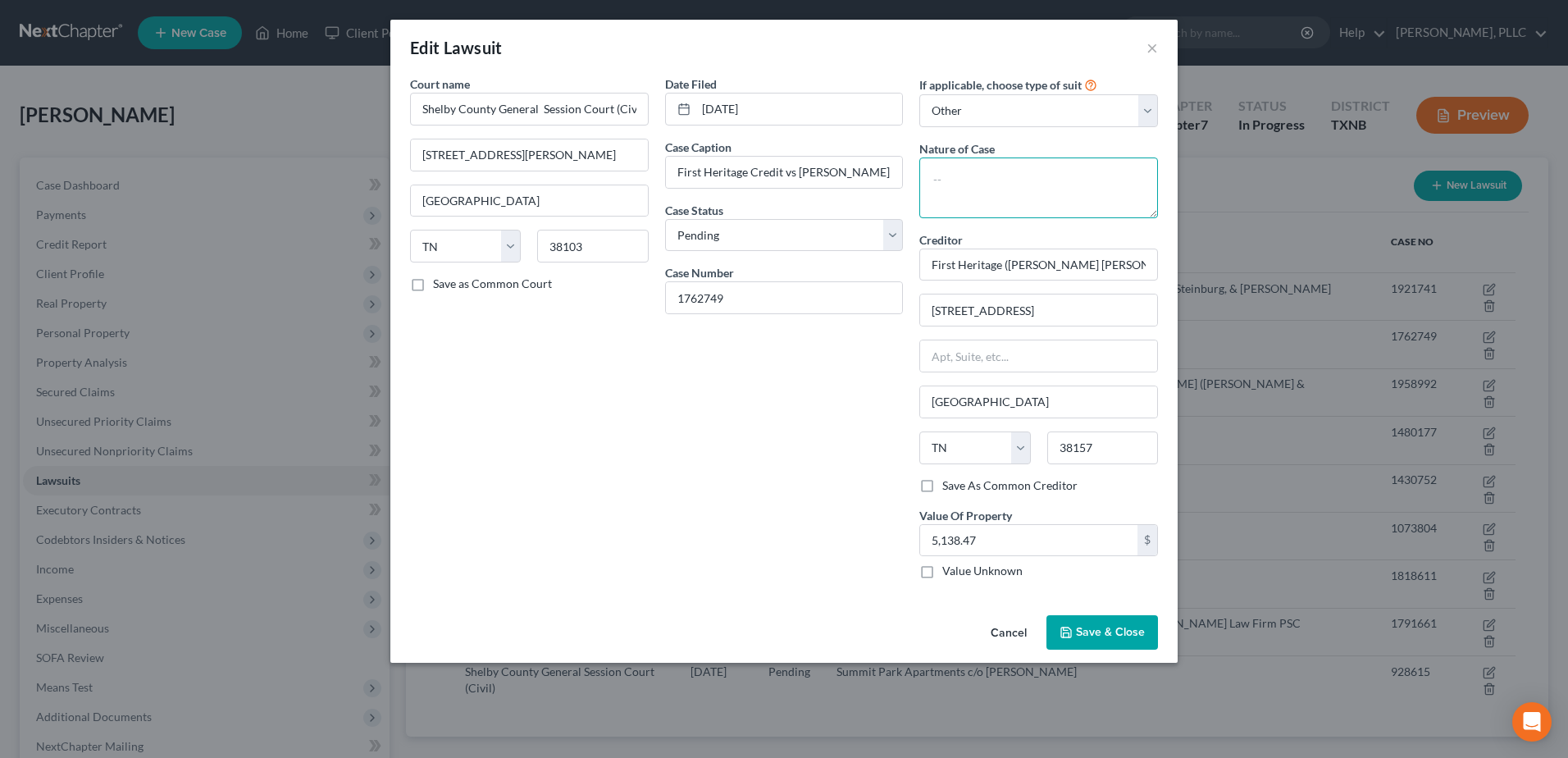
click at [1018, 183] on textarea at bounding box center [1038, 188] width 238 height 61
click at [1109, 265] on input "First Heritage ([PERSON_NAME] [PERSON_NAME])" at bounding box center [1038, 265] width 238 height 33
click at [1134, 265] on input "First Heritage c/[PERSON_NAME] [PERSON_NAME]" at bounding box center [1038, 265] width 238 height 33
click at [1122, 317] on input "[STREET_ADDRESS]" at bounding box center [1038, 310] width 237 height 31
drag, startPoint x: 932, startPoint y: 265, endPoint x: 1213, endPoint y: 263, distance: 281.0
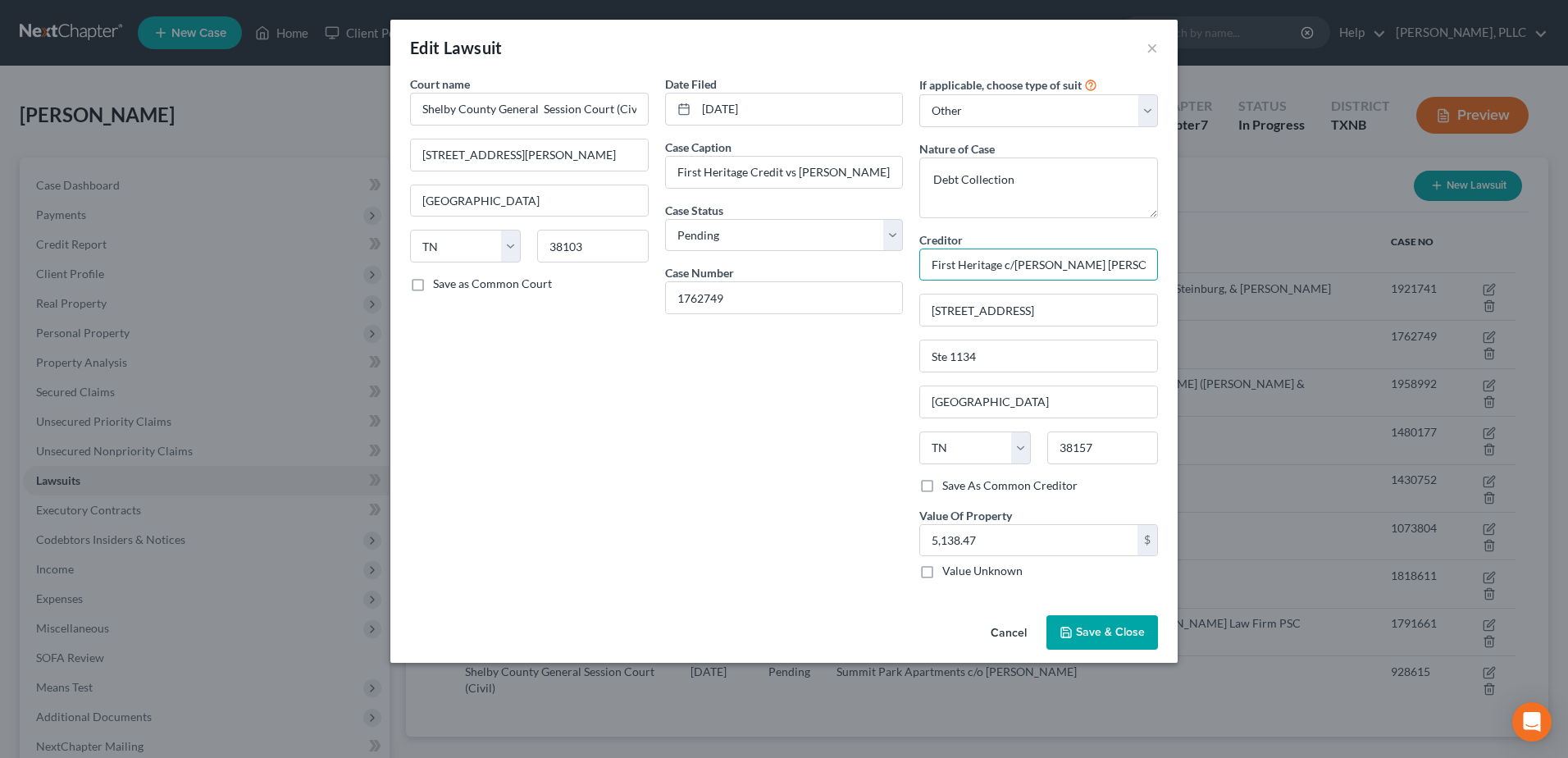
click at [1213, 263] on div "Edit Lawsuit × Court name * Shelby County General Session Court (Civil) [STREET…" at bounding box center [784, 379] width 1568 height 758
click at [1108, 616] on button "Save & Close" at bounding box center [1102, 633] width 112 height 35
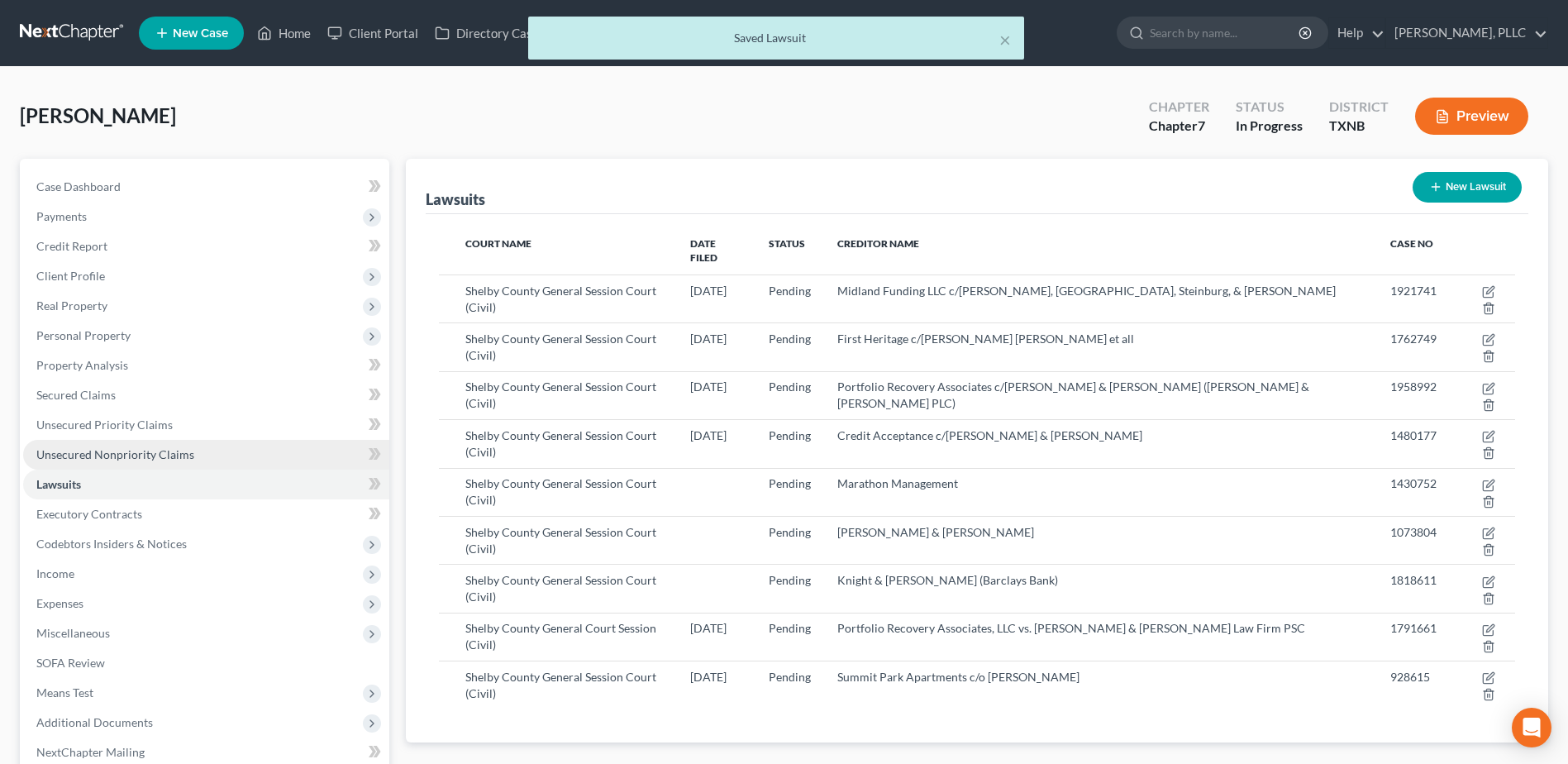
click at [160, 451] on span "Unsecured Nonpriority Claims" at bounding box center [115, 454] width 158 height 15
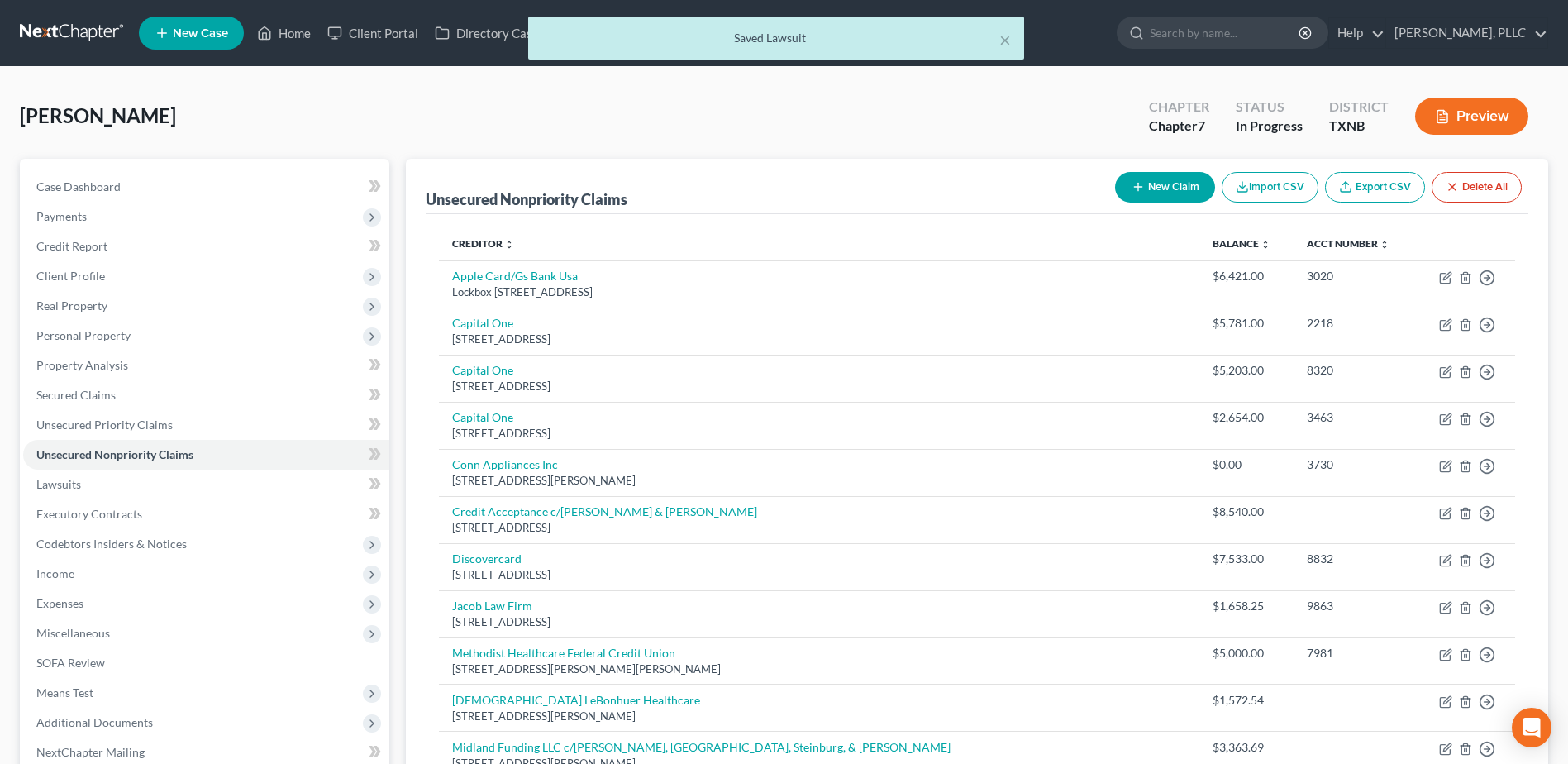
click at [1145, 190] on button "New Claim" at bounding box center [1165, 187] width 100 height 31
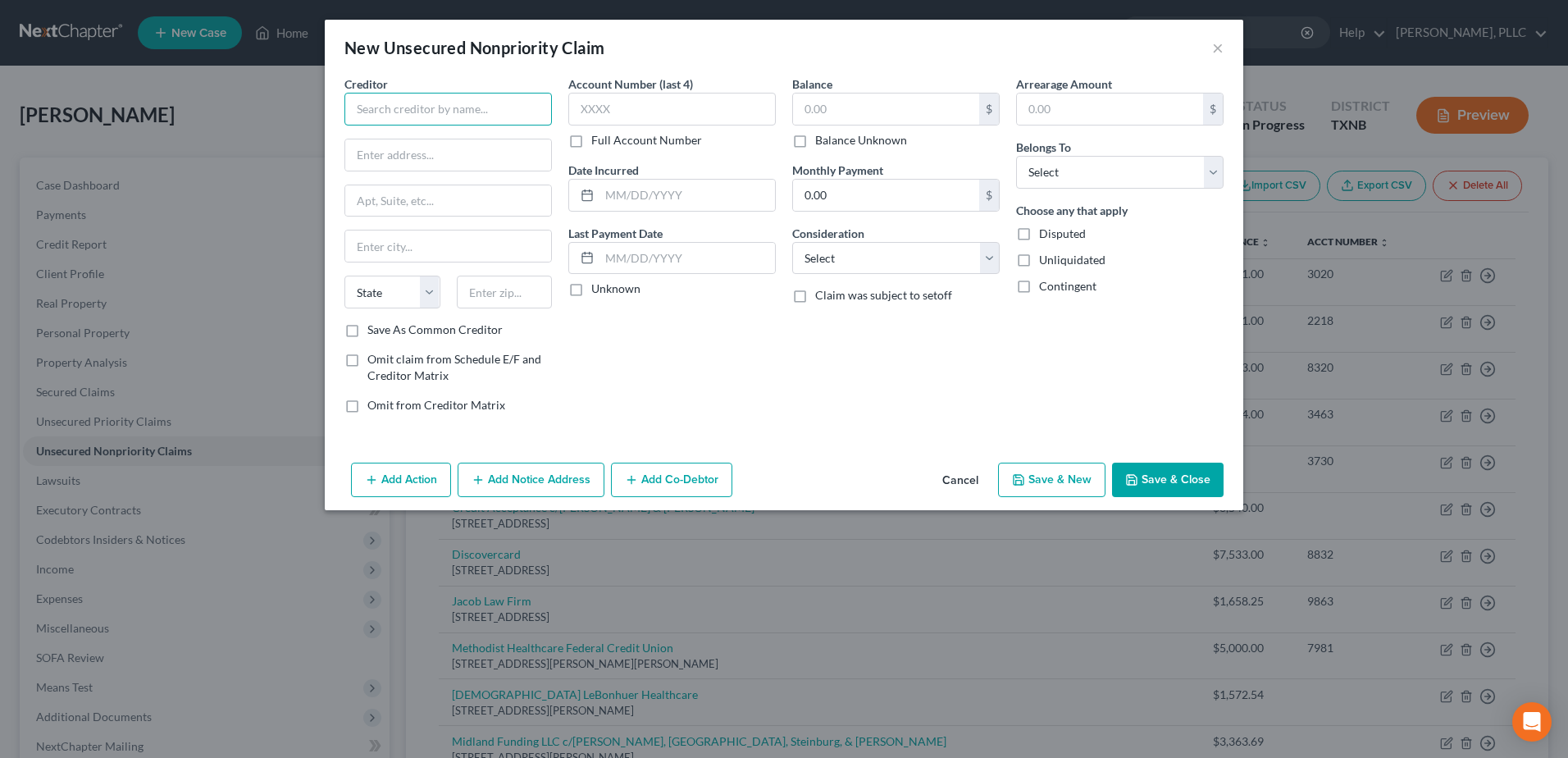
click at [414, 109] on input "text" at bounding box center [448, 109] width 208 height 33
paste input "First Heritage c/[PERSON_NAME] [PERSON_NAME] et all"
click at [411, 144] on input "text" at bounding box center [448, 155] width 206 height 31
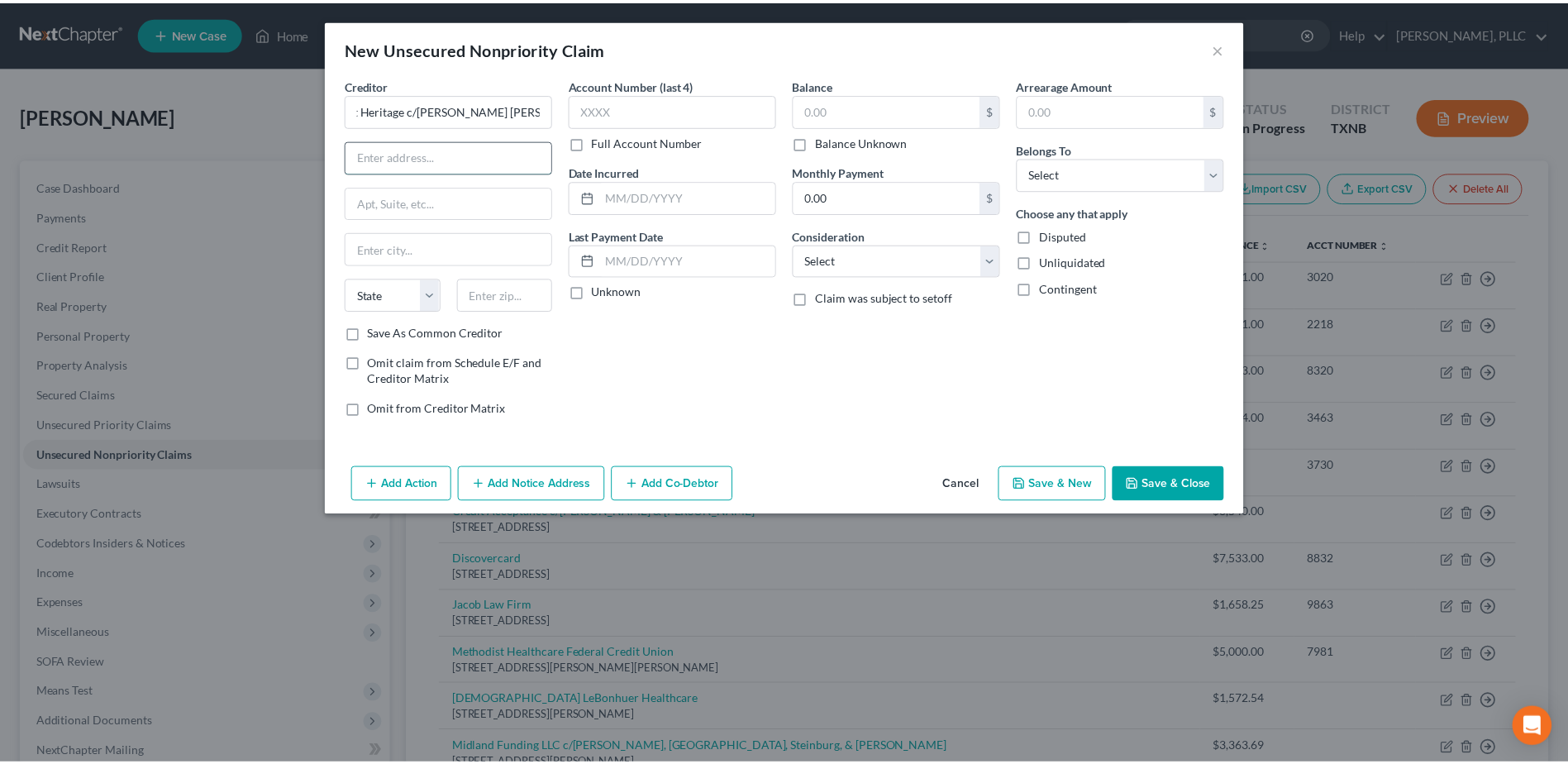
scroll to position [0, 0]
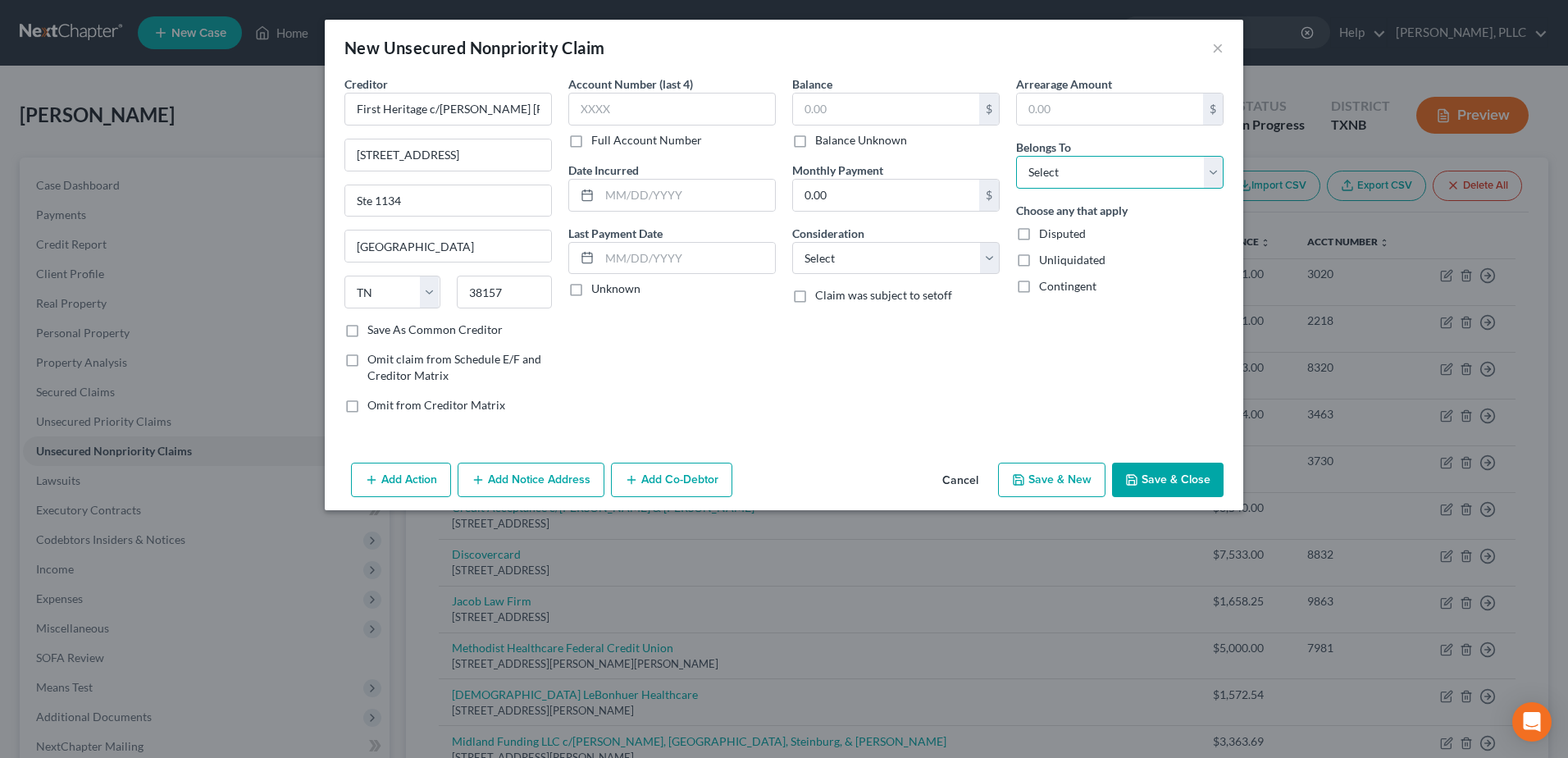
drag, startPoint x: 1213, startPoint y: 172, endPoint x: 1177, endPoint y: 191, distance: 40.7
click at [1213, 172] on select "Select Debtor 1 Only Debtor 2 Only Debtor 1 And Debtor 2 Only At Least One Of T…" at bounding box center [1120, 172] width 208 height 33
click at [1016, 156] on select "Select Debtor 1 Only Debtor 2 Only Debtor 1 And Debtor 2 Only At Least One Of T…" at bounding box center [1120, 172] width 208 height 33
click at [1173, 492] on button "Save & Close" at bounding box center [1168, 480] width 112 height 35
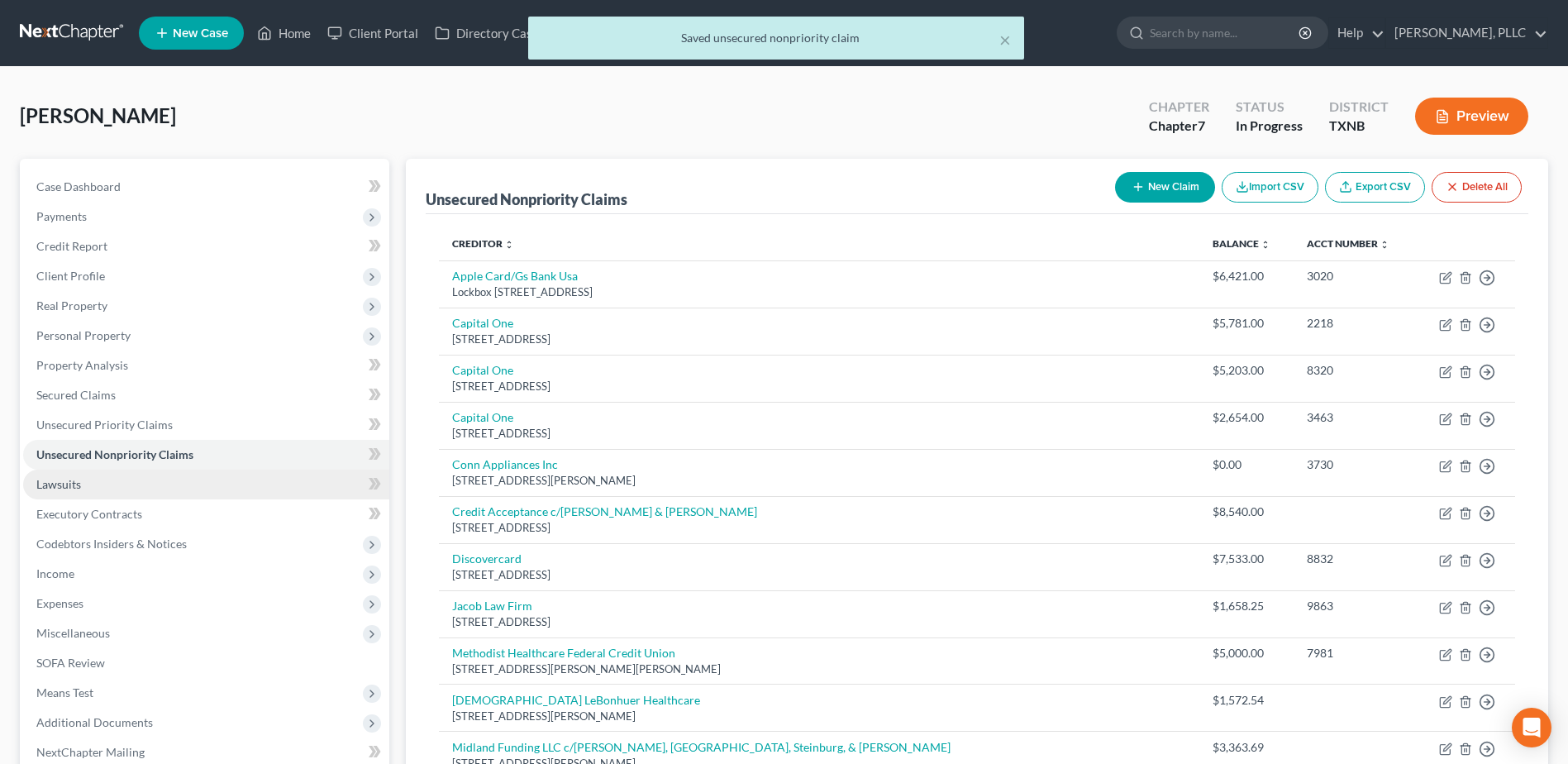
click at [75, 491] on span "Lawsuits" at bounding box center [59, 484] width 45 height 15
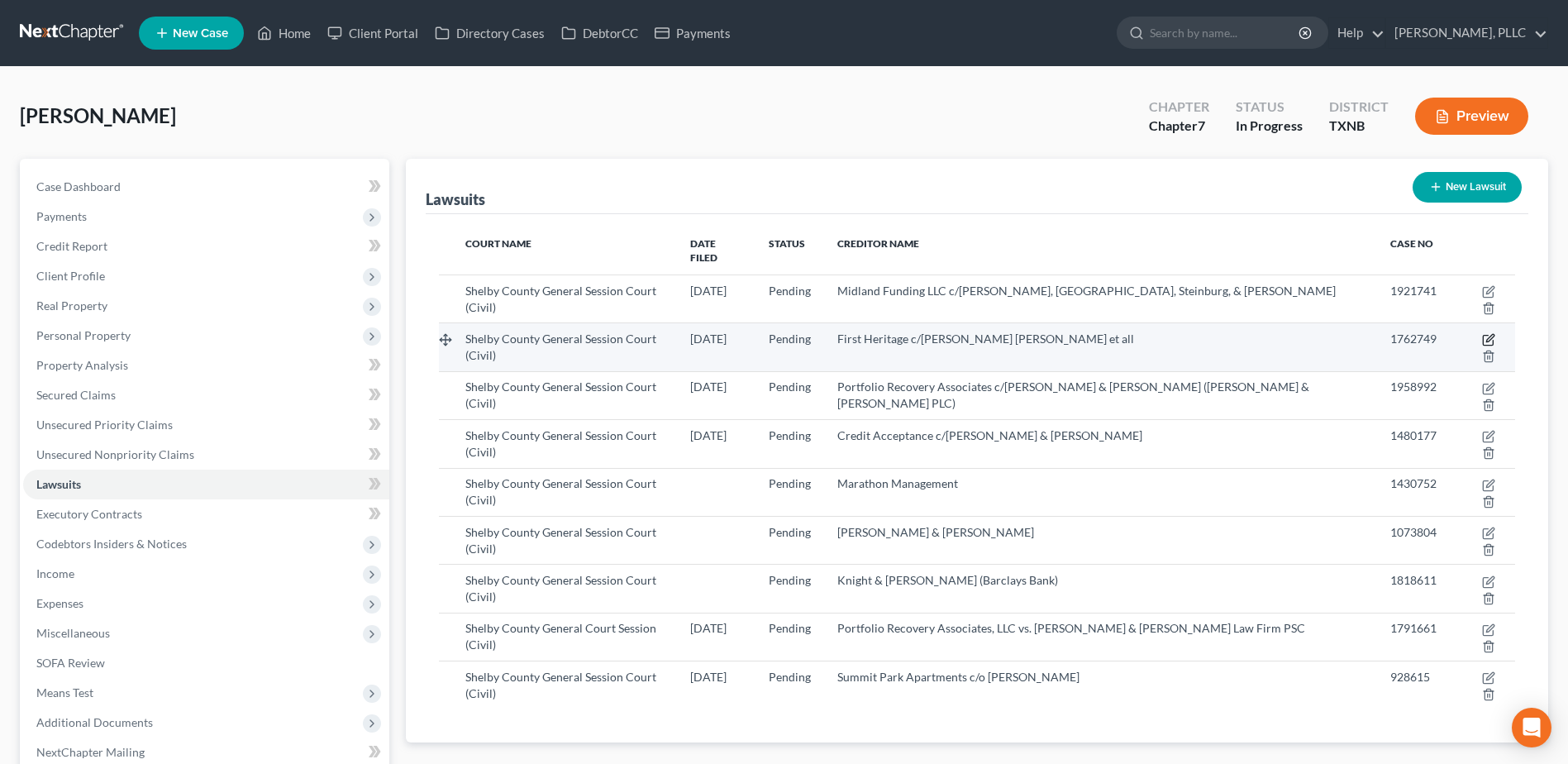
click at [1482, 334] on icon "button" at bounding box center [1489, 340] width 14 height 14
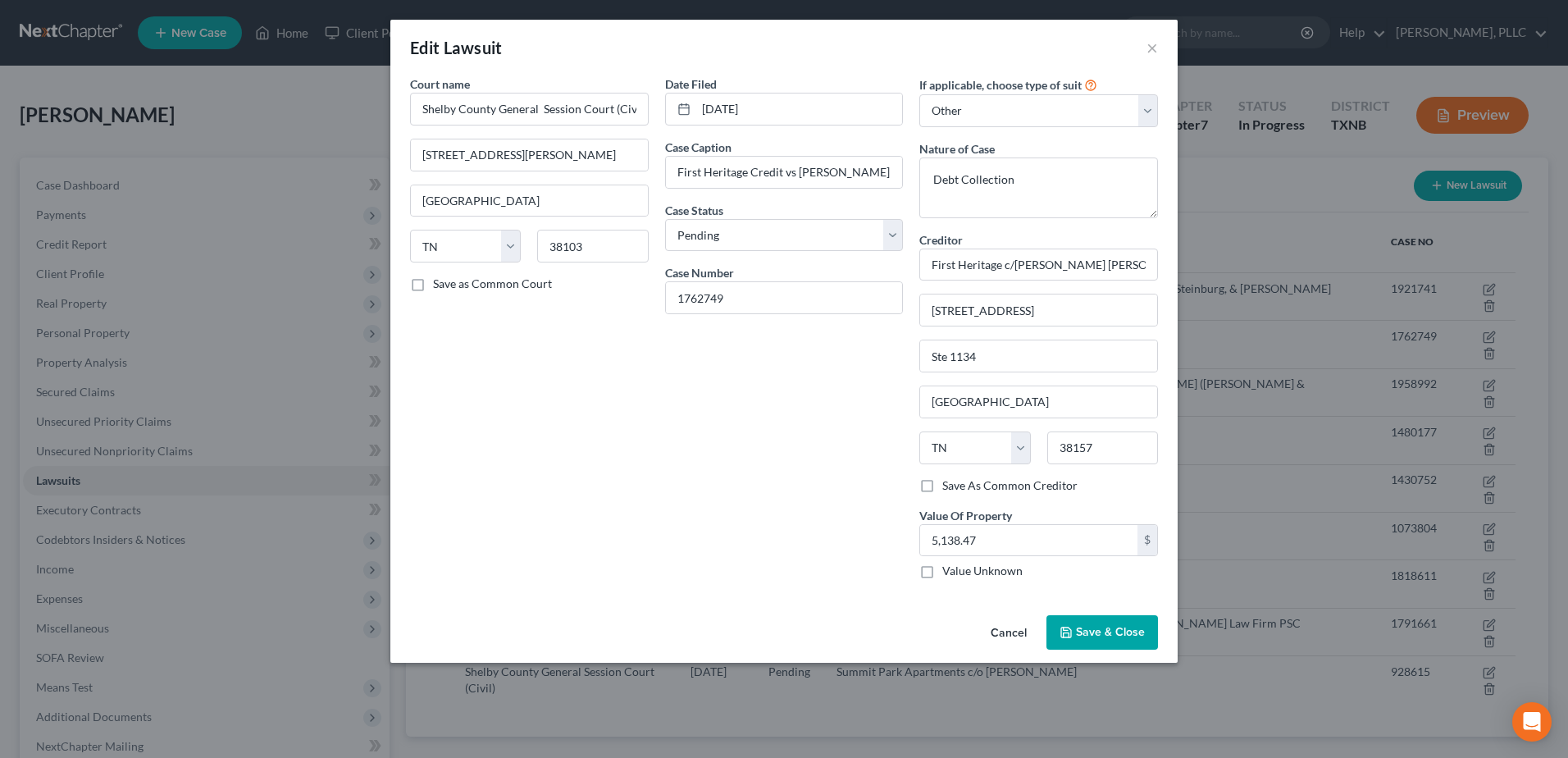
click at [719, 543] on div "Date Filed [DATE] Case Caption First Heritage Credit vs [PERSON_NAME] Case Stat…" at bounding box center [784, 333] width 255 height 517
click at [1114, 635] on span "Save & Close" at bounding box center [1110, 632] width 69 height 14
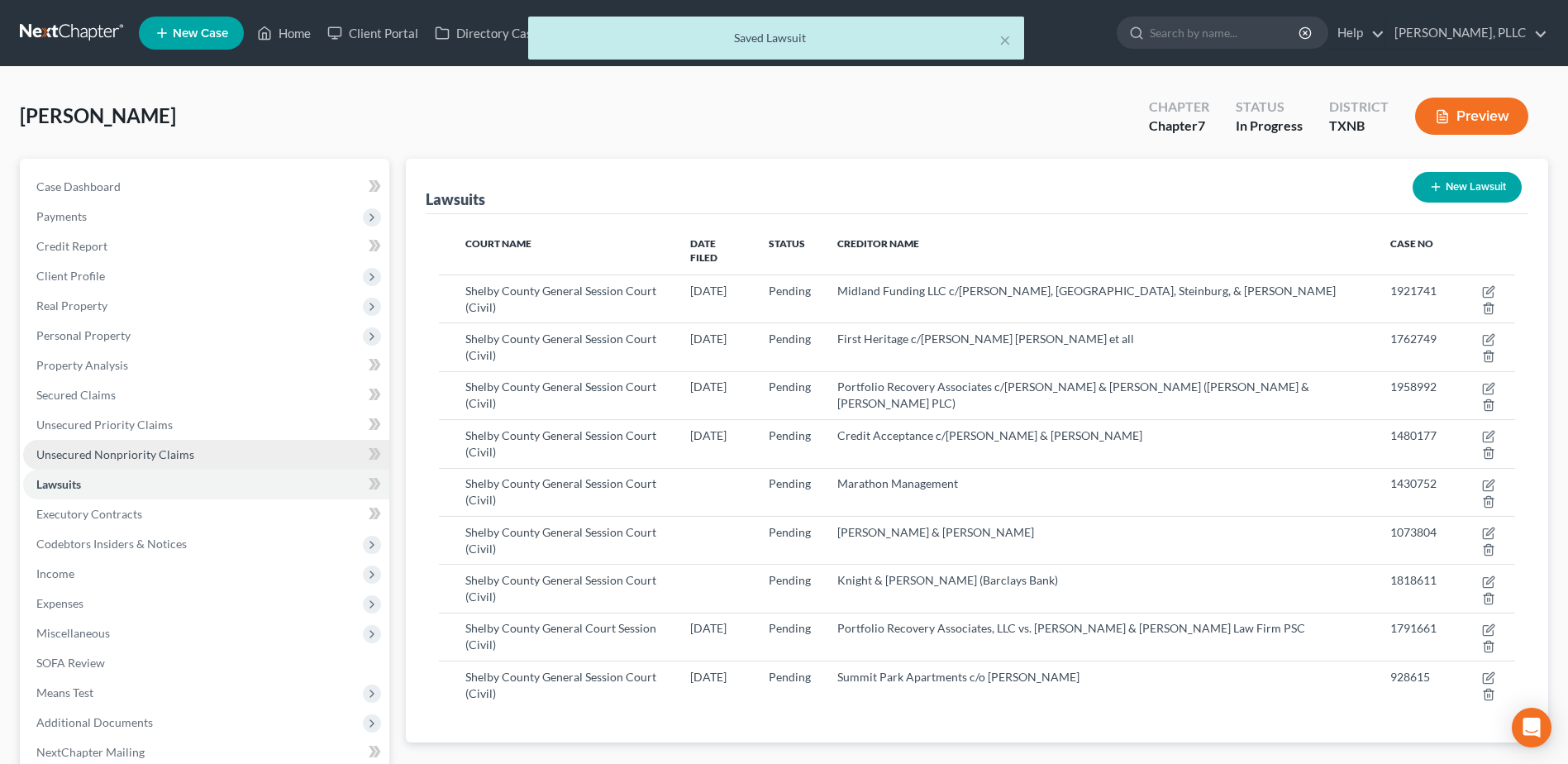
click at [166, 452] on span "Unsecured Nonpriority Claims" at bounding box center [115, 454] width 158 height 15
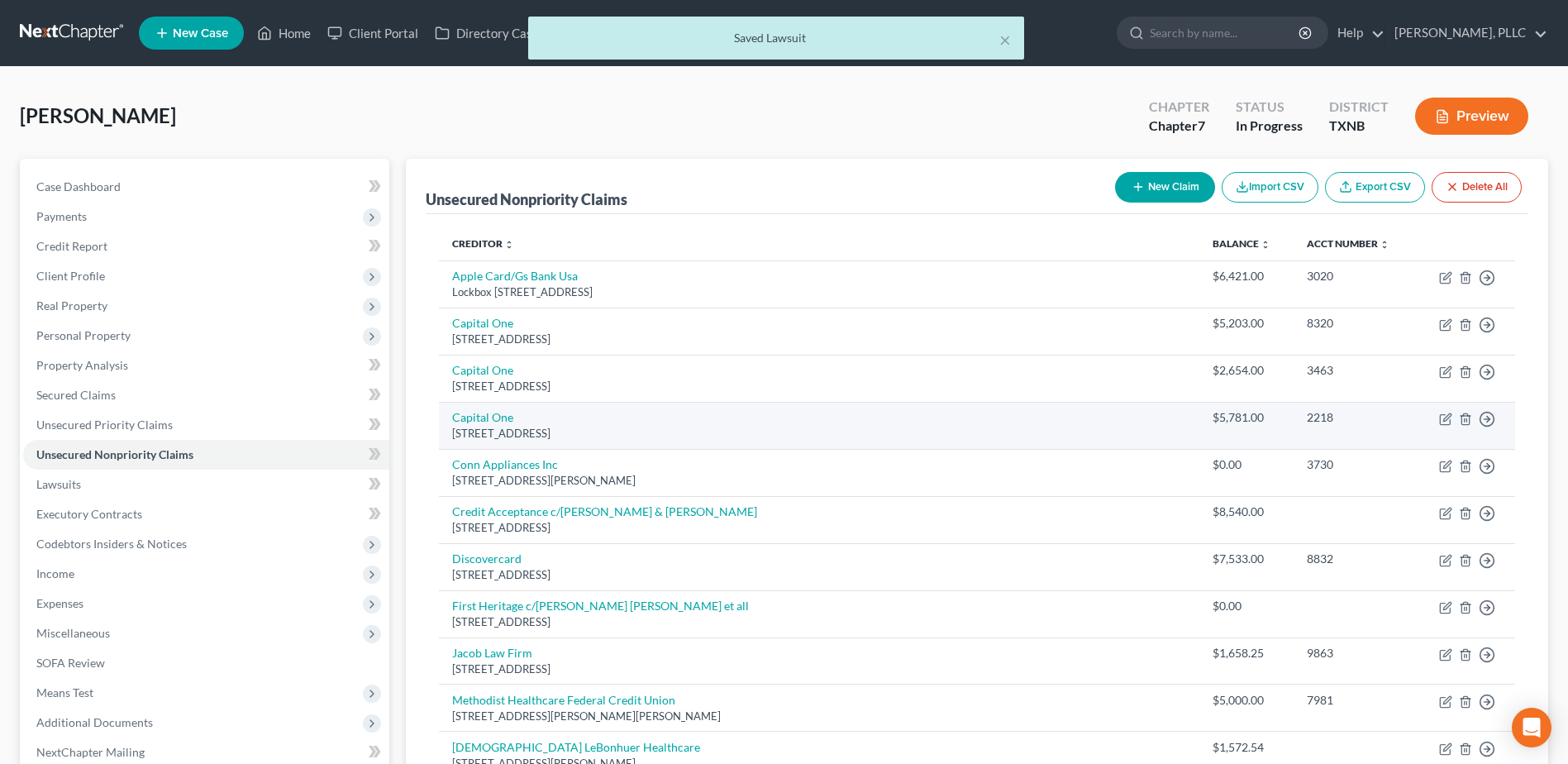
scroll to position [331, 0]
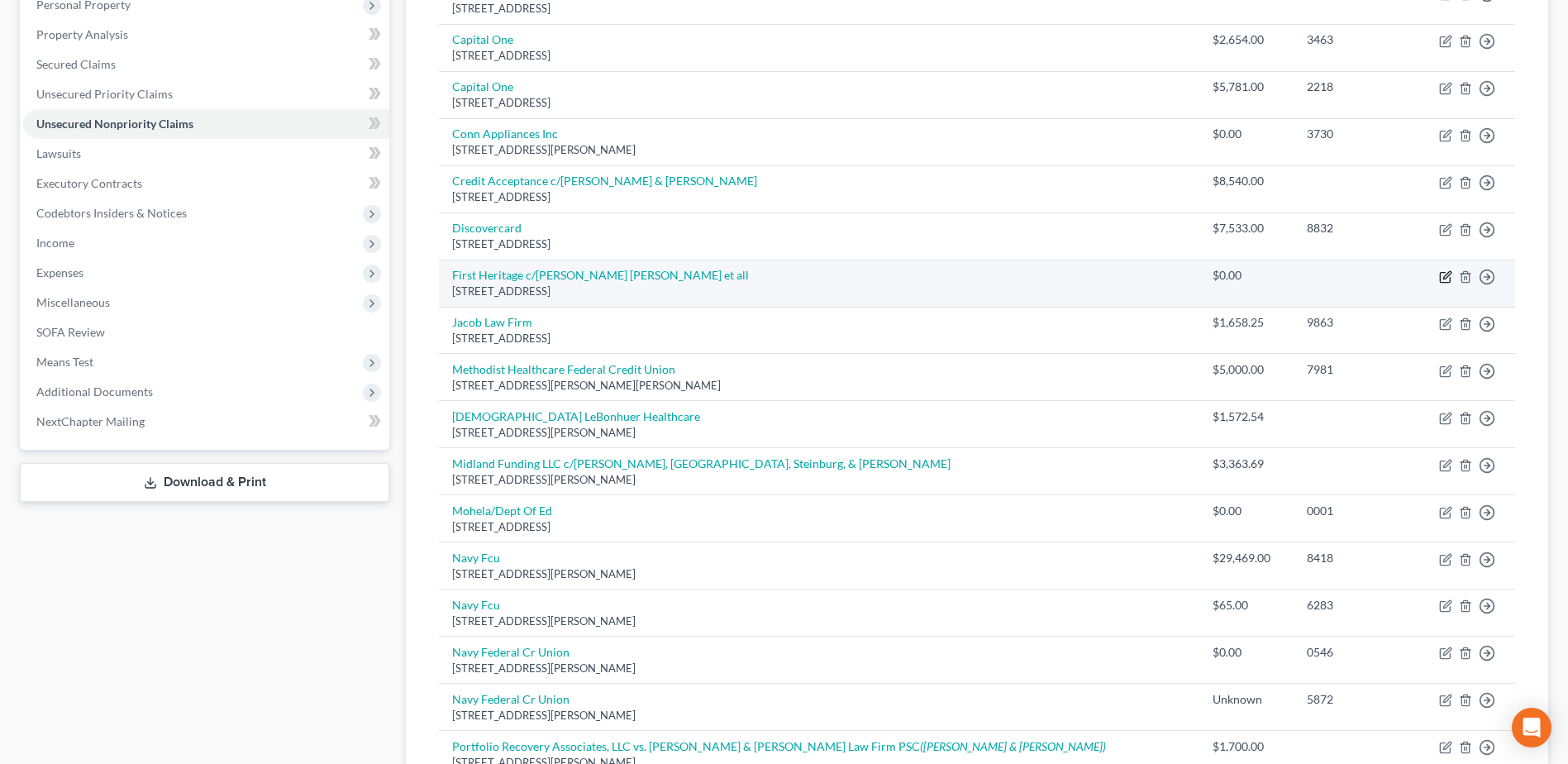
click at [1444, 276] on icon "button" at bounding box center [1447, 275] width 8 height 8
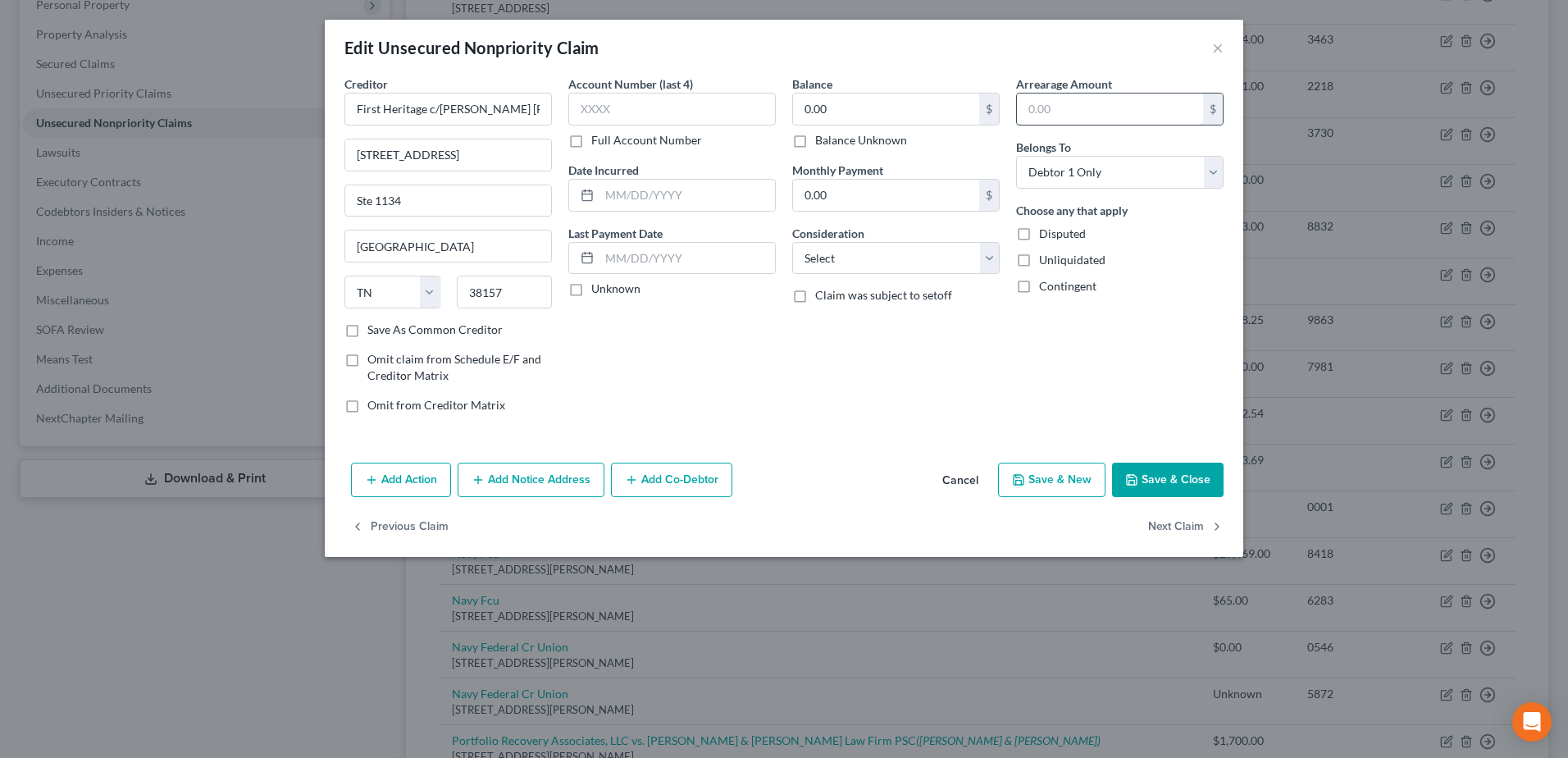
click at [1070, 109] on input "text" at bounding box center [1110, 109] width 187 height 31
click at [935, 104] on input "0.00" at bounding box center [886, 109] width 187 height 31
paste input "5,138.47"
click at [1157, 484] on button "Save & Close" at bounding box center [1168, 480] width 112 height 35
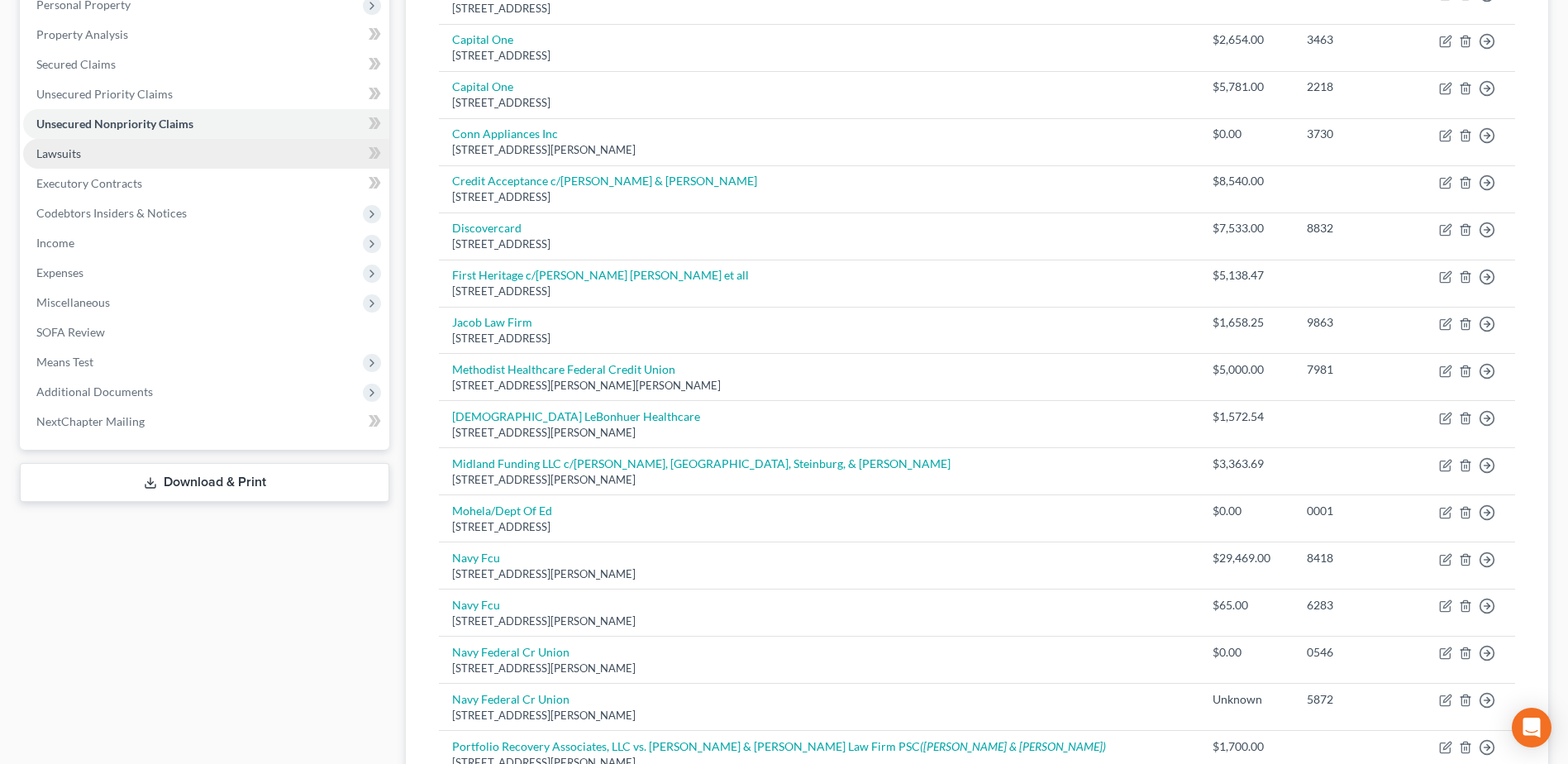
click at [65, 144] on link "Lawsuits" at bounding box center [206, 153] width 366 height 30
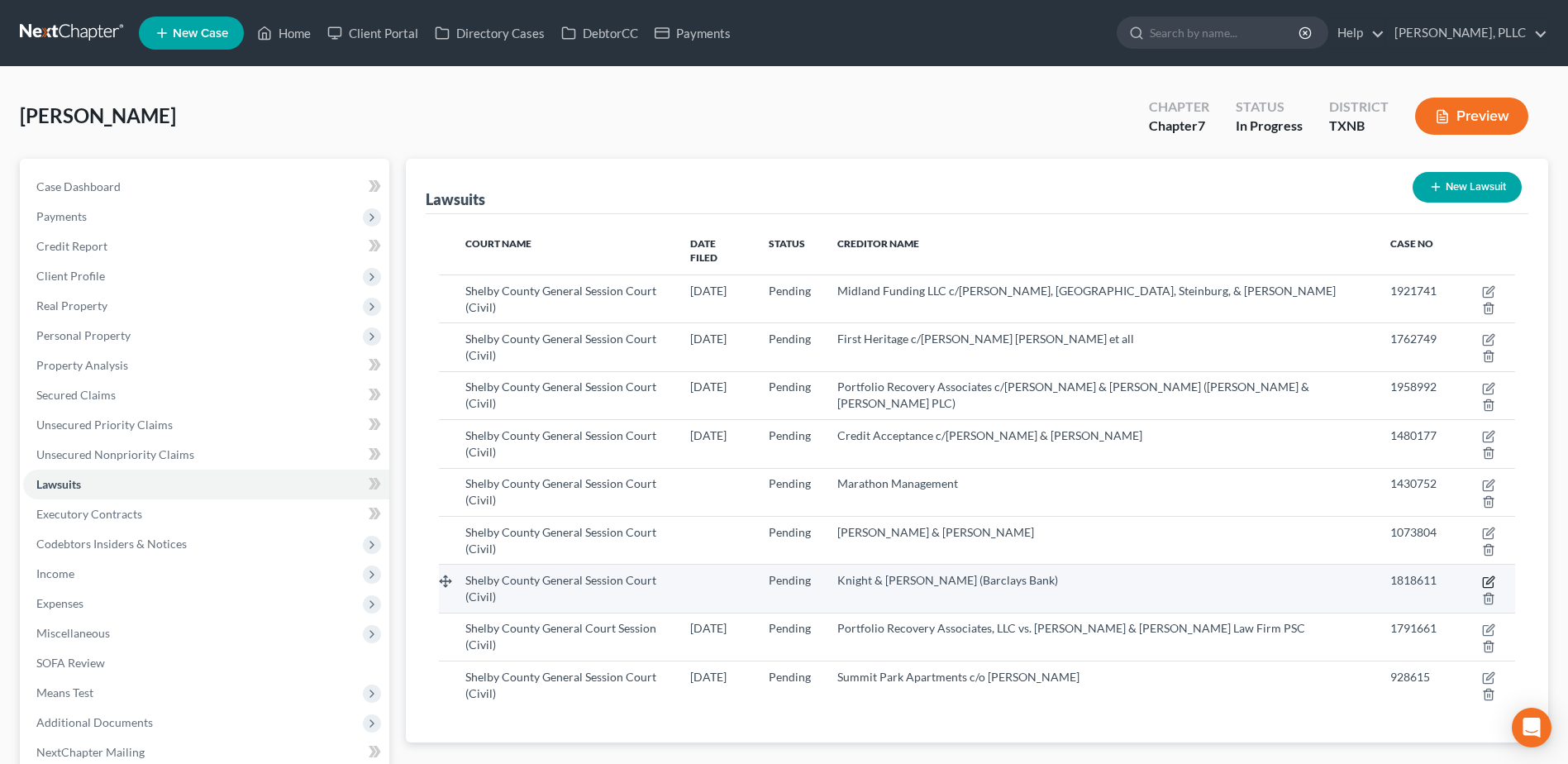
click at [1482, 576] on icon "button" at bounding box center [1489, 583] width 14 height 14
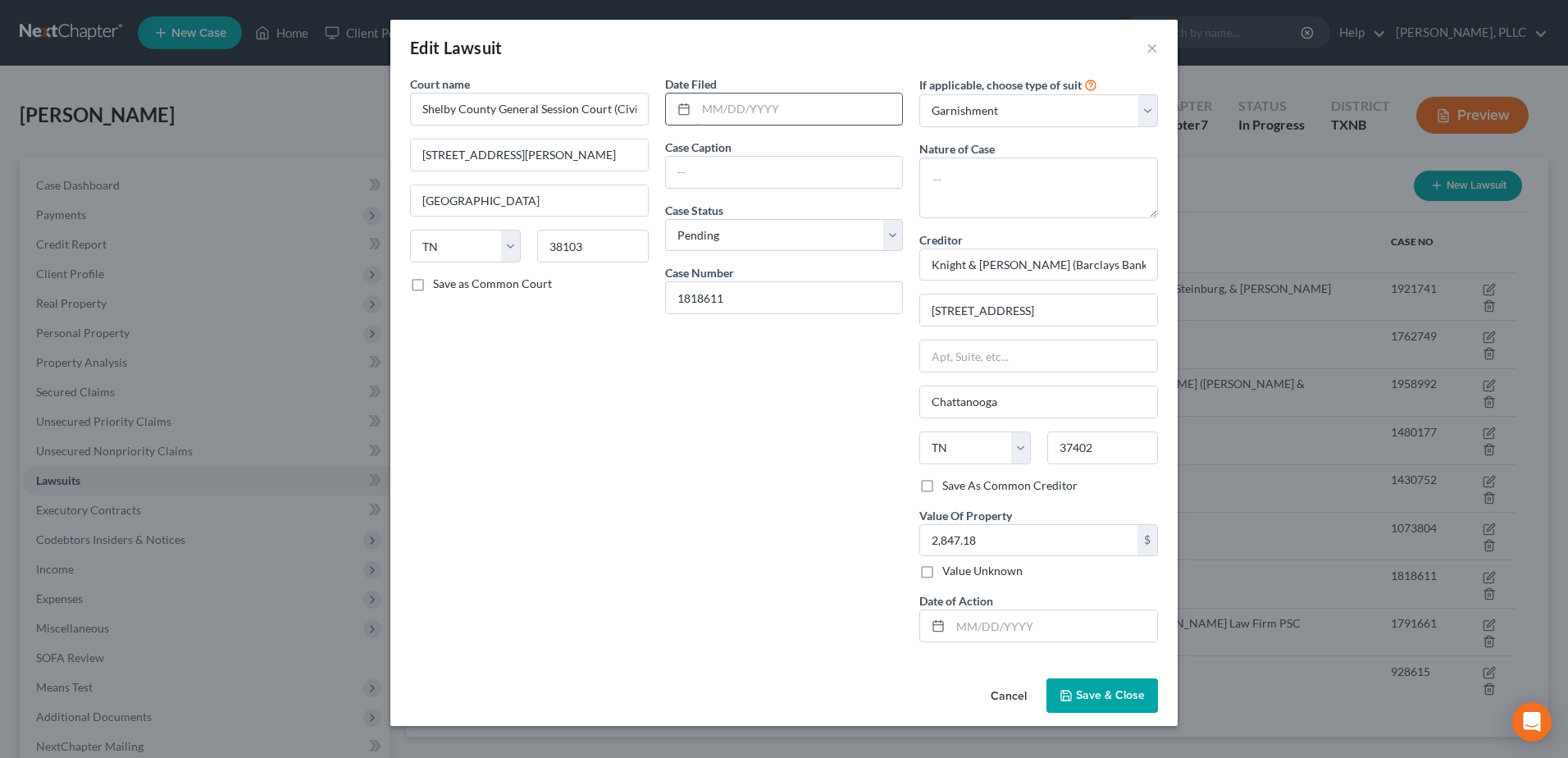
click at [725, 110] on input "text" at bounding box center [799, 109] width 207 height 31
click at [1153, 113] on select "Select Repossession Garnishment Foreclosure Attached, Seized, Or Levied Other" at bounding box center [1038, 111] width 238 height 33
click at [919, 94] on select "Select Repossession Garnishment Foreclosure Attached, Seized, Or Levied Other" at bounding box center [1038, 111] width 238 height 33
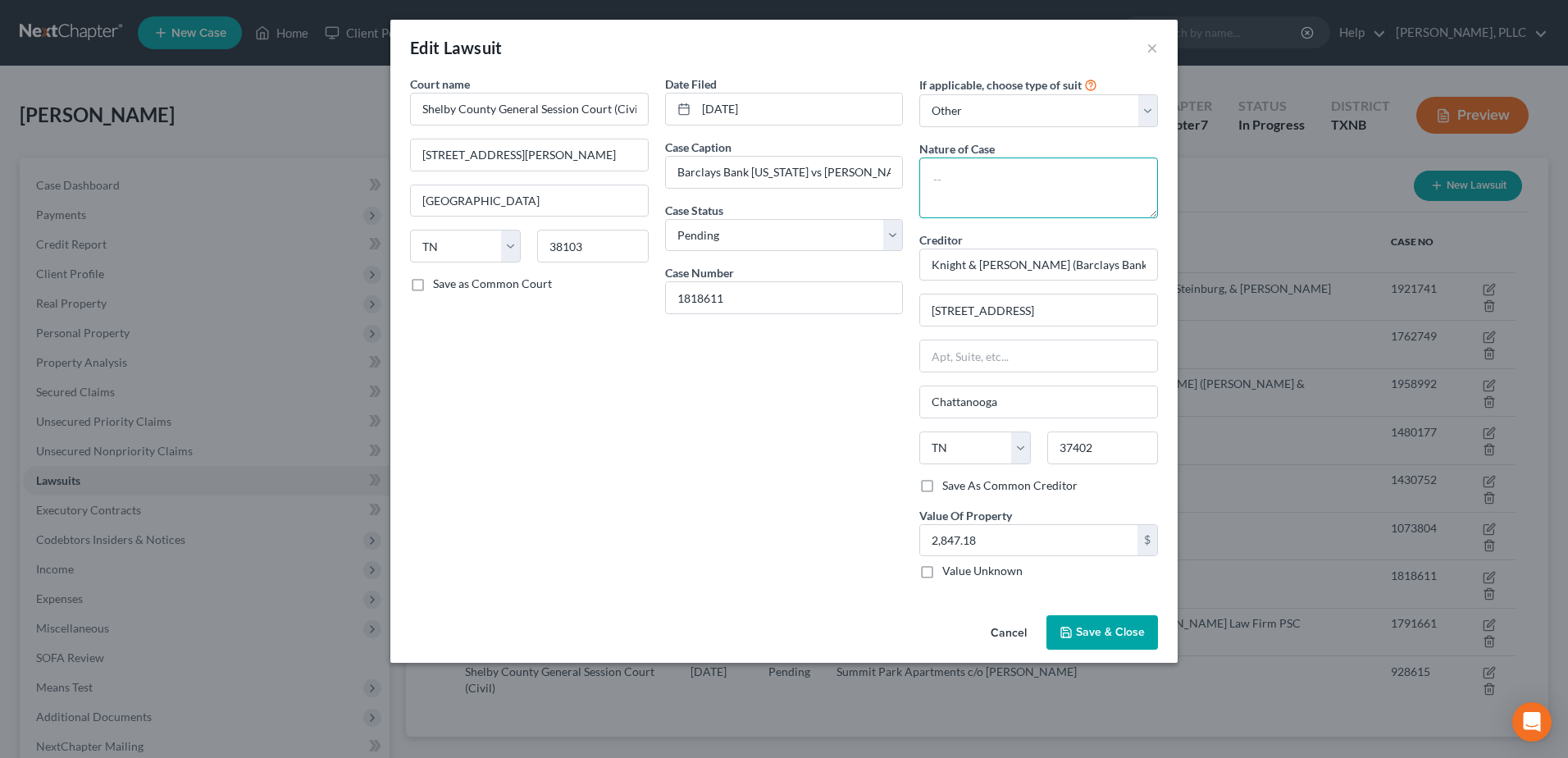
click at [1079, 188] on textarea at bounding box center [1038, 188] width 238 height 61
click at [926, 262] on input "Knight & [PERSON_NAME] (Barclays Bank)" at bounding box center [1038, 265] width 238 height 33
drag, startPoint x: 926, startPoint y: 265, endPoint x: 1289, endPoint y: 262, distance: 363.0
click at [1289, 262] on div "Edit Lawsuit × Court name * Shelby County General Session Court (Civil) [STREET…" at bounding box center [784, 379] width 1568 height 758
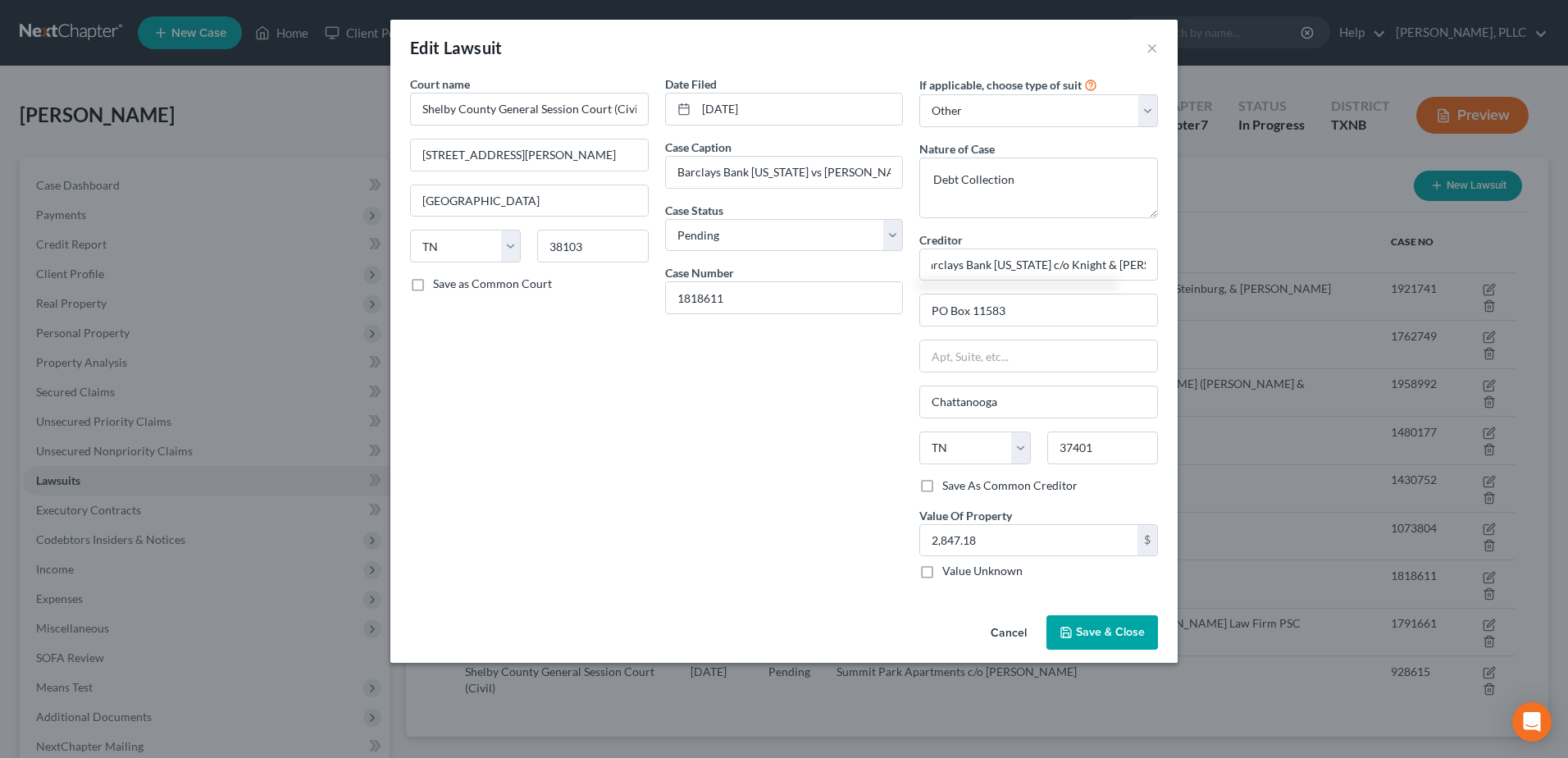
click at [1132, 623] on button "Save & Close" at bounding box center [1102, 633] width 112 height 35
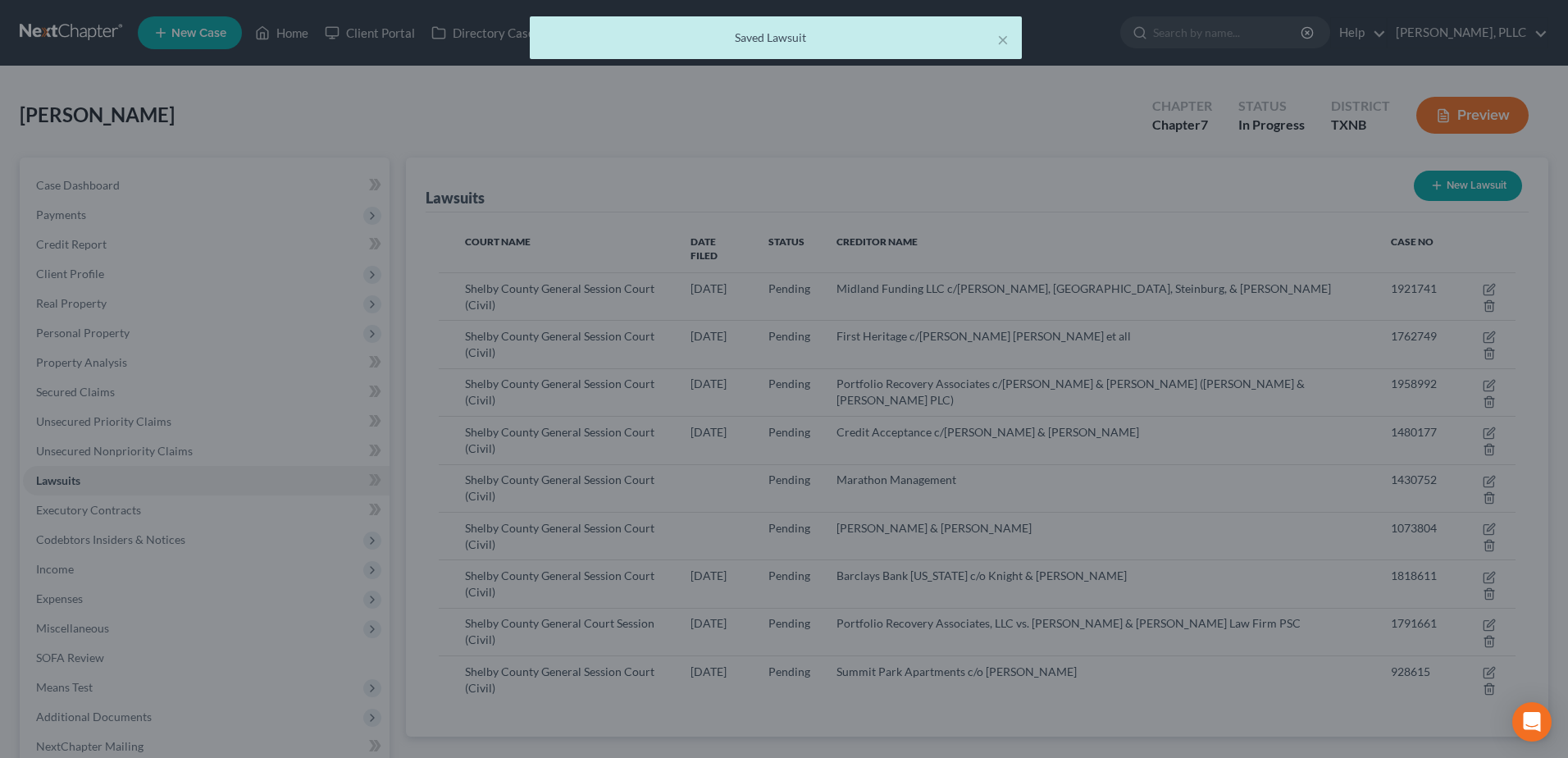
scroll to position [0, 0]
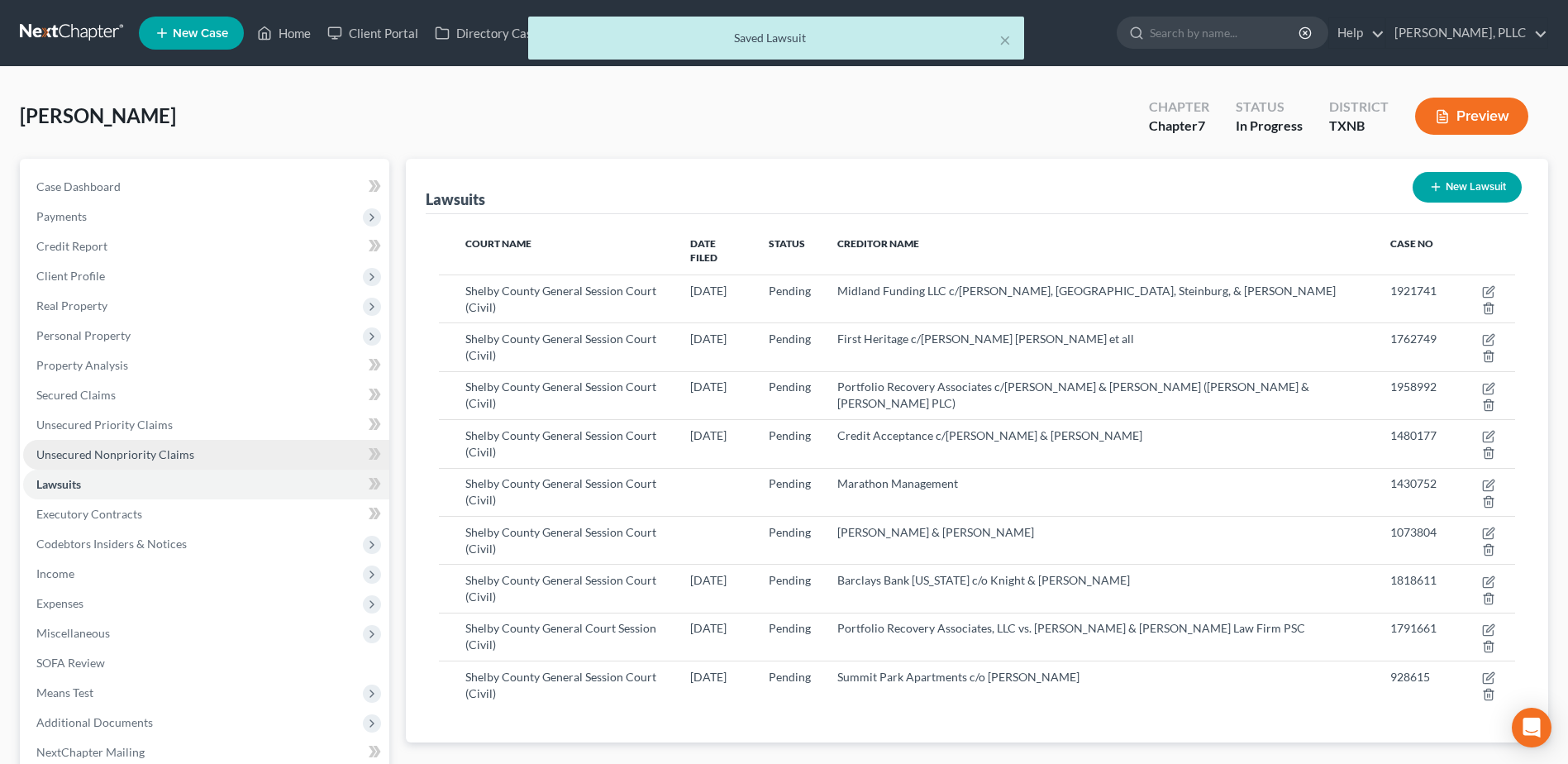
click at [132, 456] on span "Unsecured Nonpriority Claims" at bounding box center [115, 454] width 158 height 15
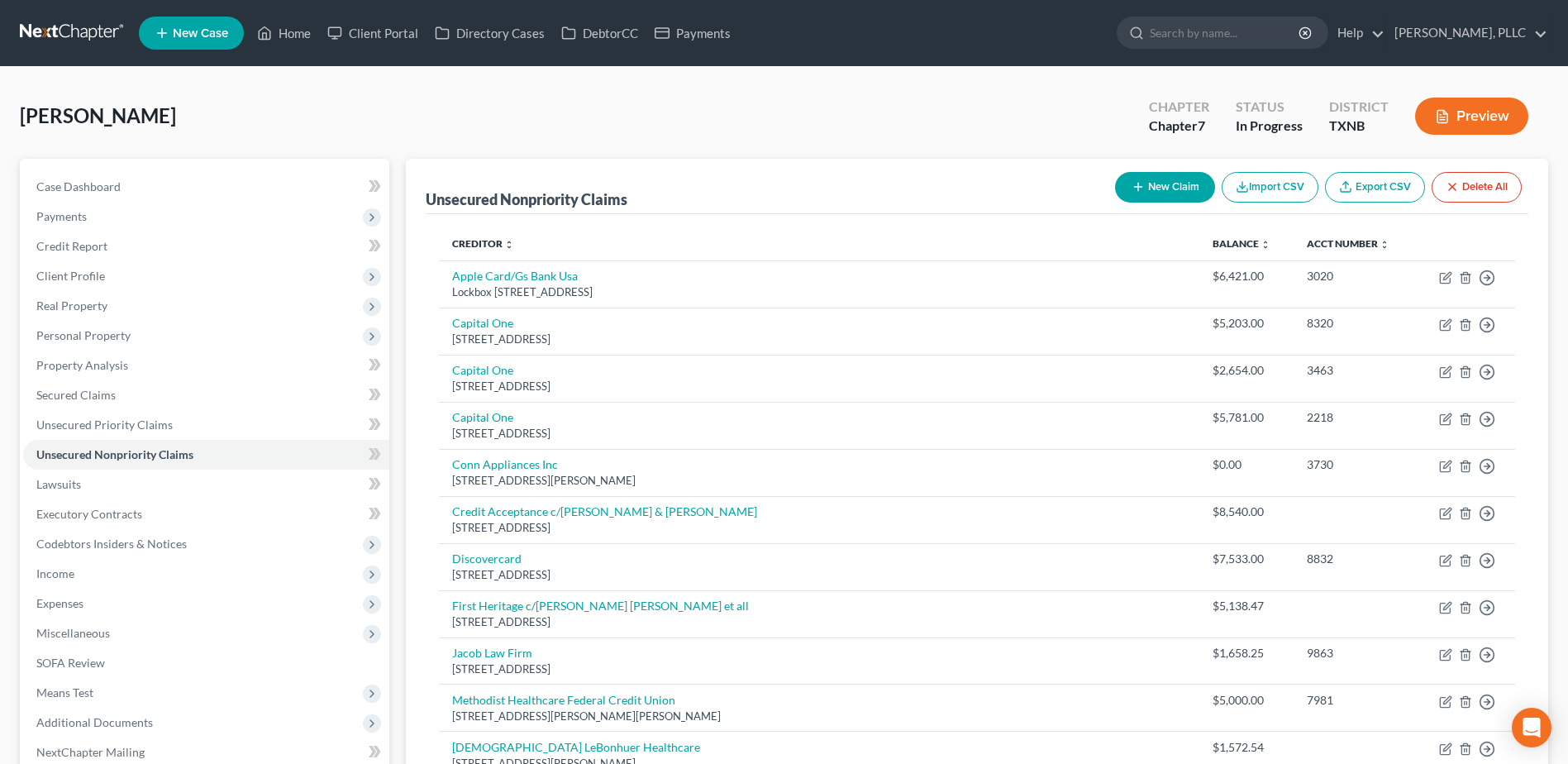
click at [1140, 182] on icon "button" at bounding box center [1139, 187] width 14 height 14
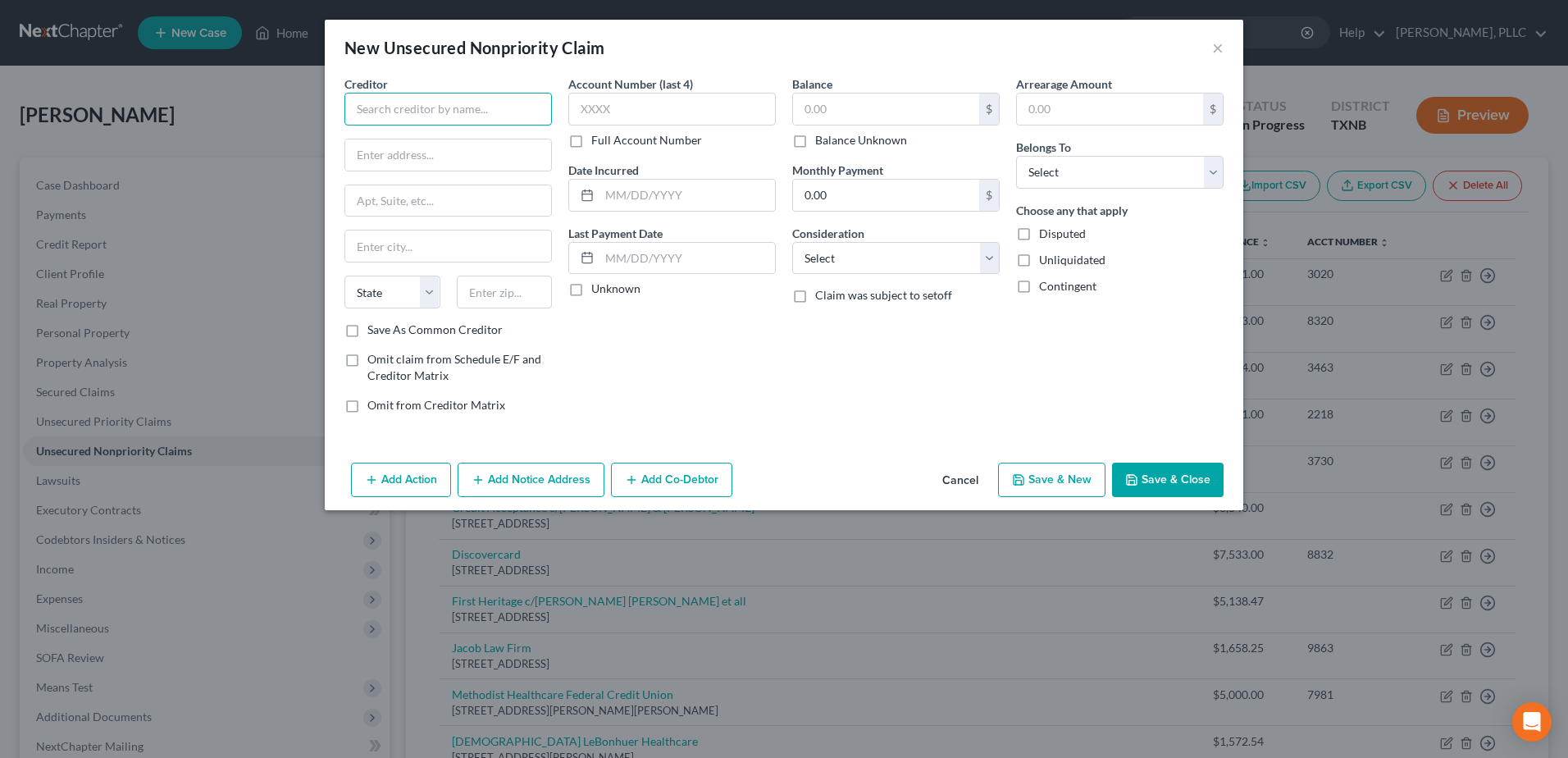
click at [417, 100] on input "text" at bounding box center [448, 109] width 208 height 33
paste input "Barclays Bank [US_STATE] c/o Knight & [PERSON_NAME]"
click at [874, 121] on input "text" at bounding box center [886, 109] width 187 height 31
drag, startPoint x: 1214, startPoint y: 182, endPoint x: 1189, endPoint y: 190, distance: 26.2
click at [1214, 182] on select "Select Debtor 1 Only Debtor 2 Only Debtor 1 And Debtor 2 Only At Least One Of T…" at bounding box center [1120, 172] width 208 height 33
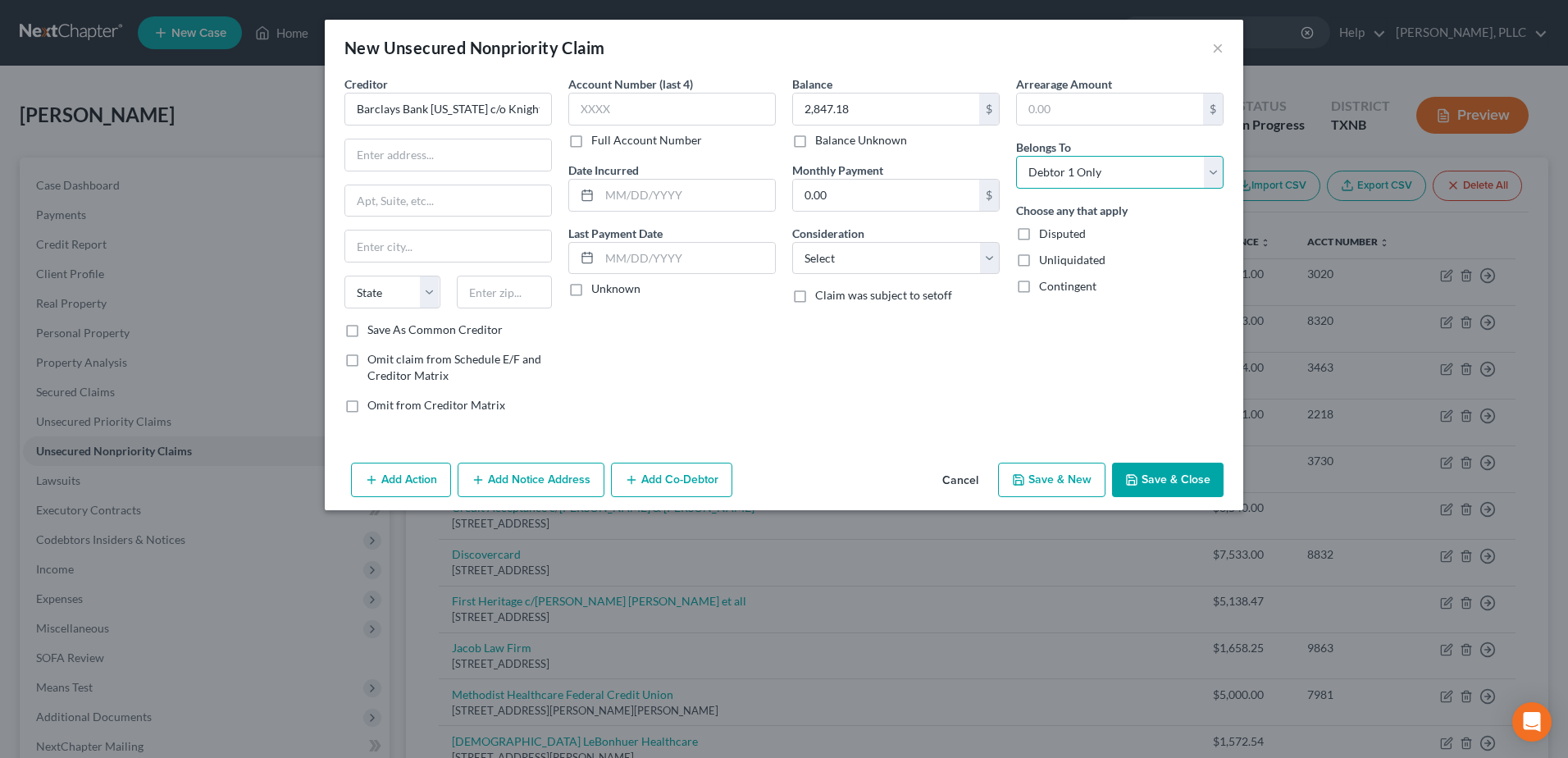
click at [1016, 156] on select "Select Debtor 1 Only Debtor 2 Only Debtor 1 And Debtor 2 Only At Least One Of T…" at bounding box center [1120, 172] width 208 height 33
click at [487, 160] on input "text" at bounding box center [448, 155] width 206 height 31
click at [1214, 483] on button "Save & Close" at bounding box center [1168, 480] width 112 height 35
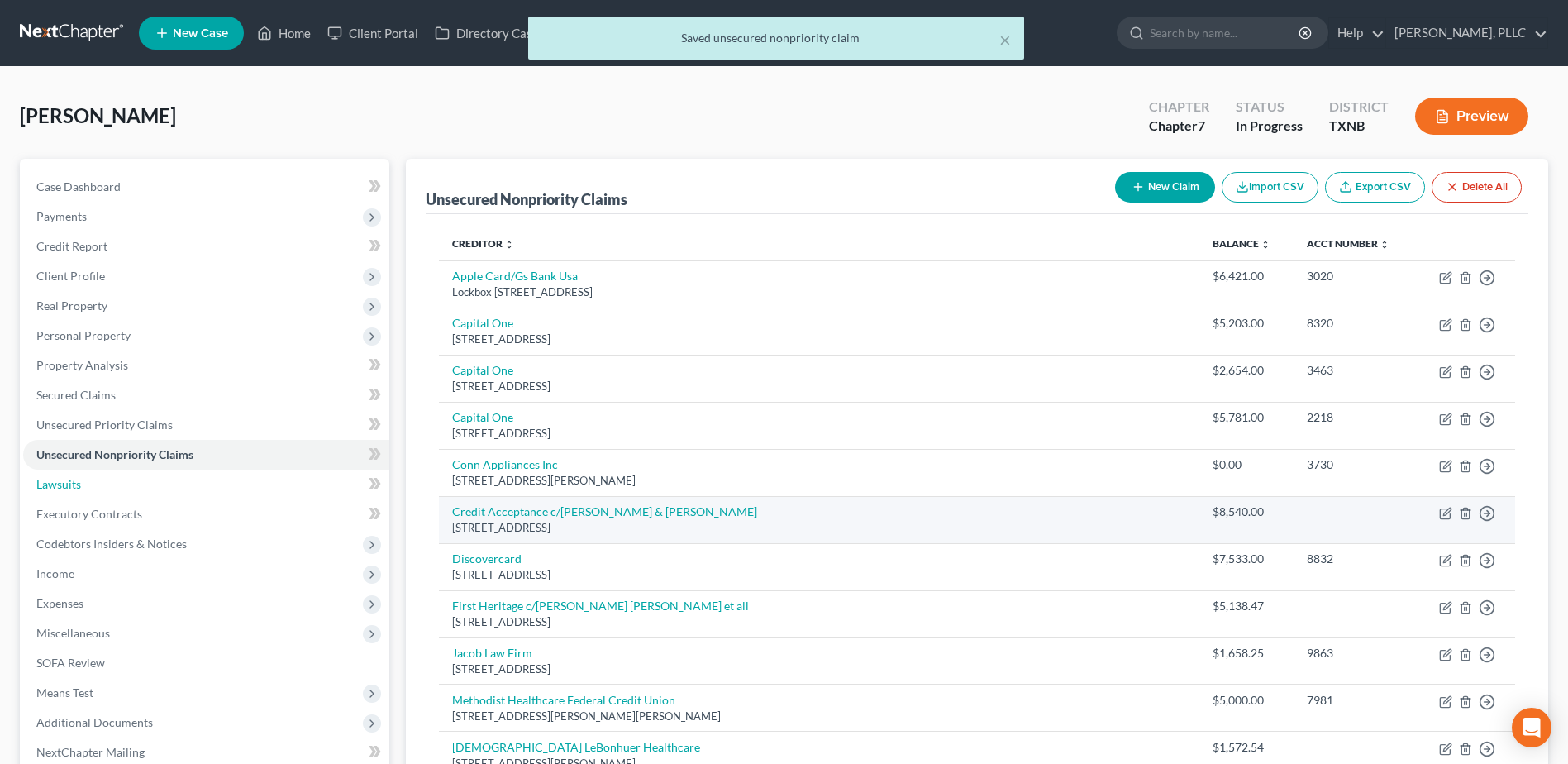
click at [76, 485] on span "Lawsuits" at bounding box center [59, 484] width 45 height 15
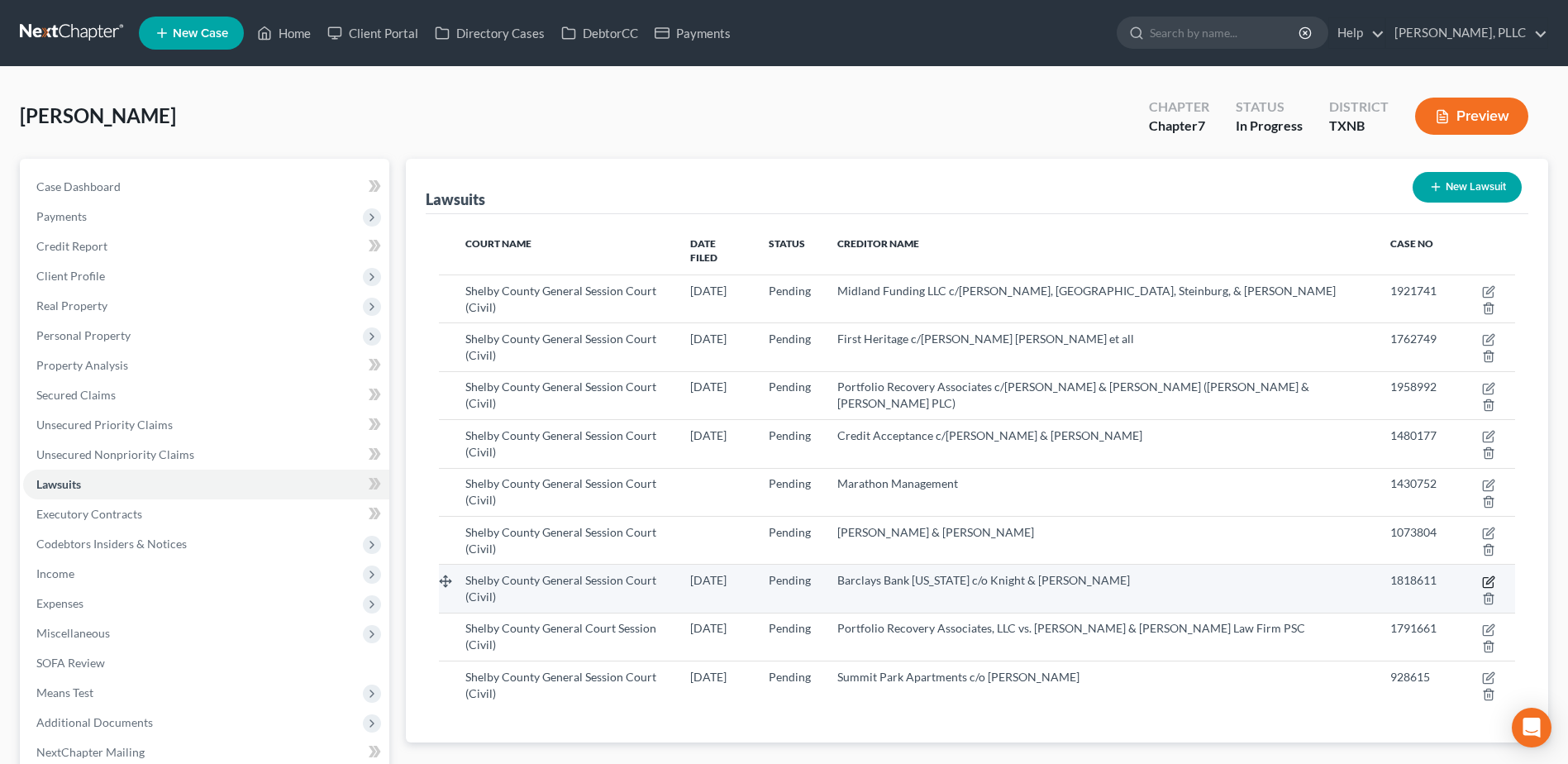
click at [1482, 576] on icon "button" at bounding box center [1489, 583] width 14 height 14
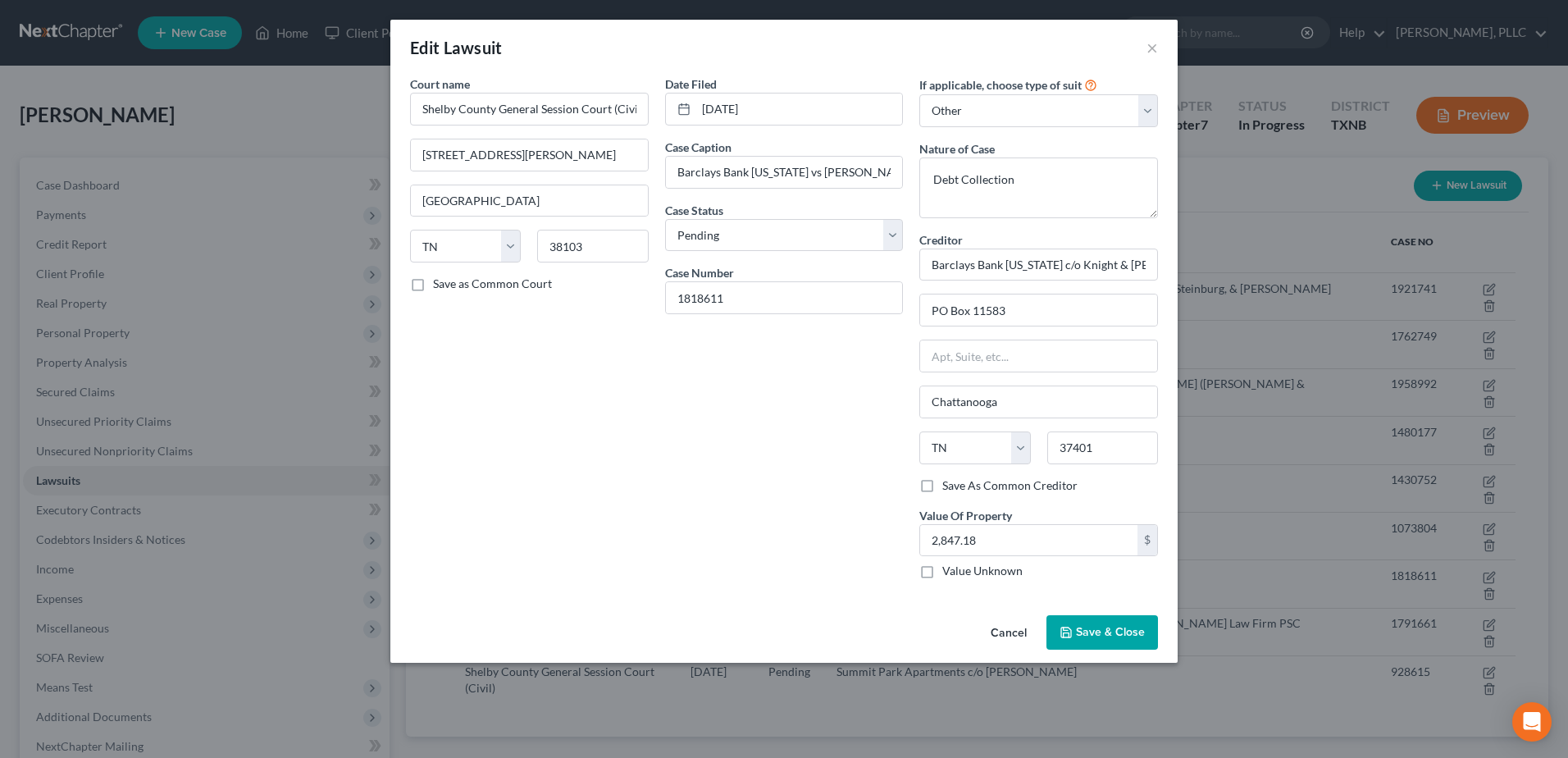
click at [1120, 637] on span "Save & Close" at bounding box center [1110, 632] width 69 height 14
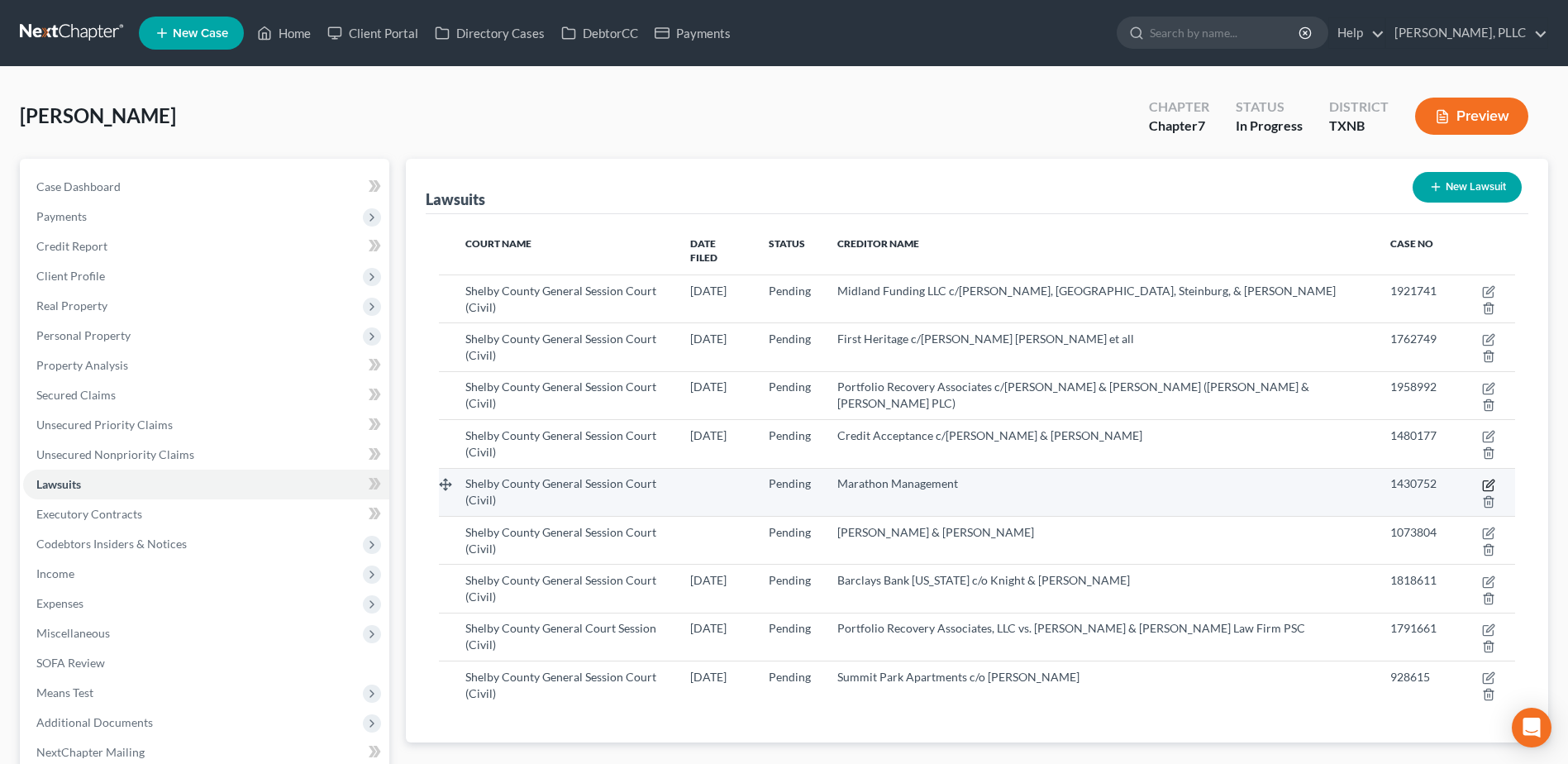
click at [1487, 480] on icon "button" at bounding box center [1490, 484] width 8 height 8
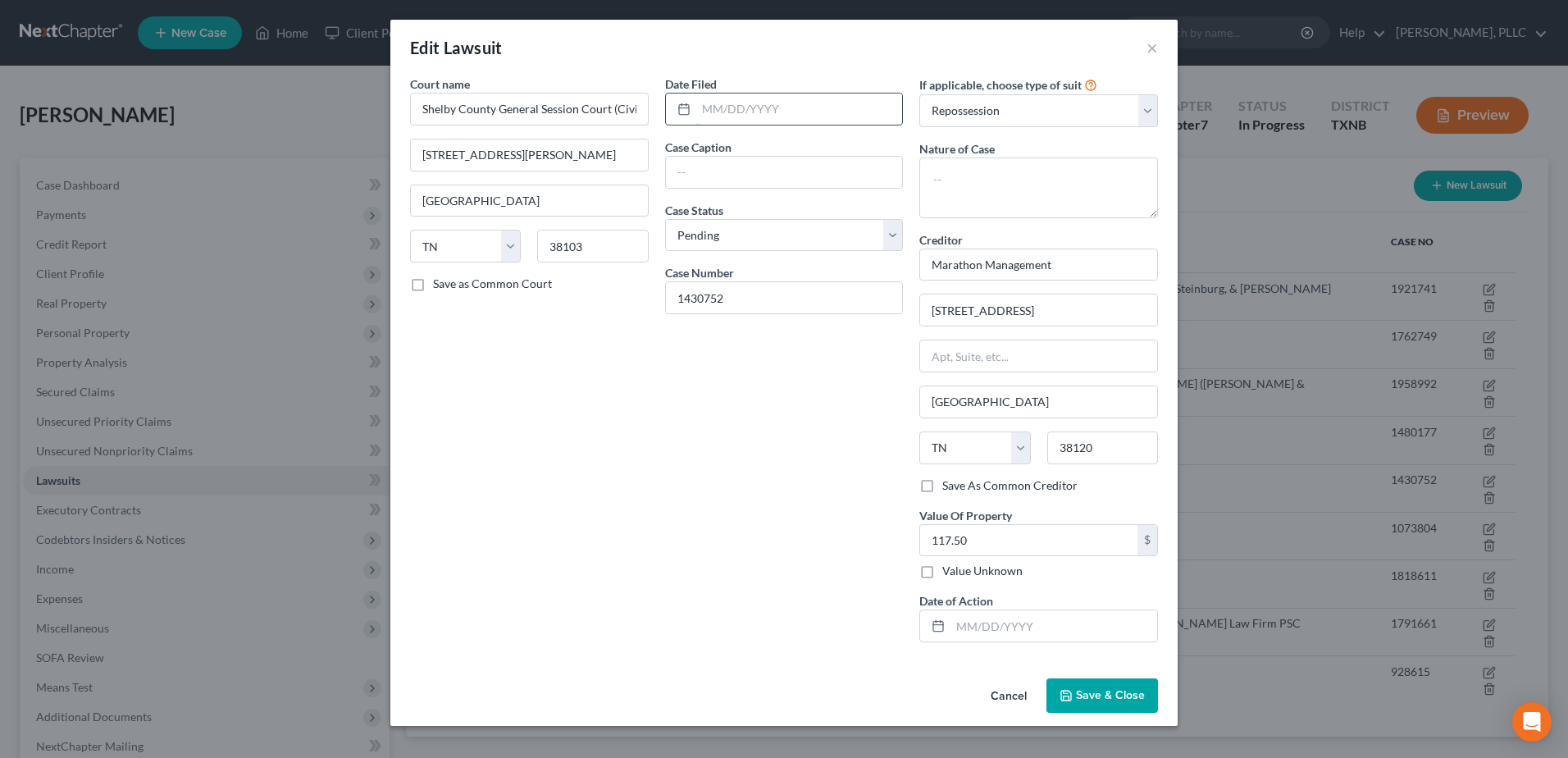
click at [742, 116] on input "text" at bounding box center [799, 109] width 207 height 31
click at [1056, 120] on select "Select Repossession Garnishment Foreclosure Attached, Seized, Or Levied Other" at bounding box center [1038, 111] width 238 height 33
click at [919, 94] on select "Select Repossession Garnishment Foreclosure Attached, Seized, Or Levied Other" at bounding box center [1038, 111] width 238 height 33
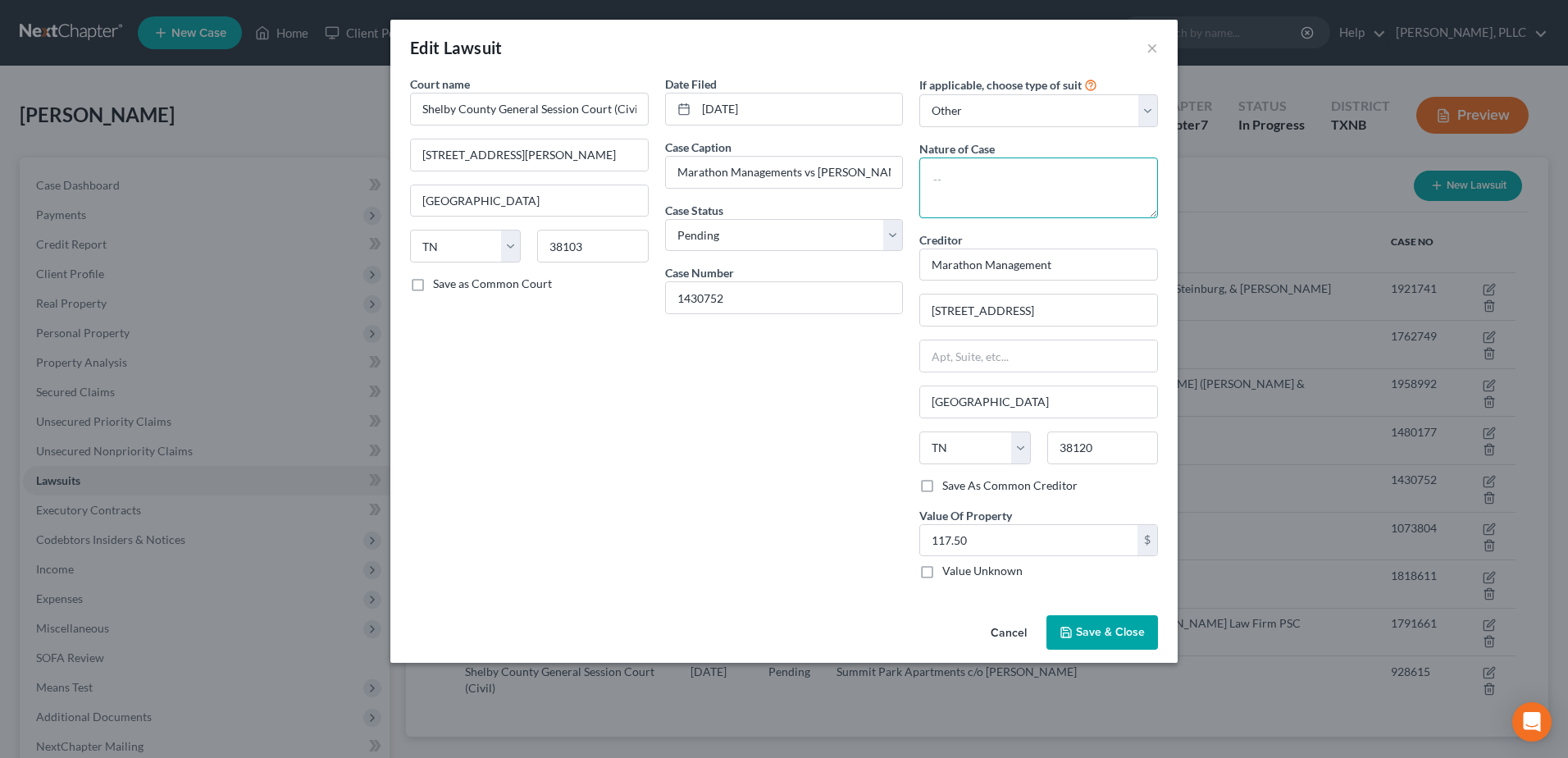
click at [1009, 185] on textarea at bounding box center [1038, 188] width 238 height 61
click at [1089, 265] on input "Marathon Management" at bounding box center [1038, 265] width 238 height 33
drag, startPoint x: 1117, startPoint y: 303, endPoint x: 896, endPoint y: 310, distance: 221.1
click at [896, 310] on div "Court name * Shelby County General Session Court (Civil) [STREET_ADDRESS][GEOGR…" at bounding box center [784, 333] width 764 height 517
click at [1115, 635] on span "Save & Close" at bounding box center [1110, 632] width 69 height 14
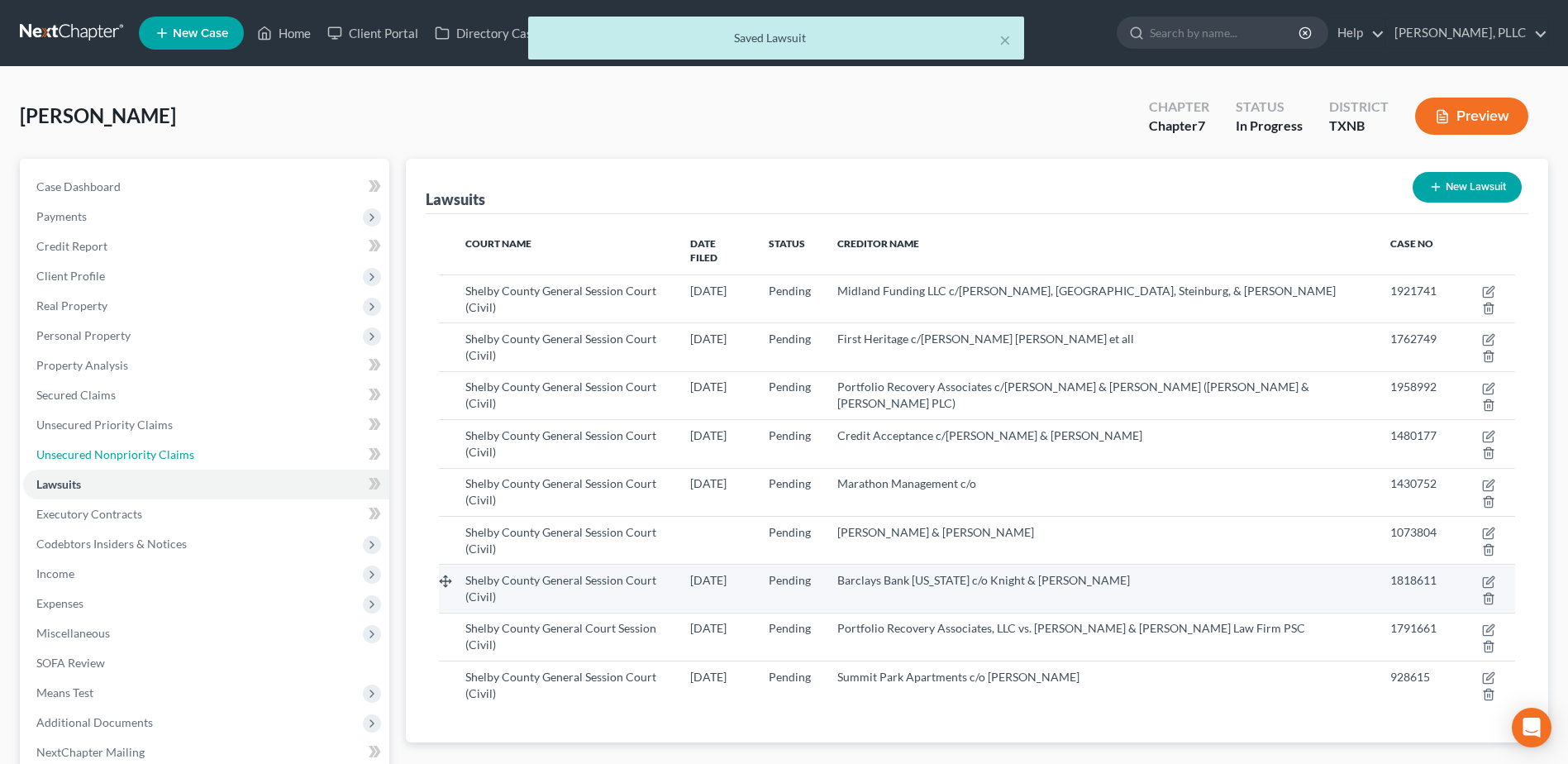
click at [134, 454] on span "Unsecured Nonpriority Claims" at bounding box center [115, 454] width 158 height 15
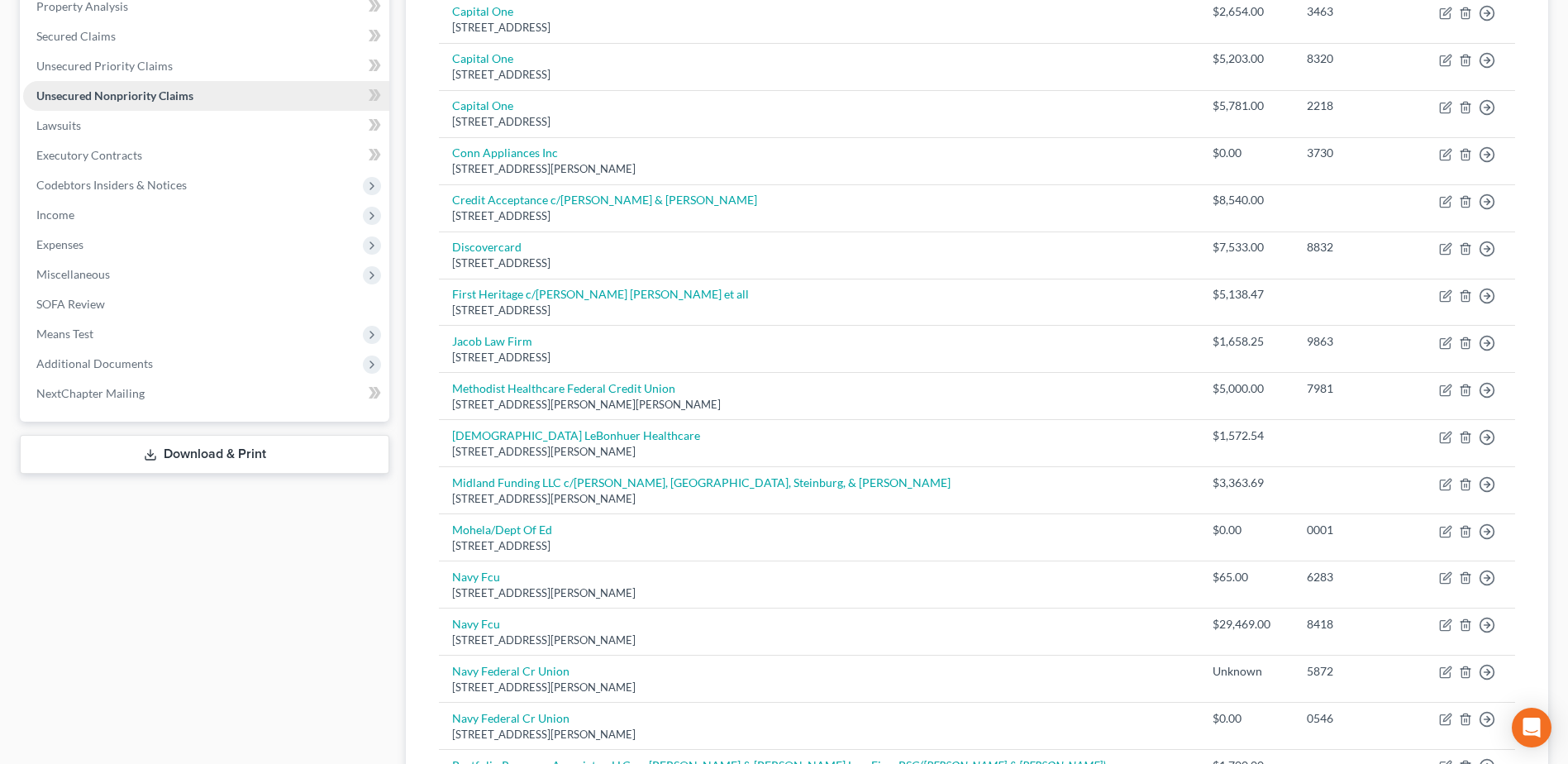
scroll to position [357, 0]
click at [65, 127] on span "Lawsuits" at bounding box center [59, 127] width 45 height 15
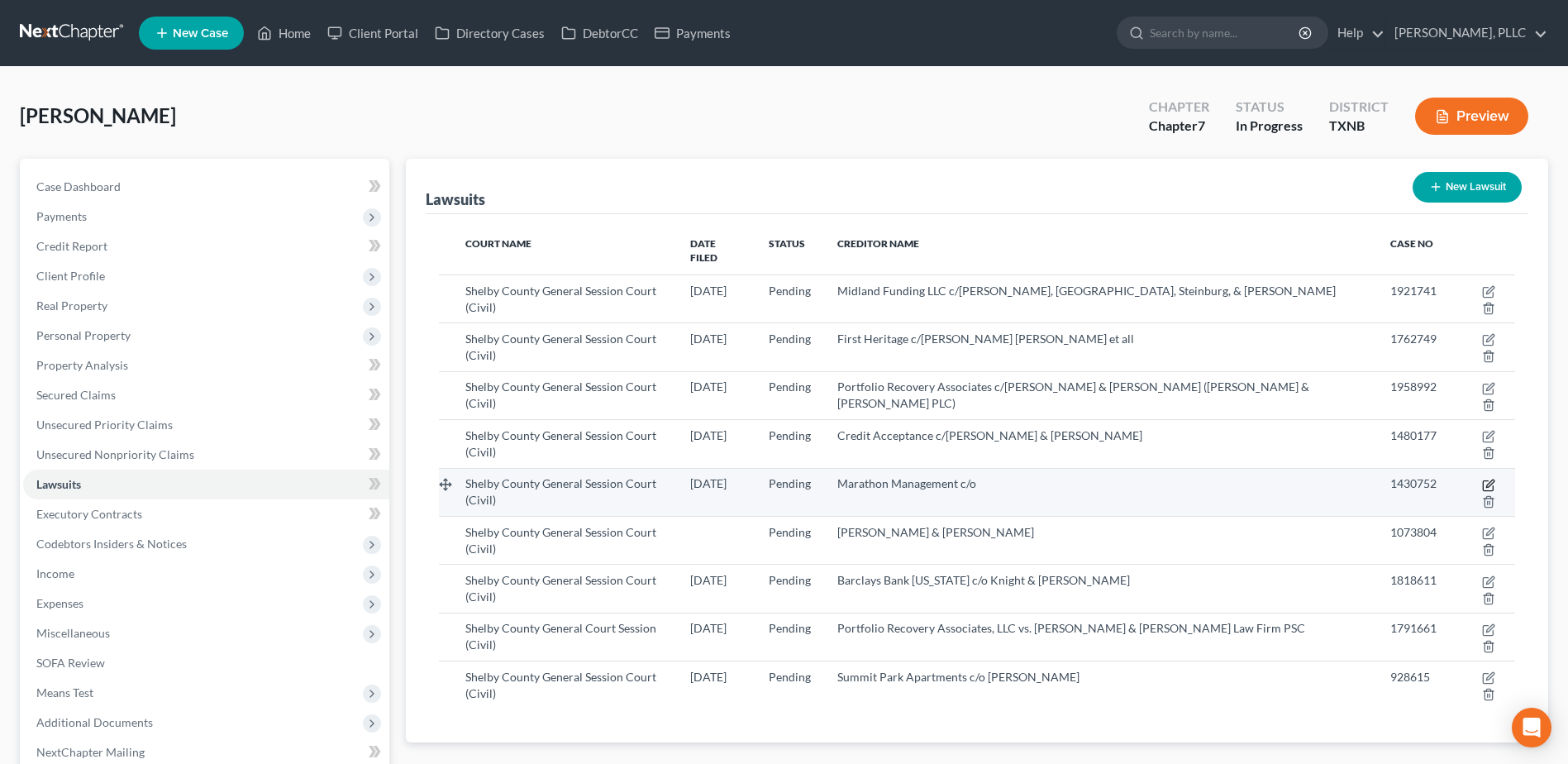
click at [1487, 480] on icon "button" at bounding box center [1490, 484] width 8 height 8
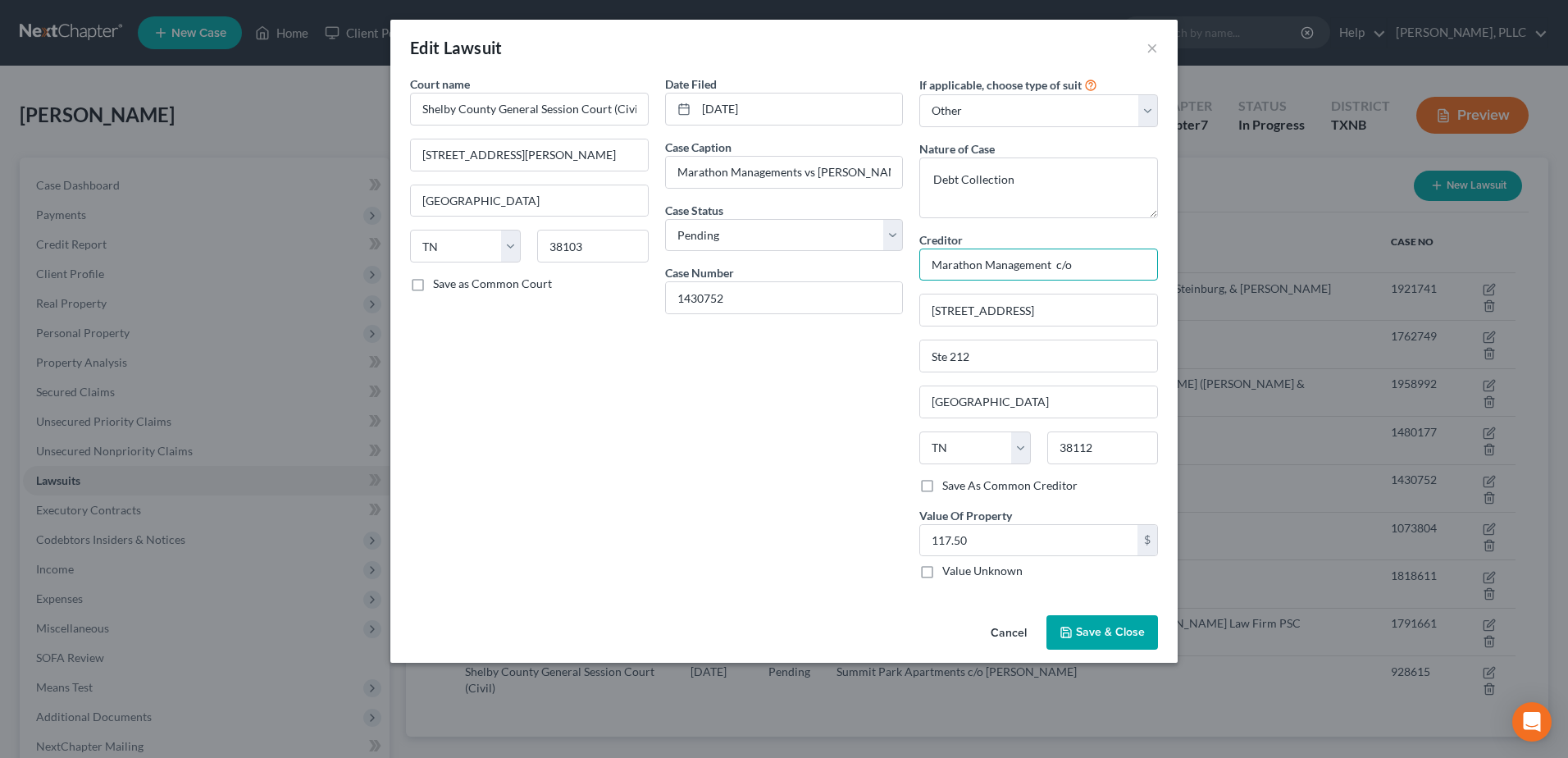
click at [1092, 270] on input "Marathon Management c/o" at bounding box center [1038, 265] width 238 height 33
drag, startPoint x: 1151, startPoint y: 270, endPoint x: 929, endPoint y: 288, distance: 222.7
click at [929, 288] on div "Creditor * Marathon Management c/o [PERSON_NAME] [GEOGRAPHIC_DATA] [US_STATE][G…" at bounding box center [1038, 355] width 238 height 246
drag, startPoint x: 1098, startPoint y: 632, endPoint x: 1255, endPoint y: 749, distance: 195.8
click at [1098, 631] on span "Save & Close" at bounding box center [1110, 632] width 69 height 14
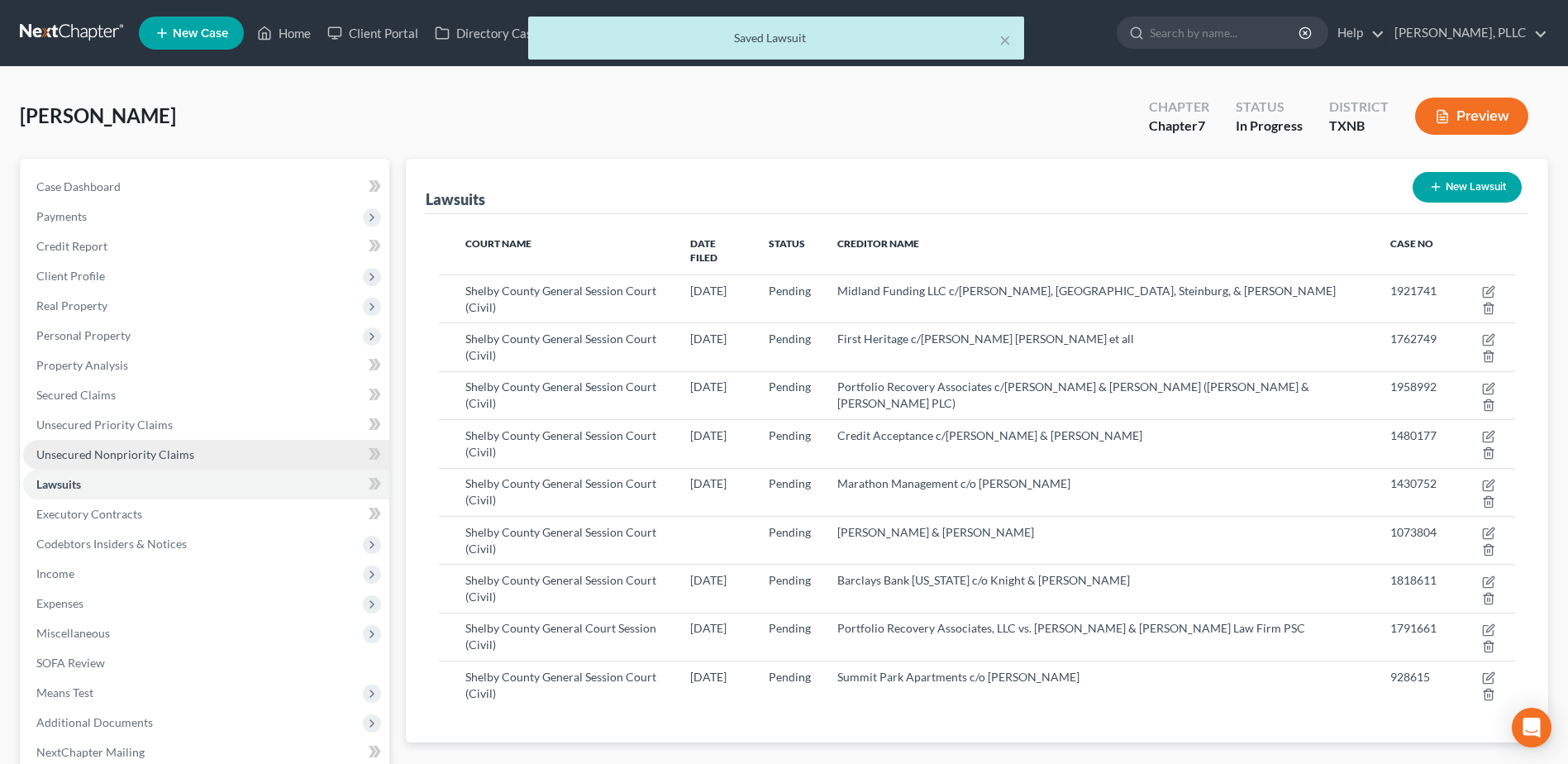
click at [160, 452] on span "Unsecured Nonpriority Claims" at bounding box center [115, 454] width 158 height 15
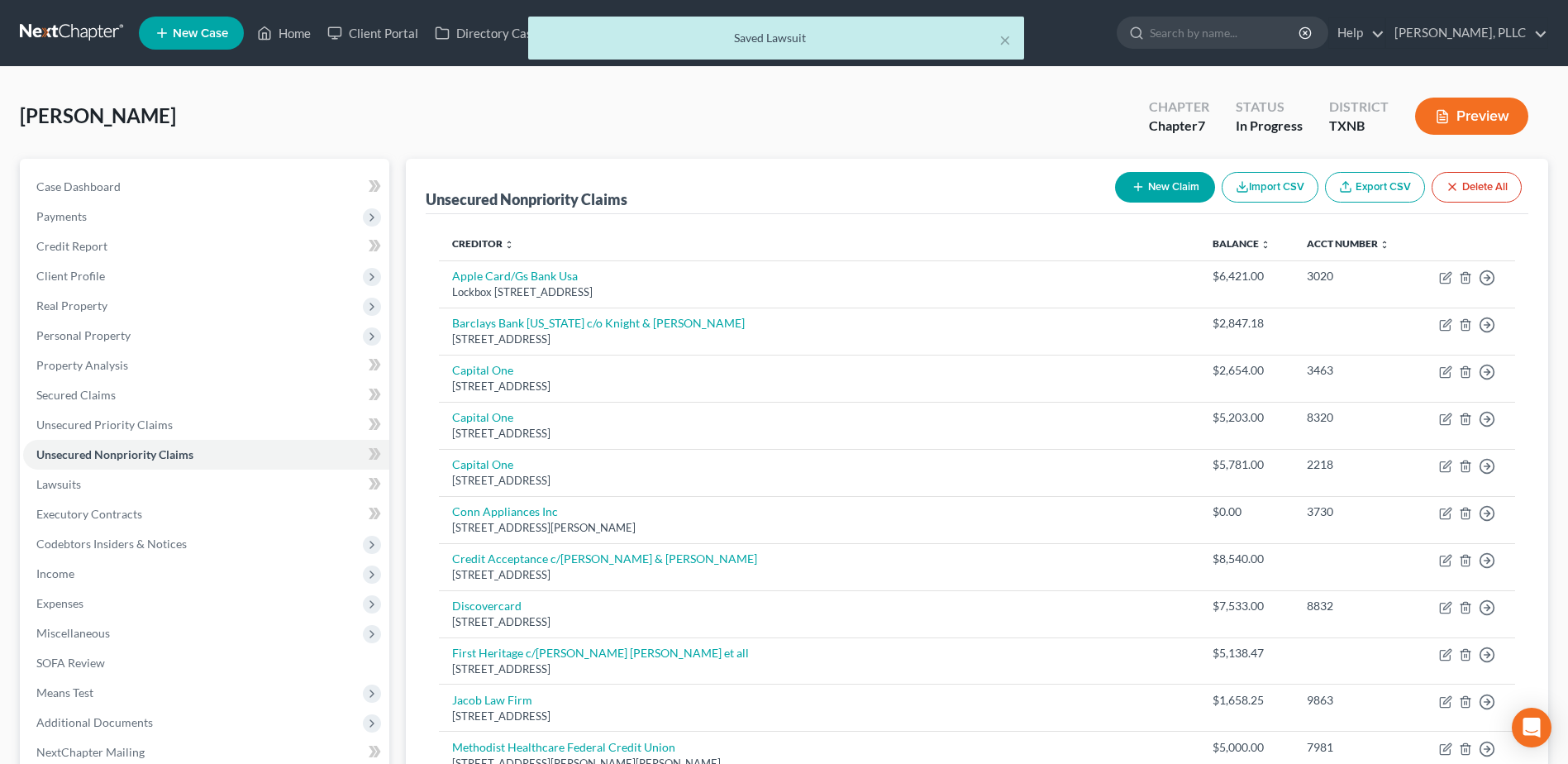
click at [1138, 183] on icon "button" at bounding box center [1139, 187] width 14 height 14
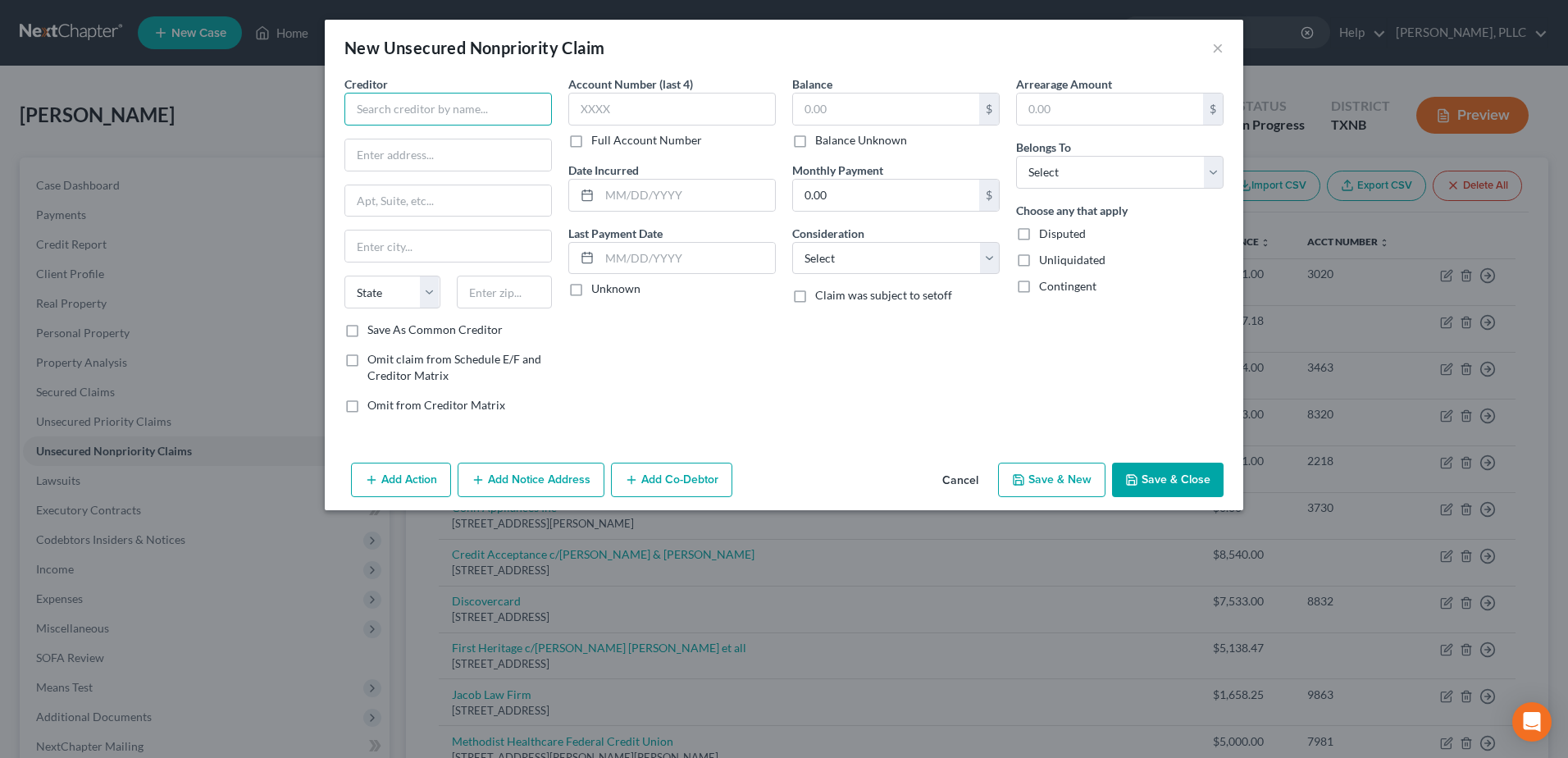
click at [477, 115] on input "text" at bounding box center [448, 109] width 208 height 33
paste input "Marathon Management c/o [PERSON_NAME]"
click at [840, 117] on input "text" at bounding box center [886, 109] width 187 height 31
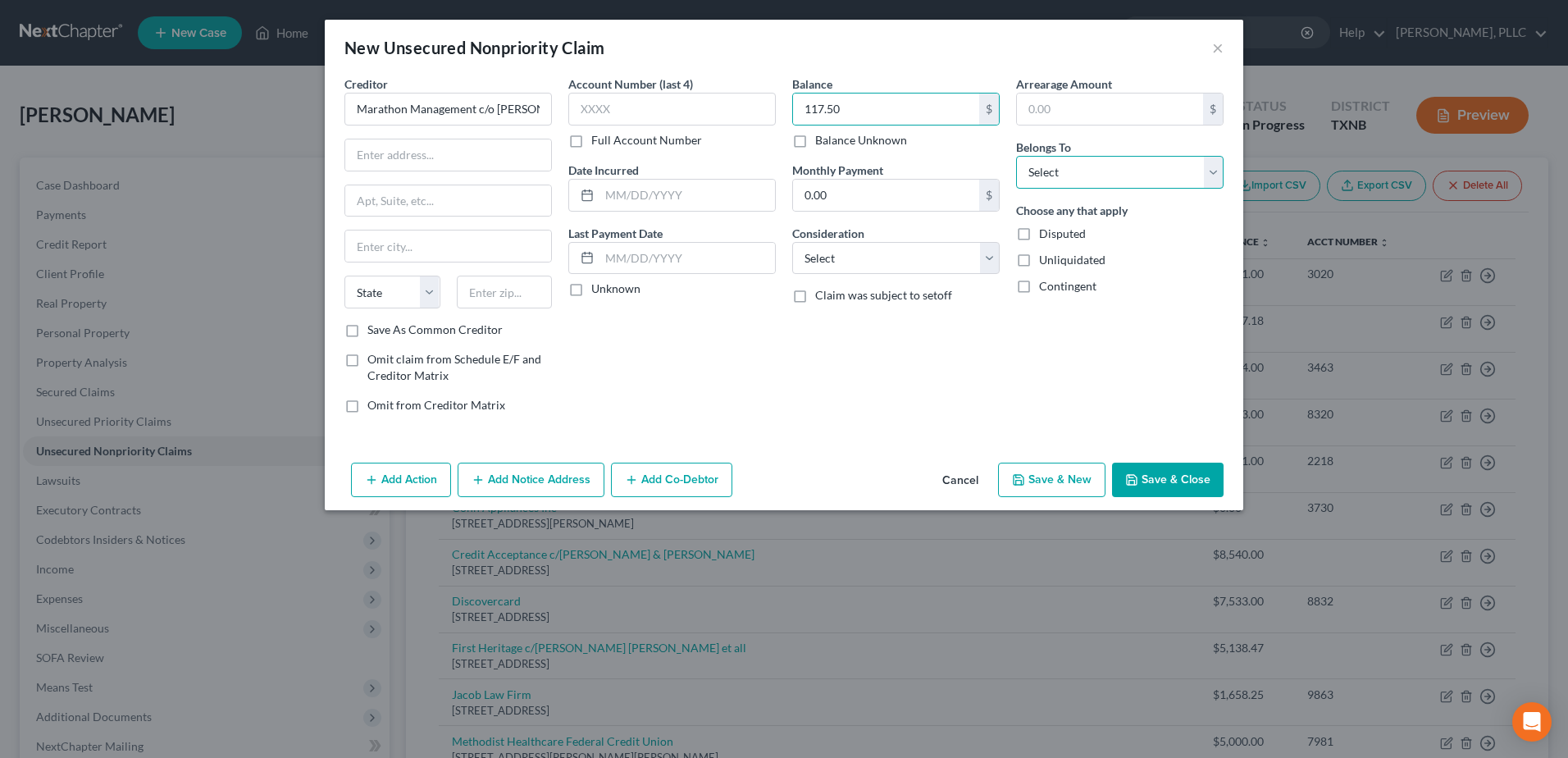
click at [1207, 175] on select "Select Debtor 1 Only Debtor 2 Only Debtor 1 And Debtor 2 Only At Least One Of T…" at bounding box center [1120, 172] width 208 height 33
click at [1016, 156] on select "Select Debtor 1 Only Debtor 2 Only Debtor 1 And Debtor 2 Only At Least One Of T…" at bounding box center [1120, 172] width 208 height 33
click at [483, 154] on input "text" at bounding box center [448, 155] width 206 height 31
click at [1180, 480] on button "Save & Close" at bounding box center [1168, 480] width 112 height 35
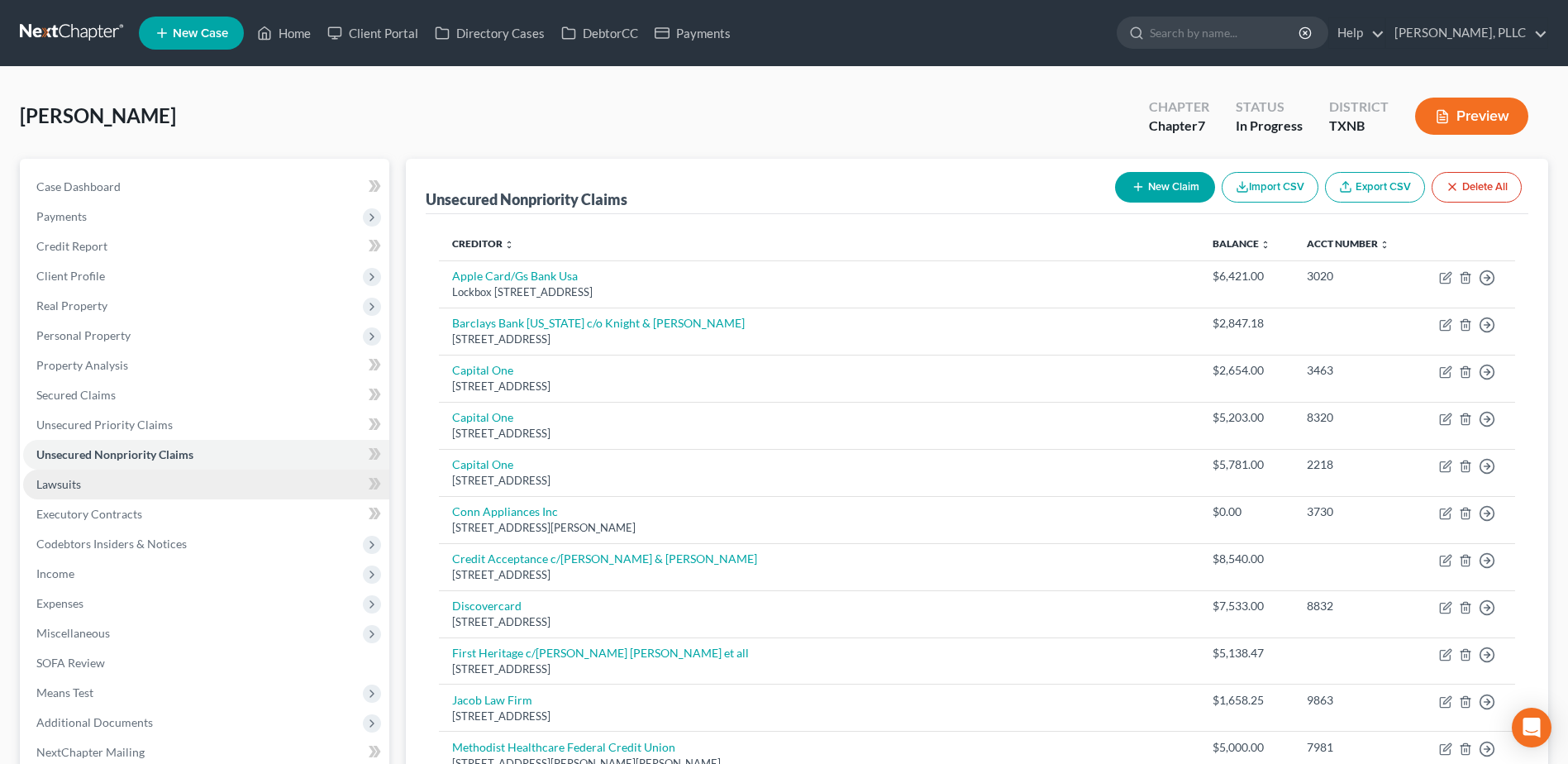
click at [65, 487] on span "Lawsuits" at bounding box center [59, 484] width 45 height 15
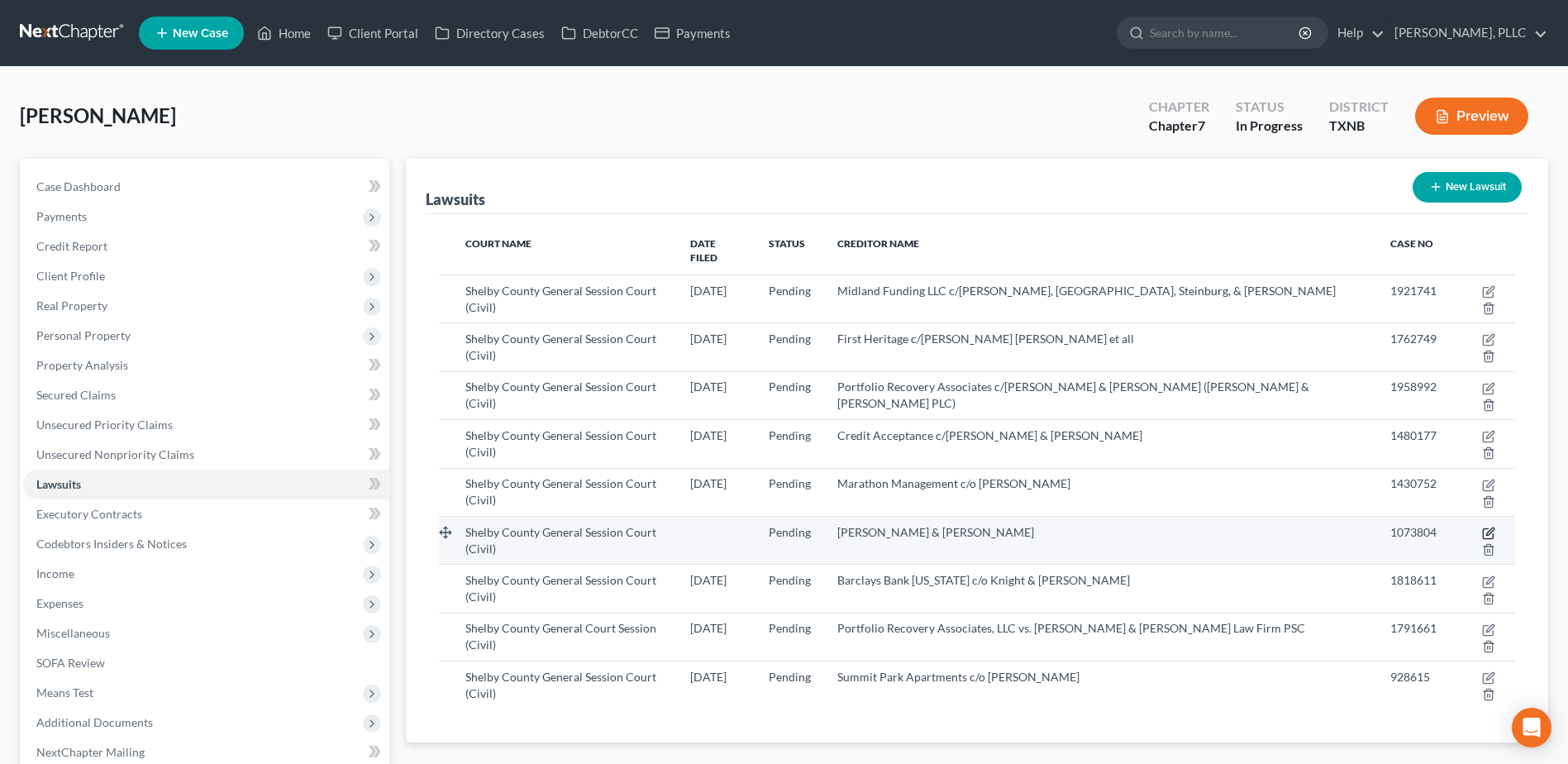
click at [1487, 527] on icon "button" at bounding box center [1490, 531] width 8 height 8
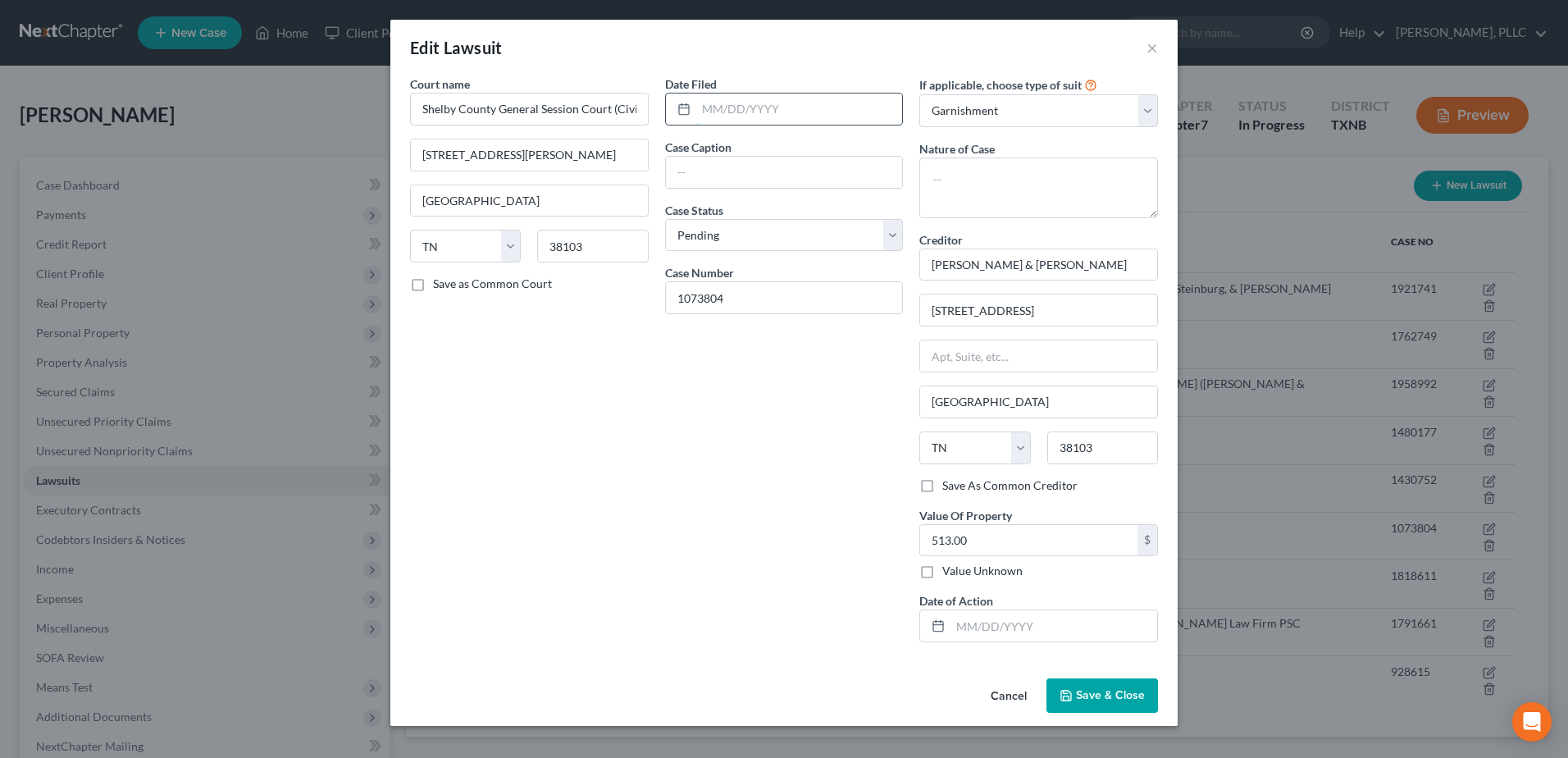
click at [755, 97] on input "text" at bounding box center [799, 109] width 207 height 31
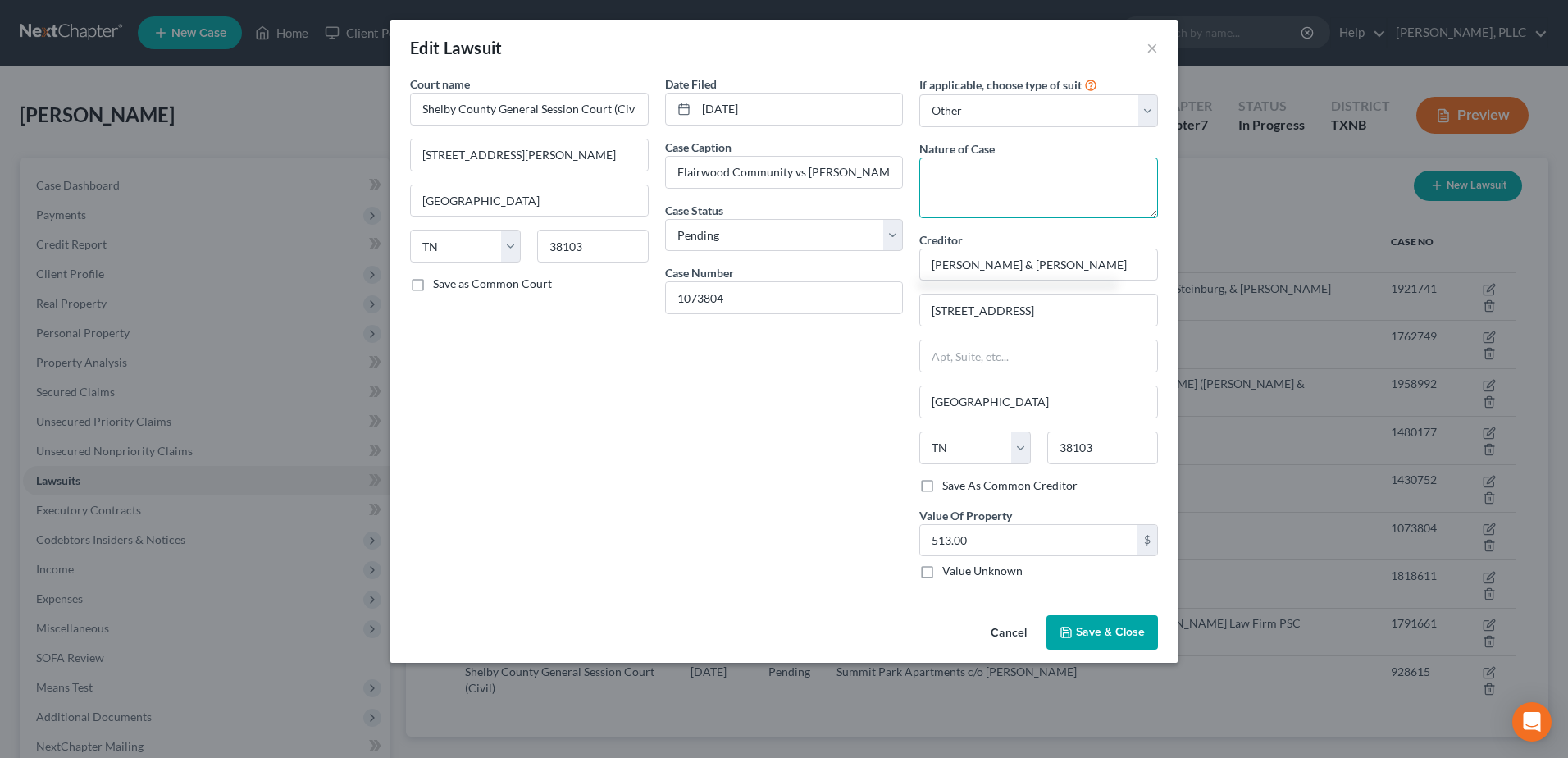
click at [1002, 191] on textarea at bounding box center [1038, 188] width 238 height 61
click at [929, 265] on input "[PERSON_NAME] & [PERSON_NAME]" at bounding box center [1038, 265] width 238 height 33
click at [1014, 348] on input "text" at bounding box center [1038, 356] width 237 height 31
click at [1113, 317] on input "[STREET_ADDRESS]" at bounding box center [1038, 310] width 237 height 31
drag, startPoint x: 923, startPoint y: 263, endPoint x: 1191, endPoint y: 261, distance: 268.0
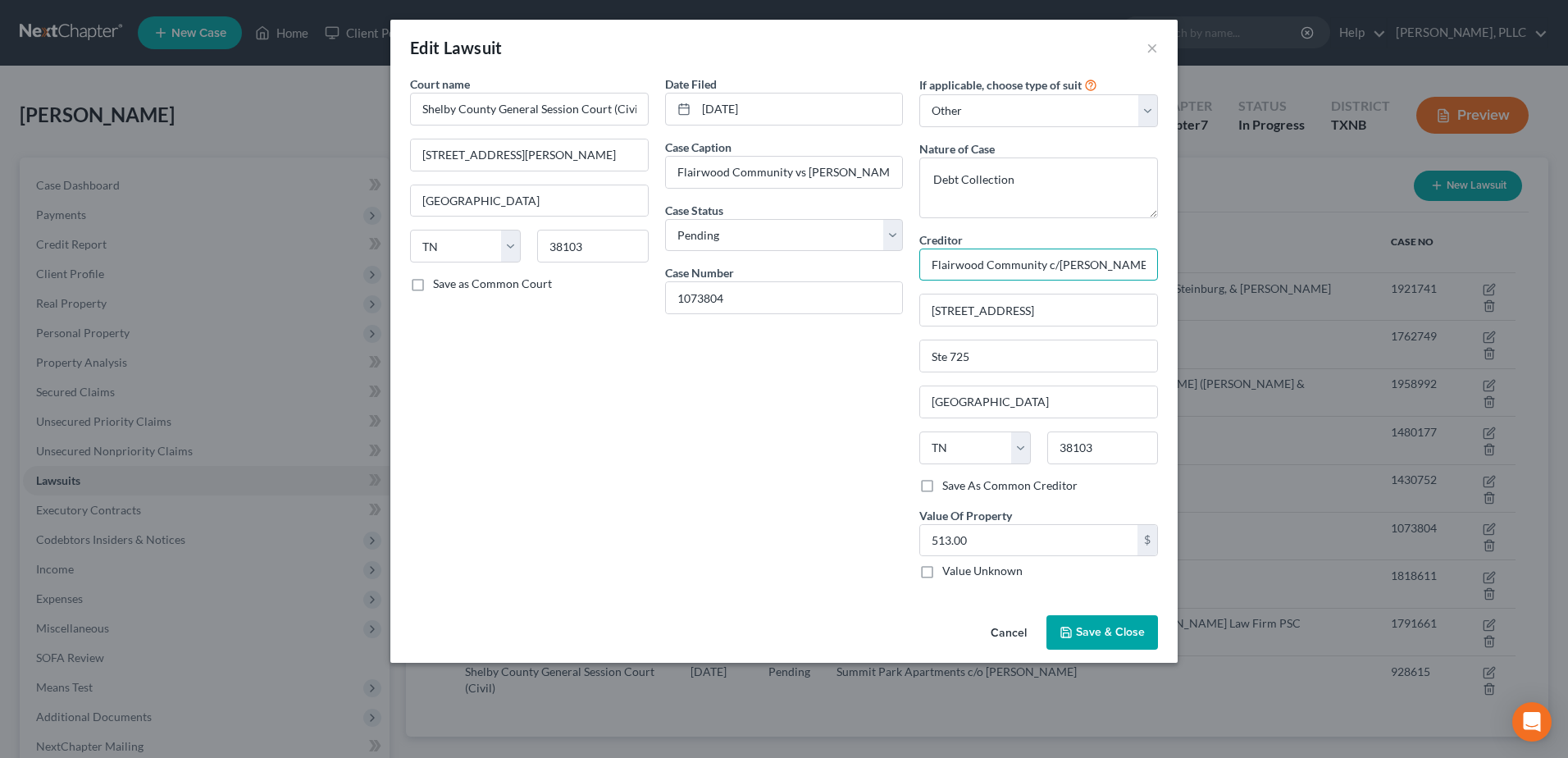
click at [1191, 261] on div "Edit Lawsuit × Court name * Shelby County General Session Court (Civil) [STREET…" at bounding box center [784, 379] width 1568 height 758
click at [1108, 635] on span "Save & Close" at bounding box center [1110, 632] width 69 height 14
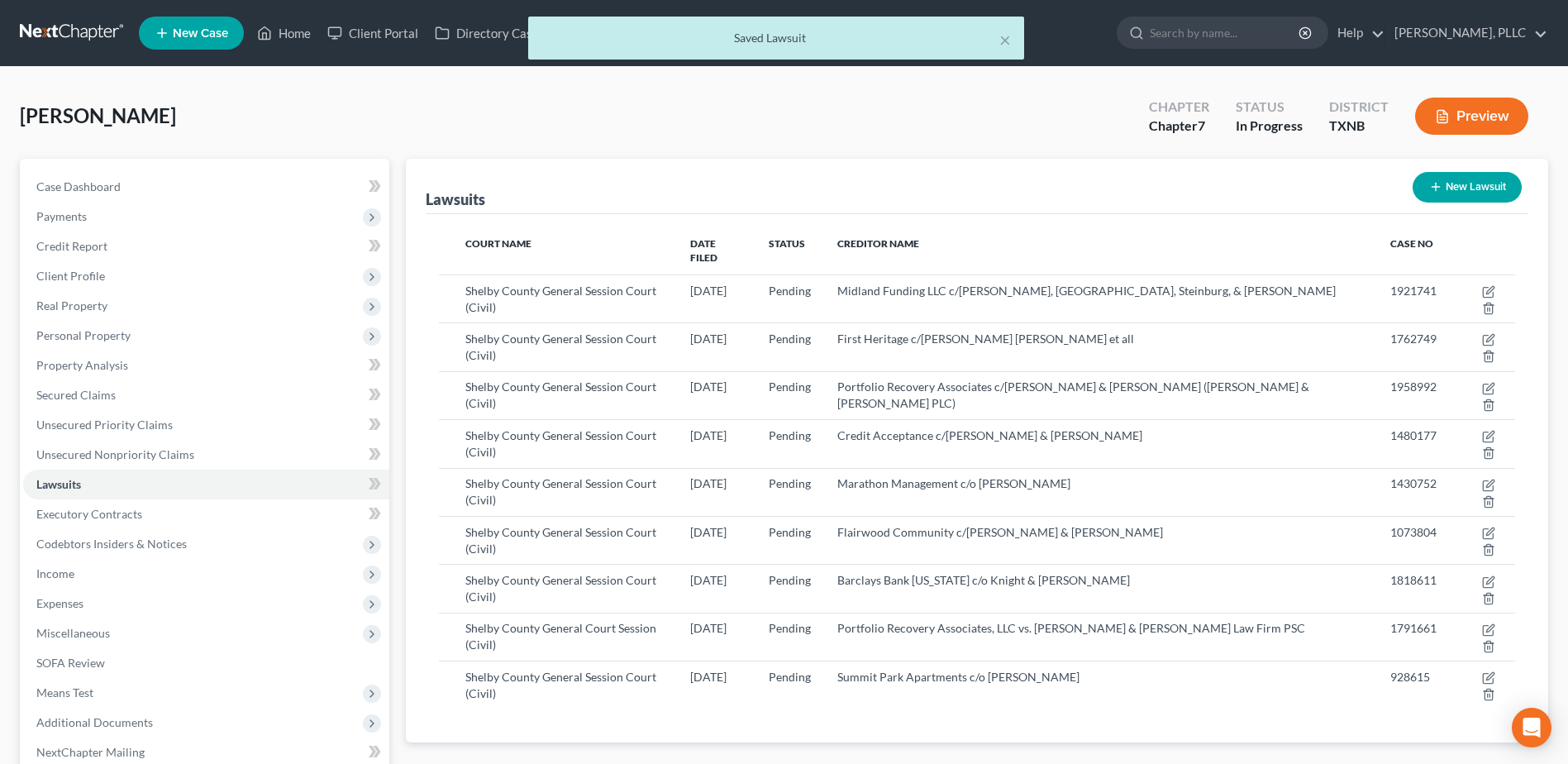
click at [119, 454] on span "Unsecured Nonpriority Claims" at bounding box center [115, 454] width 158 height 15
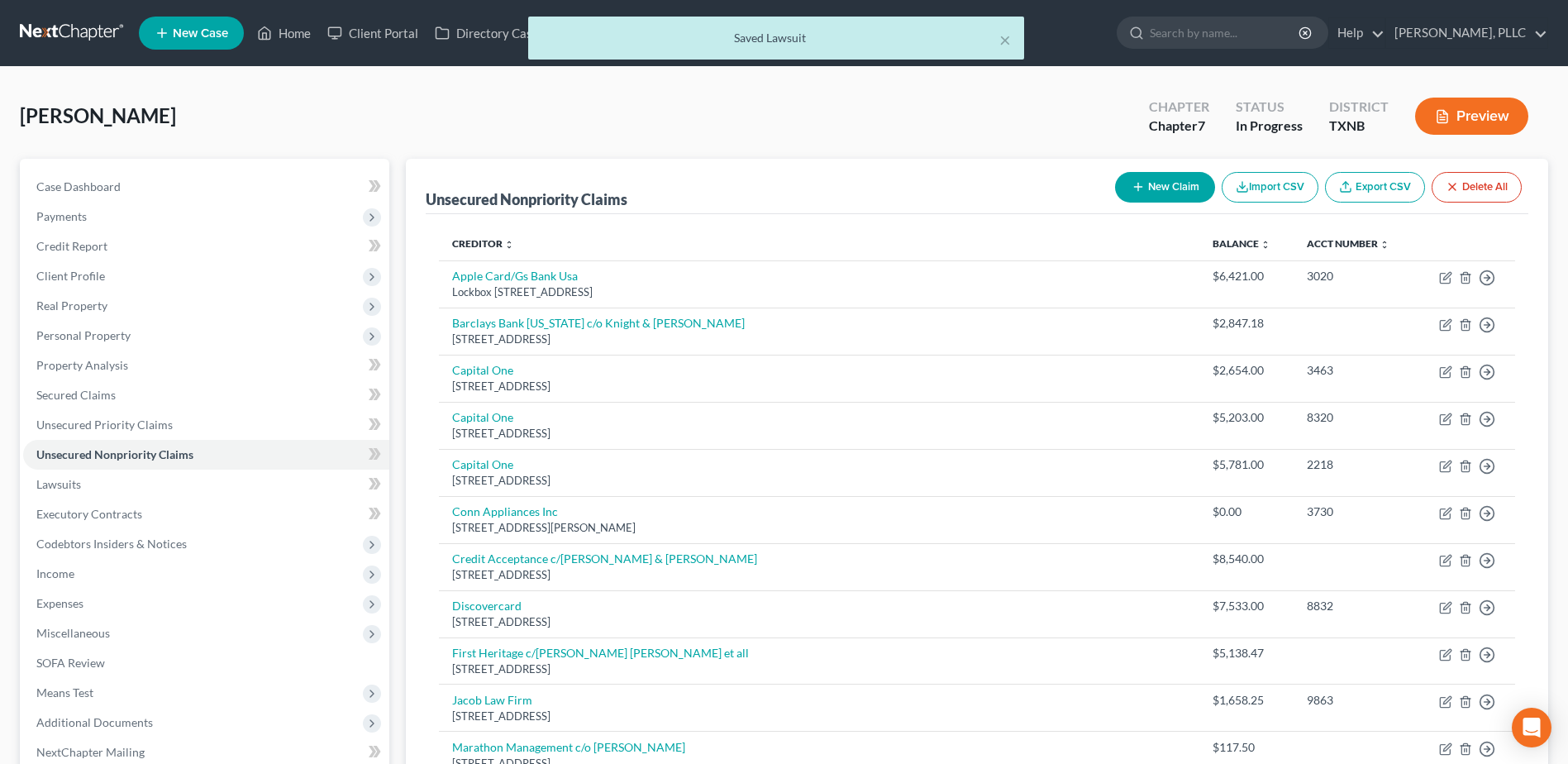
click at [1145, 196] on button "New Claim" at bounding box center [1165, 187] width 100 height 31
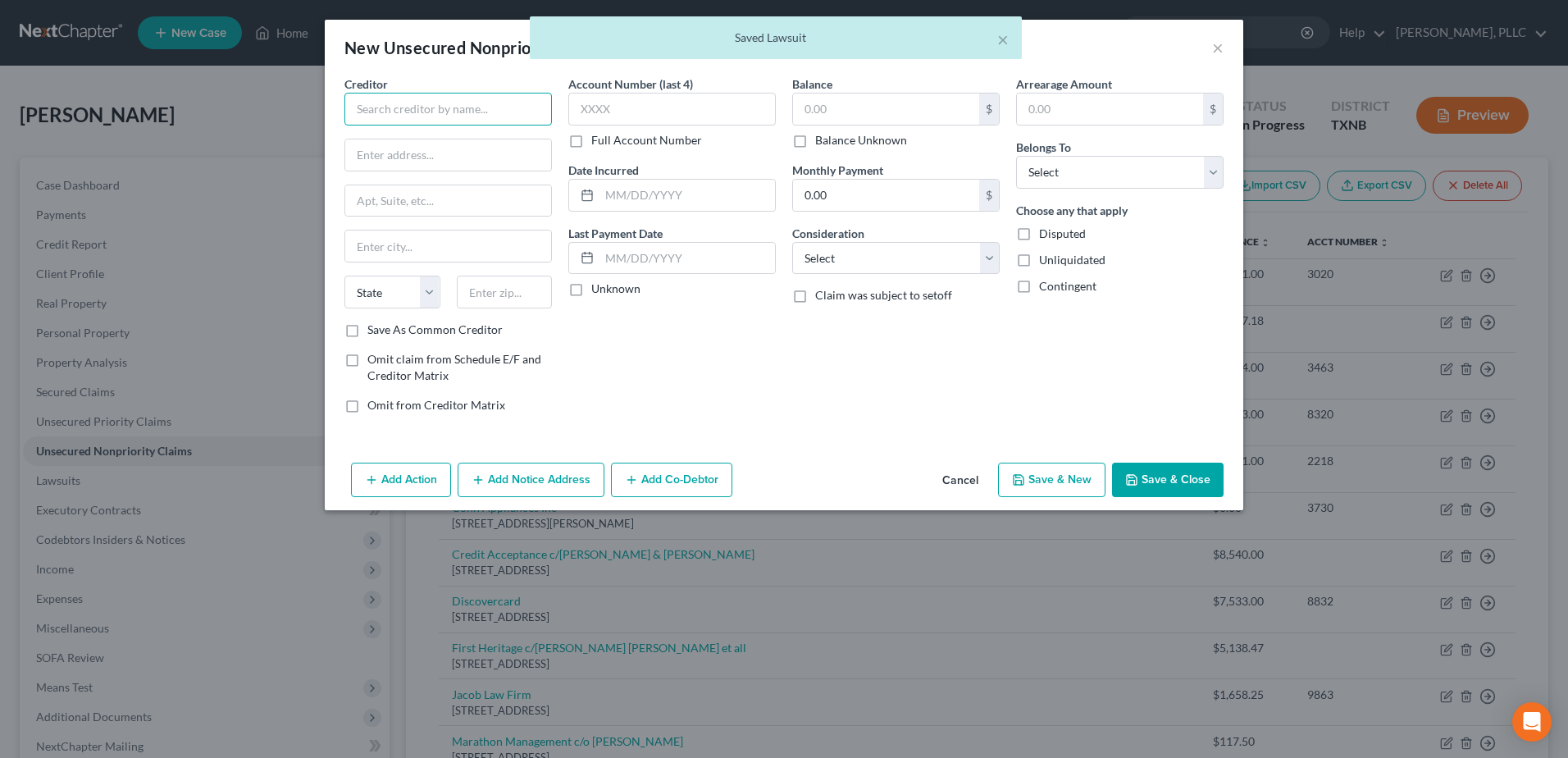
click at [509, 115] on input "text" at bounding box center [448, 109] width 208 height 33
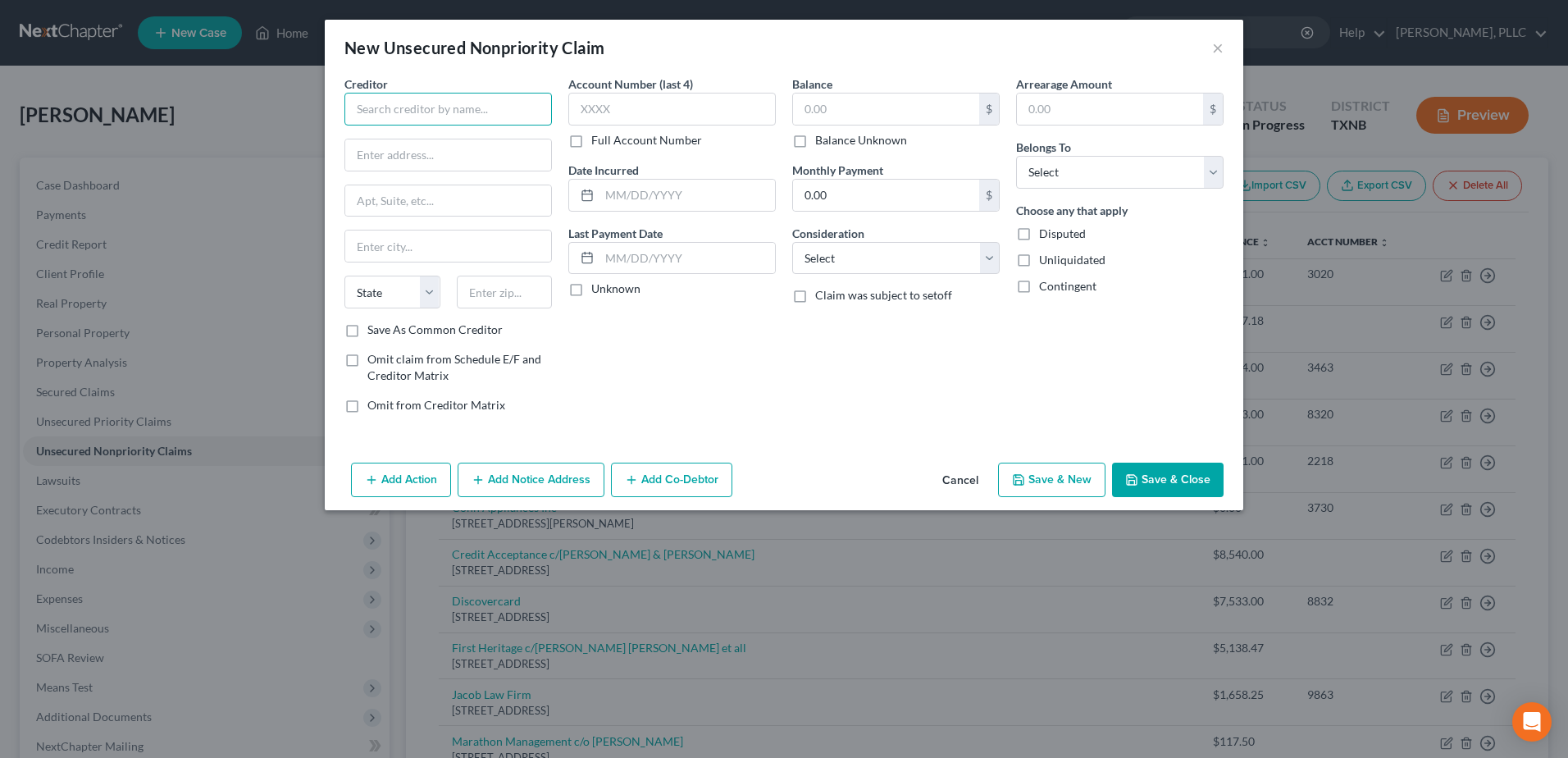
paste input "Flairwood Community c/[PERSON_NAME] & [PERSON_NAME]"
click at [819, 101] on input "text" at bounding box center [886, 109] width 187 height 31
click at [1207, 182] on select "Select Debtor 1 Only Debtor 2 Only Debtor 1 And Debtor 2 Only At Least One Of T…" at bounding box center [1120, 172] width 208 height 33
click at [1016, 156] on select "Select Debtor 1 Only Debtor 2 Only Debtor 1 And Debtor 2 Only At Least One Of T…" at bounding box center [1120, 172] width 208 height 33
click at [494, 160] on input "text" at bounding box center [448, 155] width 206 height 31
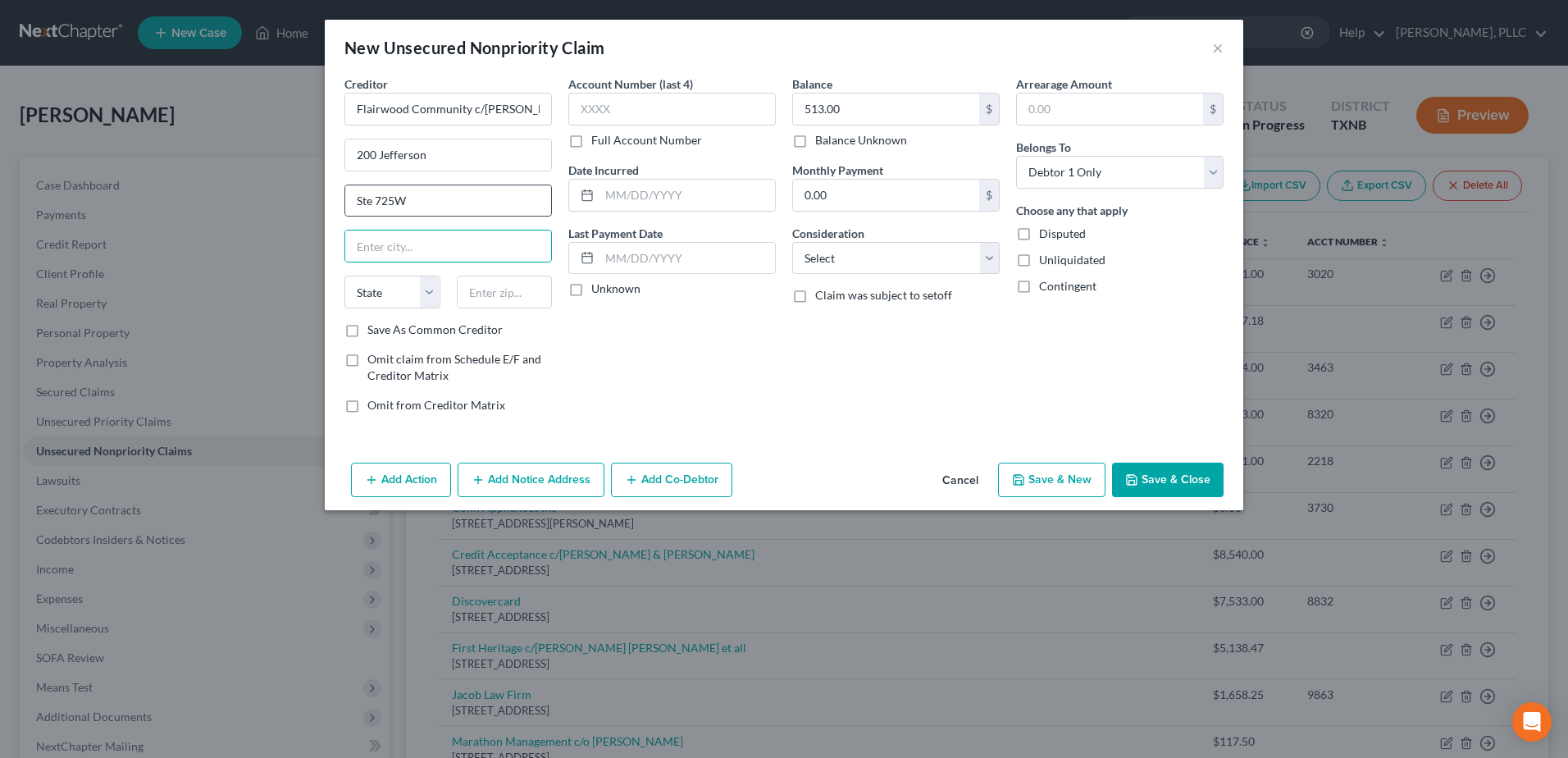
click at [470, 216] on div "Ste 725W" at bounding box center [448, 201] width 208 height 33
click at [467, 198] on input "Ste 725W" at bounding box center [448, 201] width 206 height 31
click at [1184, 472] on button "Save & Close" at bounding box center [1168, 480] width 112 height 35
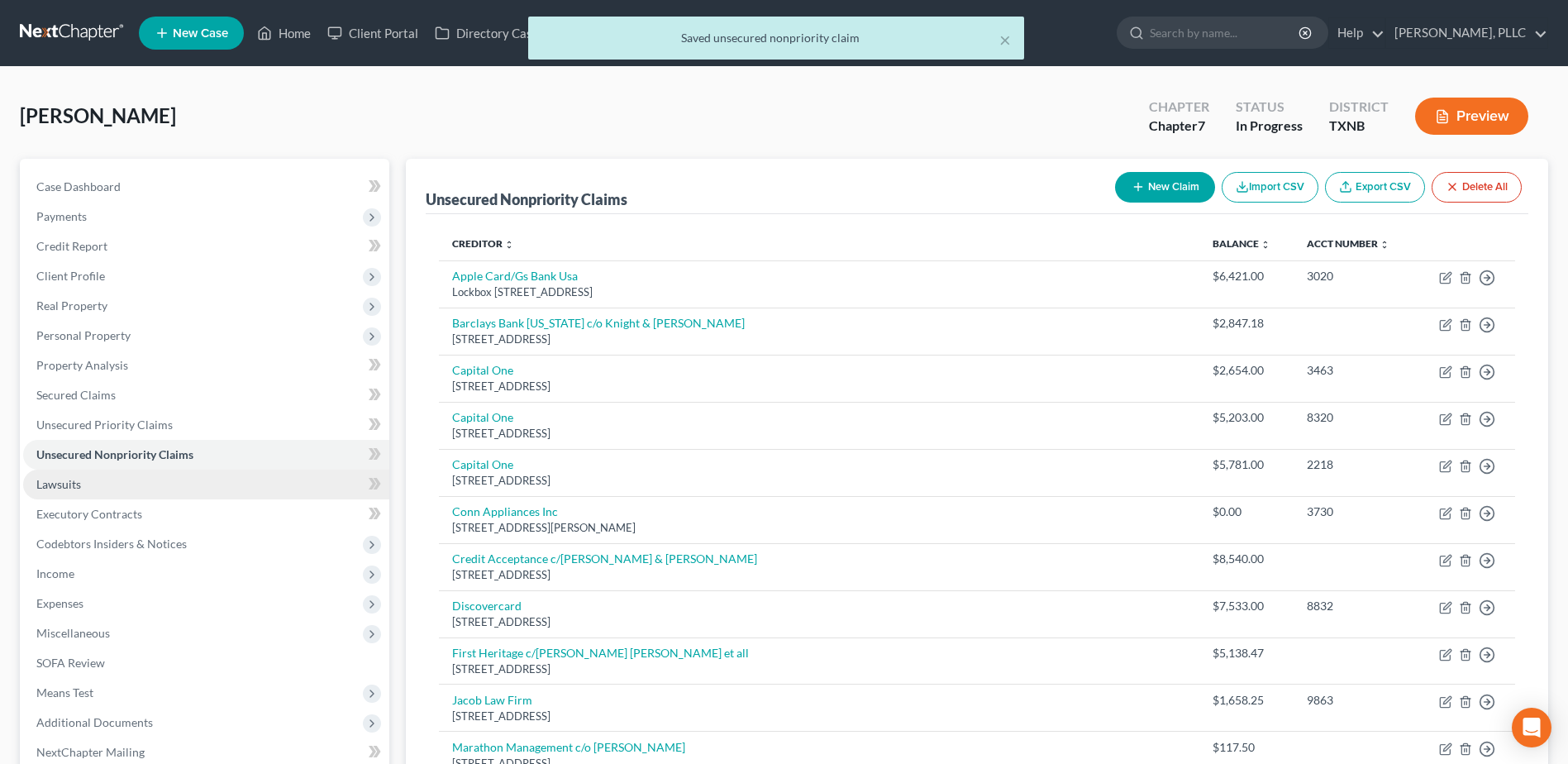
click at [88, 485] on link "Lawsuits" at bounding box center [206, 484] width 366 height 30
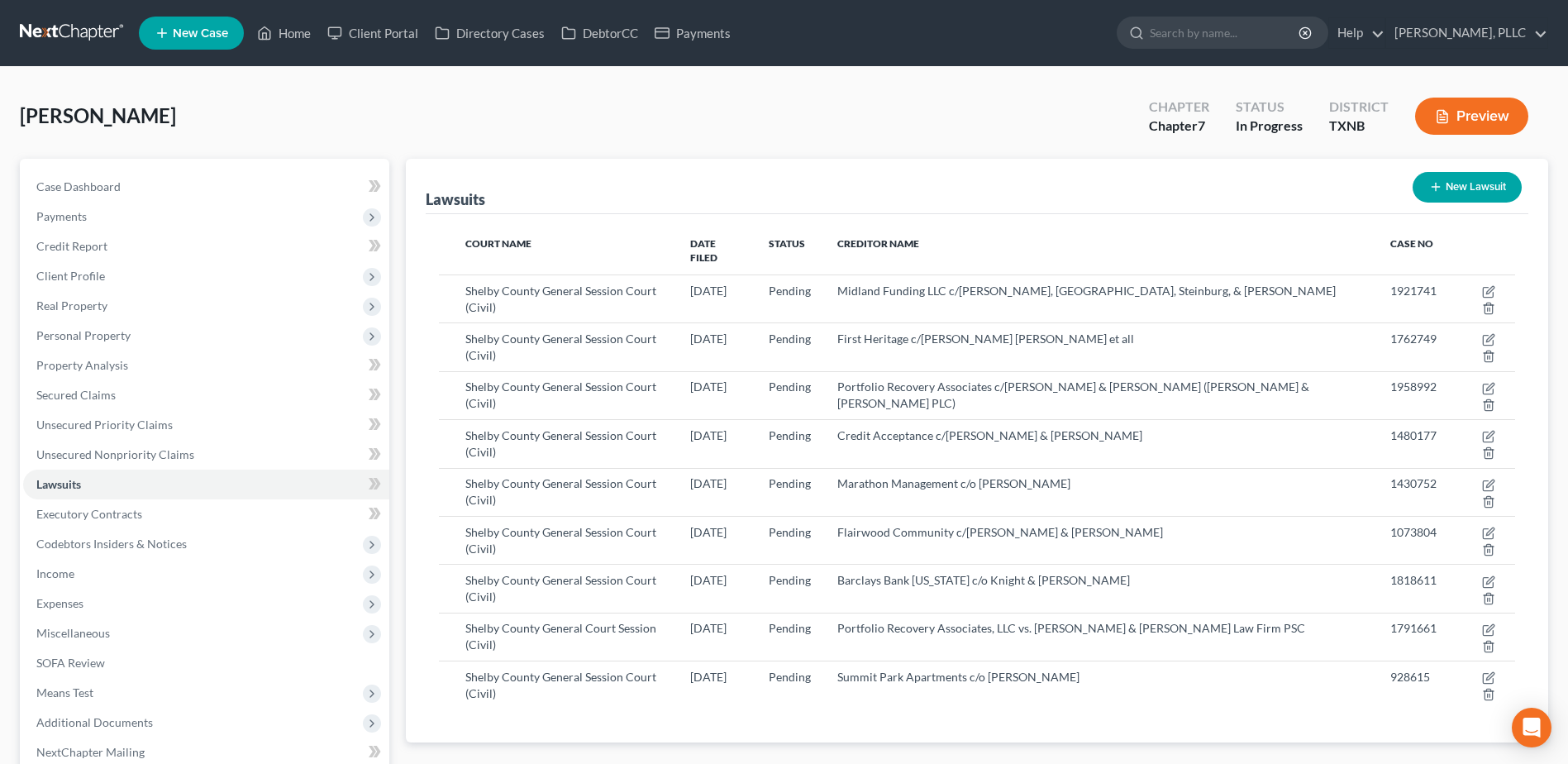
click at [1503, 188] on button "New Lawsuit" at bounding box center [1467, 187] width 110 height 31
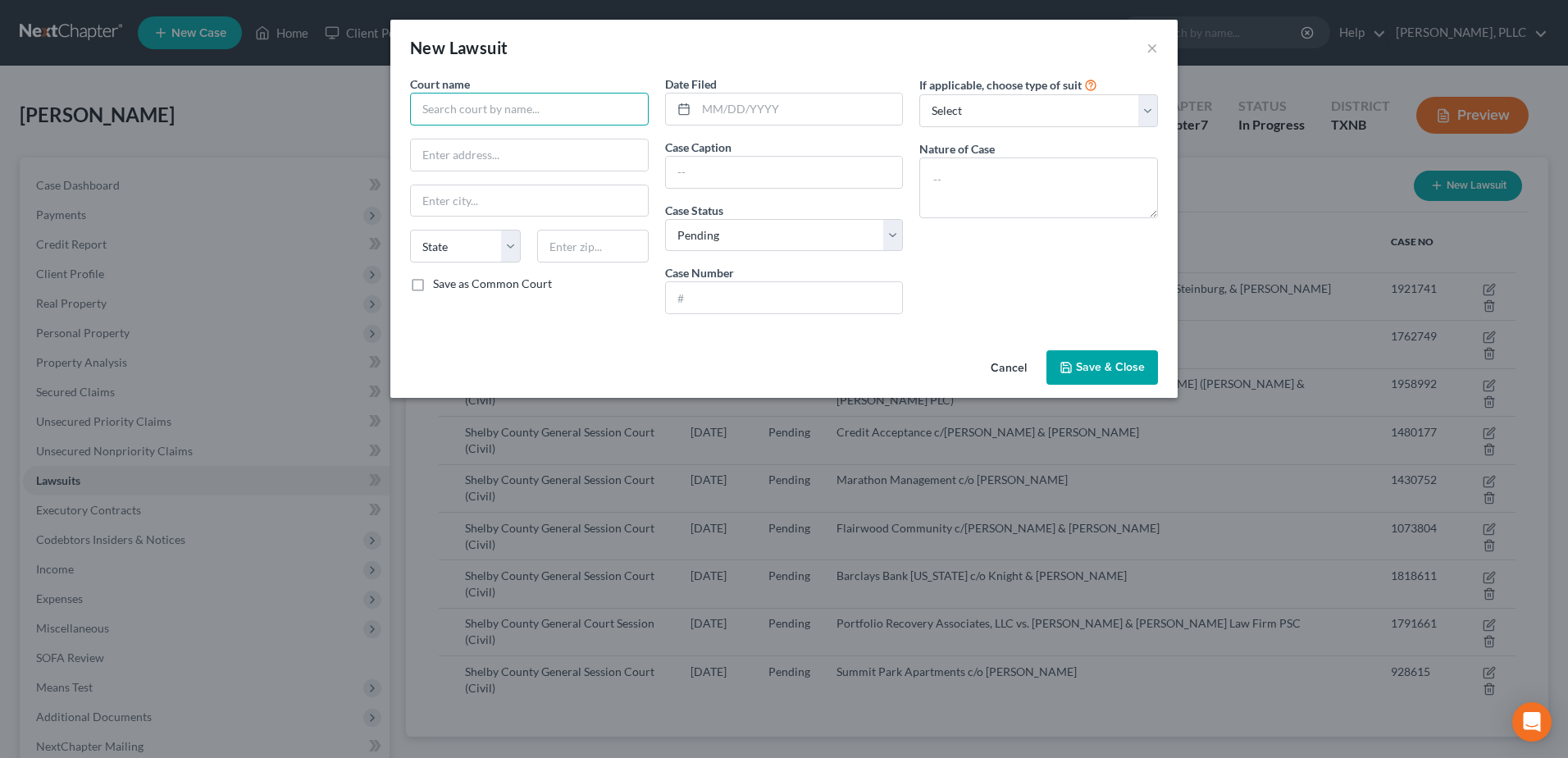
click at [522, 109] on input "text" at bounding box center [529, 109] width 238 height 33
click at [756, 244] on select "Select Pending On Appeal Concluded" at bounding box center [784, 236] width 238 height 33
click at [665, 219] on select "Select Pending On Appeal Concluded" at bounding box center [784, 236] width 238 height 33
drag, startPoint x: 1127, startPoint y: 288, endPoint x: 830, endPoint y: 308, distance: 297.7
click at [1124, 288] on div "If applicable, choose type of suit Select Repossession Garnishment Foreclosure …" at bounding box center [1038, 201] width 255 height 252
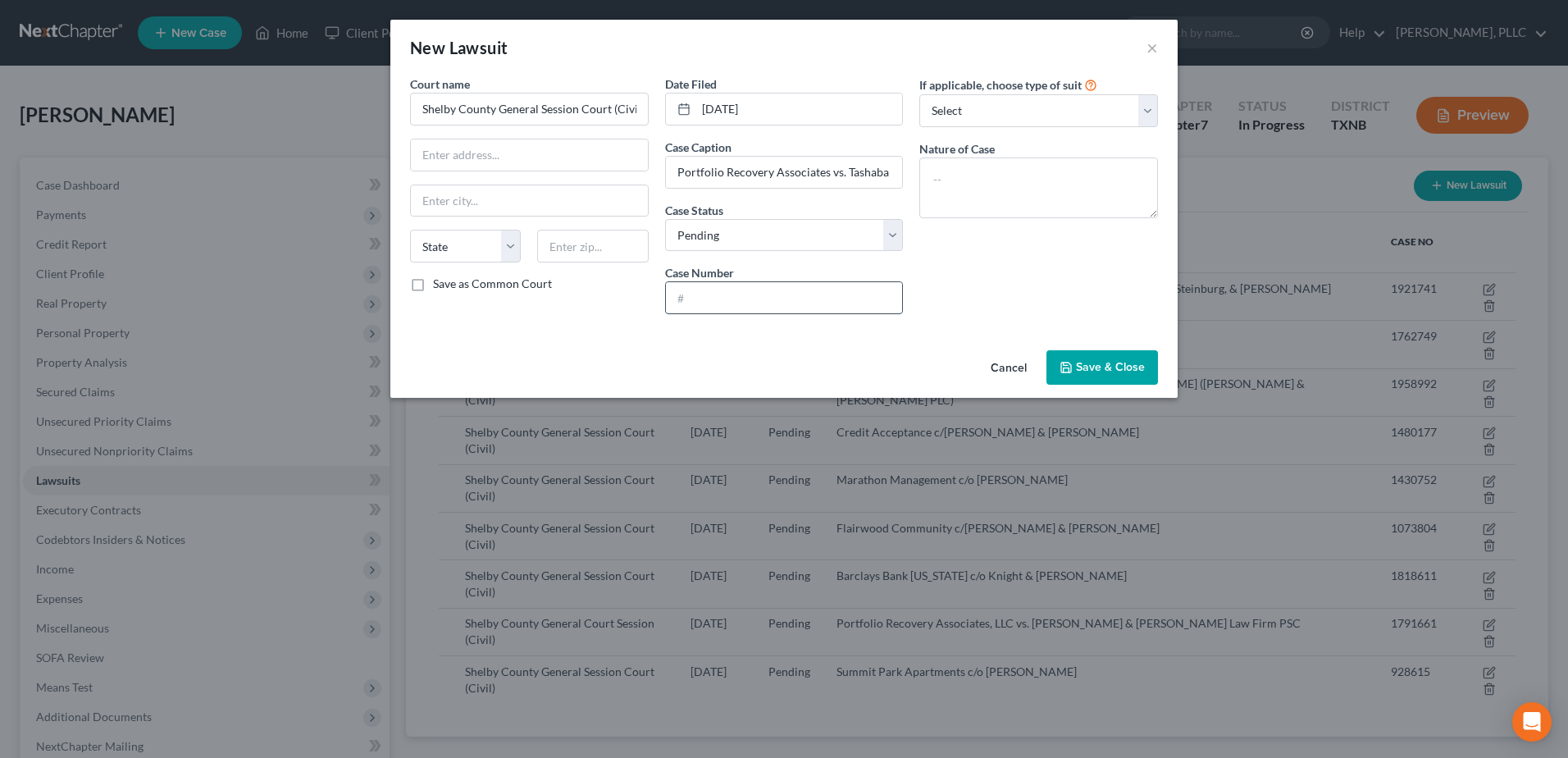
click at [756, 296] on input "text" at bounding box center [784, 297] width 237 height 31
click at [1131, 114] on select "Select Repossession Garnishment Foreclosure Attached, Seized, Or Levied Other" at bounding box center [1038, 111] width 238 height 33
click at [919, 94] on select "Select Repossession Garnishment Foreclosure Attached, Seized, Or Levied Other" at bounding box center [1038, 111] width 238 height 33
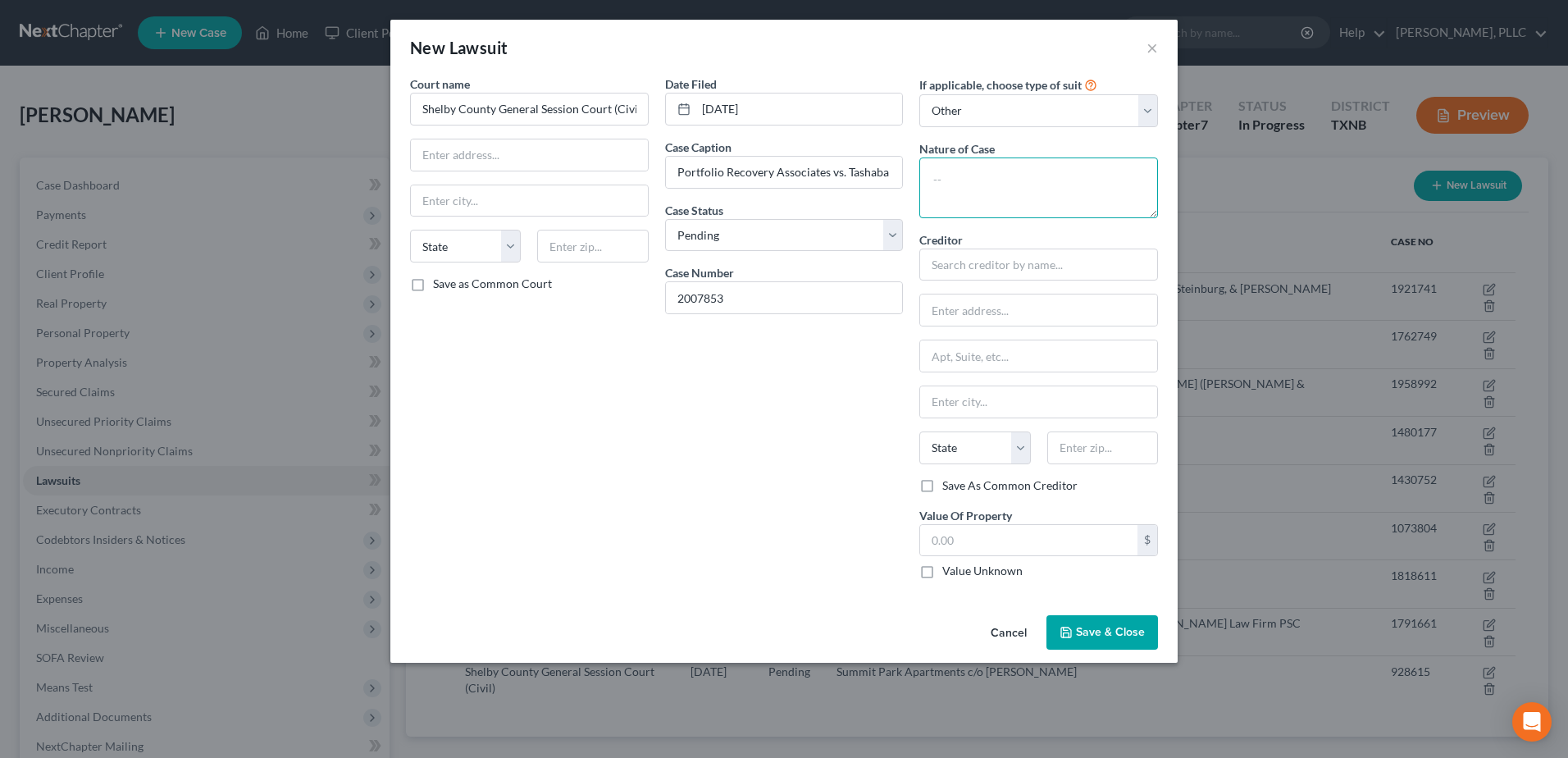
click at [999, 173] on textarea at bounding box center [1038, 188] width 238 height 61
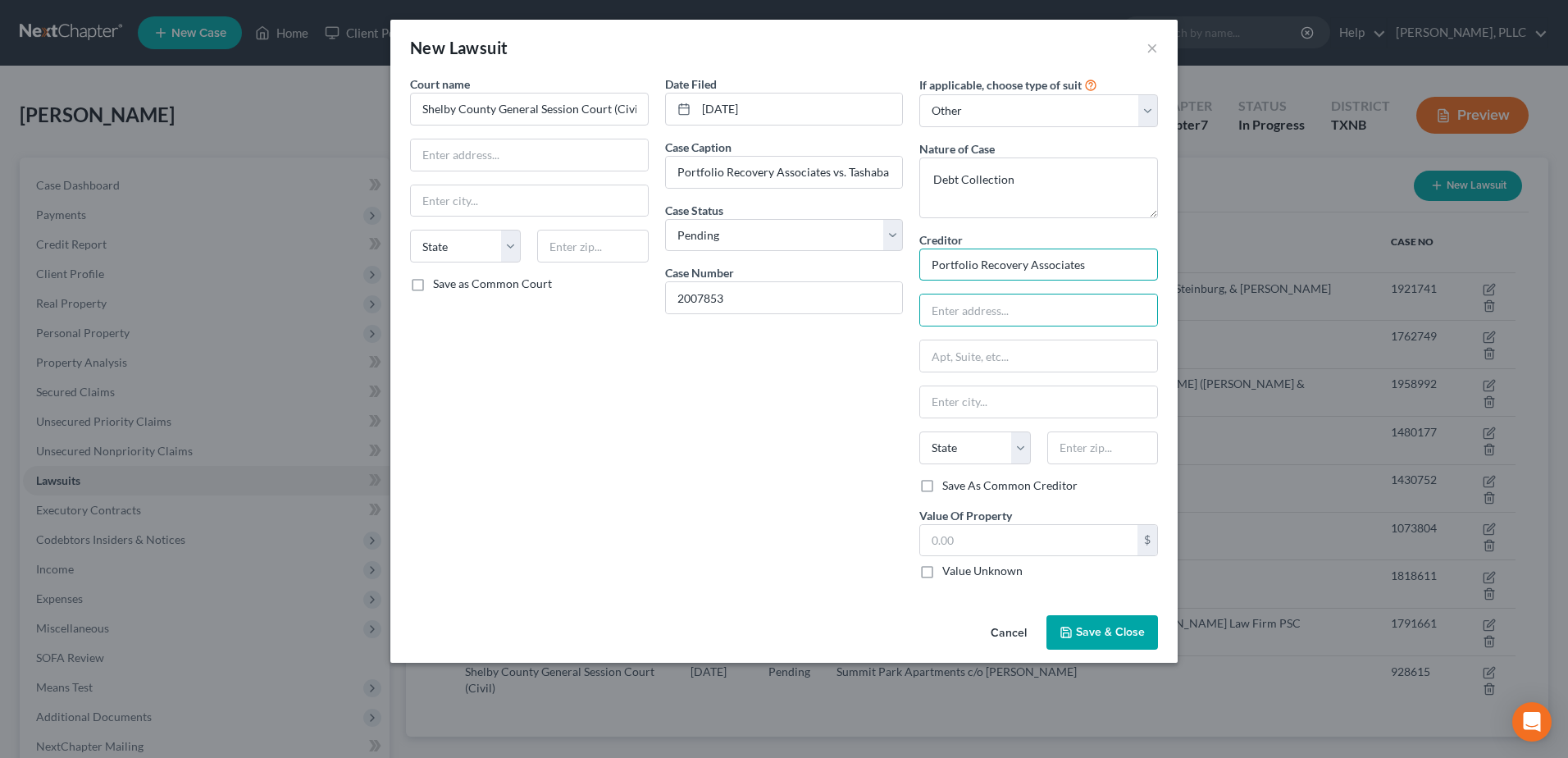
click at [1108, 269] on input "Portfolio Recovery Associates" at bounding box center [1038, 265] width 238 height 33
drag, startPoint x: 1015, startPoint y: 449, endPoint x: 1008, endPoint y: 456, distance: 9.9
click at [1015, 449] on select "State [US_STATE] AK AR AZ CA CO CT DE DC [GEOGRAPHIC_DATA] [GEOGRAPHIC_DATA] GU…" at bounding box center [974, 448] width 111 height 33
click at [919, 432] on select "State [US_STATE] AK AR AZ CA CO CT DE DC [GEOGRAPHIC_DATA] [GEOGRAPHIC_DATA] GU…" at bounding box center [974, 448] width 111 height 33
click at [1011, 529] on input "text" at bounding box center [1029, 541] width 217 height 31
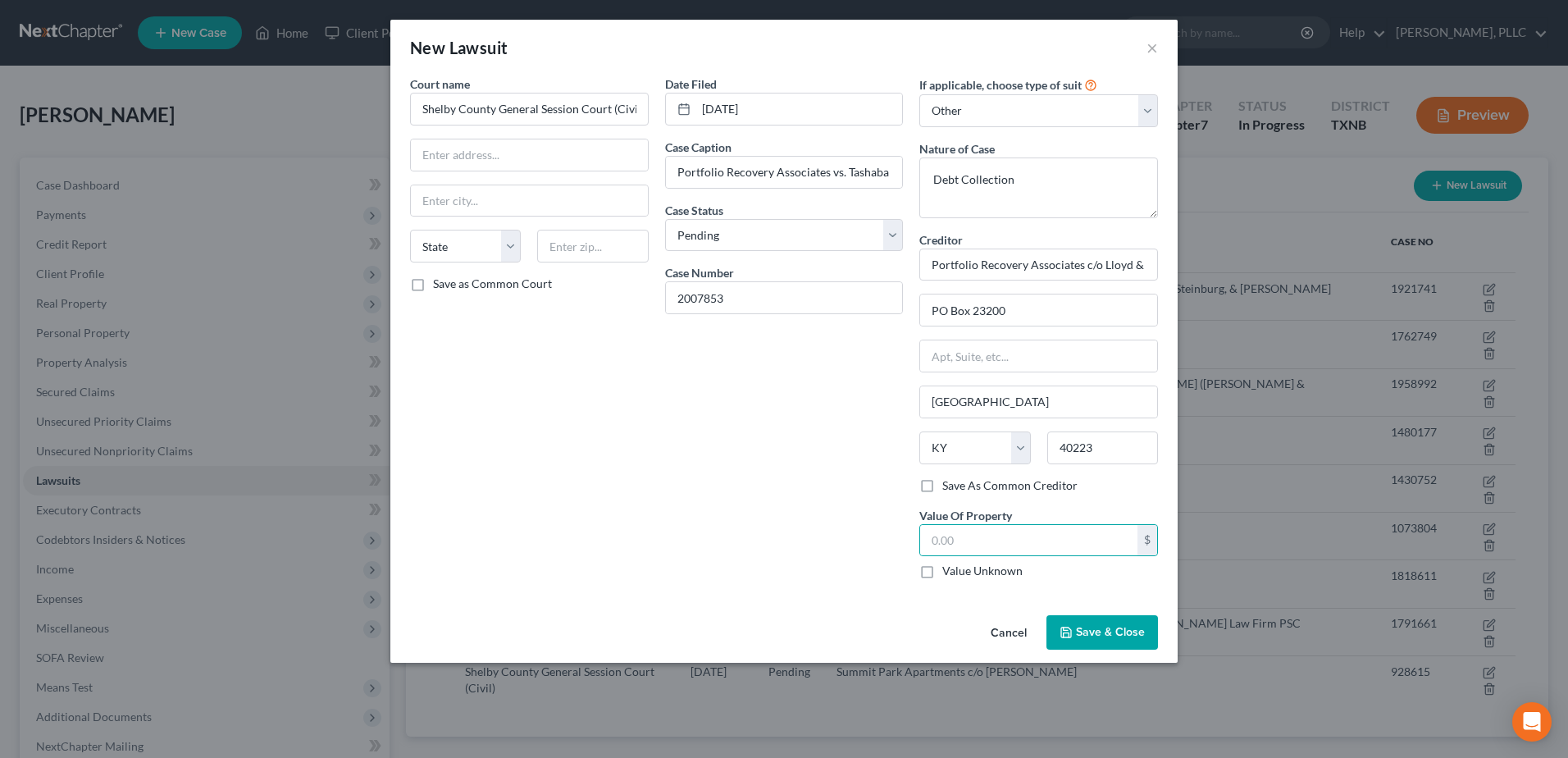
drag, startPoint x: 931, startPoint y: 572, endPoint x: 962, endPoint y: 376, distance: 198.4
click at [942, 572] on label "Value Unknown" at bounding box center [983, 570] width 81 height 16
click at [949, 572] on input "Value Unknown" at bounding box center [954, 568] width 11 height 11
drag, startPoint x: 933, startPoint y: 268, endPoint x: 1253, endPoint y: 258, distance: 320.2
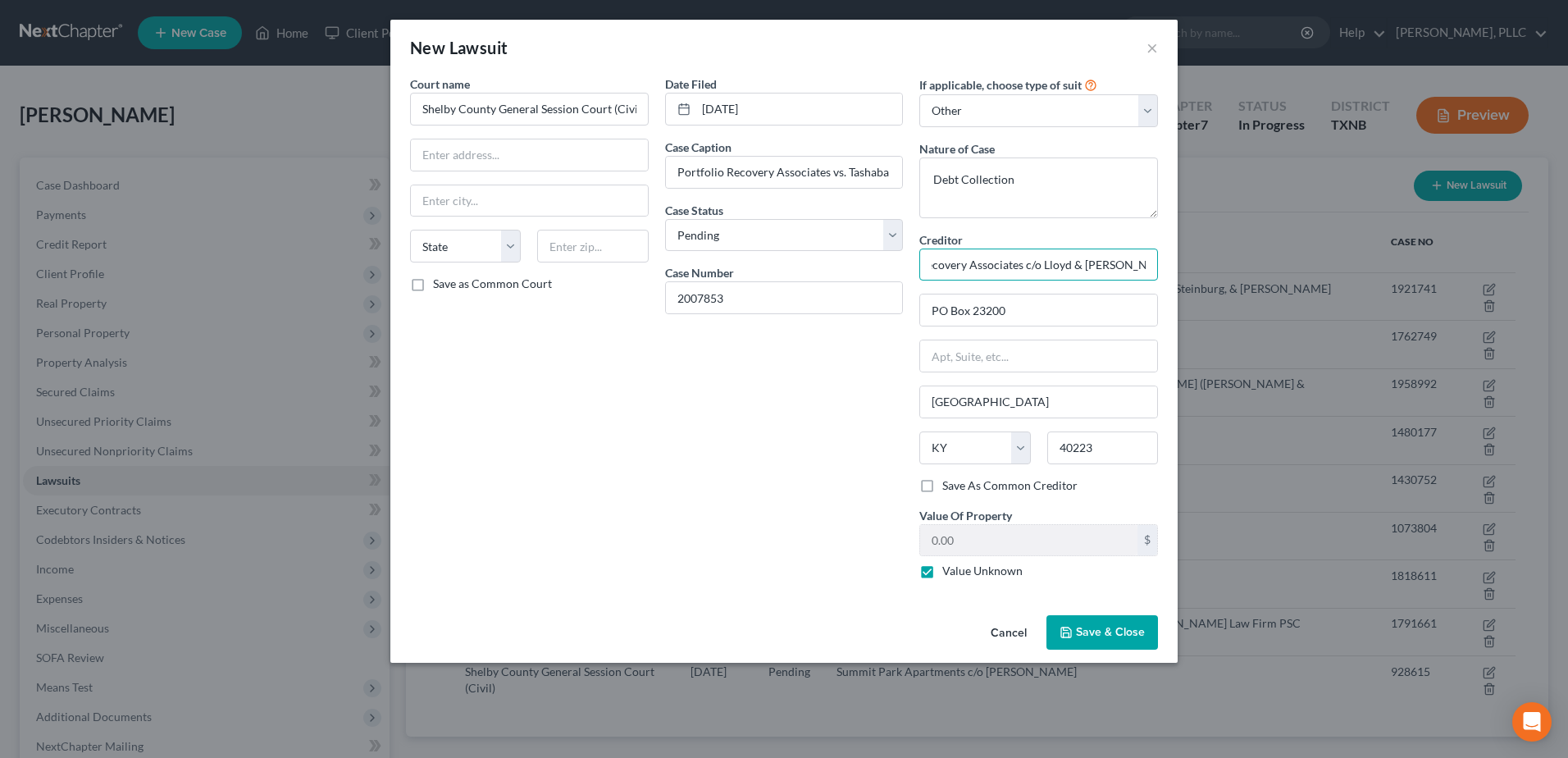
click at [1253, 258] on div "New Lawsuit × Court name * Shelby County General Session Court (Civil) State [U…" at bounding box center [784, 379] width 1568 height 758
click at [1132, 631] on span "Save & Close" at bounding box center [1110, 632] width 69 height 14
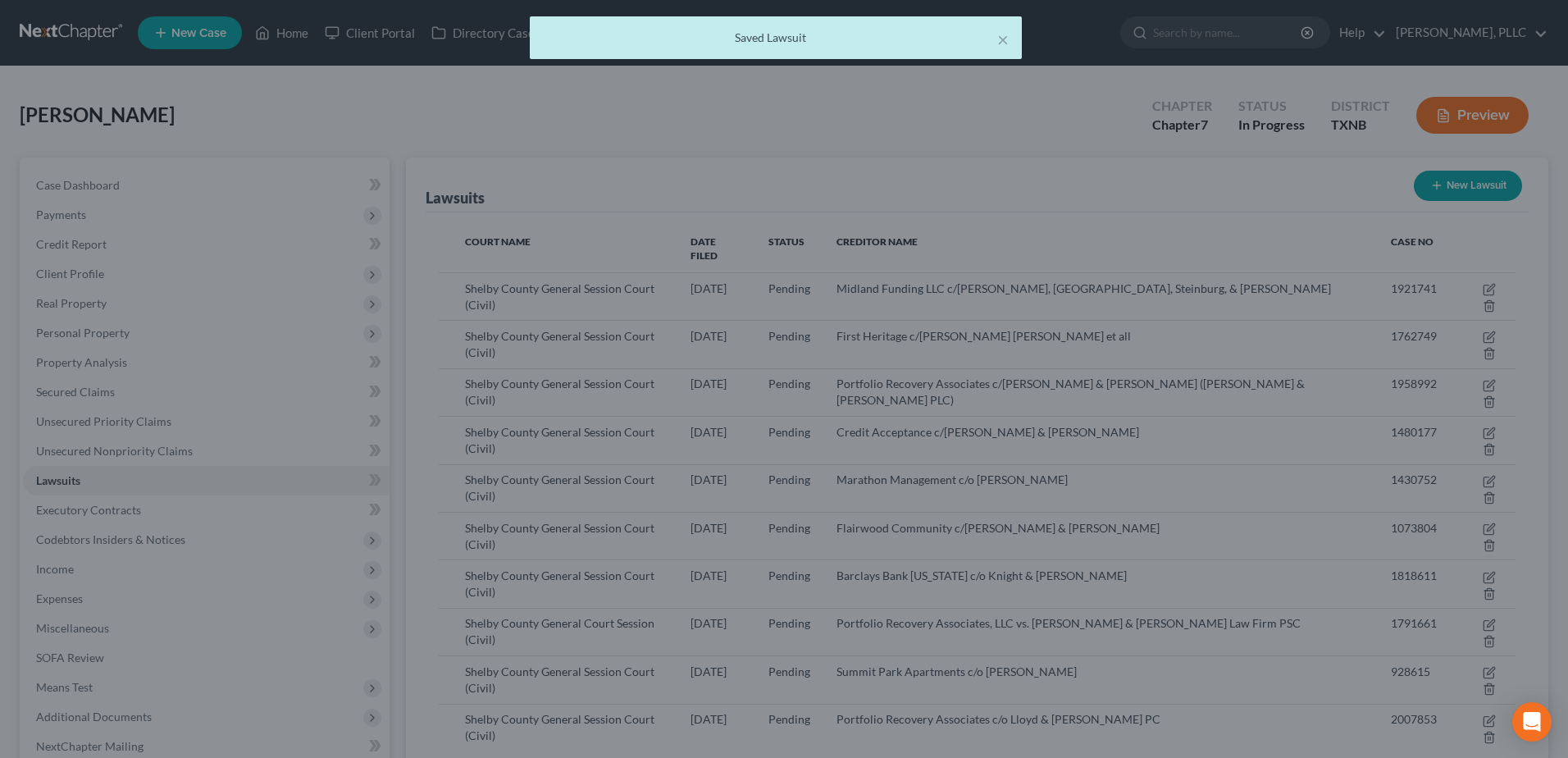
scroll to position [0, 0]
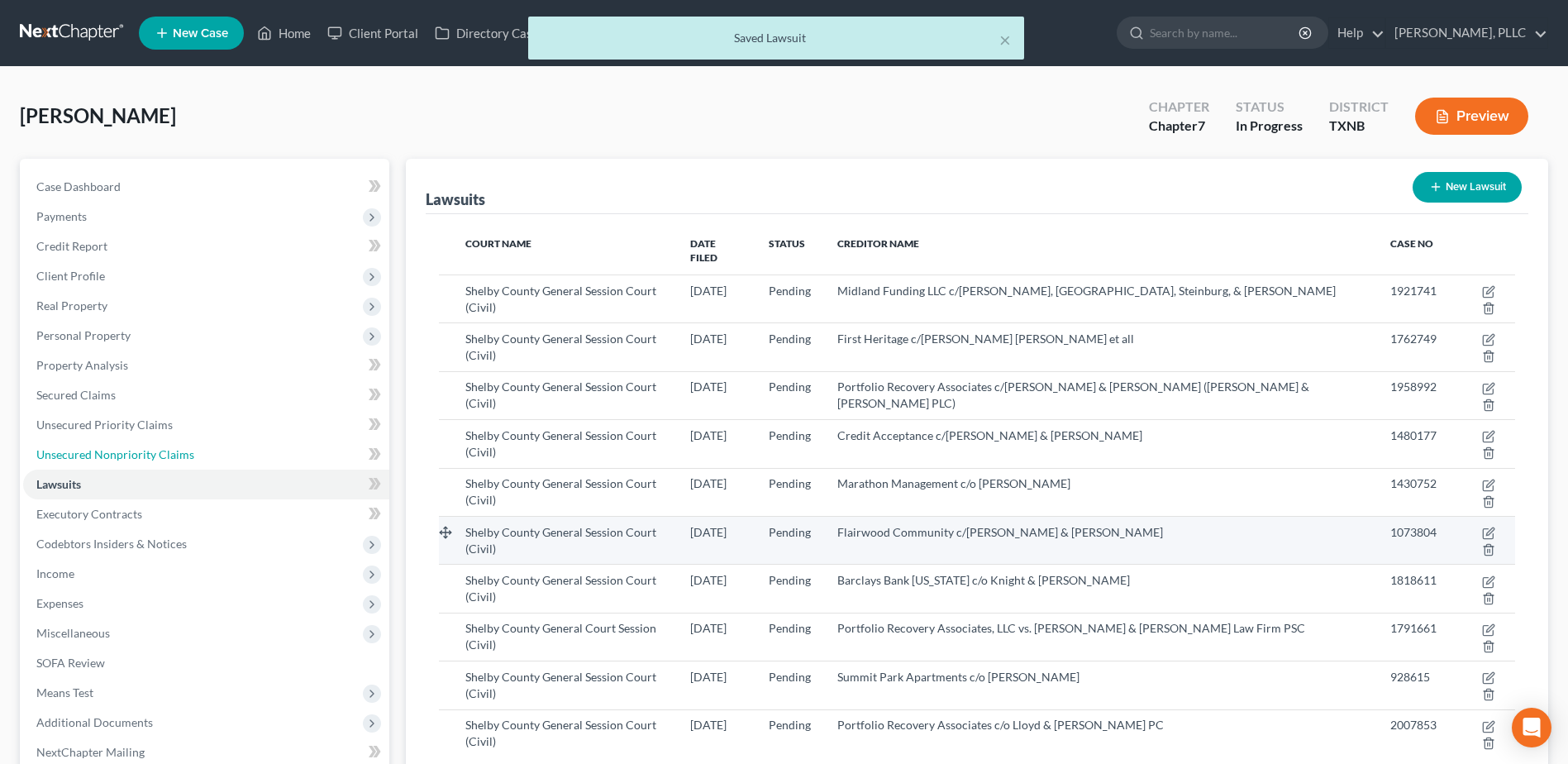
click at [155, 453] on span "Unsecured Nonpriority Claims" at bounding box center [115, 454] width 158 height 15
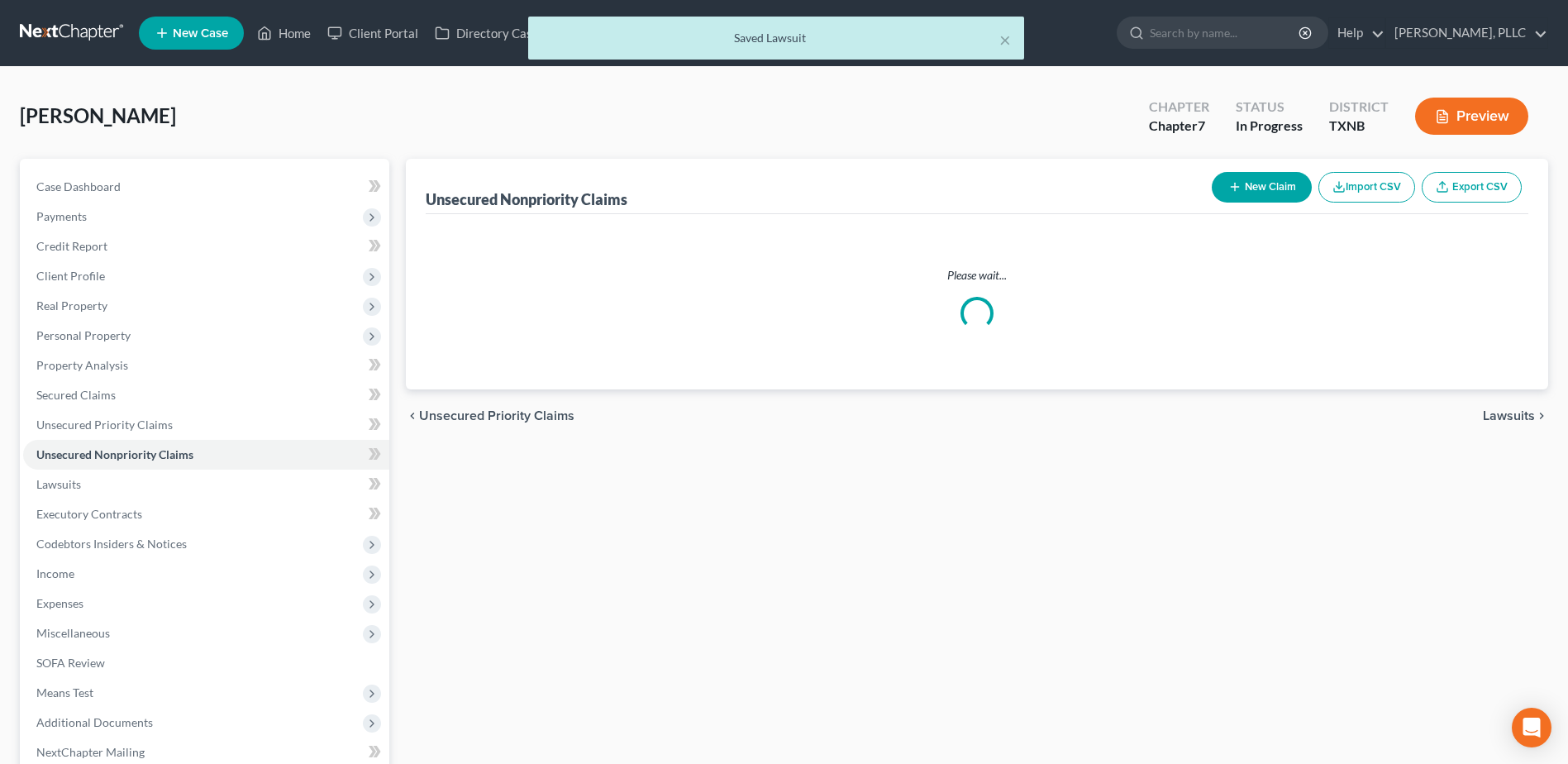
click at [1255, 188] on button "New Claim" at bounding box center [1261, 187] width 100 height 31
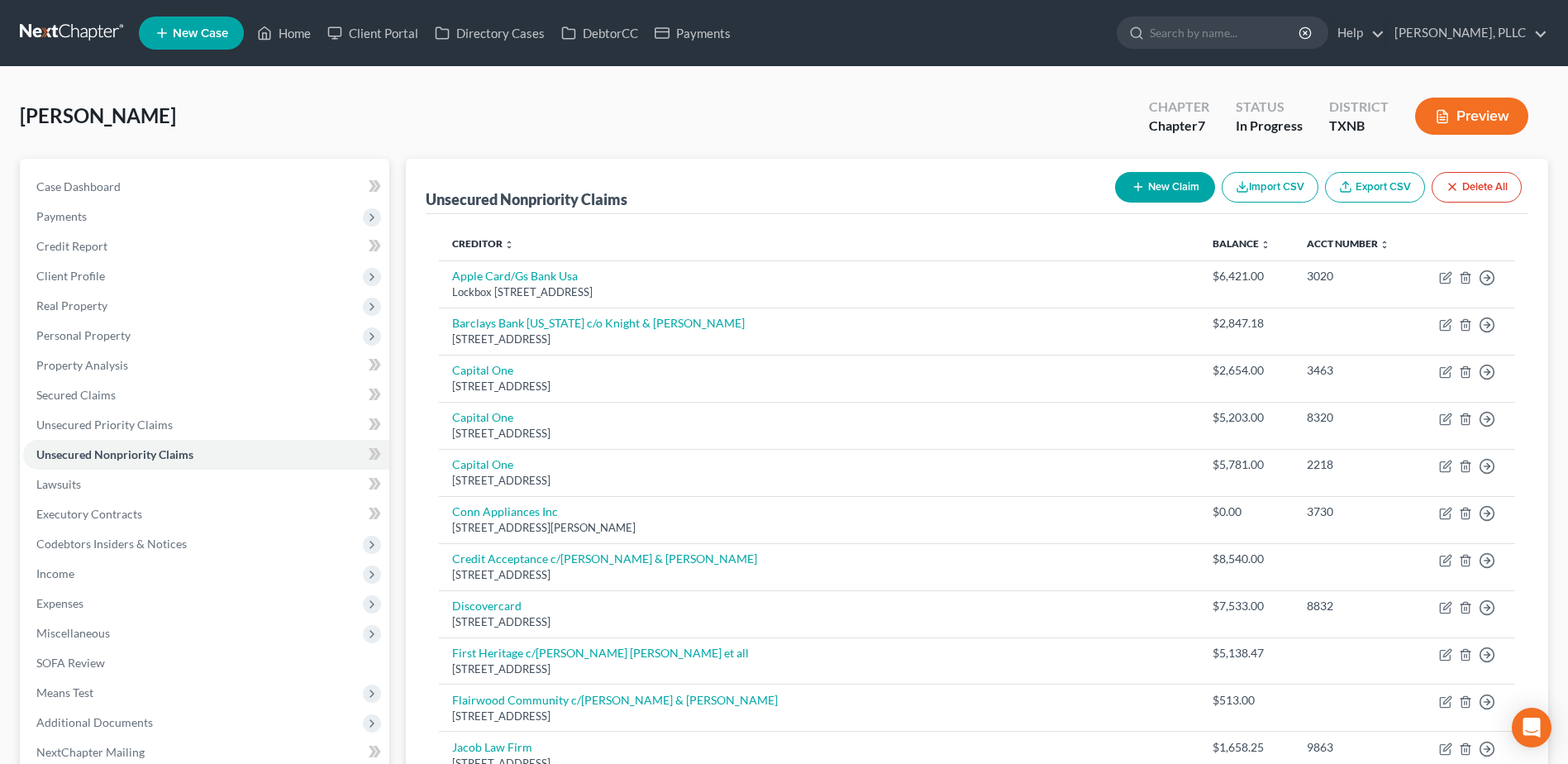
click at [1150, 191] on button "New Claim" at bounding box center [1165, 187] width 100 height 31
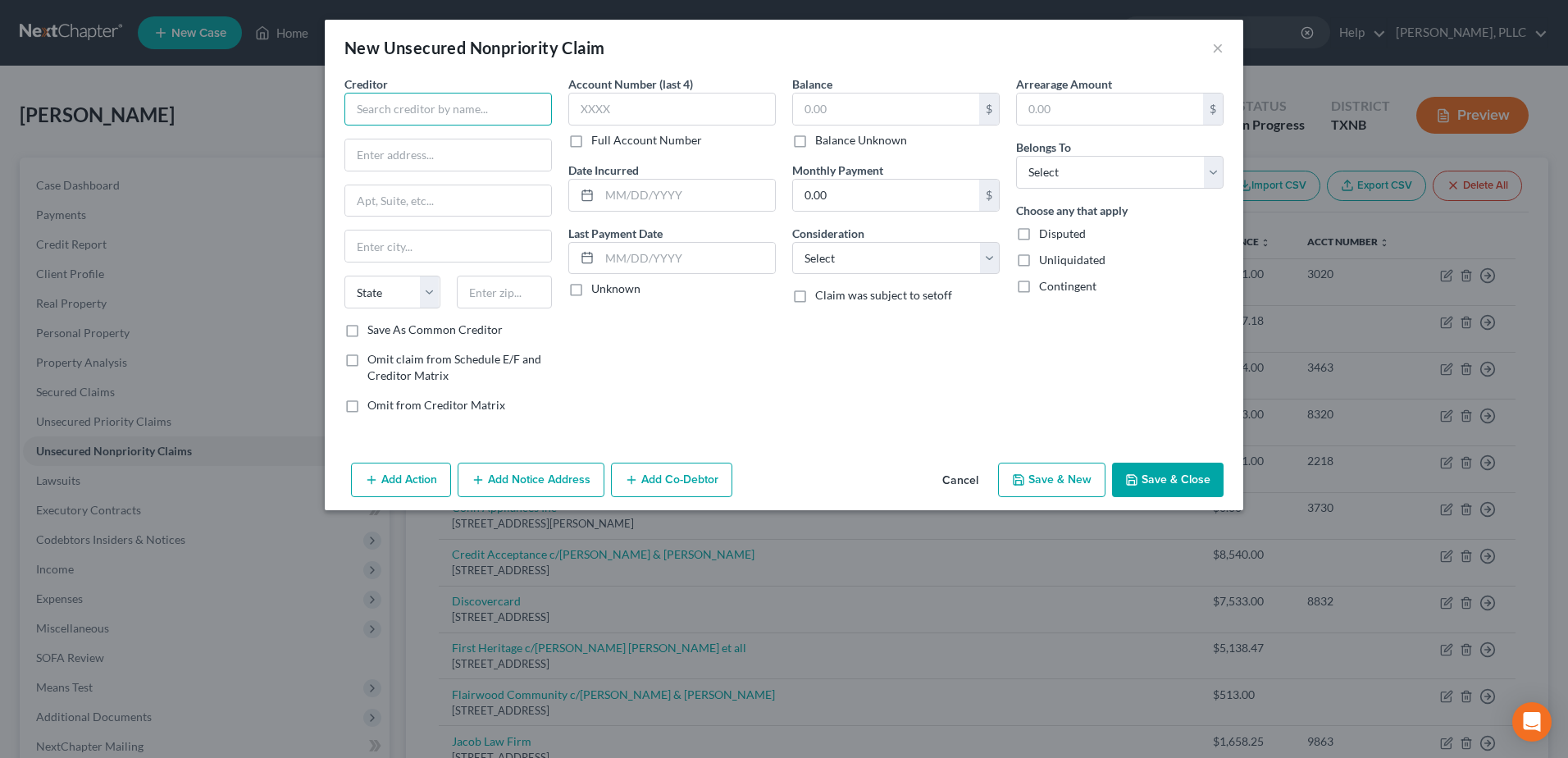
click at [449, 113] on input "text" at bounding box center [448, 109] width 208 height 33
paste input "Portfolio Recovery Associates c/o Lloyd & [PERSON_NAME] PC"
click at [431, 294] on select "State [US_STATE] AK AR AZ CA CO CT DE DC [GEOGRAPHIC_DATA] [GEOGRAPHIC_DATA] GU…" at bounding box center [392, 292] width 96 height 33
click at [344, 276] on select "State [US_STATE] AK AR AZ CA CO CT DE DC [GEOGRAPHIC_DATA] [GEOGRAPHIC_DATA] GU…" at bounding box center [392, 292] width 96 height 33
click at [514, 293] on input "text" at bounding box center [505, 292] width 96 height 33
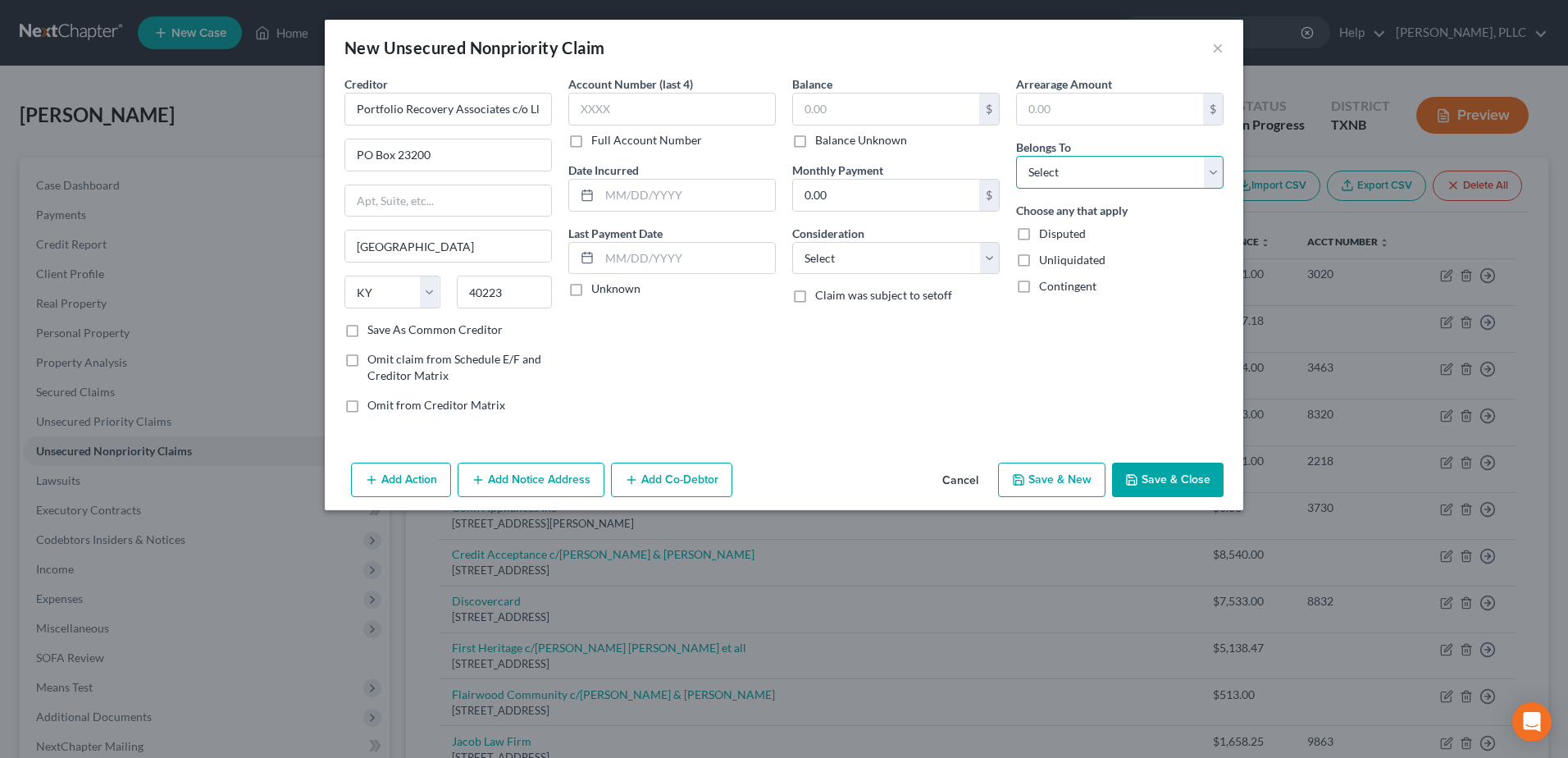
click at [1215, 176] on select "Select Debtor 1 Only Debtor 2 Only Debtor 1 And Debtor 2 Only At Least One Of T…" at bounding box center [1120, 172] width 208 height 33
click at [1016, 156] on select "Select Debtor 1 Only Debtor 2 Only Debtor 1 And Debtor 2 Only At Least One Of T…" at bounding box center [1120, 172] width 208 height 33
click at [1164, 469] on button "Save & Close" at bounding box center [1168, 480] width 112 height 35
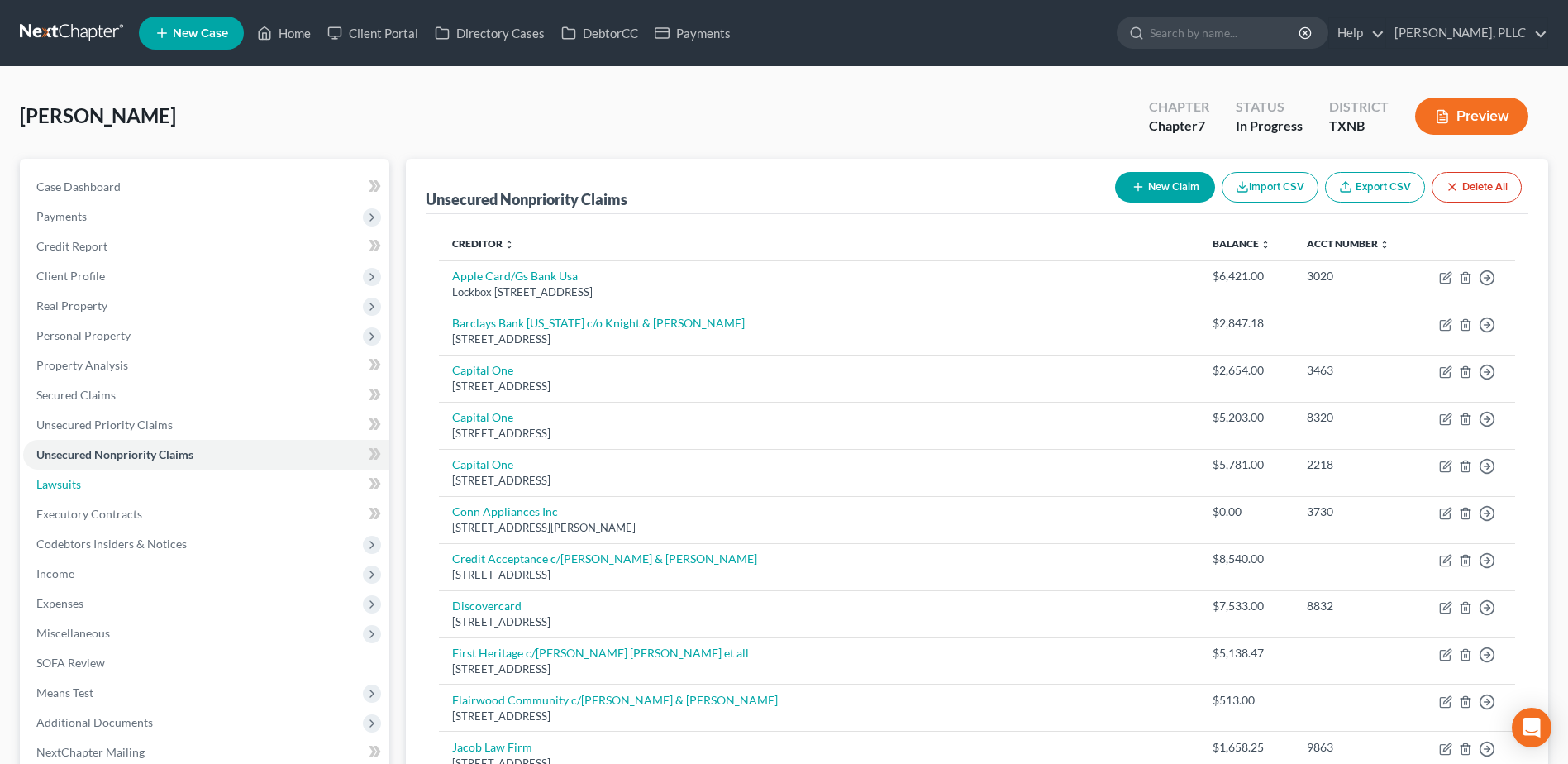
click at [96, 478] on link "Lawsuits" at bounding box center [206, 484] width 366 height 30
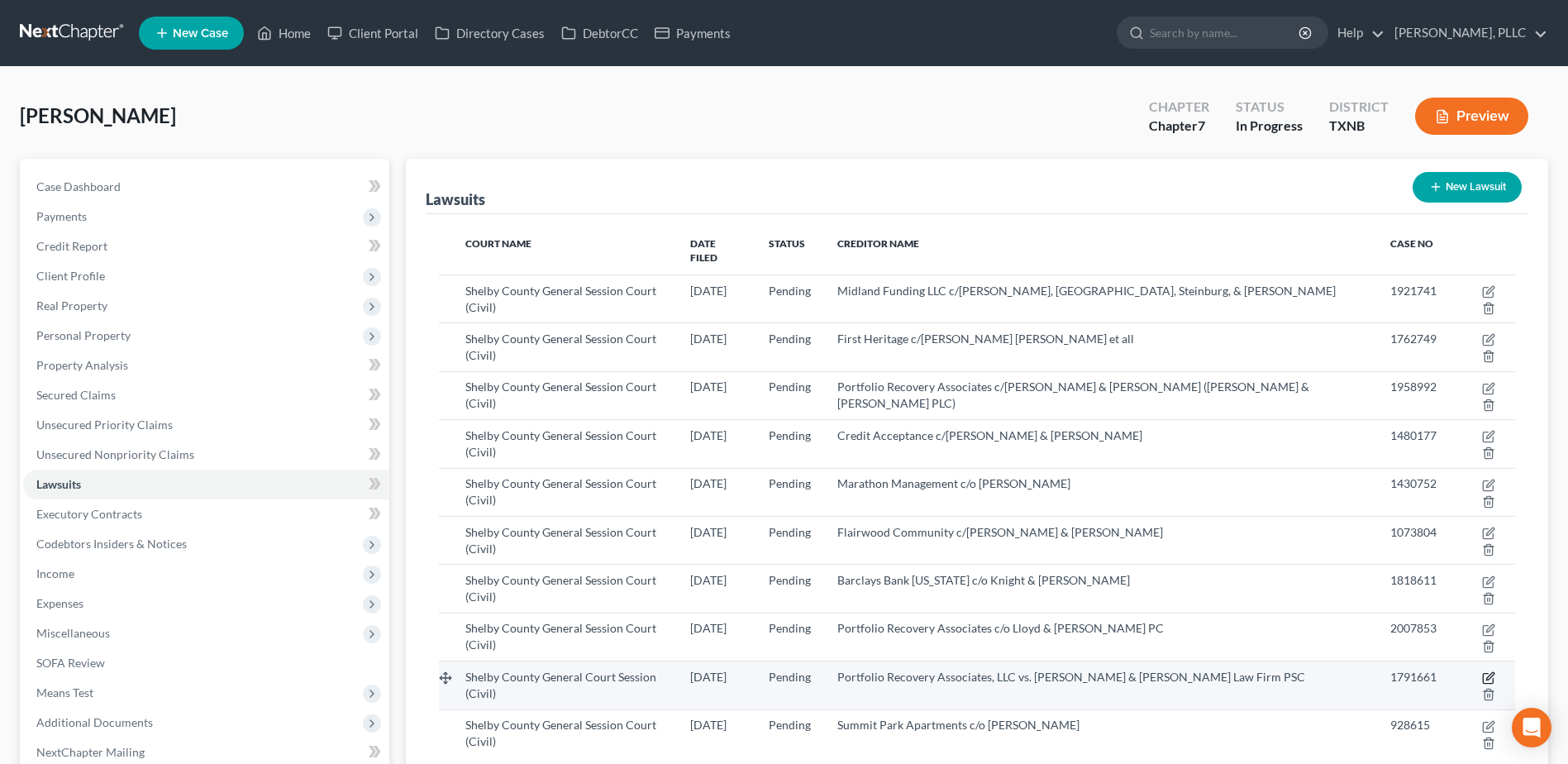
click at [1482, 672] on icon "button" at bounding box center [1489, 679] width 14 height 14
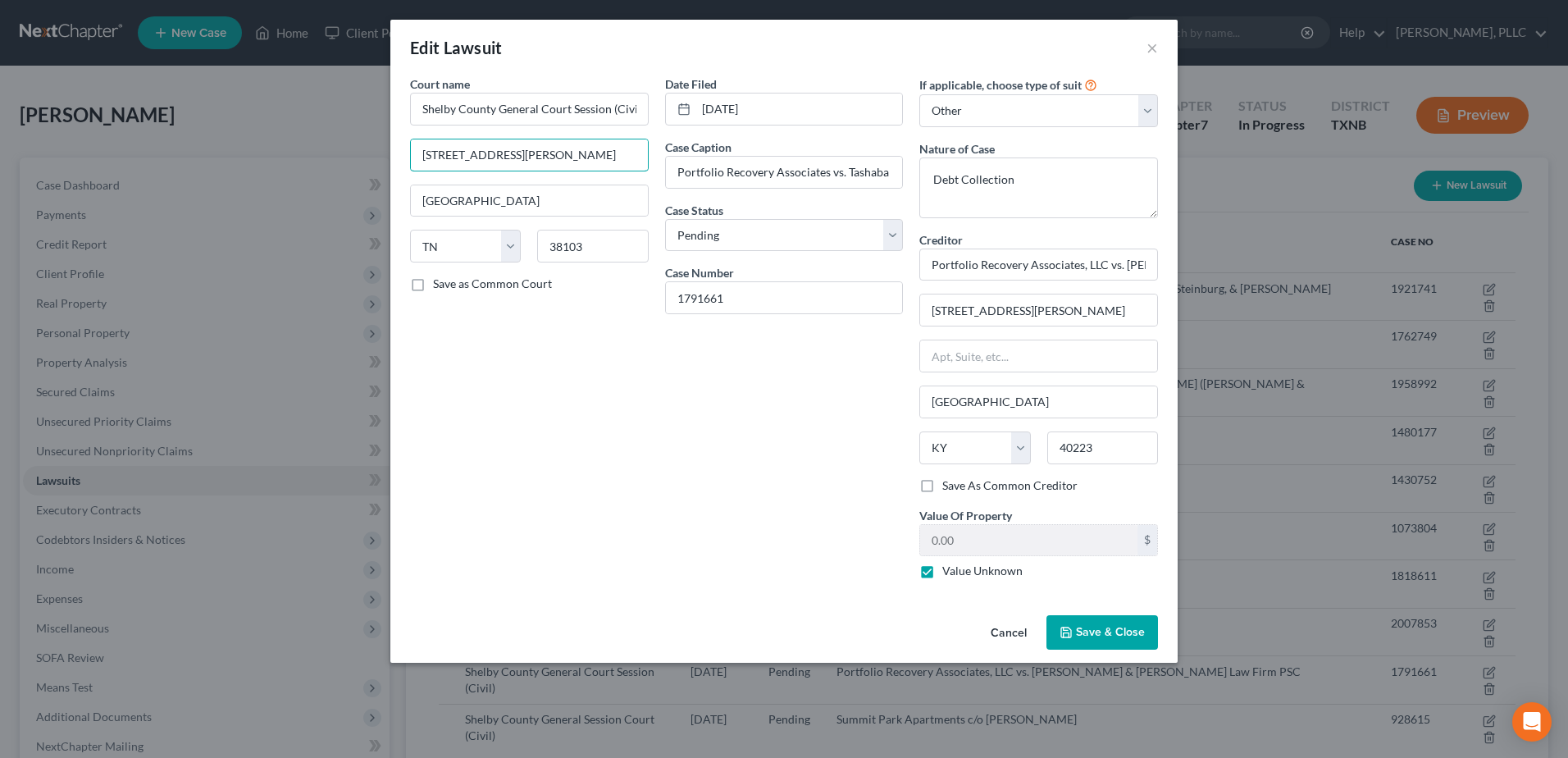
drag, startPoint x: 609, startPoint y: 150, endPoint x: 354, endPoint y: 155, distance: 255.0
click at [354, 155] on div "Edit Lawsuit × Court name * Shelby County General Court Session (Civil) [STREET…" at bounding box center [784, 379] width 1568 height 758
click at [1014, 630] on button "Cancel" at bounding box center [1008, 633] width 62 height 33
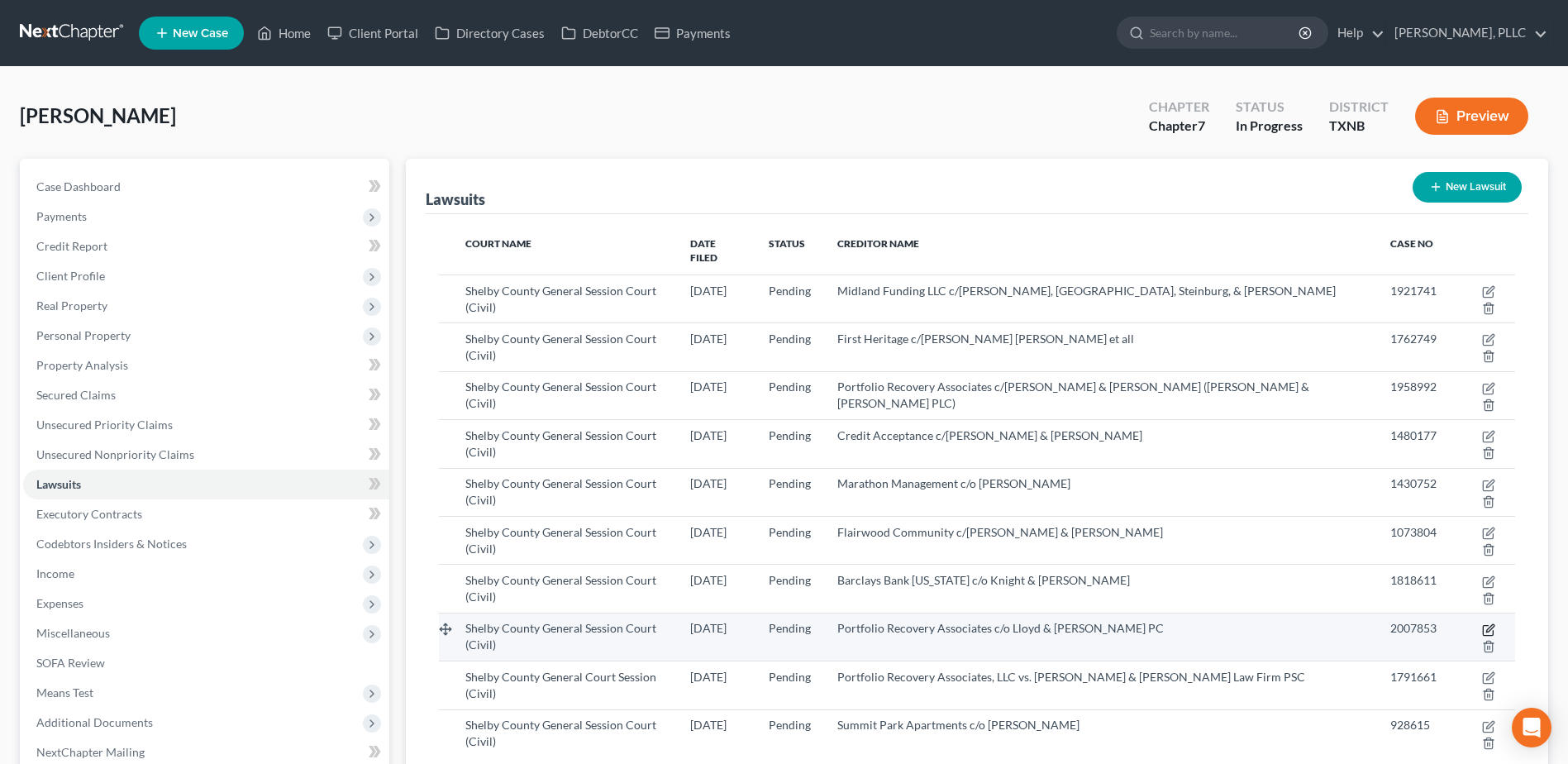
click at [1487, 624] on icon "button" at bounding box center [1490, 628] width 8 height 8
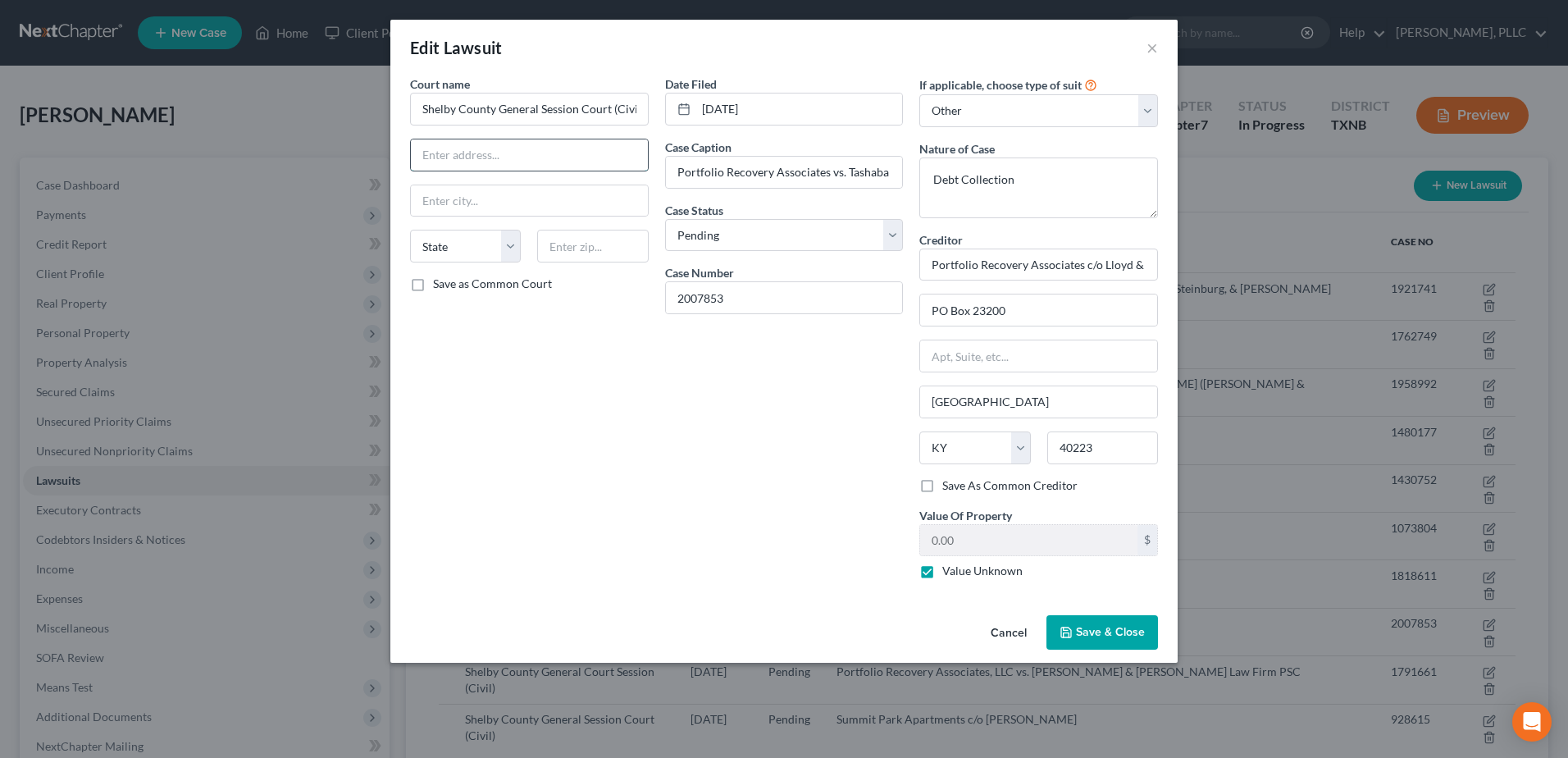
click at [494, 140] on input "text" at bounding box center [529, 155] width 237 height 31
click at [489, 147] on input "text" at bounding box center [529, 155] width 237 height 31
paste input "[STREET_ADDRESS][PERSON_NAME]"
click at [501, 437] on div "Court name * Shelby County General Session Court (Civil) [STREET_ADDRESS][GEOGR…" at bounding box center [529, 333] width 255 height 517
click at [1124, 629] on span "Save & Close" at bounding box center [1110, 632] width 69 height 14
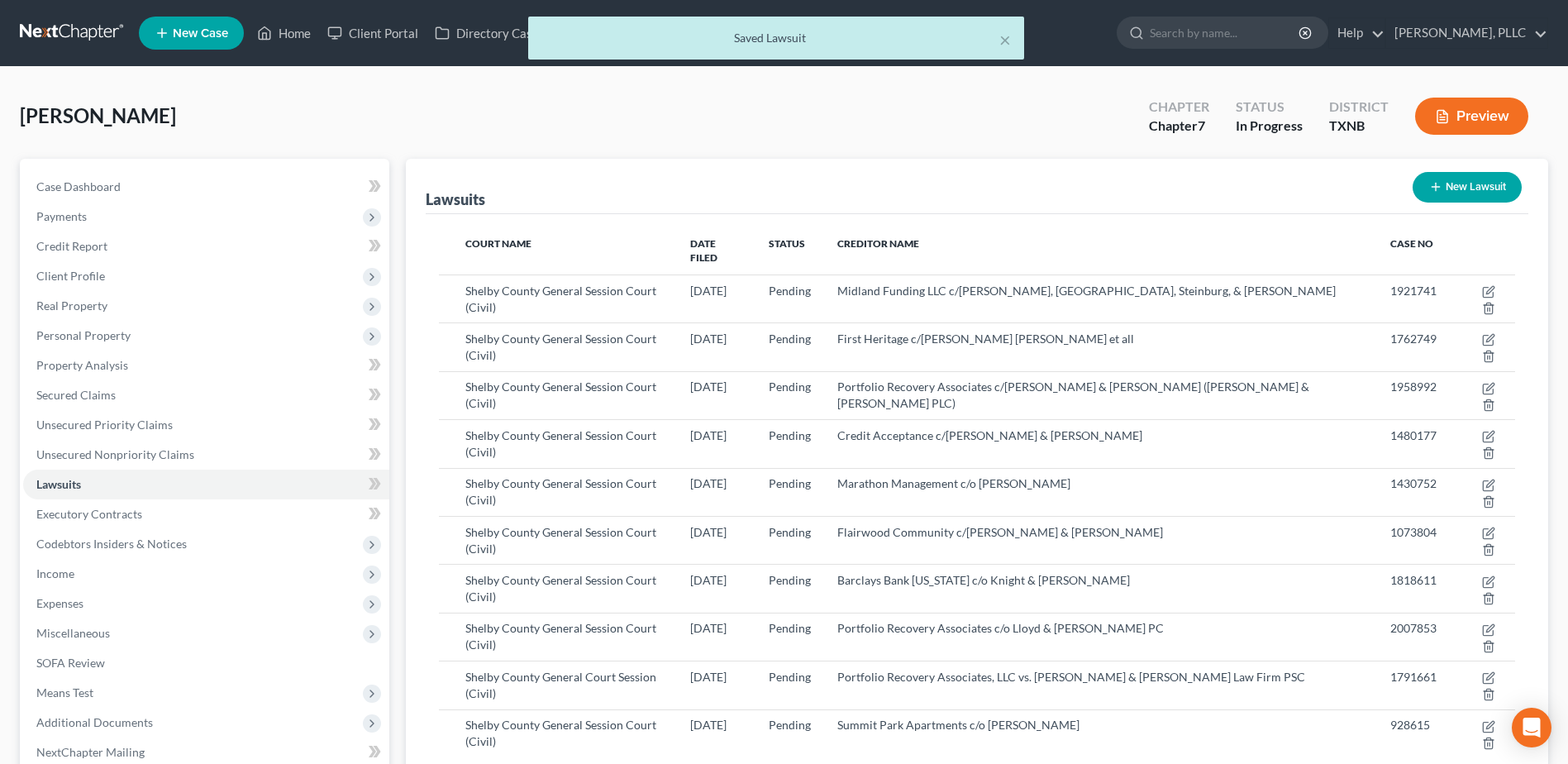
click at [1476, 189] on button "New Lawsuit" at bounding box center [1467, 187] width 110 height 31
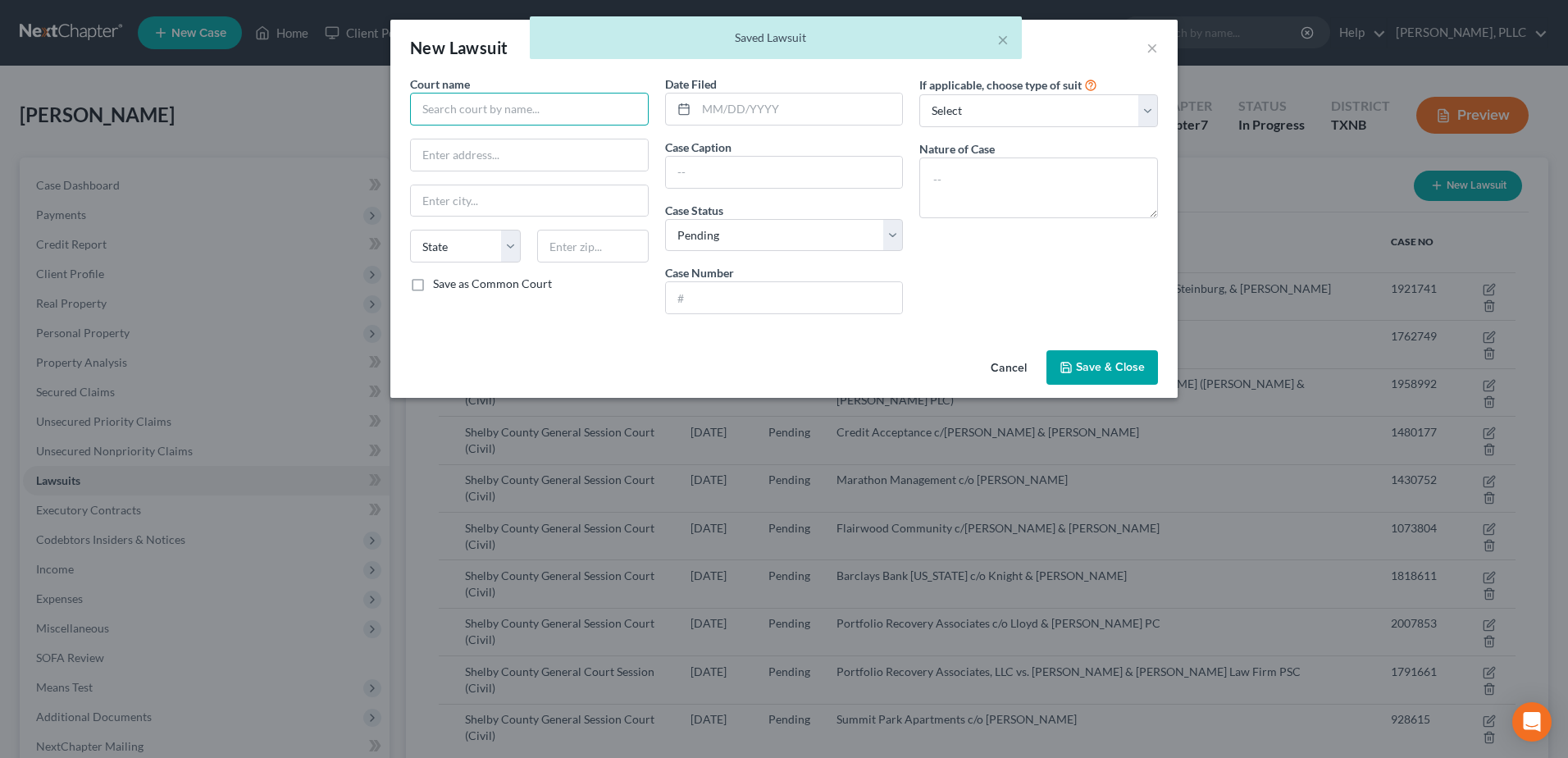
click at [526, 115] on input "text" at bounding box center [529, 109] width 238 height 33
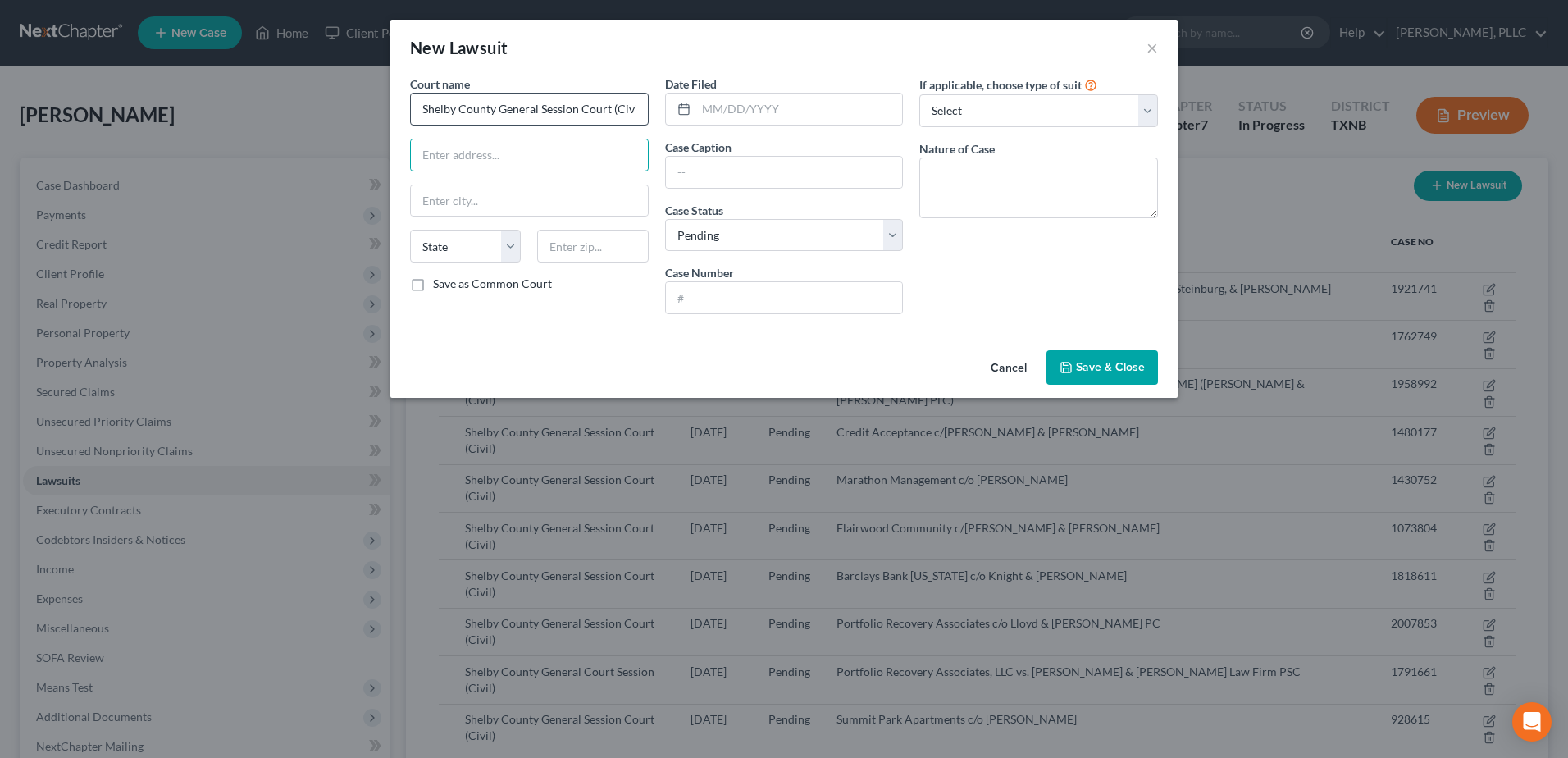
paste input "[STREET_ADDRESS][PERSON_NAME]"
drag, startPoint x: 753, startPoint y: 95, endPoint x: 128, endPoint y: 209, distance: 635.3
click at [753, 95] on input "text" at bounding box center [799, 109] width 207 height 31
click at [789, 112] on input "[DATE]" at bounding box center [799, 109] width 207 height 31
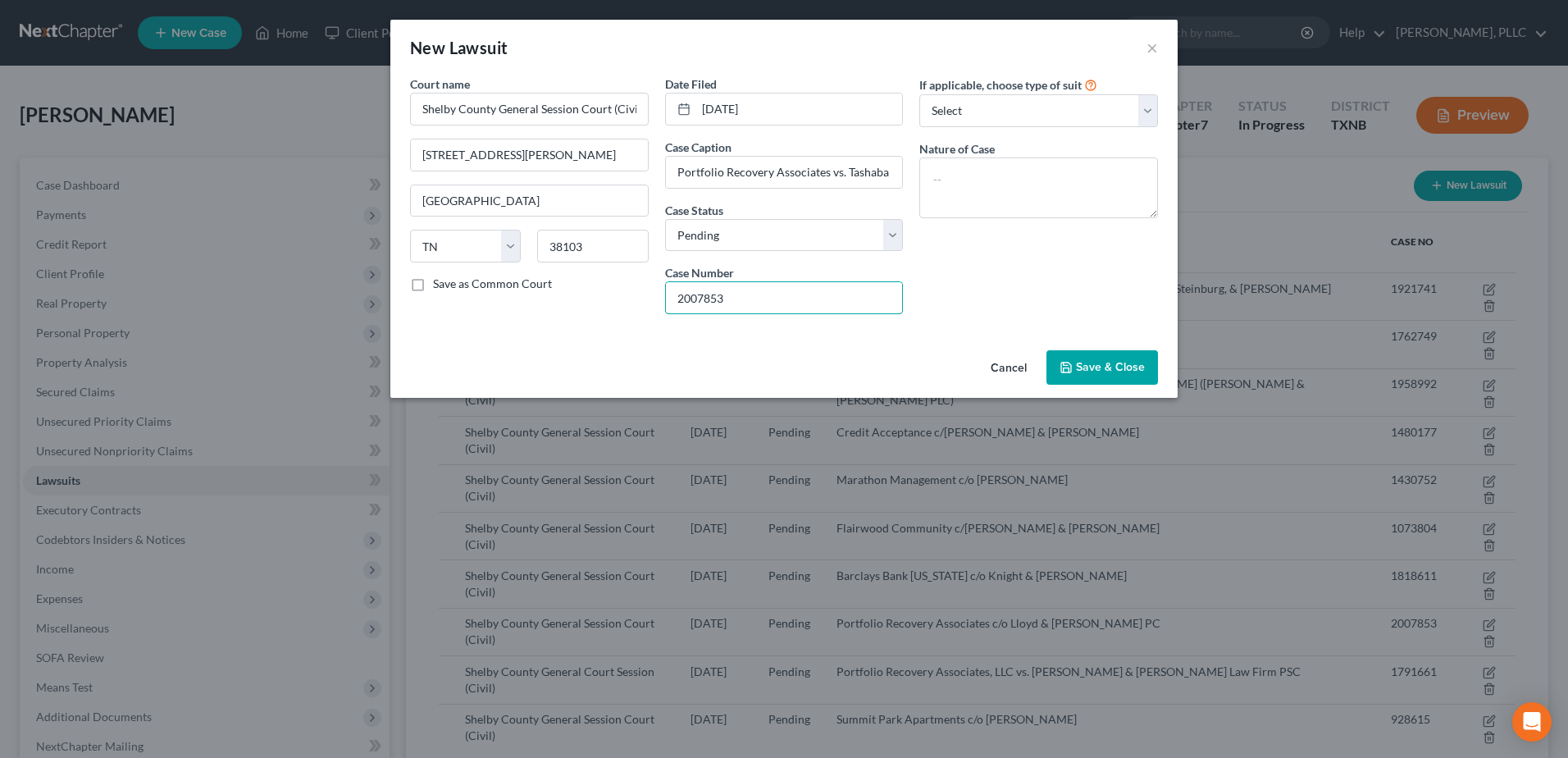
drag, startPoint x: 786, startPoint y: 302, endPoint x: 661, endPoint y: 301, distance: 125.0
click at [661, 301] on div "Date Filed [DATE] Case Caption Portfolio Recovery Associates vs. Tashaba Ball C…" at bounding box center [784, 201] width 255 height 252
click at [1056, 124] on select "Select Repossession Garnishment Foreclosure Attached, Seized, Or Levied Other" at bounding box center [1038, 111] width 238 height 33
click at [919, 94] on select "Select Repossession Garnishment Foreclosure Attached, Seized, Or Levied Other" at bounding box center [1038, 111] width 238 height 33
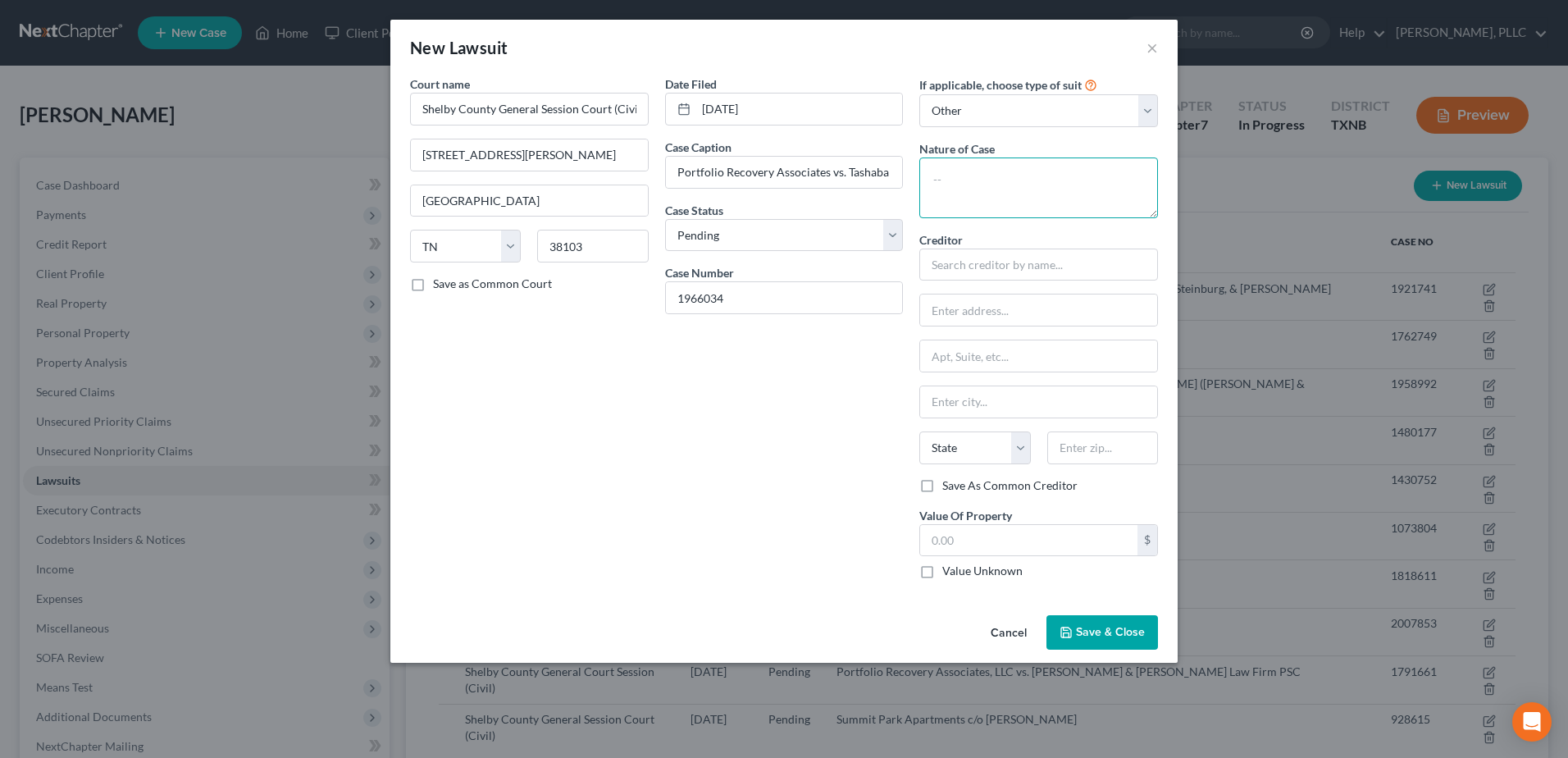
click at [1008, 186] on textarea at bounding box center [1038, 188] width 238 height 61
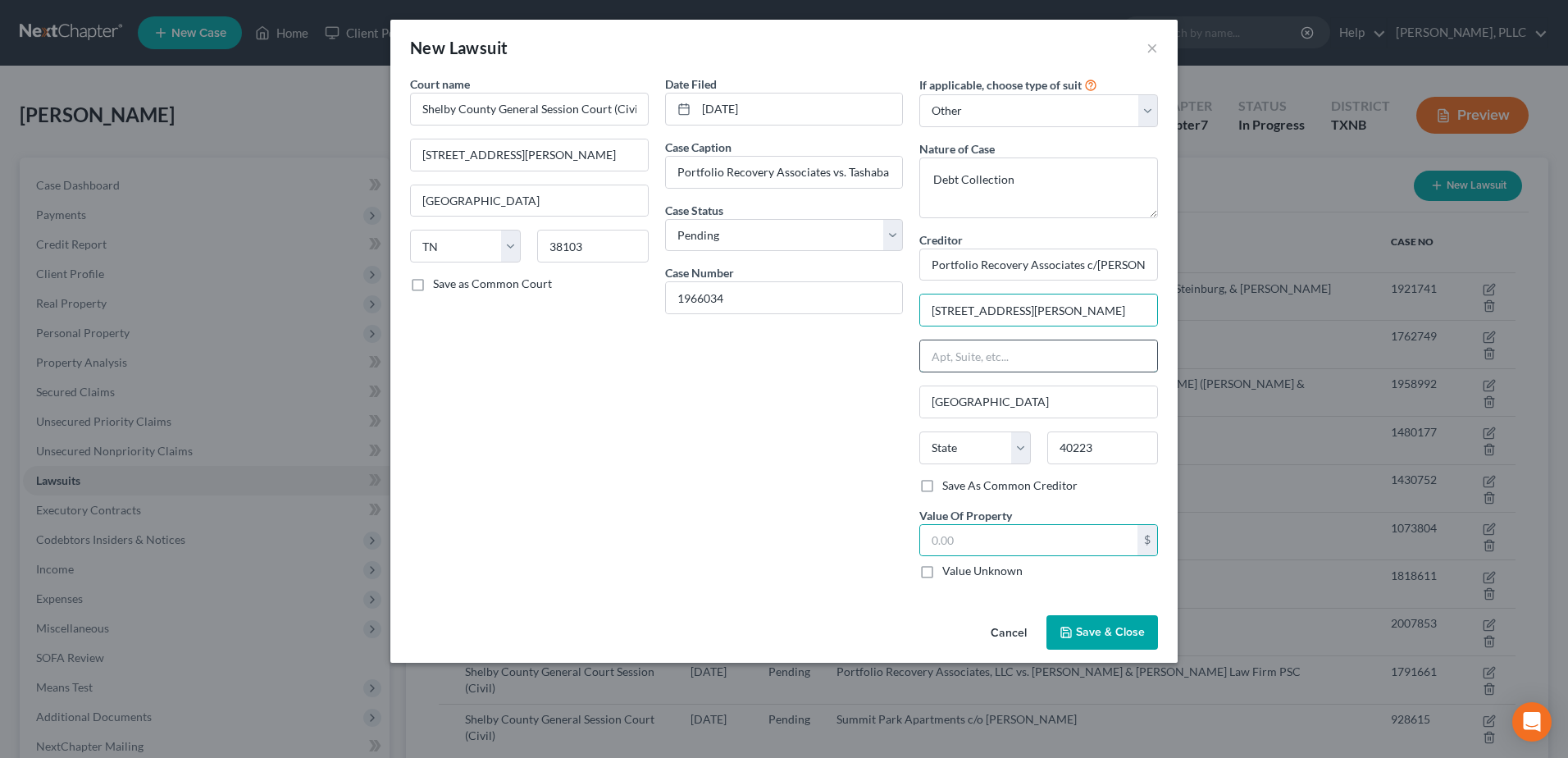
click at [928, 351] on input "text" at bounding box center [1038, 356] width 237 height 31
click at [786, 572] on div "Date Filed [DATE] Case Caption Portfolio Recovery Associates vs. Tashaba Ball C…" at bounding box center [784, 333] width 255 height 517
click at [942, 573] on label "Value Unknown" at bounding box center [983, 570] width 81 height 16
click at [949, 573] on input "Value Unknown" at bounding box center [954, 568] width 11 height 11
click at [1119, 635] on span "Save & Close" at bounding box center [1110, 632] width 69 height 14
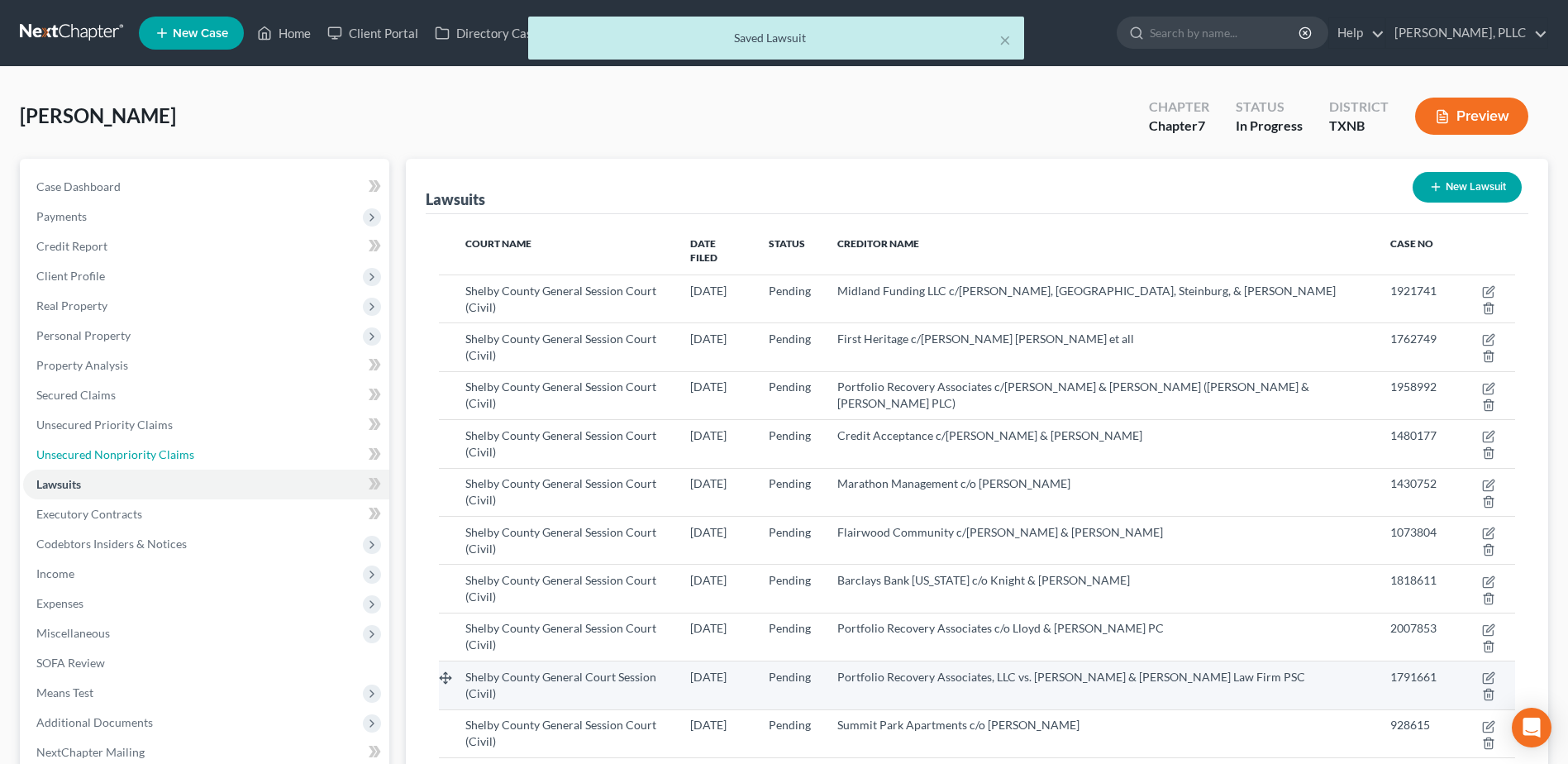
click at [128, 457] on span "Unsecured Nonpriority Claims" at bounding box center [115, 454] width 158 height 15
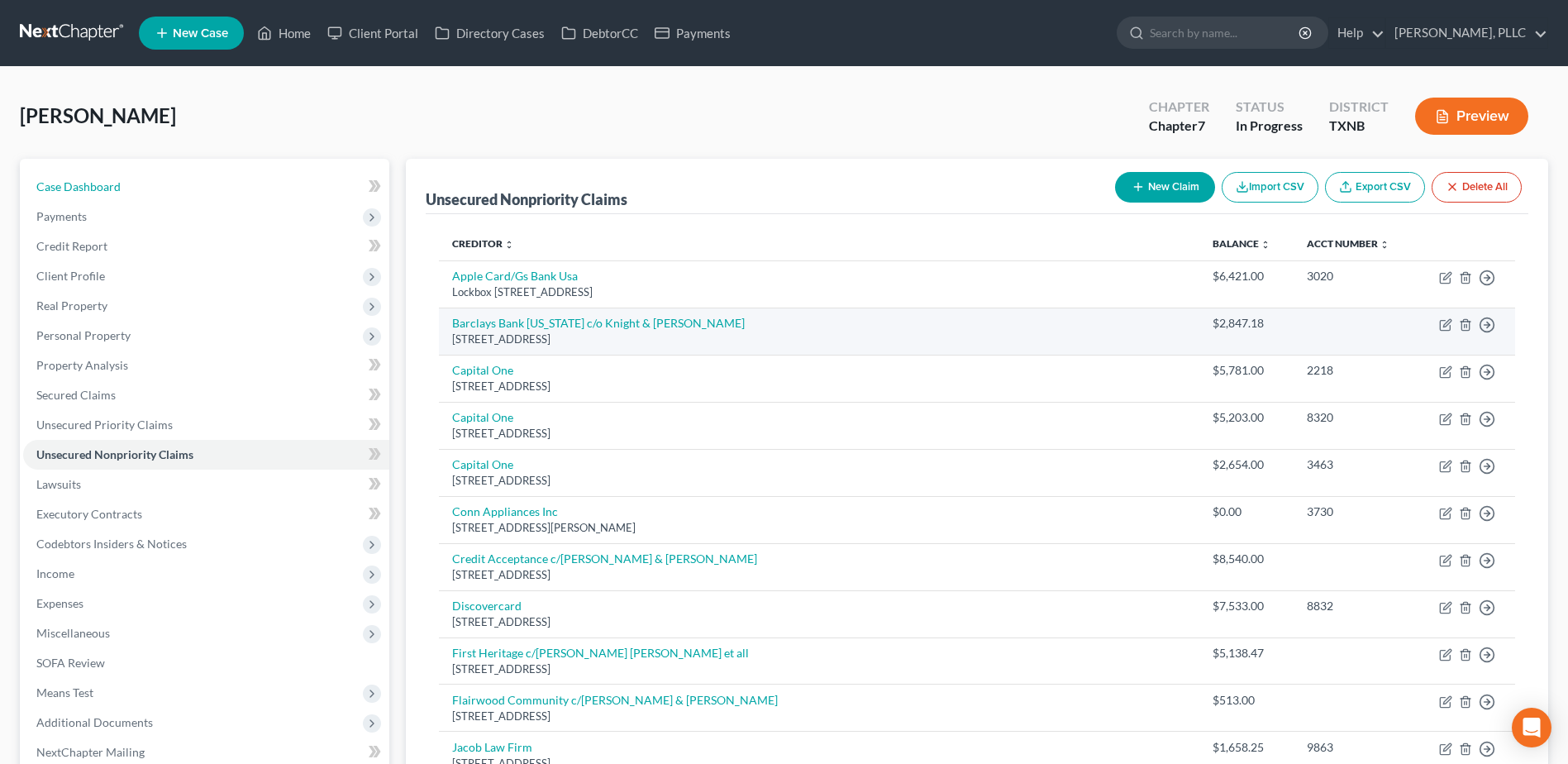
click at [96, 181] on span "Case Dashboard" at bounding box center [78, 186] width 84 height 15
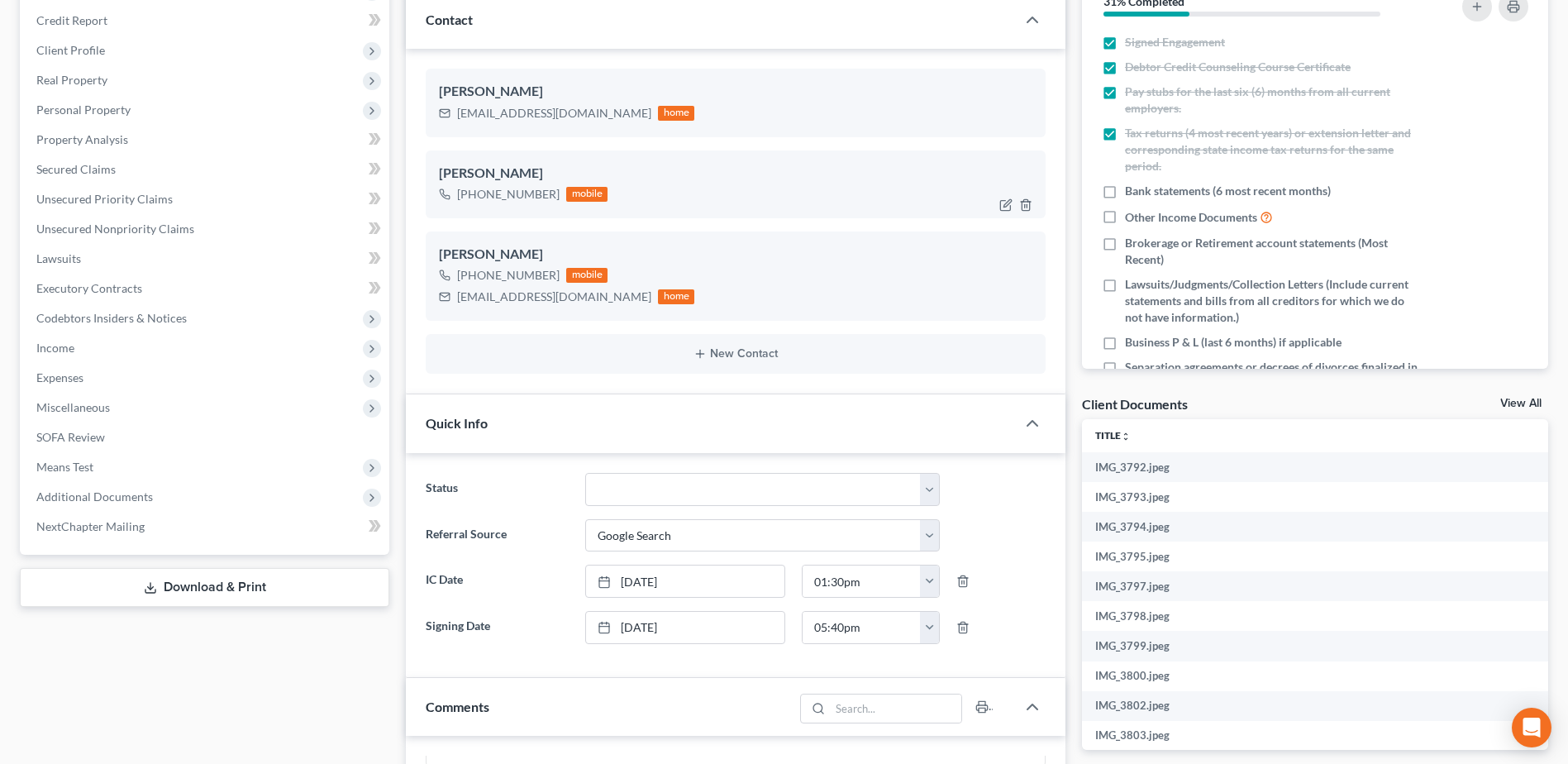
scroll to position [248, 0]
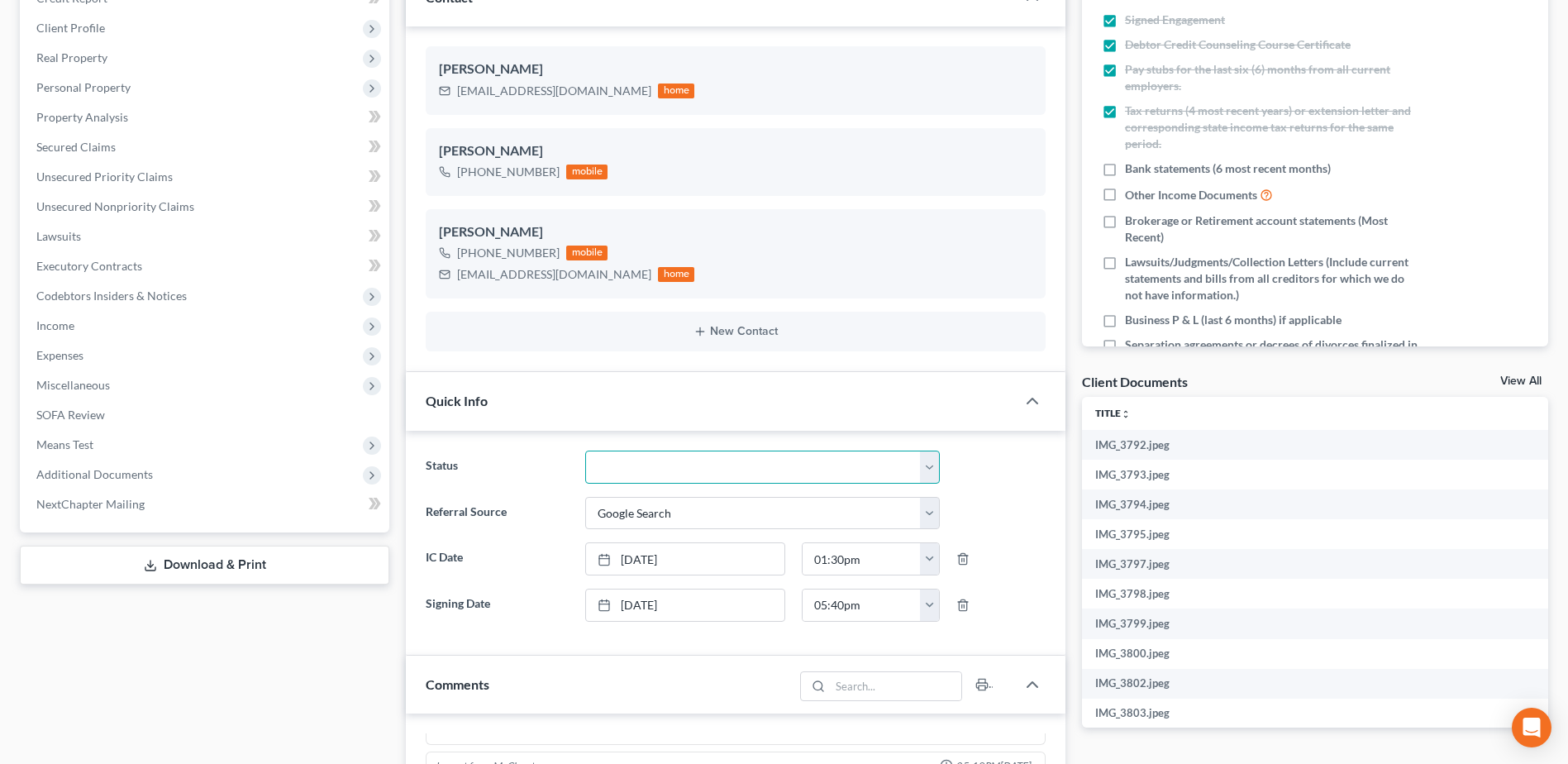
click at [932, 469] on select "Appellate Phase Case Closed Dead File Demand Letter Phase Discharged Discharge …" at bounding box center [763, 467] width 355 height 33
click at [585, 451] on select "Appellate Phase Case Closed Dead File Demand Letter Phase Discharged Discharge …" at bounding box center [763, 467] width 355 height 33
click at [333, 661] on div "Case Dashboard Payments Invoices Payments Payments Credit Report Client Profile" at bounding box center [204, 642] width 386 height 1463
click at [1522, 375] on link "View All" at bounding box center [1521, 381] width 42 height 12
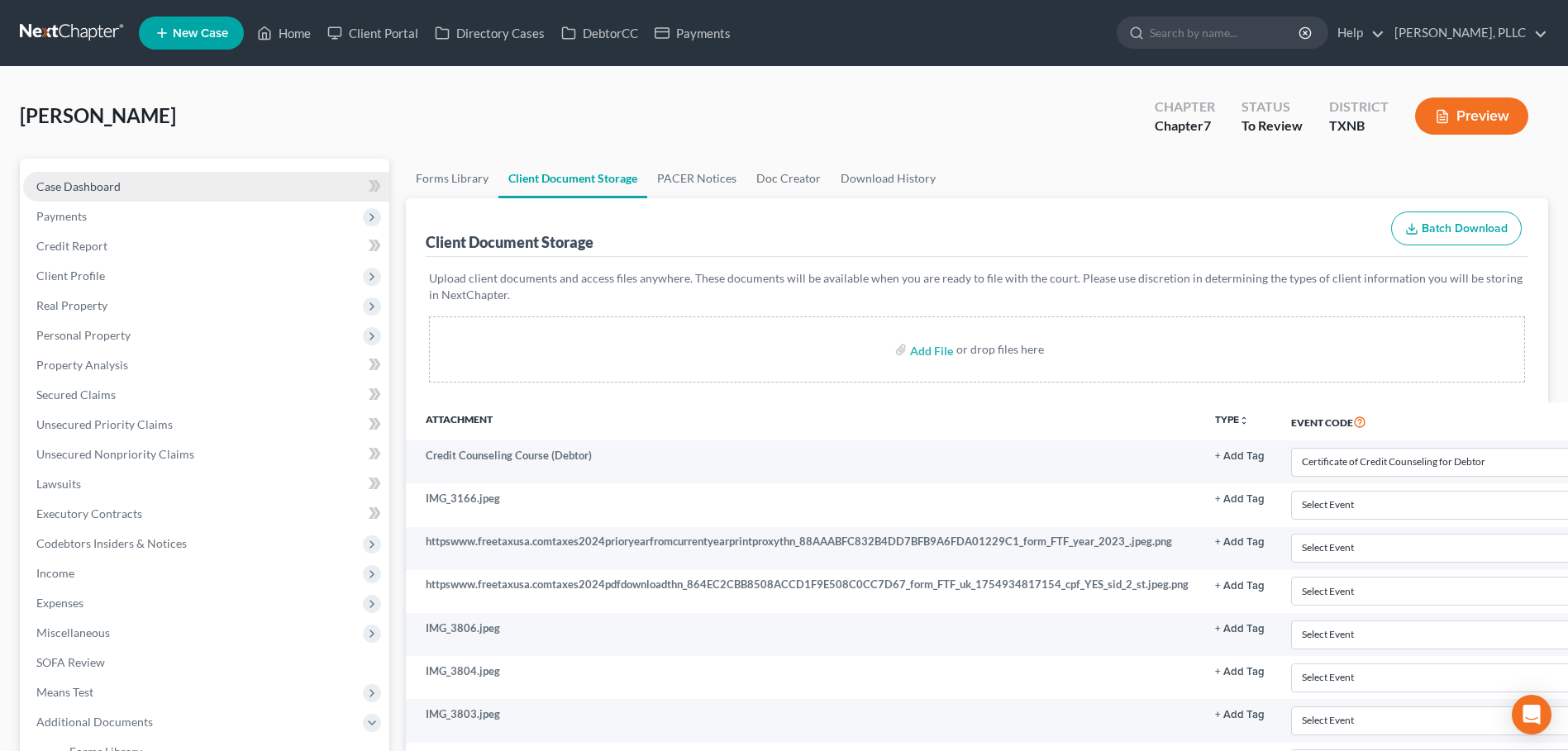
click at [91, 185] on span "Case Dashboard" at bounding box center [78, 186] width 84 height 15
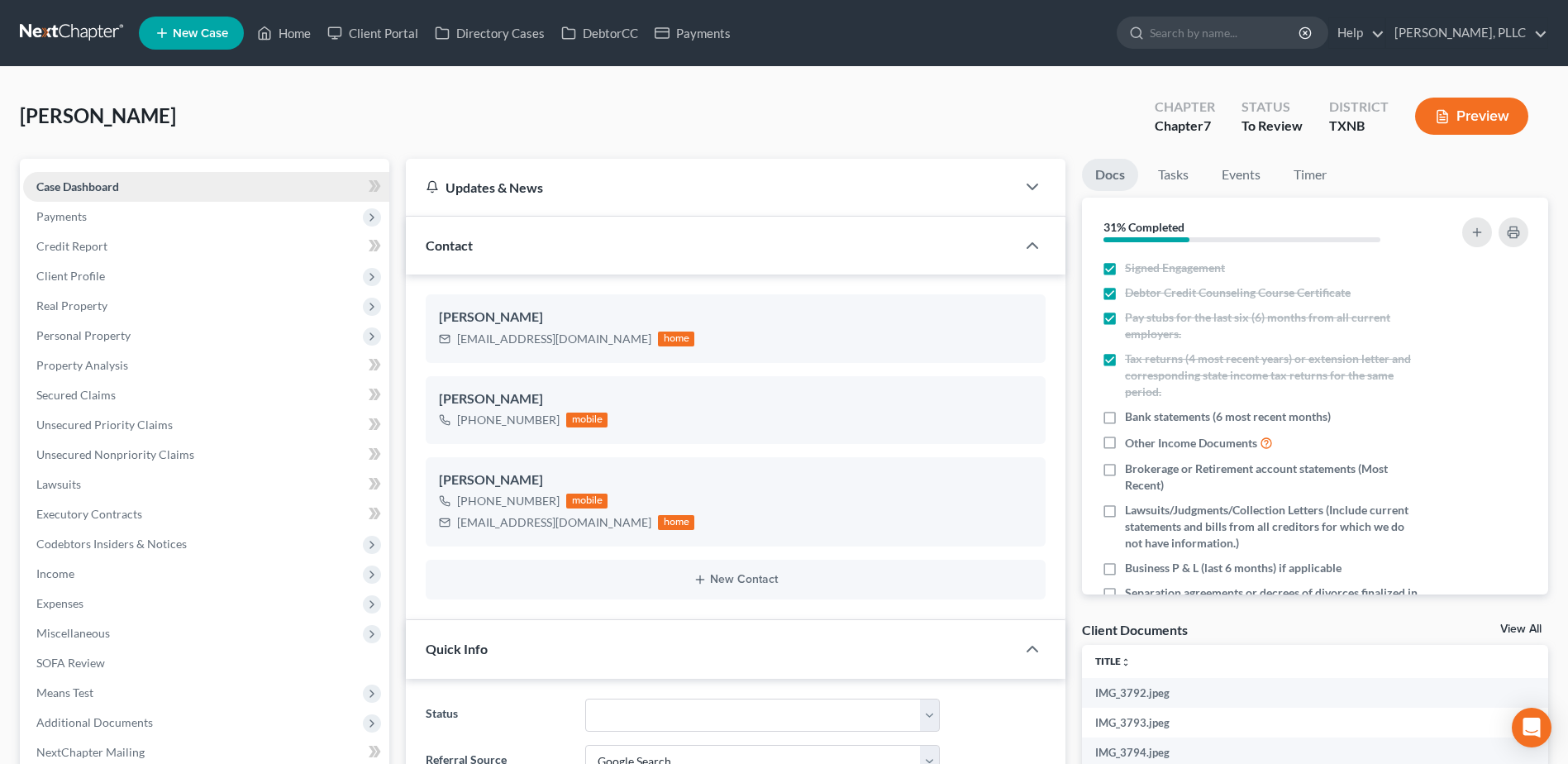
scroll to position [508, 0]
click at [76, 636] on span "Miscellaneous" at bounding box center [74, 633] width 74 height 15
drag, startPoint x: 173, startPoint y: 653, endPoint x: 1122, endPoint y: 659, distance: 949.0
click at [172, 653] on link "Attorney / Credit Counseling Fees" at bounding box center [223, 663] width 333 height 30
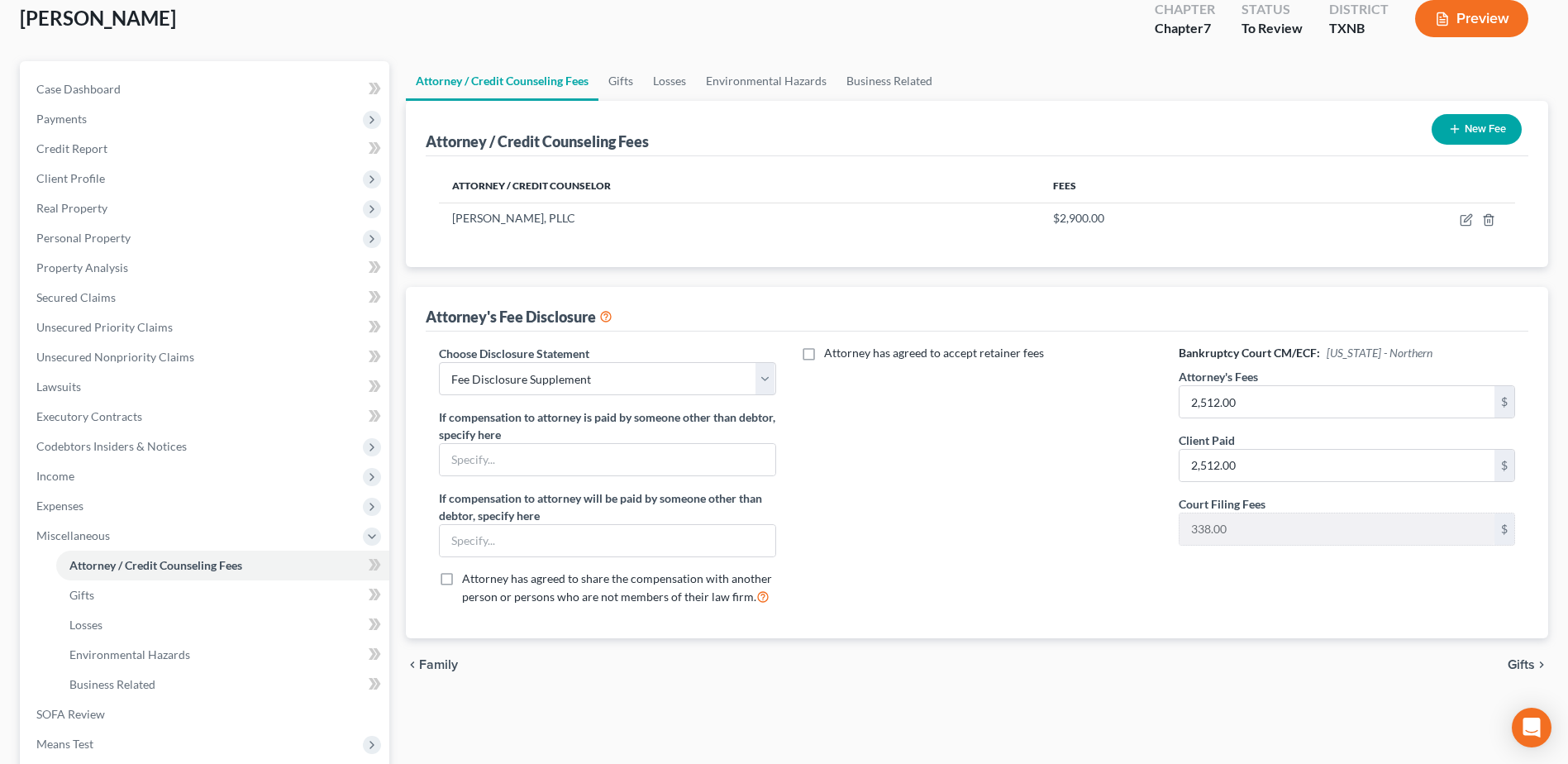
scroll to position [280, 0]
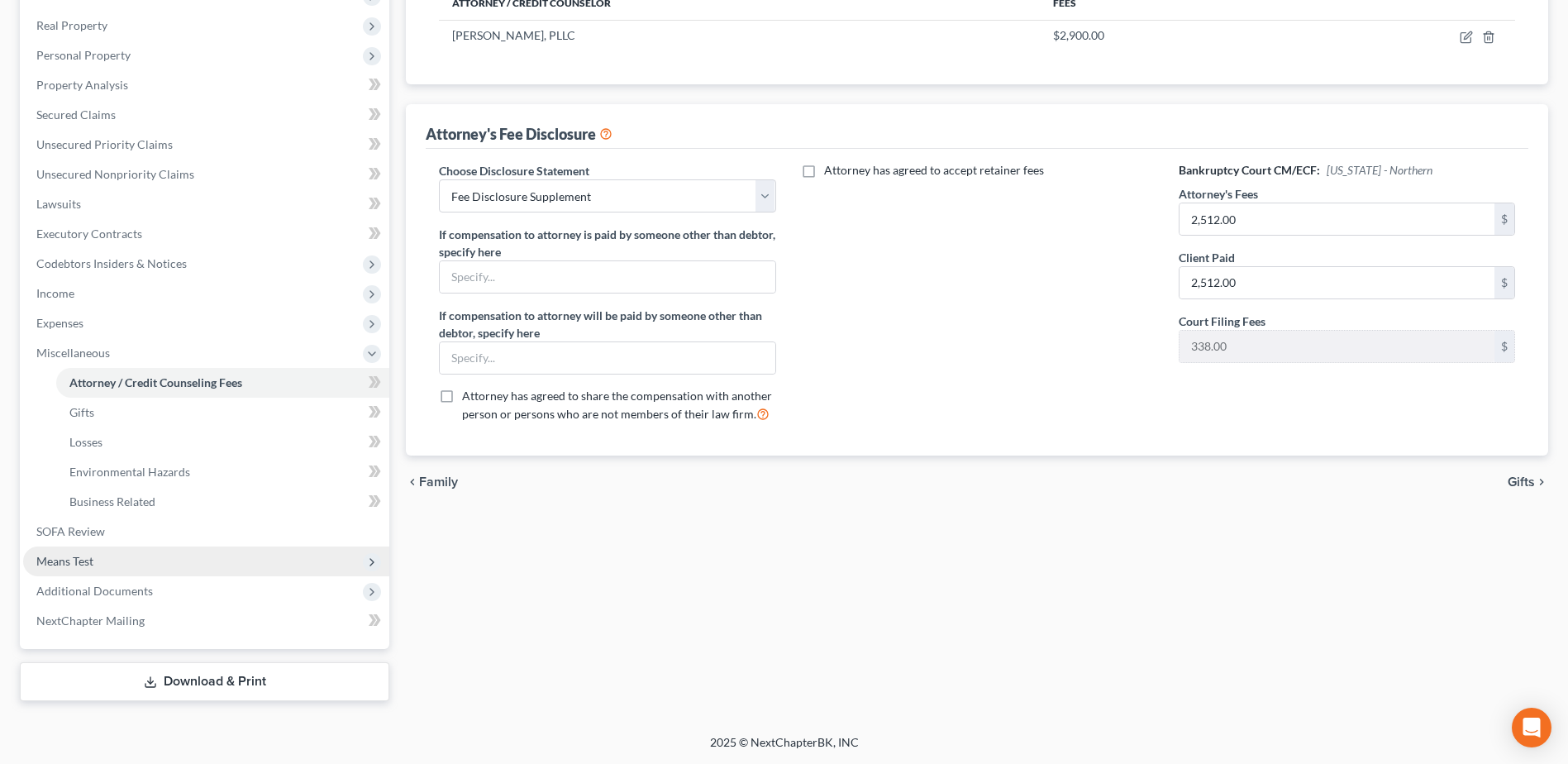
click at [90, 555] on span "Means Test" at bounding box center [65, 561] width 57 height 15
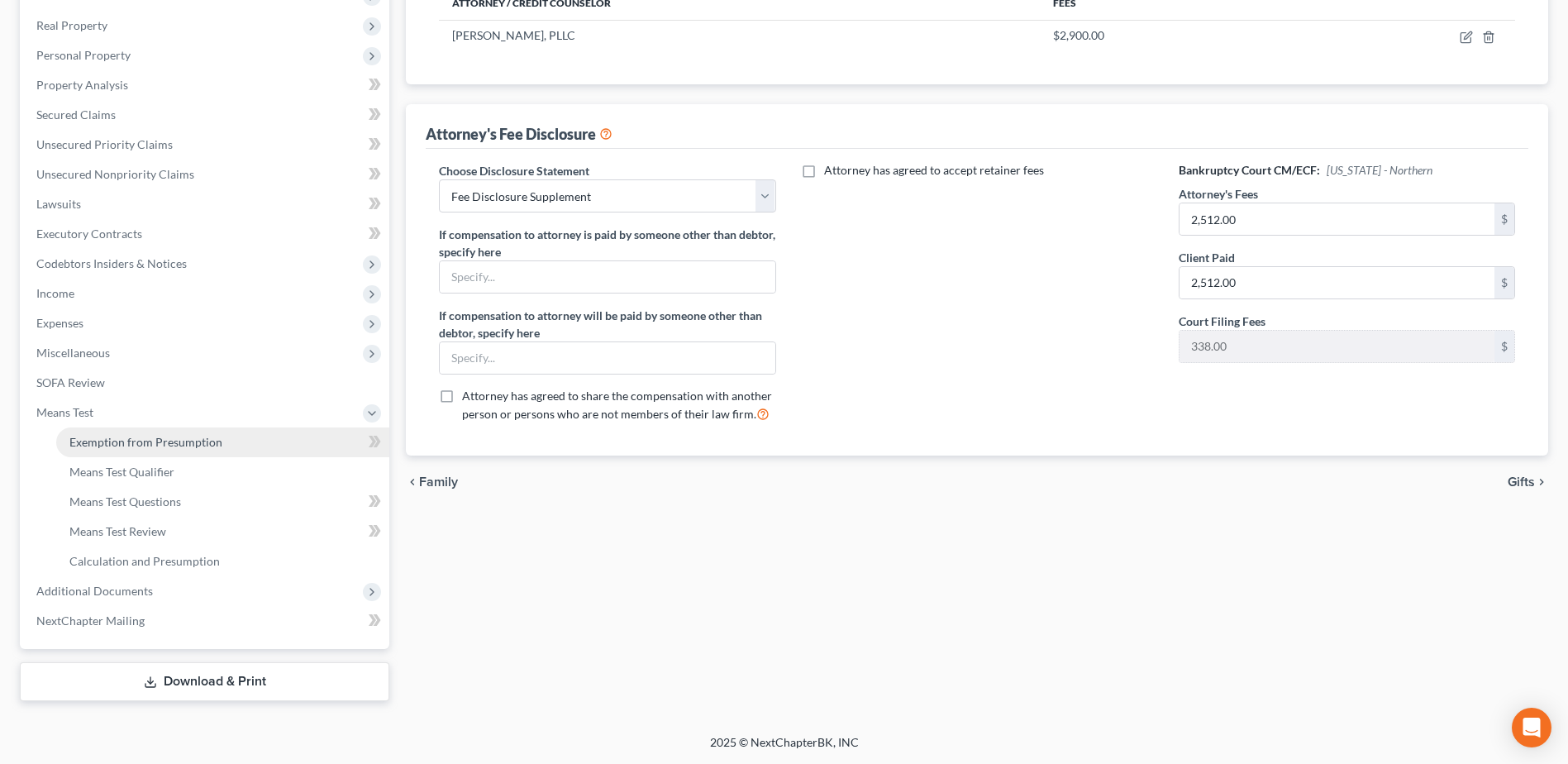
click at [152, 442] on span "Exemption from Presumption" at bounding box center [146, 442] width 153 height 15
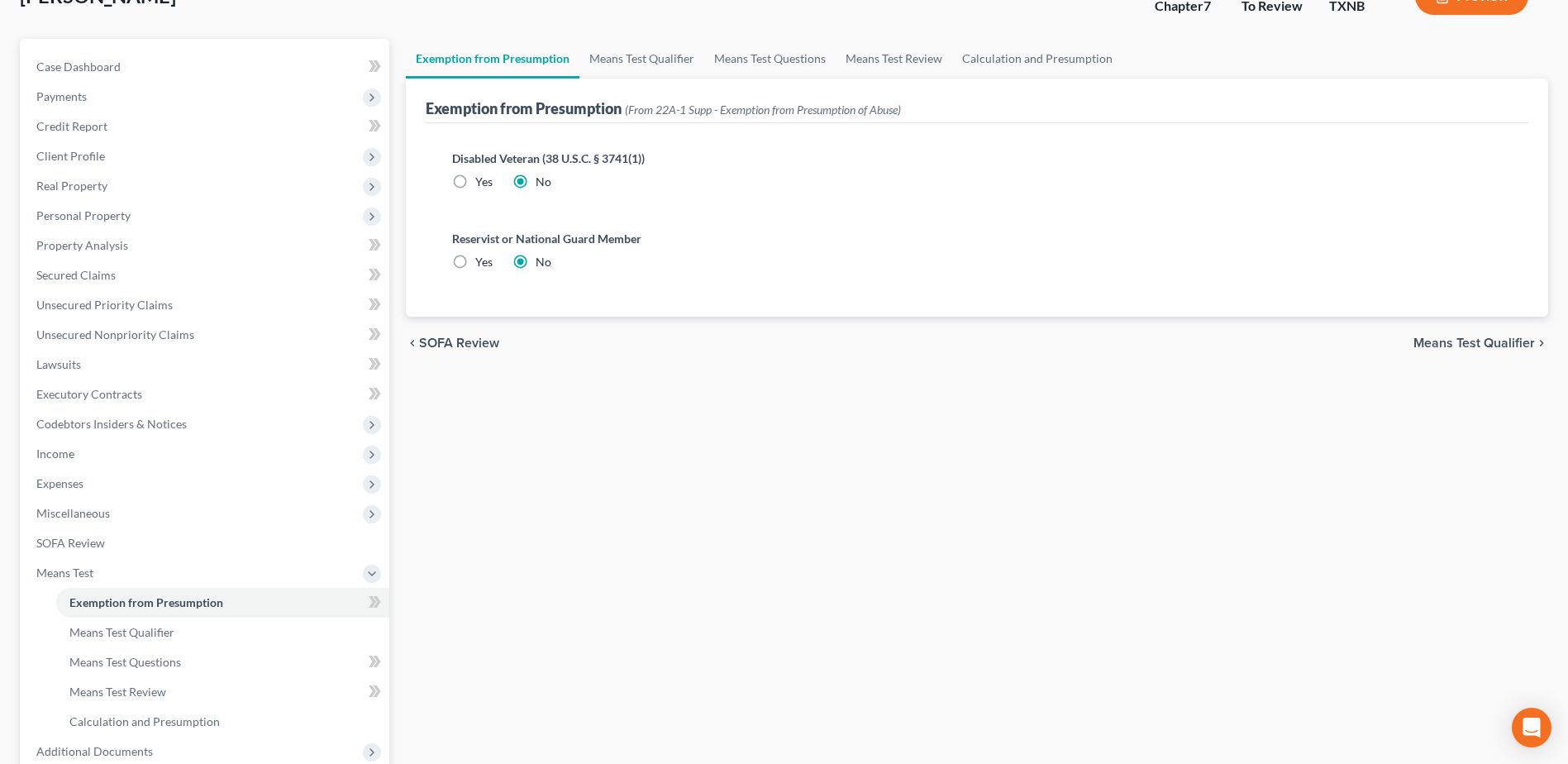
scroll to position [280, 0]
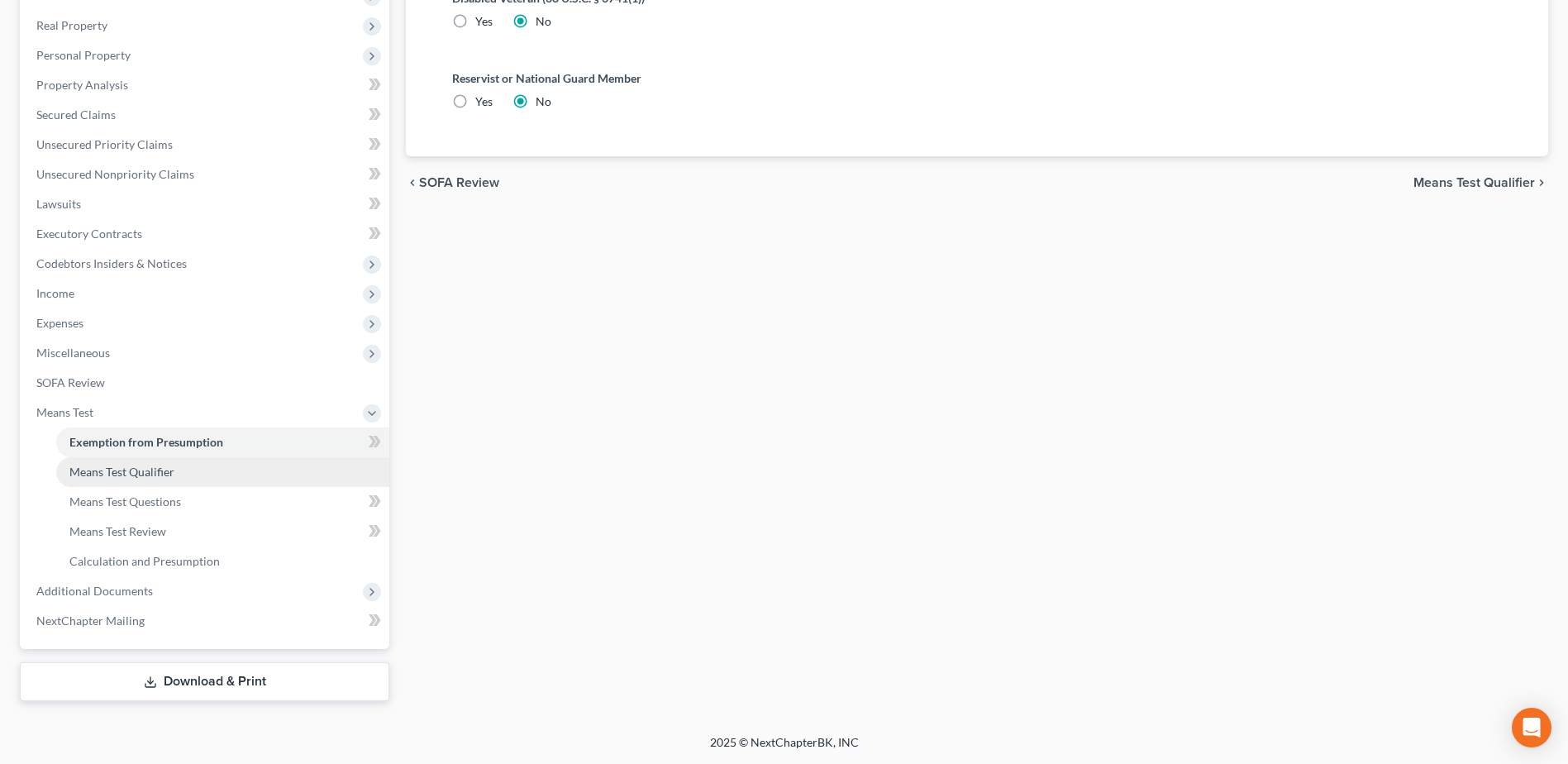
click at [134, 470] on span "Means Test Qualifier" at bounding box center [122, 471] width 105 height 15
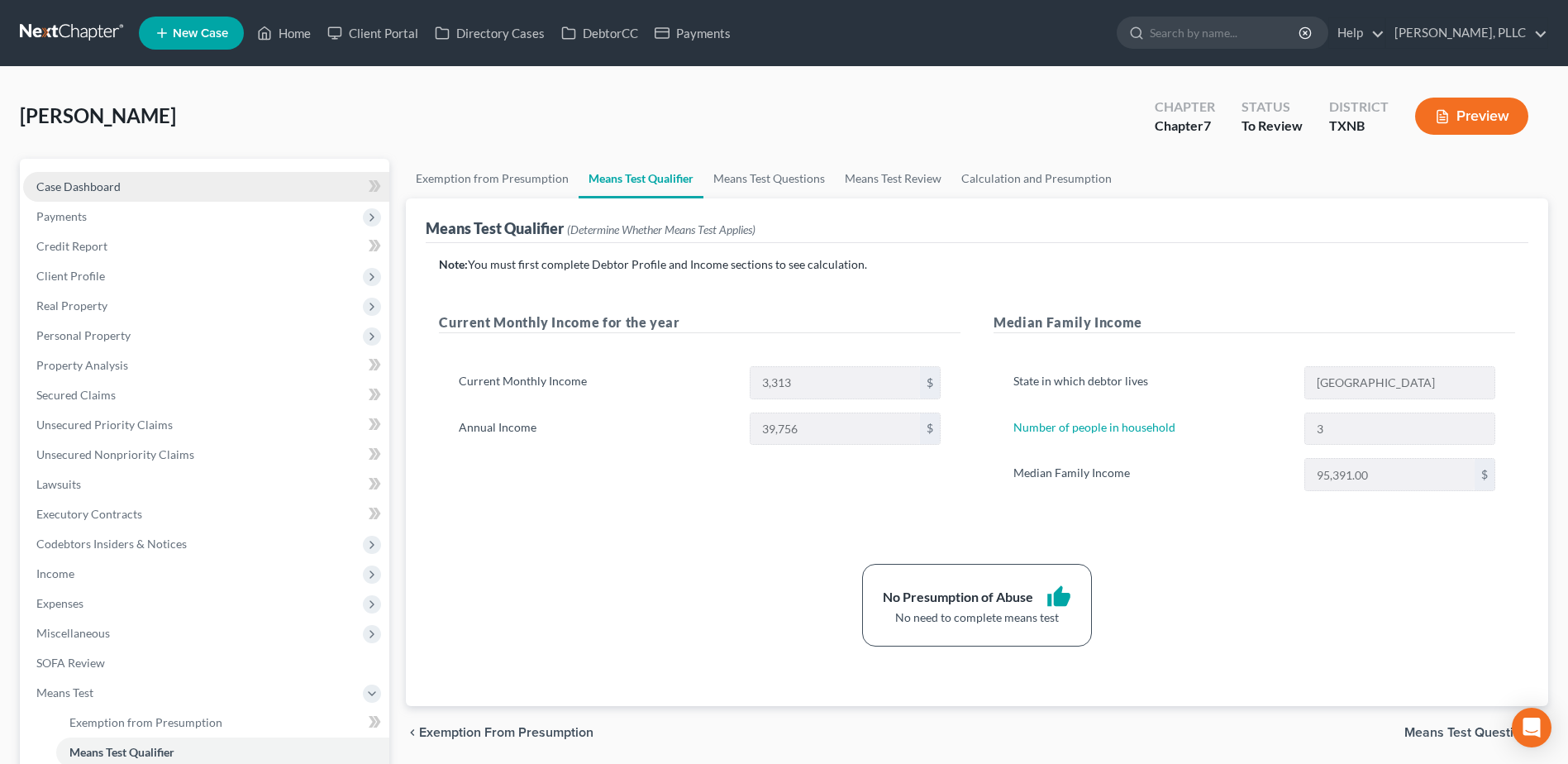
click at [61, 182] on span "Case Dashboard" at bounding box center [78, 186] width 84 height 15
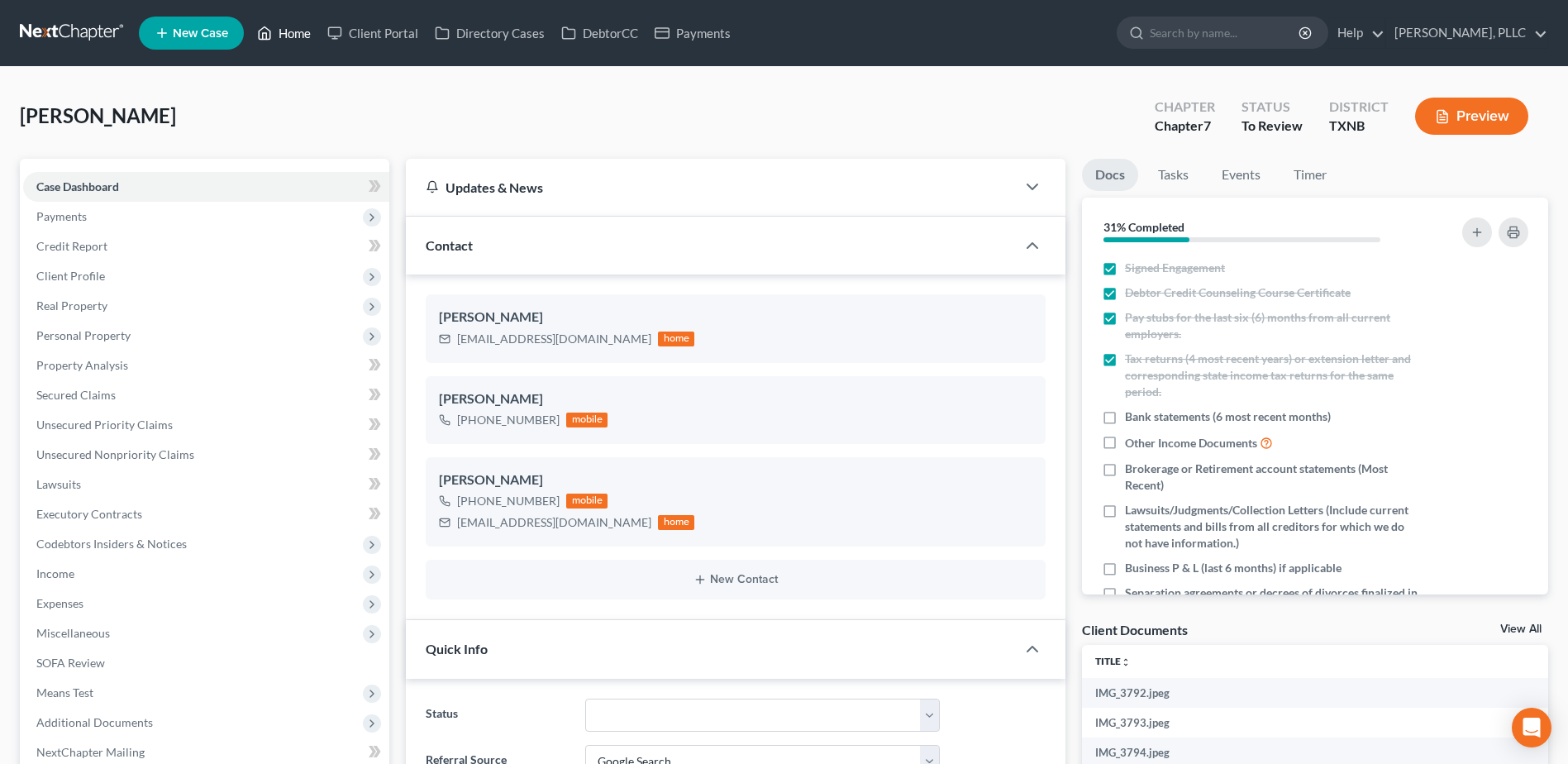
drag, startPoint x: 306, startPoint y: 34, endPoint x: 1198, endPoint y: 231, distance: 913.5
click at [306, 34] on link "Home" at bounding box center [284, 33] width 71 height 30
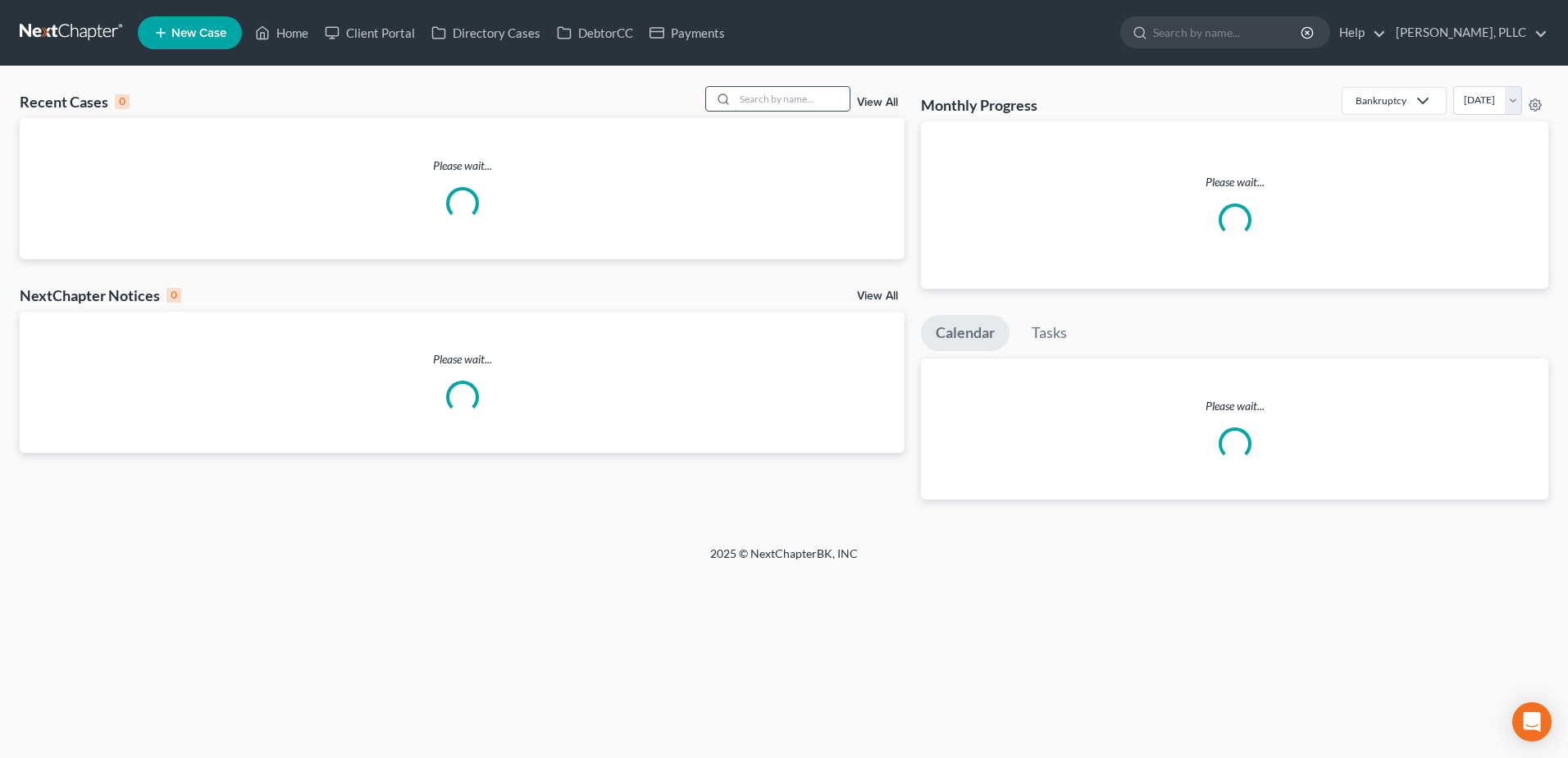
click at [812, 97] on input "search" at bounding box center [791, 98] width 114 height 24
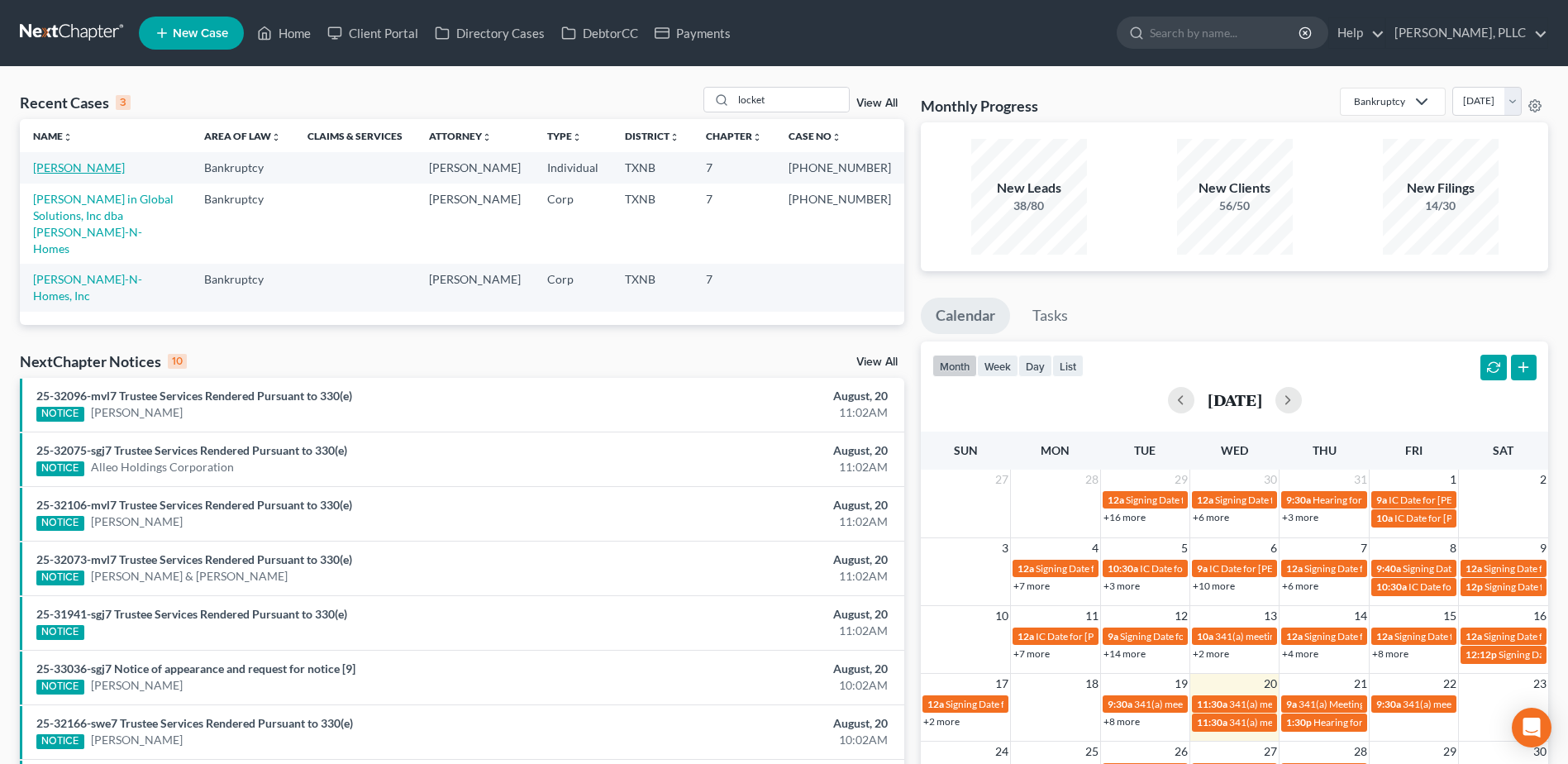
click at [91, 166] on link "[PERSON_NAME]" at bounding box center [78, 167] width 92 height 15
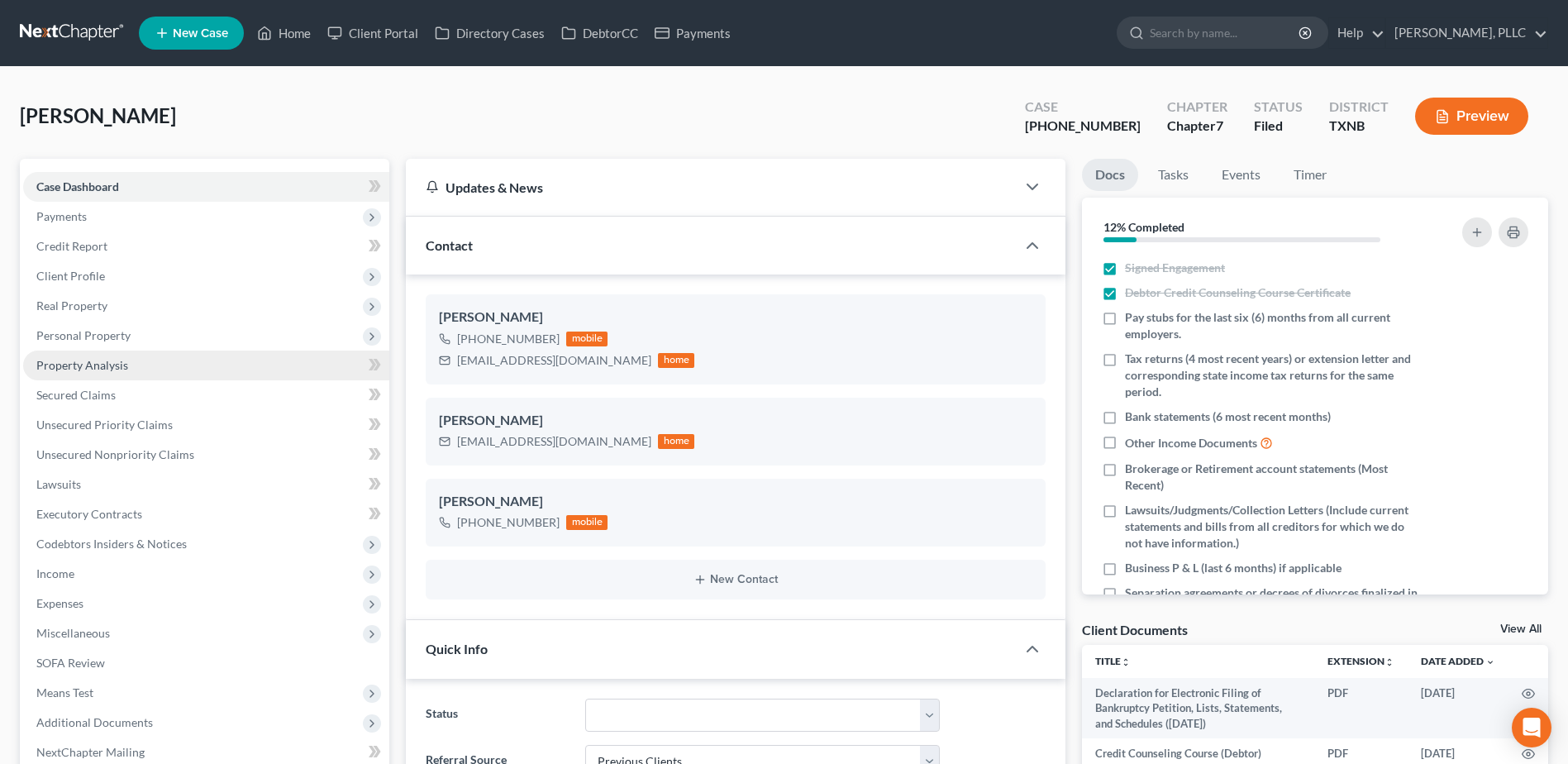
scroll to position [1596, 0]
click at [132, 453] on span "Unsecured Nonpriority Claims" at bounding box center [115, 454] width 158 height 15
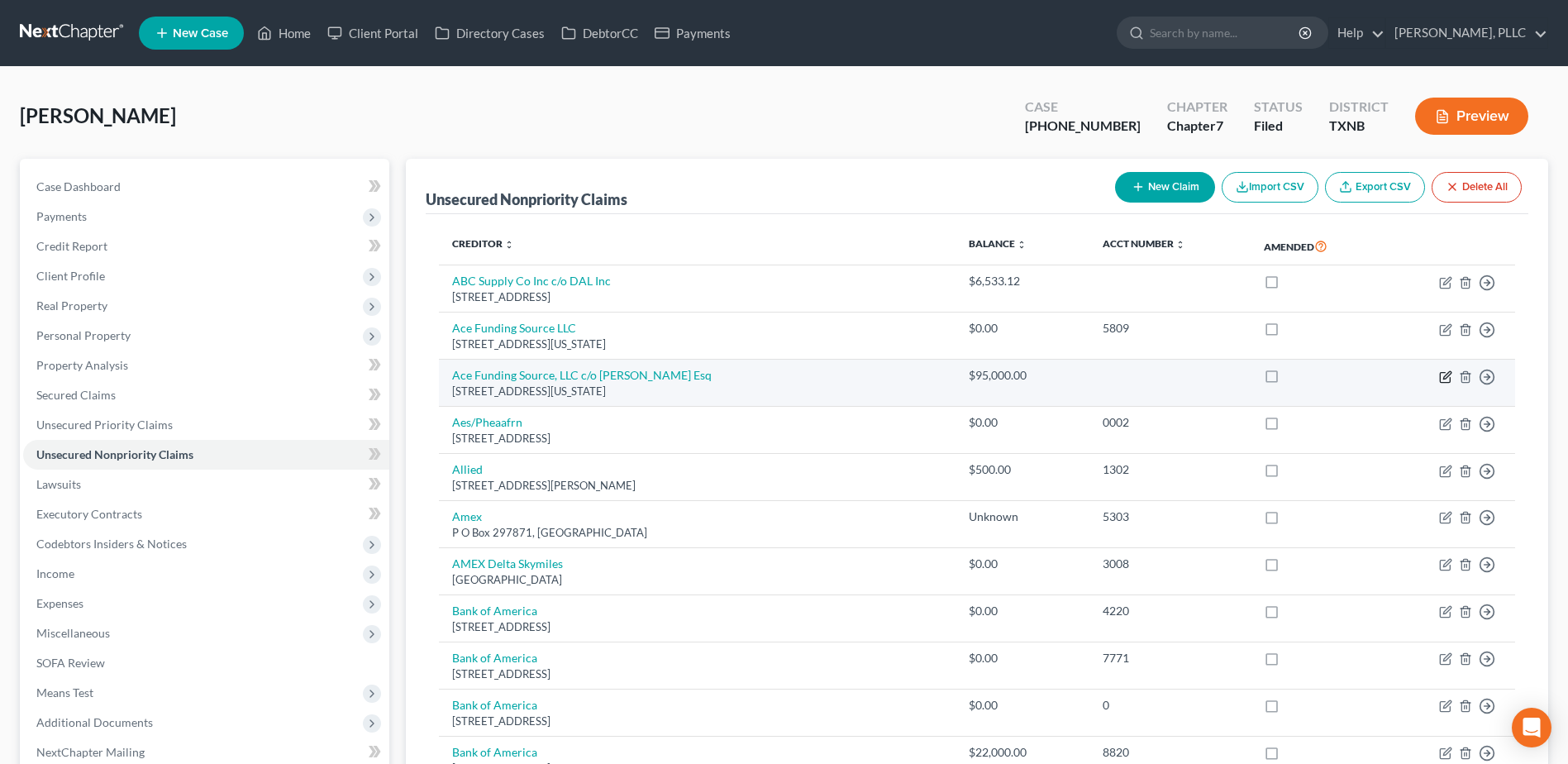
click at [1445, 378] on icon "button" at bounding box center [1446, 377] width 14 height 14
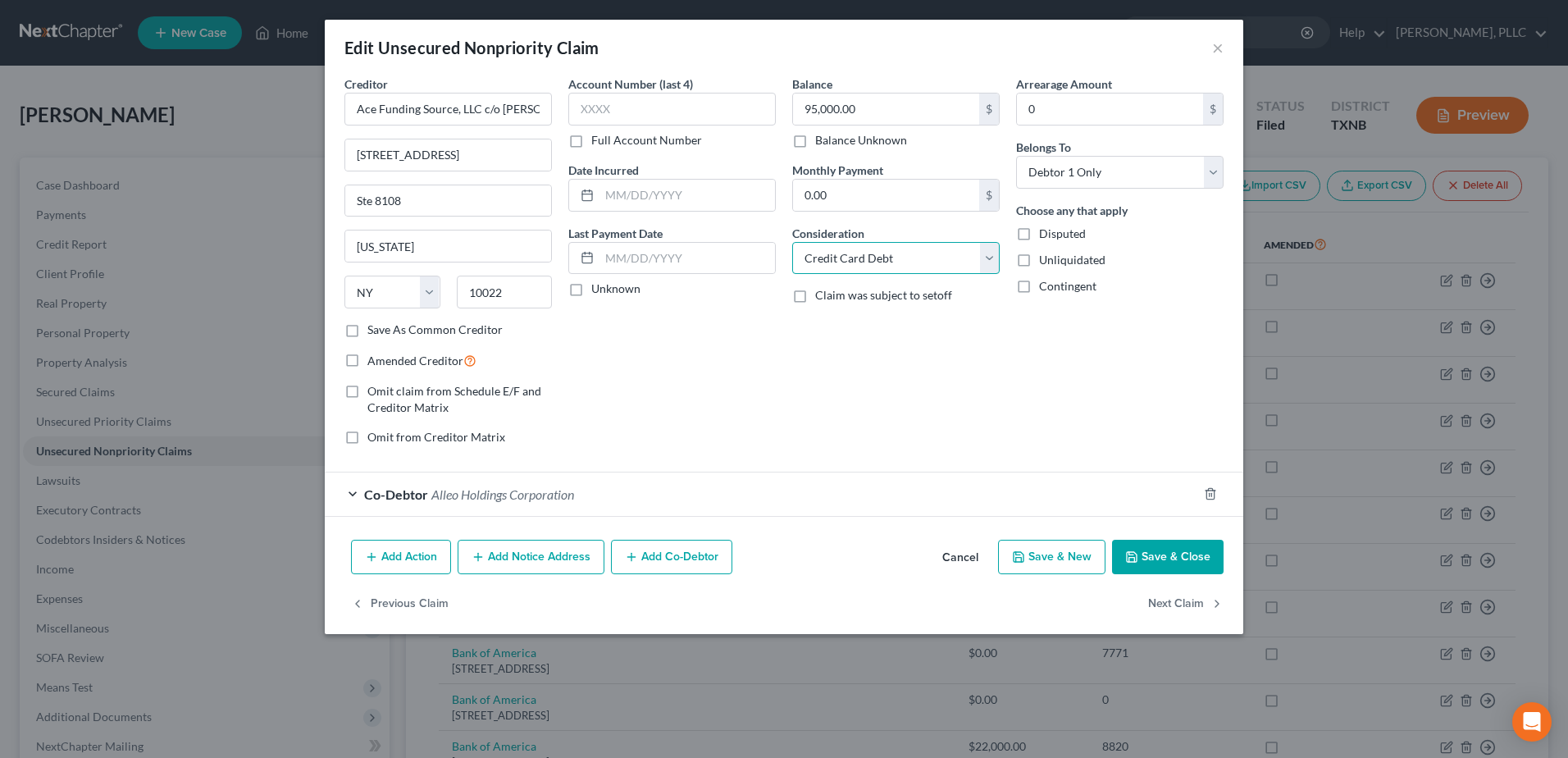
click at [999, 264] on select "Select Cable / Satellite Services Collection Agency Credit Card Debt Debt Couns…" at bounding box center [896, 259] width 208 height 33
click at [1096, 393] on div "Arrearage Amount 0 $ Belongs To * Select Debtor 1 Only Debtor 2 Only Debtor 1 A…" at bounding box center [1119, 266] width 224 height 383
click at [990, 265] on select "Select Cable / Satellite Services Collection Agency Credit Card Debt Debt Couns…" at bounding box center [896, 259] width 208 height 33
click at [688, 397] on div "Account Number (last 4) Full Account Number Date Incurred Last Payment Date Unk…" at bounding box center [672, 266] width 224 height 383
click at [967, 557] on button "Cancel" at bounding box center [959, 558] width 62 height 33
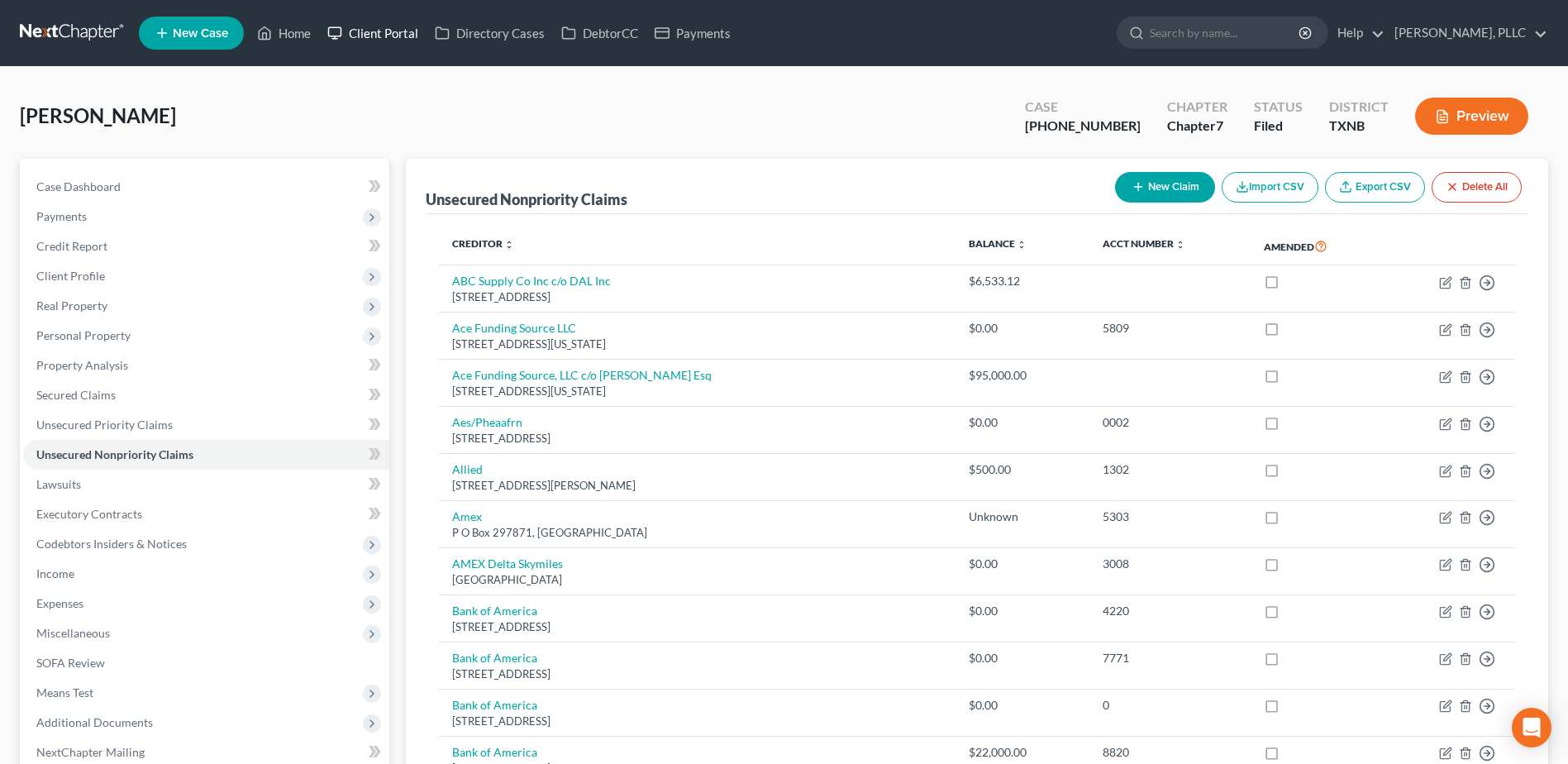
click at [407, 34] on link "Client Portal" at bounding box center [372, 33] width 108 height 30
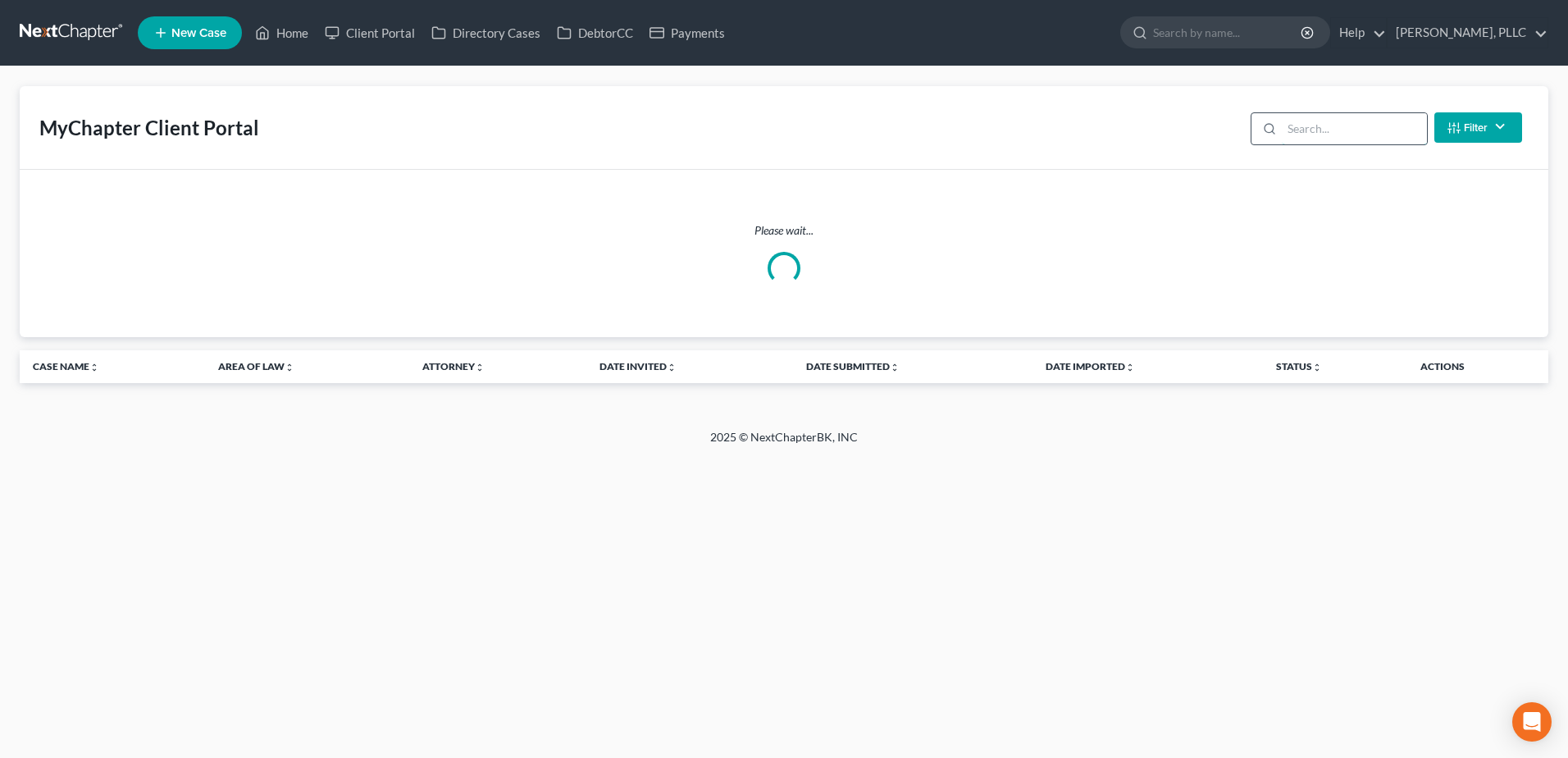
click at [1353, 116] on input "search" at bounding box center [1354, 129] width 145 height 31
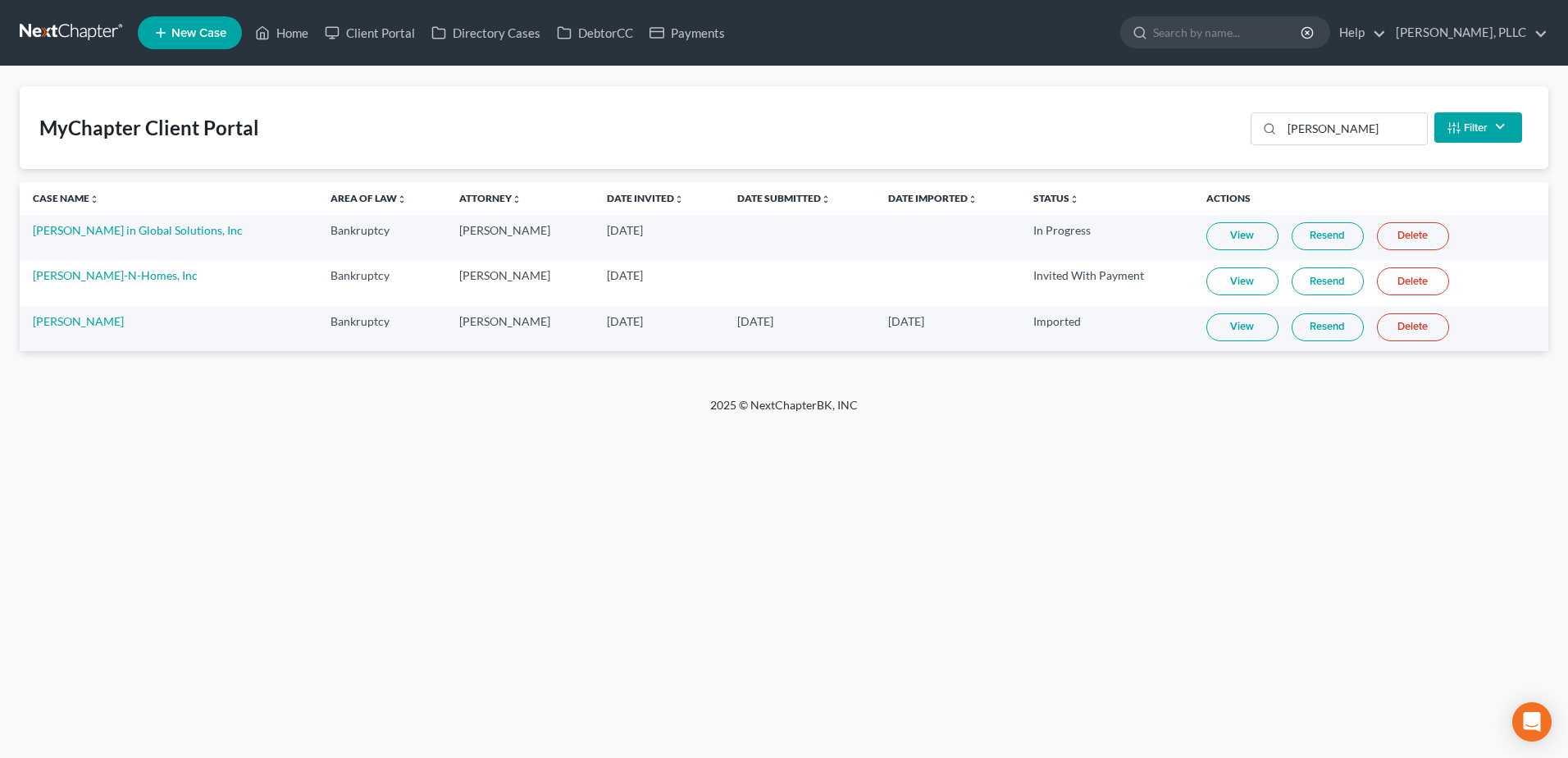
click at [1213, 332] on link "View" at bounding box center [1242, 327] width 72 height 28
click at [301, 33] on link "Home" at bounding box center [282, 33] width 70 height 30
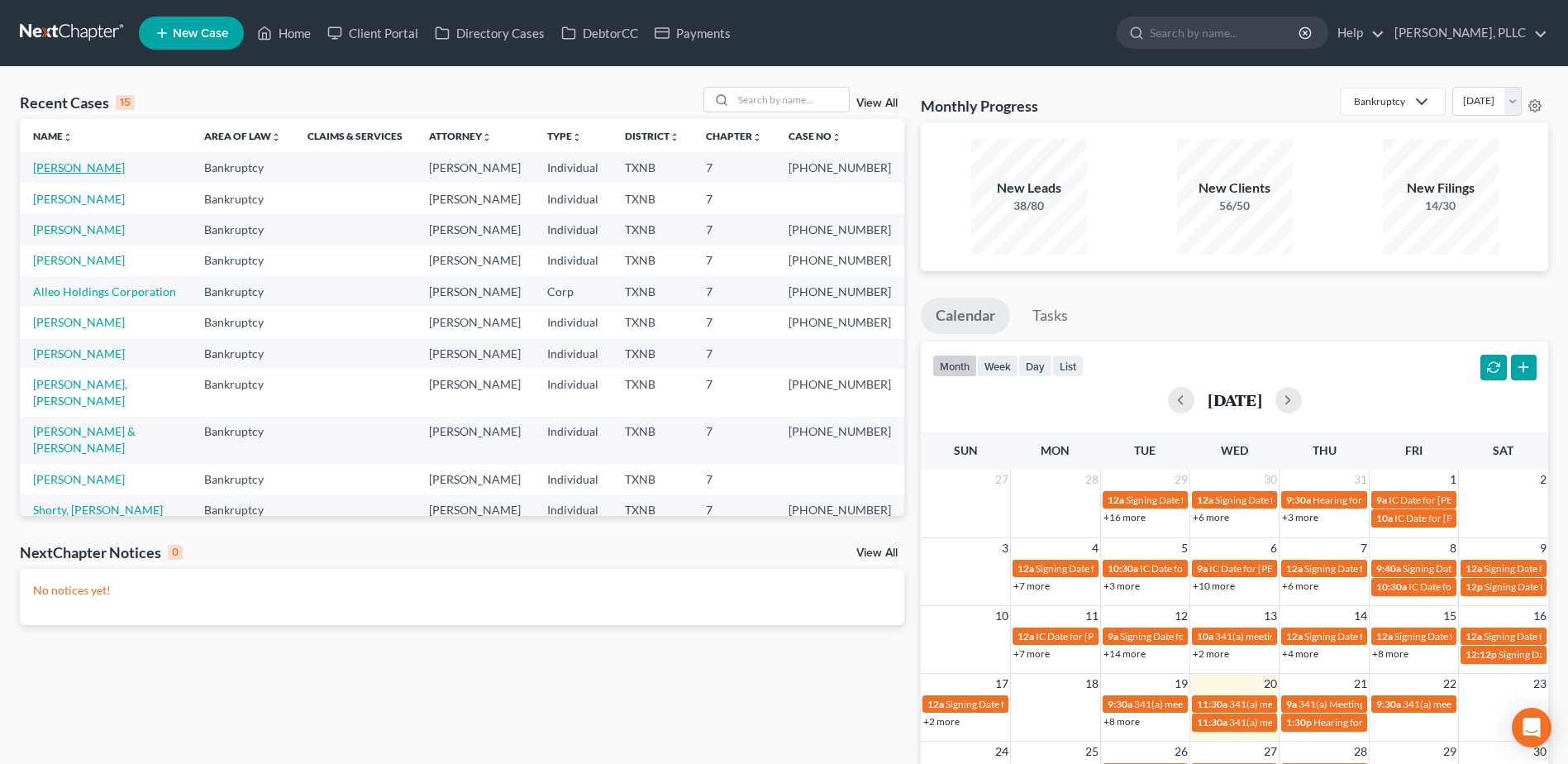
click at [82, 169] on link "[PERSON_NAME]" at bounding box center [78, 167] width 92 height 15
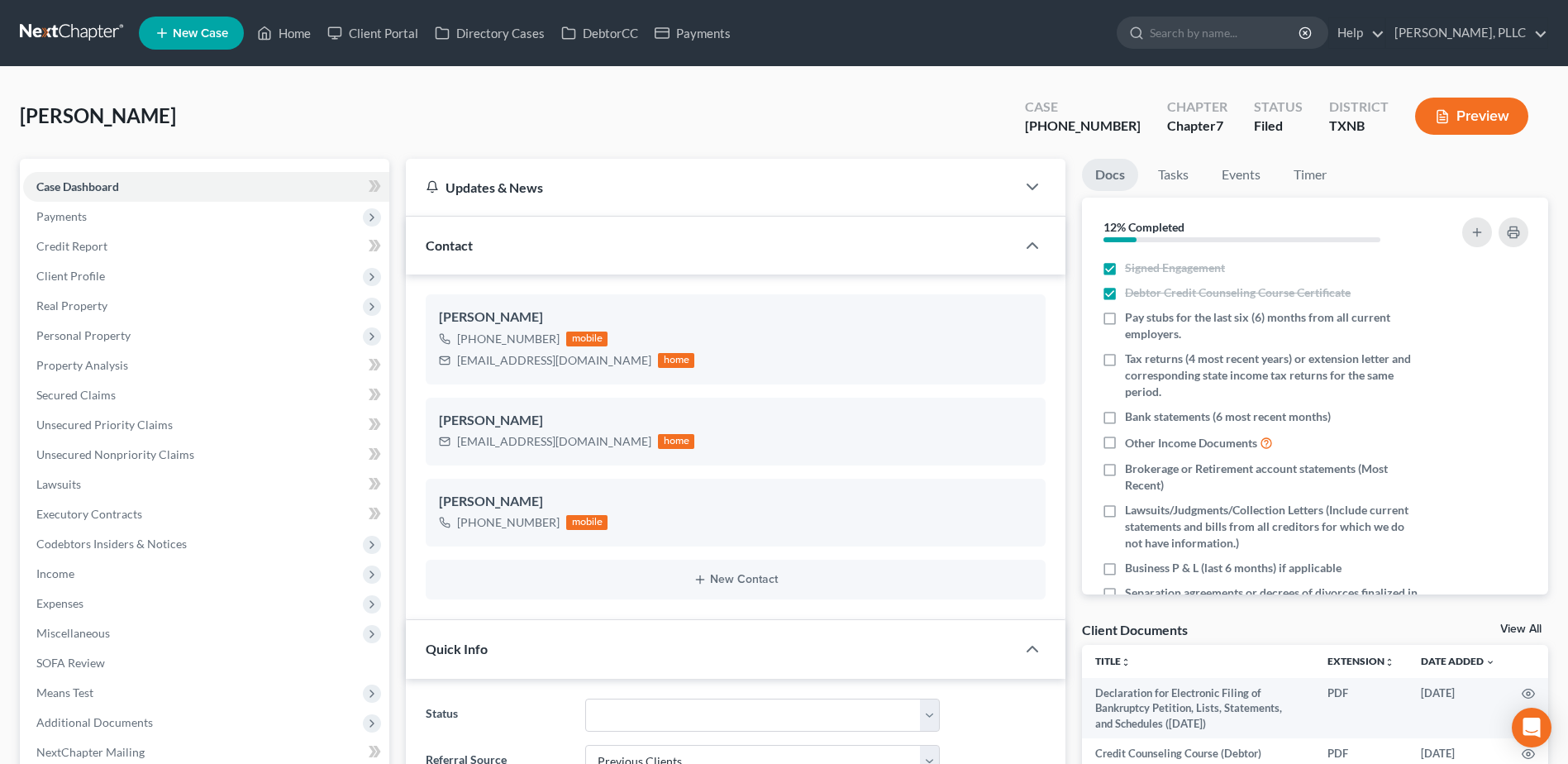
scroll to position [1596, 0]
drag, startPoint x: 155, startPoint y: 460, endPoint x: 811, endPoint y: 511, distance: 658.0
click at [155, 460] on span "Unsecured Nonpriority Claims" at bounding box center [115, 454] width 158 height 15
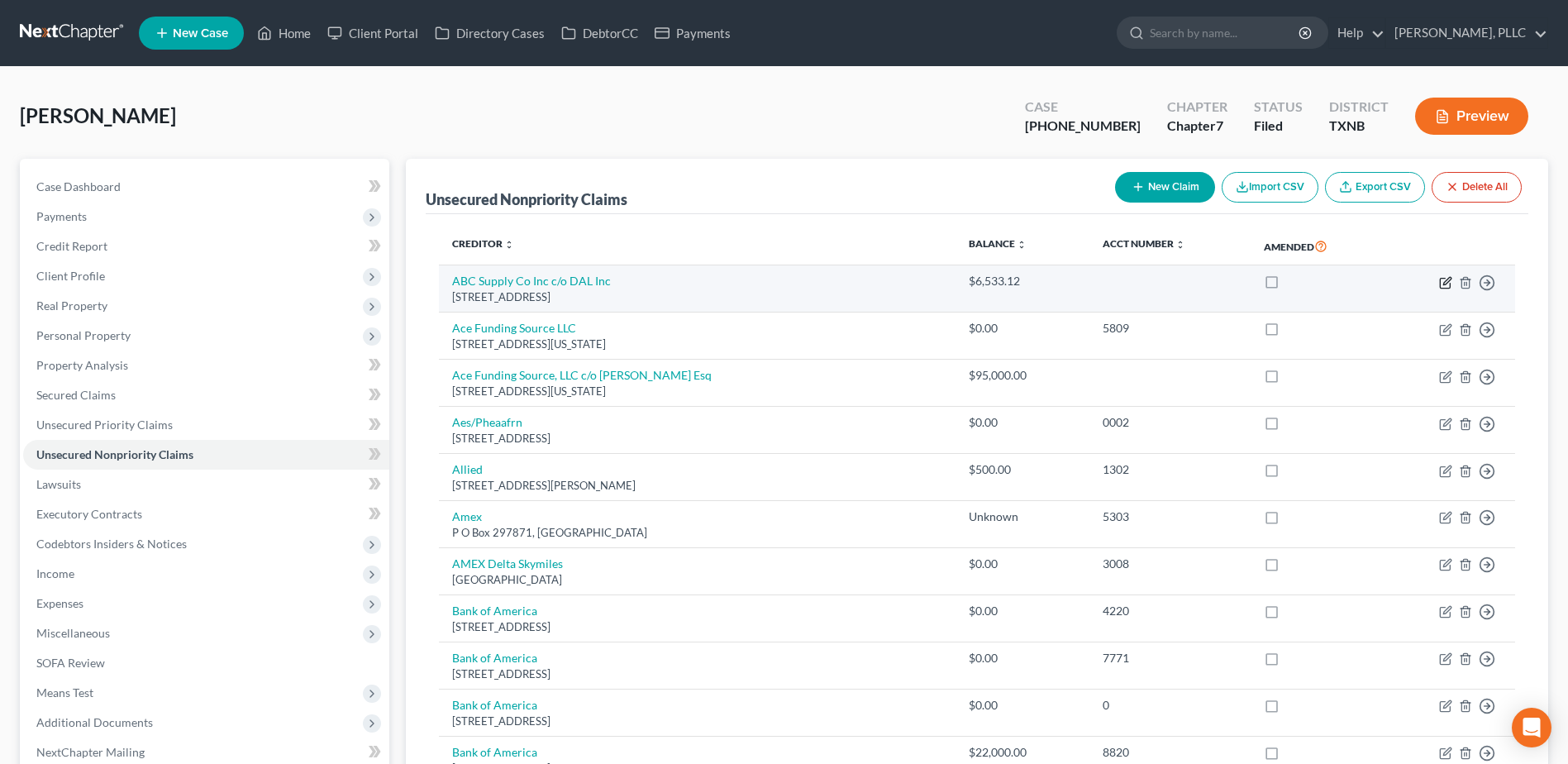
click at [1445, 283] on icon "button" at bounding box center [1446, 283] width 14 height 14
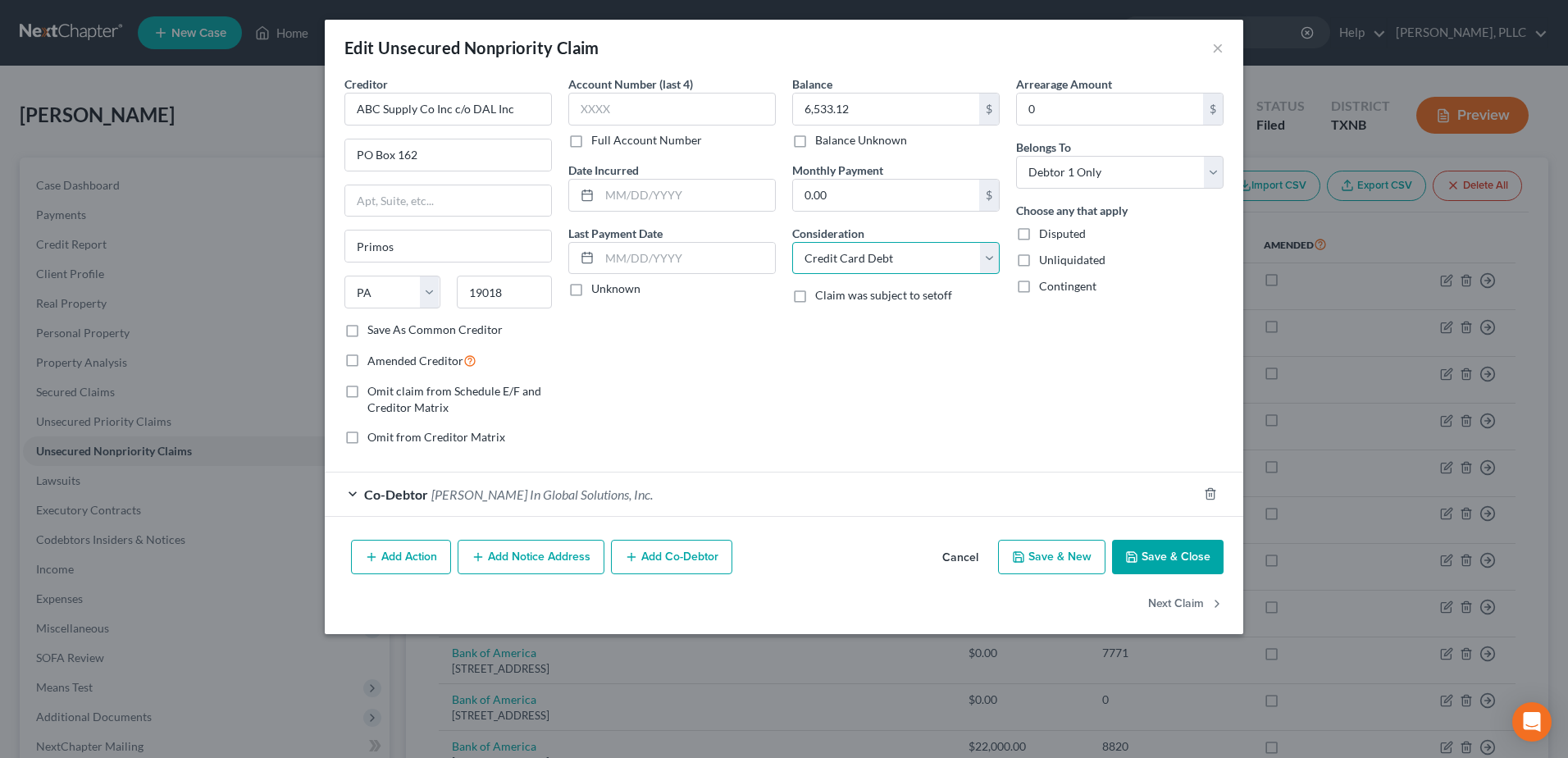
click at [996, 254] on select "Select Cable / Satellite Services Collection Agency Credit Card Debt Debt Couns…" at bounding box center [896, 259] width 208 height 33
click at [792, 242] on select "Select Cable / Satellite Services Collection Agency Credit Card Debt Debt Couns…" at bounding box center [896, 259] width 208 height 33
click at [1157, 555] on button "Save & Close" at bounding box center [1168, 557] width 112 height 35
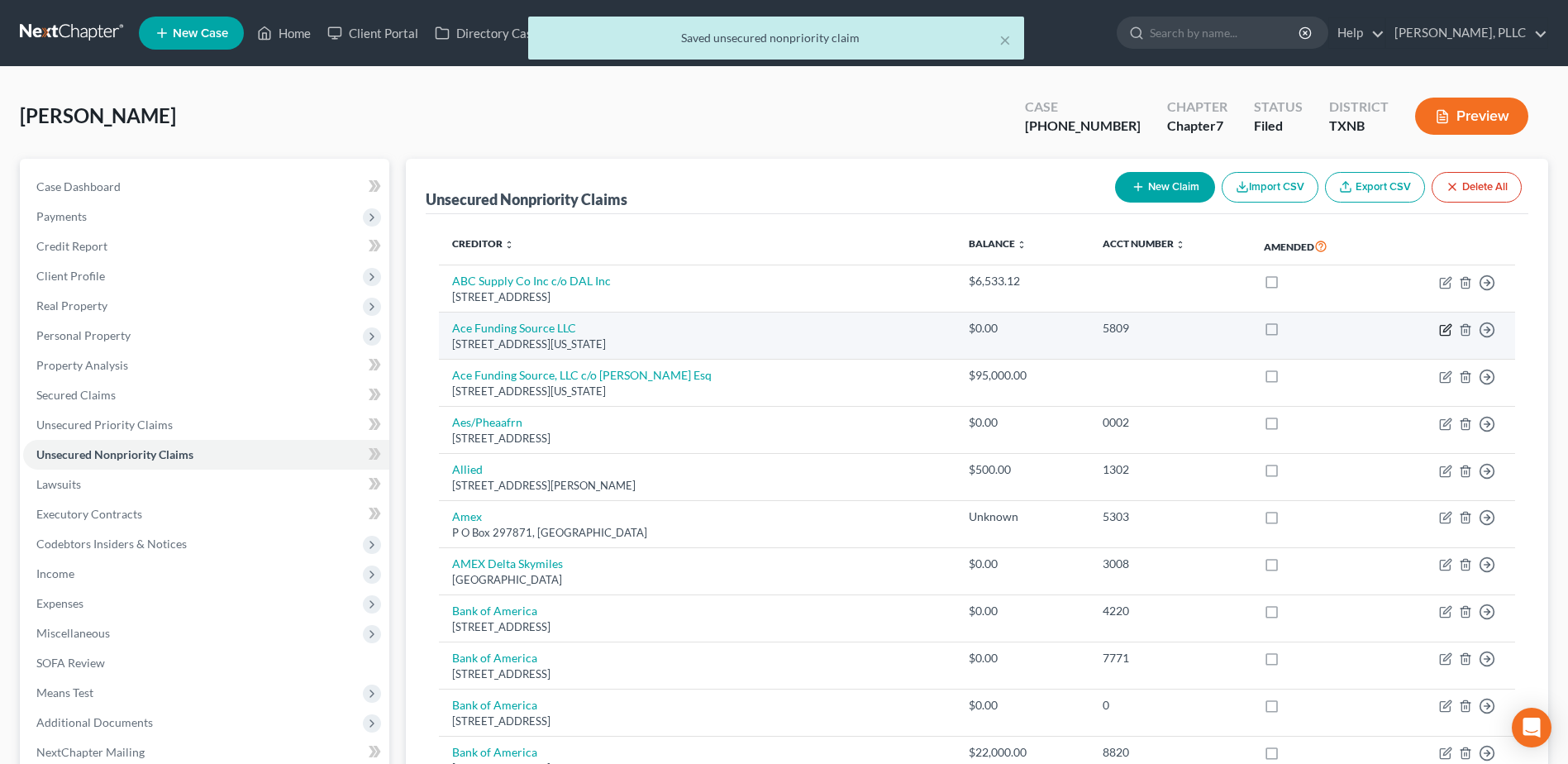
click at [1444, 332] on icon "button" at bounding box center [1447, 328] width 8 height 8
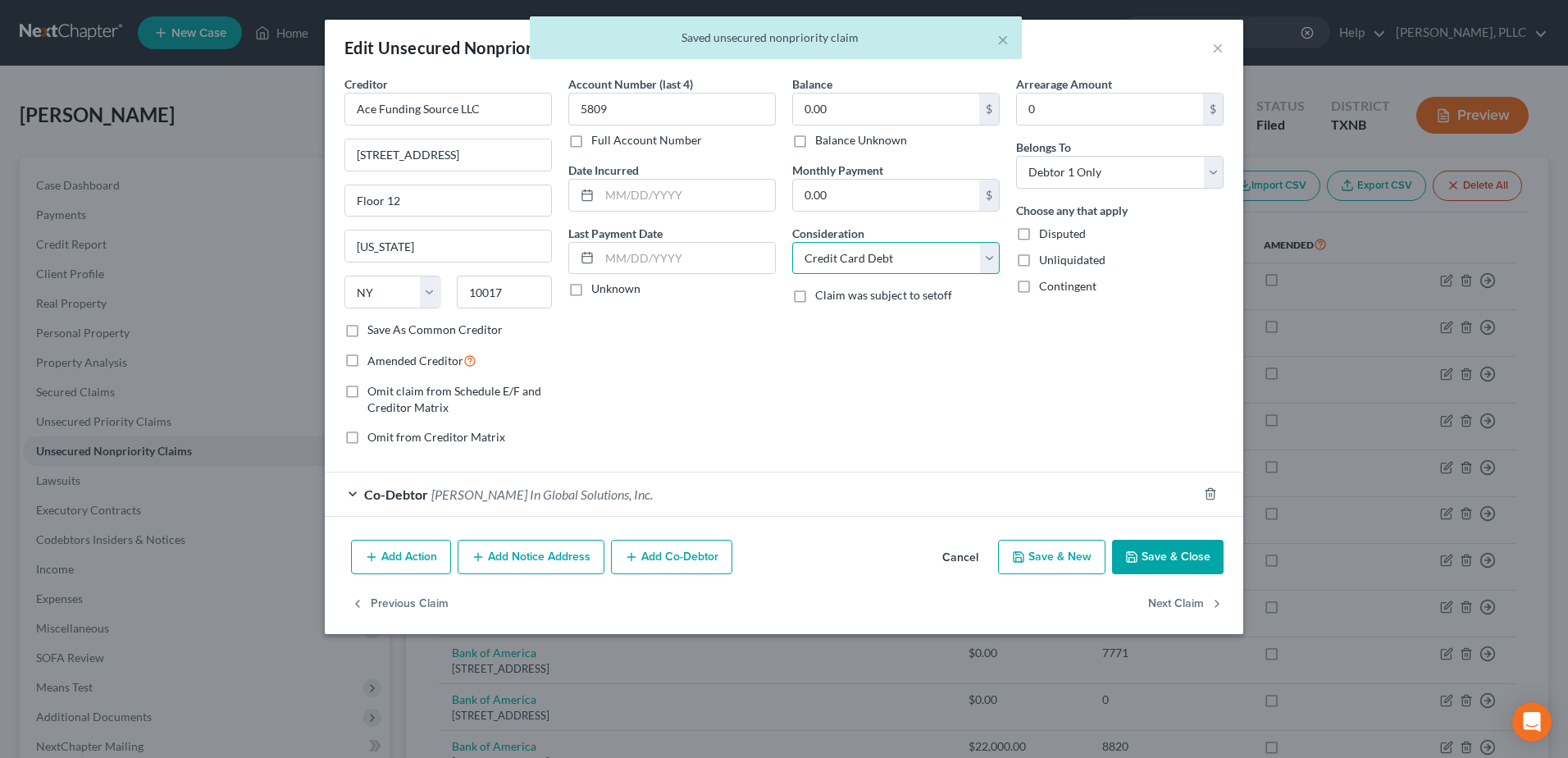
click at [979, 261] on select "Select Cable / Satellite Services Collection Agency Credit Card Debt Debt Couns…" at bounding box center [896, 259] width 208 height 33
click at [792, 242] on select "Select Cable / Satellite Services Collection Agency Credit Card Debt Debt Couns…" at bounding box center [896, 259] width 208 height 33
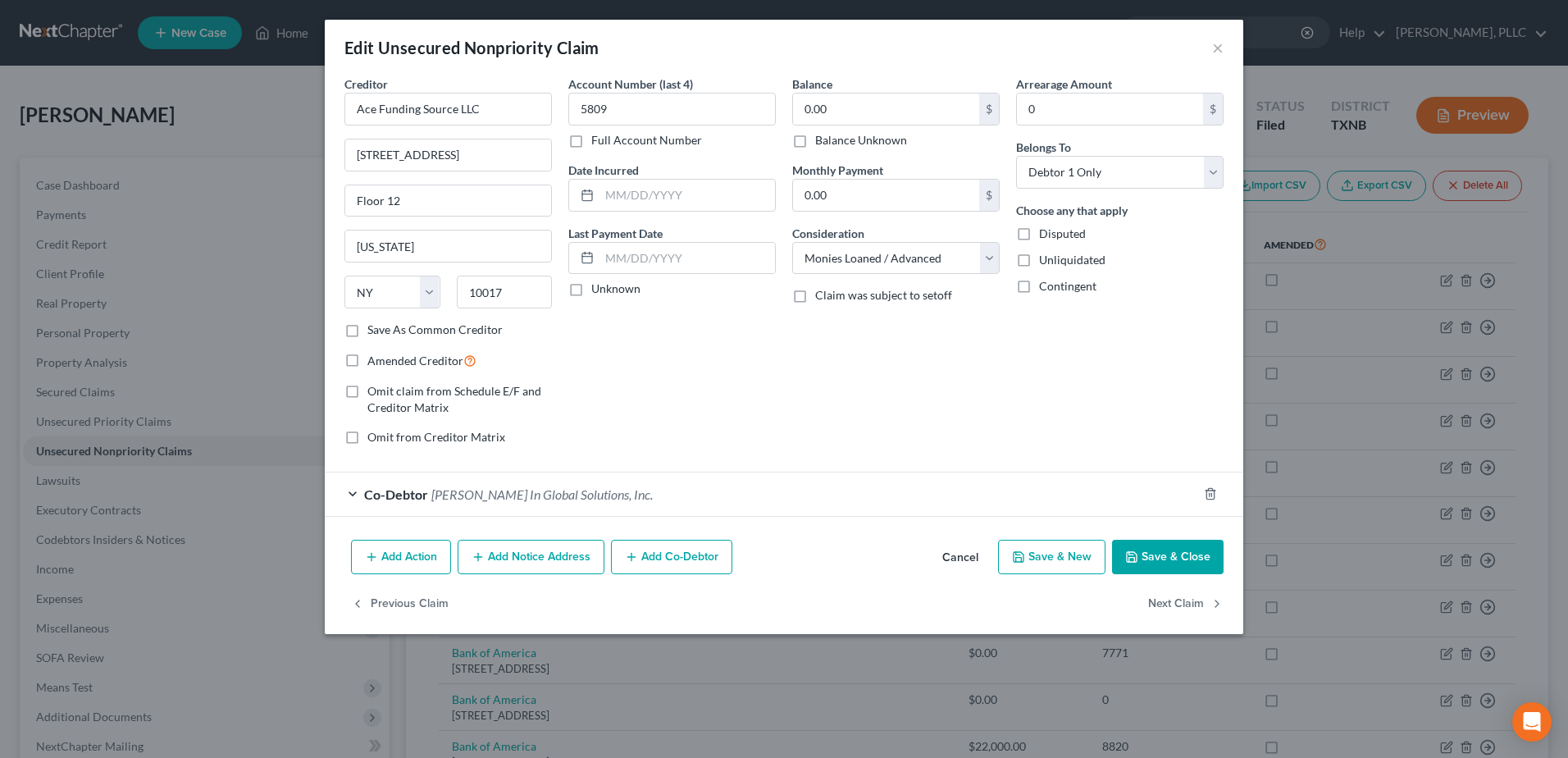
drag, startPoint x: 1148, startPoint y: 553, endPoint x: 780, endPoint y: 572, distance: 368.5
click at [1148, 552] on button "Save & Close" at bounding box center [1168, 557] width 112 height 35
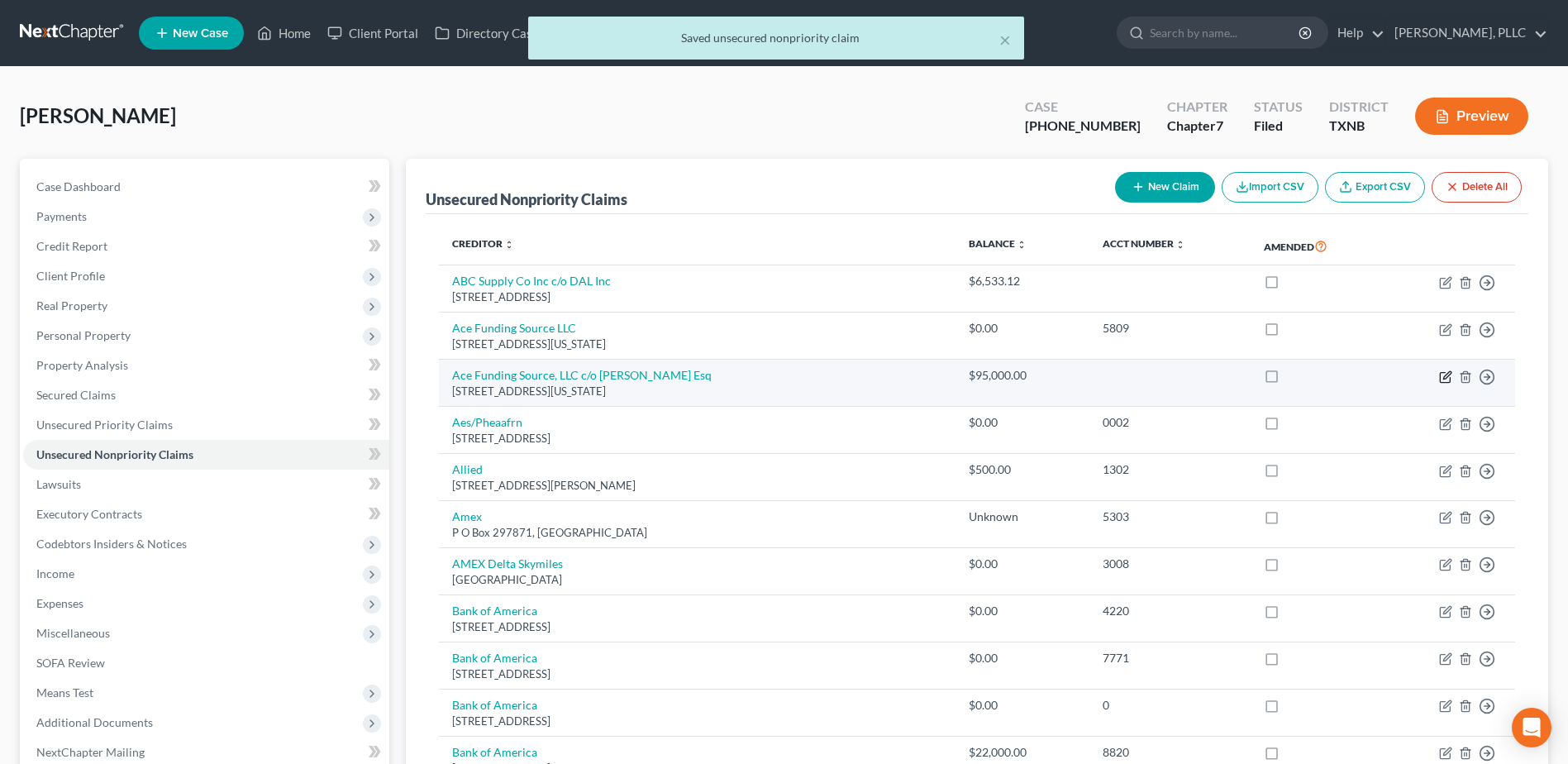
click at [1442, 377] on icon "button" at bounding box center [1446, 377] width 14 height 14
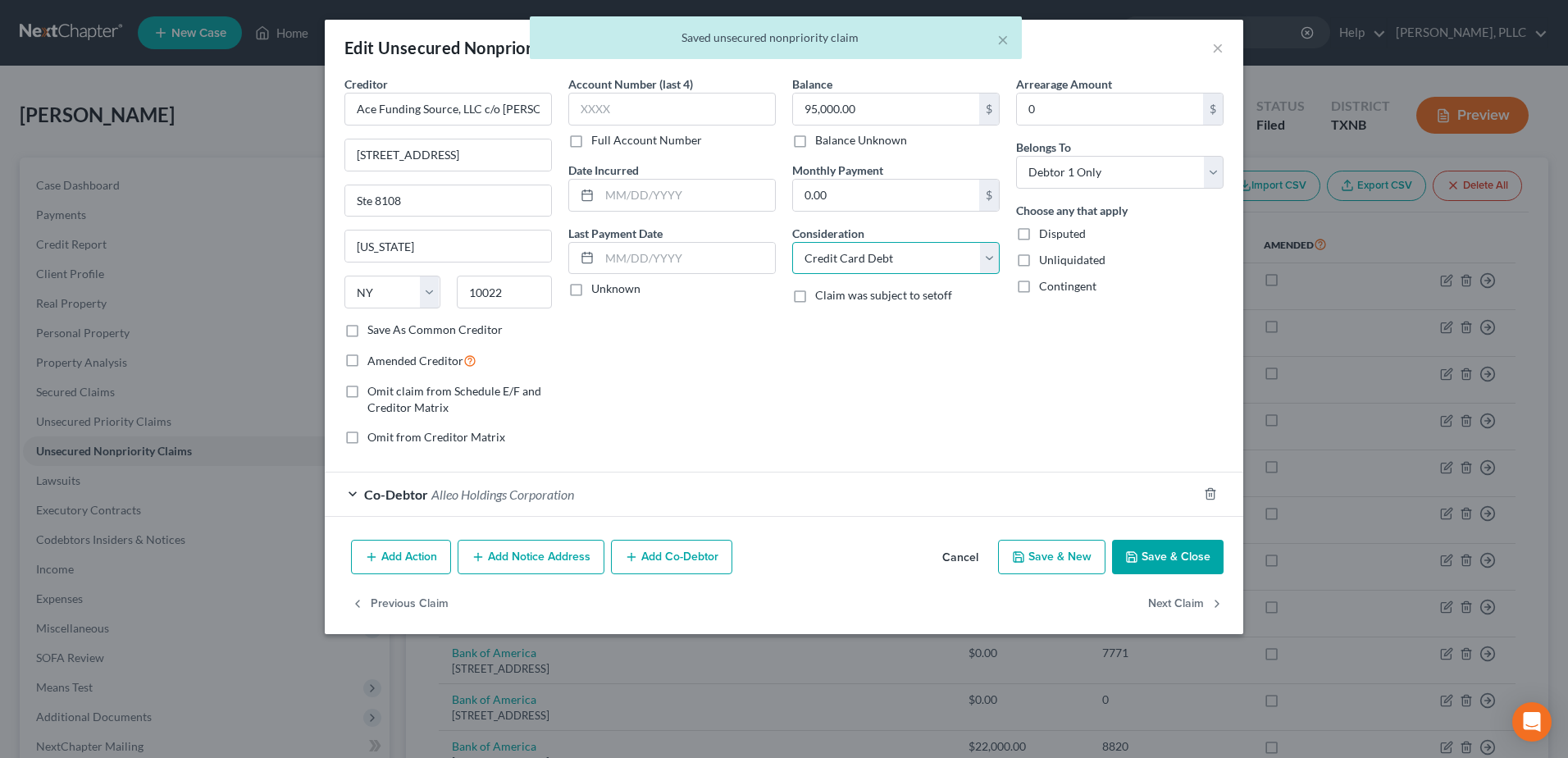
drag, startPoint x: 988, startPoint y: 258, endPoint x: 970, endPoint y: 272, distance: 22.8
click at [988, 258] on select "Select Cable / Satellite Services Collection Agency Credit Card Debt Debt Couns…" at bounding box center [896, 259] width 208 height 33
click at [792, 242] on select "Select Cable / Satellite Services Collection Agency Credit Card Debt Debt Couns…" at bounding box center [896, 259] width 208 height 33
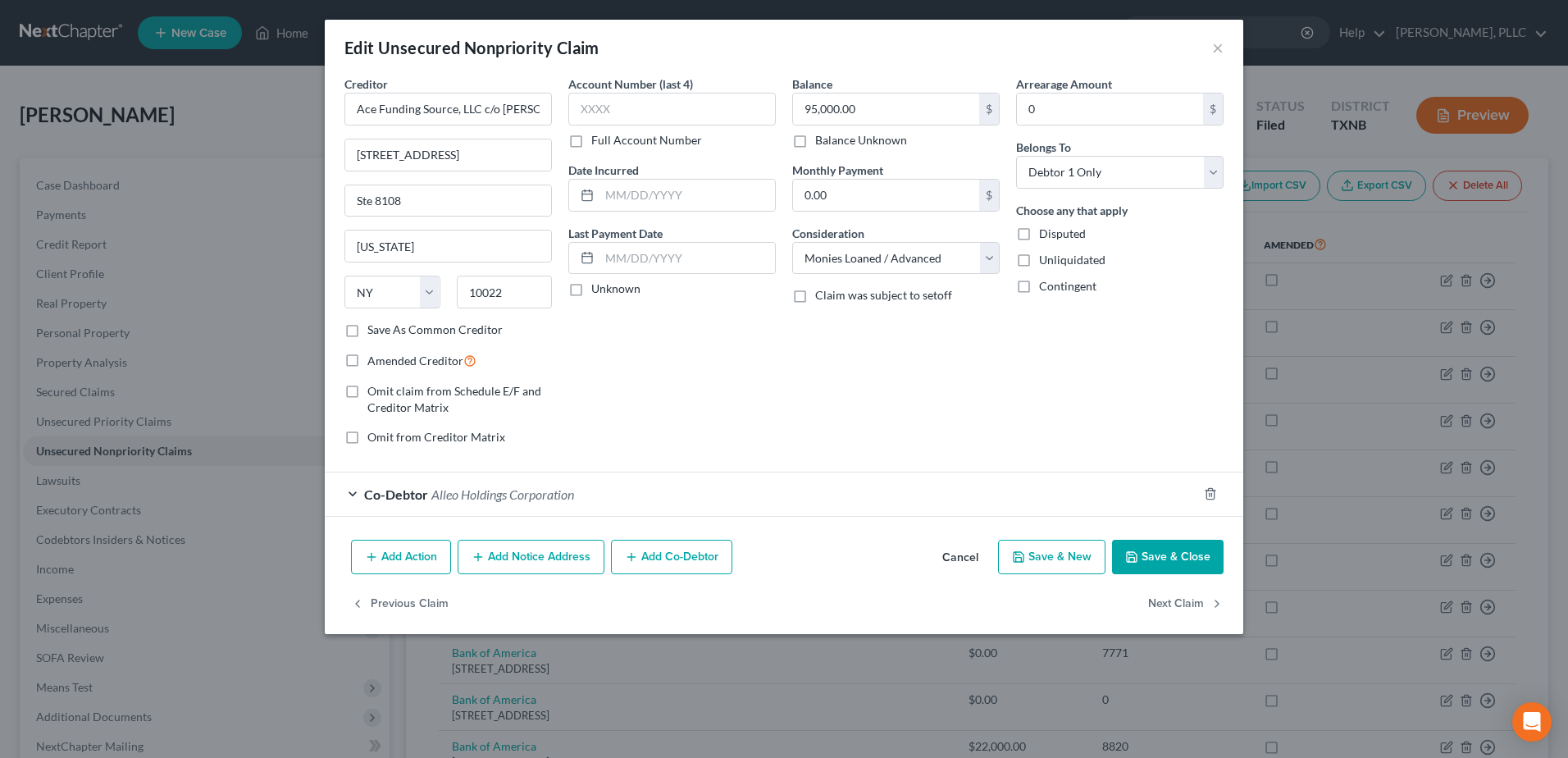
click at [1163, 561] on button "Save & Close" at bounding box center [1168, 557] width 112 height 35
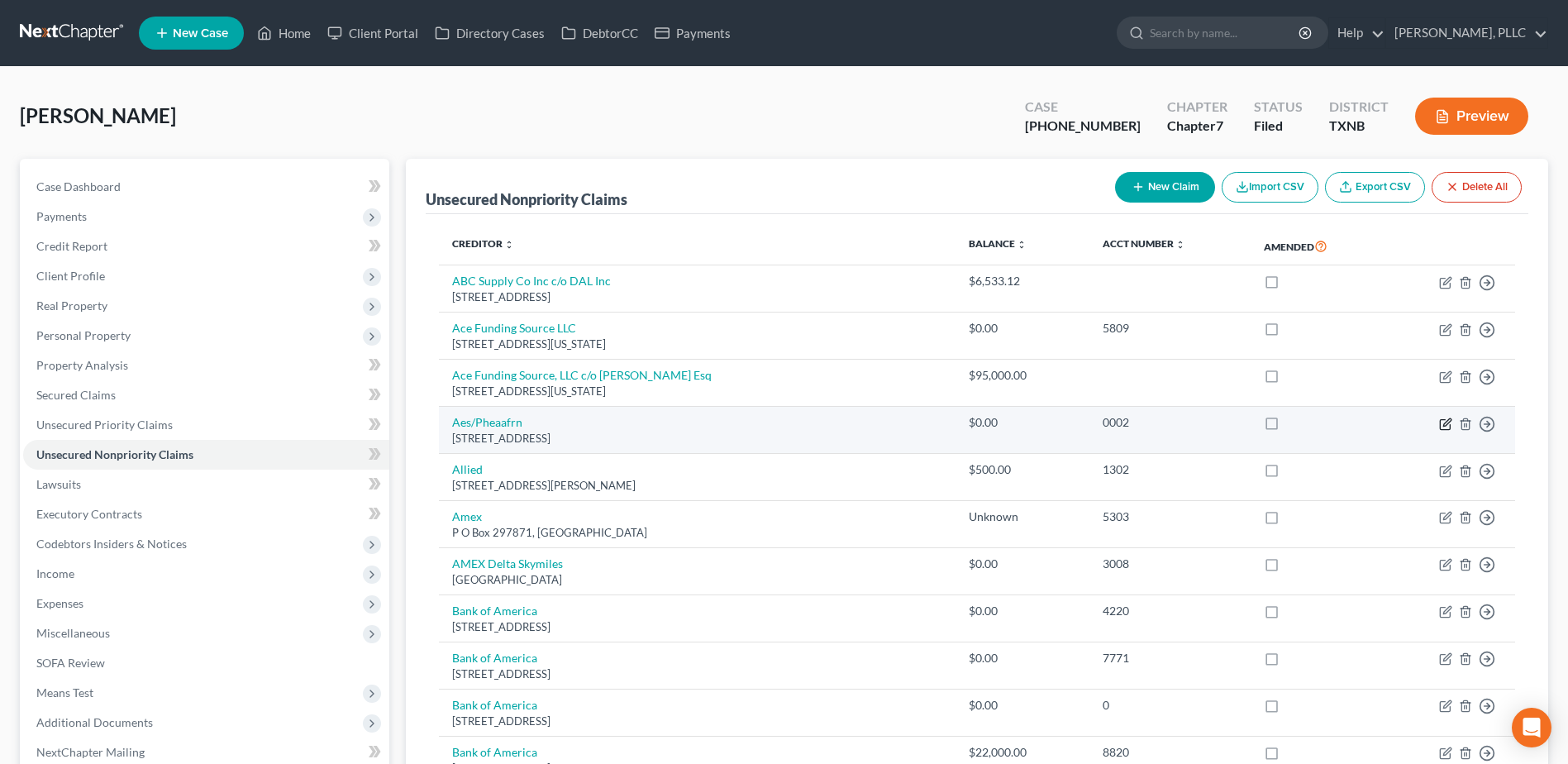
click at [1447, 424] on icon "button" at bounding box center [1446, 425] width 14 height 14
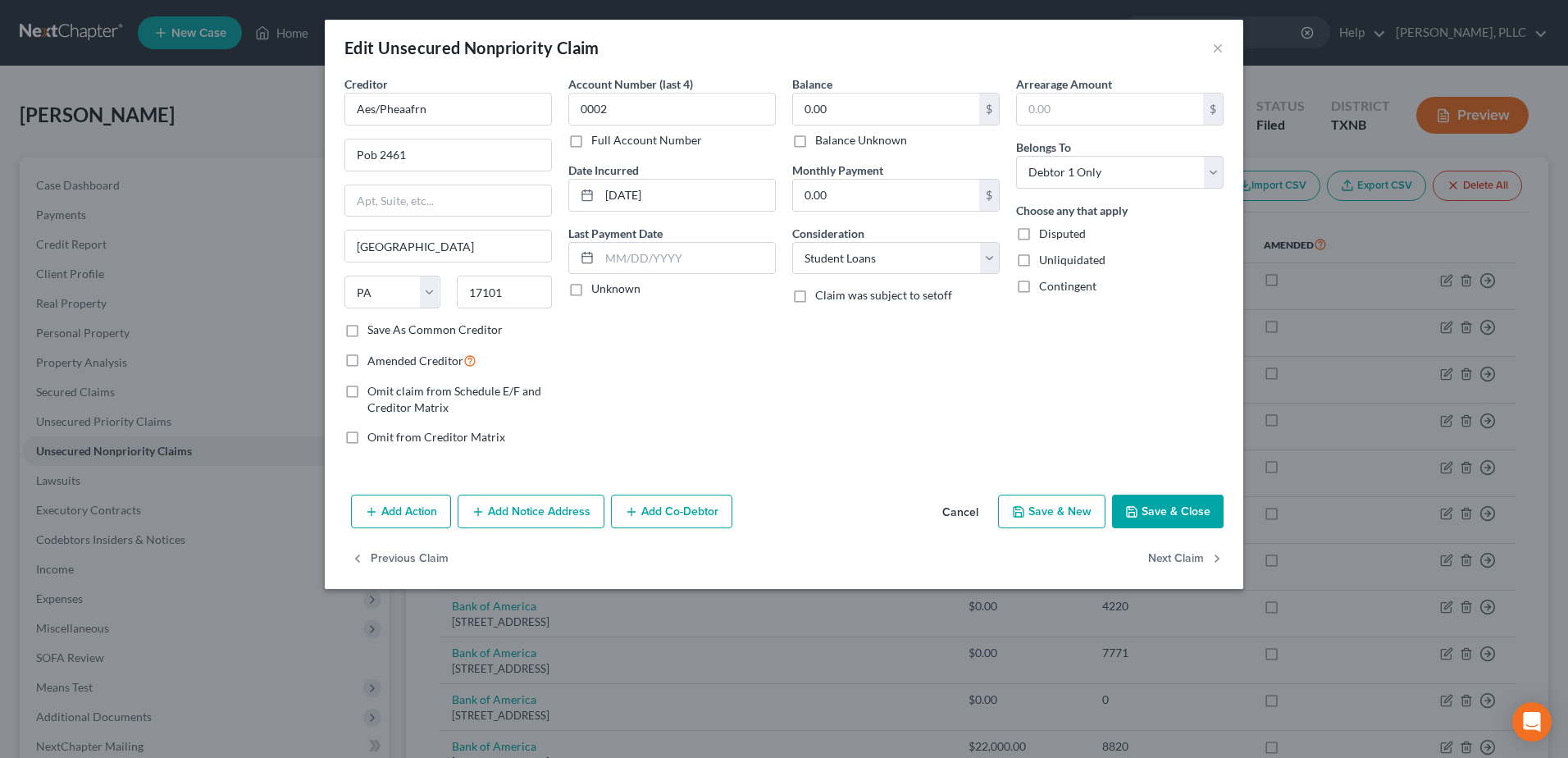
click at [969, 512] on button "Cancel" at bounding box center [959, 513] width 62 height 33
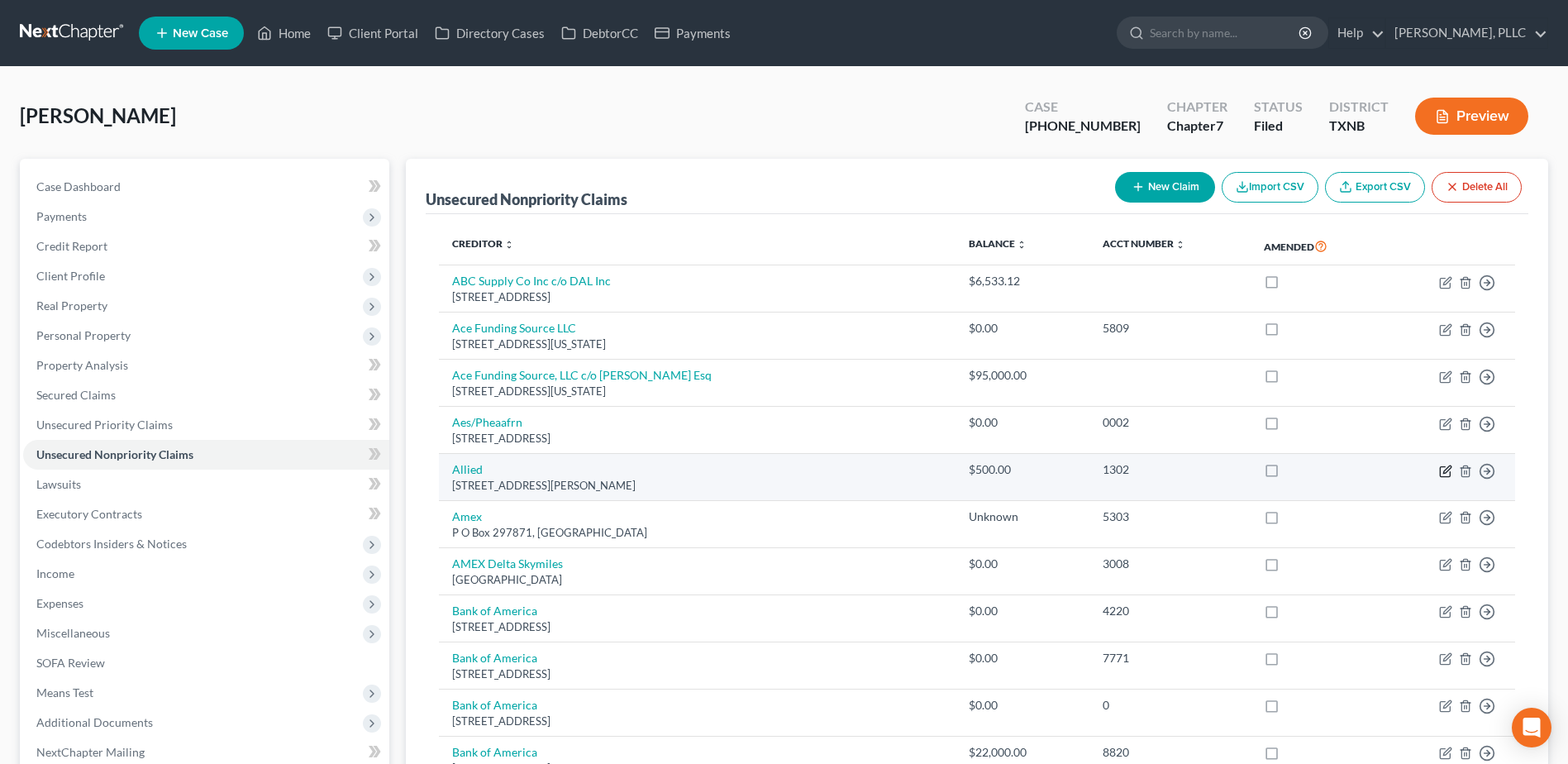
click at [1448, 473] on icon "button" at bounding box center [1446, 471] width 14 height 14
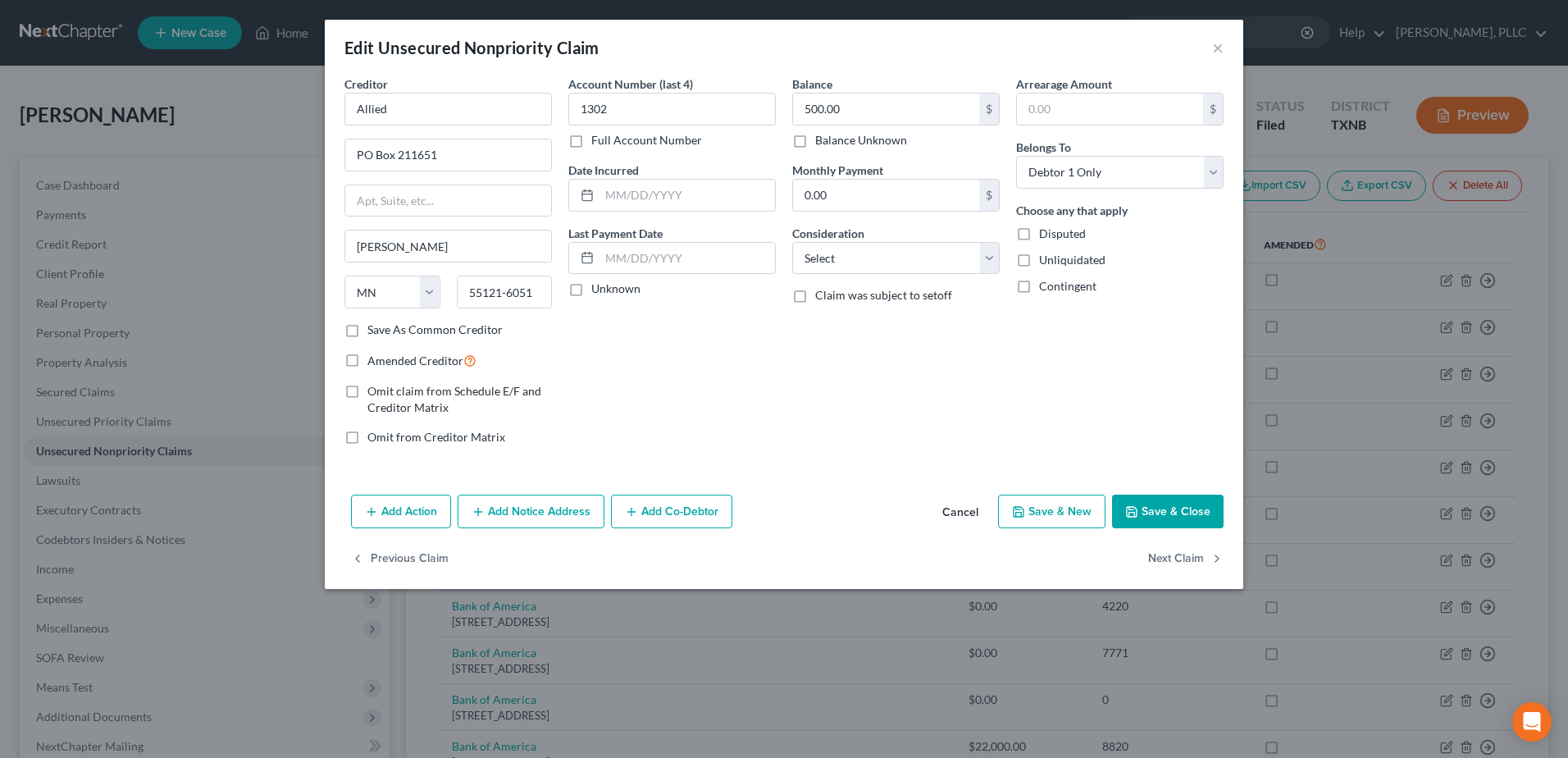
click at [958, 504] on button "Cancel" at bounding box center [959, 513] width 62 height 33
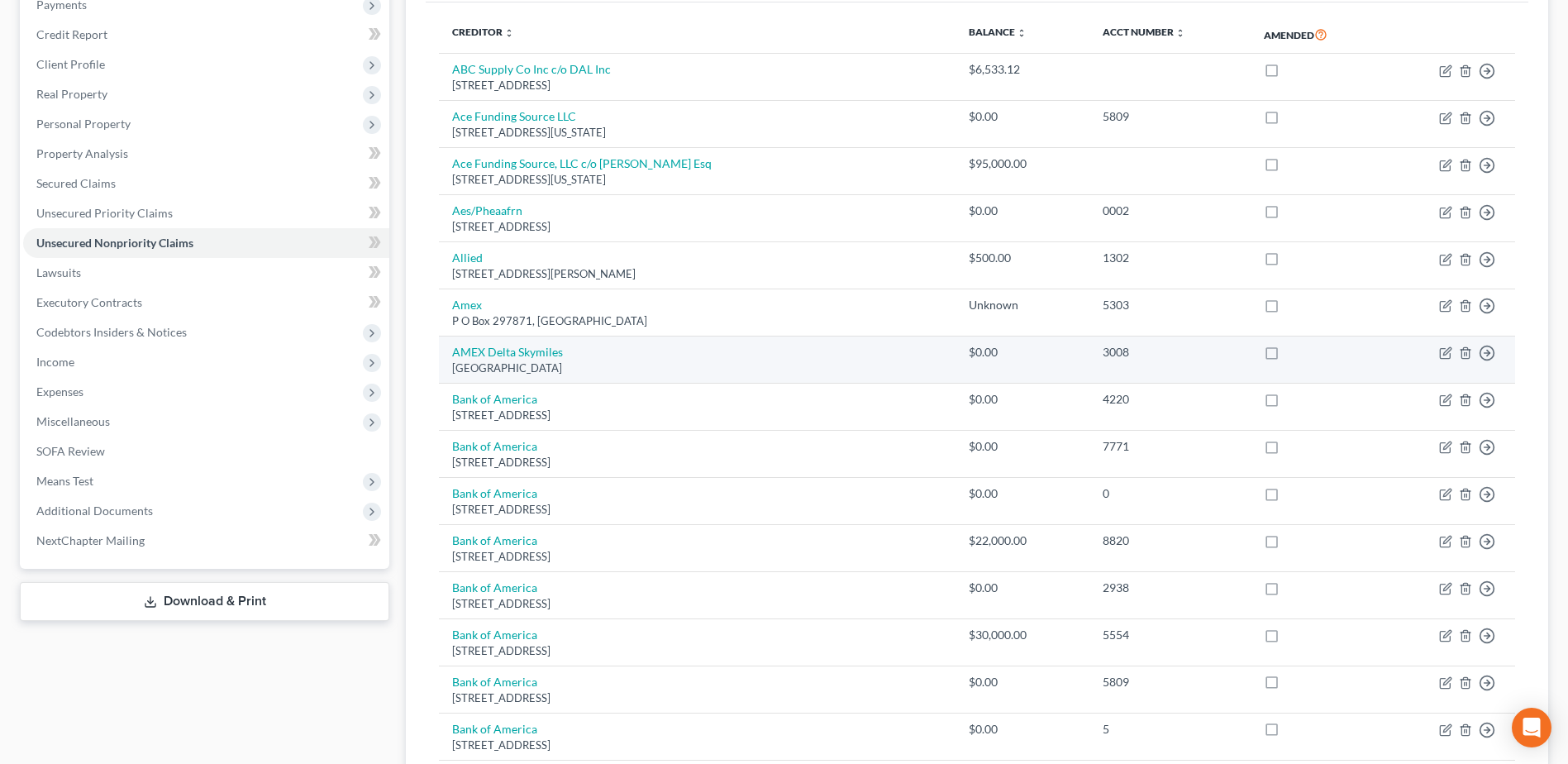
scroll to position [248, 0]
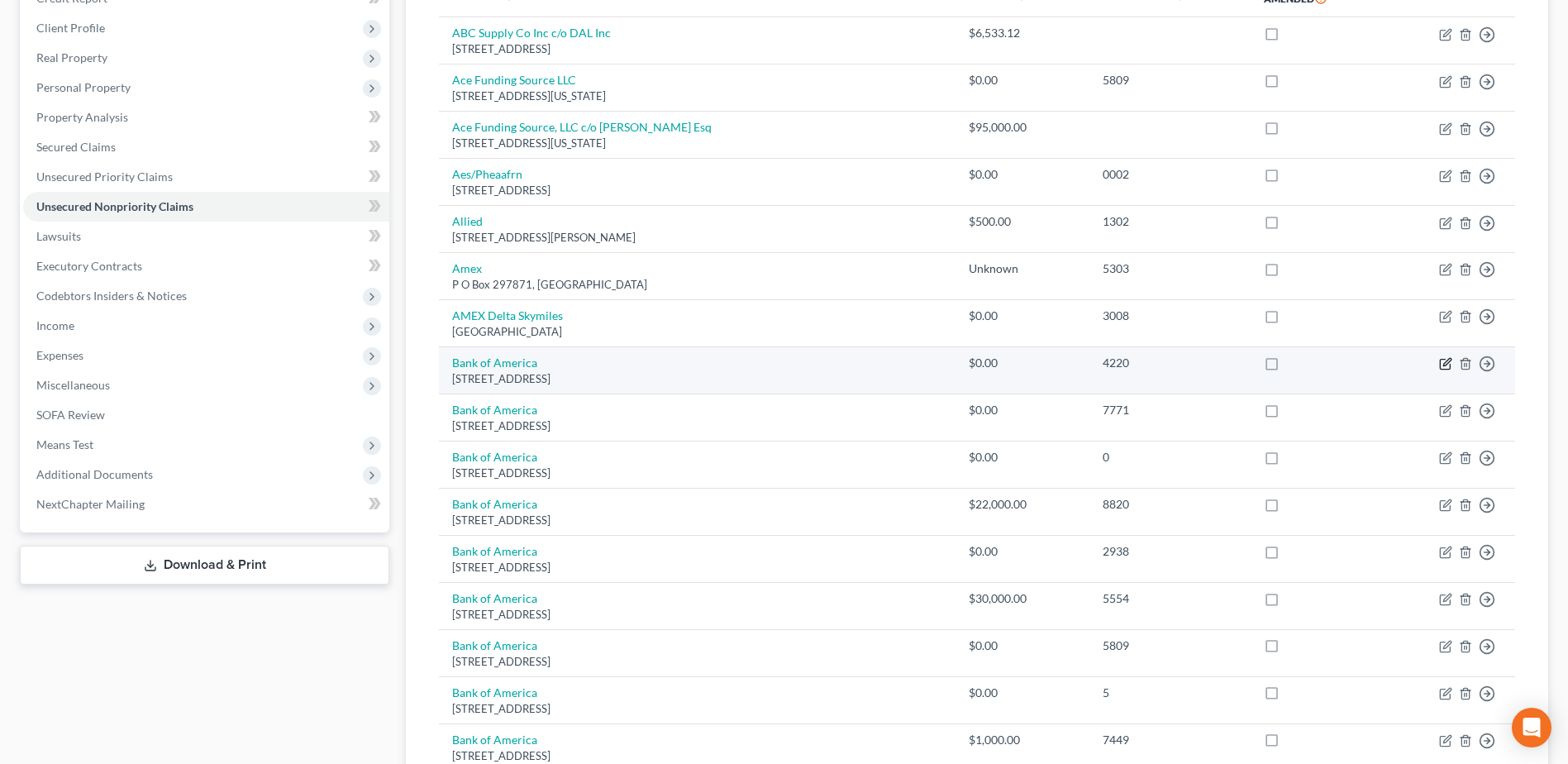
click at [1444, 368] on icon "button" at bounding box center [1446, 364] width 14 height 14
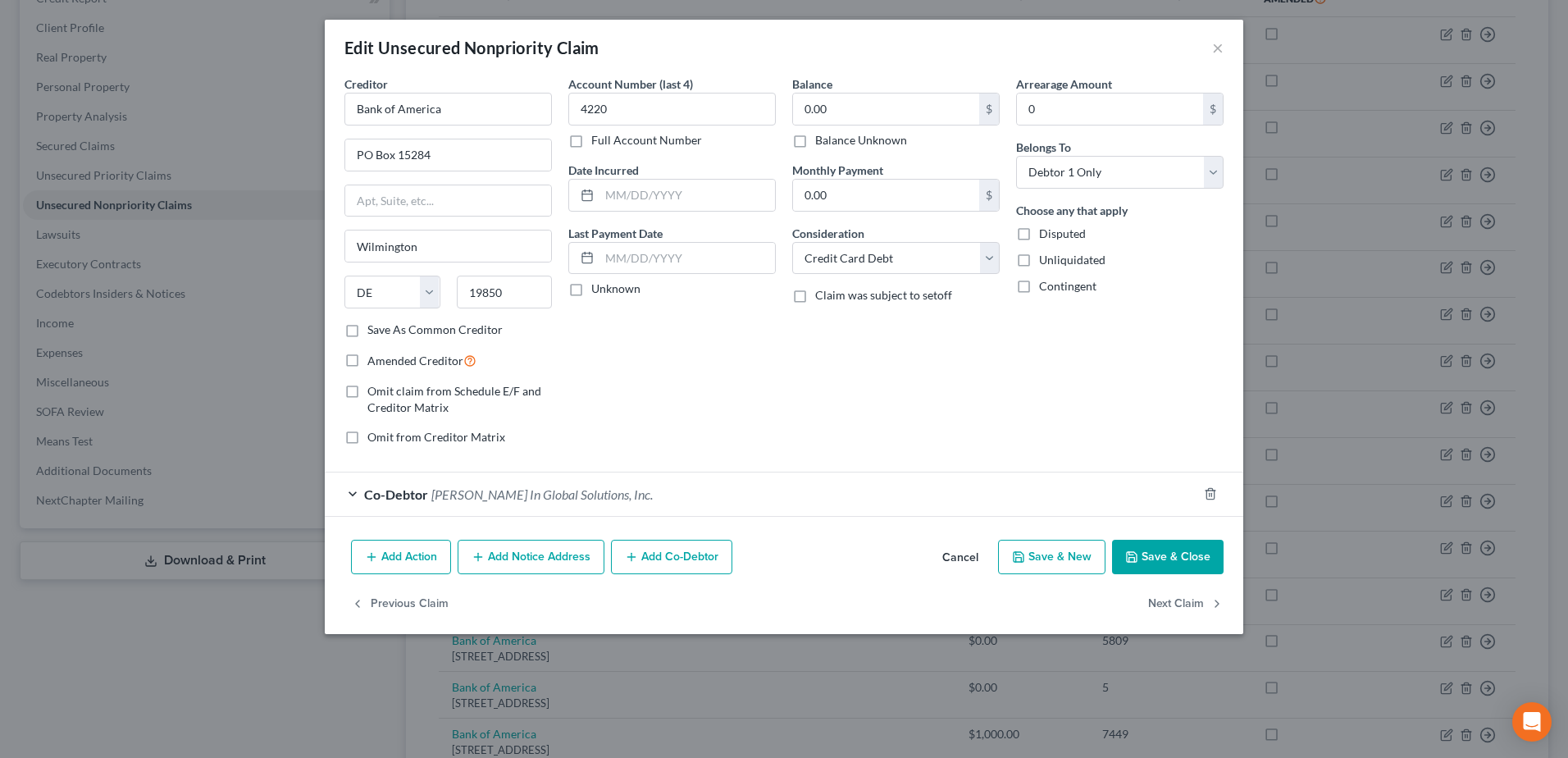
click at [958, 559] on button "Cancel" at bounding box center [959, 558] width 62 height 33
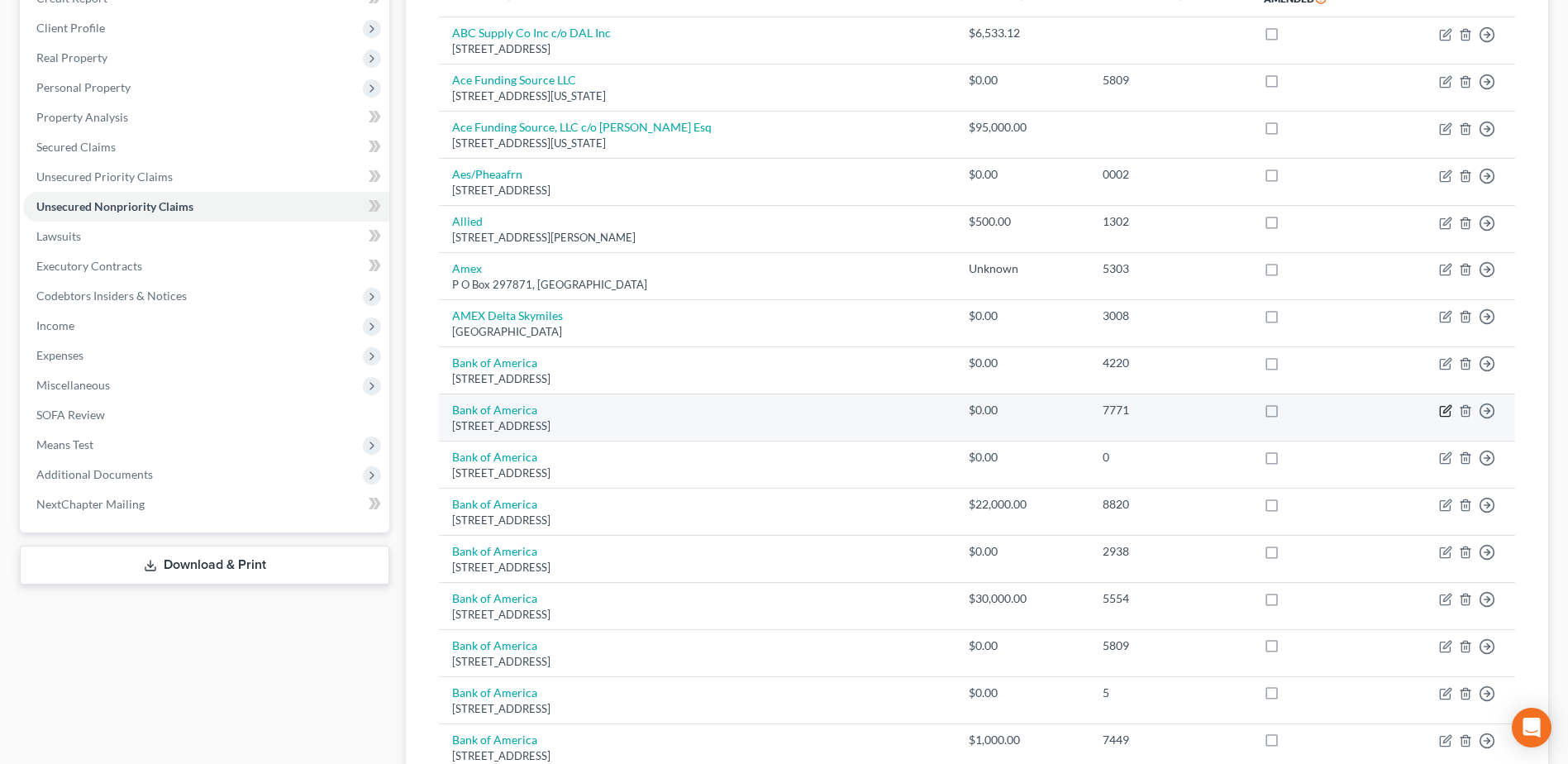
click at [1444, 409] on icon "button" at bounding box center [1446, 411] width 14 height 14
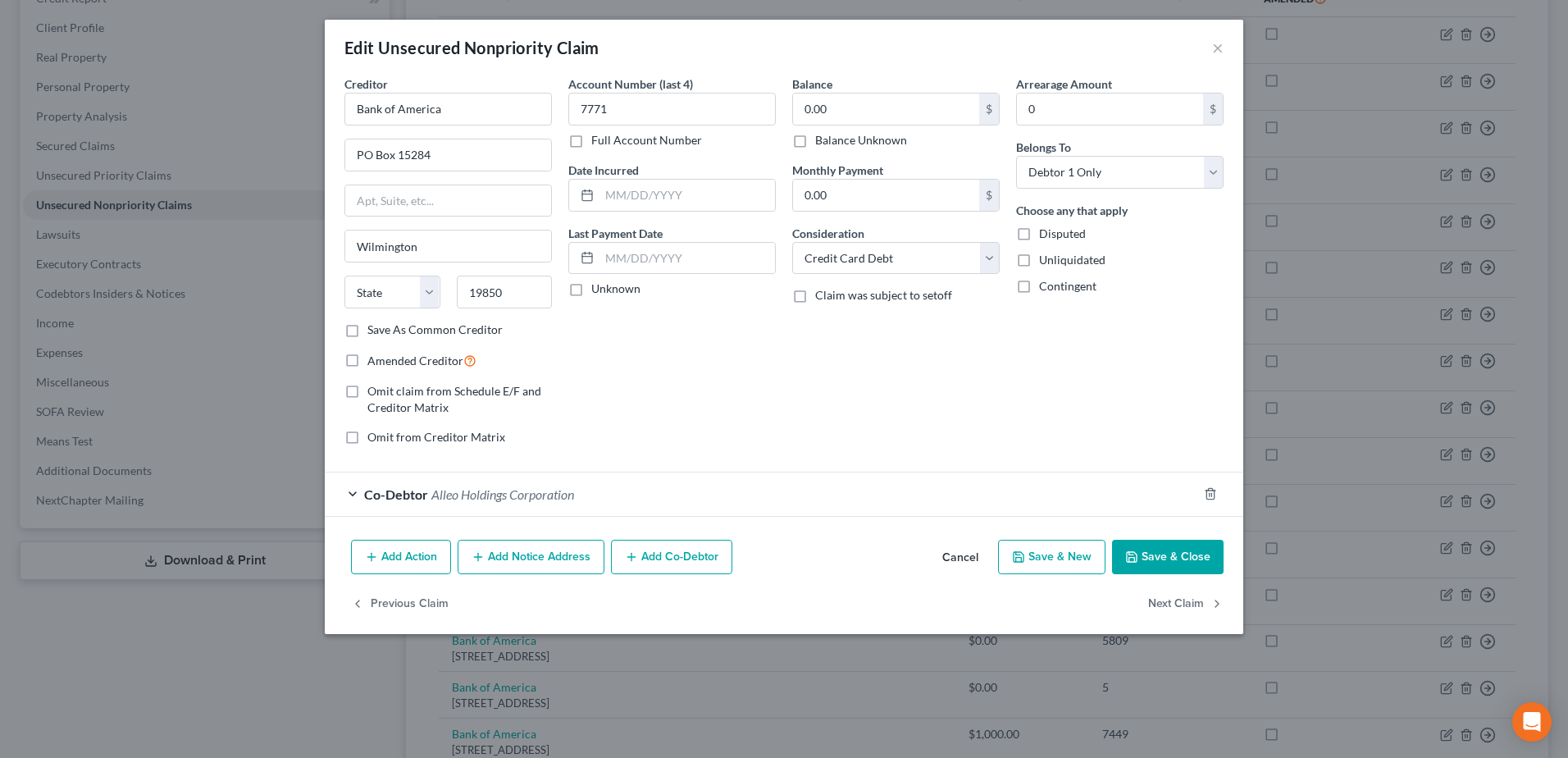
click at [983, 555] on button "Cancel" at bounding box center [959, 558] width 62 height 33
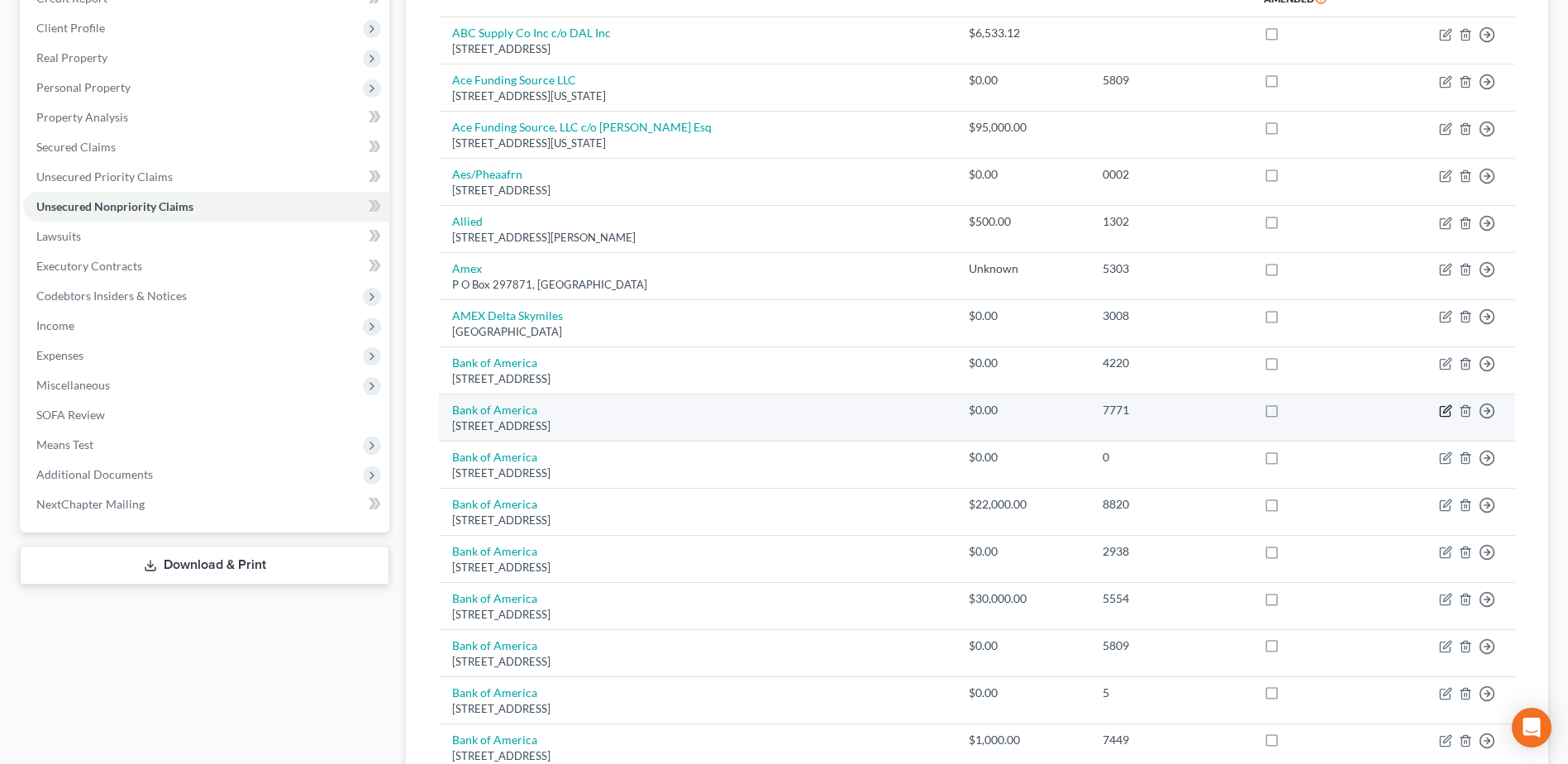
click at [1445, 410] on icon "button" at bounding box center [1447, 410] width 8 height 8
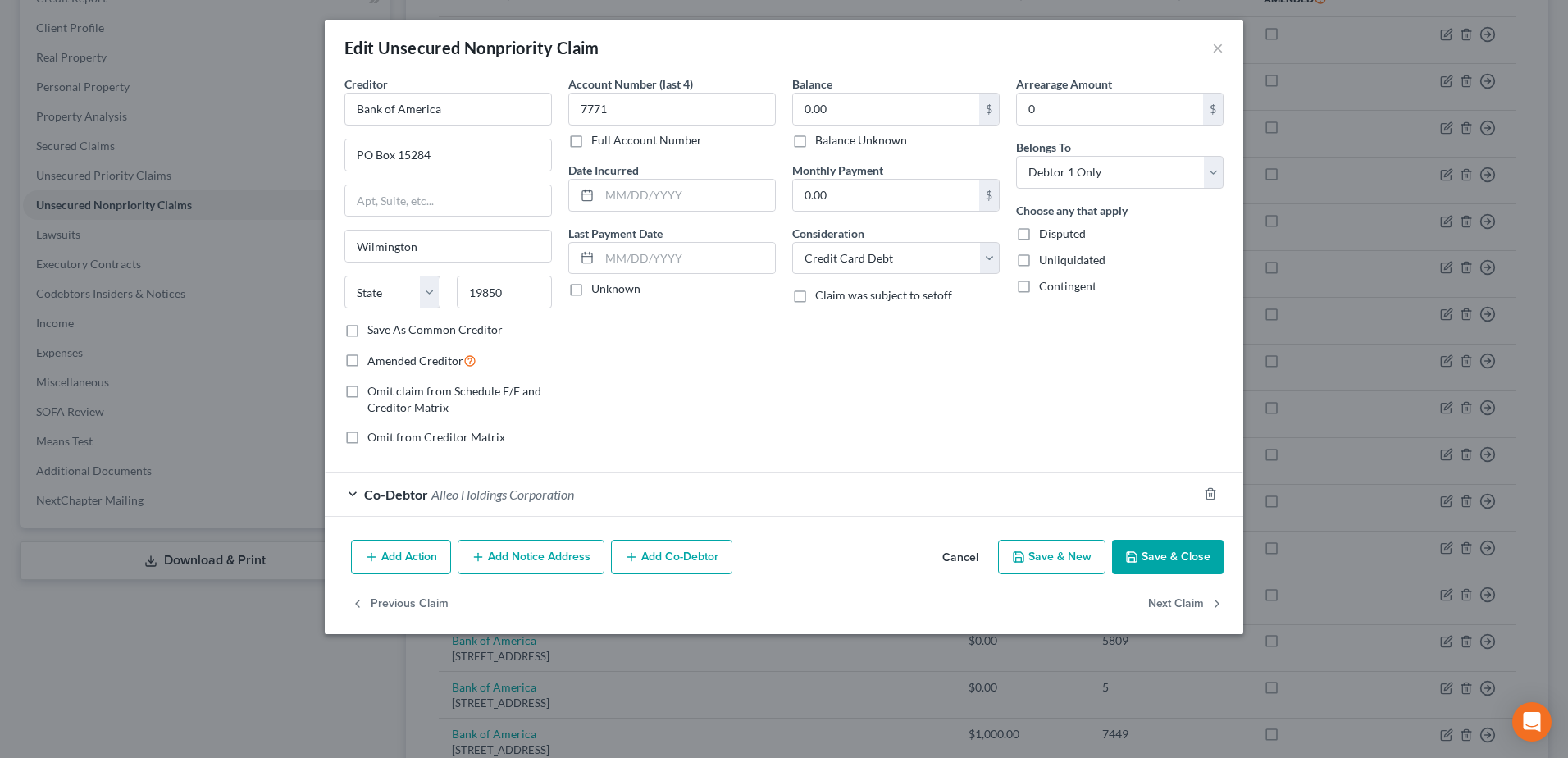
click at [965, 549] on button "Cancel" at bounding box center [959, 558] width 62 height 33
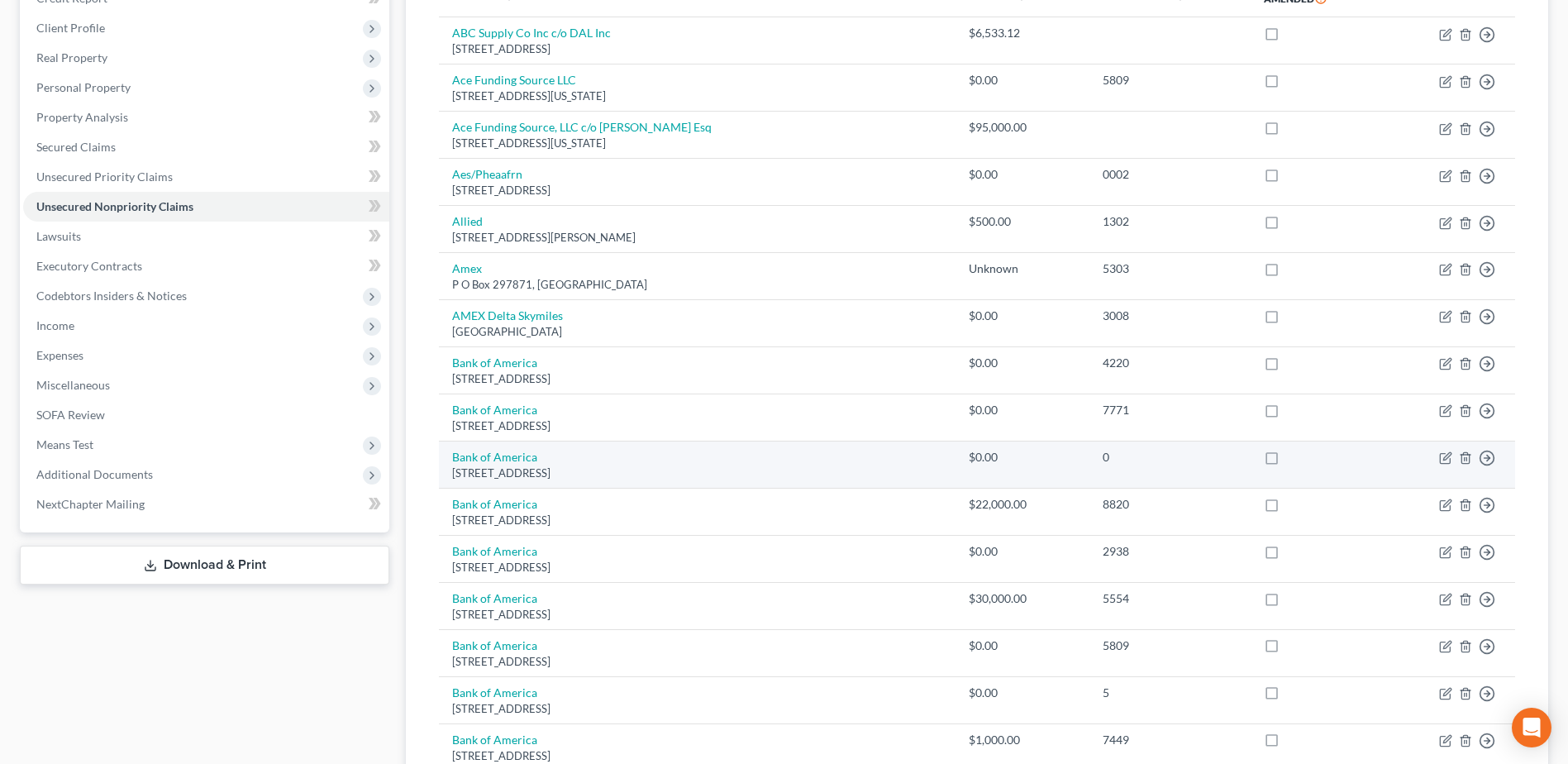
scroll to position [331, 0]
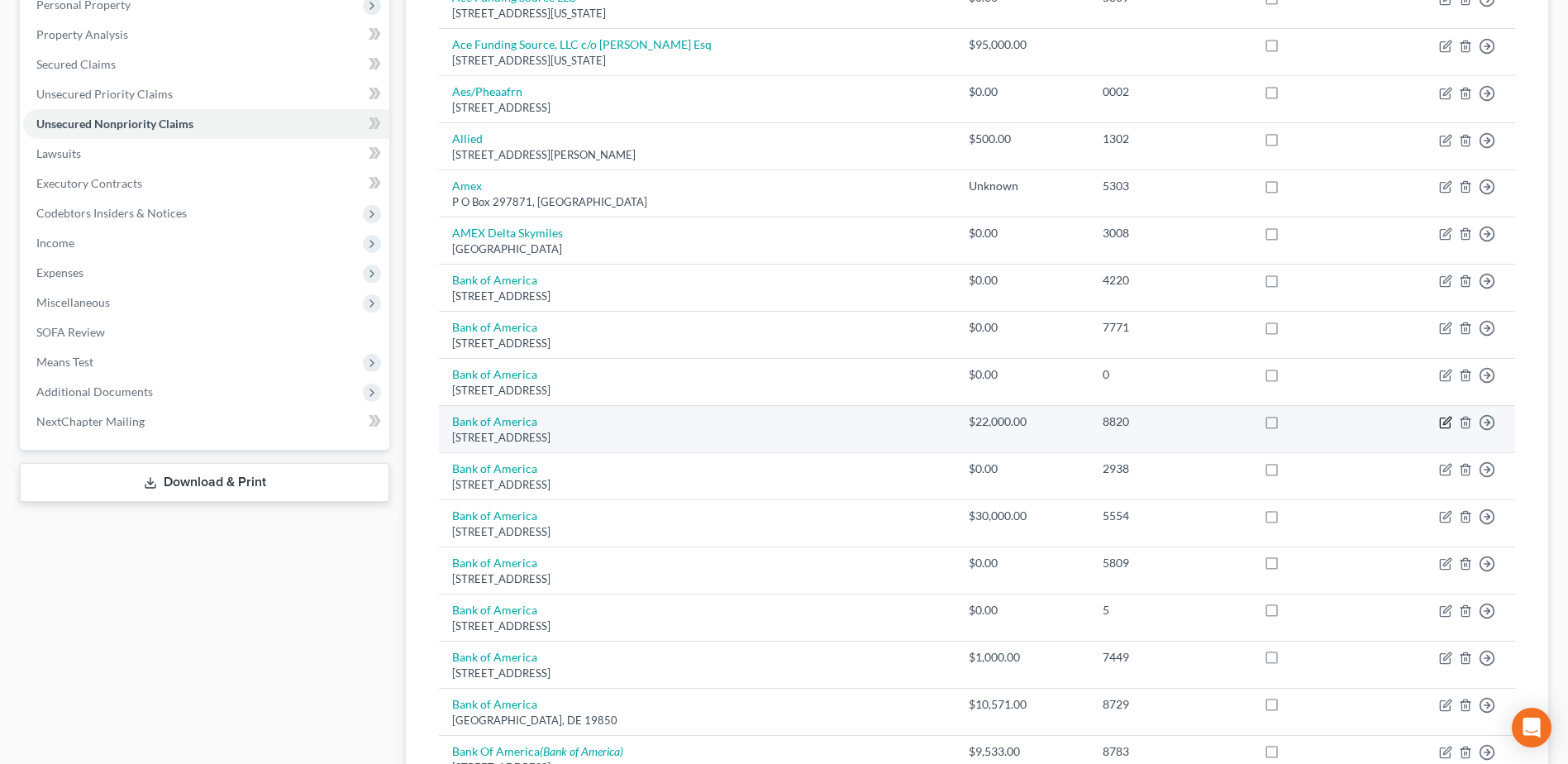
click at [1450, 425] on icon "button" at bounding box center [1445, 424] width 10 height 10
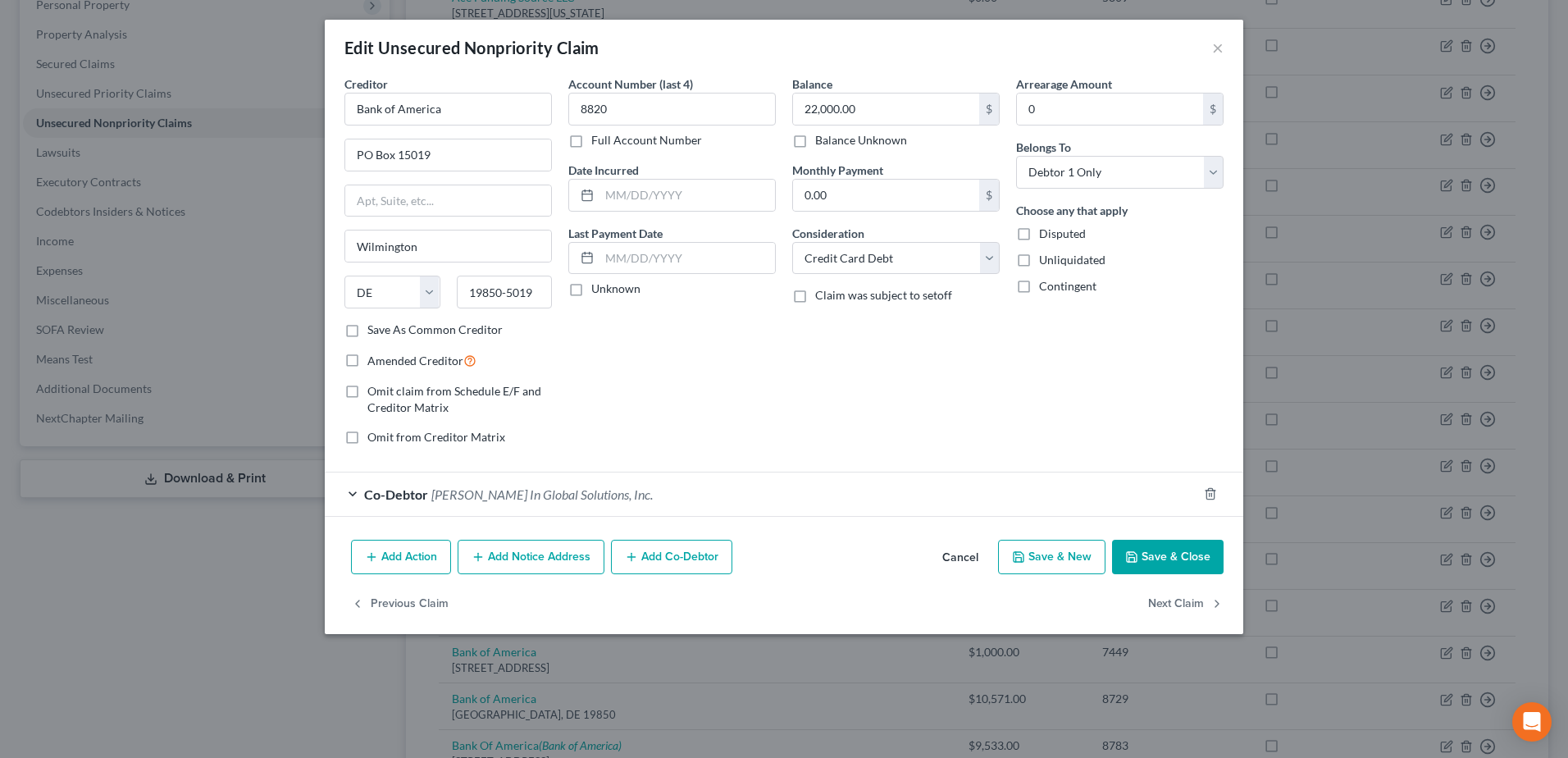
click at [970, 555] on button "Cancel" at bounding box center [959, 558] width 62 height 33
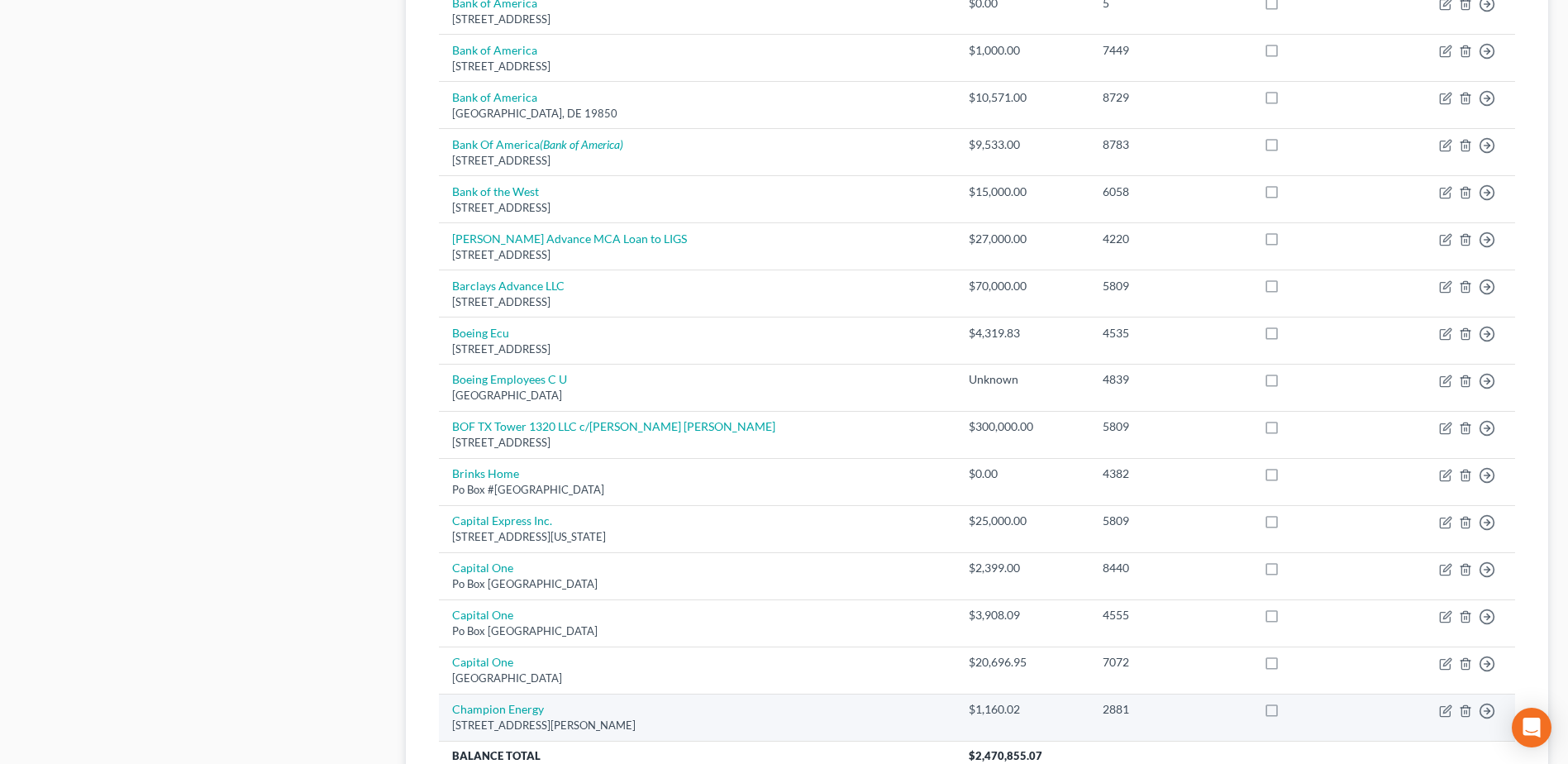
scroll to position [1151, 0]
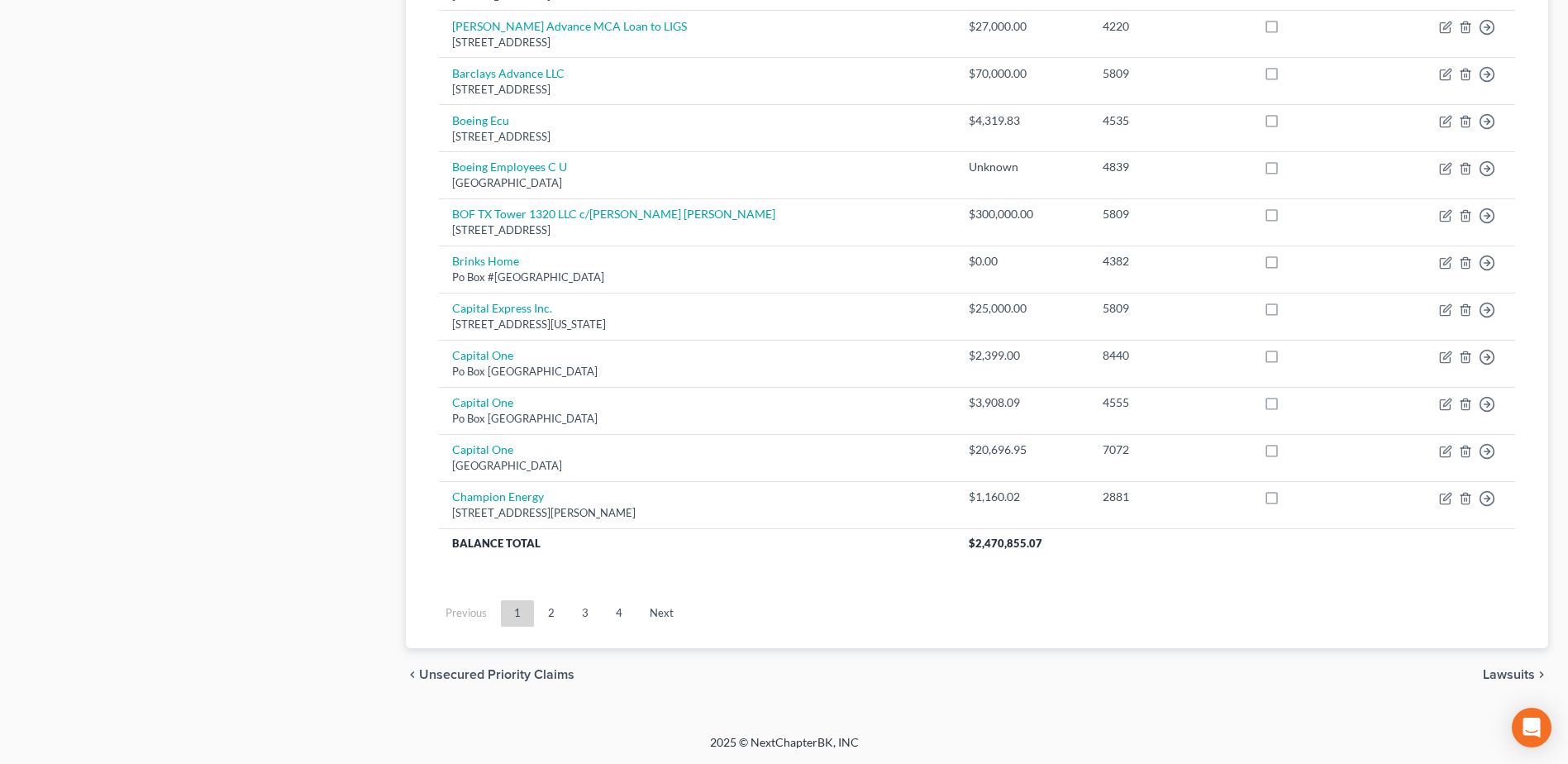
drag, startPoint x: 554, startPoint y: 619, endPoint x: 836, endPoint y: 548, distance: 290.8
click at [554, 619] on link "2" at bounding box center [551, 613] width 33 height 26
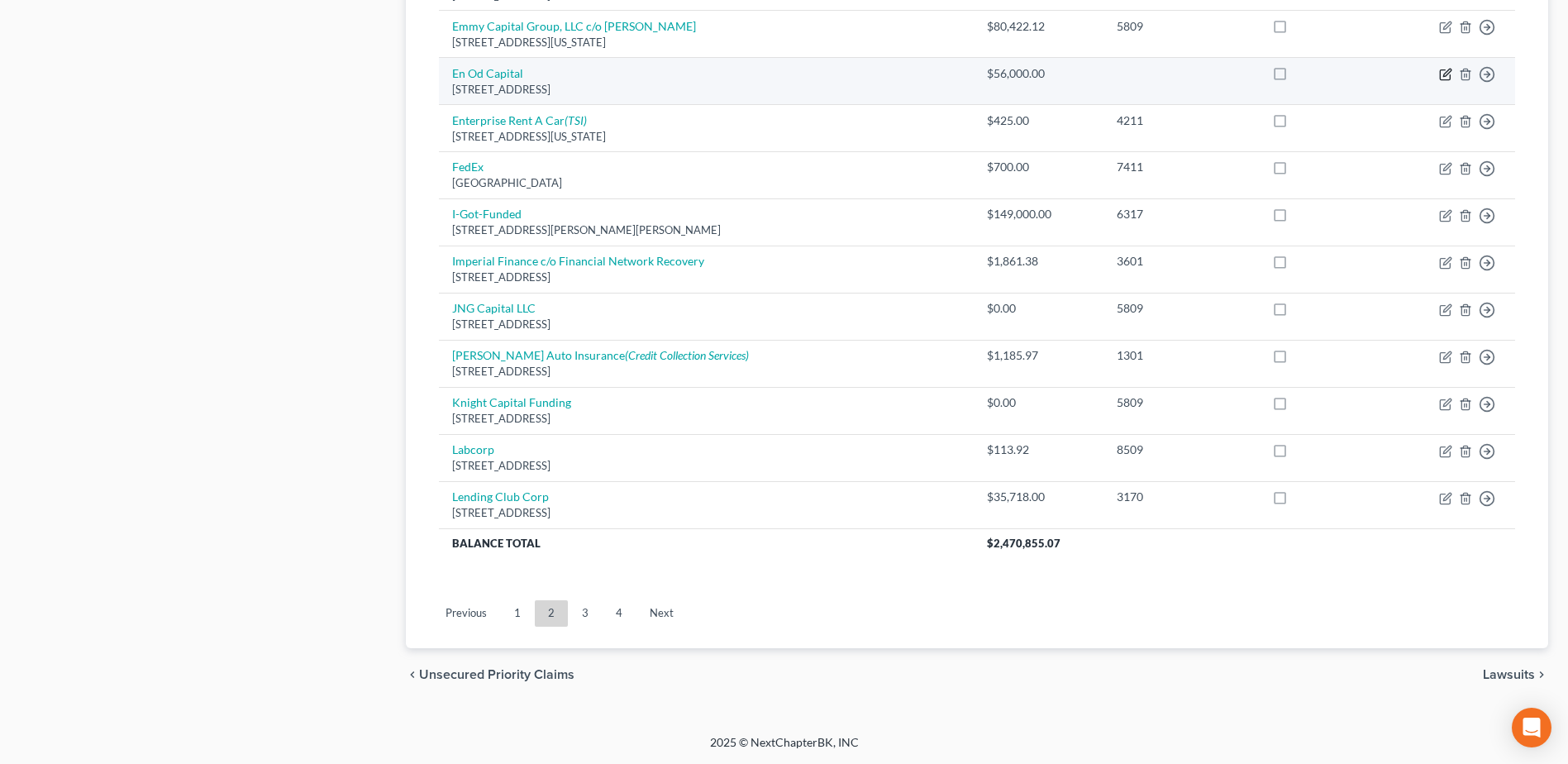
click at [1443, 71] on icon "button" at bounding box center [1446, 75] width 14 height 14
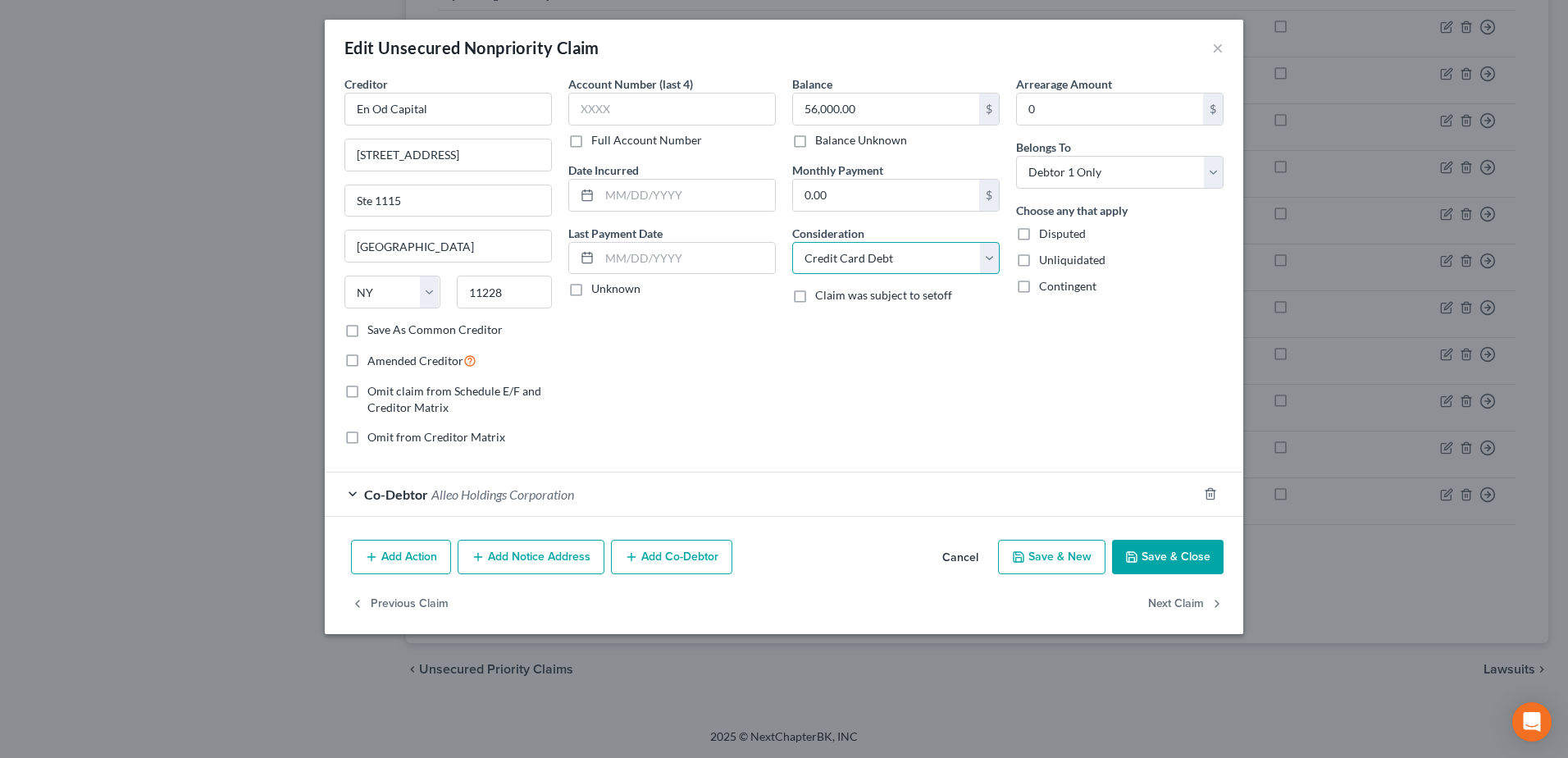
click at [989, 260] on select "Select Cable / Satellite Services Collection Agency Credit Card Debt Debt Couns…" at bounding box center [896, 259] width 208 height 33
click at [792, 242] on select "Select Cable / Satellite Services Collection Agency Credit Card Debt Debt Couns…" at bounding box center [896, 259] width 208 height 33
click at [1196, 589] on button "Next Claim" at bounding box center [1185, 605] width 75 height 35
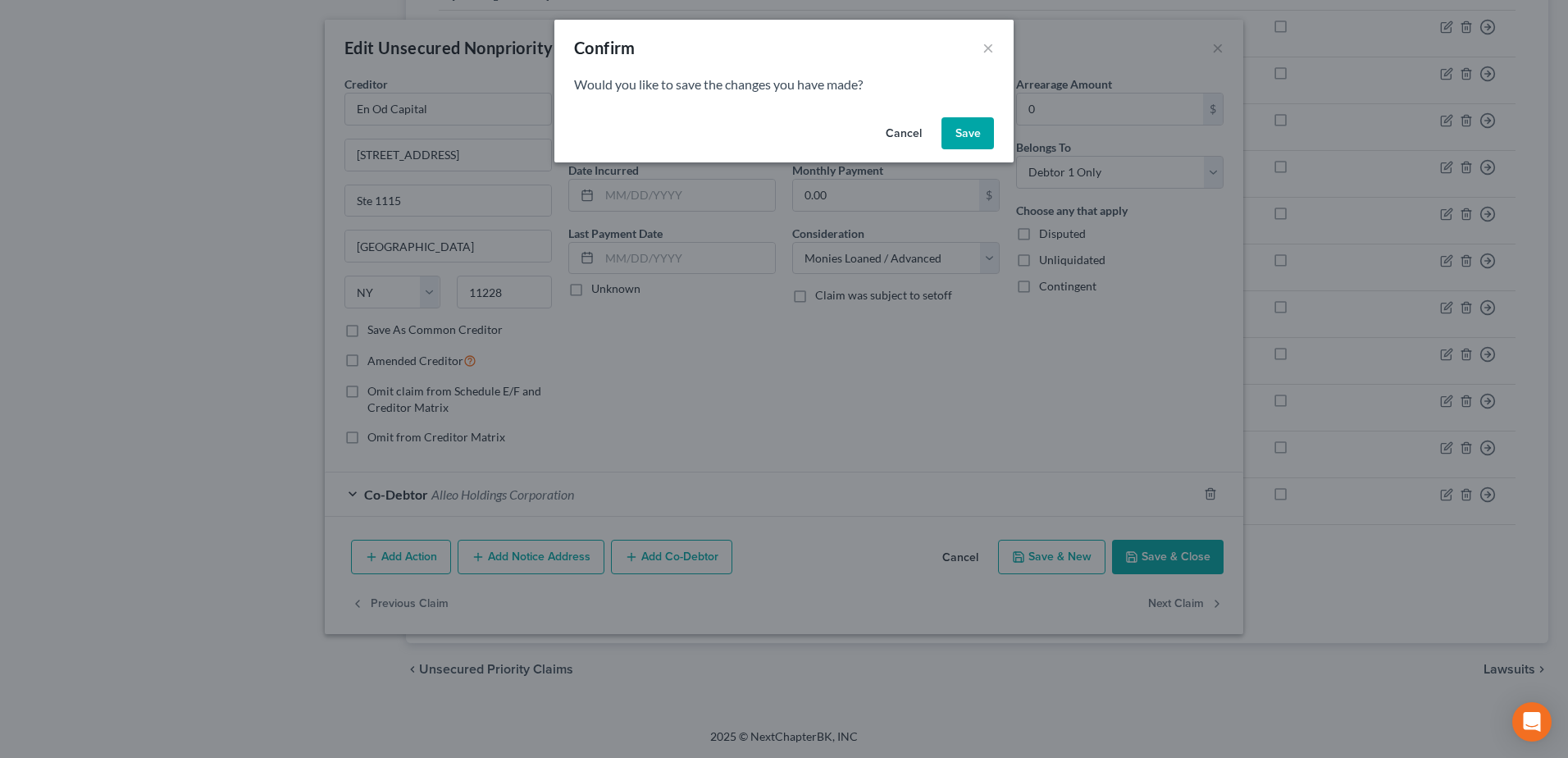
click at [891, 129] on button "Cancel" at bounding box center [904, 134] width 62 height 33
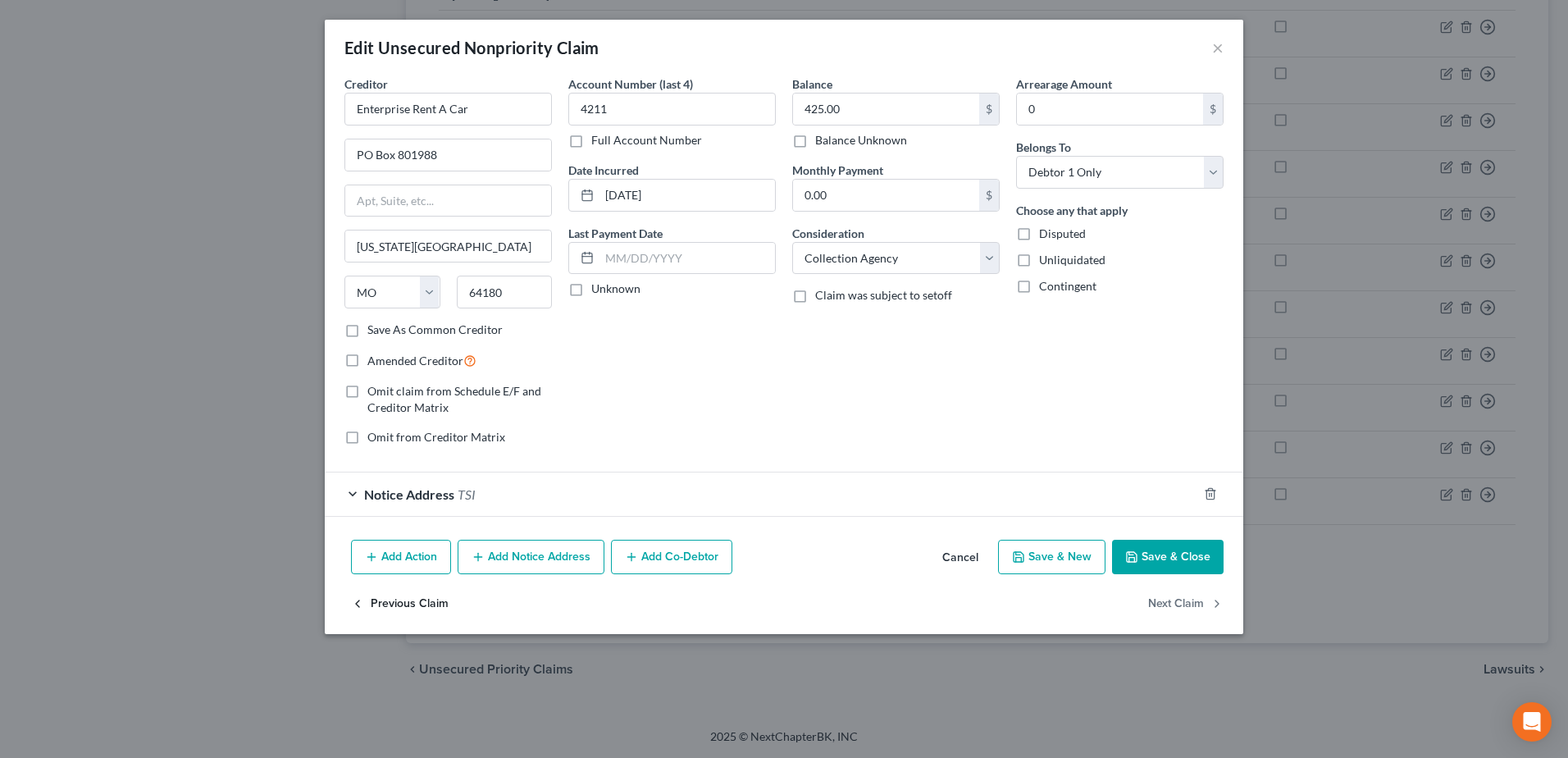
click at [407, 605] on button "Previous Claim" at bounding box center [400, 605] width 98 height 35
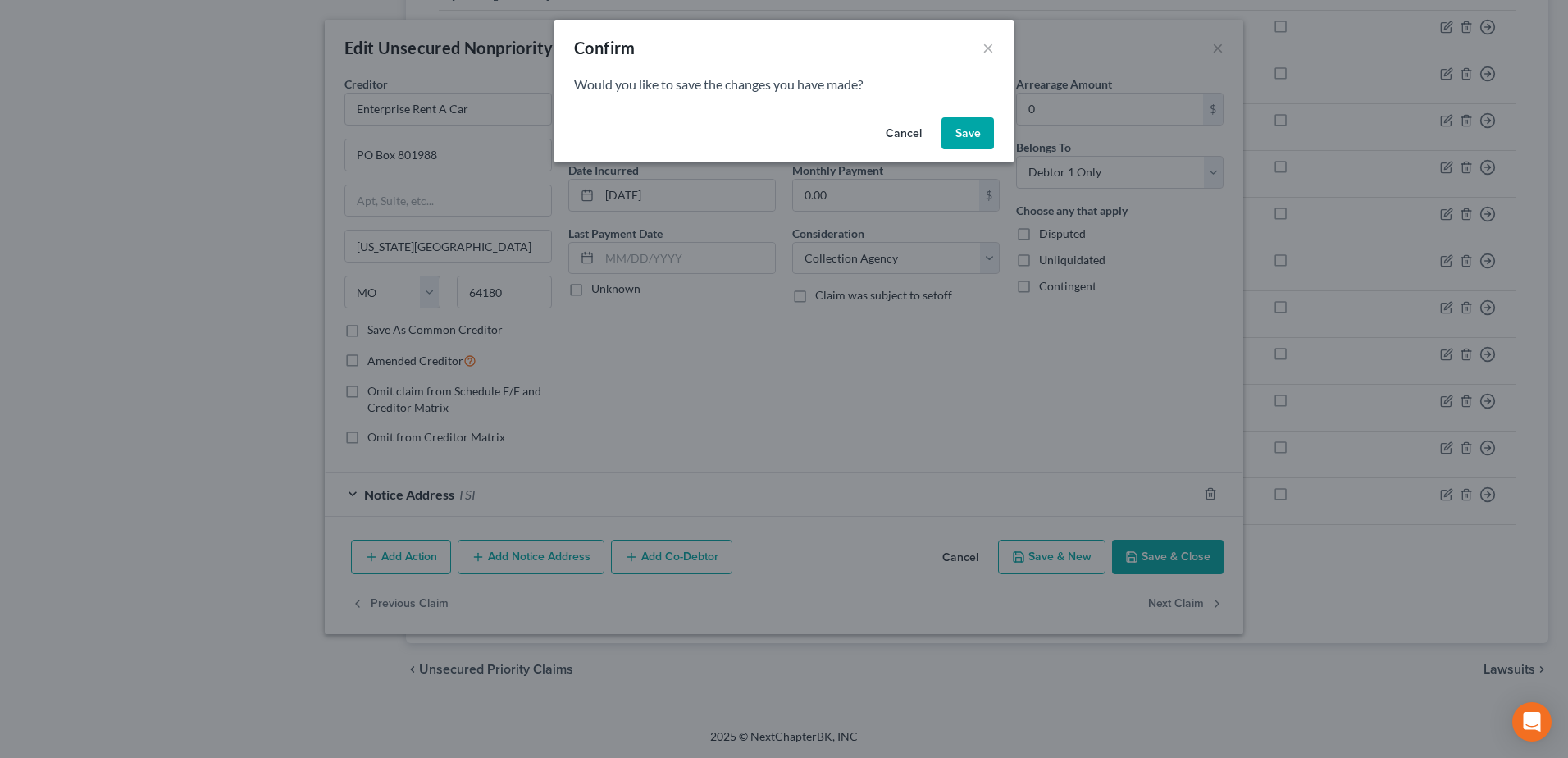
click at [968, 135] on button "Save" at bounding box center [967, 134] width 53 height 33
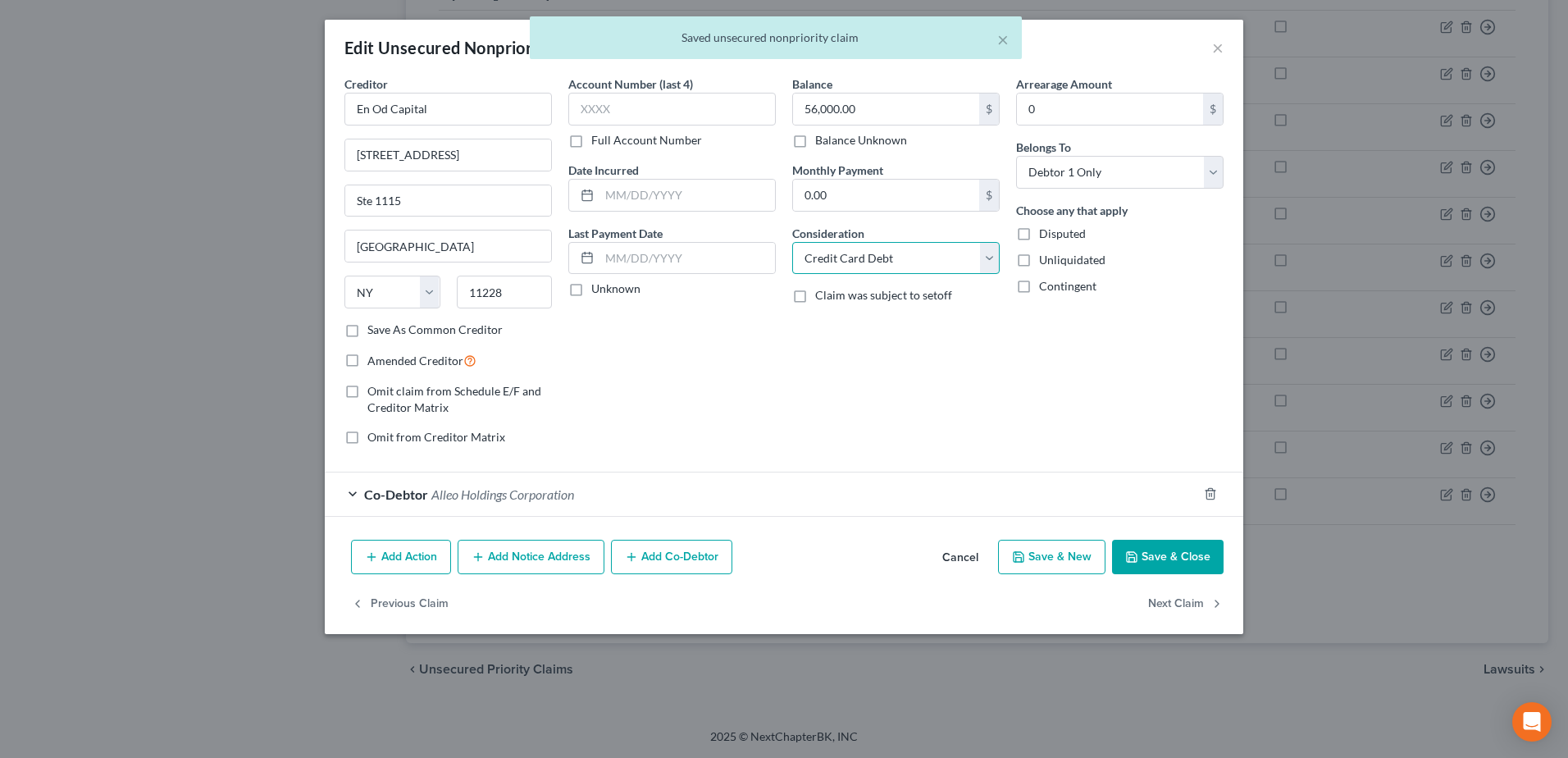
click at [991, 261] on select "Select Cable / Satellite Services Collection Agency Credit Card Debt Debt Couns…" at bounding box center [896, 259] width 208 height 33
click at [792, 242] on select "Select Cable / Satellite Services Collection Agency Credit Card Debt Debt Couns…" at bounding box center [896, 259] width 208 height 33
click at [1151, 552] on button "Save & Close" at bounding box center [1168, 557] width 112 height 35
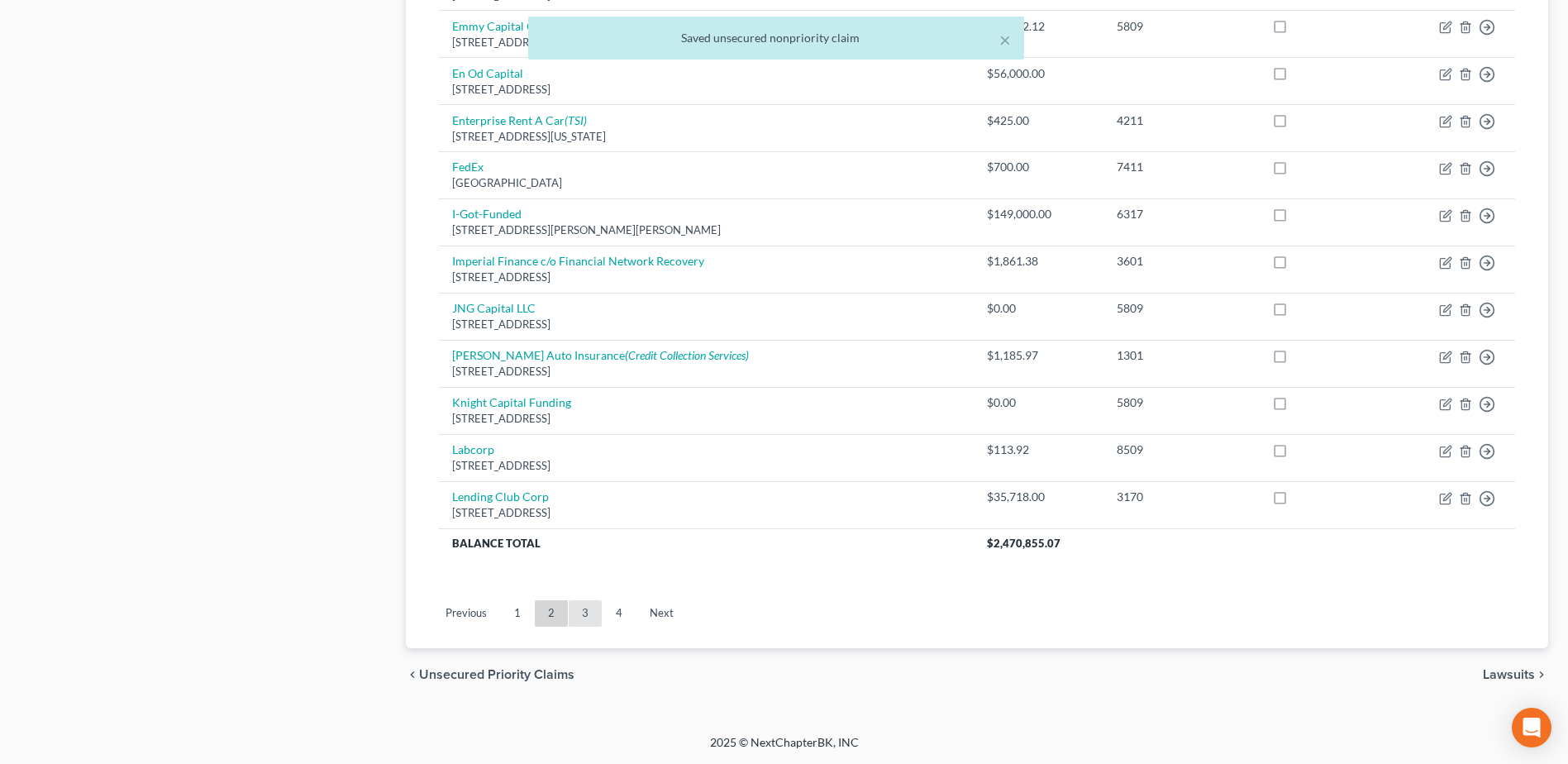
click at [593, 616] on link "3" at bounding box center [585, 613] width 33 height 26
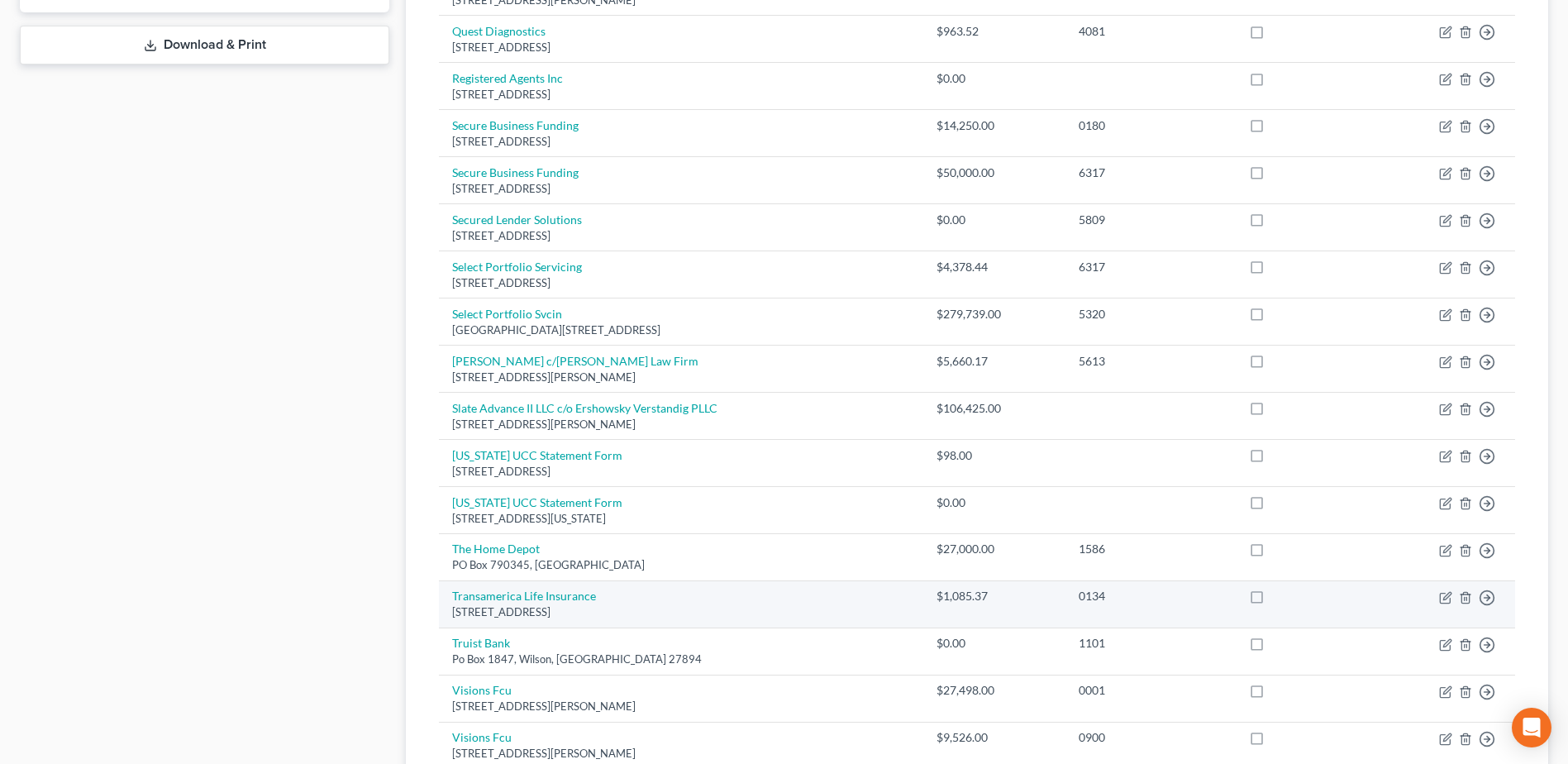
scroll to position [737, 0]
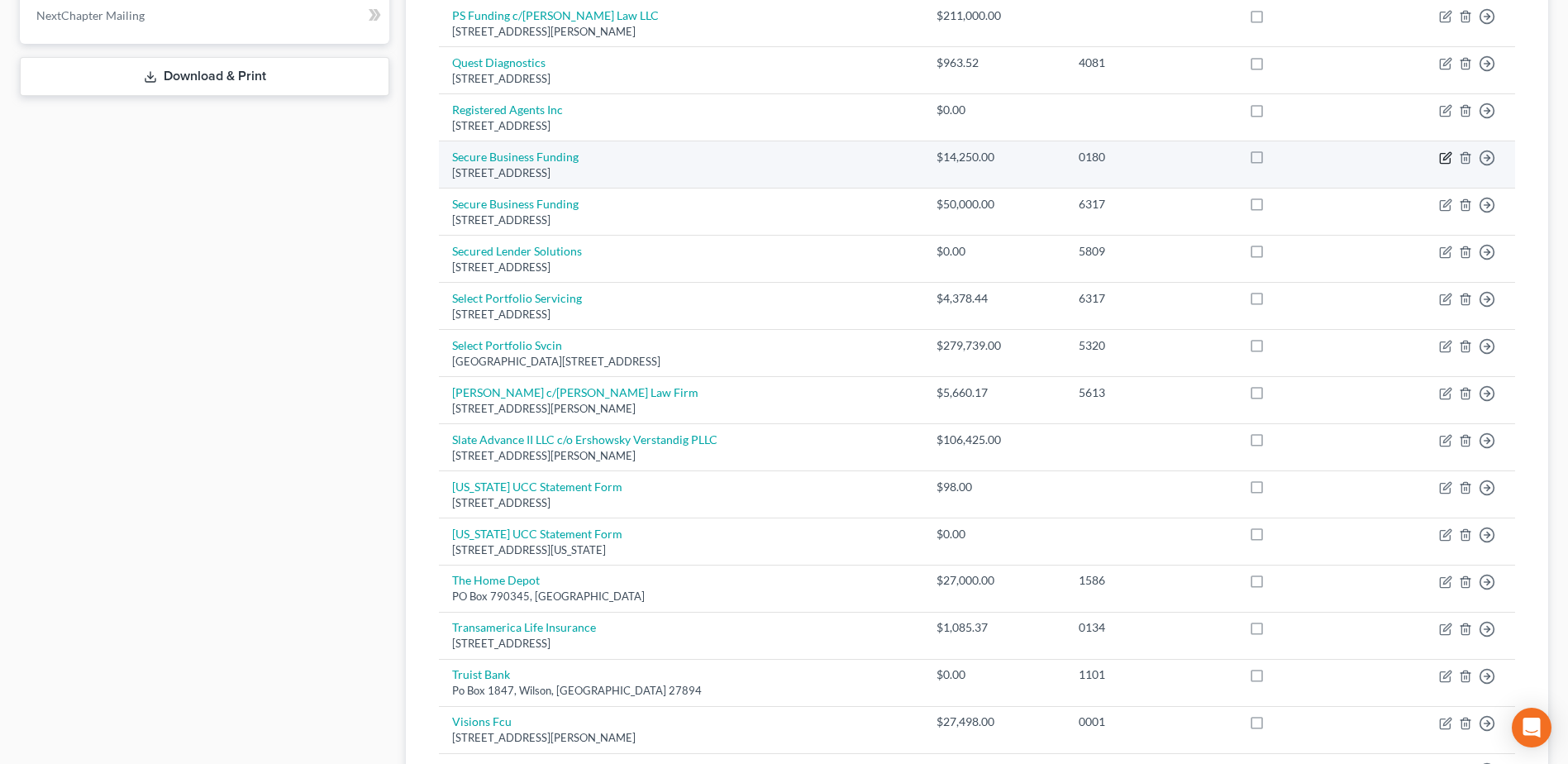
click at [1447, 160] on icon "button" at bounding box center [1446, 158] width 14 height 14
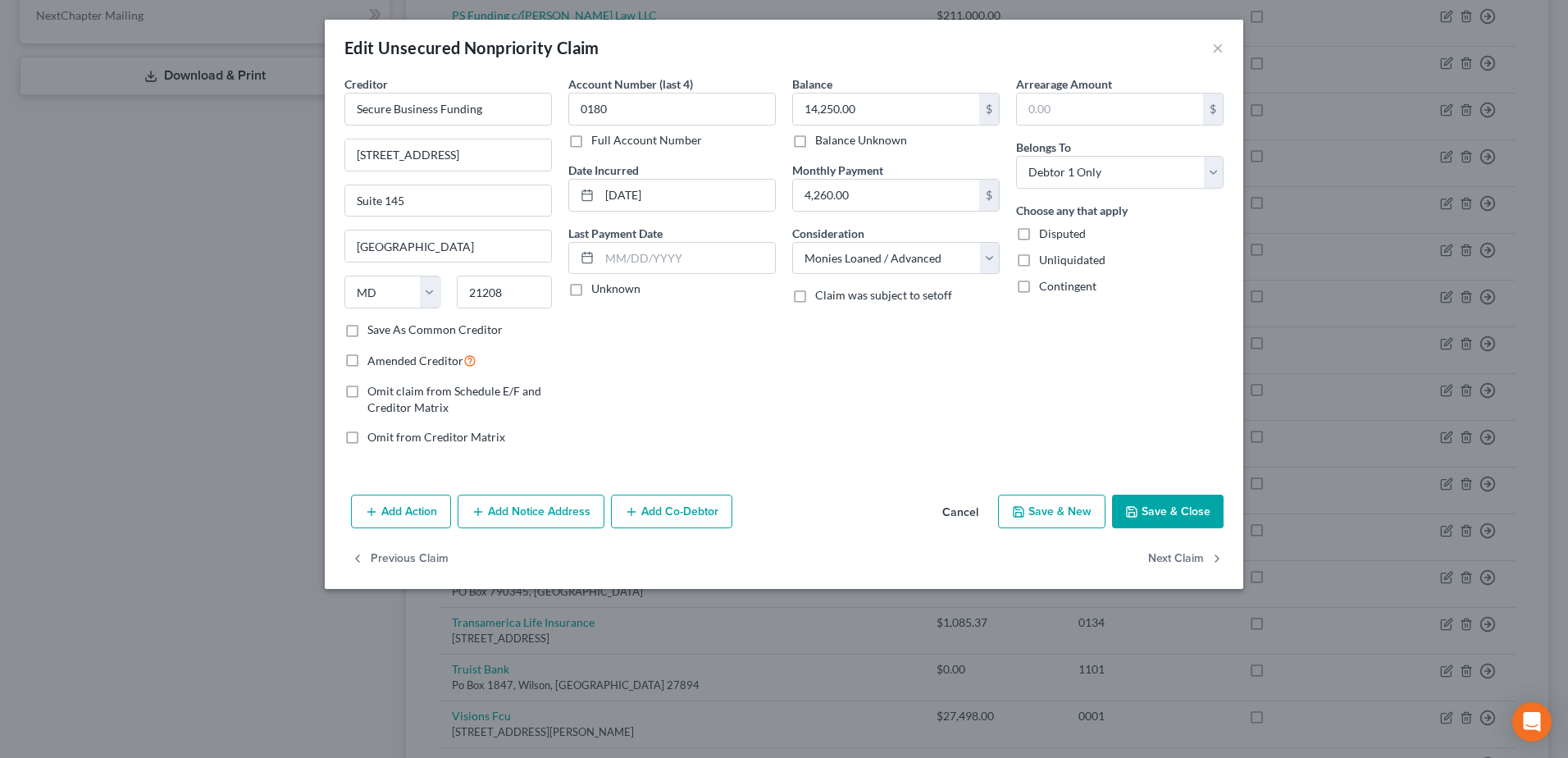
click at [1167, 515] on button "Save & Close" at bounding box center [1168, 512] width 112 height 35
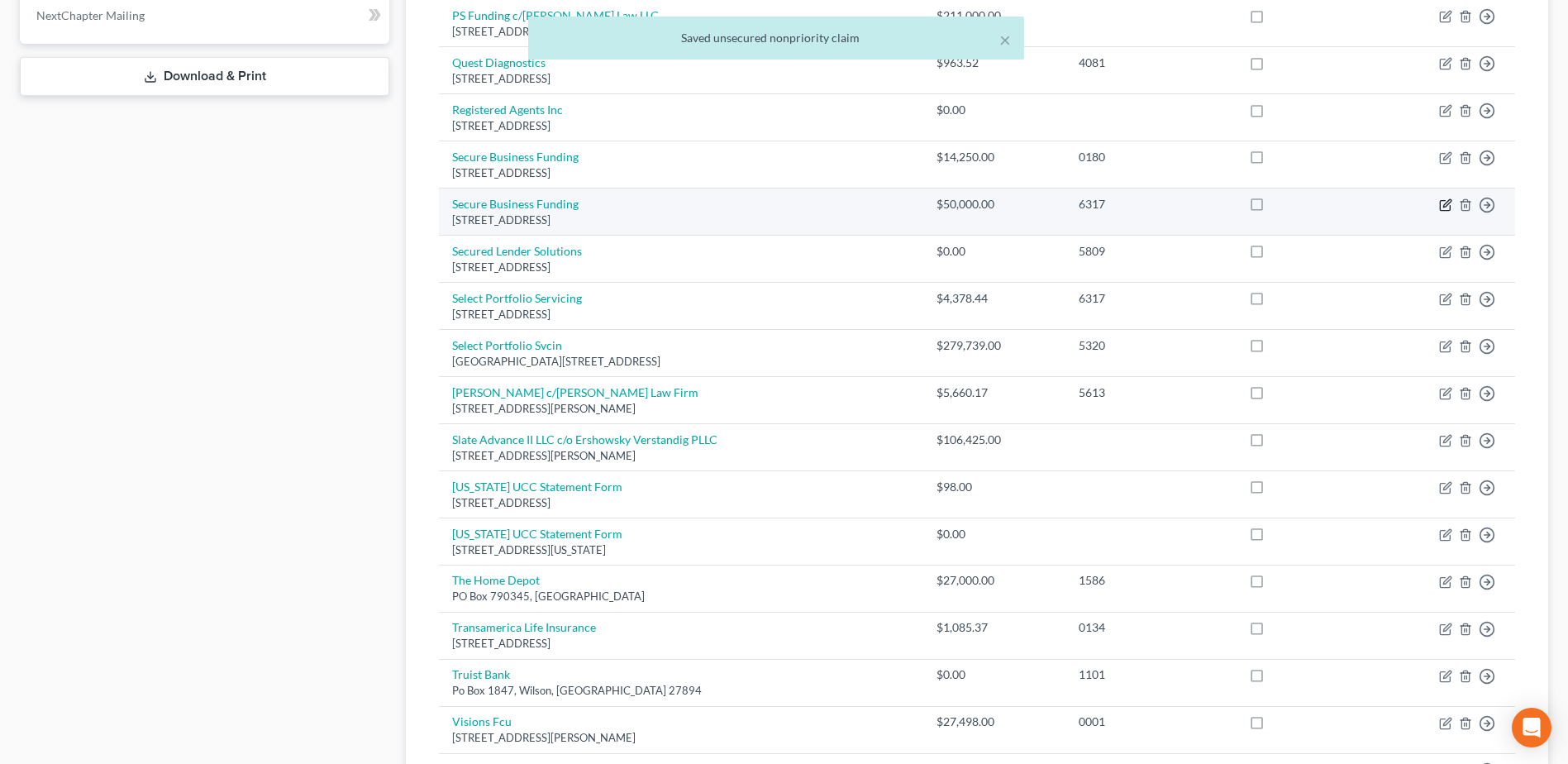
click at [1447, 203] on icon "button" at bounding box center [1447, 204] width 8 height 8
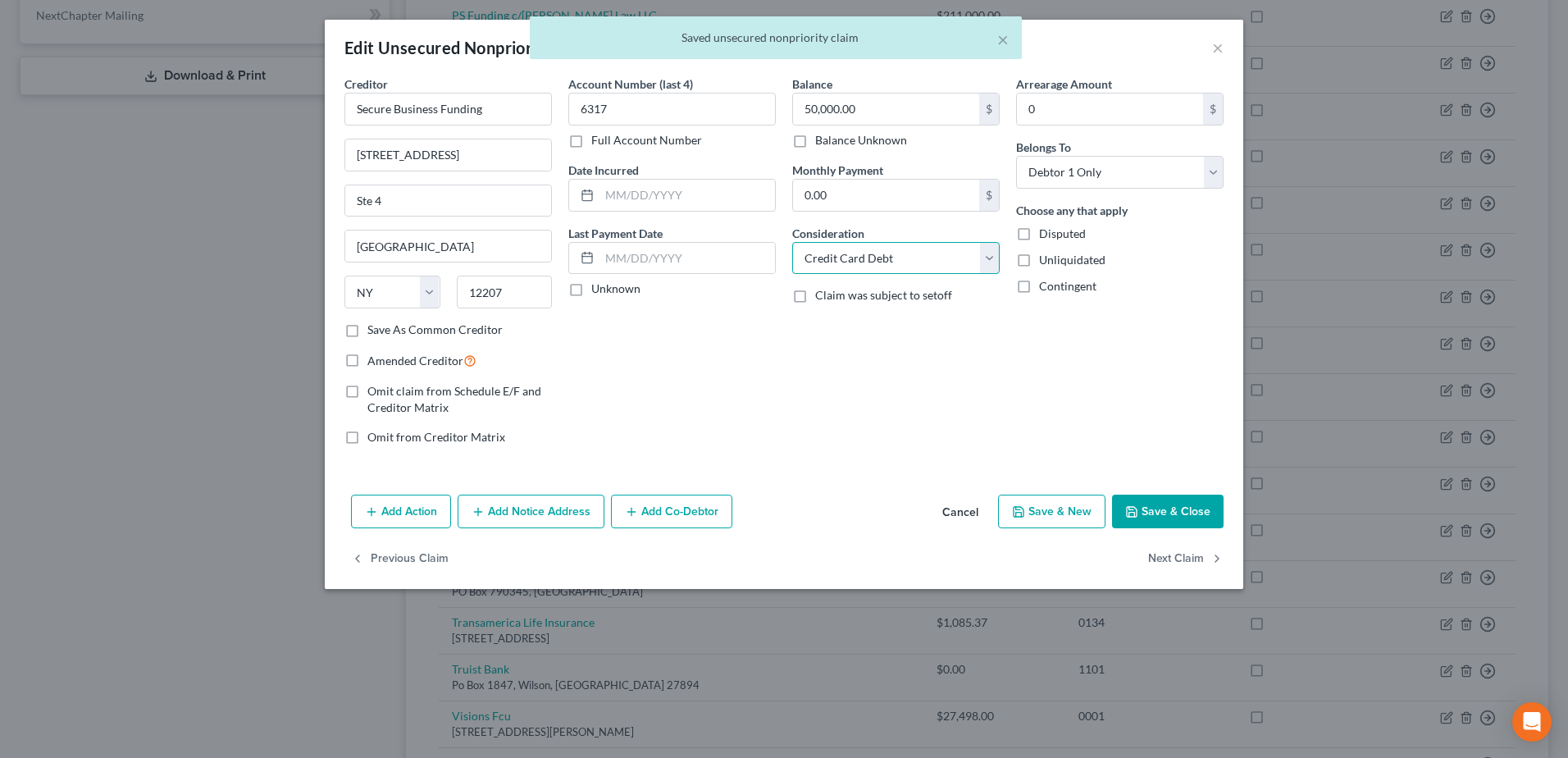
click at [998, 265] on select "Select Cable / Satellite Services Collection Agency Credit Card Debt Debt Couns…" at bounding box center [896, 259] width 208 height 33
click at [997, 265] on select "Select Cable / Satellite Services Collection Agency Credit Card Debt Debt Couns…" at bounding box center [896, 259] width 208 height 33
click at [986, 266] on select "Select Cable / Satellite Services Collection Agency Credit Card Debt Debt Couns…" at bounding box center [896, 259] width 208 height 33
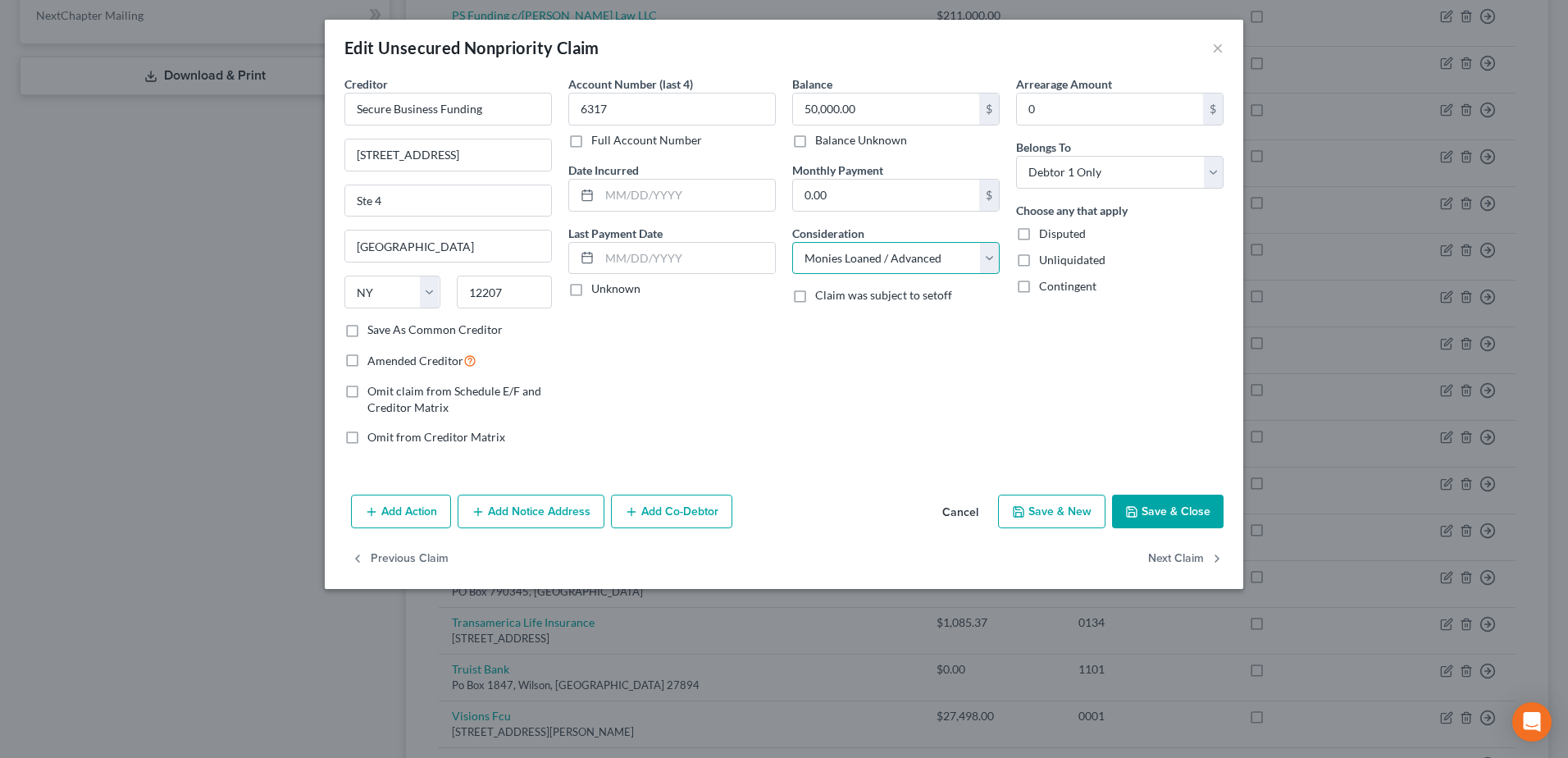
click at [792, 242] on select "Select Cable / Satellite Services Collection Agency Credit Card Debt Debt Couns…" at bounding box center [896, 259] width 208 height 33
click at [1164, 507] on button "Save & Close" at bounding box center [1168, 512] width 112 height 35
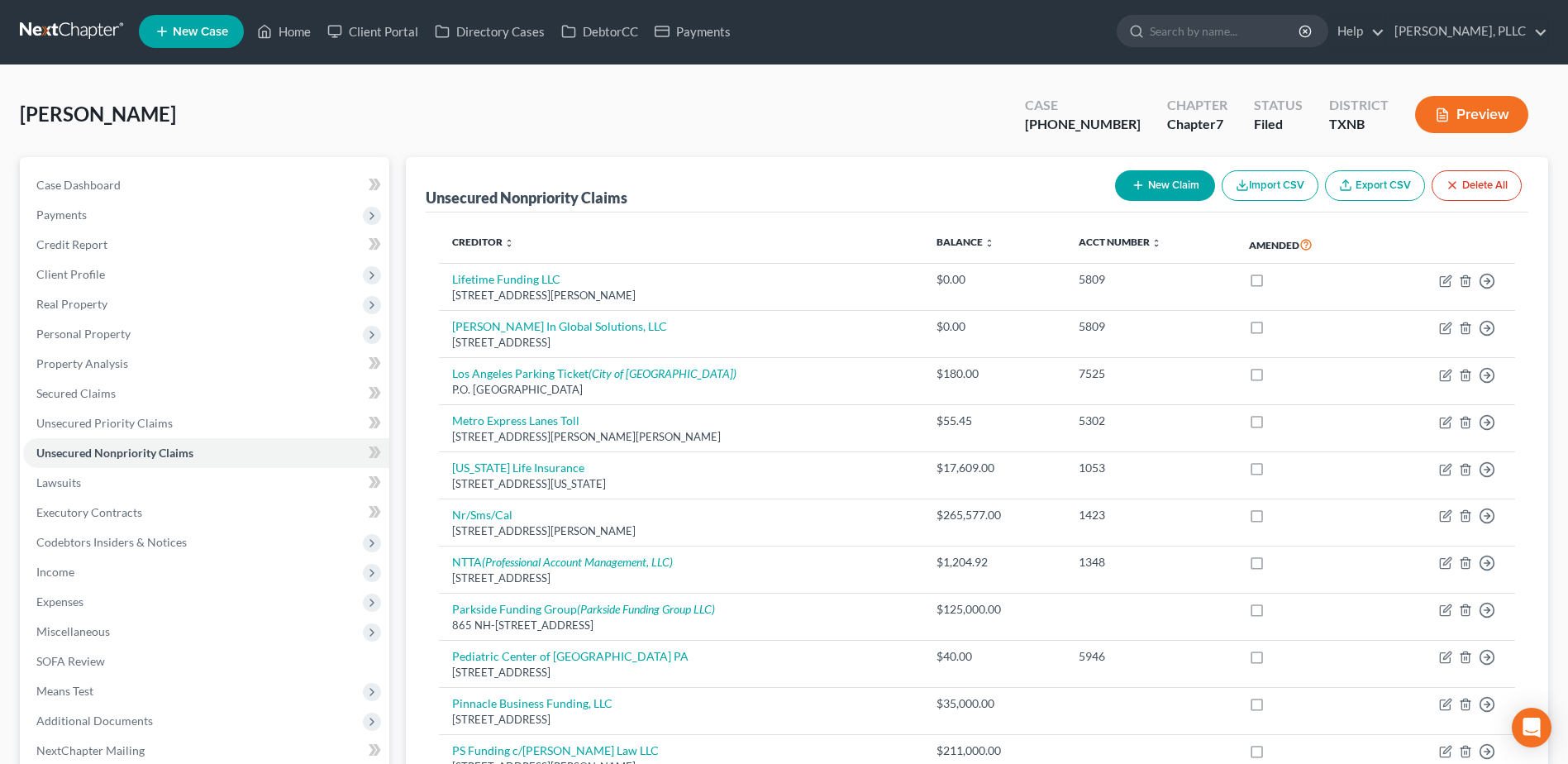
scroll to position [0, 0]
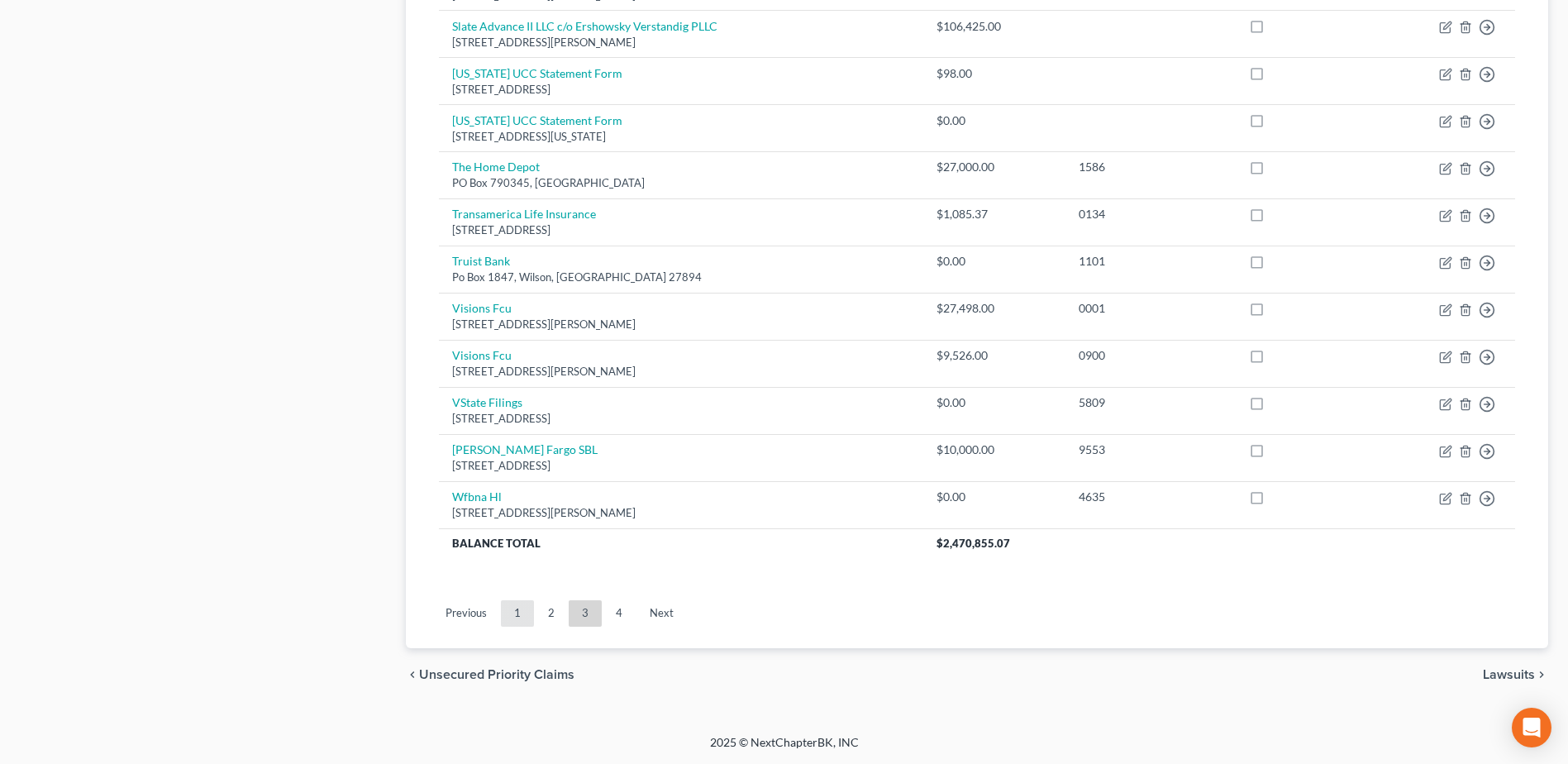
click at [521, 620] on link "1" at bounding box center [517, 613] width 33 height 26
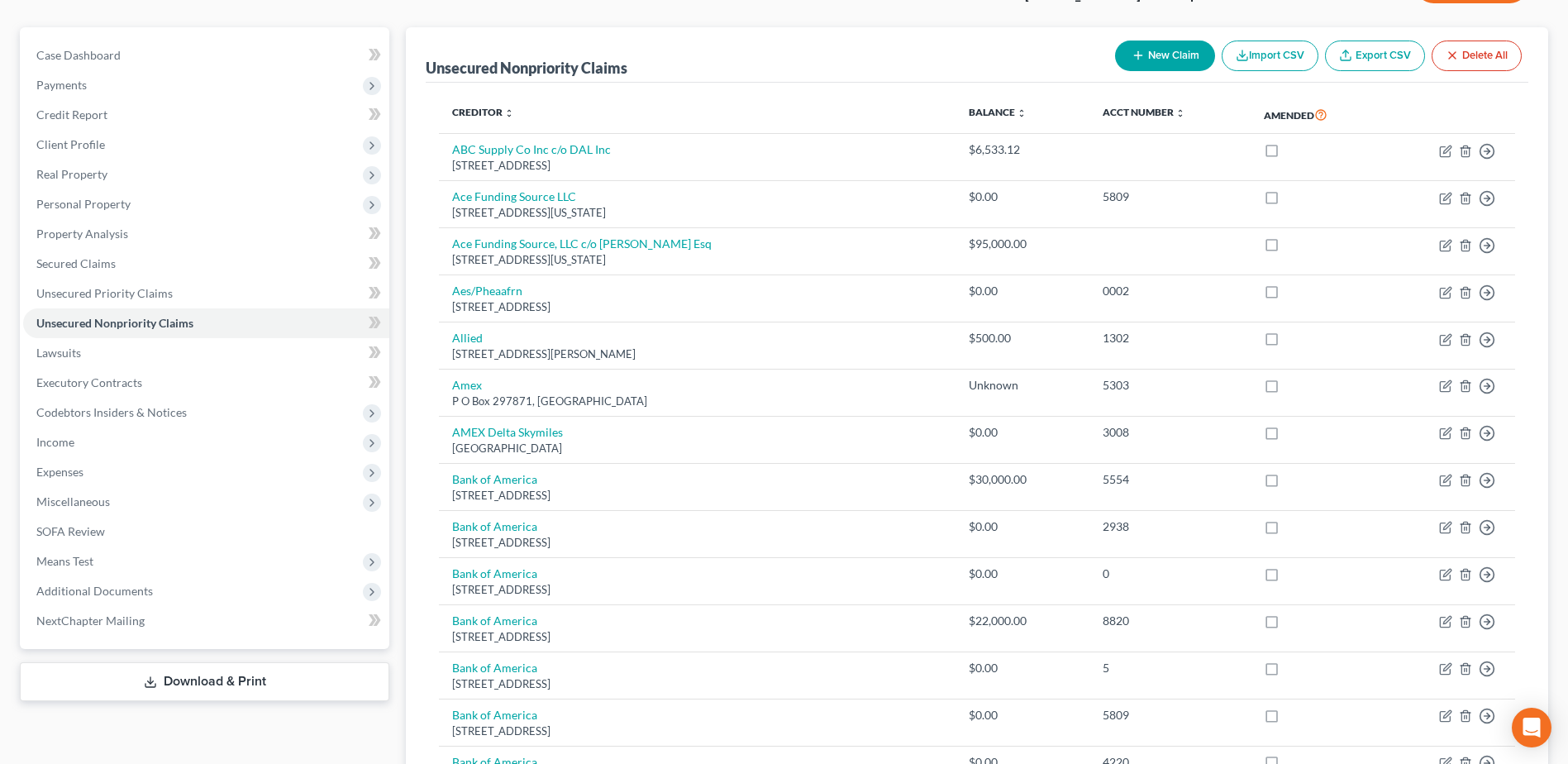
scroll to position [1151, 0]
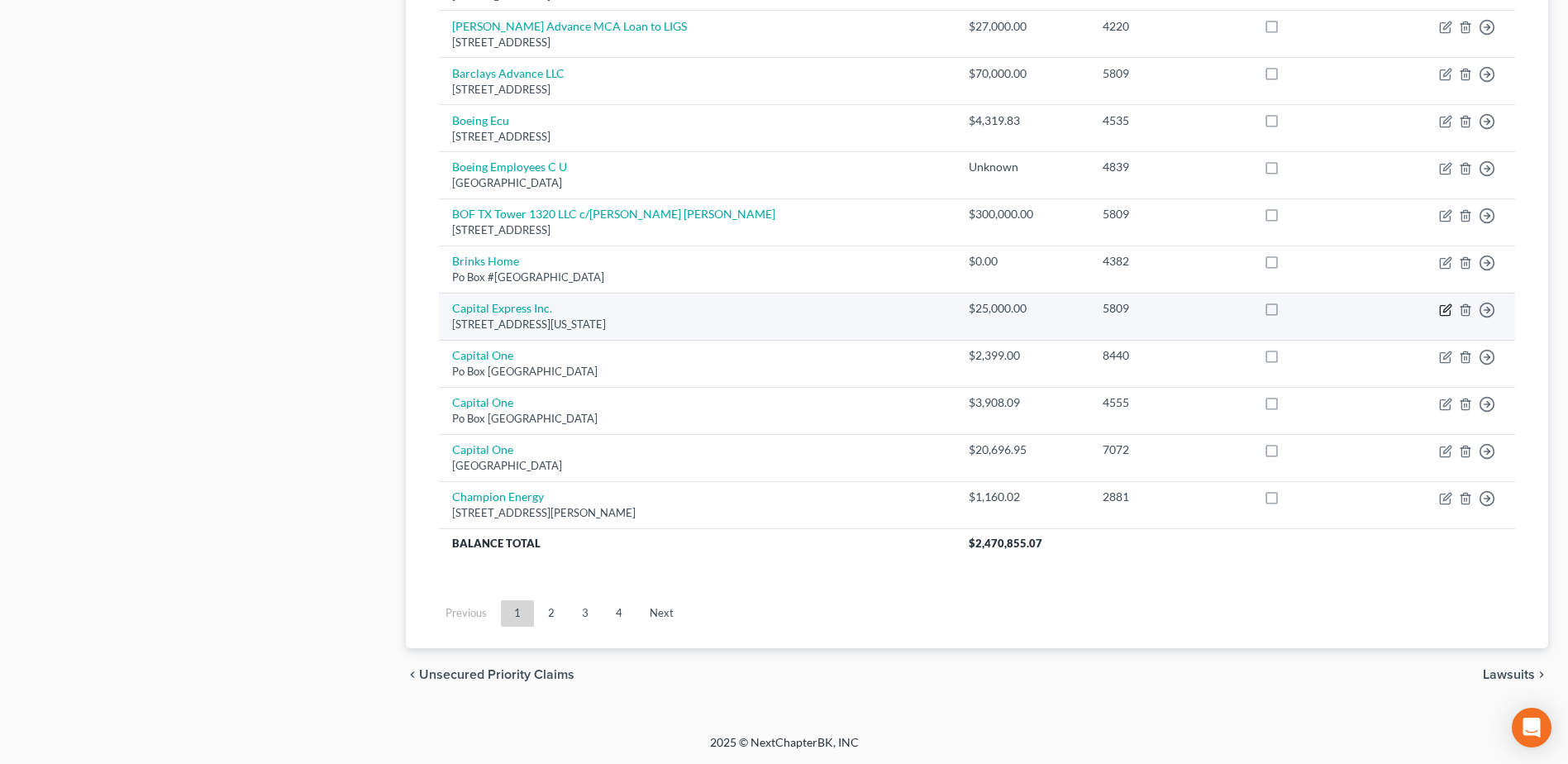
click at [1449, 310] on icon "button" at bounding box center [1446, 310] width 14 height 14
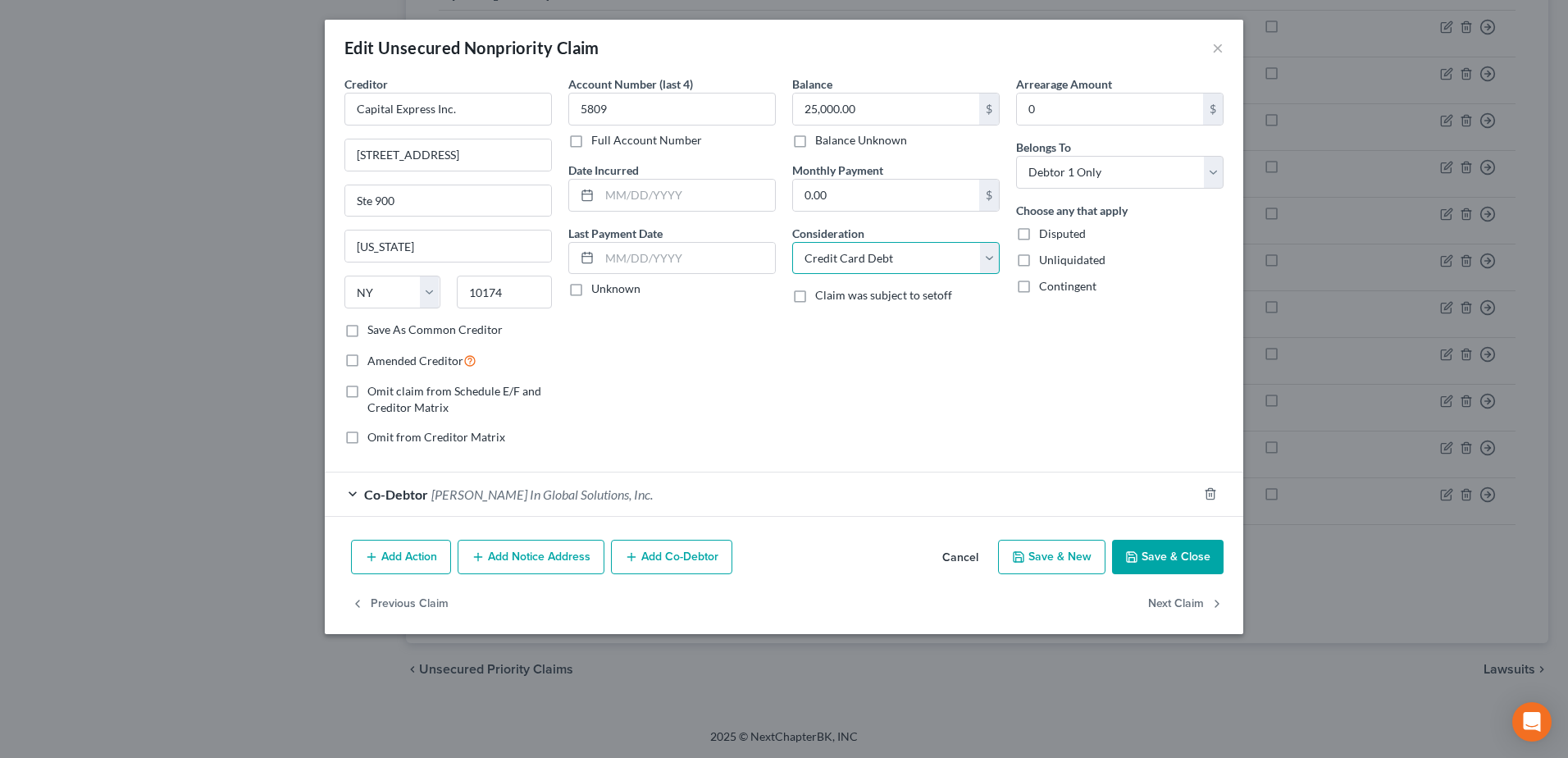
click at [991, 261] on select "Select Cable / Satellite Services Collection Agency Credit Card Debt Debt Couns…" at bounding box center [896, 259] width 208 height 33
click at [792, 242] on select "Select Cable / Satellite Services Collection Agency Credit Card Debt Debt Couns…" at bounding box center [896, 259] width 208 height 33
click at [1149, 550] on button "Save & Close" at bounding box center [1168, 557] width 112 height 35
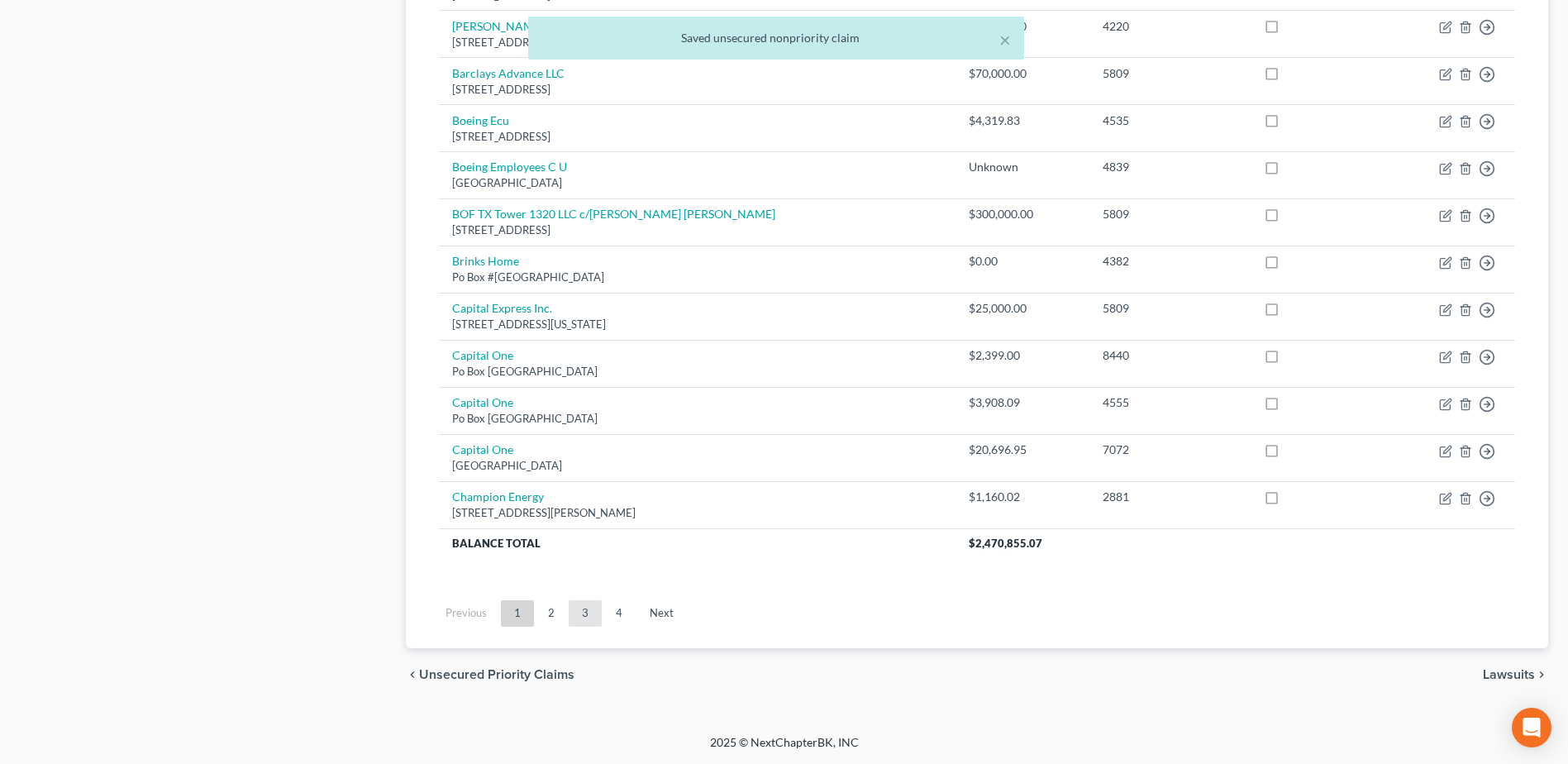
click at [582, 616] on link "3" at bounding box center [585, 613] width 33 height 26
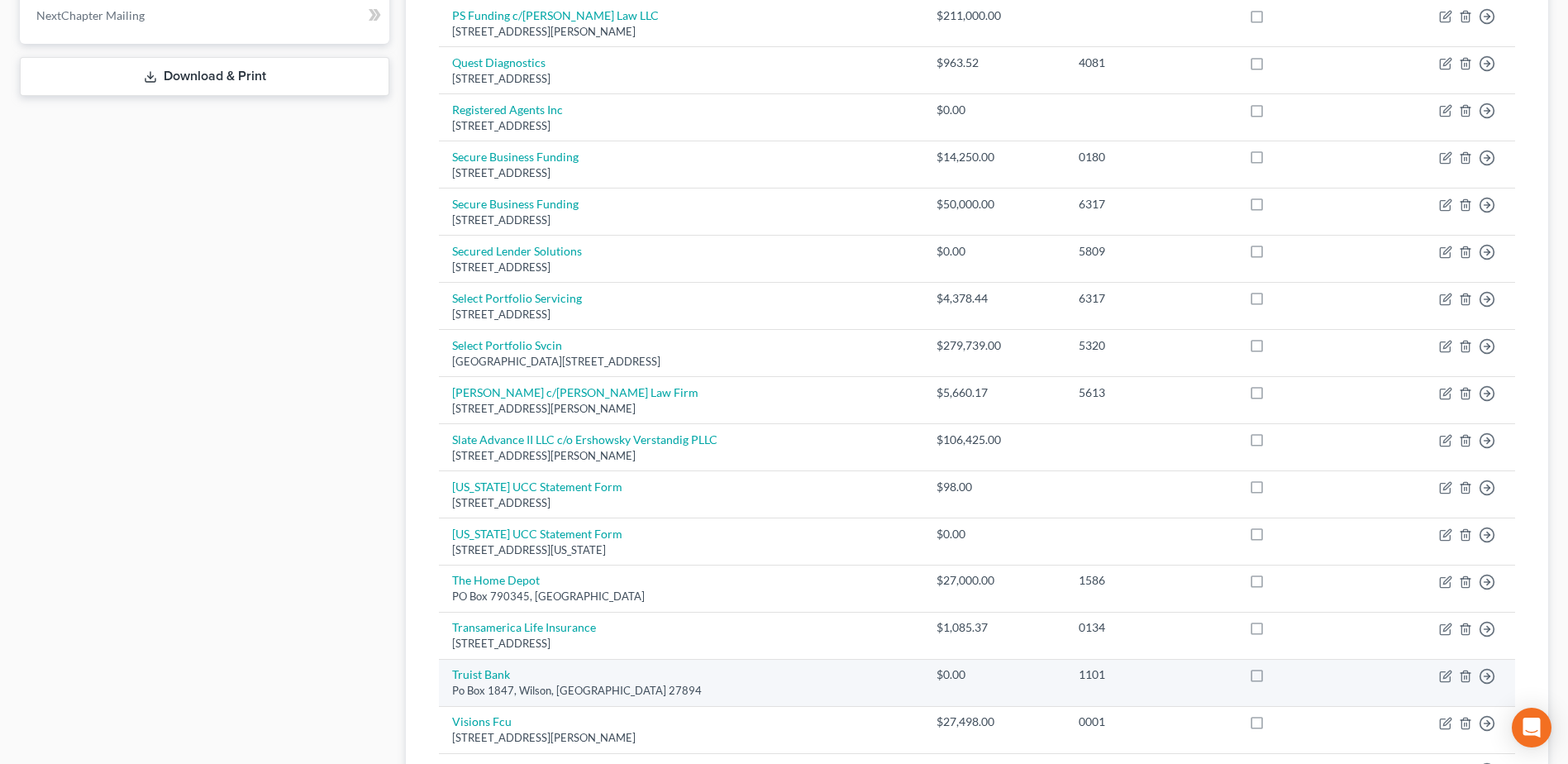
scroll to position [406, 0]
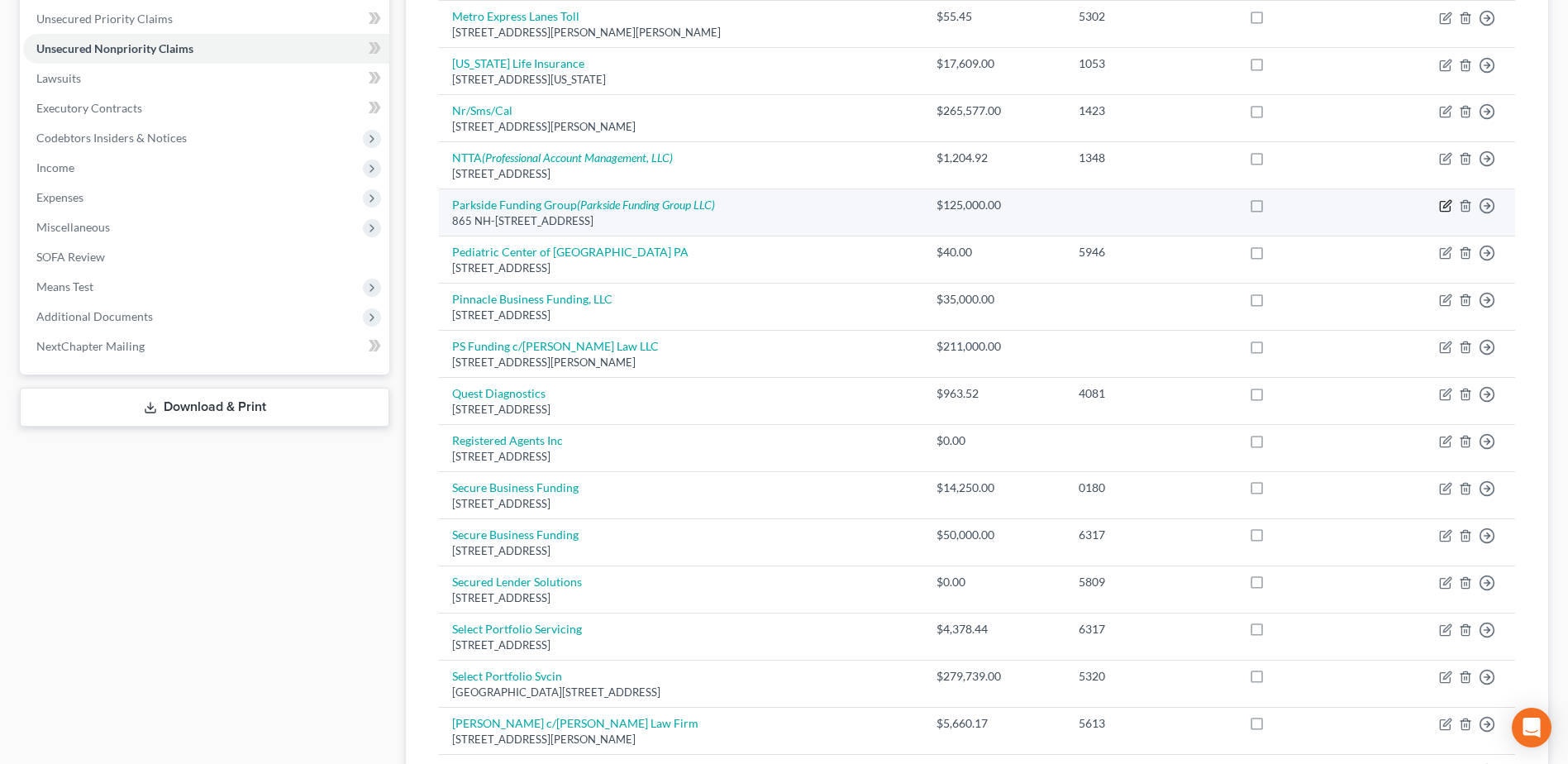
click at [1448, 209] on icon "button" at bounding box center [1446, 207] width 14 height 14
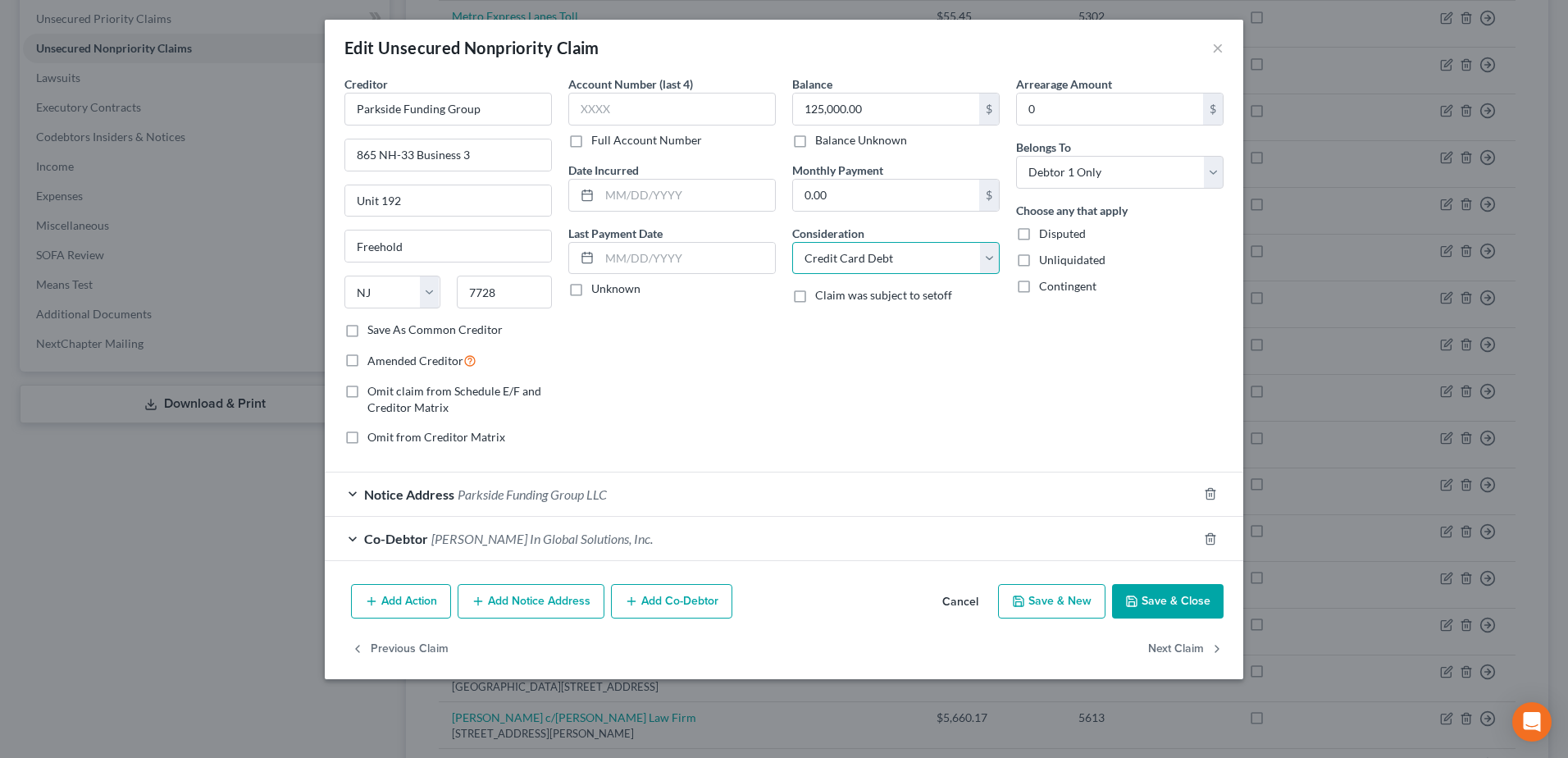
click at [989, 250] on select "Select Cable / Satellite Services Collection Agency Credit Card Debt Debt Couns…" at bounding box center [896, 259] width 208 height 33
click at [792, 242] on select "Select Cable / Satellite Services Collection Agency Credit Card Debt Debt Couns…" at bounding box center [896, 259] width 208 height 33
click at [1158, 597] on button "Save & Close" at bounding box center [1168, 601] width 112 height 35
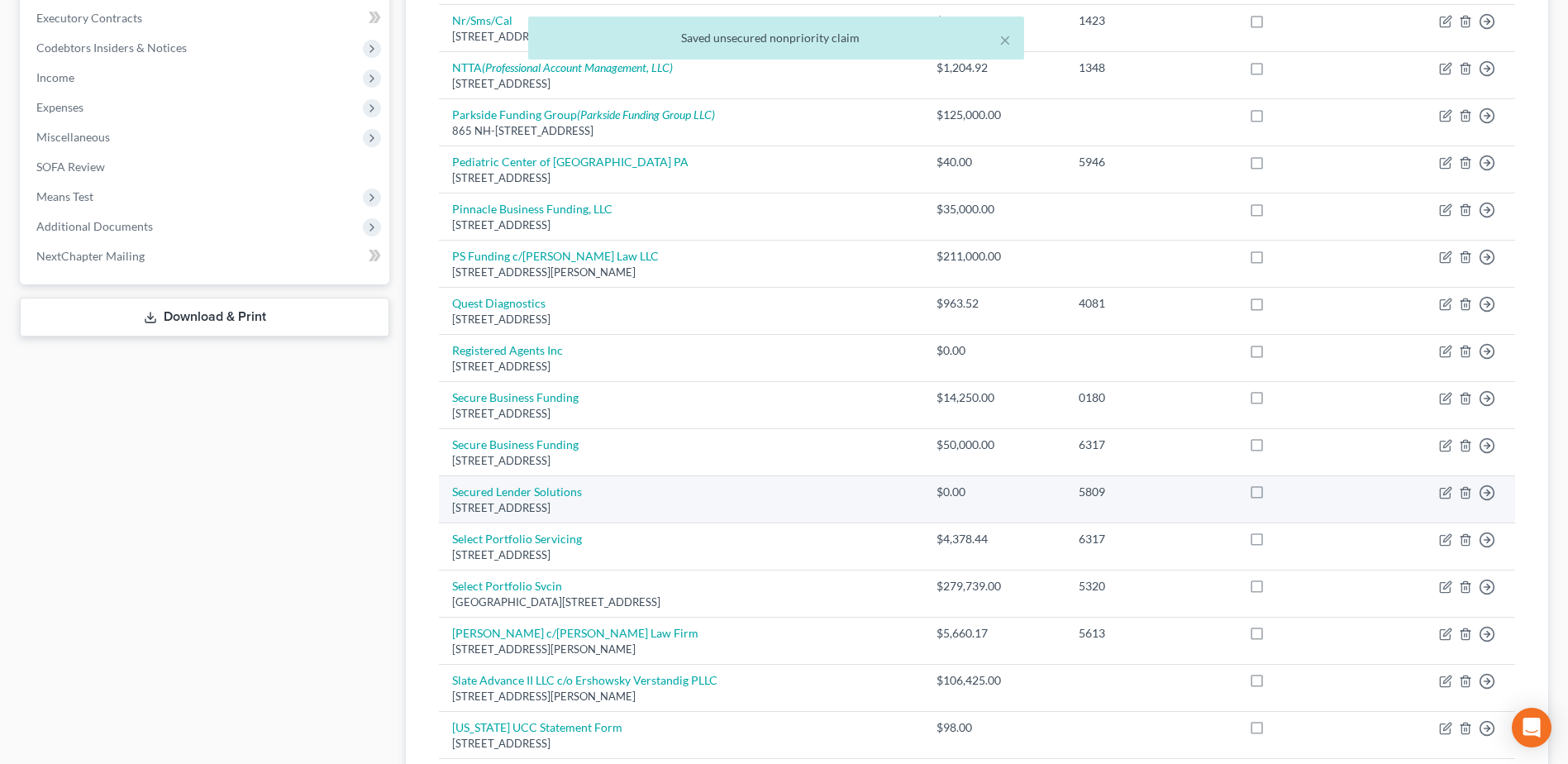
scroll to position [1151, 0]
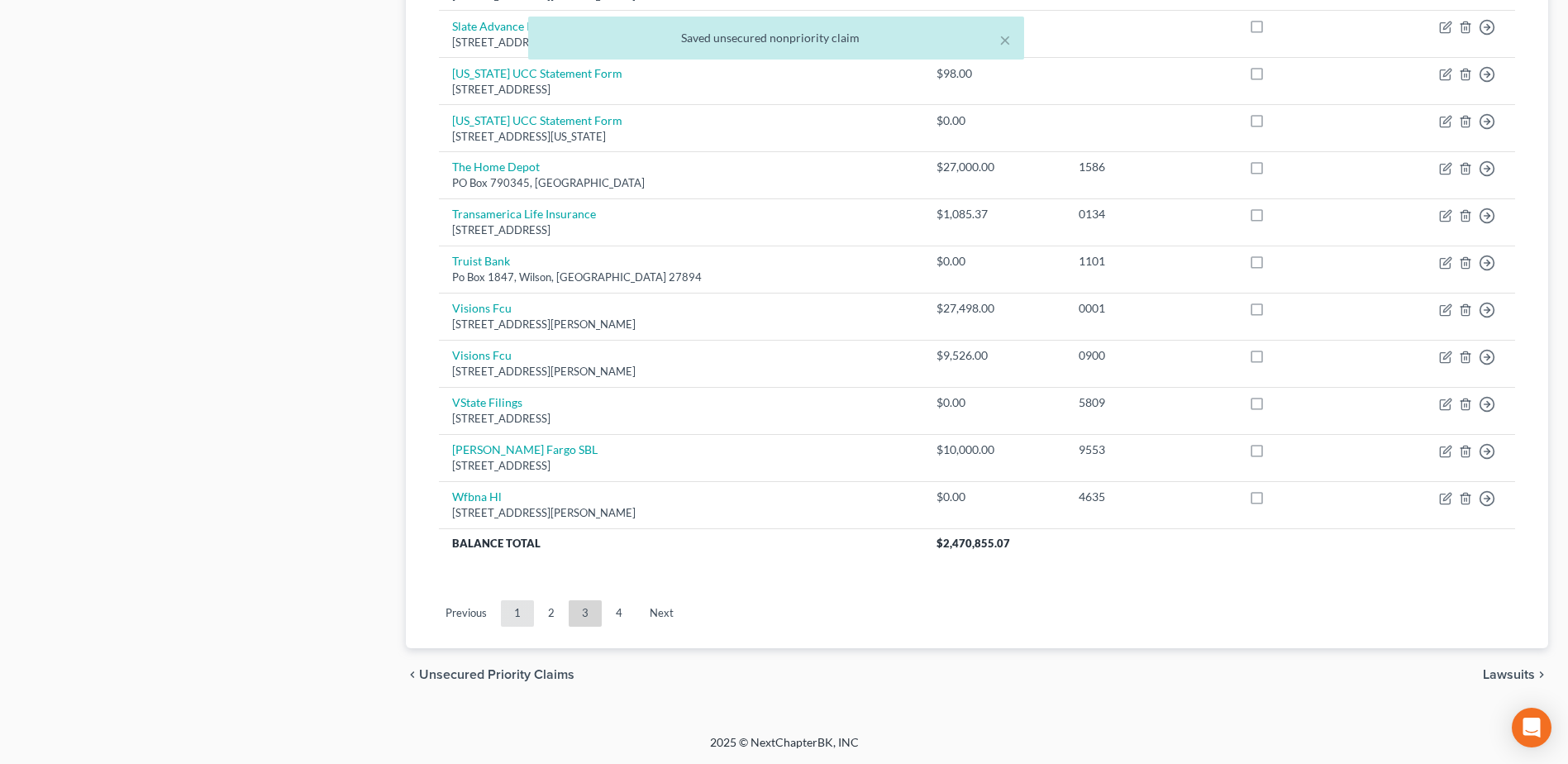
click at [522, 600] on link "1" at bounding box center [517, 613] width 33 height 26
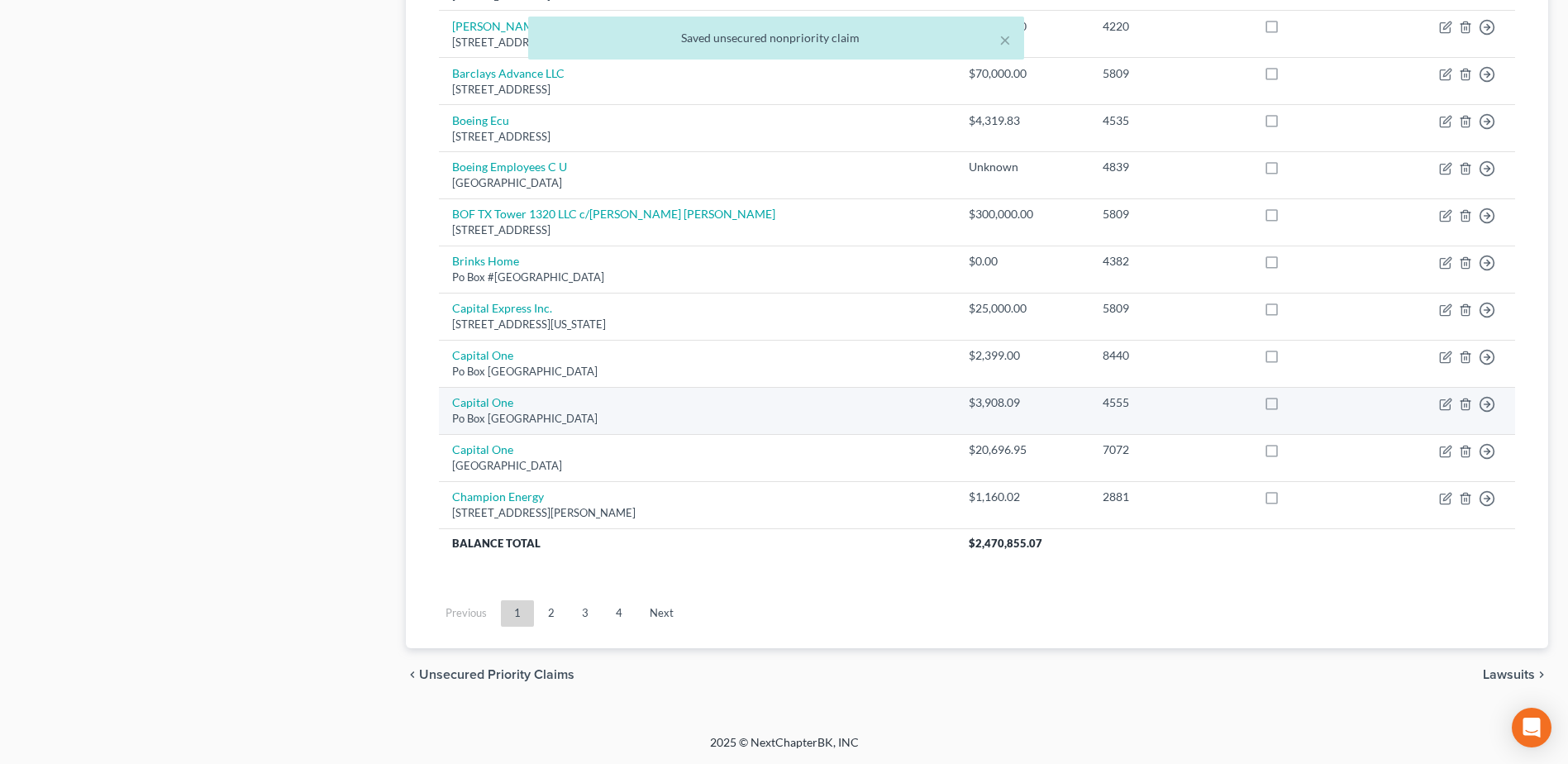
scroll to position [903, 0]
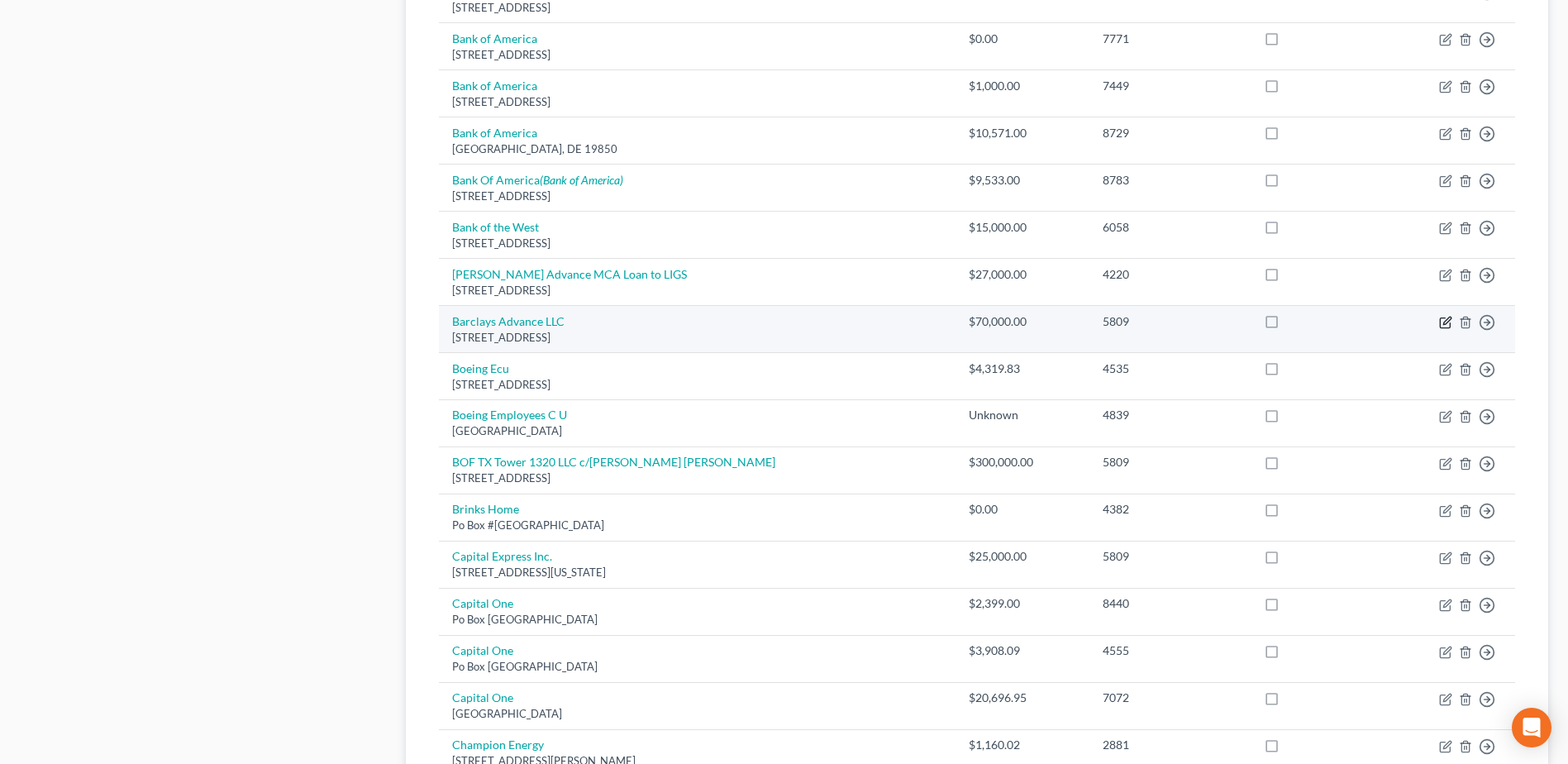
click at [1446, 324] on icon "button" at bounding box center [1446, 323] width 14 height 14
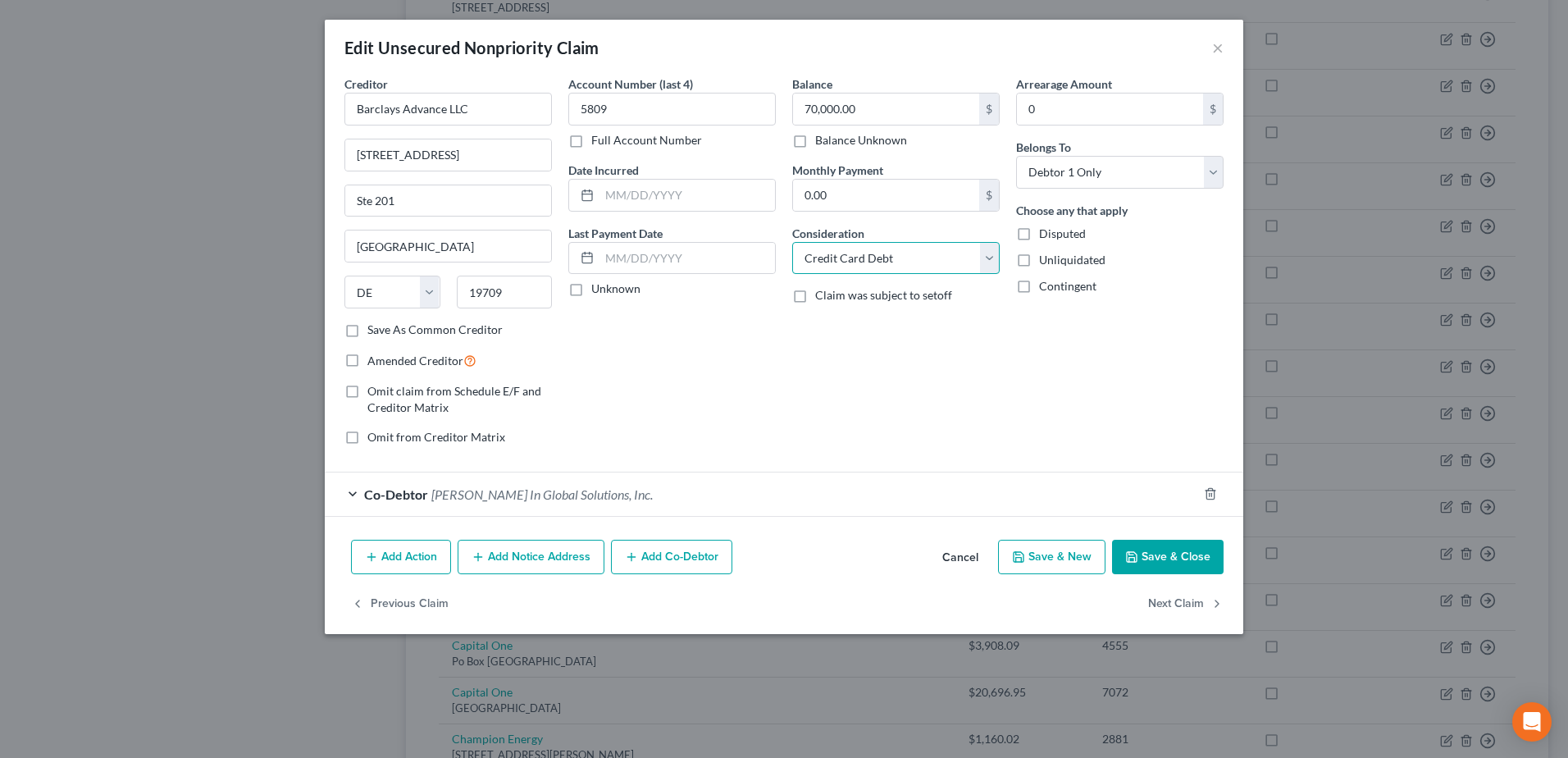
click at [991, 266] on select "Select Cable / Satellite Services Collection Agency Credit Card Debt Debt Couns…" at bounding box center [896, 259] width 208 height 33
click at [792, 242] on select "Select Cable / Satellite Services Collection Agency Credit Card Debt Debt Couns…" at bounding box center [896, 259] width 208 height 33
click at [1196, 545] on button "Save & Close" at bounding box center [1168, 557] width 112 height 35
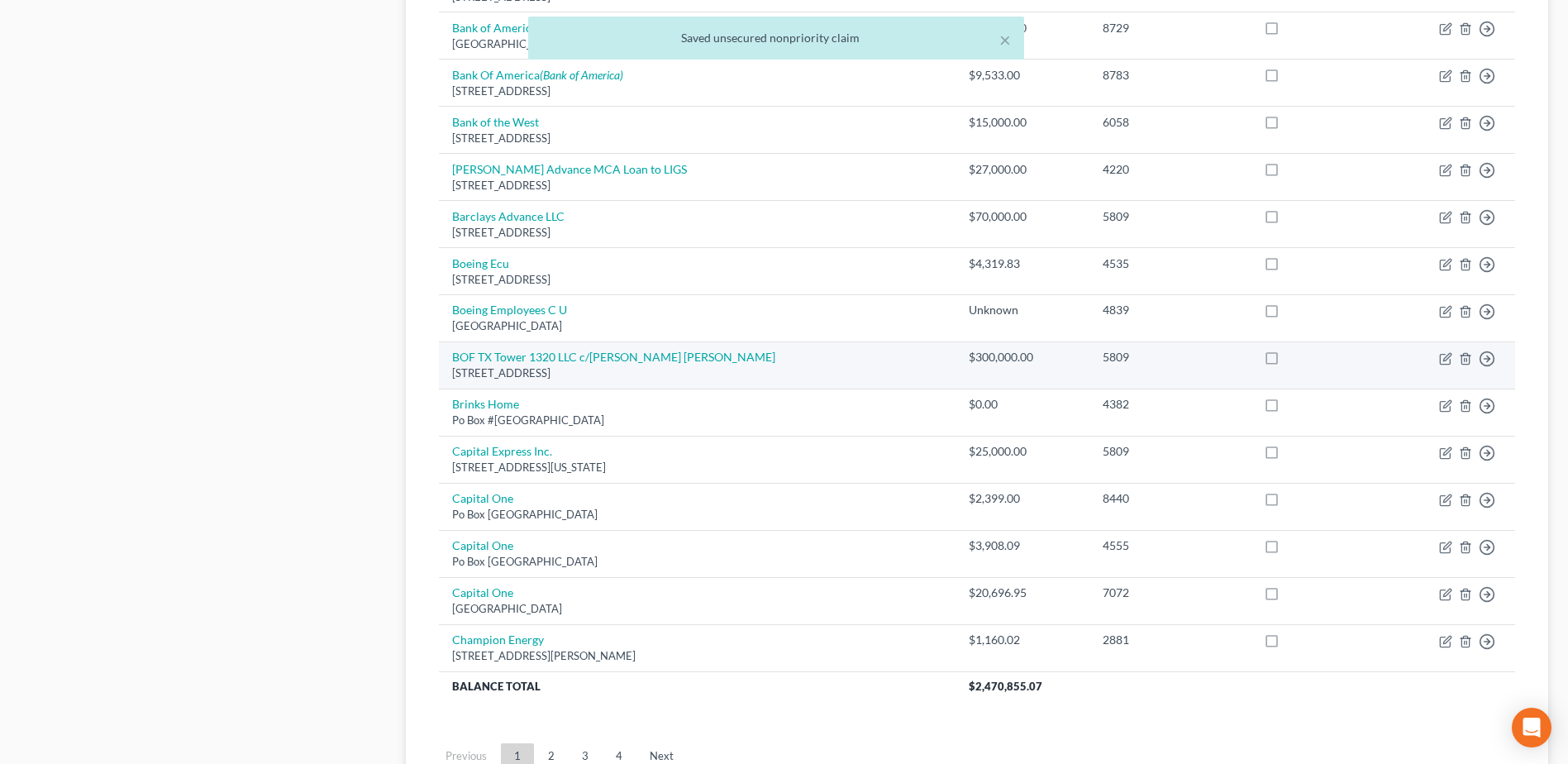
scroll to position [1151, 0]
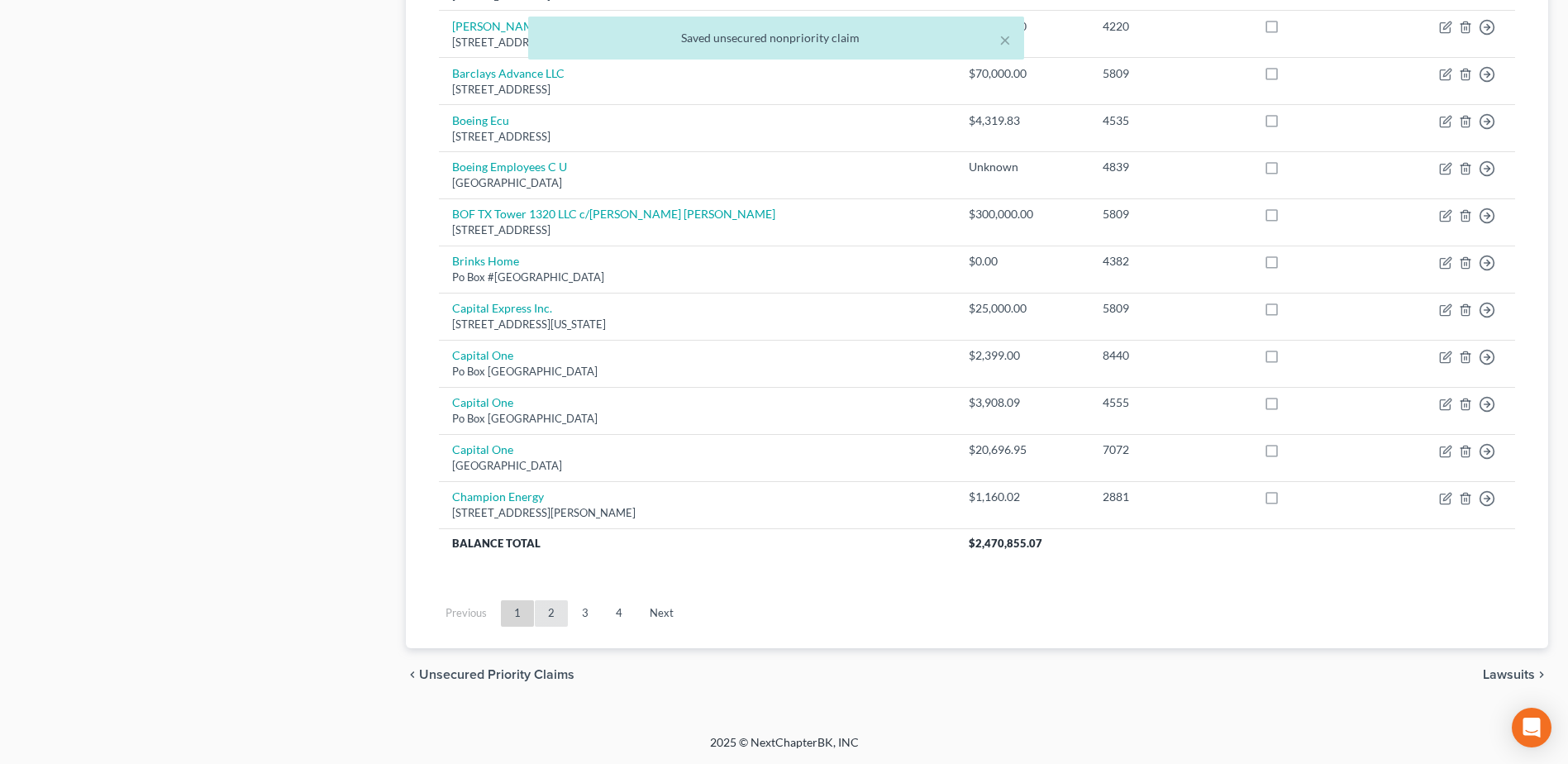
click at [549, 605] on link "2" at bounding box center [551, 613] width 33 height 26
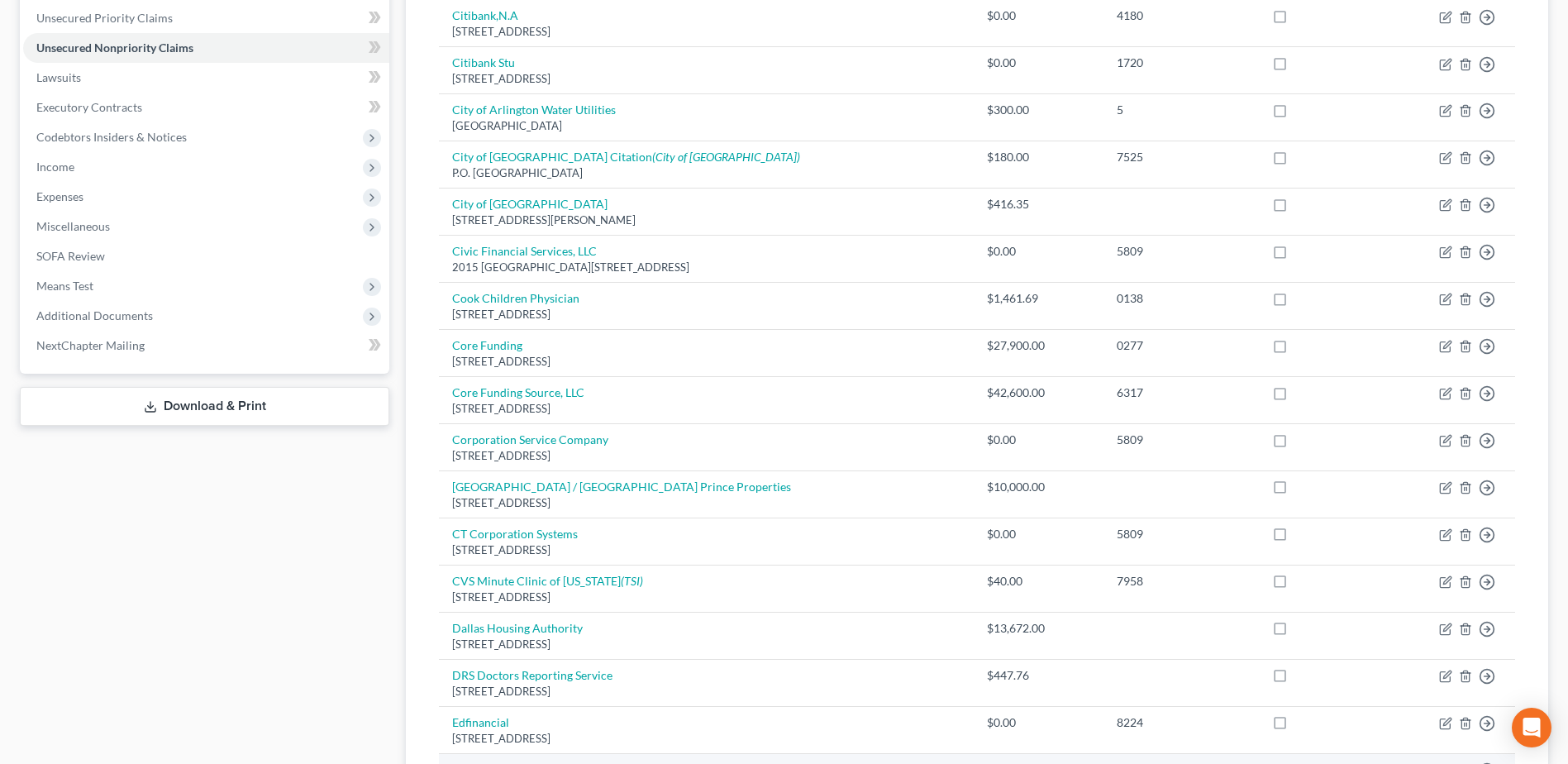
scroll to position [406, 0]
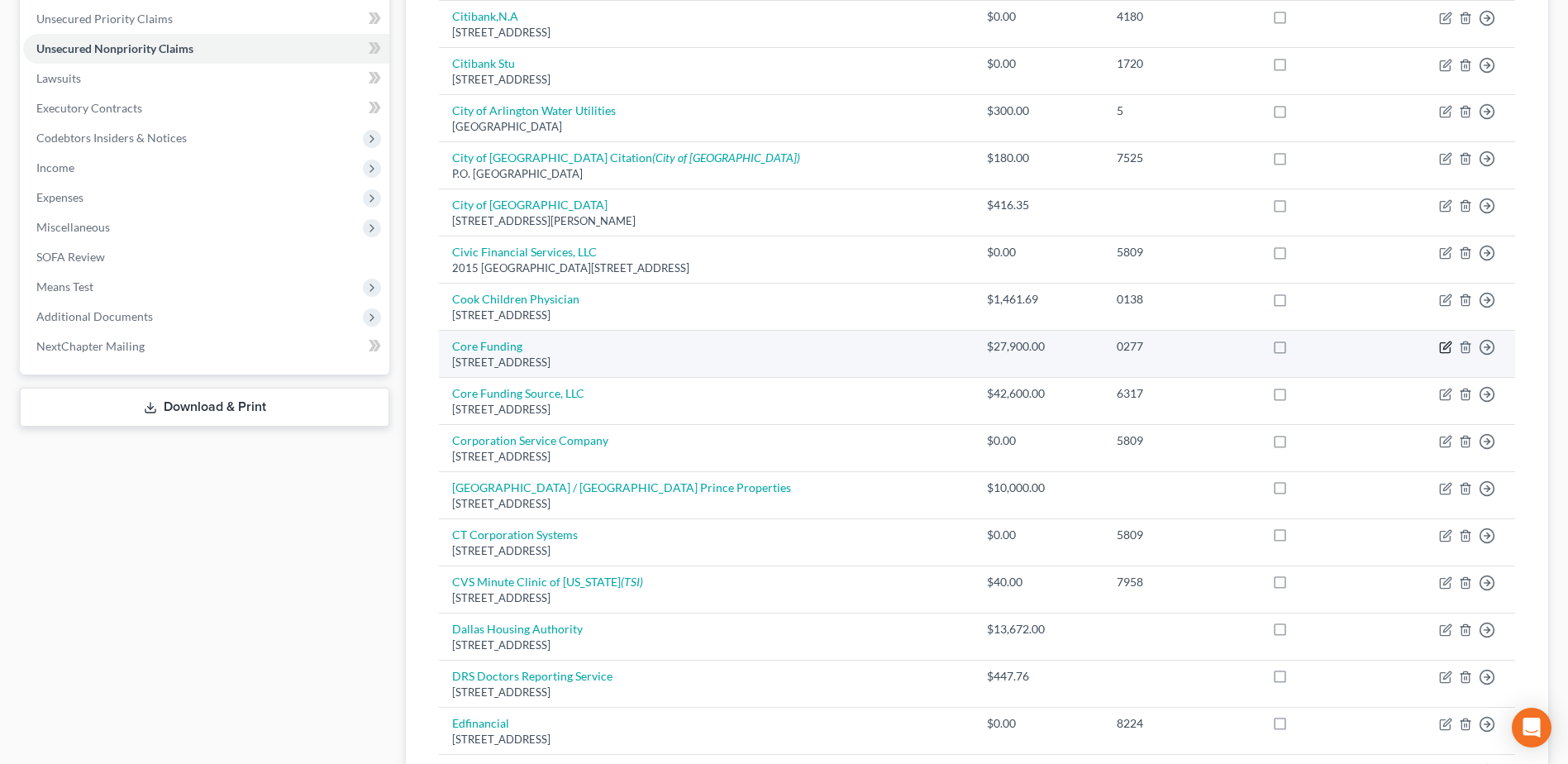
click at [1443, 350] on icon "button" at bounding box center [1447, 346] width 8 height 8
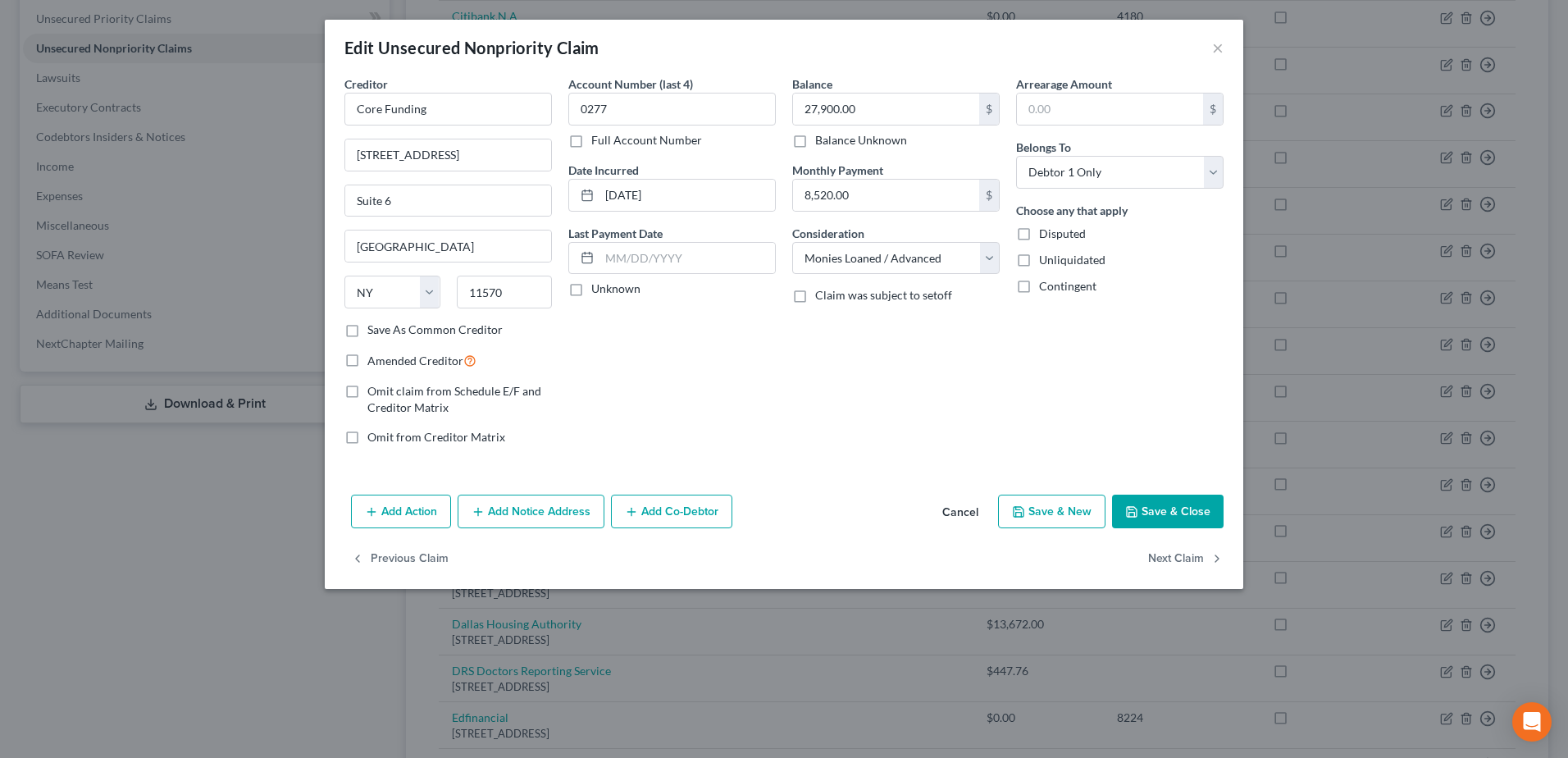
click at [1141, 511] on button "Save & Close" at bounding box center [1168, 512] width 112 height 35
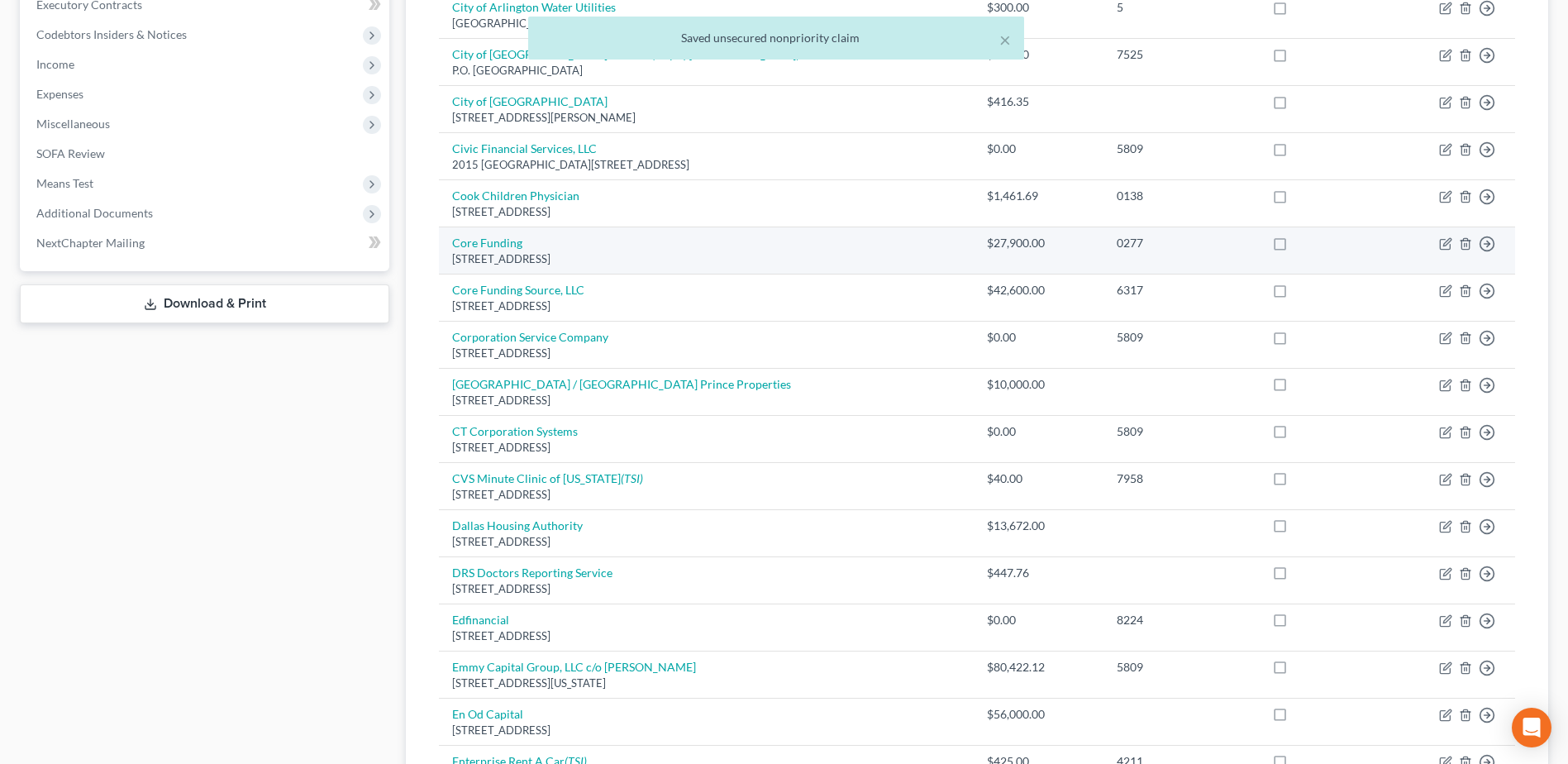
scroll to position [654, 0]
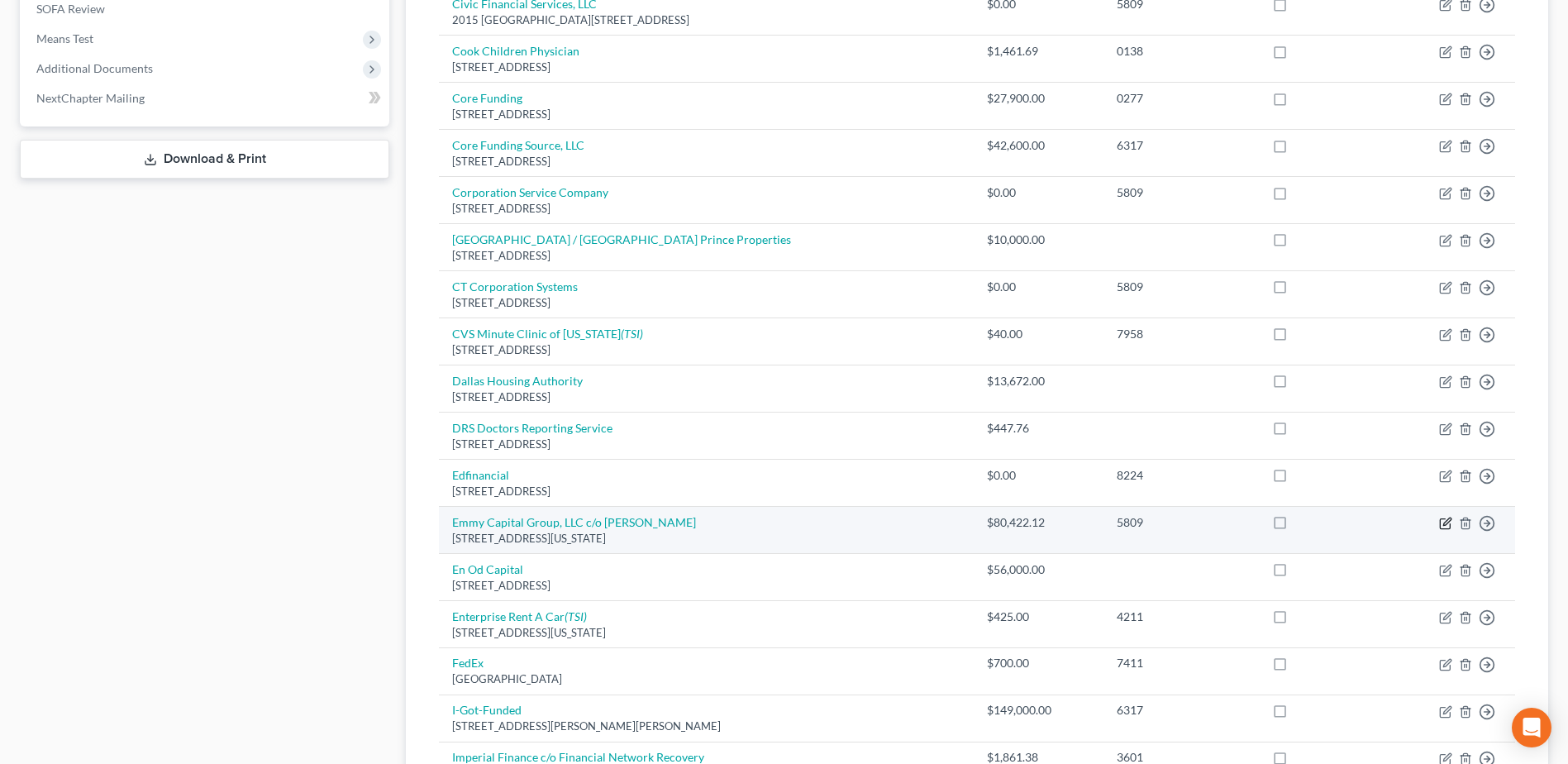
click at [1449, 523] on icon "button" at bounding box center [1446, 524] width 14 height 14
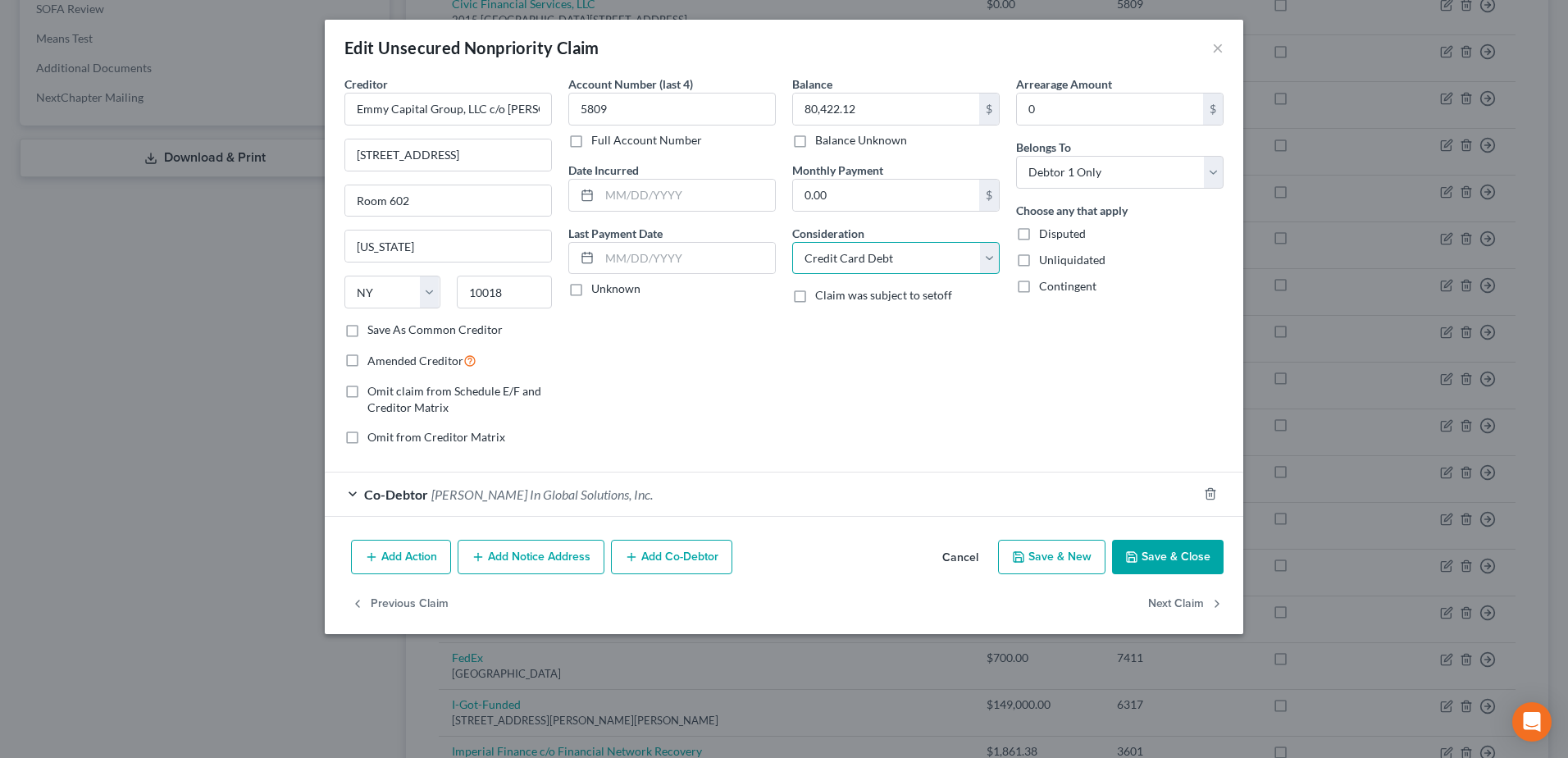
click at [991, 254] on select "Select Cable / Satellite Services Collection Agency Credit Card Debt Debt Couns…" at bounding box center [896, 259] width 208 height 33
click at [792, 242] on select "Select Cable / Satellite Services Collection Agency Credit Card Debt Debt Couns…" at bounding box center [896, 259] width 208 height 33
click at [1133, 555] on polyline "button" at bounding box center [1132, 553] width 4 height 3
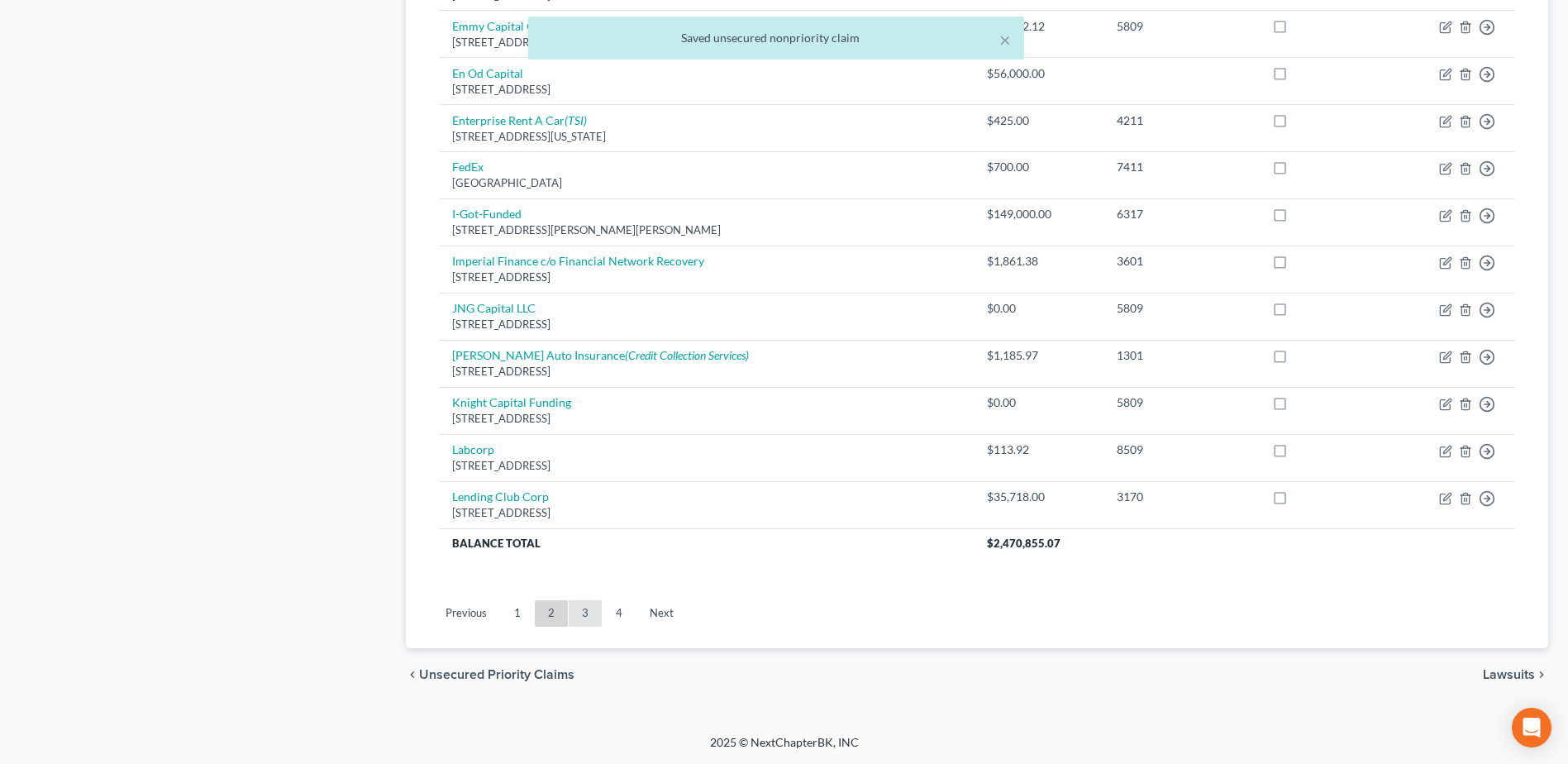
click at [590, 605] on link "3" at bounding box center [585, 613] width 33 height 26
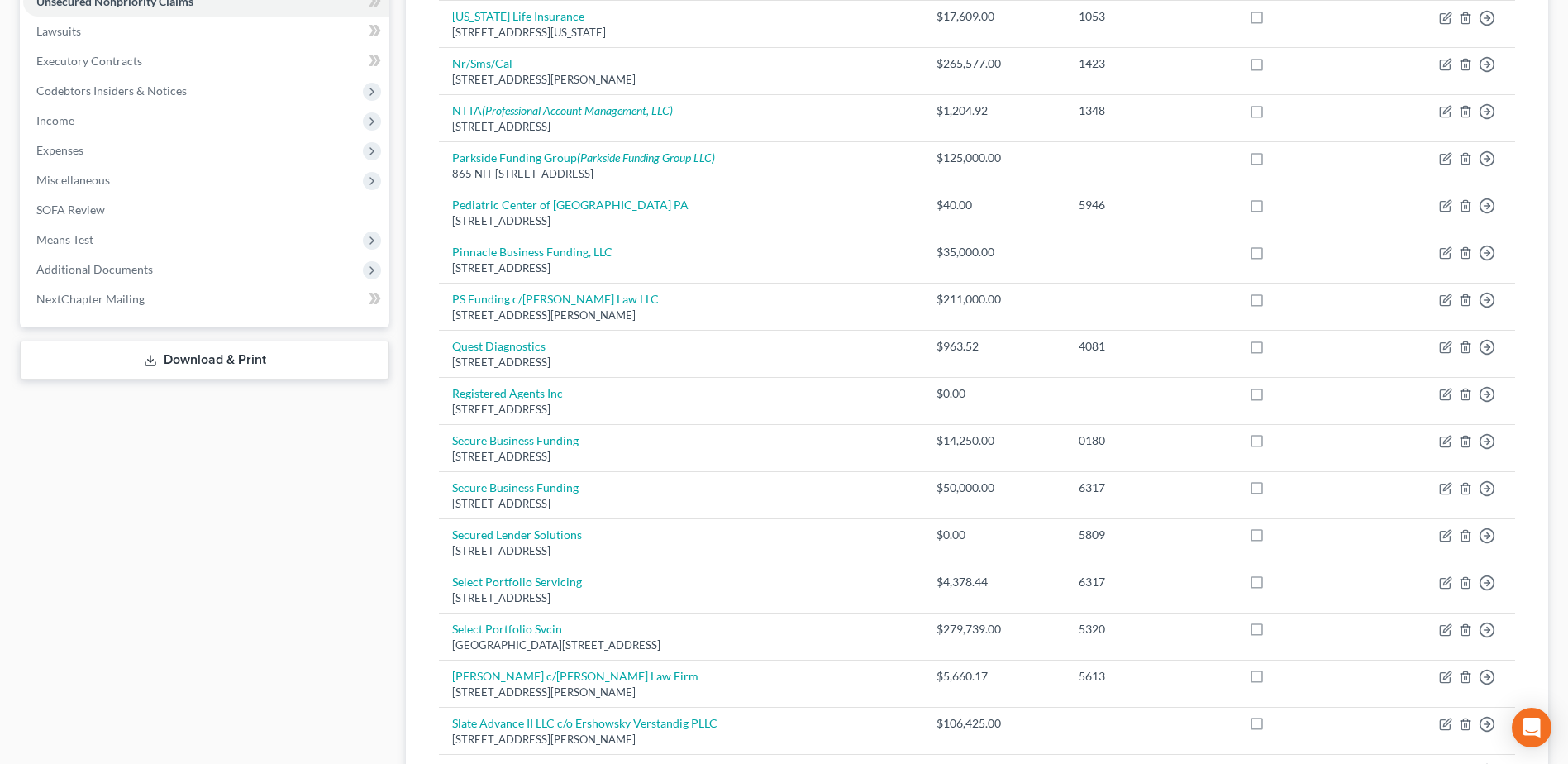
scroll to position [406, 0]
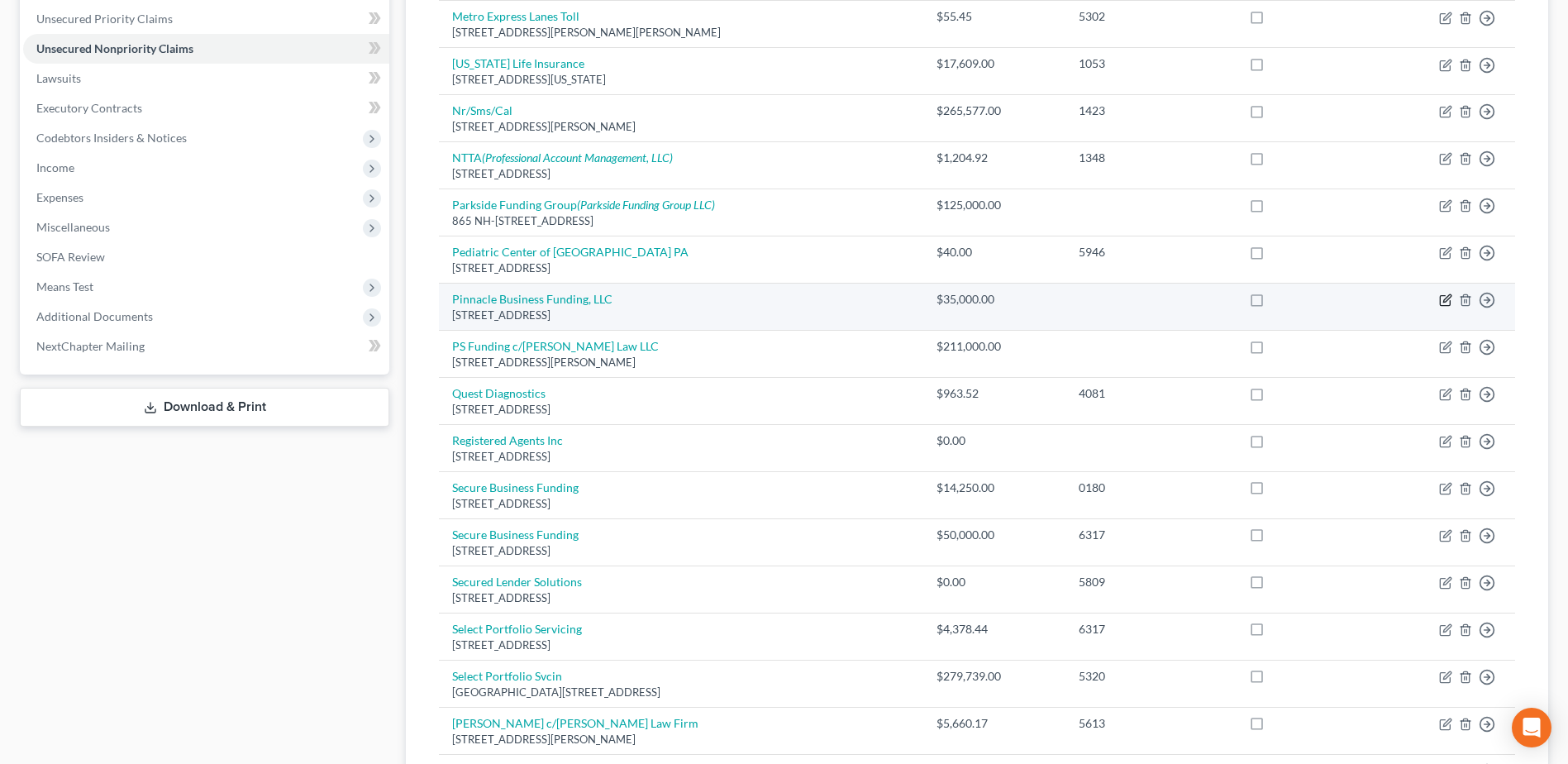
click at [1449, 301] on icon "button" at bounding box center [1446, 301] width 14 height 14
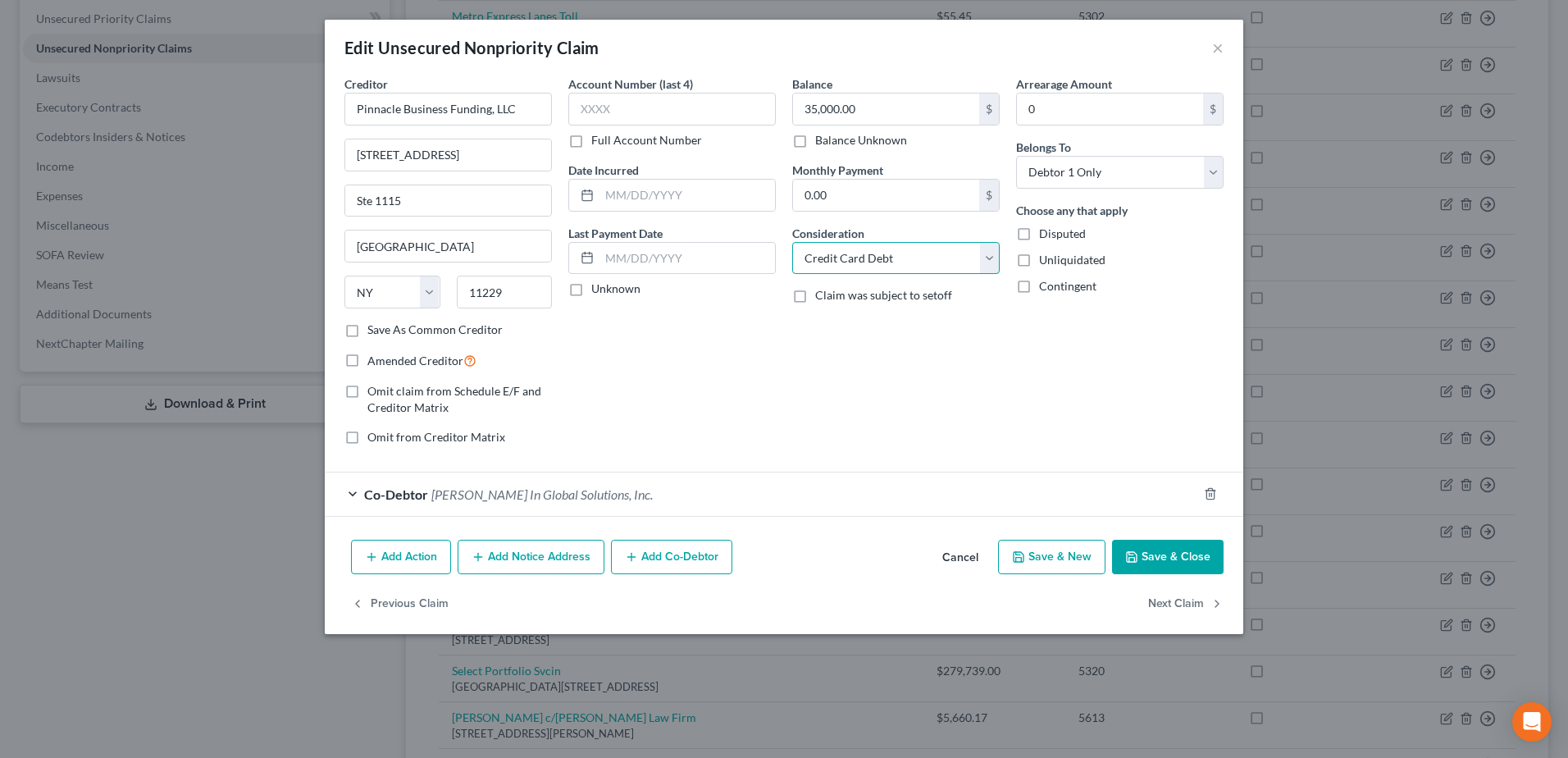
click at [994, 261] on select "Select Cable / Satellite Services Collection Agency Credit Card Debt Debt Couns…" at bounding box center [896, 259] width 208 height 33
click at [792, 242] on select "Select Cable / Satellite Services Collection Agency Credit Card Debt Debt Couns…" at bounding box center [896, 259] width 208 height 33
click at [1182, 554] on button "Save & Close" at bounding box center [1168, 557] width 112 height 35
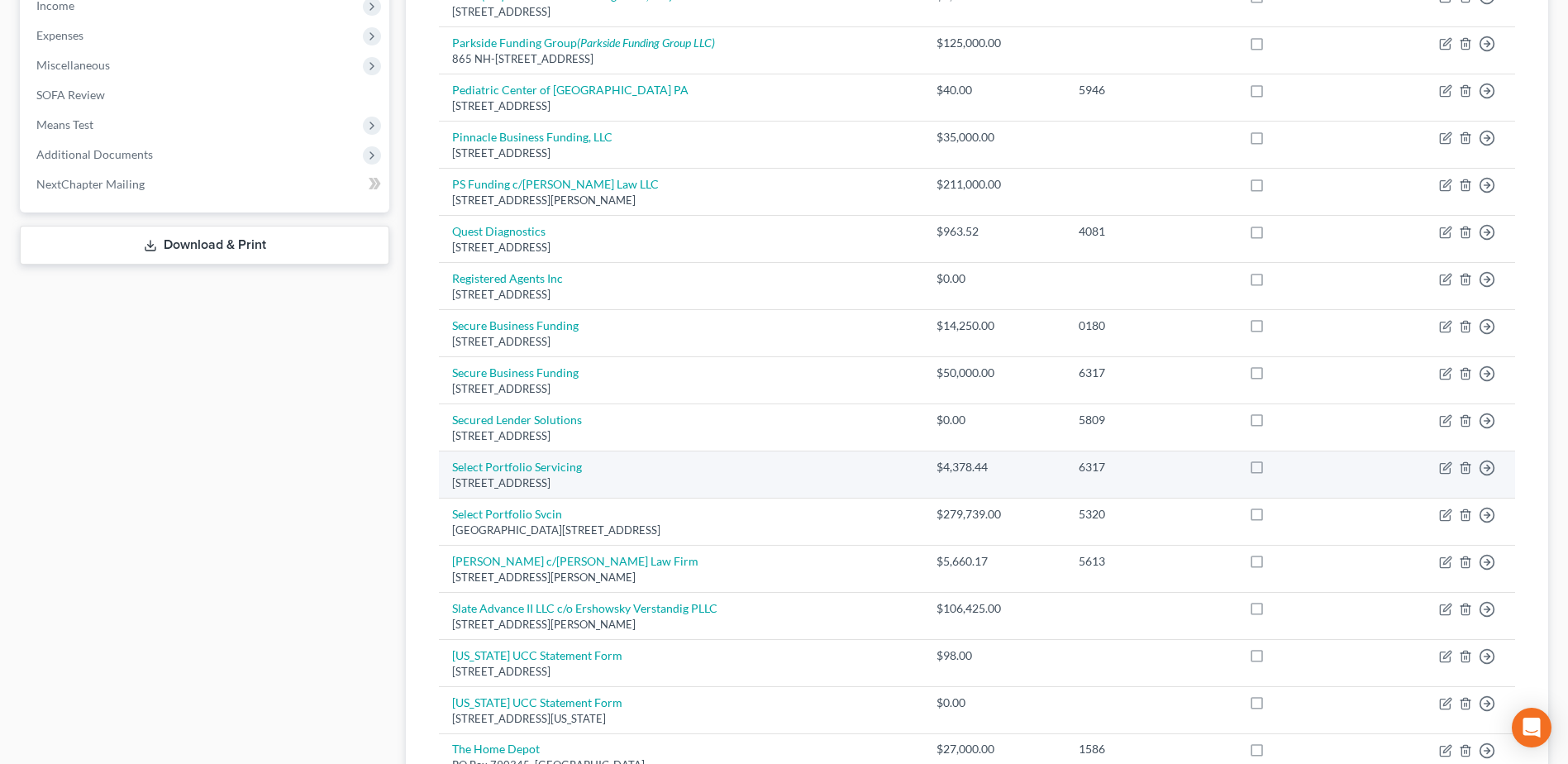
scroll to position [571, 0]
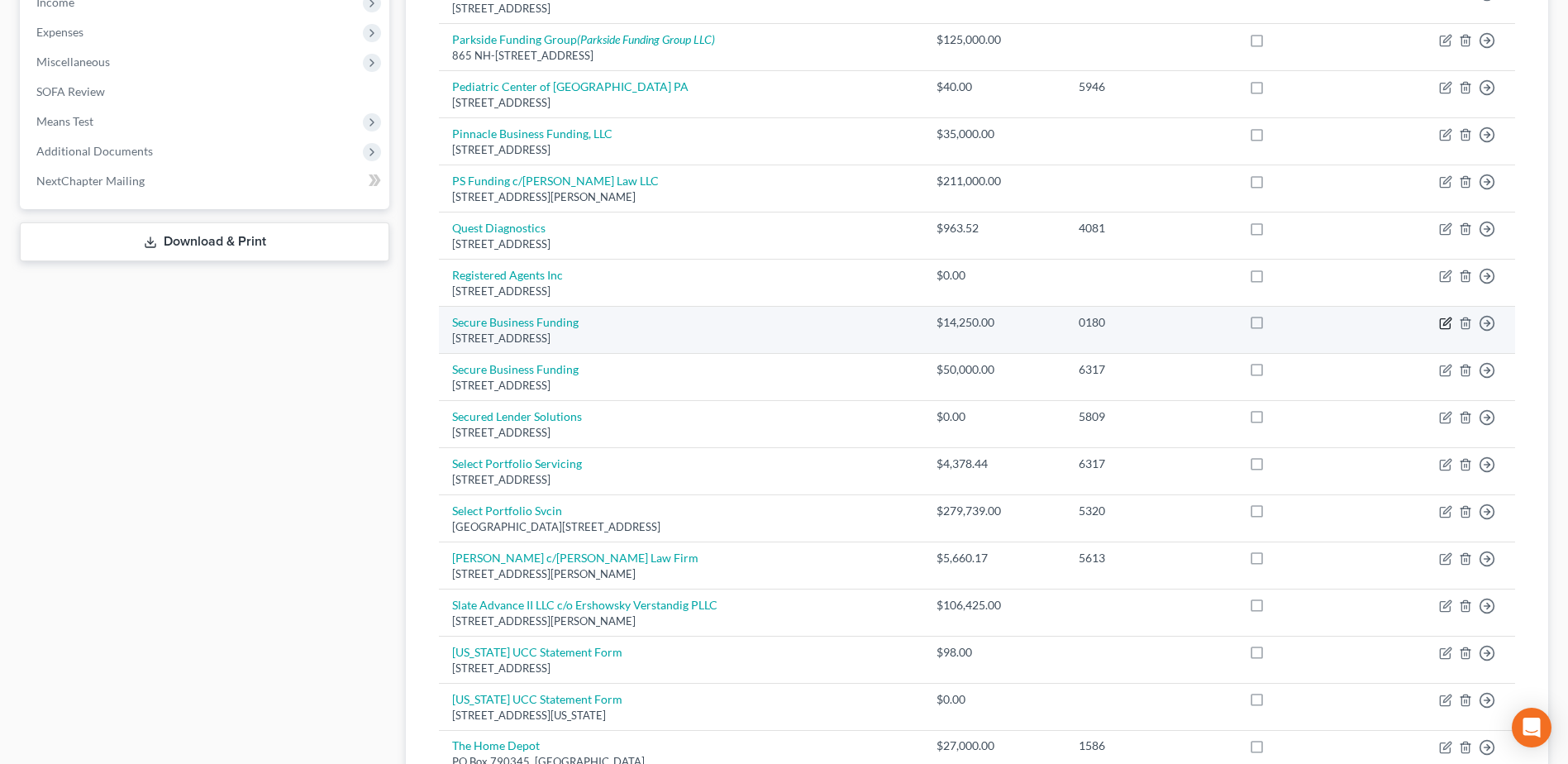
click at [1452, 324] on icon "button" at bounding box center [1446, 324] width 14 height 14
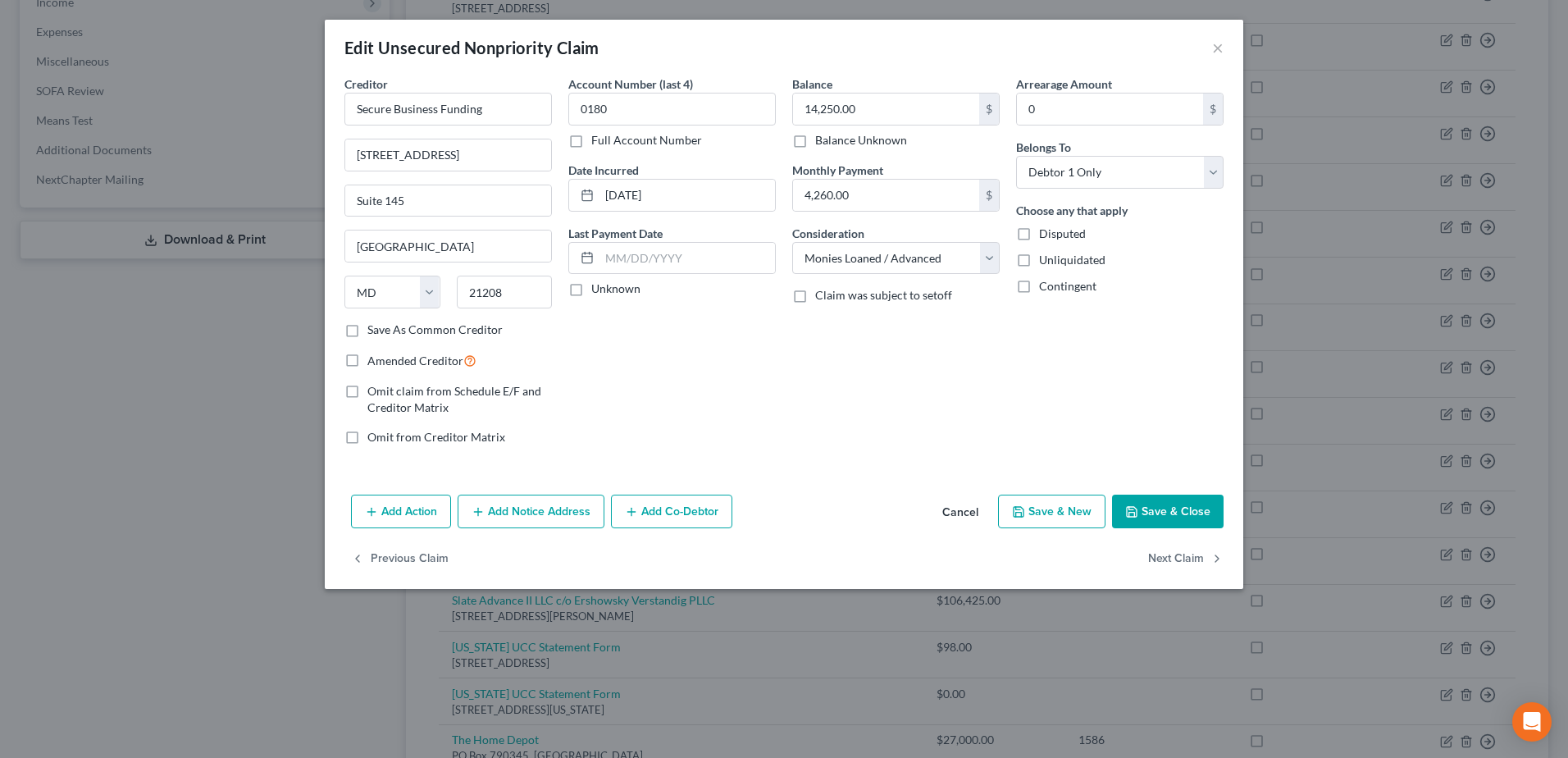
click at [958, 511] on button "Cancel" at bounding box center [959, 513] width 62 height 33
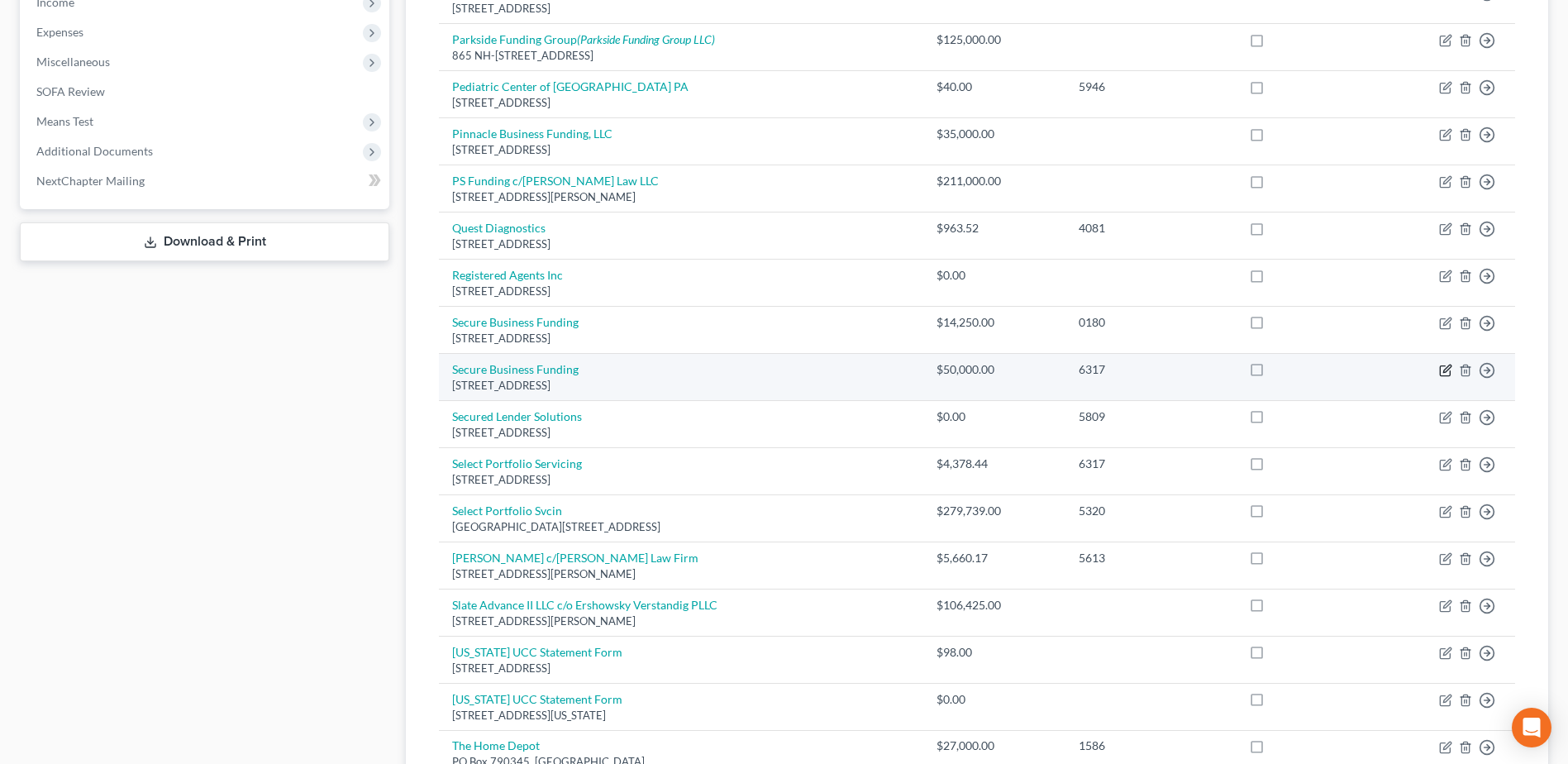
click at [1448, 370] on icon "button" at bounding box center [1447, 368] width 8 height 8
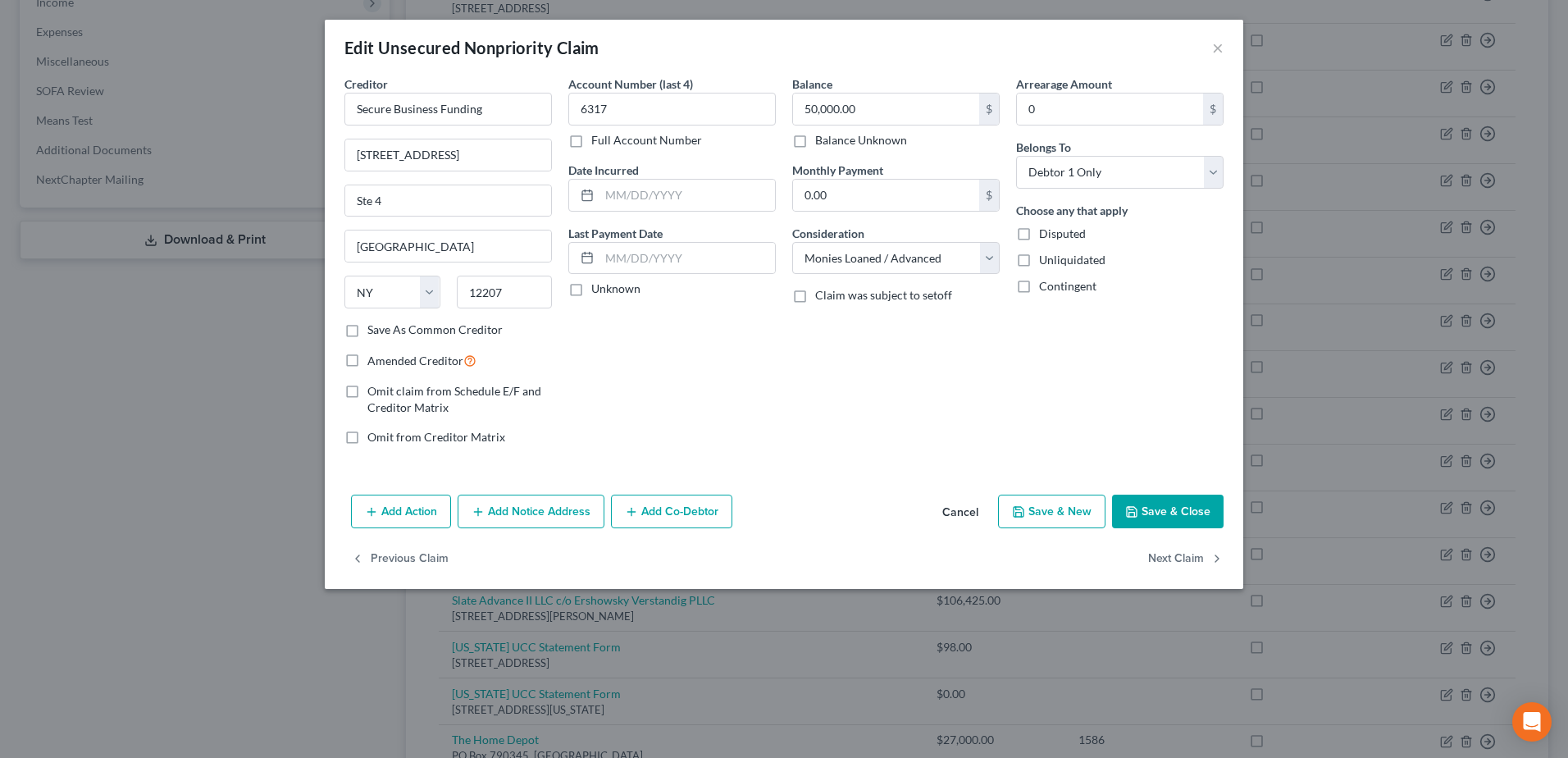
click at [953, 515] on button "Cancel" at bounding box center [959, 513] width 62 height 33
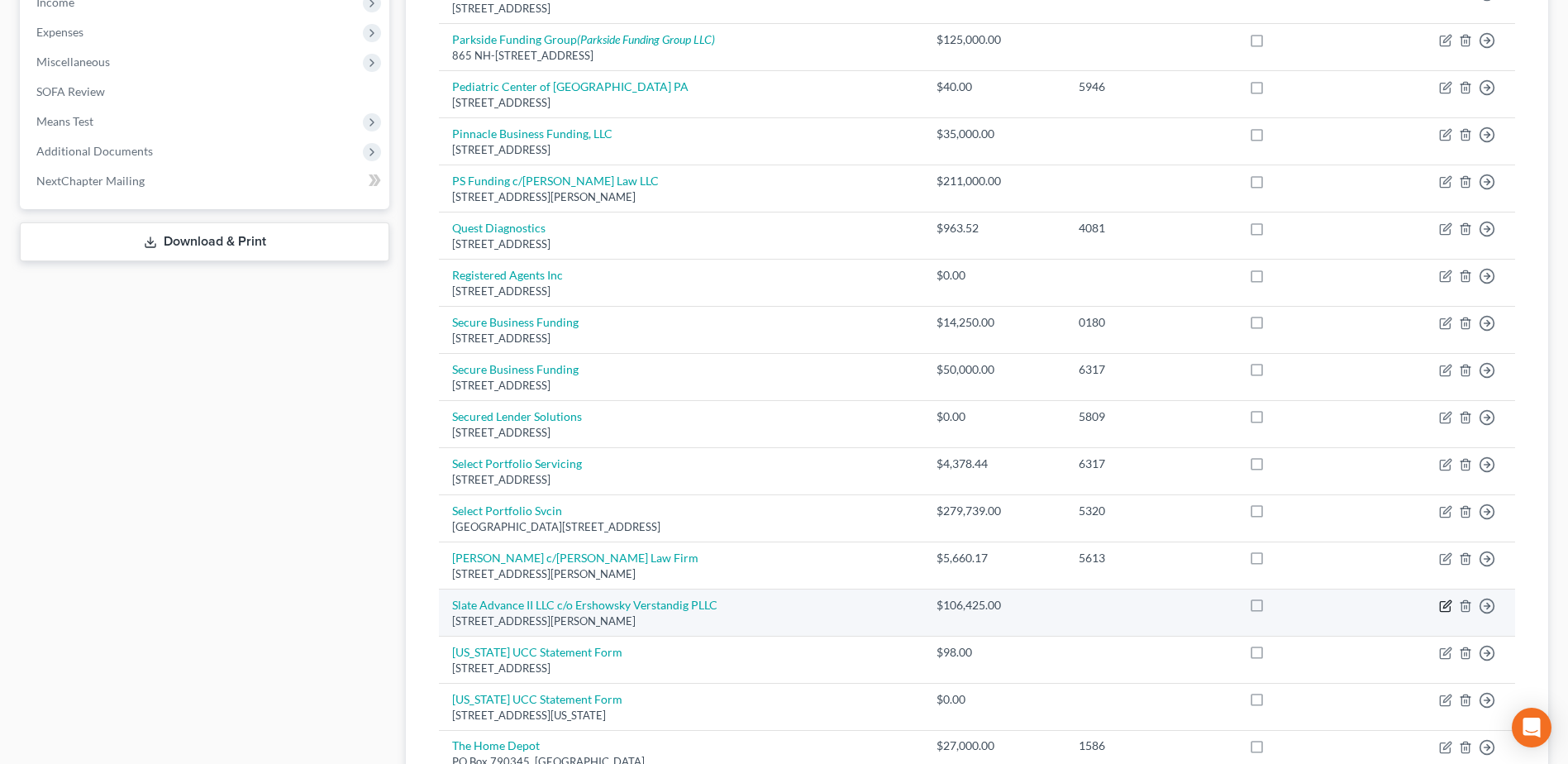
click at [1445, 611] on icon "button" at bounding box center [1446, 606] width 14 height 14
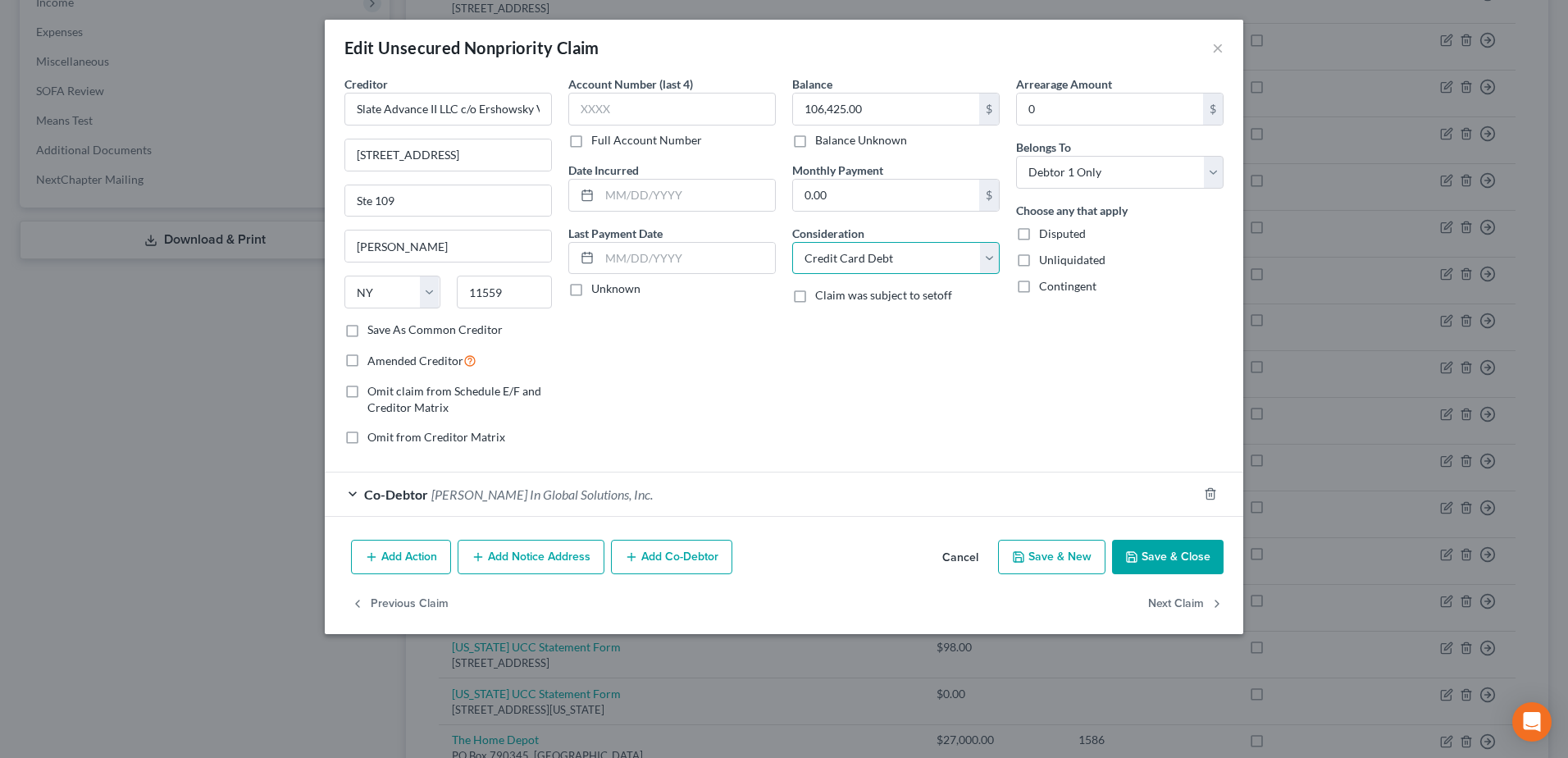
click at [996, 262] on select "Select Cable / Satellite Services Collection Agency Credit Card Debt Debt Couns…" at bounding box center [896, 259] width 208 height 33
click at [792, 242] on select "Select Cable / Satellite Services Collection Agency Credit Card Debt Debt Couns…" at bounding box center [896, 259] width 208 height 33
click at [1187, 553] on button "Save & Close" at bounding box center [1168, 557] width 112 height 35
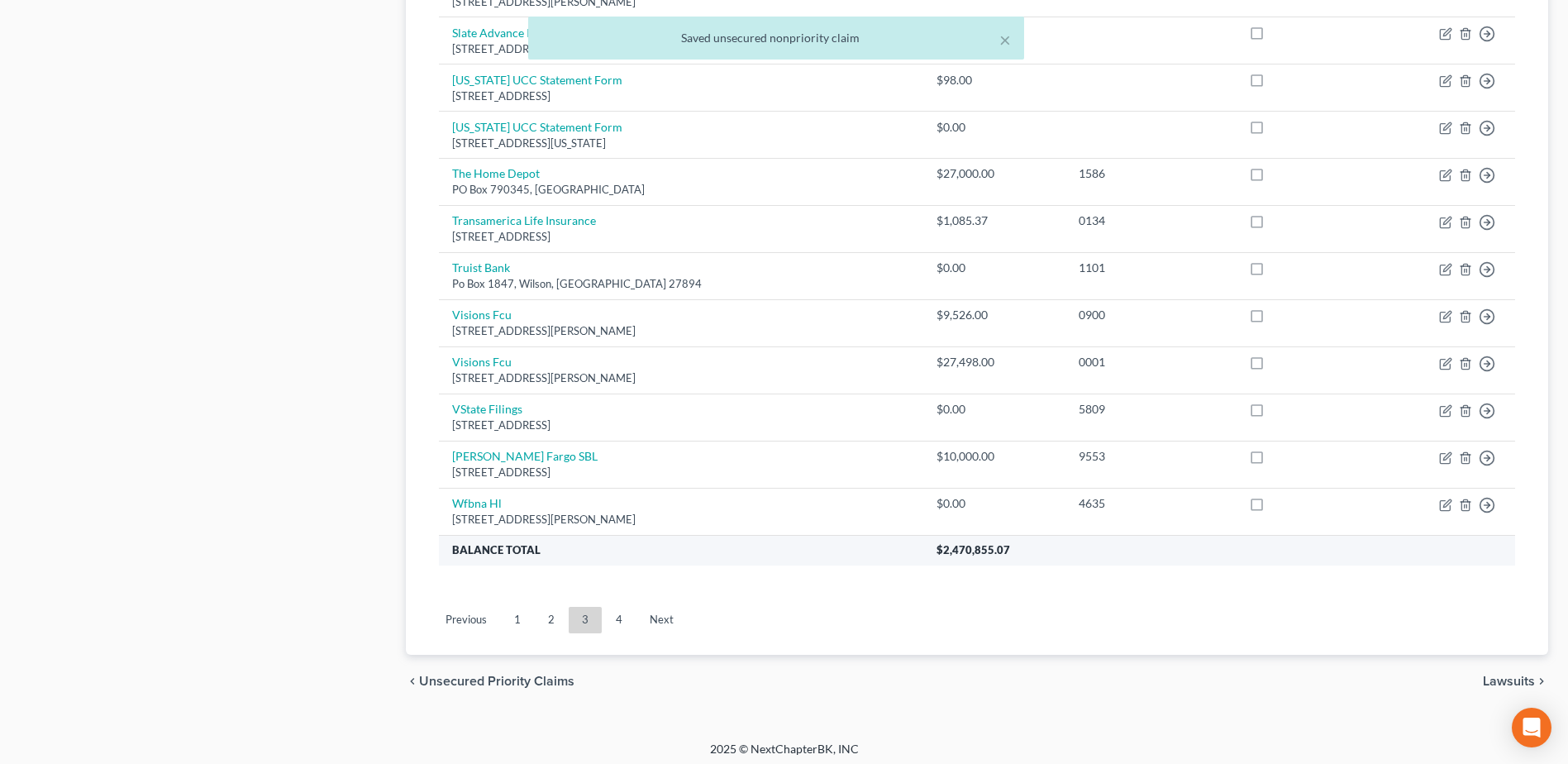
scroll to position [1151, 0]
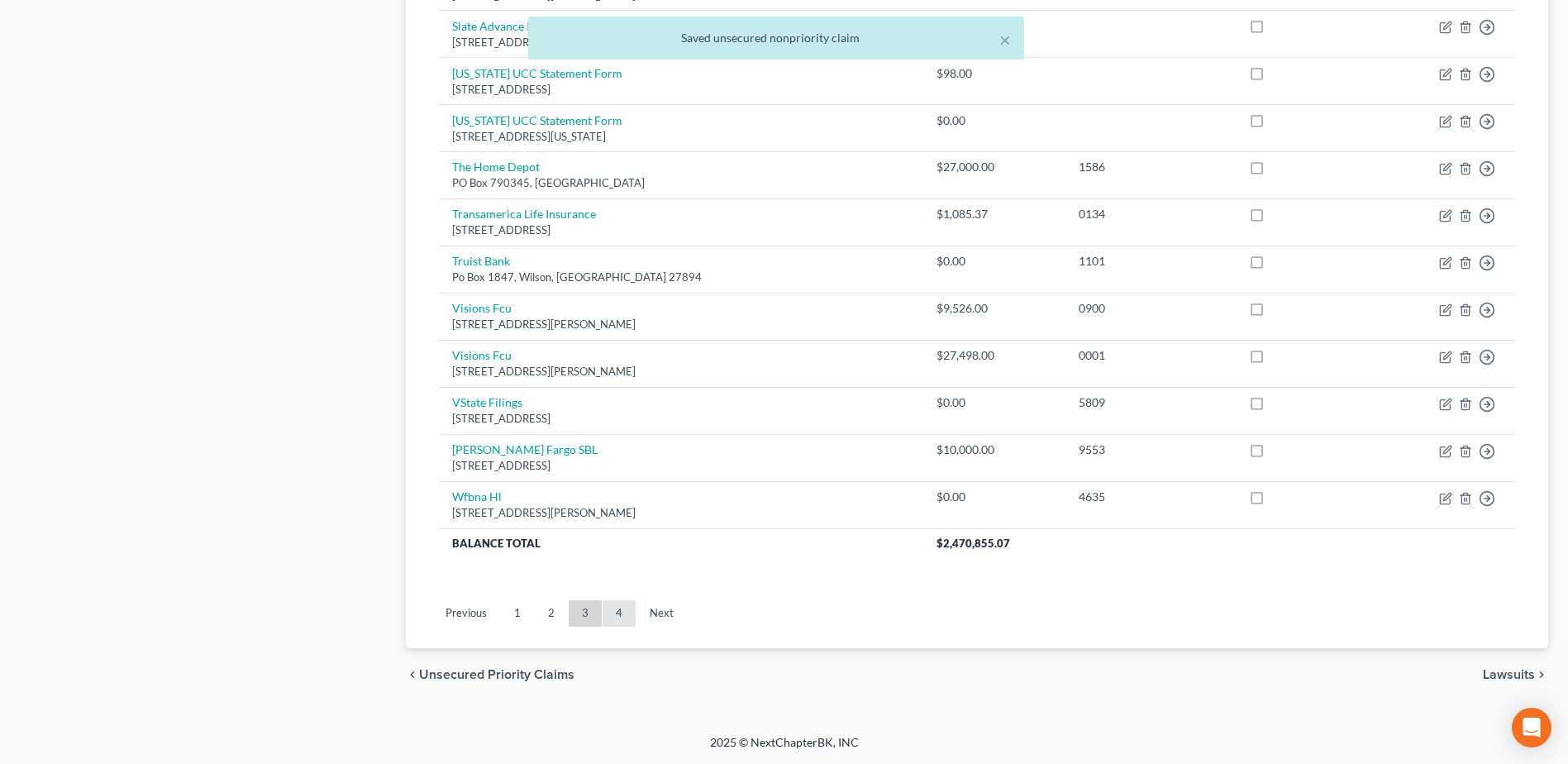
click at [612, 613] on link "4" at bounding box center [619, 613] width 33 height 26
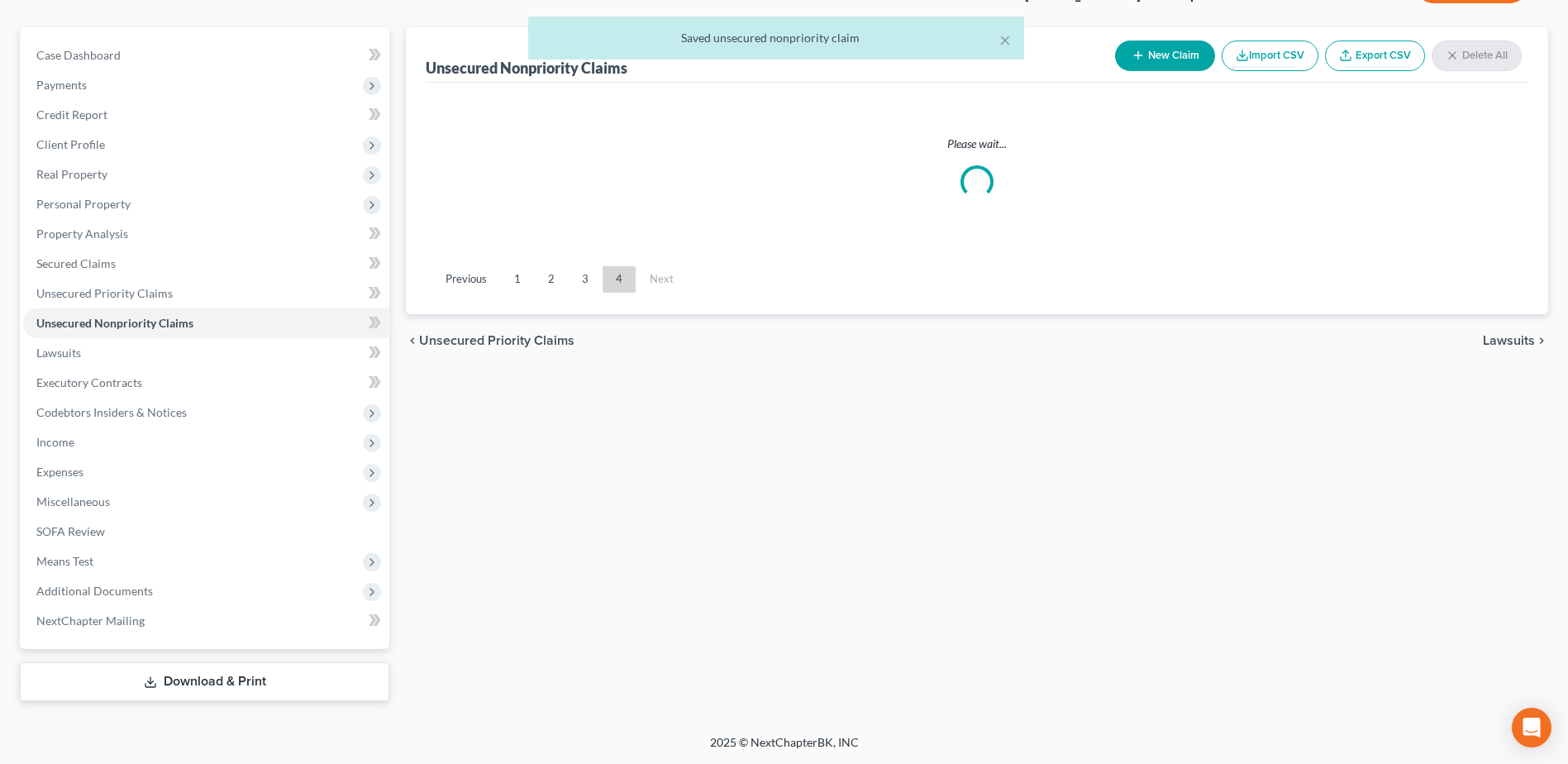
scroll to position [132, 0]
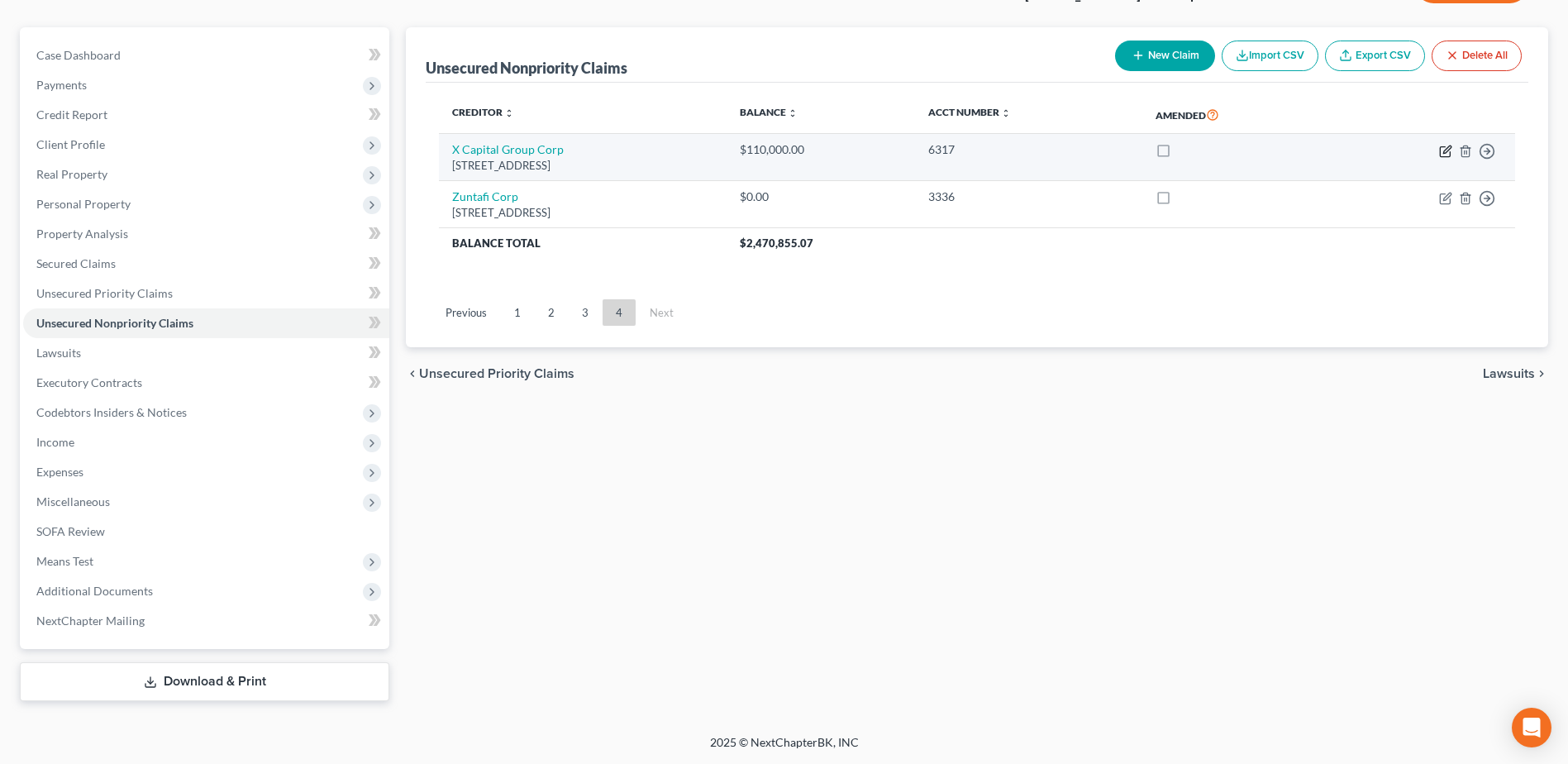
click at [1450, 154] on icon "button" at bounding box center [1445, 151] width 10 height 10
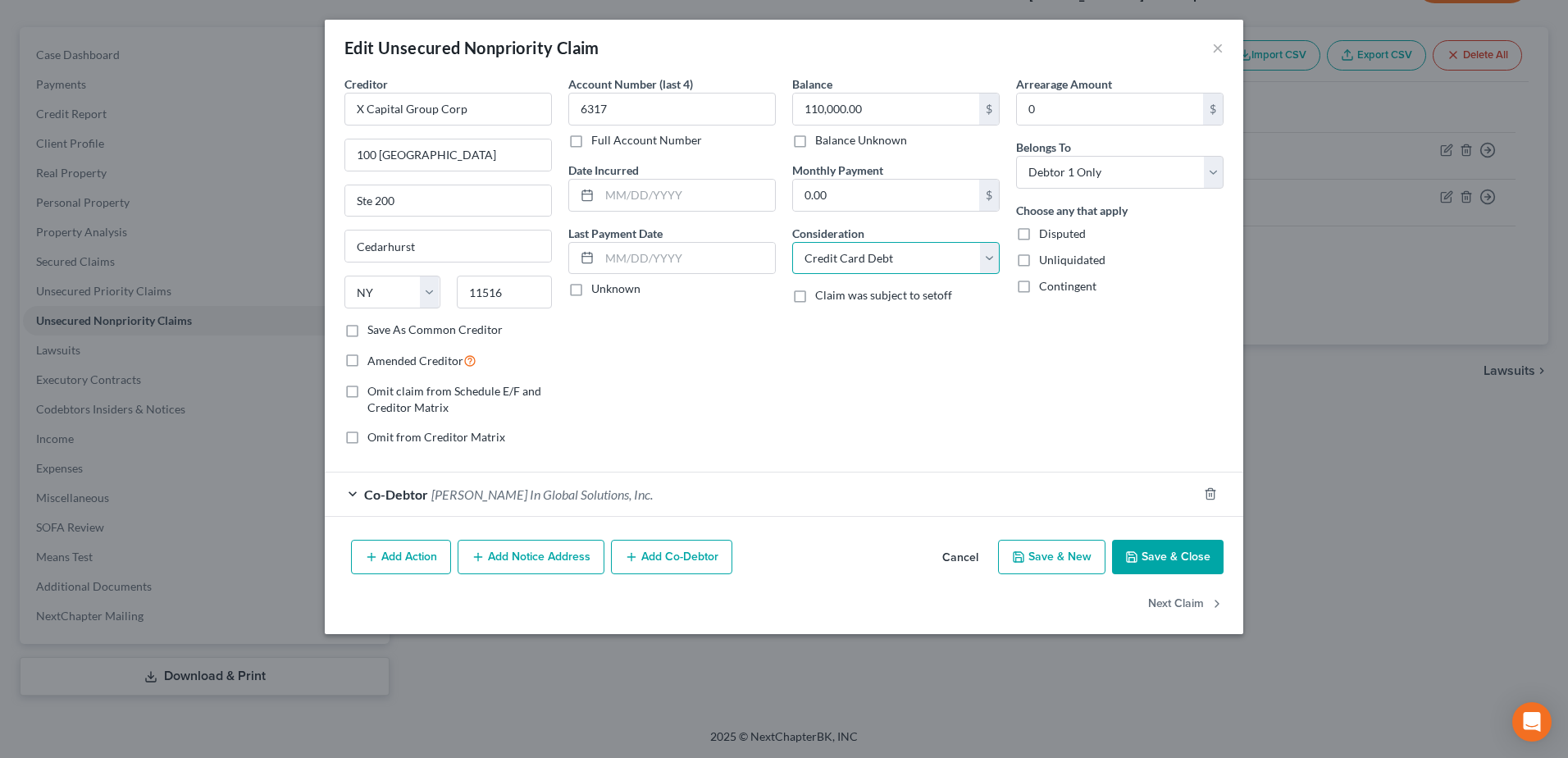
click at [995, 266] on select "Select Cable / Satellite Services Collection Agency Credit Card Debt Debt Couns…" at bounding box center [896, 259] width 208 height 33
click at [792, 242] on select "Select Cable / Satellite Services Collection Agency Credit Card Debt Debt Couns…" at bounding box center [896, 259] width 208 height 33
click at [1148, 552] on button "Save & Close" at bounding box center [1168, 557] width 112 height 35
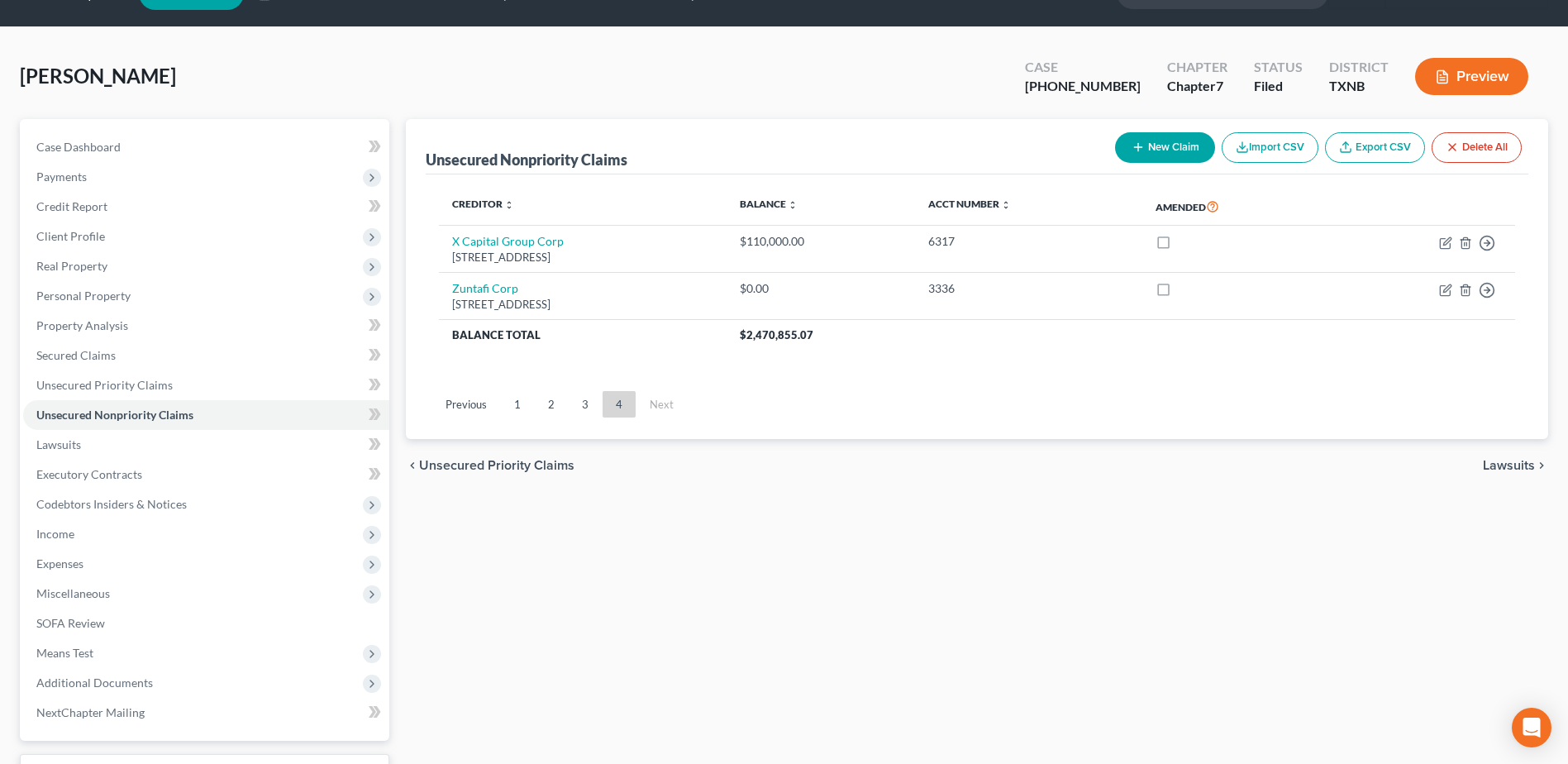
scroll to position [0, 0]
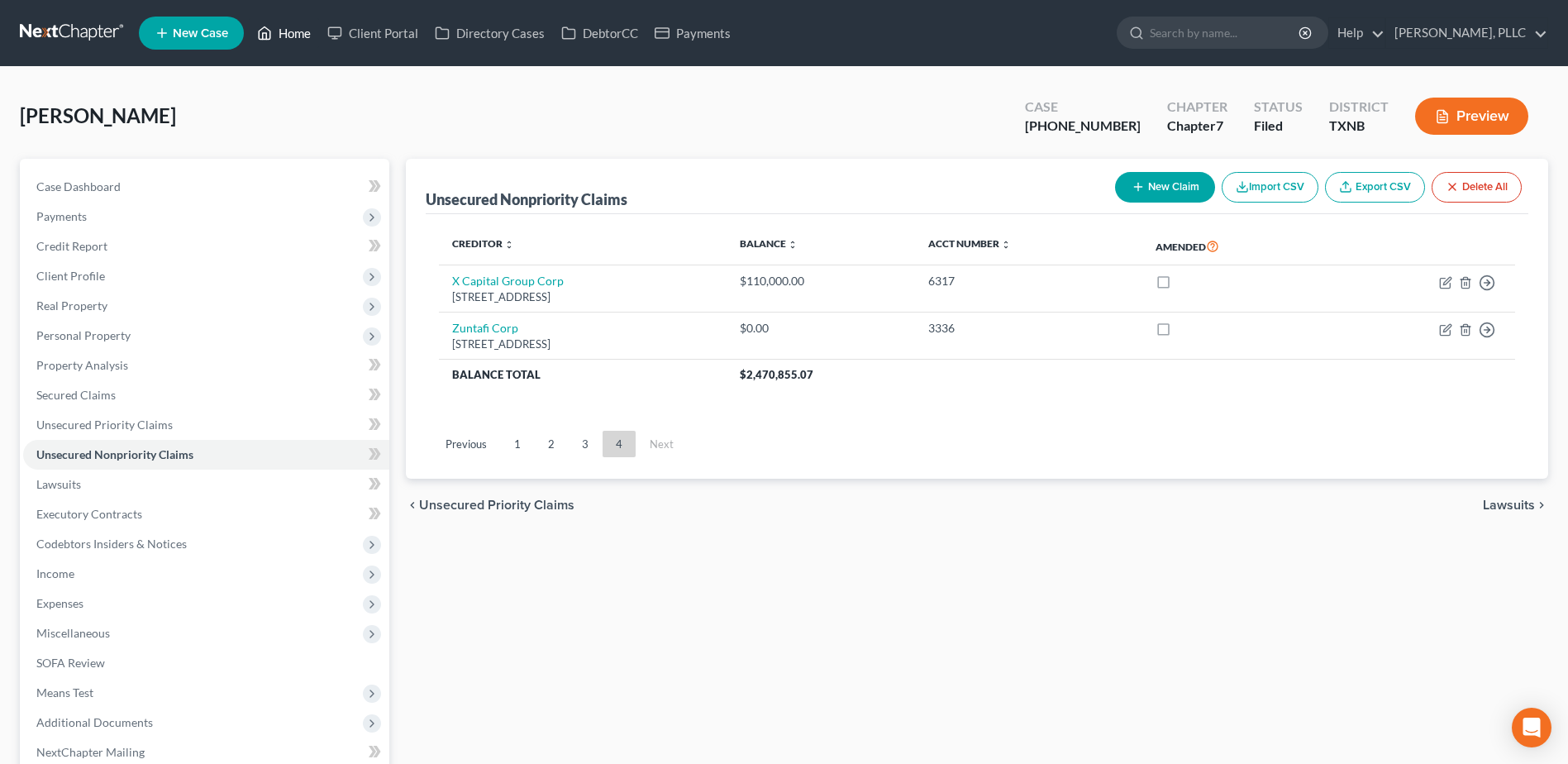
click at [296, 28] on link "Home" at bounding box center [284, 33] width 71 height 30
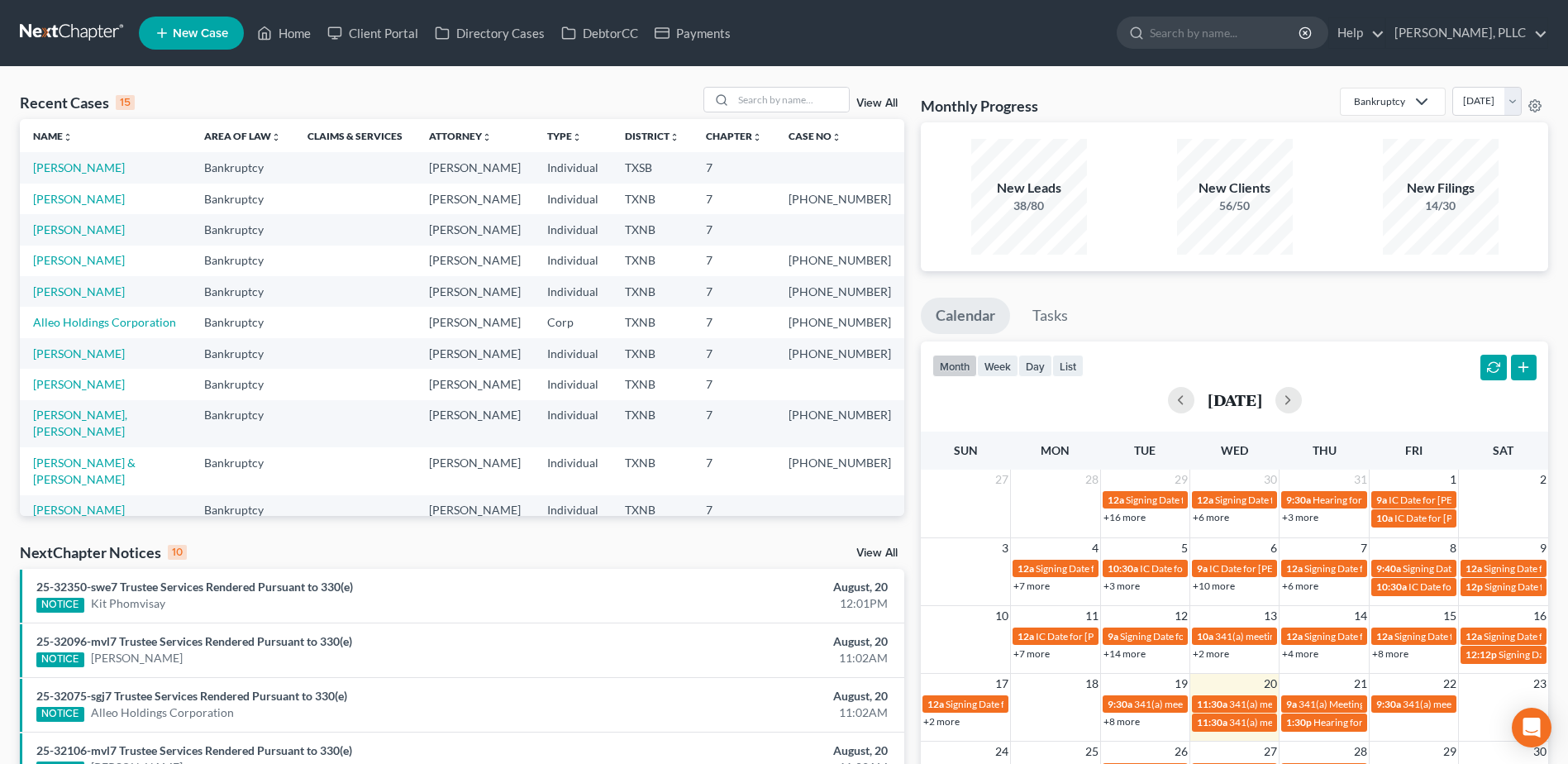
click at [790, 118] on div "Recent Cases 15 View All Name unfold_more expand_more expand_less Area of Law u…" at bounding box center [461, 302] width 885 height 430
click at [783, 70] on div "Recent Cases 15 View All Name unfold_more expand_more expand_less Area of Law u…" at bounding box center [784, 614] width 1568 height 1094
click at [779, 101] on input "search" at bounding box center [791, 99] width 115 height 24
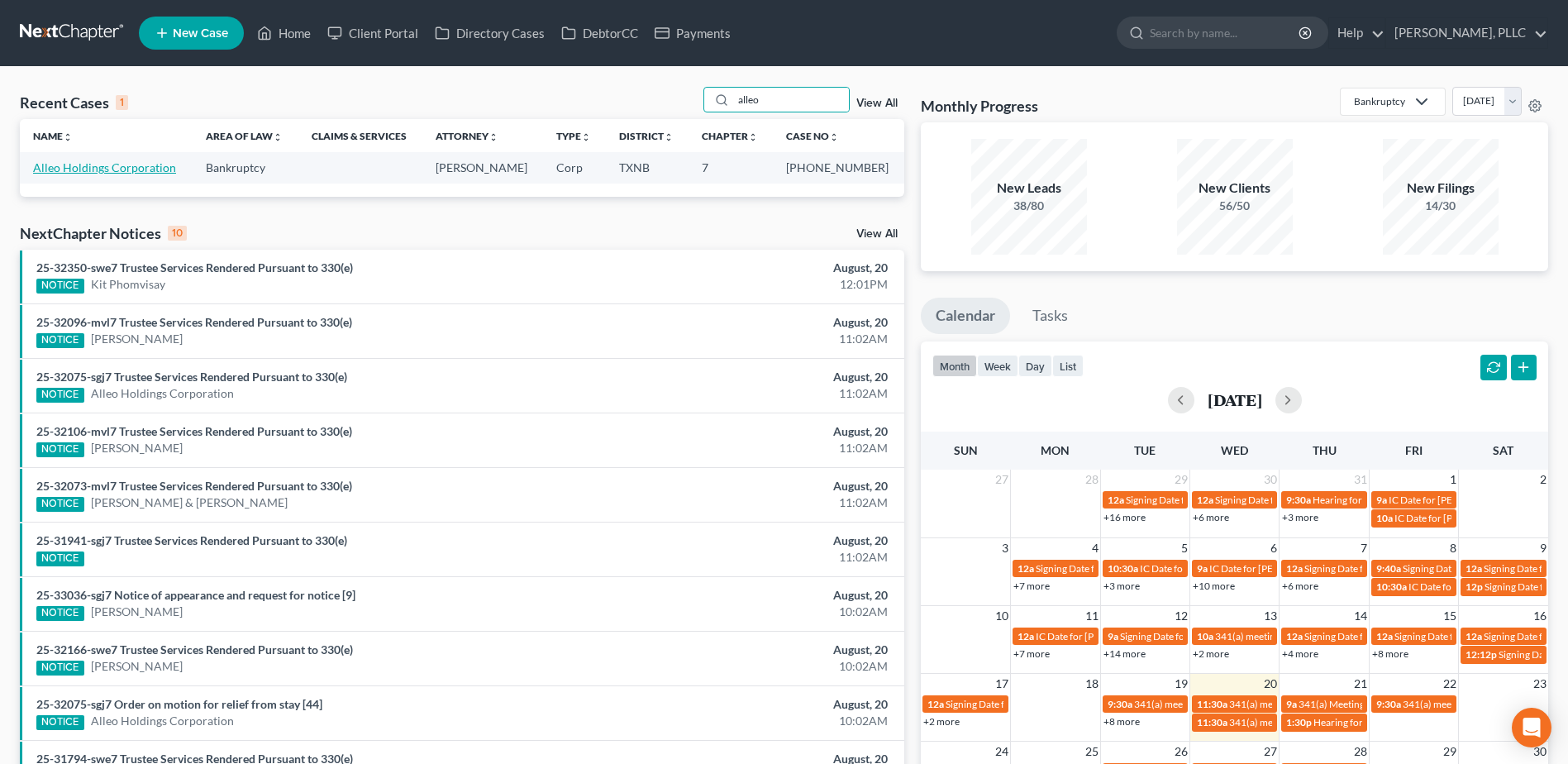
click at [110, 168] on link "Alleo Holdings Corporation" at bounding box center [105, 167] width 143 height 15
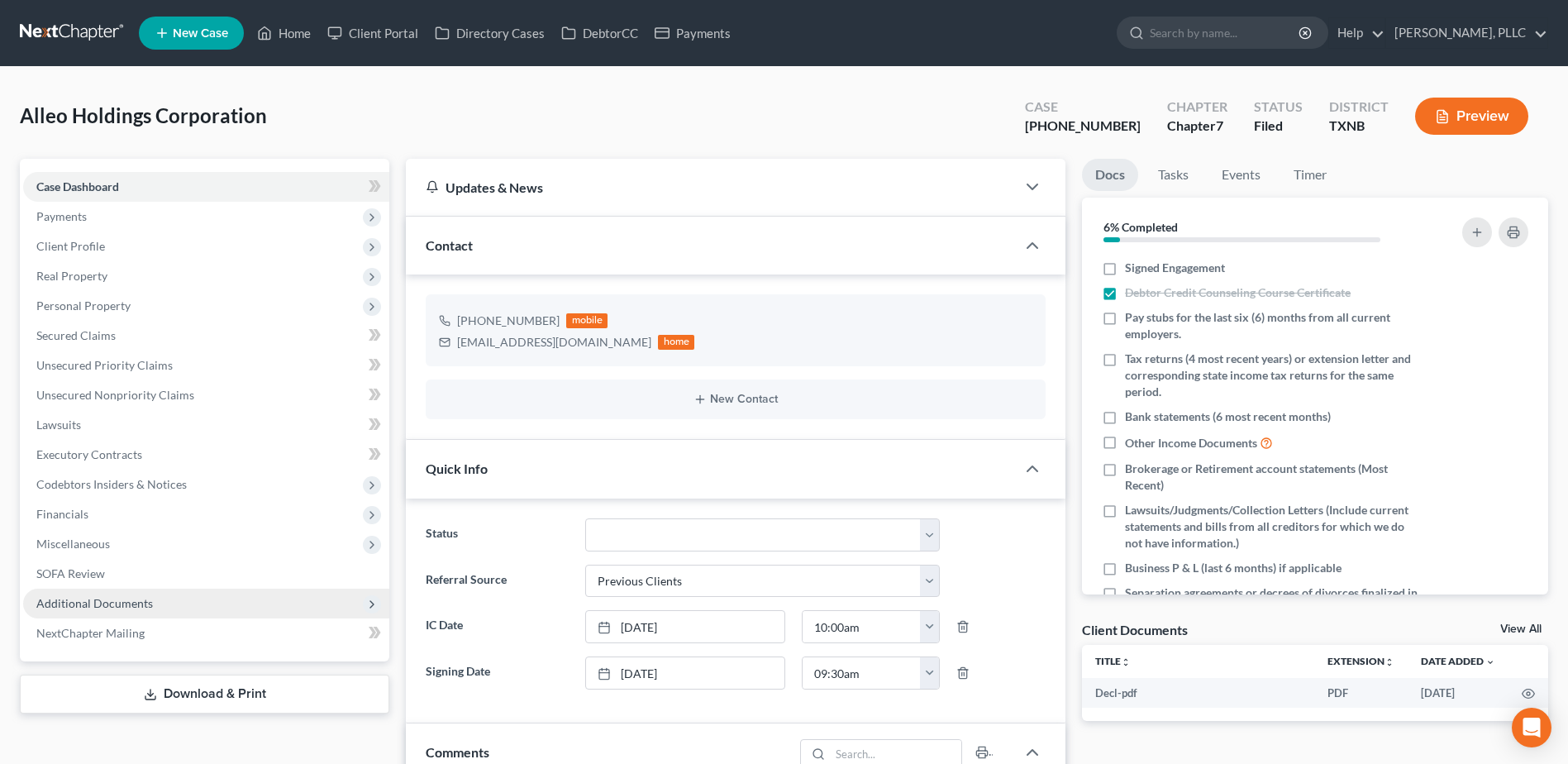
scroll to position [2147, 0]
drag, startPoint x: 100, startPoint y: 577, endPoint x: 510, endPoint y: 583, distance: 410.0
click at [100, 577] on span "SOFA Review" at bounding box center [71, 573] width 69 height 15
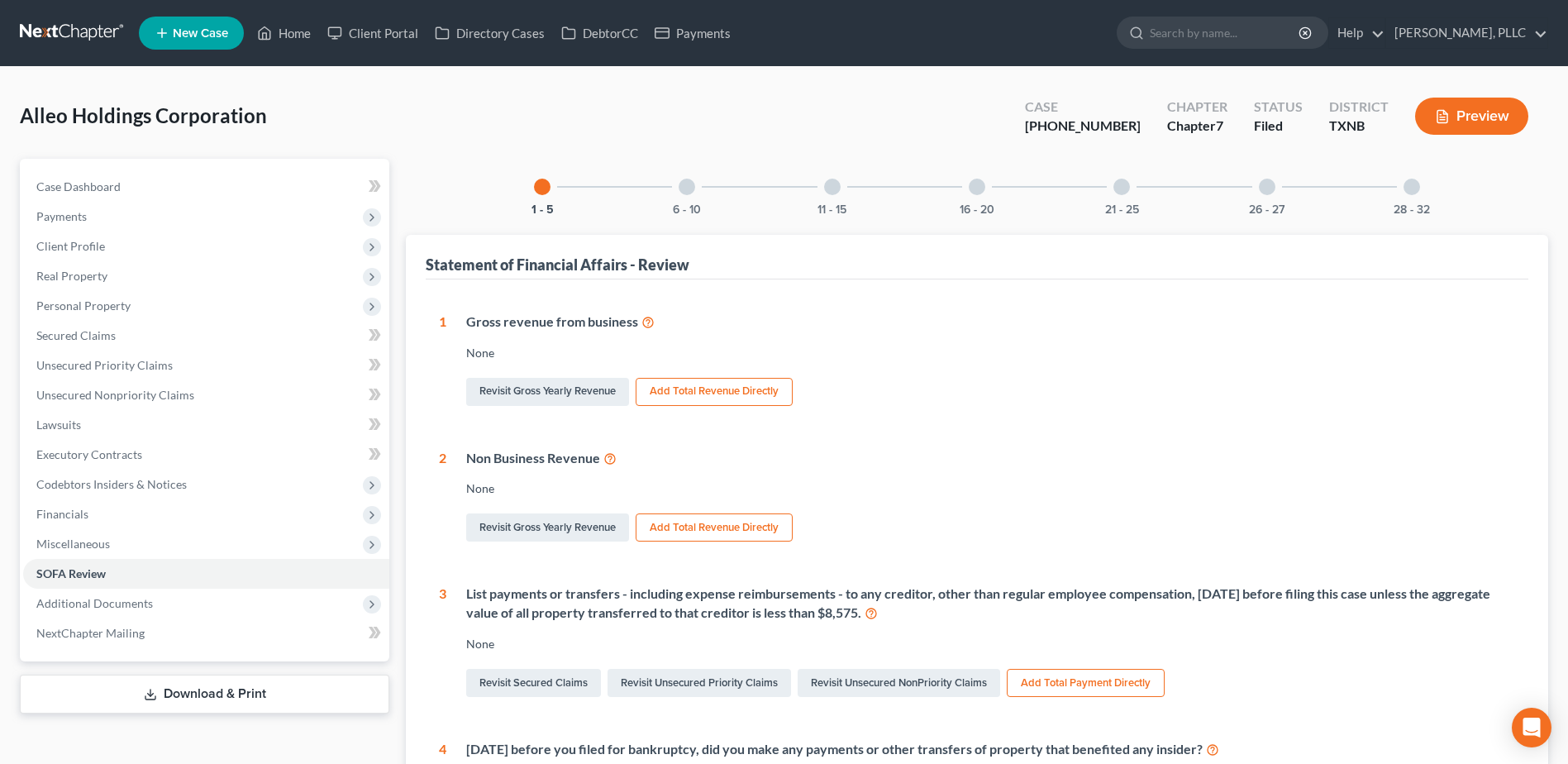
click at [680, 183] on div at bounding box center [686, 186] width 16 height 16
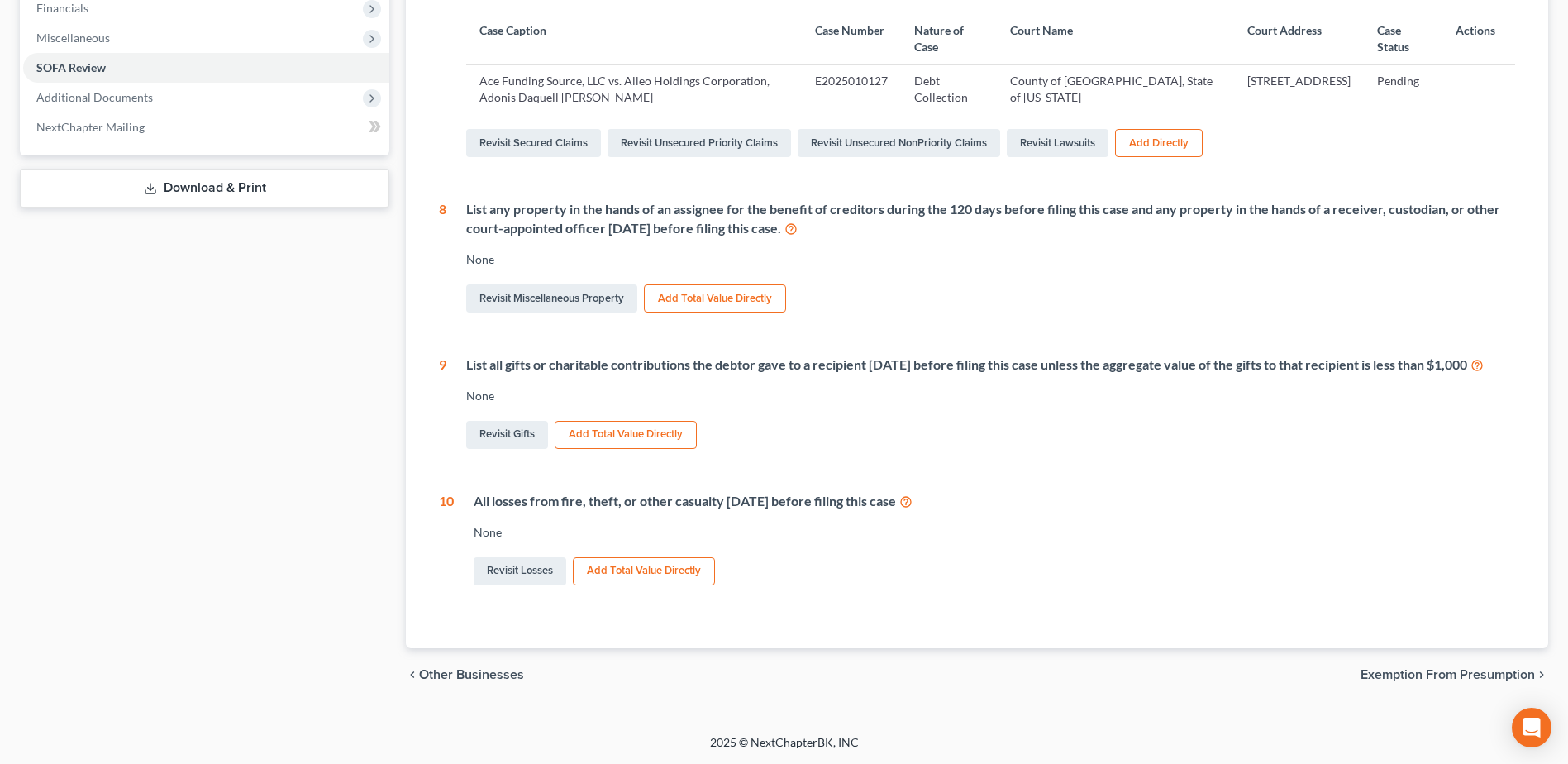
scroll to position [525, 0]
click at [520, 580] on link "Revisit Losses" at bounding box center [520, 571] width 93 height 28
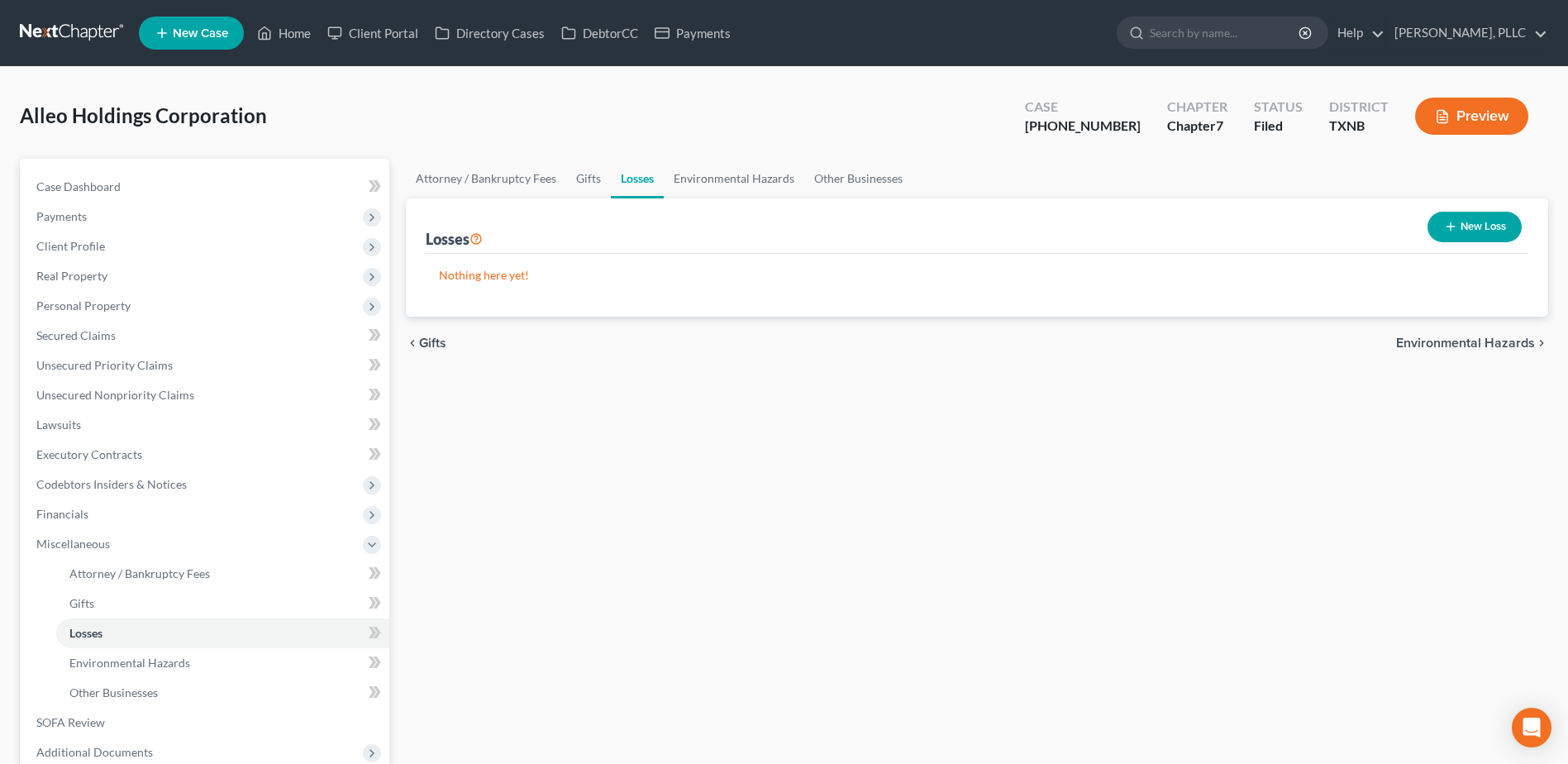
click at [1461, 231] on button "New Loss" at bounding box center [1474, 227] width 94 height 31
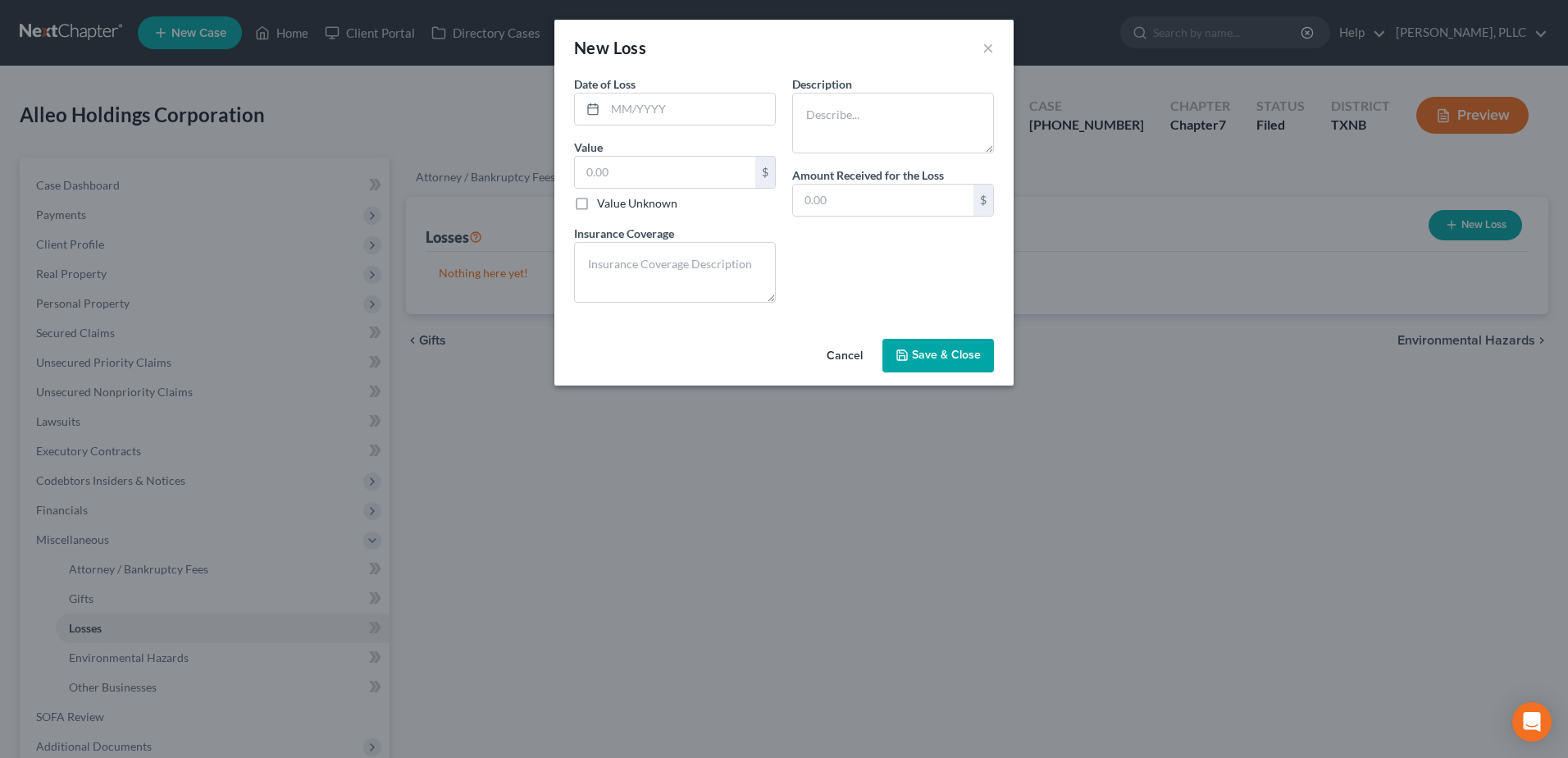
click at [845, 360] on button "Cancel" at bounding box center [844, 357] width 62 height 33
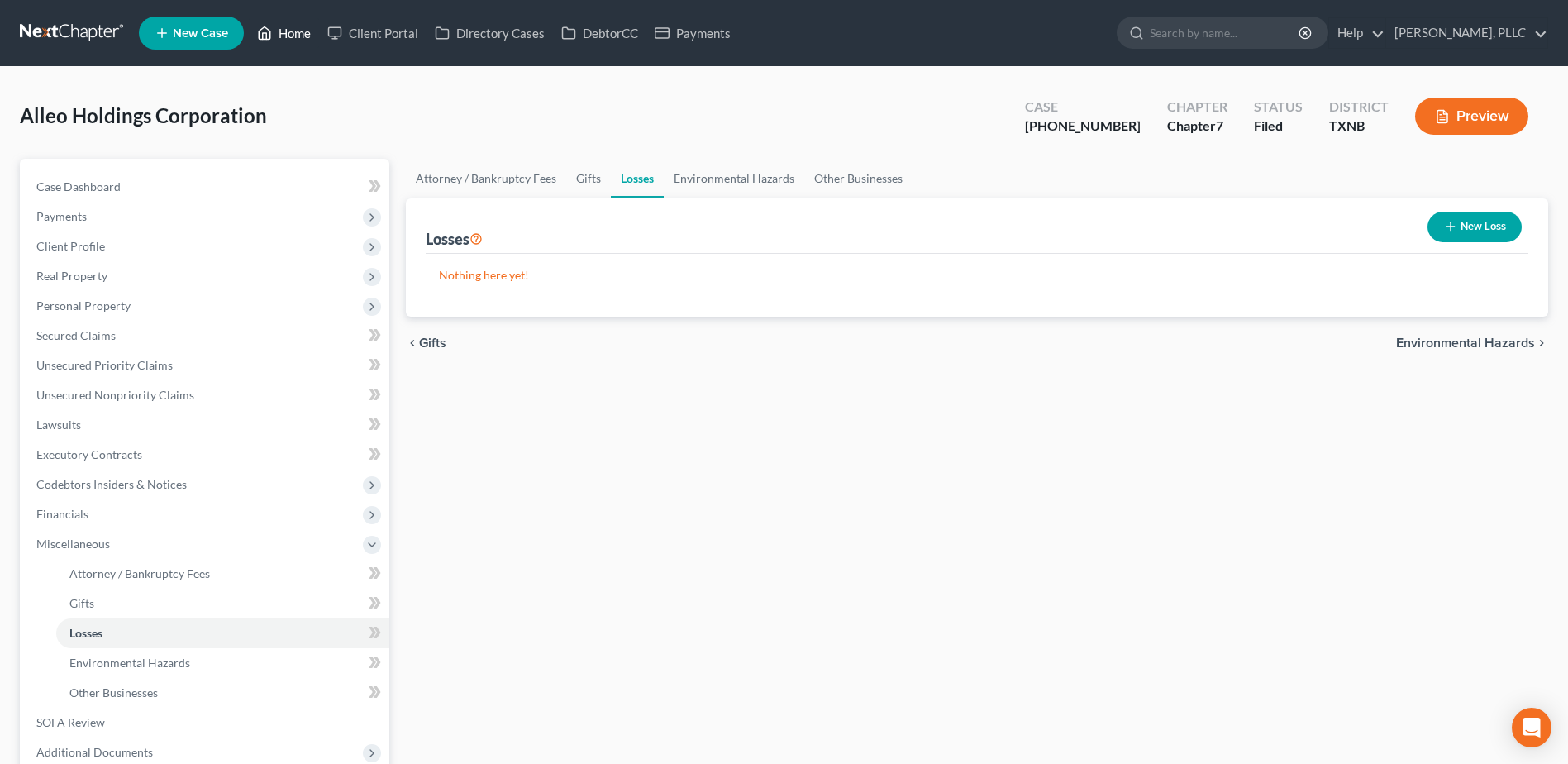
click at [300, 30] on link "Home" at bounding box center [284, 33] width 71 height 30
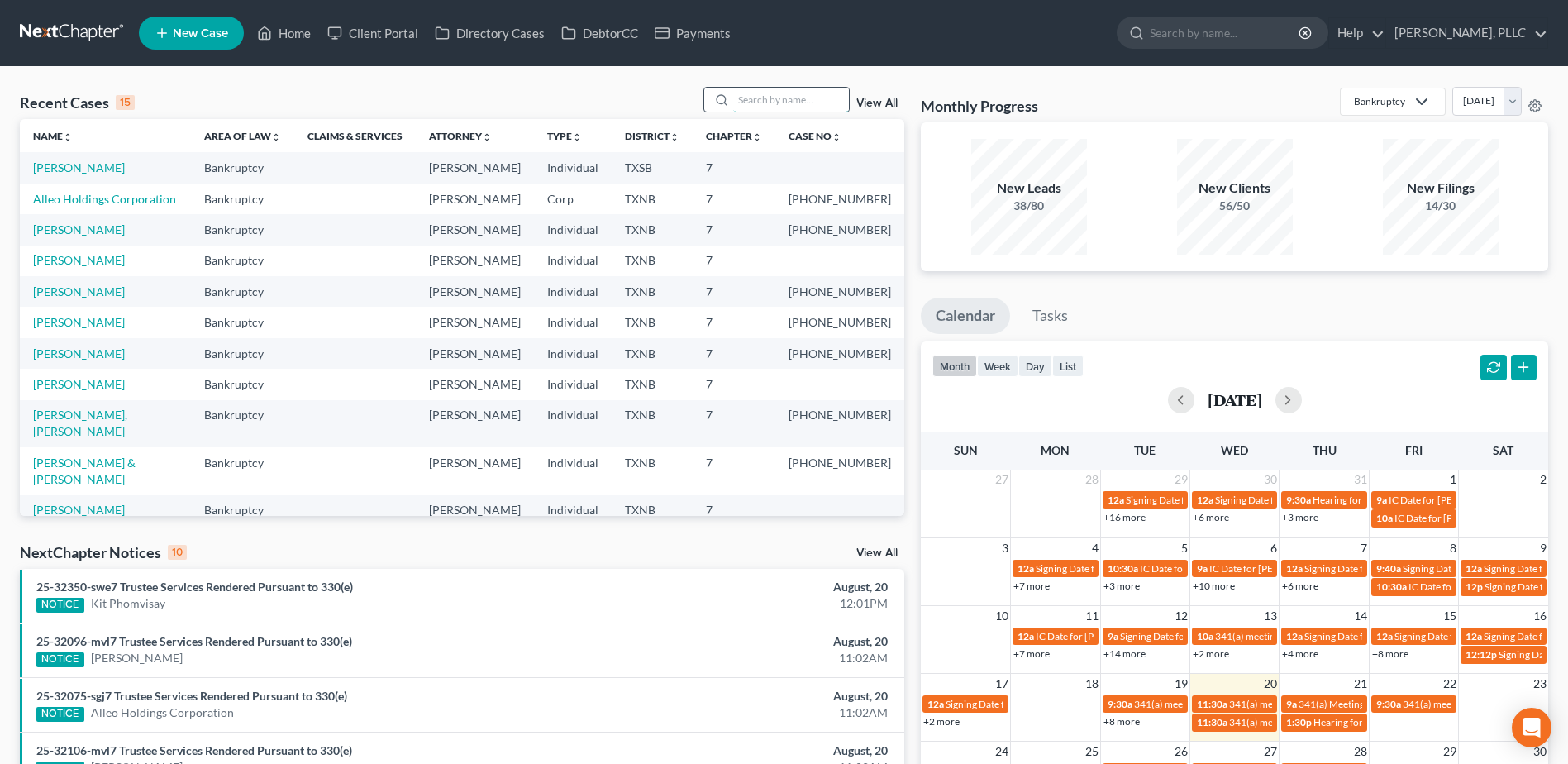
click at [771, 105] on input "search" at bounding box center [791, 99] width 115 height 24
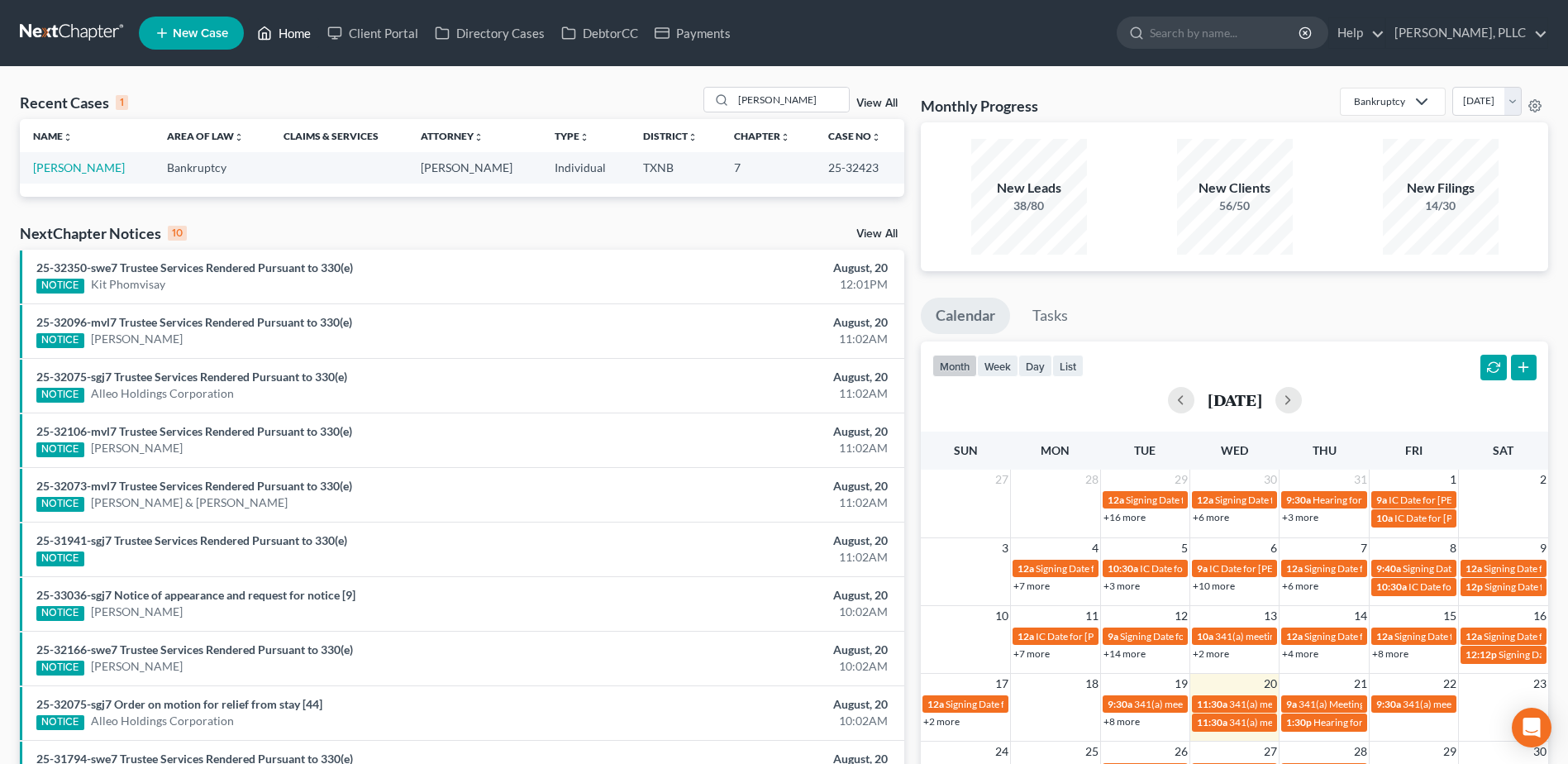
click at [288, 37] on link "Home" at bounding box center [284, 33] width 71 height 30
click at [298, 34] on link "Home" at bounding box center [284, 33] width 71 height 30
click at [288, 39] on link "Home" at bounding box center [284, 33] width 71 height 30
click at [71, 169] on link "[PERSON_NAME]" at bounding box center [78, 167] width 92 height 15
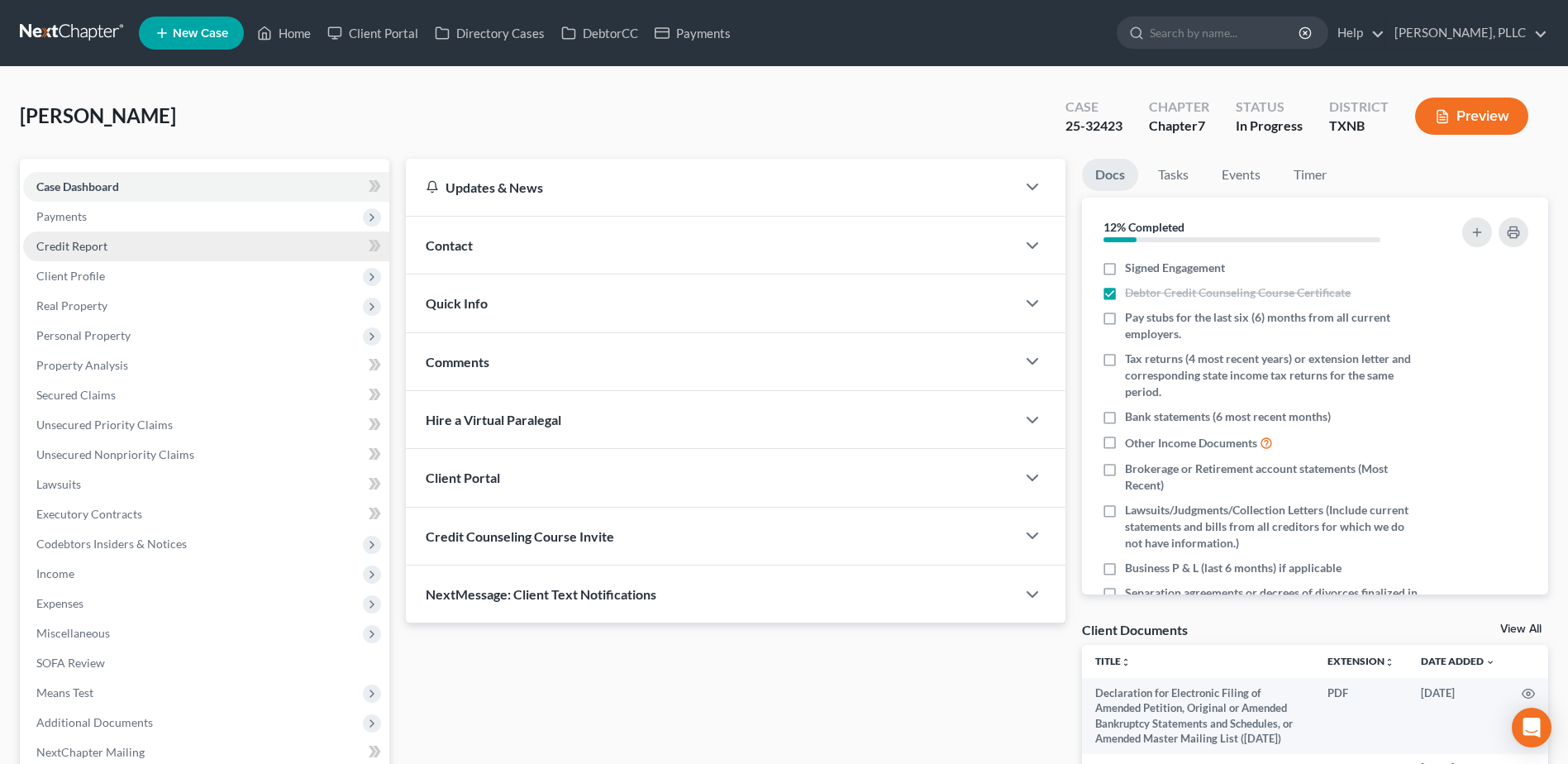
click at [104, 239] on span "Credit Report" at bounding box center [72, 246] width 71 height 15
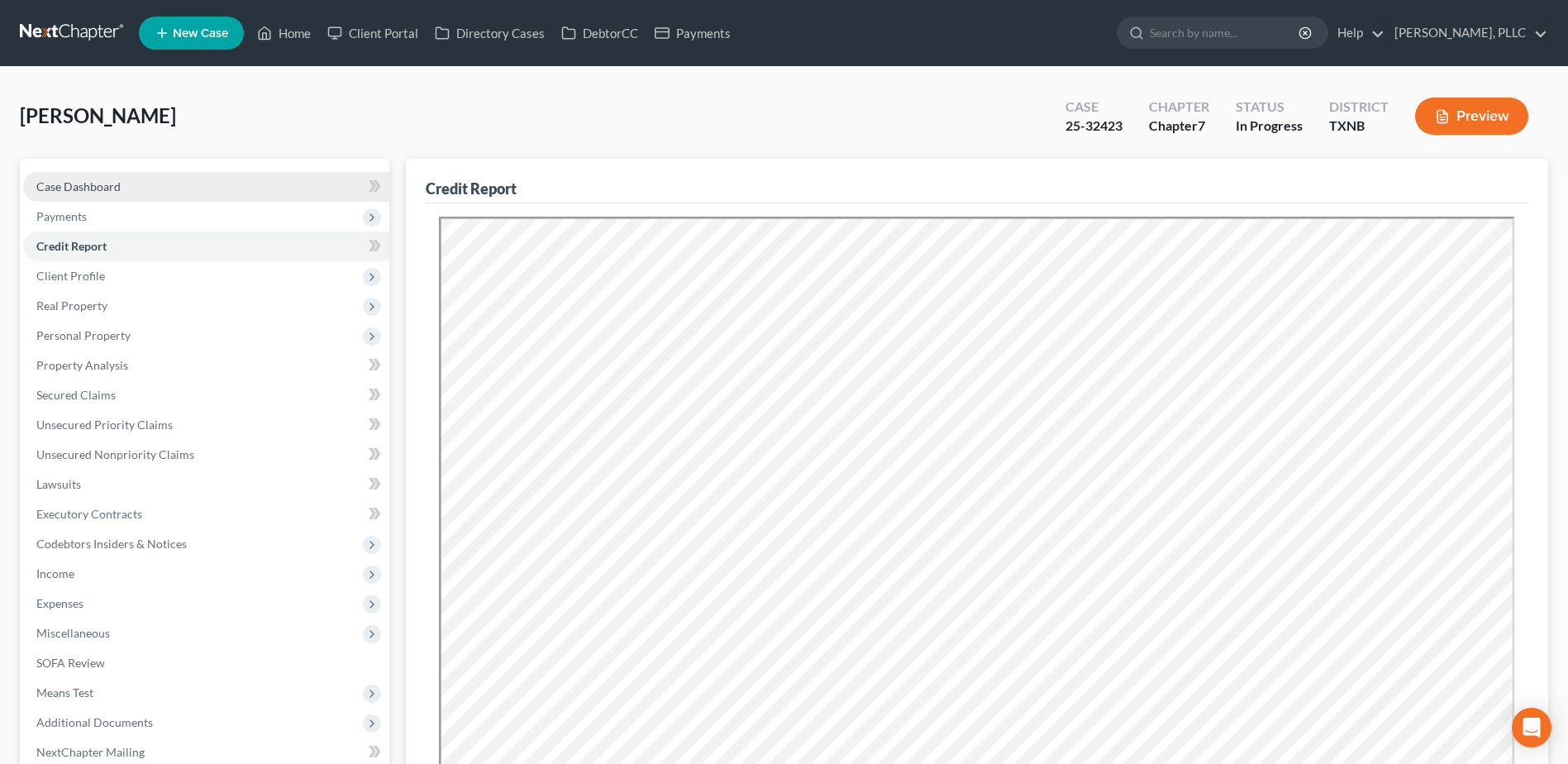
click at [112, 192] on span "Case Dashboard" at bounding box center [78, 186] width 84 height 15
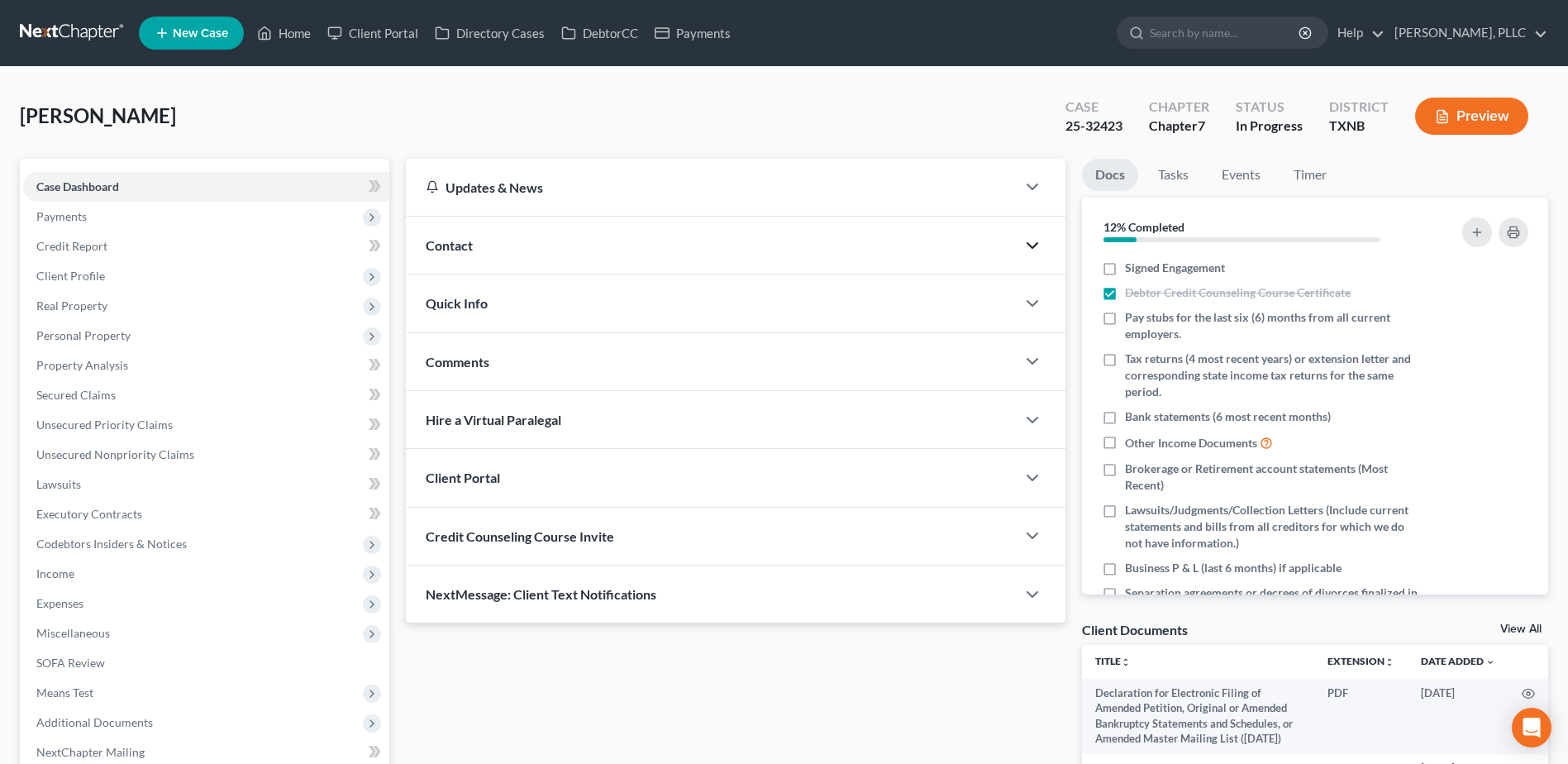
click at [1030, 245] on polyline "button" at bounding box center [1032, 245] width 10 height 5
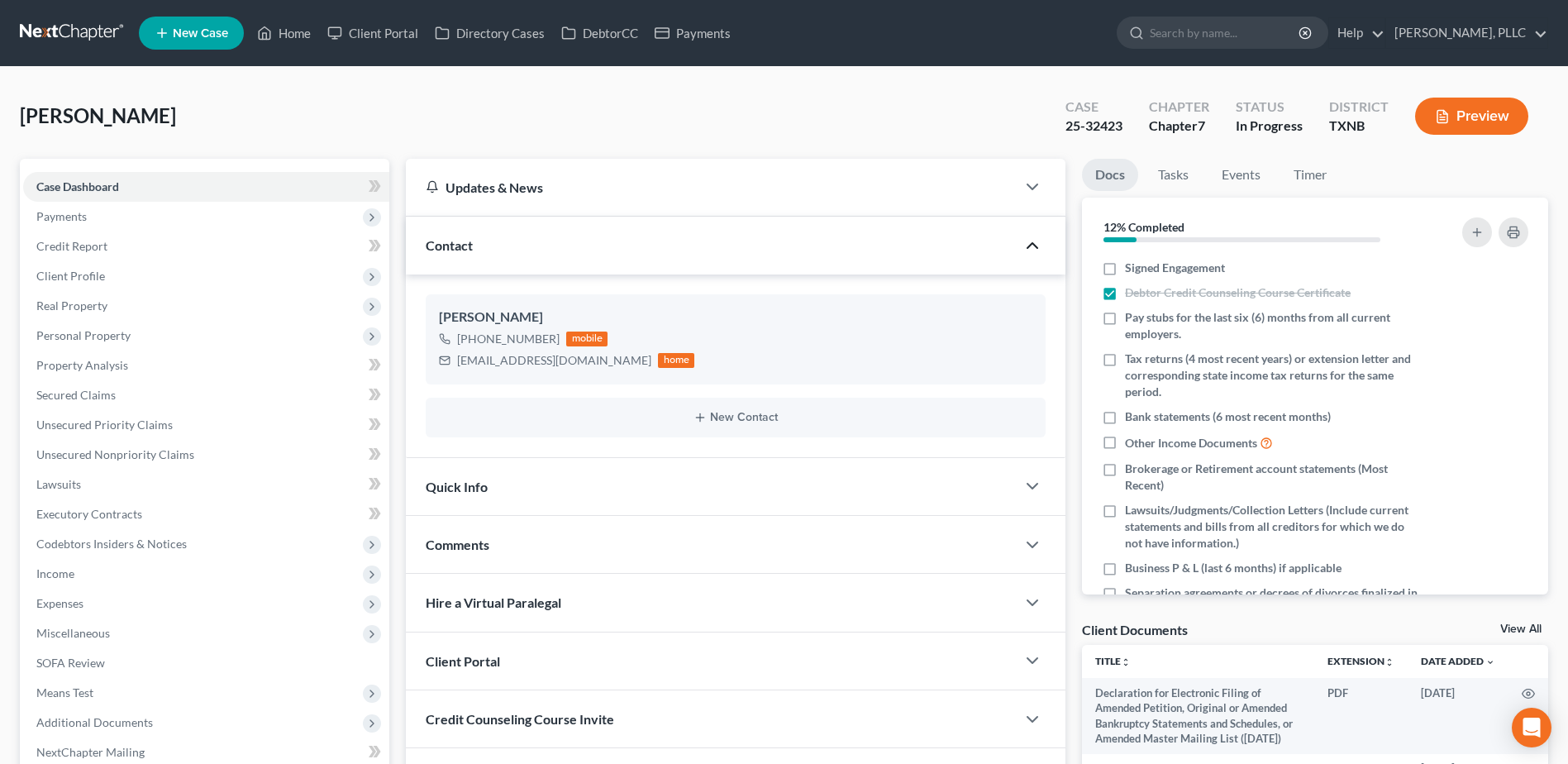
click at [1022, 236] on button "button" at bounding box center [1032, 245] width 19 height 19
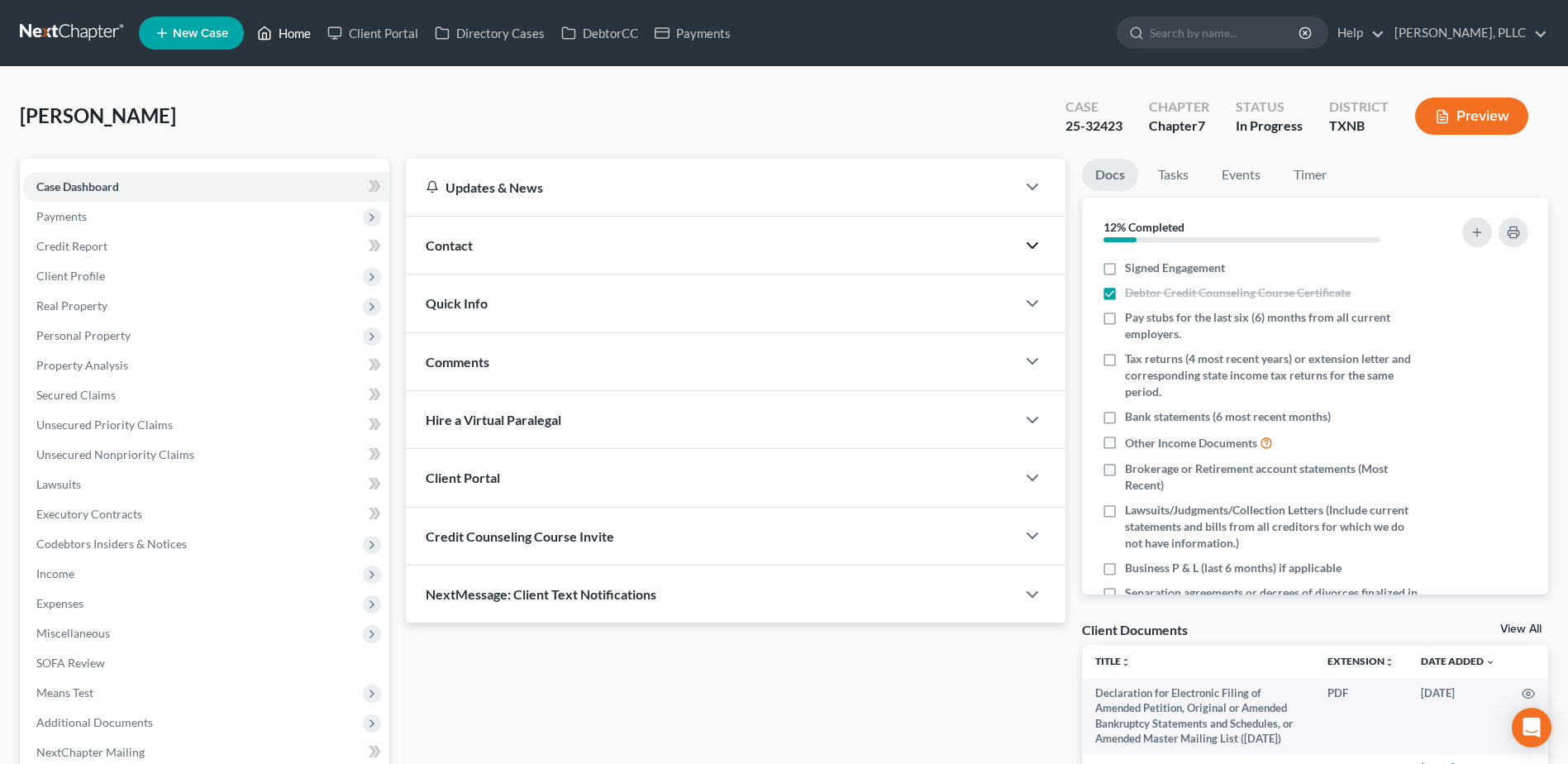
click at [294, 34] on link "Home" at bounding box center [284, 33] width 71 height 30
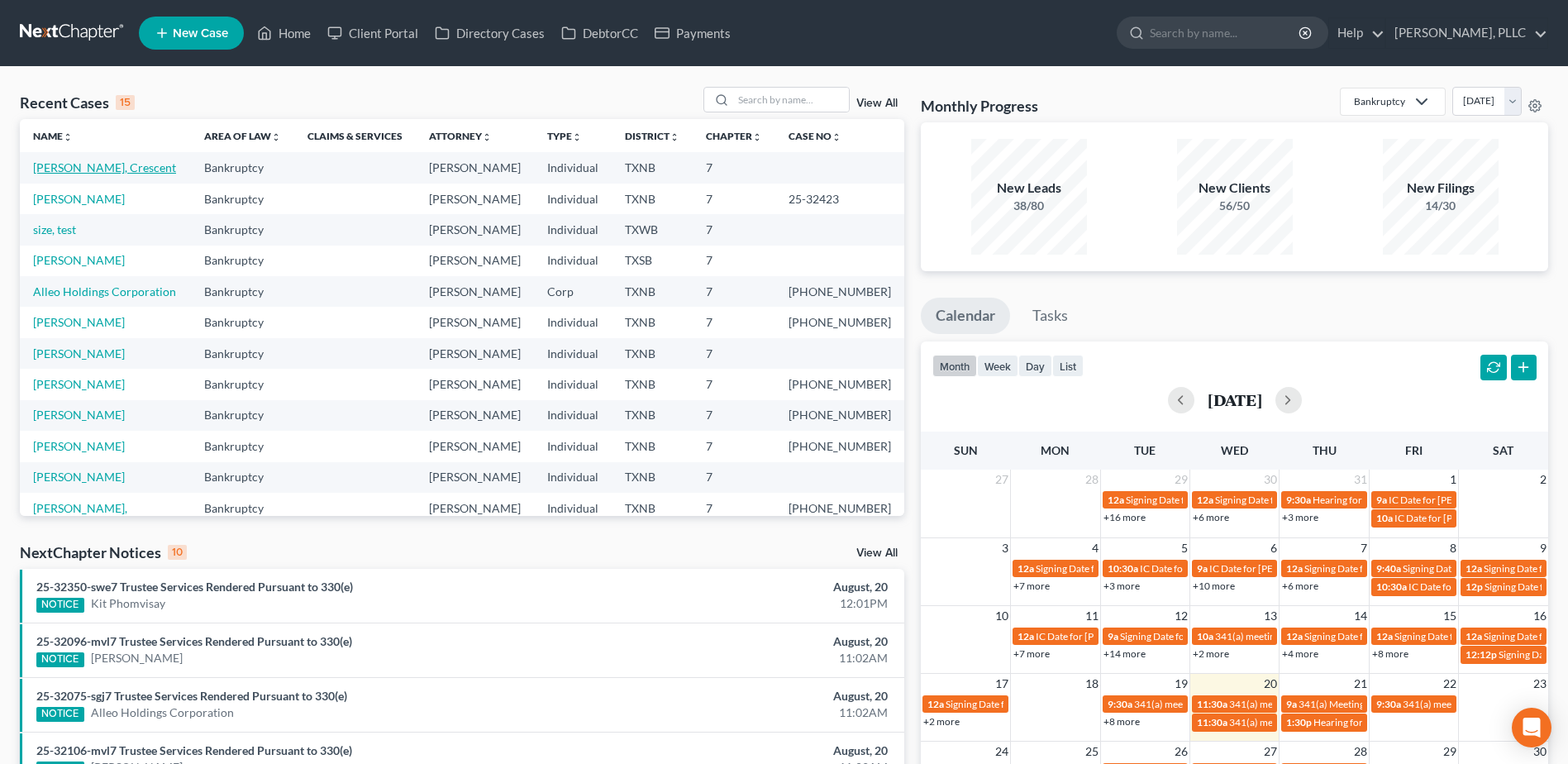
click at [87, 162] on link "[PERSON_NAME], Crescent" at bounding box center [105, 167] width 143 height 15
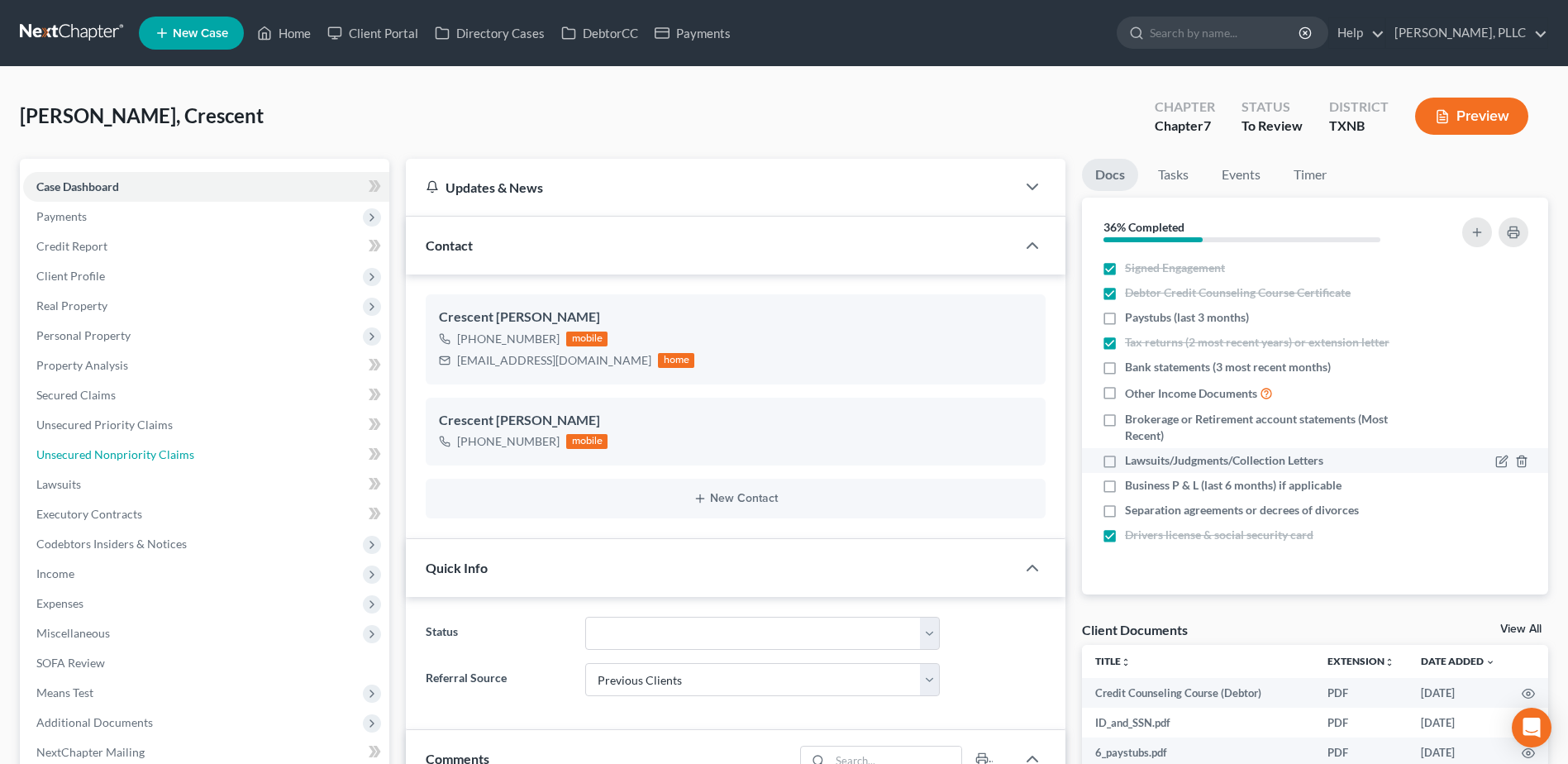
click at [132, 455] on span "Unsecured Nonpriority Claims" at bounding box center [115, 454] width 158 height 15
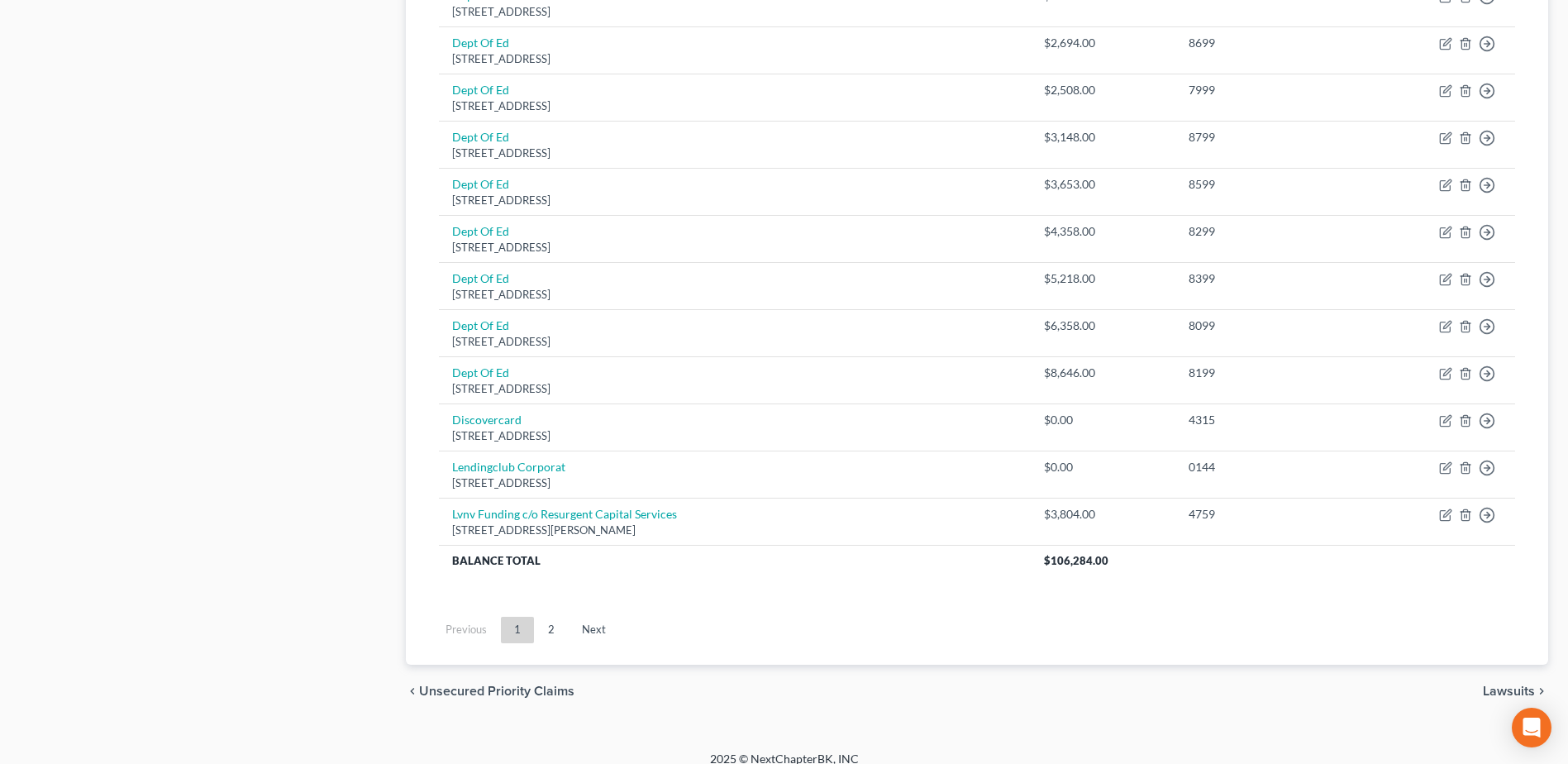
scroll to position [1145, 0]
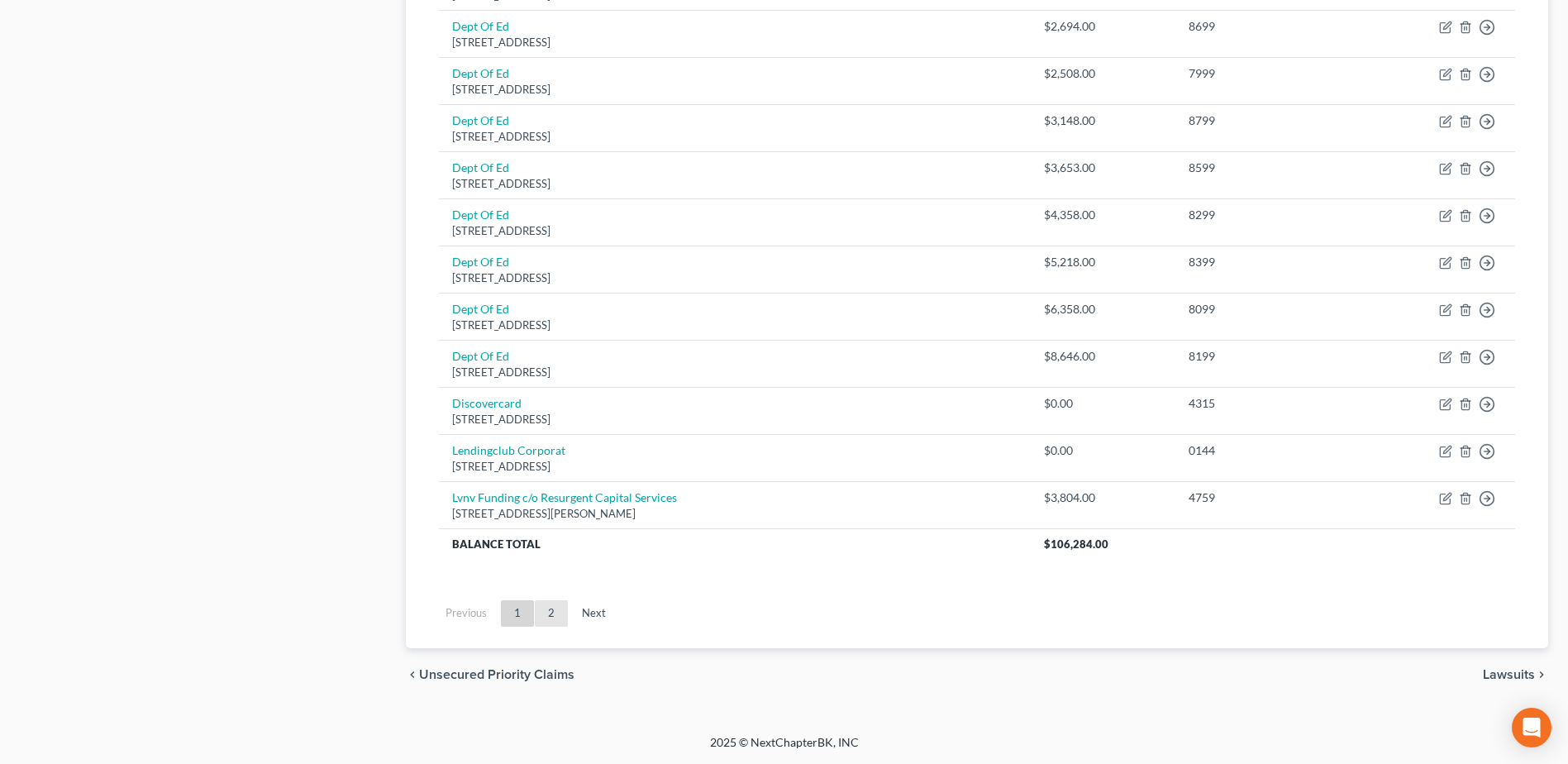
click at [559, 615] on link "2" at bounding box center [551, 613] width 33 height 26
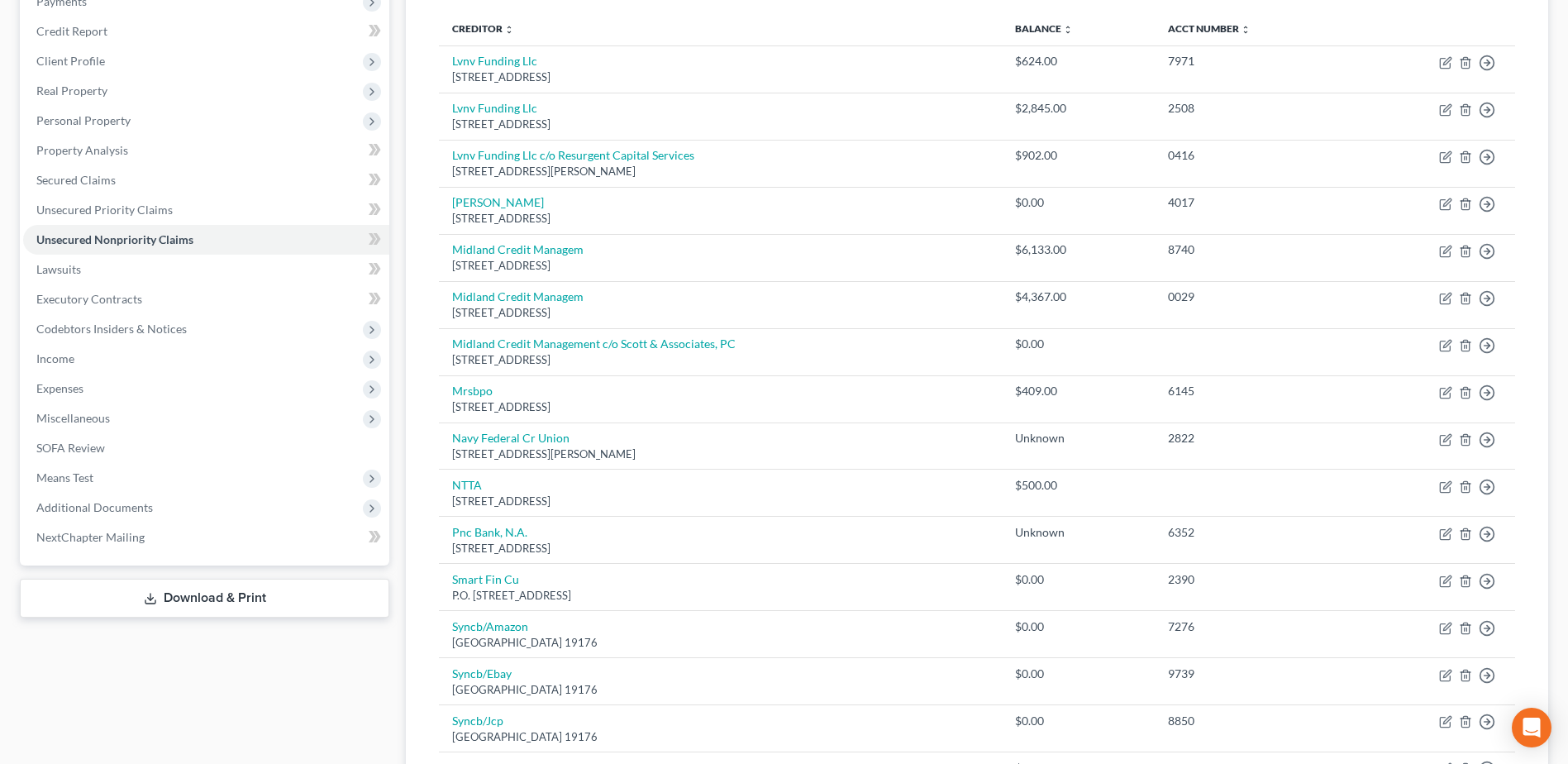
scroll to position [189, 0]
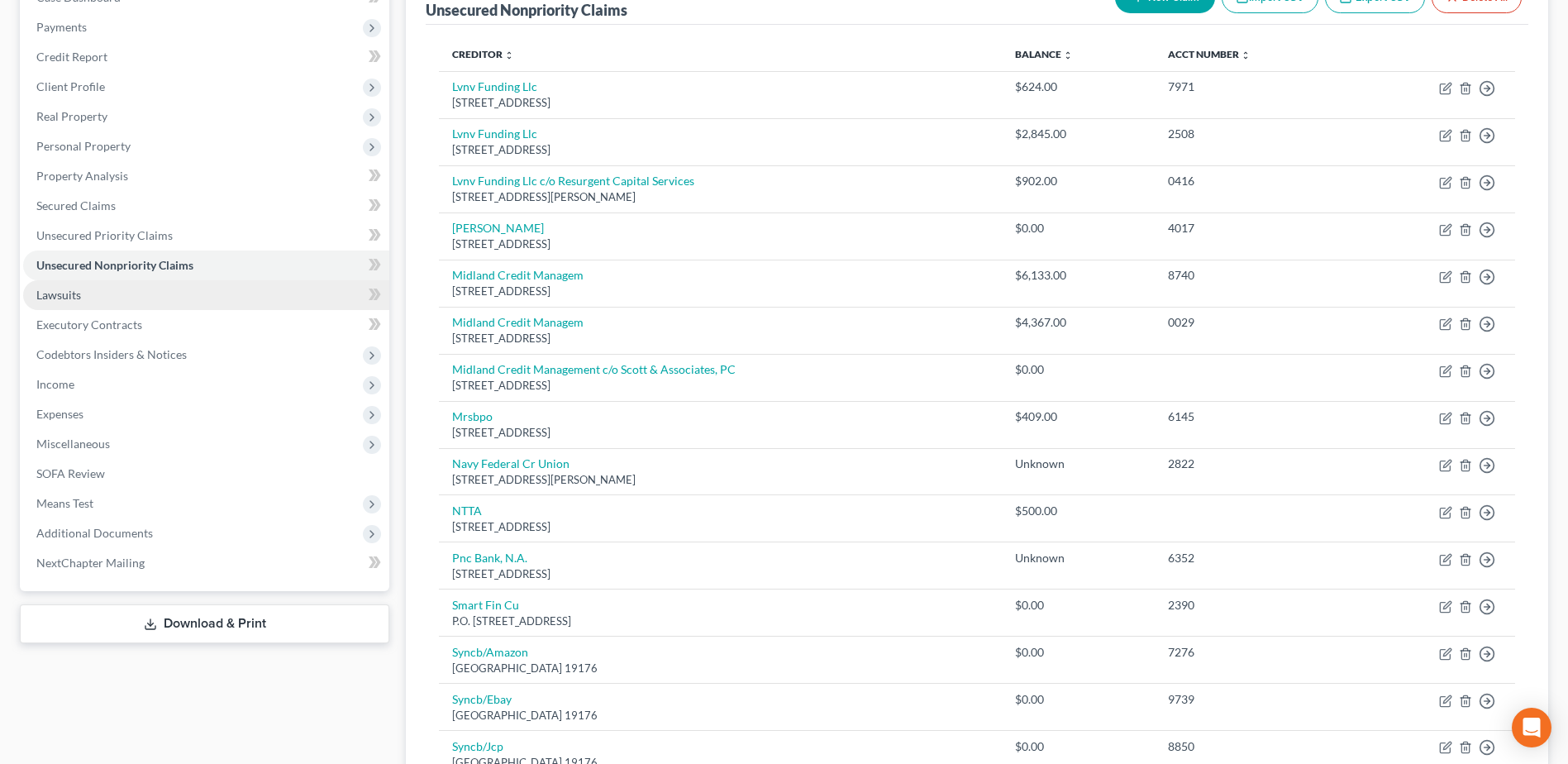
click at [32, 296] on link "Lawsuits" at bounding box center [206, 295] width 366 height 30
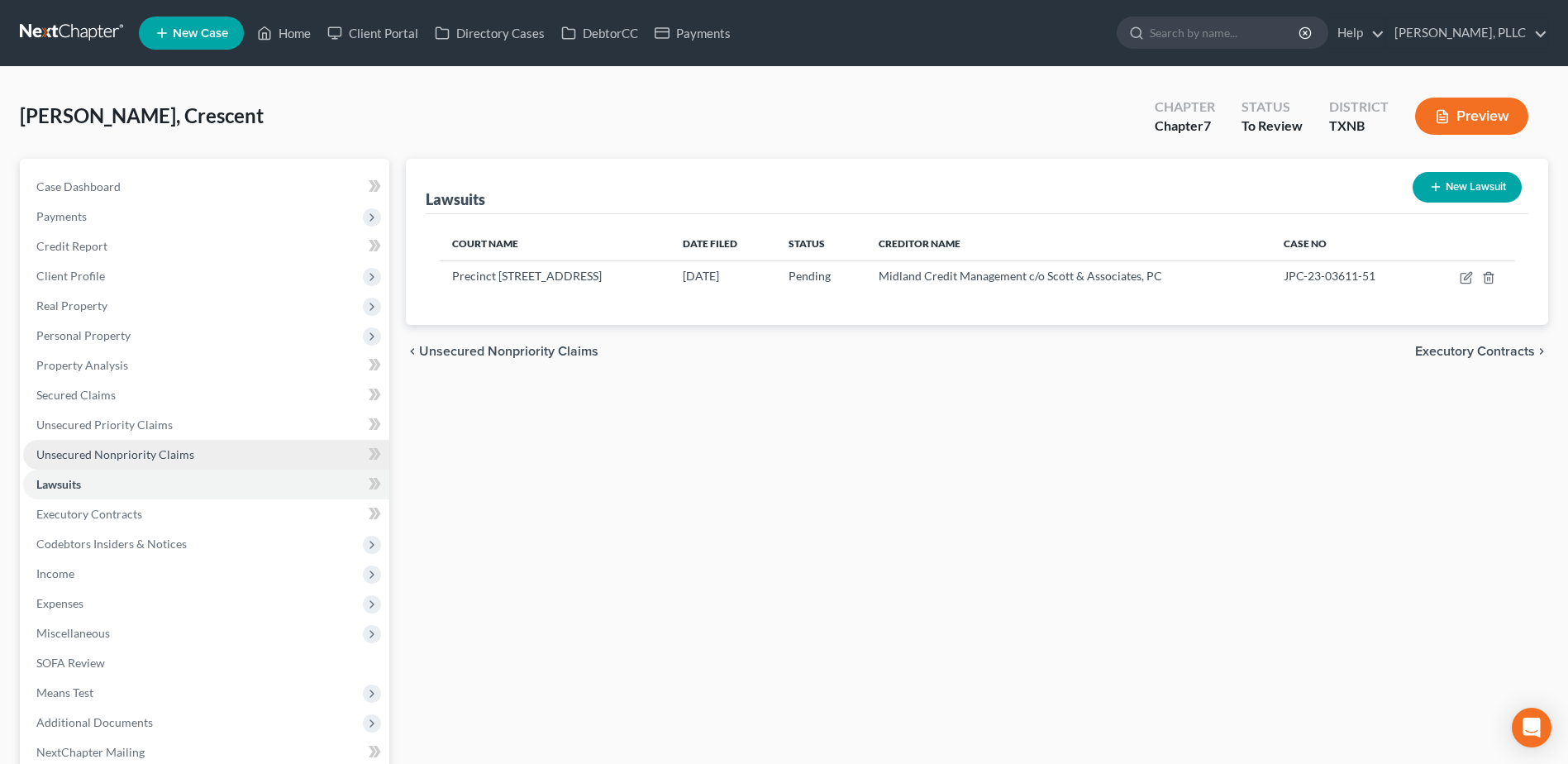
click at [111, 459] on span "Unsecured Nonpriority Claims" at bounding box center [115, 454] width 158 height 15
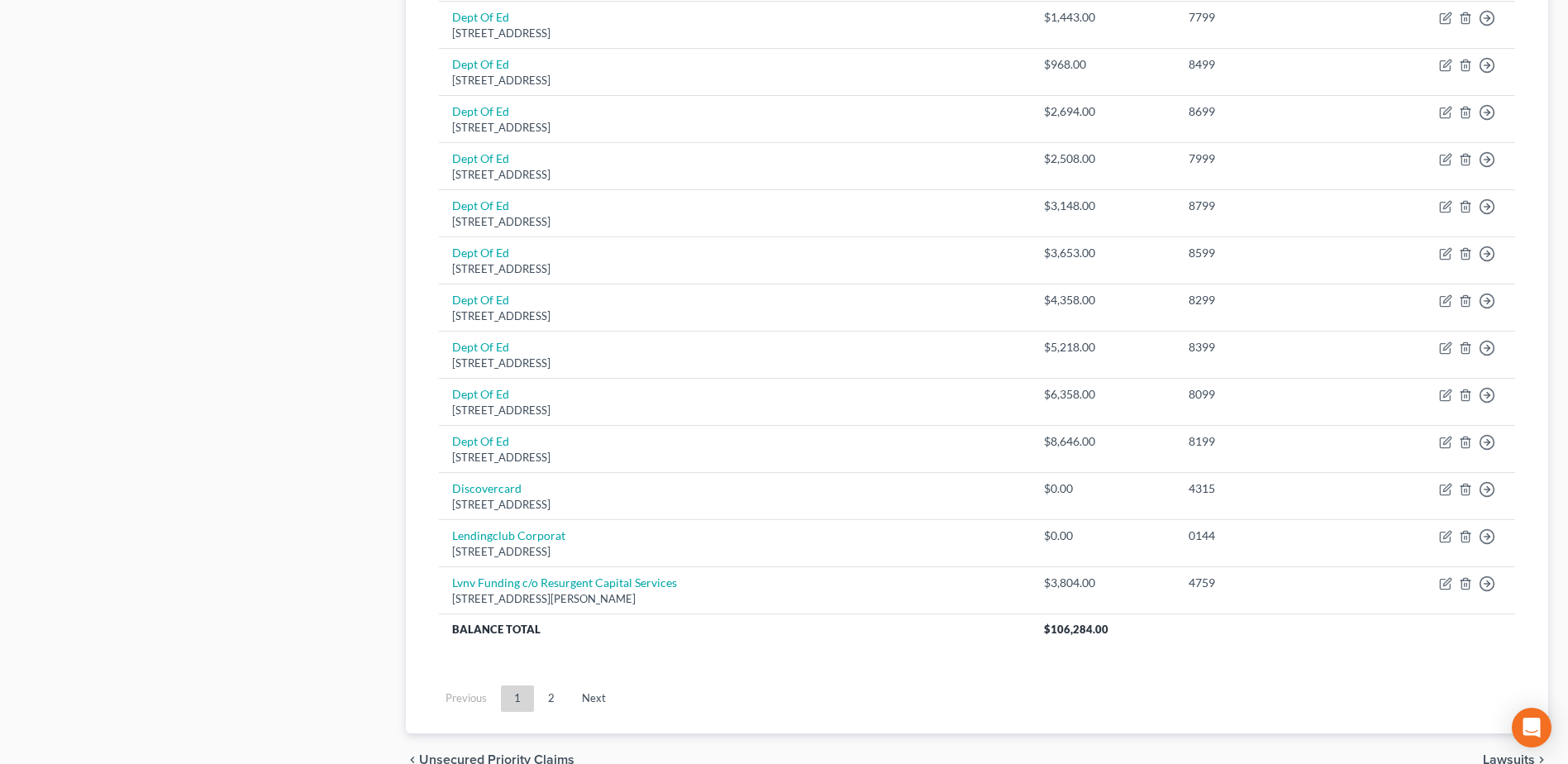
scroll to position [1145, 0]
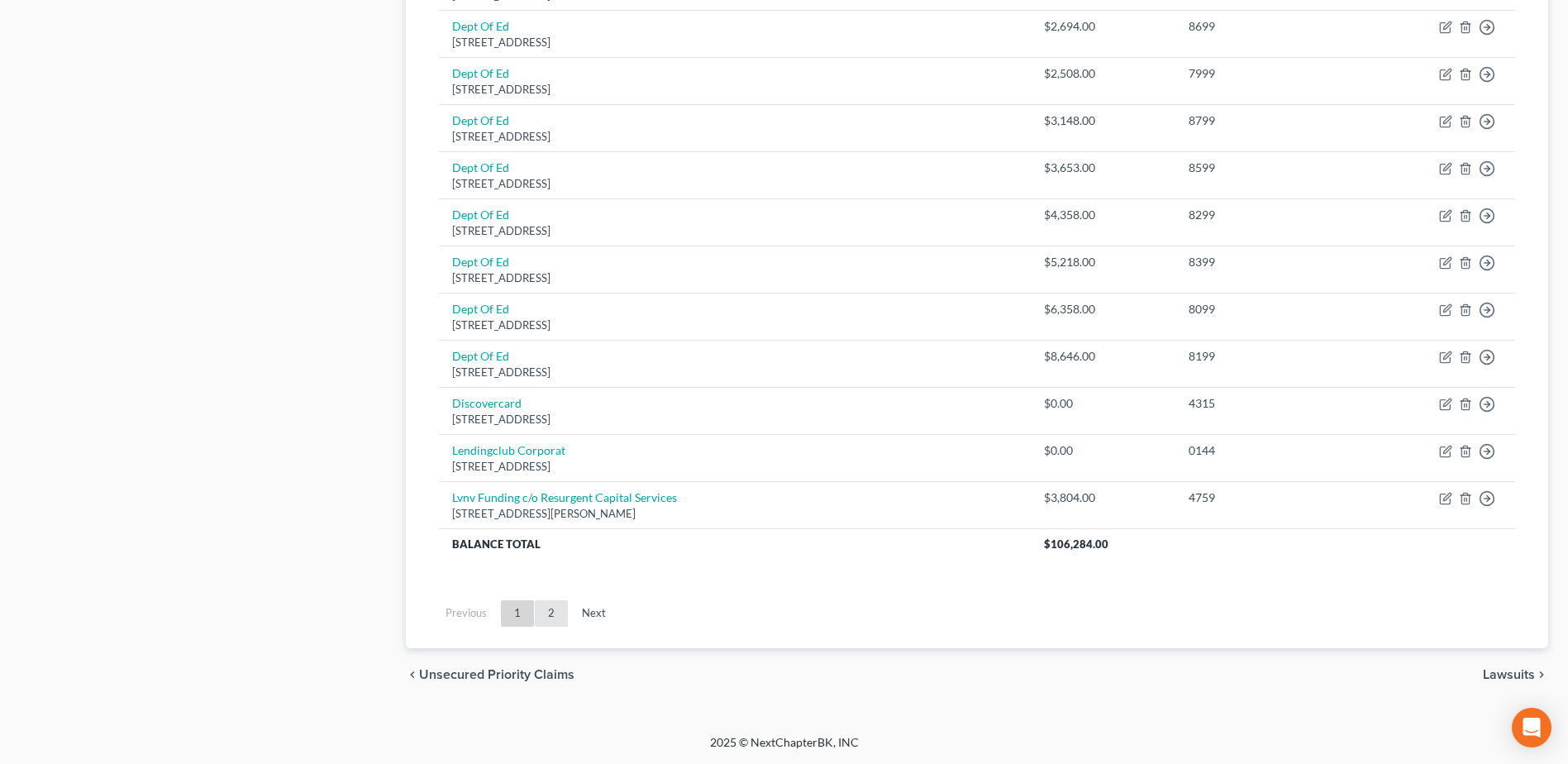
click at [554, 616] on link "2" at bounding box center [551, 613] width 33 height 26
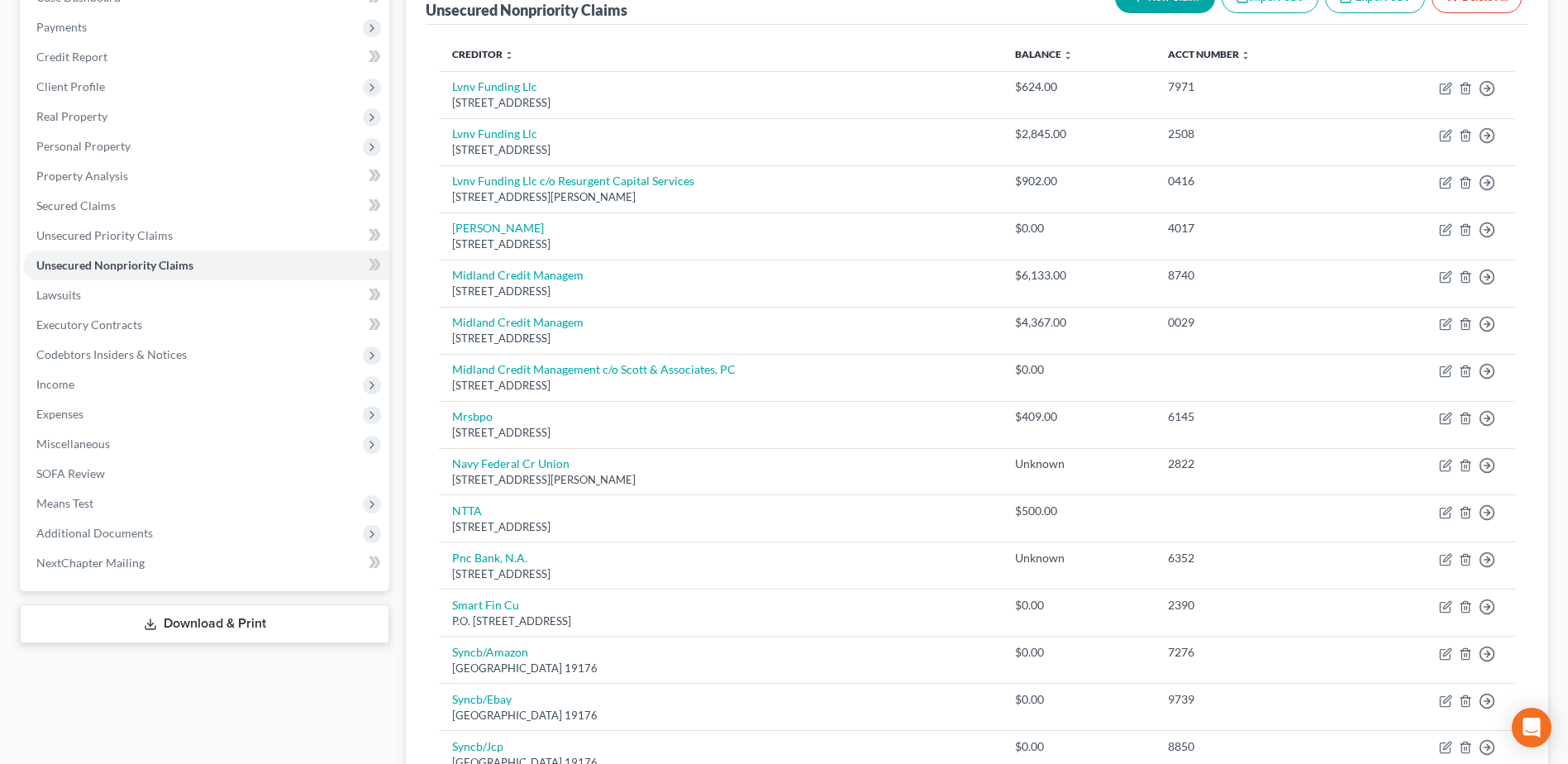
scroll to position [107, 0]
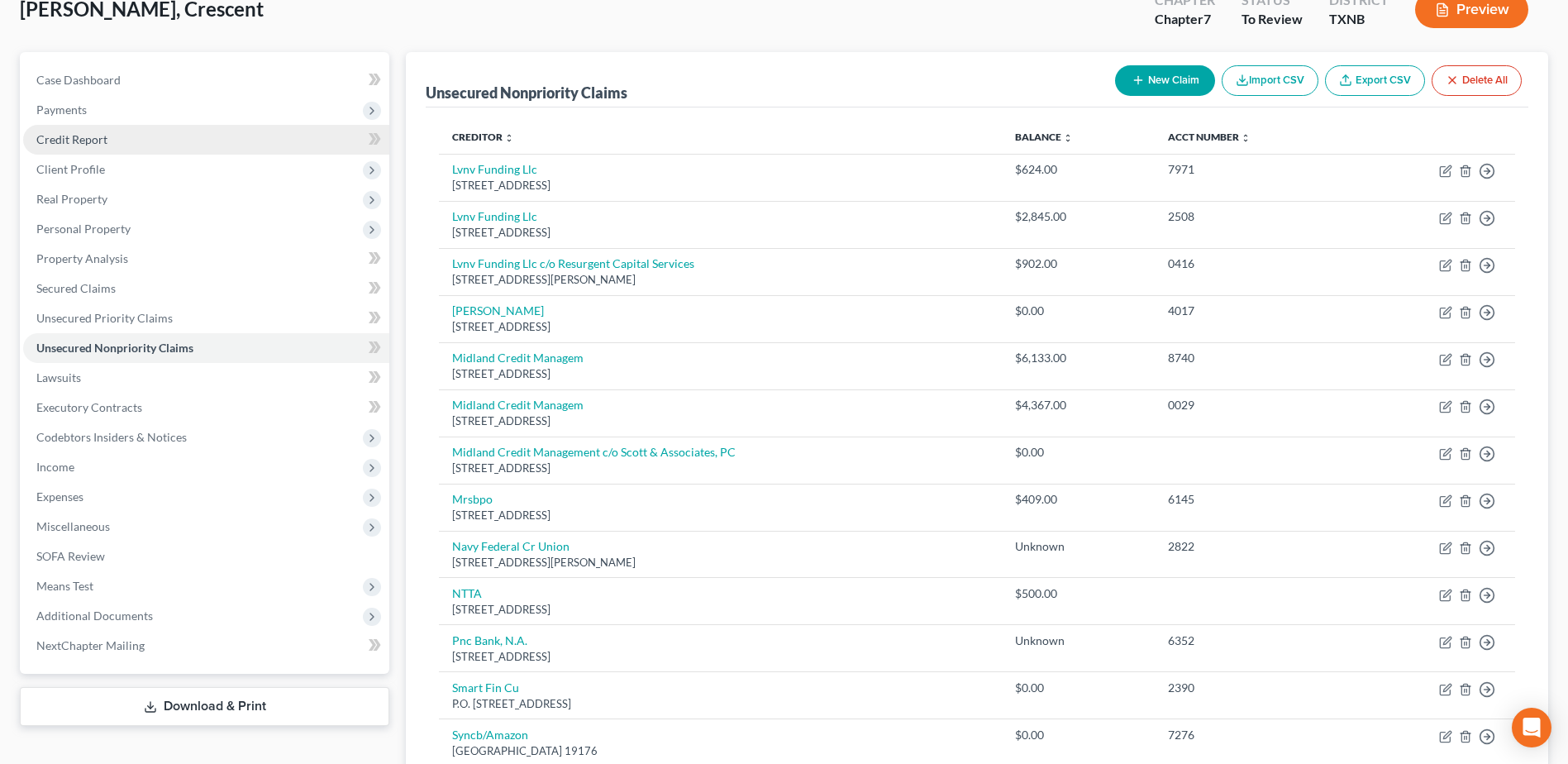
click at [70, 133] on span "Credit Report" at bounding box center [72, 139] width 71 height 15
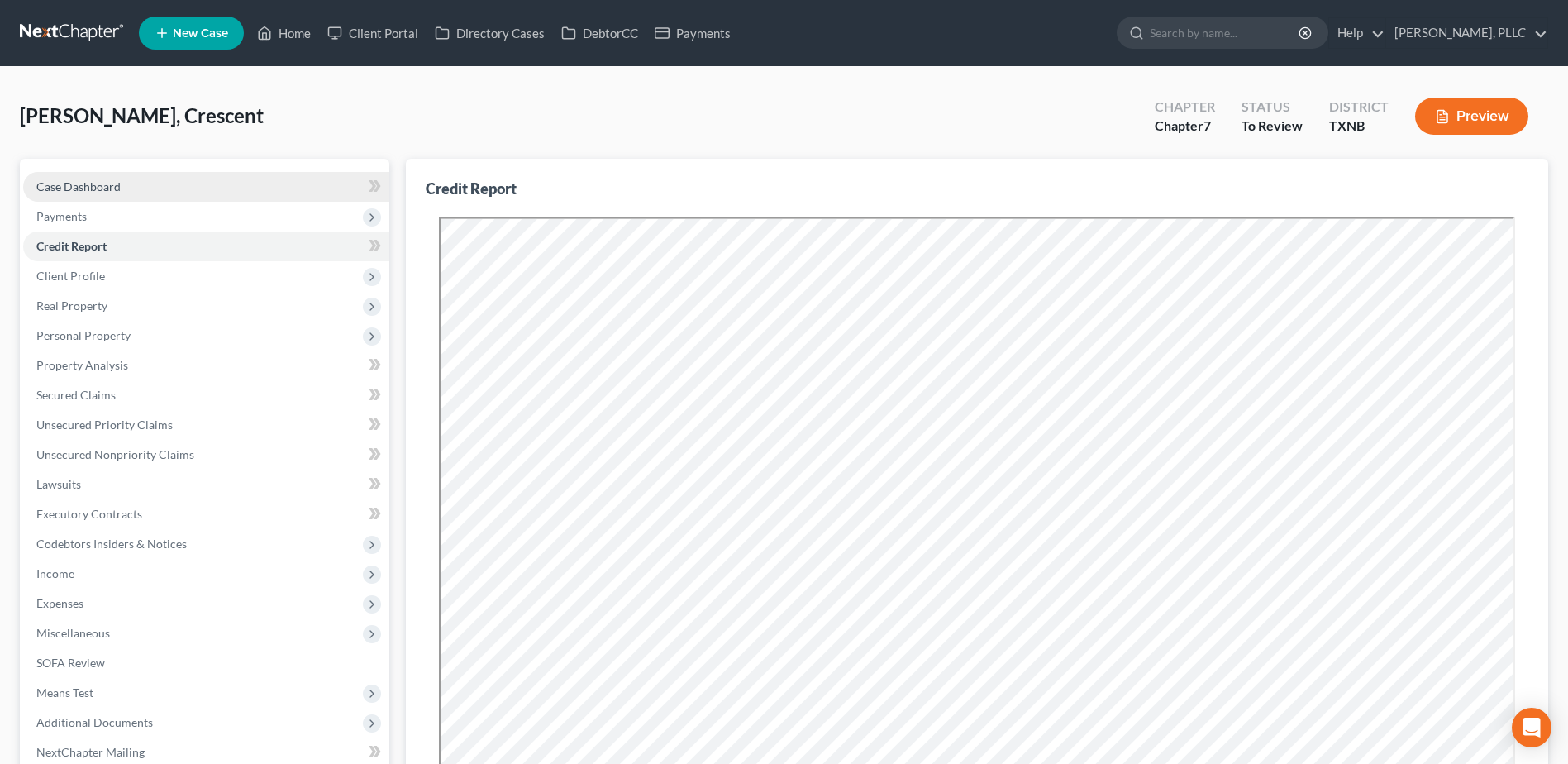
click at [96, 186] on span "Case Dashboard" at bounding box center [78, 186] width 84 height 15
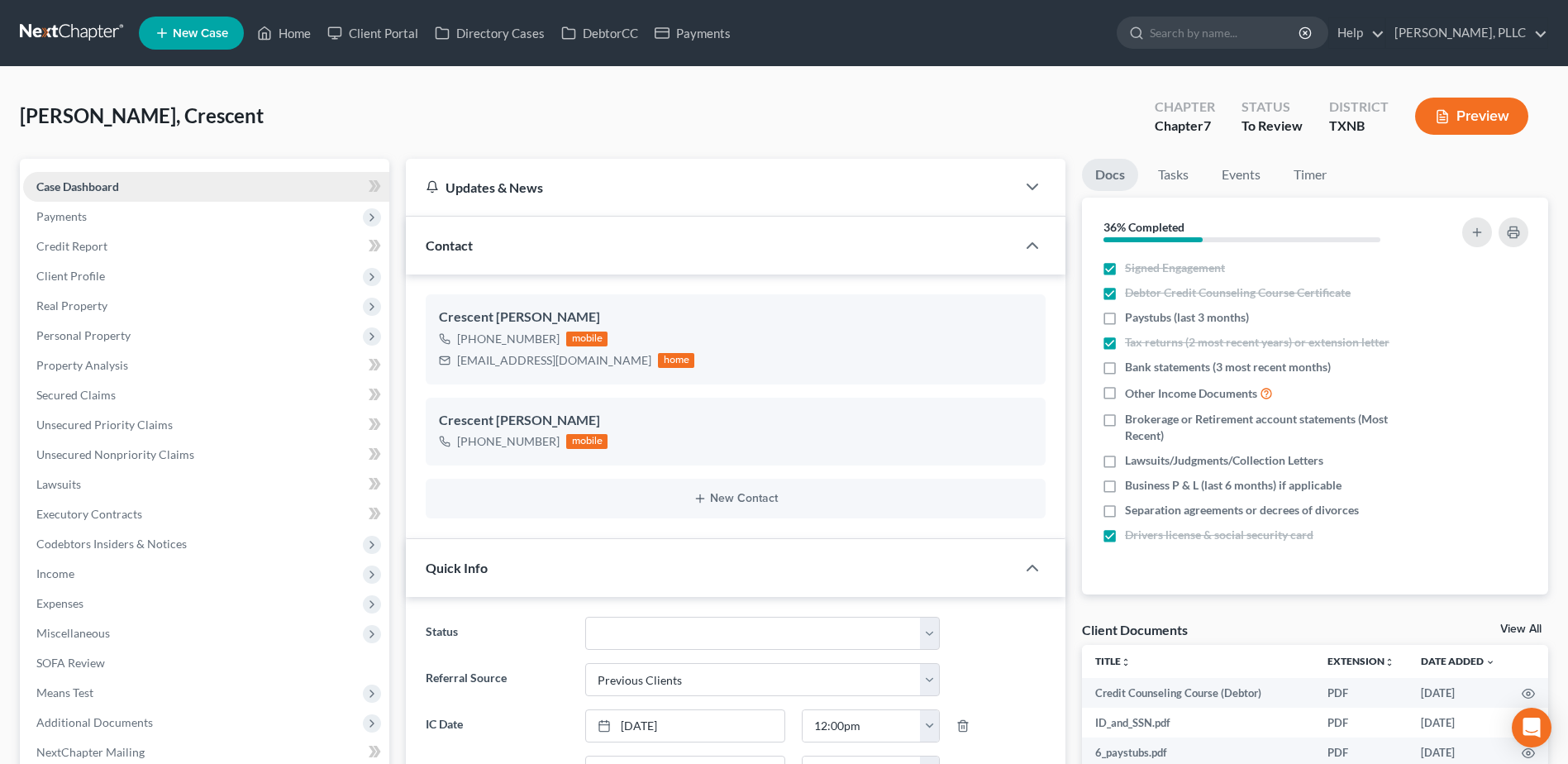
scroll to position [676, 0]
click at [151, 443] on link "Unsecured Nonpriority Claims" at bounding box center [206, 455] width 366 height 30
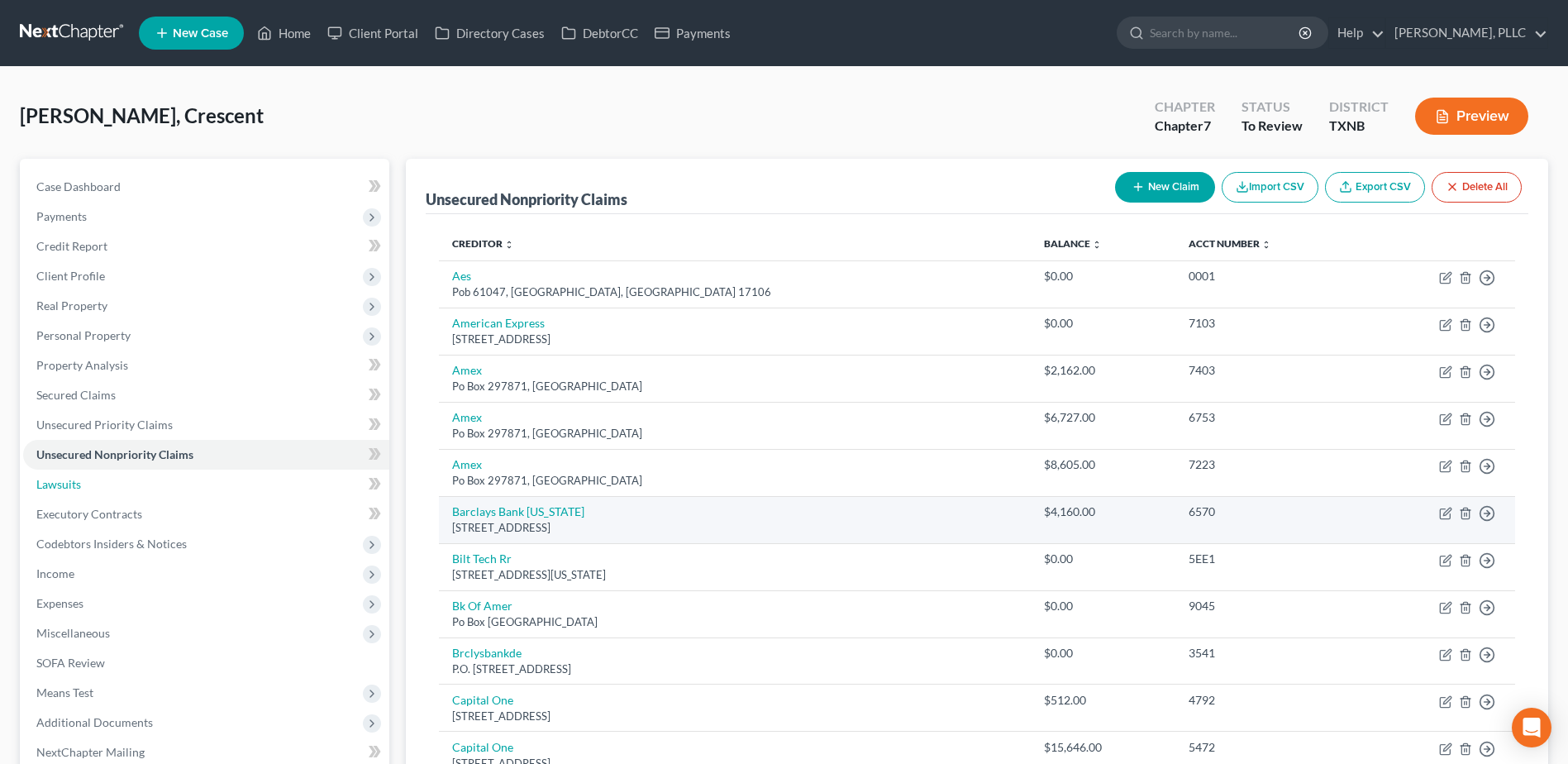
click at [67, 488] on span "Lawsuits" at bounding box center [59, 484] width 45 height 15
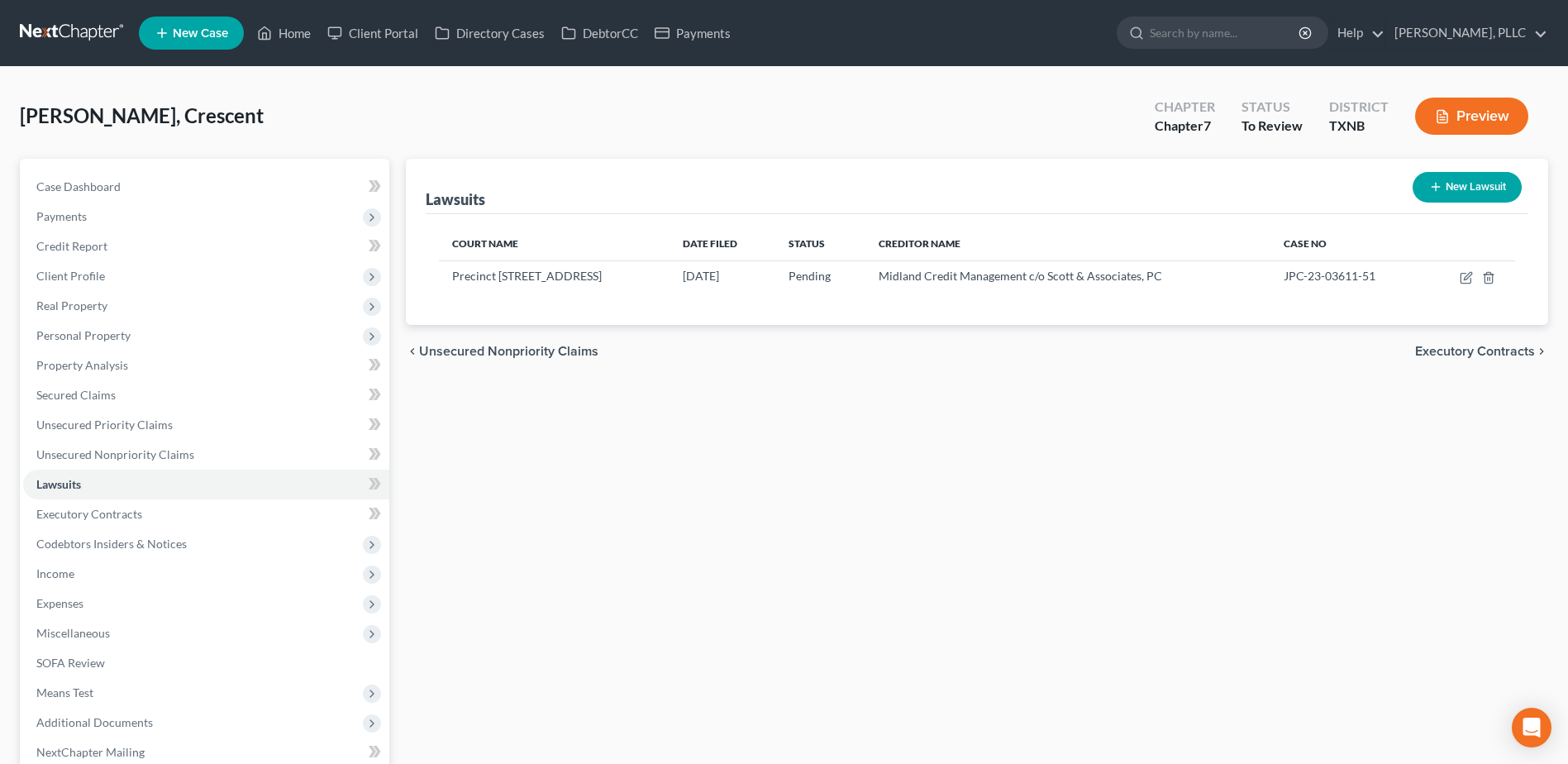
click at [1449, 187] on button "New Lawsuit" at bounding box center [1467, 187] width 110 height 31
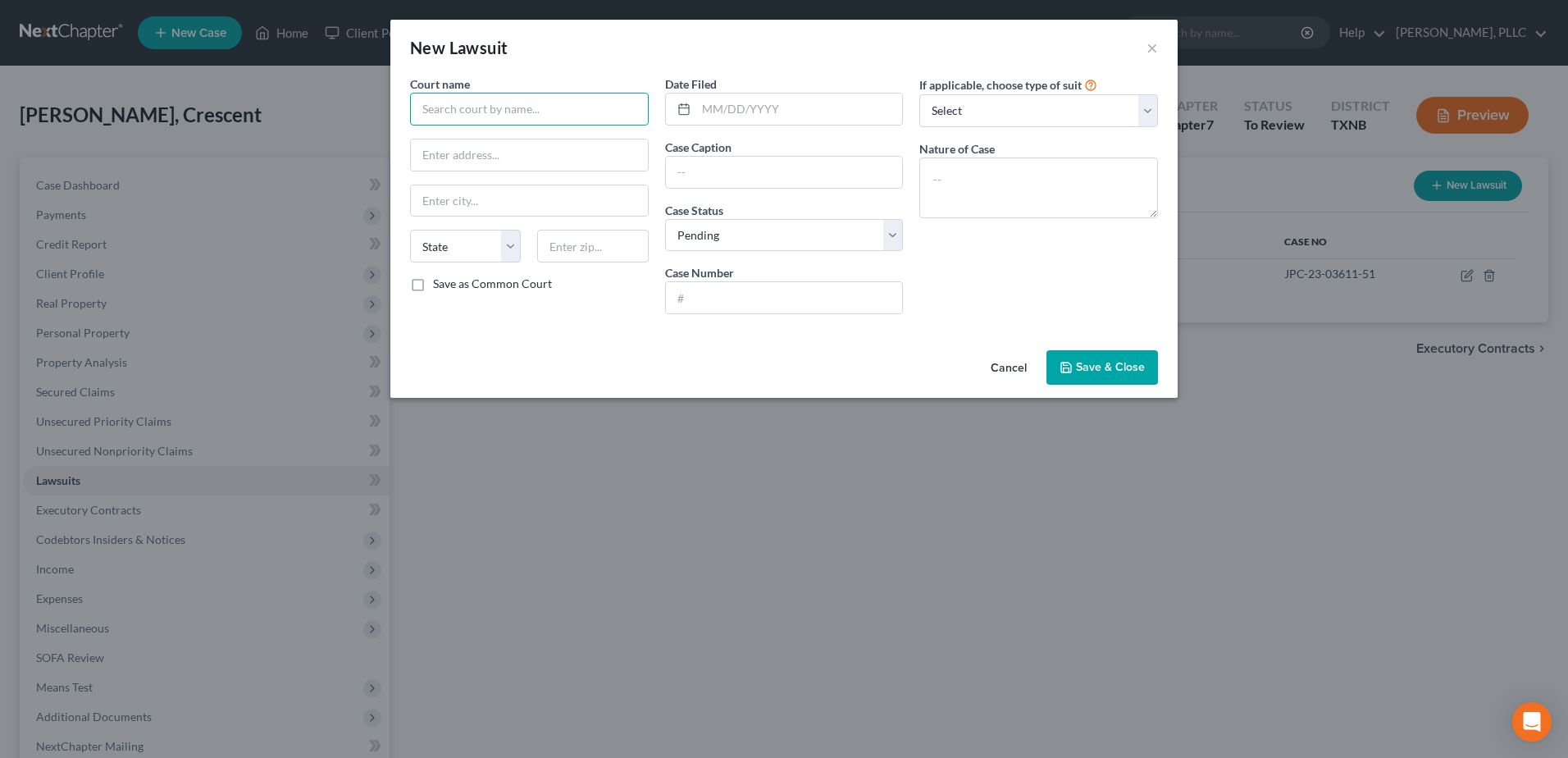
click at [512, 119] on input "text" at bounding box center [529, 109] width 238 height 33
click at [1007, 368] on button "Cancel" at bounding box center [1008, 368] width 62 height 33
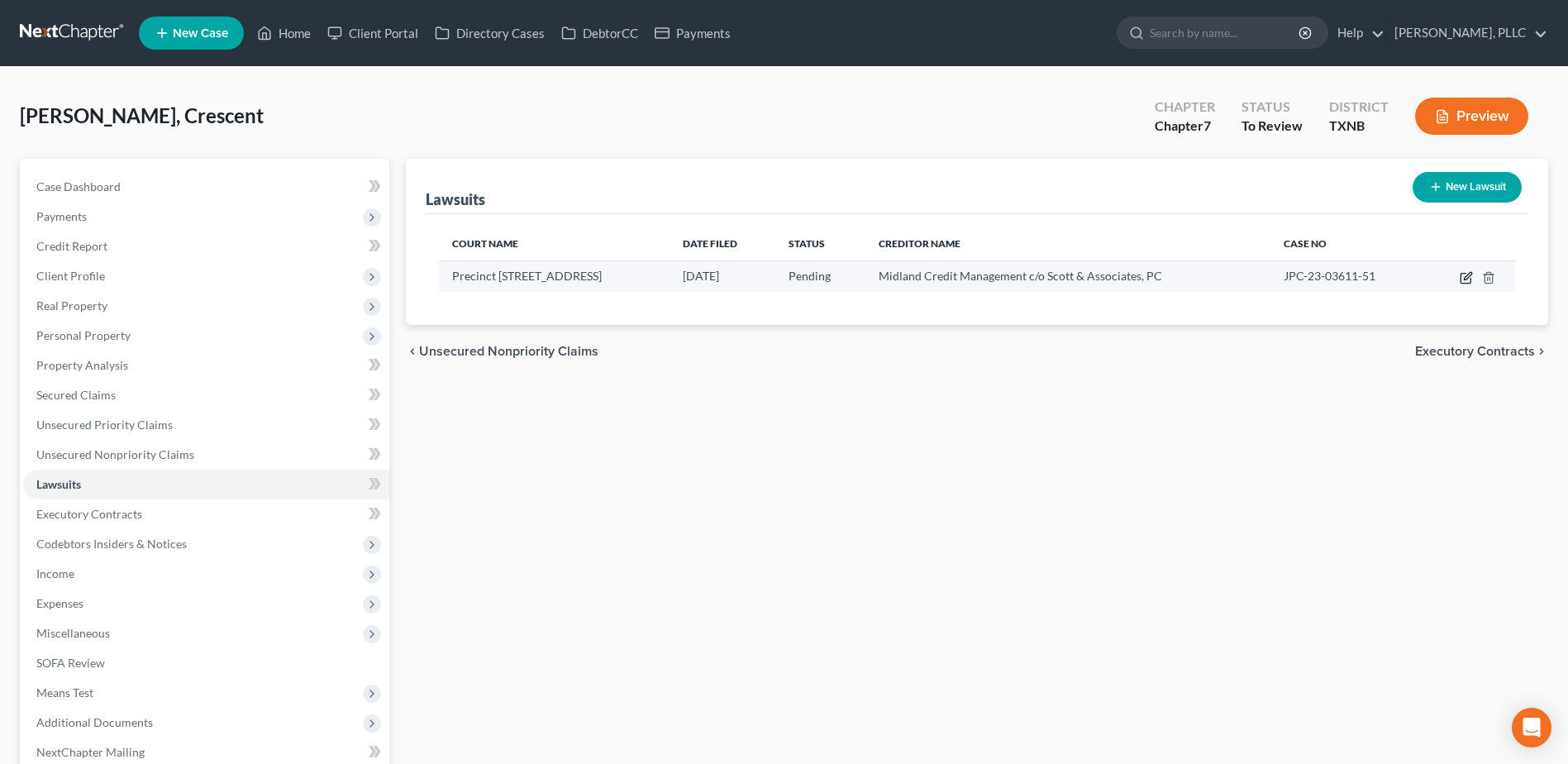
click at [1467, 279] on icon "button" at bounding box center [1468, 276] width 8 height 8
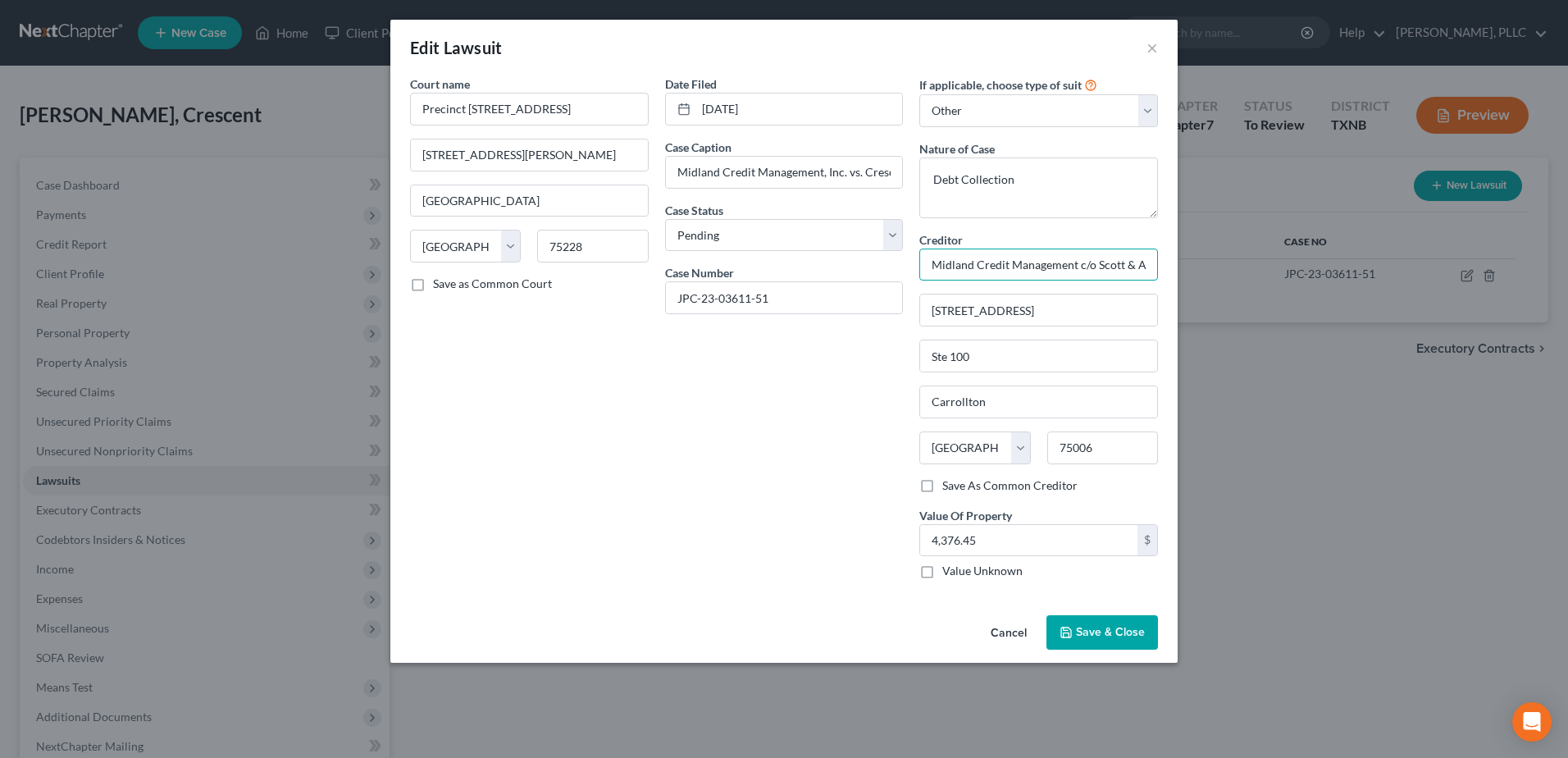
click at [926, 264] on input "Midland Credit Management c/o Scott & Associates, PC" at bounding box center [1038, 265] width 238 height 33
click at [1113, 629] on span "Save & Close" at bounding box center [1110, 632] width 69 height 14
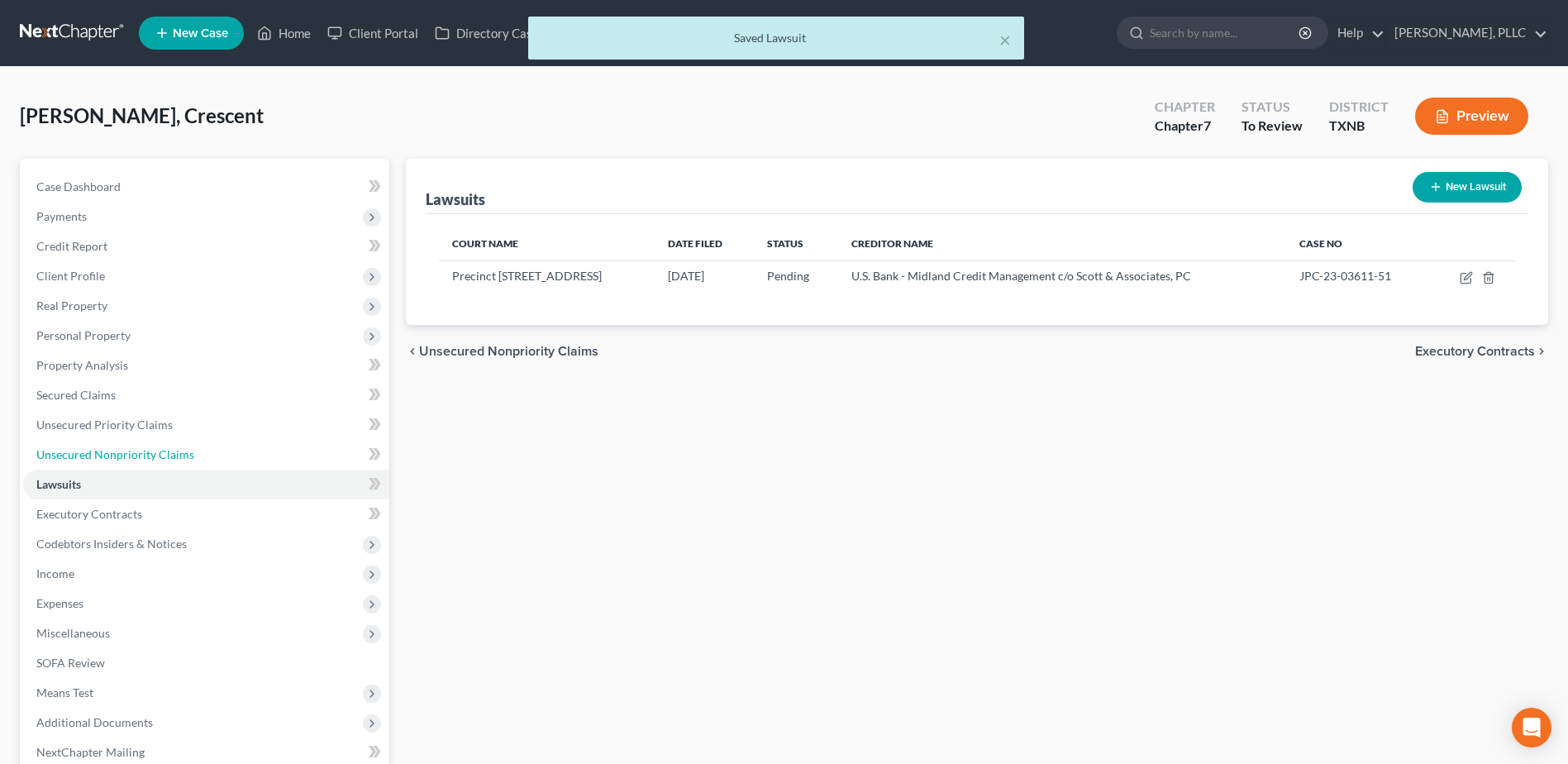
drag, startPoint x: 98, startPoint y: 457, endPoint x: 1027, endPoint y: 479, distance: 929.3
click at [98, 457] on span "Unsecured Nonpriority Claims" at bounding box center [115, 454] width 158 height 15
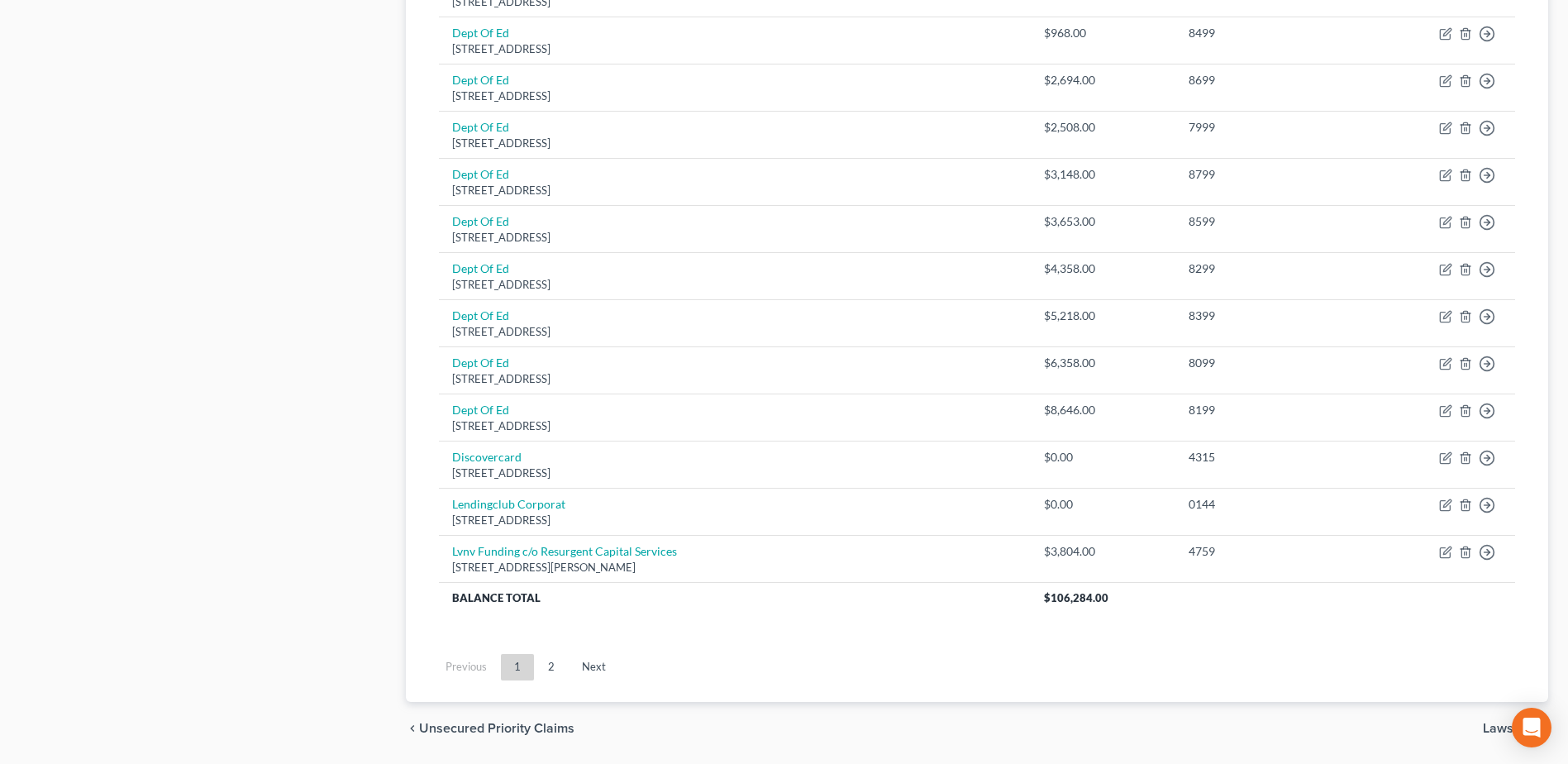
scroll to position [1145, 0]
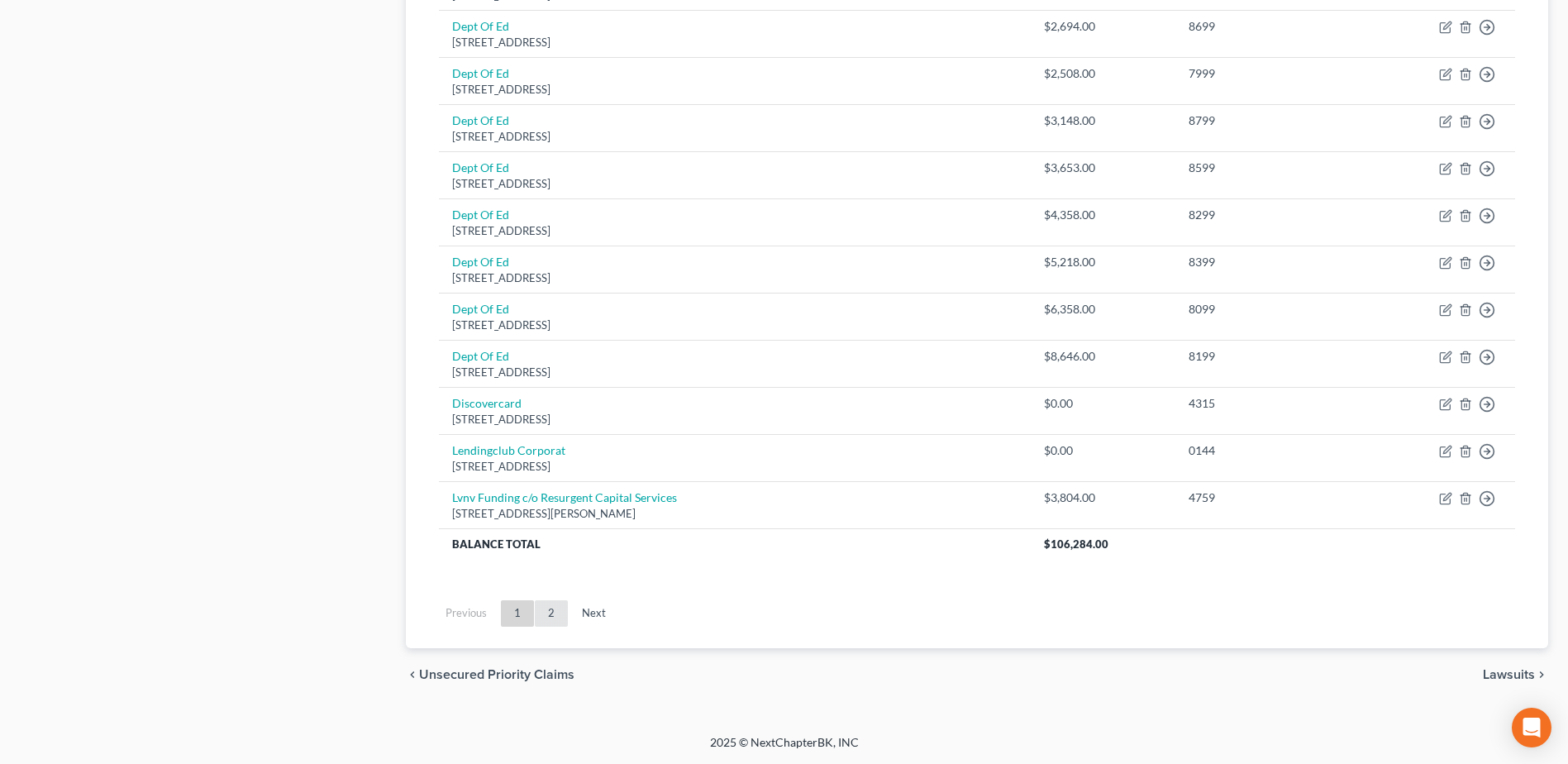
click at [549, 612] on link "2" at bounding box center [551, 613] width 33 height 26
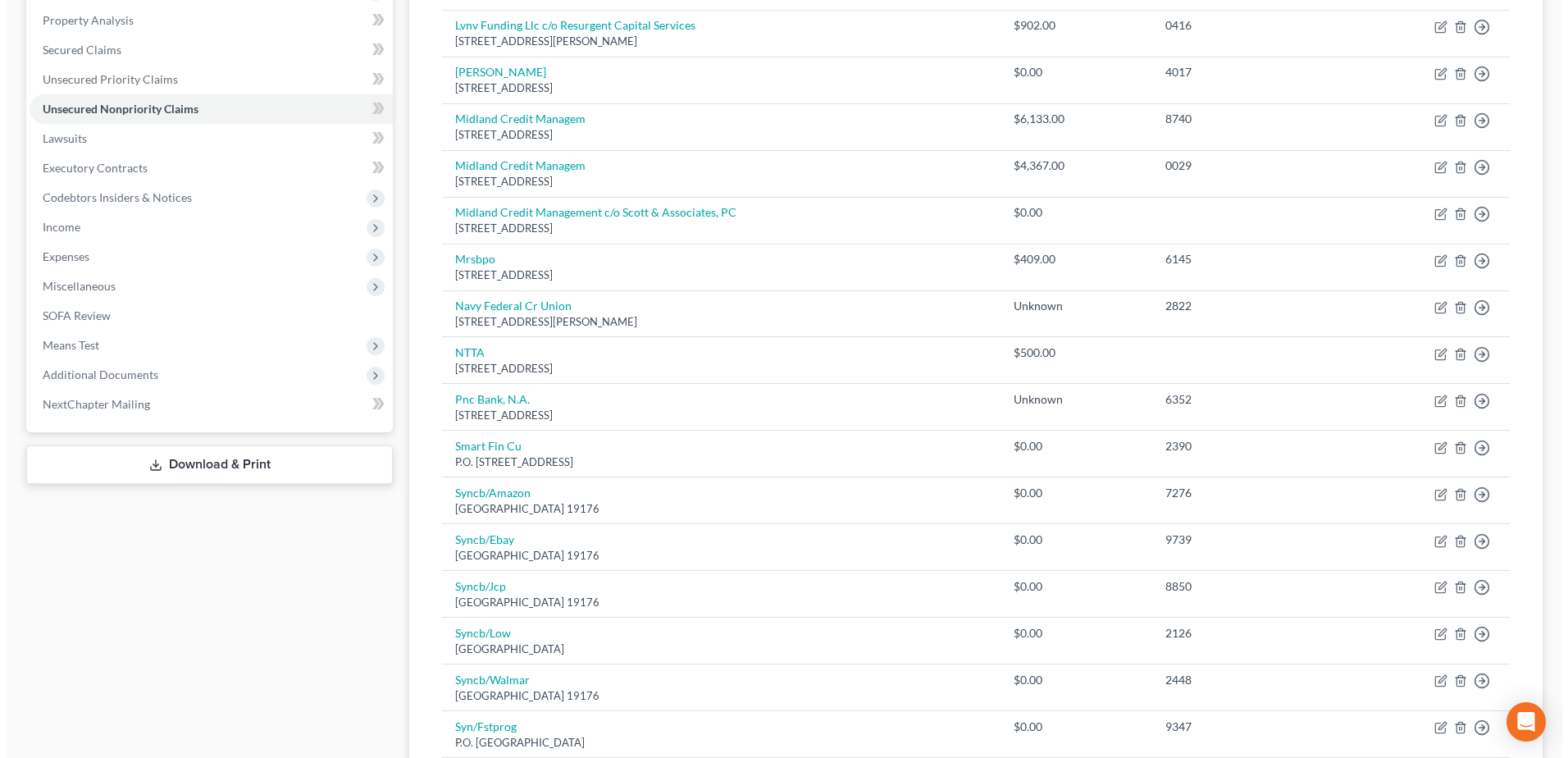
scroll to position [270, 0]
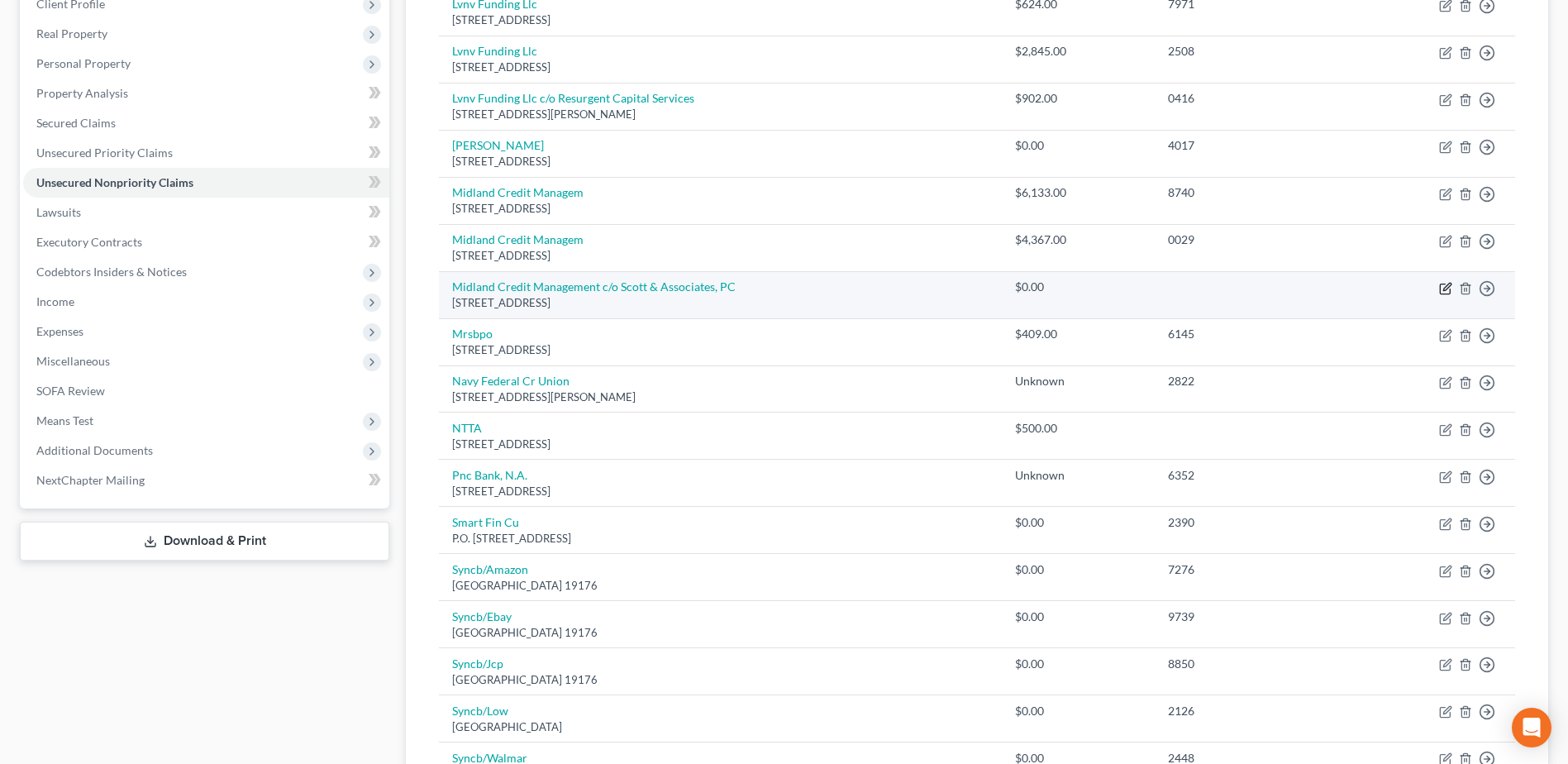
click at [1444, 288] on icon "button" at bounding box center [1447, 287] width 8 height 8
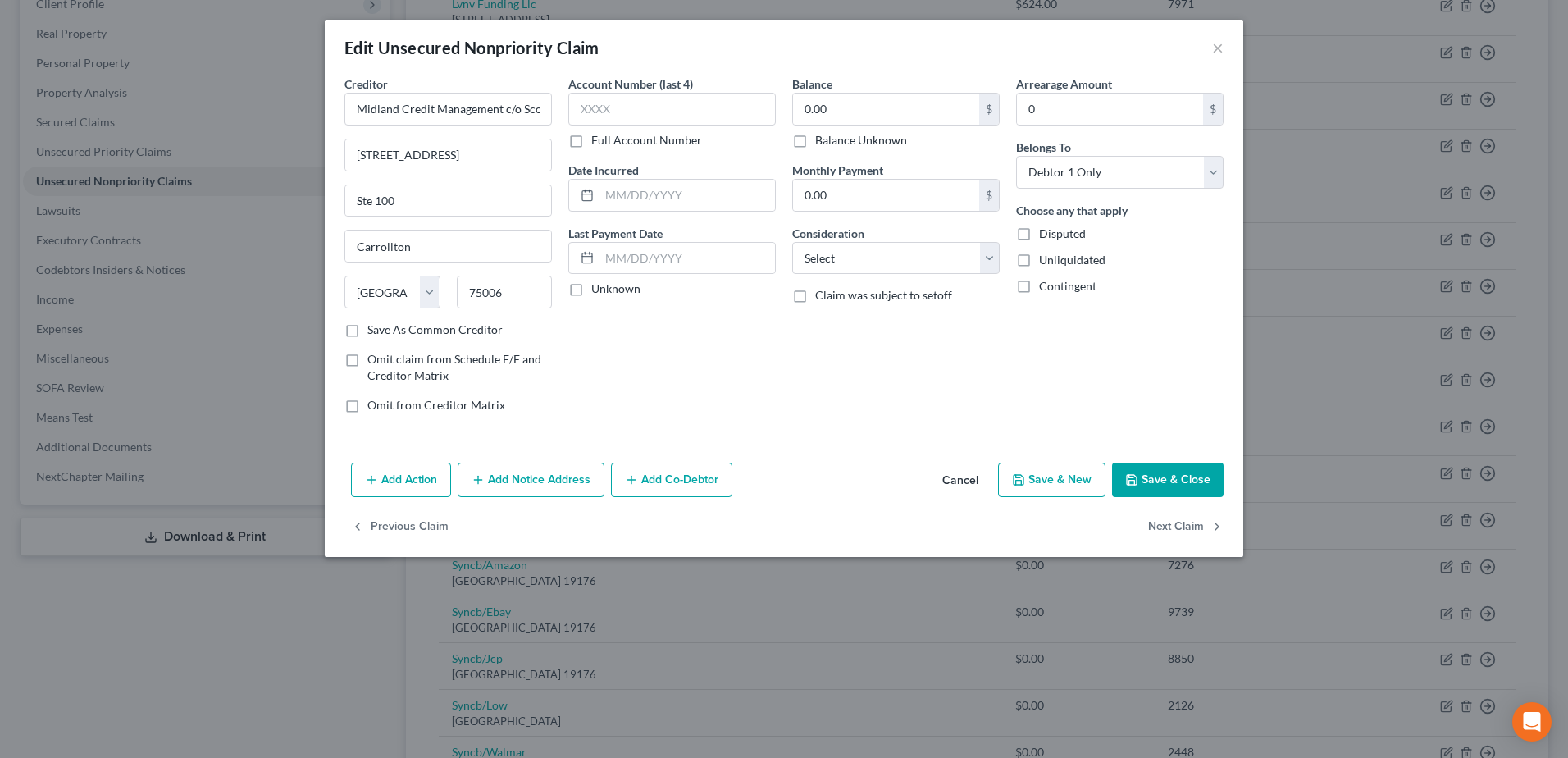
click at [504, 488] on button "Add Notice Address" at bounding box center [531, 480] width 147 height 35
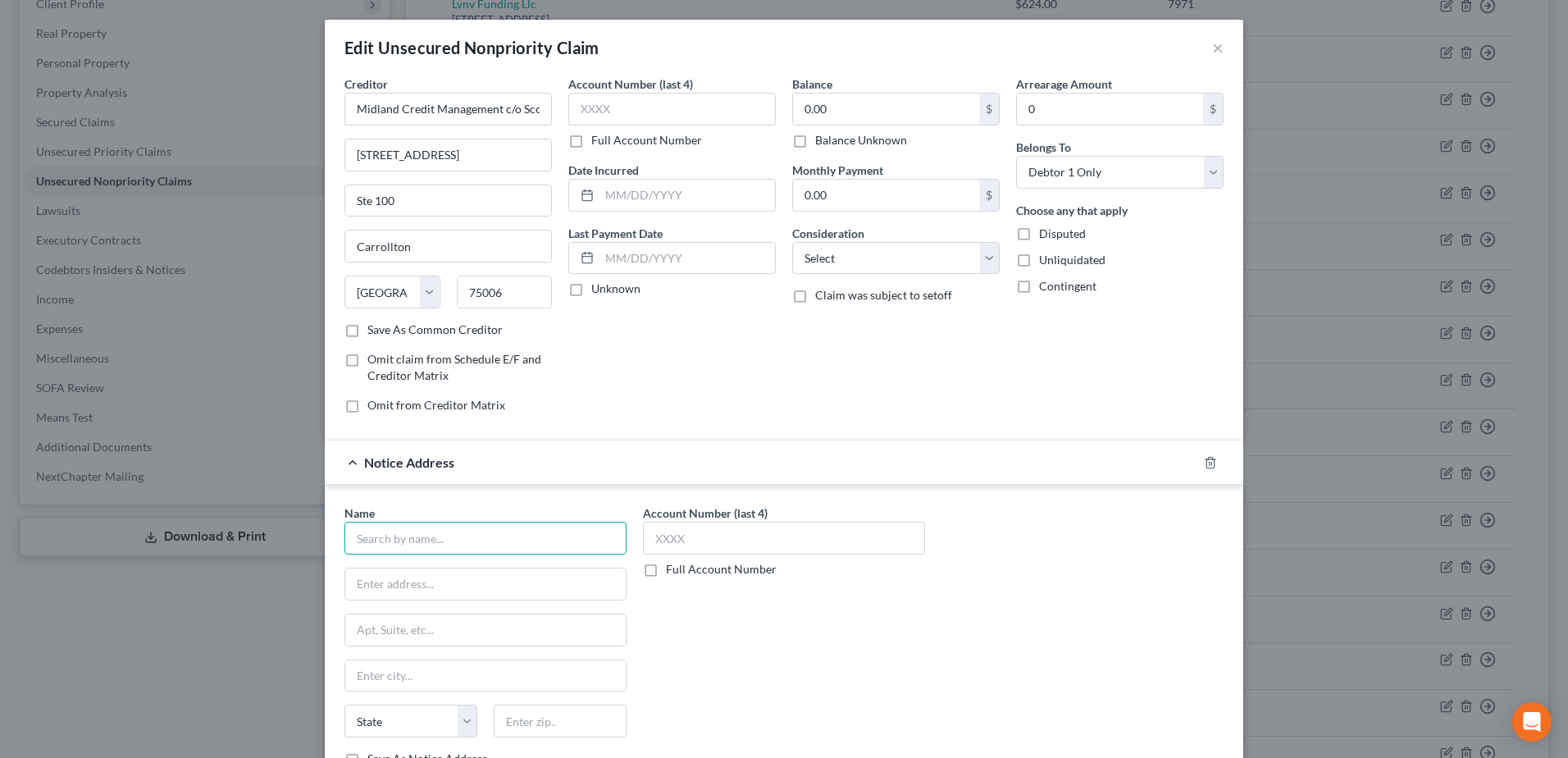
click at [488, 536] on input "text" at bounding box center [485, 539] width 282 height 33
drag, startPoint x: 546, startPoint y: 541, endPoint x: 310, endPoint y: 537, distance: 236.0
click at [310, 537] on div "Edit Unsecured Nonpriority Claim × Creditor * Midland Credit Management c/o Sco…" at bounding box center [784, 379] width 1568 height 758
click at [421, 592] on input "text" at bounding box center [485, 584] width 281 height 31
paste input "[STREET_ADDRESS]"
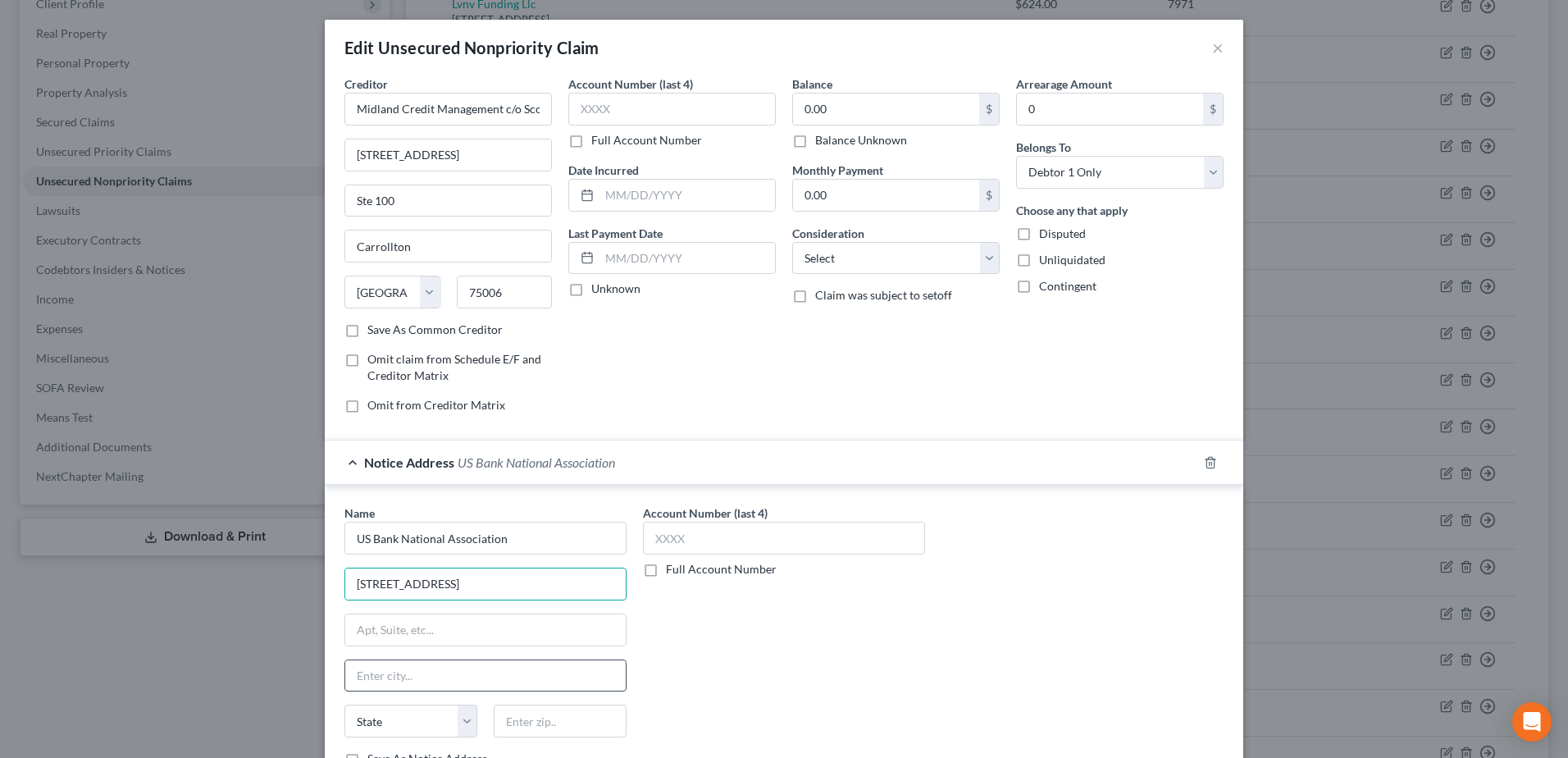
click at [436, 678] on input "text" at bounding box center [485, 676] width 281 height 31
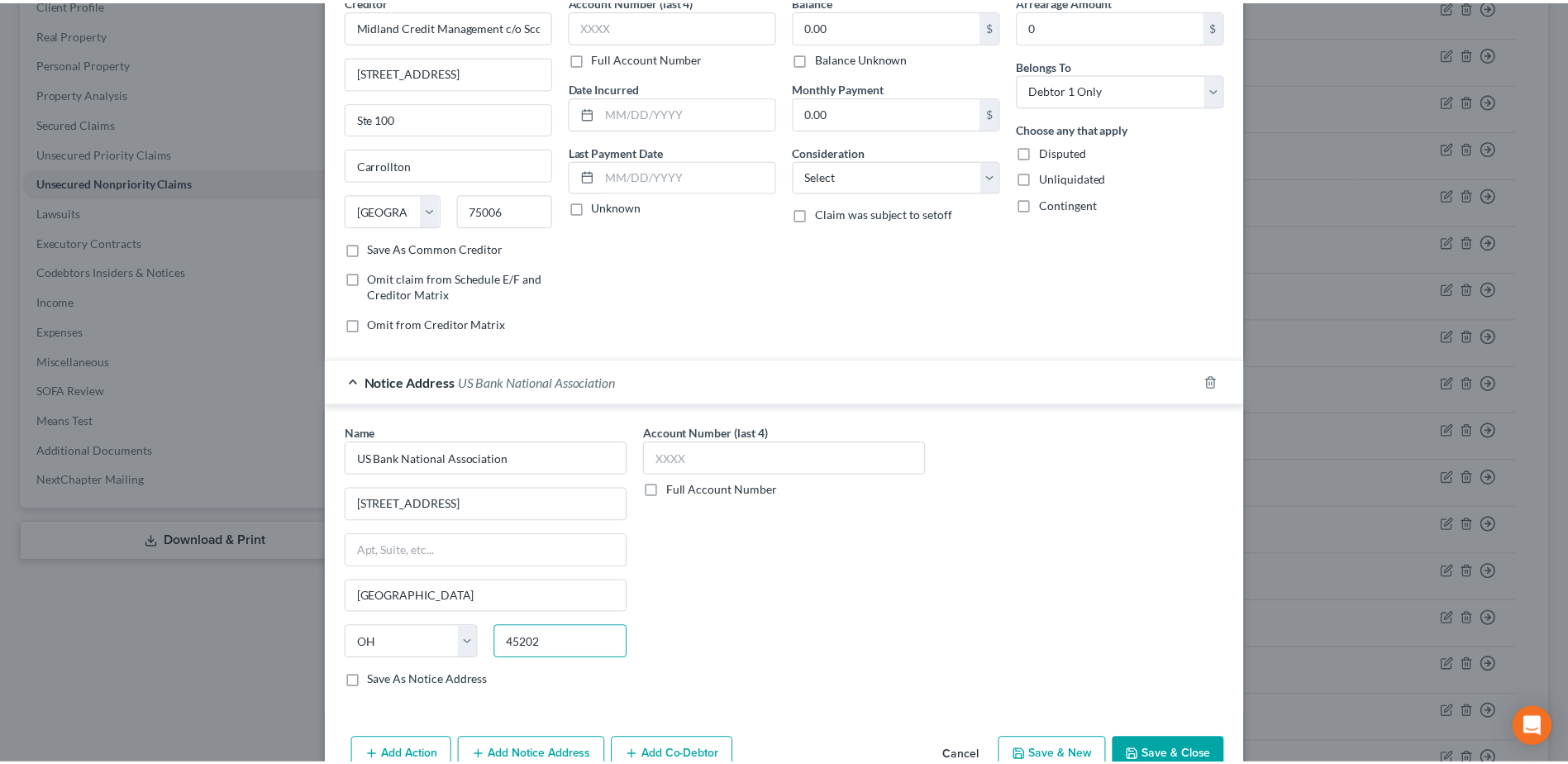
scroll to position [174, 0]
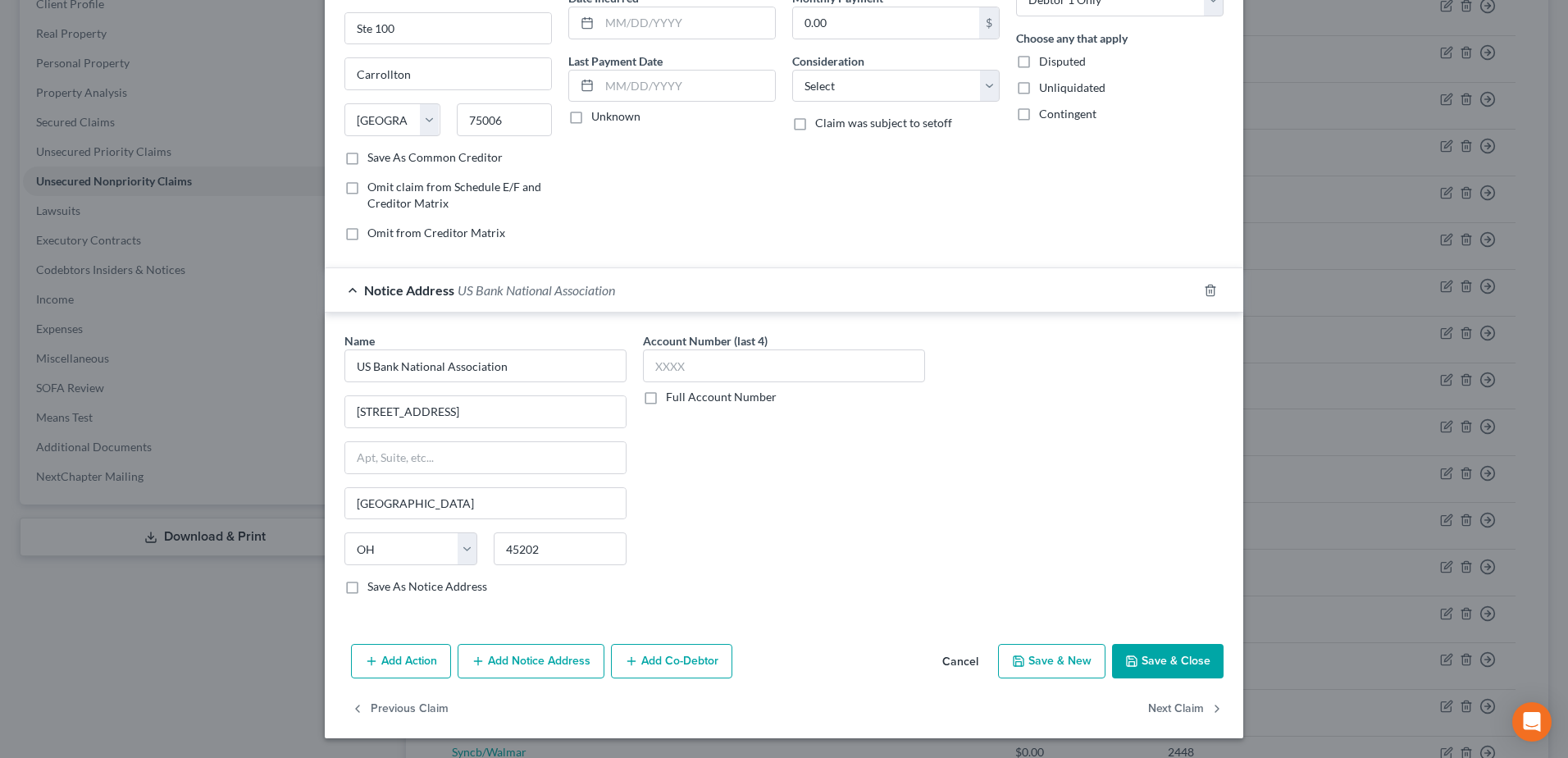
click at [1183, 665] on button "Save & Close" at bounding box center [1168, 662] width 112 height 35
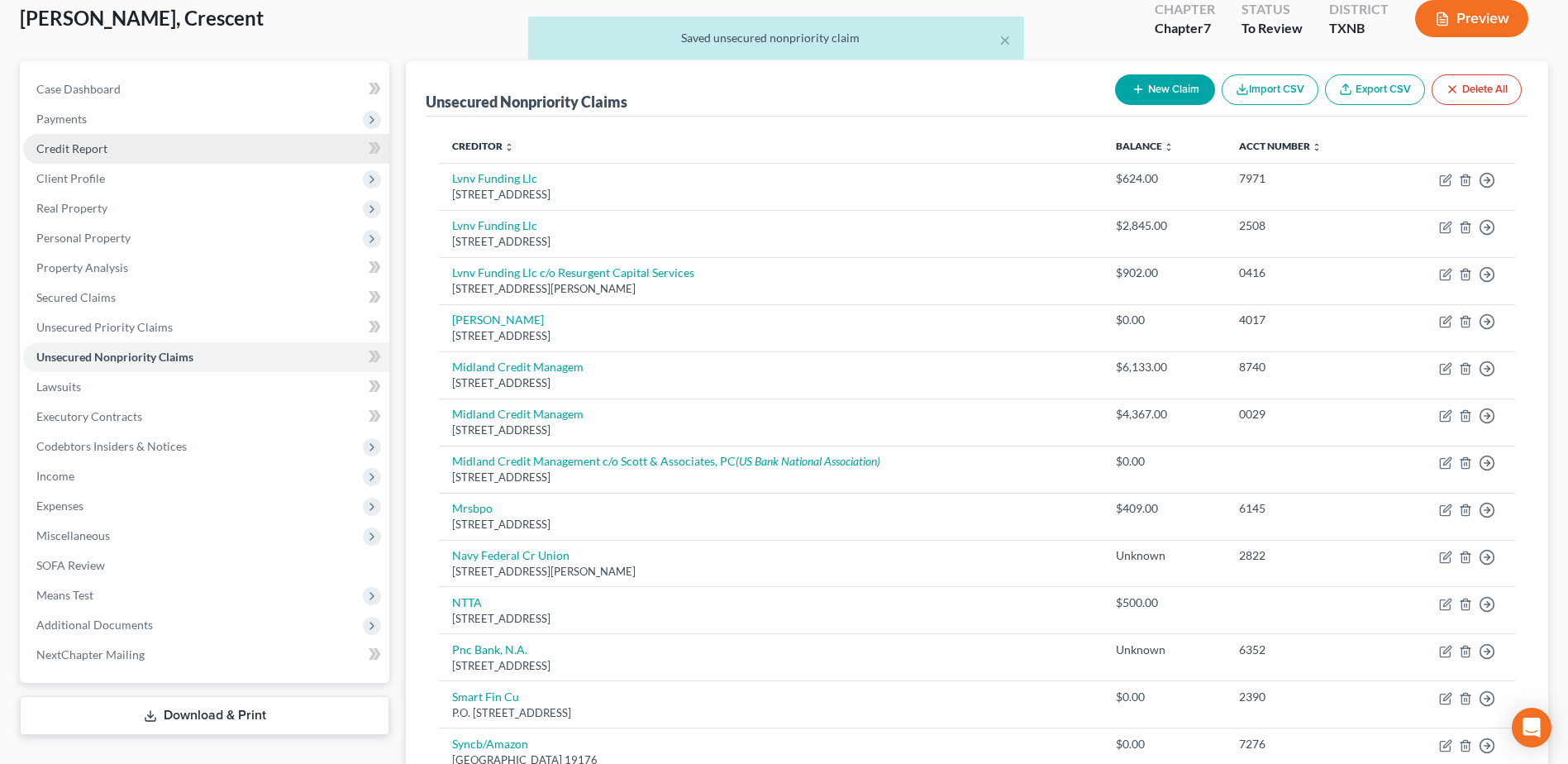
scroll to position [0, 0]
